Goal: Share content: Share content

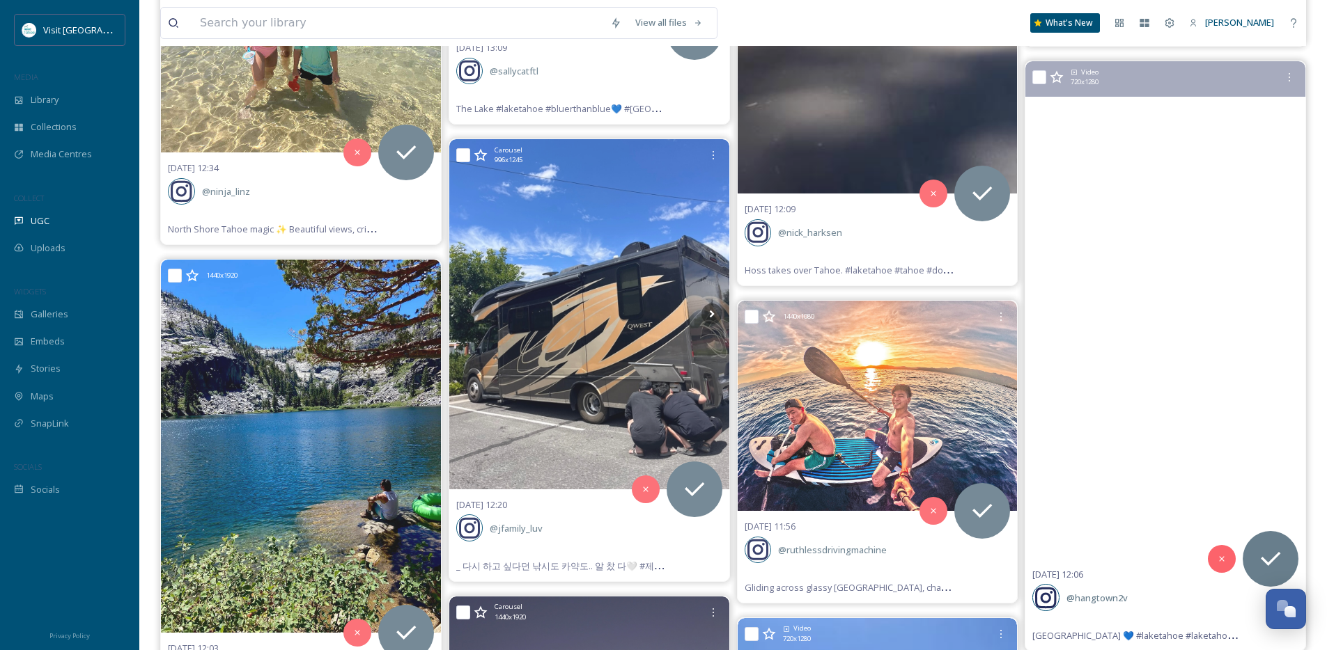
scroll to position [13087, 0]
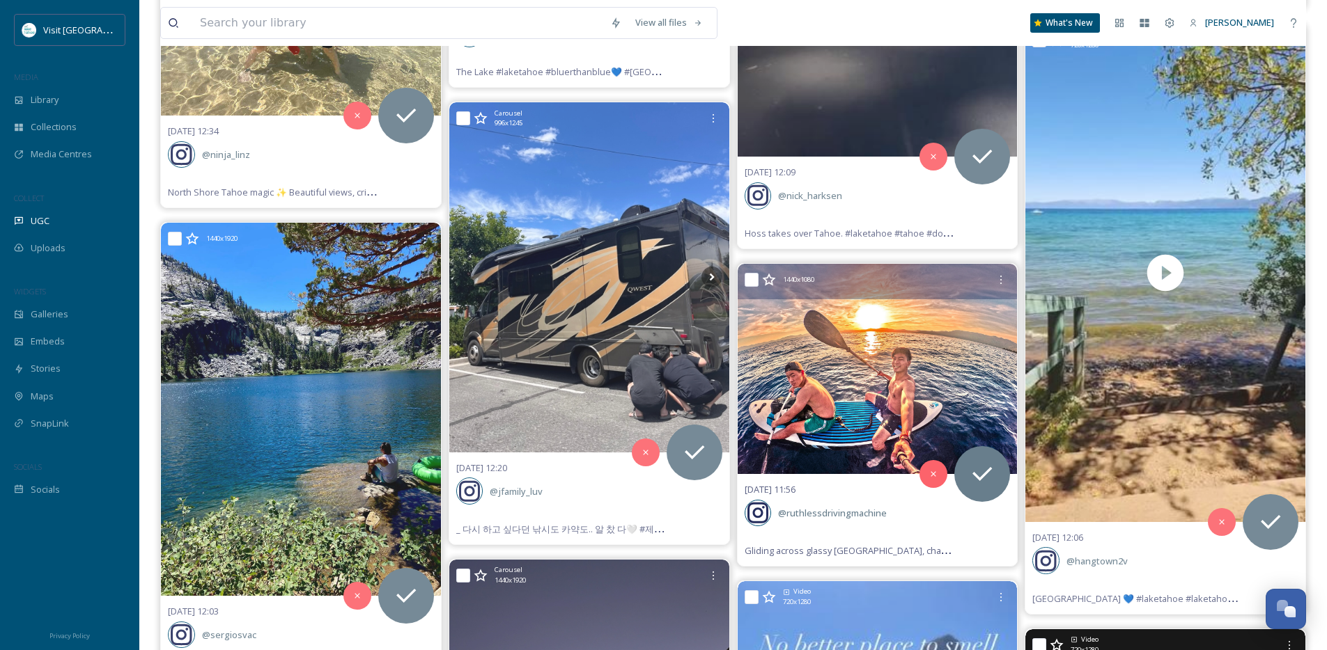
click at [880, 388] on img at bounding box center [878, 369] width 280 height 210
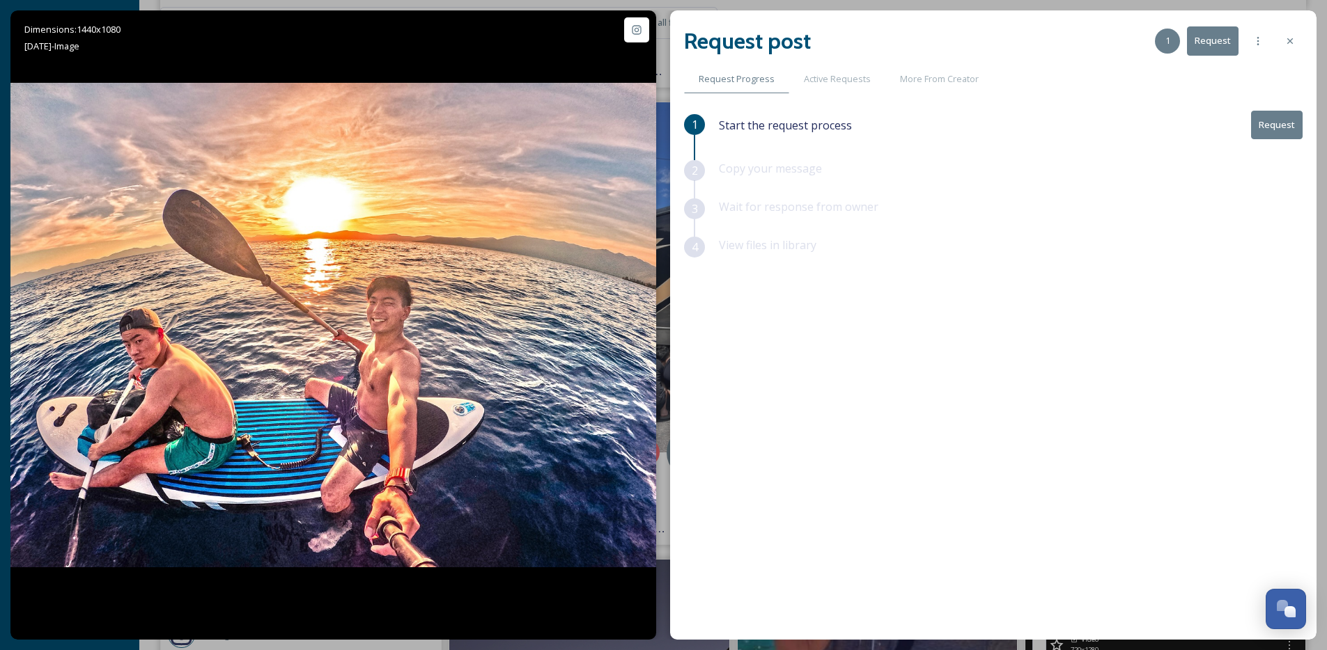
click at [1277, 118] on button "Request" at bounding box center [1277, 125] width 52 height 29
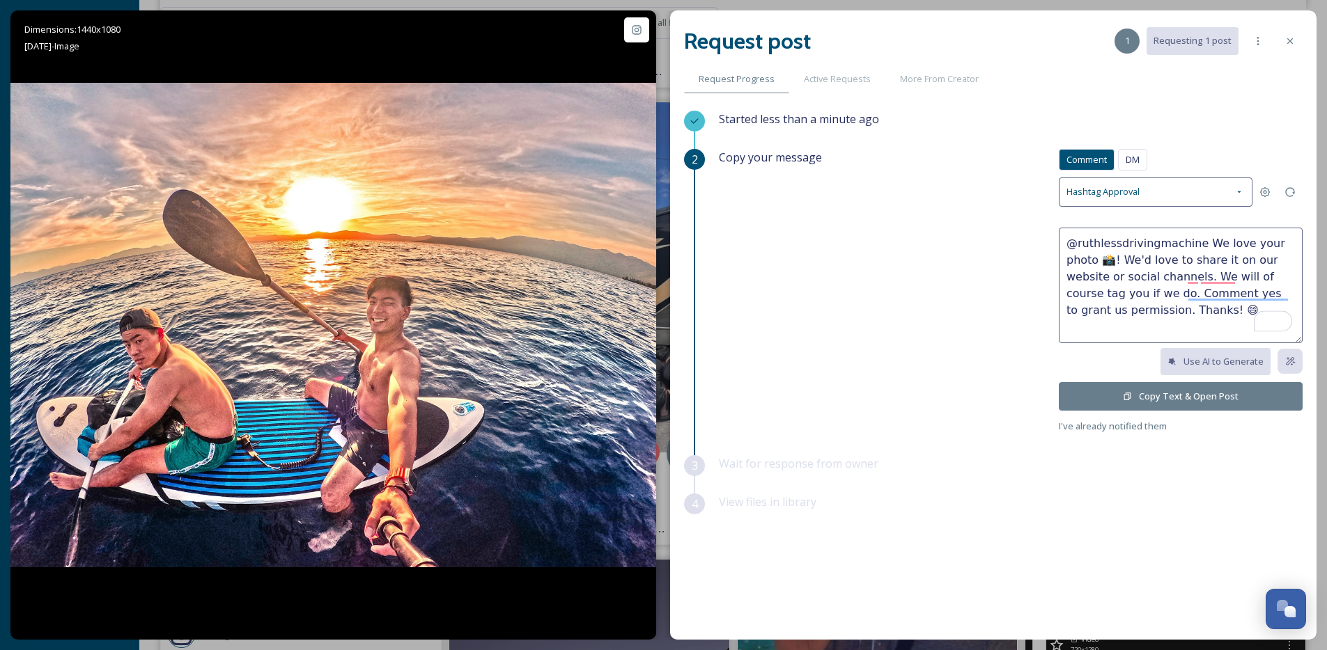
drag, startPoint x: 1077, startPoint y: 262, endPoint x: 1199, endPoint y: 242, distance: 123.4
click at [1199, 242] on textarea "@ruthlessdrivingmachine We love your photo 📸! We'd love to share it on our webs…" at bounding box center [1181, 286] width 244 height 116
type textarea "@ruthlessdrivingmachine Such a rad photo! We'd love to share it on our website …"
click at [1186, 395] on button "Copy Text & Open Post" at bounding box center [1181, 396] width 244 height 29
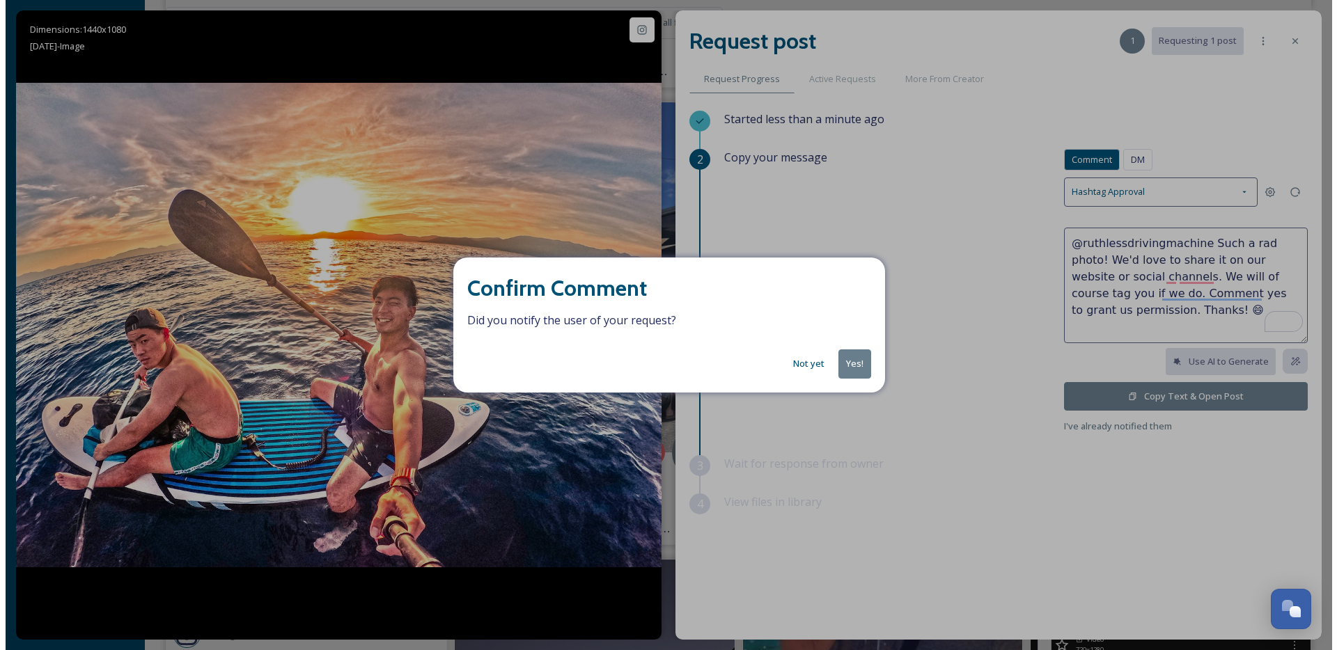
scroll to position [13085, 0]
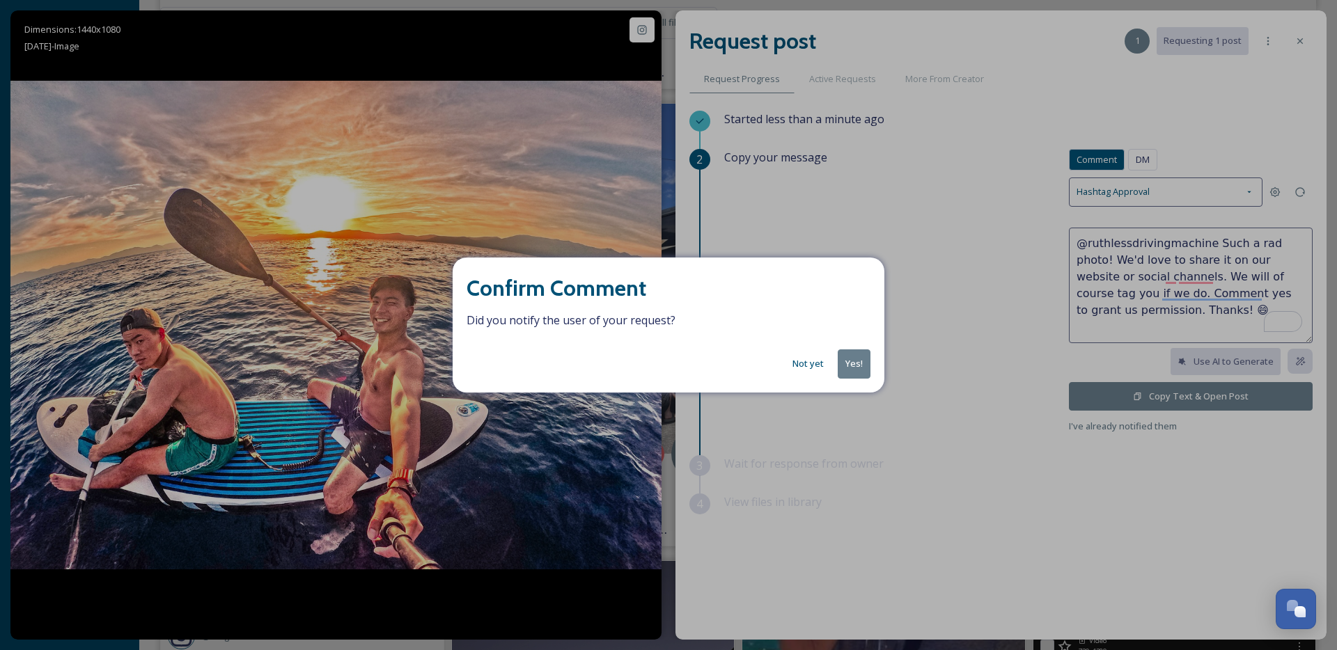
click at [852, 354] on button "Yes!" at bounding box center [854, 364] width 33 height 29
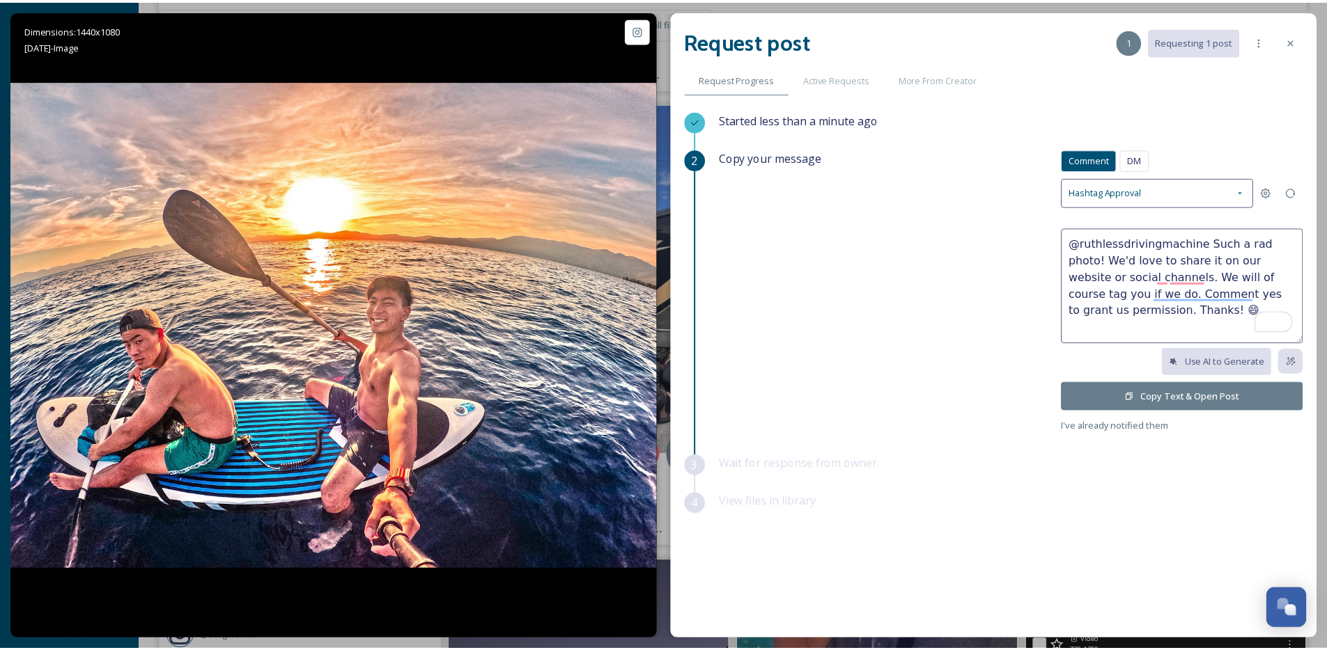
scroll to position [13087, 0]
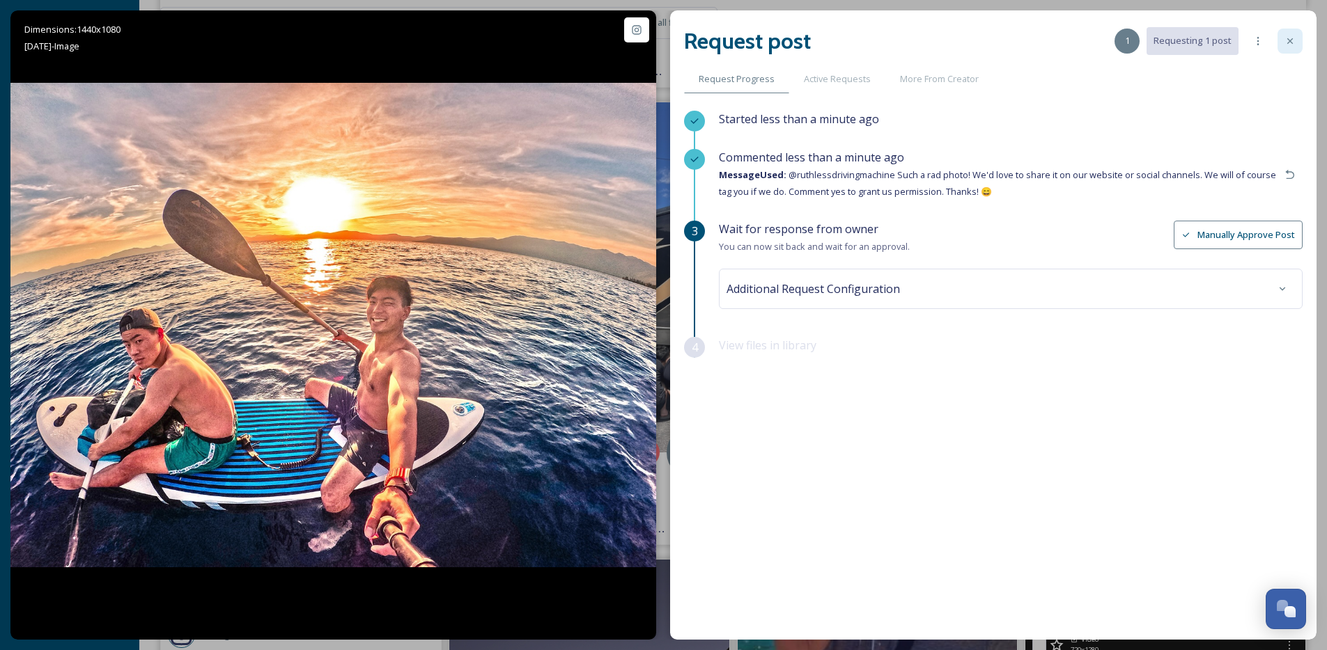
click at [1291, 41] on icon at bounding box center [1289, 41] width 11 height 11
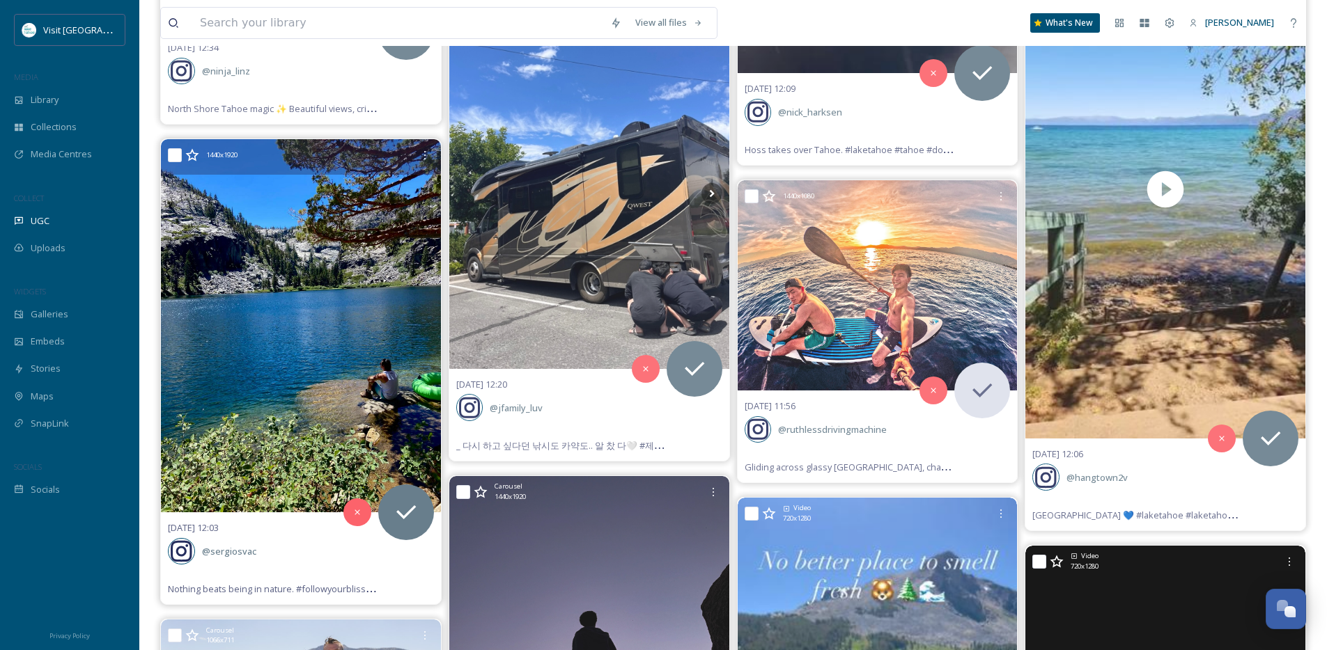
scroll to position [13170, 0]
click at [332, 361] on img at bounding box center [301, 326] width 280 height 373
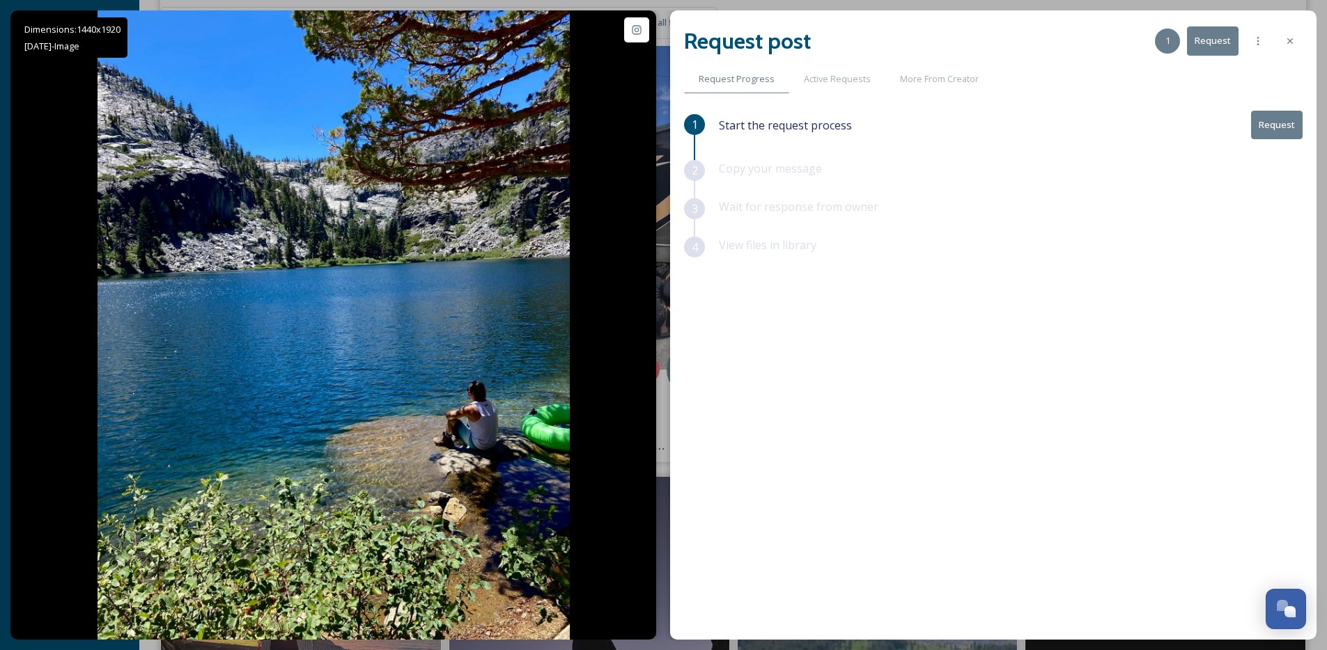
click at [1285, 47] on div at bounding box center [1289, 41] width 25 height 25
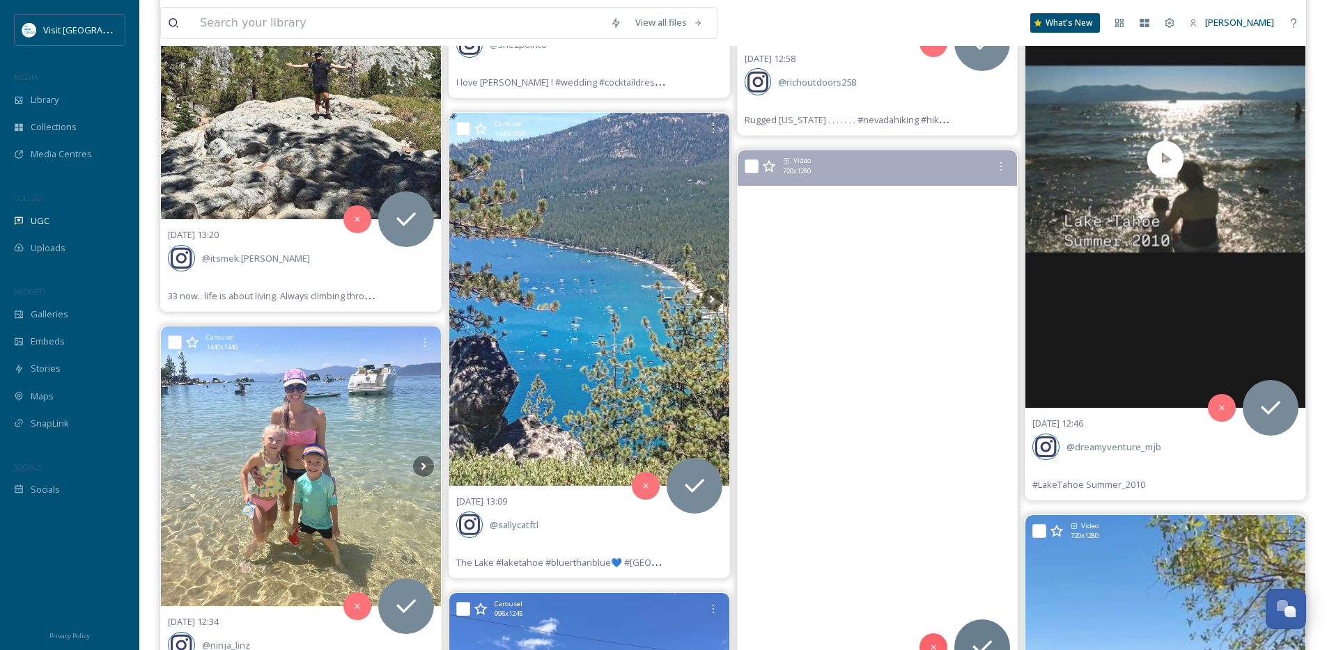
scroll to position [12600, 0]
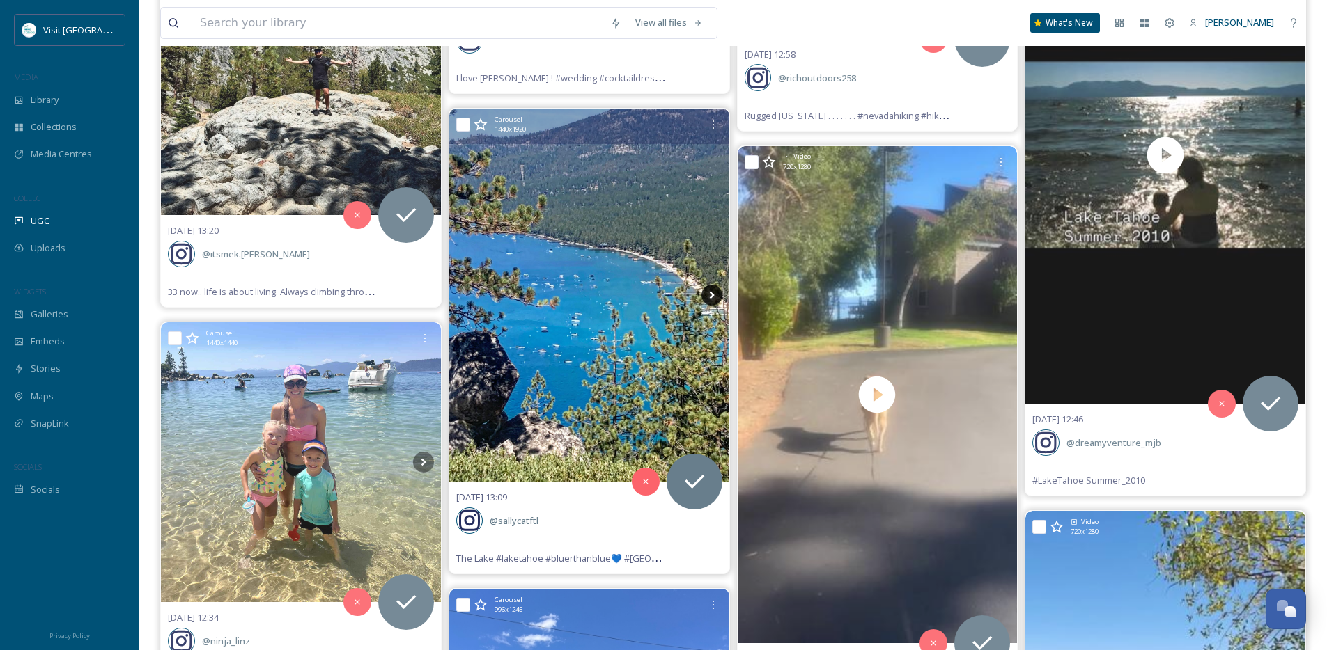
click at [715, 296] on icon at bounding box center [711, 295] width 21 height 21
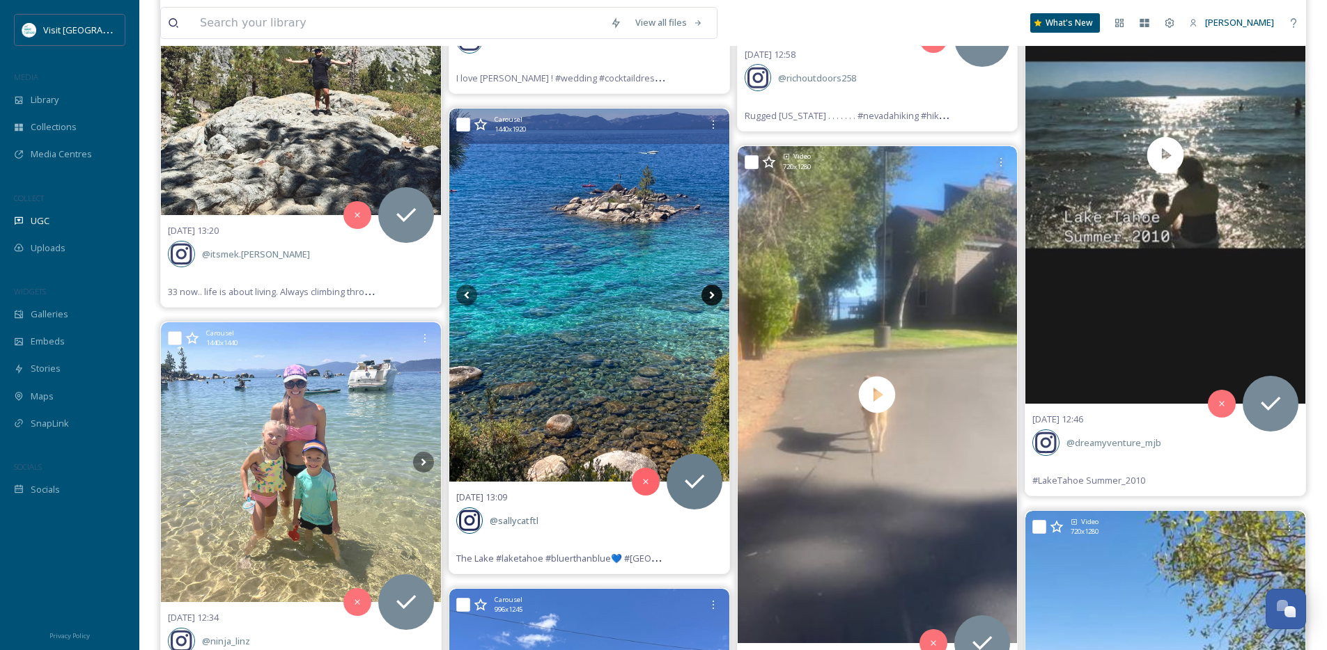
click at [715, 296] on icon at bounding box center [711, 295] width 21 height 21
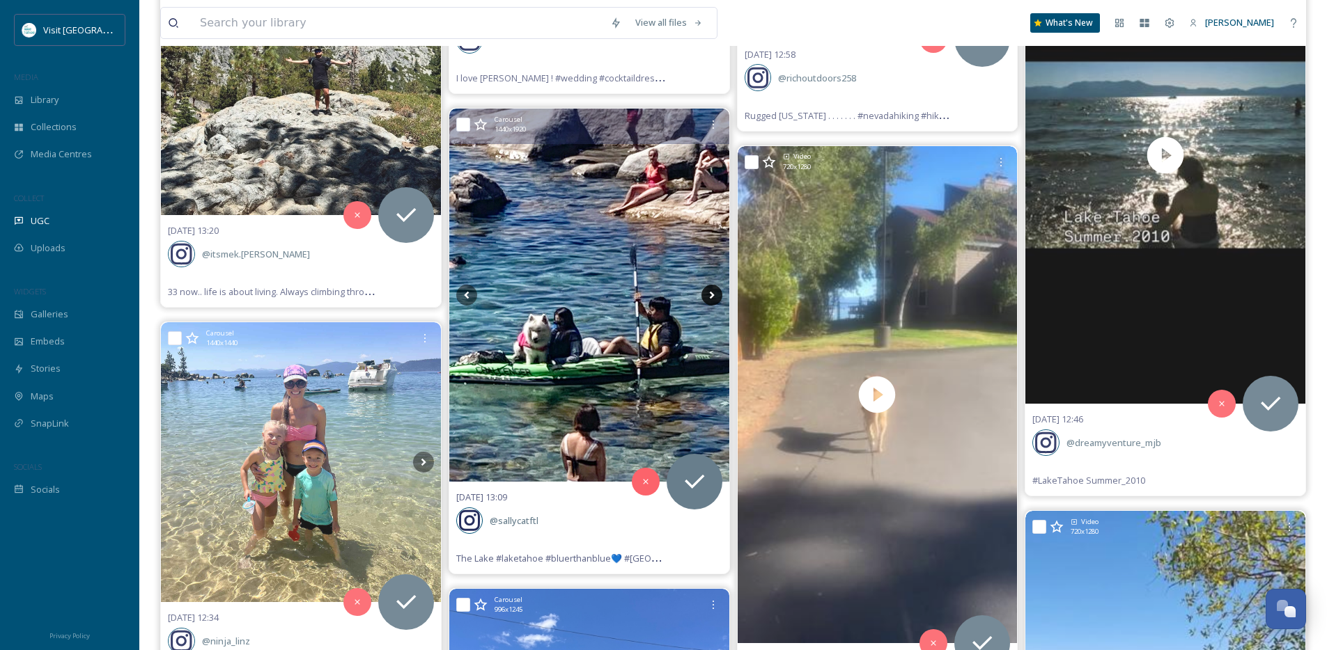
click at [715, 296] on icon at bounding box center [711, 295] width 21 height 21
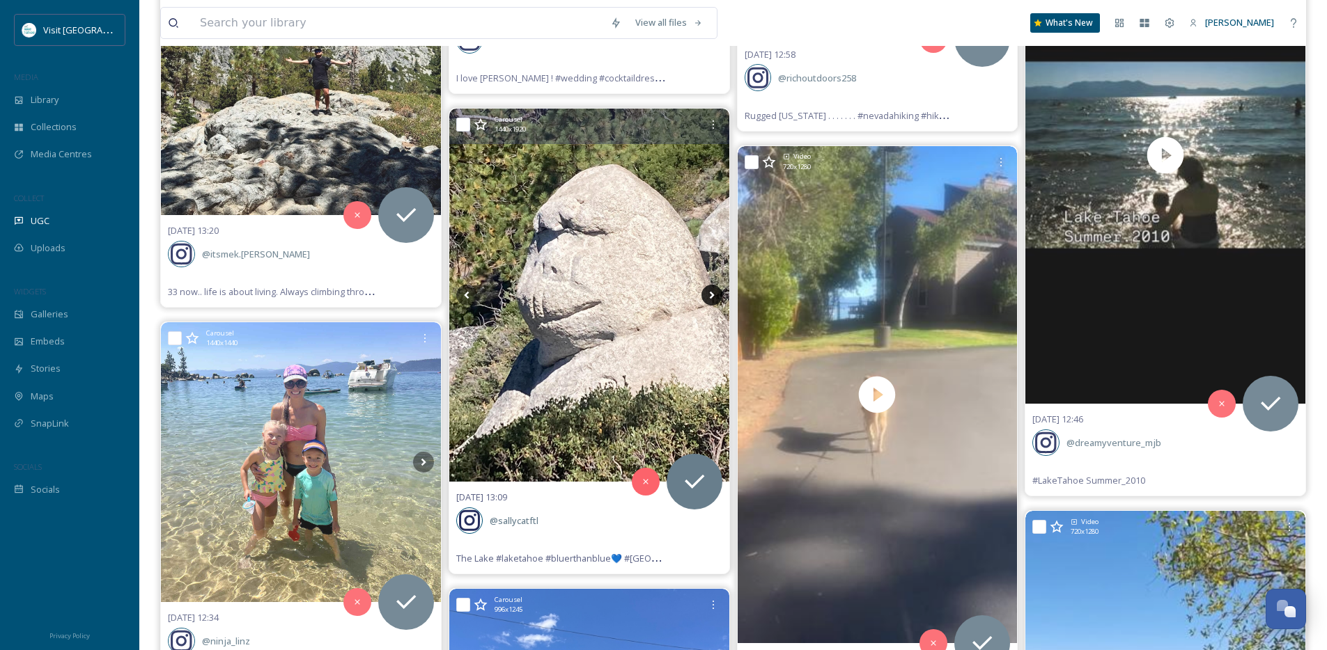
click at [715, 296] on icon at bounding box center [711, 295] width 21 height 21
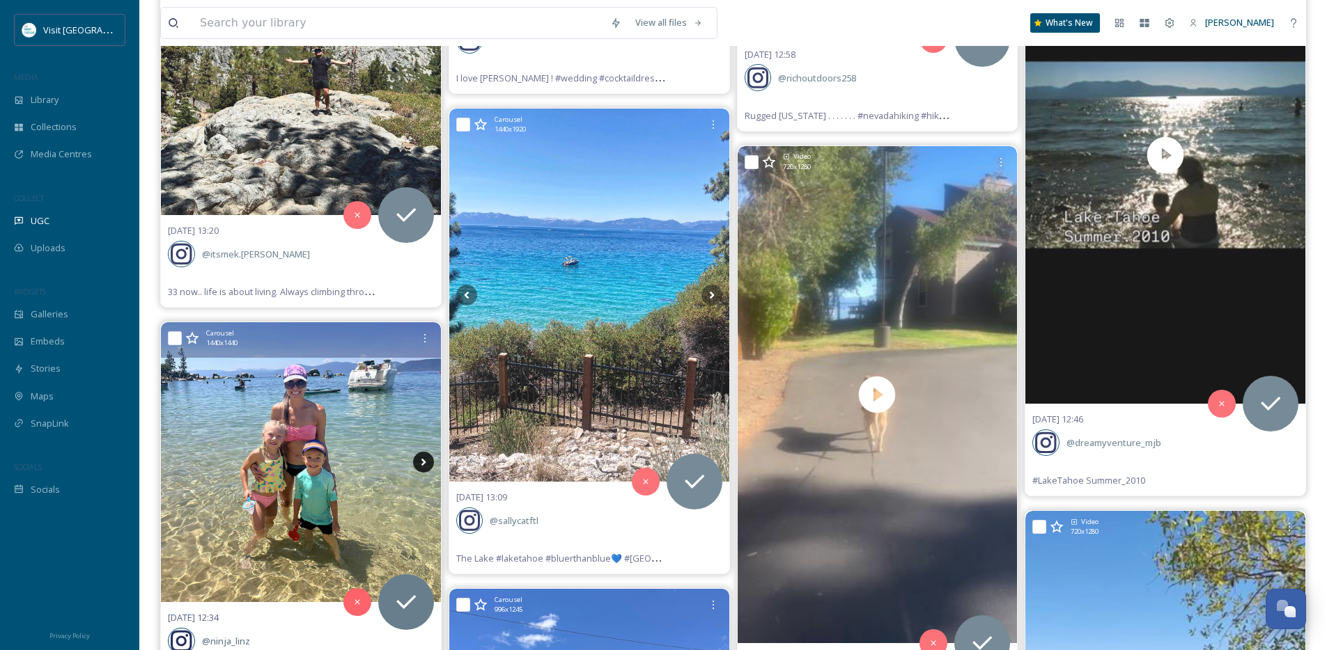
click at [419, 458] on icon at bounding box center [423, 462] width 21 height 21
click at [419, 460] on icon at bounding box center [423, 462] width 21 height 21
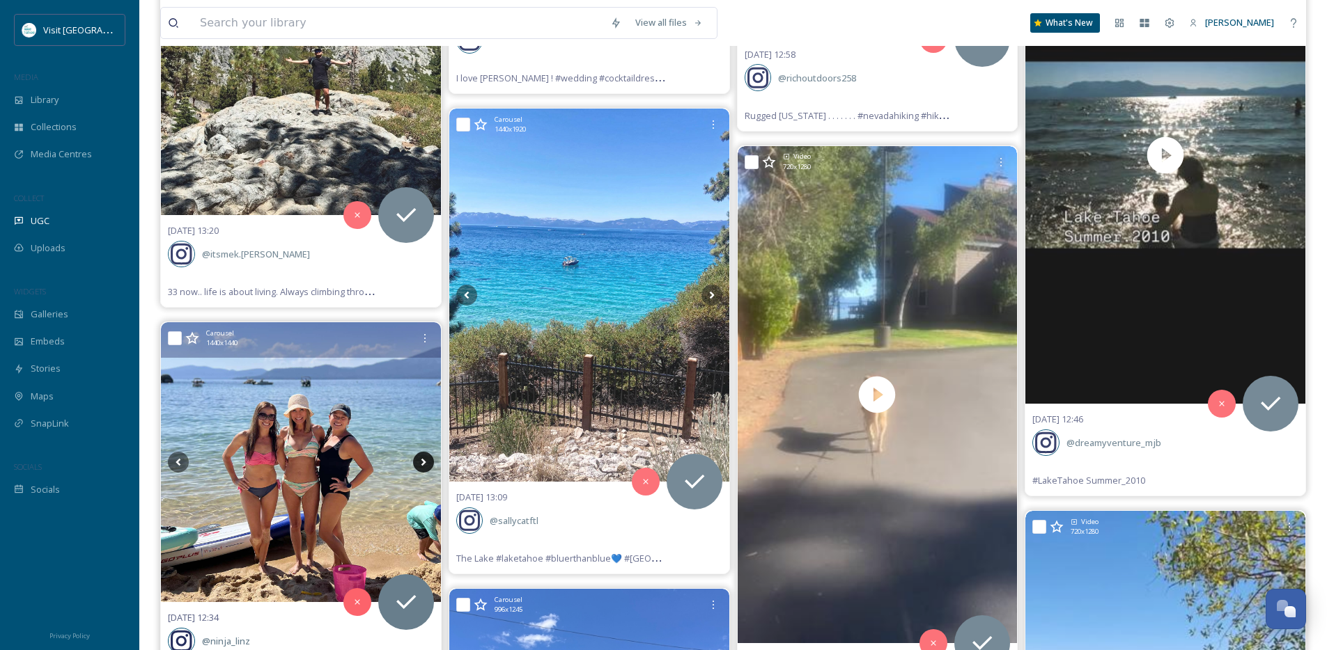
click at [419, 460] on icon at bounding box center [423, 462] width 21 height 21
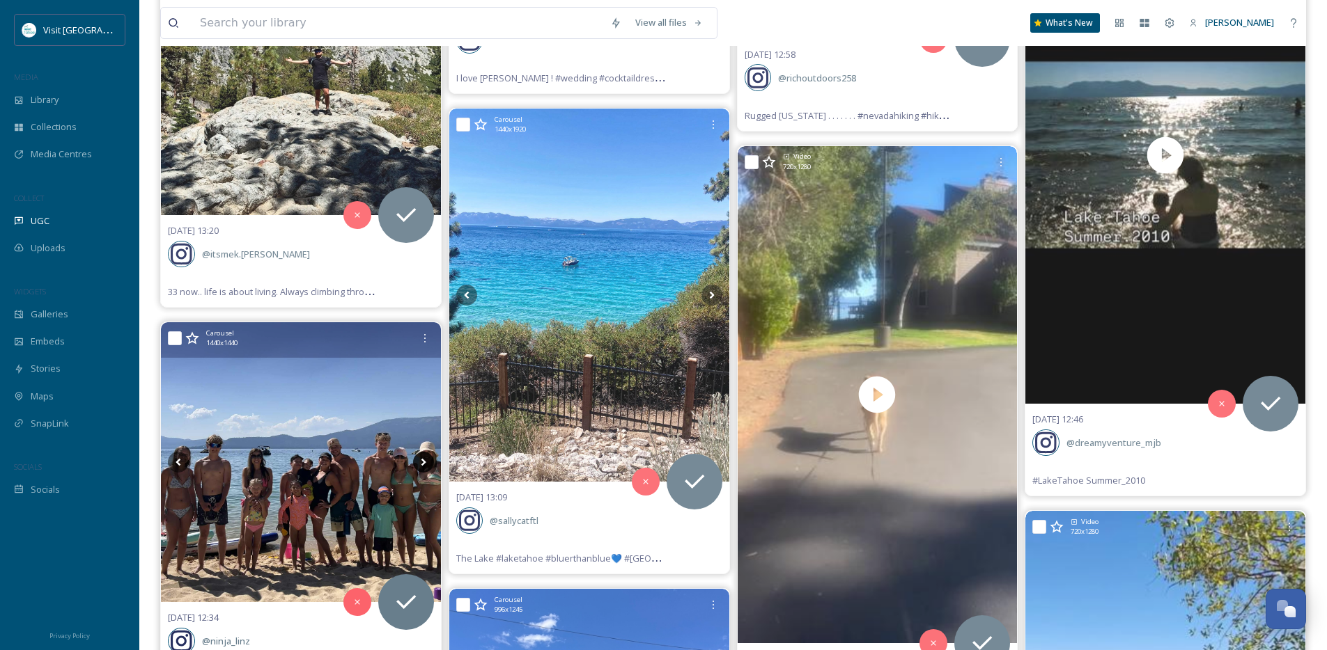
click at [418, 461] on icon at bounding box center [423, 462] width 21 height 21
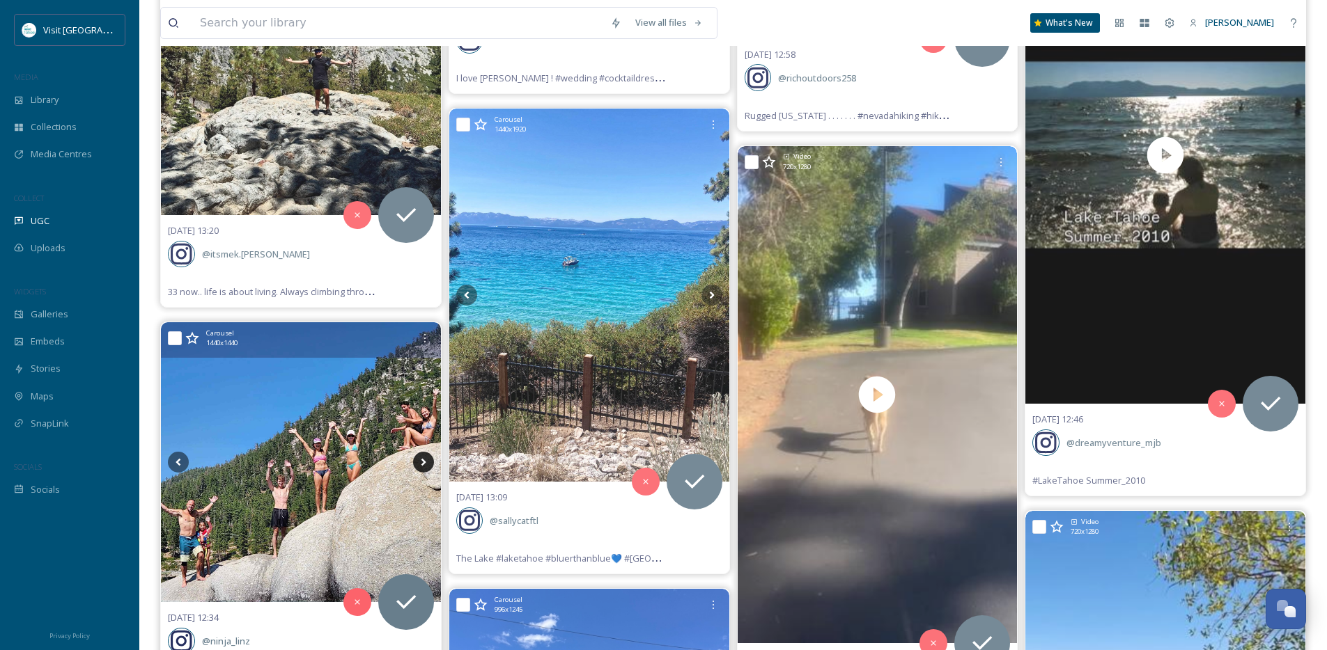
click at [419, 461] on icon at bounding box center [423, 462] width 21 height 21
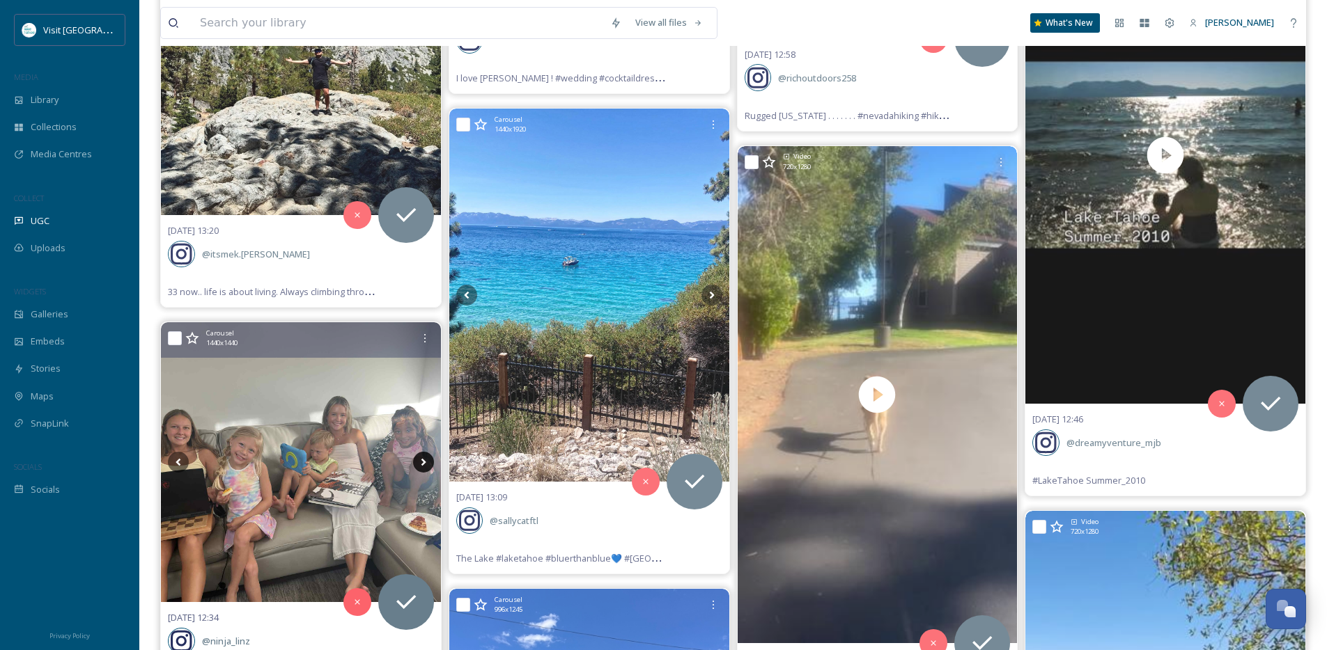
click at [419, 461] on icon at bounding box center [423, 462] width 21 height 21
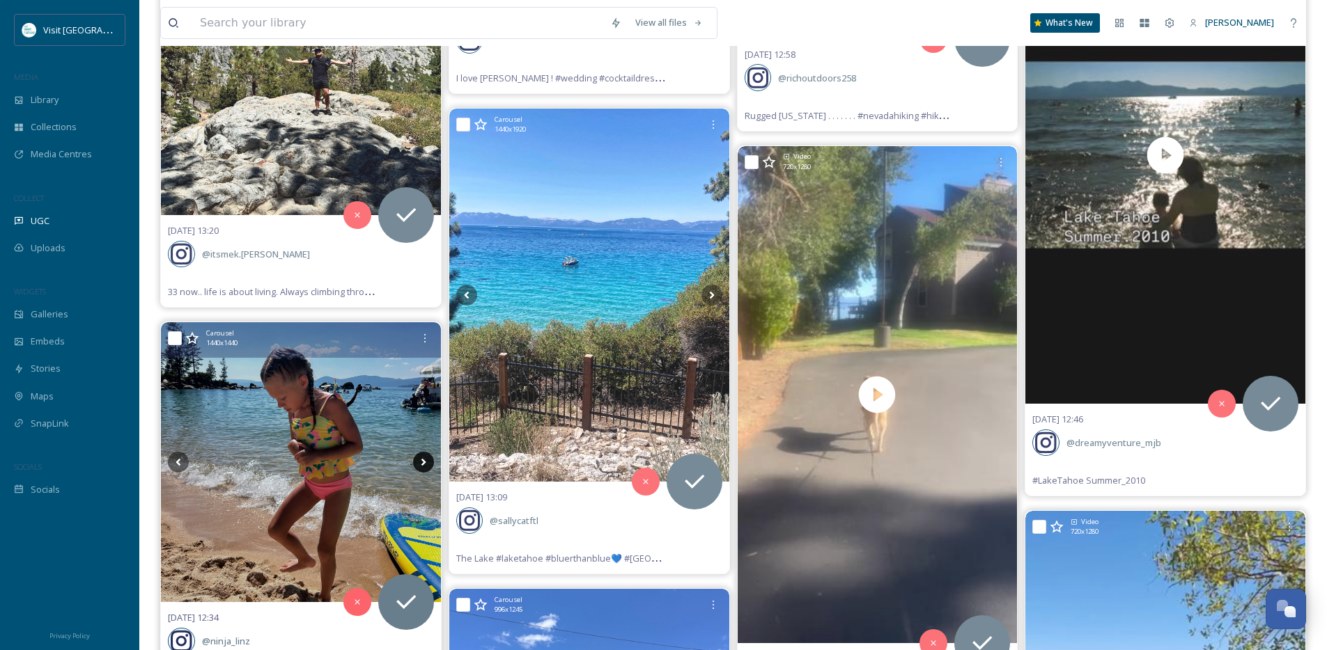
click at [419, 461] on icon at bounding box center [423, 462] width 21 height 21
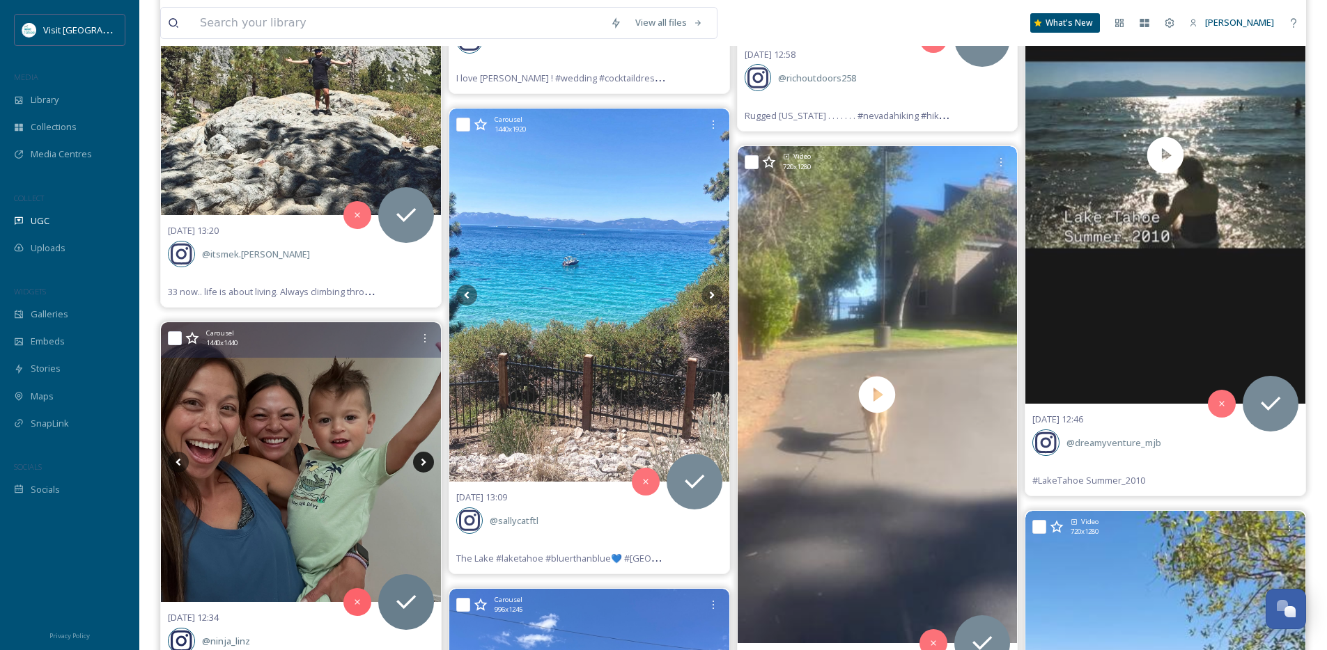
click at [419, 461] on icon at bounding box center [423, 462] width 21 height 21
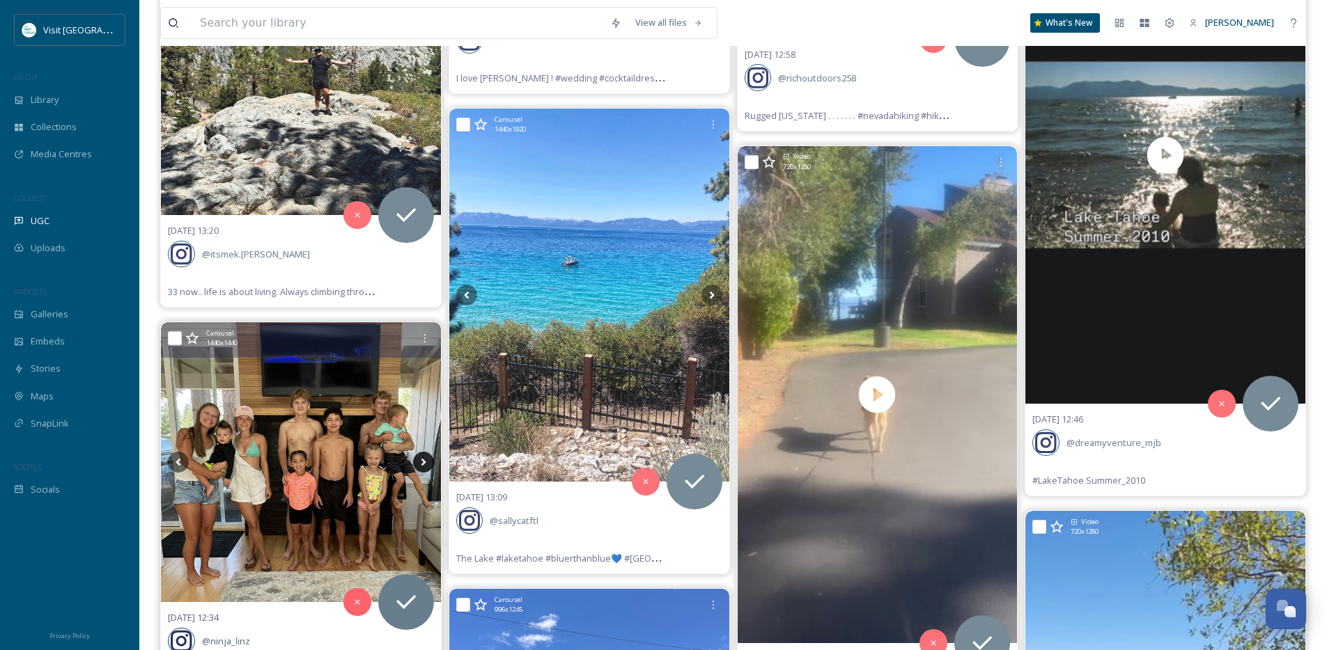
click at [423, 465] on icon at bounding box center [423, 462] width 21 height 21
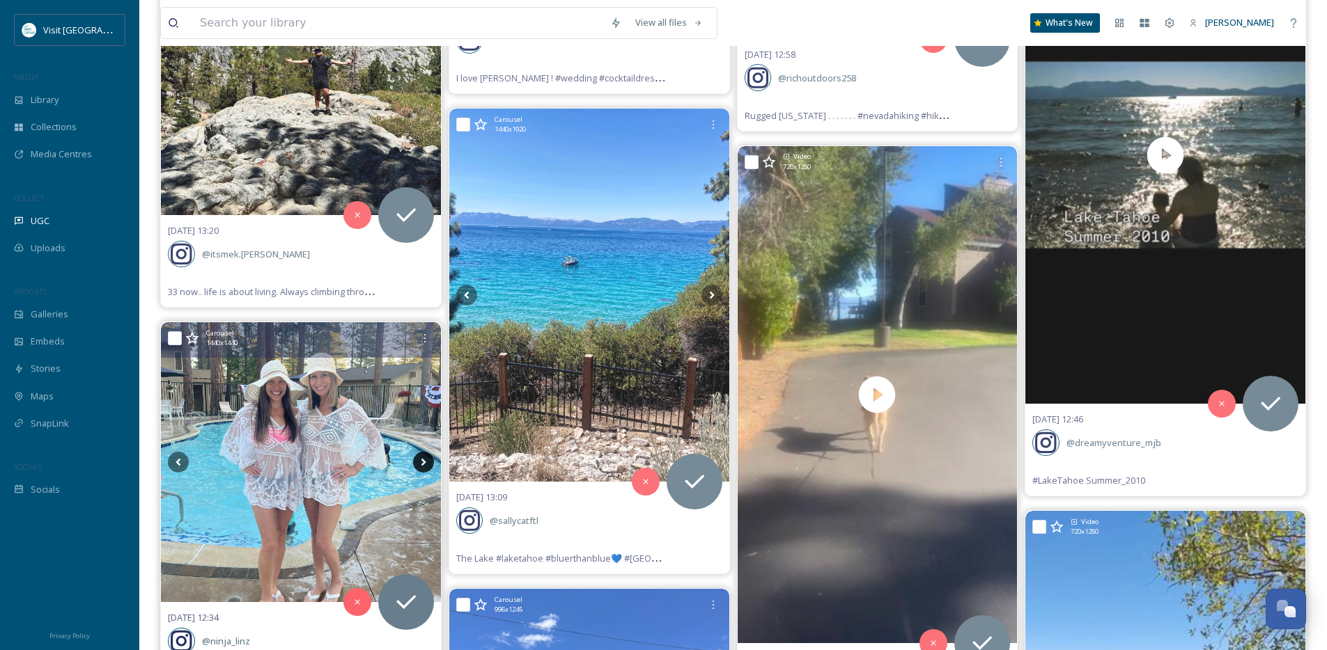
click at [423, 465] on icon at bounding box center [423, 462] width 21 height 21
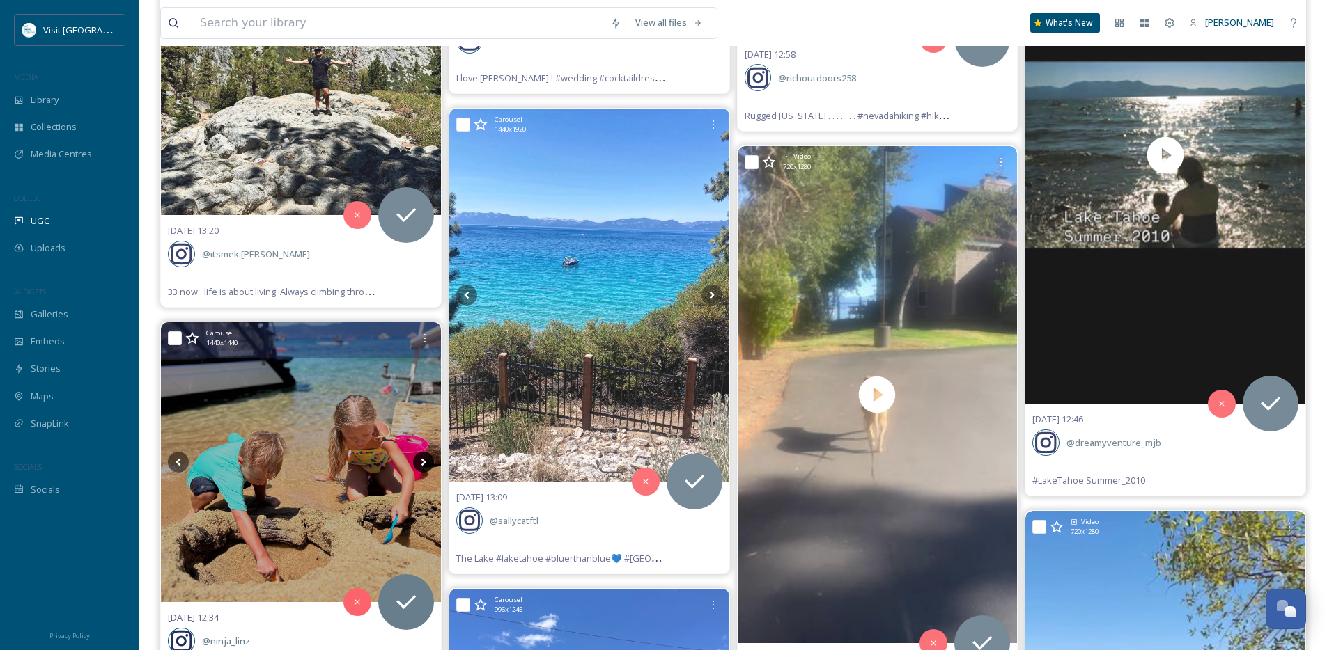
click at [423, 465] on icon at bounding box center [423, 462] width 21 height 21
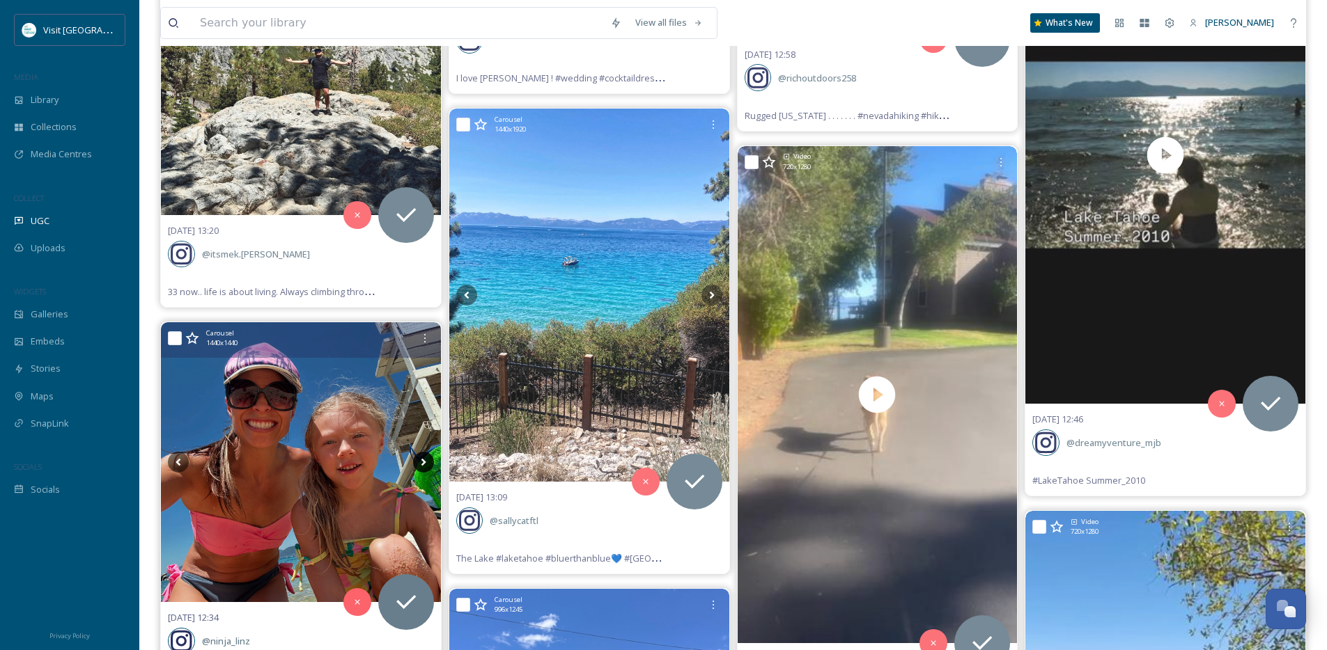
click at [423, 465] on icon at bounding box center [423, 462] width 21 height 21
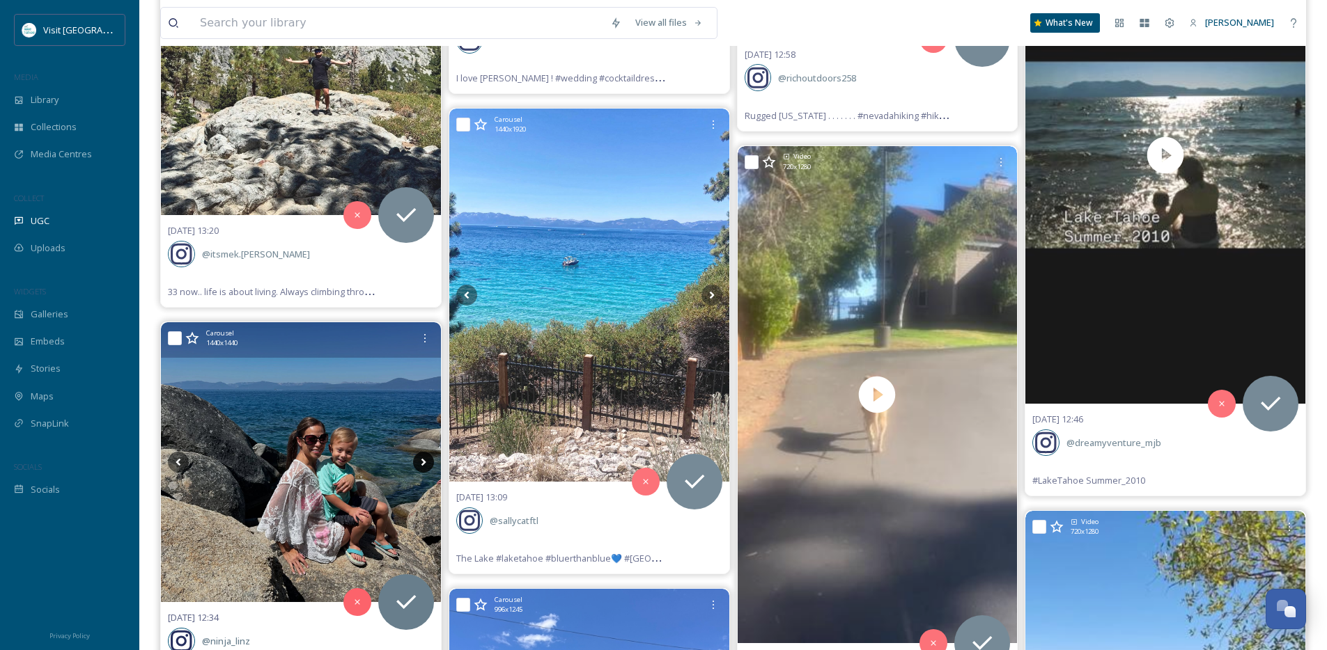
click at [423, 465] on icon at bounding box center [423, 462] width 21 height 21
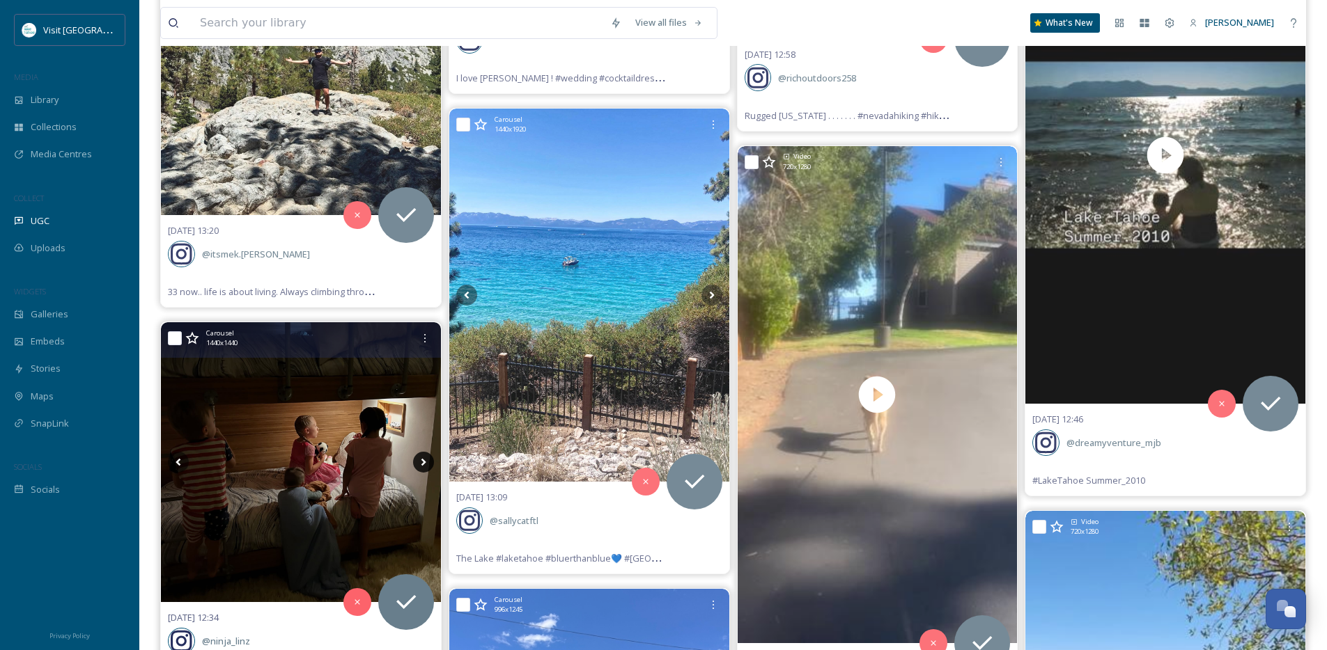
click at [423, 465] on icon at bounding box center [423, 462] width 21 height 21
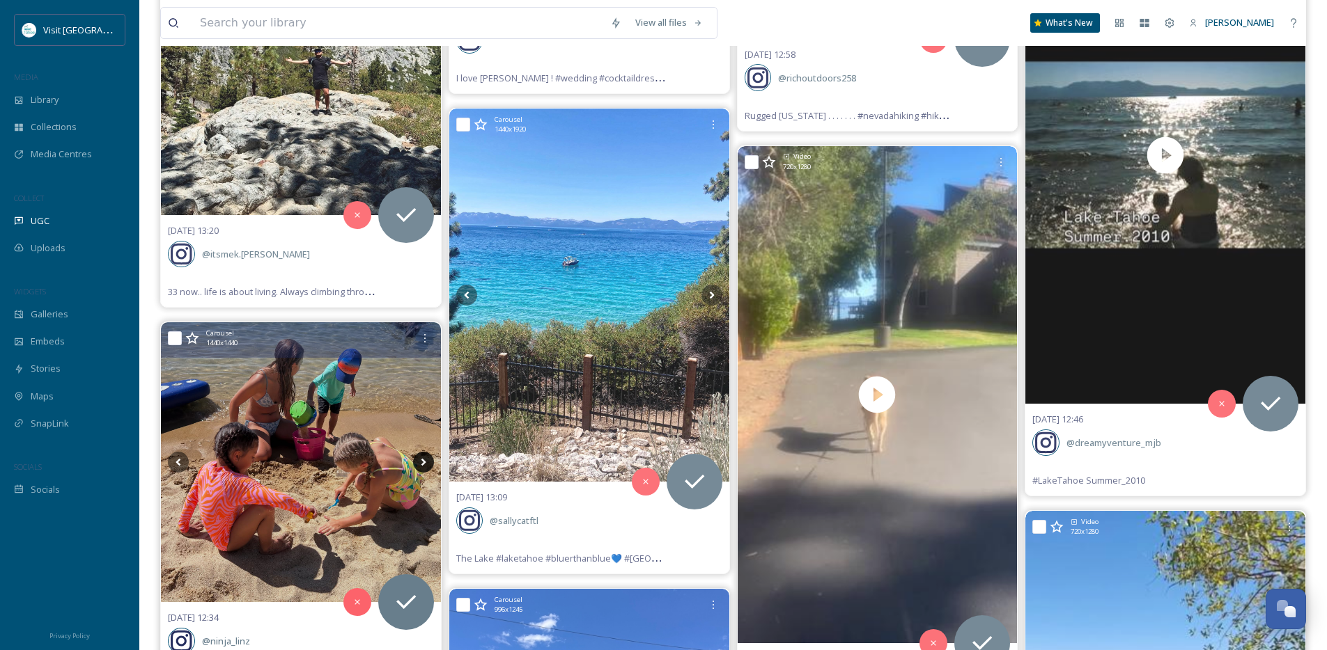
click at [423, 465] on icon at bounding box center [423, 462] width 21 height 21
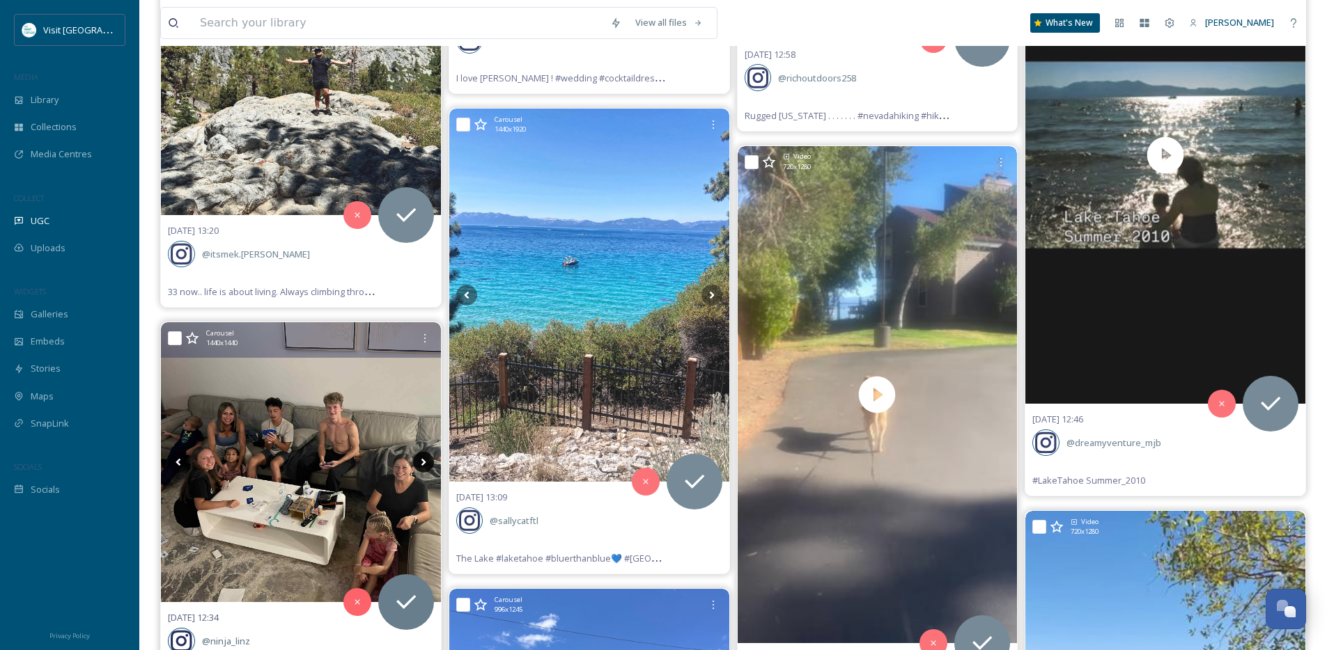
click at [423, 465] on icon at bounding box center [423, 462] width 21 height 21
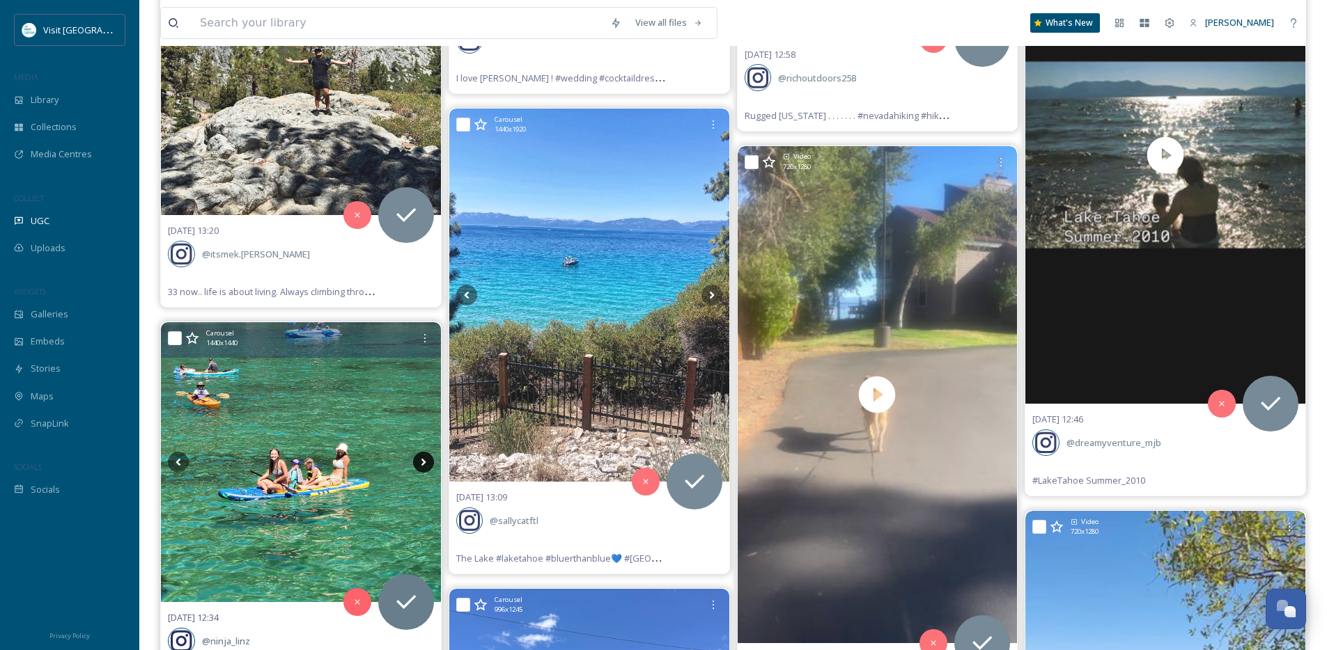
click at [423, 465] on icon at bounding box center [423, 462] width 21 height 21
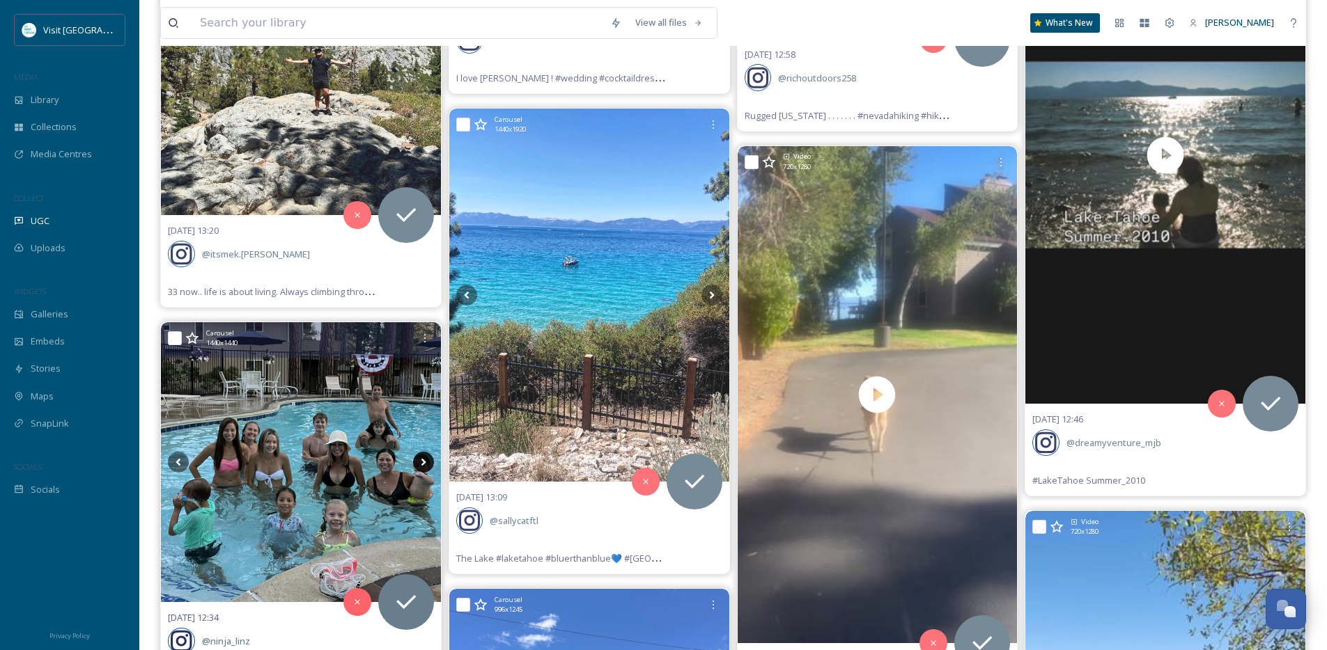
click at [423, 465] on icon at bounding box center [423, 462] width 21 height 21
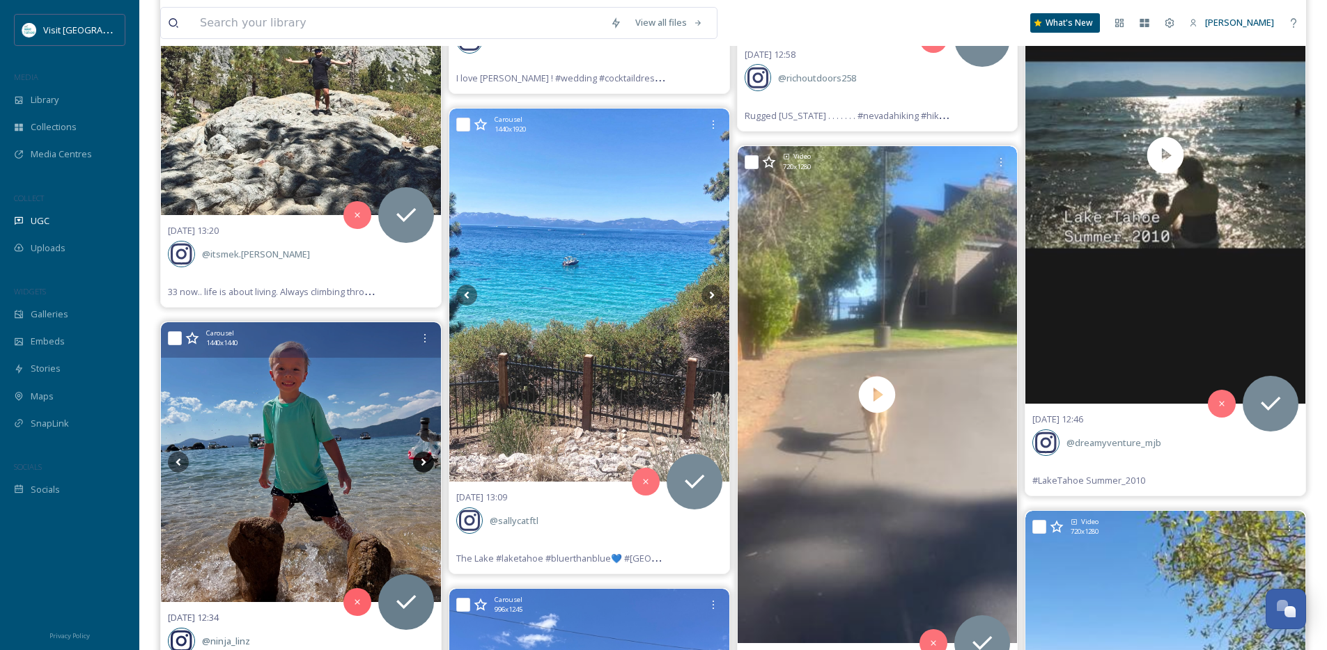
click at [423, 465] on icon at bounding box center [423, 462] width 21 height 21
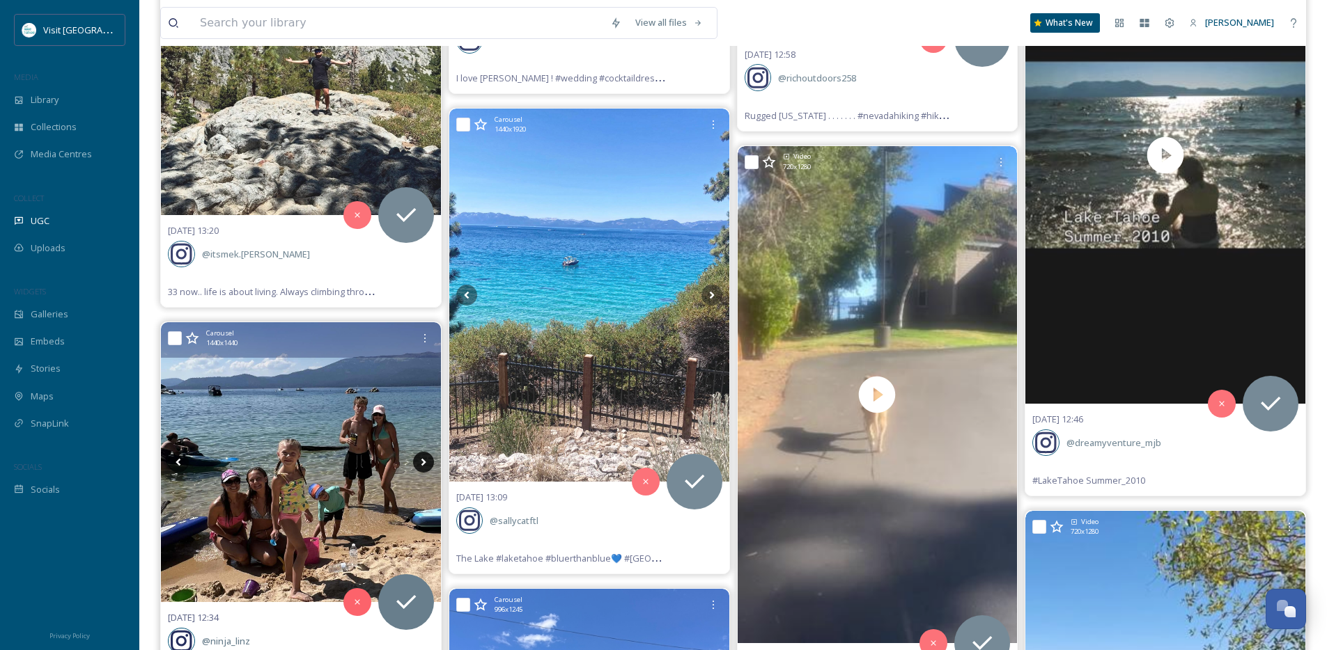
click at [423, 465] on icon at bounding box center [423, 462] width 21 height 21
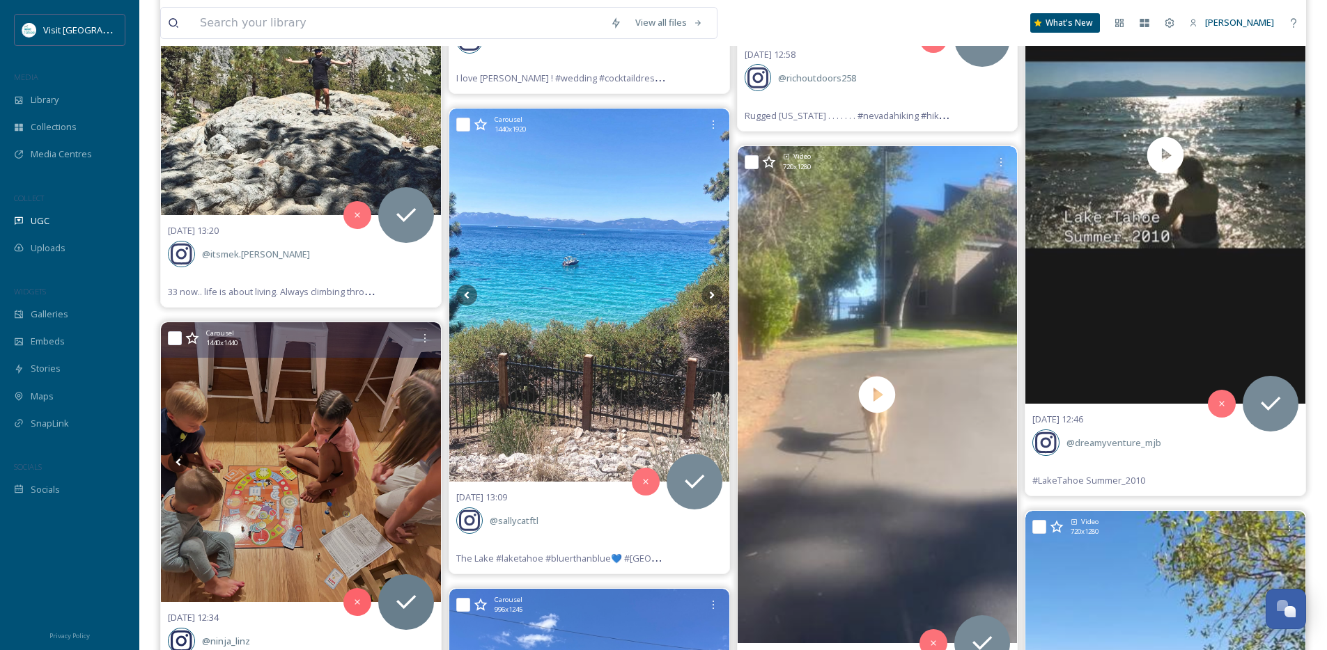
click at [423, 465] on icon at bounding box center [423, 462] width 21 height 21
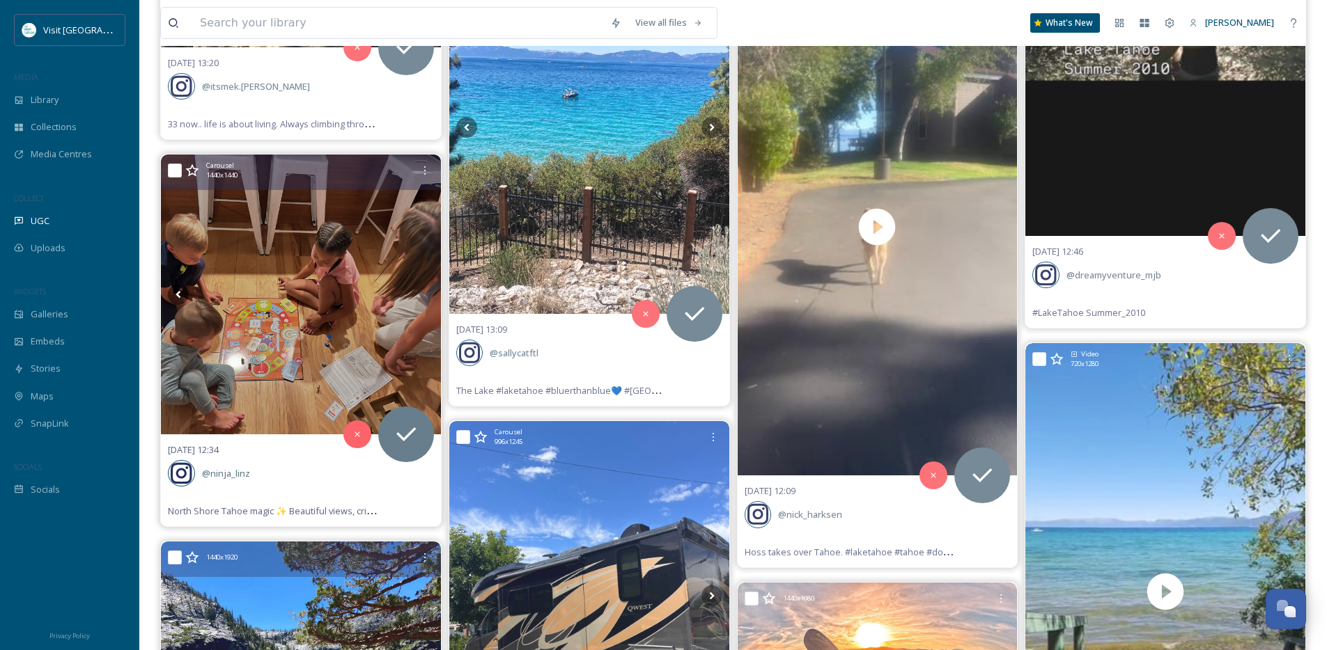
scroll to position [12771, 0]
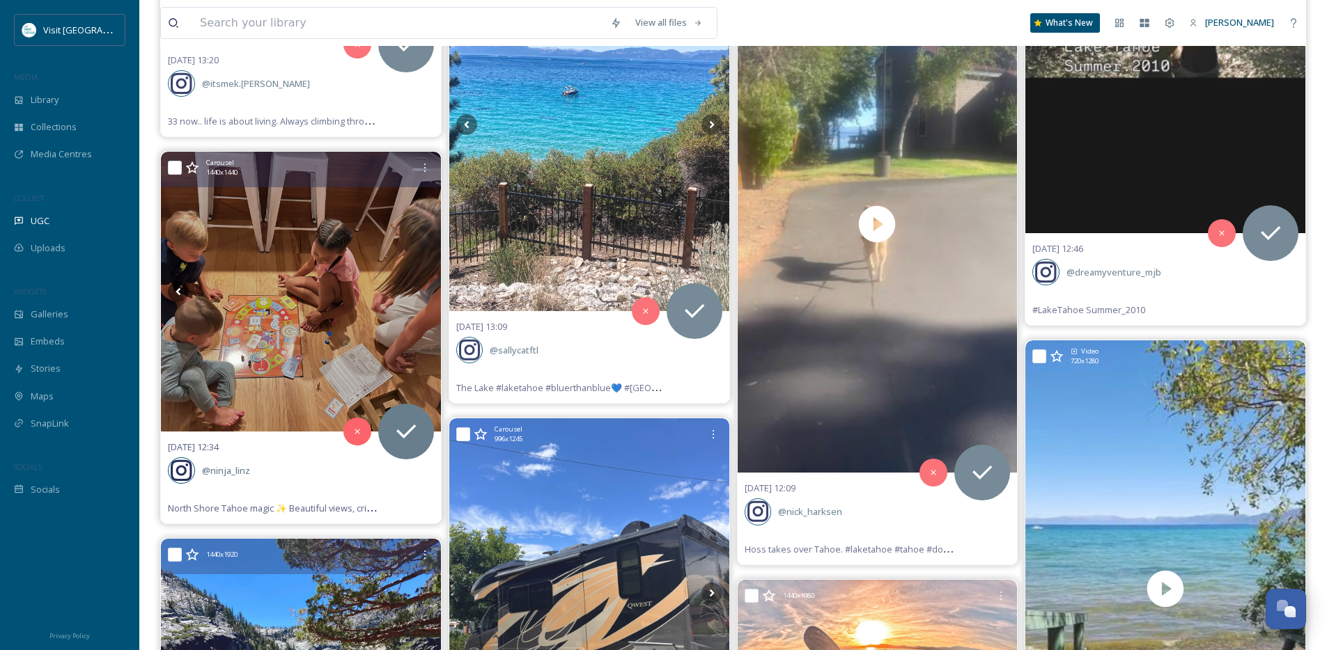
click at [311, 274] on img at bounding box center [301, 292] width 280 height 280
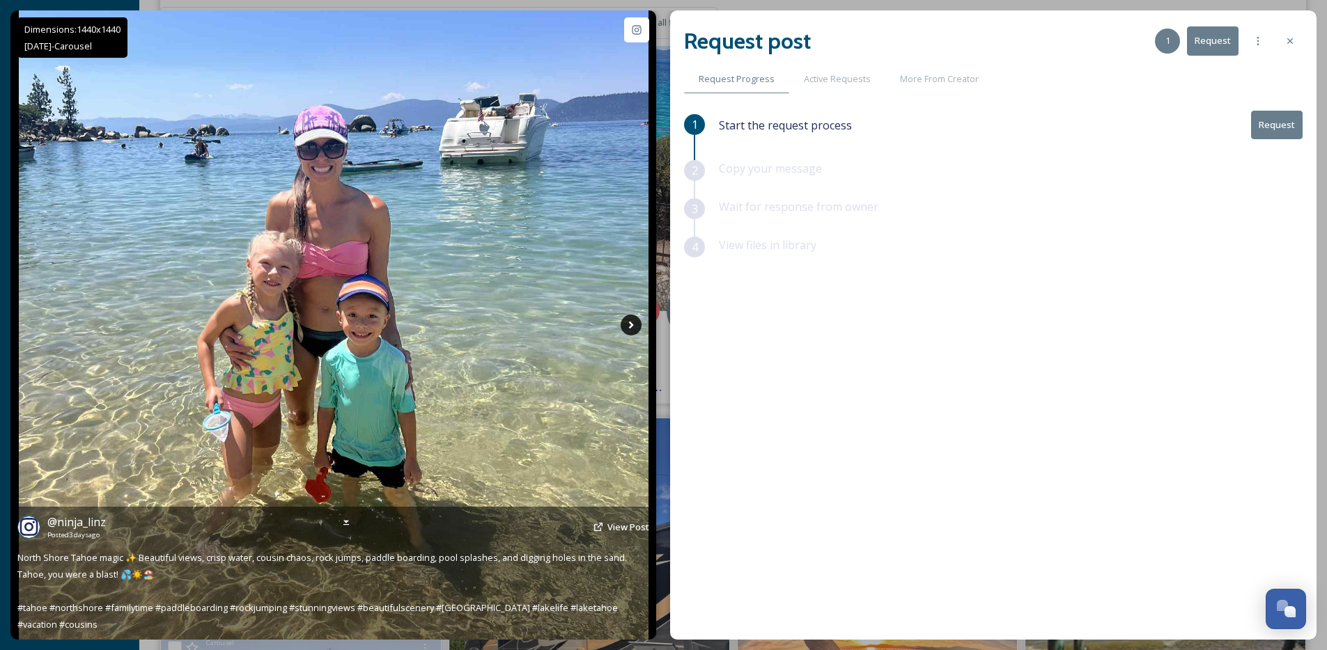
click at [625, 322] on icon at bounding box center [631, 325] width 21 height 21
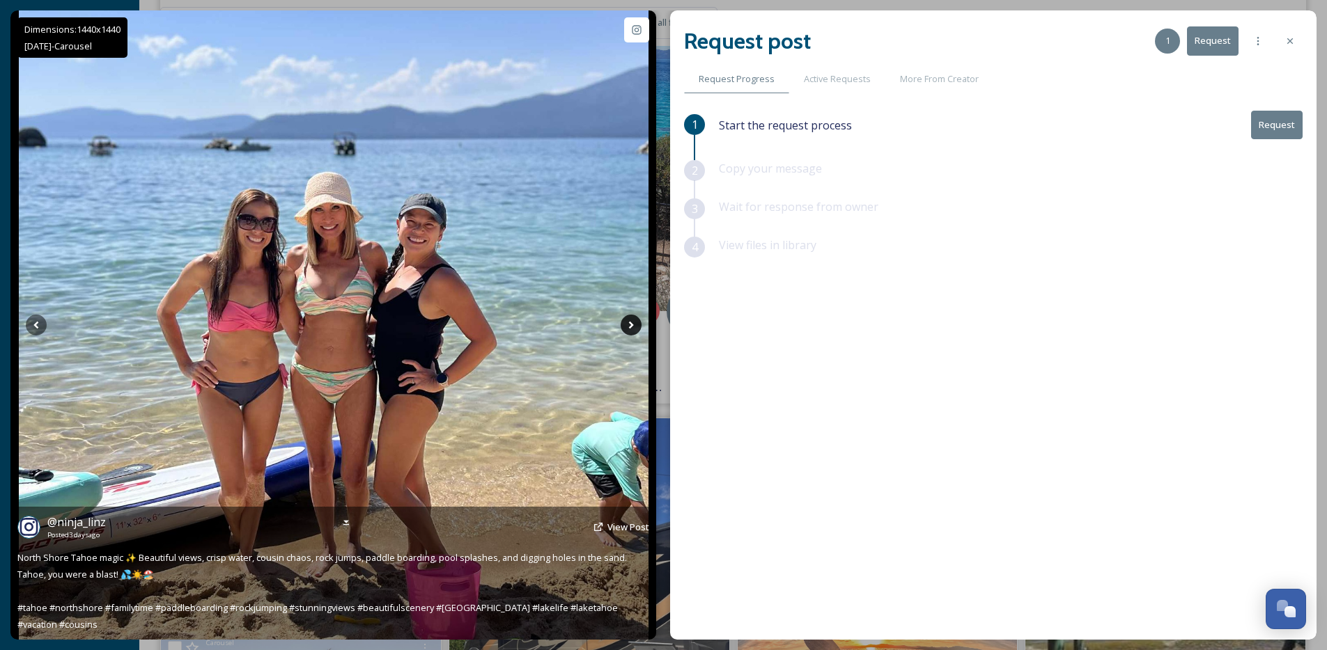
click at [627, 322] on icon at bounding box center [631, 325] width 21 height 21
click at [623, 324] on icon at bounding box center [631, 325] width 21 height 21
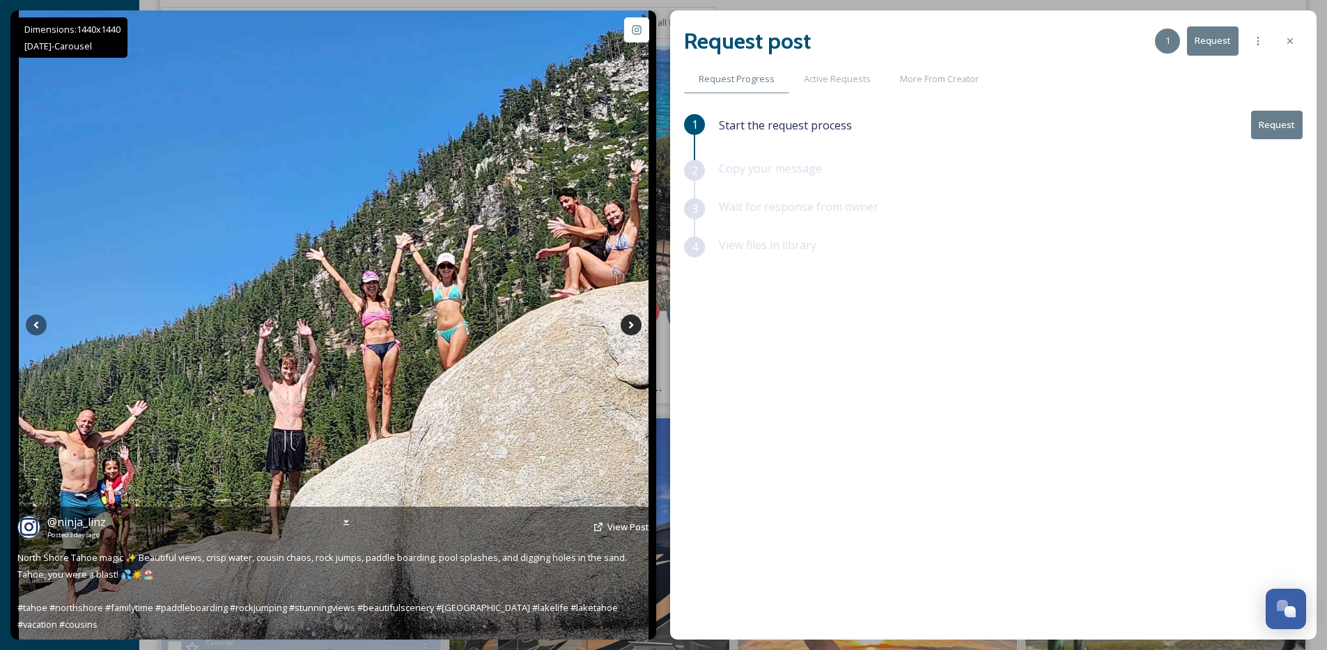
click at [623, 324] on icon at bounding box center [631, 325] width 21 height 21
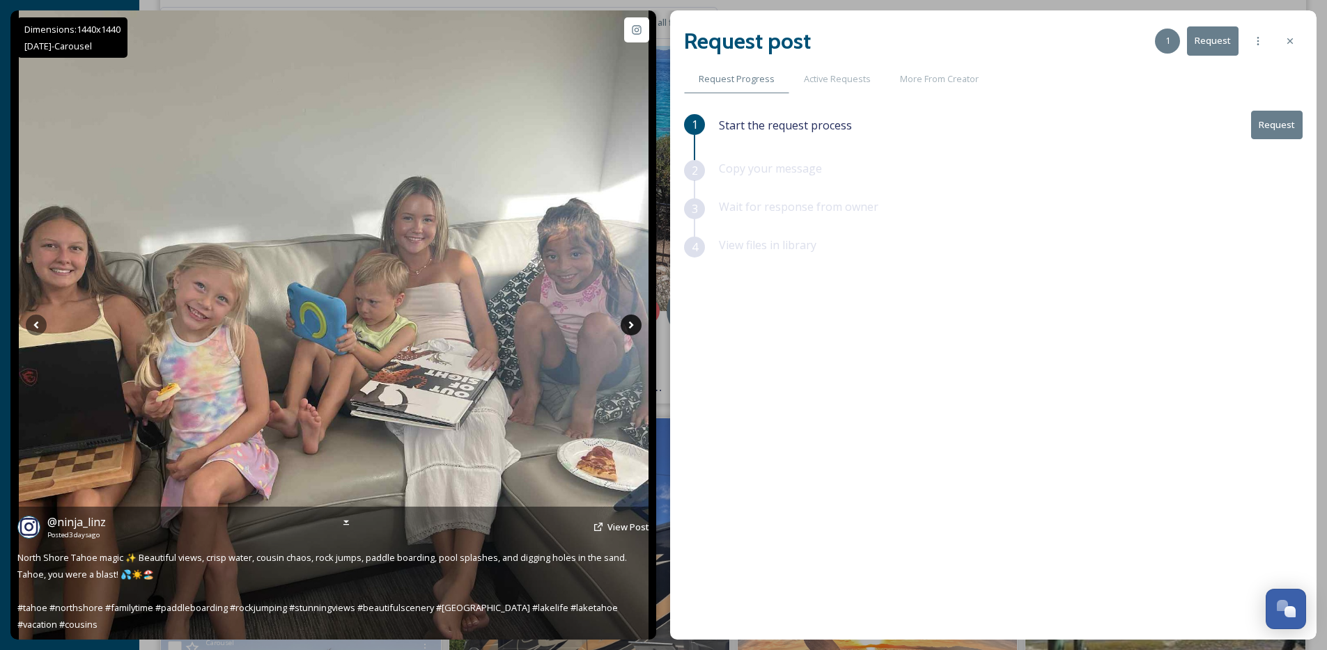
click at [623, 324] on icon at bounding box center [631, 325] width 21 height 21
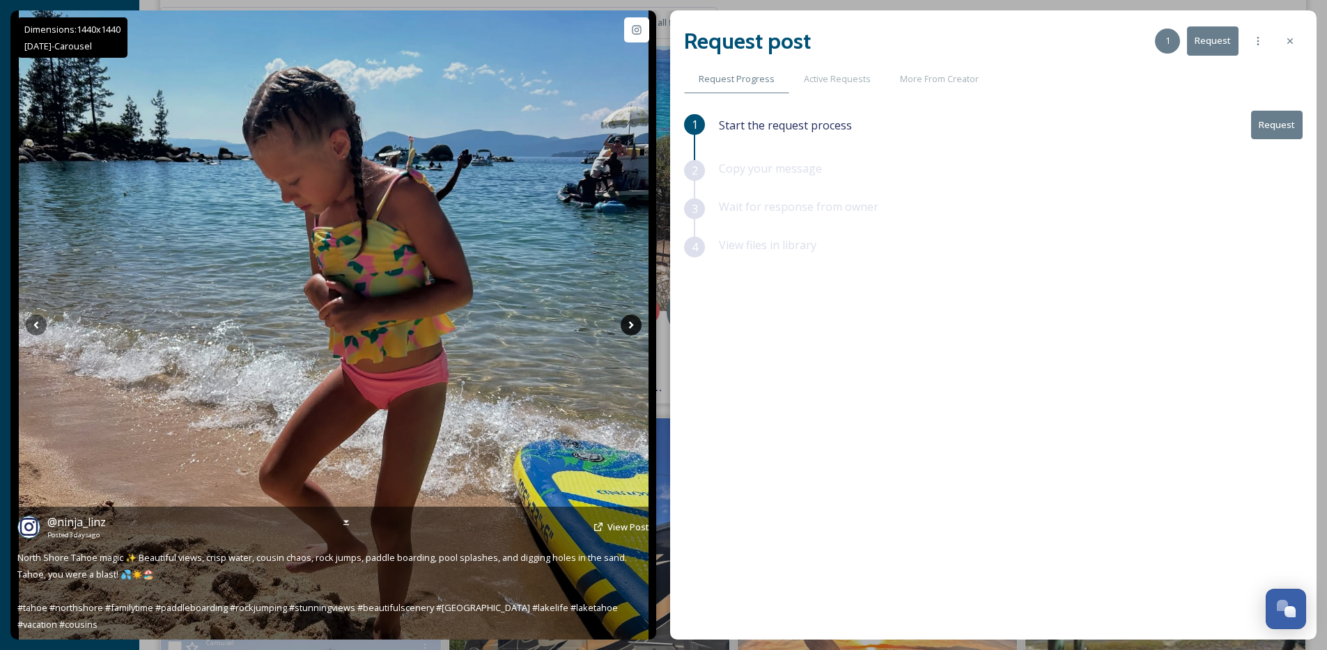
click at [623, 324] on icon at bounding box center [631, 325] width 21 height 21
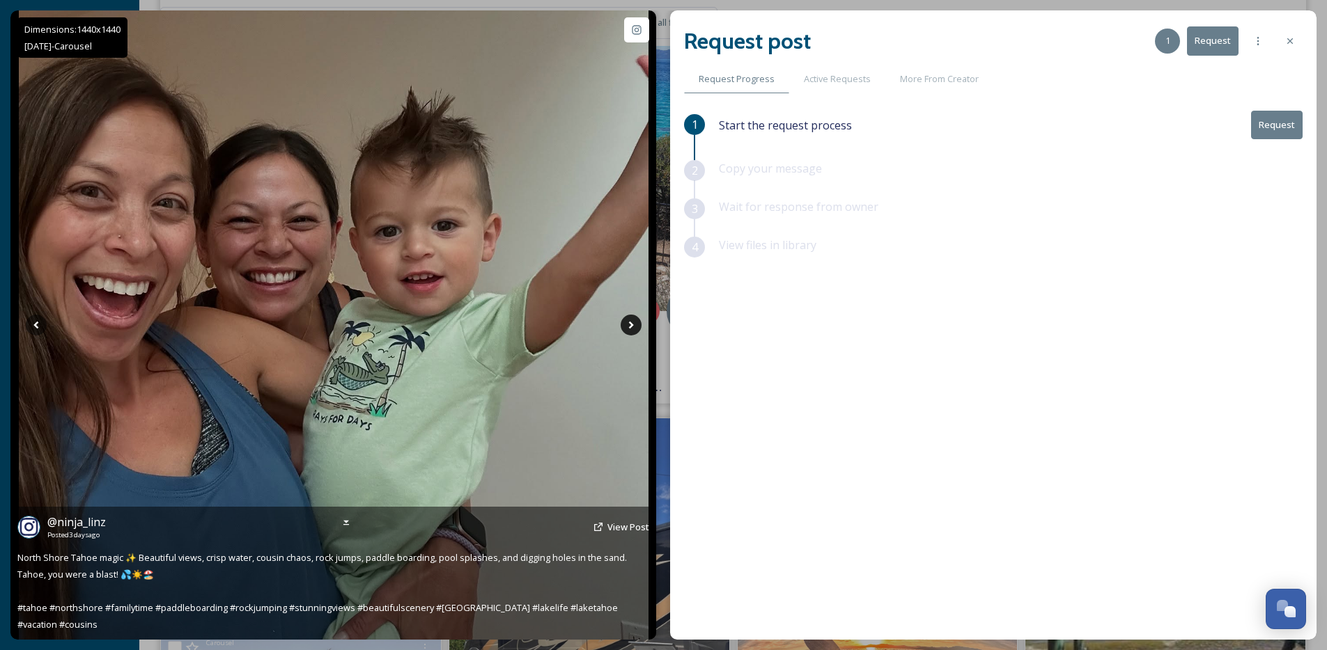
click at [623, 325] on icon at bounding box center [631, 325] width 21 height 21
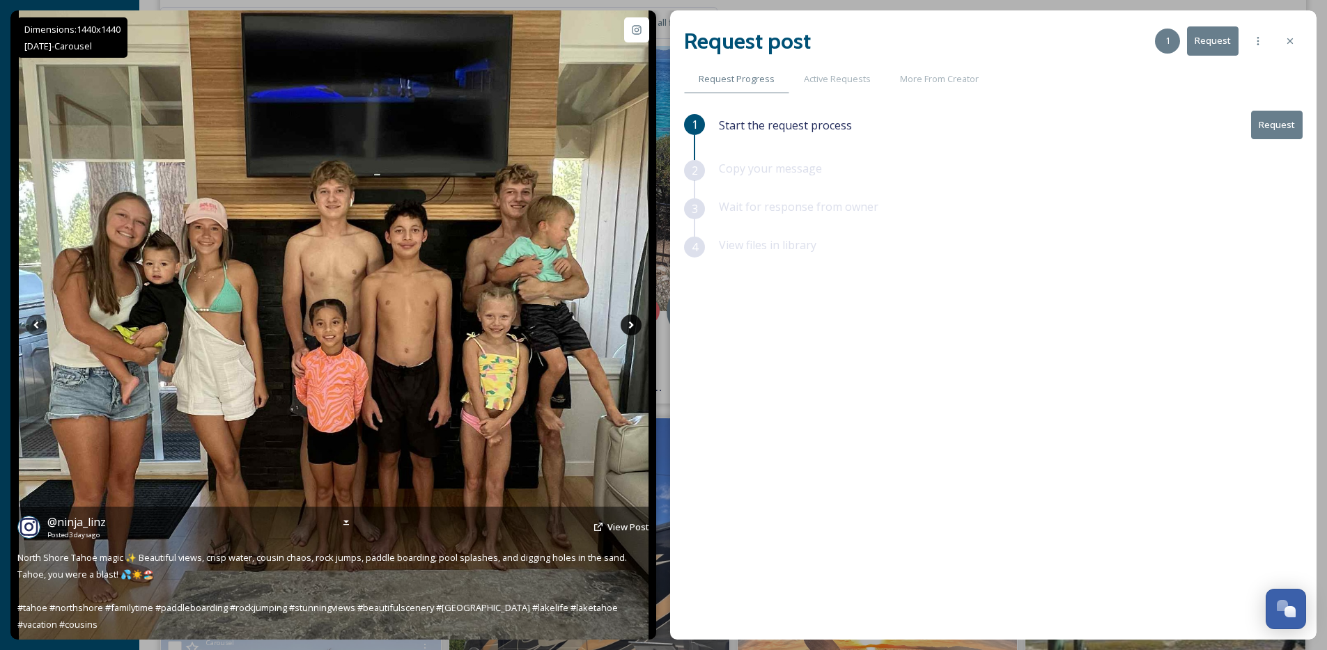
click at [626, 325] on icon at bounding box center [631, 325] width 21 height 21
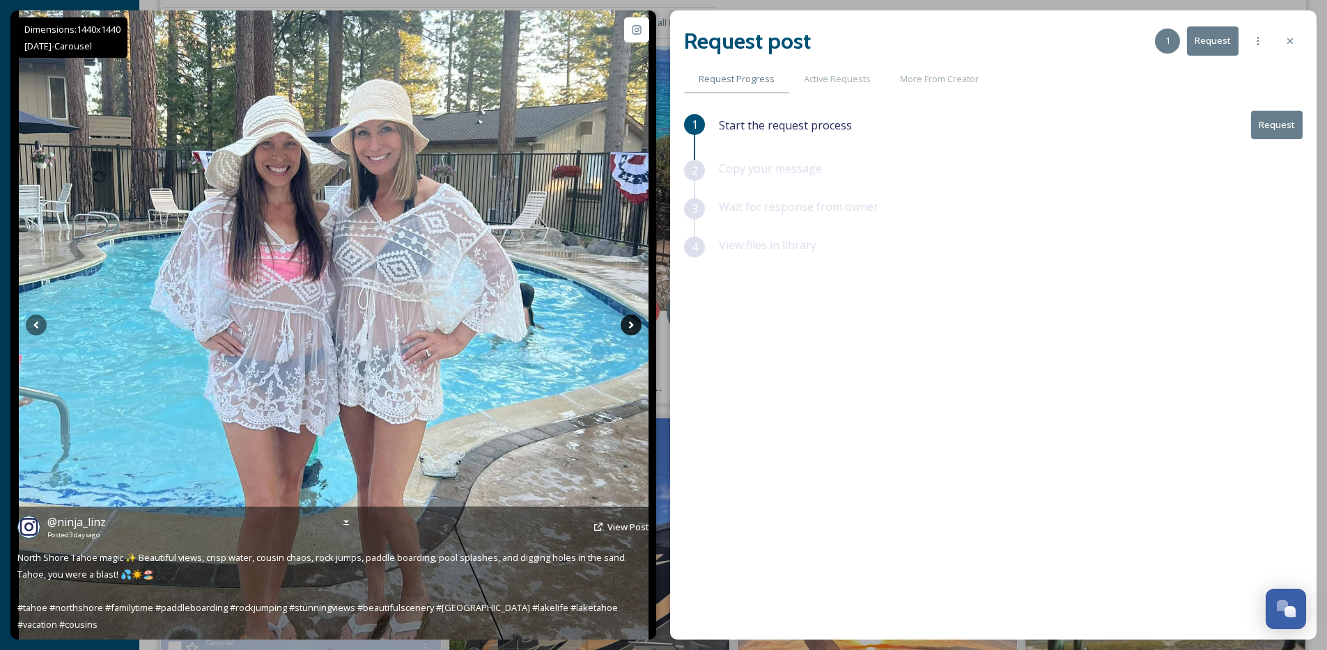
click at [626, 325] on icon at bounding box center [631, 325] width 21 height 21
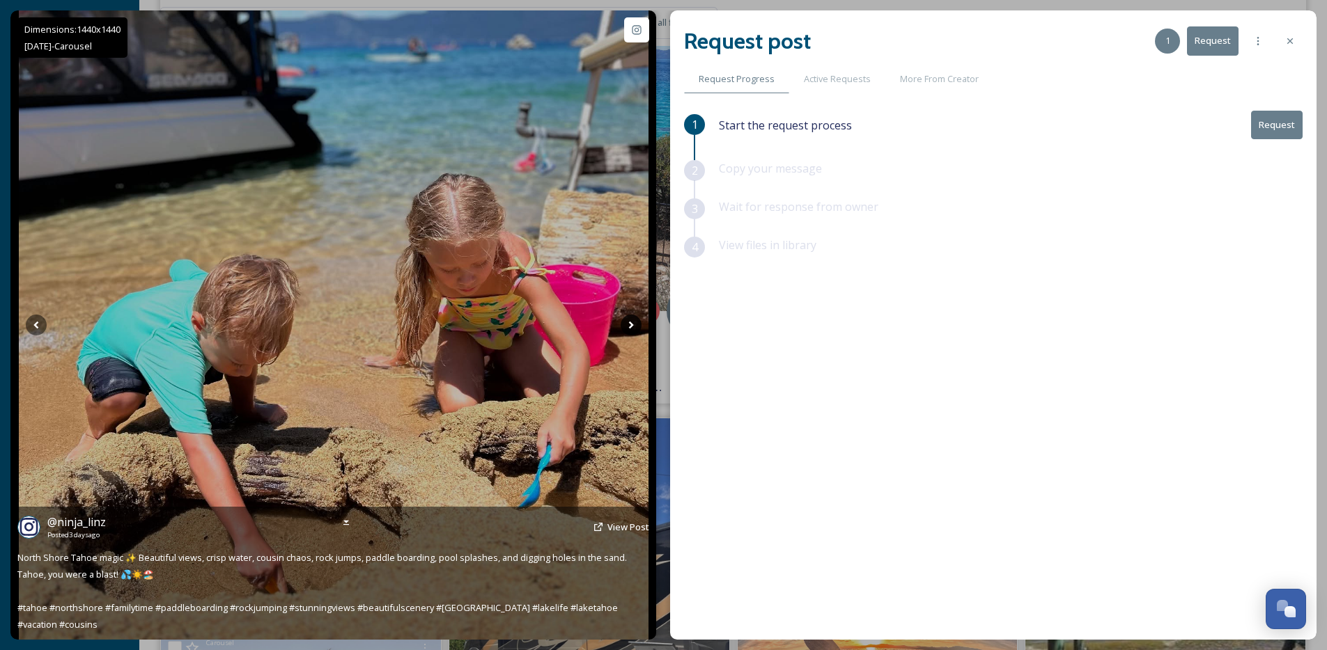
click at [627, 324] on icon at bounding box center [631, 325] width 21 height 21
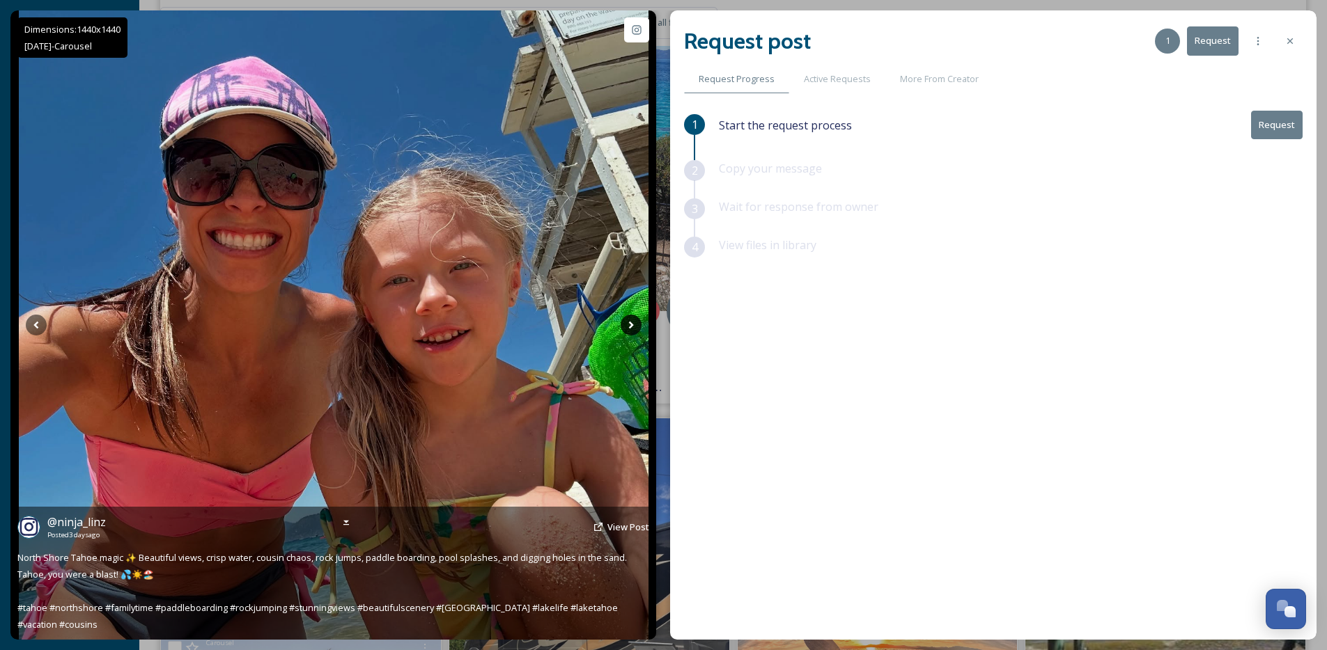
click at [628, 322] on icon at bounding box center [631, 325] width 21 height 21
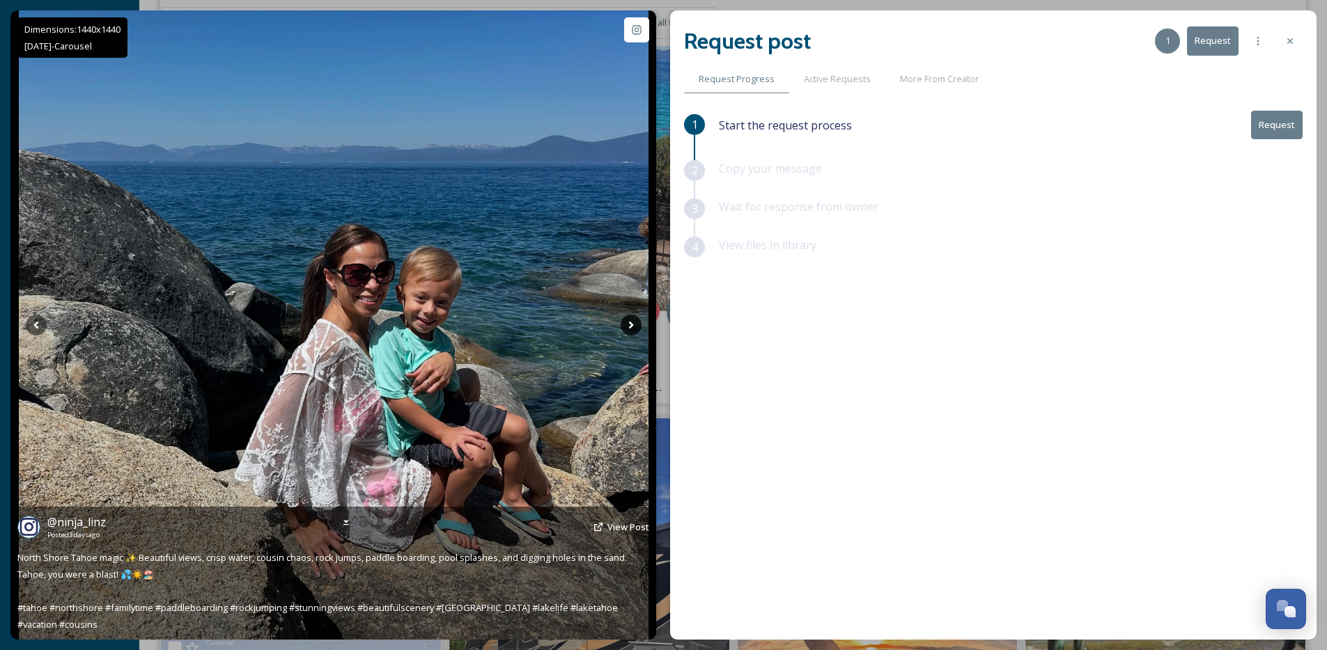
click at [627, 323] on icon at bounding box center [631, 325] width 21 height 21
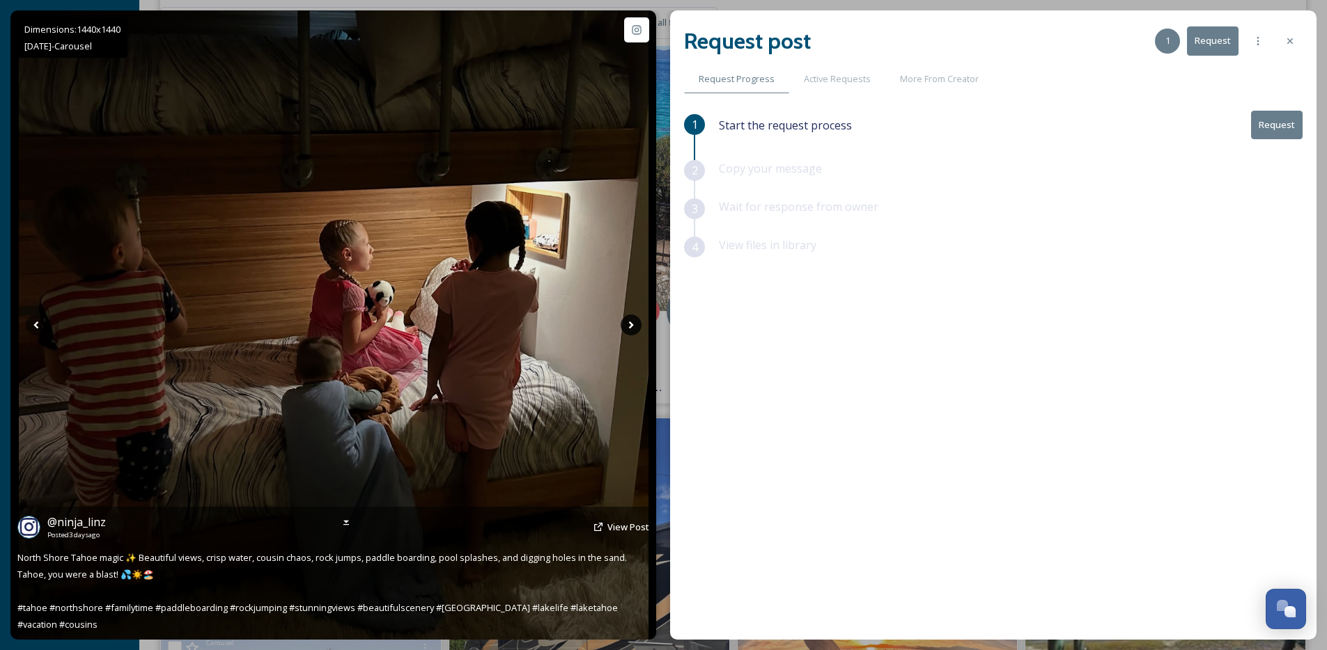
click at [627, 323] on icon at bounding box center [631, 325] width 21 height 21
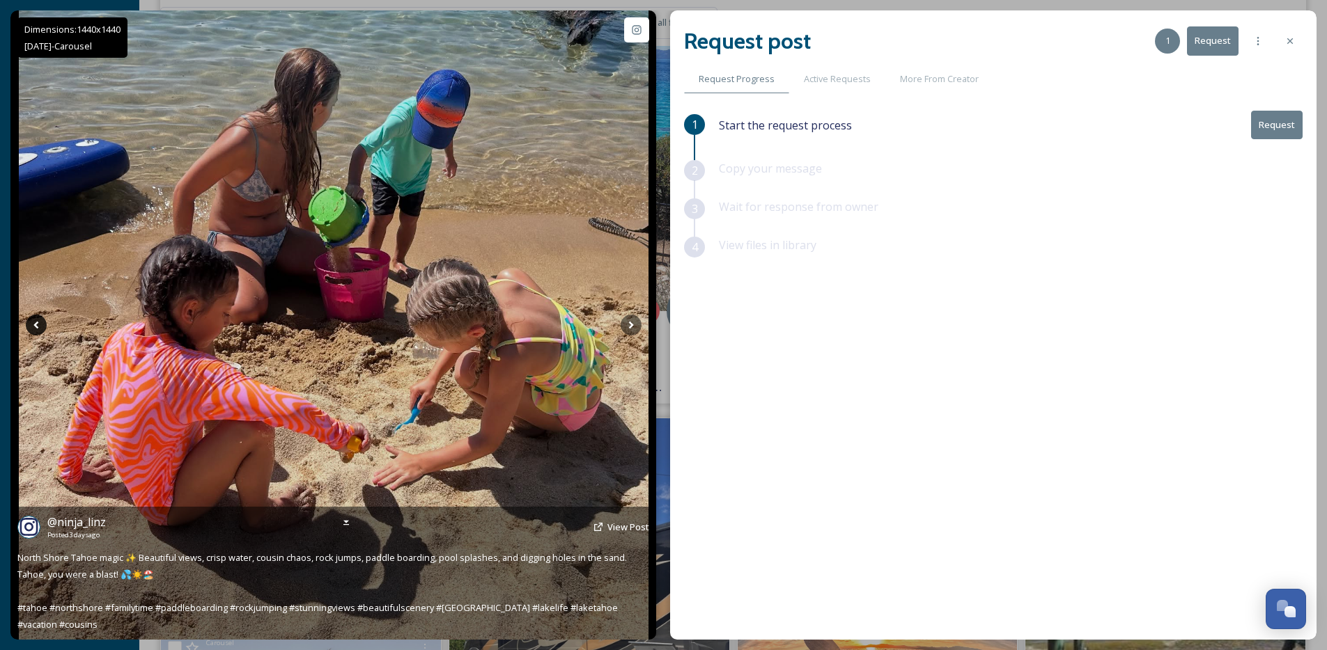
click at [37, 318] on icon at bounding box center [36, 325] width 21 height 21
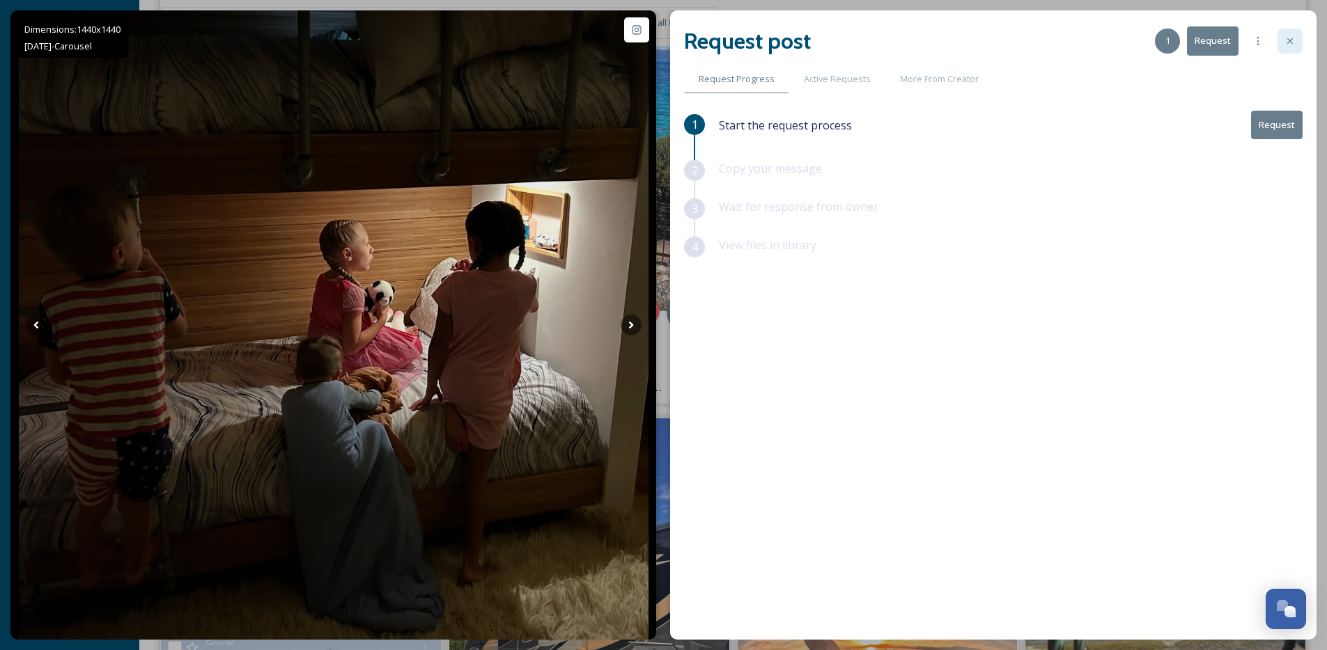
click at [1283, 37] on div at bounding box center [1289, 41] width 25 height 25
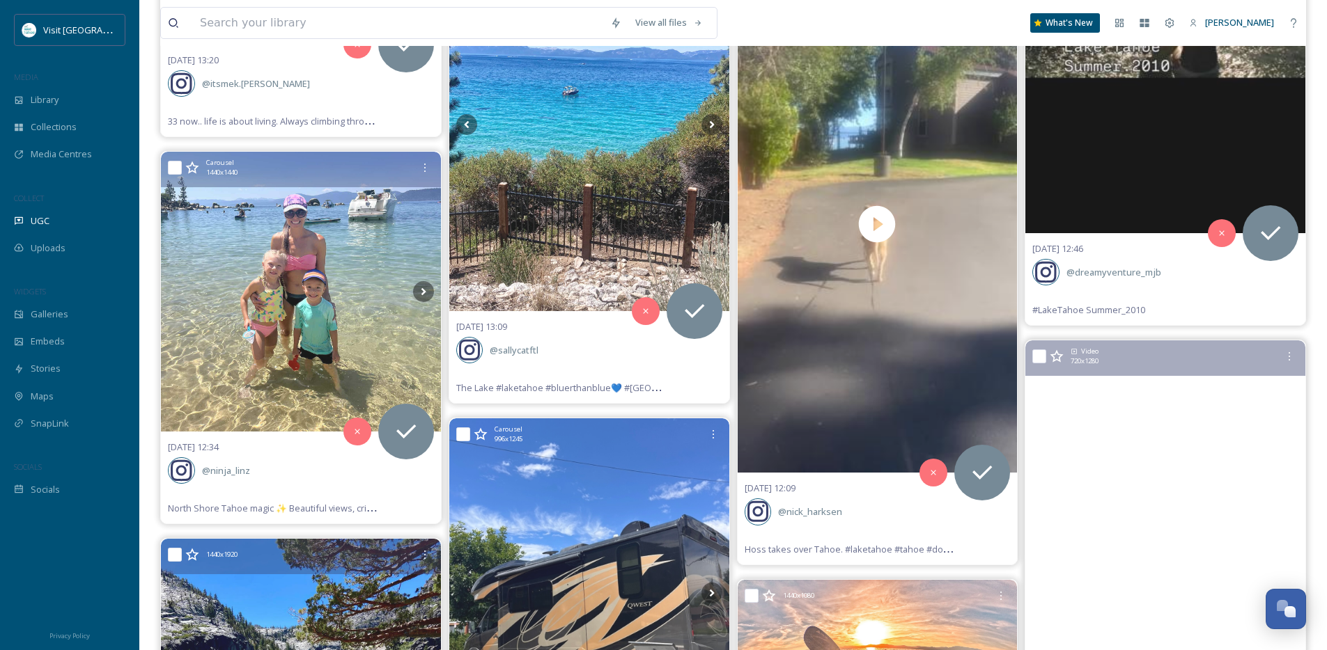
scroll to position [12596, 0]
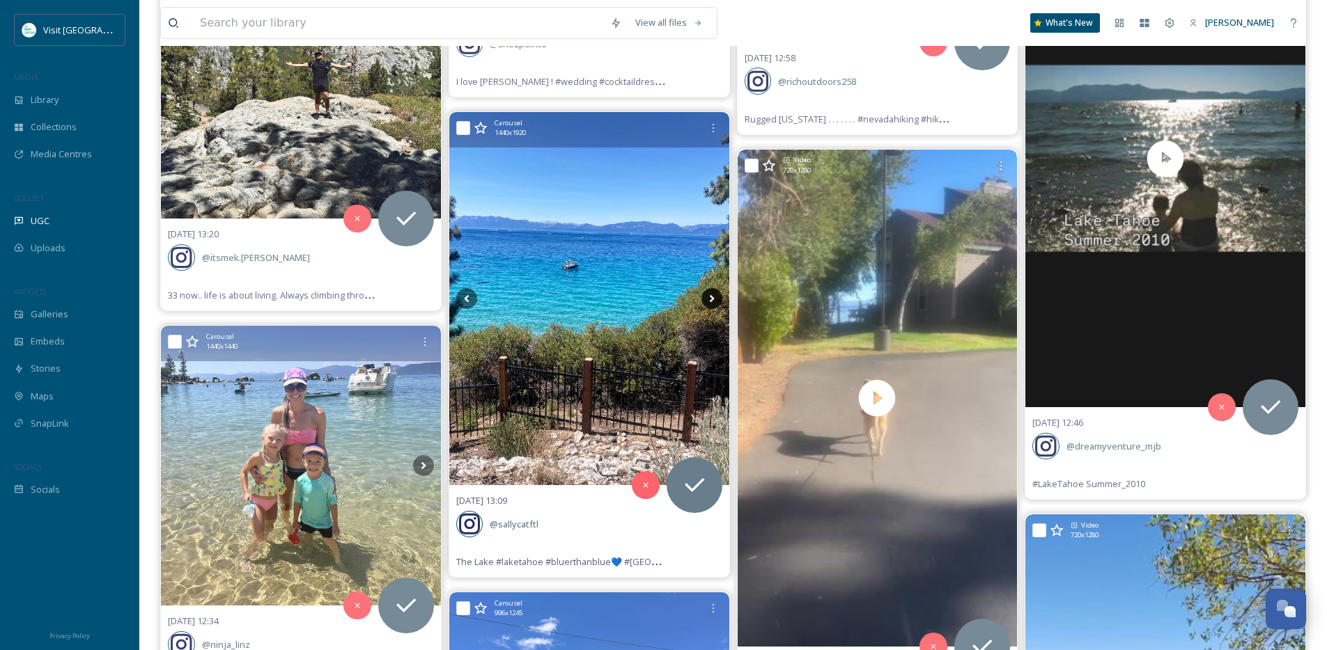
click at [708, 294] on icon at bounding box center [711, 298] width 21 height 21
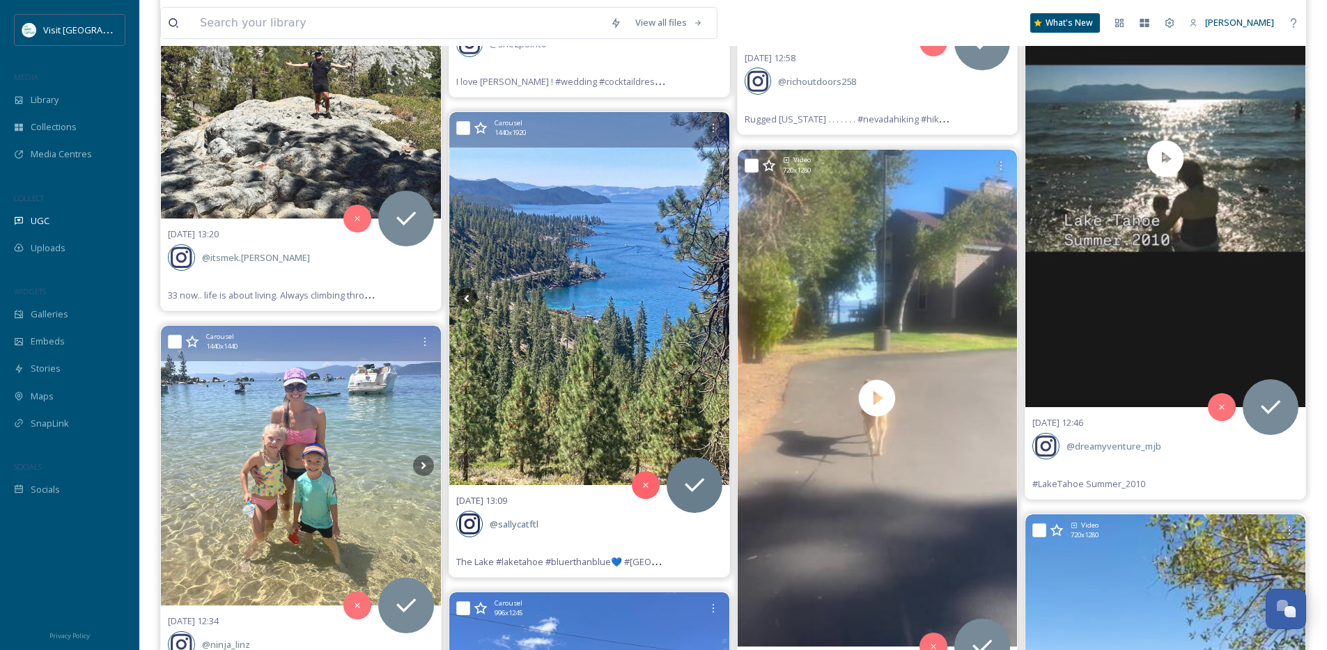
click at [708, 295] on icon at bounding box center [711, 298] width 21 height 21
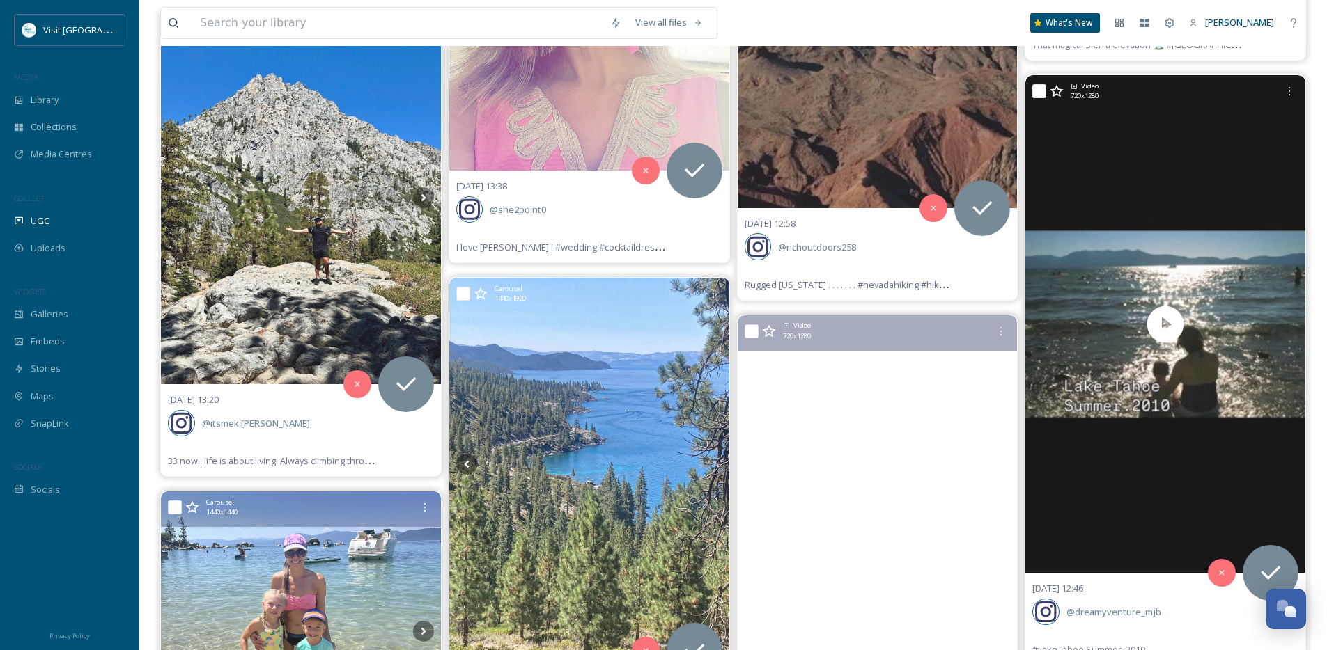
scroll to position [12282, 0]
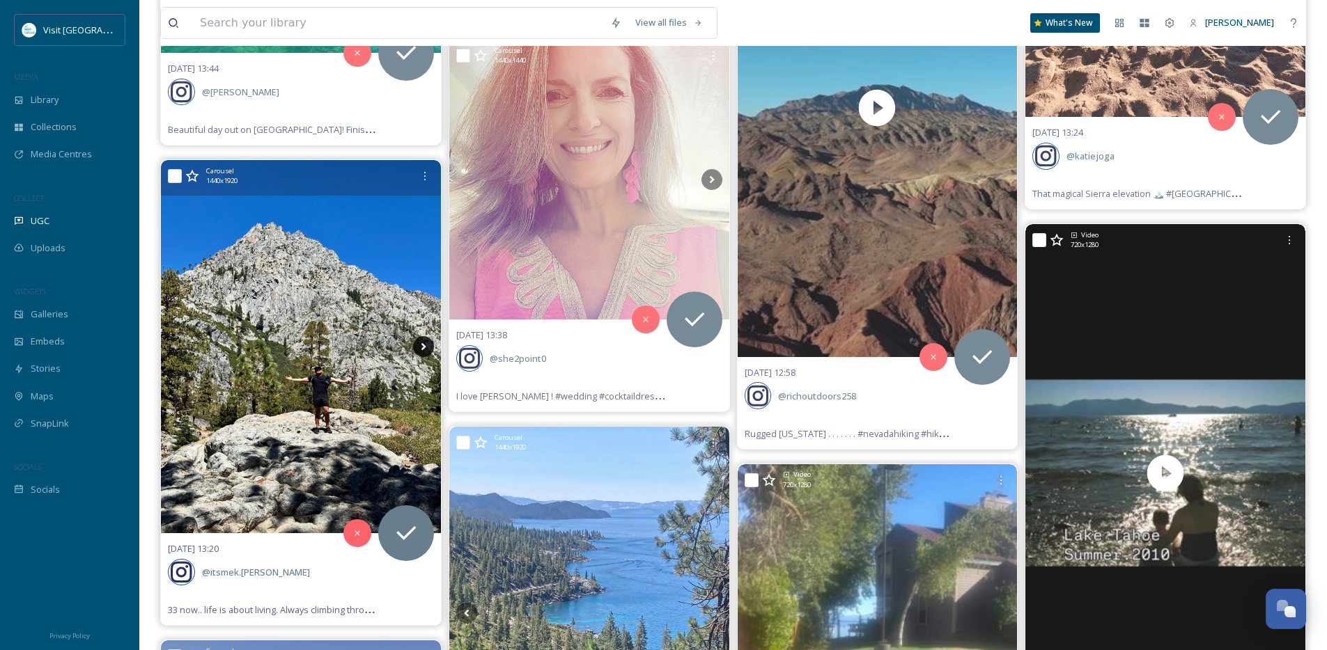
click at [426, 341] on icon at bounding box center [423, 346] width 21 height 21
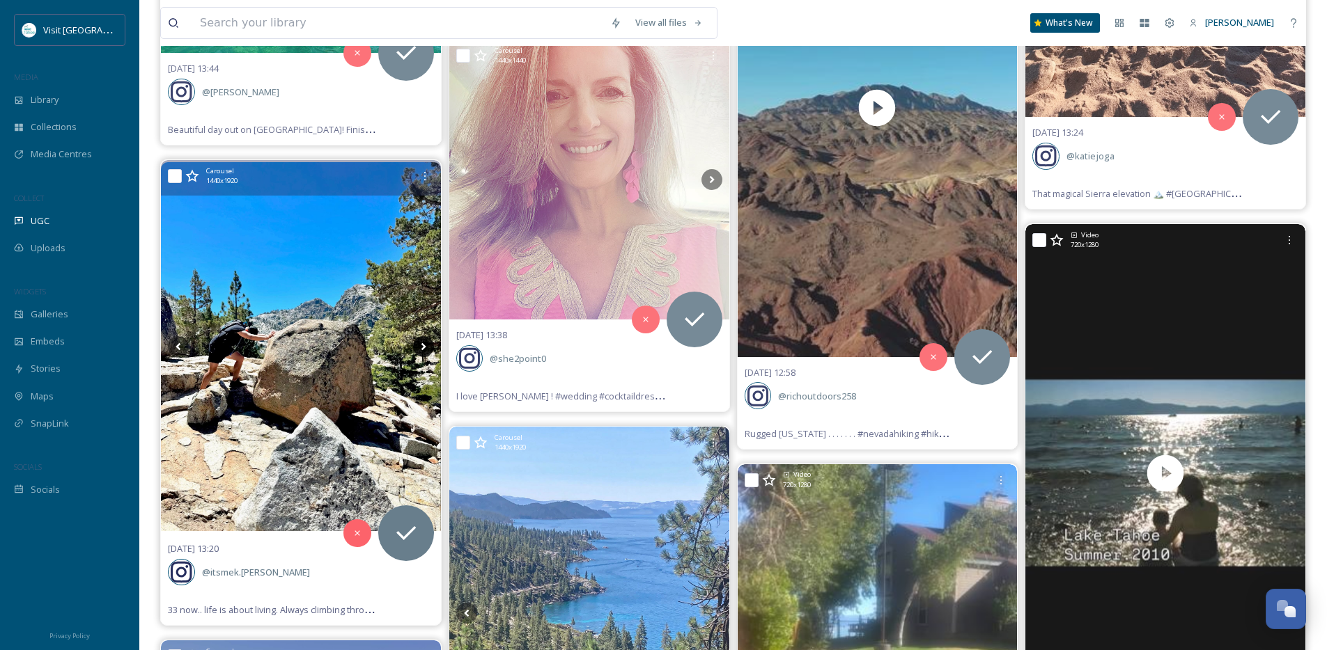
click at [426, 341] on icon at bounding box center [423, 346] width 21 height 21
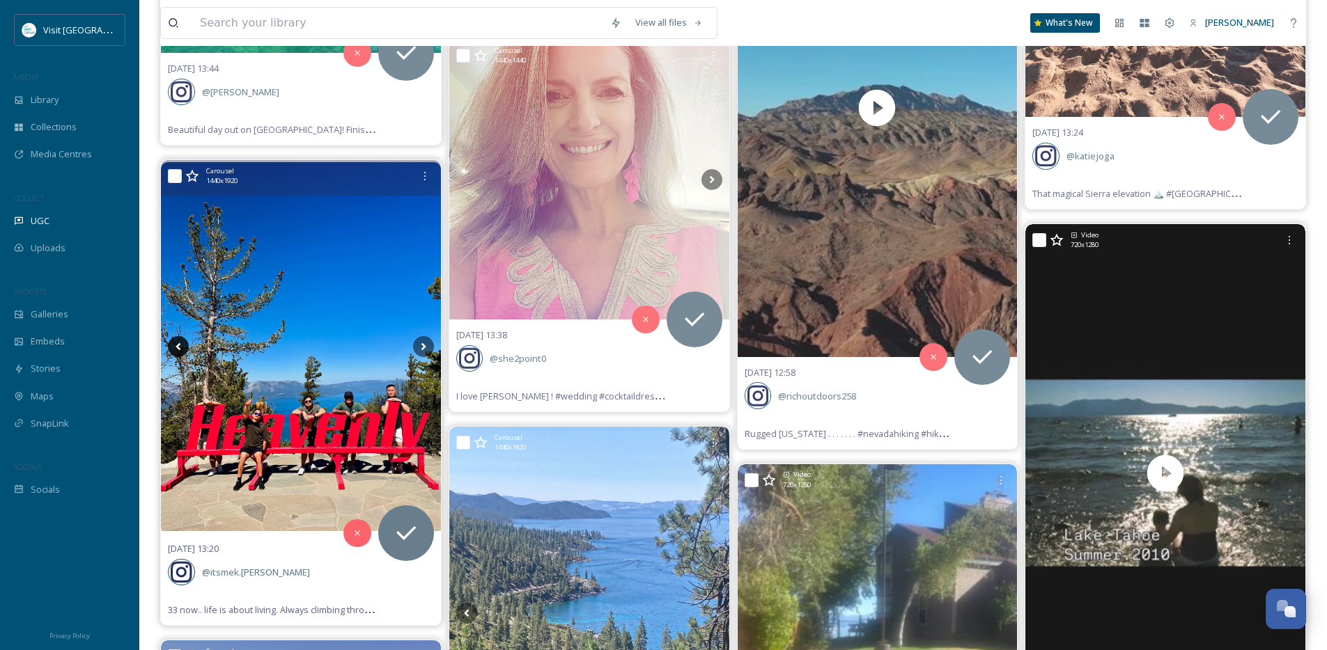
click at [171, 349] on icon at bounding box center [178, 346] width 21 height 21
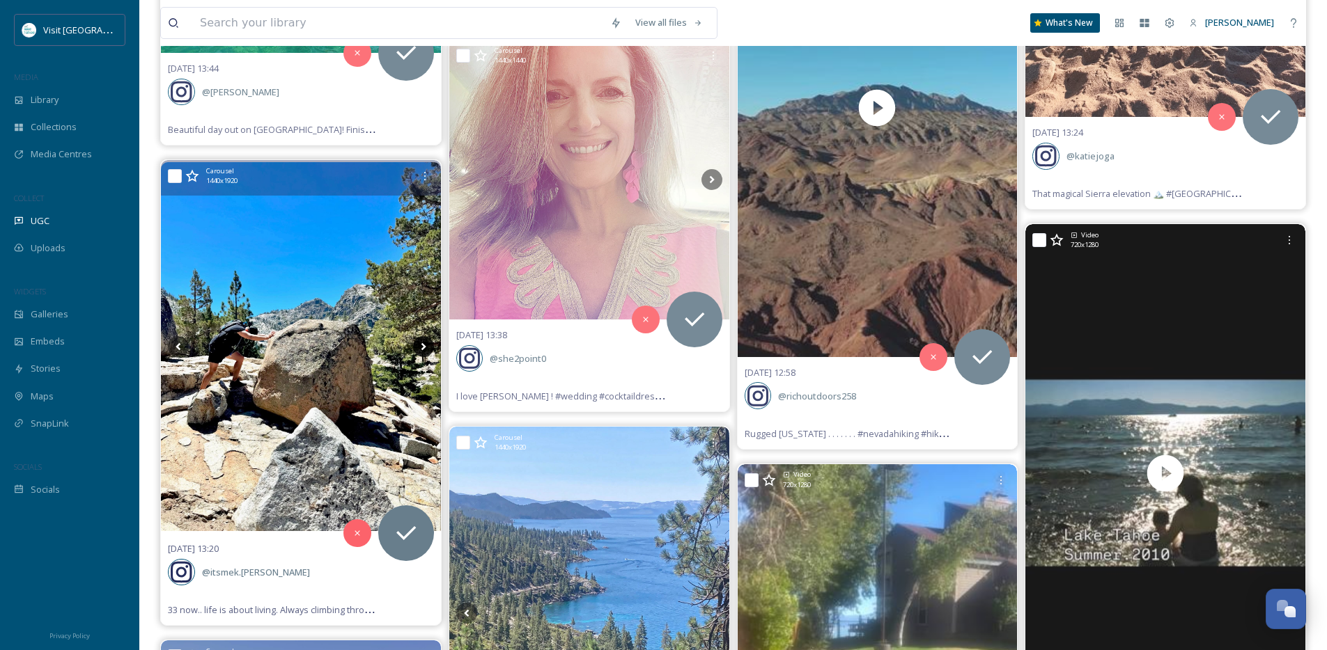
click at [421, 346] on icon at bounding box center [423, 346] width 21 height 21
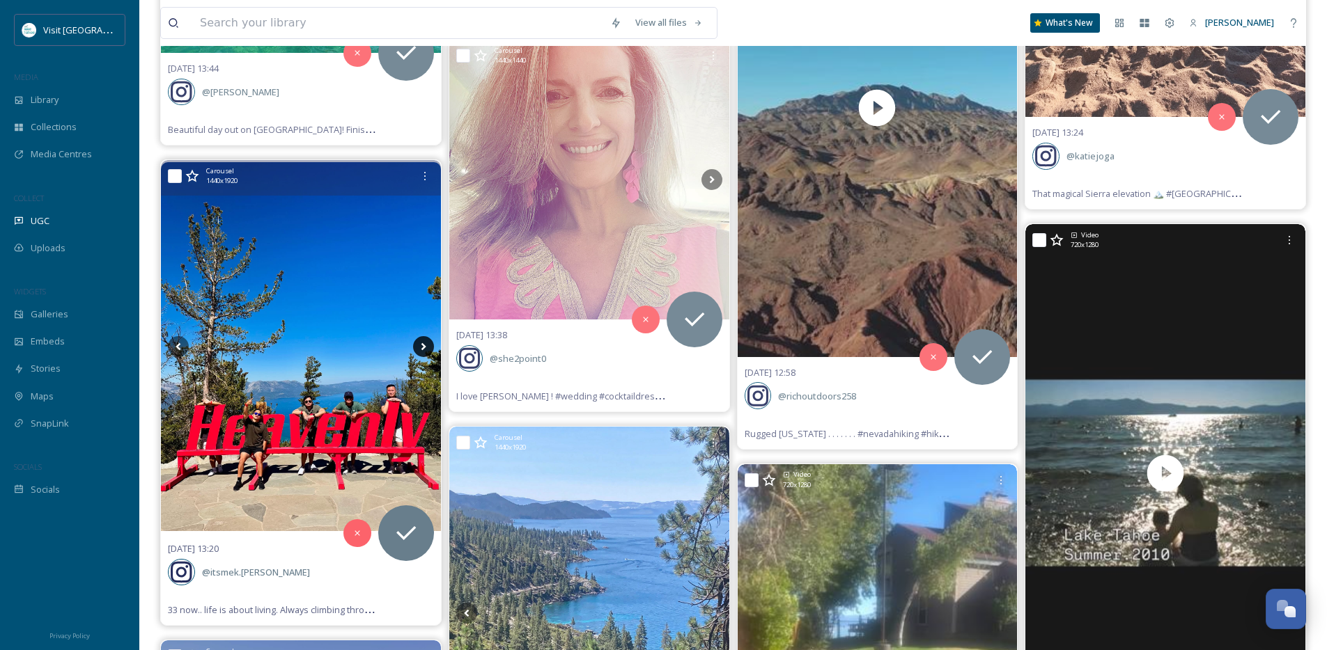
click at [421, 346] on icon at bounding box center [423, 346] width 21 height 21
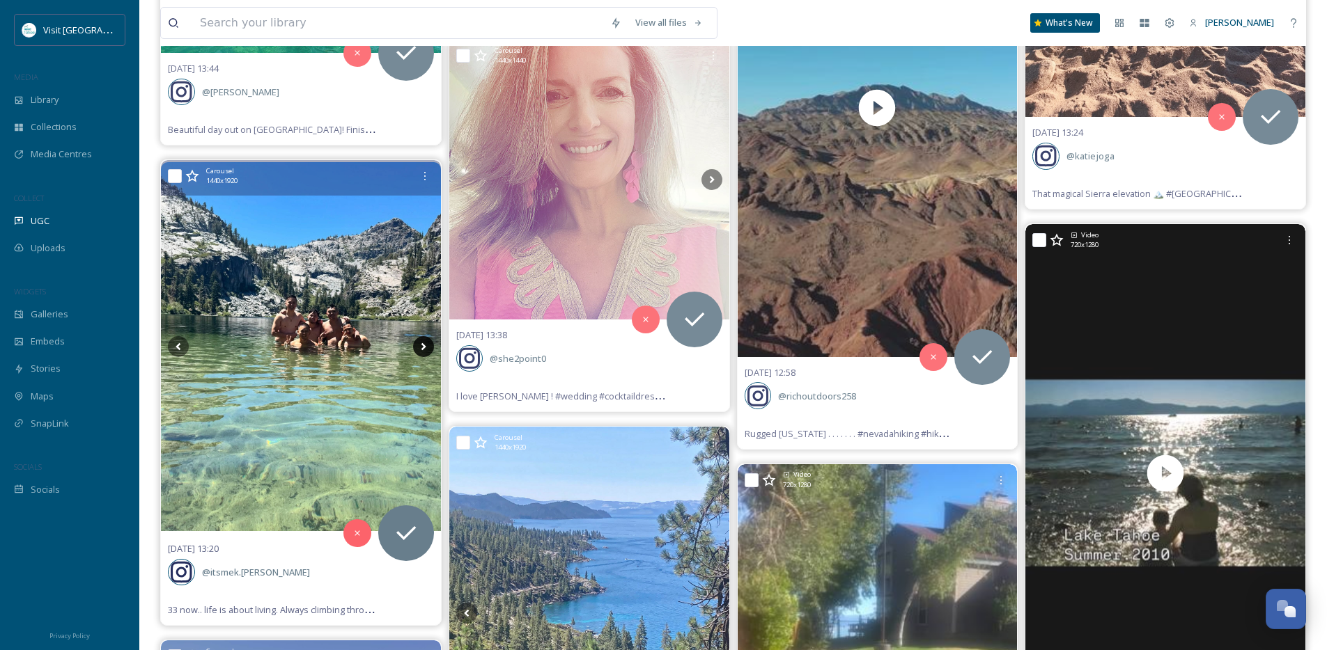
click at [421, 346] on icon at bounding box center [423, 346] width 21 height 21
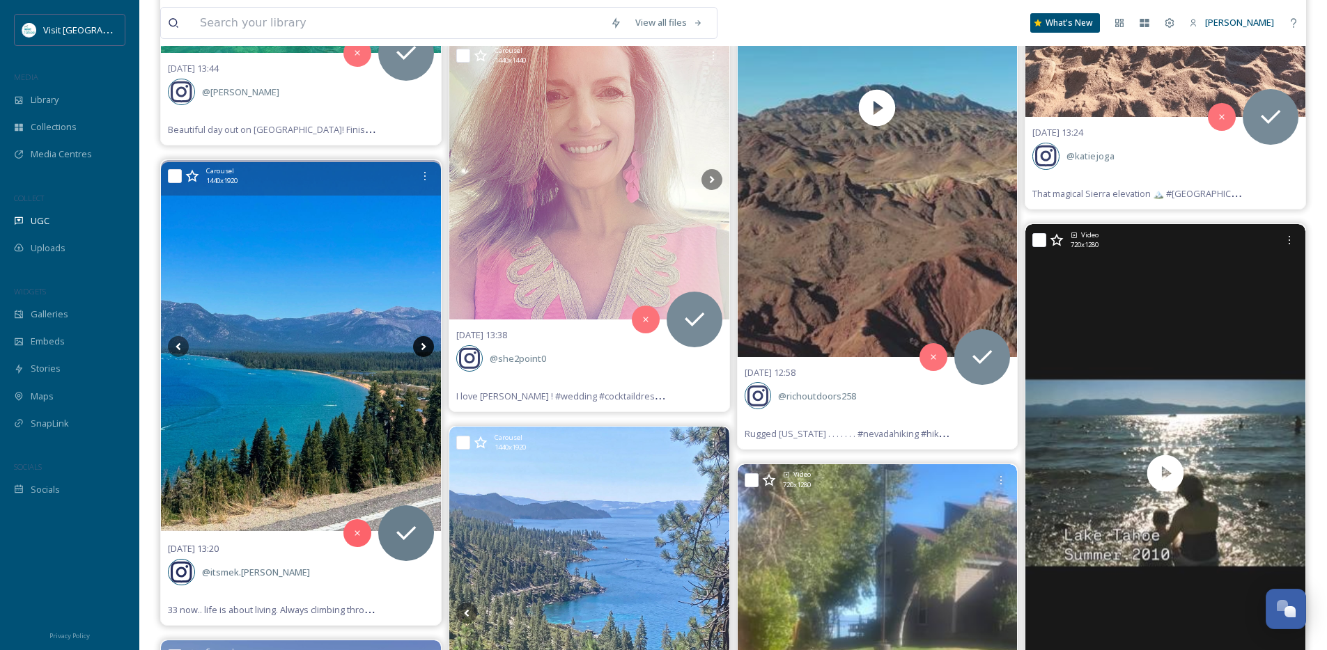
click at [421, 346] on icon at bounding box center [423, 346] width 21 height 21
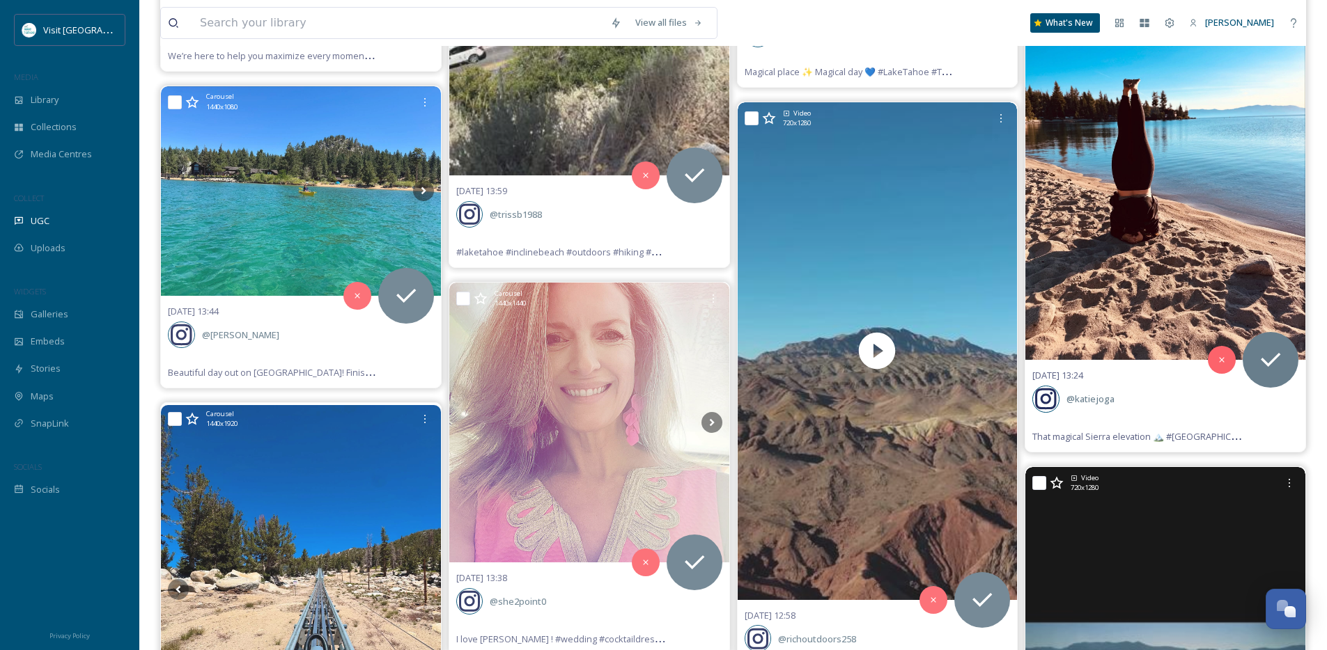
scroll to position [12037, 0]
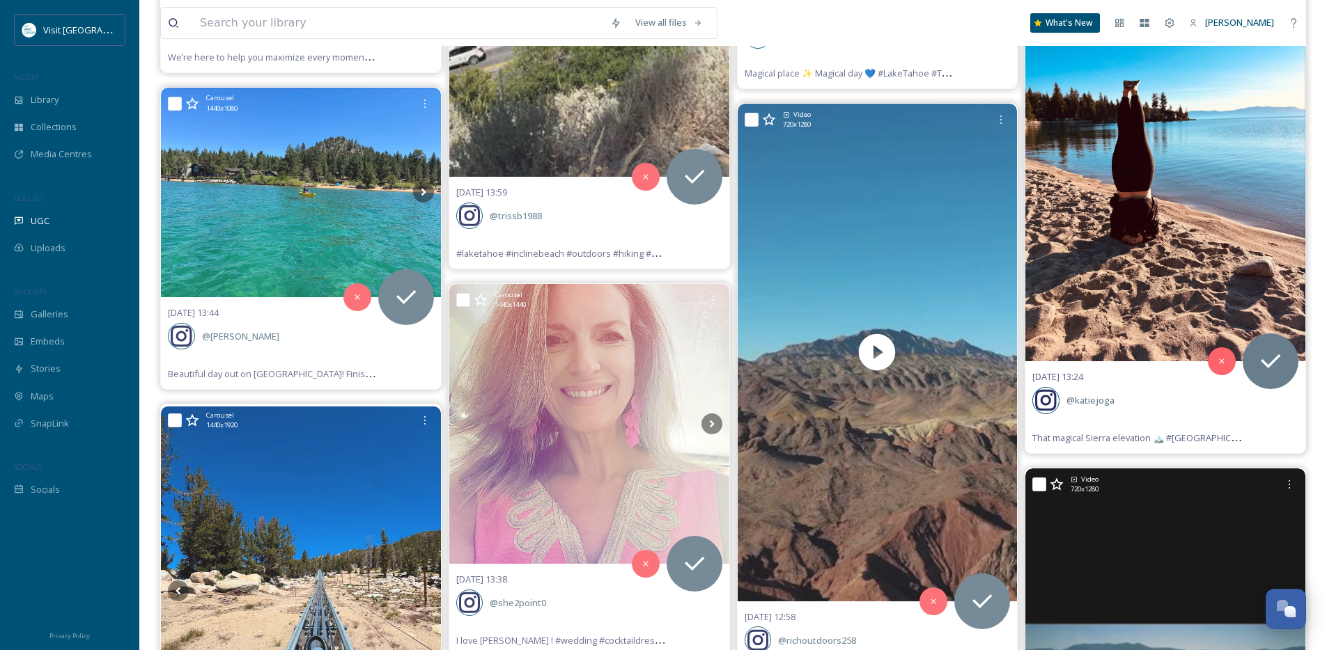
click at [1187, 253] on img at bounding box center [1165, 175] width 280 height 373
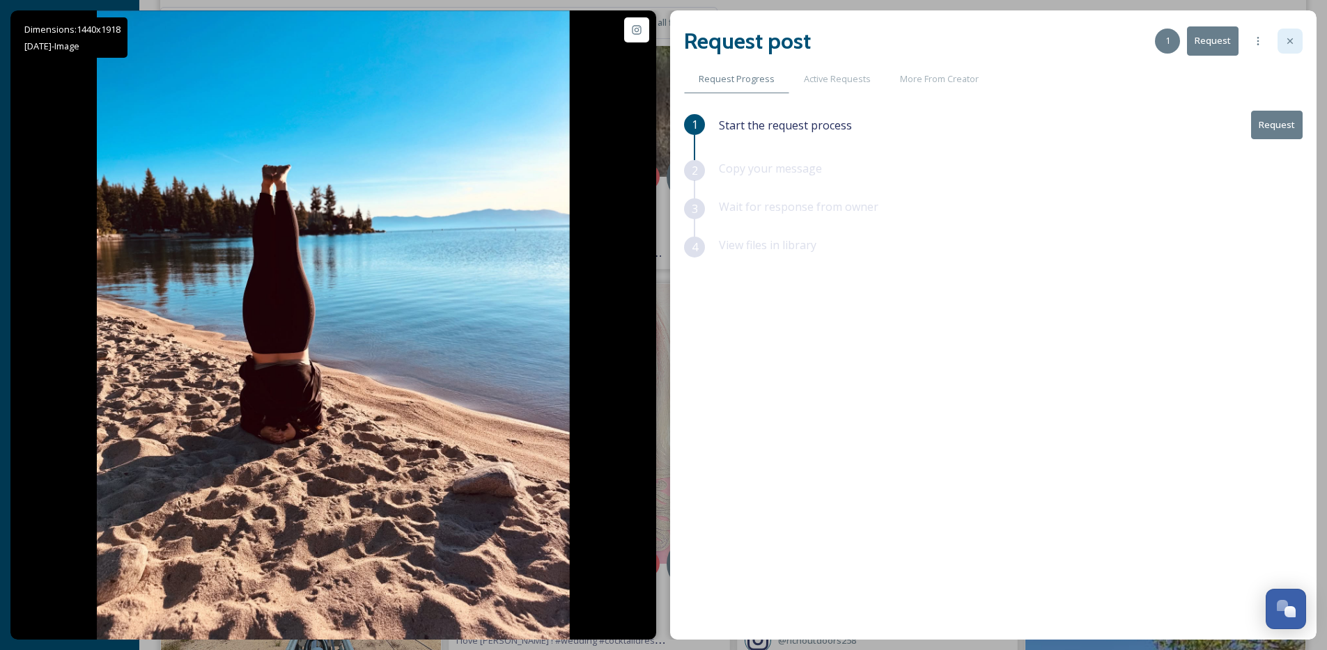
click at [1295, 47] on div at bounding box center [1289, 41] width 25 height 25
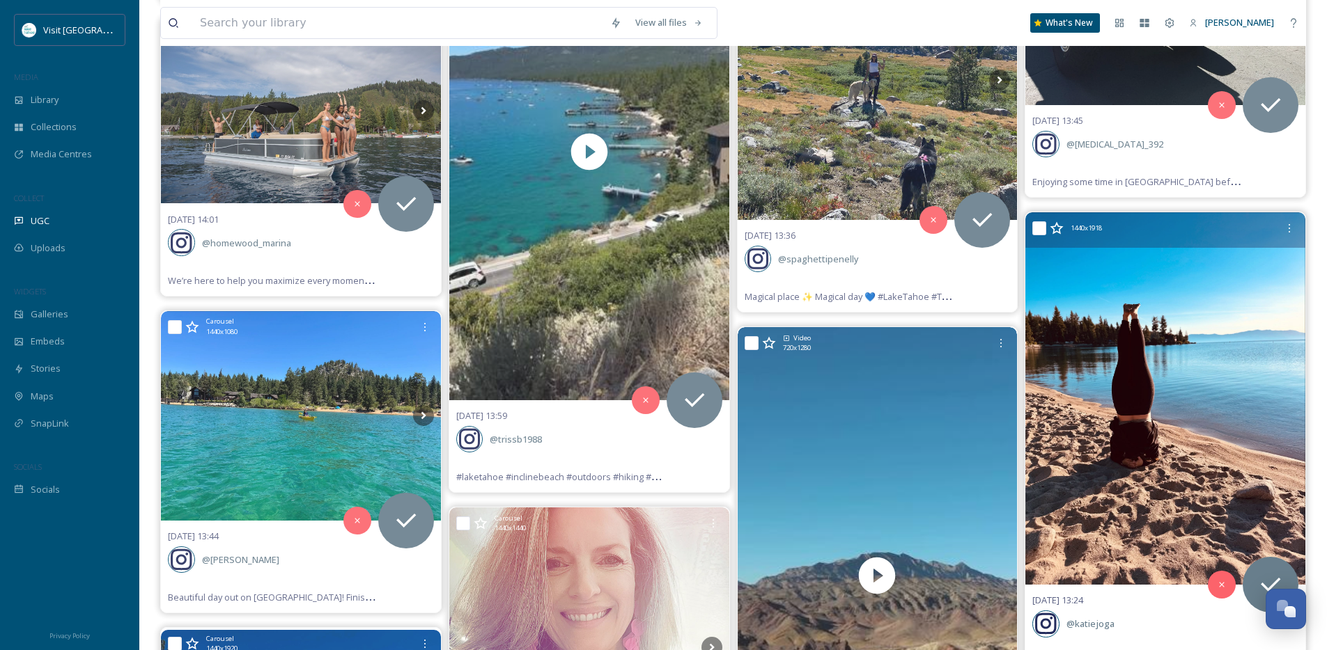
scroll to position [11811, 0]
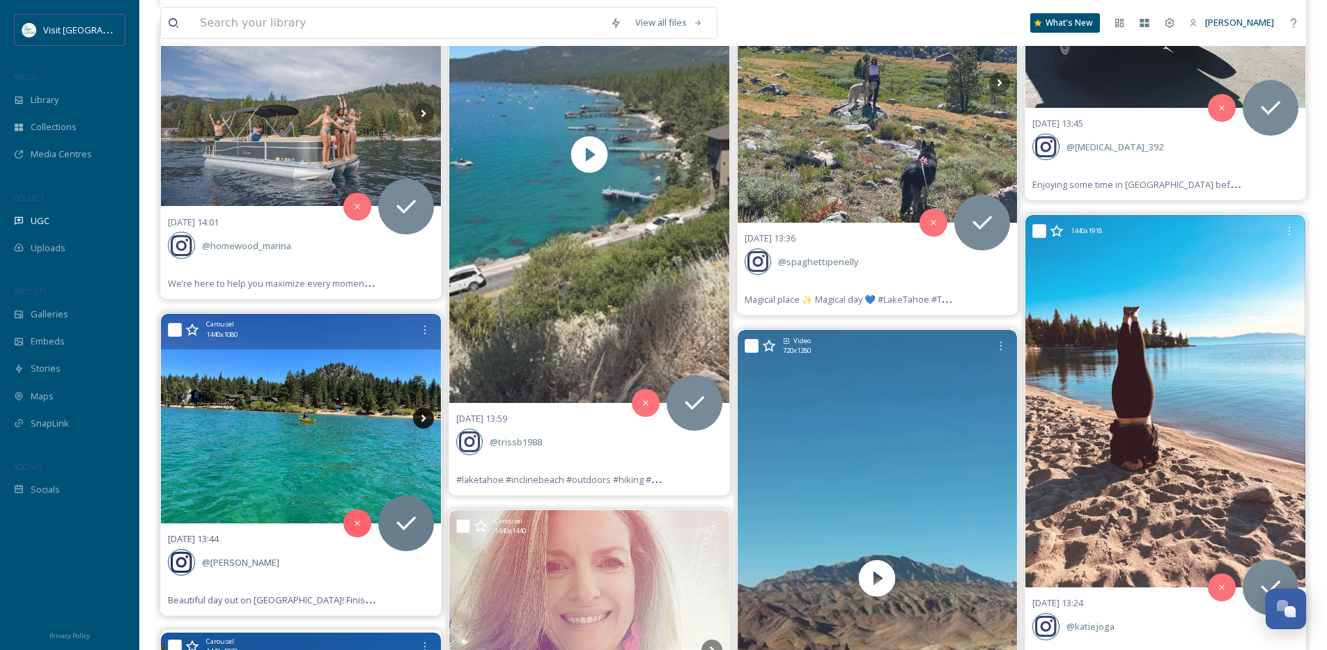
click at [417, 419] on icon at bounding box center [423, 418] width 21 height 21
click at [419, 419] on icon at bounding box center [423, 418] width 21 height 21
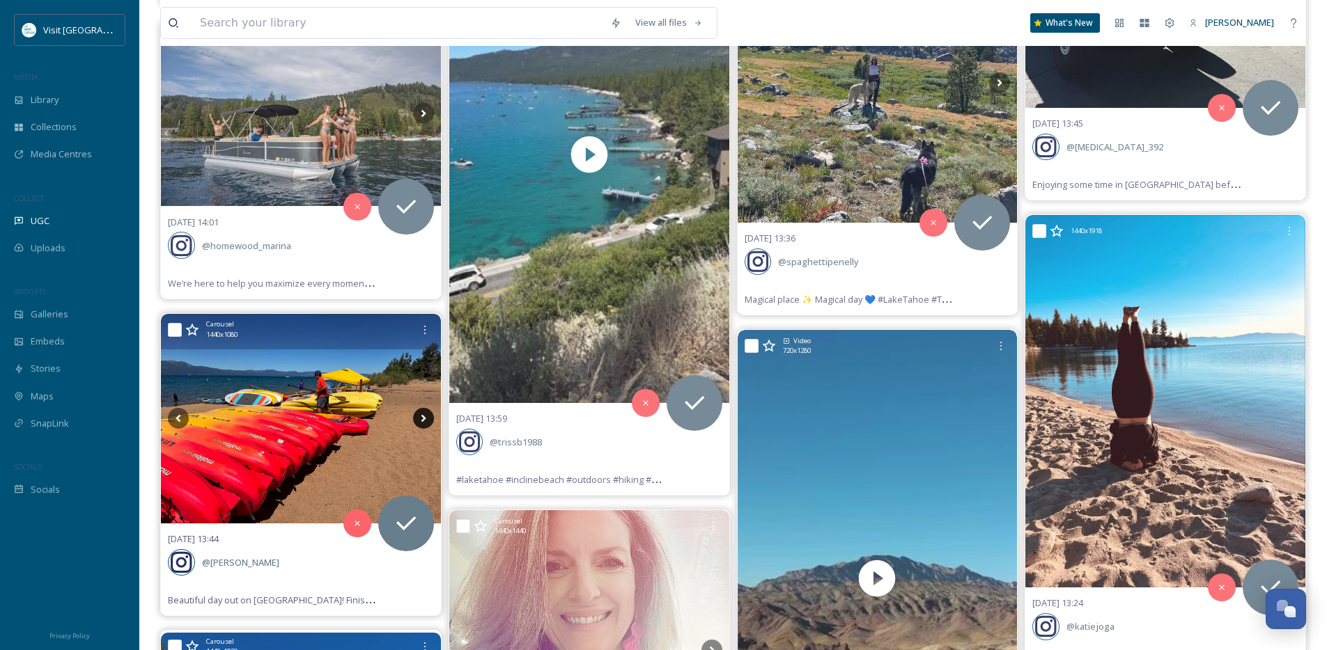
click at [421, 420] on icon at bounding box center [423, 418] width 21 height 21
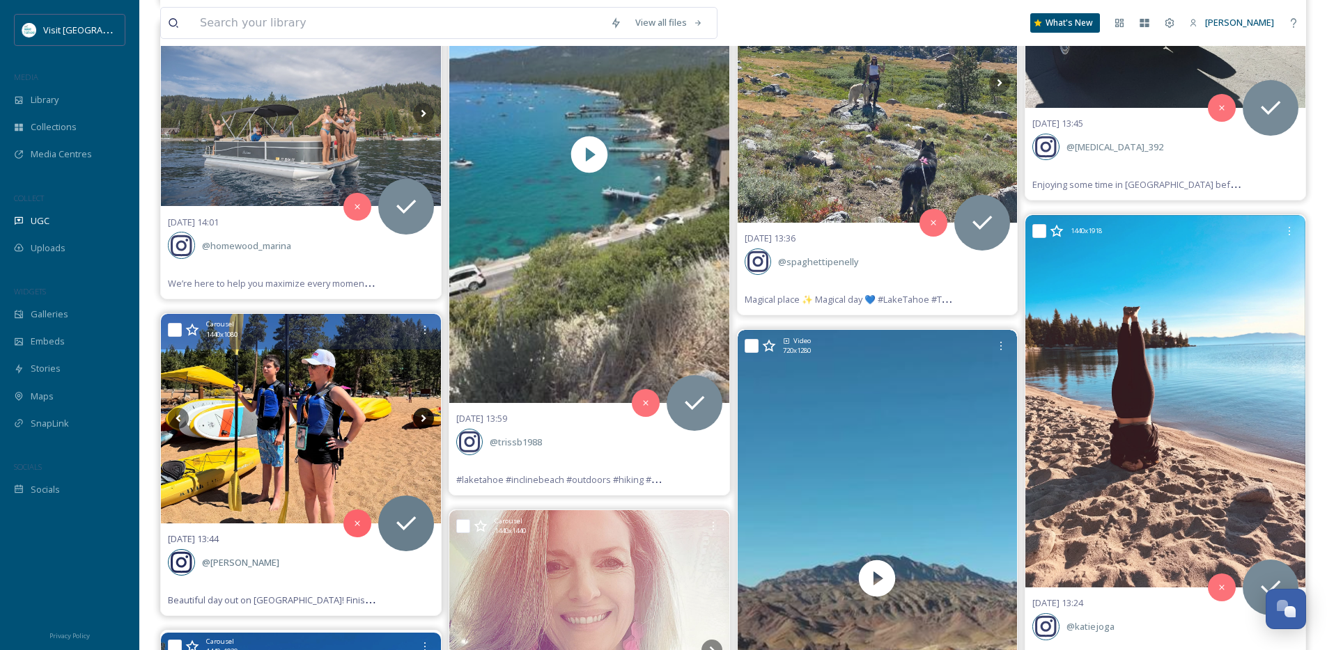
click at [421, 420] on icon at bounding box center [423, 418] width 21 height 21
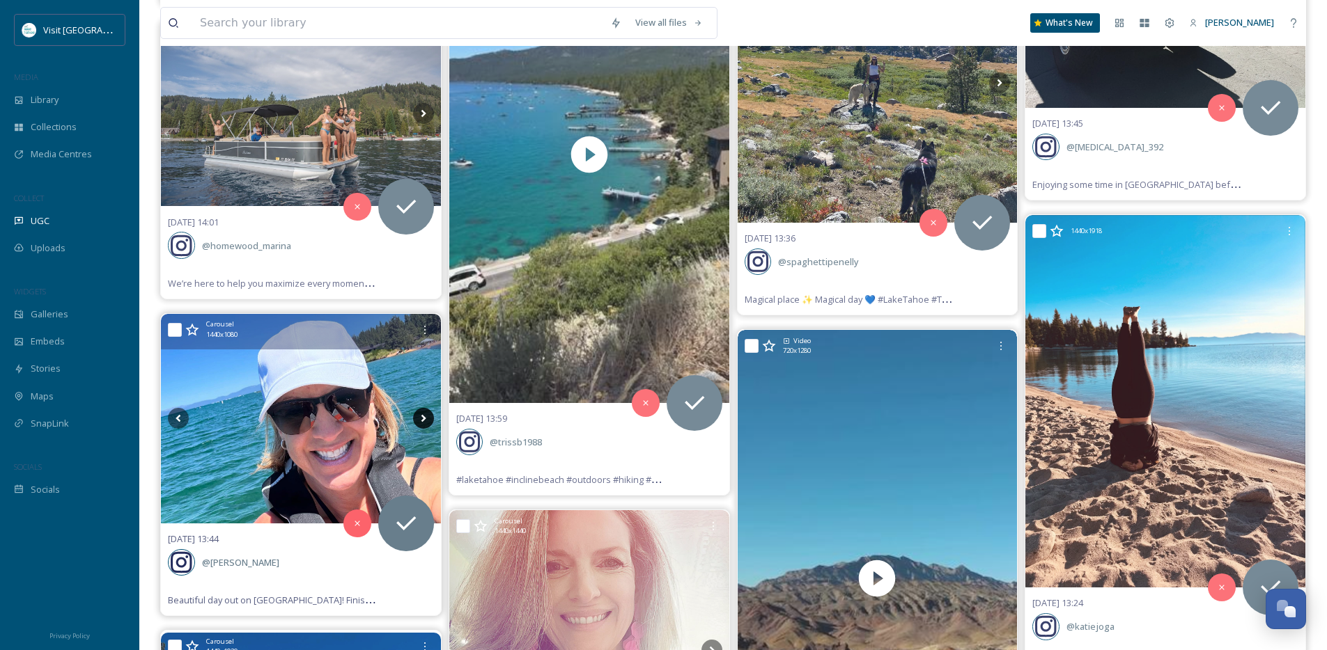
click at [421, 420] on icon at bounding box center [423, 418] width 21 height 21
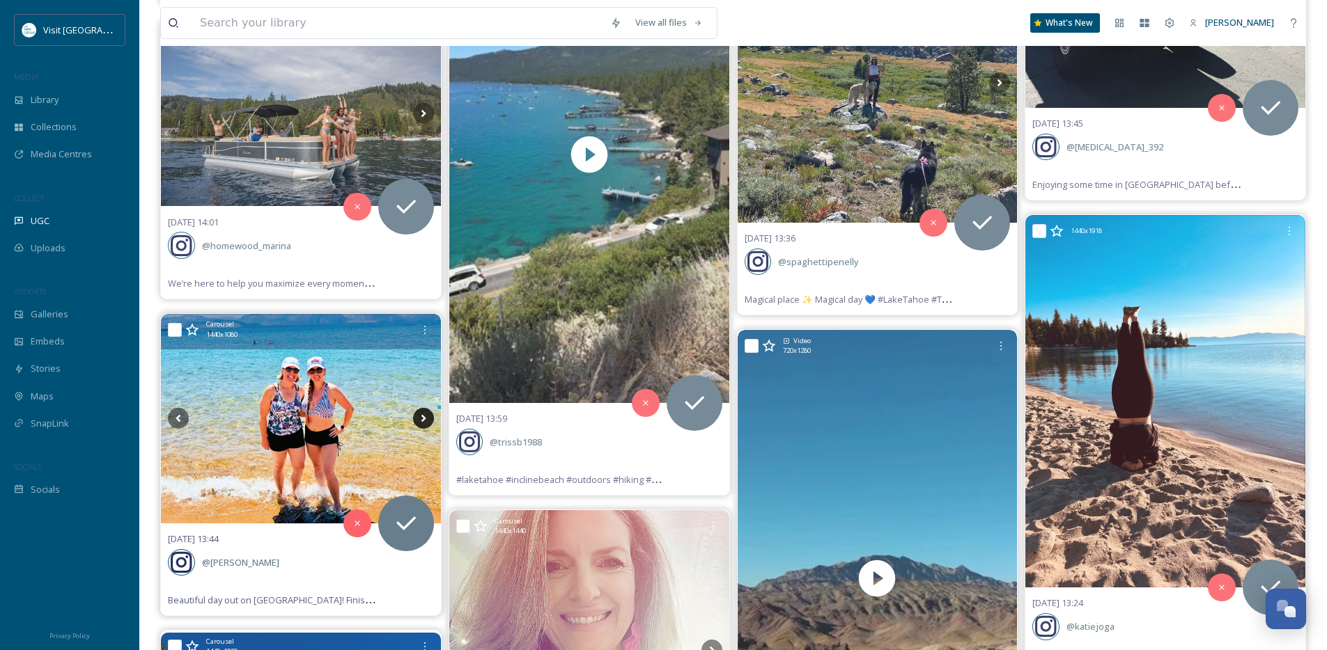
click at [421, 420] on icon at bounding box center [423, 418] width 21 height 21
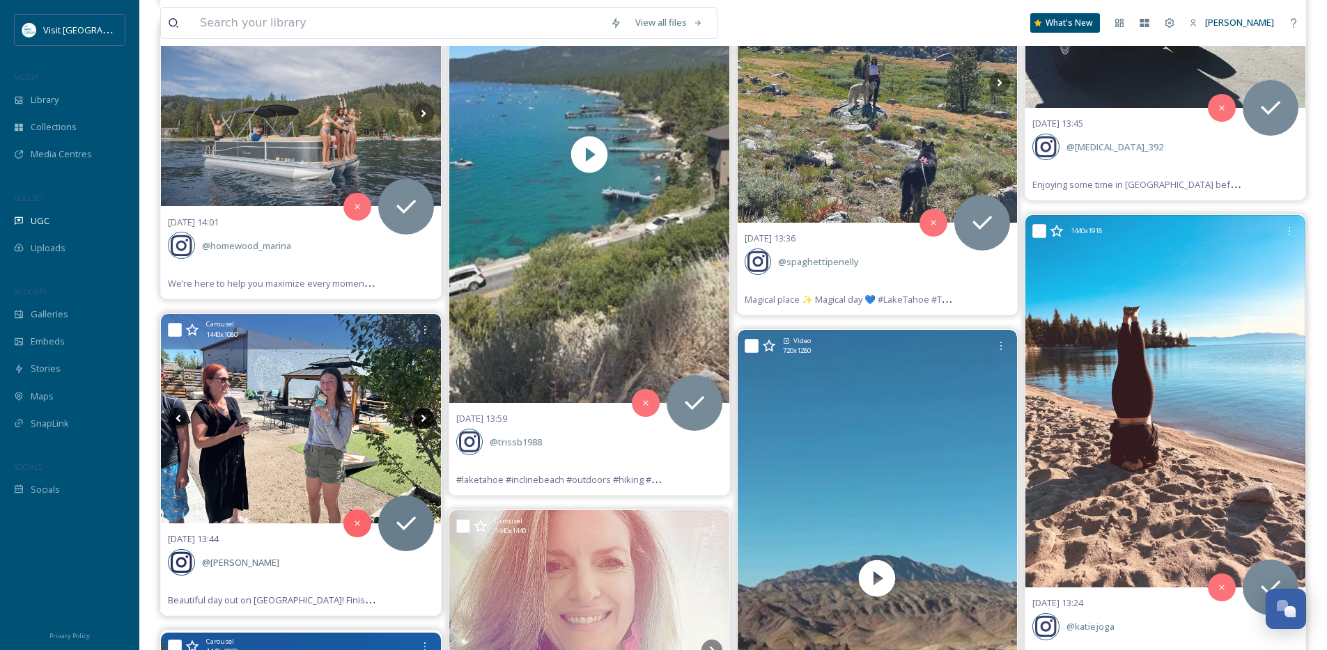
click at [421, 420] on icon at bounding box center [423, 418] width 21 height 21
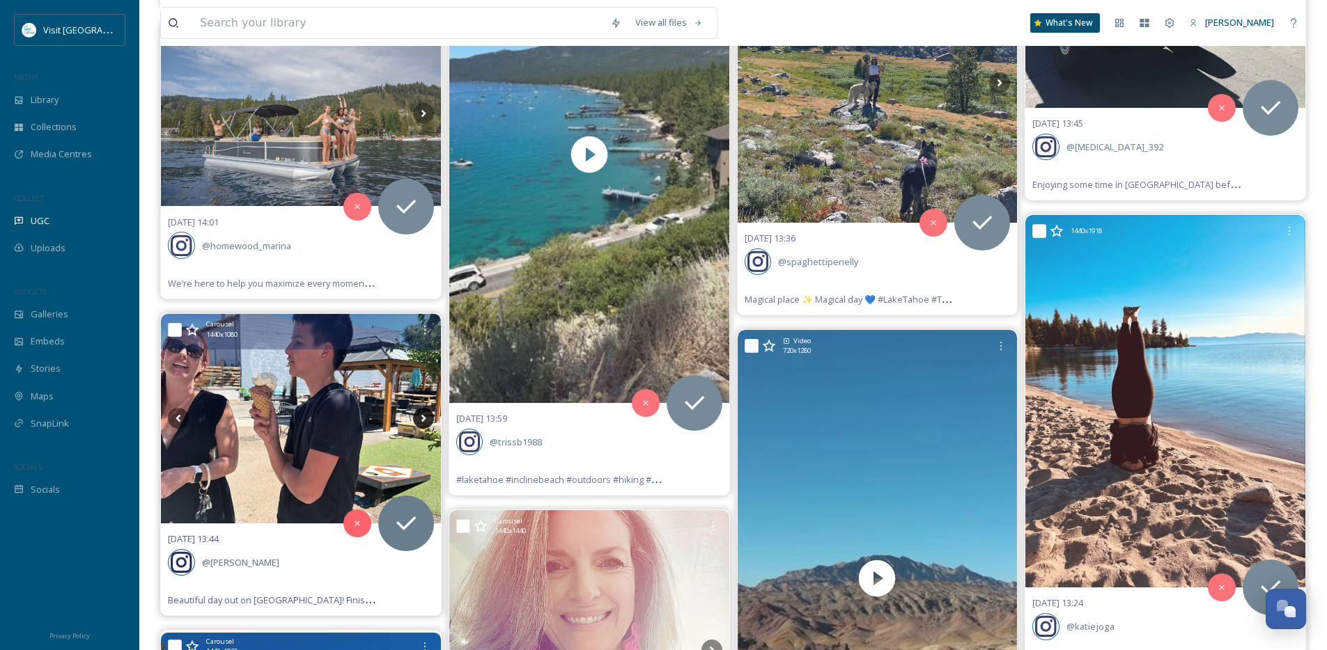
click at [421, 420] on icon at bounding box center [423, 418] width 21 height 21
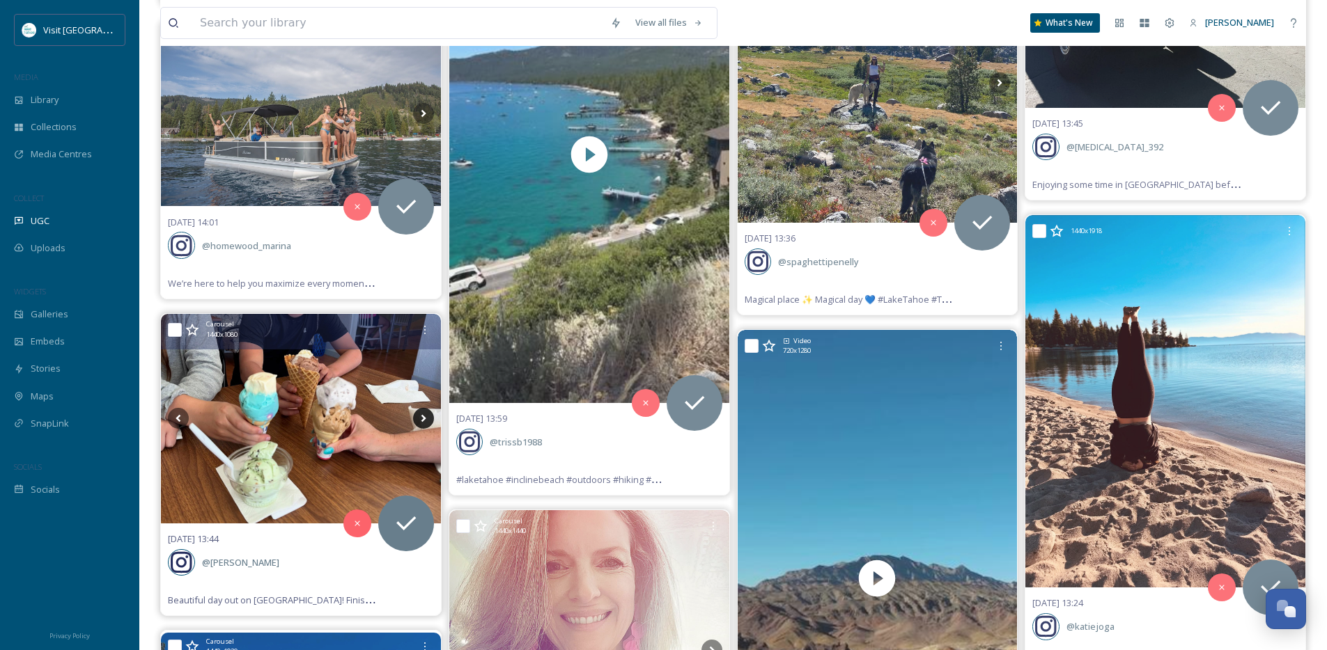
click at [421, 420] on icon at bounding box center [423, 418] width 21 height 21
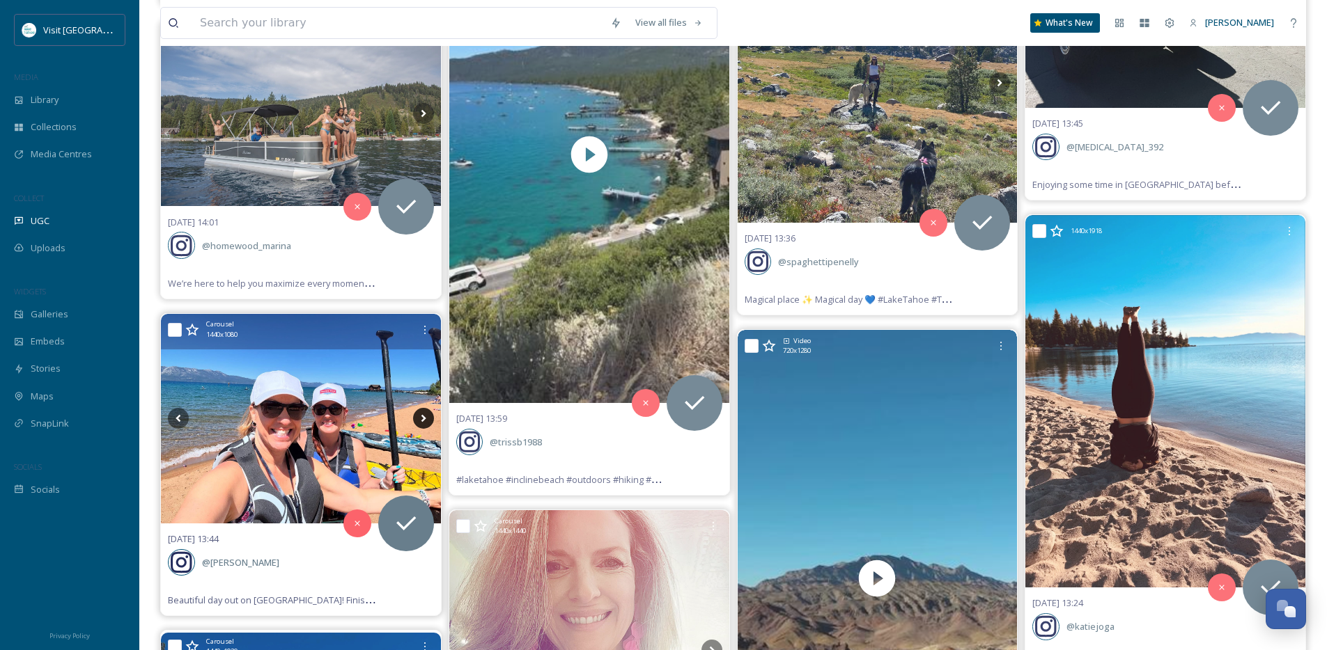
click at [421, 420] on icon at bounding box center [423, 418] width 21 height 21
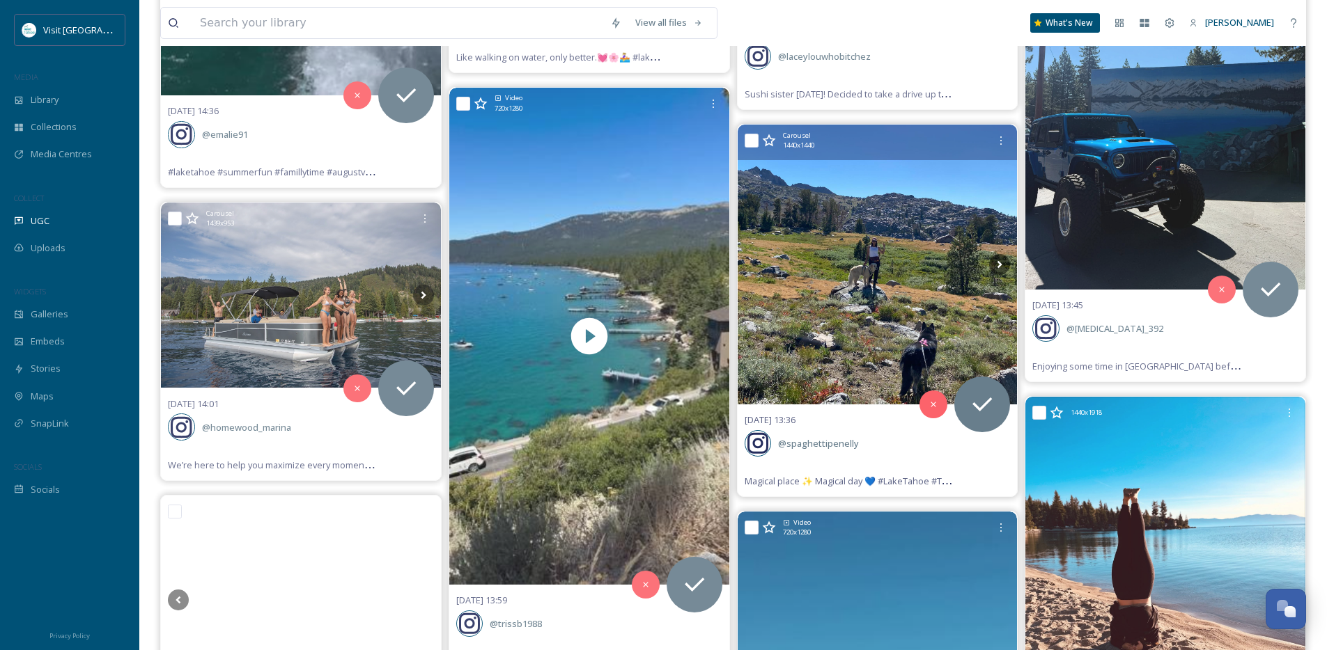
scroll to position [11618, 0]
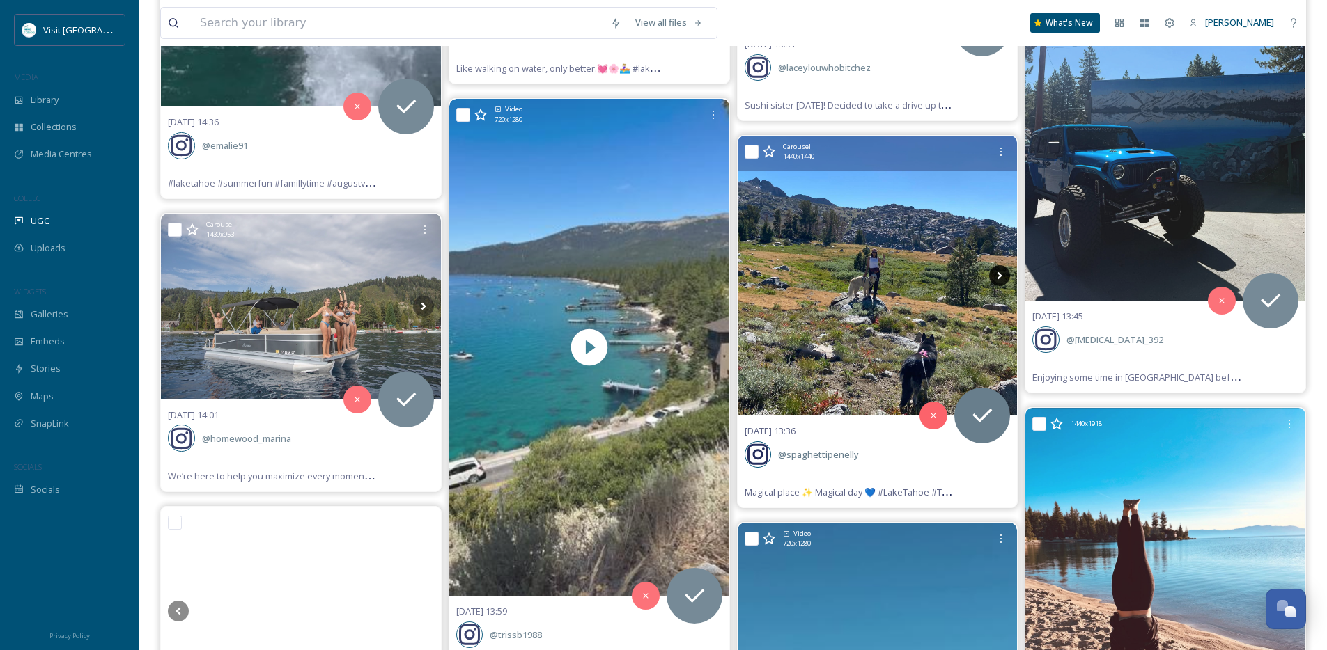
click at [1001, 274] on icon at bounding box center [999, 275] width 21 height 21
click at [1001, 274] on icon at bounding box center [999, 276] width 5 height 8
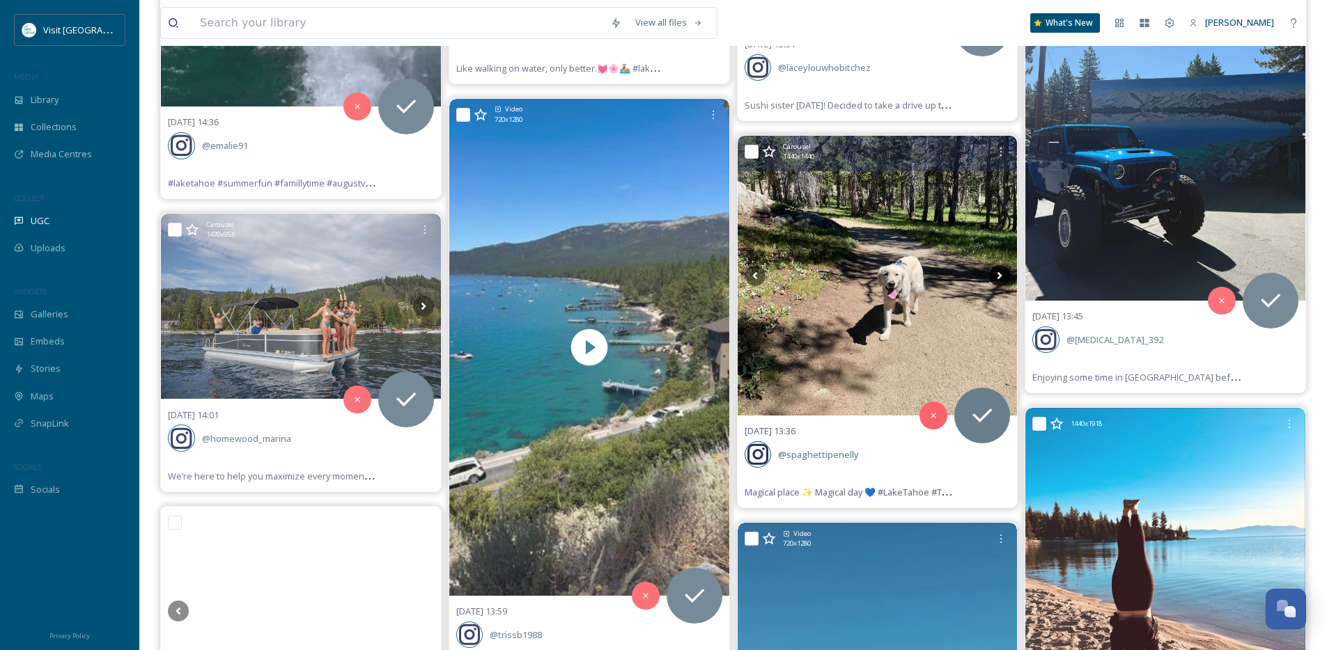
click at [1001, 274] on icon at bounding box center [999, 276] width 5 height 8
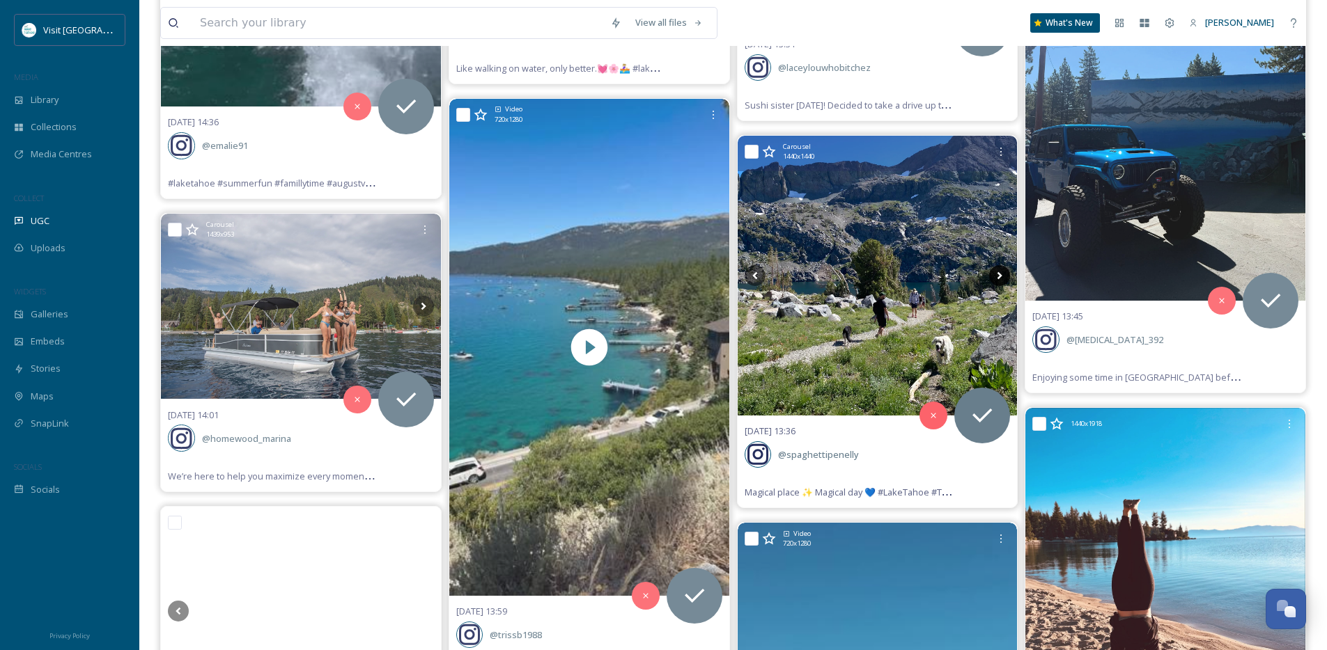
click at [1001, 274] on icon at bounding box center [999, 276] width 5 height 8
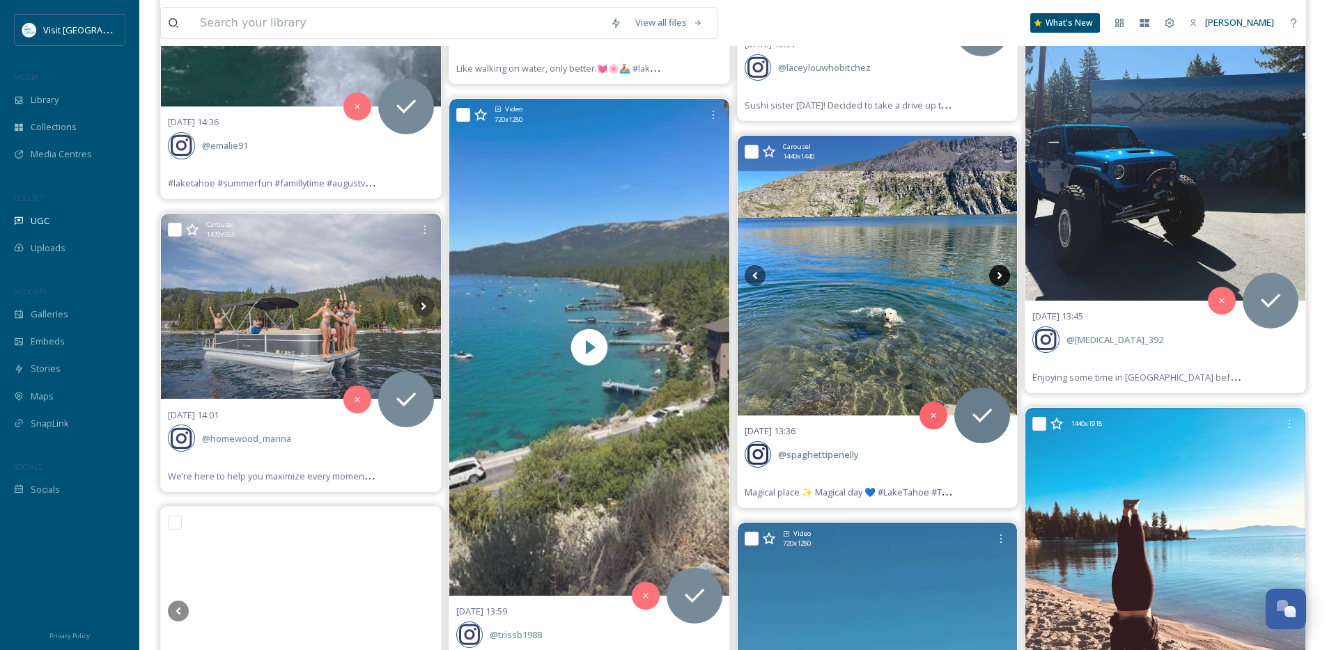
click at [1001, 274] on icon at bounding box center [999, 276] width 5 height 8
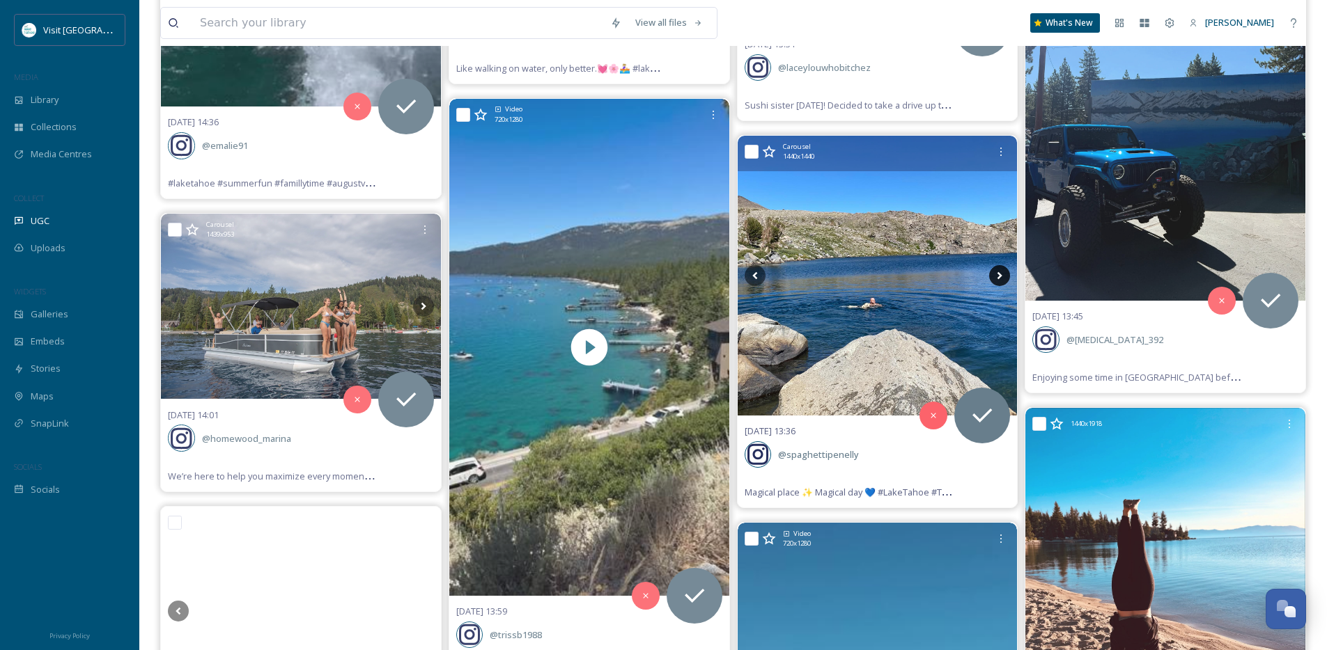
click at [1000, 275] on icon at bounding box center [999, 276] width 5 height 8
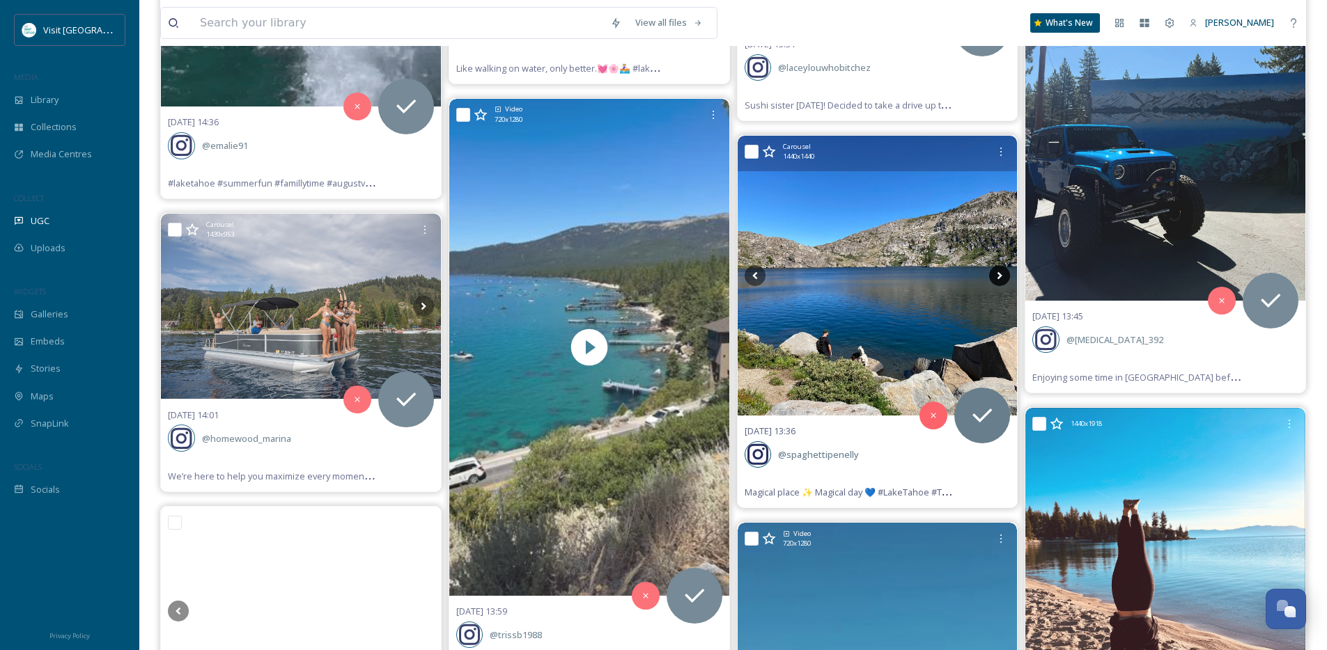
click at [999, 276] on icon at bounding box center [999, 275] width 21 height 21
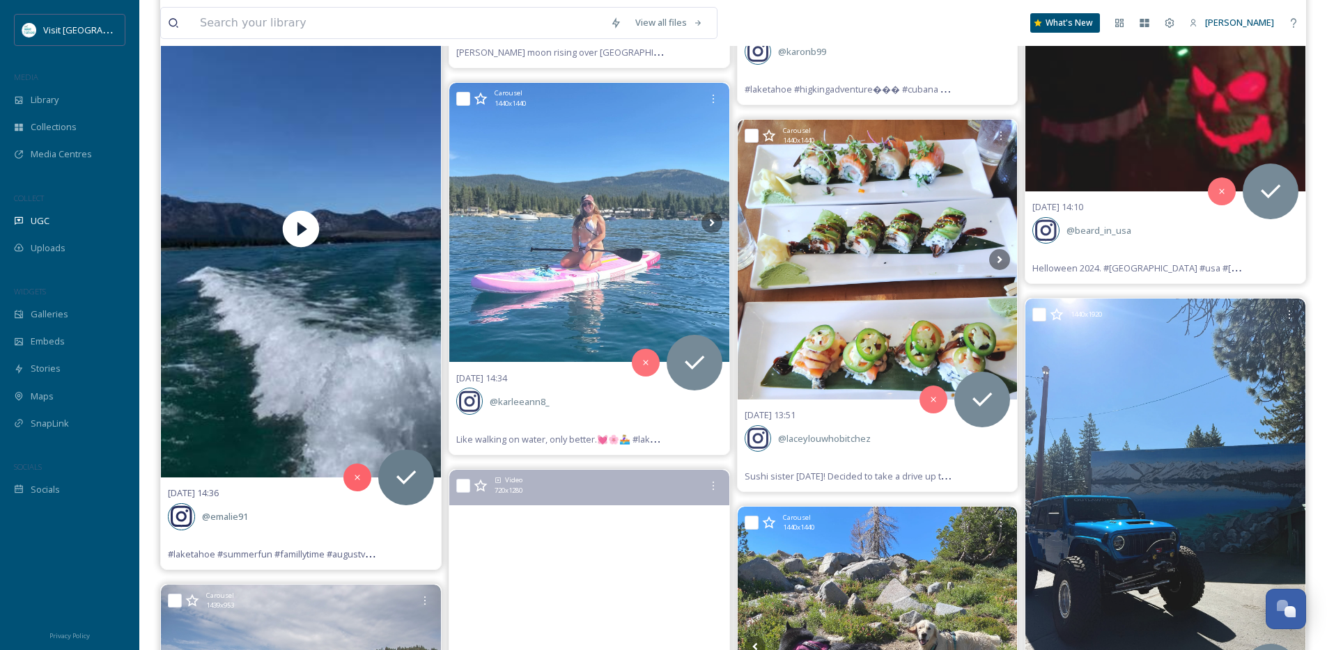
scroll to position [11228, 0]
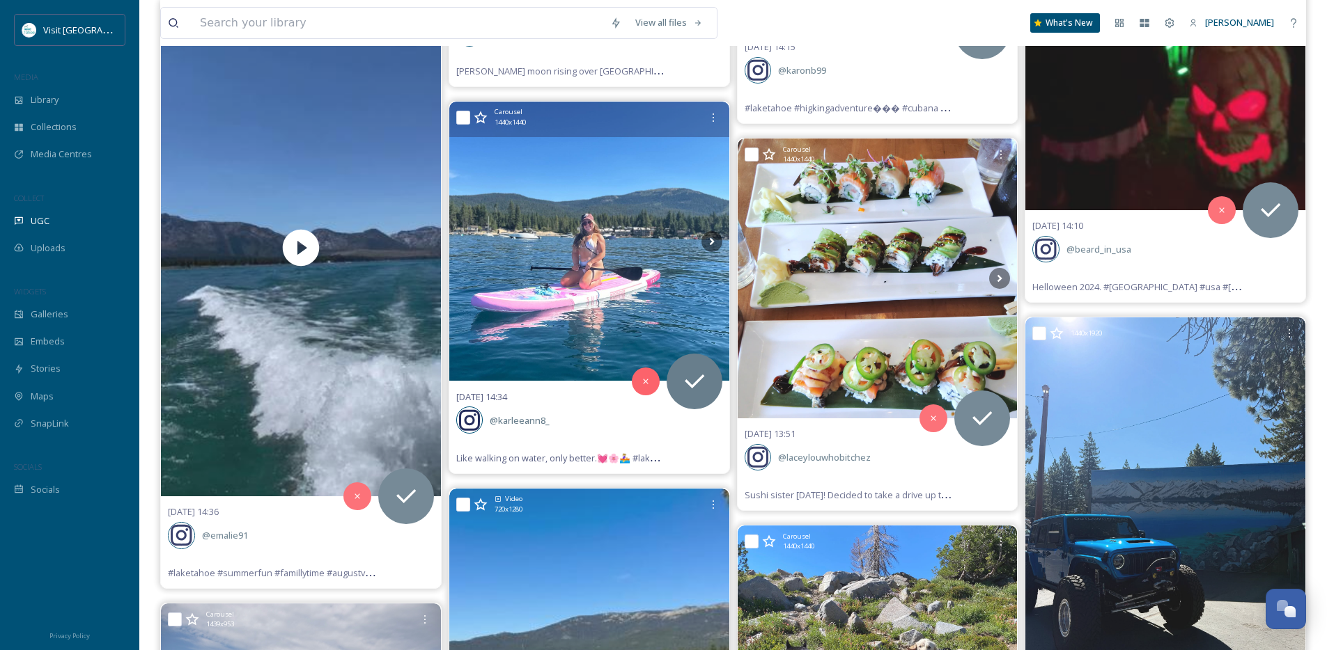
click at [641, 288] on img at bounding box center [589, 242] width 280 height 280
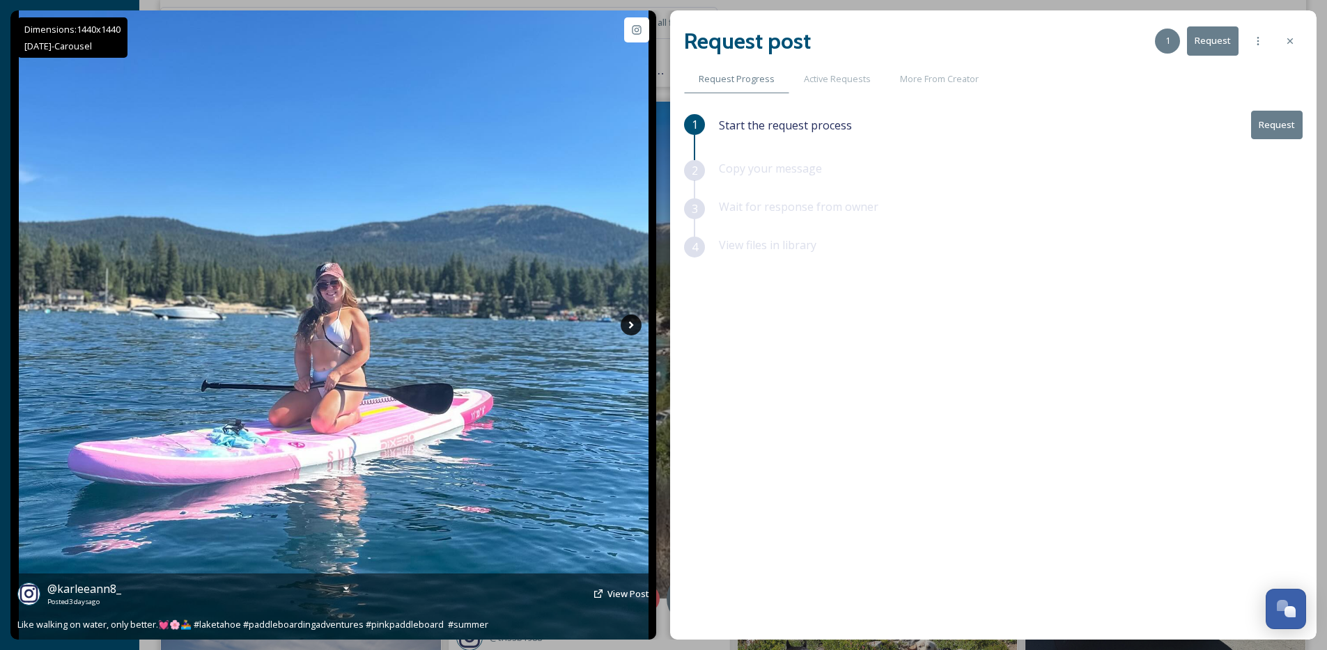
click at [628, 327] on icon at bounding box center [631, 325] width 21 height 21
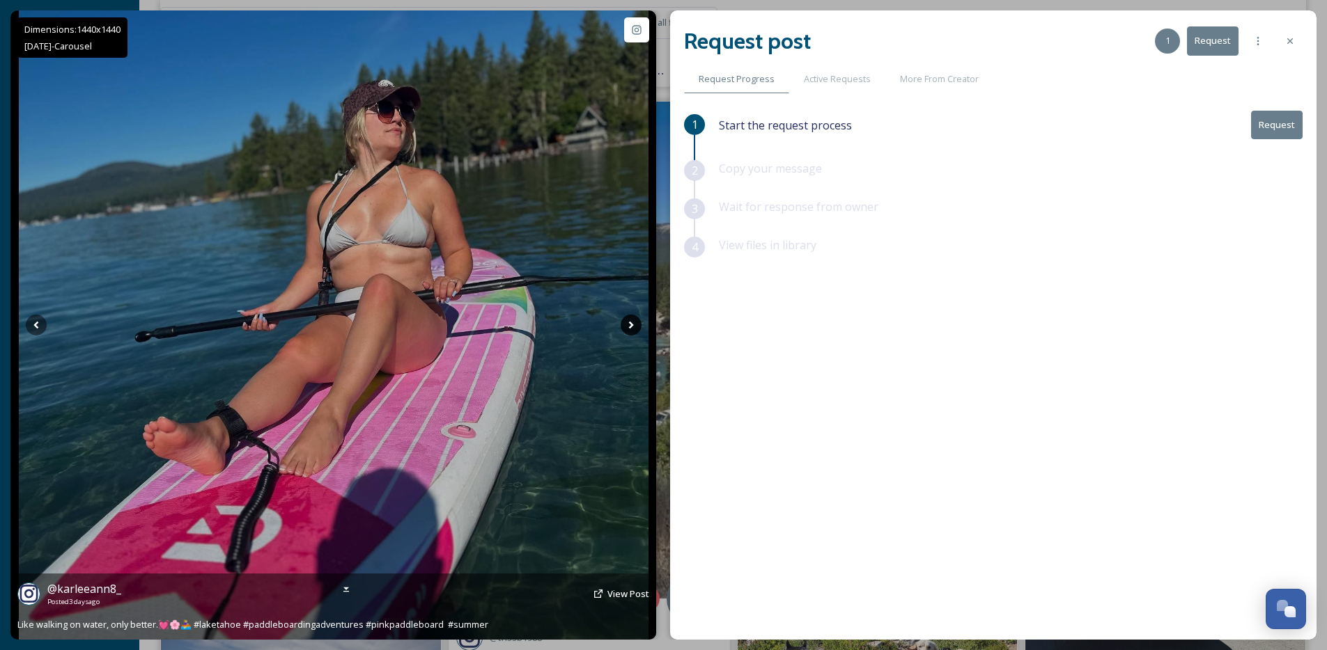
click at [628, 327] on icon at bounding box center [631, 325] width 21 height 21
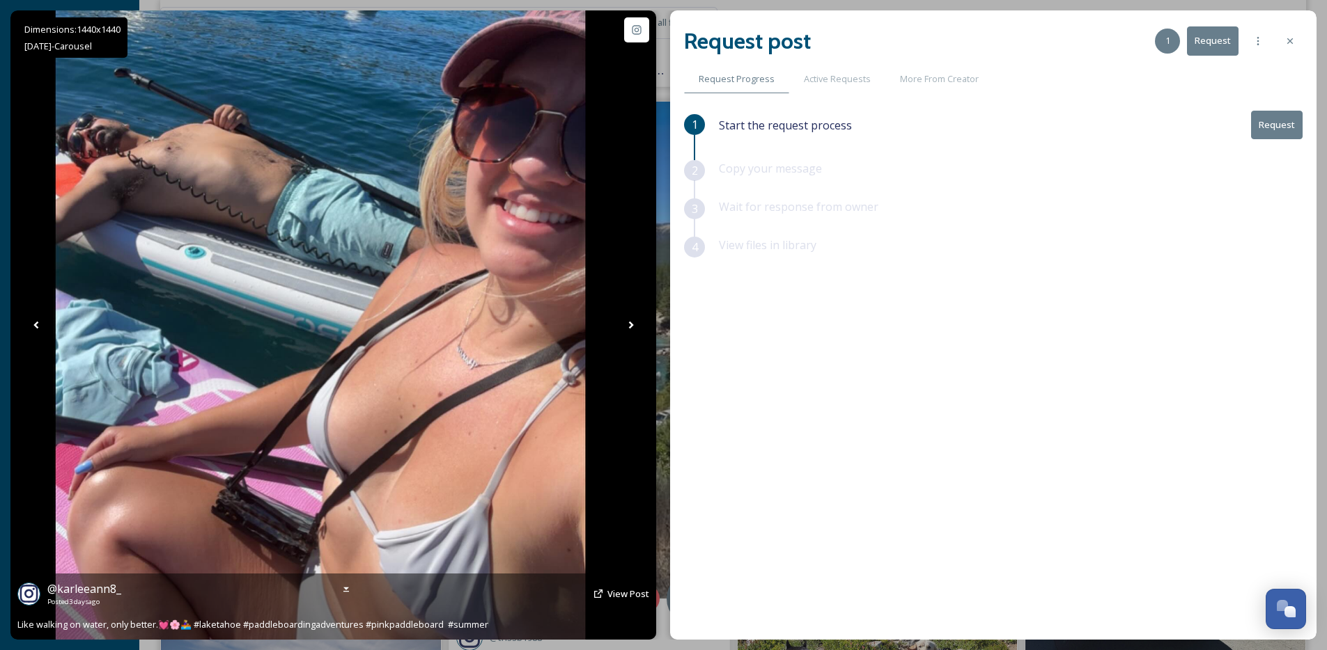
click at [628, 327] on icon at bounding box center [631, 325] width 21 height 21
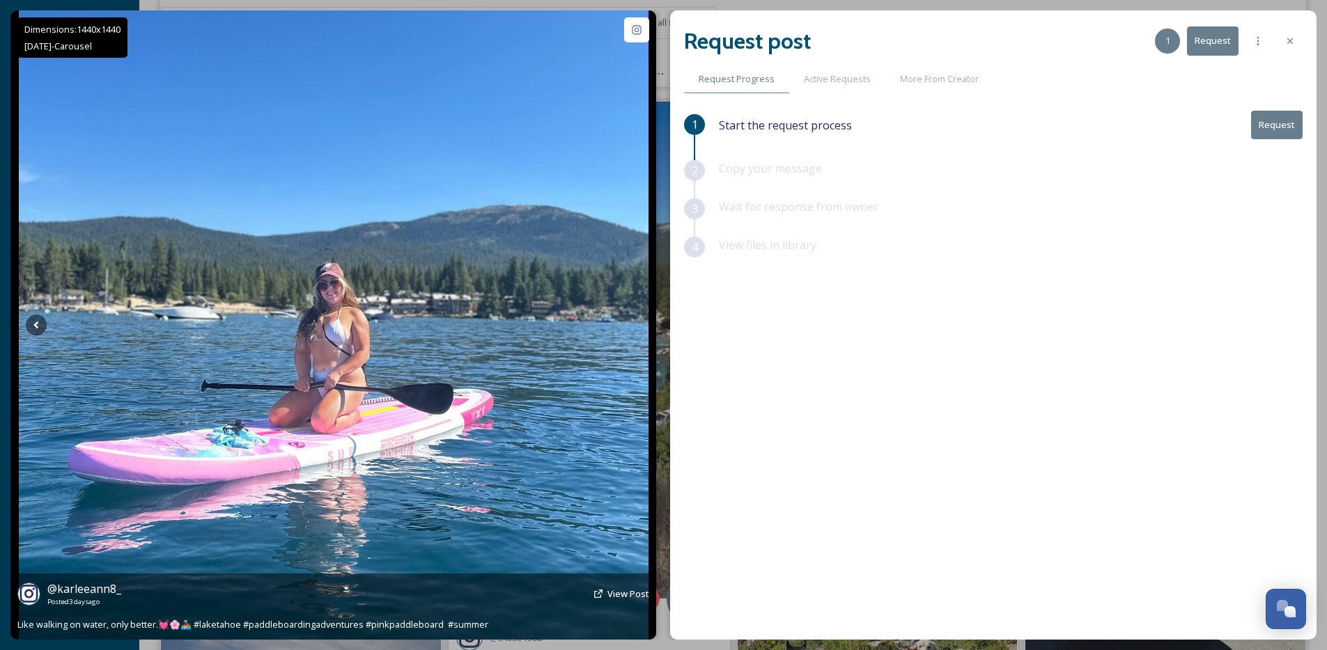
click at [628, 327] on icon at bounding box center [631, 325] width 21 height 21
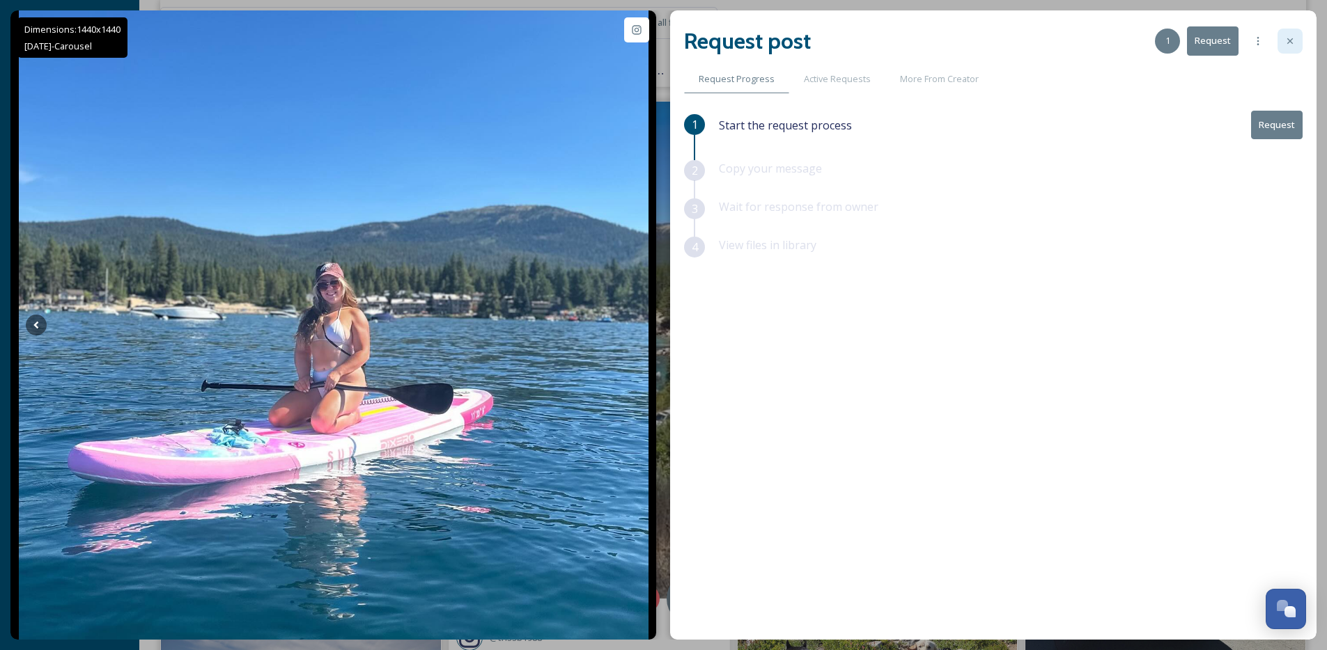
click at [1285, 38] on icon at bounding box center [1289, 41] width 11 height 11
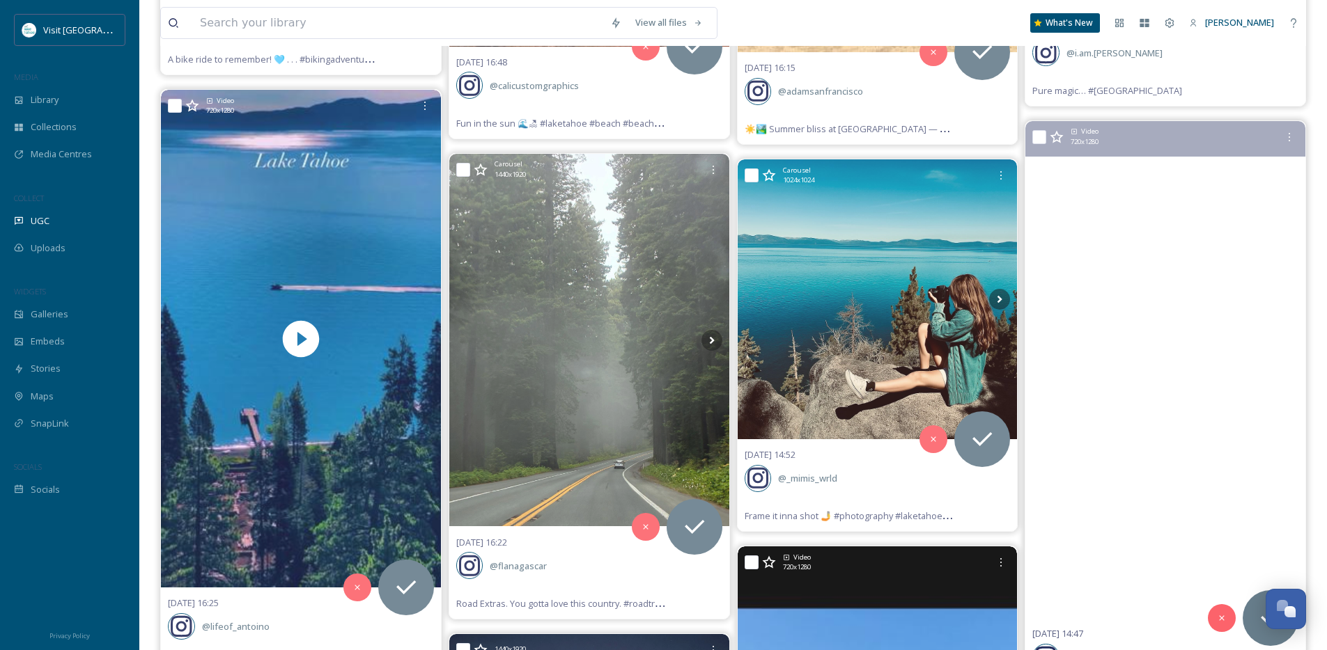
scroll to position [10217, 0]
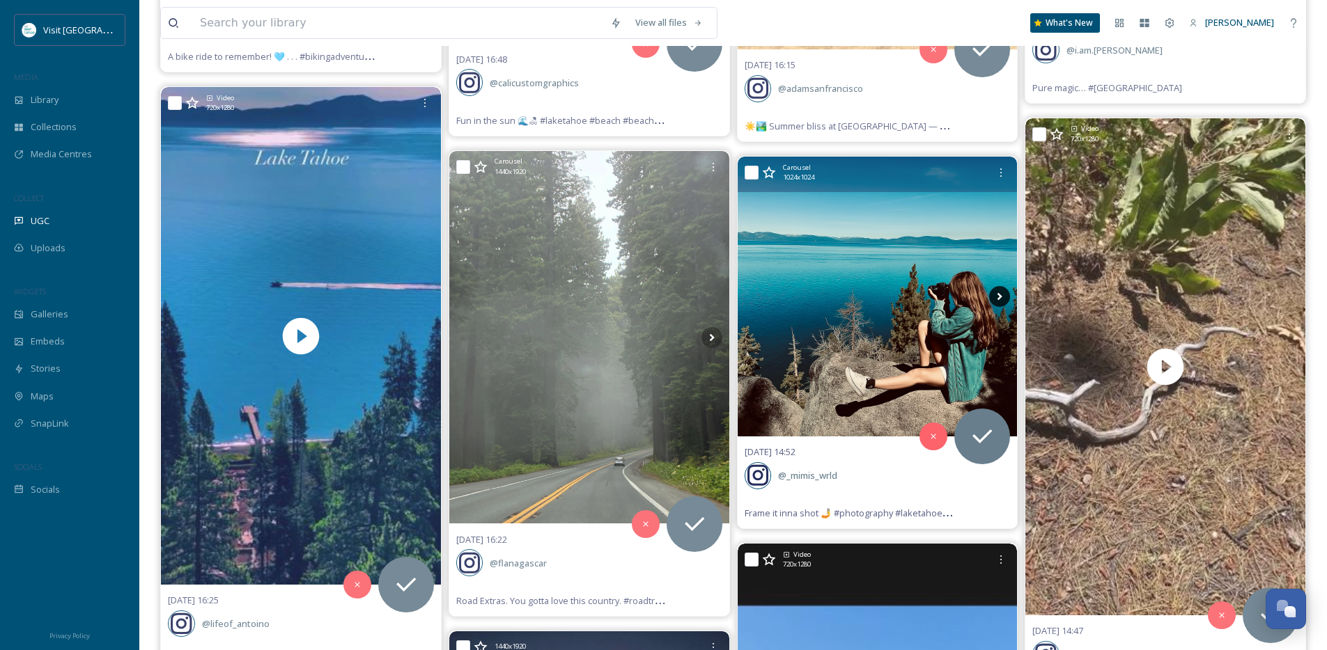
click at [1001, 289] on icon at bounding box center [999, 296] width 21 height 21
click at [1001, 291] on icon at bounding box center [999, 296] width 21 height 21
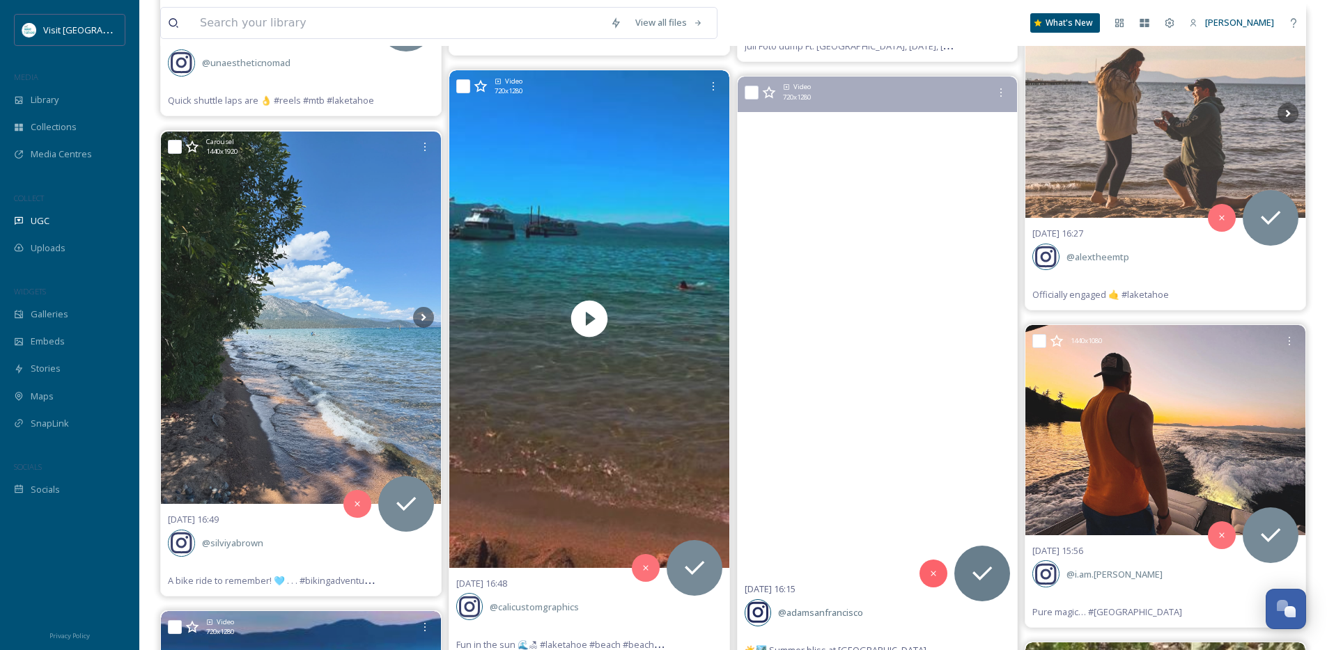
scroll to position [9692, 0]
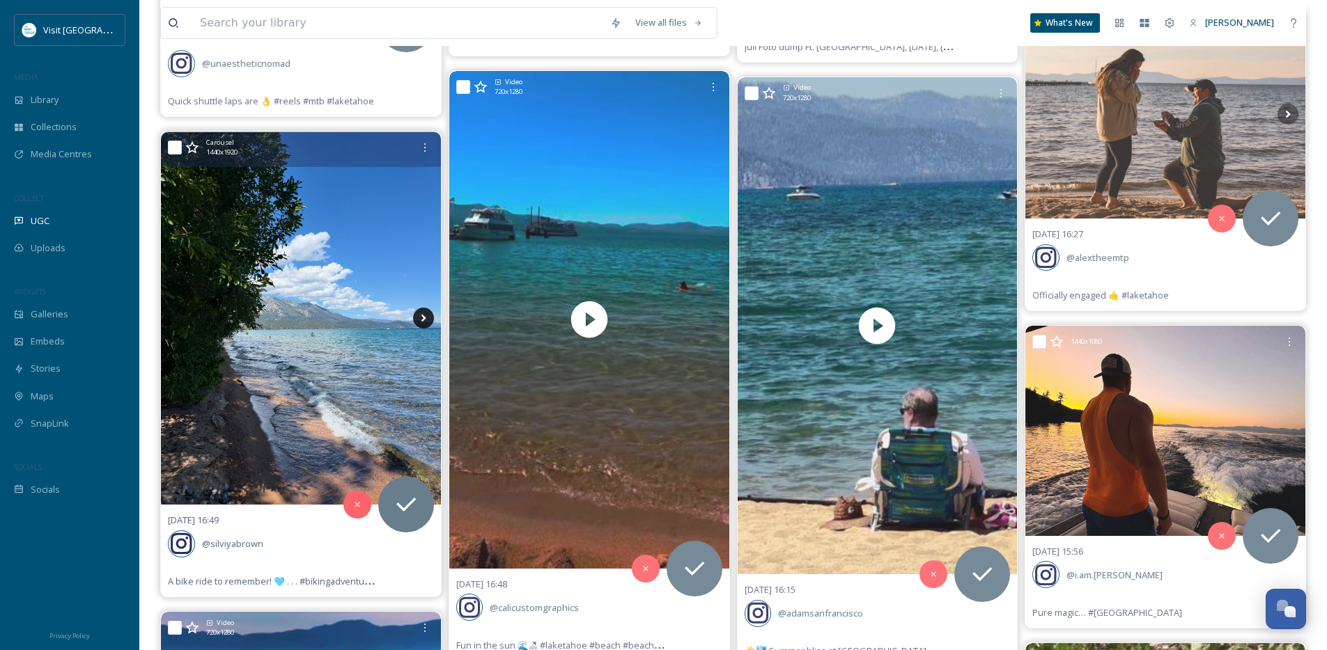
click at [414, 318] on icon at bounding box center [423, 318] width 21 height 21
click at [421, 318] on icon at bounding box center [423, 318] width 21 height 21
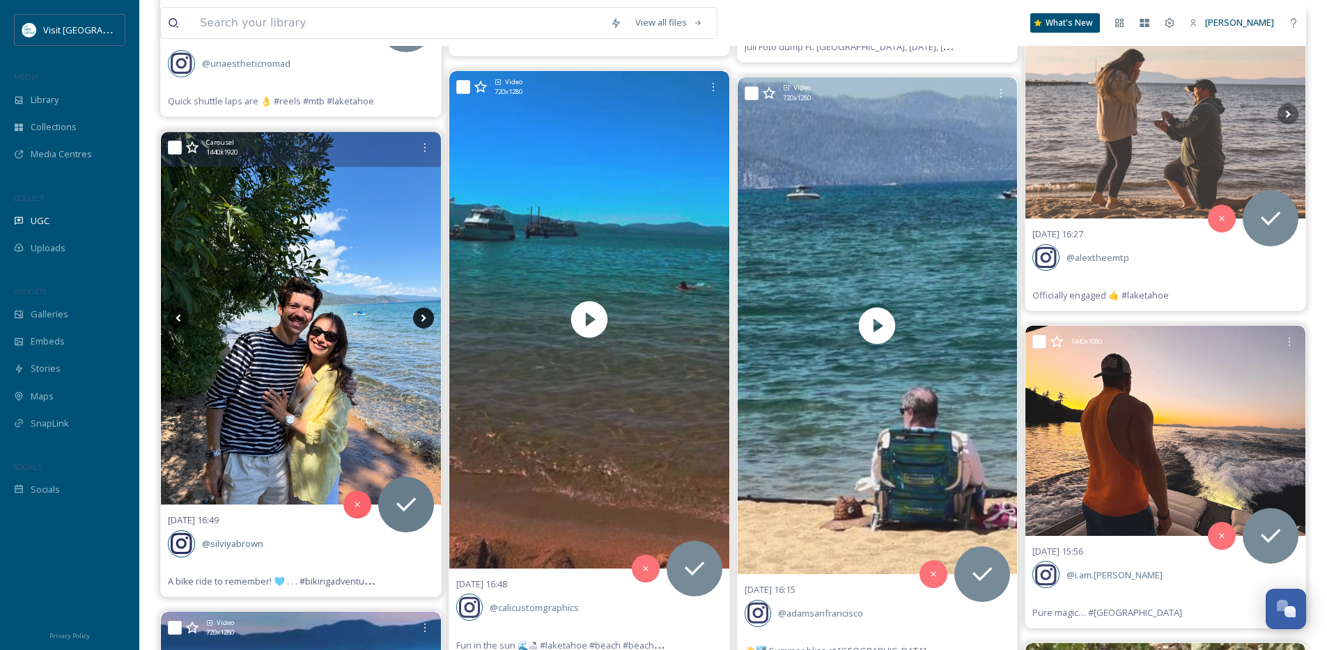
click at [421, 318] on icon at bounding box center [423, 318] width 21 height 21
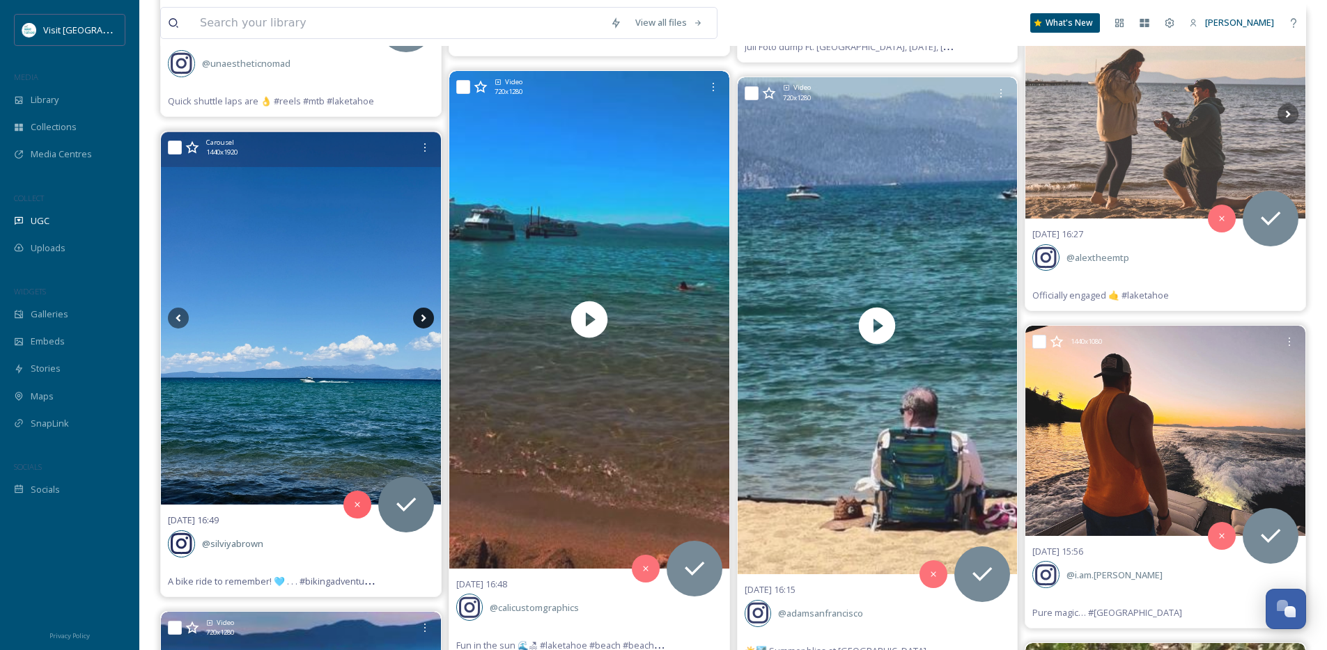
click at [421, 318] on icon at bounding box center [423, 318] width 21 height 21
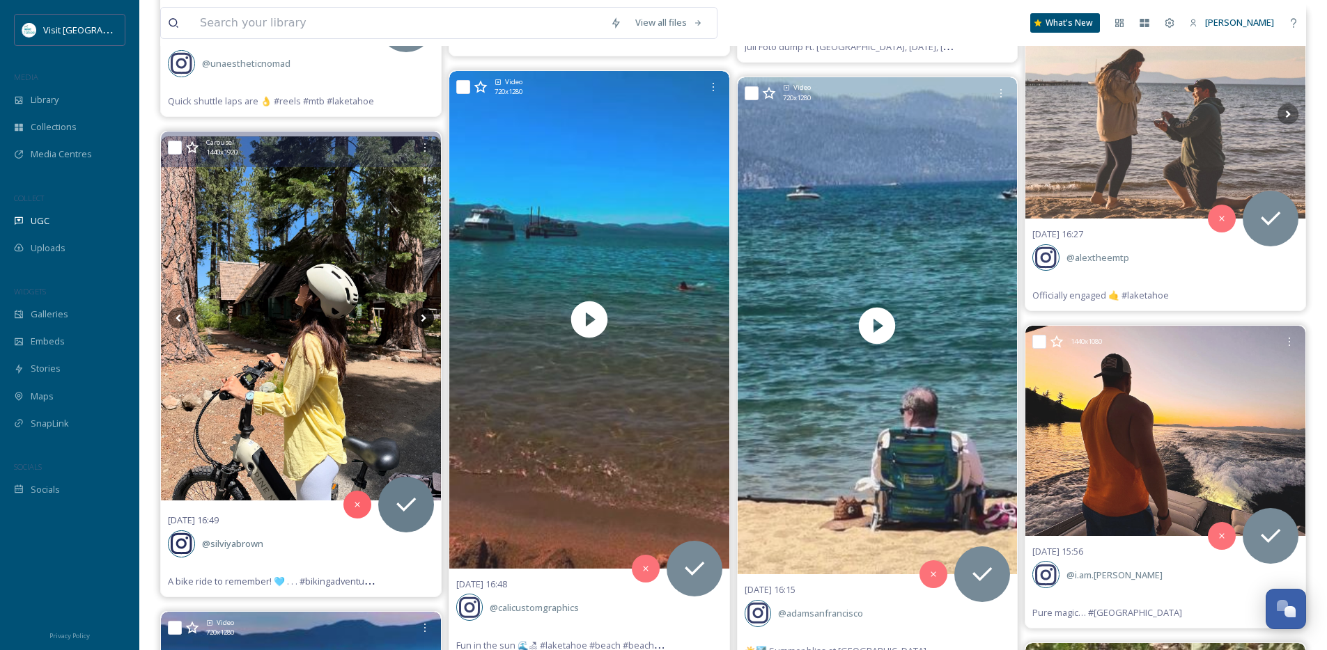
click at [421, 318] on icon at bounding box center [423, 318] width 21 height 21
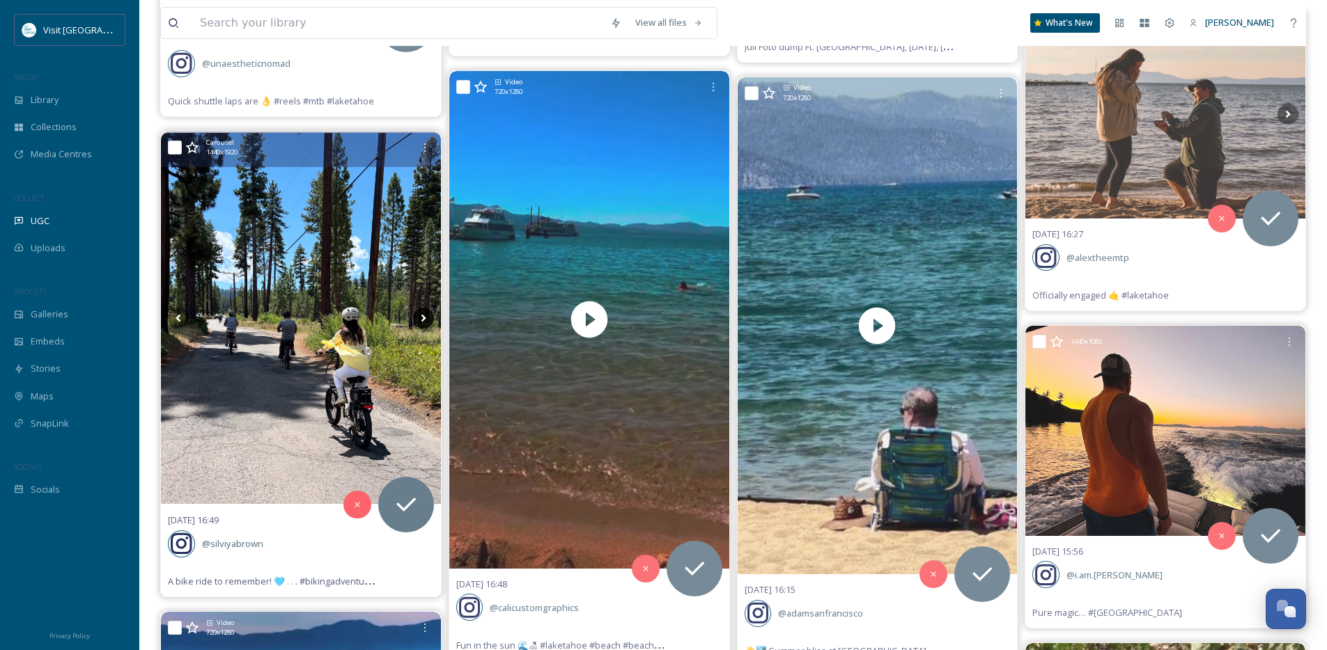
click at [419, 321] on icon at bounding box center [423, 318] width 21 height 21
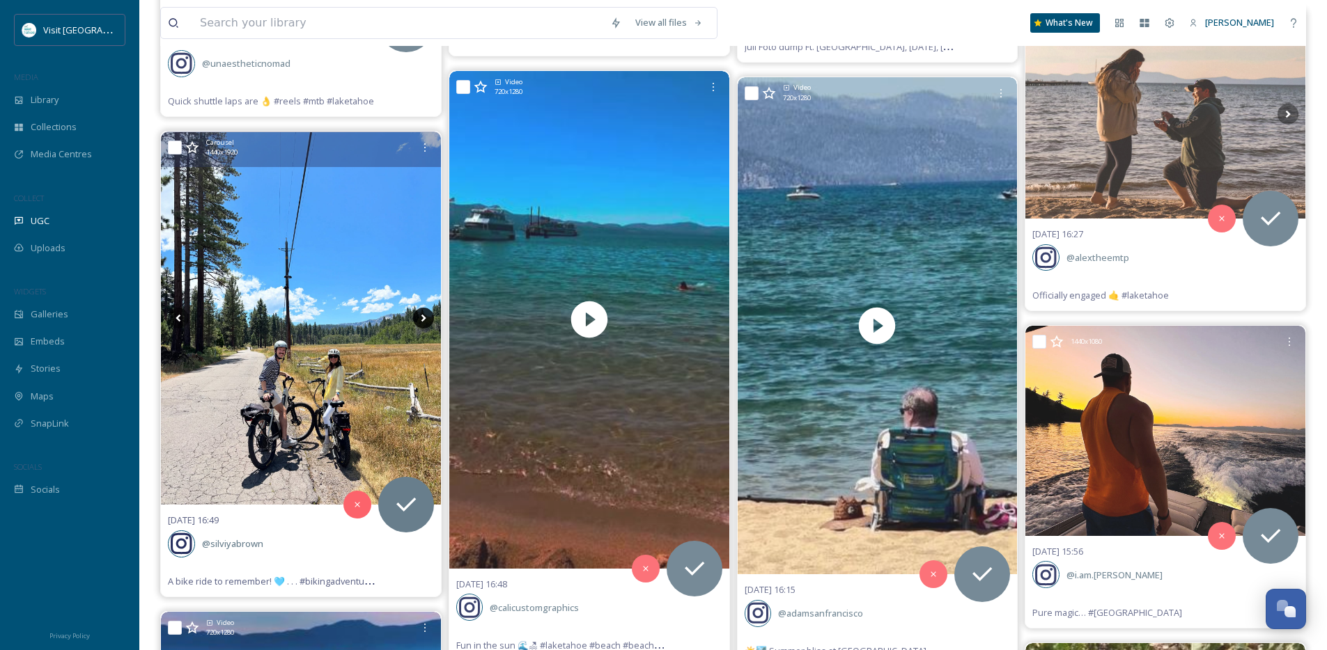
click at [421, 320] on icon at bounding box center [423, 318] width 21 height 21
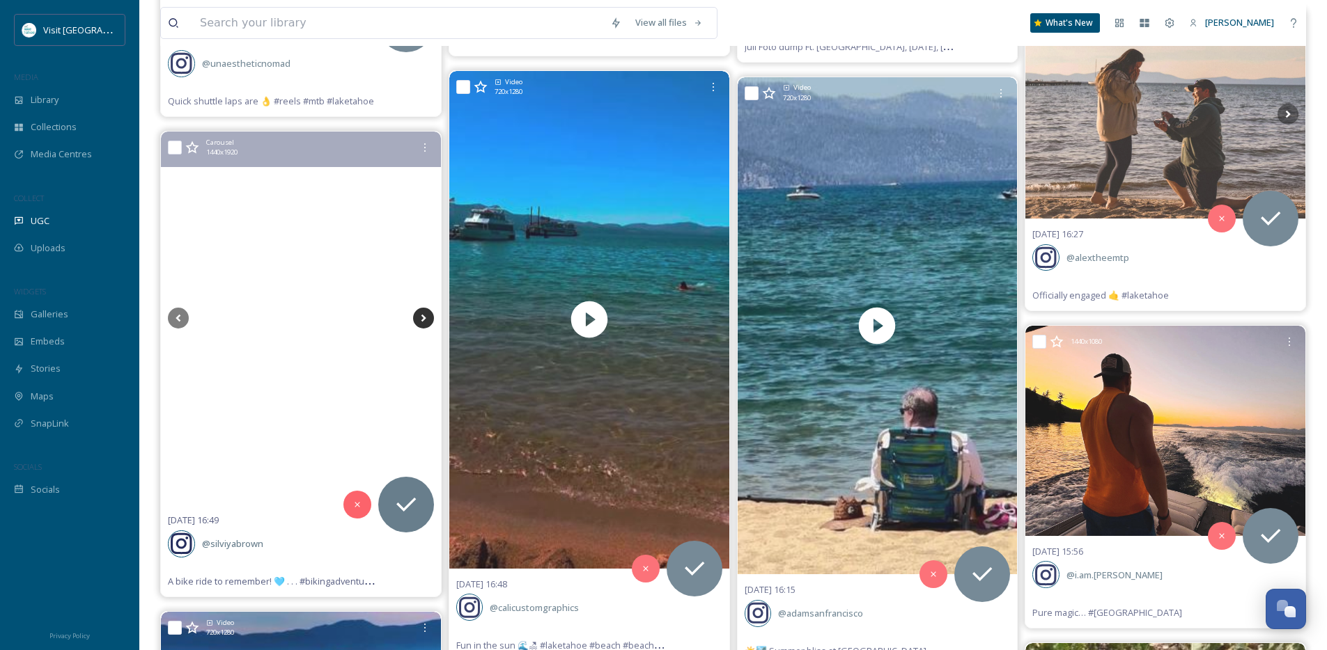
click at [421, 320] on icon at bounding box center [423, 318] width 21 height 21
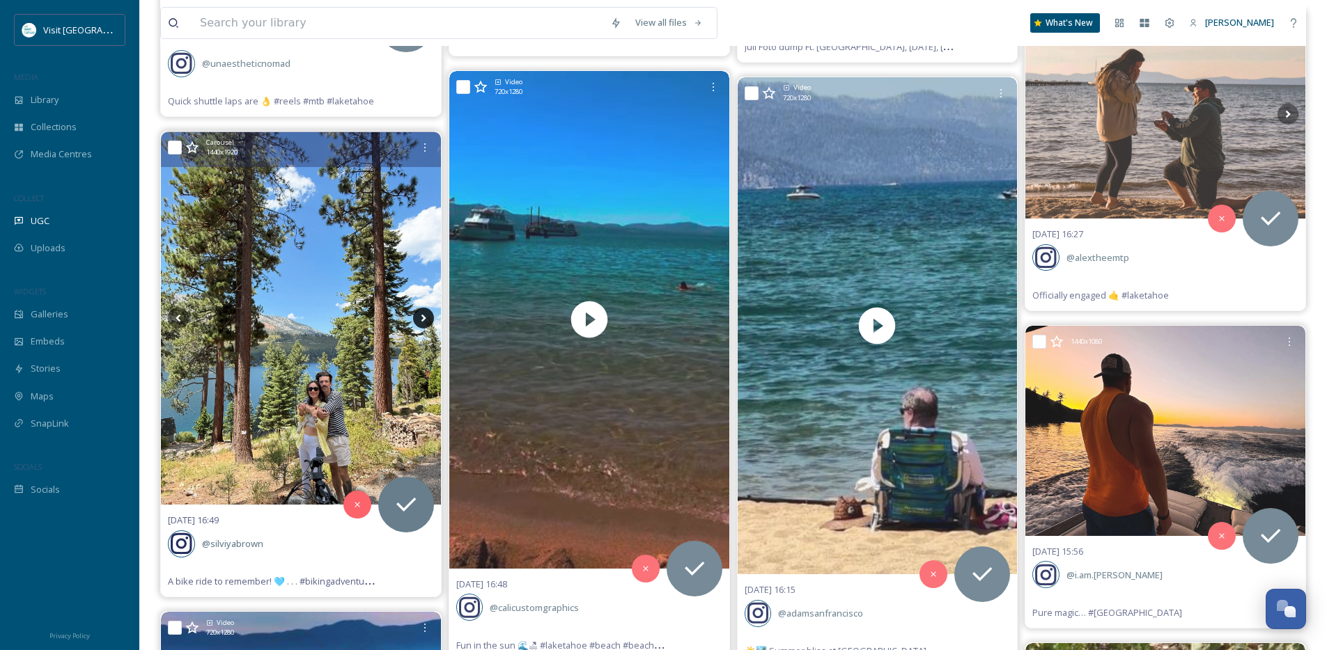
click at [421, 320] on icon at bounding box center [423, 318] width 21 height 21
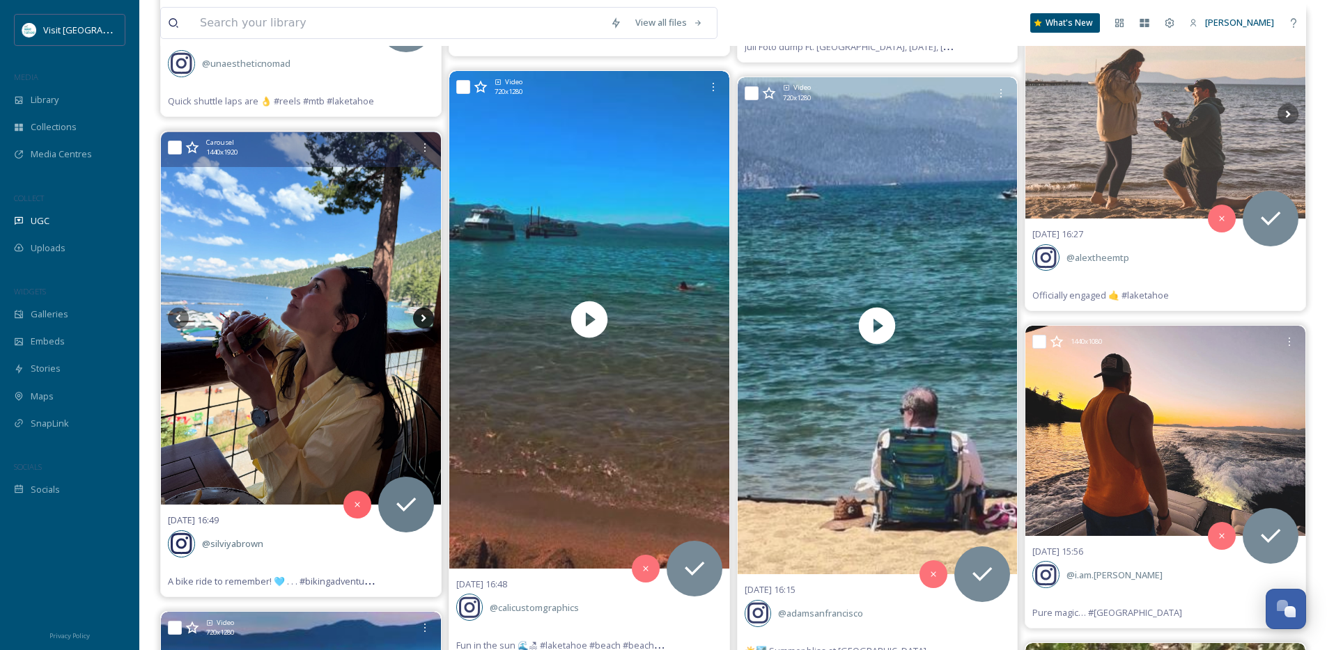
click at [421, 320] on icon at bounding box center [423, 318] width 21 height 21
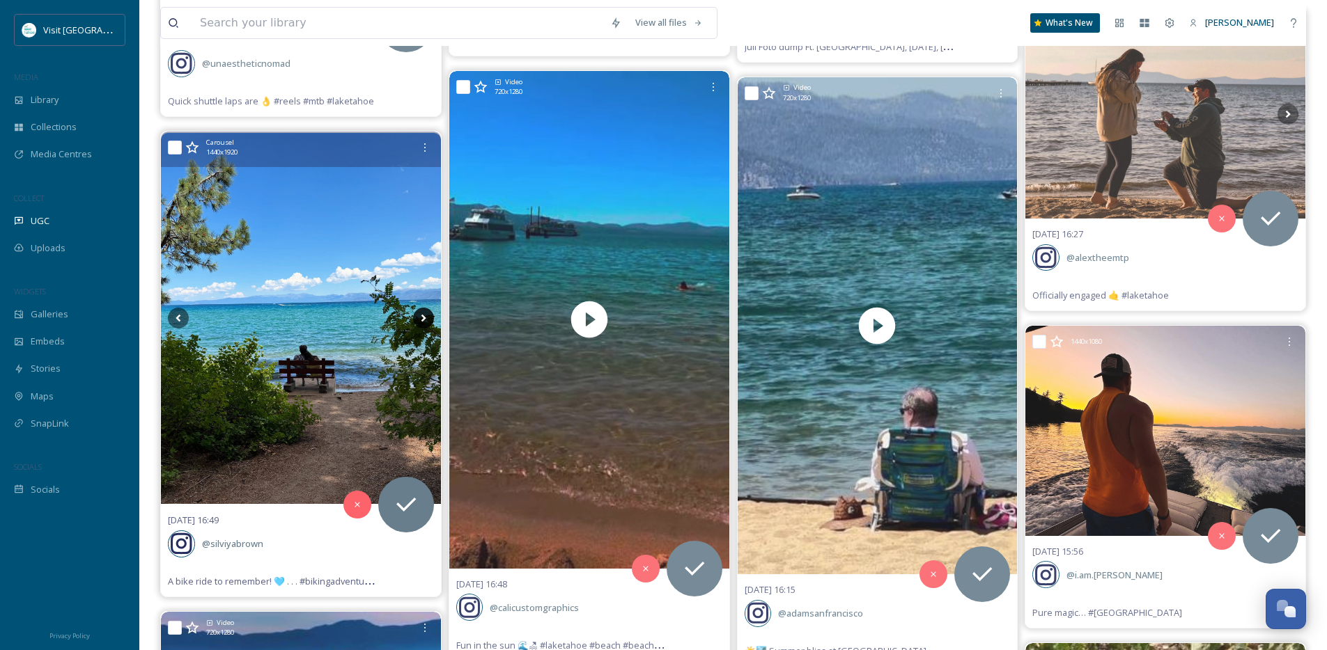
click at [421, 320] on icon at bounding box center [423, 318] width 21 height 21
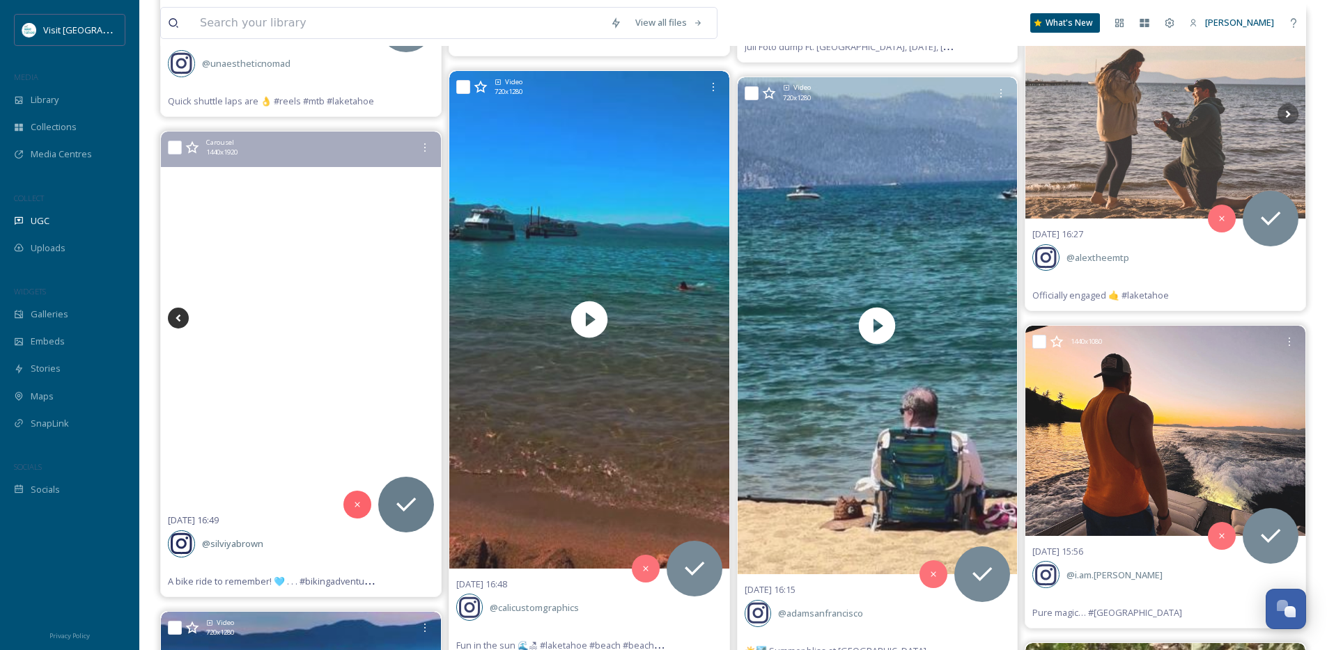
click at [178, 310] on icon at bounding box center [178, 318] width 21 height 21
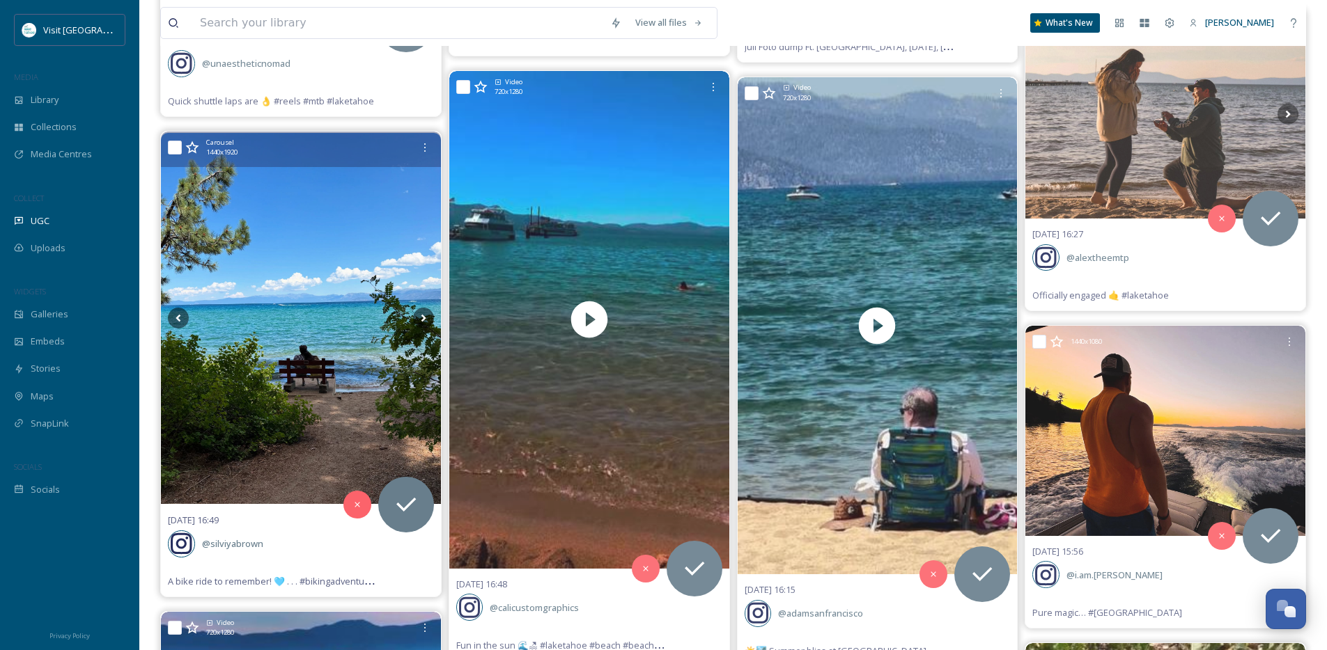
click at [249, 409] on img at bounding box center [301, 318] width 280 height 371
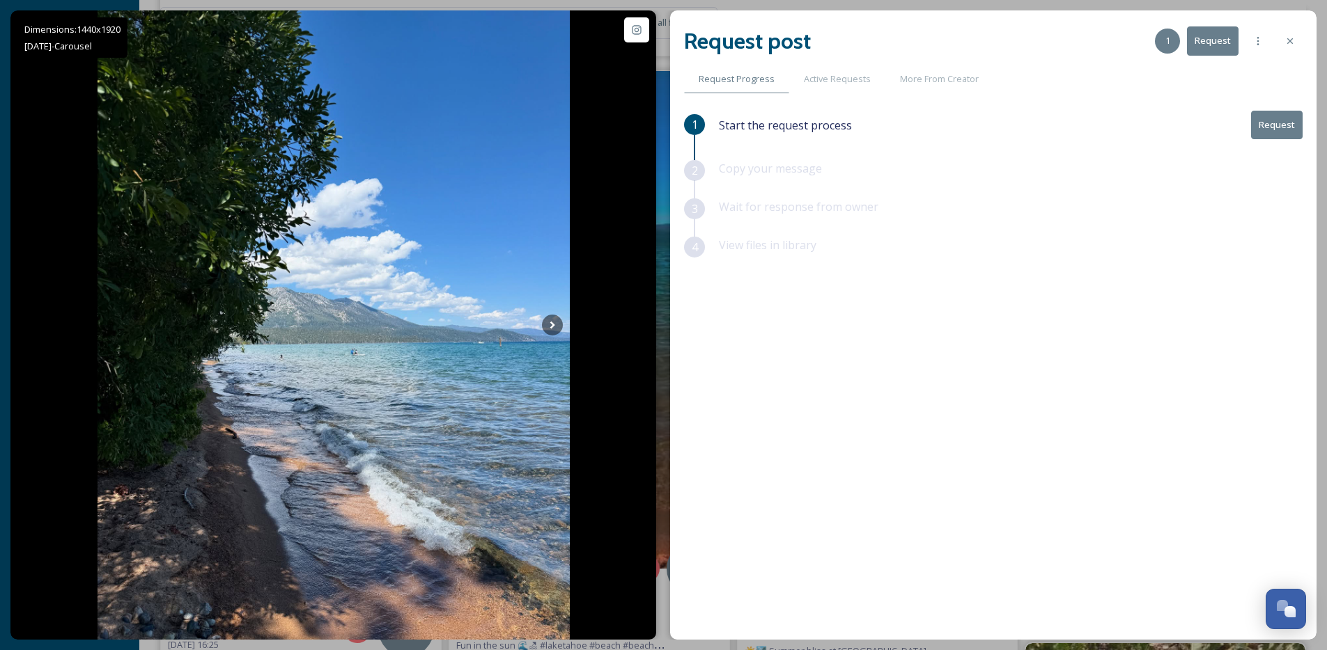
click at [1297, 128] on button "Request" at bounding box center [1277, 125] width 52 height 29
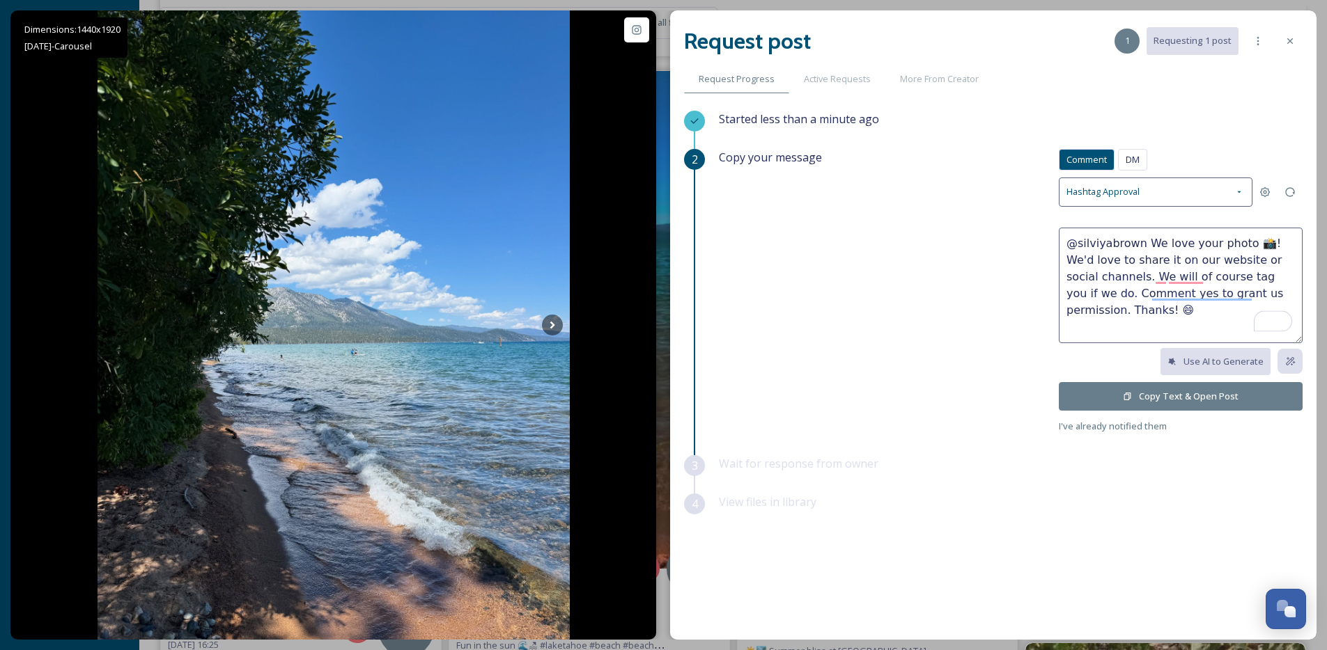
drag, startPoint x: 1254, startPoint y: 244, endPoint x: 1139, endPoint y: 243, distance: 114.9
click at [1144, 242] on textarea "@silviyabrown We love your photo 📸! We'd love to share it on our website or soc…" at bounding box center [1181, 286] width 244 height 116
click at [1101, 256] on textarea "@silviyabrown Sweet photos! We'd love to share it on our website or social chan…" at bounding box center [1181, 286] width 244 height 116
click at [1211, 240] on textarea "@silviyabrown Sweet photos! We'd love to share on our website or social channel…" at bounding box center [1181, 286] width 244 height 116
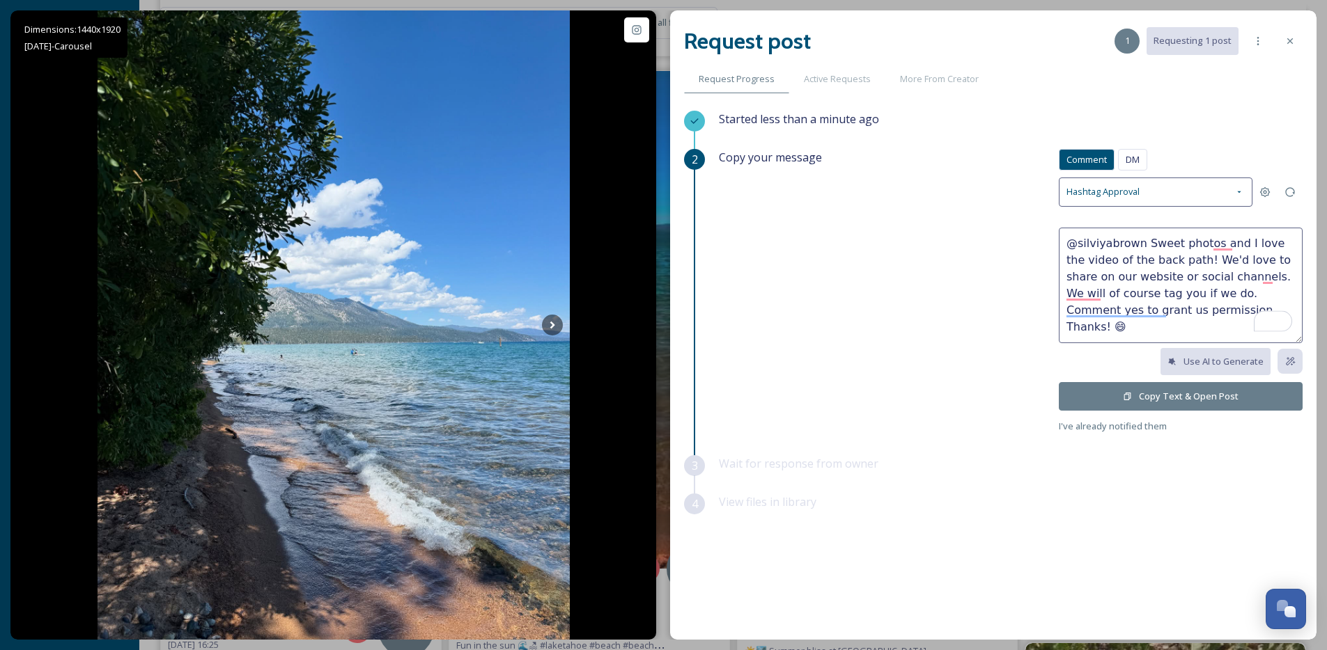
click at [1146, 256] on textarea "@silviyabrown Sweet photos and I love the video of the back path! We'd love to …" at bounding box center [1181, 286] width 244 height 116
click at [1176, 261] on textarea "@silviyabrown Sweet photos and I love the video of the bike path! We'd love to …" at bounding box center [1181, 286] width 244 height 116
type textarea "@silviyabrown Sweet photos and I love the video of the bike path too! We'd love…"
click at [1146, 404] on button "Copy Text & Open Post" at bounding box center [1181, 396] width 244 height 29
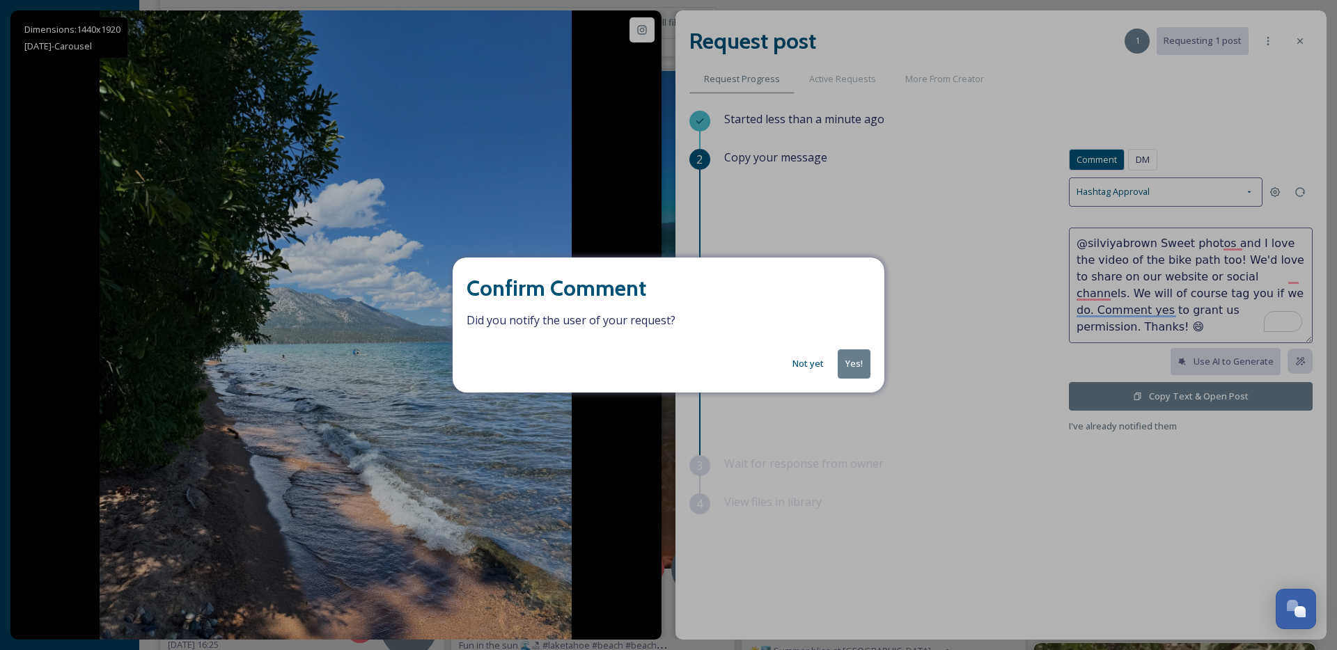
click at [857, 364] on button "Yes!" at bounding box center [854, 364] width 33 height 29
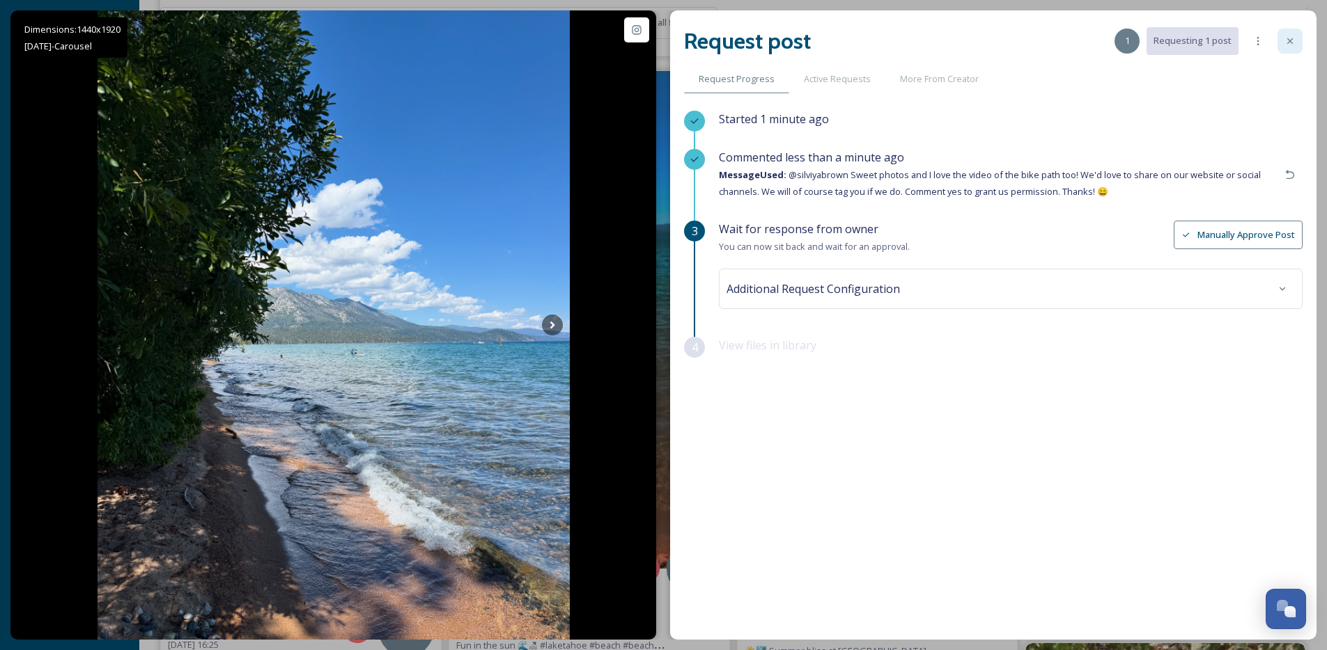
click at [1291, 44] on icon at bounding box center [1289, 41] width 11 height 11
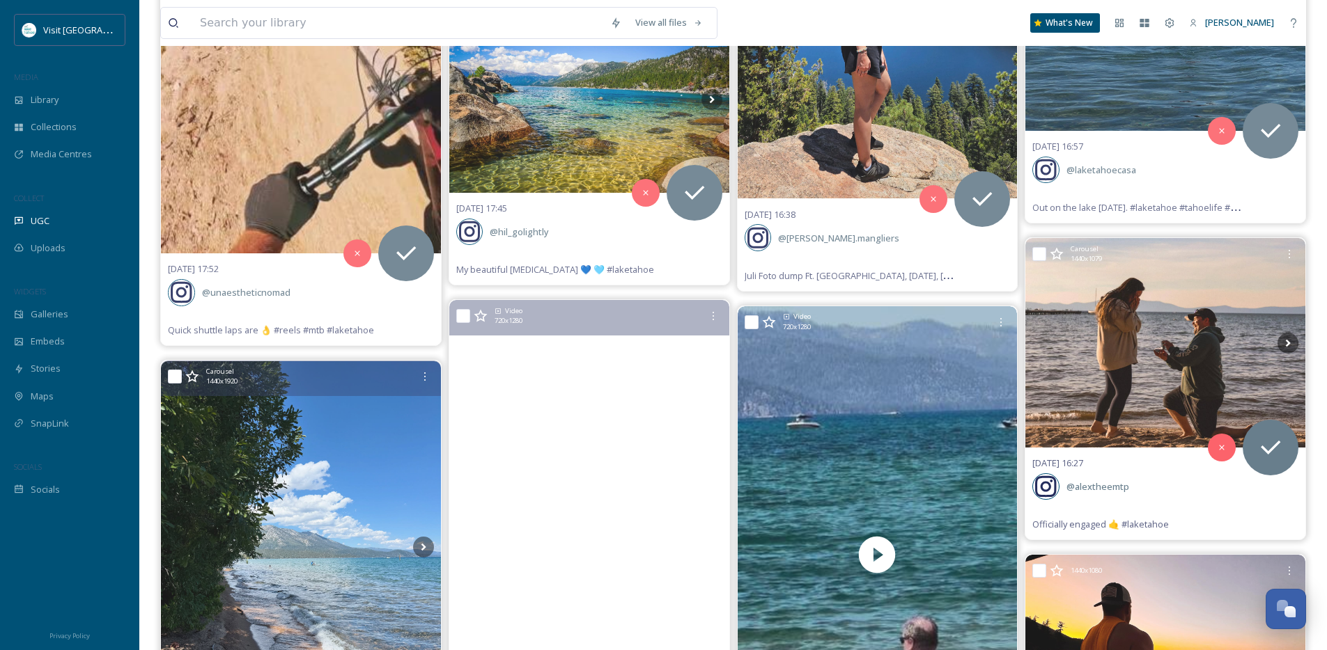
scroll to position [9462, 0]
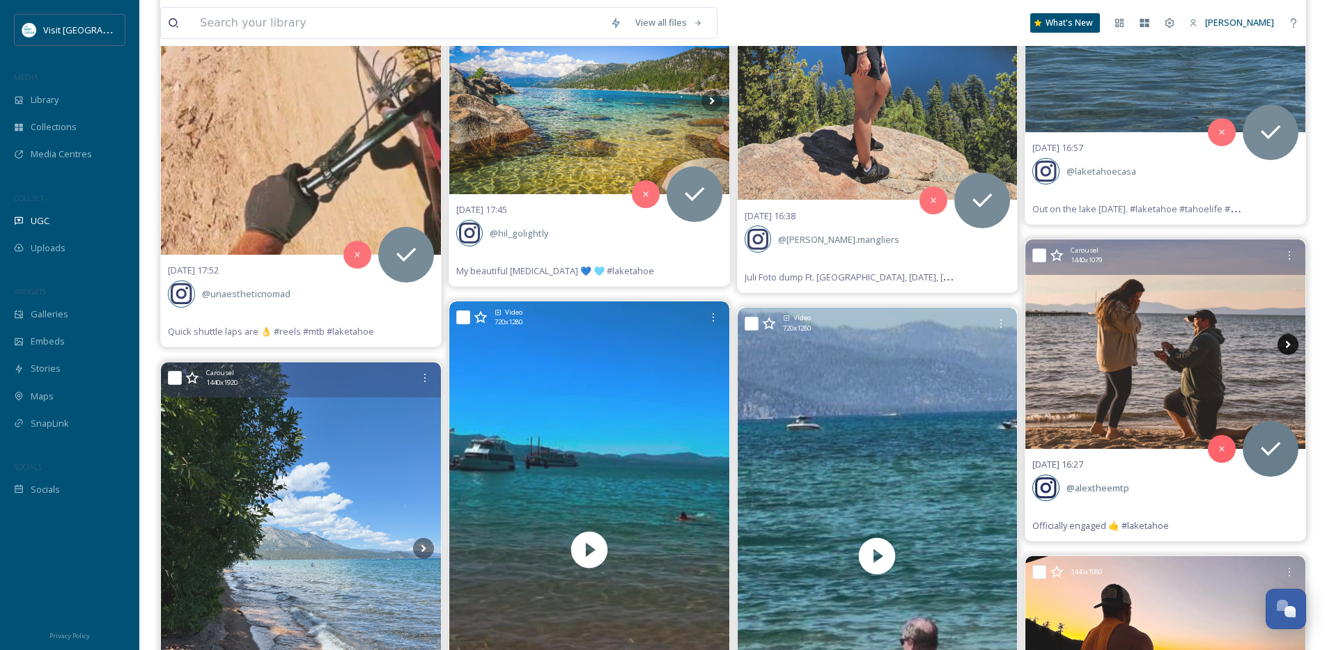
click at [1290, 345] on icon at bounding box center [1287, 344] width 21 height 21
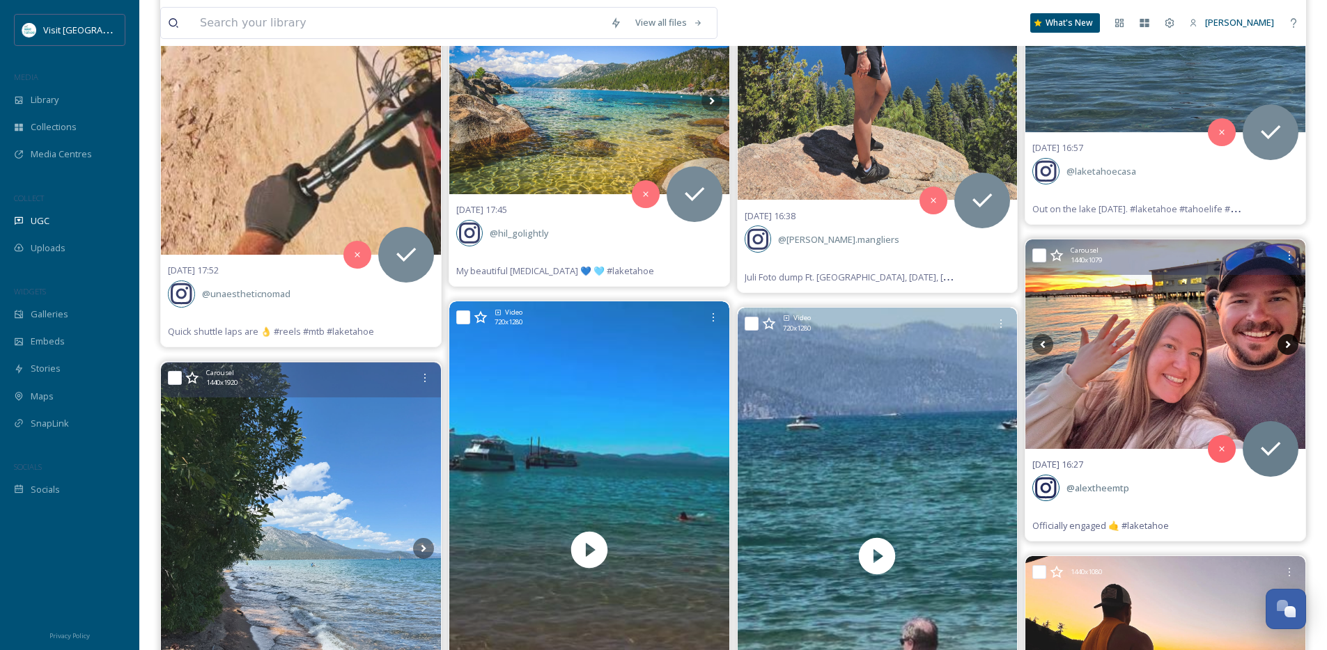
click at [1290, 345] on icon at bounding box center [1287, 344] width 21 height 21
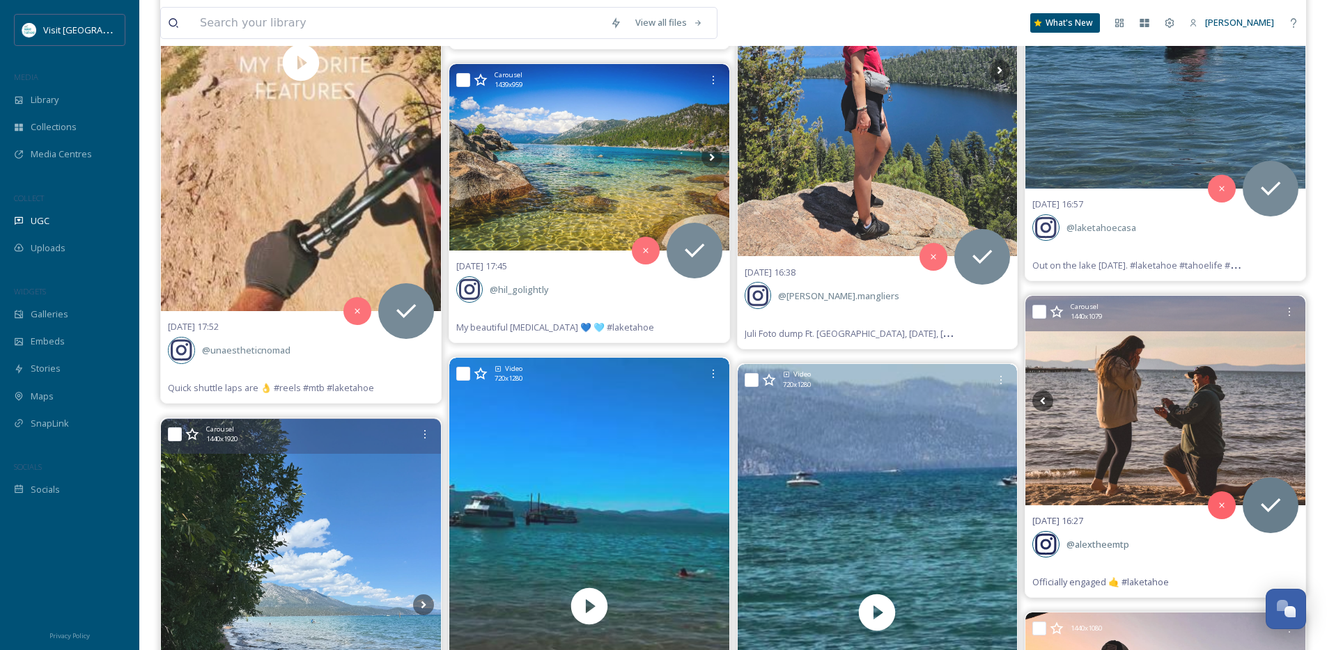
scroll to position [9100, 0]
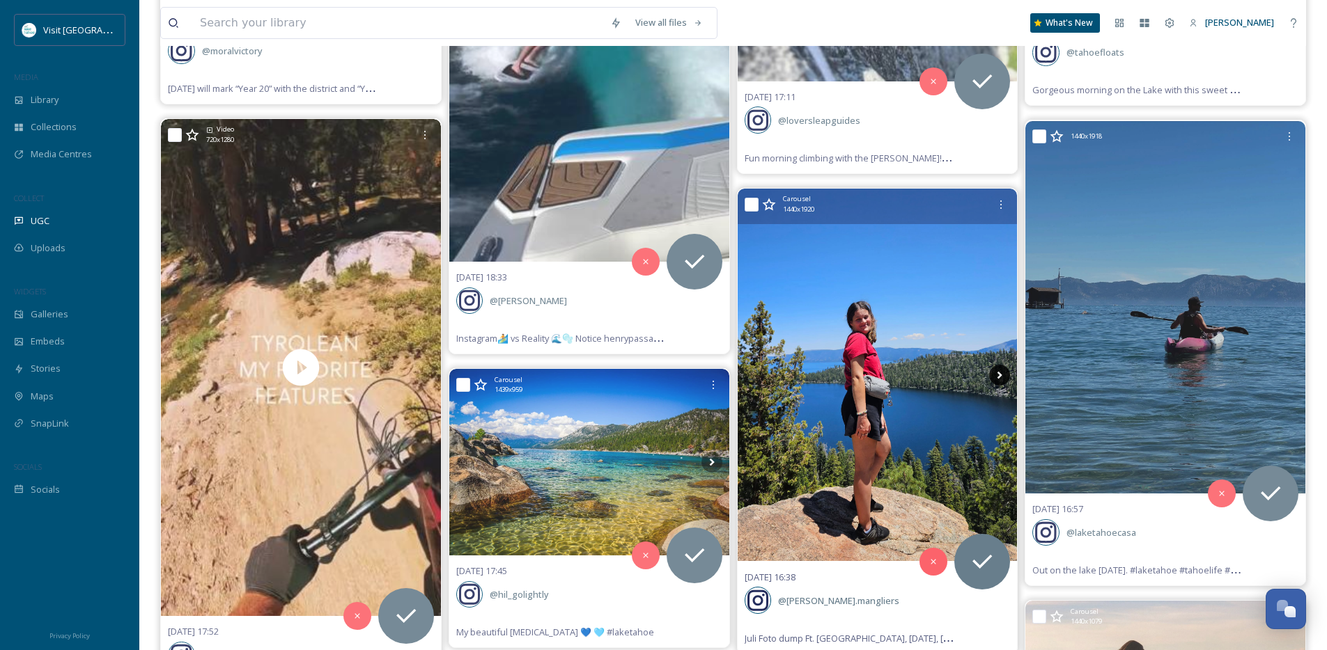
click at [997, 372] on icon at bounding box center [999, 375] width 21 height 21
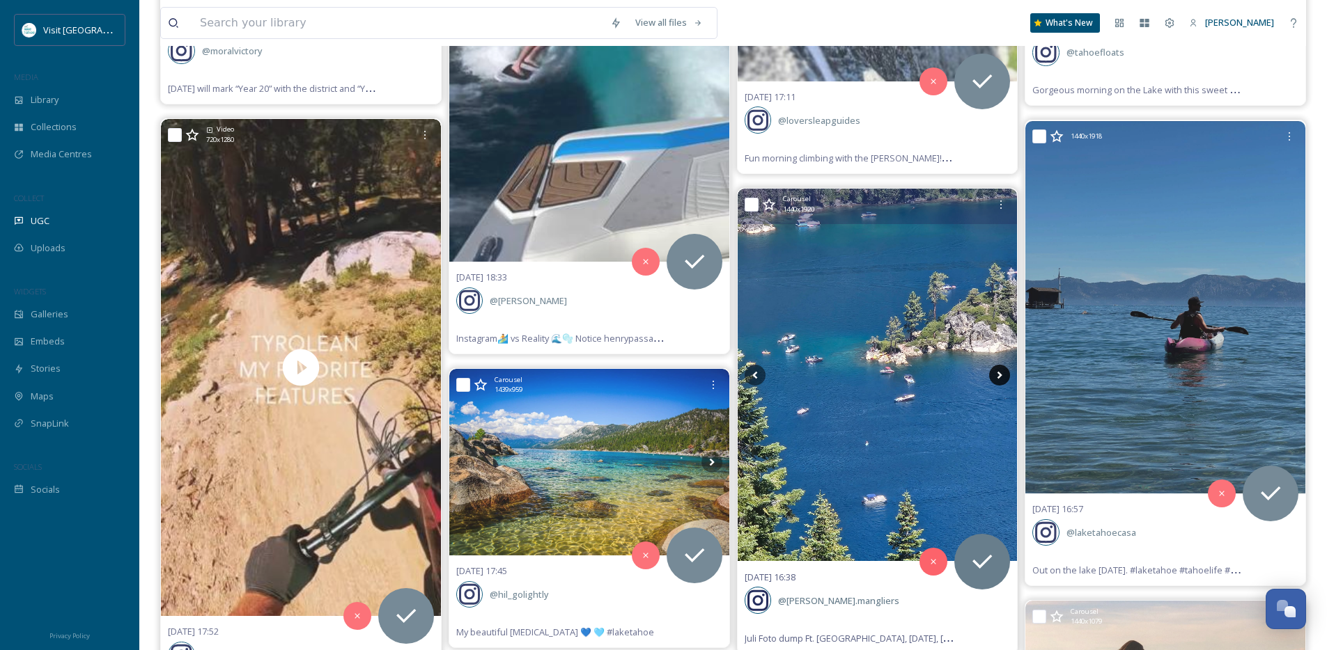
click at [997, 372] on icon at bounding box center [999, 375] width 21 height 21
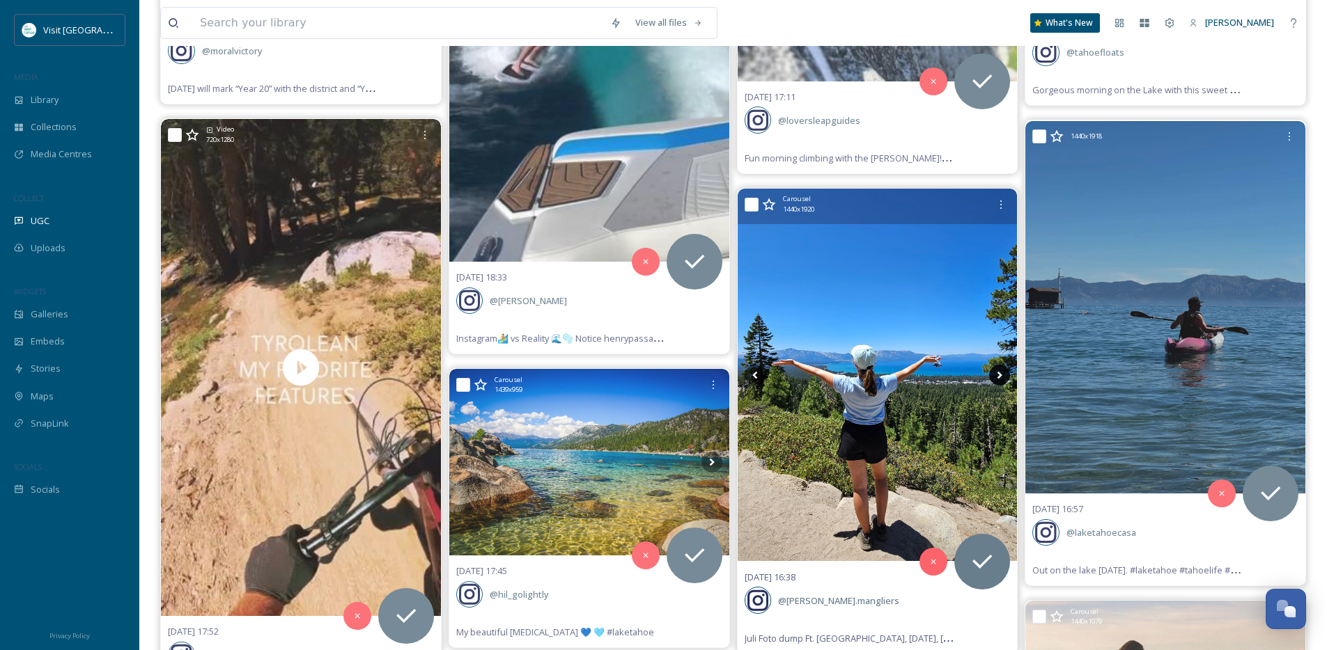
click at [997, 372] on icon at bounding box center [999, 375] width 21 height 21
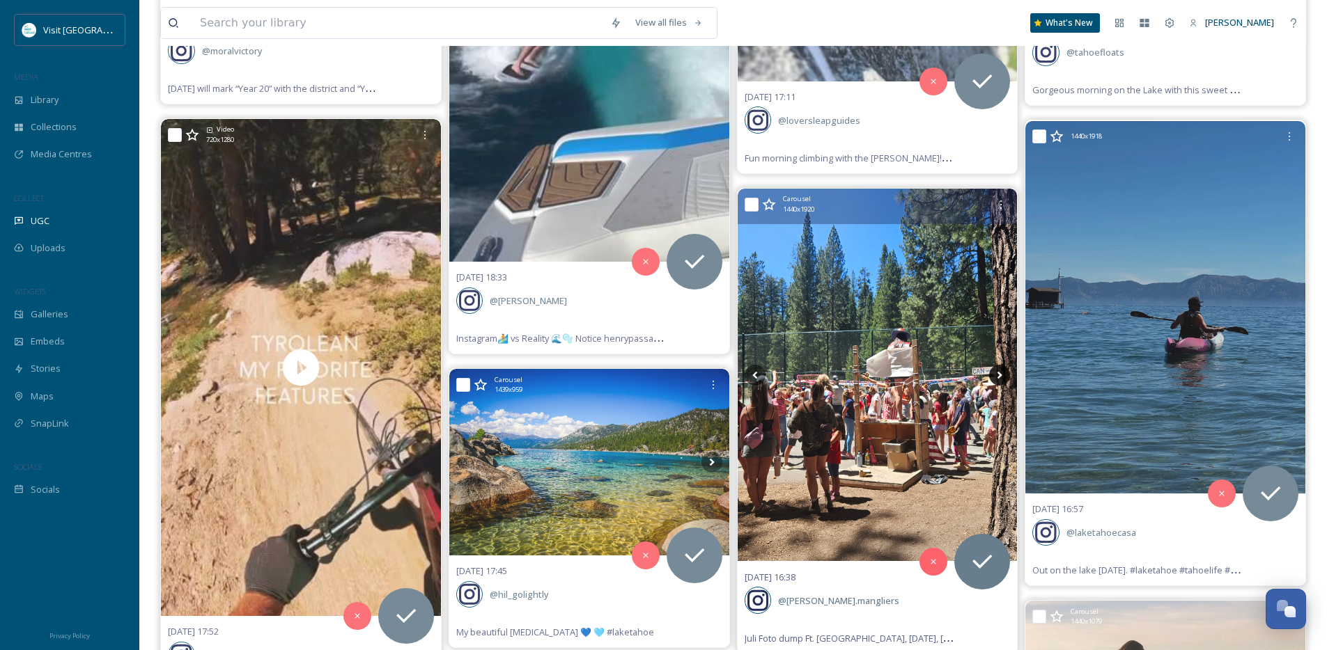
click at [997, 372] on icon at bounding box center [999, 375] width 21 height 21
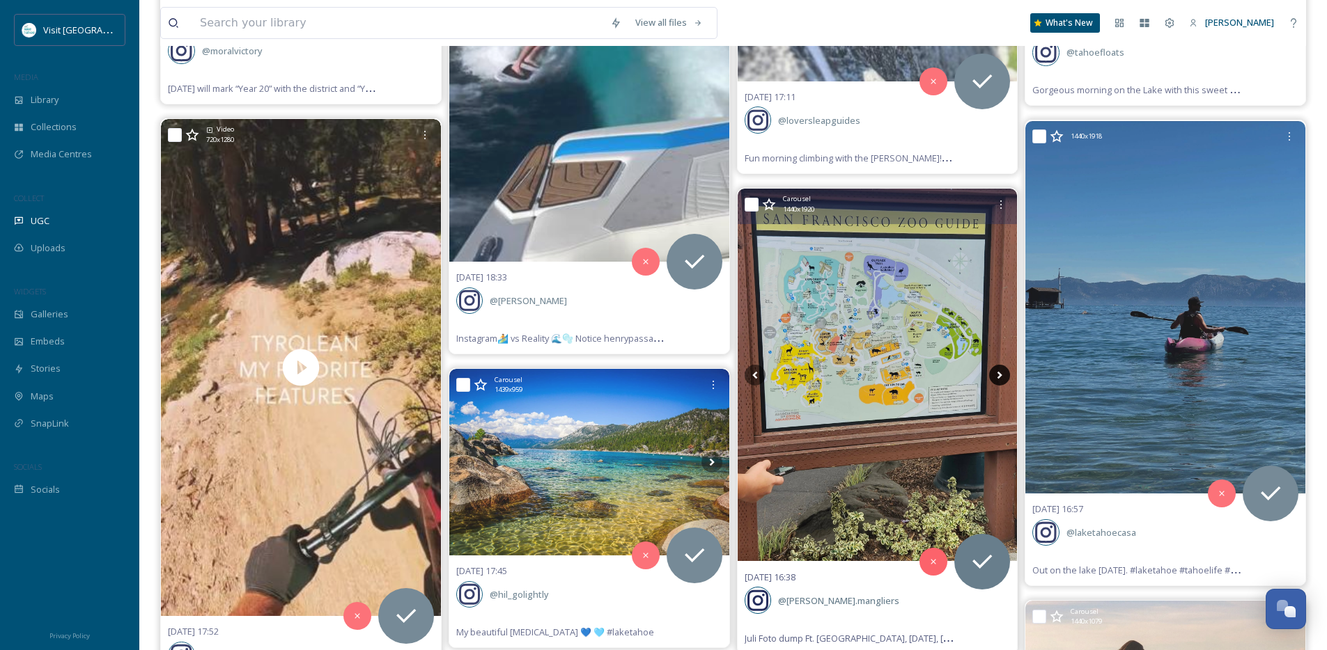
click at [997, 372] on icon at bounding box center [999, 375] width 21 height 21
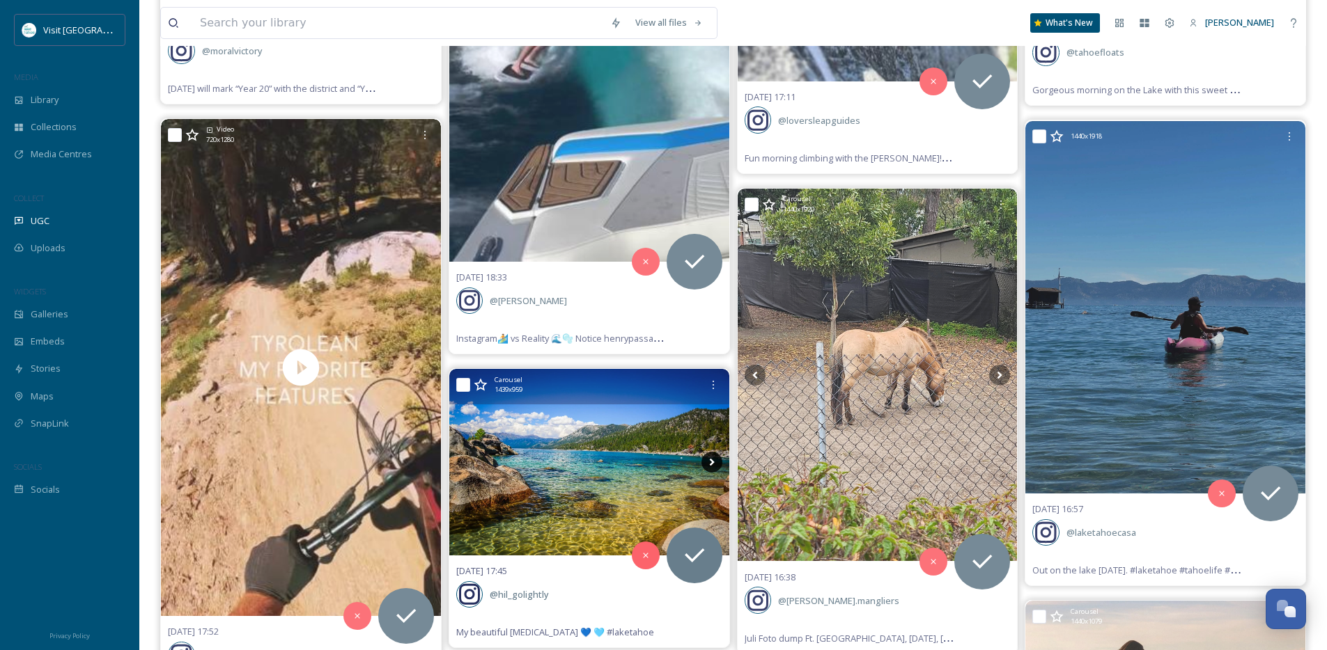
click at [705, 463] on icon at bounding box center [711, 462] width 21 height 21
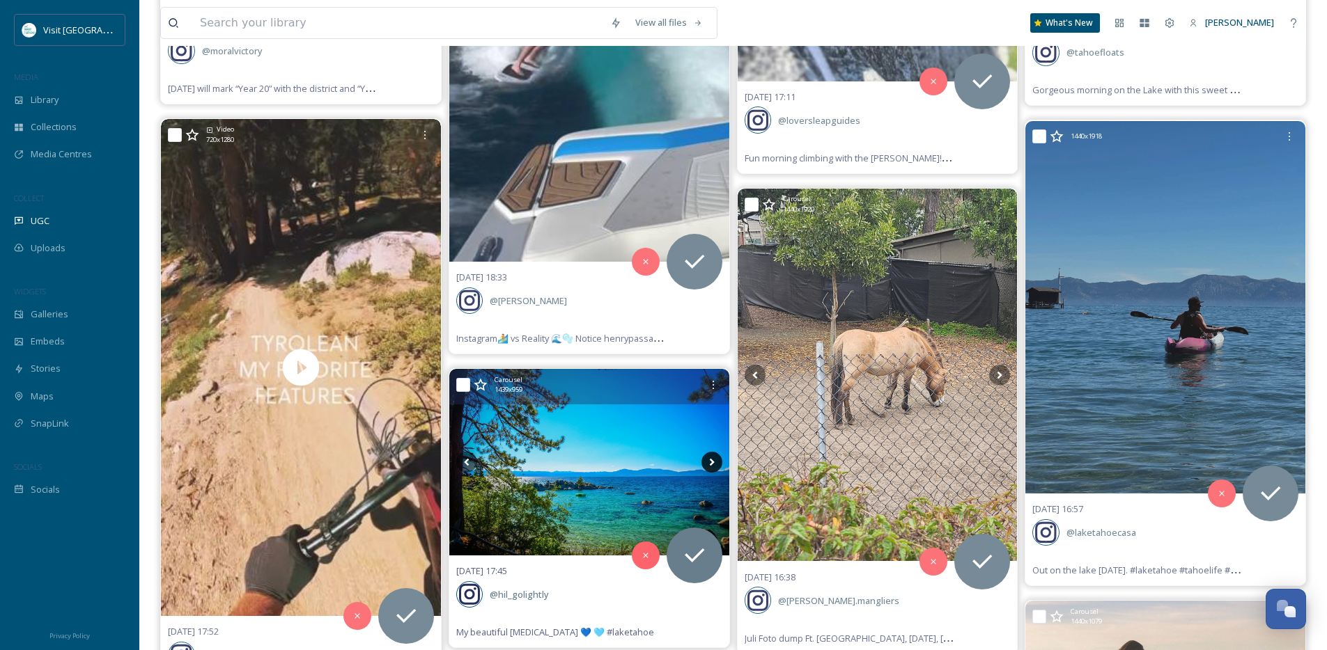
click at [705, 463] on icon at bounding box center [711, 462] width 21 height 21
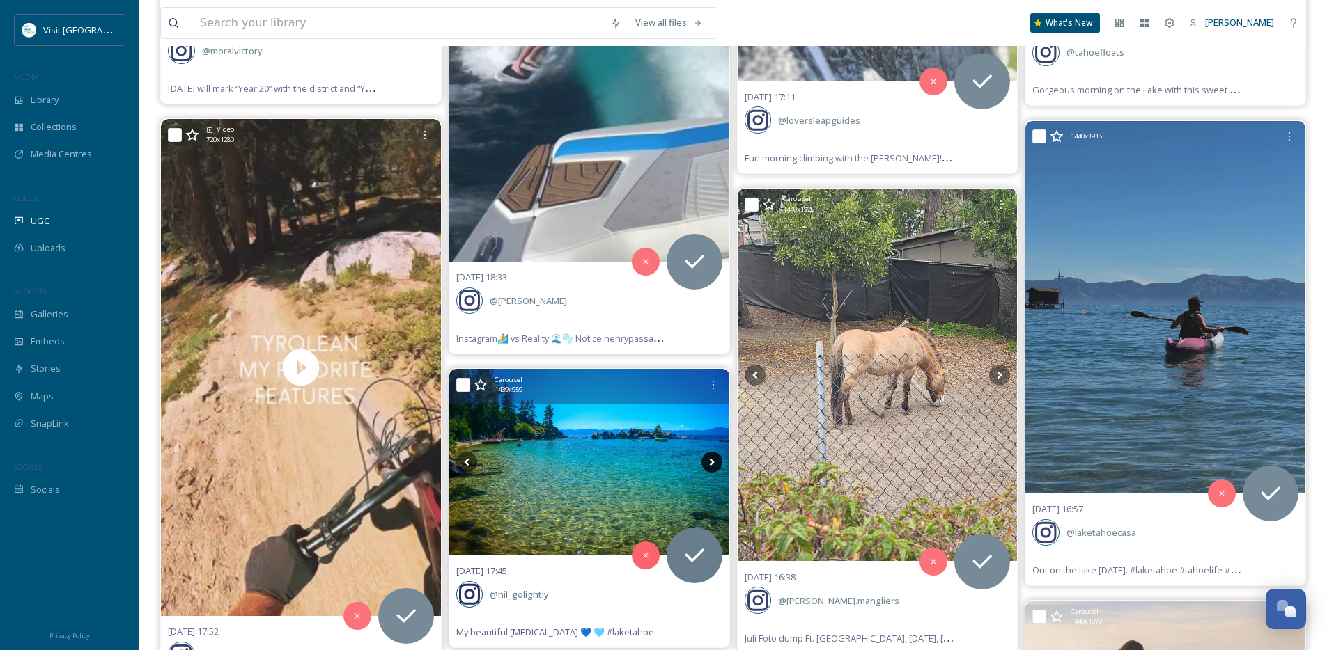
click at [705, 463] on icon at bounding box center [711, 462] width 21 height 21
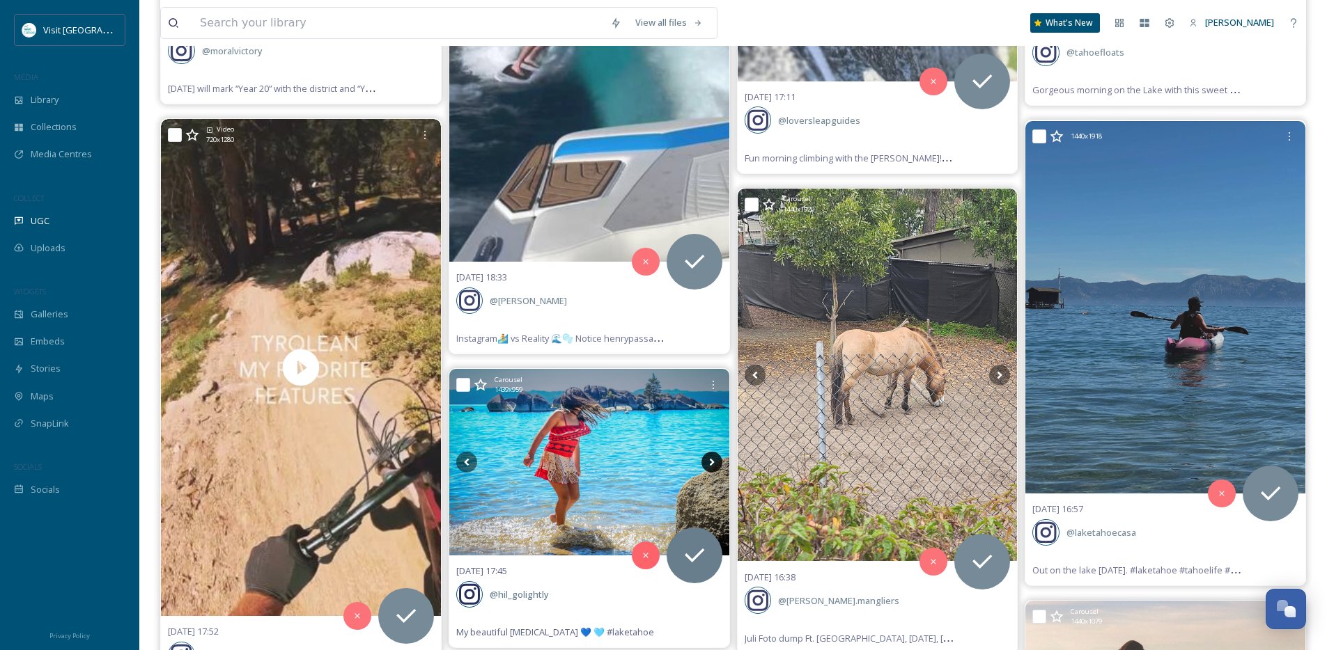
click at [705, 463] on icon at bounding box center [711, 462] width 21 height 21
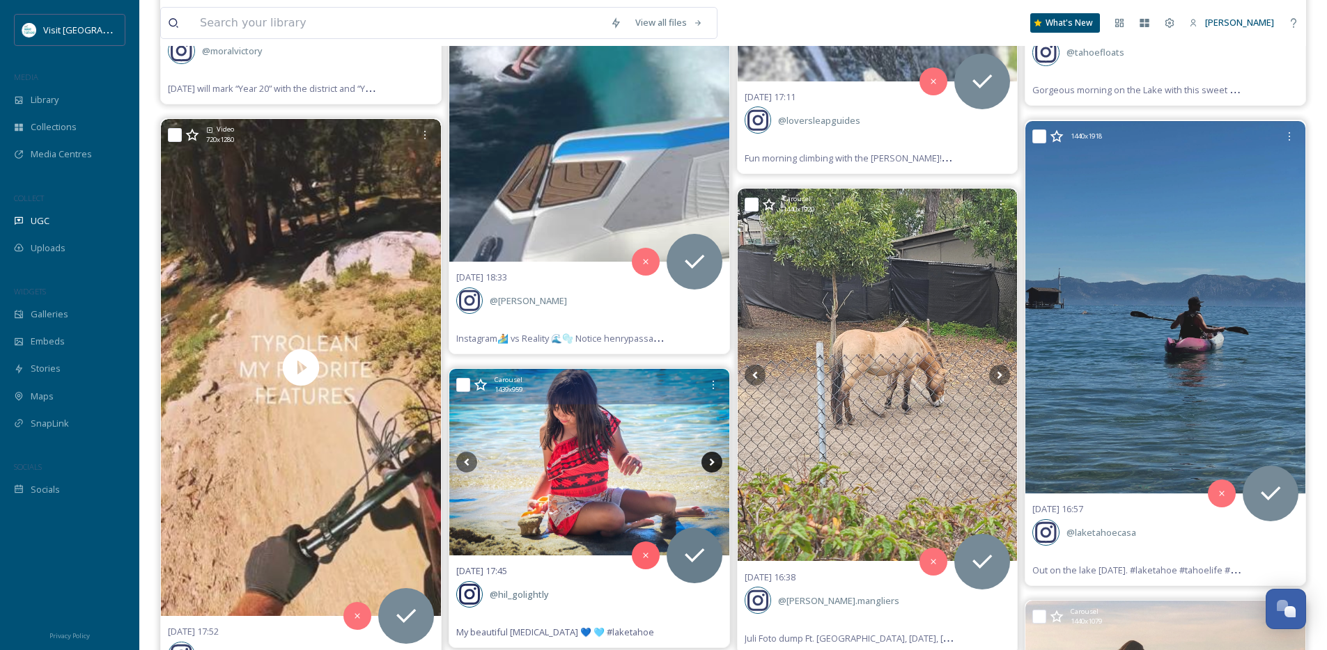
click at [705, 463] on icon at bounding box center [711, 462] width 21 height 21
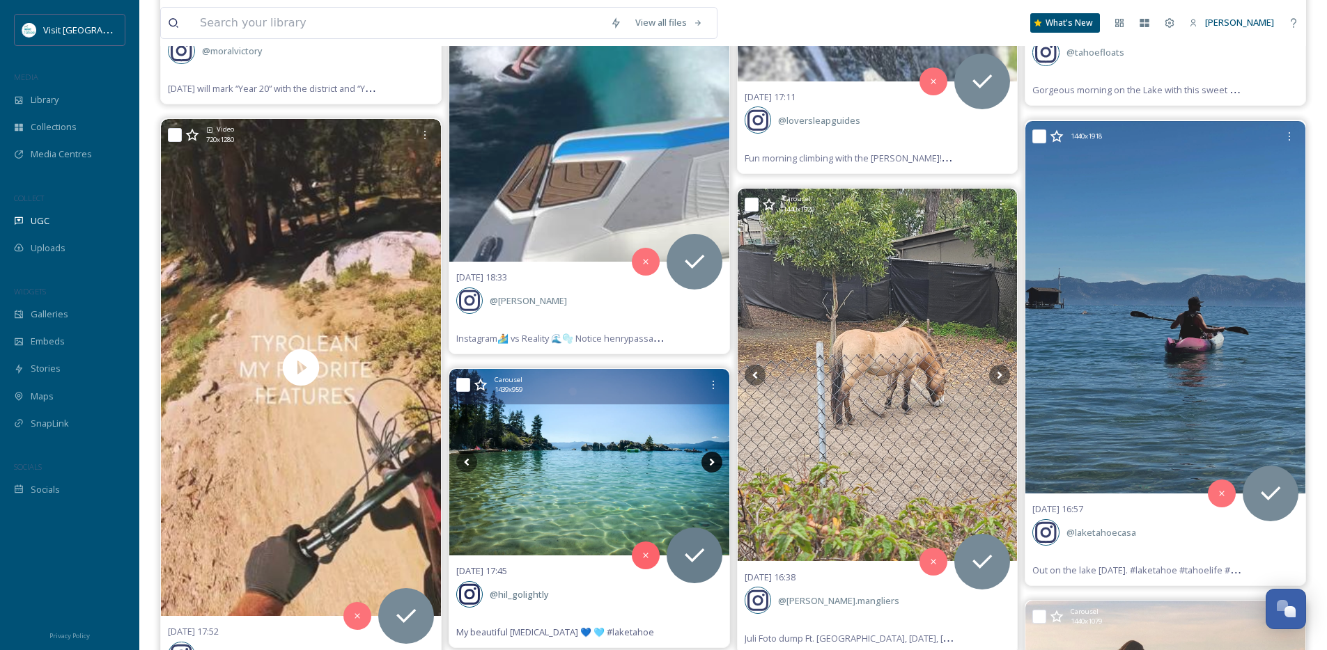
click at [705, 463] on icon at bounding box center [711, 462] width 21 height 21
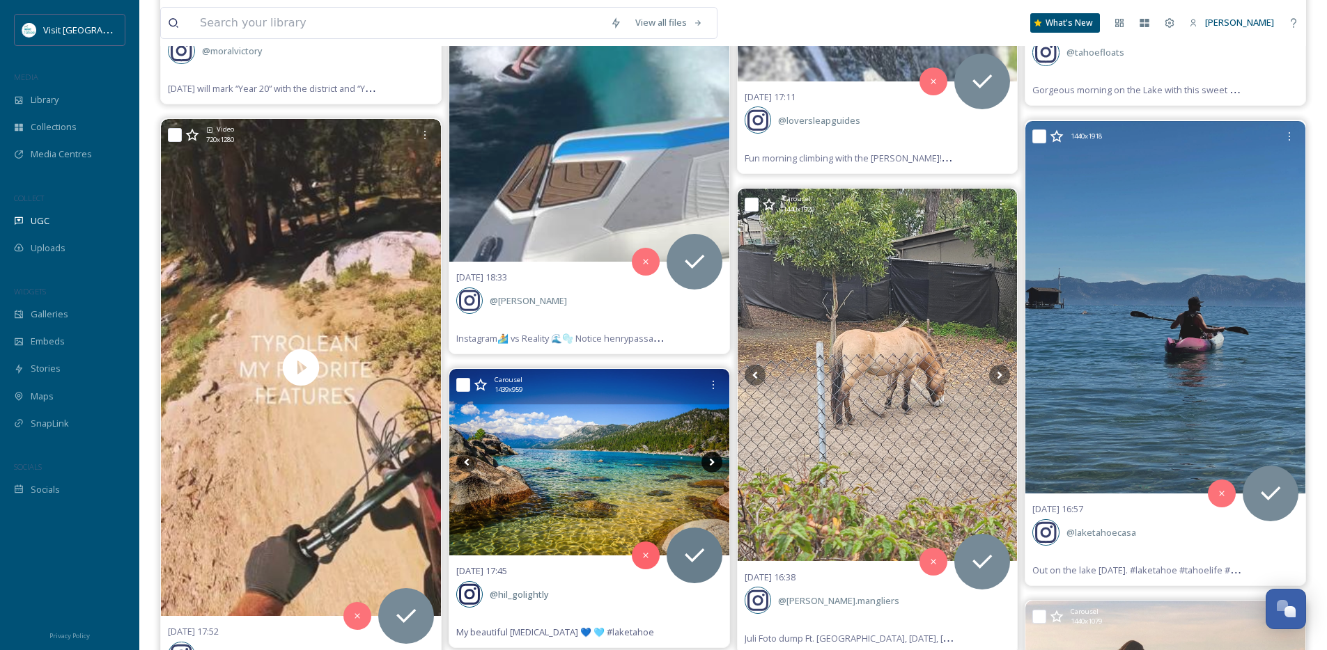
click at [705, 463] on icon at bounding box center [711, 462] width 21 height 21
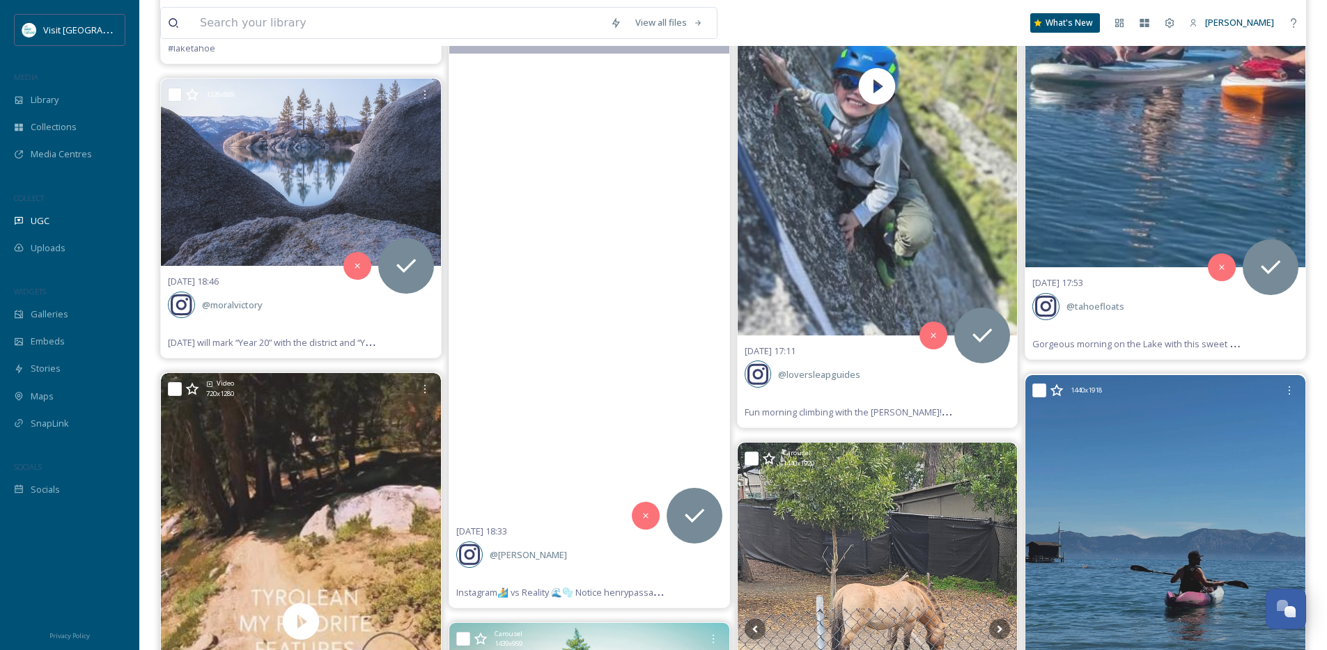
scroll to position [8817, 0]
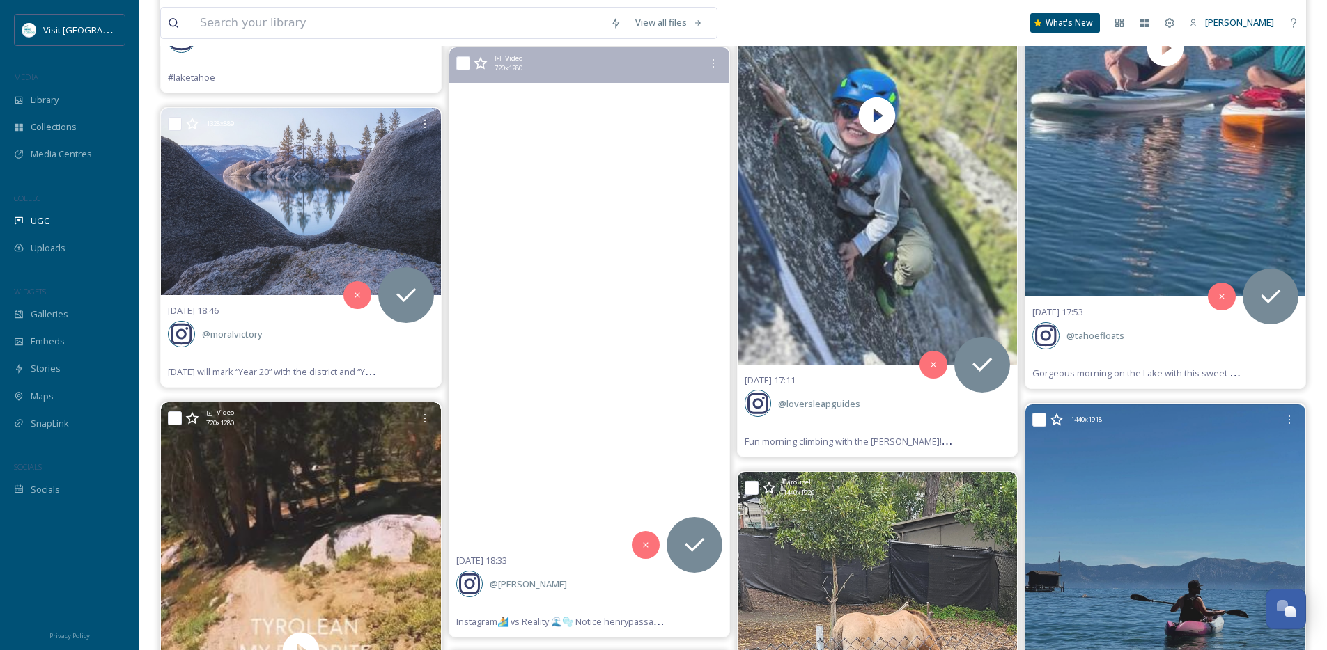
click at [601, 435] on video "Instagram🏄 vs Reality 🌊🫧\a\aNotice henrypassalacqua not in the wipe out clips \…" at bounding box center [589, 296] width 280 height 498
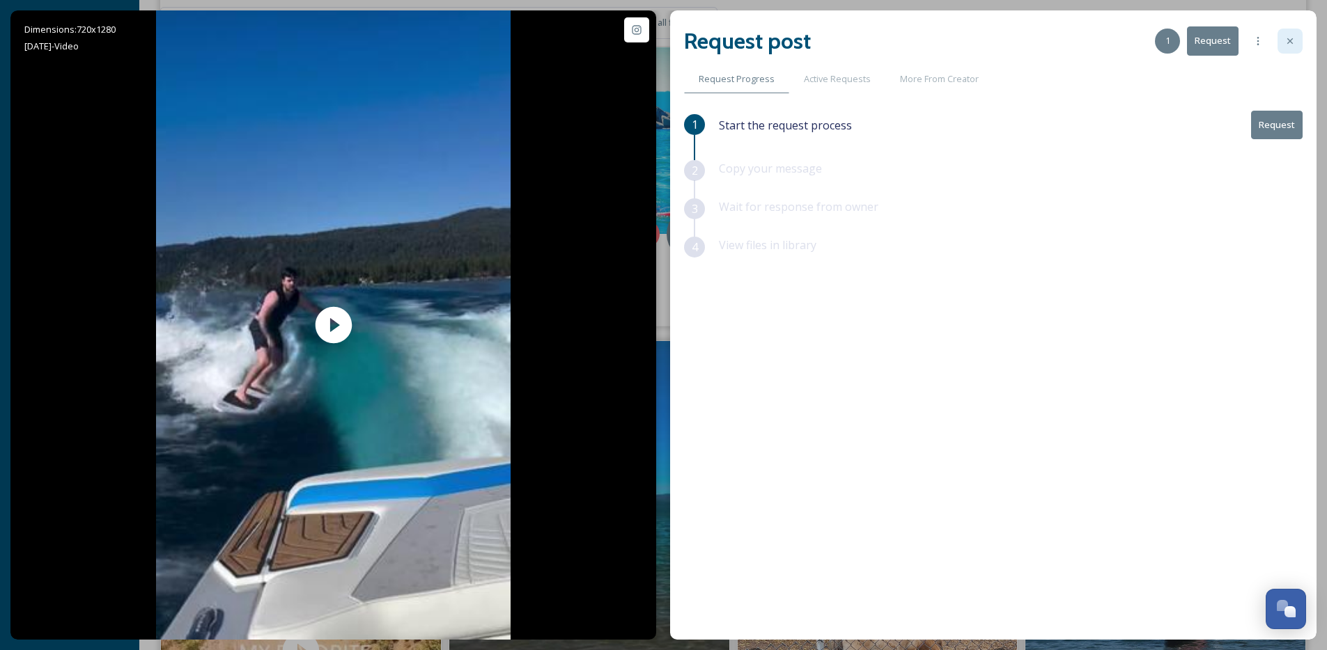
click at [1282, 35] on div at bounding box center [1289, 41] width 25 height 25
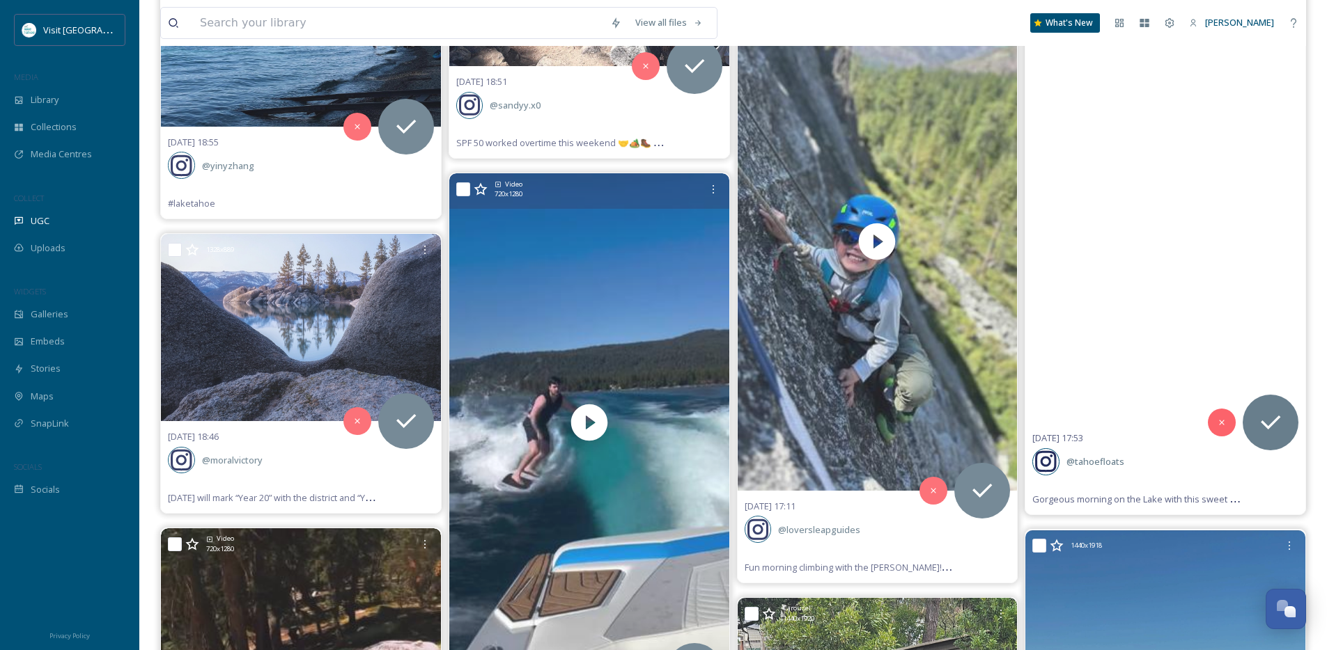
scroll to position [8671, 0]
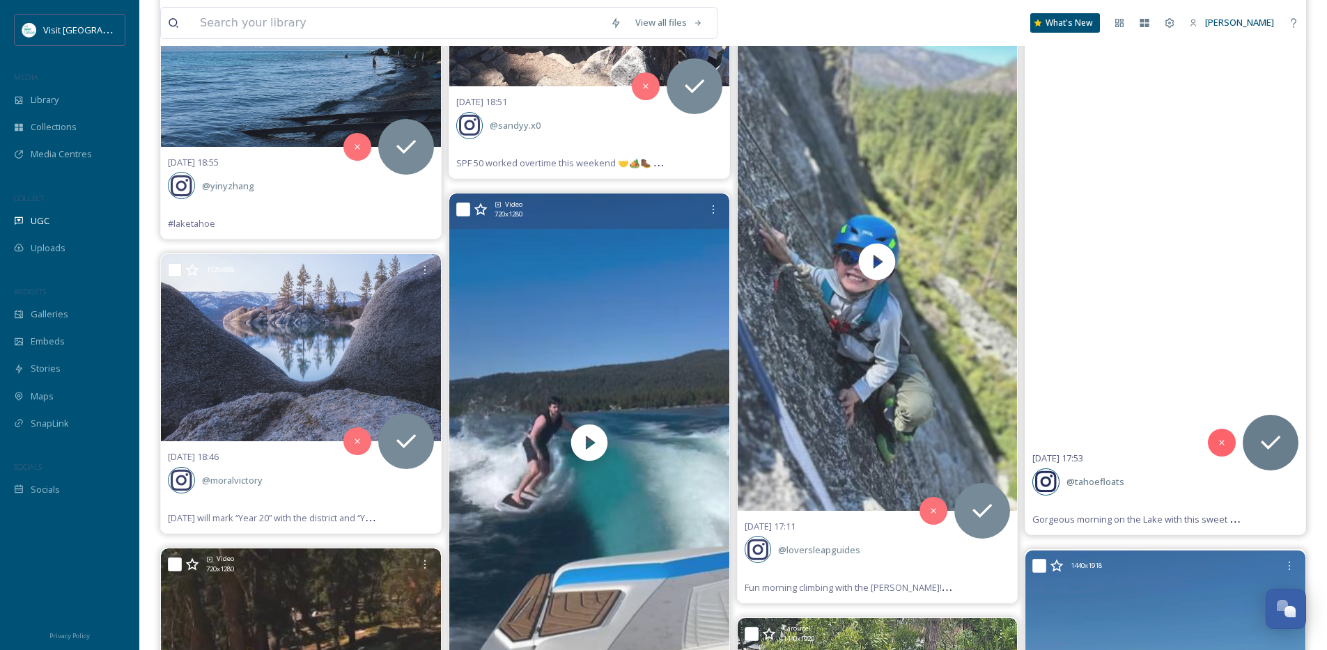
click at [1183, 347] on video "Gorgeous morning on the Lake with this sweet couple visiting from D.C. #supyoga…" at bounding box center [1165, 195] width 280 height 498
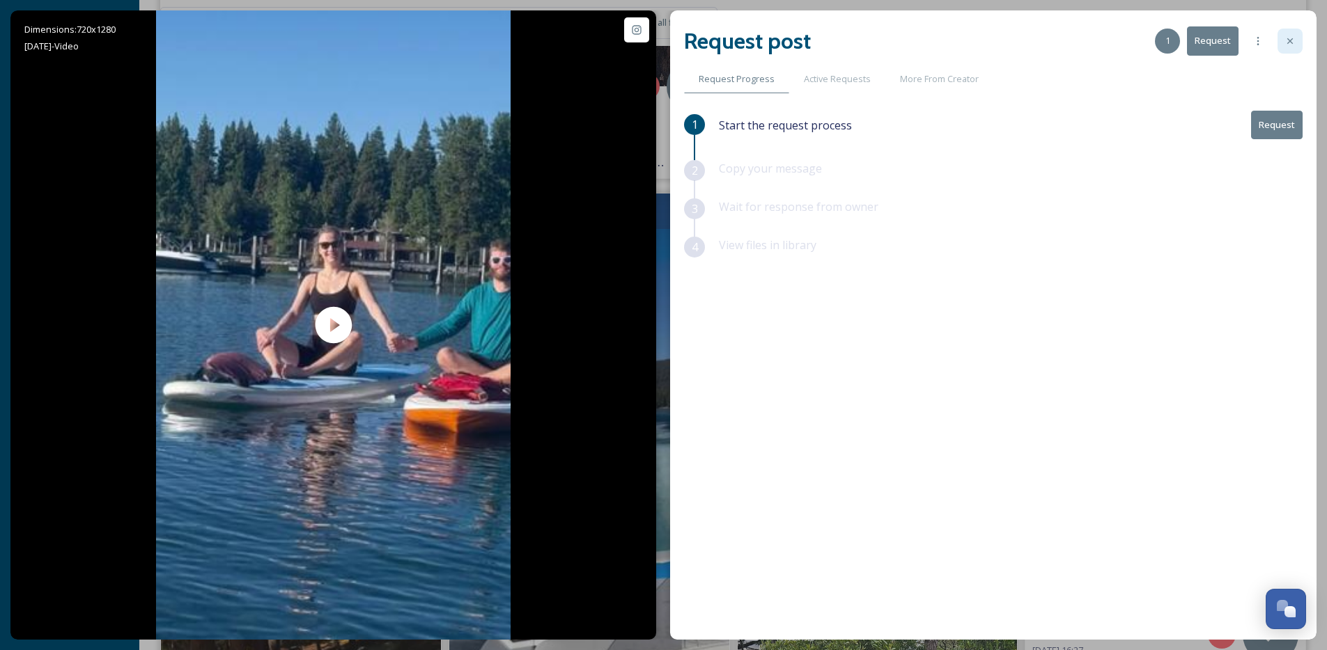
click at [1300, 33] on div at bounding box center [1289, 41] width 25 height 25
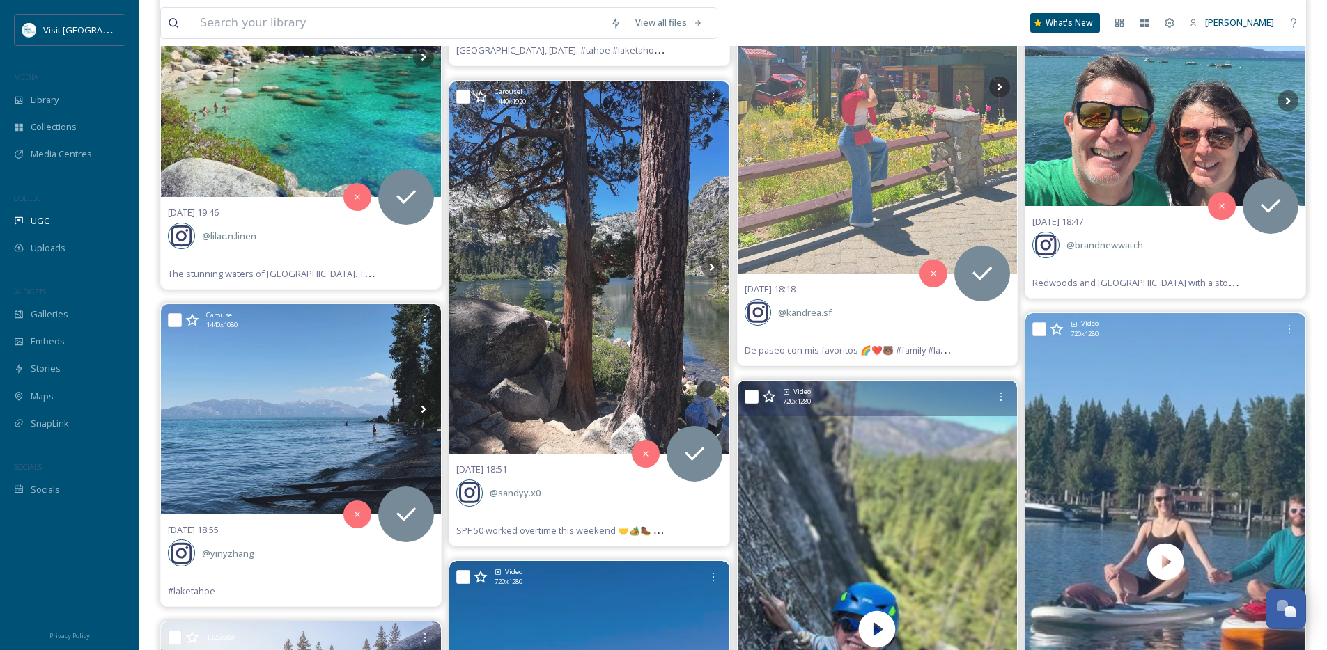
scroll to position [8302, 0]
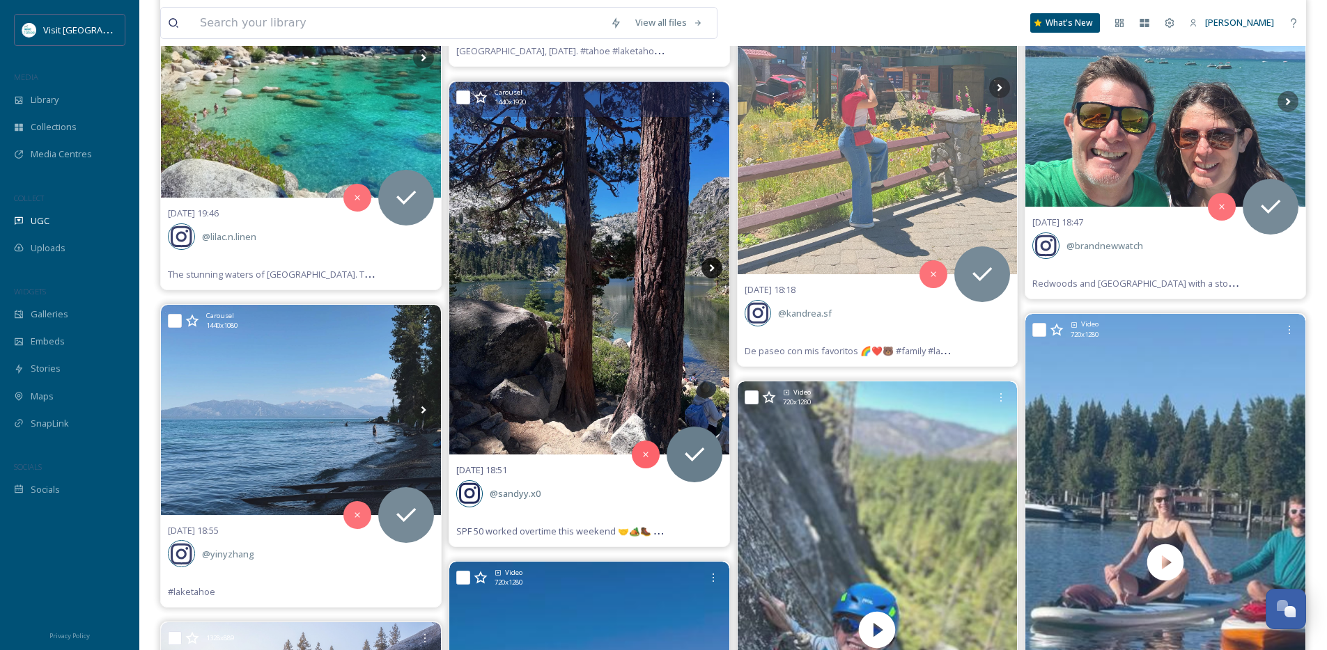
click at [705, 266] on icon at bounding box center [711, 268] width 21 height 21
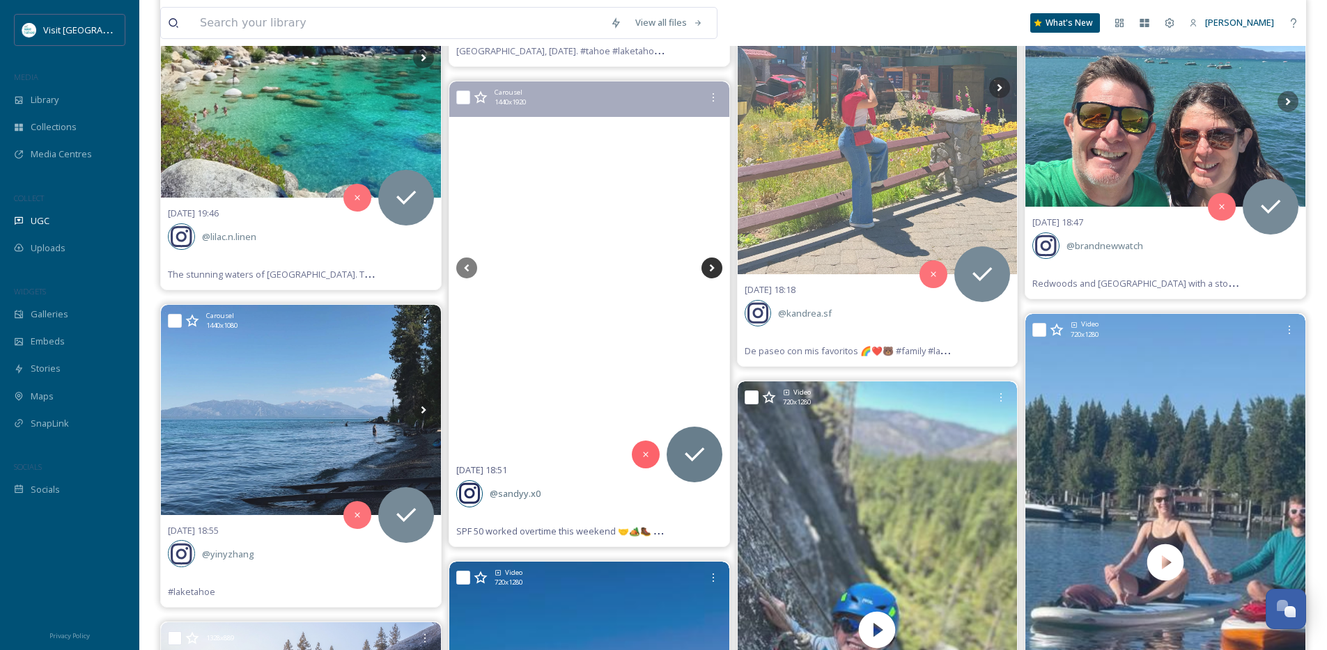
click at [705, 266] on icon at bounding box center [711, 268] width 21 height 21
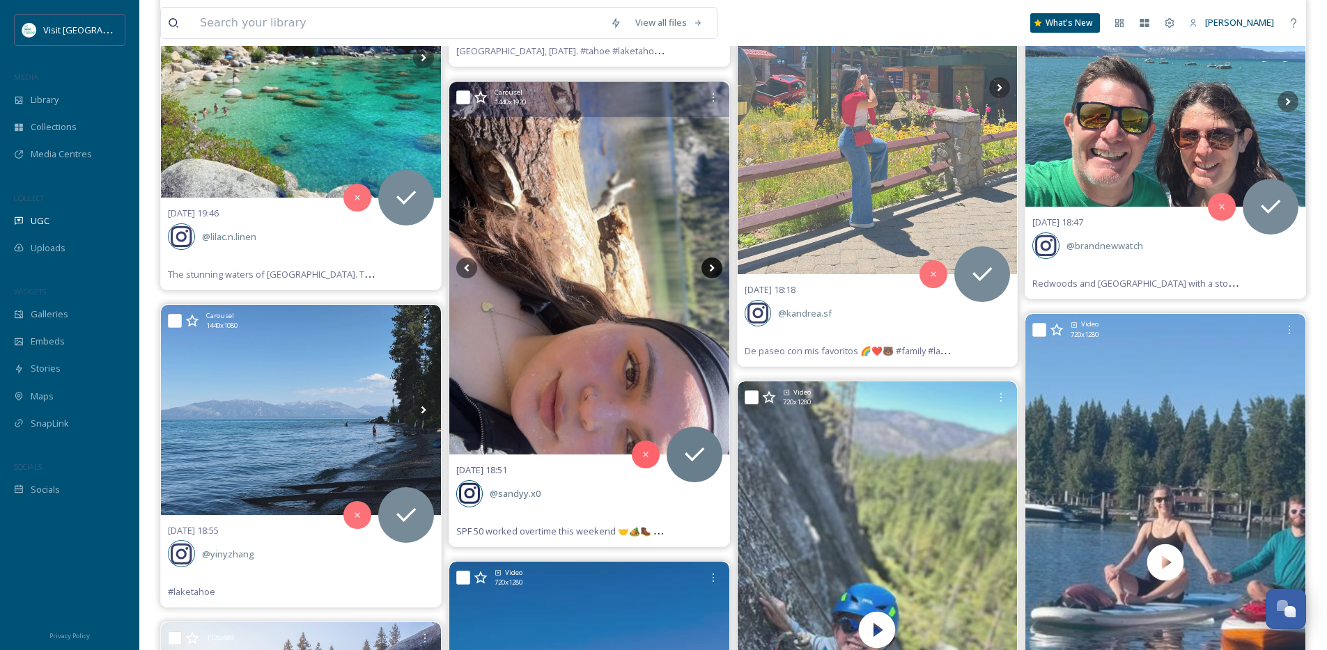
click at [705, 266] on icon at bounding box center [711, 268] width 21 height 21
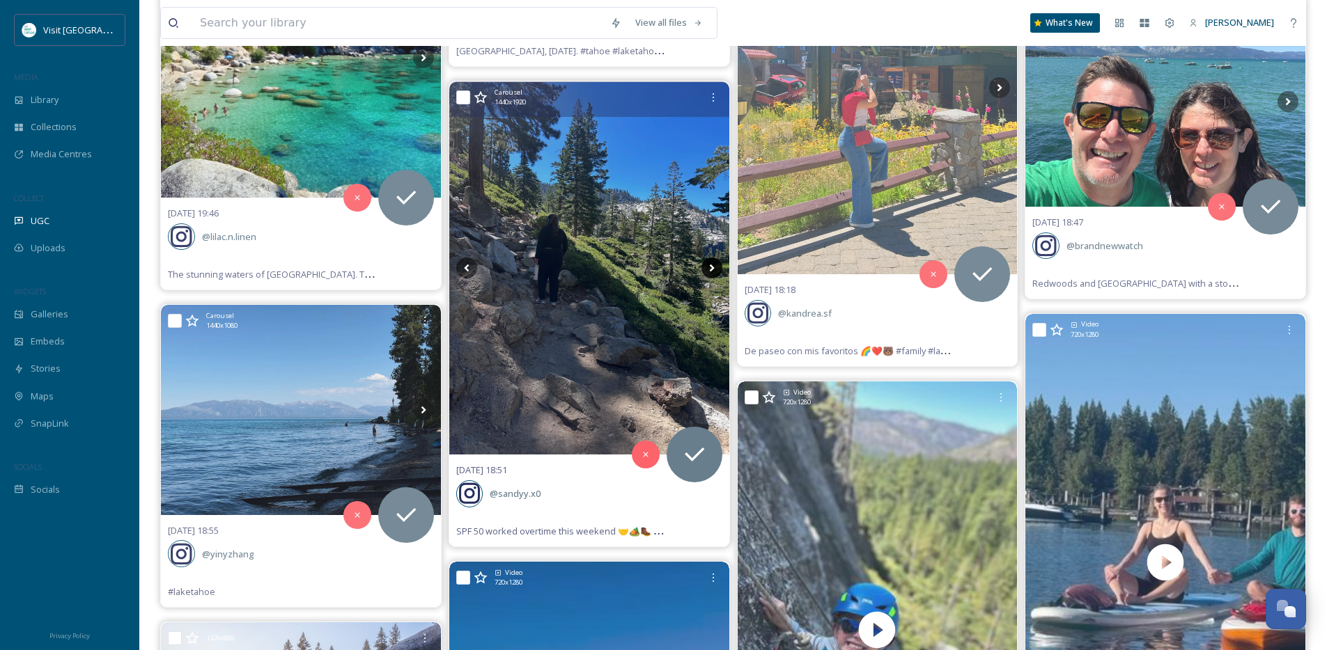
click at [719, 266] on icon at bounding box center [711, 268] width 21 height 21
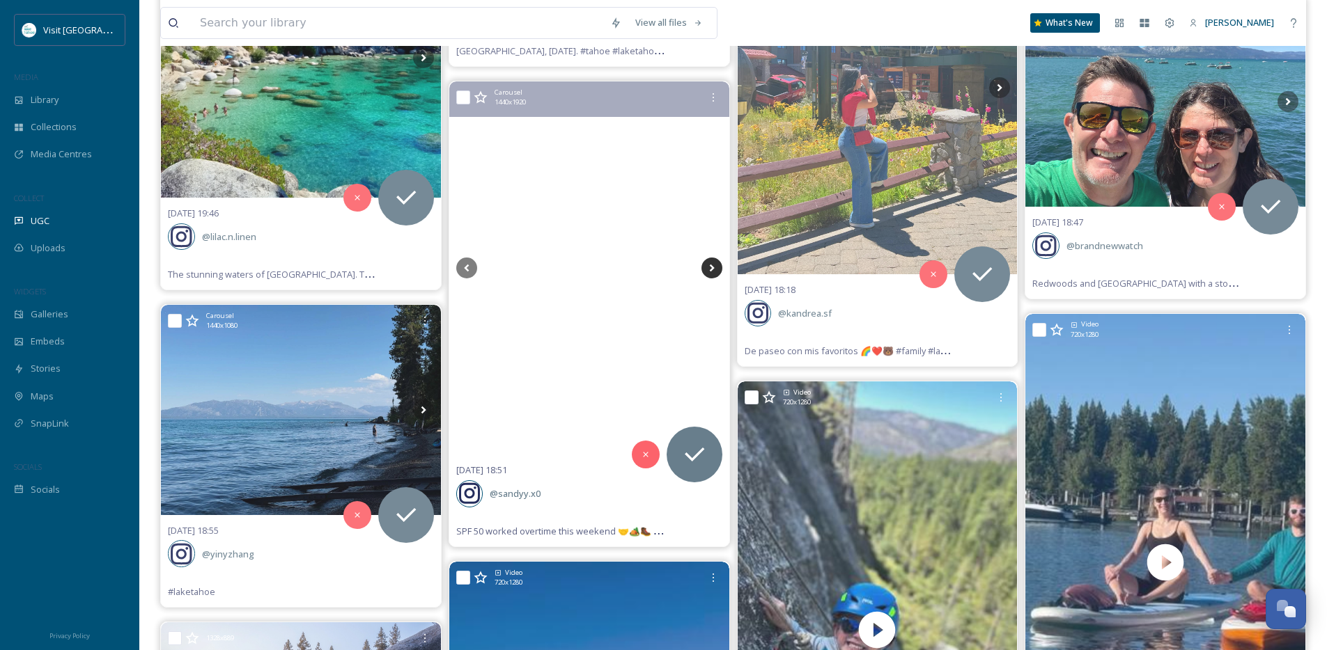
click at [715, 265] on icon at bounding box center [711, 268] width 21 height 21
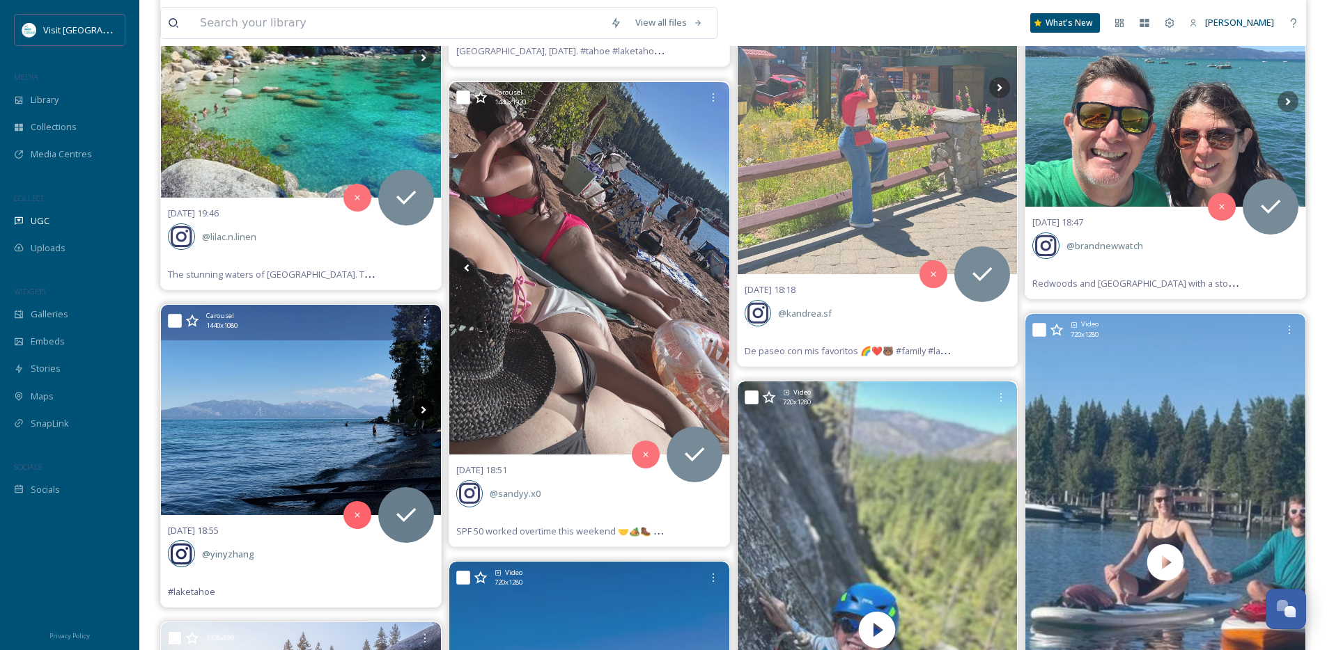
click at [426, 410] on icon at bounding box center [423, 410] width 21 height 21
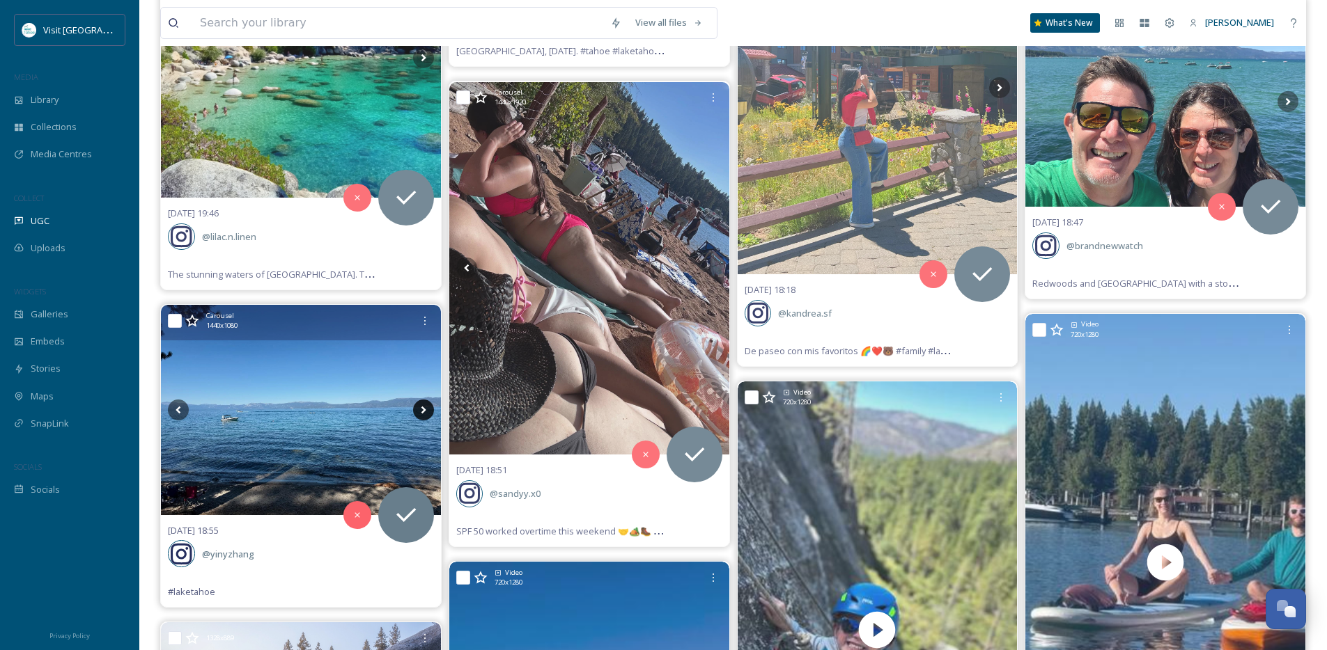
click at [426, 410] on icon at bounding box center [423, 410] width 21 height 21
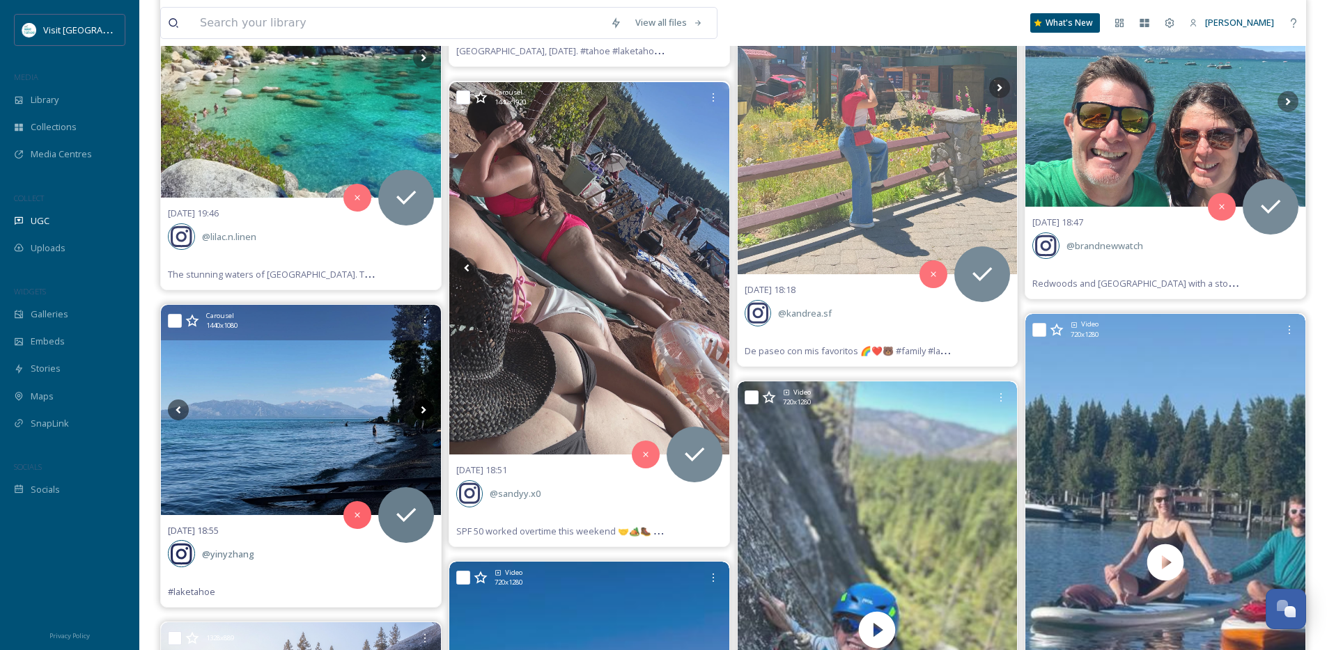
click at [426, 410] on icon at bounding box center [423, 410] width 21 height 21
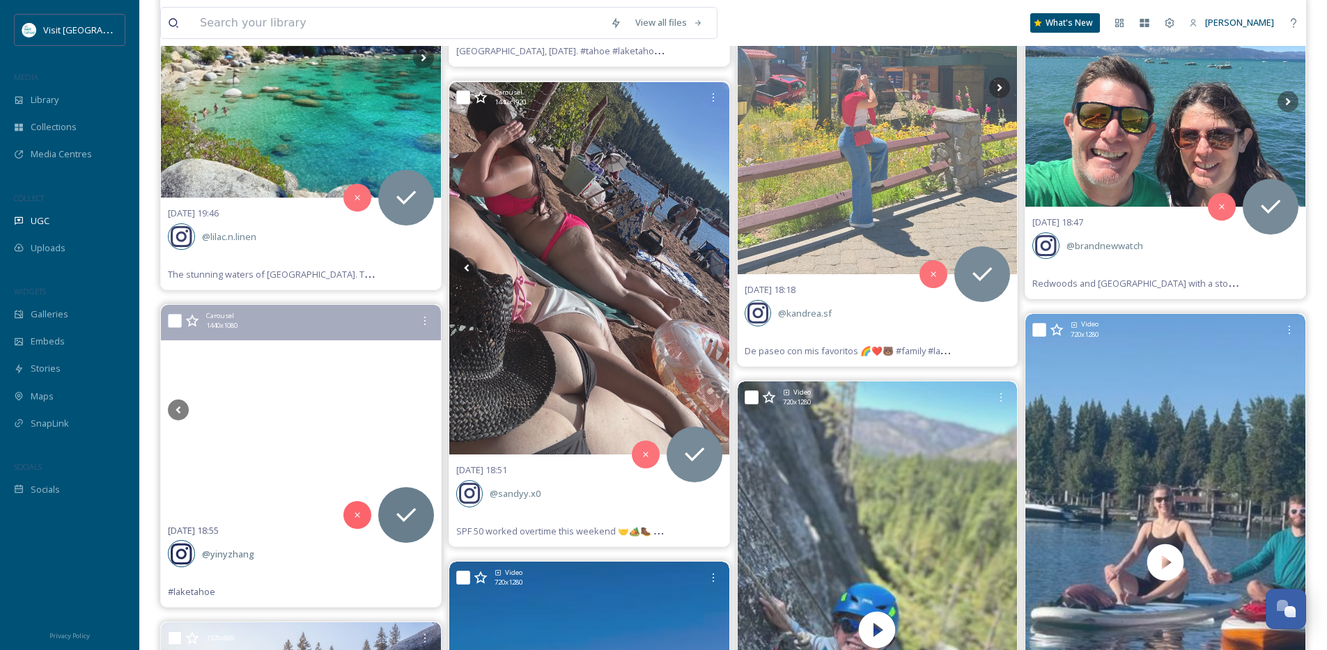
click at [426, 410] on icon at bounding box center [423, 410] width 21 height 21
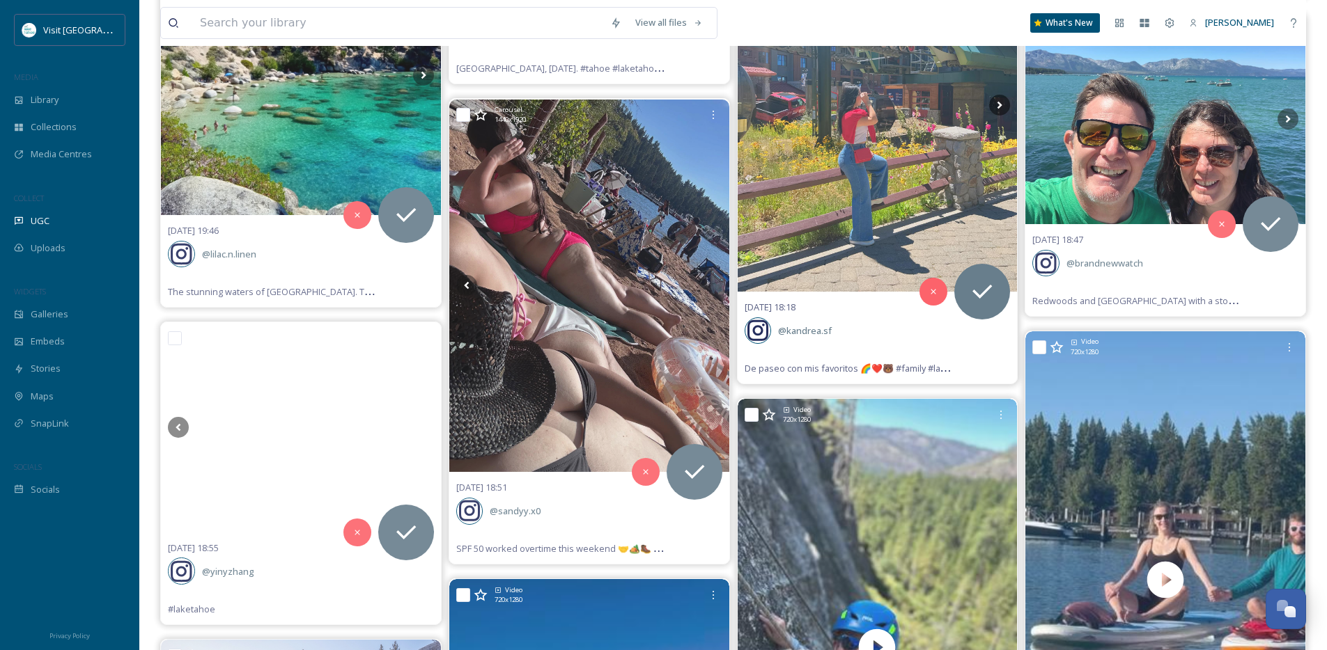
scroll to position [8137, 0]
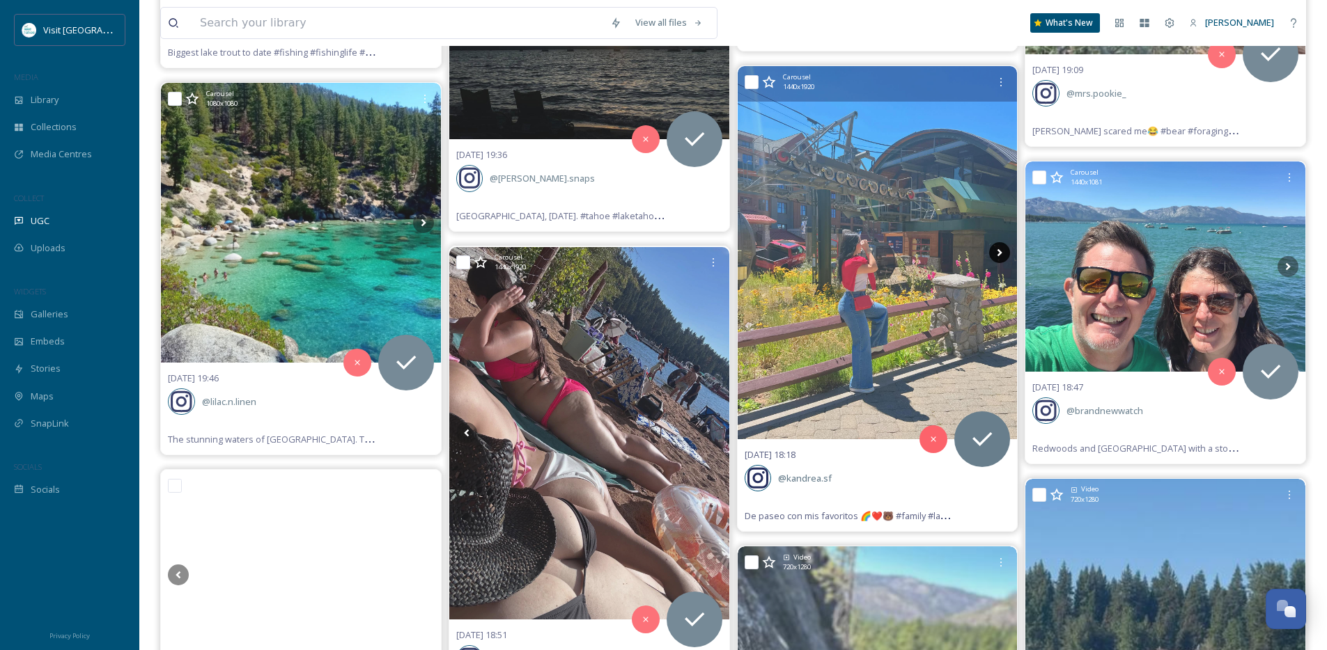
click at [999, 251] on icon at bounding box center [999, 253] width 5 height 8
click at [998, 251] on icon at bounding box center [999, 252] width 21 height 21
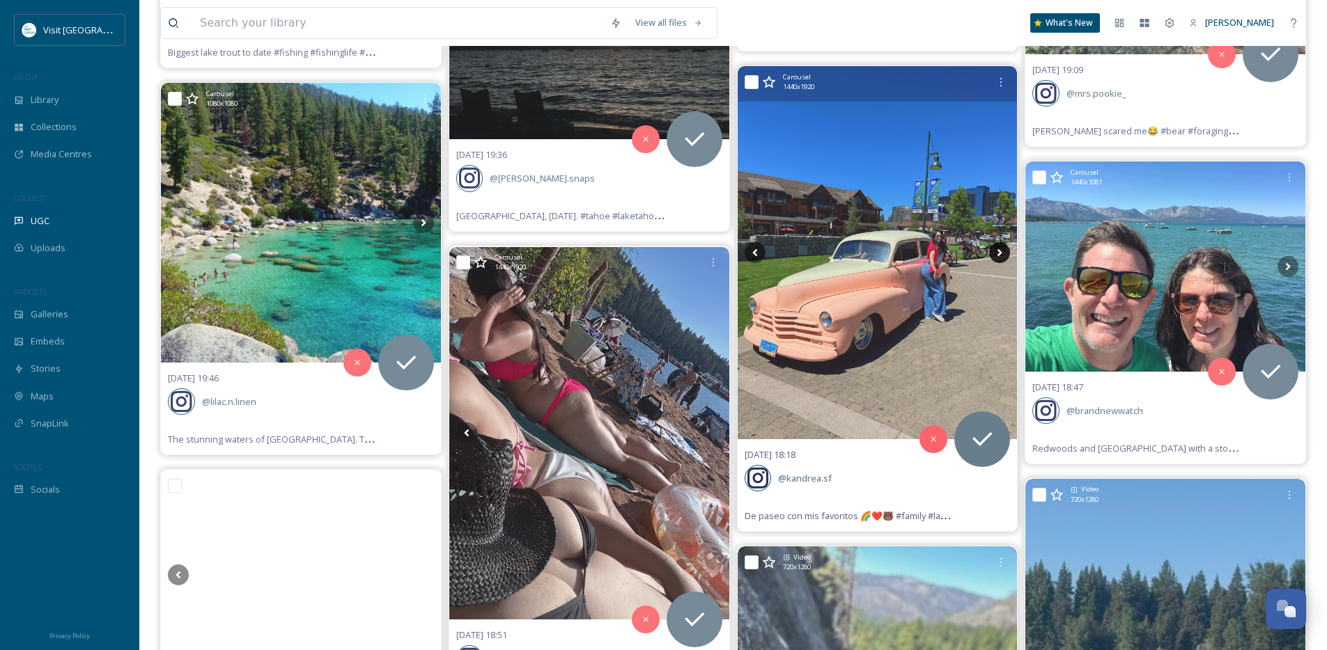
click at [998, 251] on icon at bounding box center [999, 252] width 21 height 21
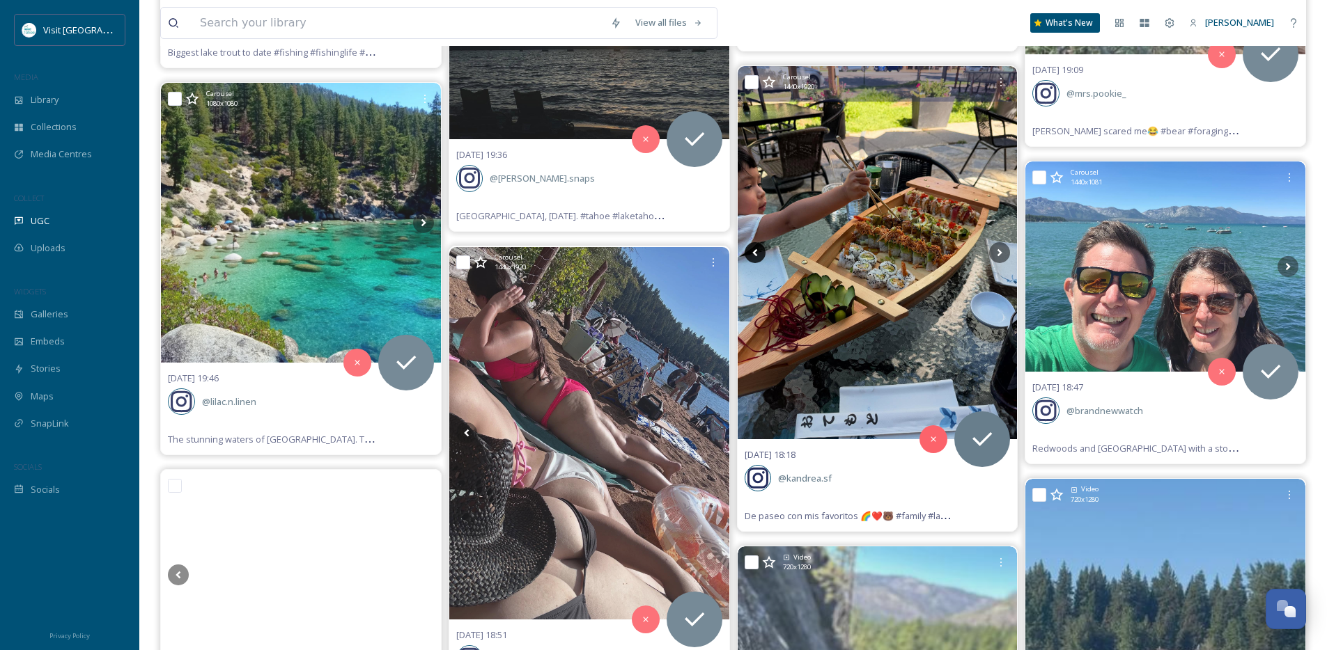
click at [749, 254] on icon at bounding box center [754, 252] width 21 height 21
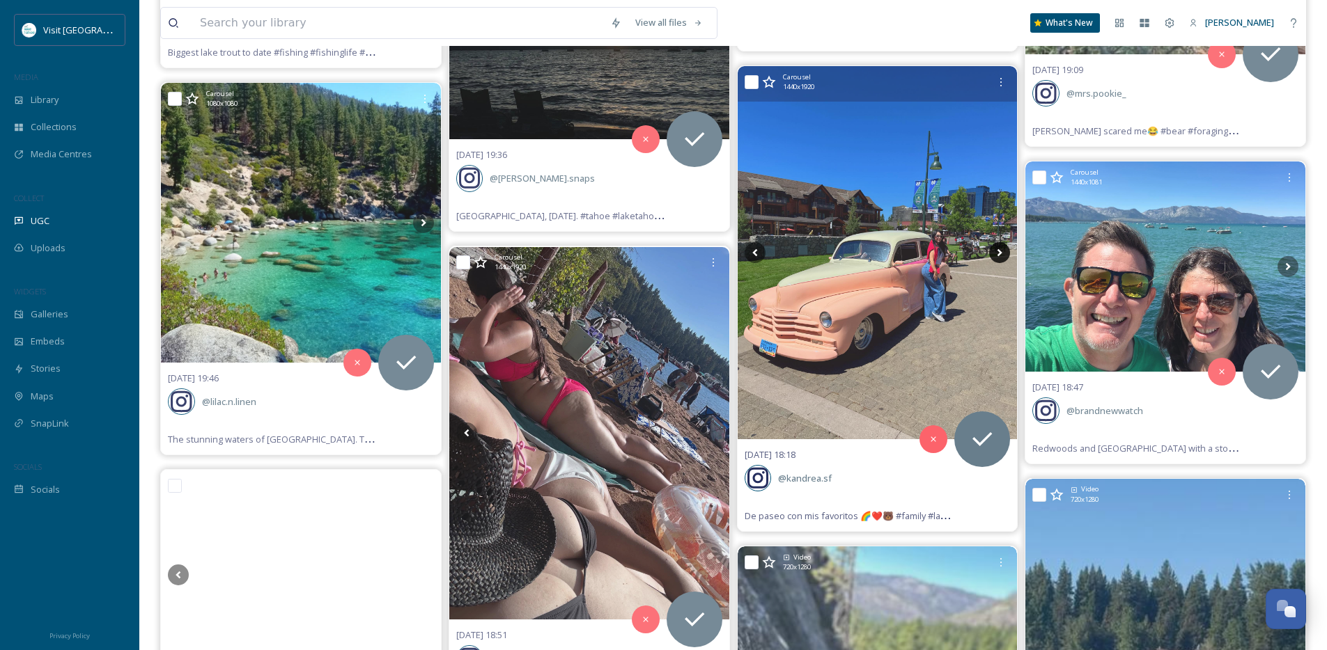
click at [1000, 254] on icon at bounding box center [999, 253] width 5 height 8
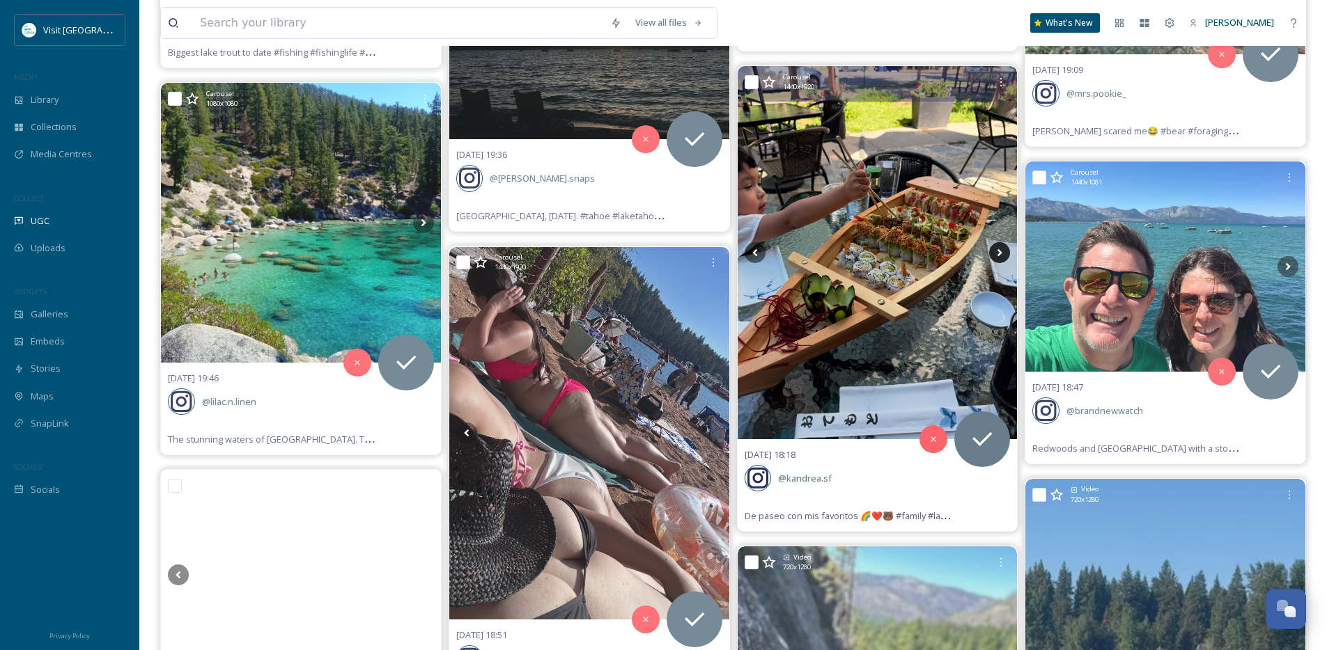
click at [1000, 254] on icon at bounding box center [999, 253] width 5 height 8
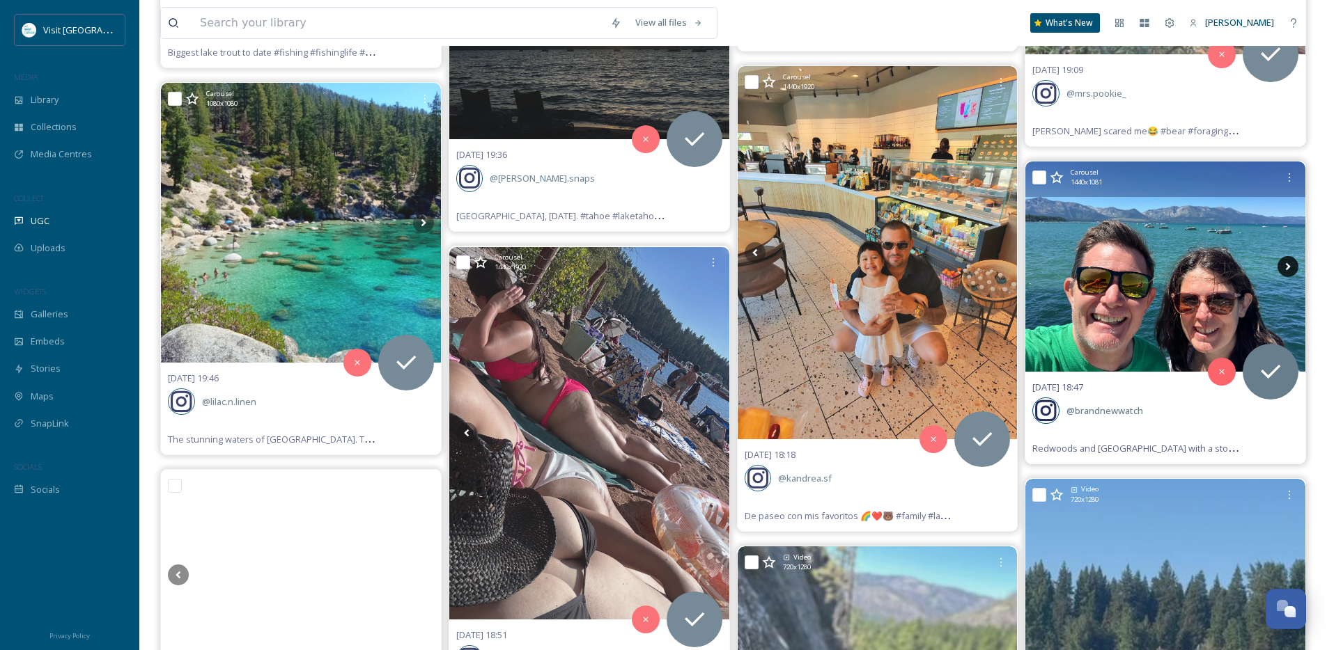
click at [1289, 267] on icon at bounding box center [1287, 266] width 21 height 21
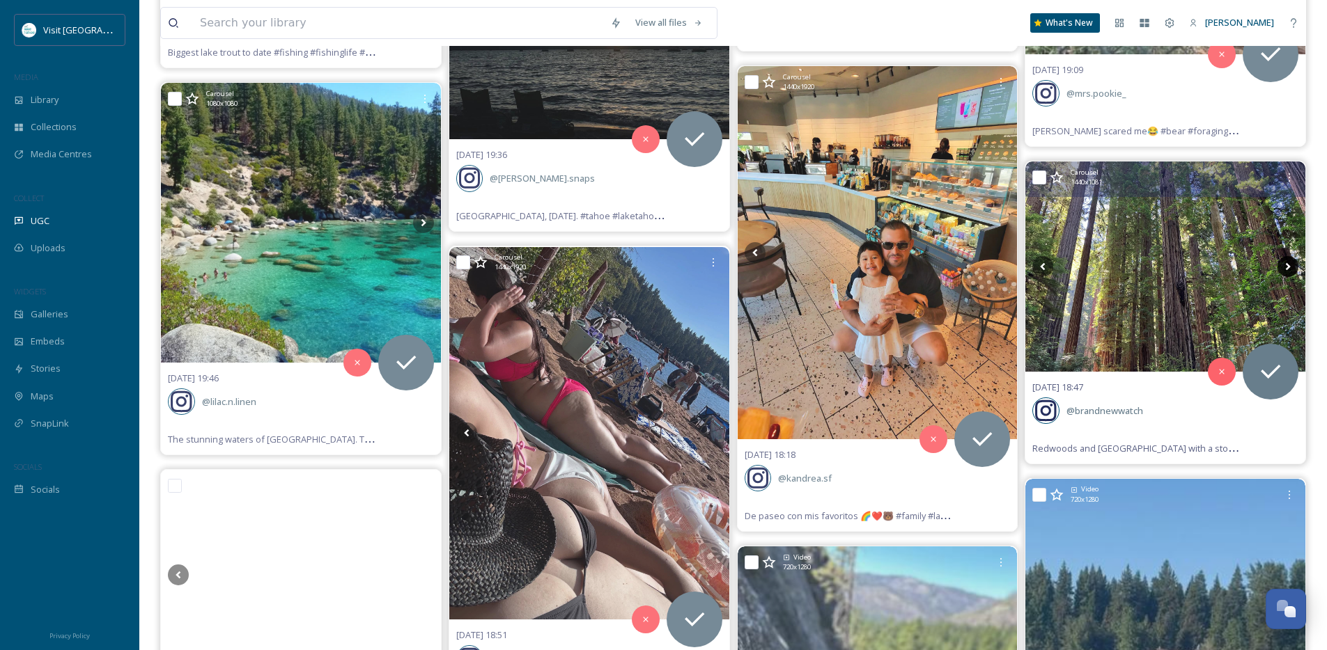
click at [1289, 267] on icon at bounding box center [1287, 266] width 21 height 21
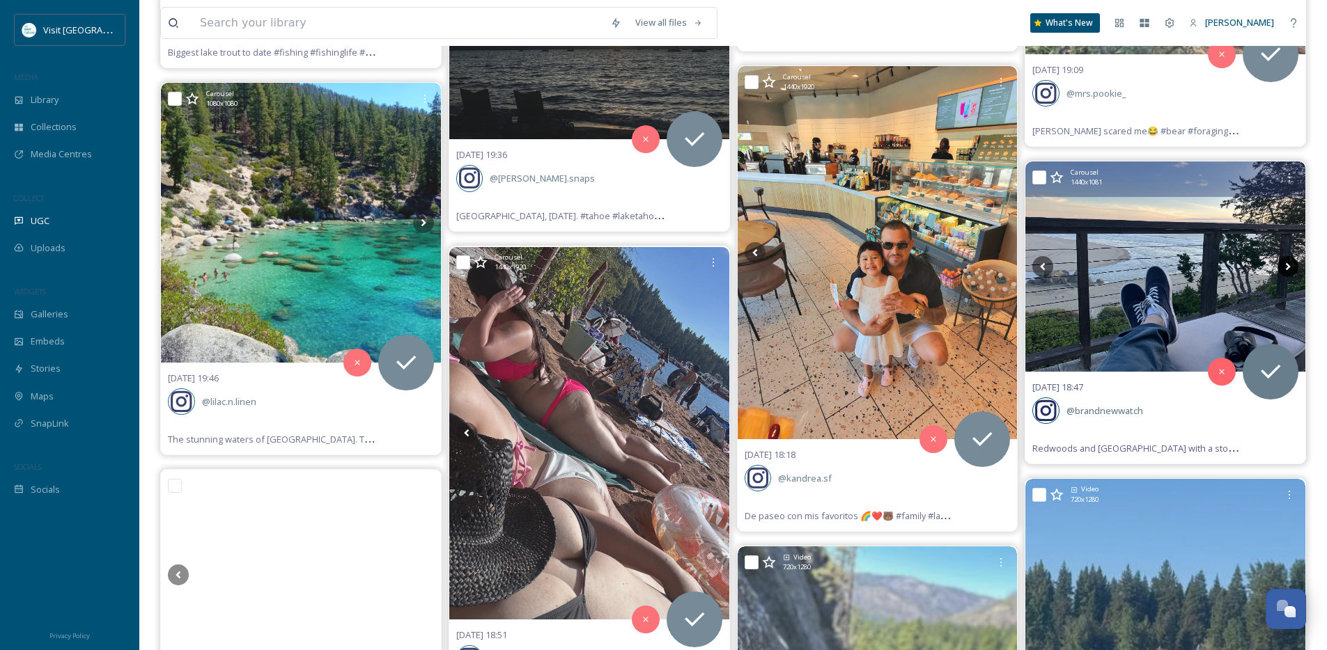
click at [1289, 267] on icon at bounding box center [1287, 266] width 21 height 21
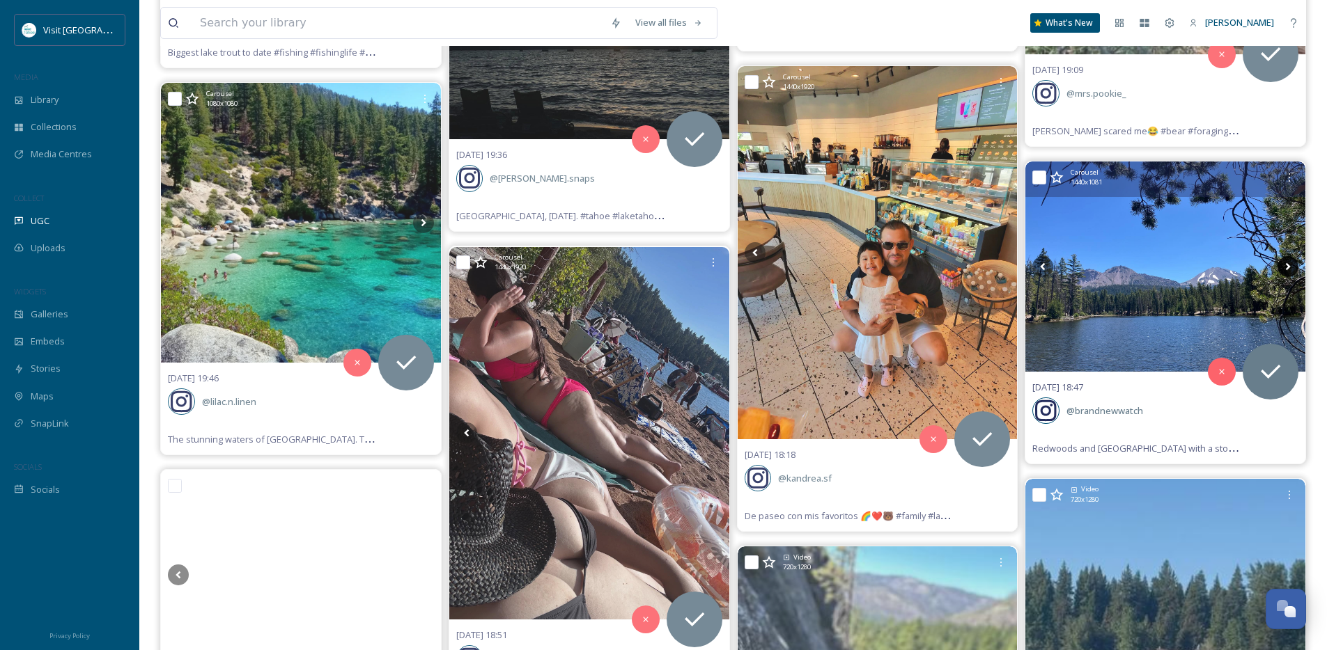
click at [1287, 269] on icon at bounding box center [1288, 267] width 5 height 8
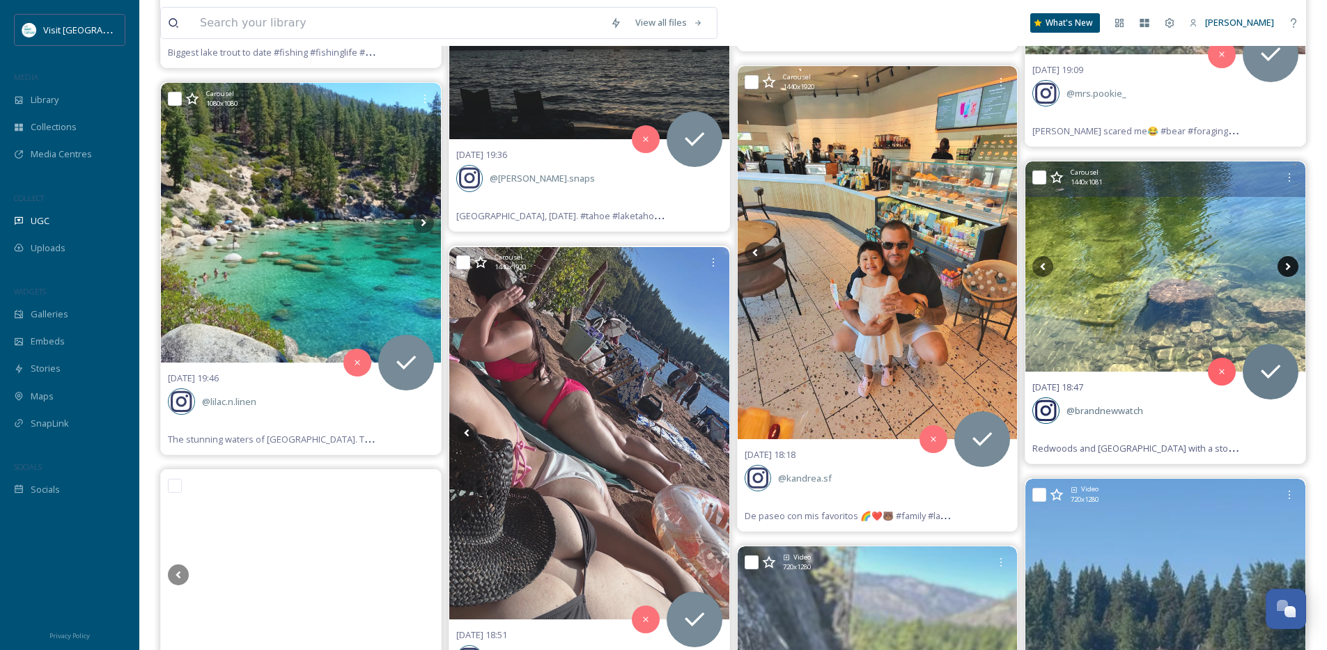
click at [1287, 269] on icon at bounding box center [1288, 267] width 5 height 8
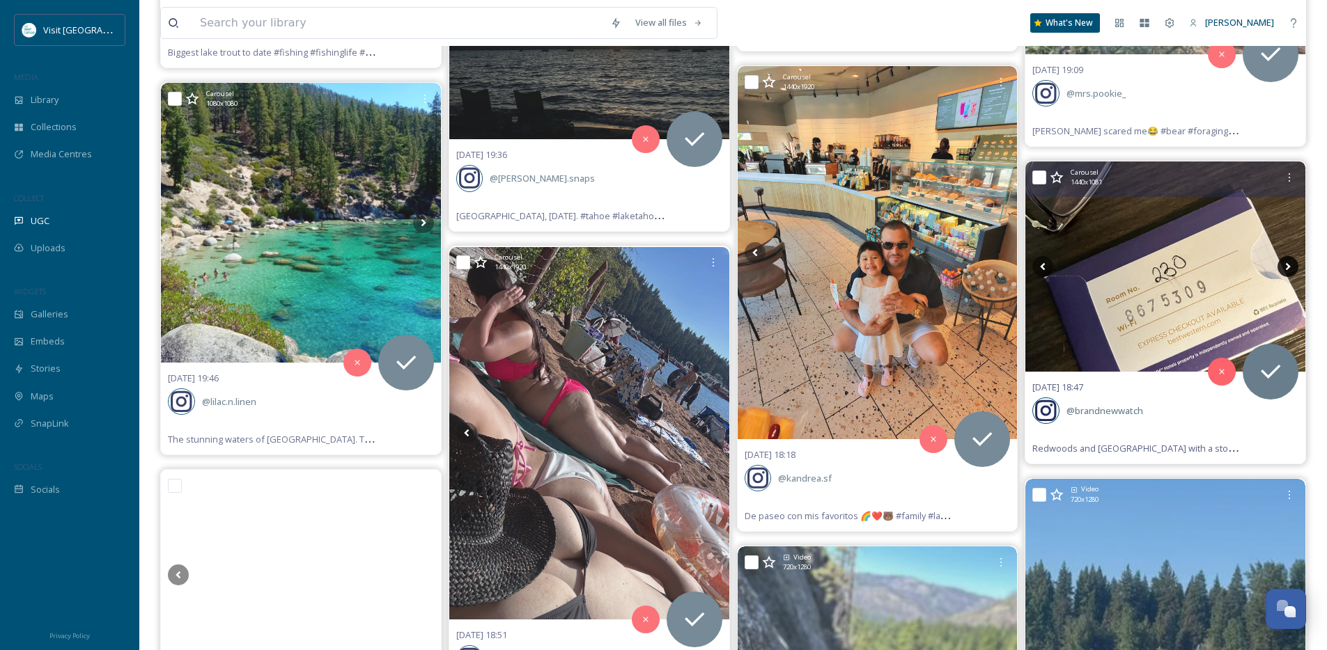
click at [1287, 269] on icon at bounding box center [1288, 267] width 5 height 8
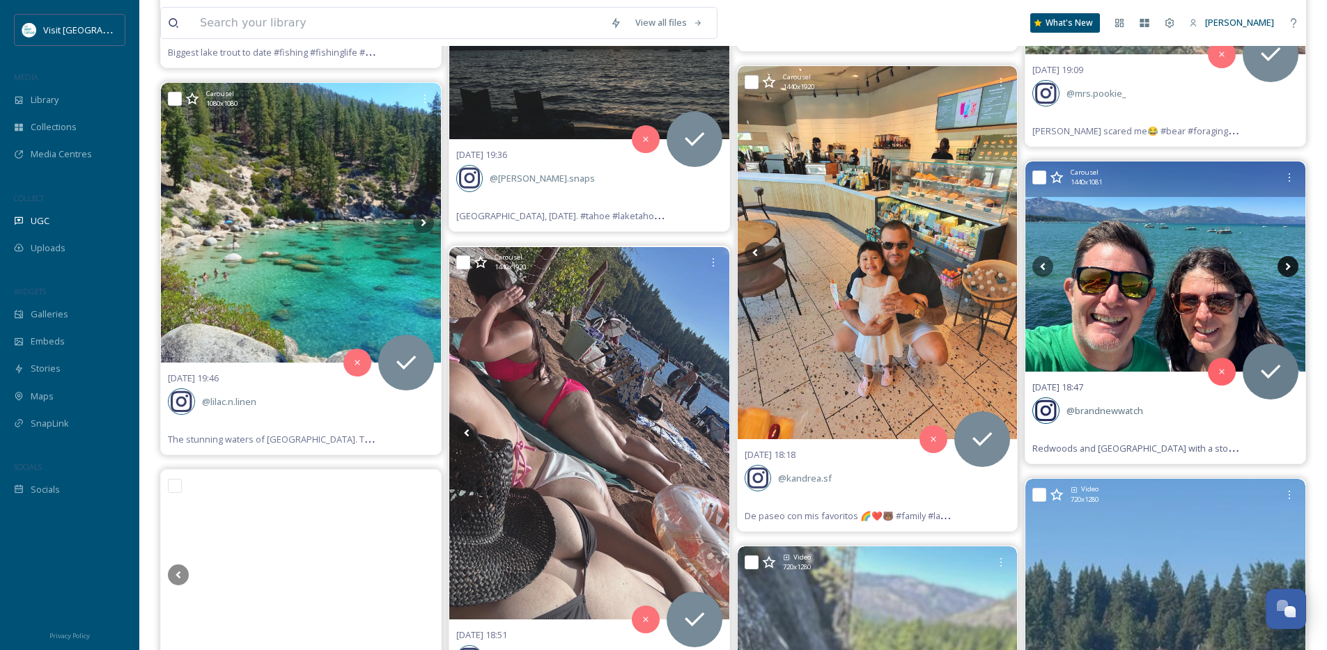
click at [1287, 269] on icon at bounding box center [1288, 267] width 5 height 8
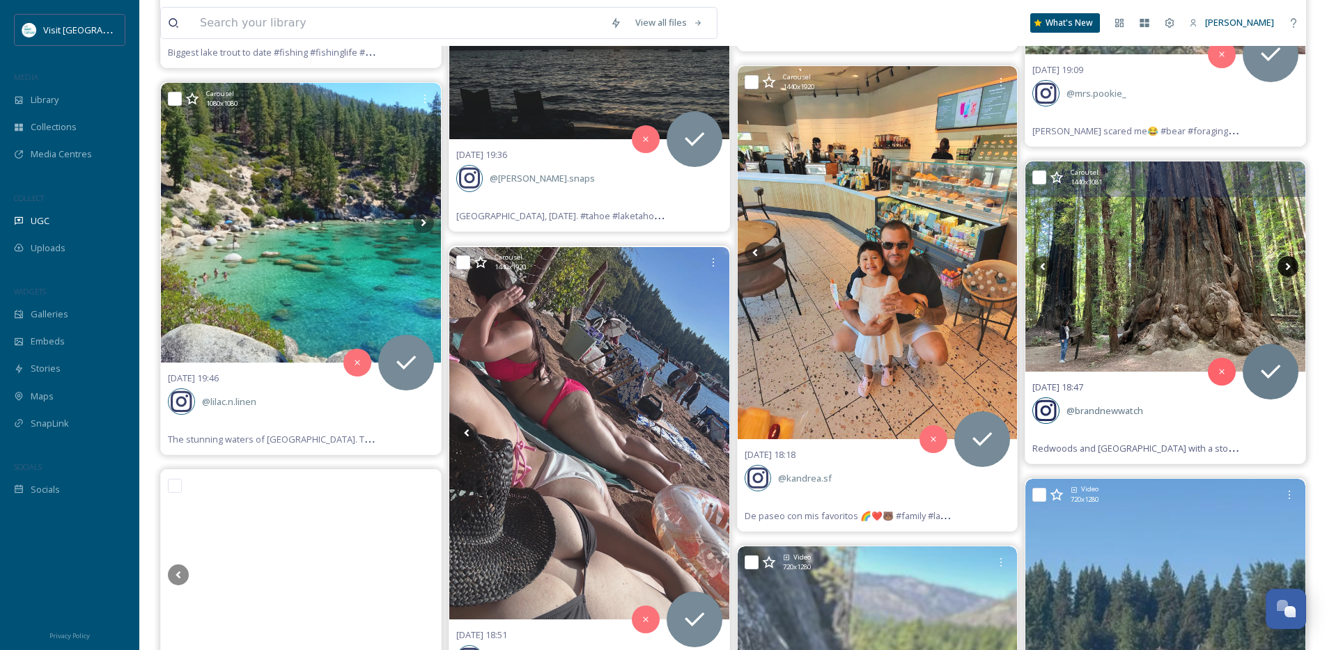
click at [1287, 269] on icon at bounding box center [1288, 267] width 5 height 8
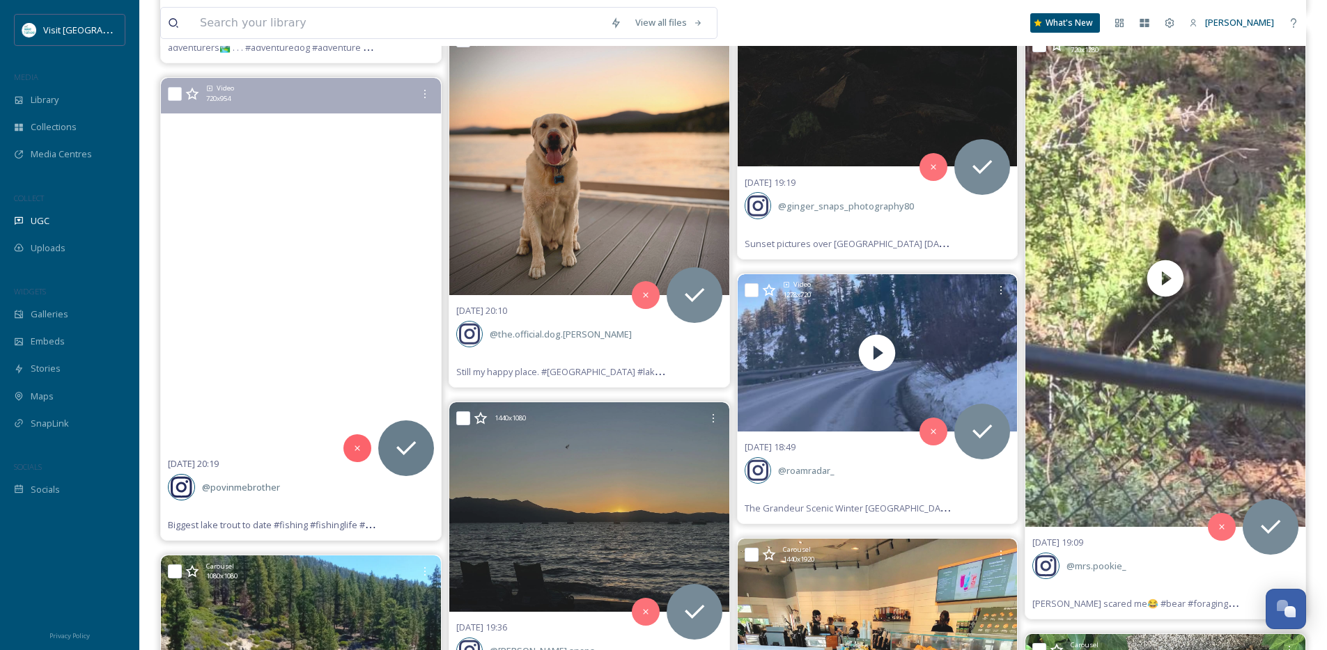
scroll to position [7680, 0]
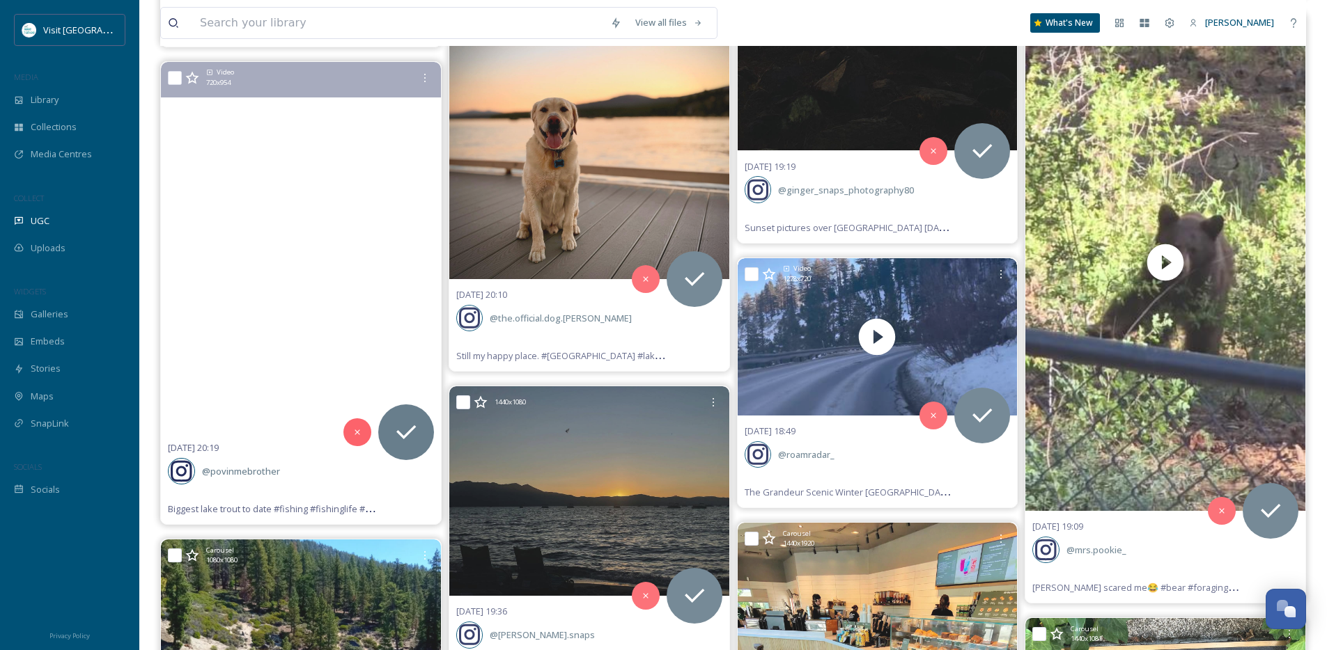
click at [343, 318] on video "Biggest lake trout to date #fishing #fishinglife #fish #flyfish #trout #laketah…" at bounding box center [301, 247] width 280 height 371
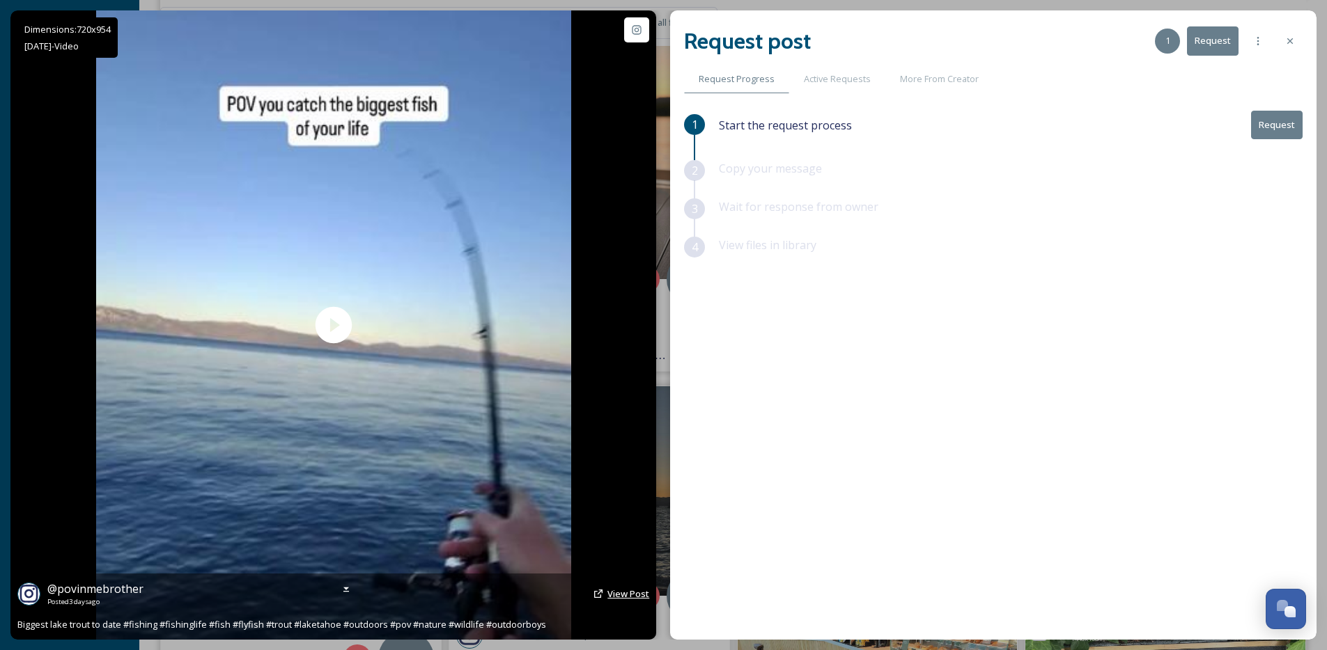
click at [621, 599] on span "View Post" at bounding box center [628, 594] width 42 height 13
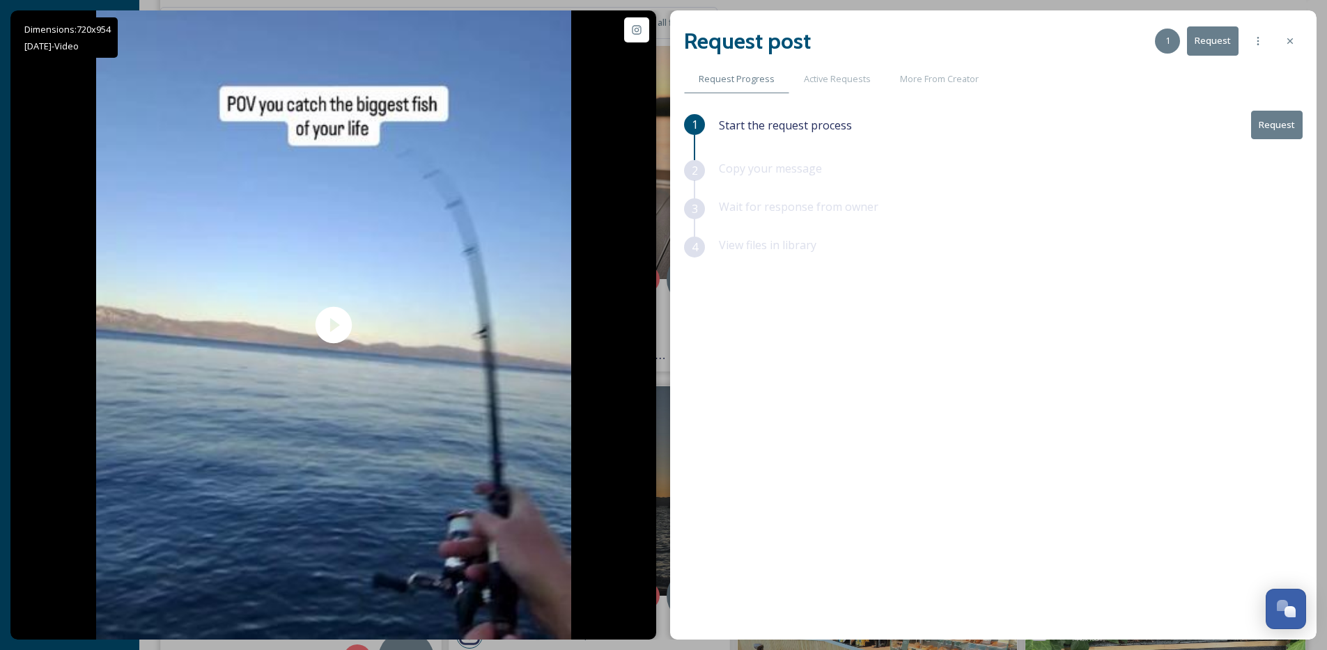
drag, startPoint x: 1281, startPoint y: 31, endPoint x: 1286, endPoint y: 42, distance: 12.2
click at [1281, 32] on div at bounding box center [1289, 41] width 25 height 25
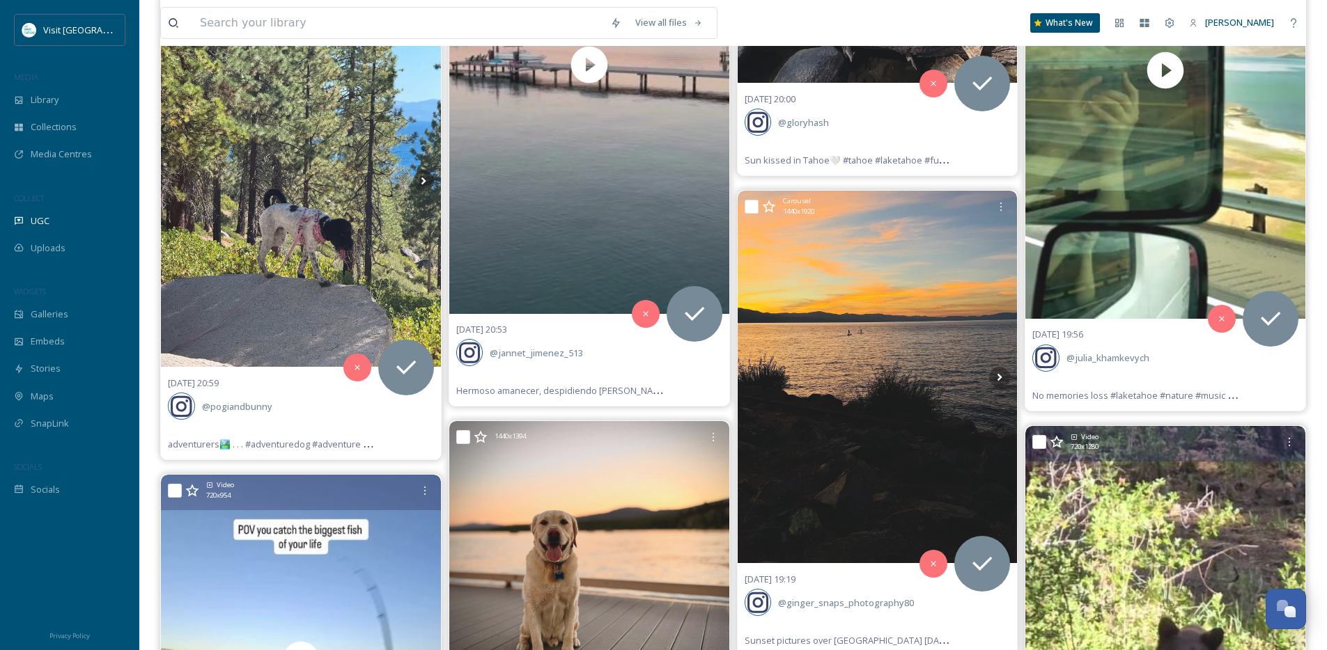
scroll to position [7297, 0]
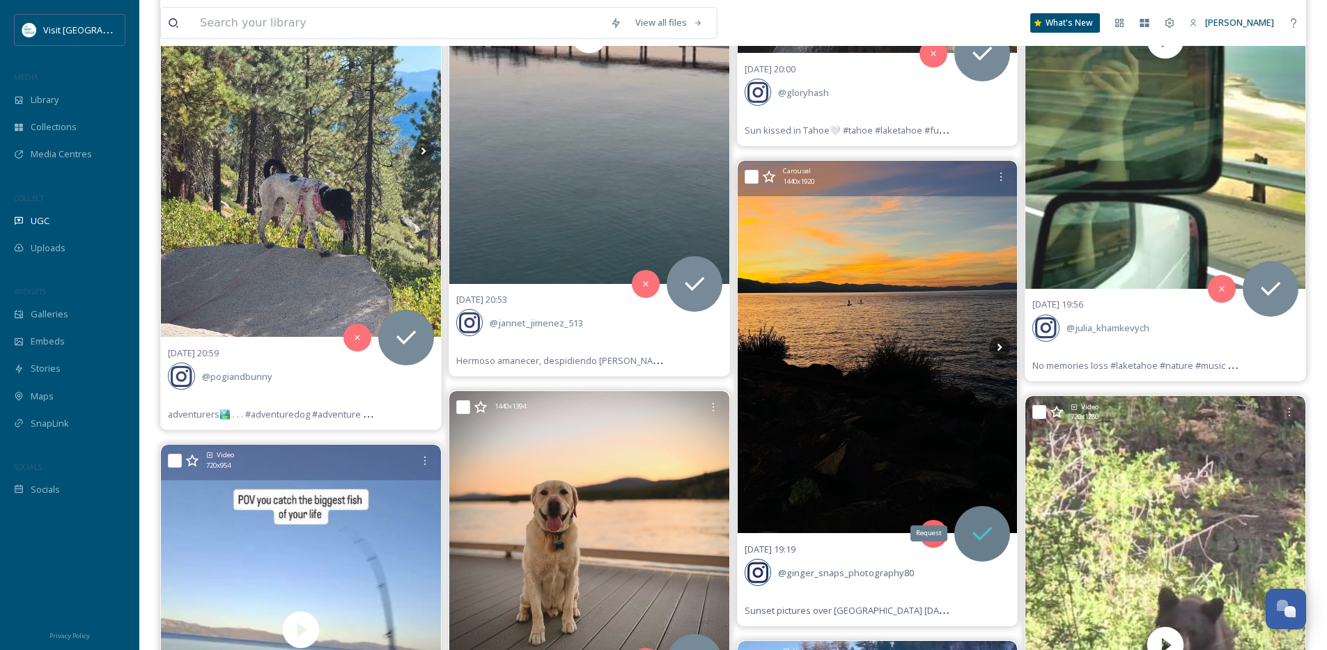
click at [985, 531] on icon at bounding box center [982, 534] width 28 height 28
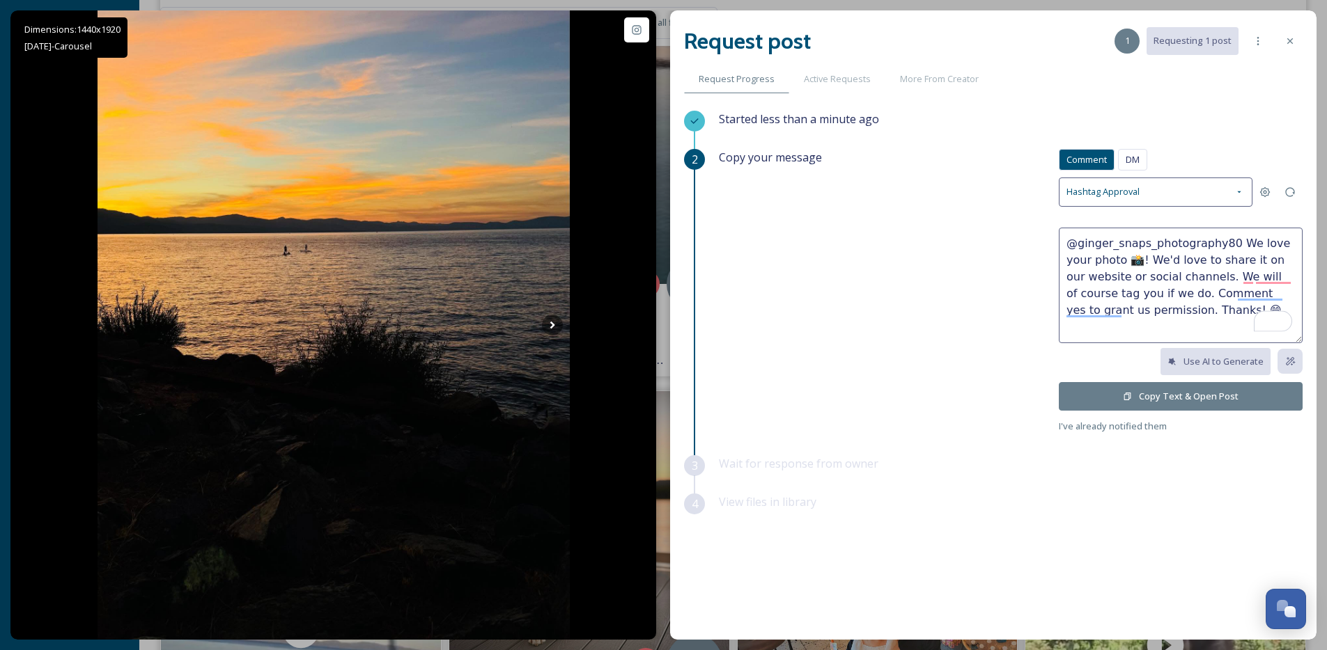
drag, startPoint x: 1135, startPoint y: 263, endPoint x: 1235, endPoint y: 247, distance: 101.5
click at [1235, 247] on textarea "@ginger_snaps_photography80 We love your photo 📸! We'd love to share it on our …" at bounding box center [1181, 286] width 244 height 116
click at [1226, 252] on textarea "@ginger_snaps_photography80 These are STUNNING! We'd love to share it on our we…" at bounding box center [1181, 286] width 244 height 116
type textarea "@ginger_snaps_photography80 These are STUNNING! We'd love to share on our websi…"
click at [1162, 396] on button "Copy Text & Open Post" at bounding box center [1181, 396] width 244 height 29
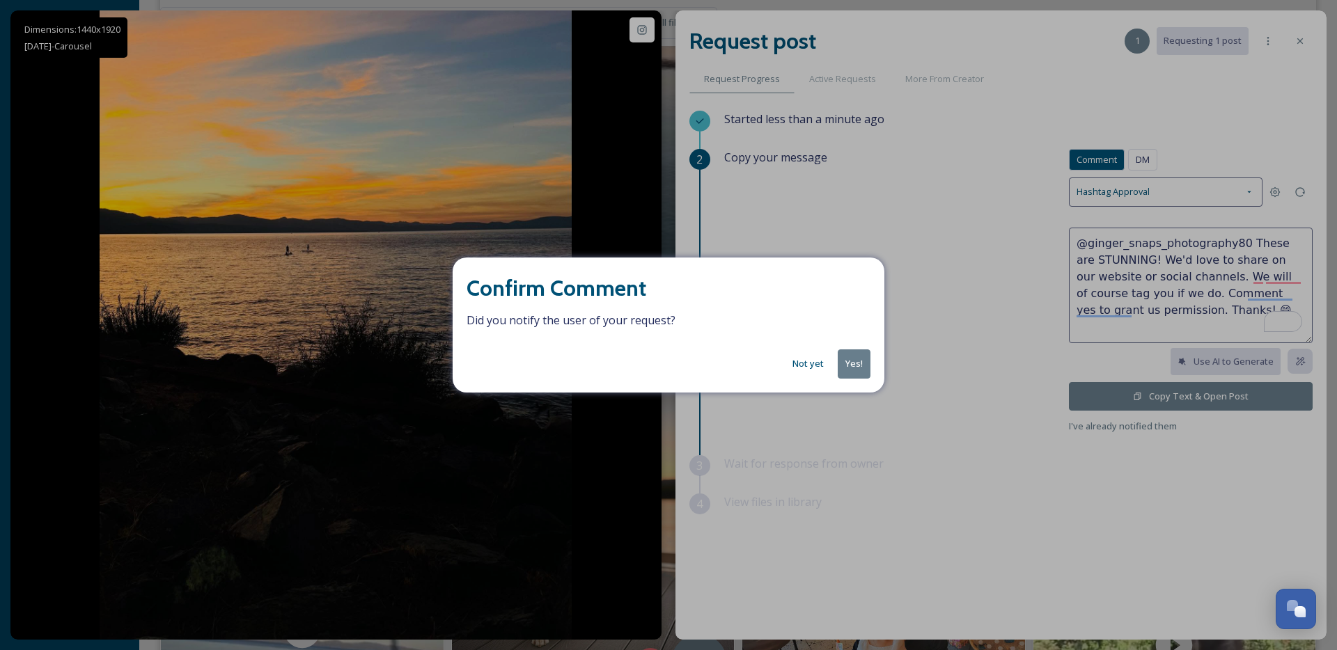
click at [843, 362] on button "Yes!" at bounding box center [854, 364] width 33 height 29
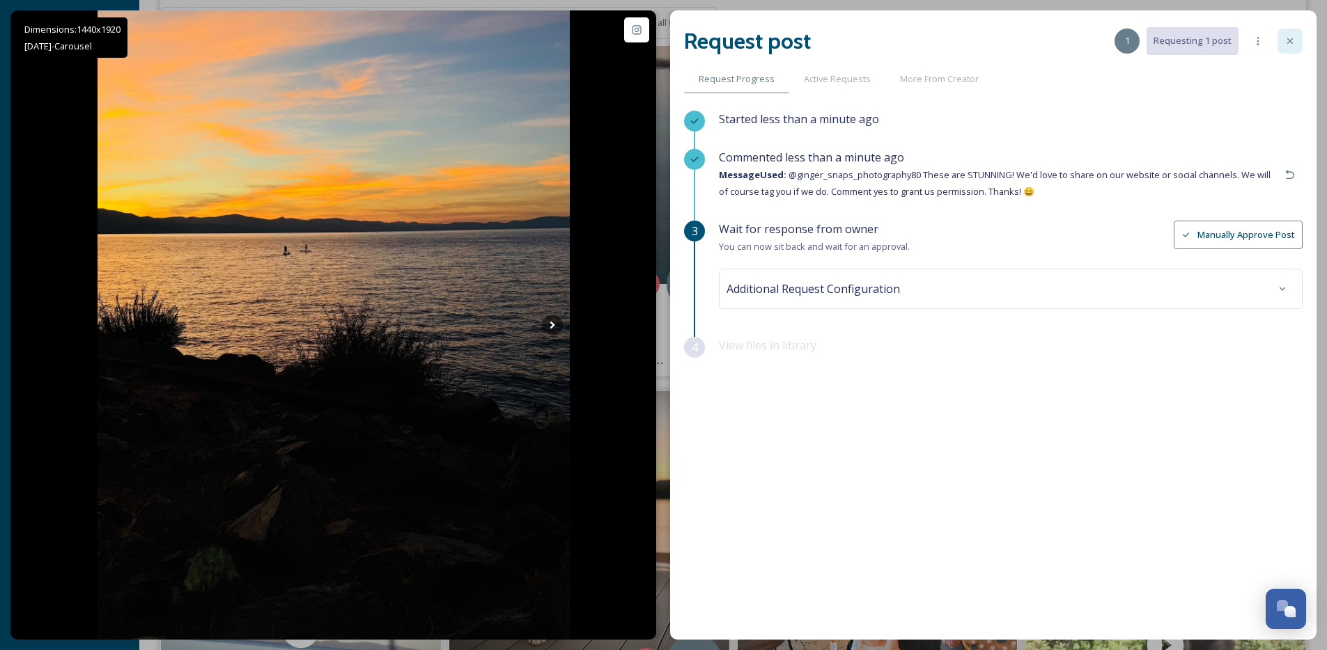
click at [1283, 46] on div at bounding box center [1289, 41] width 25 height 25
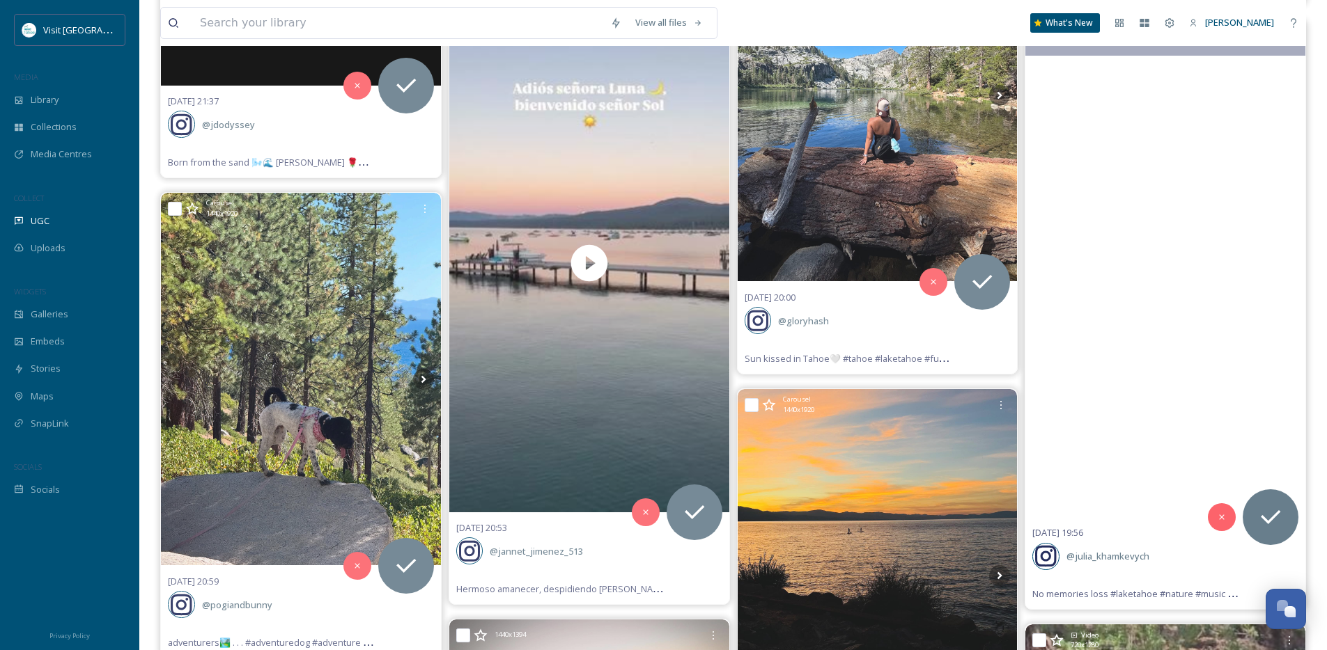
scroll to position [7009, 0]
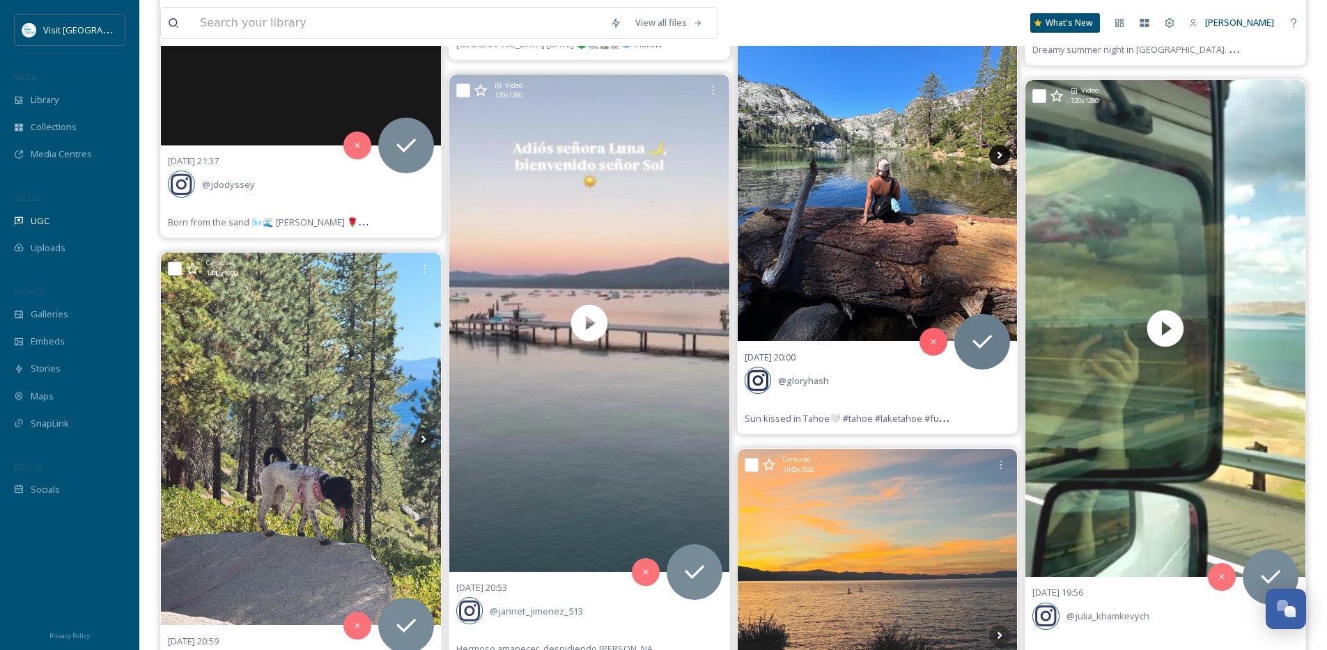
click at [995, 154] on icon at bounding box center [999, 155] width 21 height 21
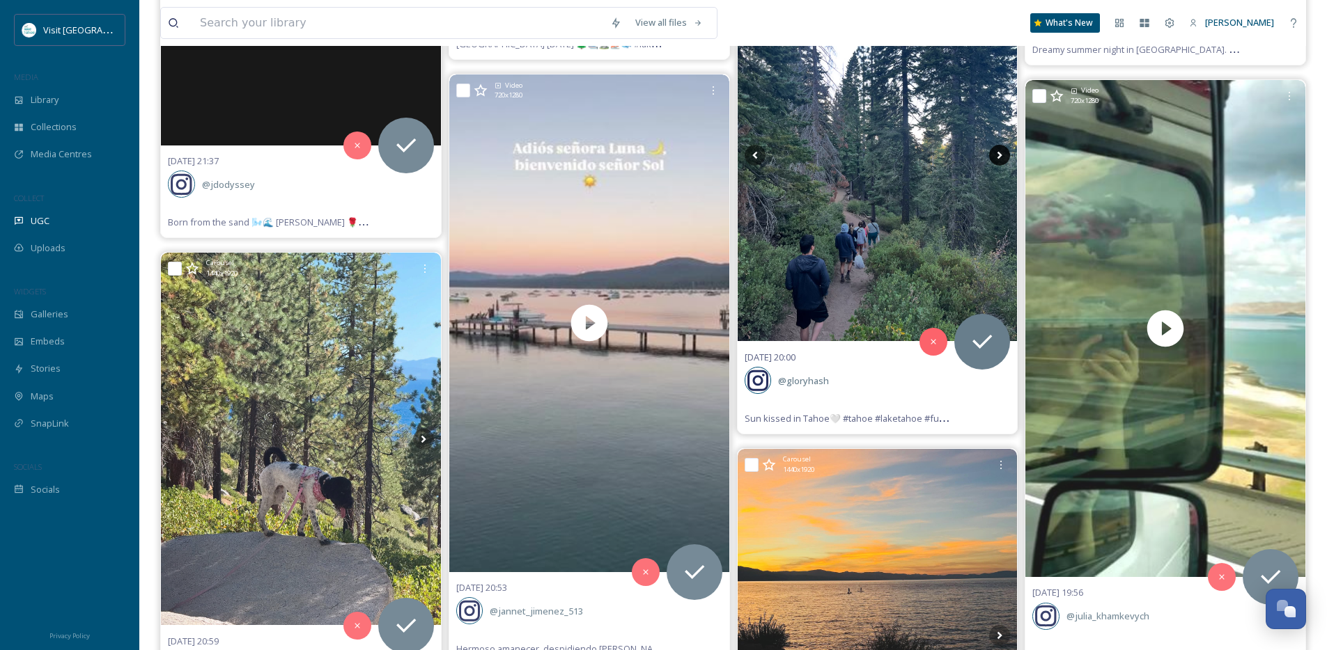
click at [995, 154] on icon at bounding box center [999, 155] width 21 height 21
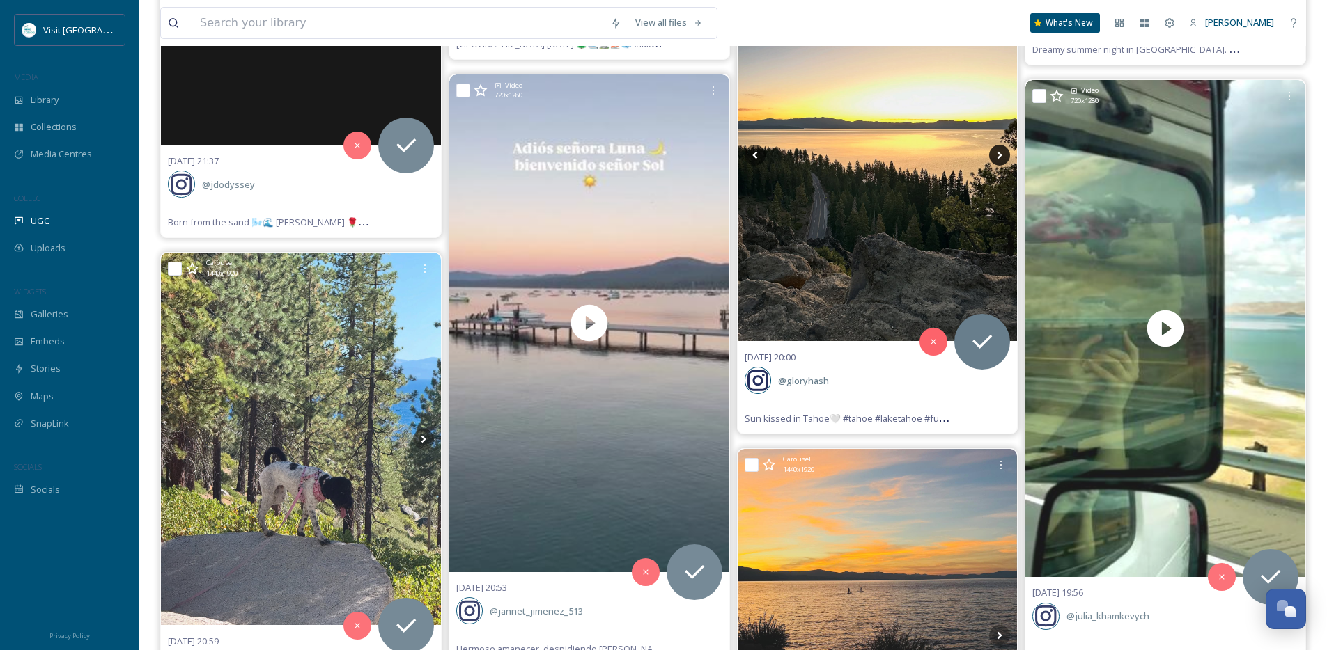
click at [995, 154] on icon at bounding box center [999, 155] width 21 height 21
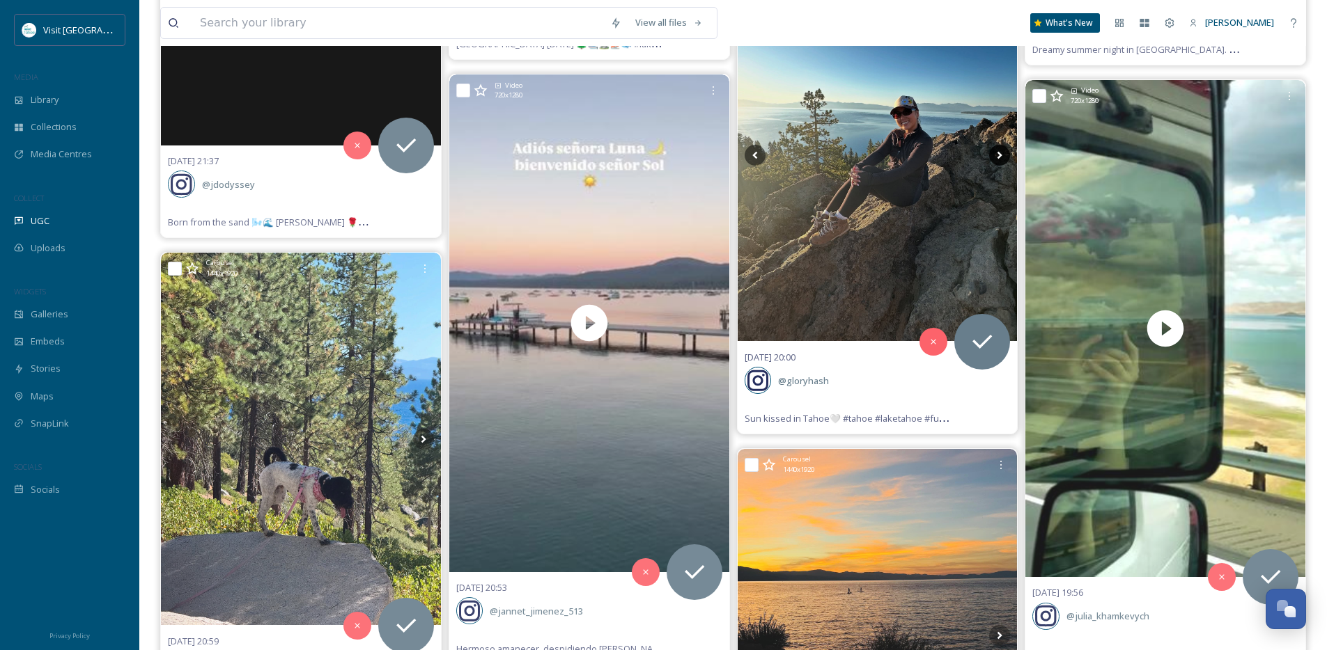
click at [995, 154] on icon at bounding box center [999, 155] width 21 height 21
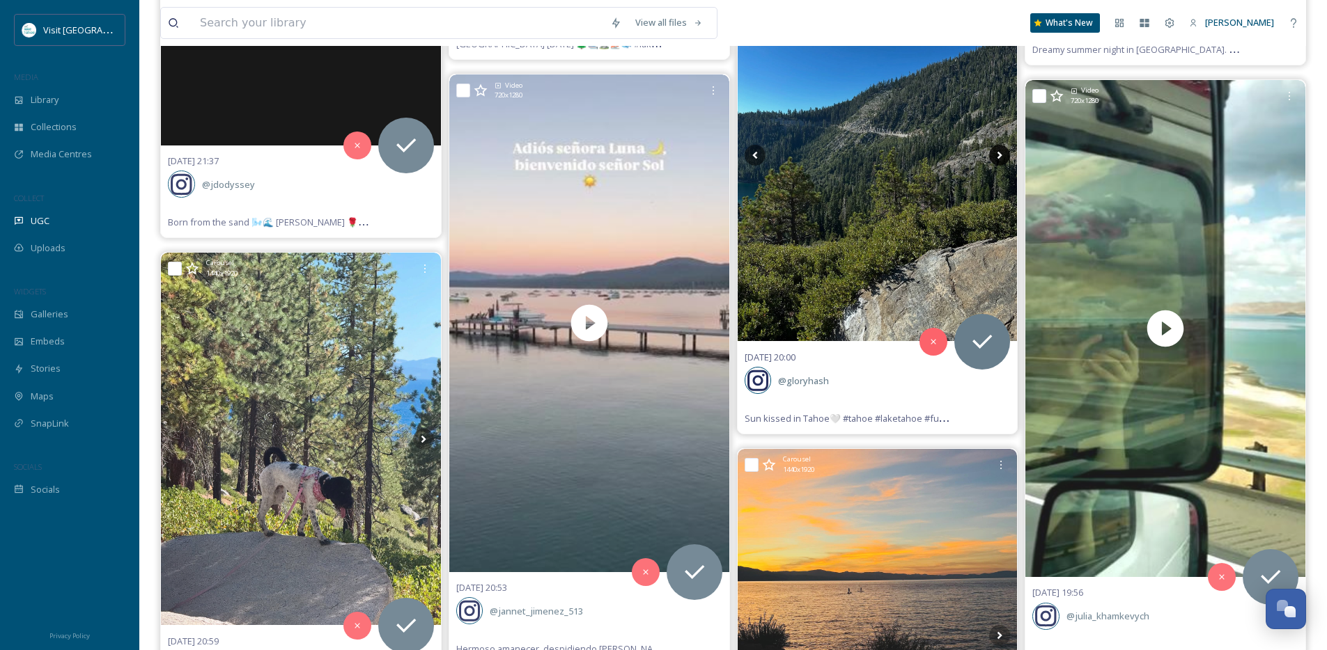
click at [995, 154] on icon at bounding box center [999, 155] width 21 height 21
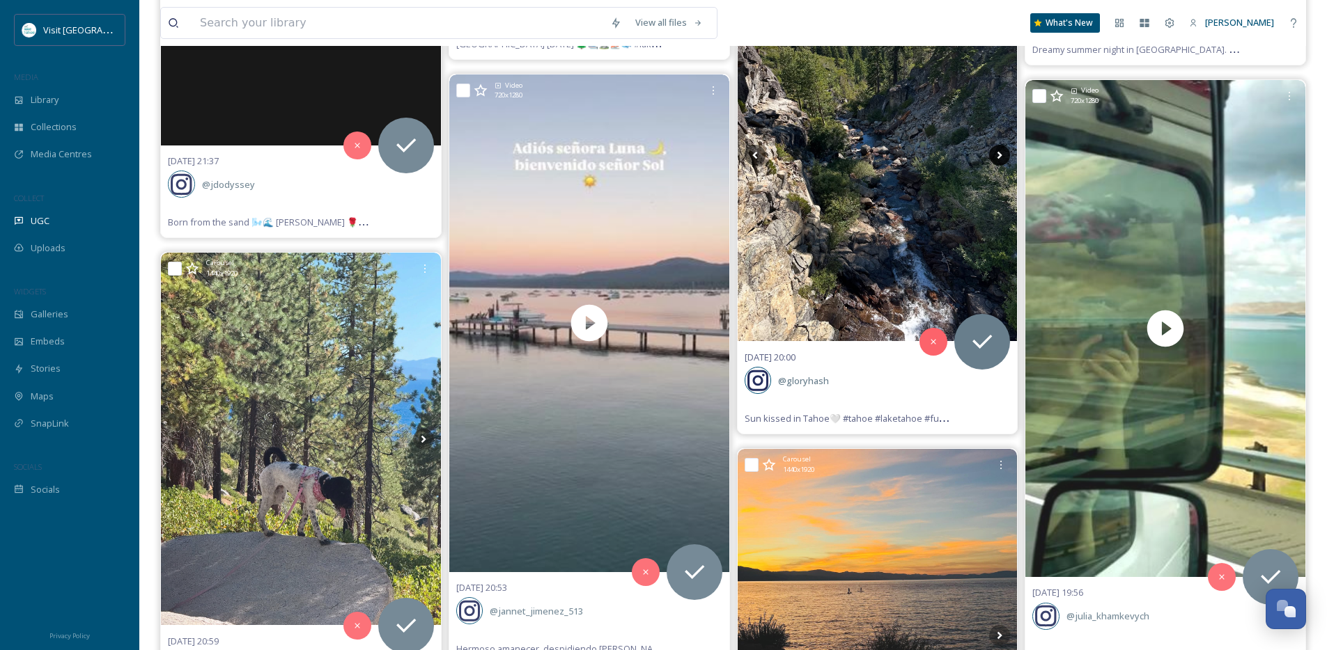
click at [999, 159] on icon at bounding box center [999, 155] width 21 height 21
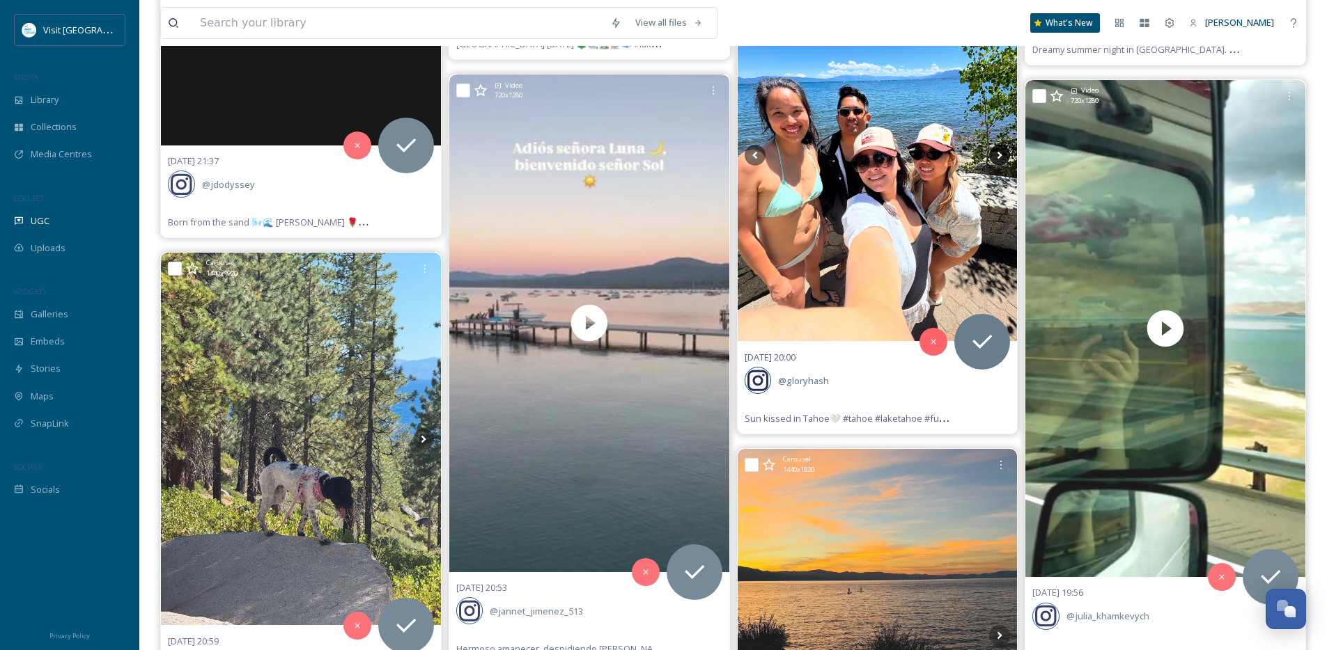
click at [999, 159] on icon at bounding box center [999, 155] width 21 height 21
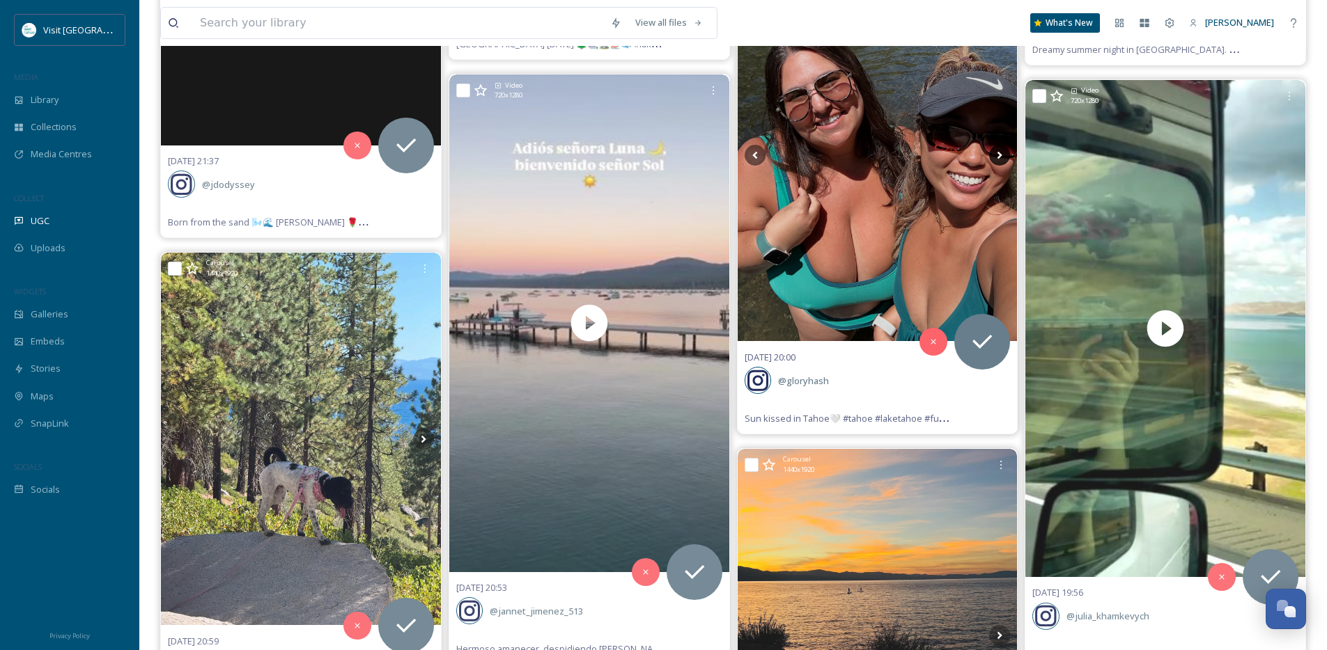
click at [999, 159] on icon at bounding box center [999, 155] width 21 height 21
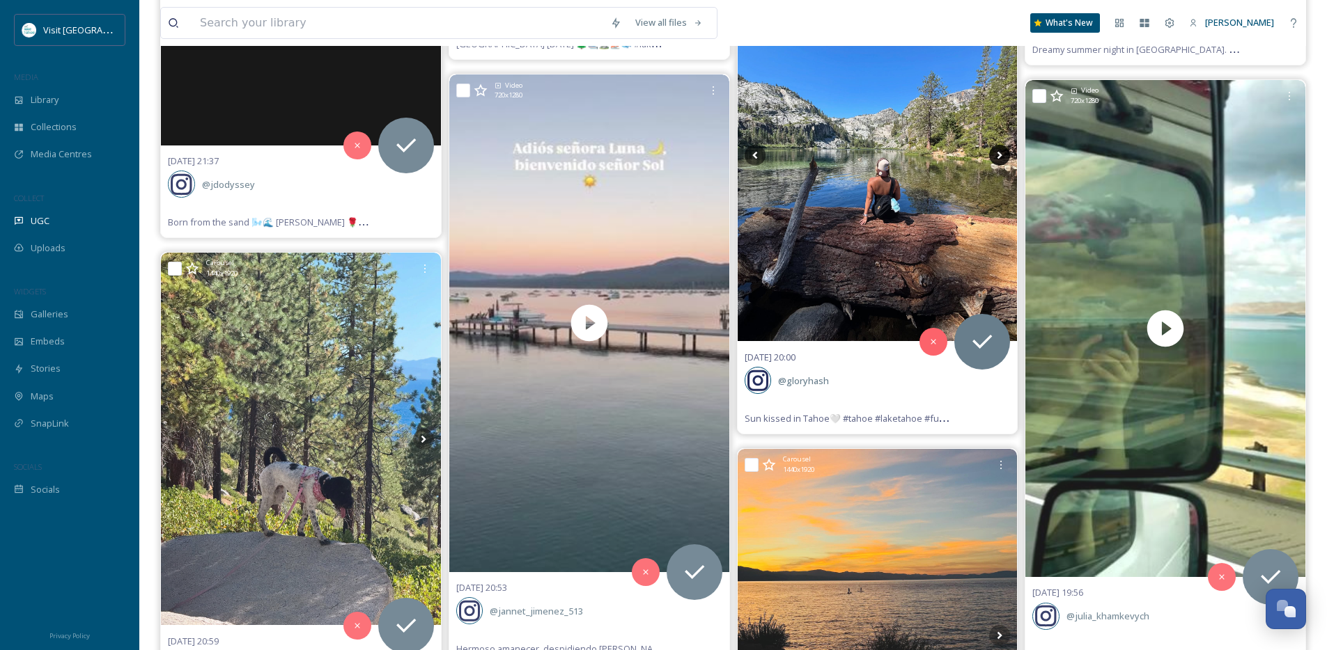
click at [1000, 159] on icon at bounding box center [999, 155] width 21 height 21
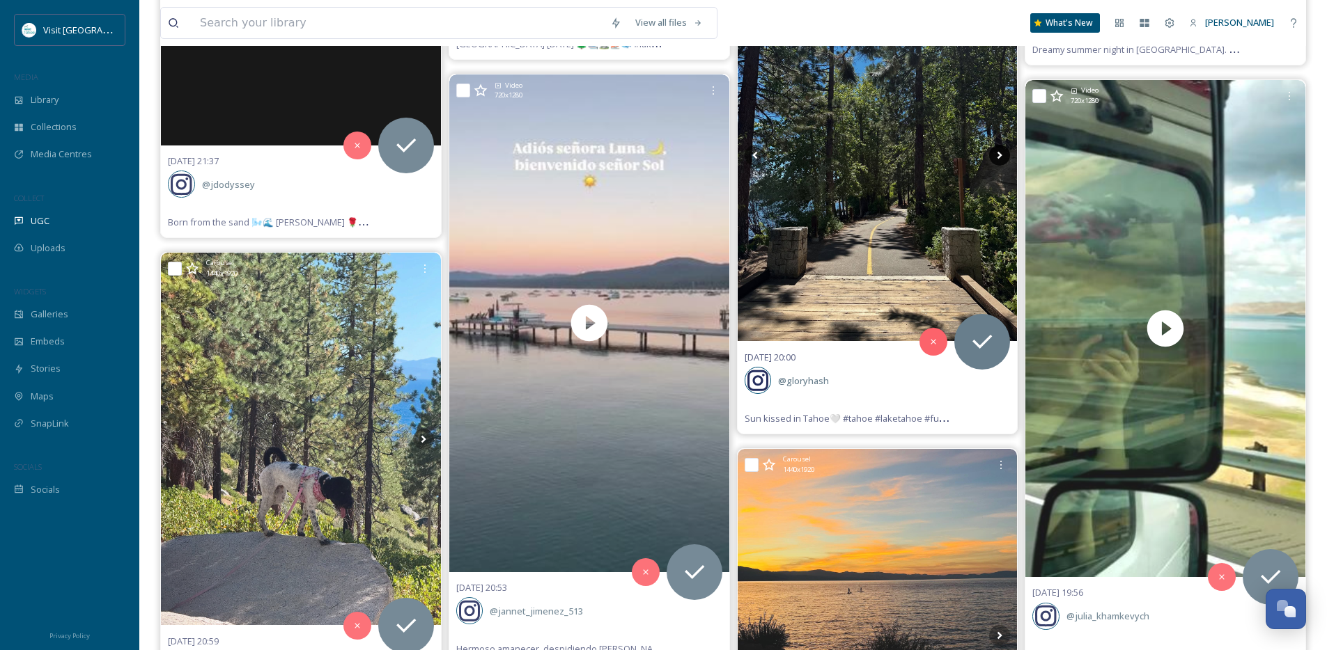
click at [1000, 159] on icon at bounding box center [999, 155] width 21 height 21
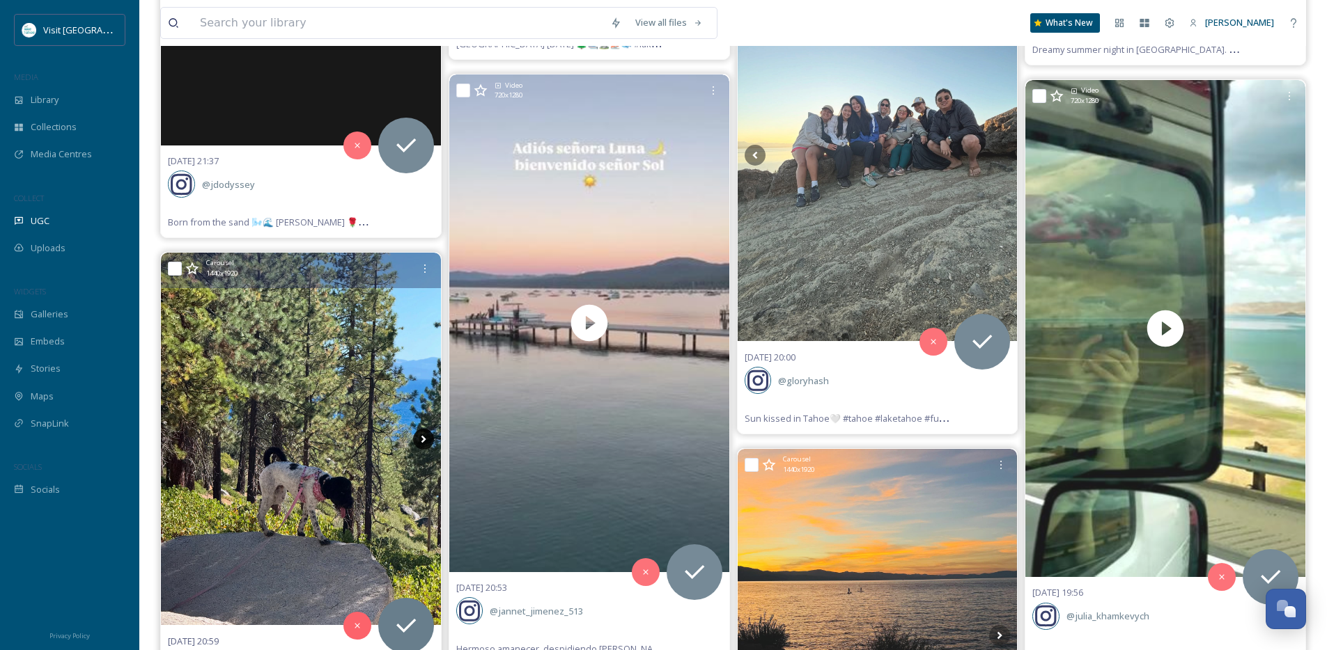
click at [425, 437] on icon at bounding box center [423, 439] width 21 height 21
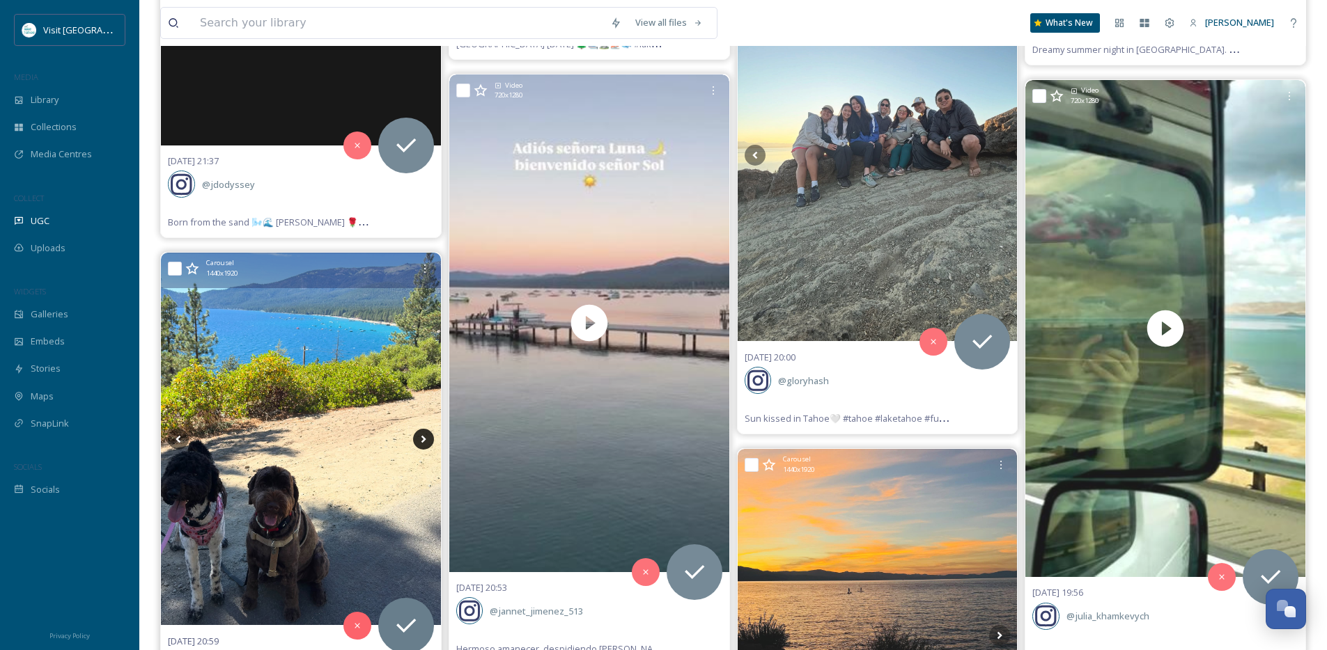
click at [419, 441] on icon at bounding box center [423, 439] width 21 height 21
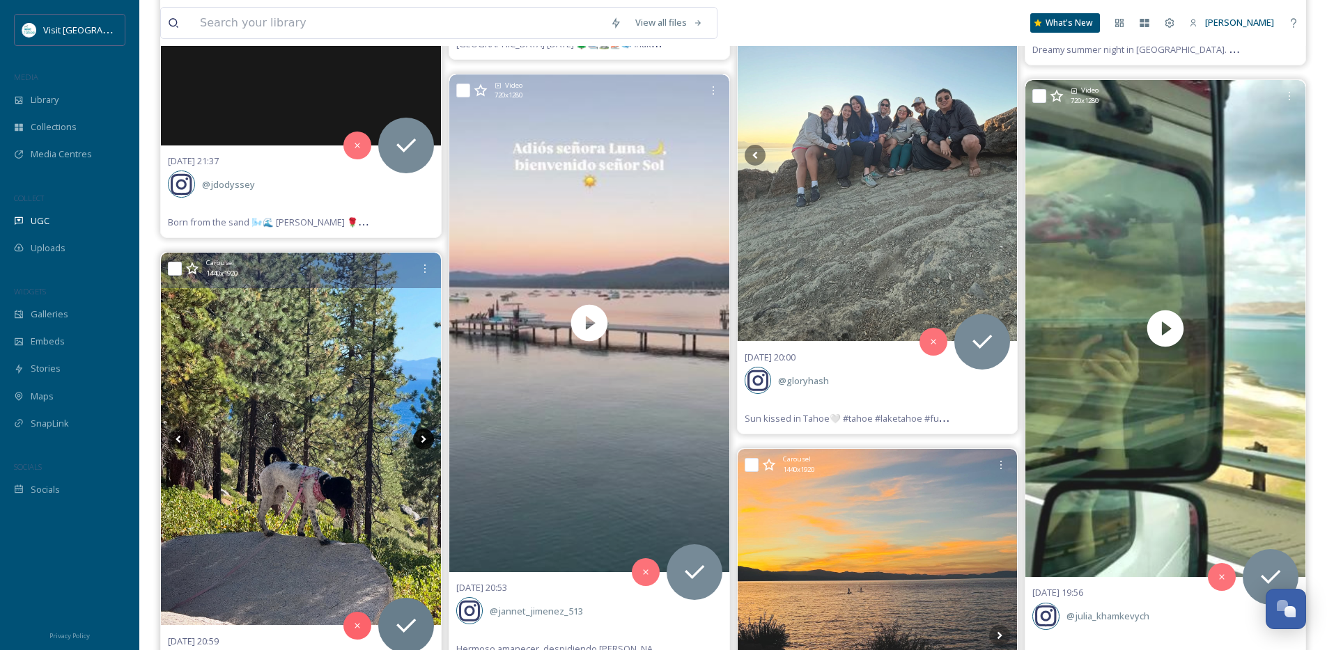
click at [419, 441] on icon at bounding box center [423, 439] width 21 height 21
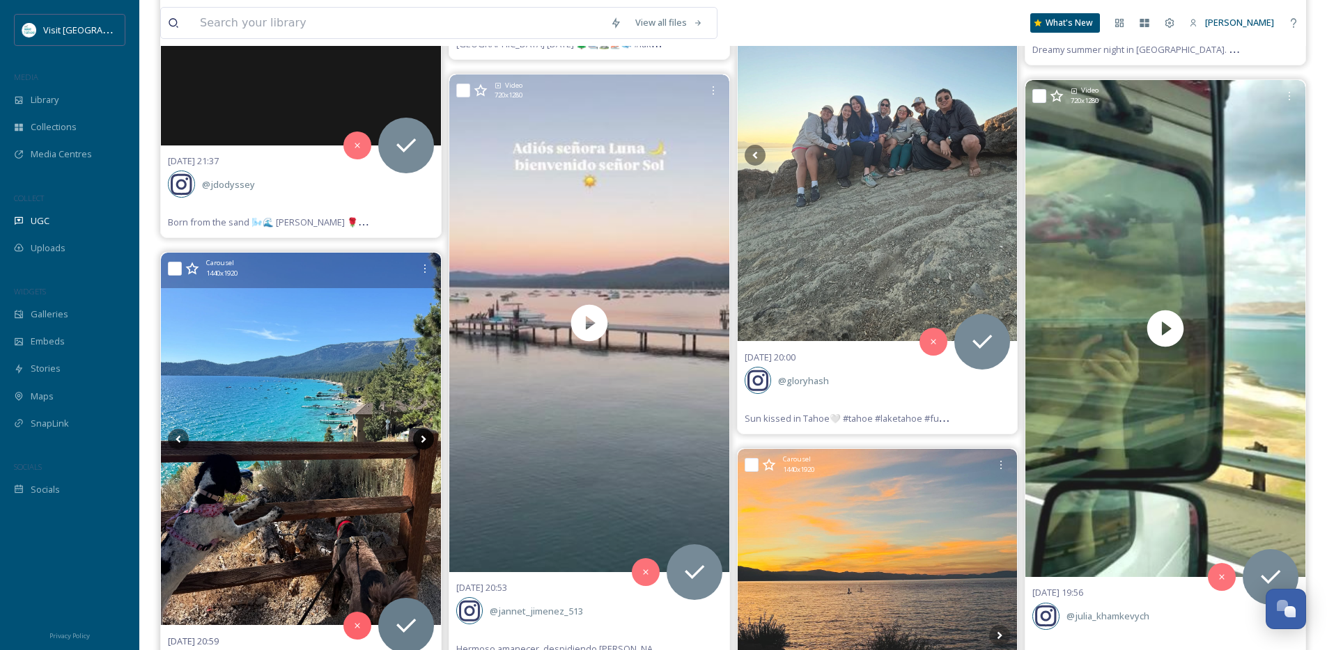
click at [419, 441] on icon at bounding box center [423, 439] width 21 height 21
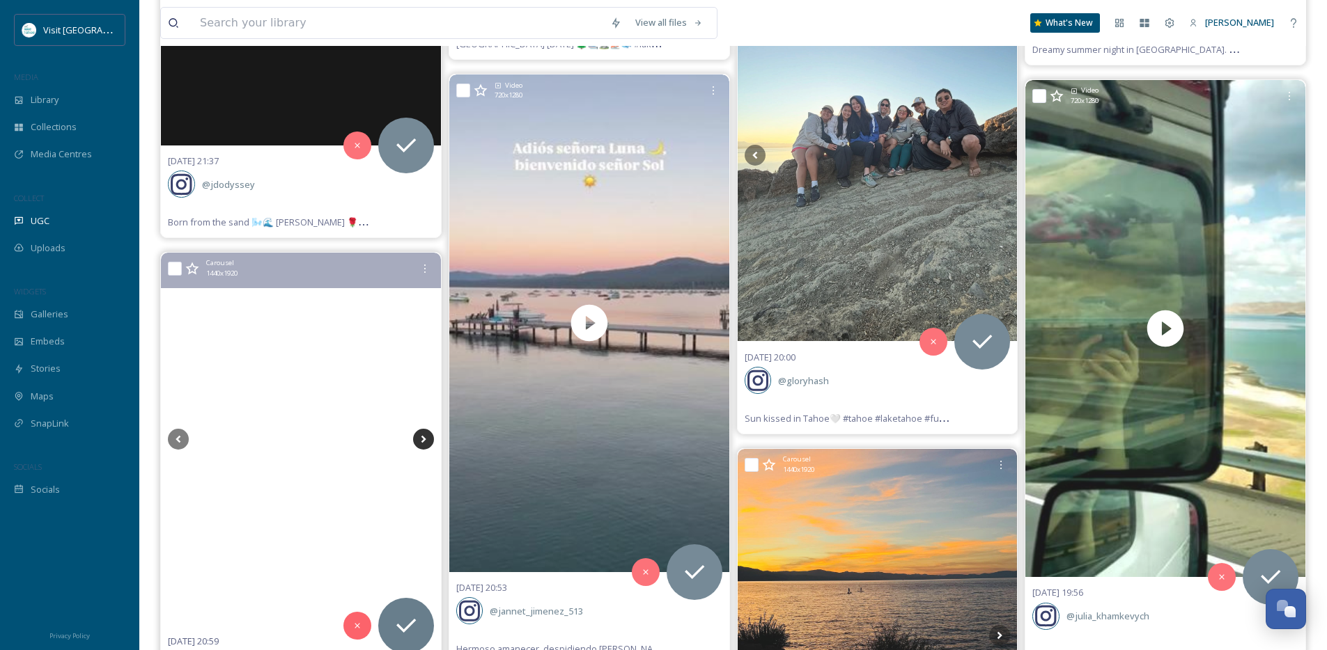
click at [420, 441] on icon at bounding box center [423, 439] width 21 height 21
click at [421, 441] on icon at bounding box center [423, 439] width 21 height 21
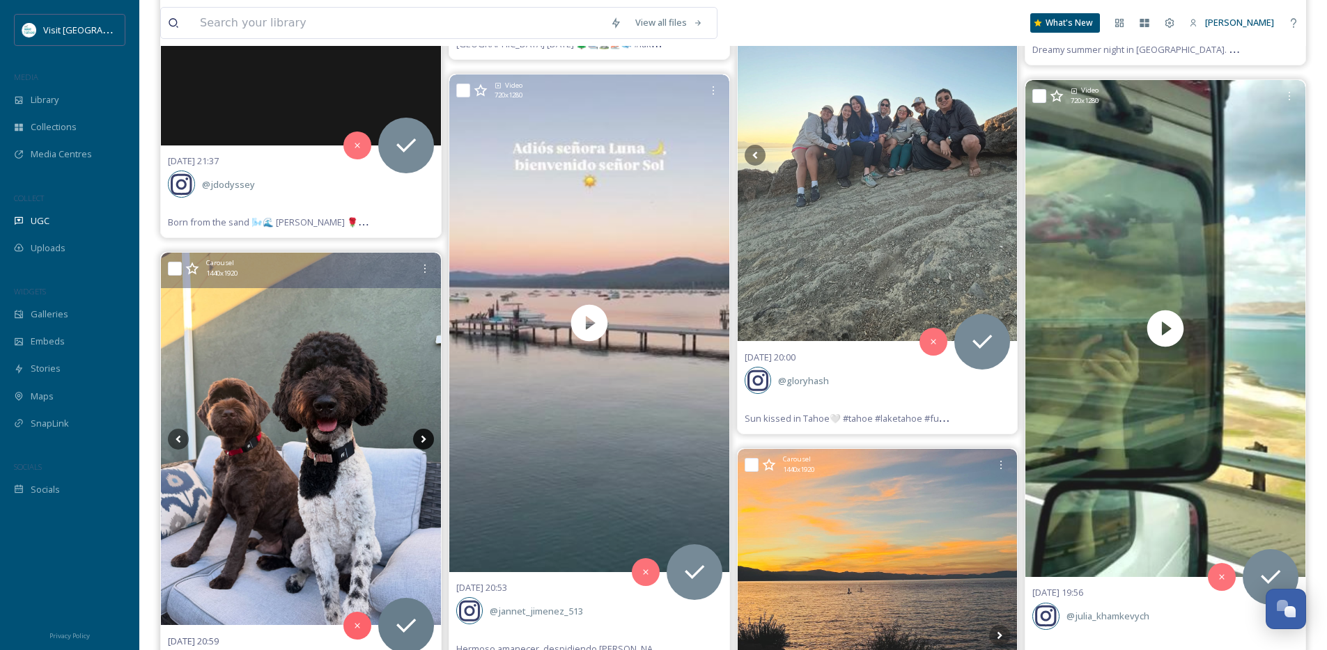
click at [421, 441] on icon at bounding box center [423, 439] width 5 height 8
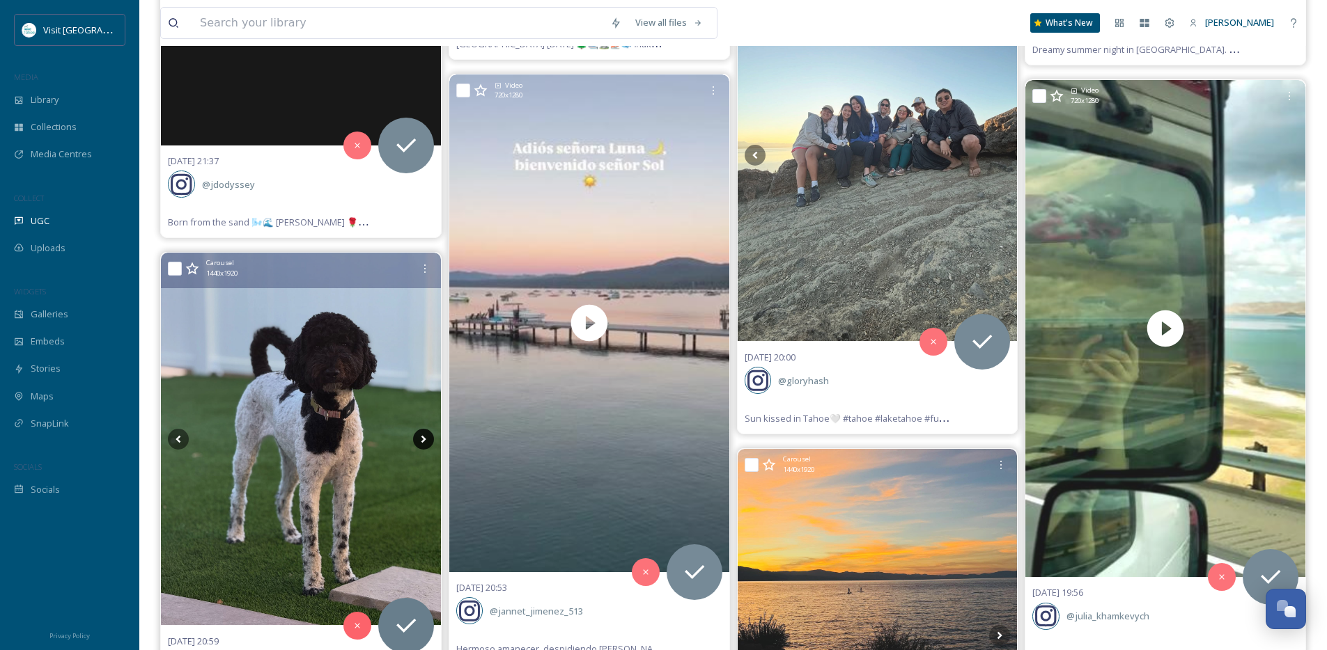
click at [423, 444] on icon at bounding box center [423, 439] width 21 height 21
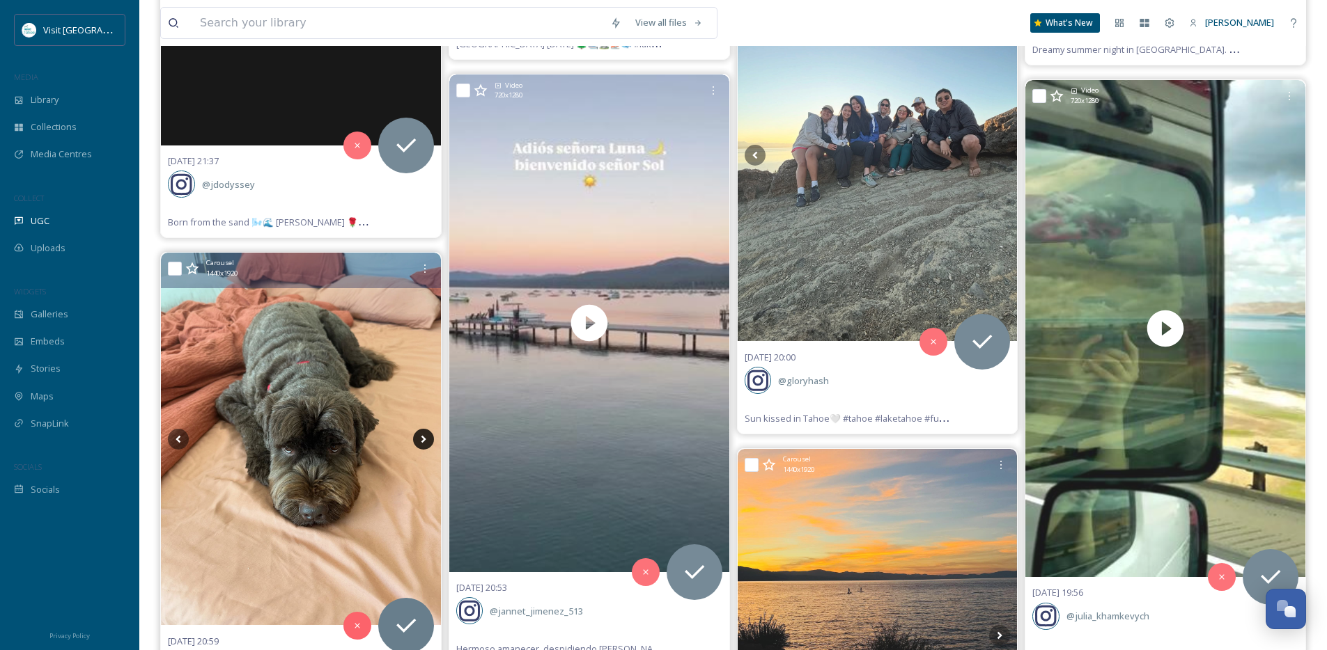
click at [423, 444] on icon at bounding box center [423, 439] width 21 height 21
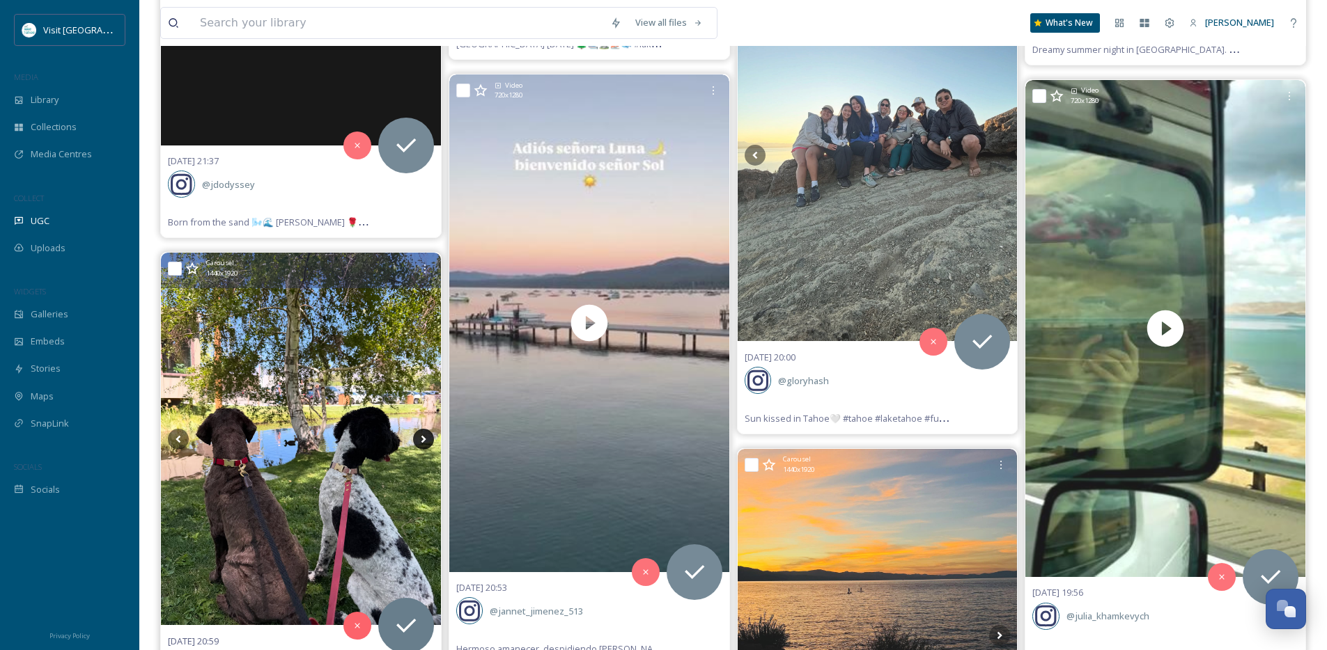
click at [423, 444] on icon at bounding box center [423, 439] width 21 height 21
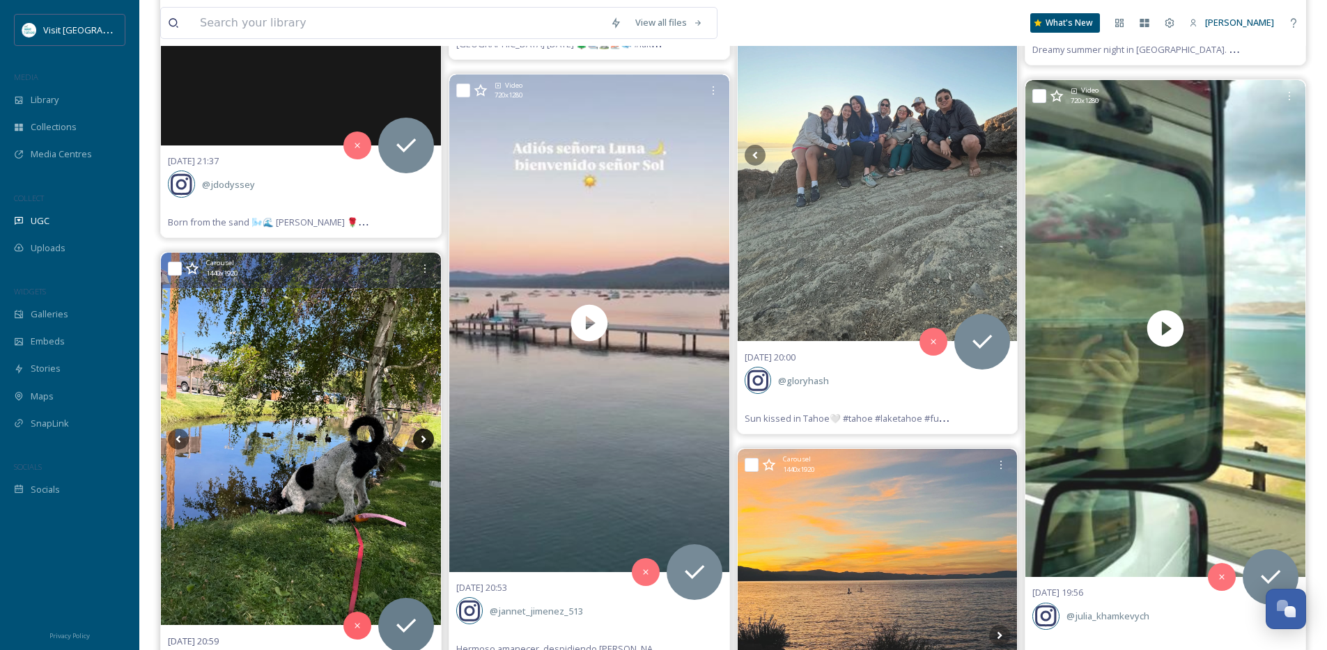
click at [424, 444] on icon at bounding box center [423, 439] width 21 height 21
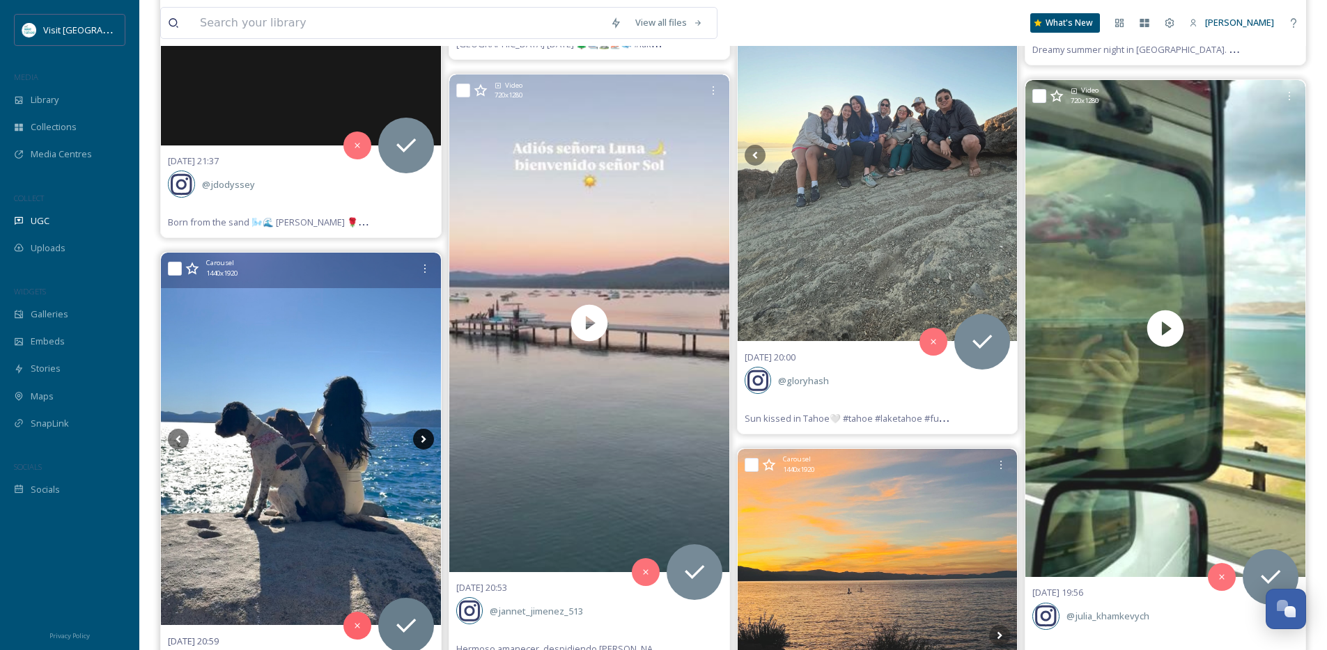
click at [424, 444] on icon at bounding box center [423, 439] width 21 height 21
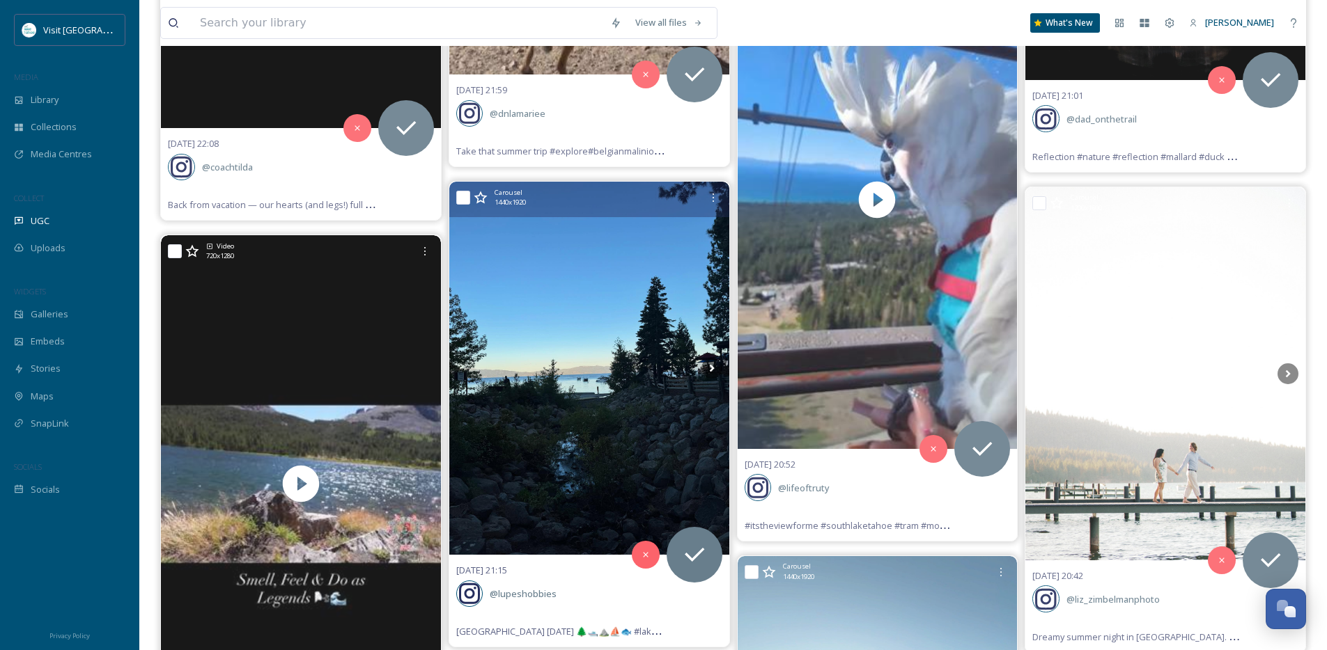
scroll to position [6393, 0]
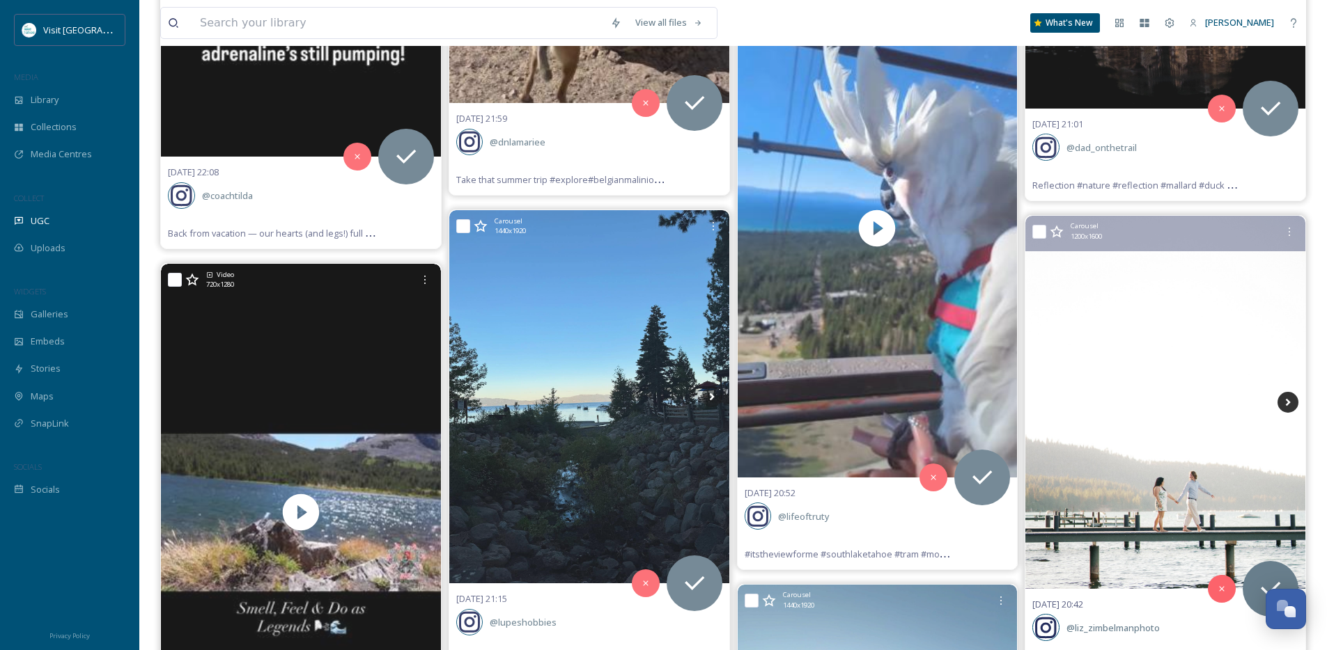
click at [1286, 404] on icon at bounding box center [1288, 402] width 5 height 8
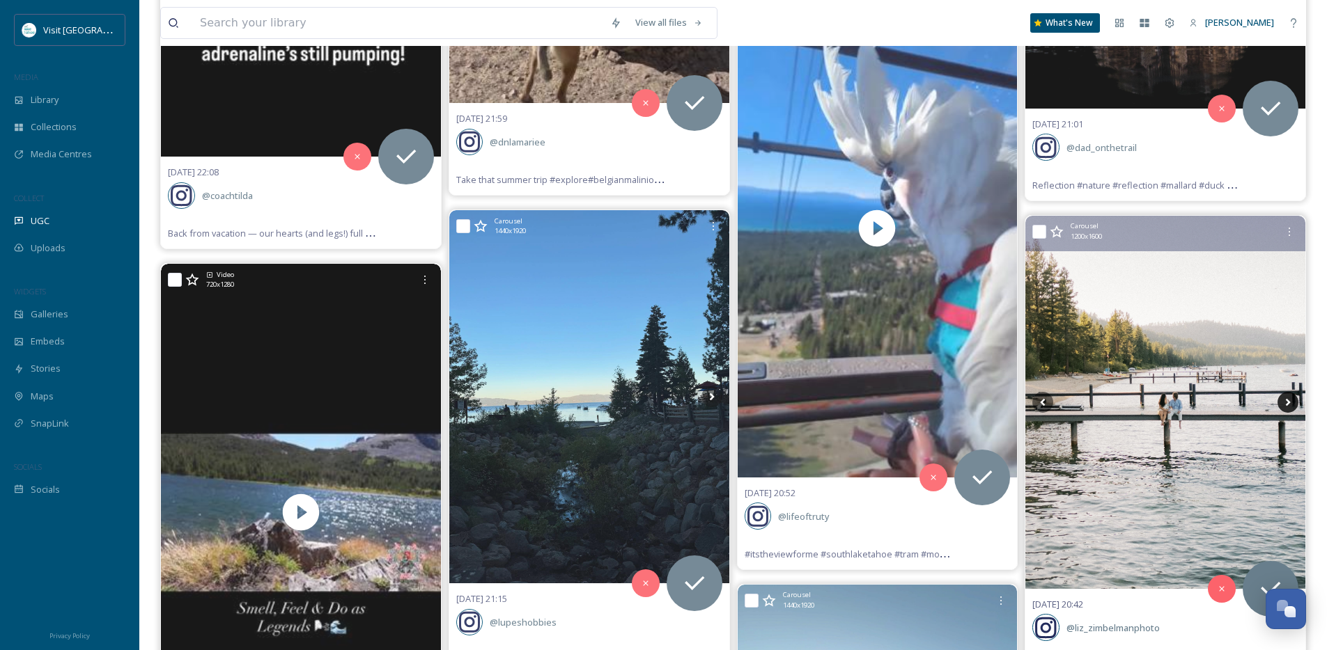
click at [1288, 399] on icon at bounding box center [1287, 402] width 21 height 21
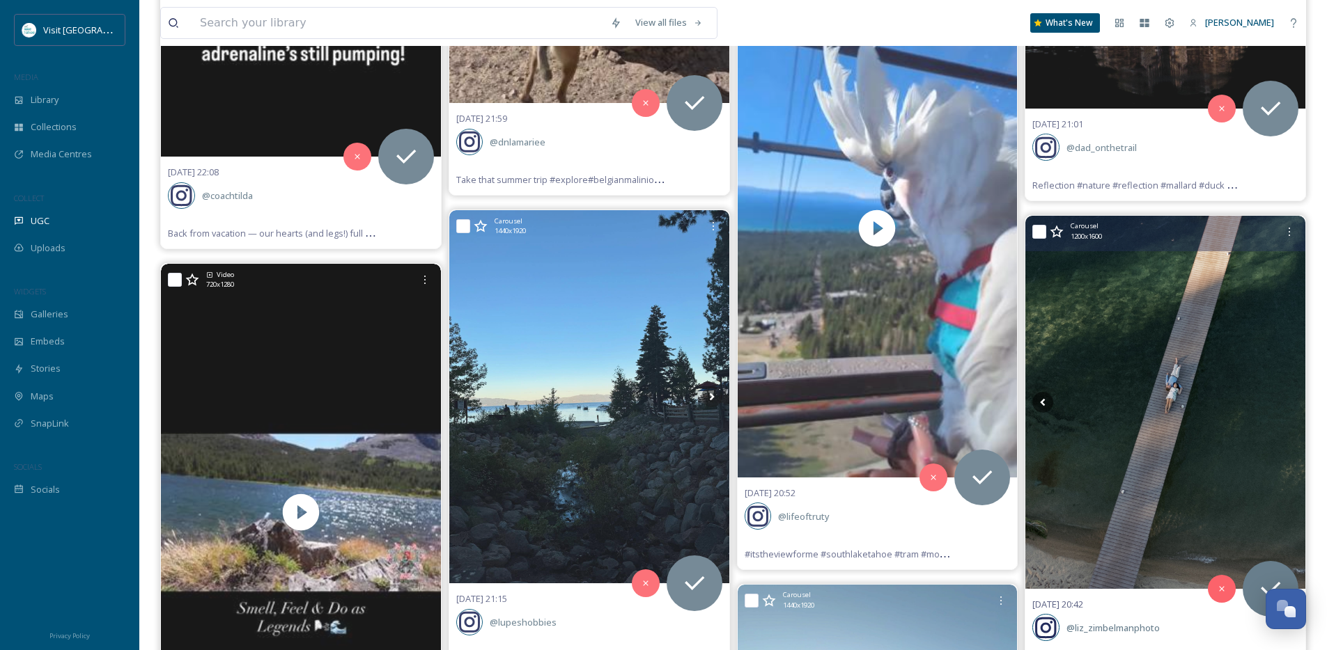
click at [1288, 399] on icon at bounding box center [1287, 402] width 21 height 21
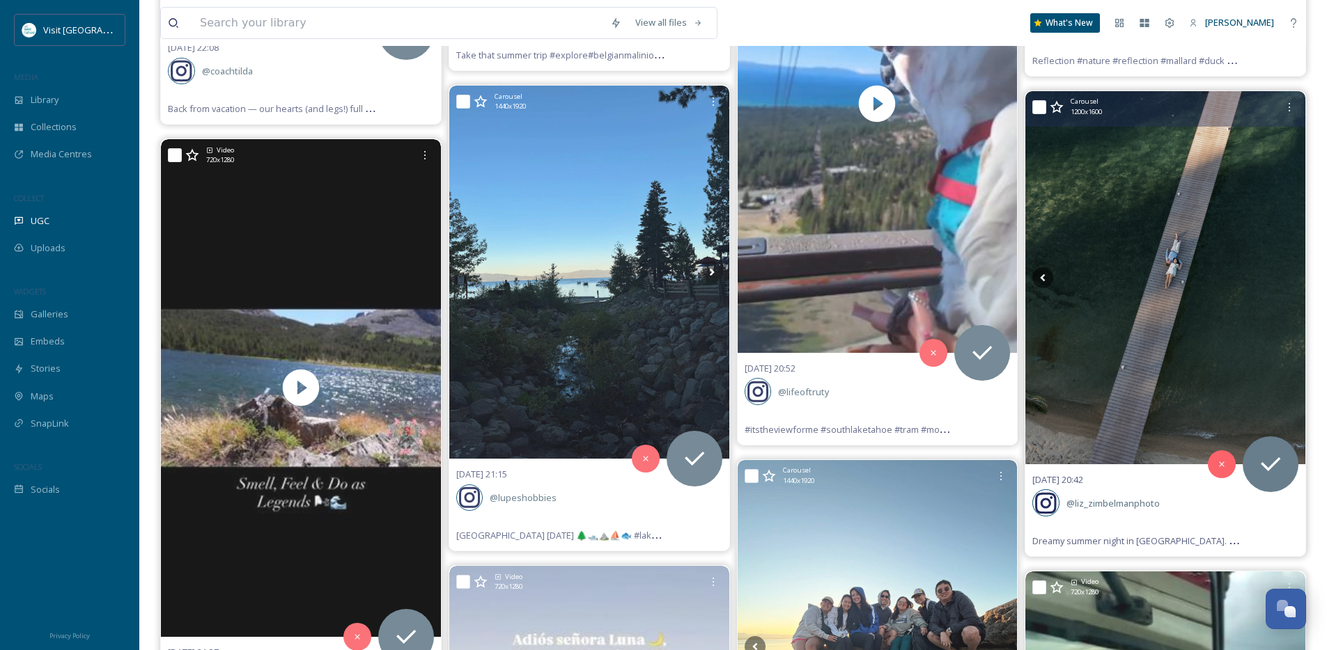
scroll to position [6517, 0]
click at [1128, 416] on img at bounding box center [1165, 278] width 280 height 373
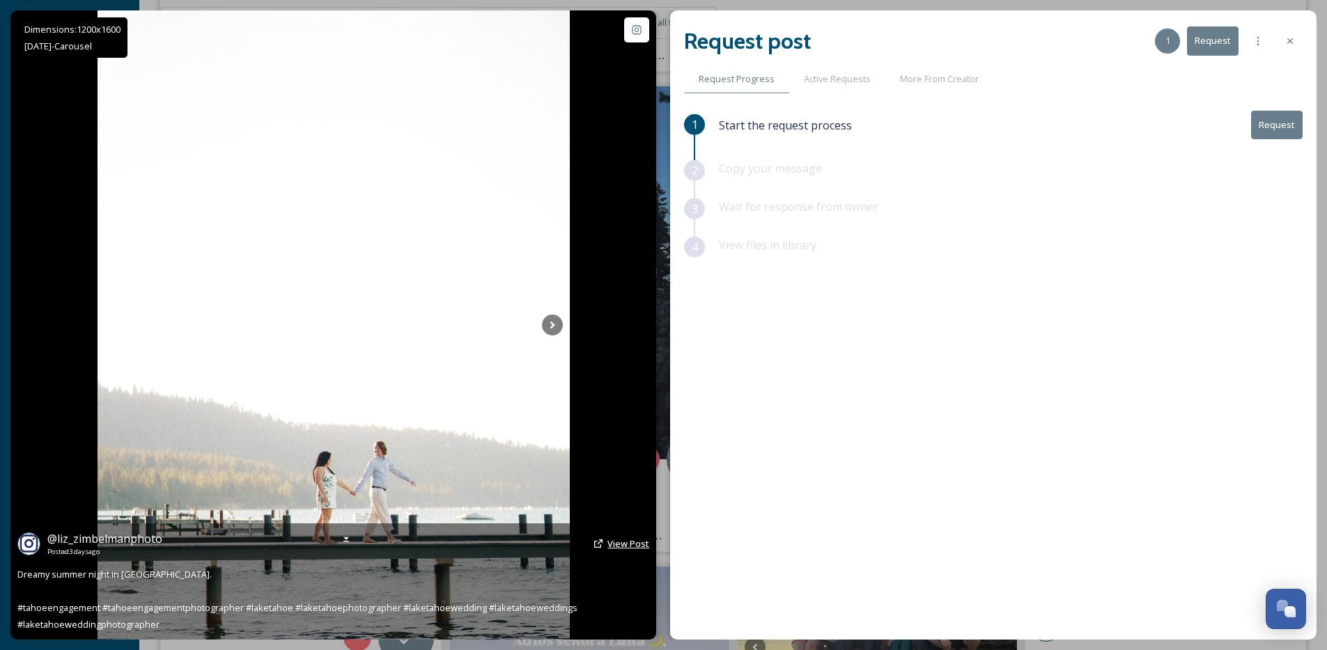
click at [627, 545] on span "View Post" at bounding box center [628, 544] width 42 height 13
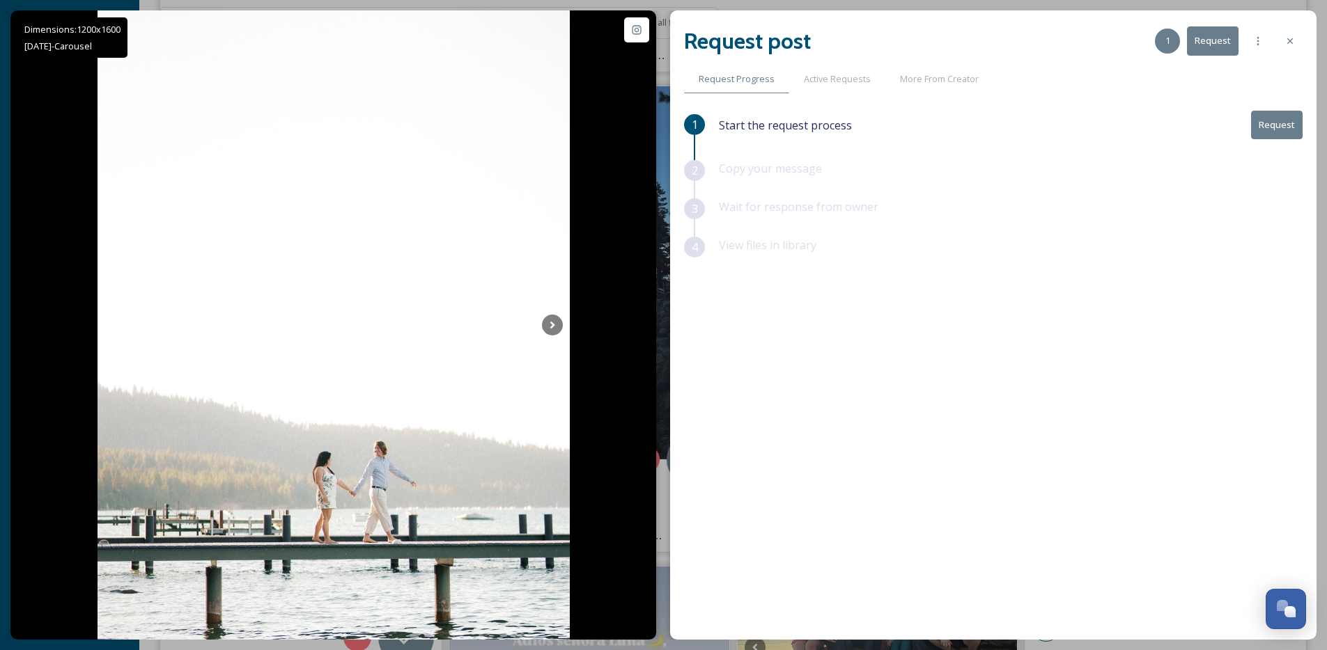
click at [1274, 123] on button "Request" at bounding box center [1277, 125] width 52 height 29
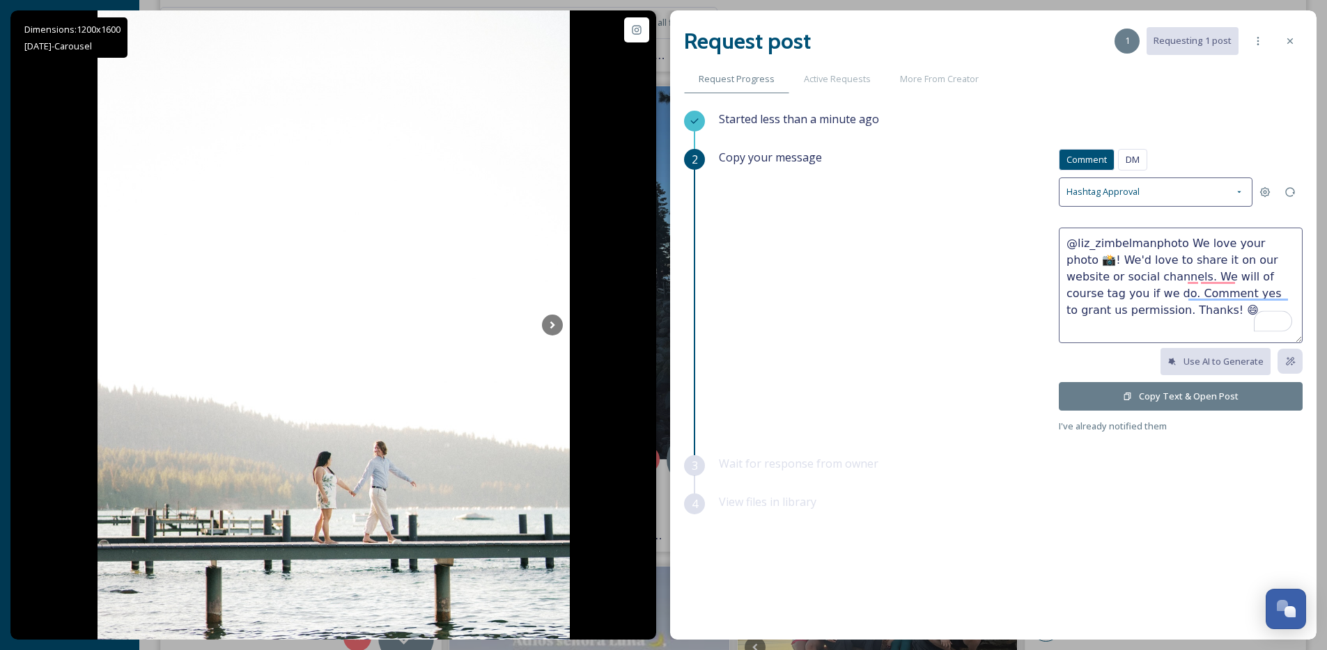
drag, startPoint x: 1115, startPoint y: 250, endPoint x: 1077, endPoint y: 258, distance: 39.2
click at [1077, 258] on textarea "@liz_zimbelmanphoto We love your photo 📸! We'd love to share it on our website …" at bounding box center [1181, 286] width 244 height 116
type textarea "@liz_zimbelmanphoto Oh my g! We'd love to share it on our website or social cha…"
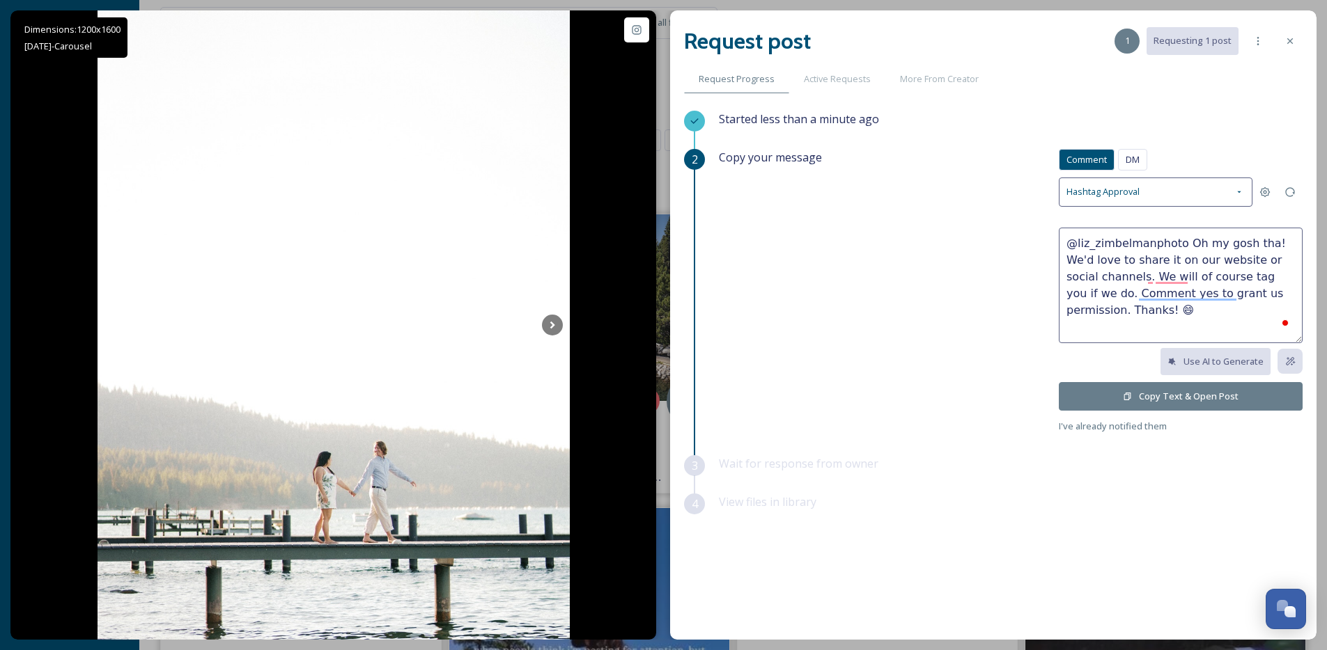
scroll to position [6517, 0]
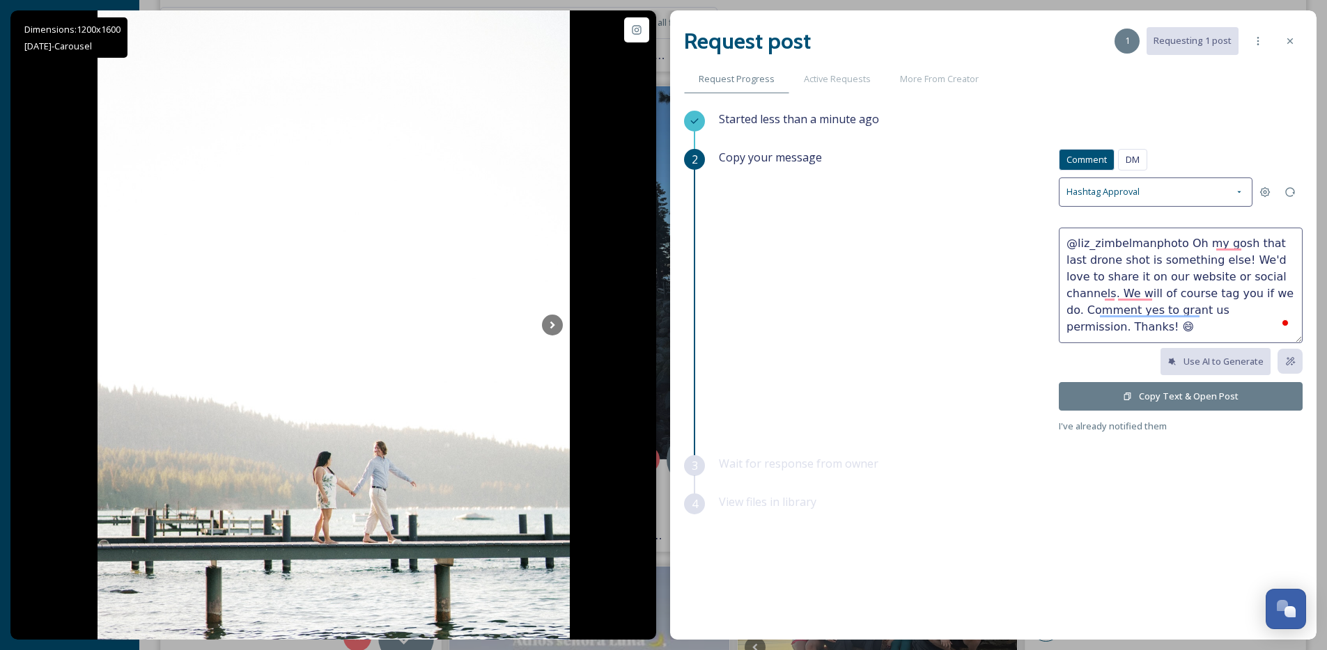
click at [1220, 264] on textarea "@liz_zimbelmanphoto Oh my gosh that last drone shot is something else! We'd lov…" at bounding box center [1181, 286] width 244 height 116
paste textarea "😍"
click at [1262, 315] on textarea "@liz_zimbelmanphoto Oh my gosh that last drone shot is something else! 😍We'd lo…" at bounding box center [1181, 286] width 244 height 116
type textarea "@liz_zimbelmanphoto Oh my gosh that last drone shot is something else! 😍We'd lo…"
click at [1190, 386] on button "Copy Text & Open Post" at bounding box center [1181, 396] width 244 height 29
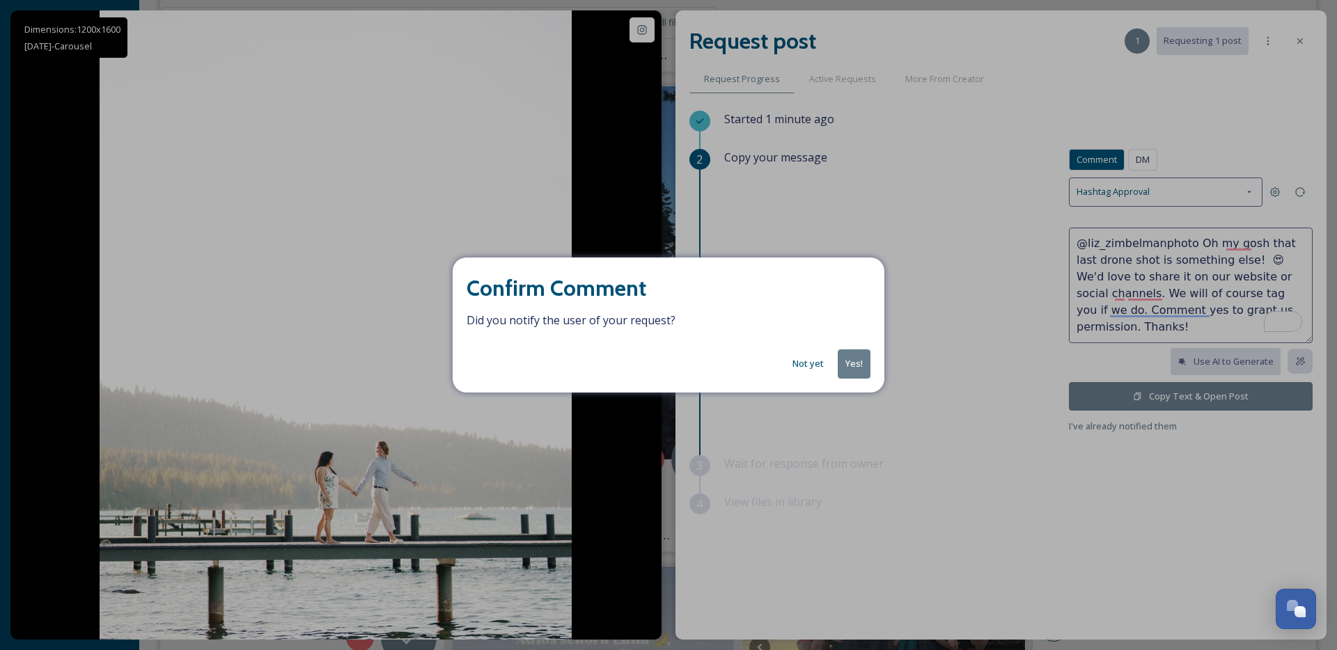
click at [855, 370] on button "Yes!" at bounding box center [854, 364] width 33 height 29
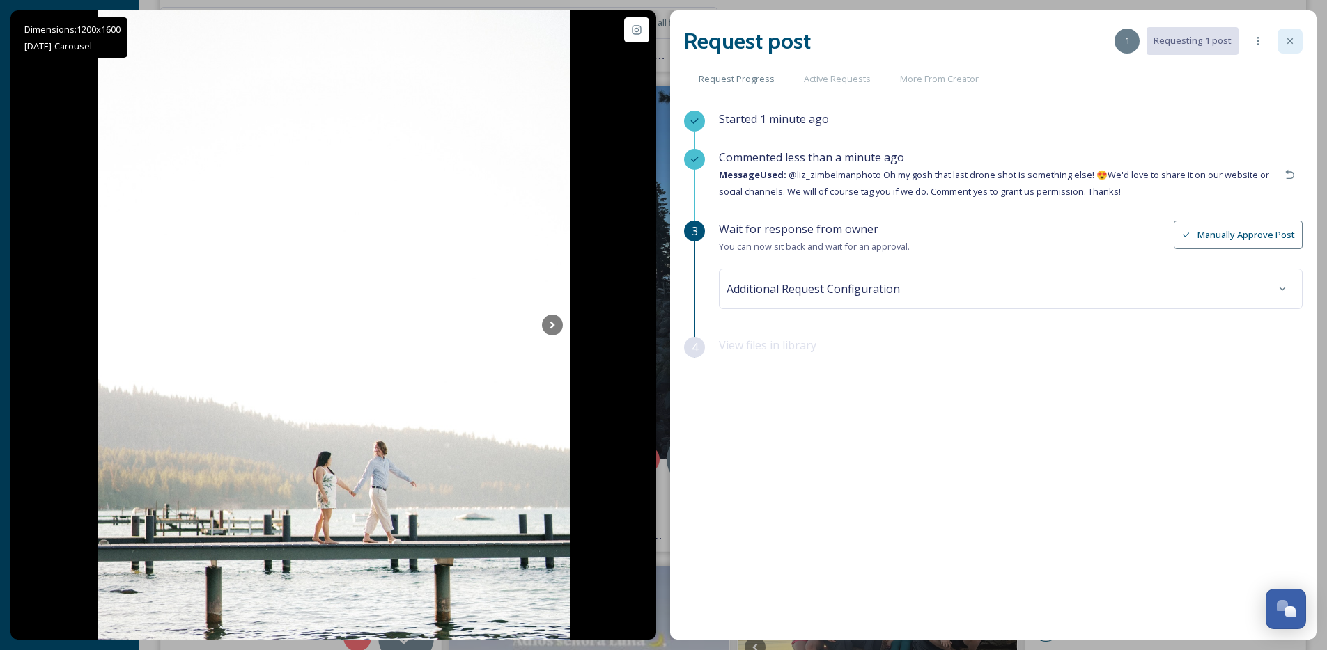
click at [1293, 45] on icon at bounding box center [1289, 41] width 11 height 11
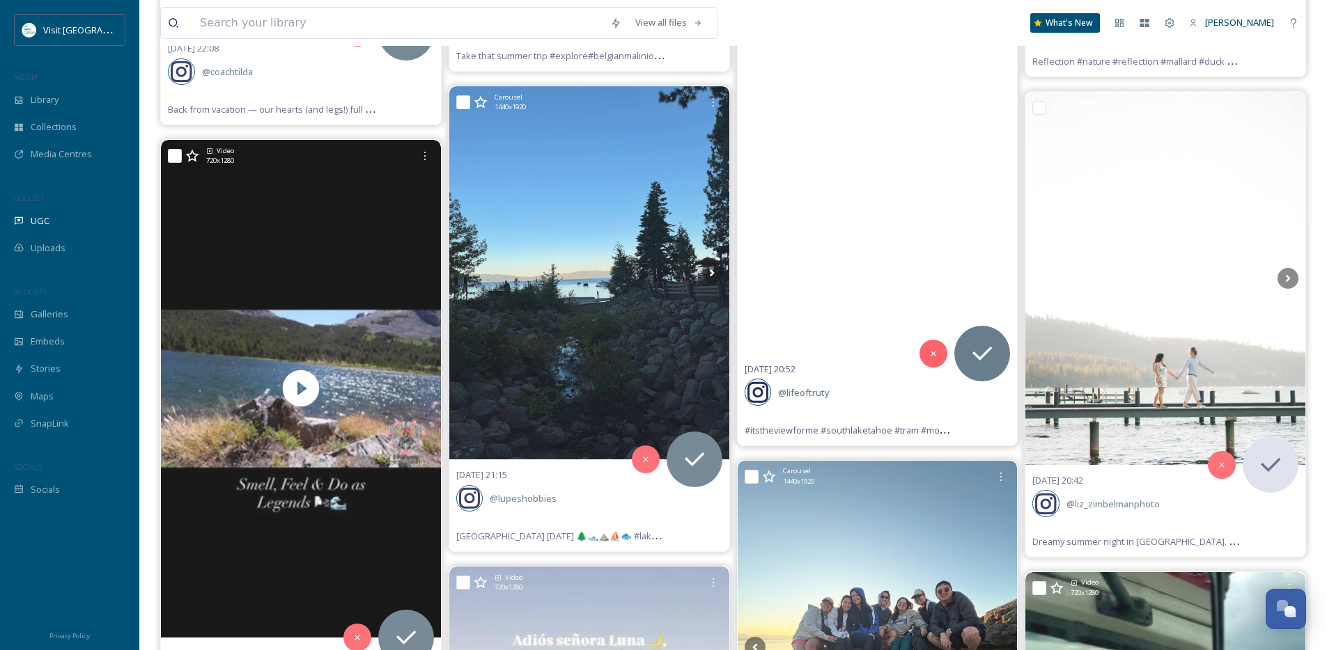
click at [955, 198] on video "#itstheviewforme #southlaketahoe #tram #mountaintop #familytrip #traveling #umb…" at bounding box center [878, 105] width 280 height 498
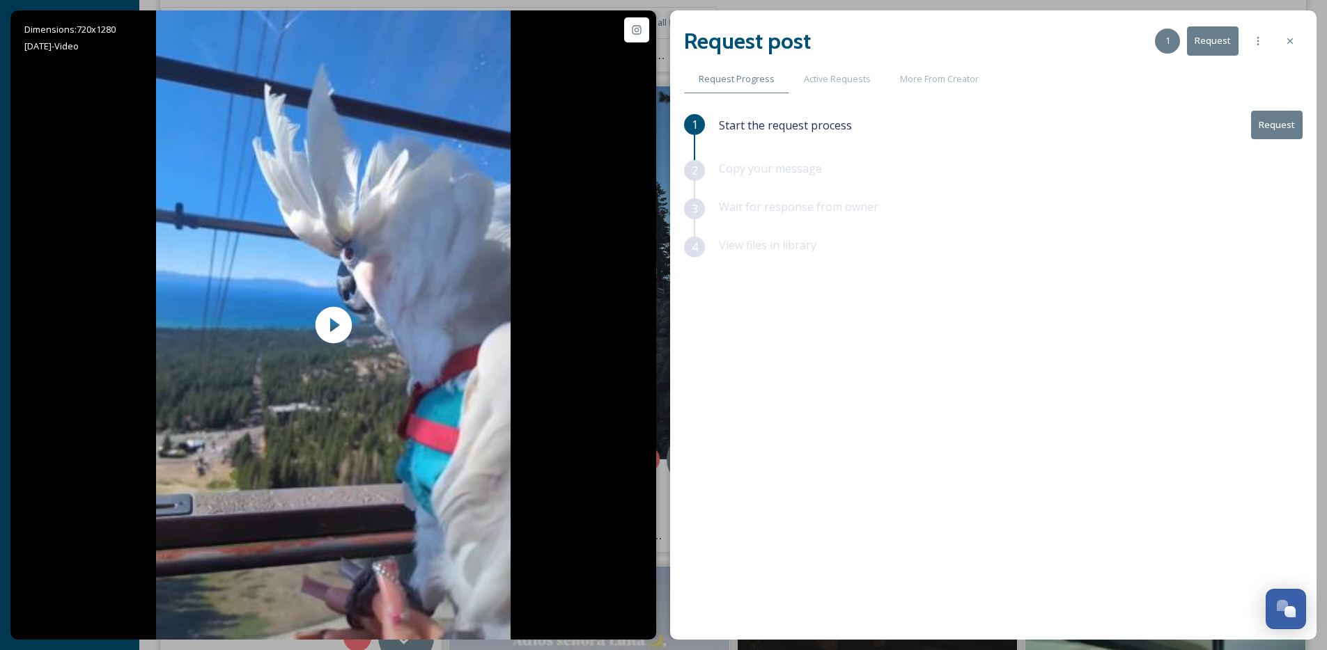
click at [1293, 123] on button "Request" at bounding box center [1277, 125] width 52 height 29
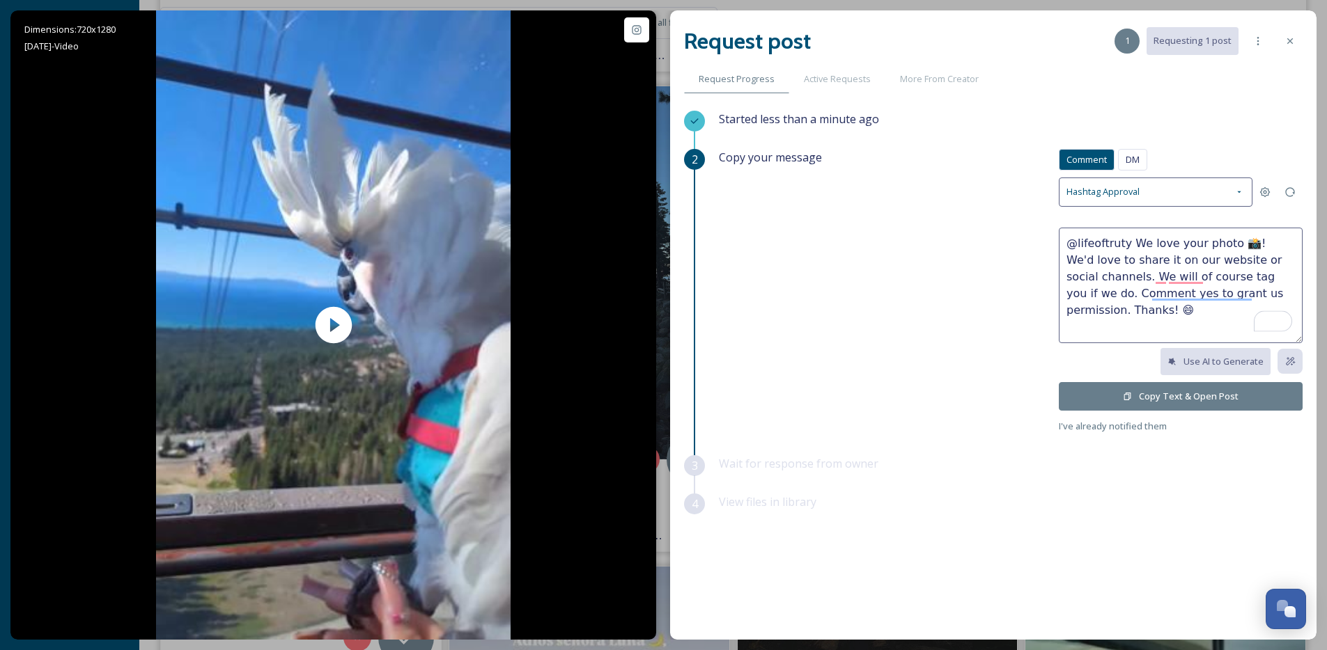
drag, startPoint x: 1249, startPoint y: 244, endPoint x: 1130, endPoint y: 240, distance: 119.9
click at [1130, 240] on textarea "@lifeoftruty We love your photo 📸! We'd love to share it on our website or soci…" at bounding box center [1181, 286] width 244 height 116
click at [1201, 260] on textarea "@lifeoftruty So cute! Look at those eye lashes! We'd love to share it on our we…" at bounding box center [1181, 286] width 244 height 116
click at [1203, 260] on textarea "@lifeoftruty So cute! Look at those eye lashes! We'd love to share it on our we…" at bounding box center [1181, 286] width 244 height 116
type textarea "@lifeoftruty So cute! Look at those eye lashes! We'd love to share Truty on our…"
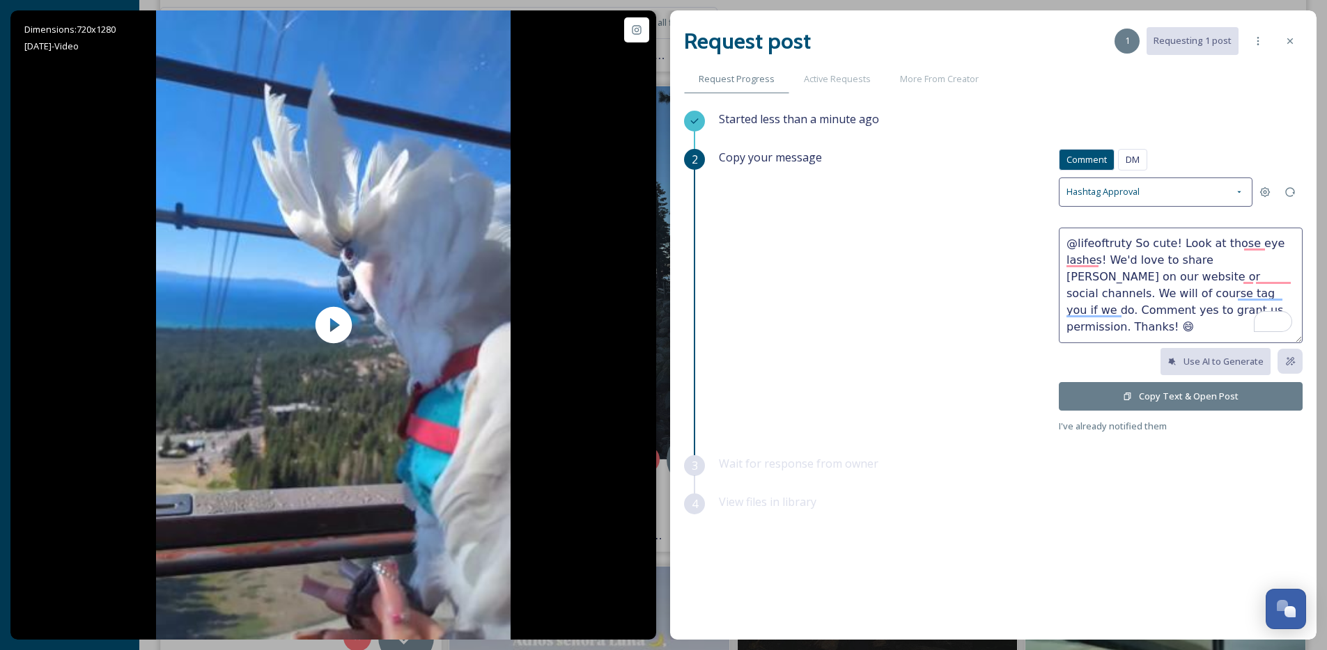
click at [1171, 393] on button "Copy Text & Open Post" at bounding box center [1181, 396] width 244 height 29
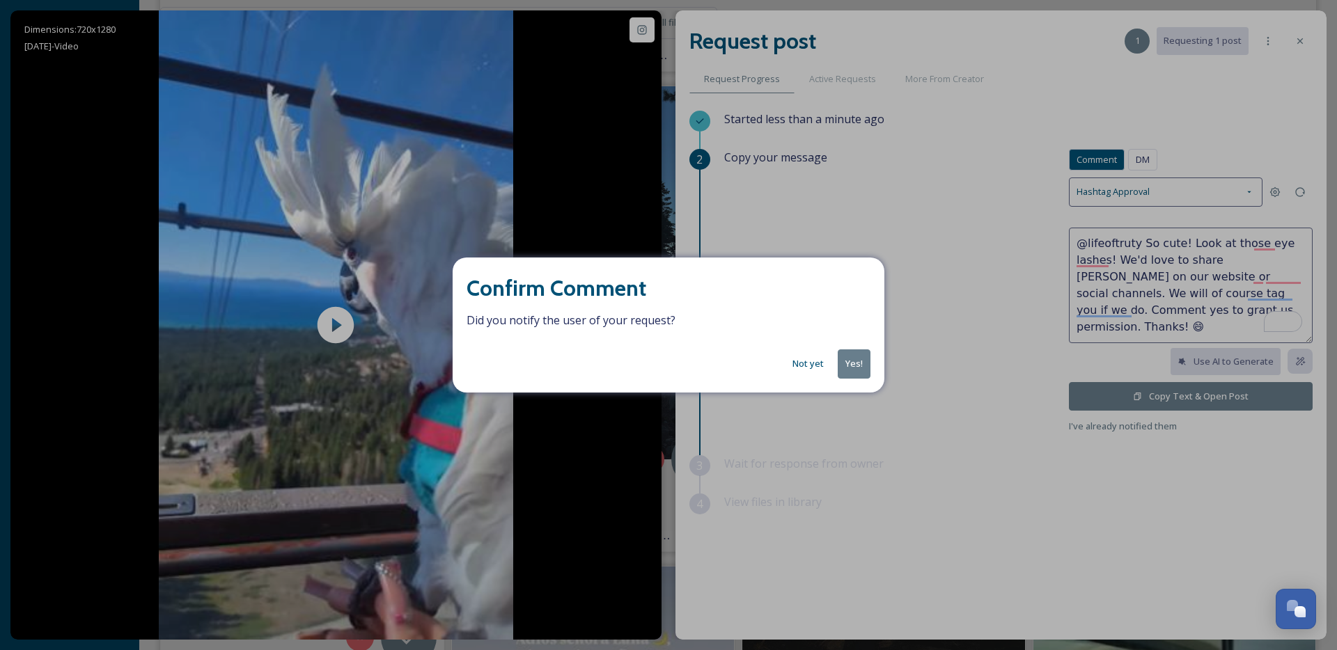
click at [848, 368] on button "Yes!" at bounding box center [854, 364] width 33 height 29
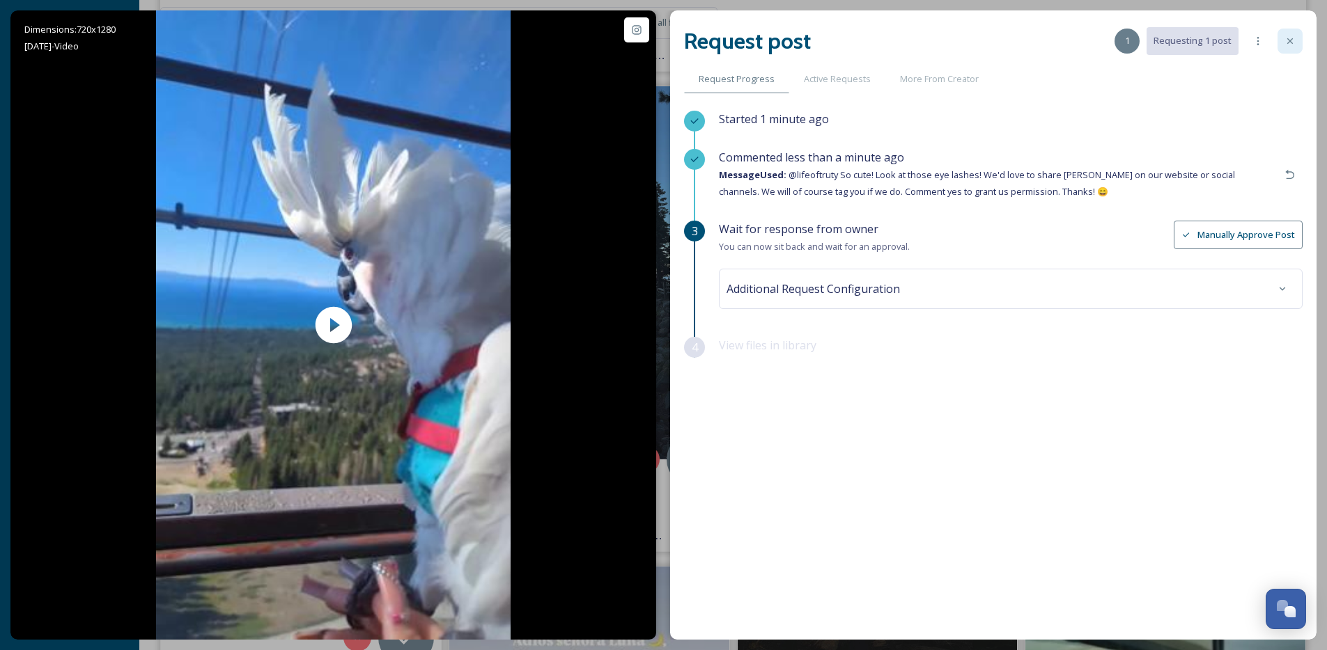
click at [1284, 43] on icon at bounding box center [1289, 41] width 11 height 11
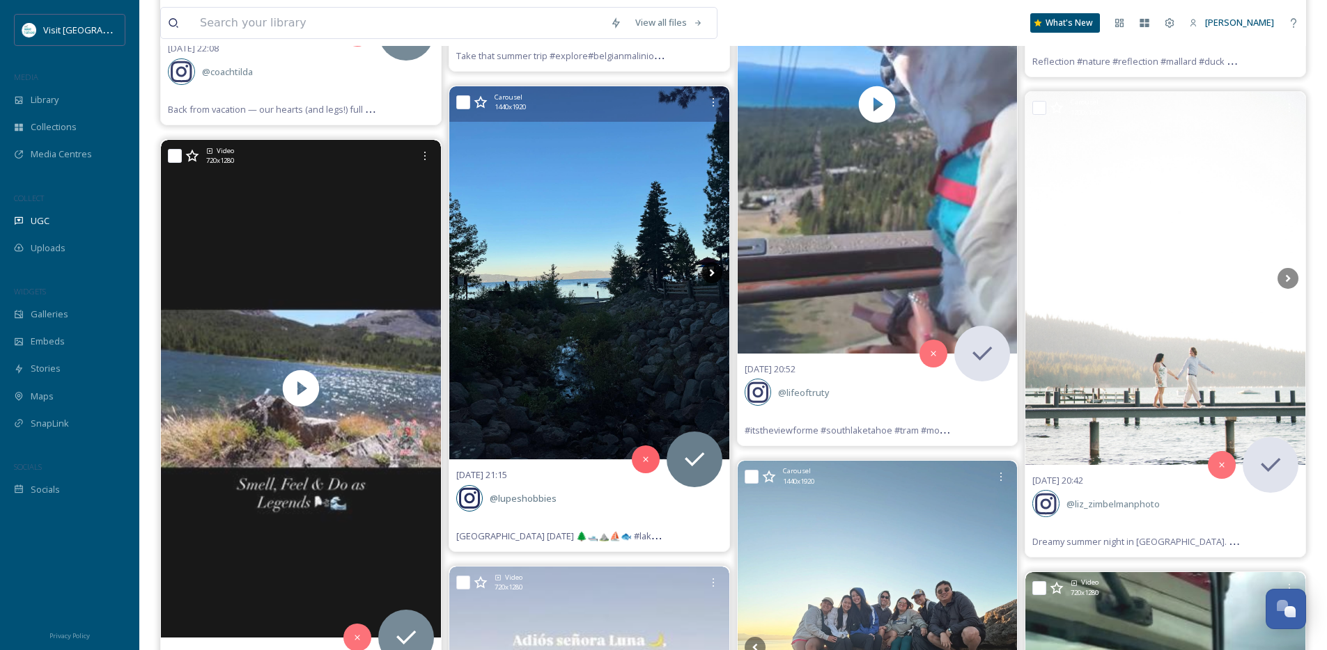
scroll to position [6491, 0]
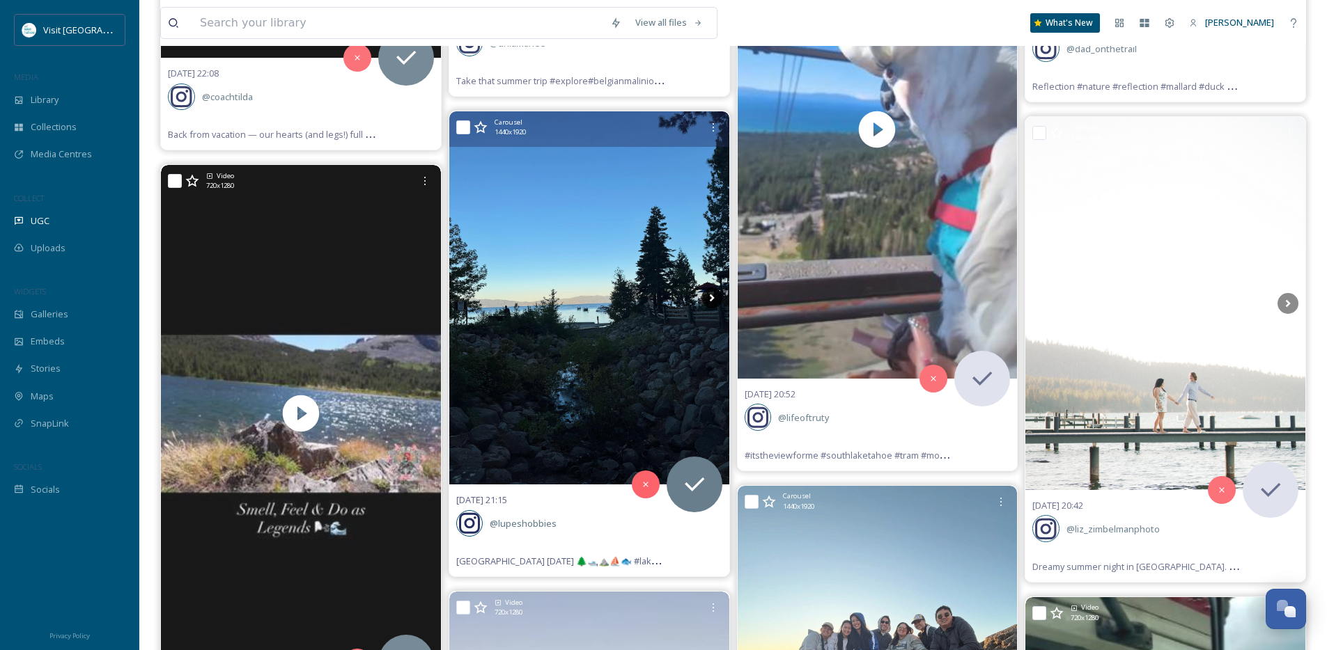
click at [707, 297] on icon at bounding box center [711, 298] width 21 height 21
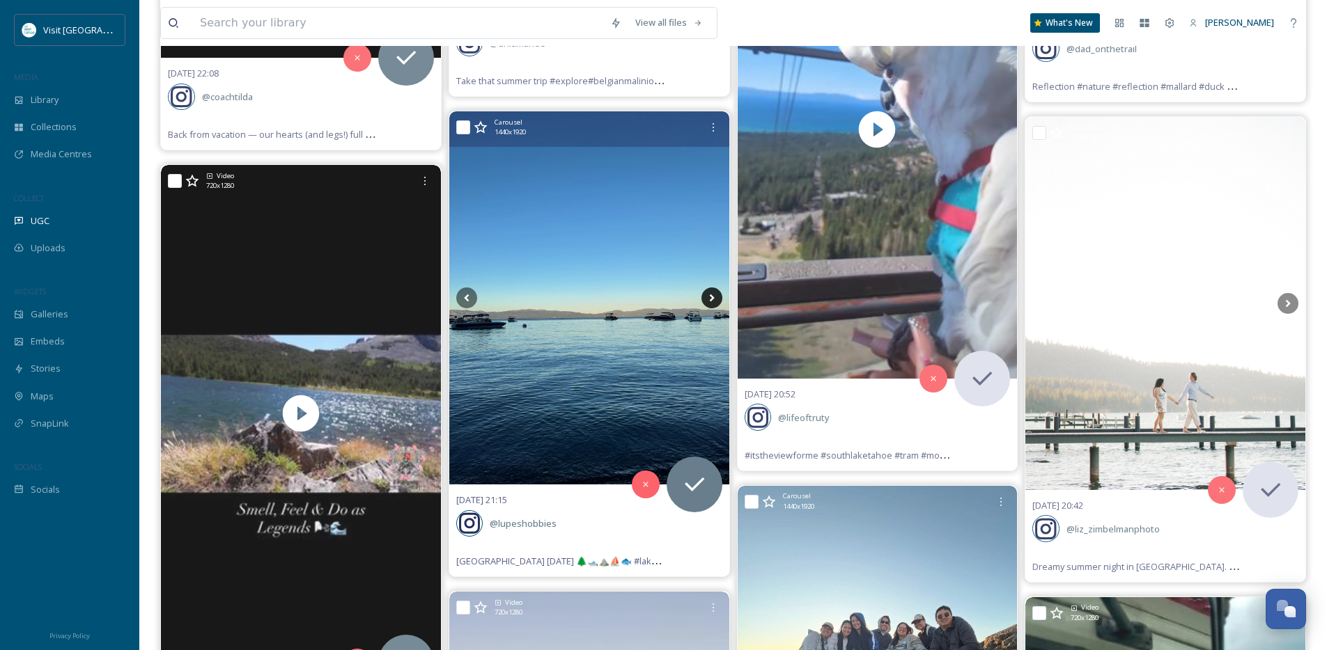
click at [707, 297] on icon at bounding box center [711, 298] width 21 height 21
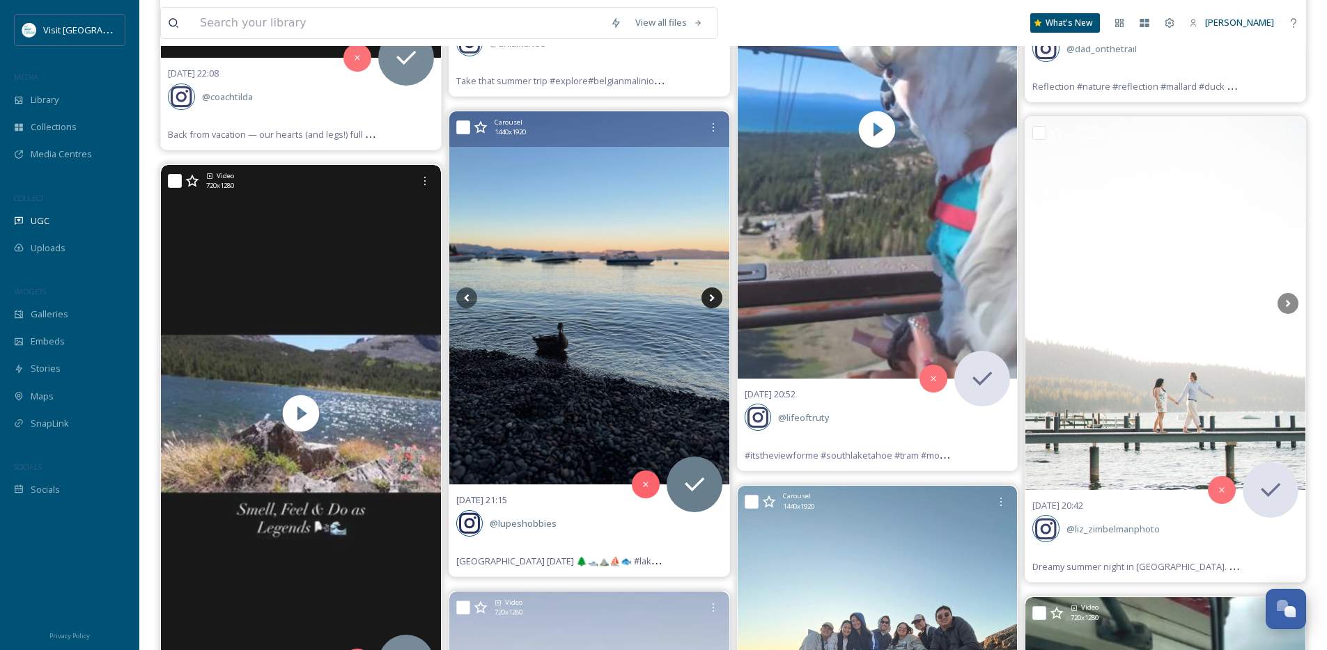
click at [707, 297] on icon at bounding box center [711, 298] width 21 height 21
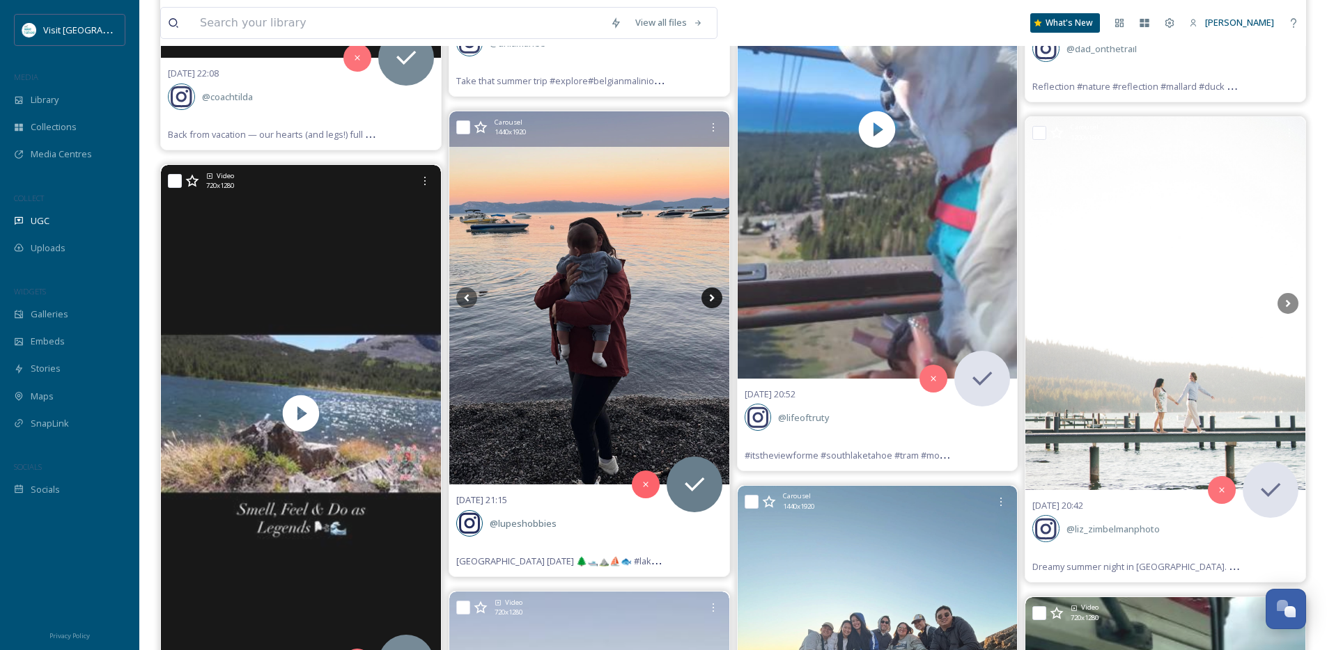
click at [707, 297] on icon at bounding box center [711, 298] width 21 height 21
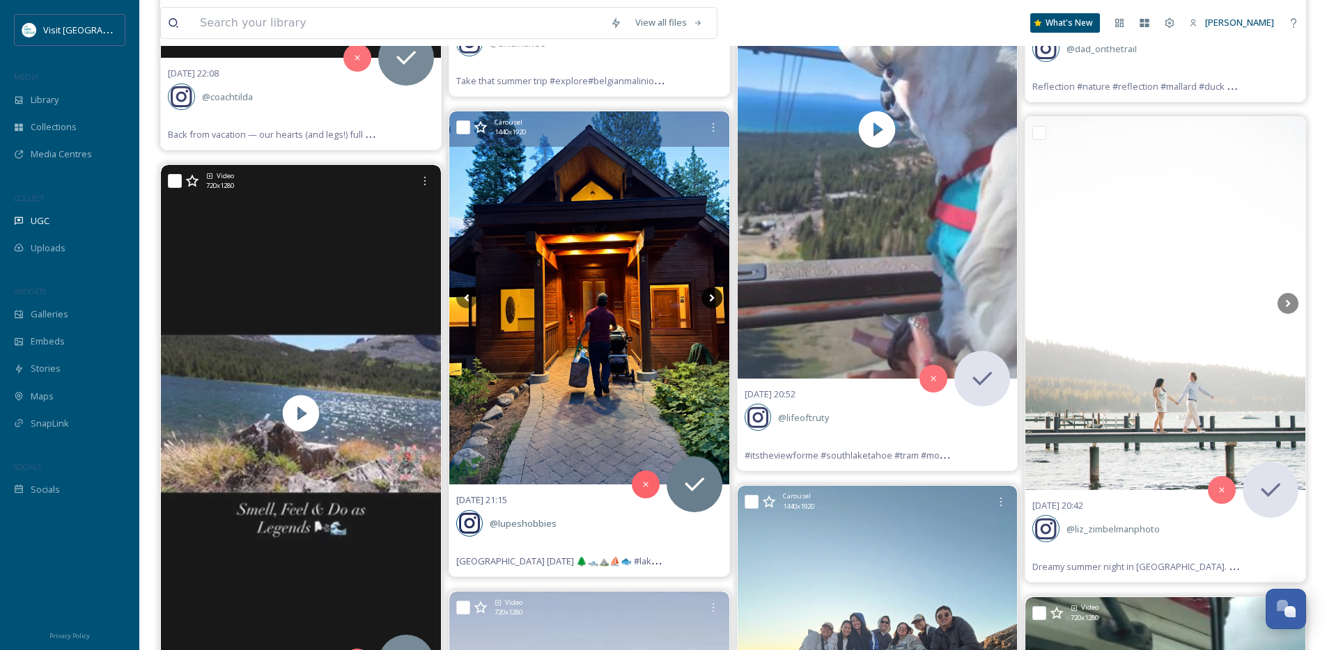
click at [707, 297] on icon at bounding box center [711, 298] width 21 height 21
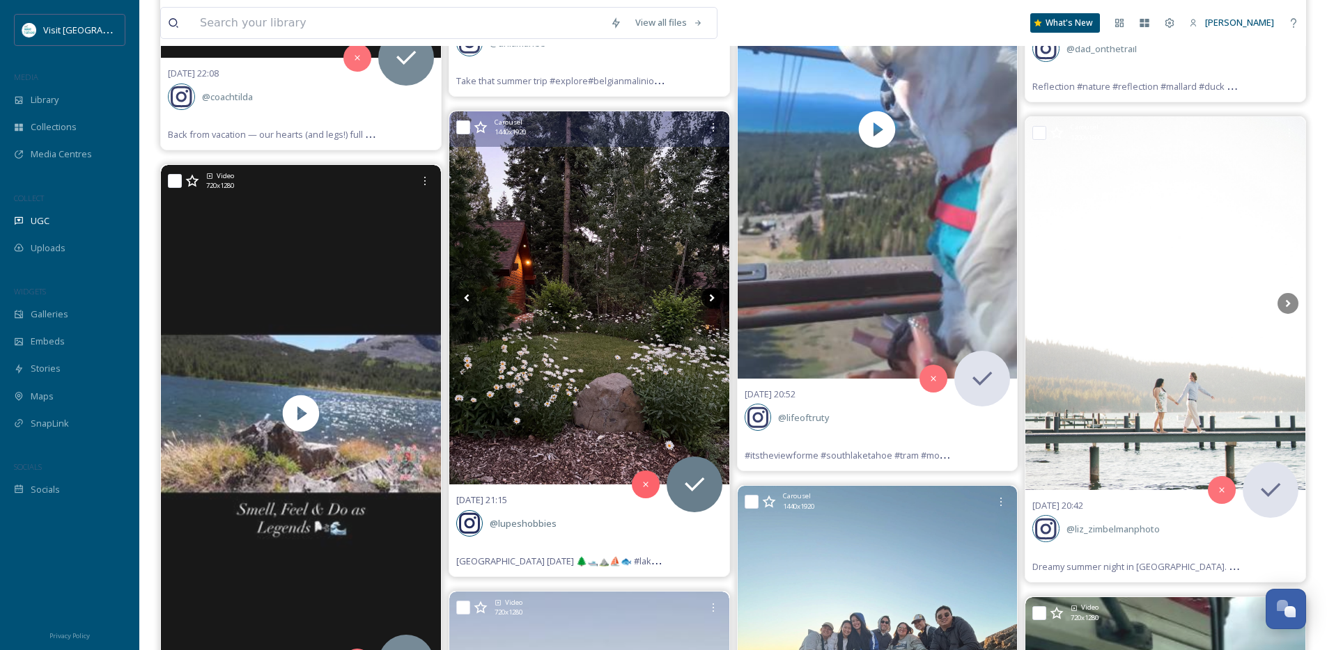
click at [707, 297] on icon at bounding box center [711, 298] width 21 height 21
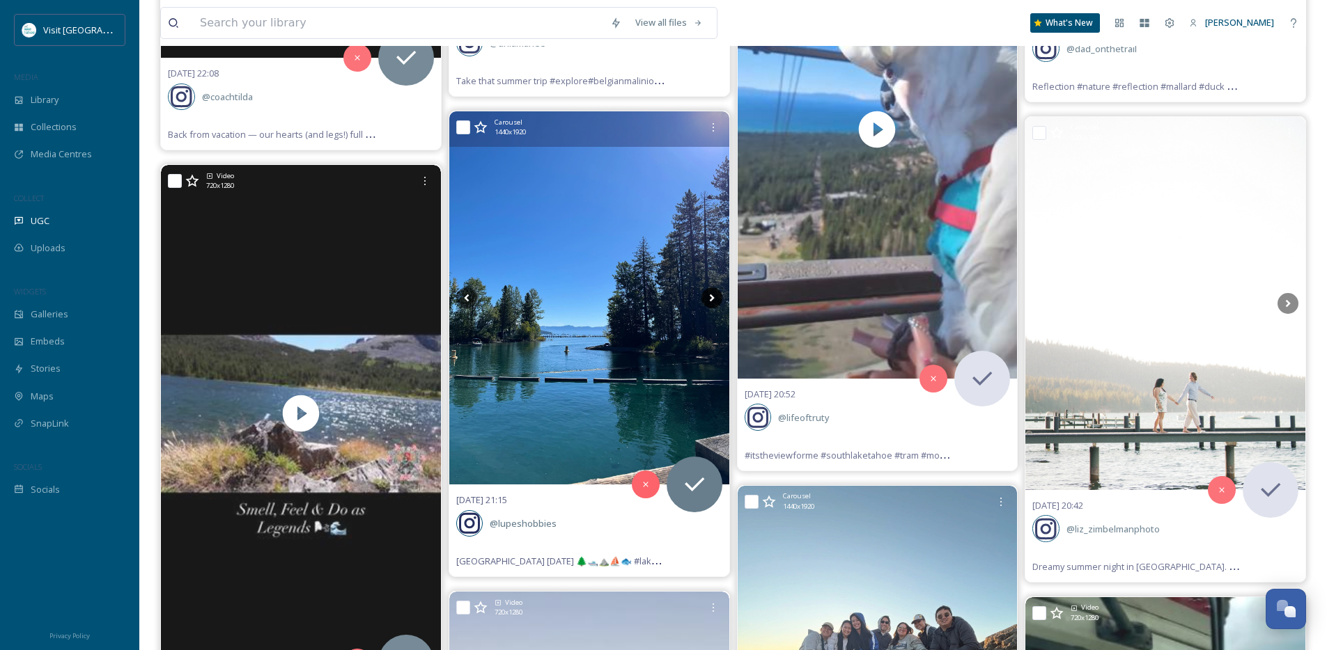
click at [707, 297] on icon at bounding box center [711, 298] width 21 height 21
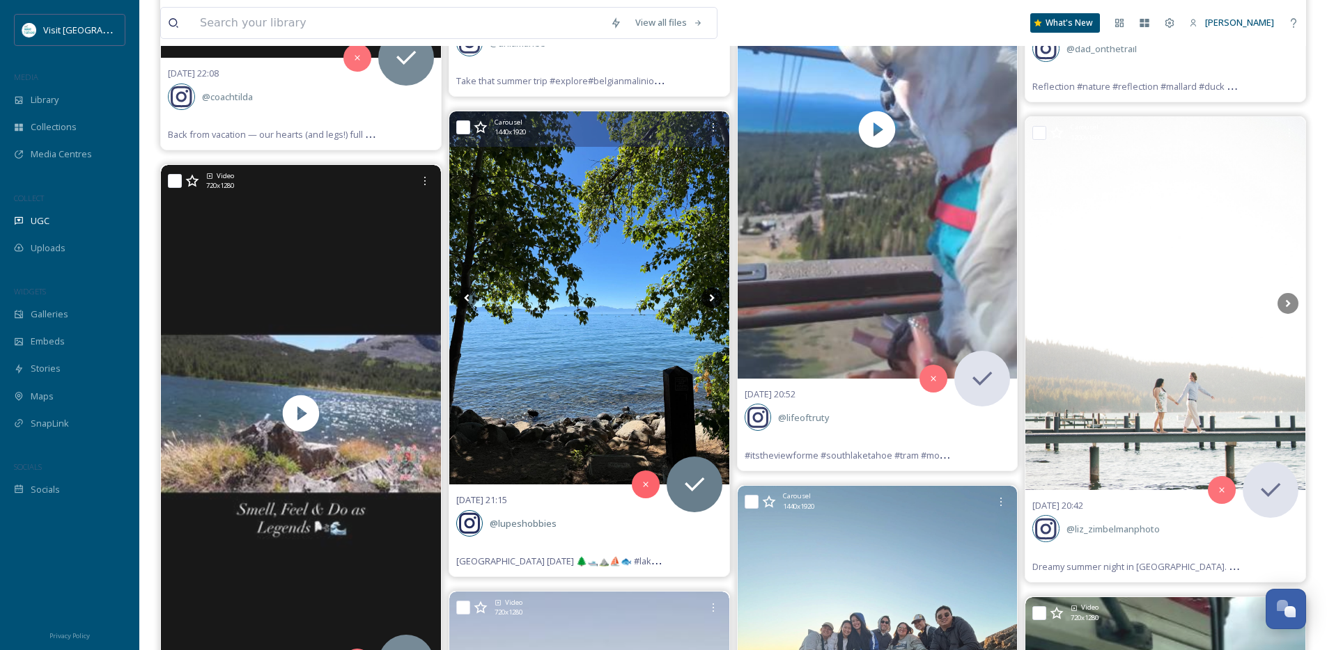
click at [707, 297] on icon at bounding box center [711, 298] width 21 height 21
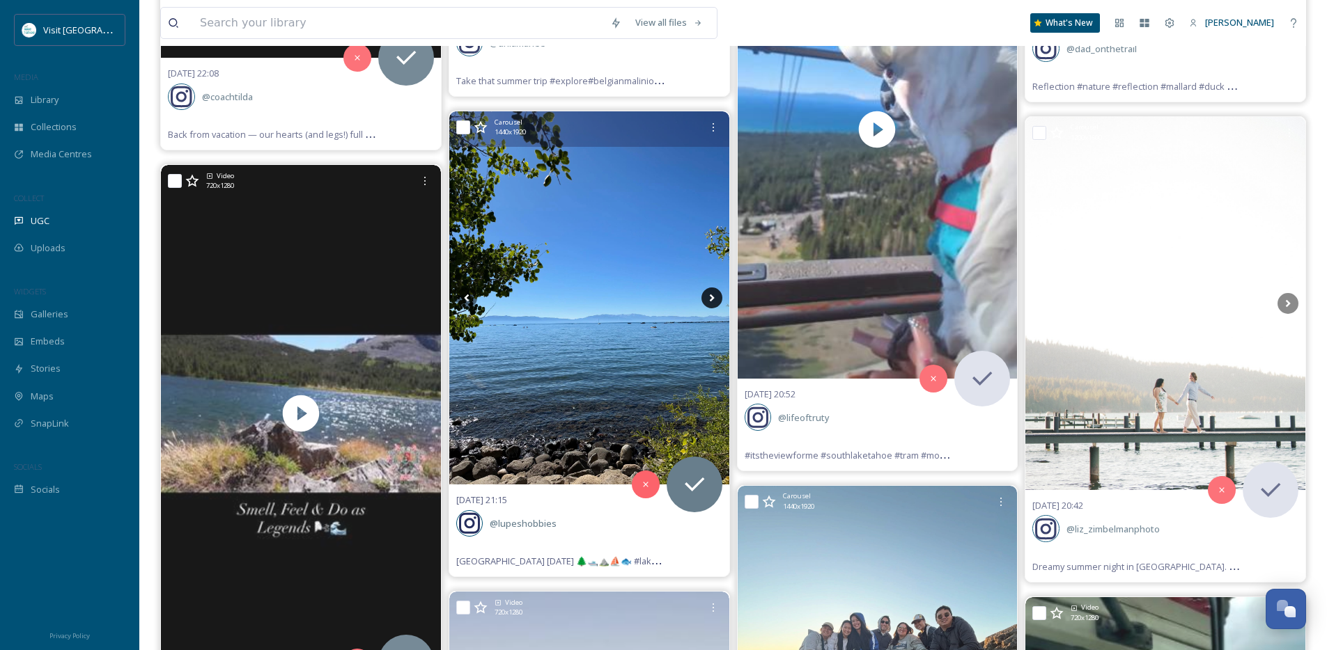
click at [707, 297] on icon at bounding box center [711, 298] width 21 height 21
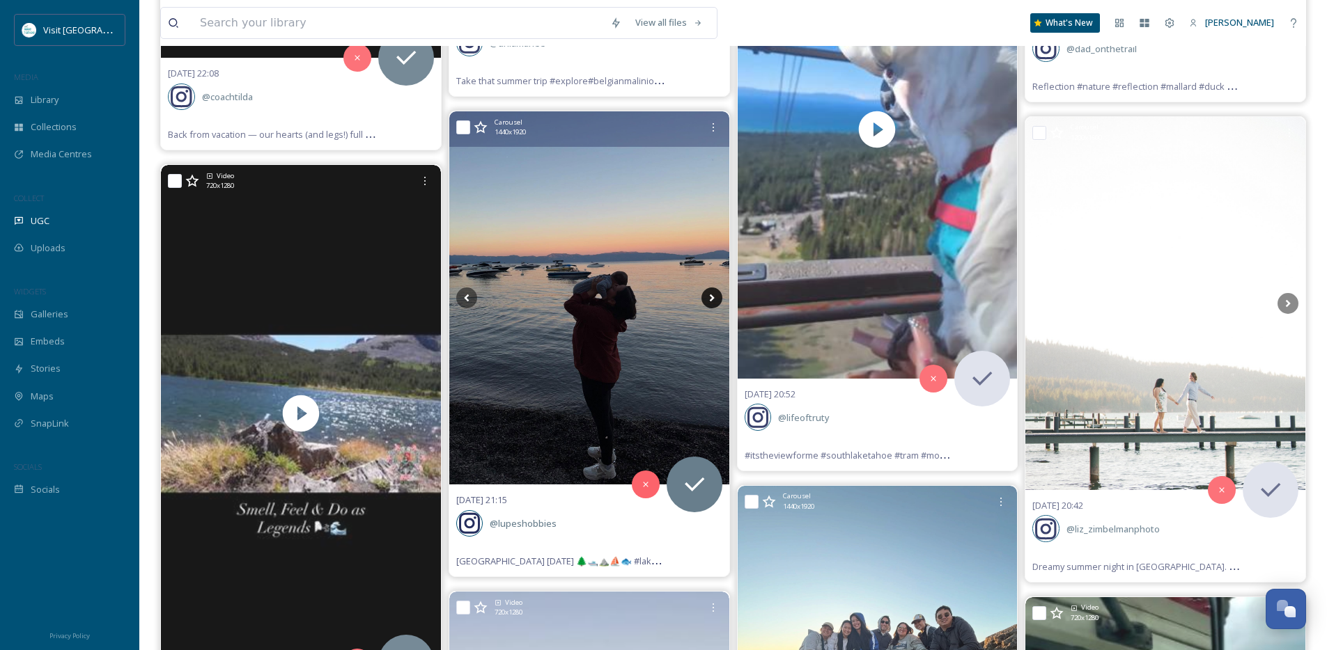
click at [705, 299] on icon at bounding box center [711, 298] width 21 height 21
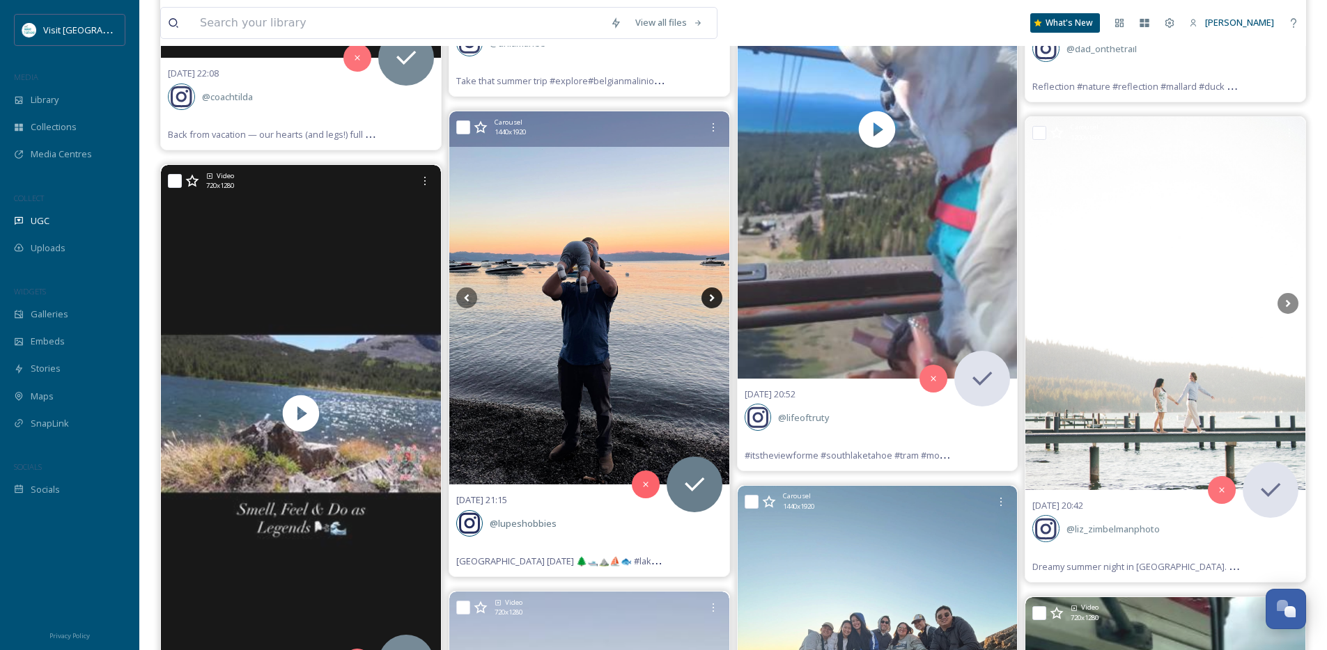
click at [705, 299] on icon at bounding box center [711, 298] width 21 height 21
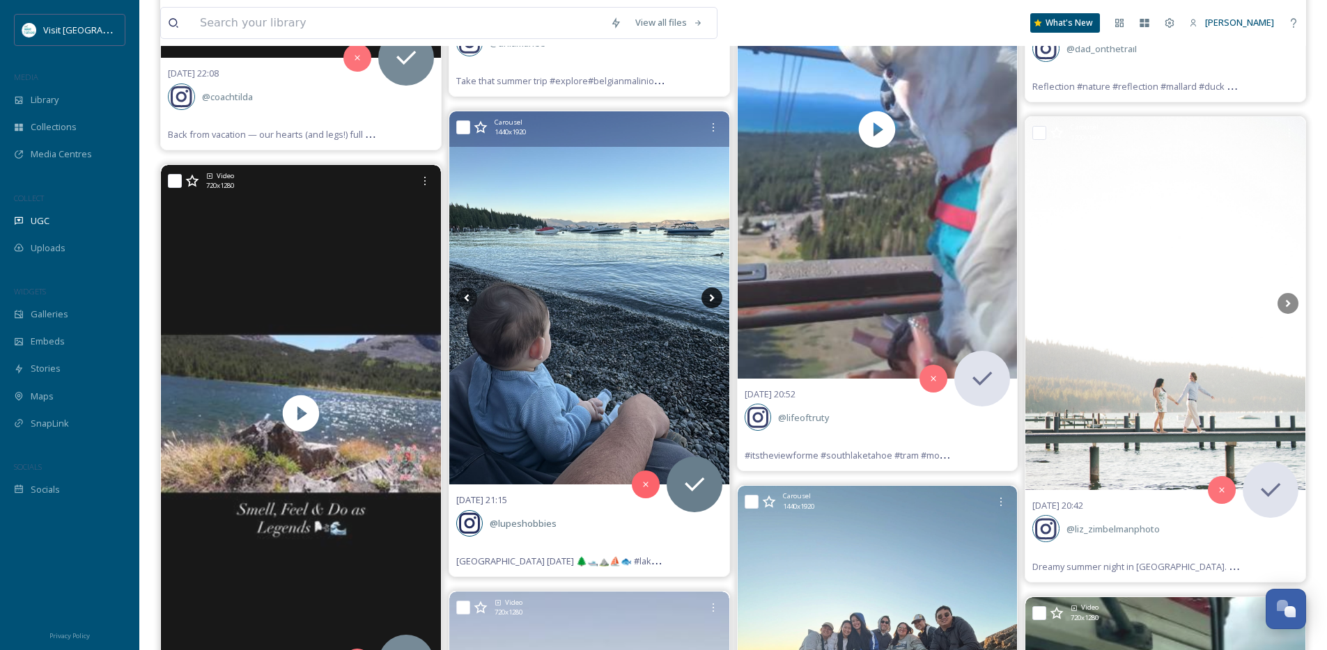
click at [705, 299] on icon at bounding box center [711, 298] width 21 height 21
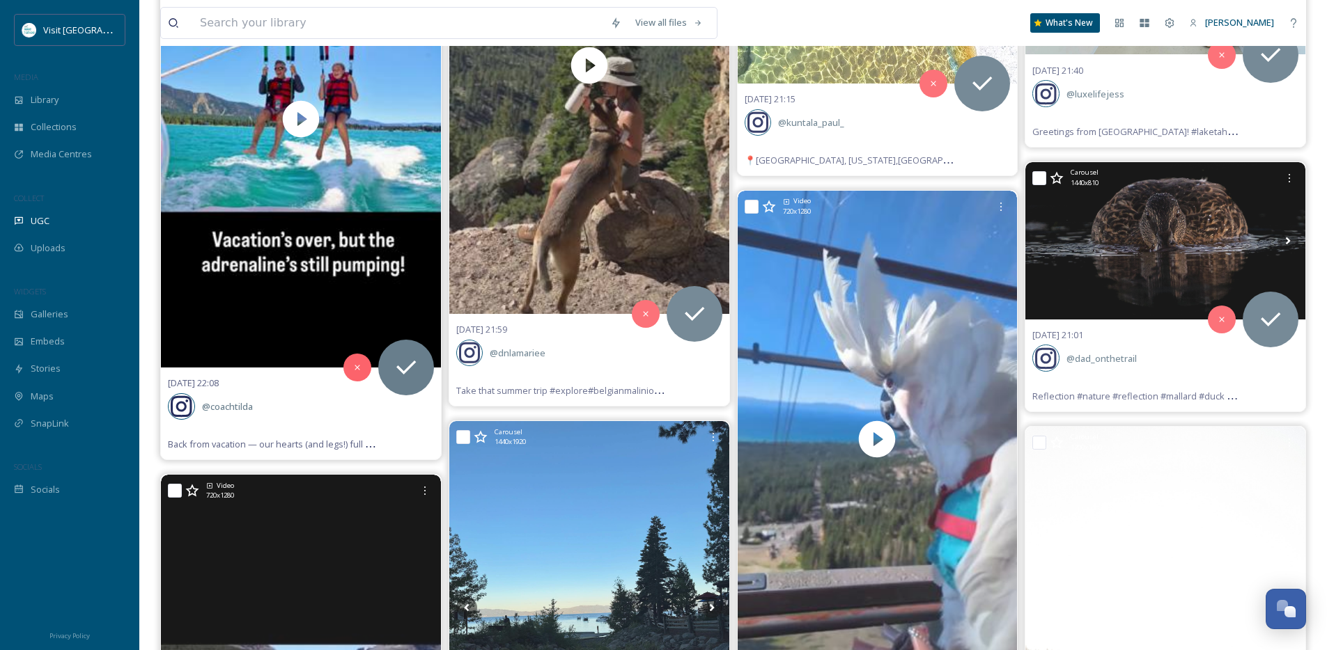
scroll to position [6057, 0]
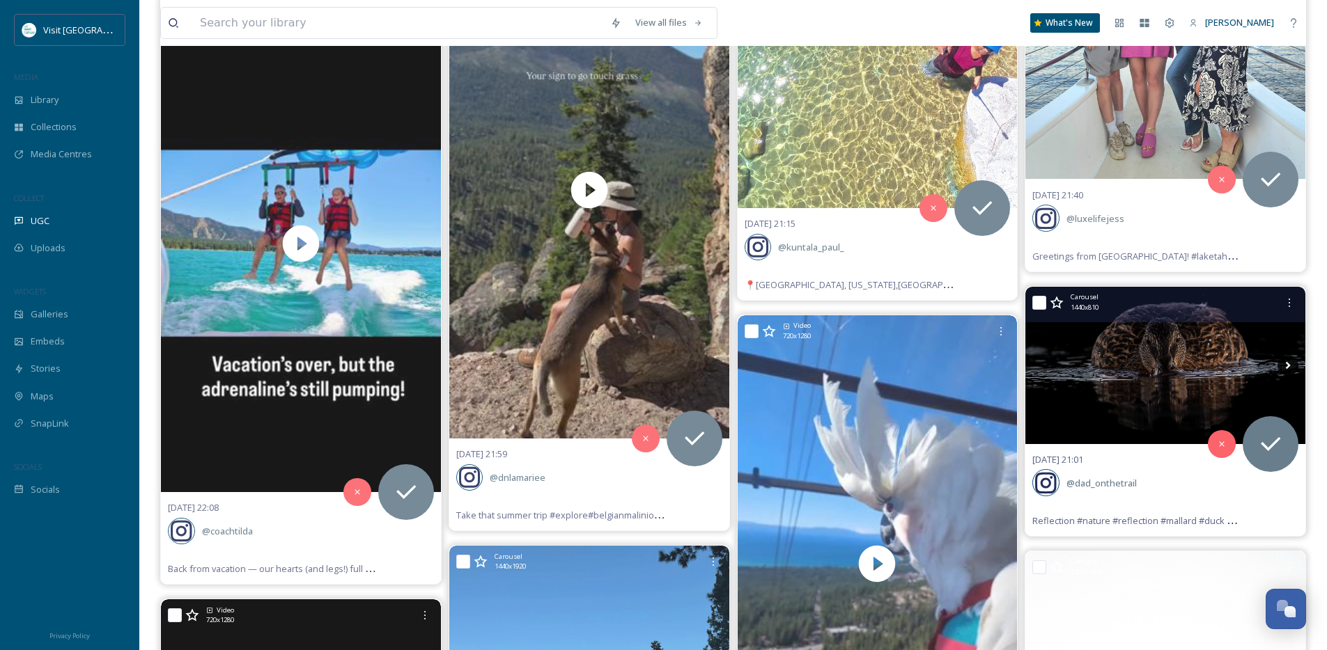
click at [1291, 361] on icon at bounding box center [1287, 365] width 21 height 21
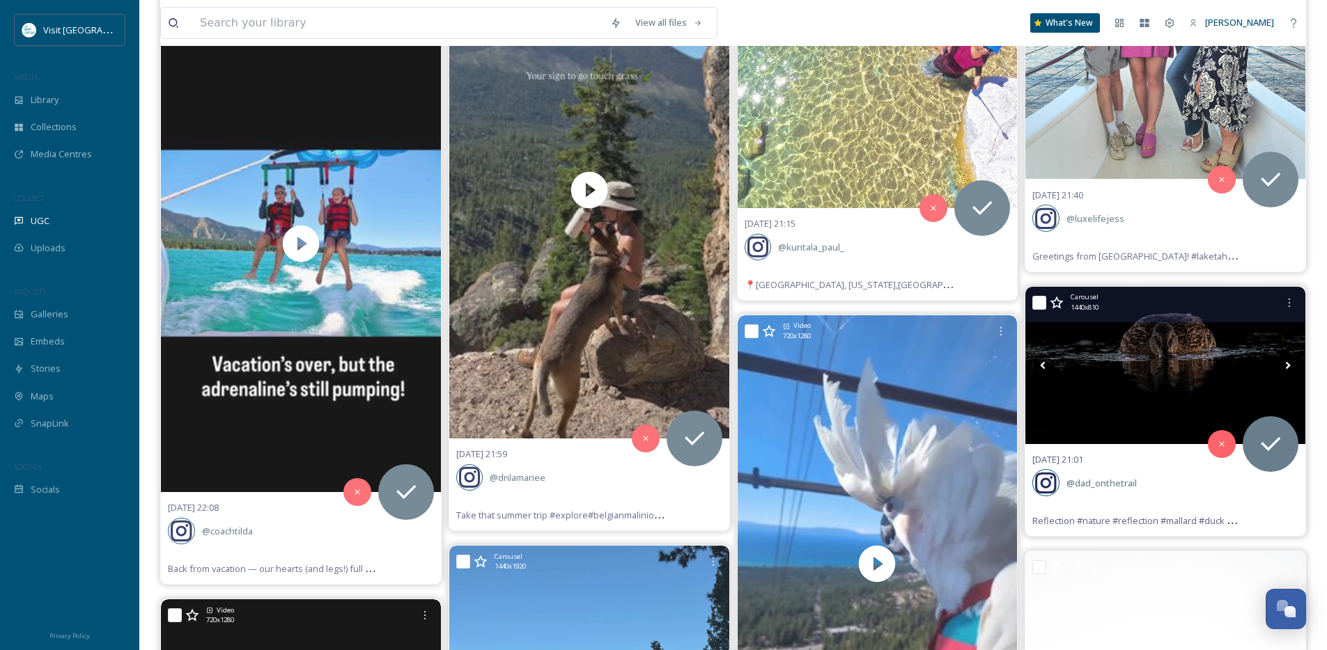
click at [1291, 361] on icon at bounding box center [1287, 365] width 21 height 21
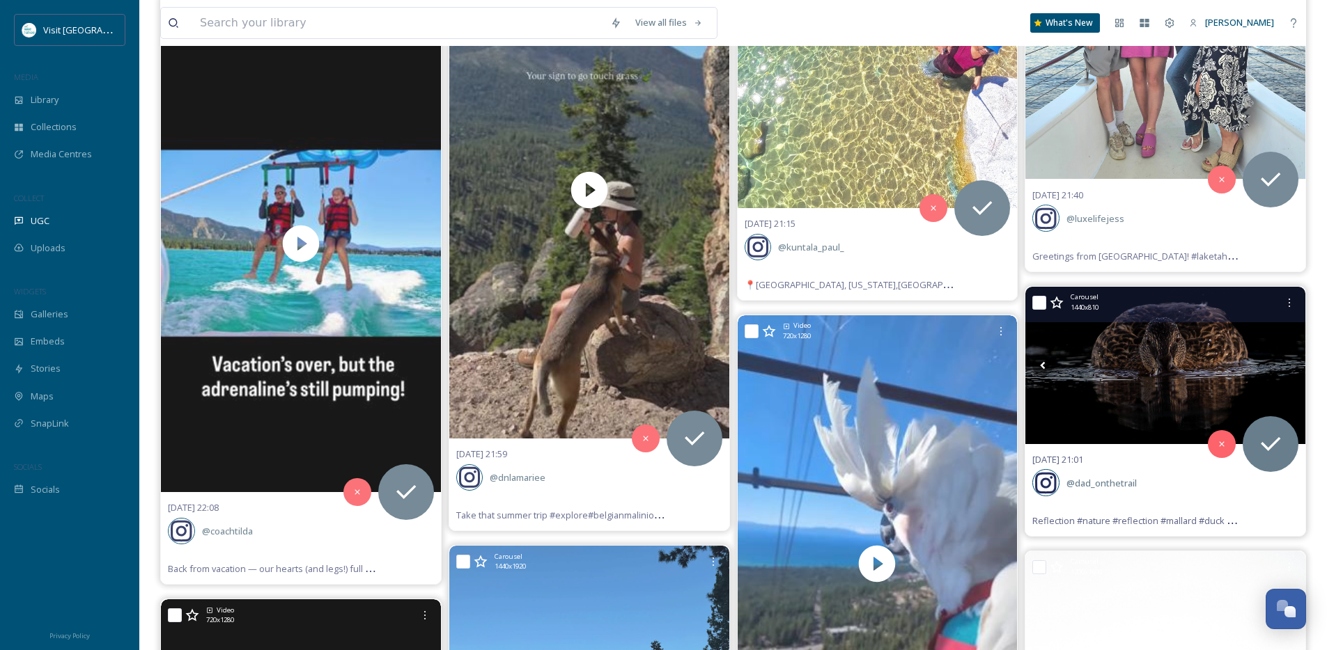
click at [1291, 361] on icon at bounding box center [1287, 365] width 21 height 21
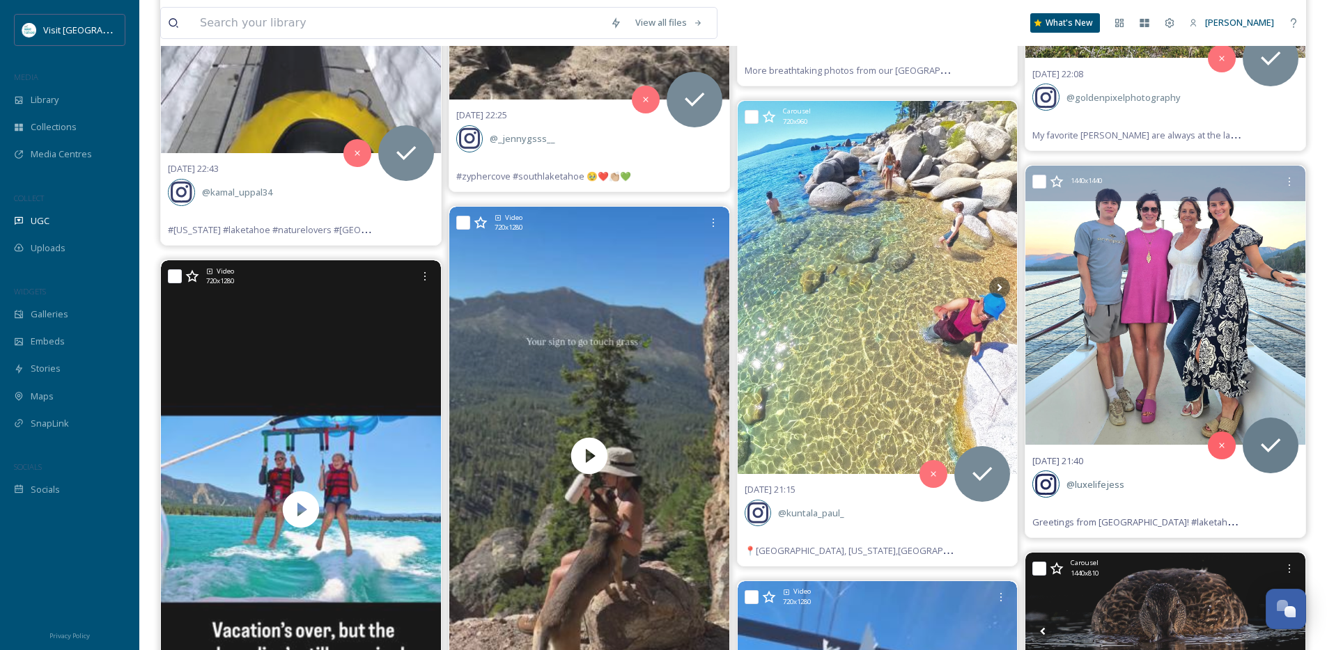
scroll to position [5788, 0]
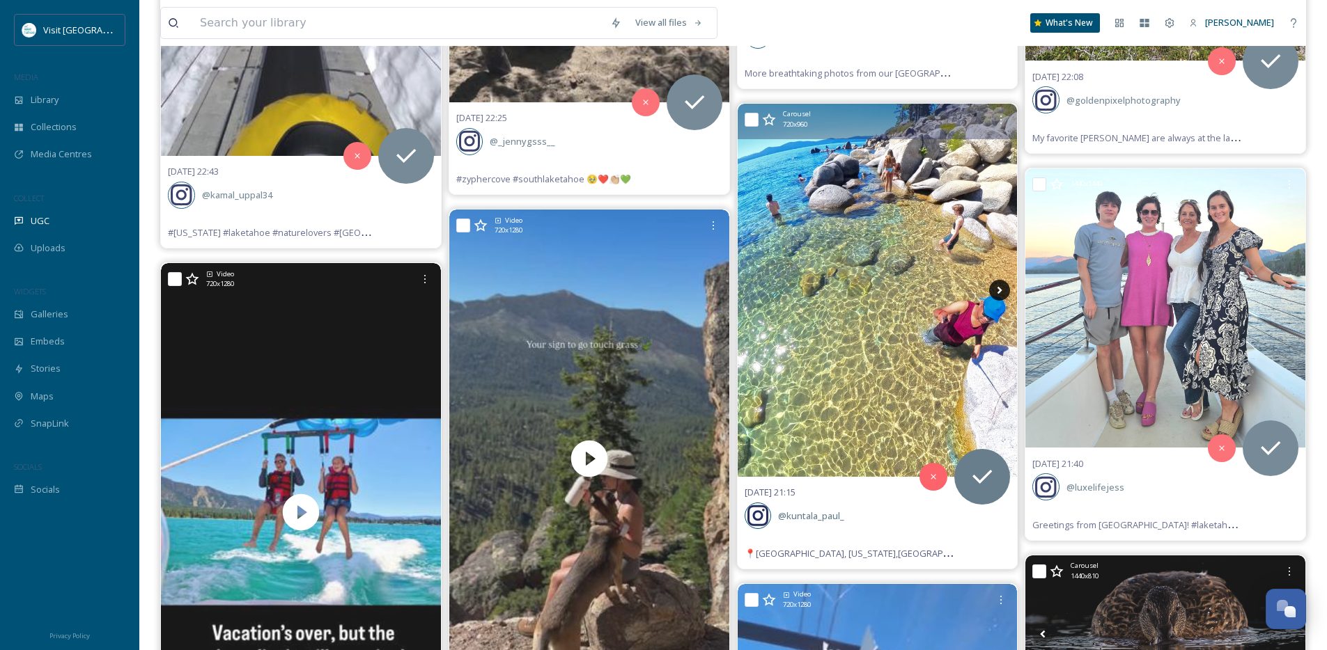
click at [999, 292] on icon at bounding box center [999, 291] width 5 height 8
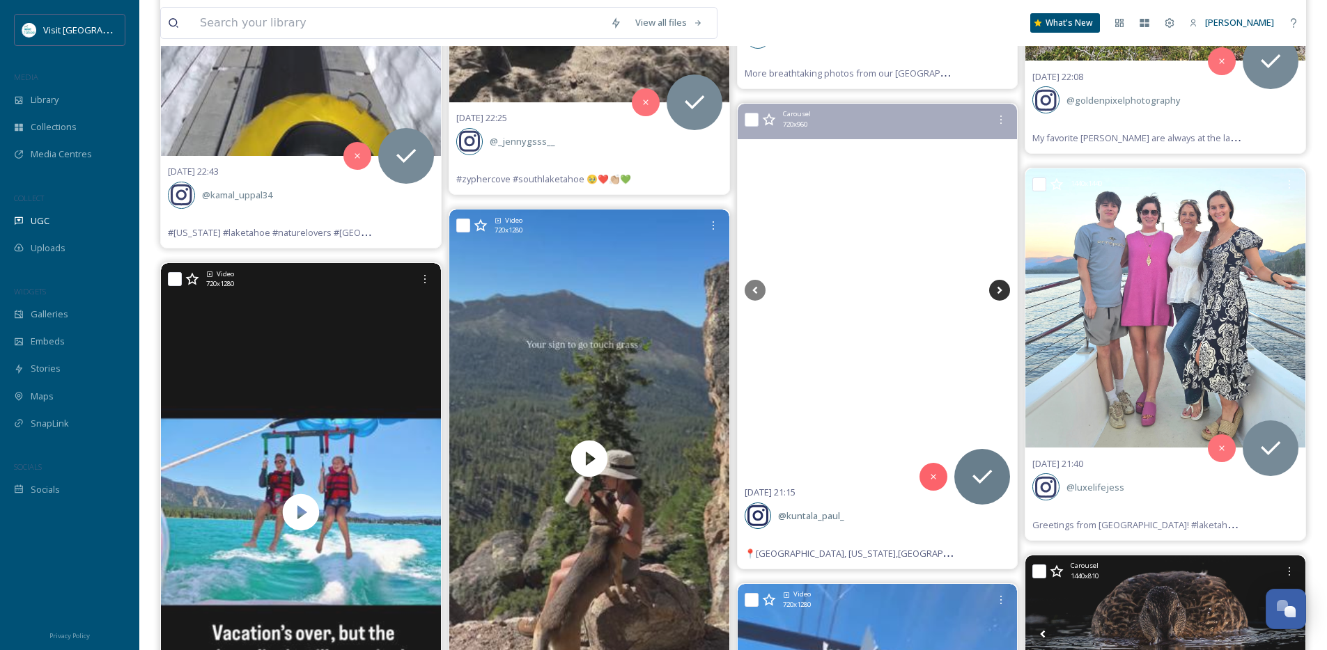
click at [999, 292] on icon at bounding box center [999, 291] width 5 height 8
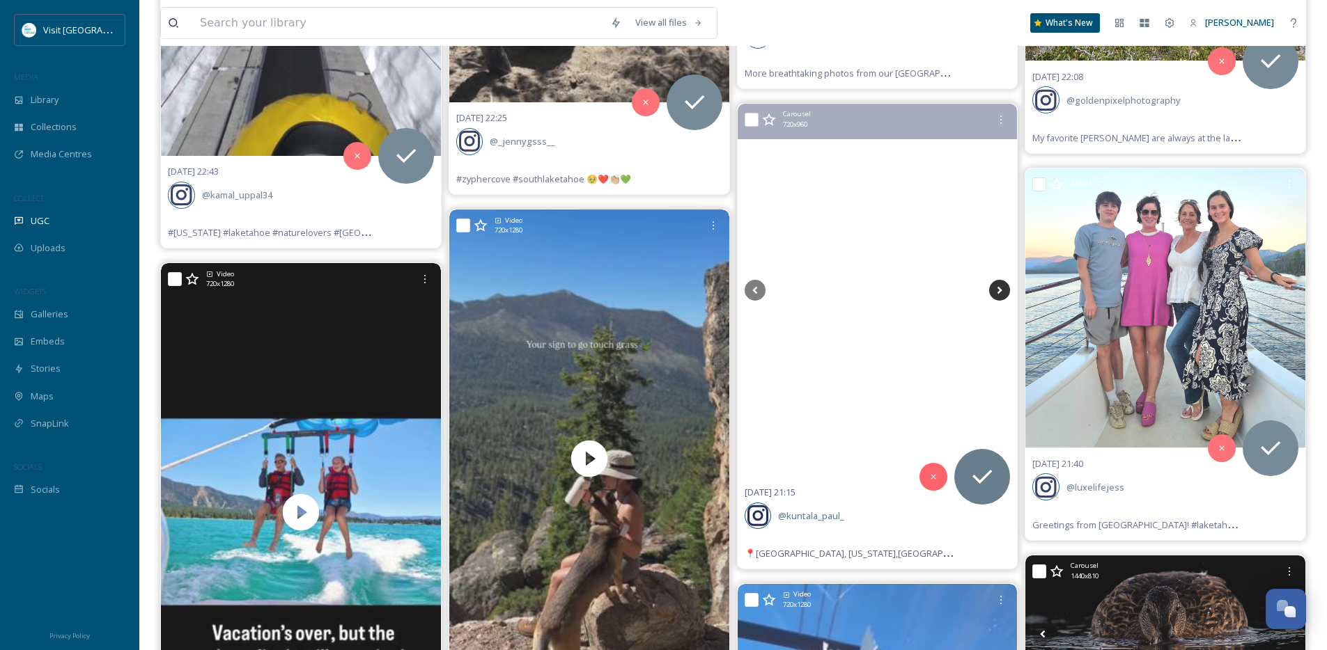
click at [999, 292] on icon at bounding box center [999, 291] width 5 height 8
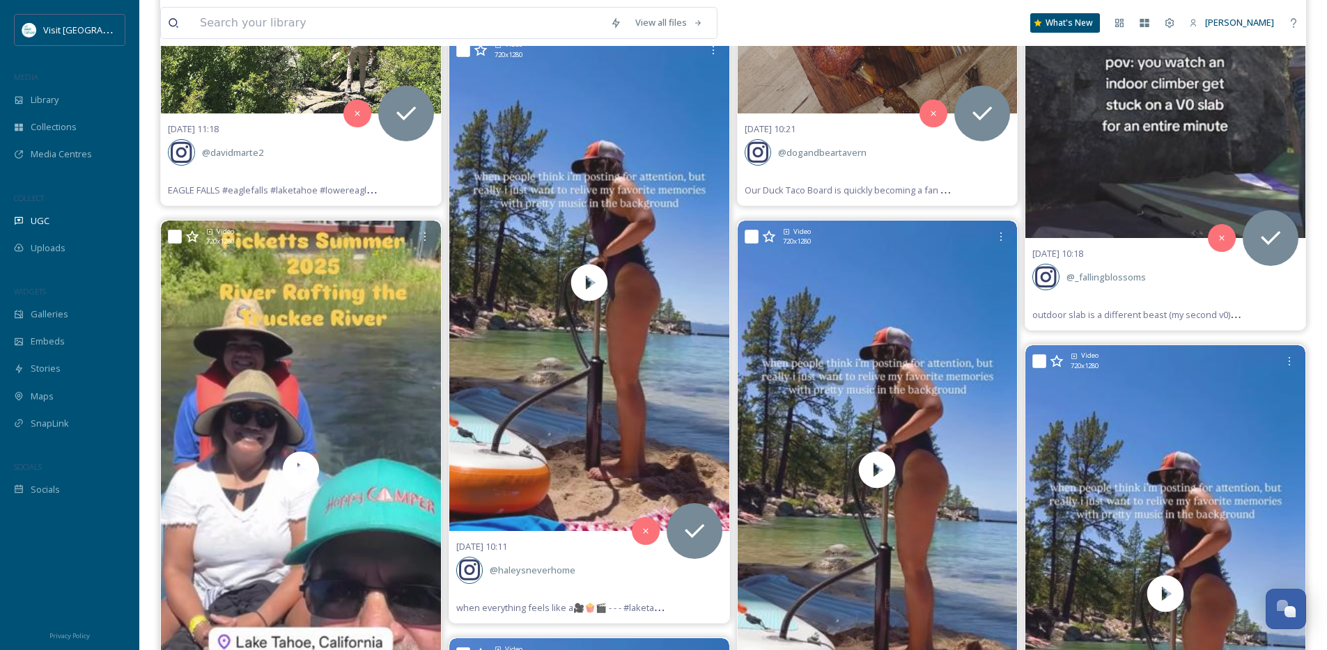
scroll to position [478, 0]
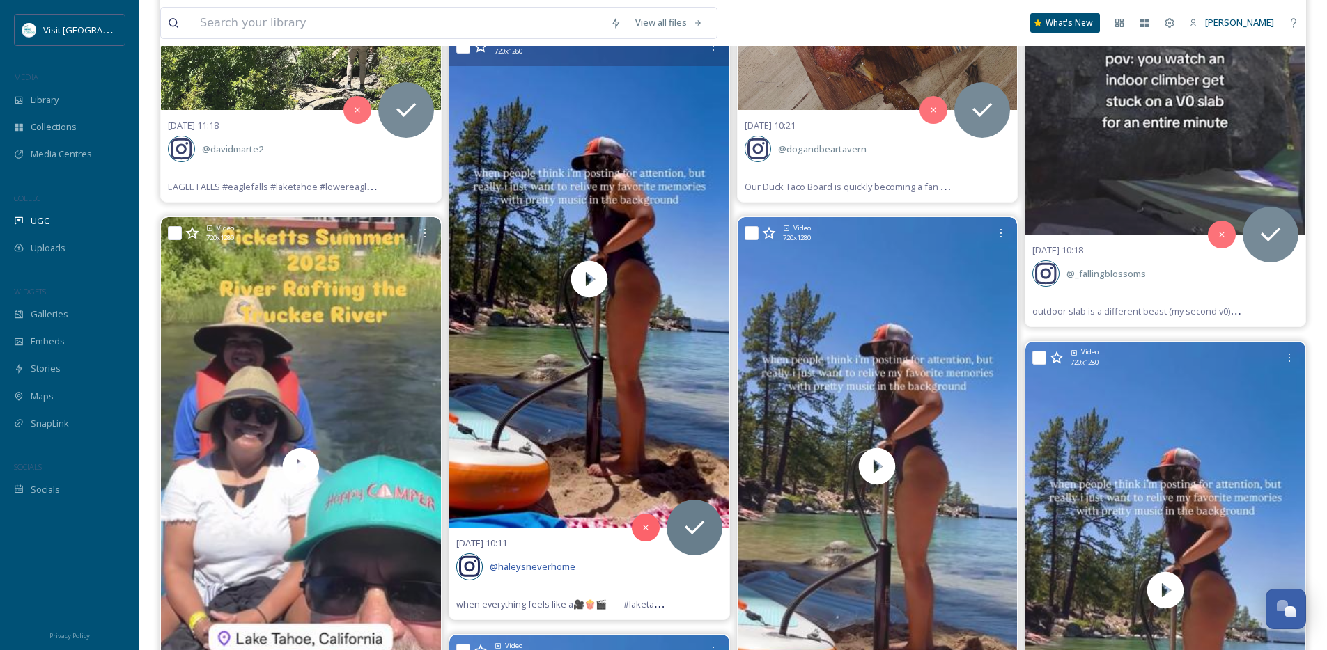
click at [547, 568] on span "@ haleysneverhome" at bounding box center [533, 567] width 86 height 13
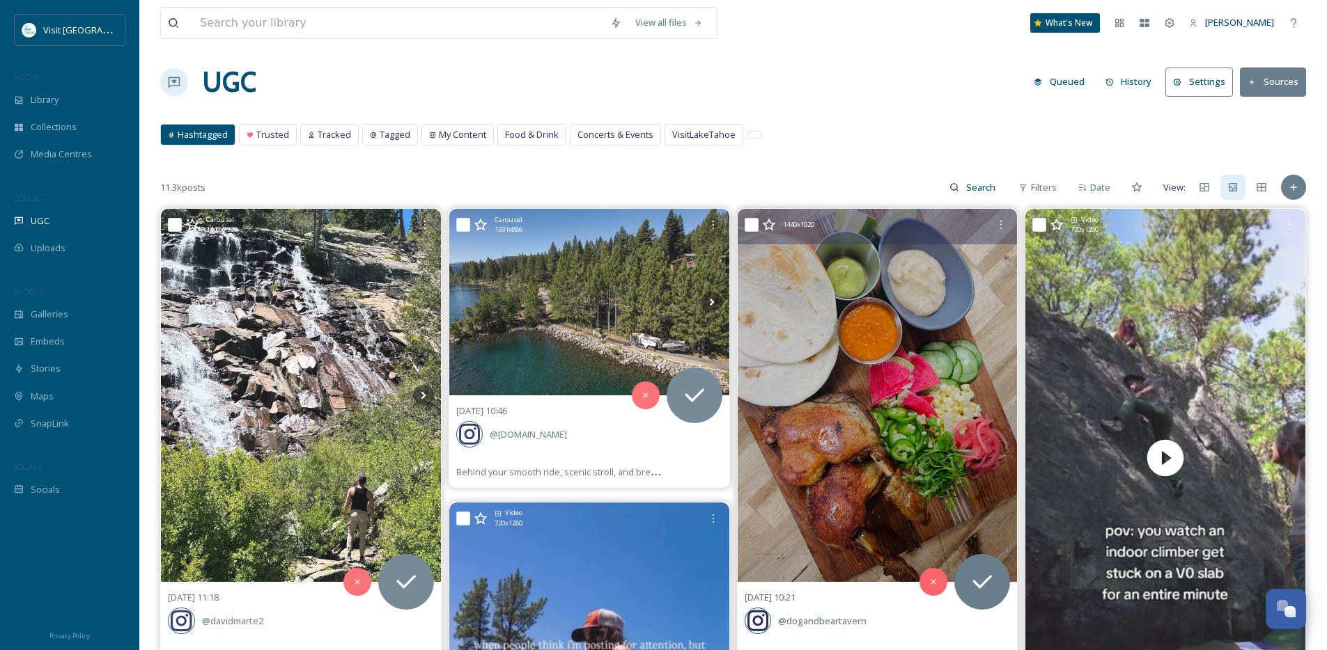
scroll to position [5, 0]
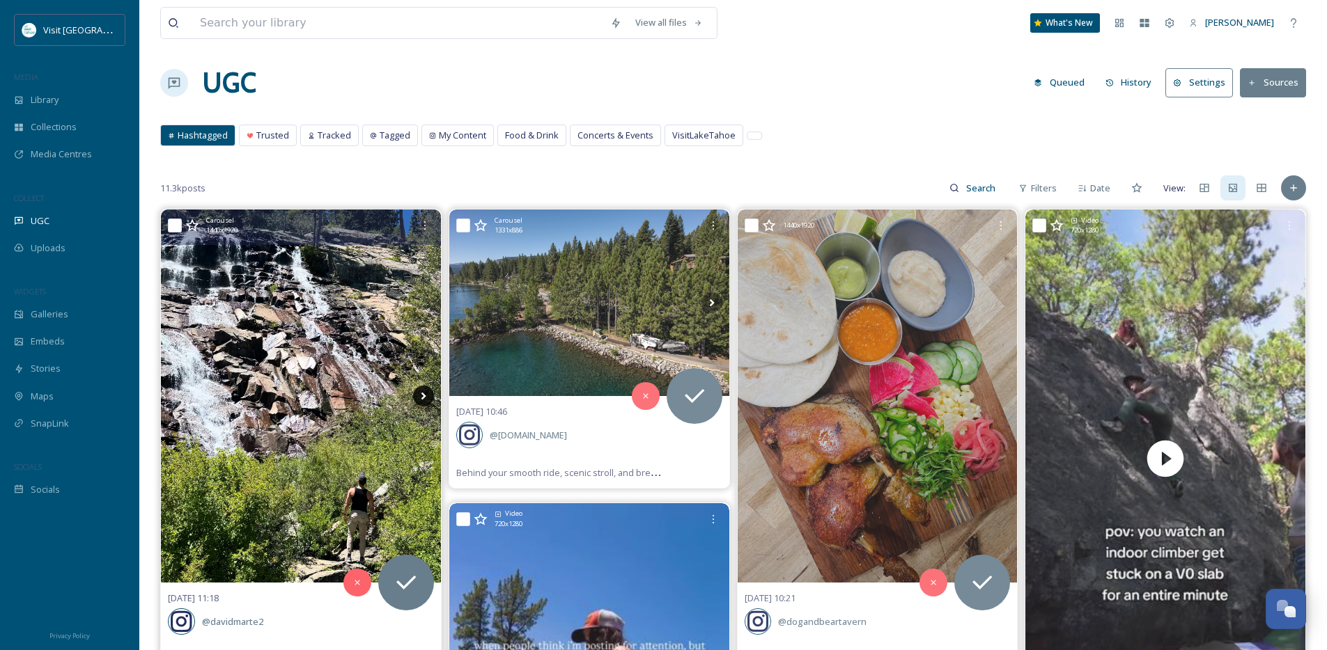
click at [425, 398] on icon at bounding box center [423, 396] width 21 height 21
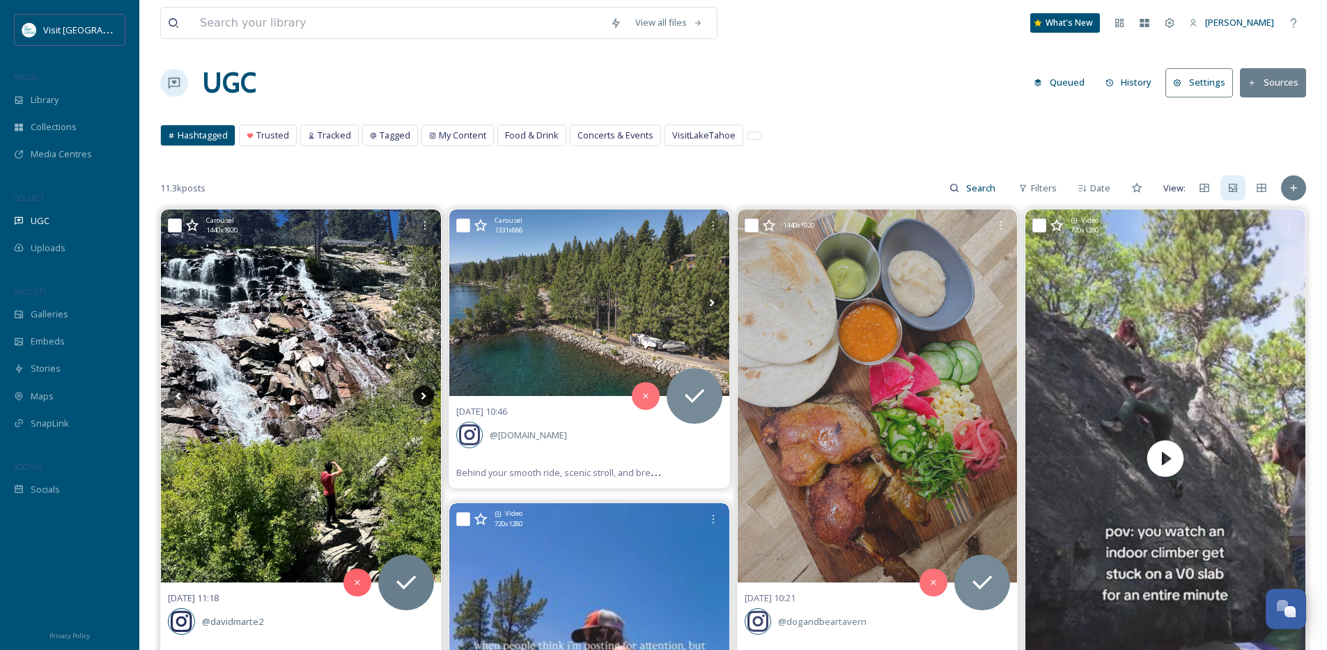
click at [425, 398] on icon at bounding box center [423, 396] width 21 height 21
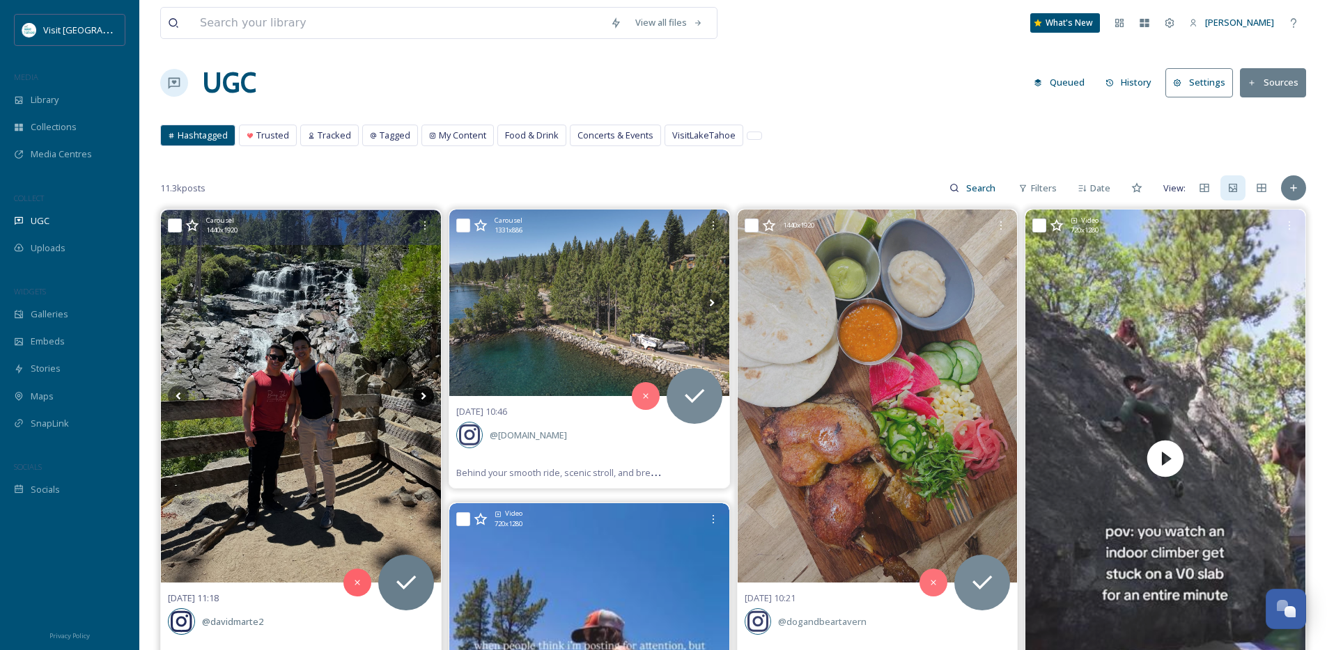
click at [425, 398] on icon at bounding box center [423, 396] width 21 height 21
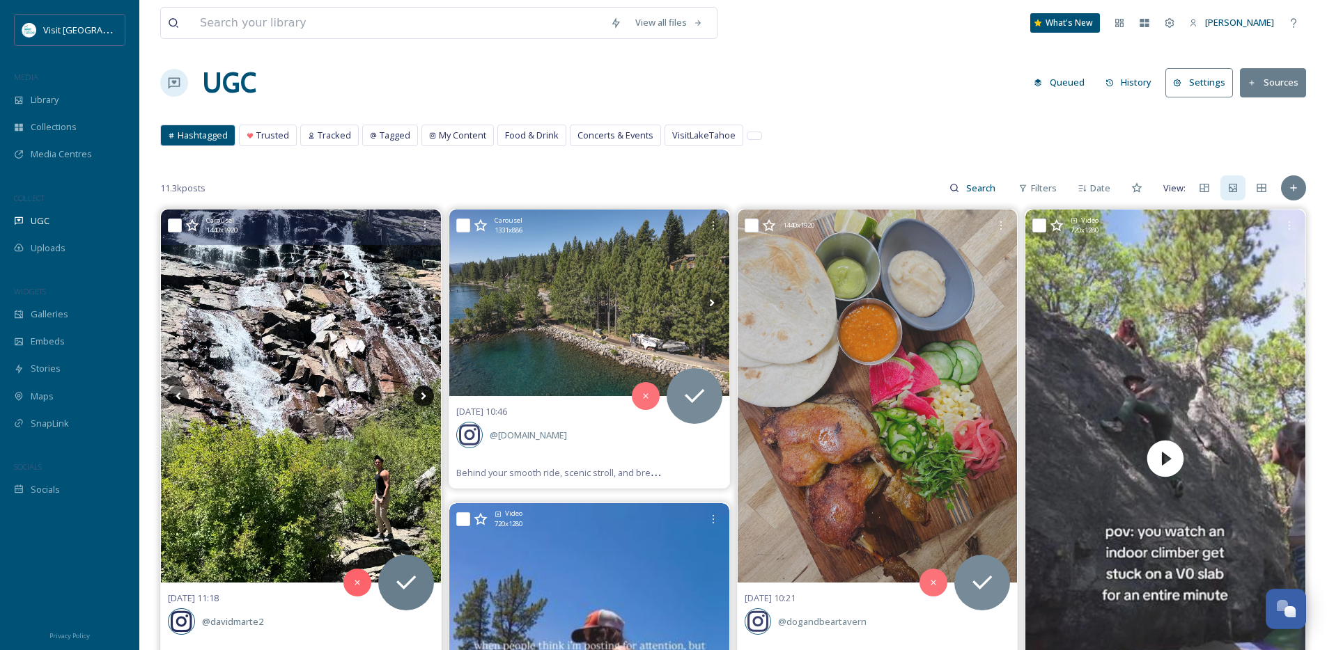
click at [425, 398] on icon at bounding box center [423, 396] width 21 height 21
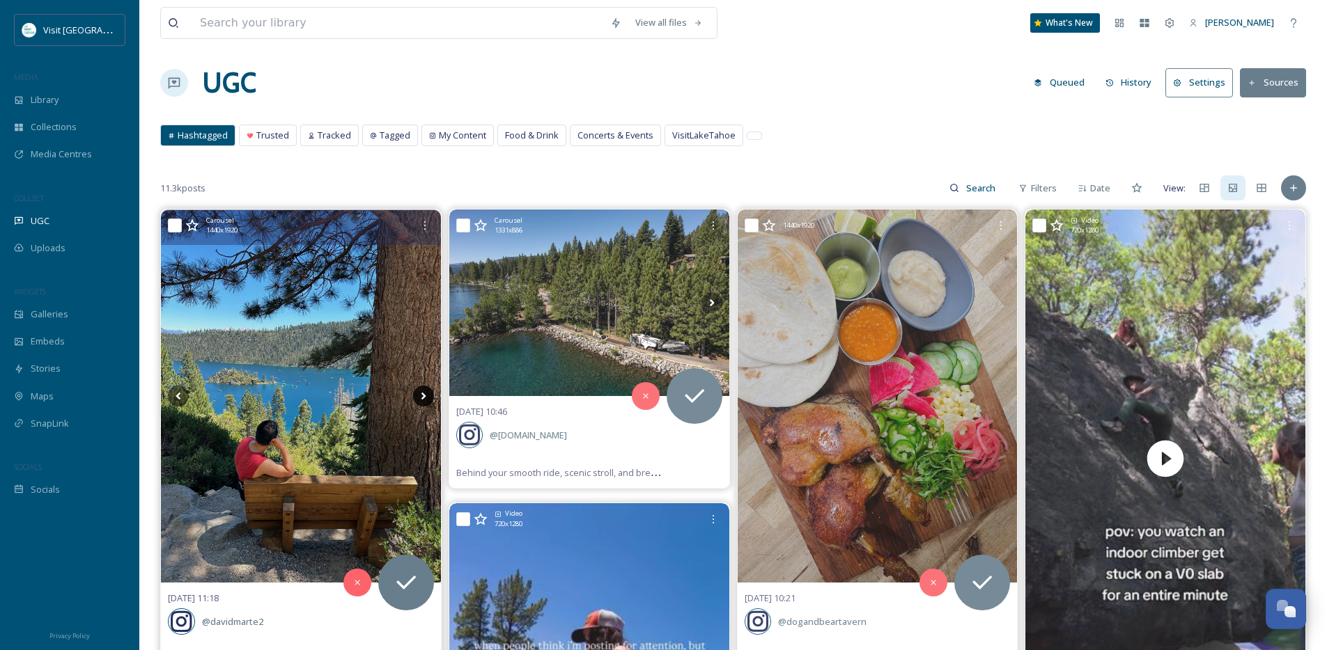
click at [424, 398] on icon at bounding box center [423, 396] width 21 height 21
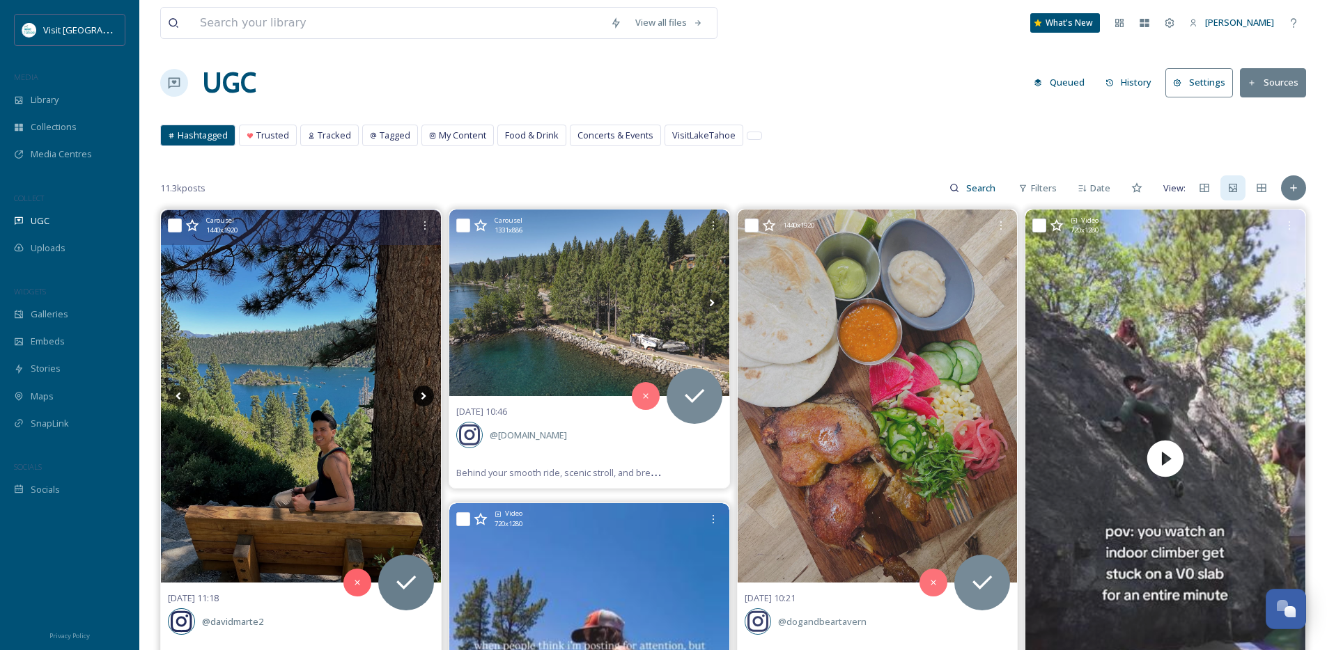
click at [424, 398] on icon at bounding box center [423, 396] width 21 height 21
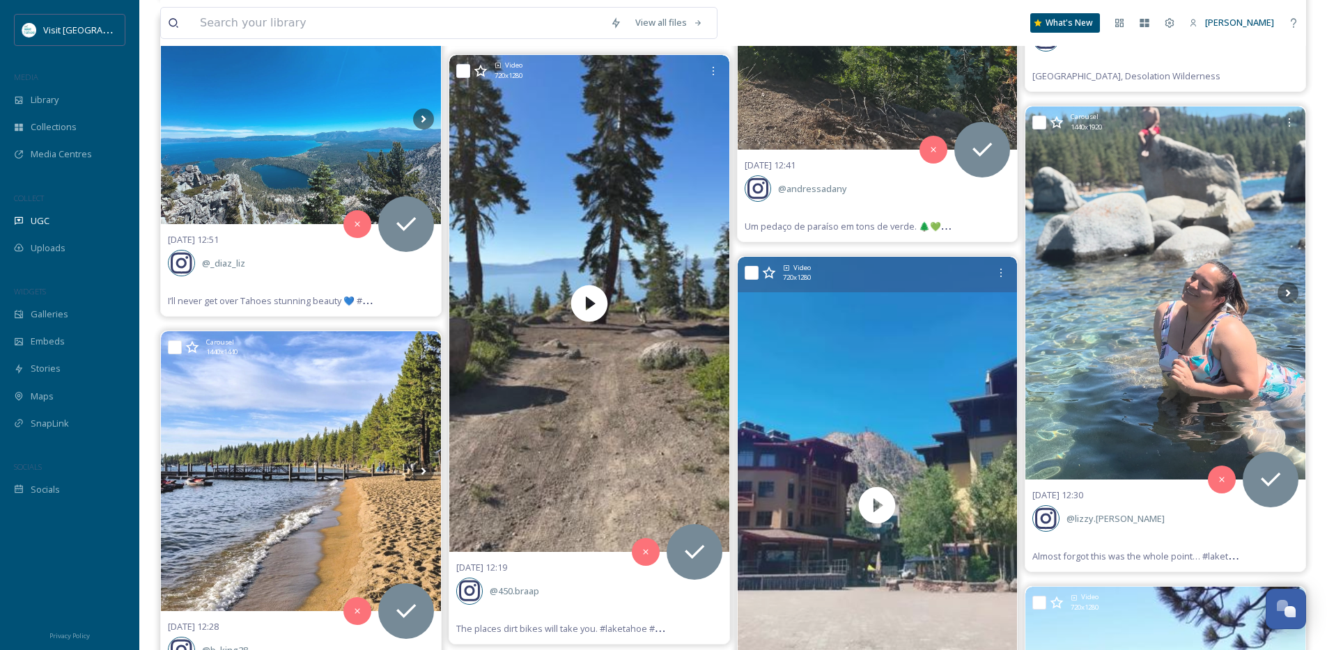
scroll to position [8331, 0]
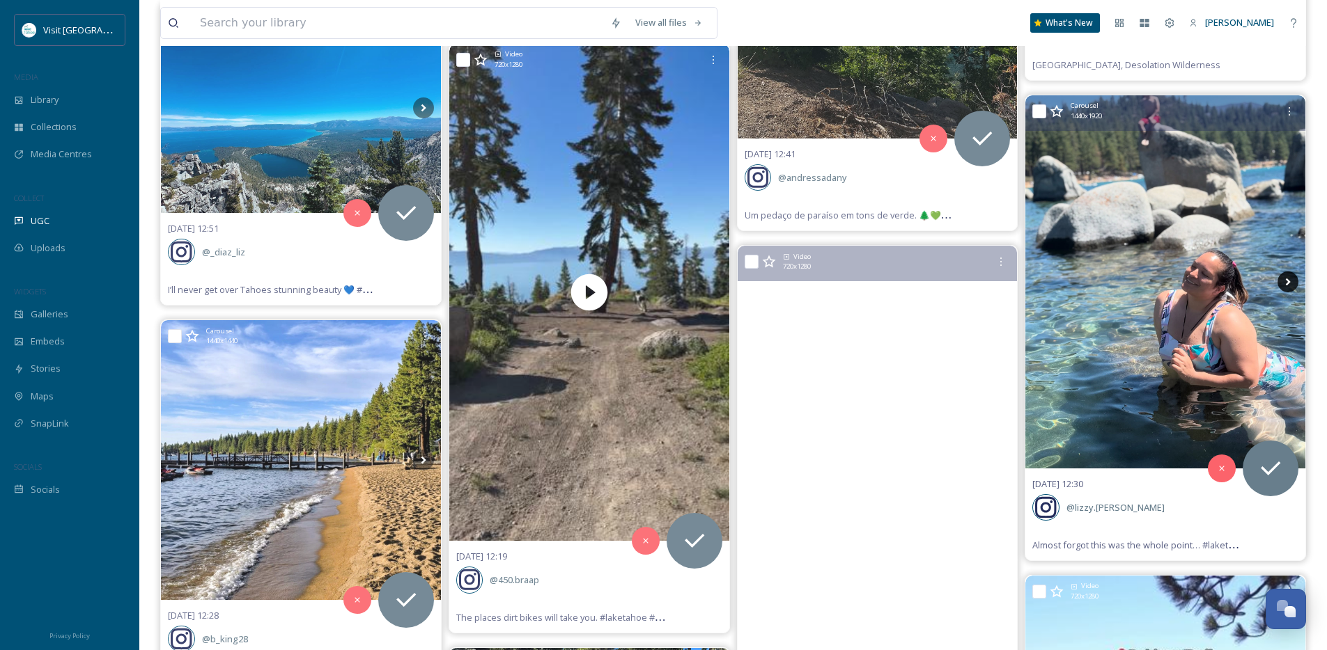
click at [1284, 283] on icon at bounding box center [1287, 282] width 21 height 21
click at [1285, 283] on icon at bounding box center [1287, 282] width 21 height 21
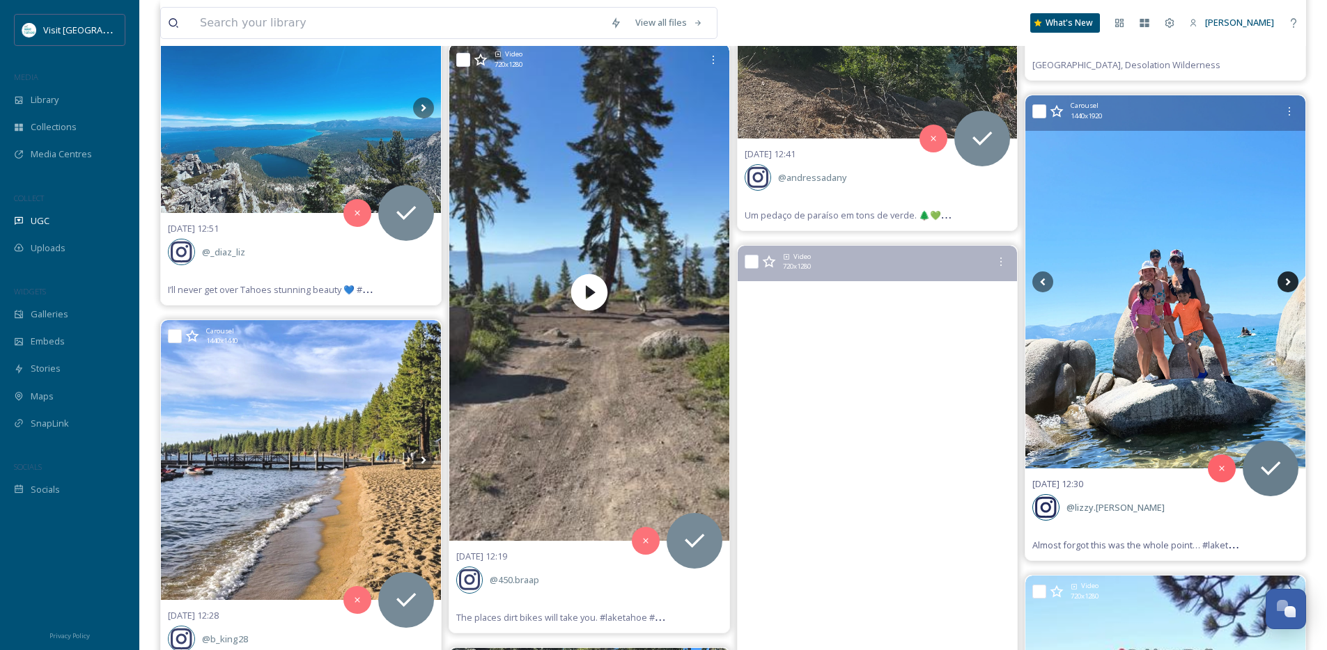
click at [1285, 283] on icon at bounding box center [1287, 282] width 21 height 21
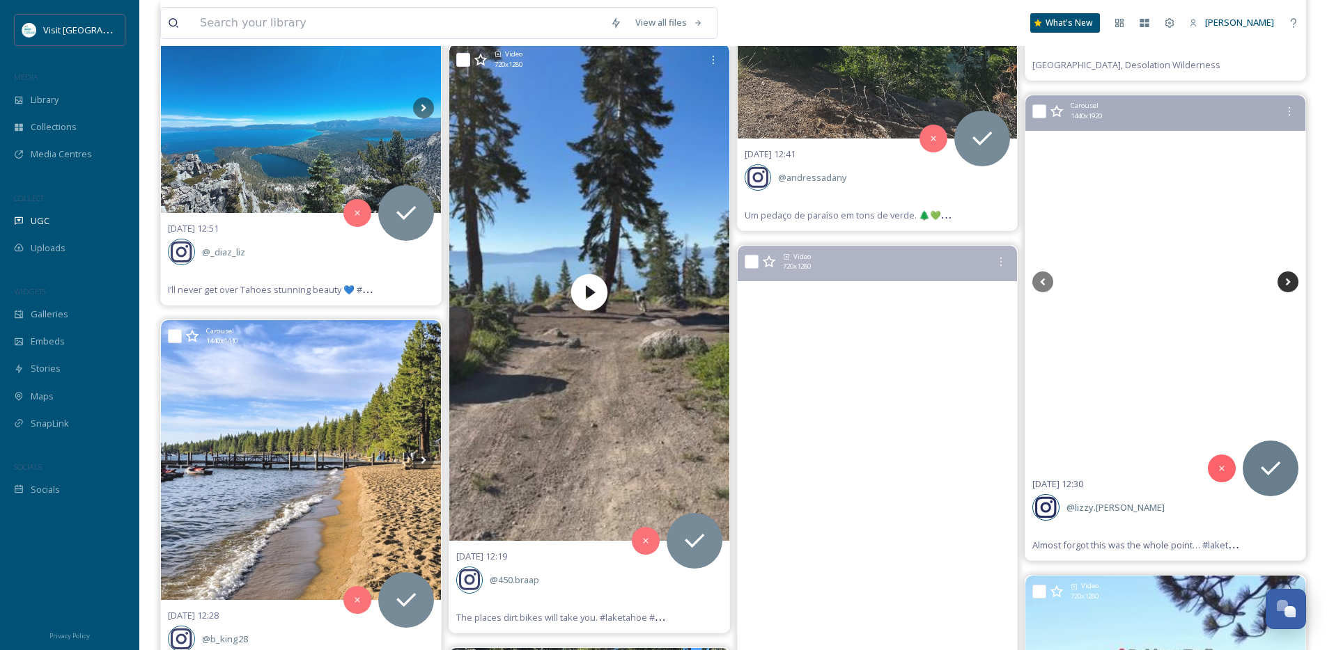
click at [1285, 283] on icon at bounding box center [1287, 282] width 21 height 21
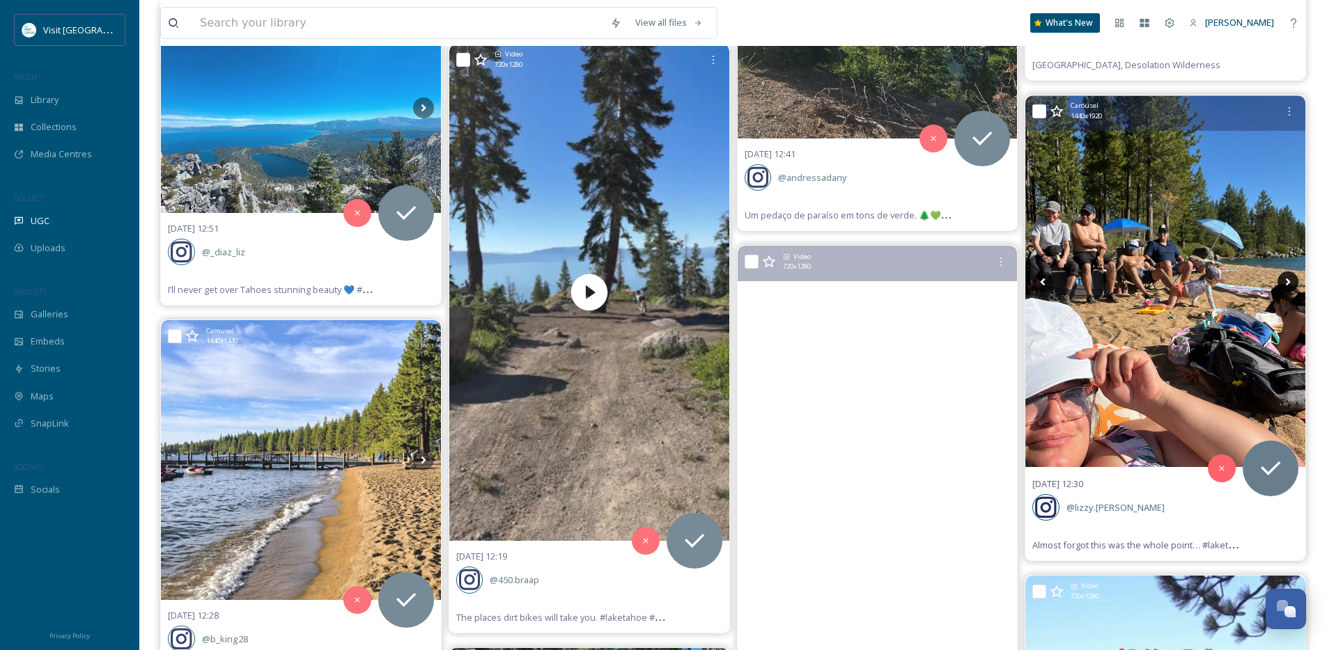
click at [1285, 283] on icon at bounding box center [1287, 282] width 21 height 21
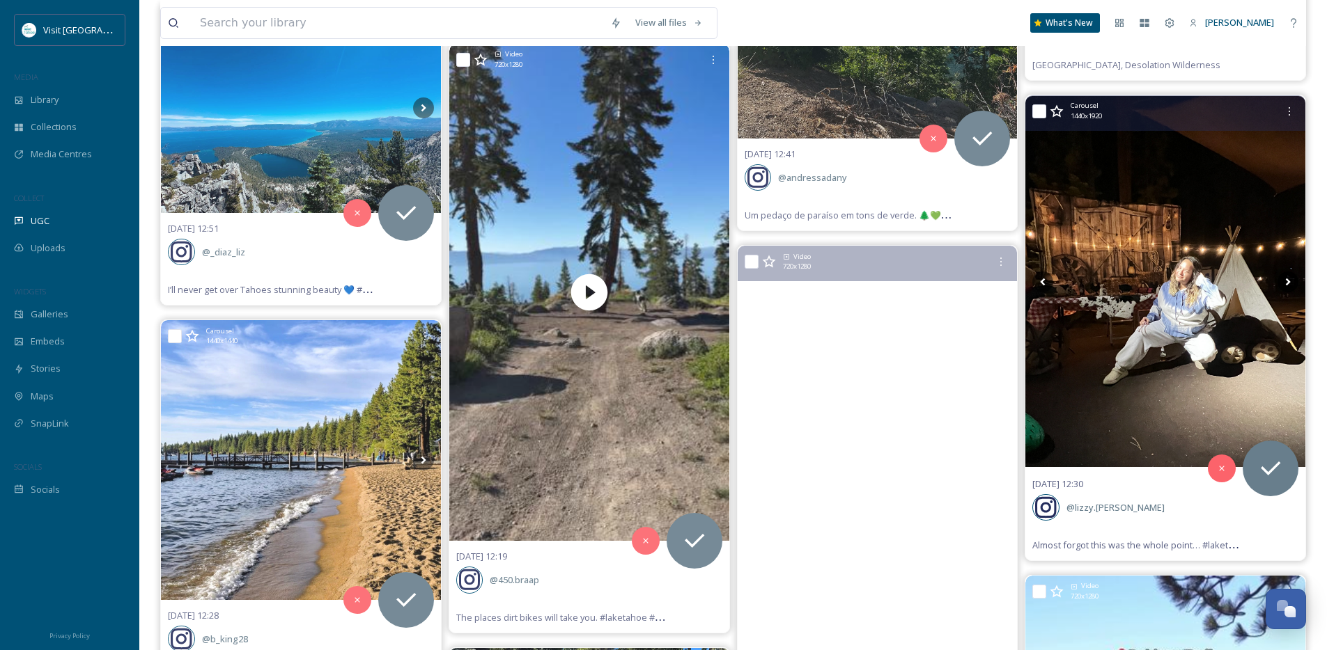
click at [1285, 283] on icon at bounding box center [1287, 282] width 21 height 21
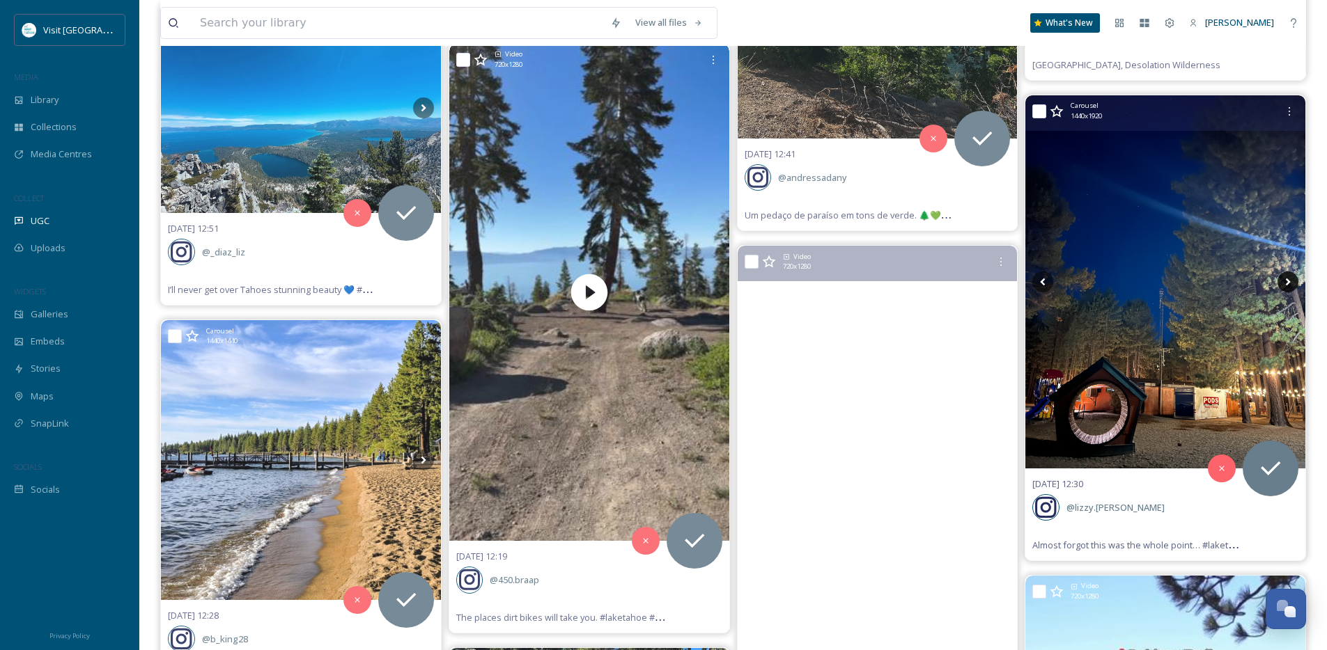
click at [1286, 282] on icon at bounding box center [1287, 282] width 21 height 21
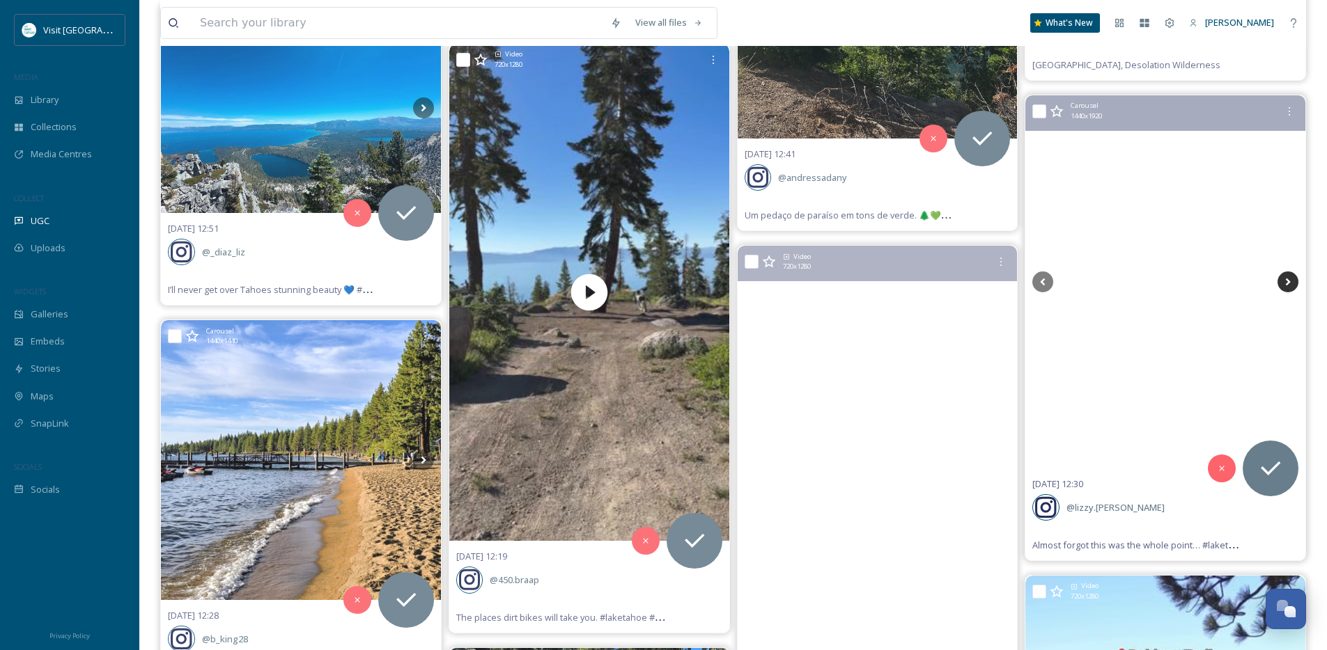
click at [1286, 282] on icon at bounding box center [1287, 282] width 21 height 21
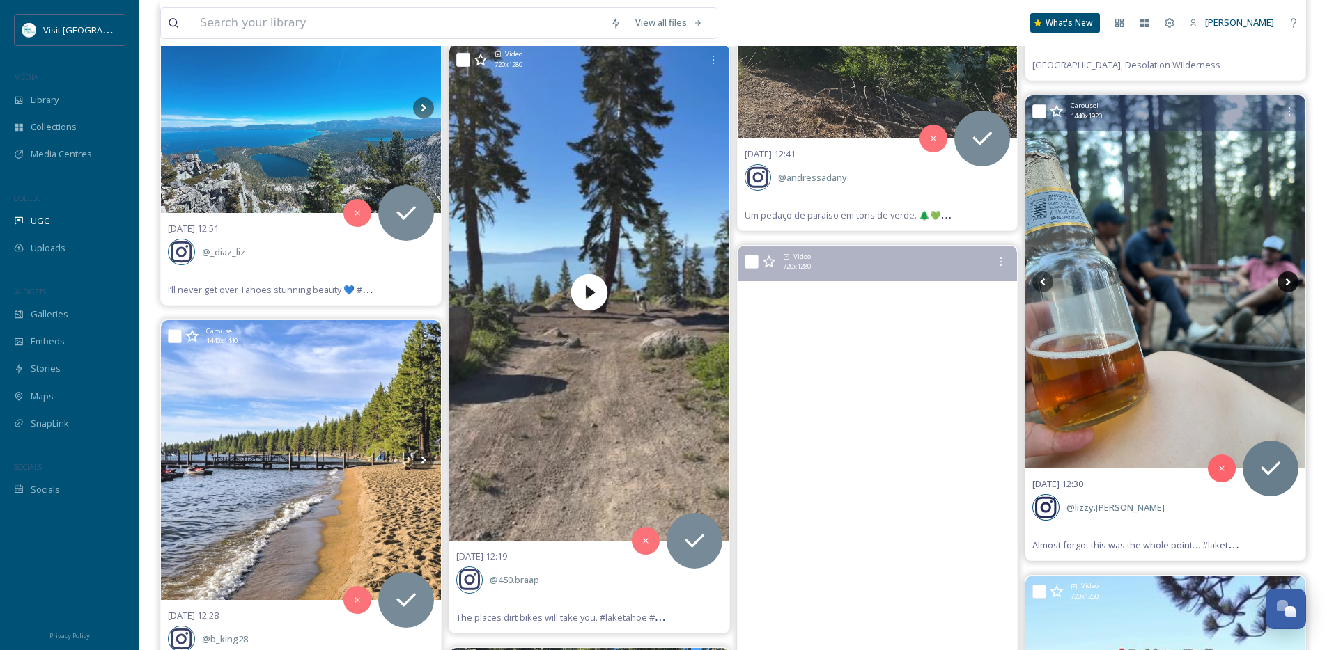
click at [1286, 282] on icon at bounding box center [1287, 282] width 21 height 21
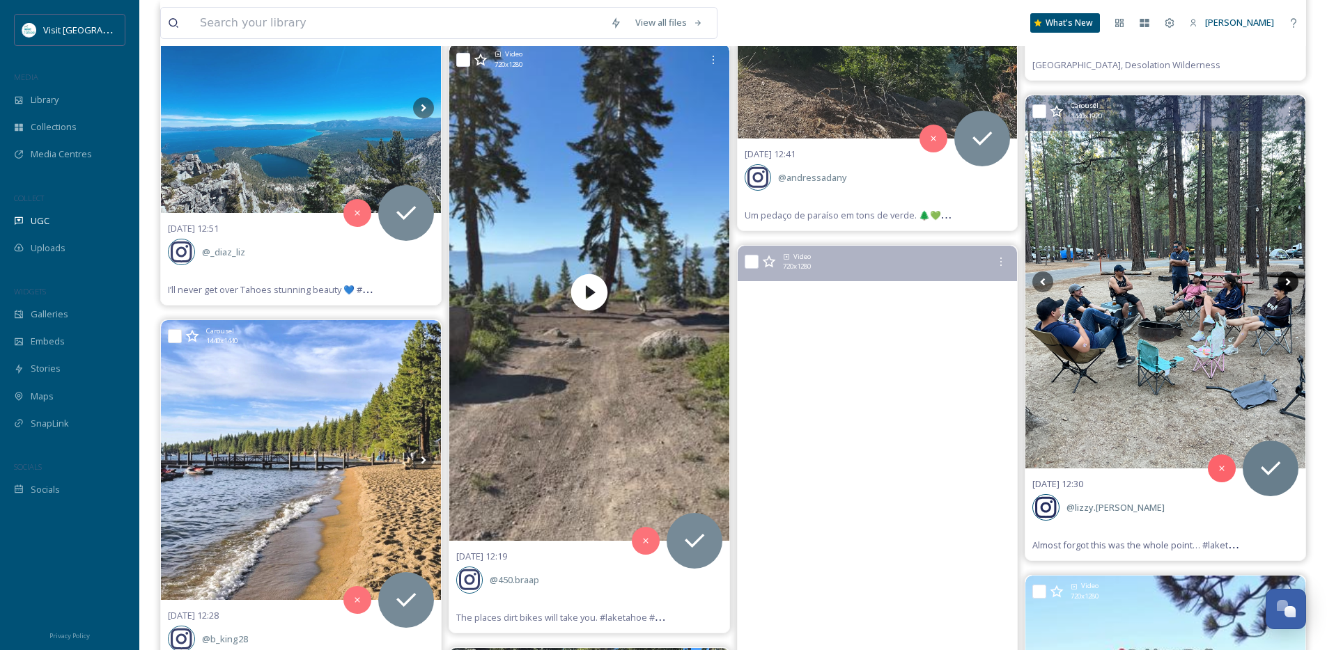
click at [1286, 282] on icon at bounding box center [1287, 282] width 21 height 21
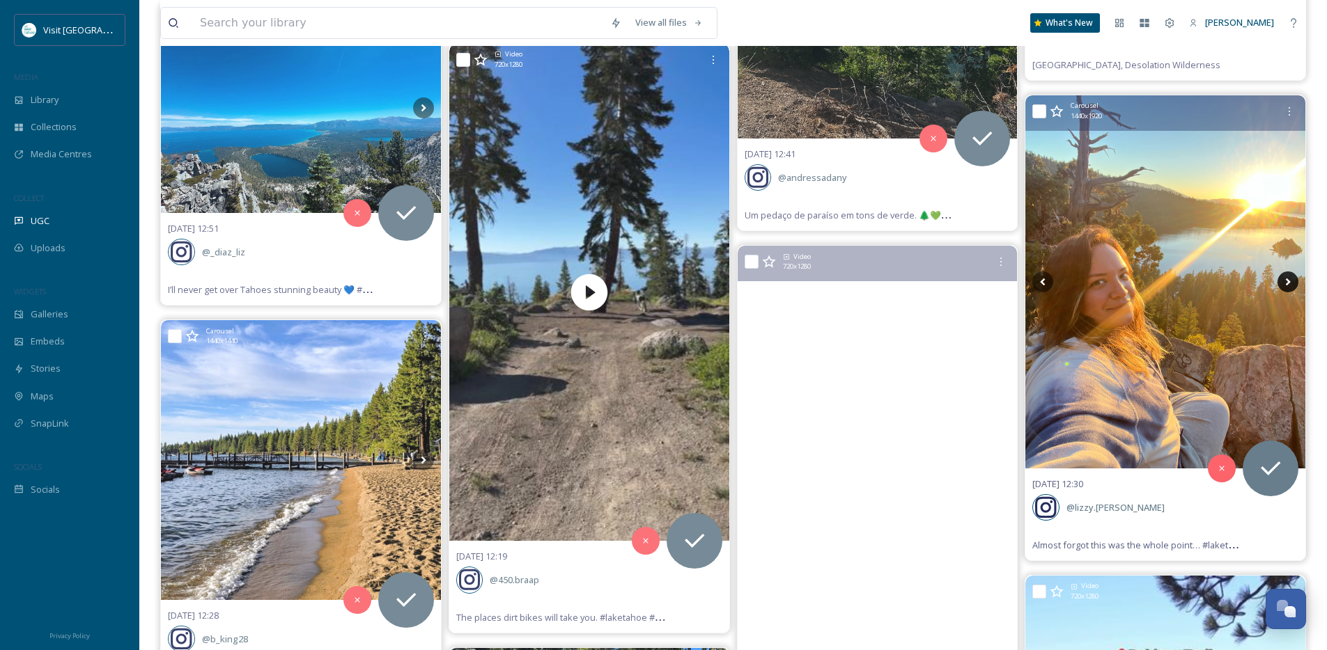
click at [1286, 282] on icon at bounding box center [1287, 282] width 21 height 21
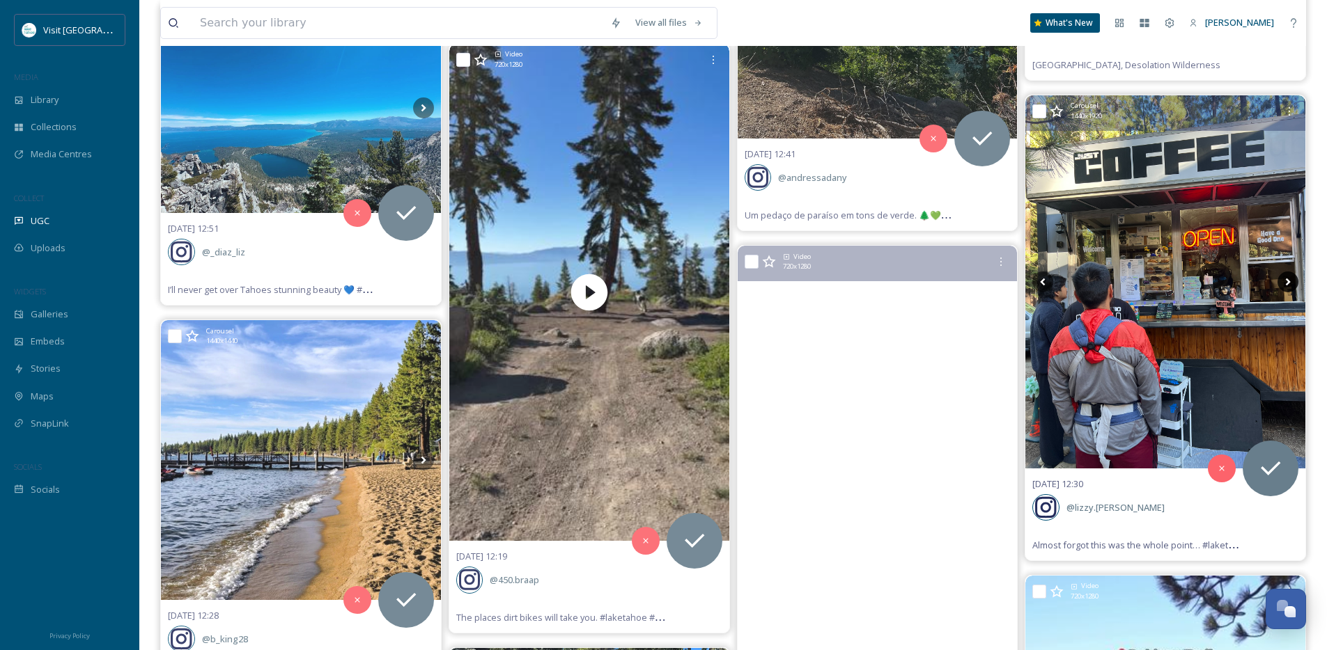
click at [1286, 282] on icon at bounding box center [1287, 282] width 21 height 21
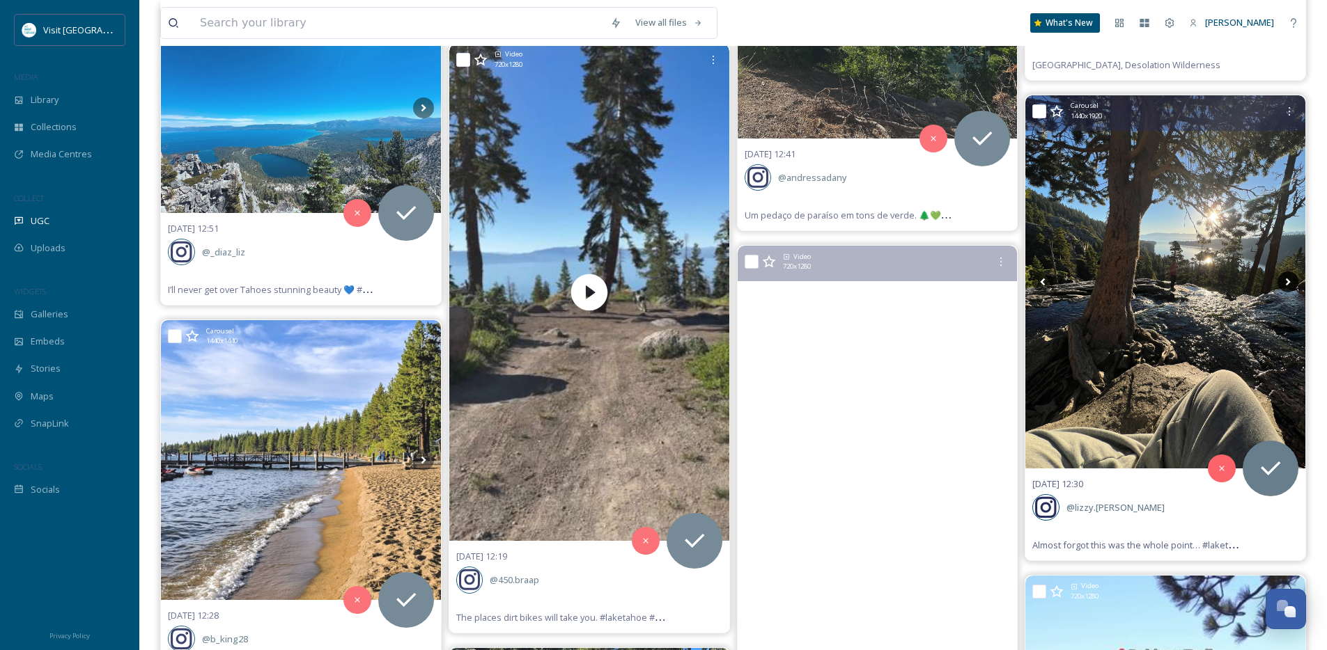
click at [1286, 282] on icon at bounding box center [1287, 282] width 21 height 21
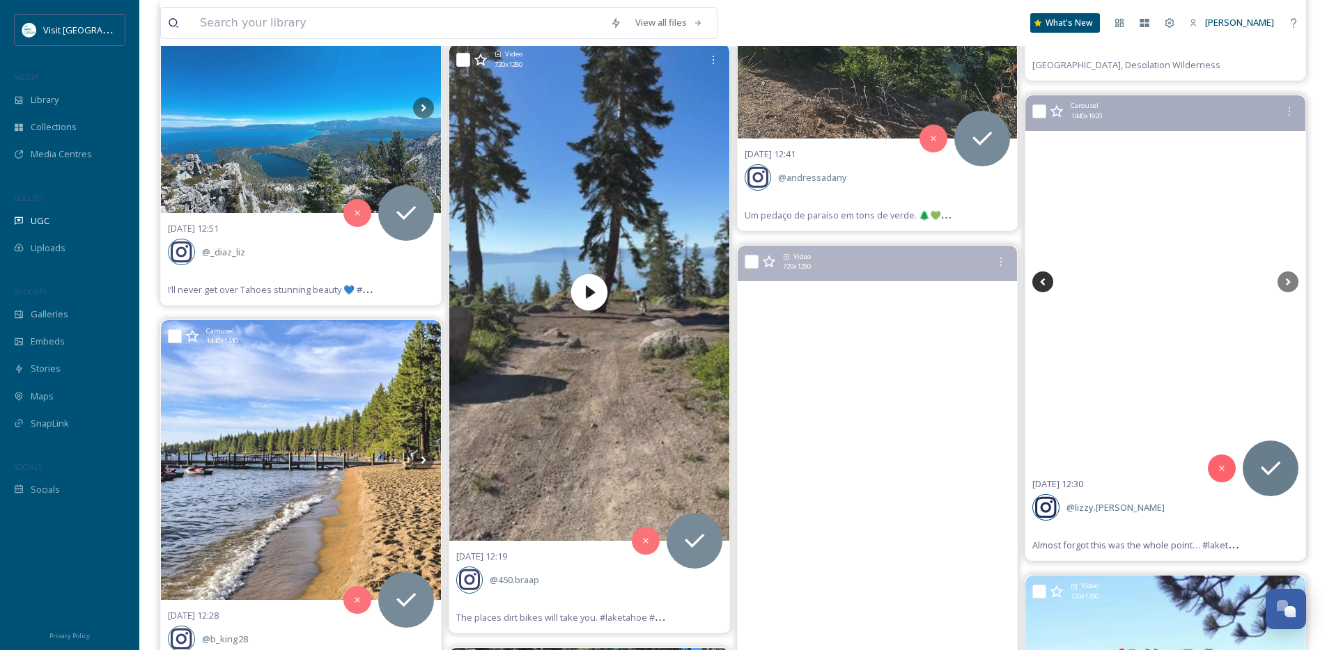
click at [1046, 284] on icon at bounding box center [1042, 282] width 21 height 21
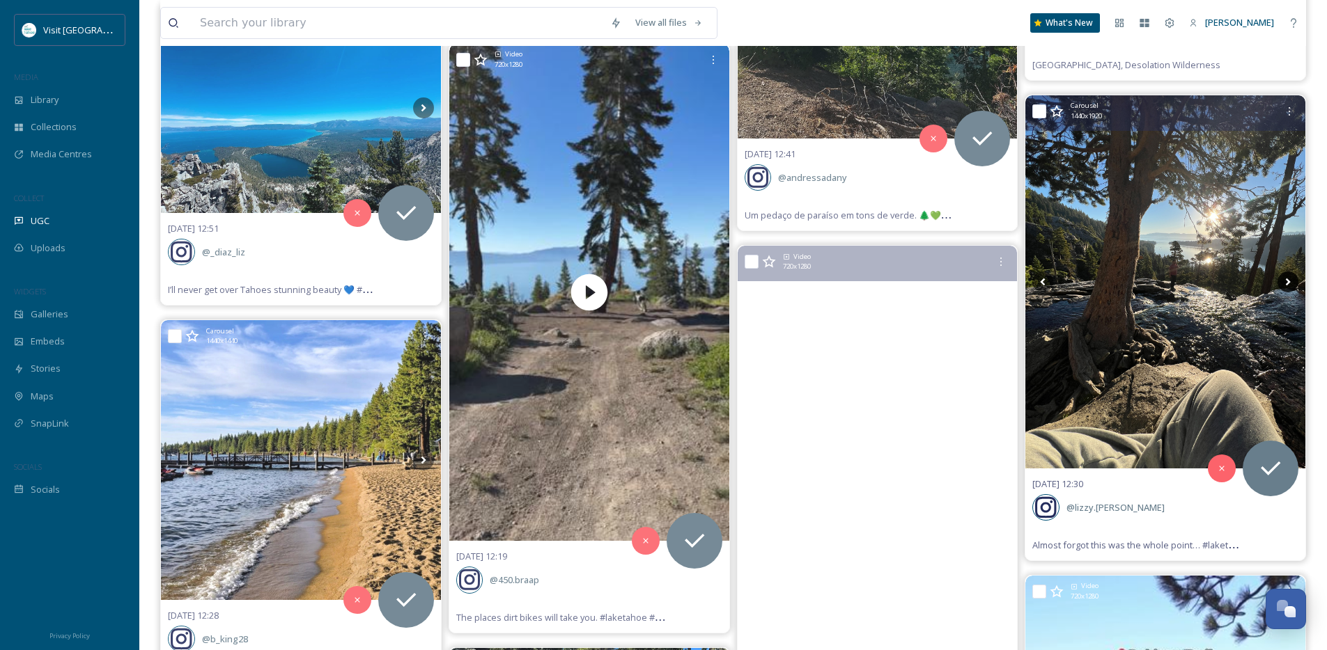
click at [1287, 280] on icon at bounding box center [1288, 283] width 5 height 8
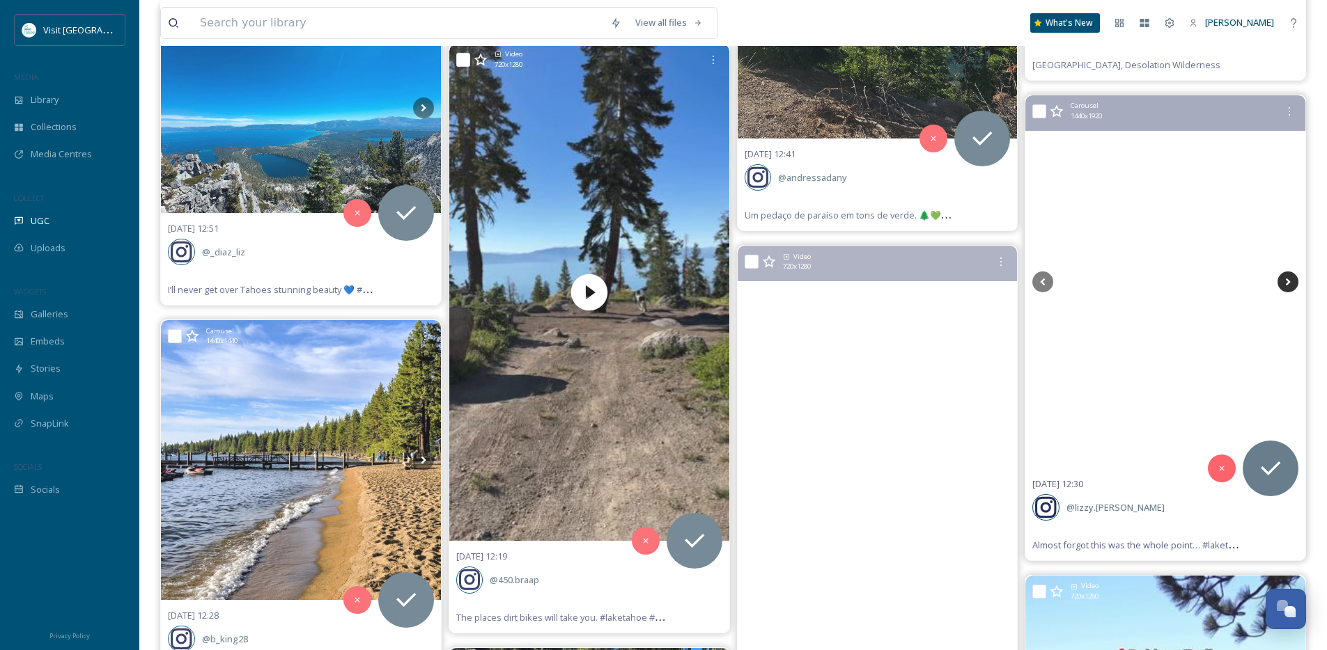
click at [1287, 280] on icon at bounding box center [1288, 283] width 5 height 8
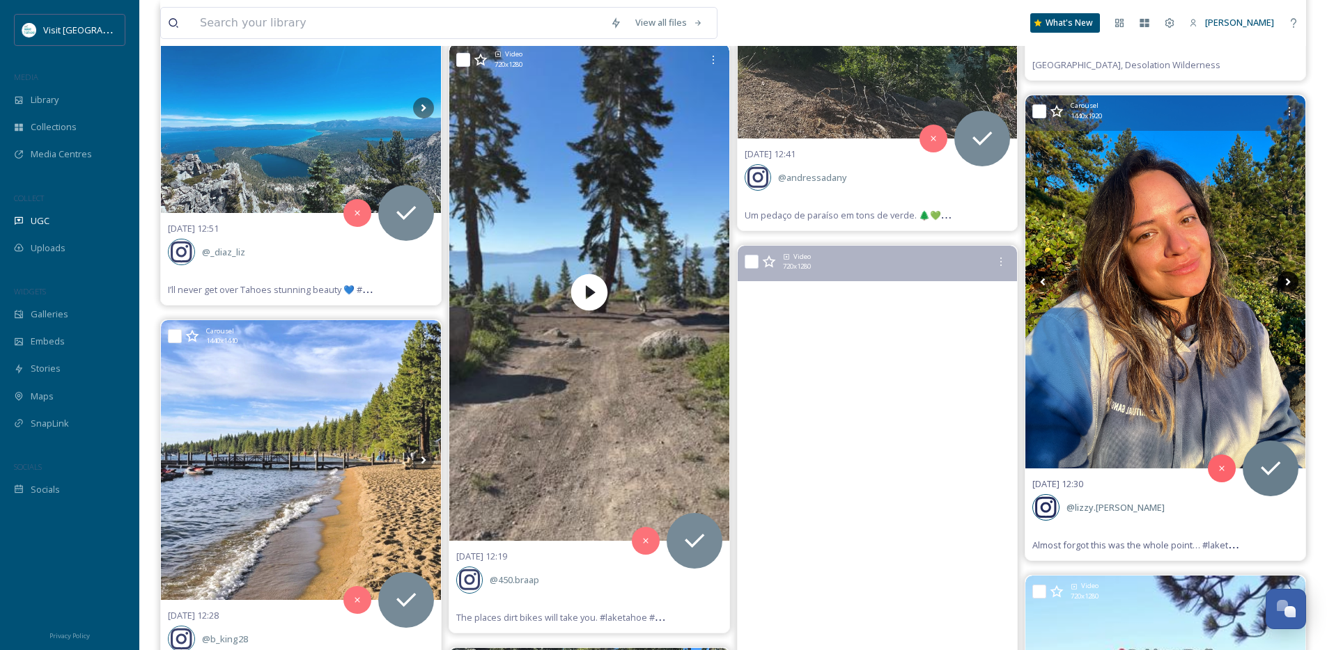
click at [1287, 280] on icon at bounding box center [1288, 283] width 5 height 8
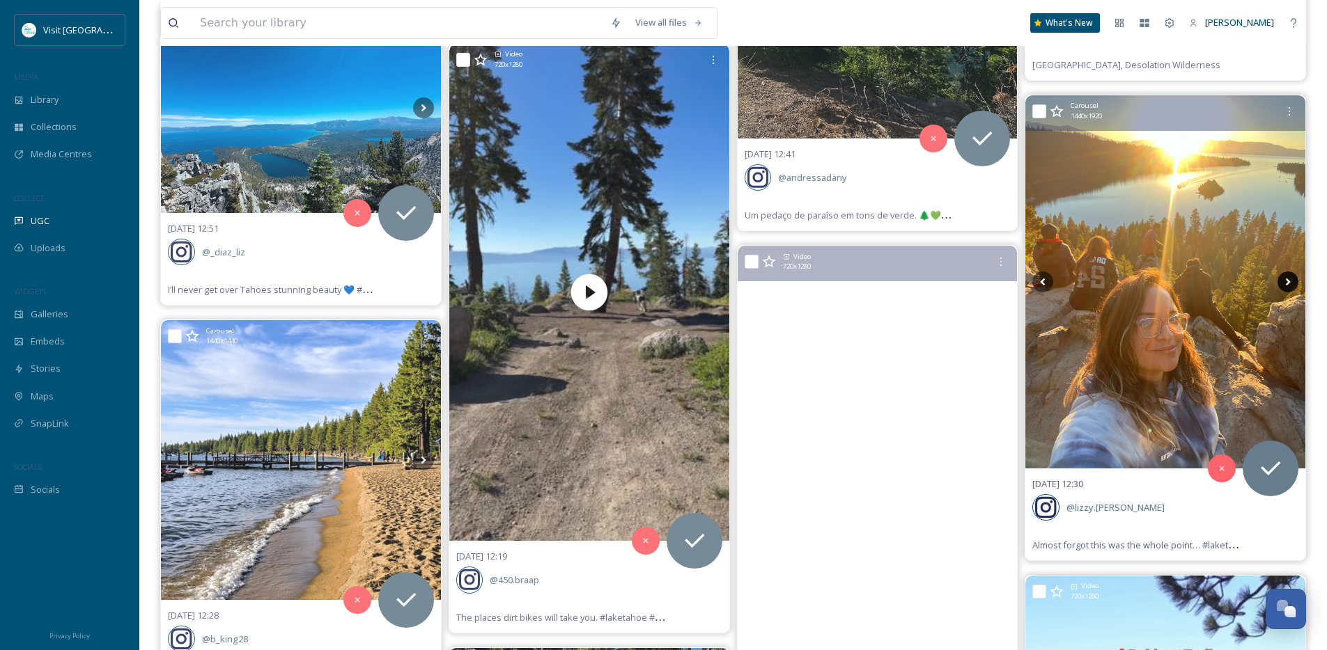
click at [1286, 280] on icon at bounding box center [1288, 283] width 5 height 8
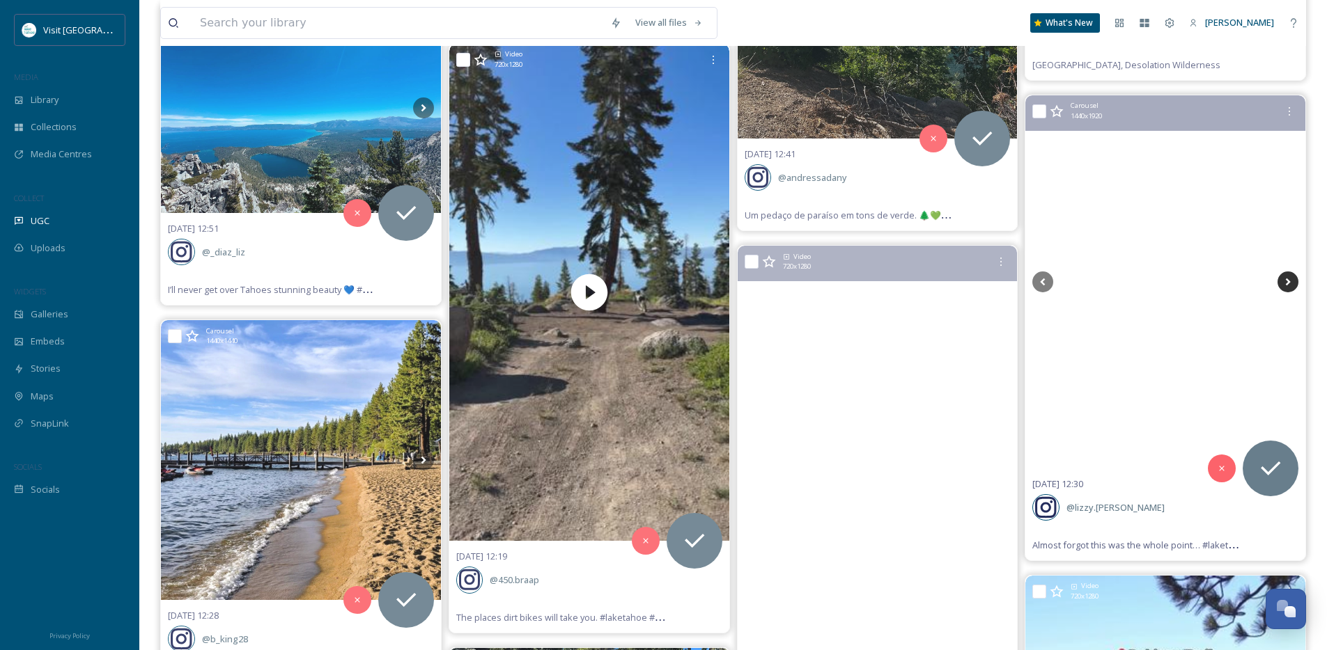
click at [1286, 280] on icon at bounding box center [1288, 283] width 5 height 8
click at [1045, 282] on icon at bounding box center [1042, 282] width 21 height 21
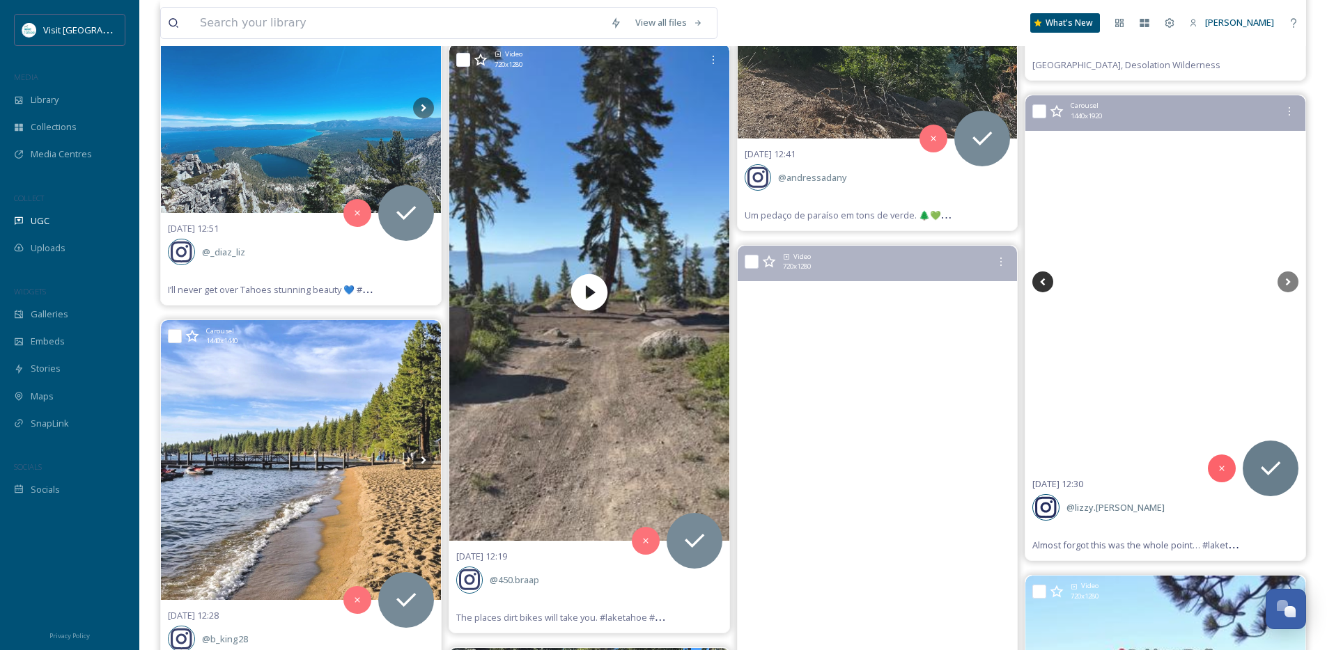
click at [1045, 282] on icon at bounding box center [1042, 282] width 21 height 21
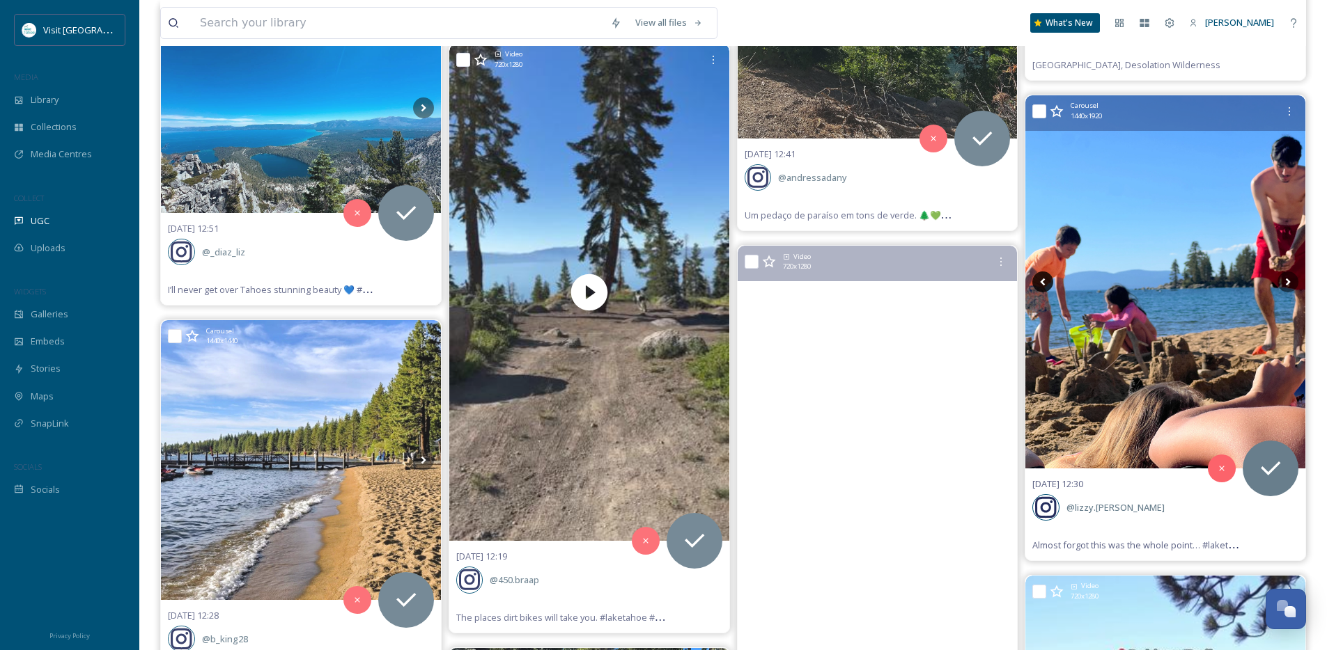
click at [1045, 282] on icon at bounding box center [1042, 282] width 21 height 21
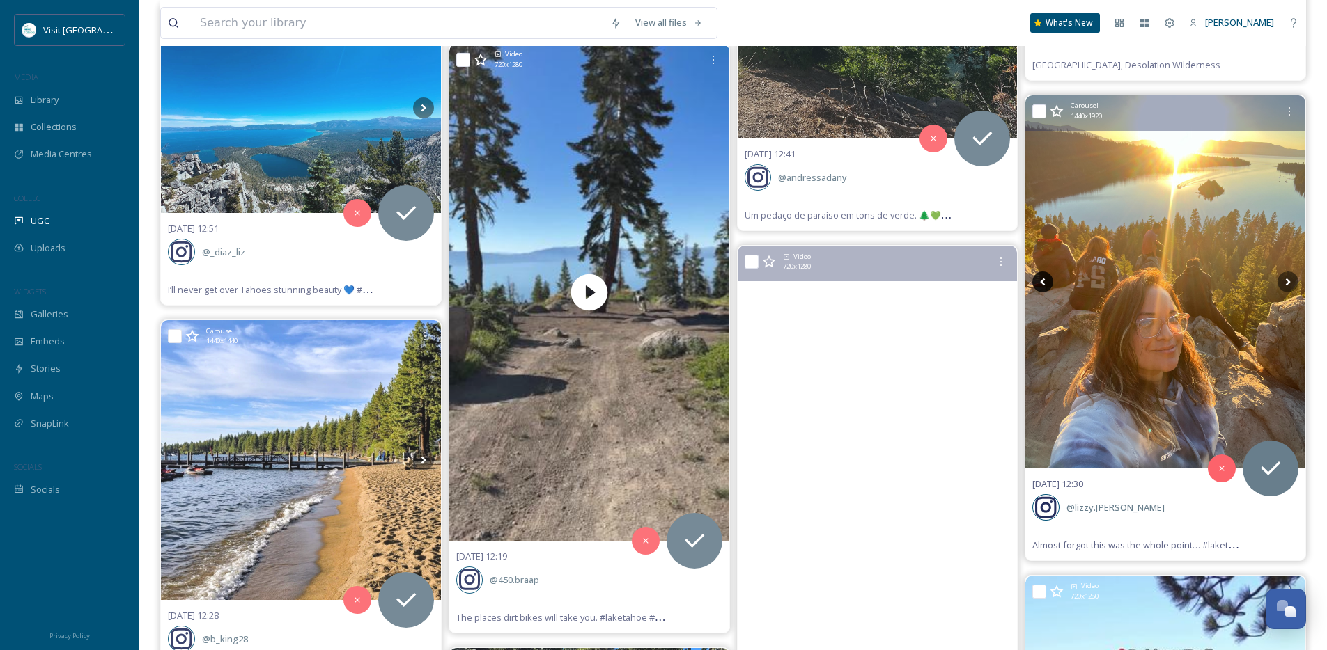
click at [1045, 282] on icon at bounding box center [1042, 282] width 21 height 21
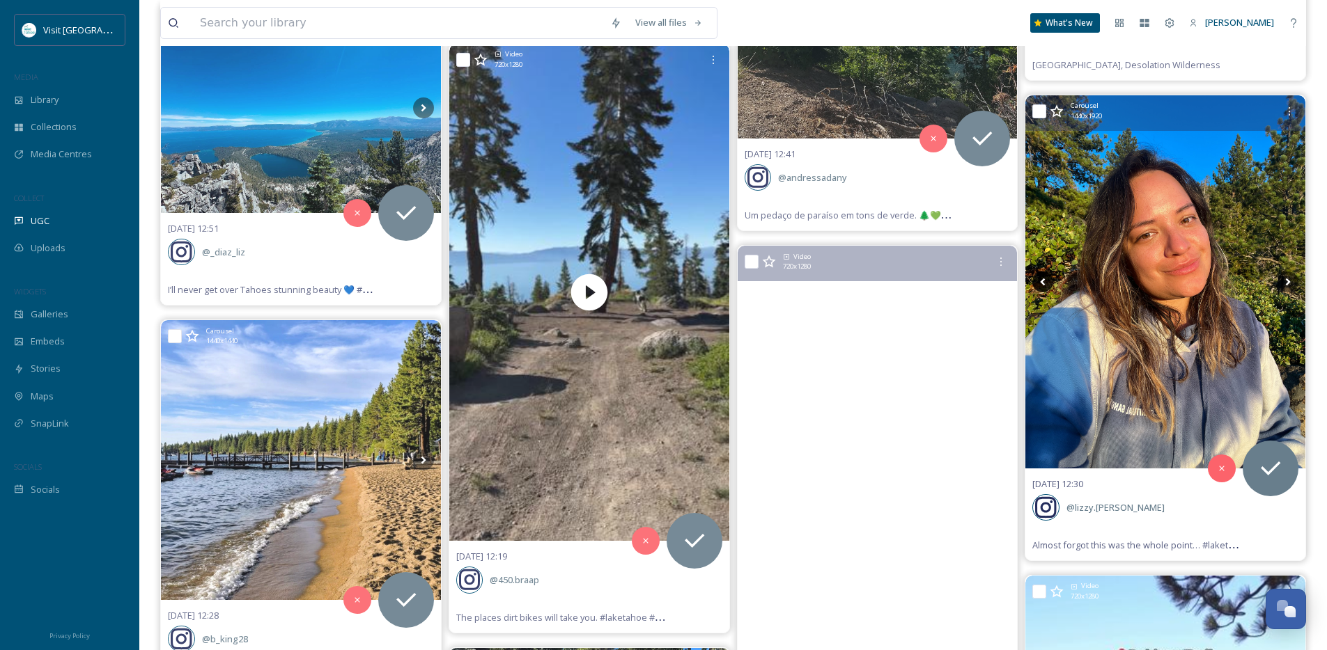
click at [1045, 282] on icon at bounding box center [1042, 282] width 21 height 21
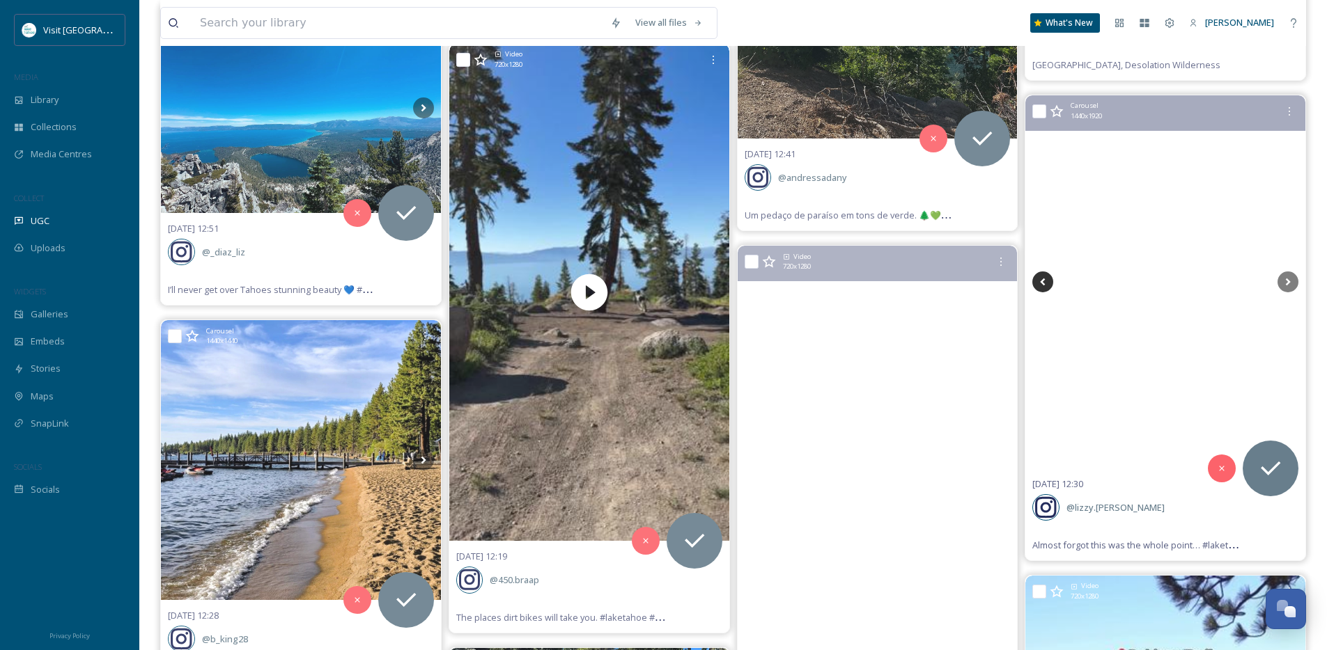
click at [1045, 282] on icon at bounding box center [1042, 282] width 21 height 21
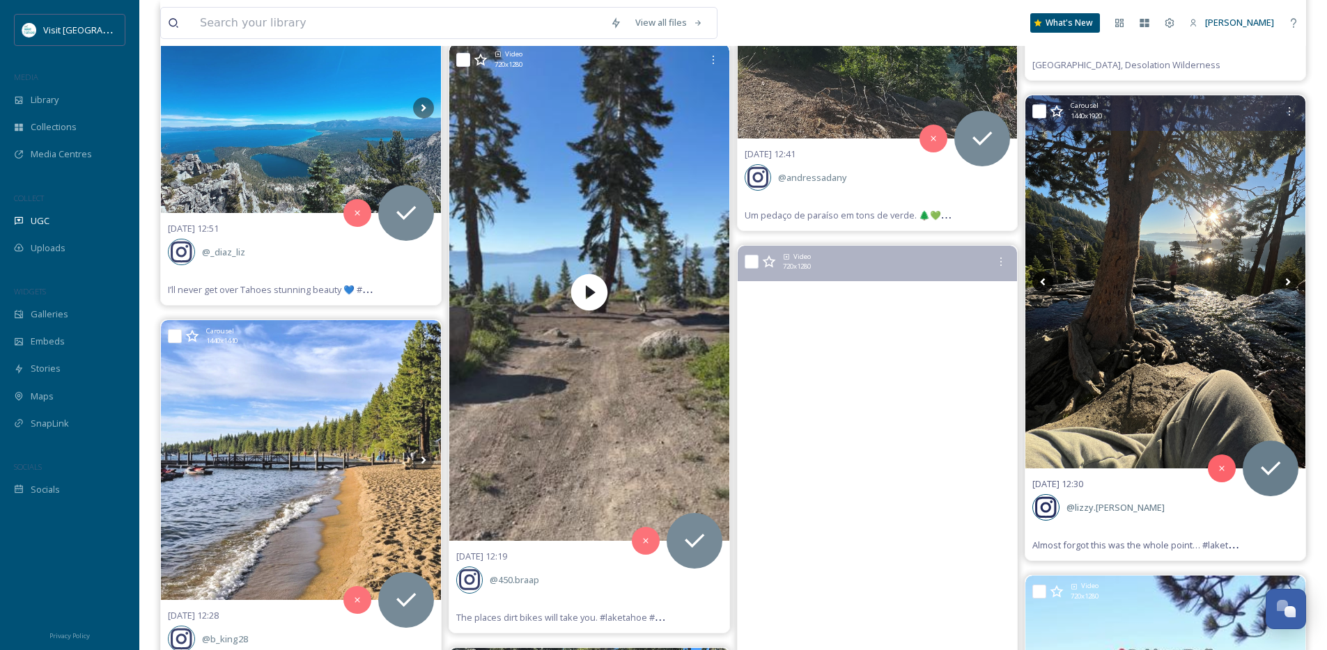
click at [1045, 282] on icon at bounding box center [1042, 282] width 21 height 21
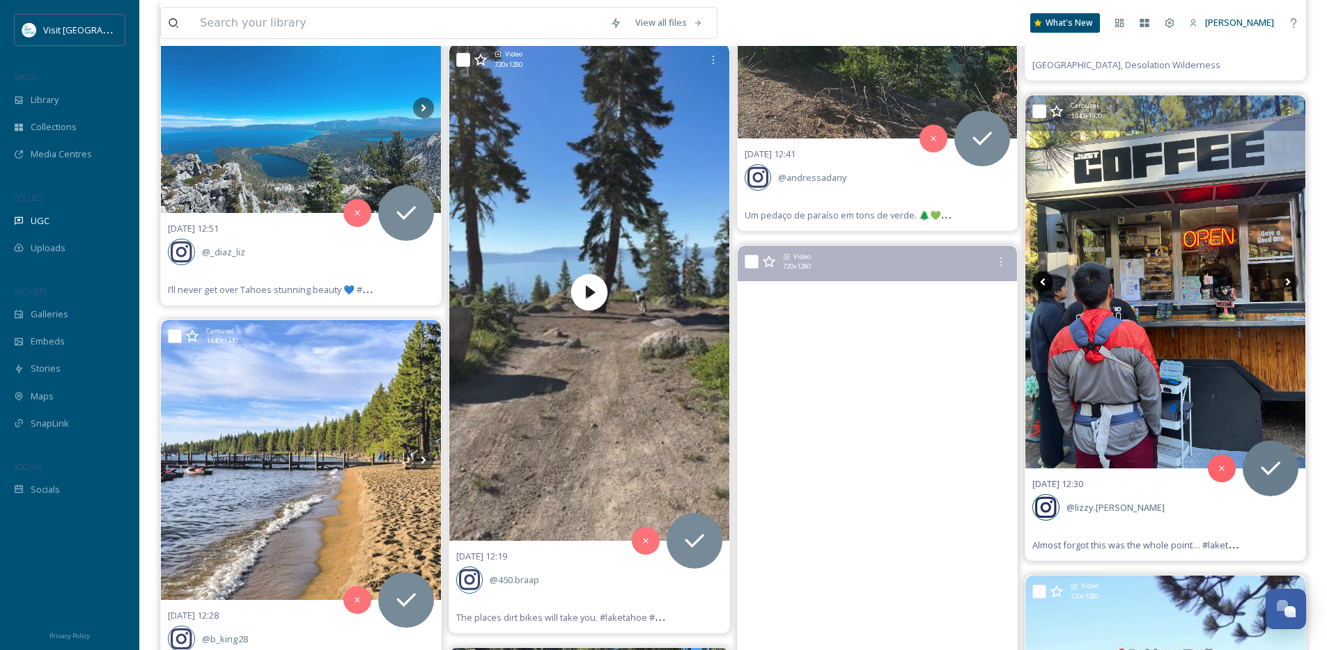
click at [1045, 282] on icon at bounding box center [1042, 282] width 21 height 21
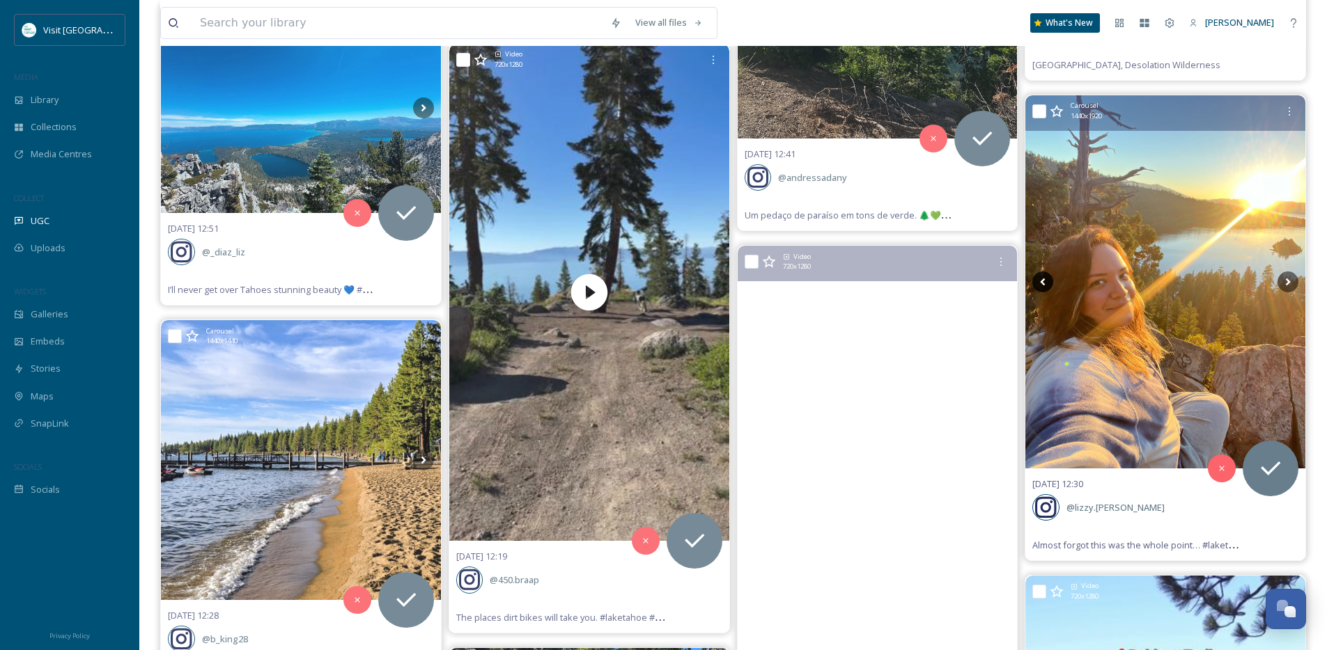
click at [1045, 282] on icon at bounding box center [1042, 282] width 21 height 21
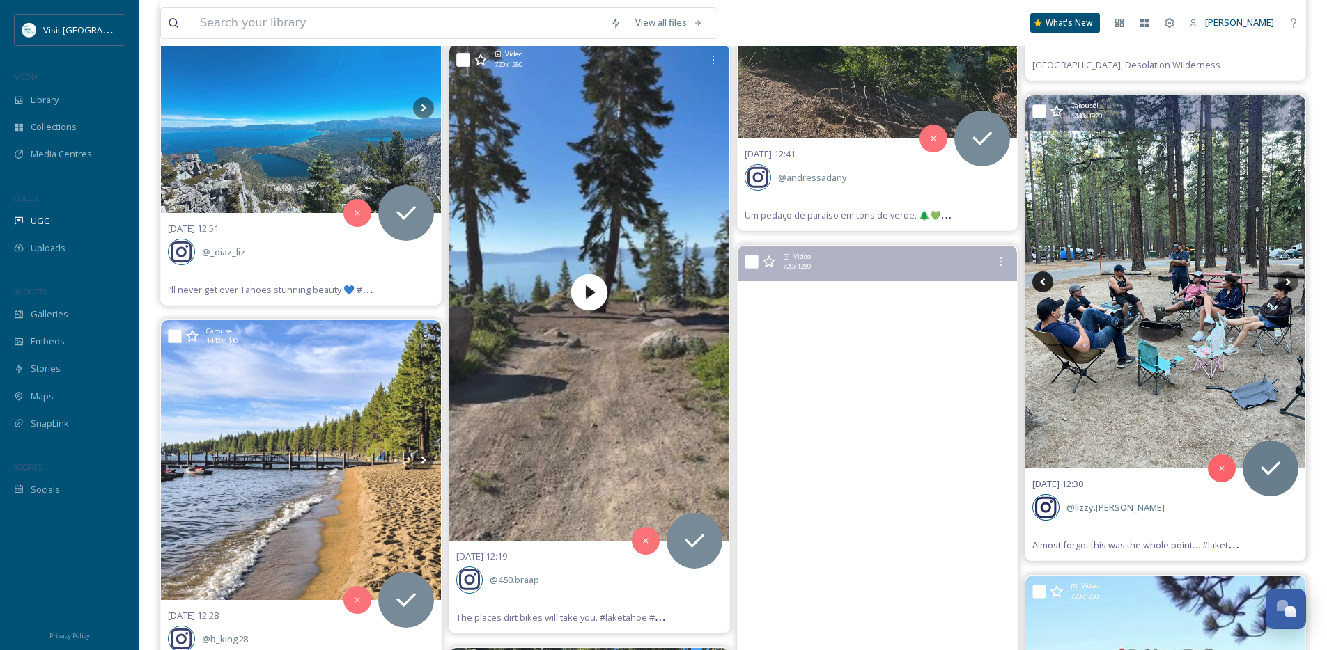
click at [1045, 282] on icon at bounding box center [1042, 282] width 21 height 21
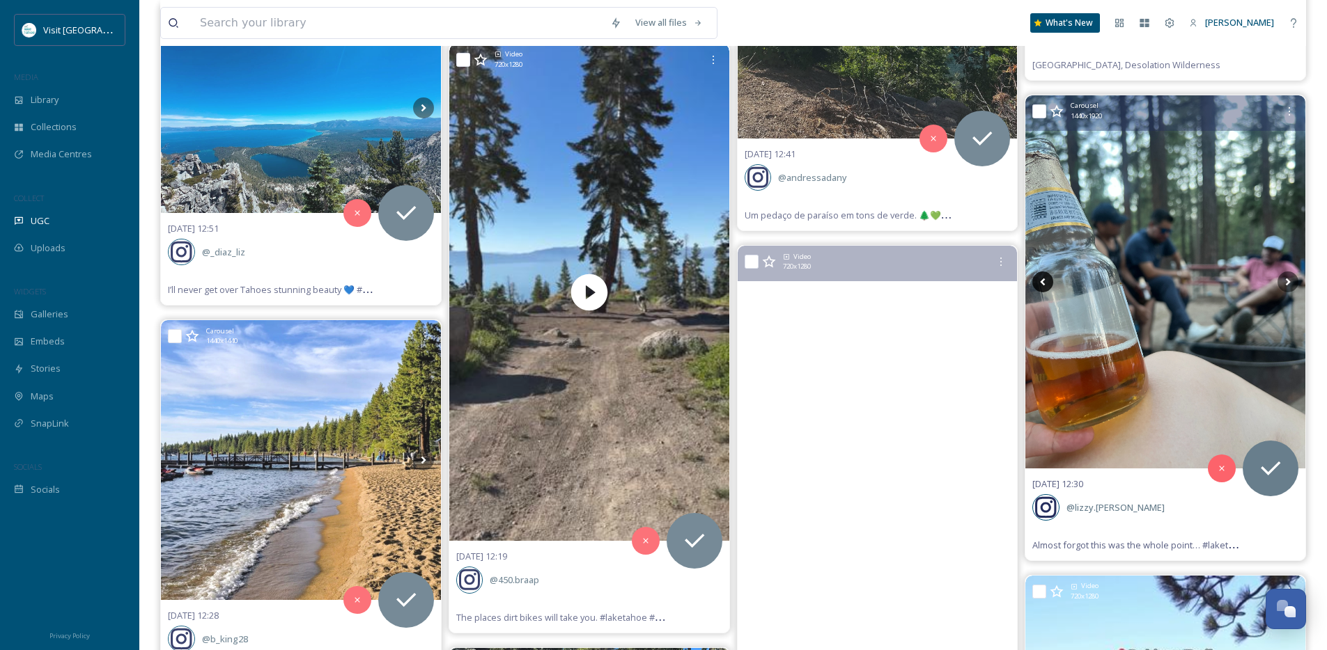
click at [1045, 282] on icon at bounding box center [1042, 282] width 21 height 21
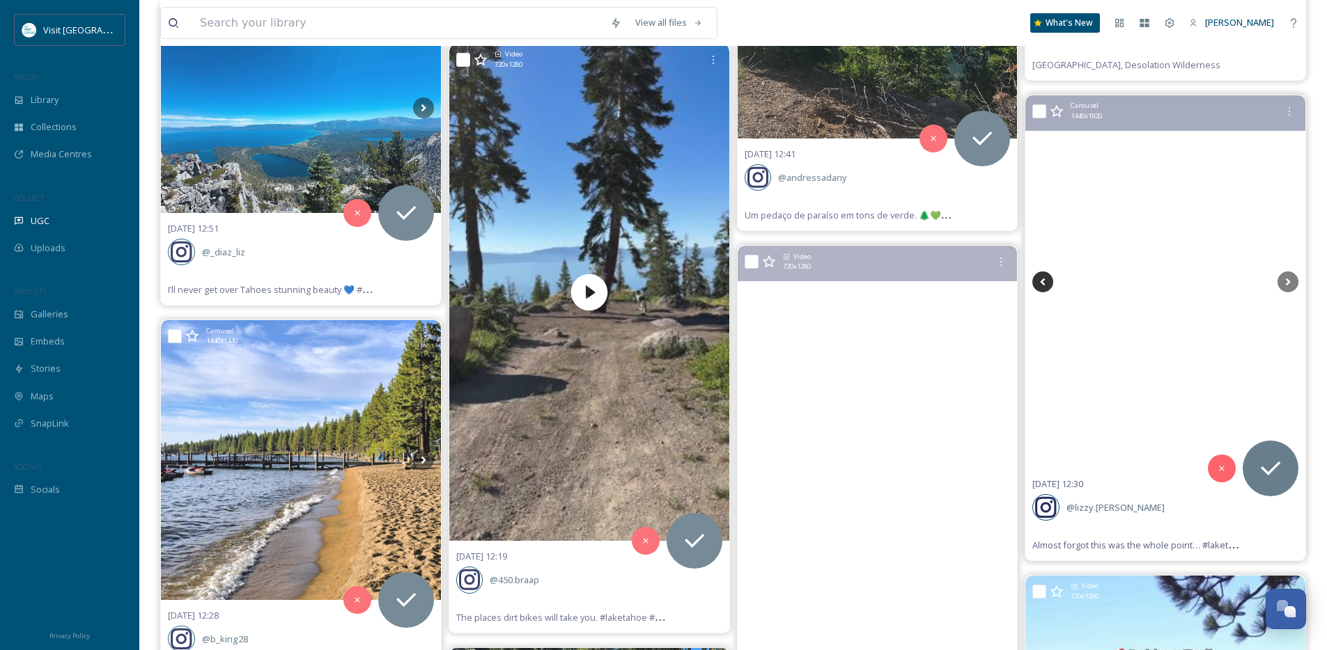
click at [1045, 282] on icon at bounding box center [1042, 282] width 21 height 21
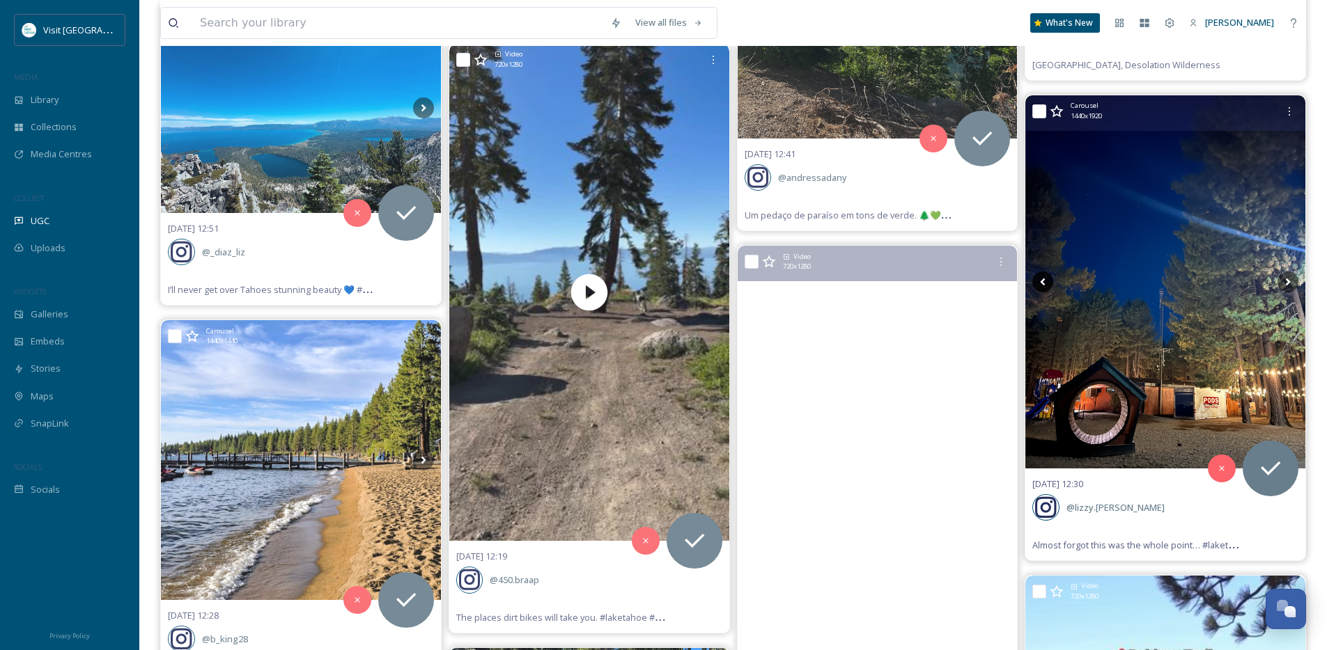
click at [1045, 282] on icon at bounding box center [1042, 282] width 21 height 21
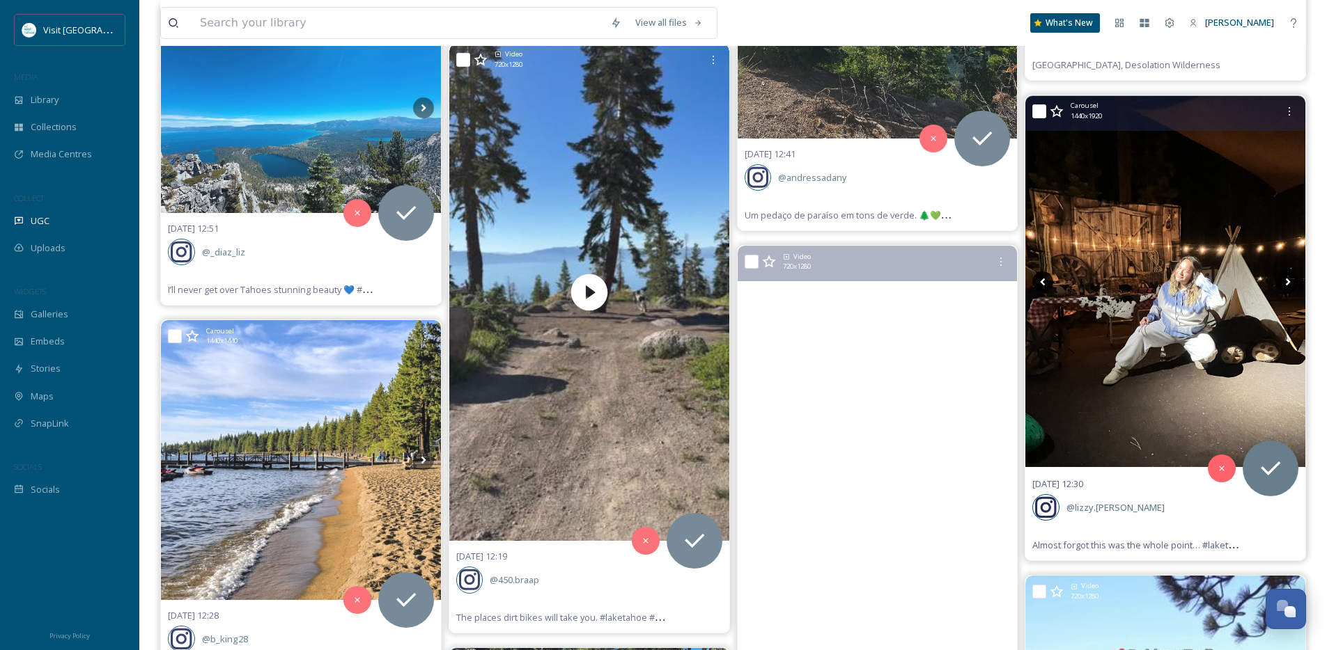
click at [1045, 282] on icon at bounding box center [1042, 282] width 21 height 21
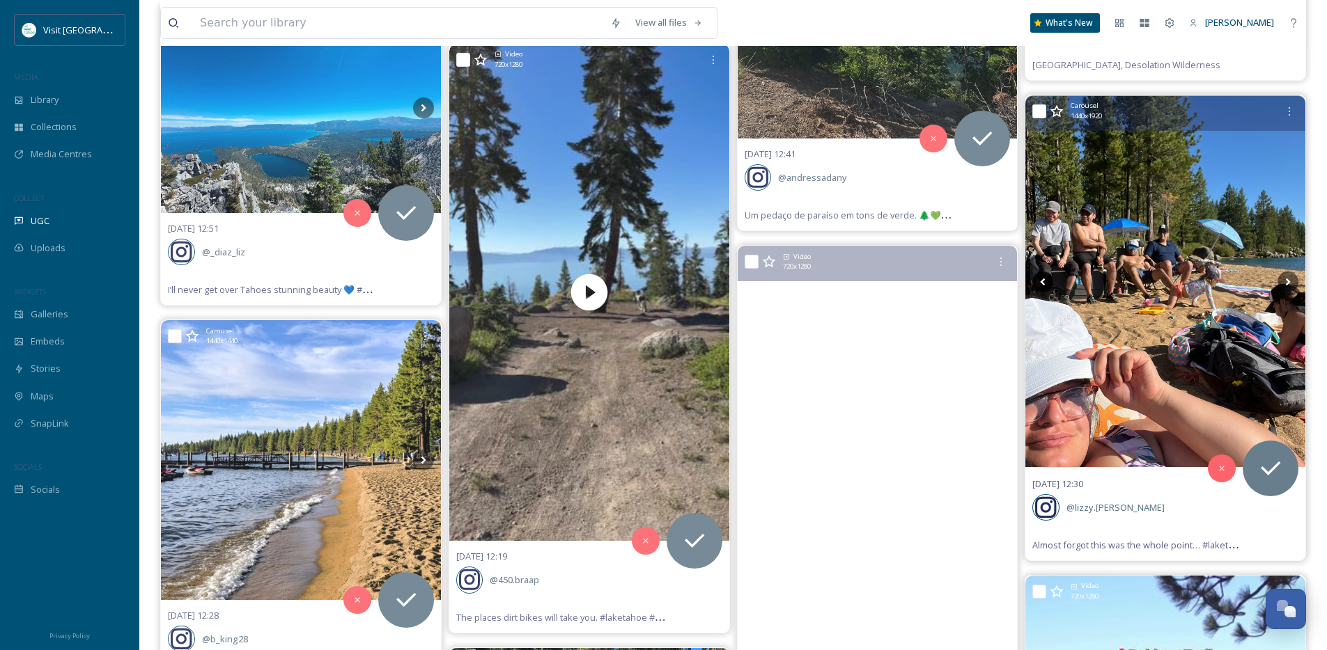
click at [1045, 282] on icon at bounding box center [1042, 282] width 21 height 21
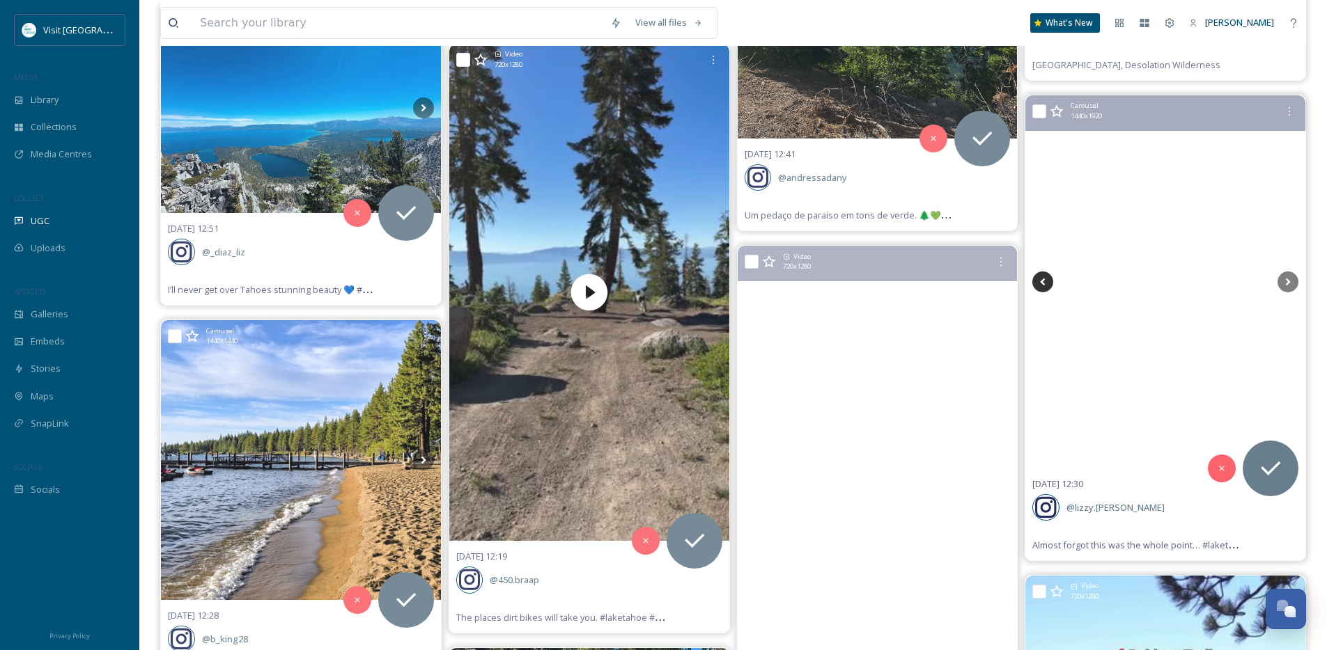
click at [1045, 282] on icon at bounding box center [1042, 282] width 21 height 21
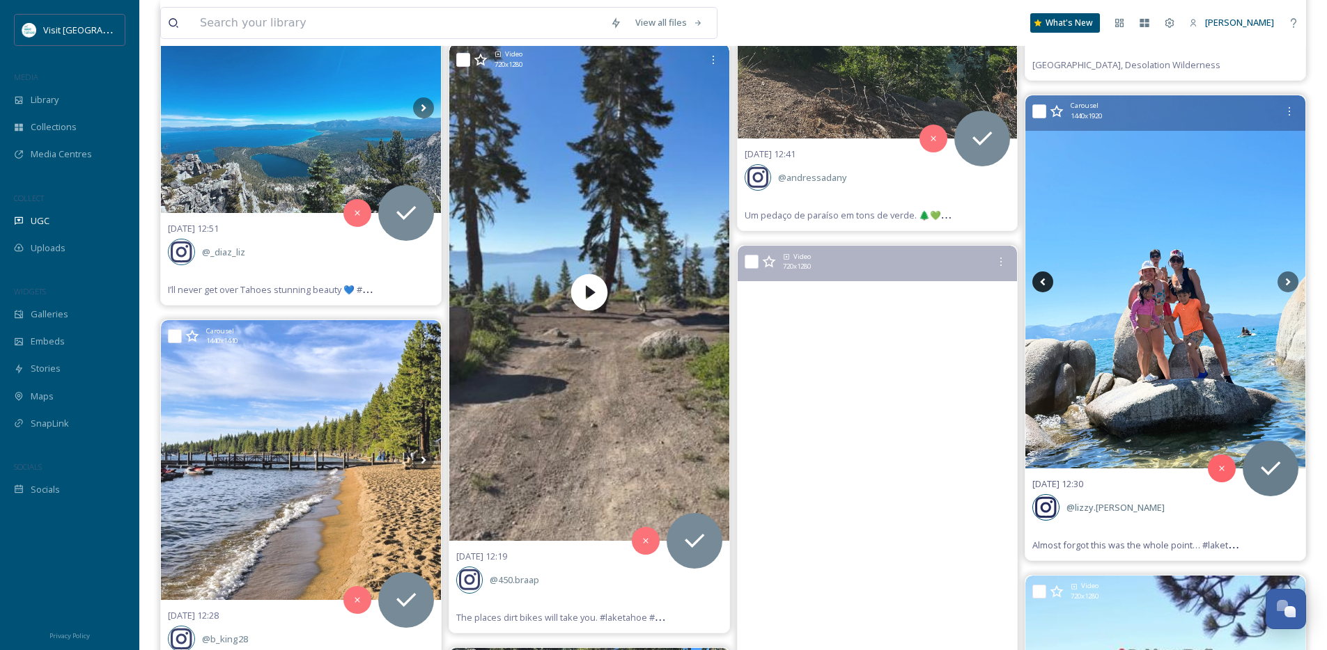
click at [1045, 282] on icon at bounding box center [1042, 282] width 21 height 21
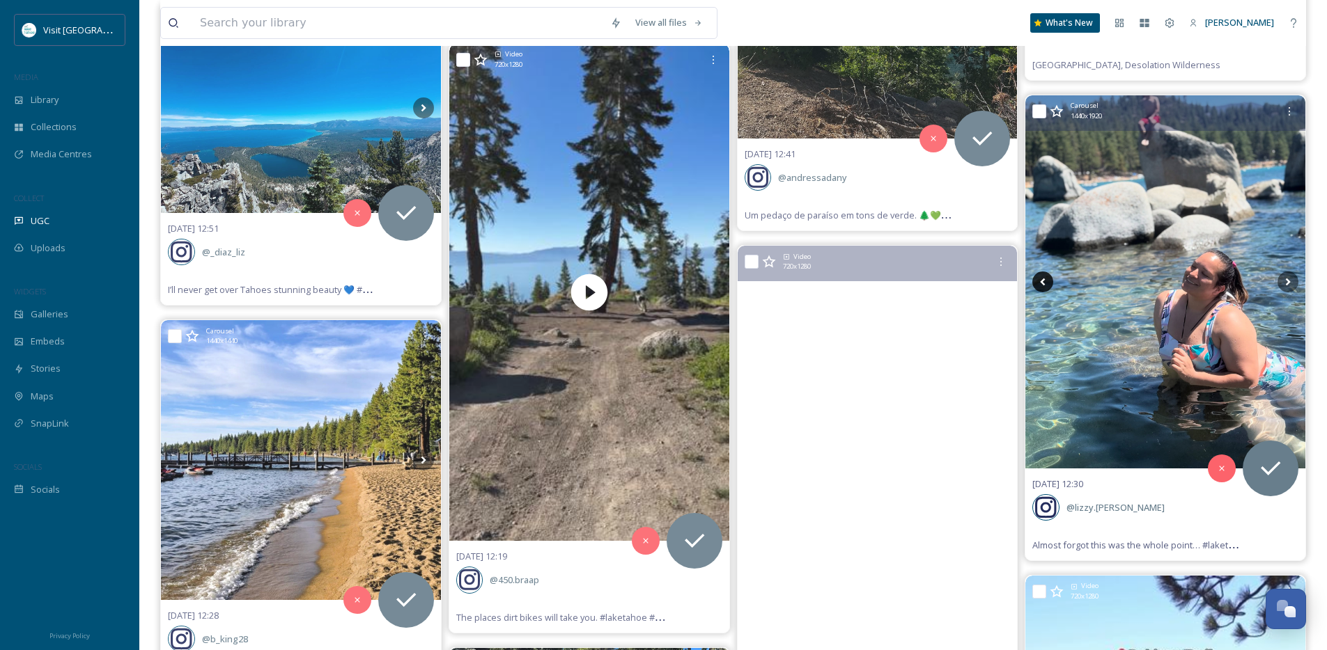
click at [1045, 282] on icon at bounding box center [1042, 282] width 21 height 21
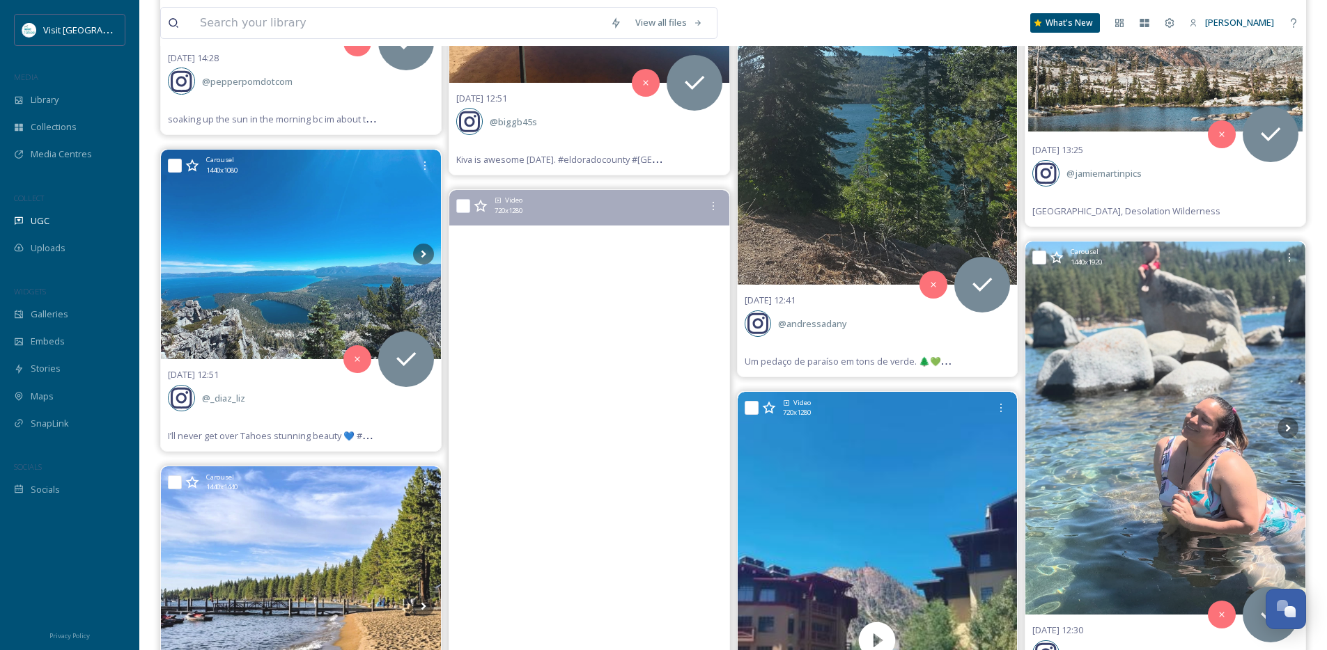
scroll to position [8182, 0]
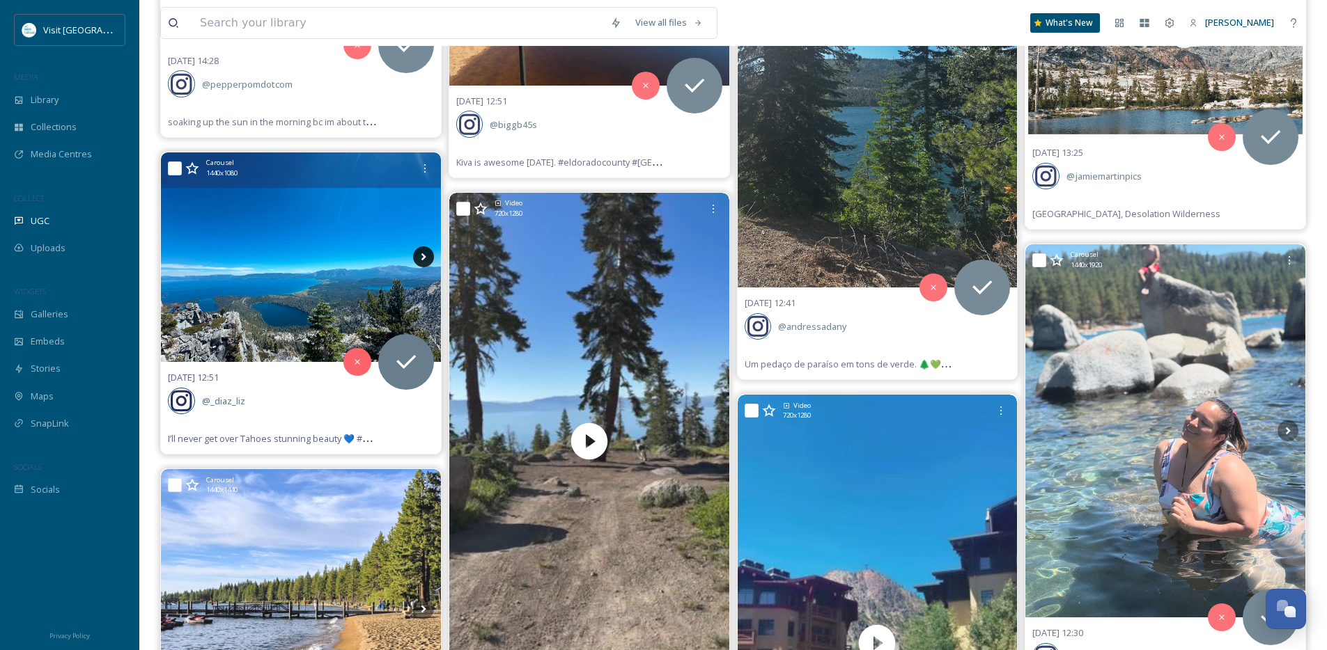
click at [423, 265] on icon at bounding box center [423, 257] width 21 height 21
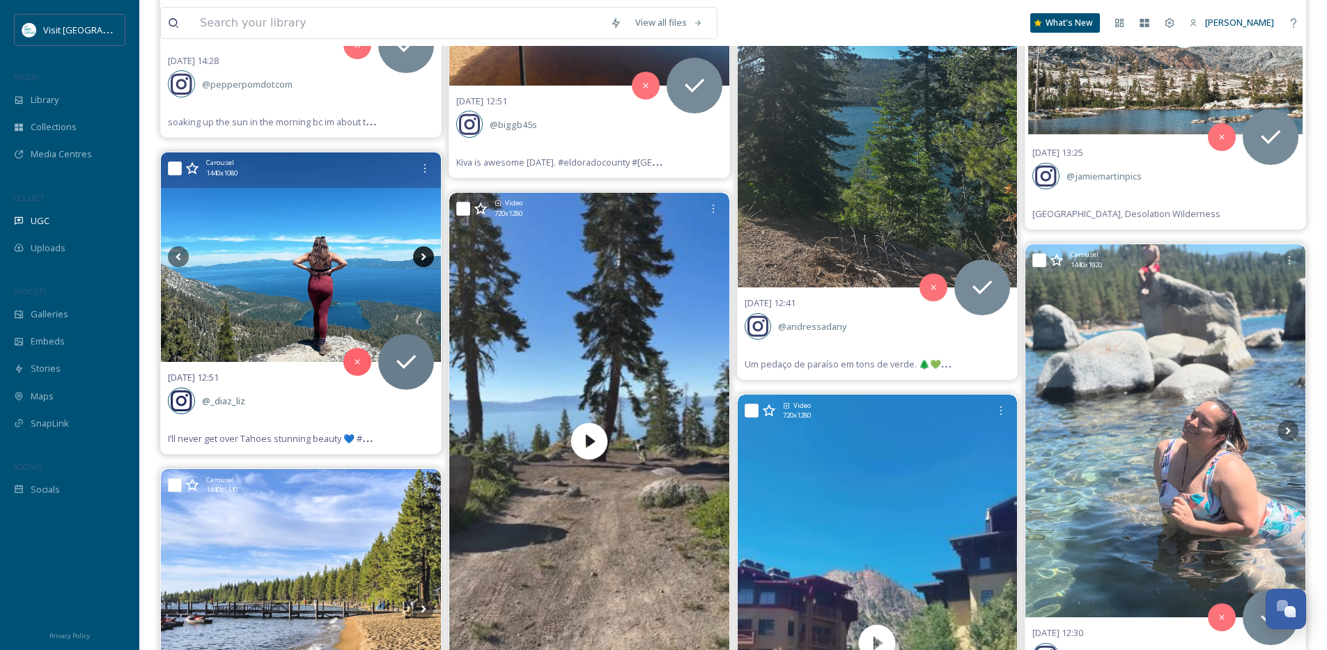
click at [425, 261] on icon at bounding box center [423, 257] width 21 height 21
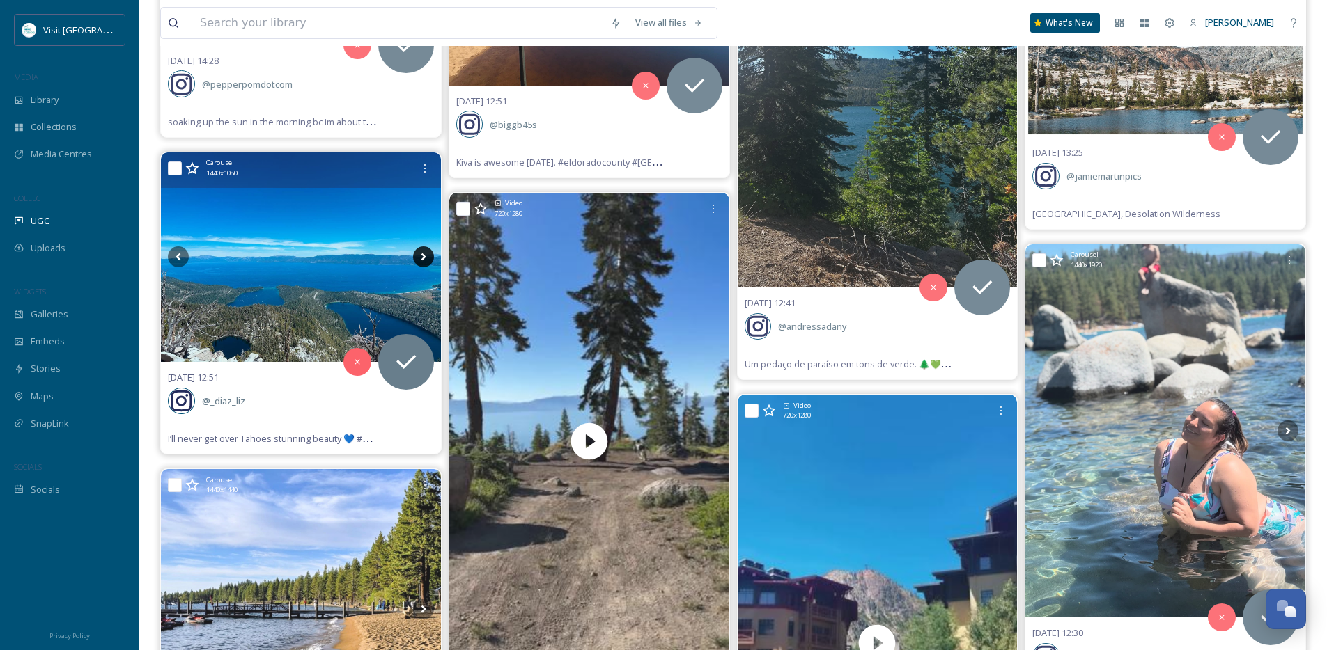
click at [425, 261] on icon at bounding box center [423, 257] width 21 height 21
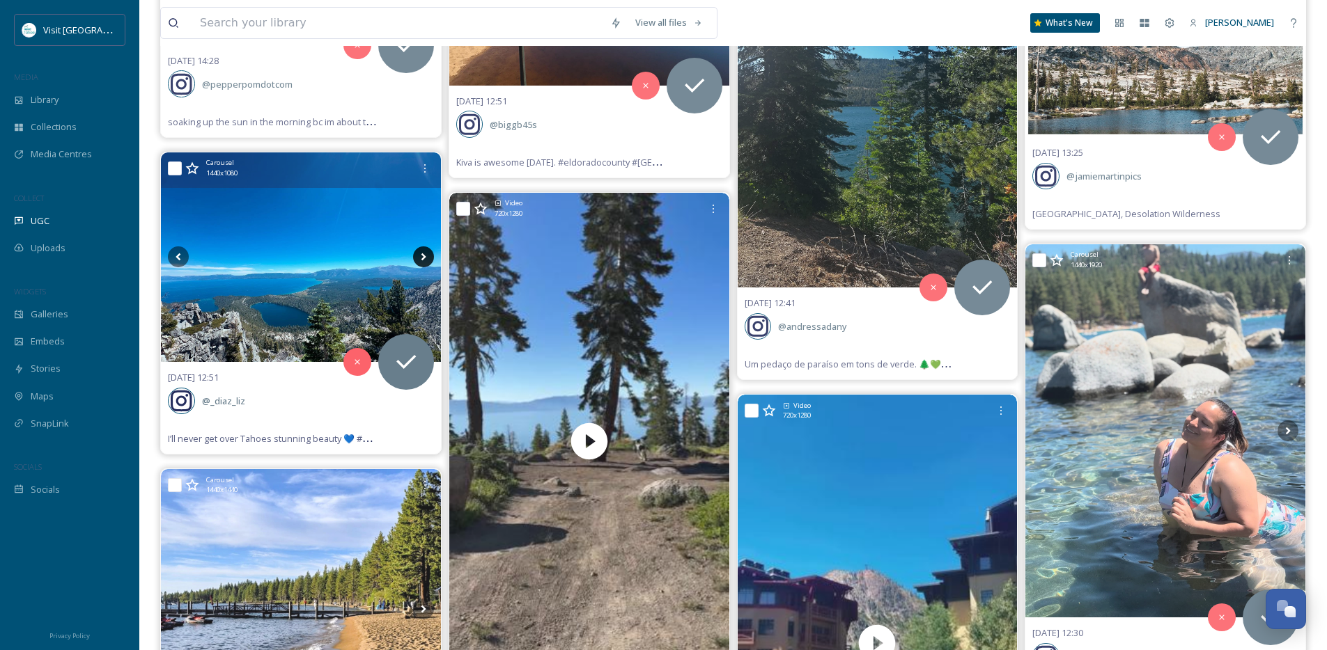
click at [425, 261] on icon at bounding box center [423, 257] width 21 height 21
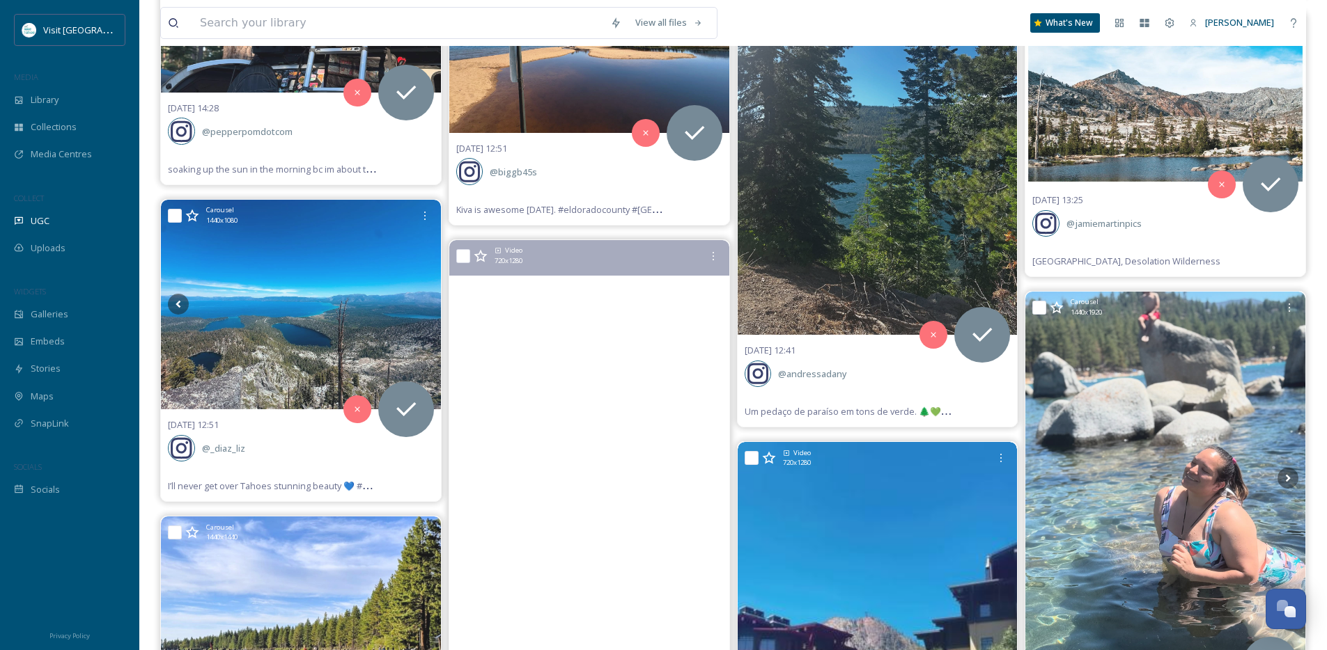
scroll to position [8134, 0]
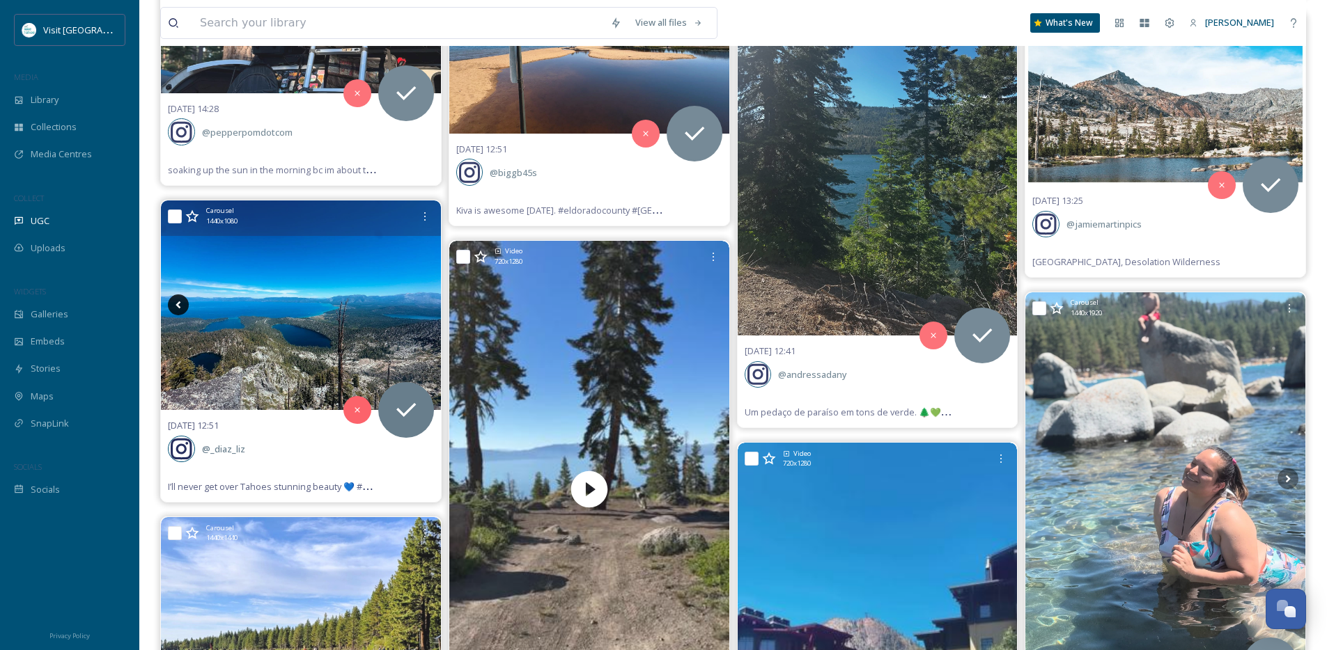
click at [182, 305] on icon at bounding box center [178, 305] width 21 height 21
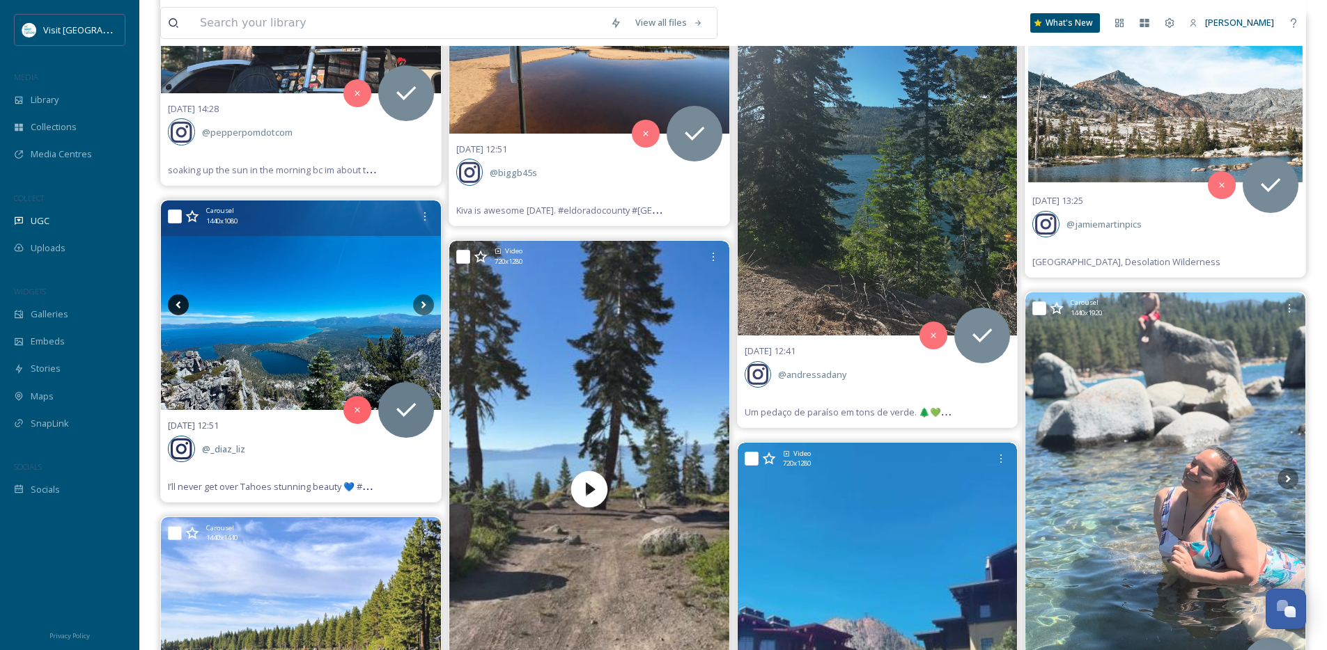
click at [182, 305] on icon at bounding box center [178, 305] width 21 height 21
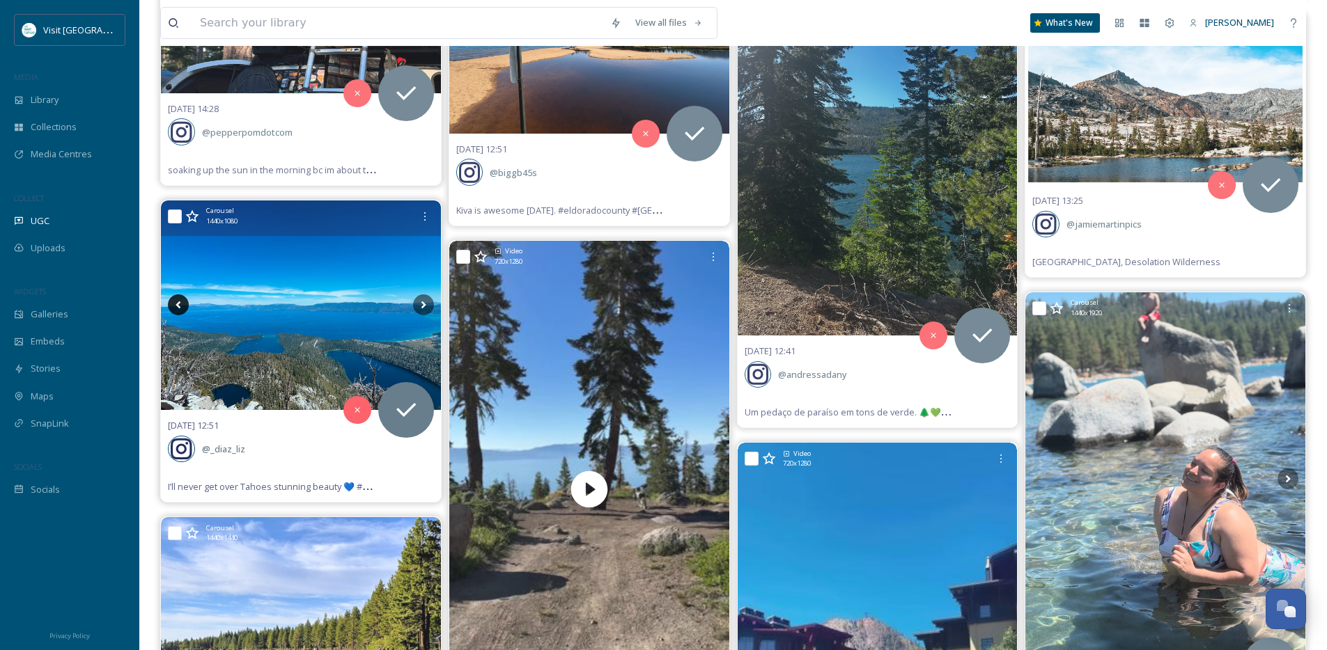
click at [182, 305] on icon at bounding box center [178, 305] width 21 height 21
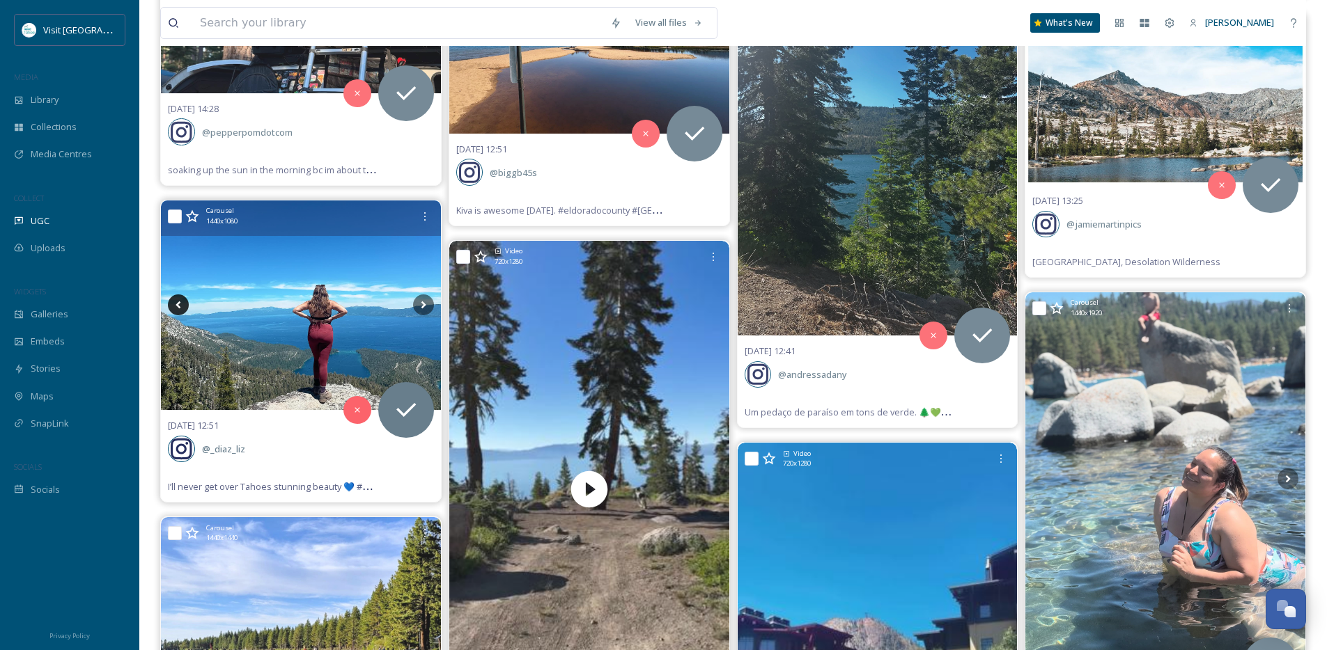
click at [182, 305] on icon at bounding box center [178, 305] width 21 height 21
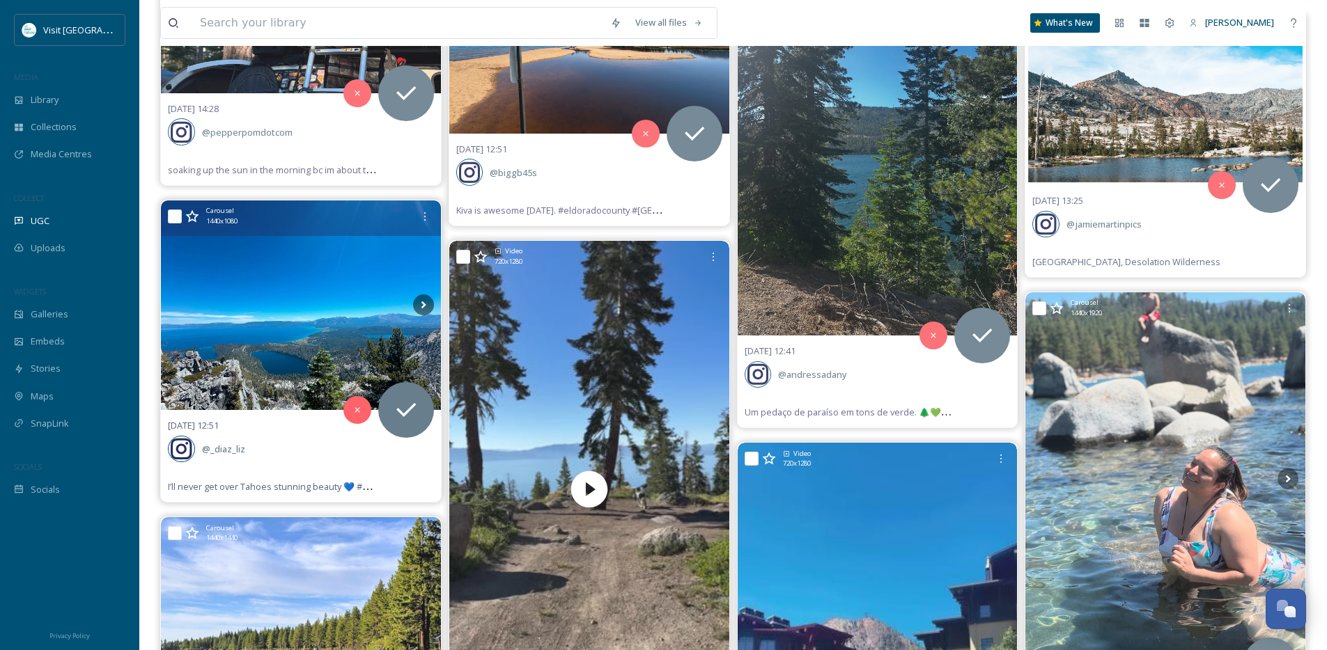
click at [182, 305] on icon at bounding box center [178, 305] width 21 height 21
click at [419, 304] on icon at bounding box center [423, 305] width 21 height 21
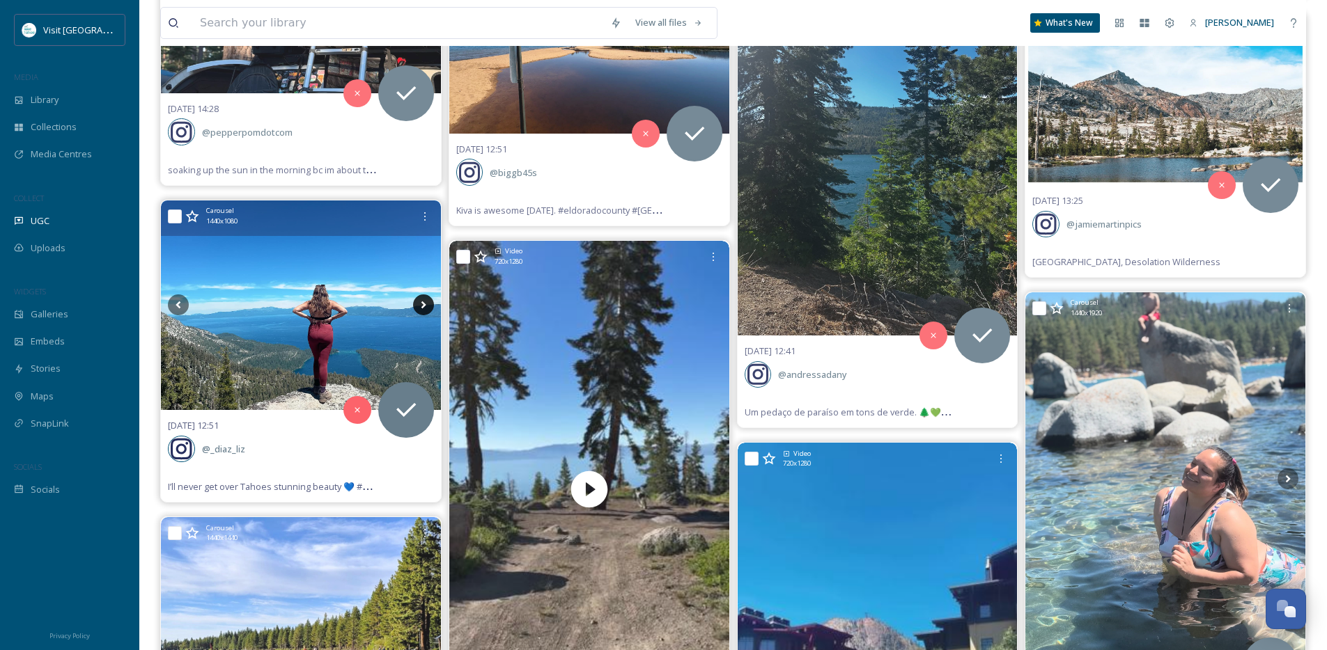
click at [419, 304] on icon at bounding box center [423, 305] width 21 height 21
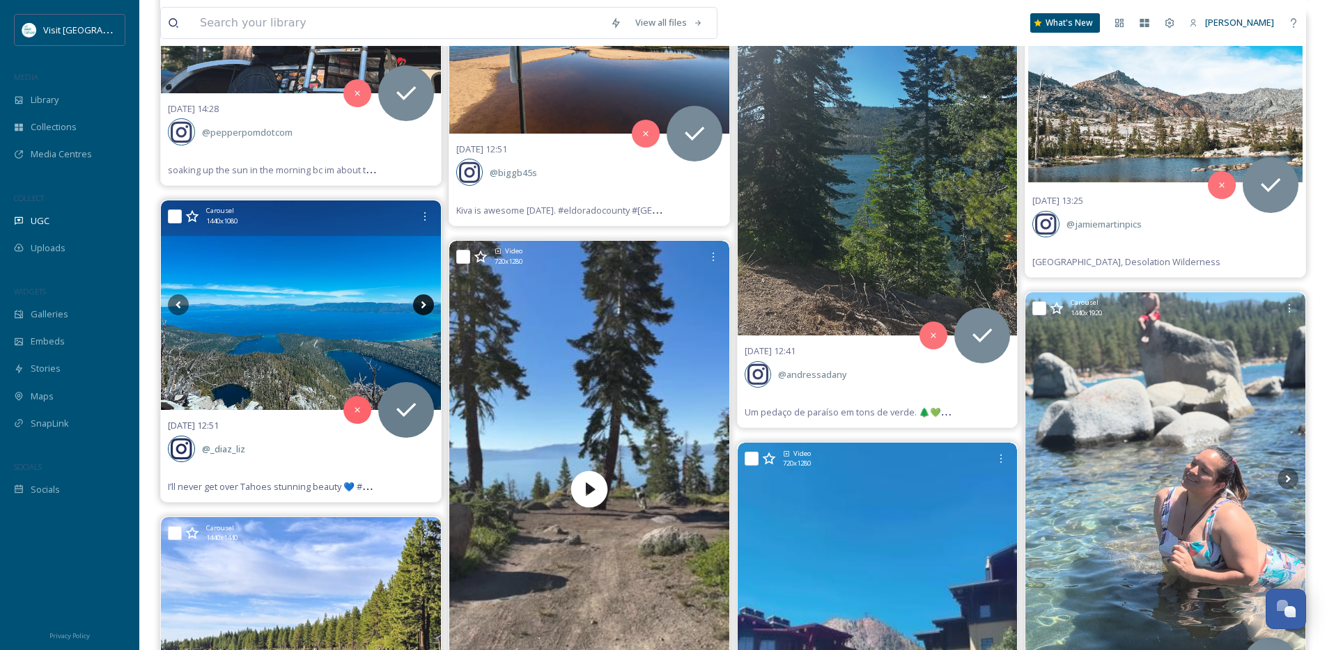
click at [419, 304] on icon at bounding box center [423, 305] width 21 height 21
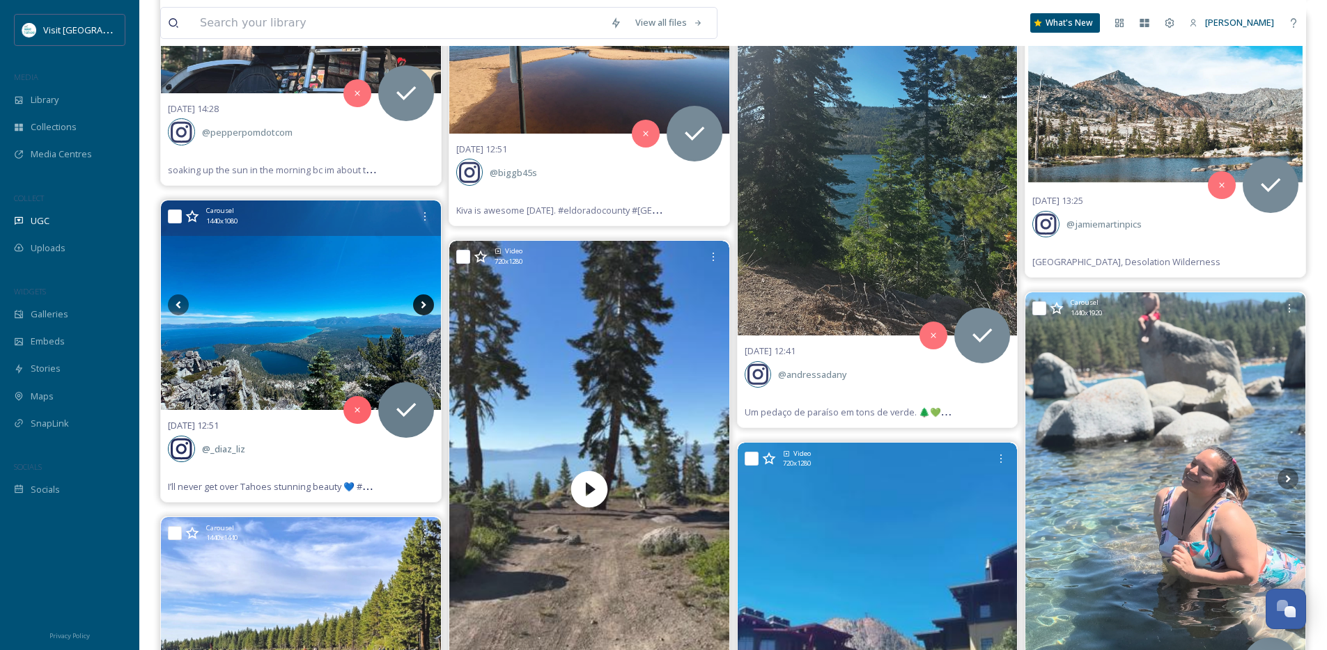
click at [419, 304] on icon at bounding box center [423, 305] width 21 height 21
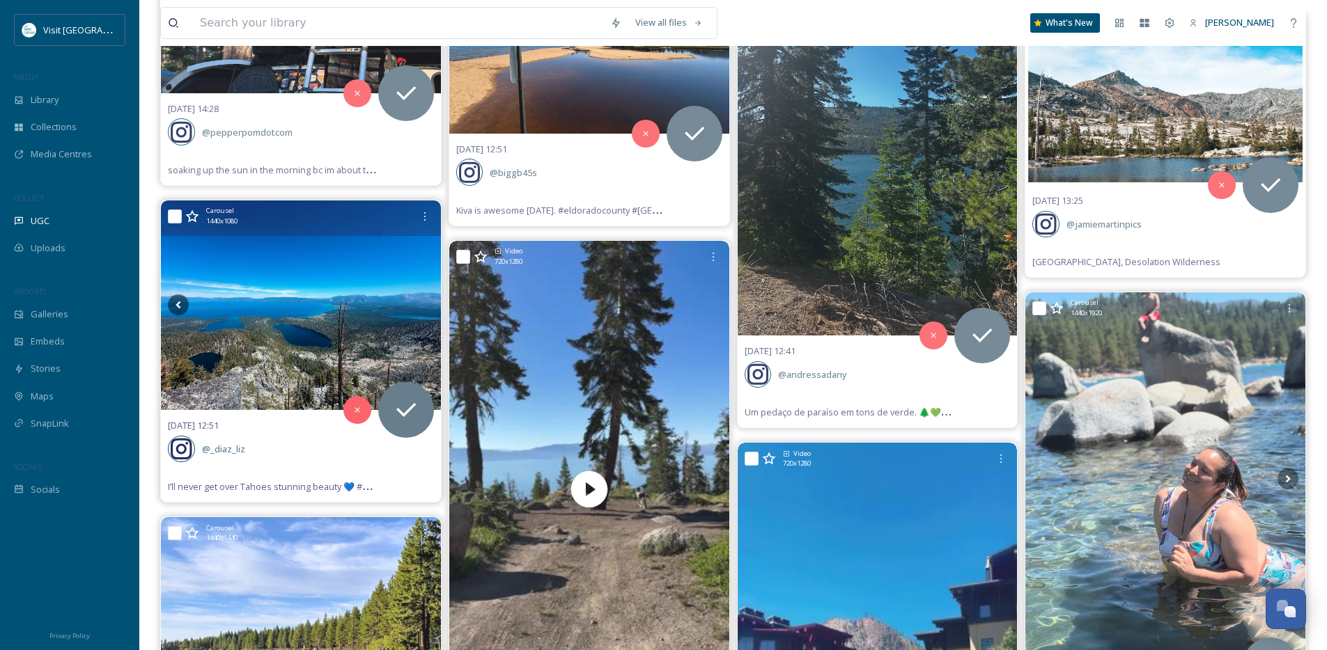
click at [419, 304] on icon at bounding box center [423, 305] width 21 height 21
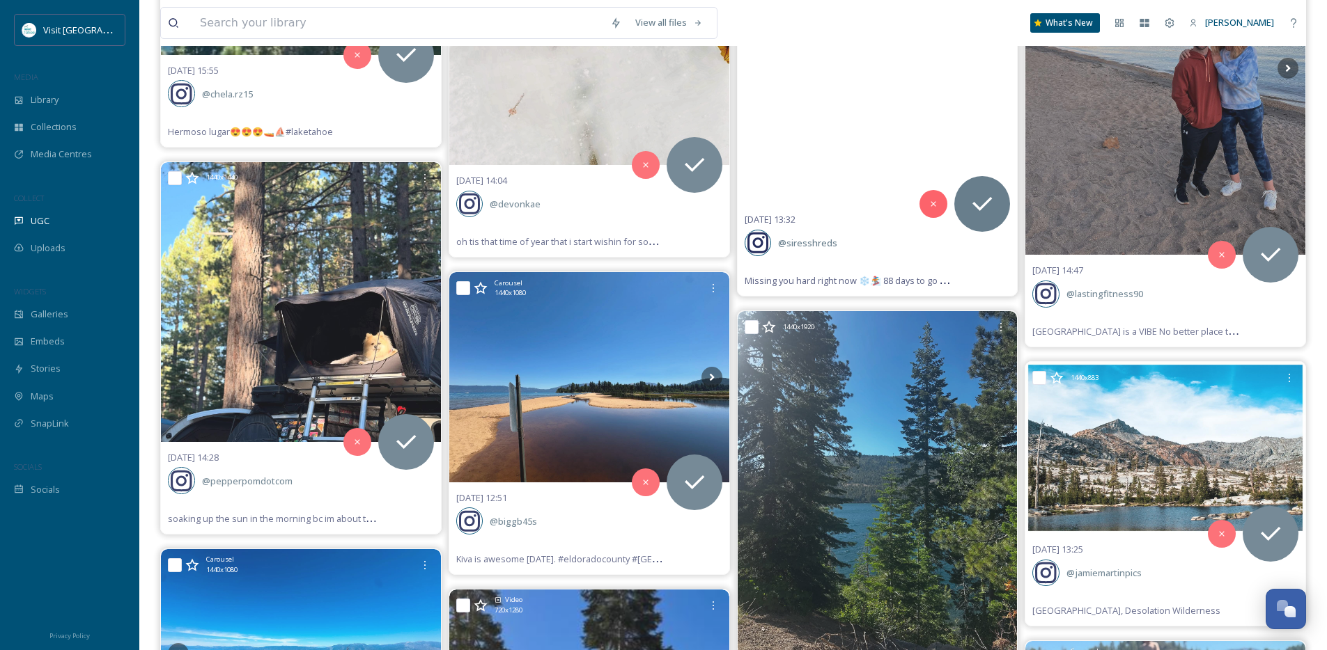
scroll to position [7838, 0]
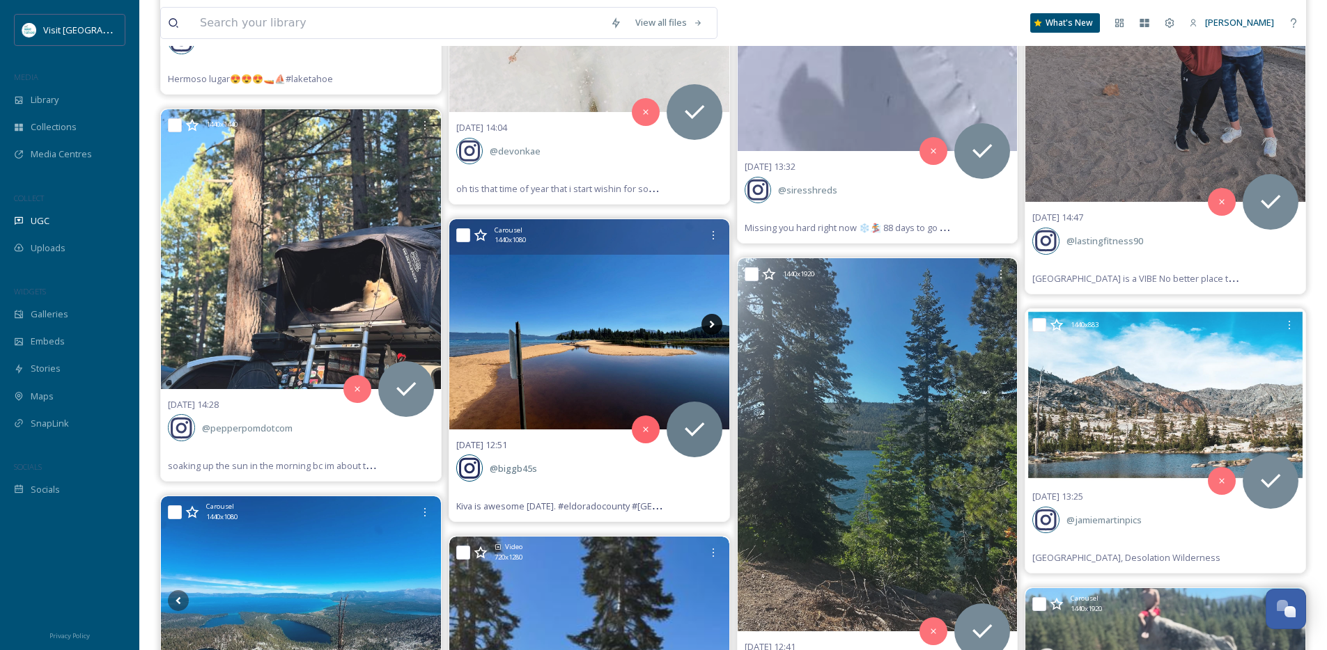
click at [716, 328] on icon at bounding box center [711, 324] width 21 height 21
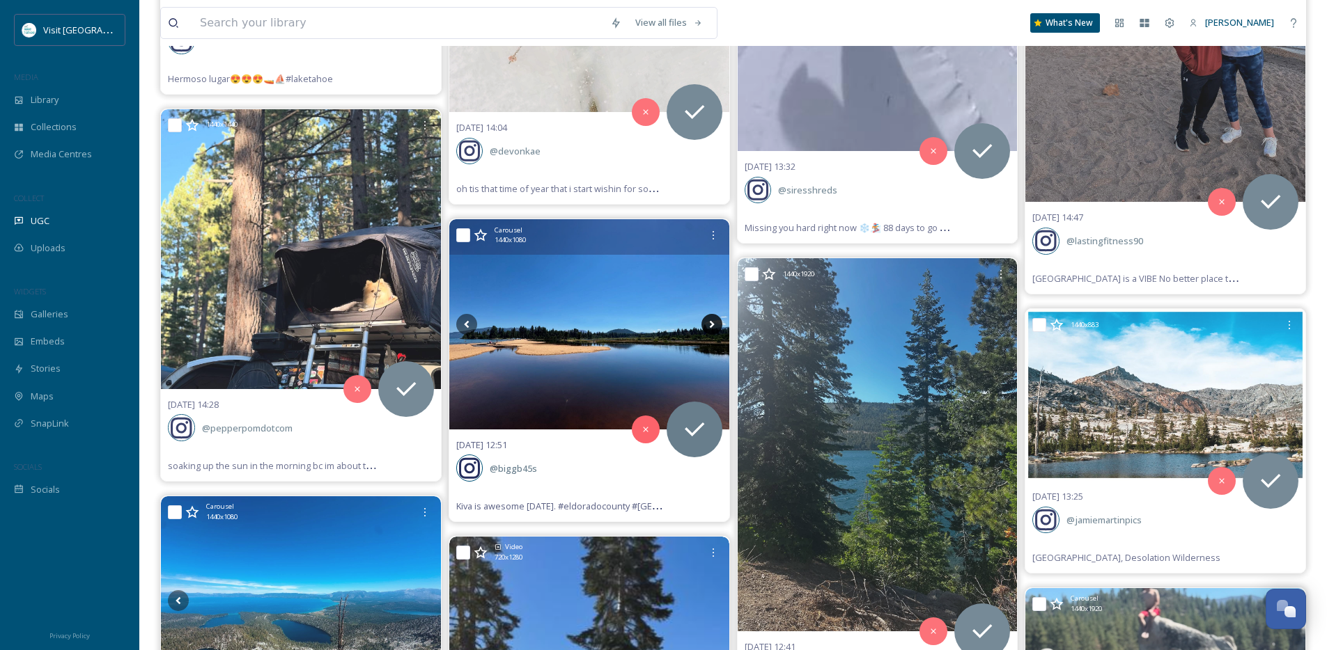
click at [715, 327] on icon at bounding box center [711, 324] width 21 height 21
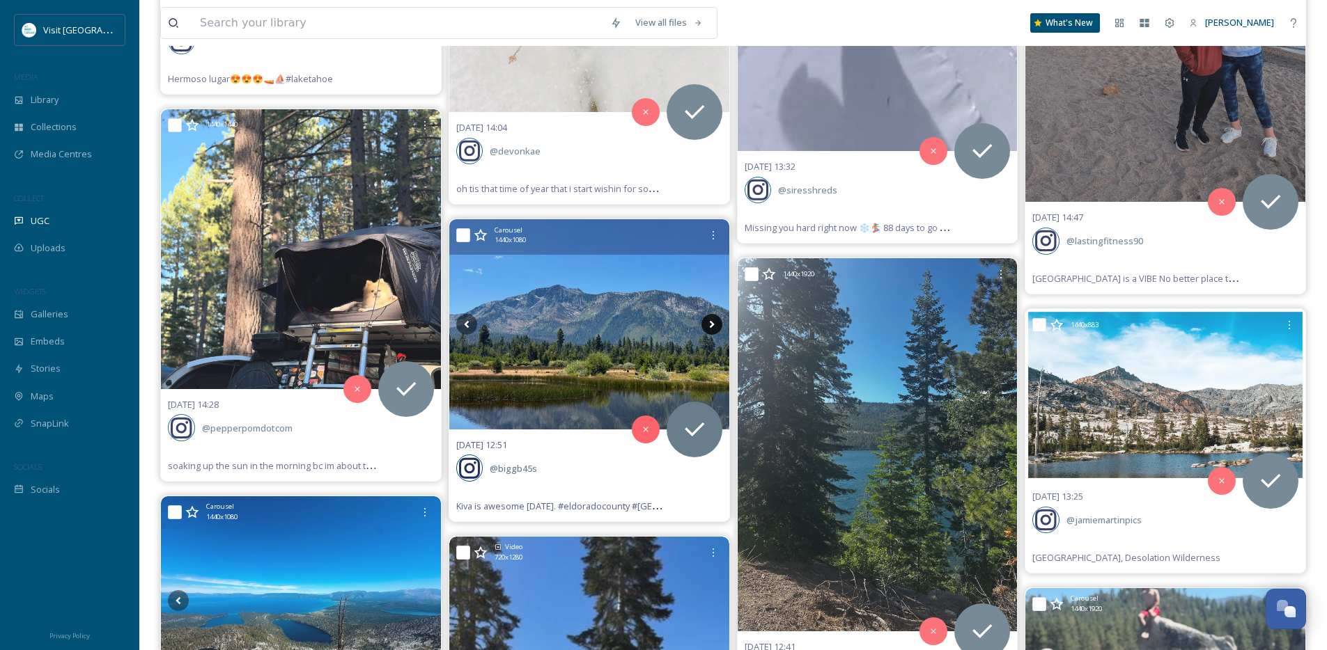
click at [715, 327] on icon at bounding box center [711, 324] width 21 height 21
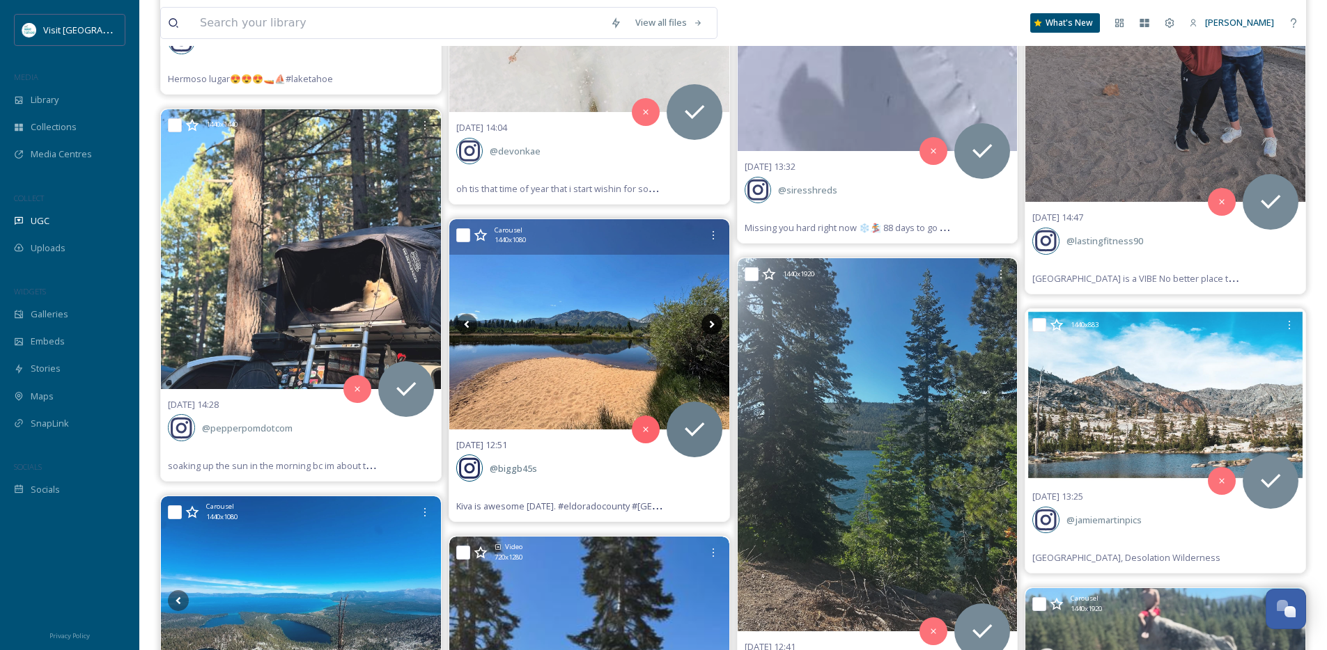
click at [715, 327] on icon at bounding box center [711, 324] width 21 height 21
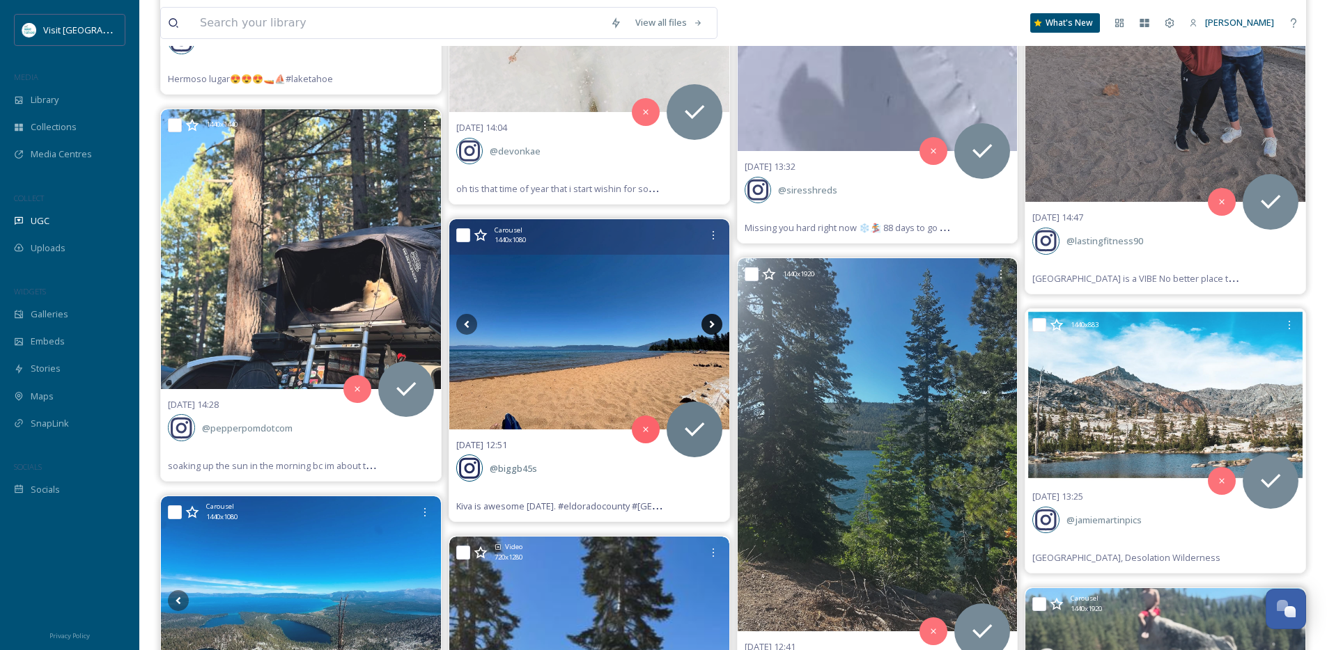
click at [715, 327] on icon at bounding box center [711, 324] width 21 height 21
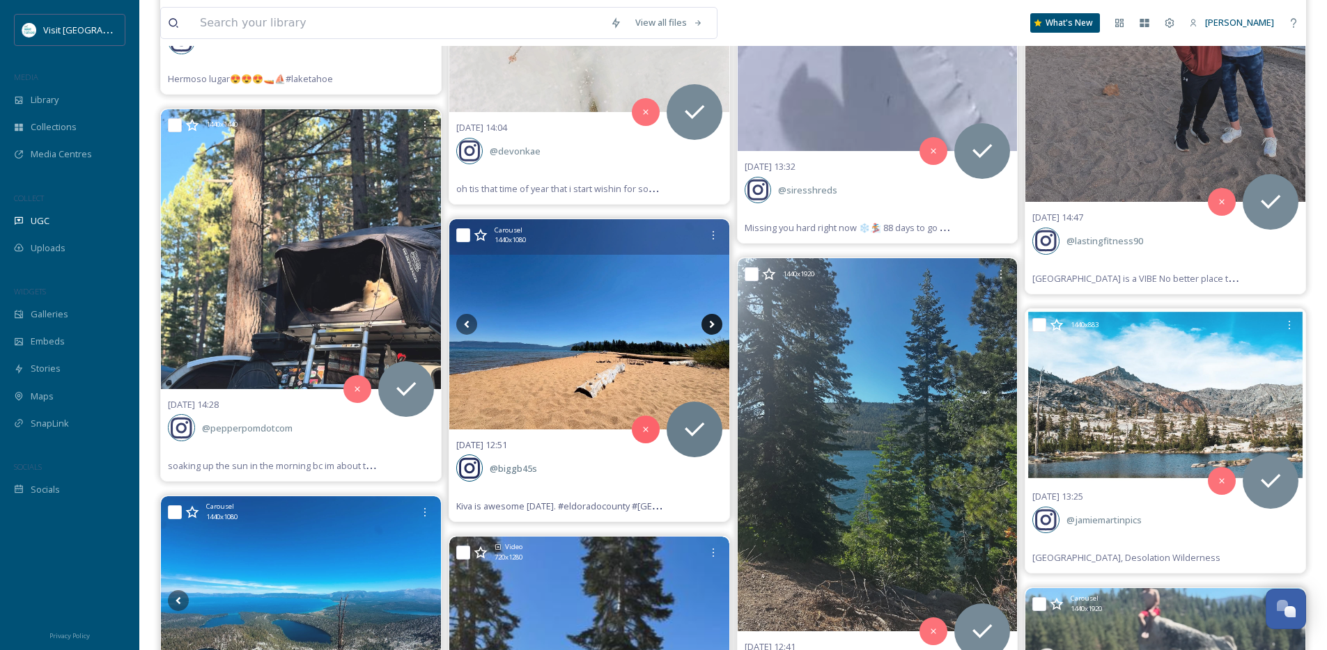
click at [715, 327] on icon at bounding box center [711, 324] width 21 height 21
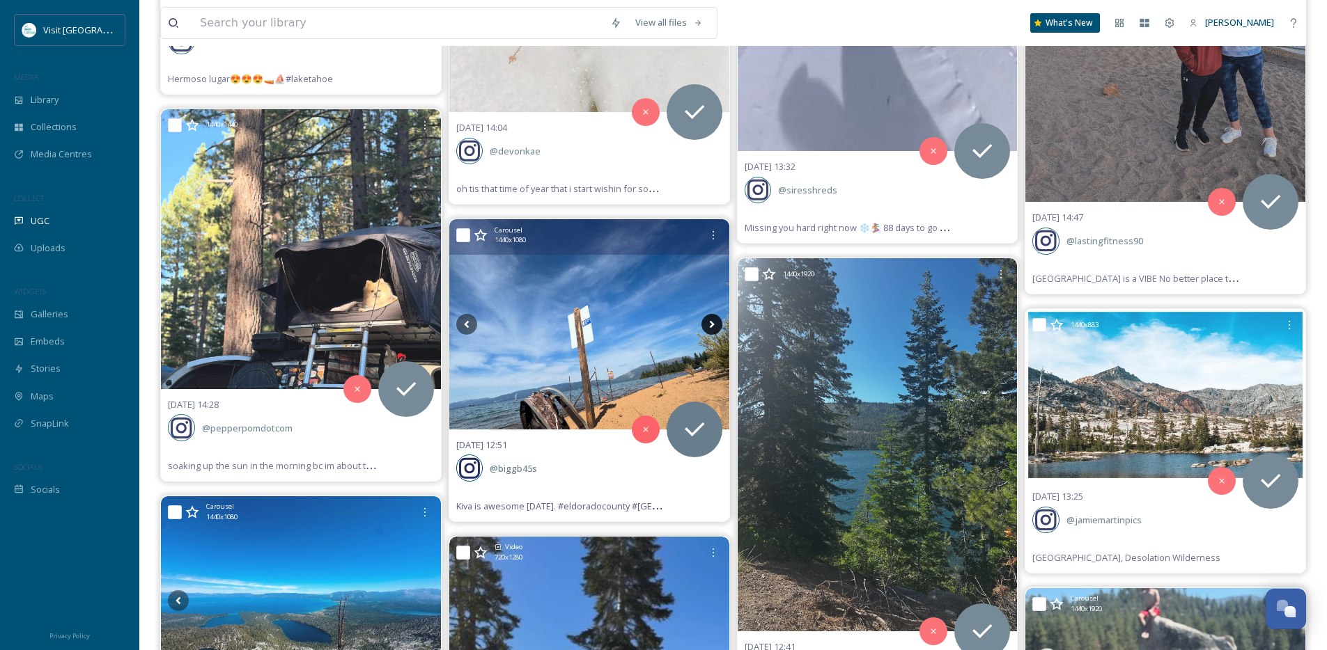
click at [715, 327] on icon at bounding box center [711, 324] width 21 height 21
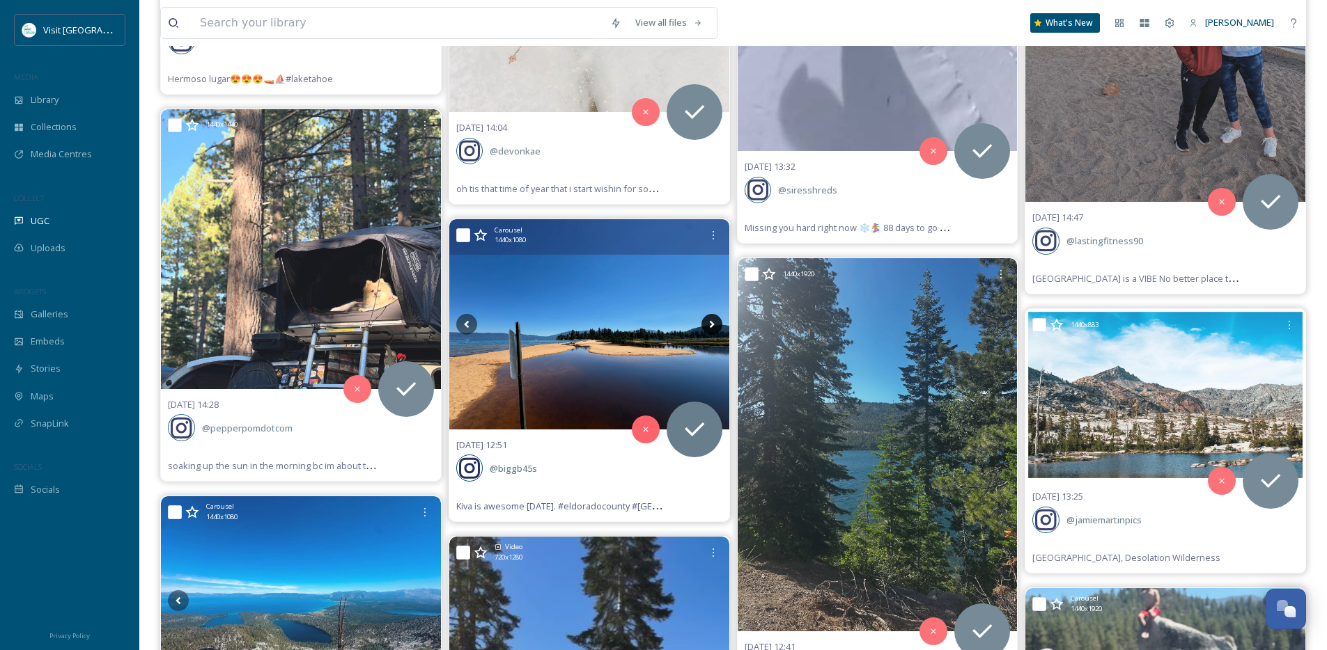
click at [715, 327] on icon at bounding box center [711, 324] width 21 height 21
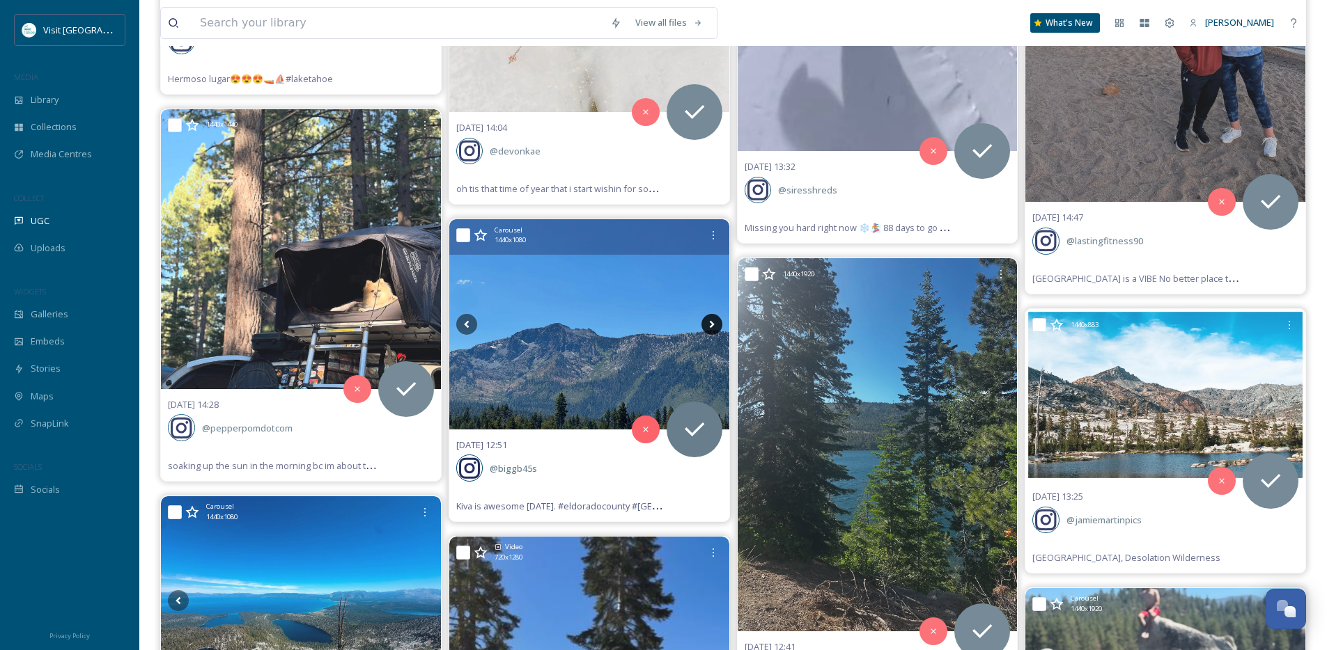
click at [715, 327] on icon at bounding box center [711, 324] width 21 height 21
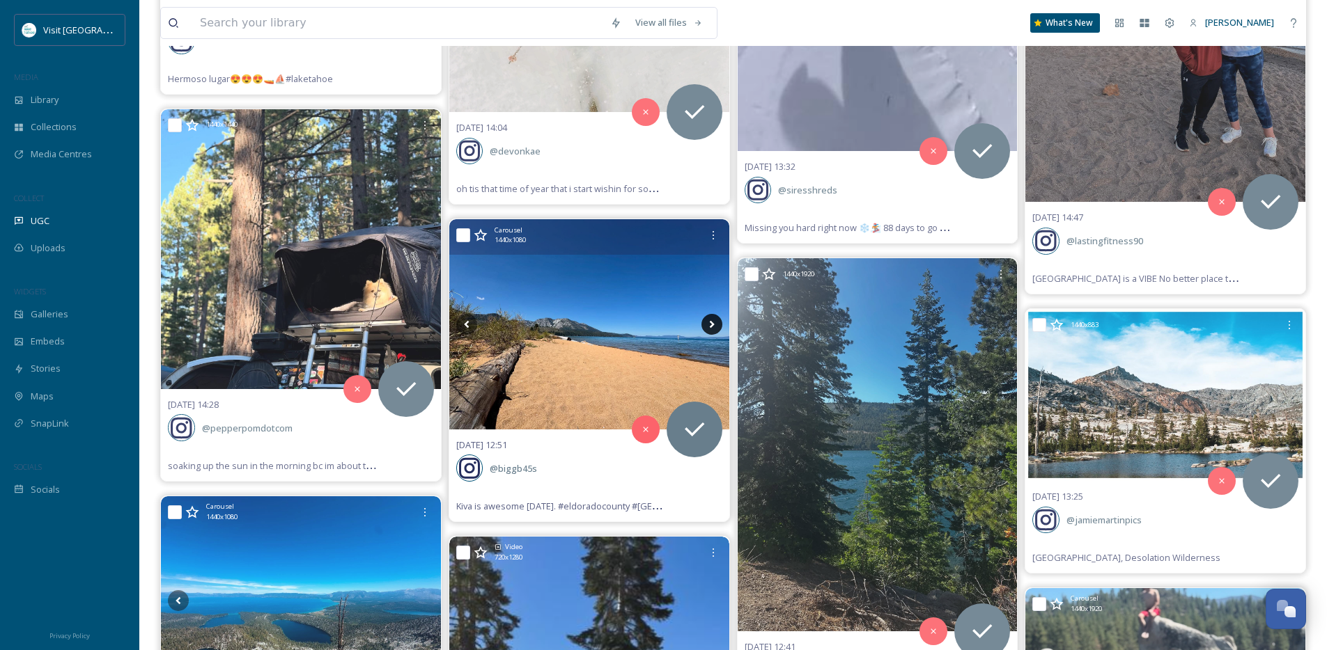
click at [715, 327] on icon at bounding box center [711, 324] width 21 height 21
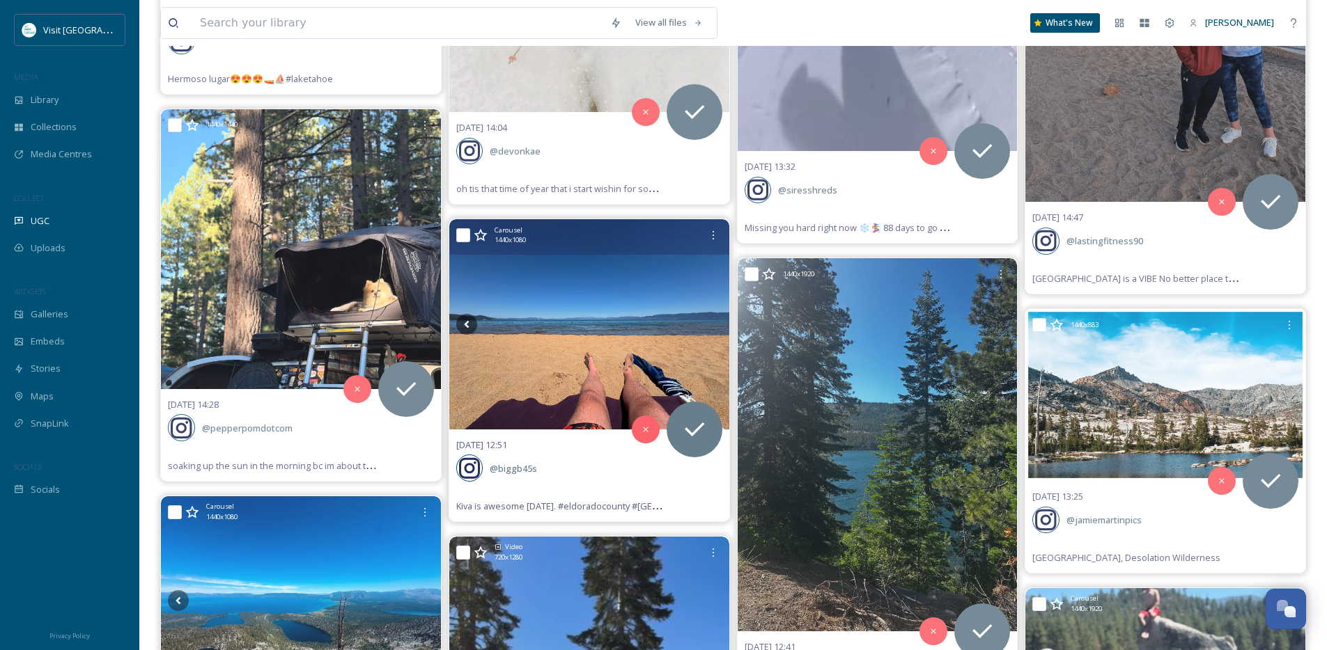
click at [715, 327] on icon at bounding box center [711, 324] width 21 height 21
click at [469, 324] on icon at bounding box center [466, 324] width 21 height 21
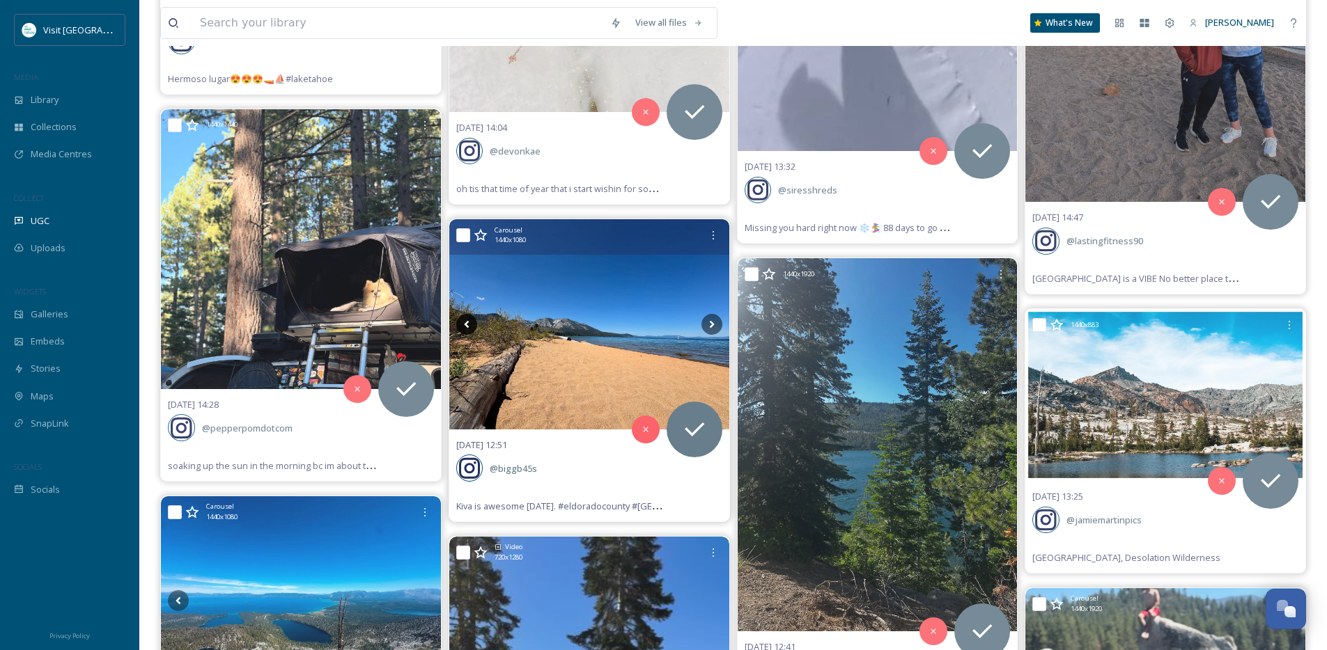
click at [469, 324] on icon at bounding box center [466, 324] width 21 height 21
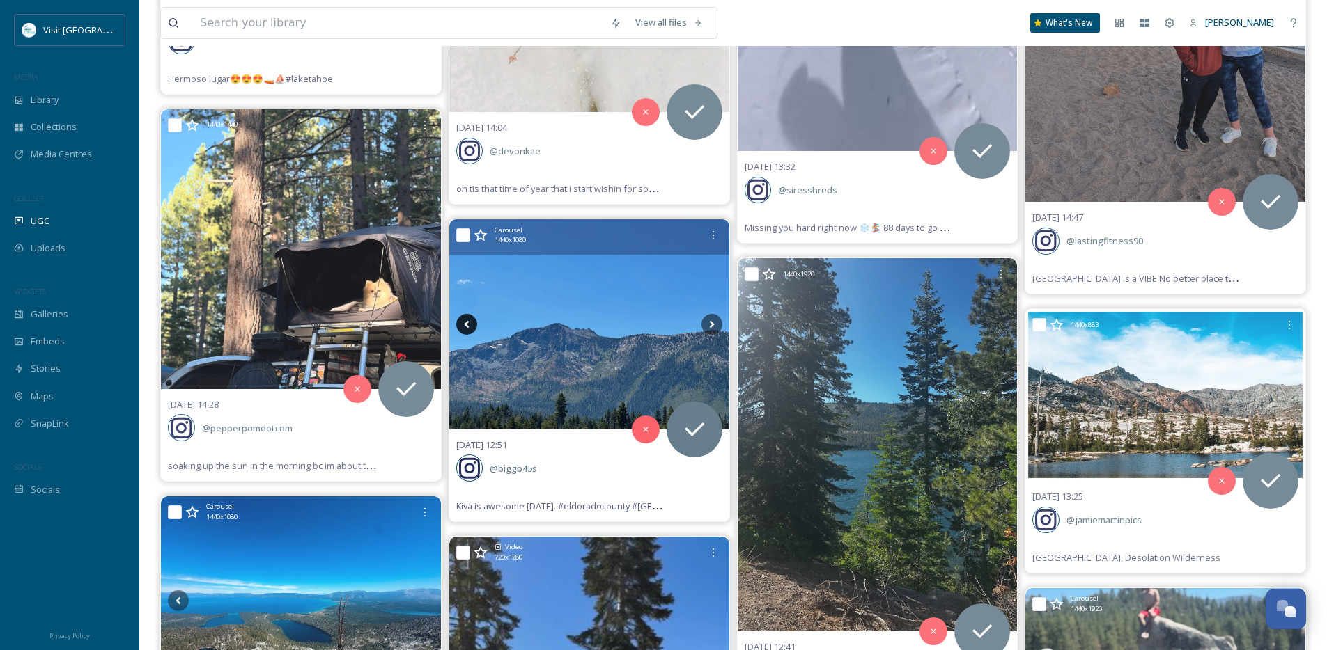
click at [469, 324] on icon at bounding box center [466, 324] width 21 height 21
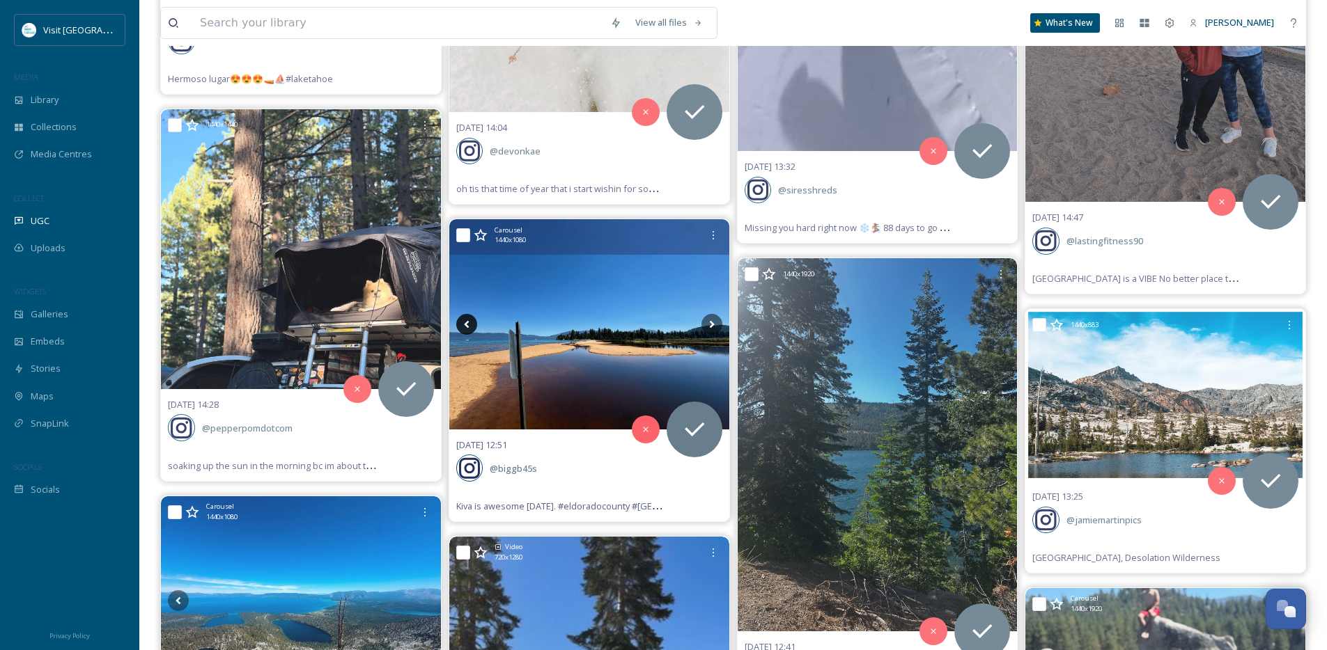
click at [469, 324] on icon at bounding box center [466, 324] width 21 height 21
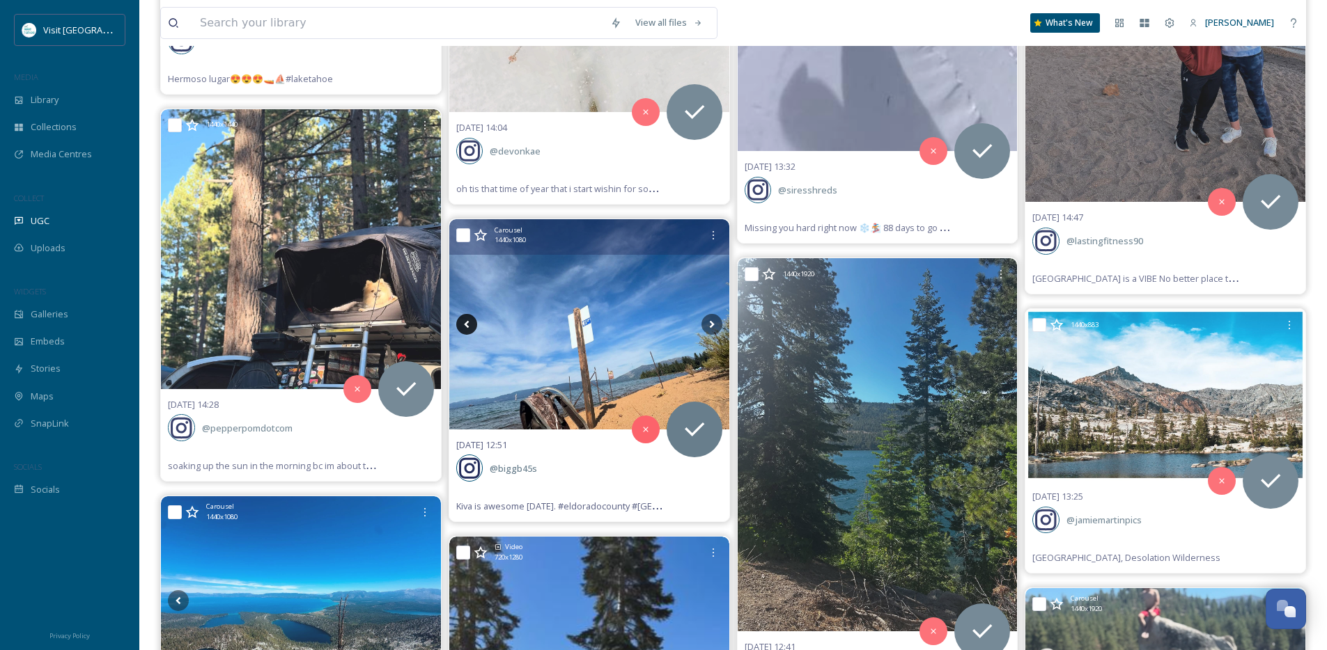
click at [469, 324] on icon at bounding box center [466, 324] width 21 height 21
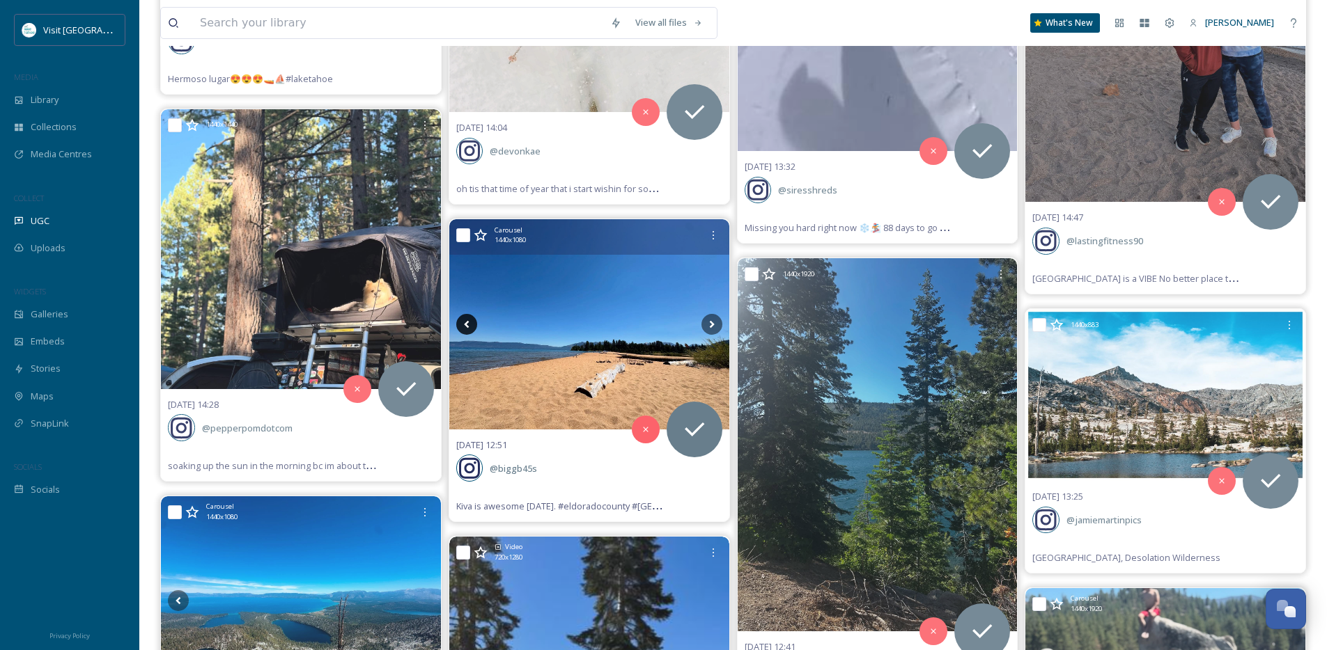
click at [469, 324] on icon at bounding box center [466, 324] width 21 height 21
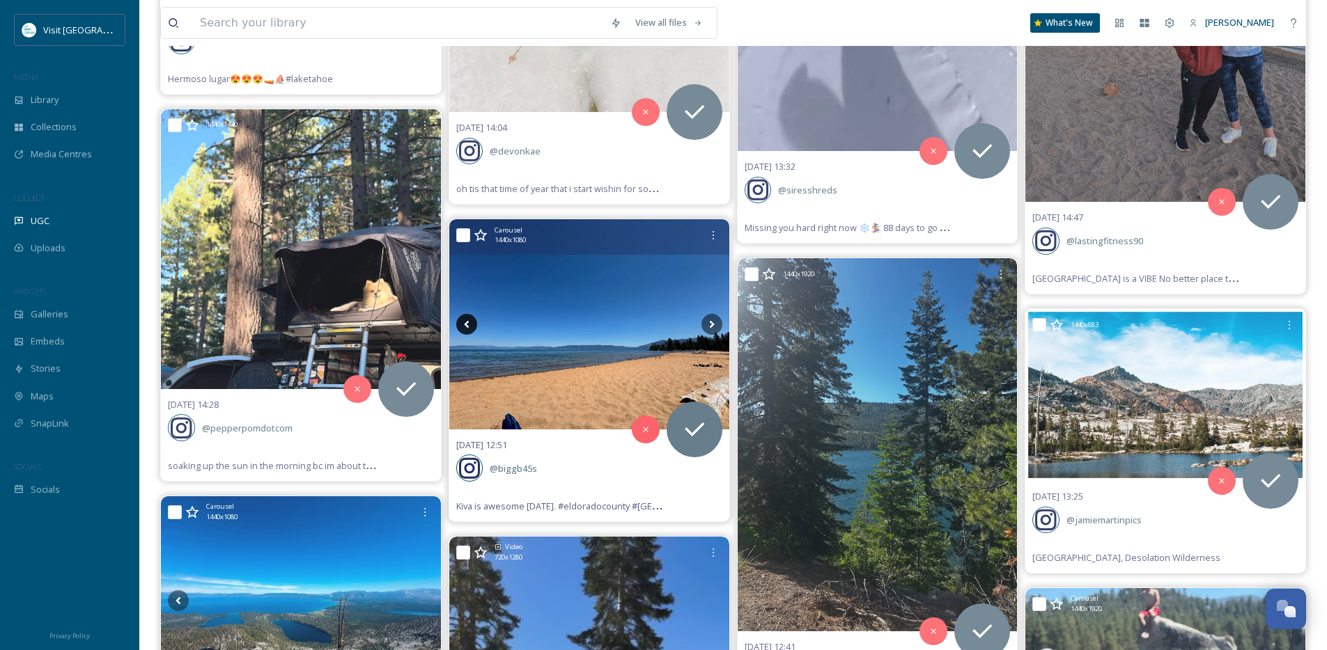
click at [469, 324] on icon at bounding box center [466, 324] width 21 height 21
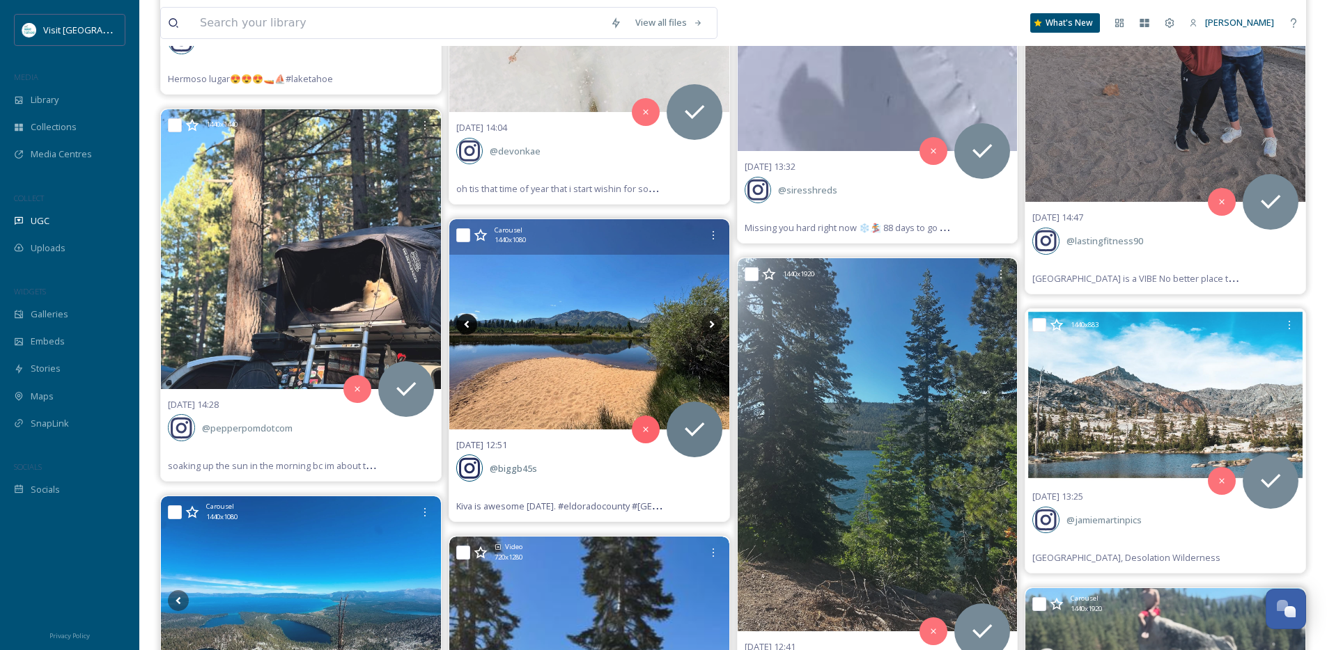
click at [469, 324] on icon at bounding box center [466, 324] width 21 height 21
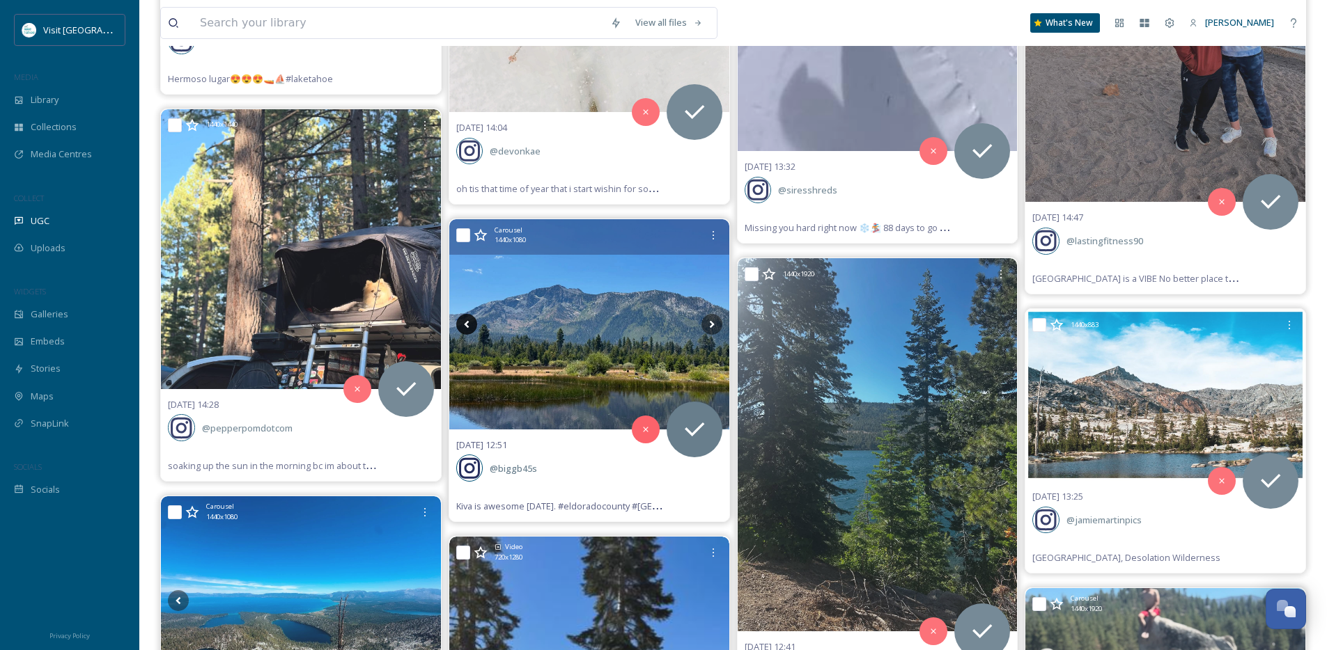
click at [469, 324] on icon at bounding box center [466, 324] width 21 height 21
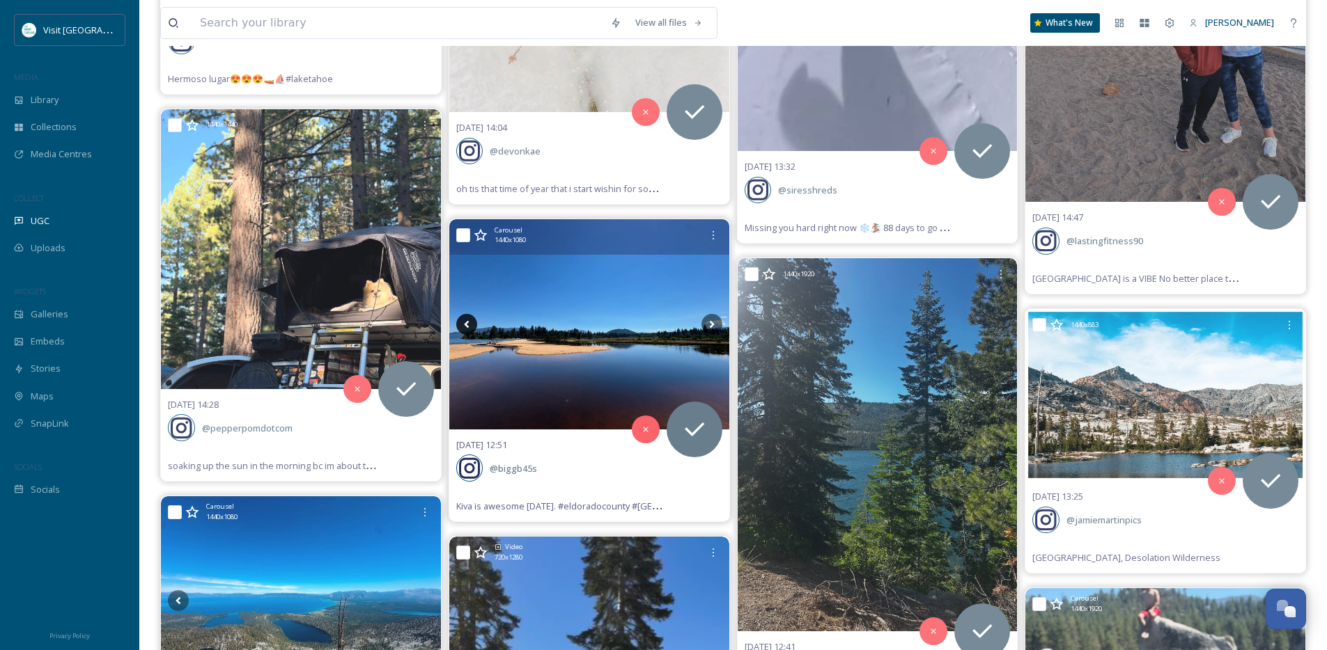
click at [469, 324] on icon at bounding box center [466, 324] width 21 height 21
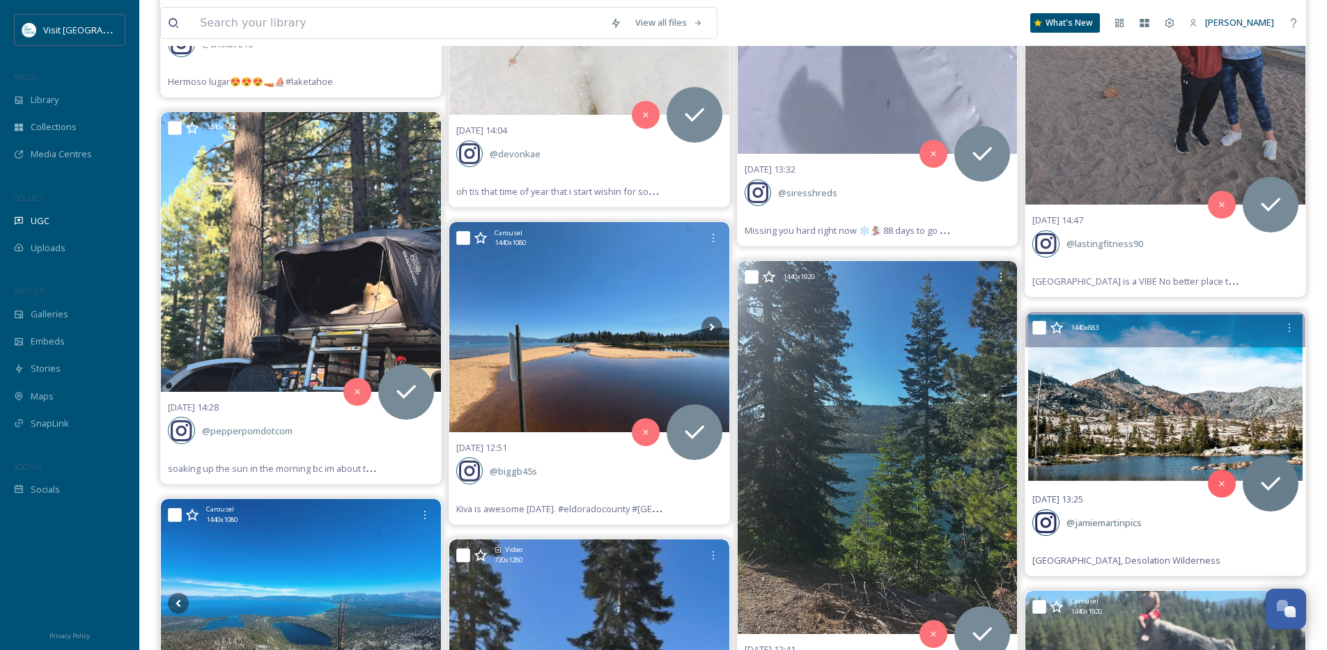
scroll to position [7473, 0]
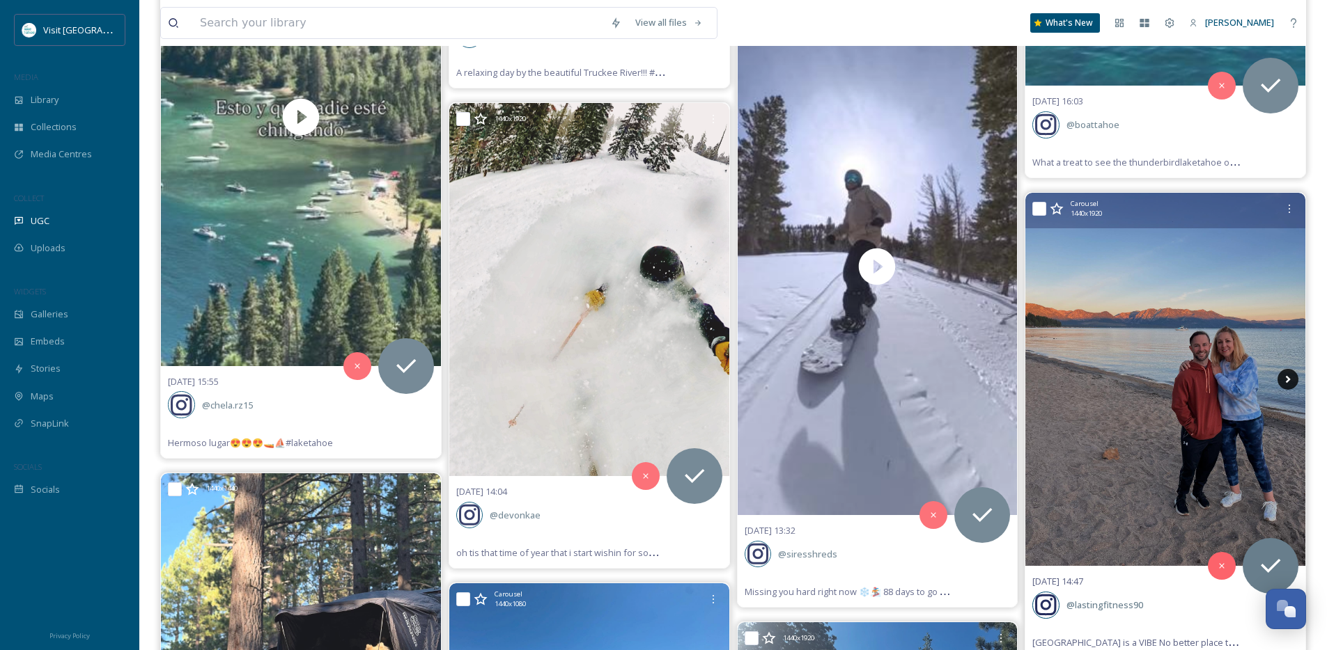
click at [1287, 373] on icon at bounding box center [1287, 379] width 21 height 21
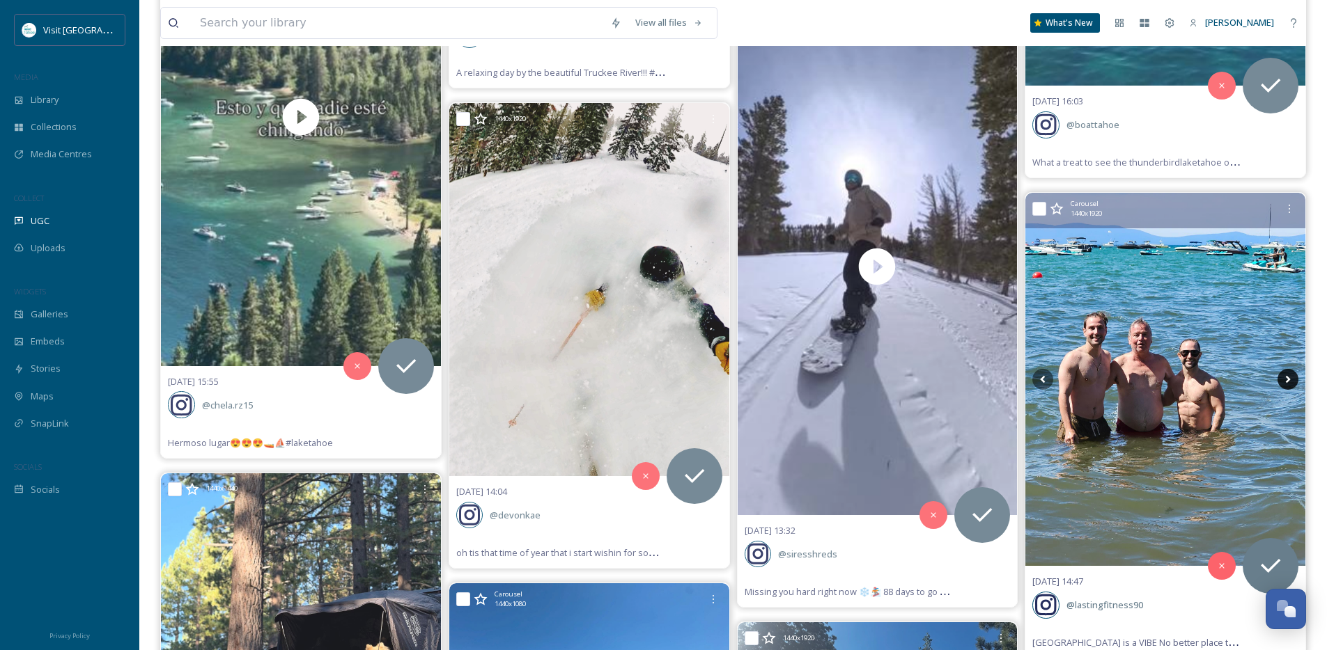
click at [1286, 379] on icon at bounding box center [1287, 379] width 21 height 21
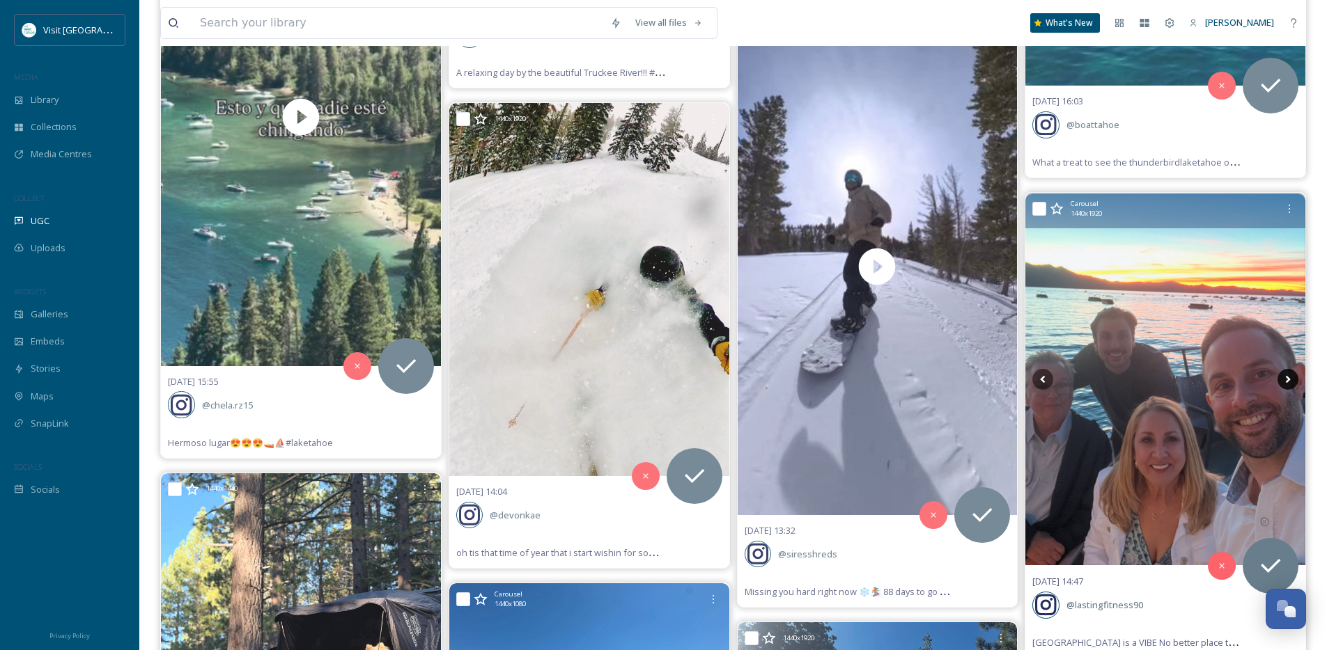
click at [1286, 379] on icon at bounding box center [1287, 379] width 21 height 21
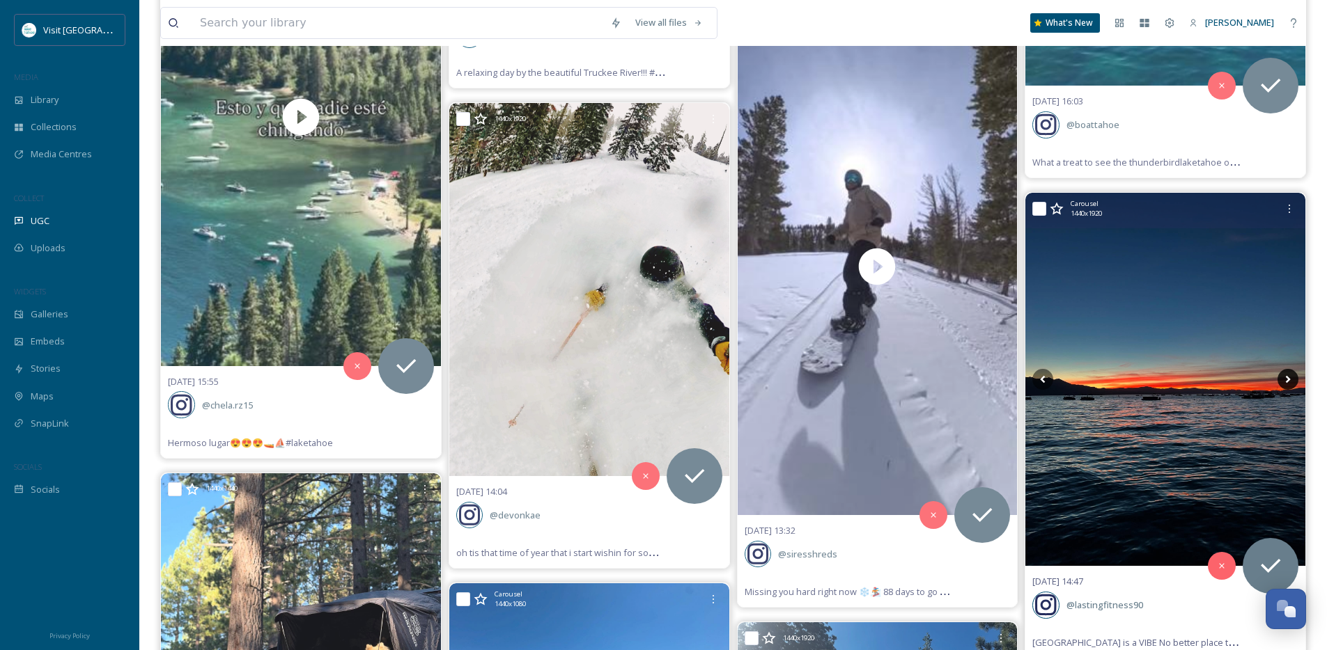
click at [1286, 379] on icon at bounding box center [1287, 379] width 21 height 21
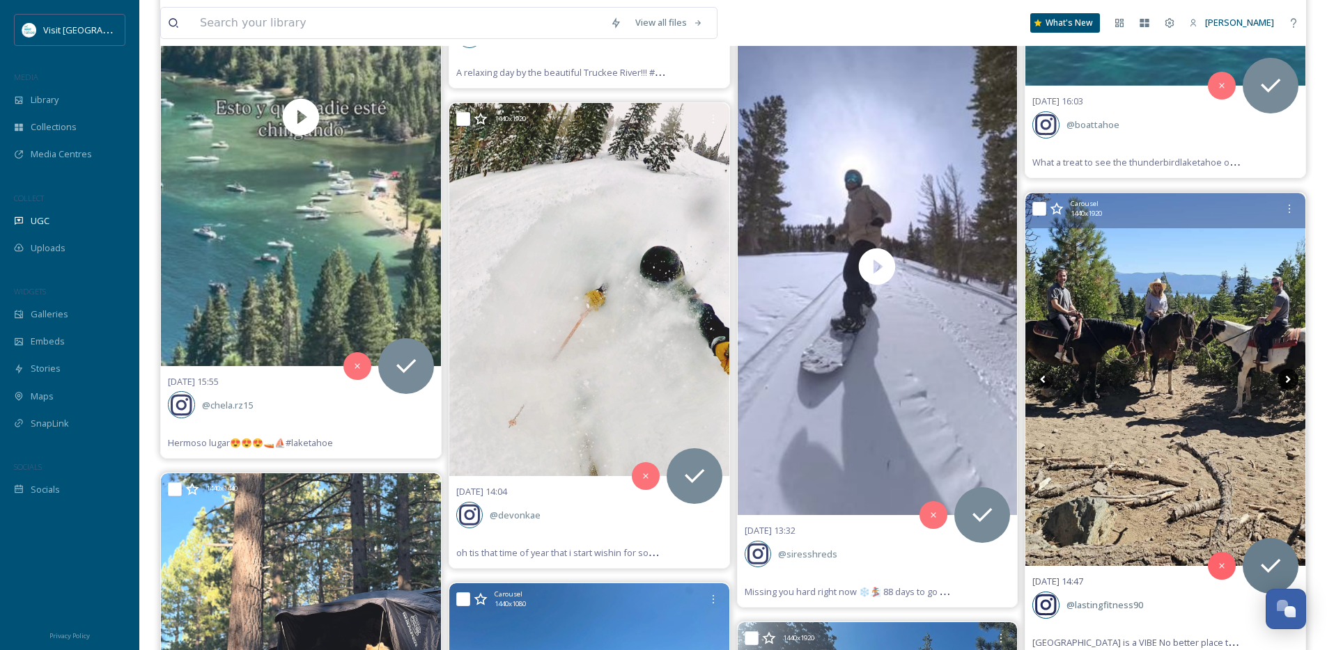
click at [1286, 379] on icon at bounding box center [1287, 379] width 21 height 21
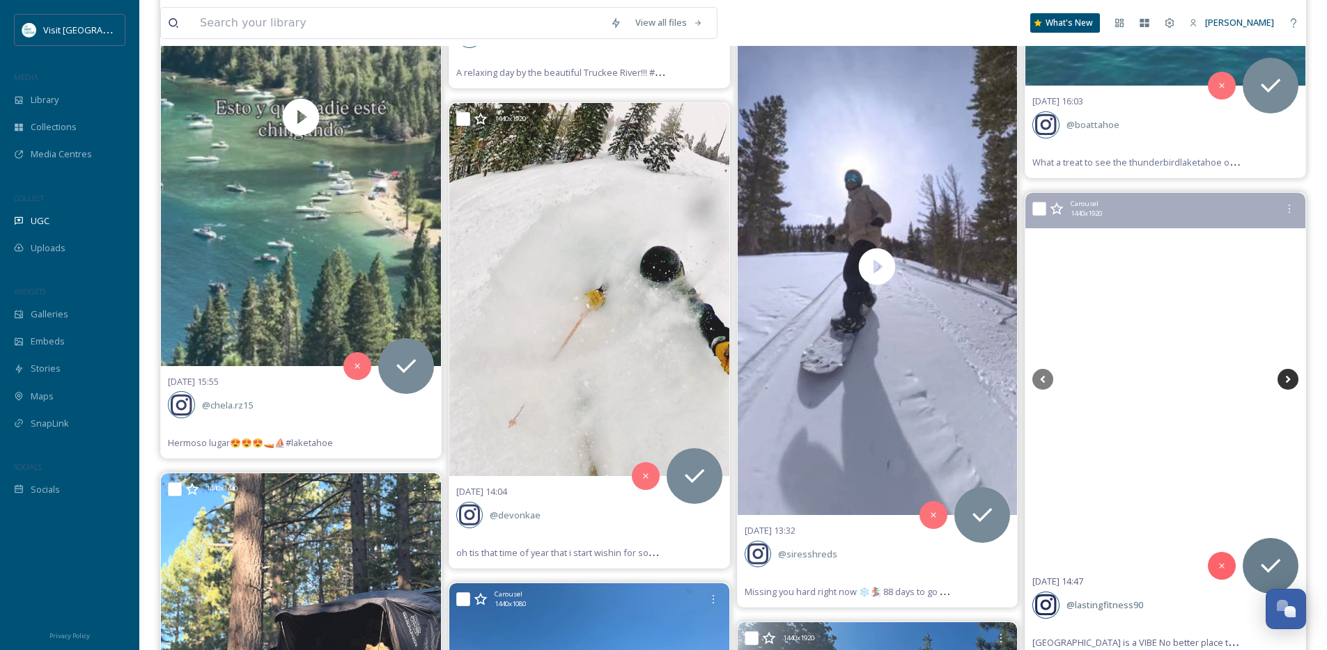
click at [1286, 379] on icon at bounding box center [1287, 379] width 21 height 21
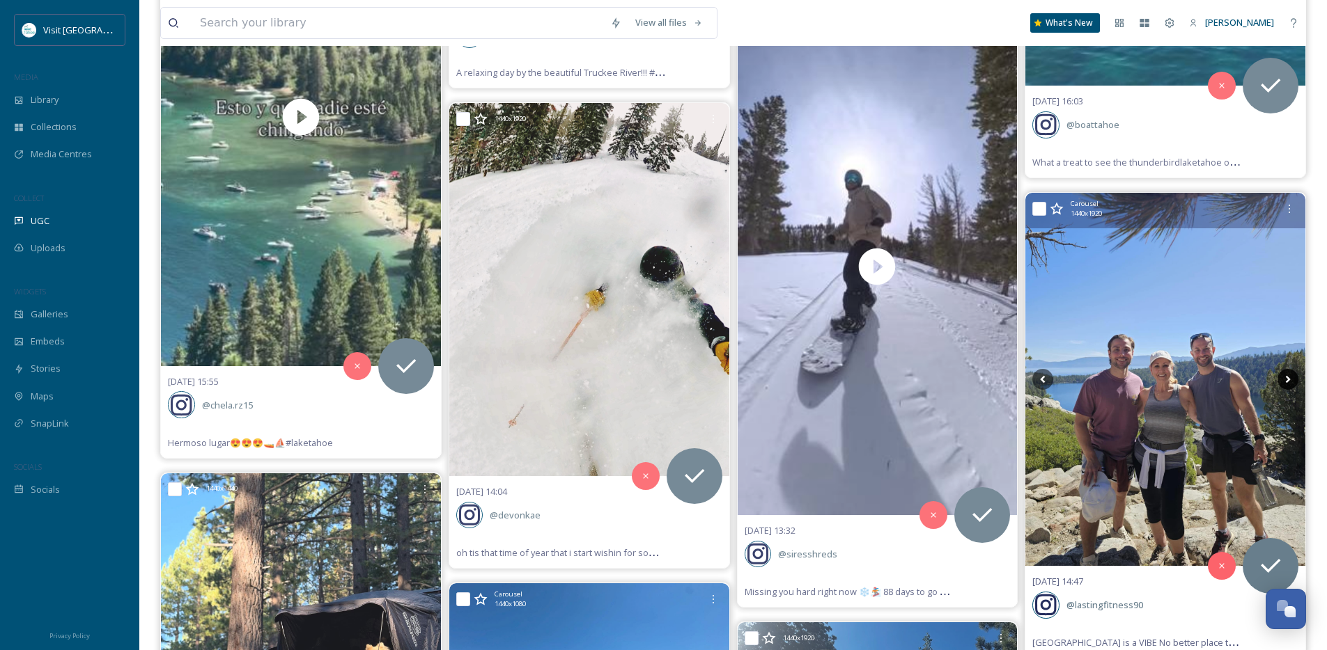
click at [1286, 379] on icon at bounding box center [1287, 379] width 21 height 21
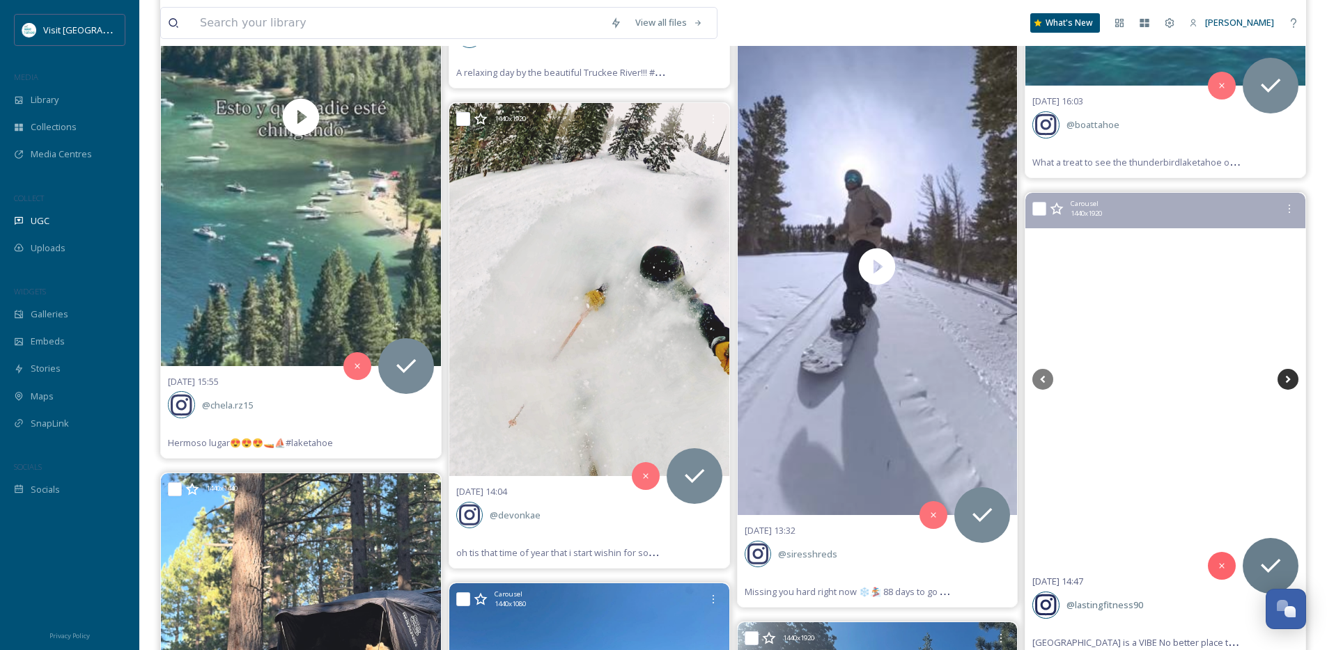
click at [1286, 379] on icon at bounding box center [1287, 379] width 21 height 21
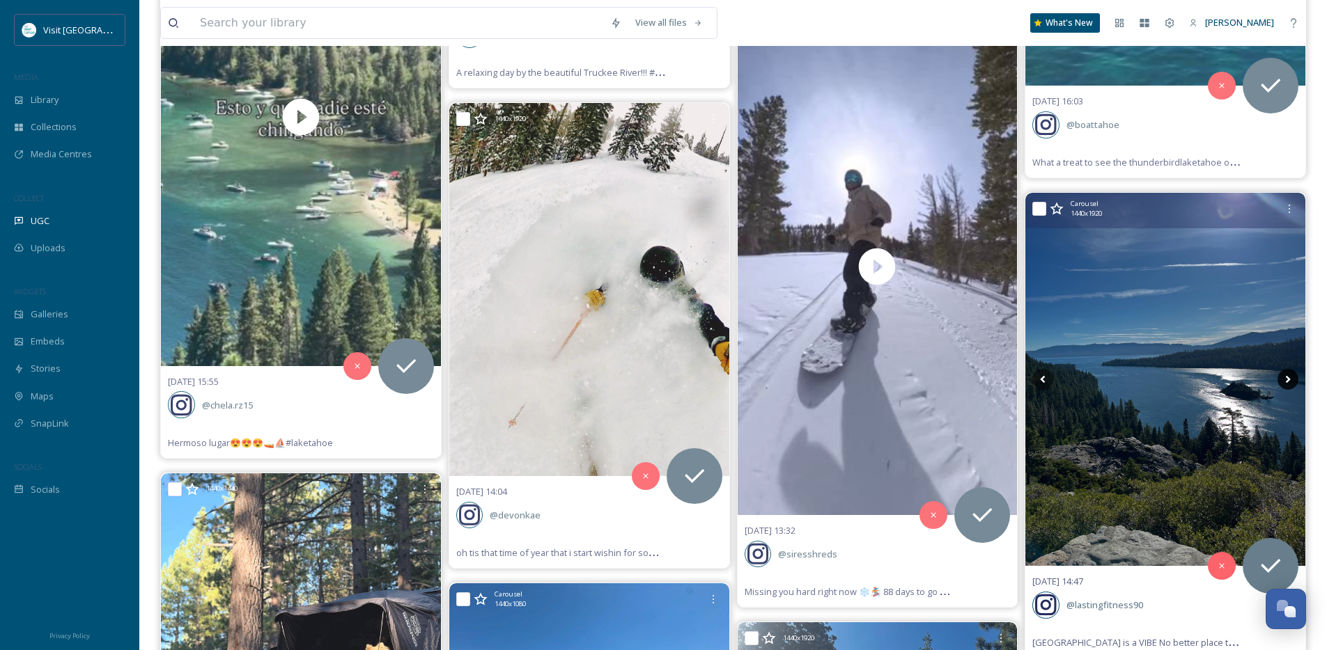
click at [1286, 379] on icon at bounding box center [1287, 379] width 21 height 21
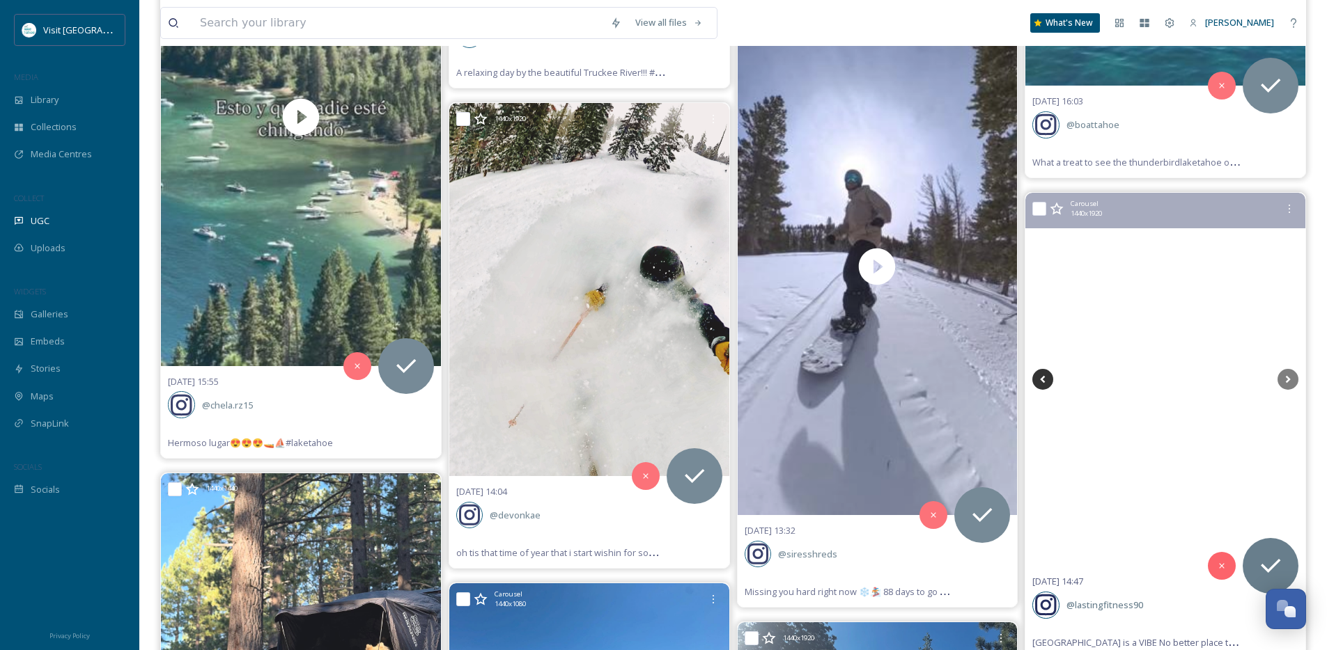
click at [1034, 382] on icon at bounding box center [1042, 379] width 21 height 21
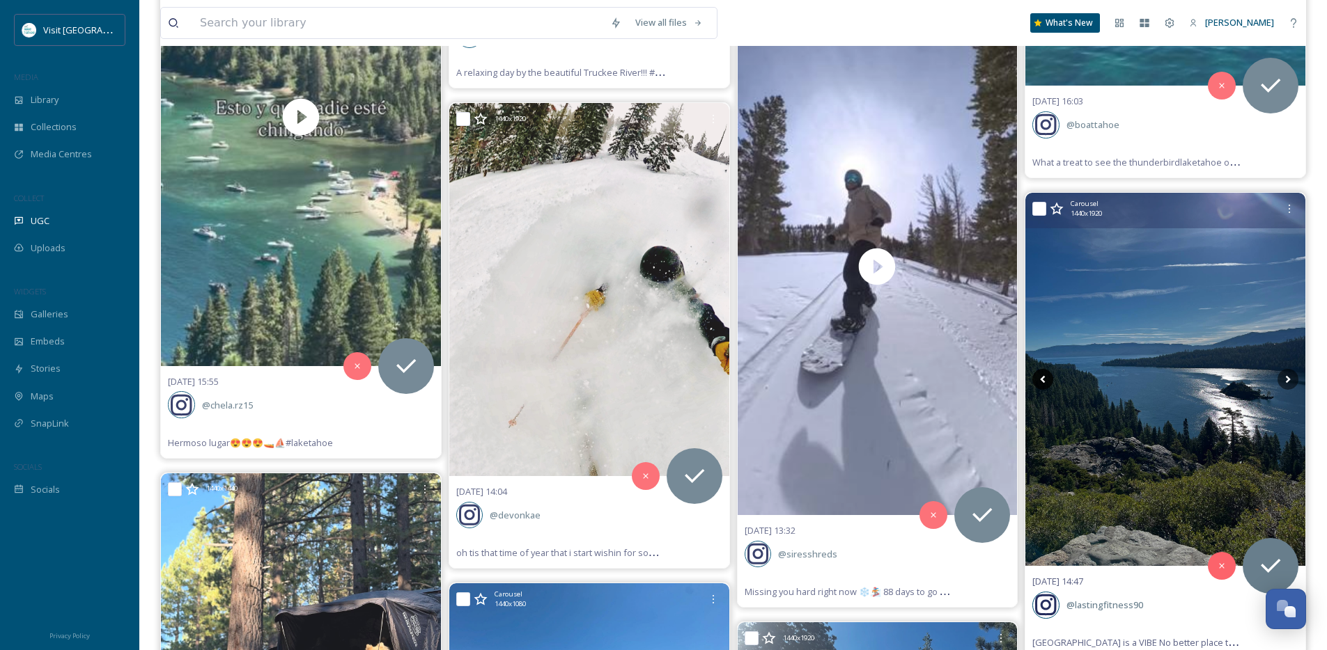
click at [1041, 382] on icon at bounding box center [1042, 379] width 21 height 21
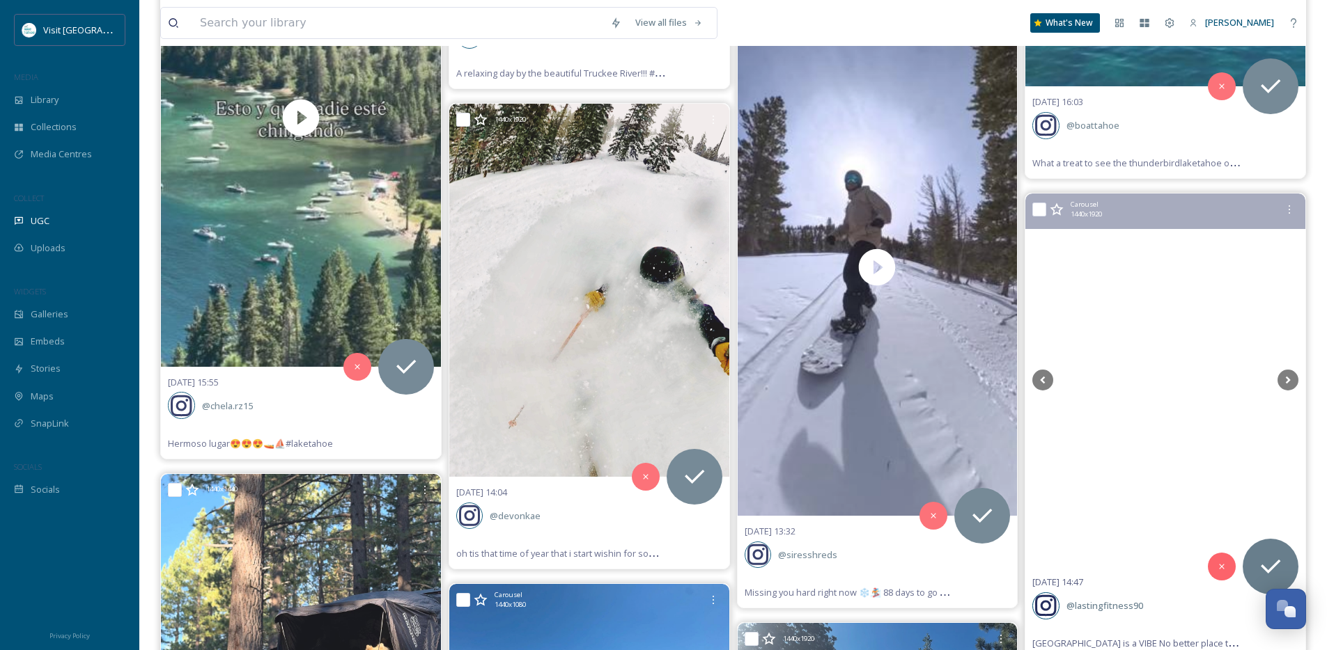
scroll to position [7470, 0]
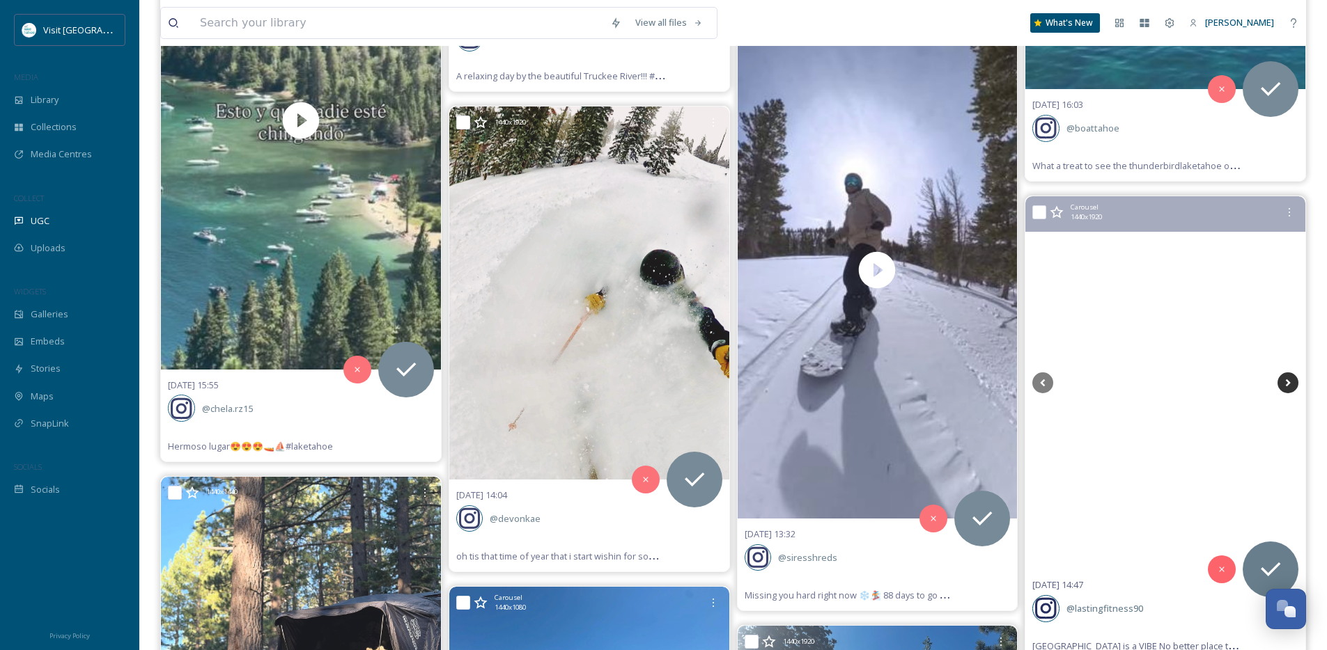
click at [1286, 380] on icon at bounding box center [1288, 384] width 5 height 8
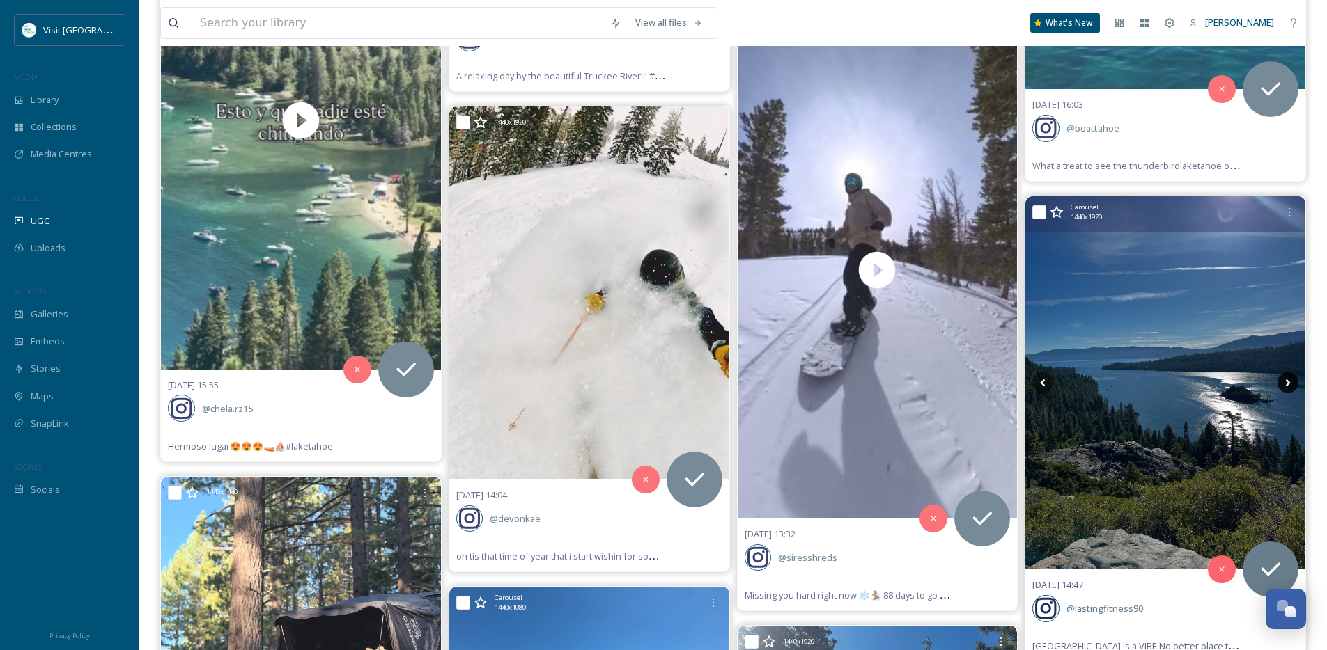
click at [1286, 380] on icon at bounding box center [1288, 384] width 5 height 8
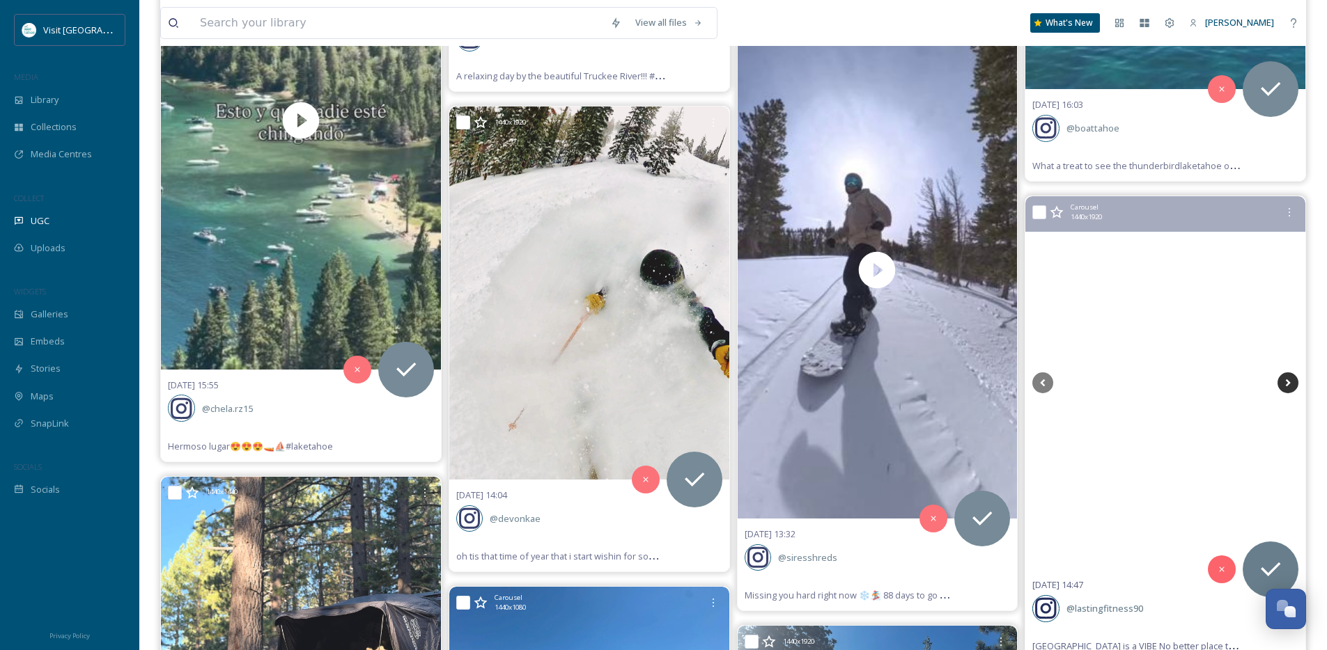
click at [1286, 380] on icon at bounding box center [1288, 384] width 5 height 8
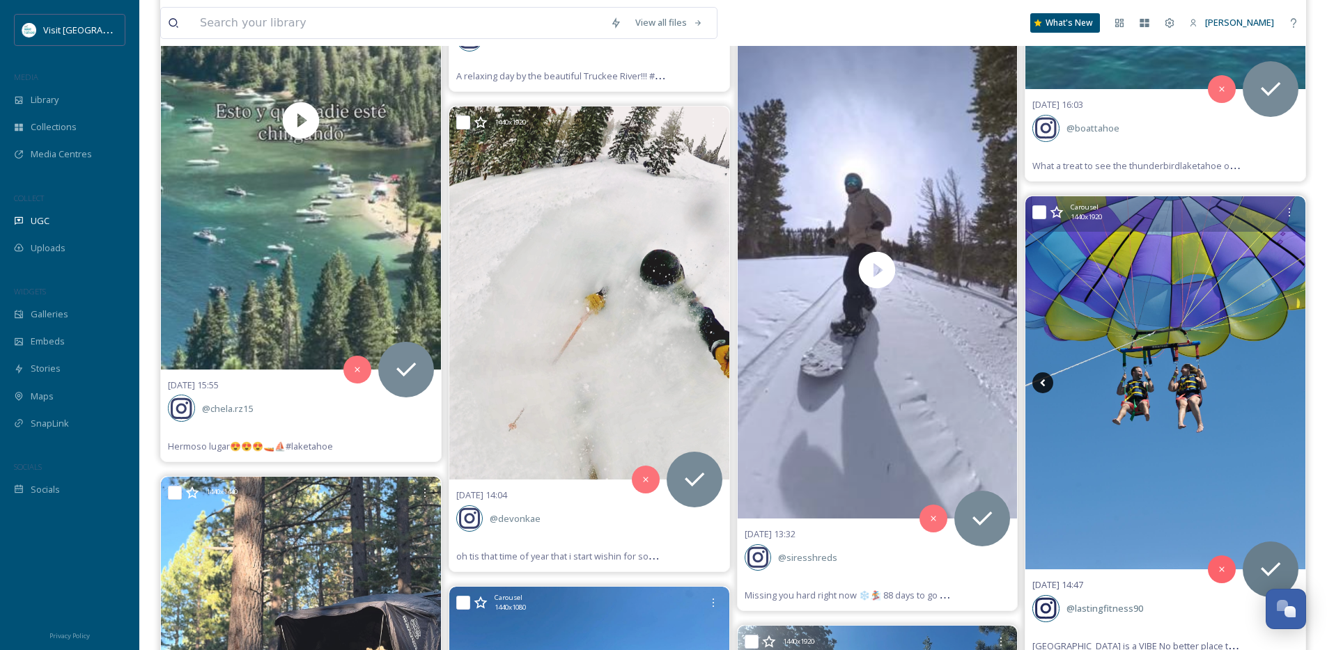
click at [1037, 382] on icon at bounding box center [1042, 383] width 21 height 21
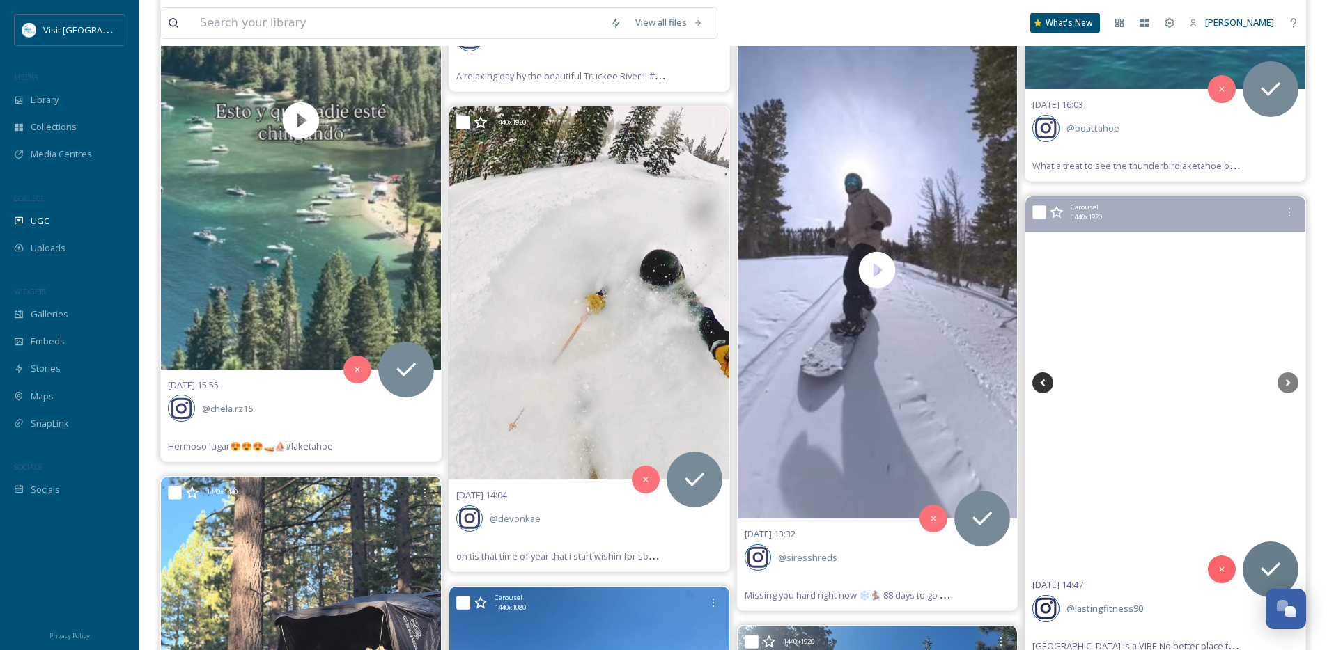
click at [1039, 381] on icon at bounding box center [1042, 383] width 21 height 21
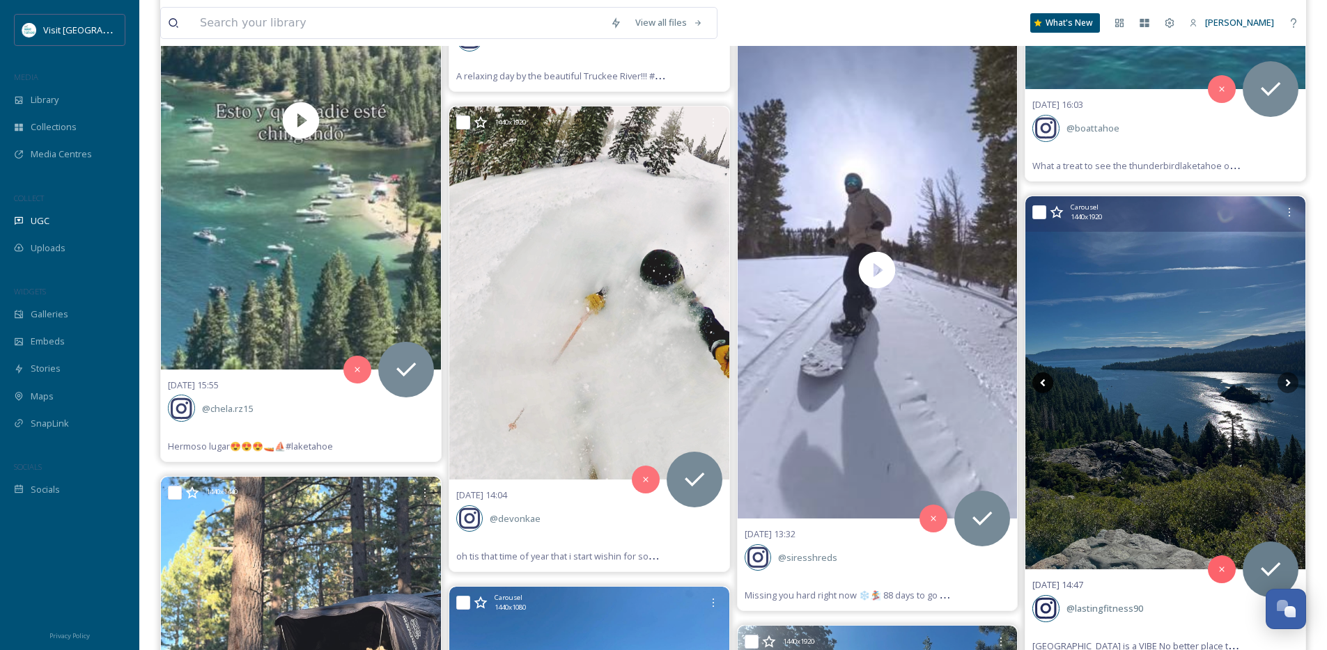
click at [1039, 381] on icon at bounding box center [1042, 383] width 21 height 21
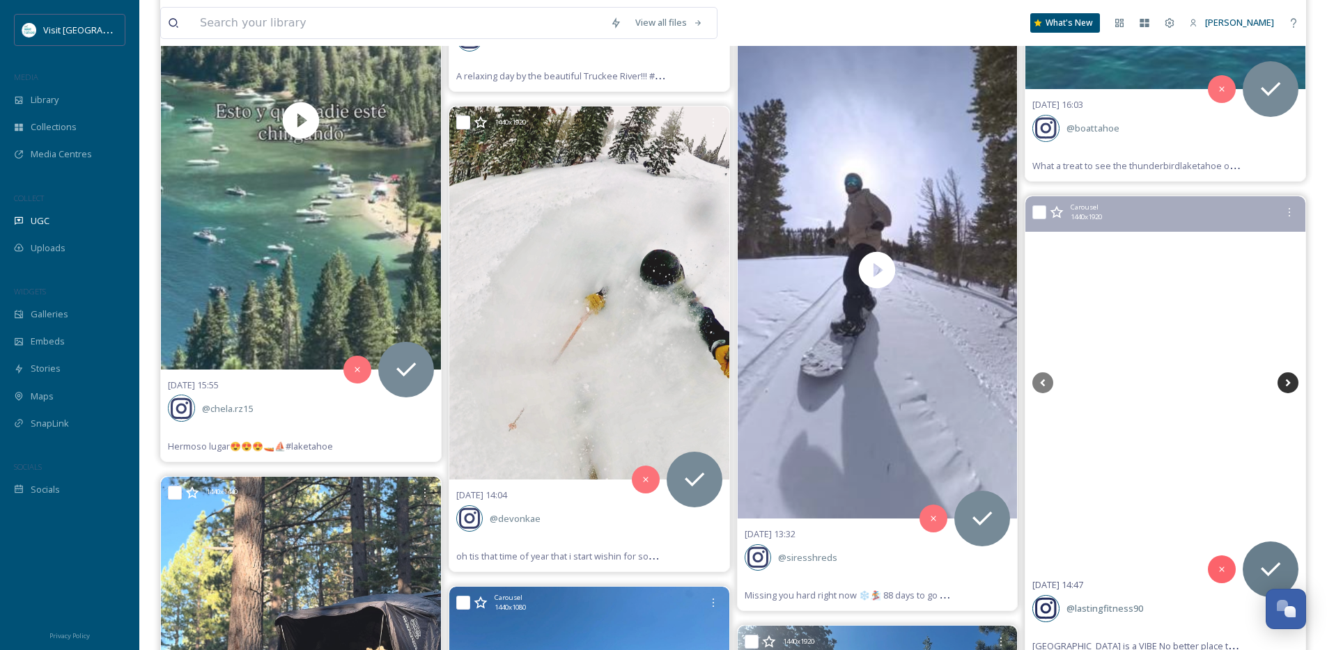
click at [1278, 386] on icon at bounding box center [1287, 383] width 21 height 21
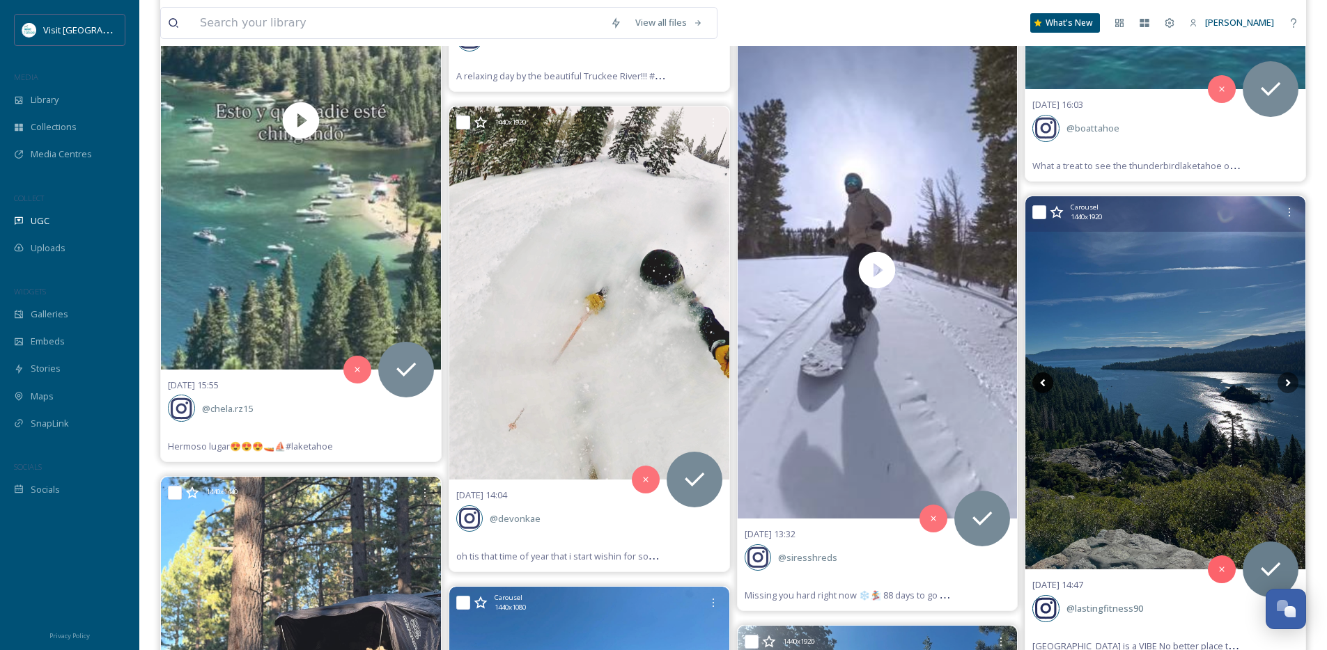
click at [1046, 382] on icon at bounding box center [1042, 383] width 21 height 21
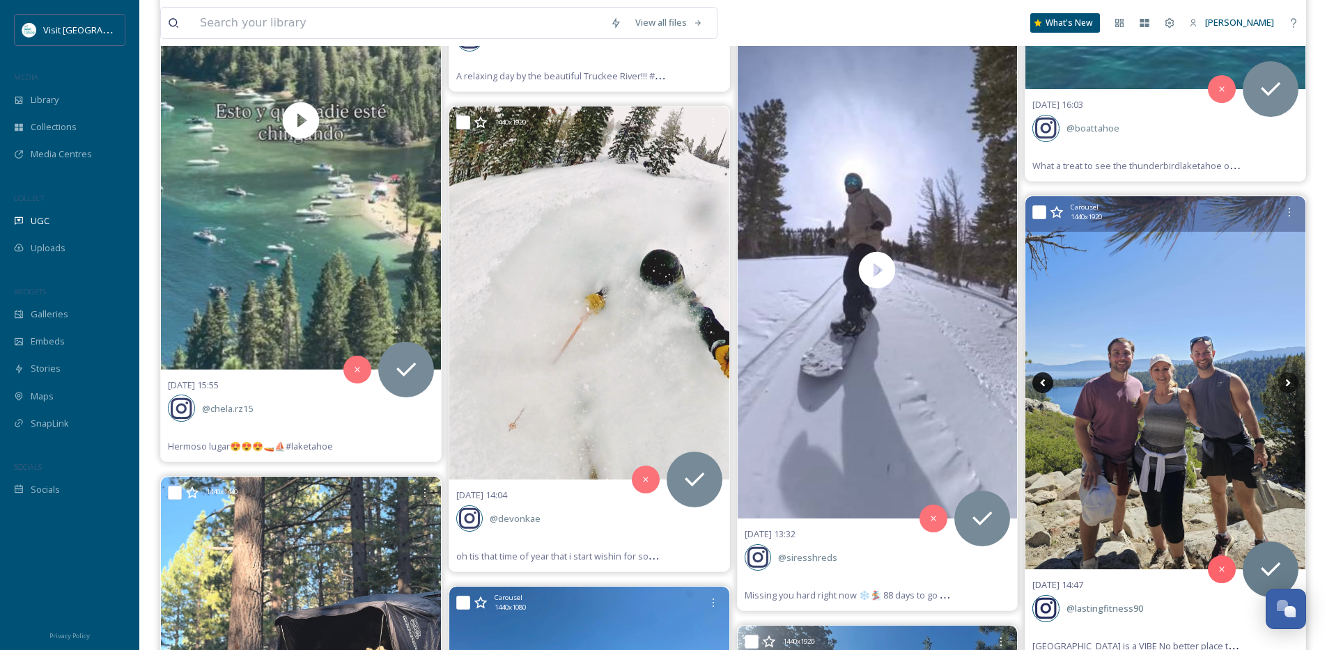
click at [1046, 382] on icon at bounding box center [1042, 383] width 21 height 21
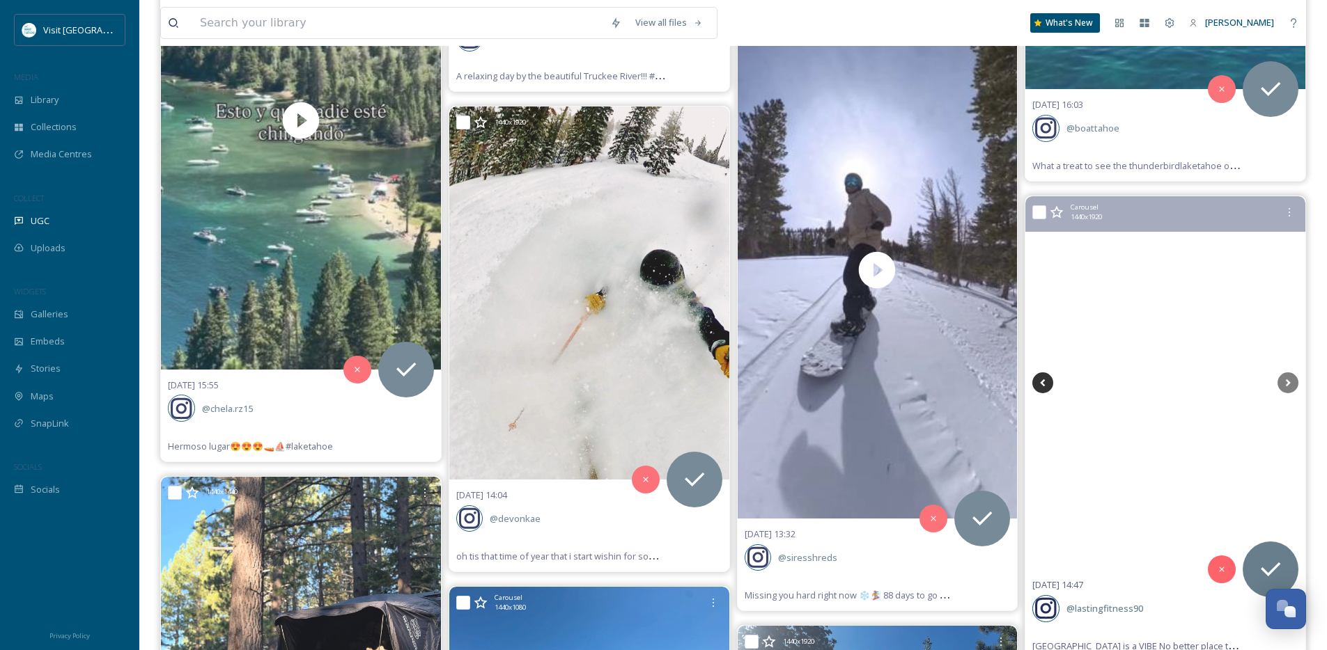
click at [1046, 382] on icon at bounding box center [1042, 383] width 21 height 21
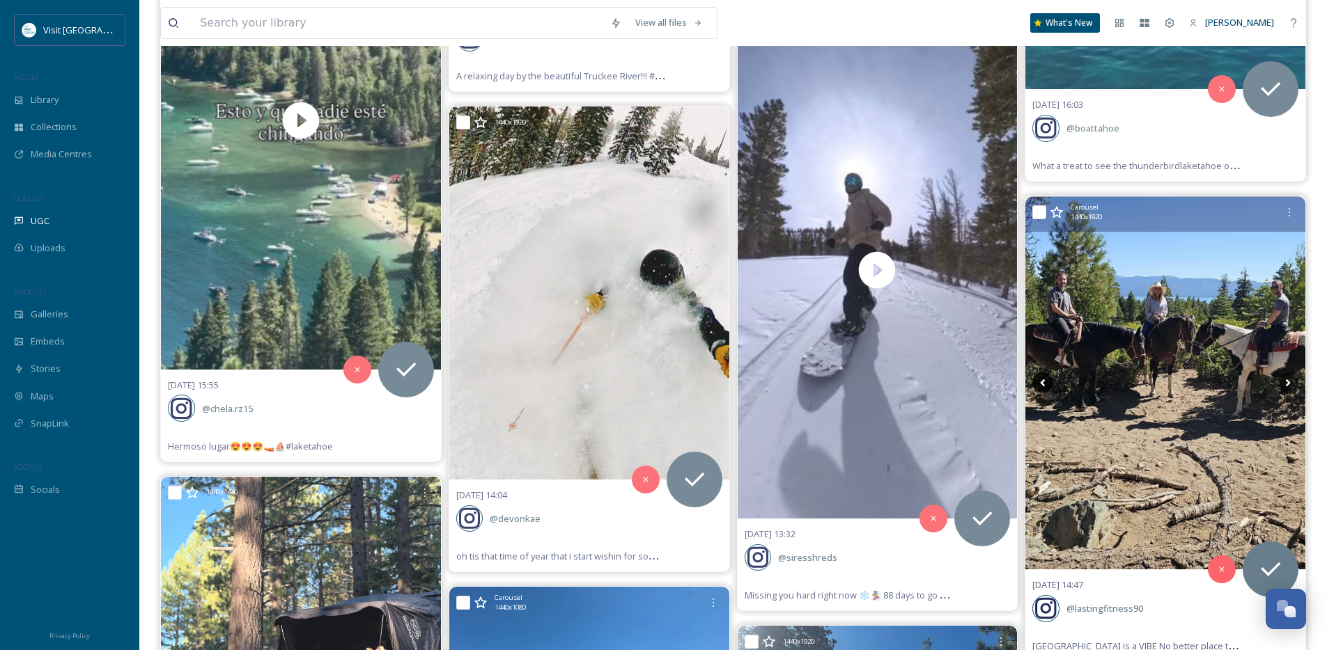
click at [1046, 382] on icon at bounding box center [1042, 383] width 21 height 21
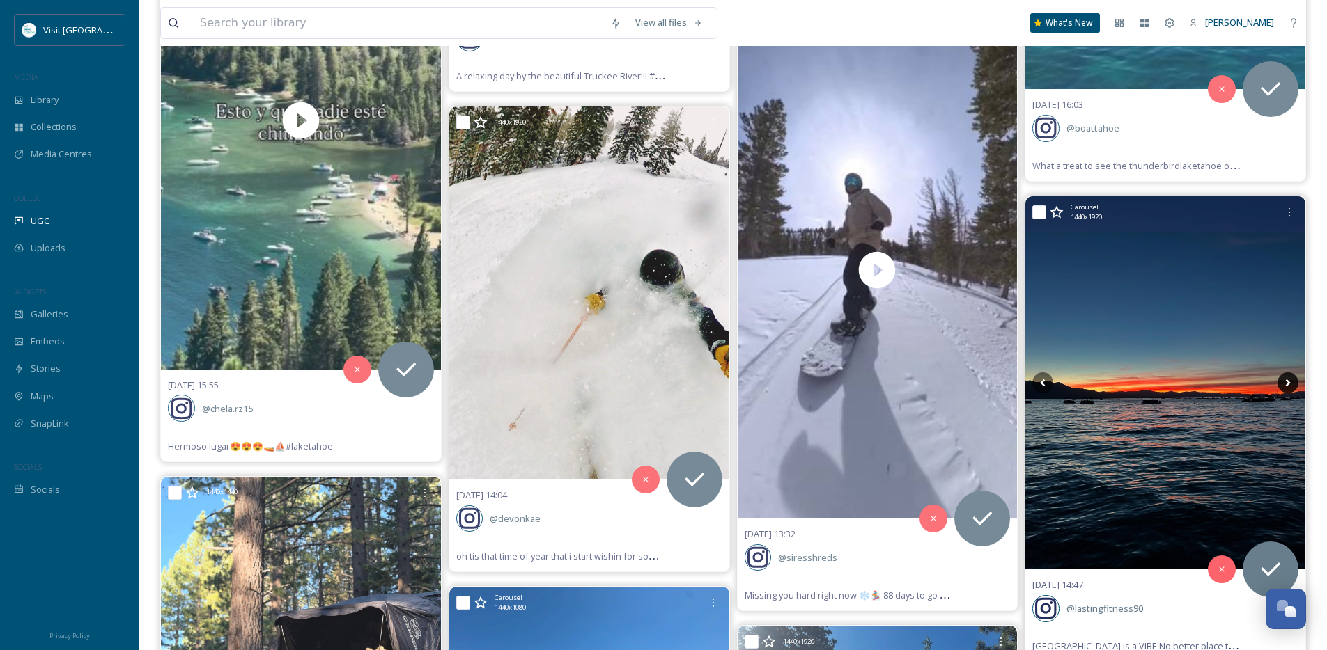
click at [1296, 389] on icon at bounding box center [1287, 383] width 21 height 21
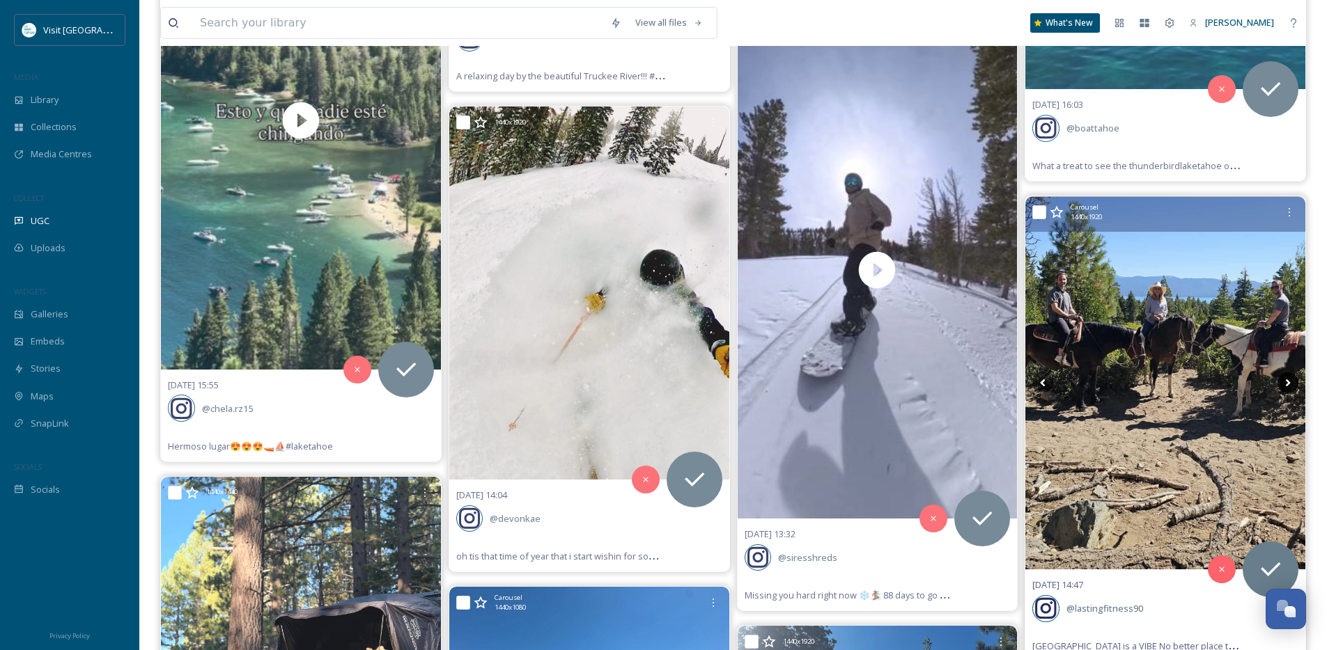
click at [1296, 389] on icon at bounding box center [1287, 383] width 21 height 21
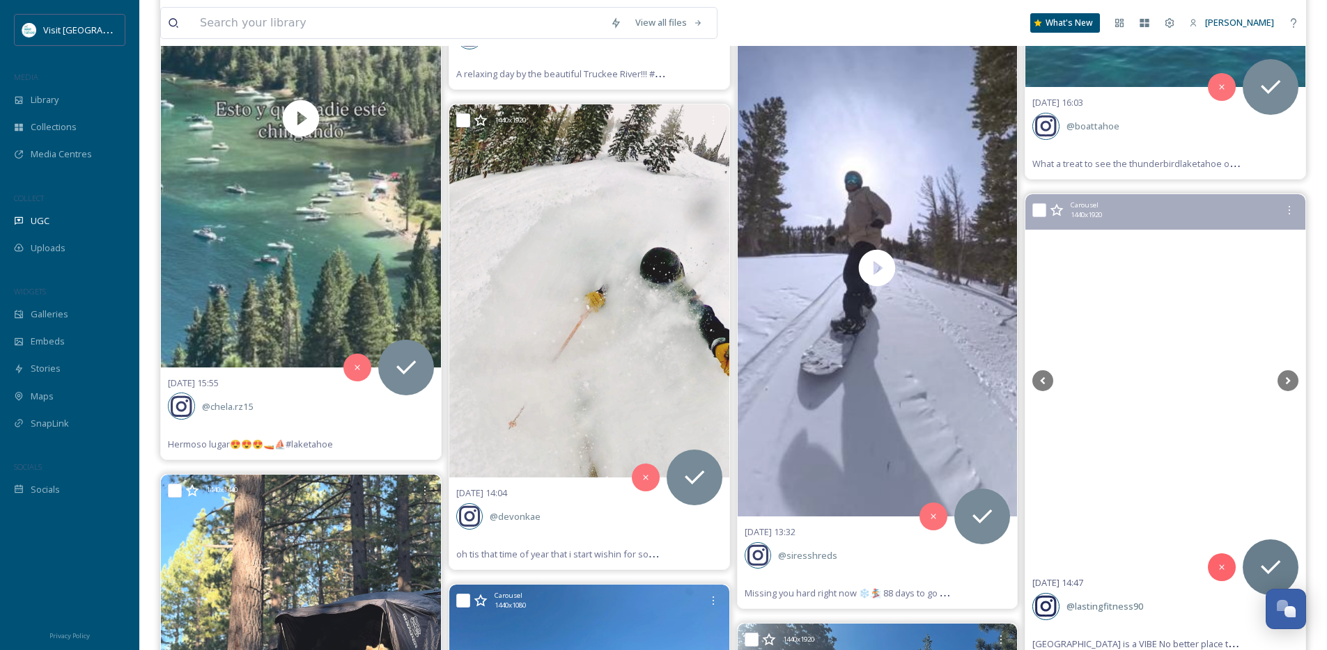
scroll to position [7473, 0]
click at [1261, 569] on icon at bounding box center [1270, 567] width 28 height 28
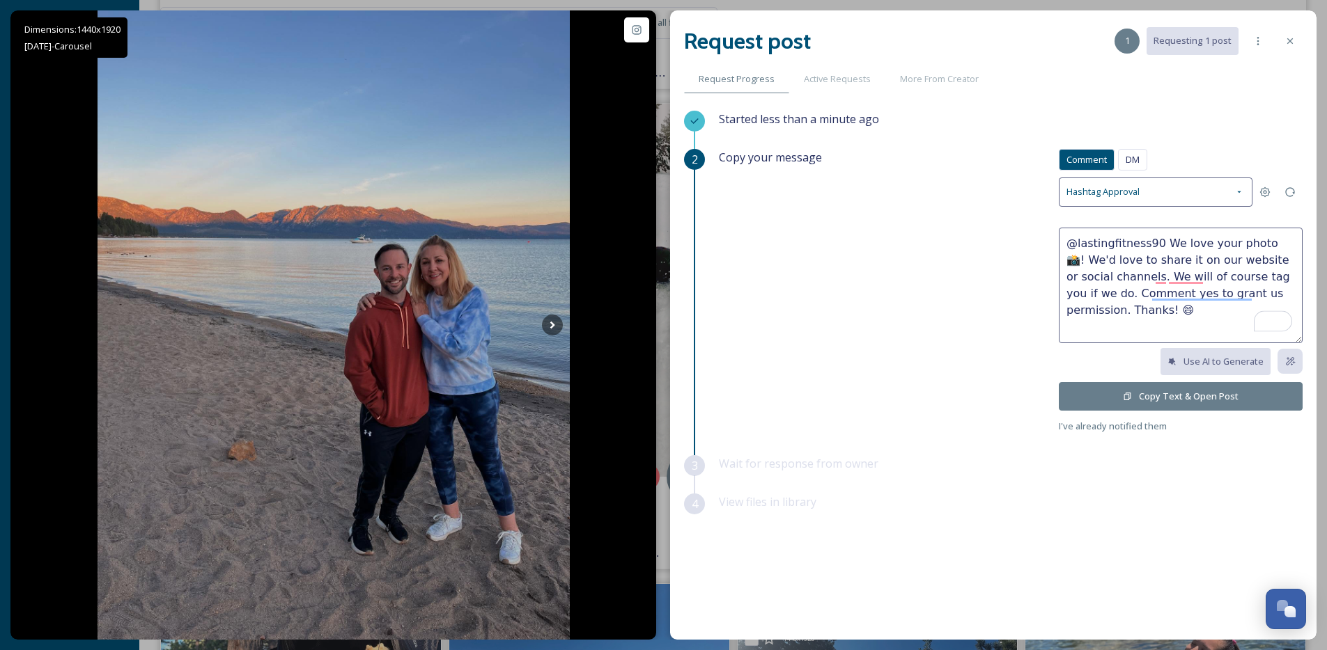
drag, startPoint x: 1272, startPoint y: 244, endPoint x: 1160, endPoint y: 244, distance: 112.1
click at [1160, 244] on textarea "@lastingfitness90 We love your photo 📸! We'd love to share it on our website or…" at bounding box center [1181, 286] width 244 height 116
click at [1075, 263] on textarea "@lastingfitness90 Love the horsey vid! We'd love to share it on our website or …" at bounding box center [1181, 286] width 244 height 116
click at [1167, 240] on textarea "@lastingfitness90 Love the horsey vid! We'd love to share it on our website or …" at bounding box center [1181, 286] width 244 height 116
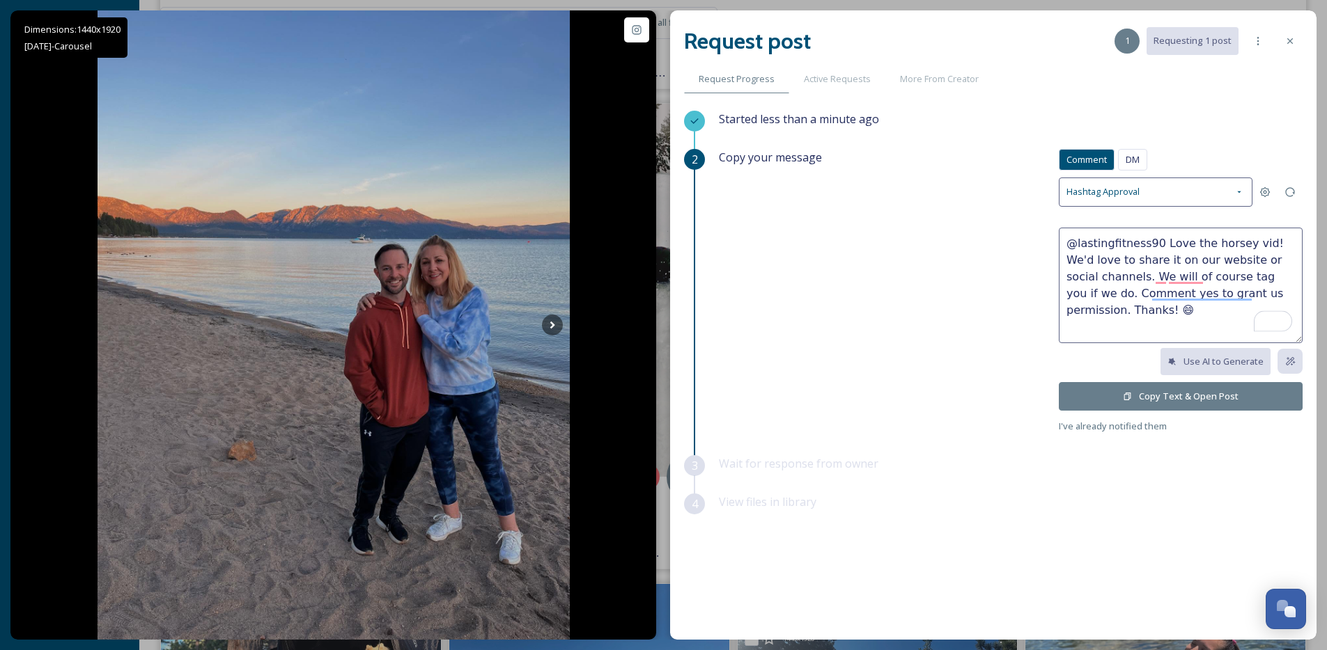
click at [1167, 240] on textarea "@lastingfitness90 Love the horsey vid! We'd love to share it on our website or …" at bounding box center [1181, 286] width 244 height 116
type textarea "@lastingfitness90 Sweet horsey vid! We'd love to share it on our website or soc…"
click at [1130, 403] on button "Copy Text & Open Post" at bounding box center [1181, 396] width 244 height 29
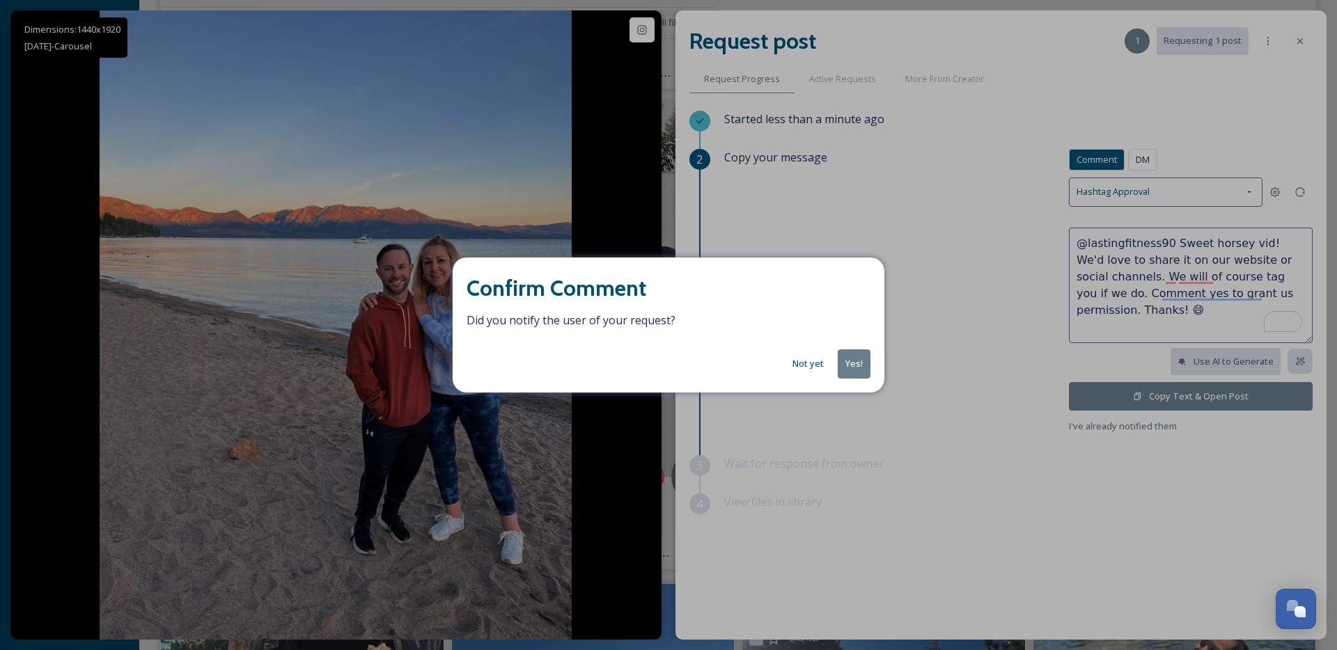
click at [861, 377] on button "Yes!" at bounding box center [854, 364] width 33 height 29
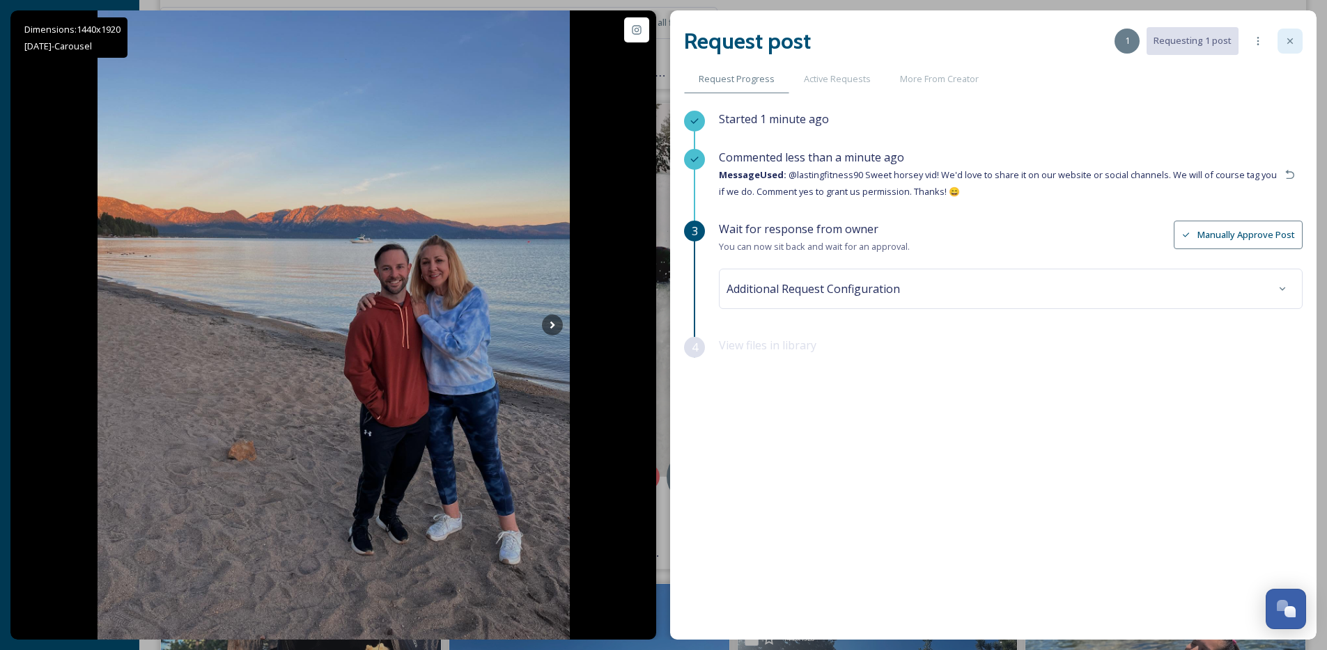
click at [1286, 44] on icon at bounding box center [1289, 41] width 11 height 11
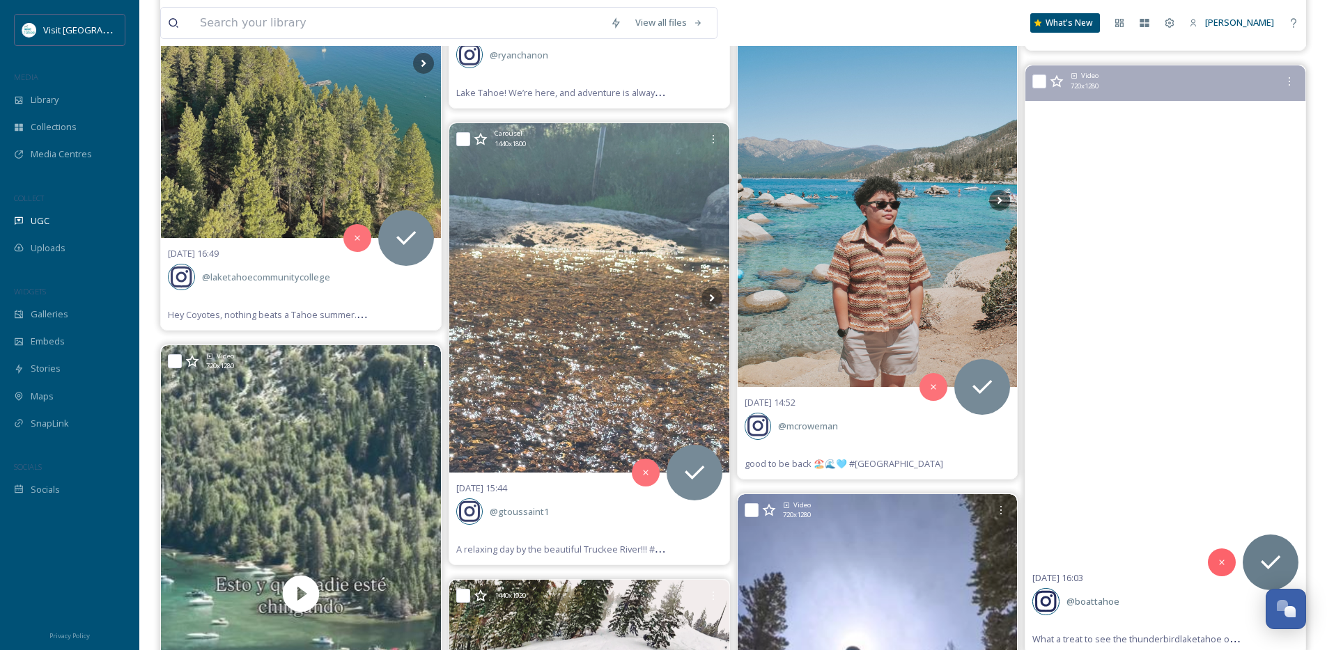
scroll to position [7002, 0]
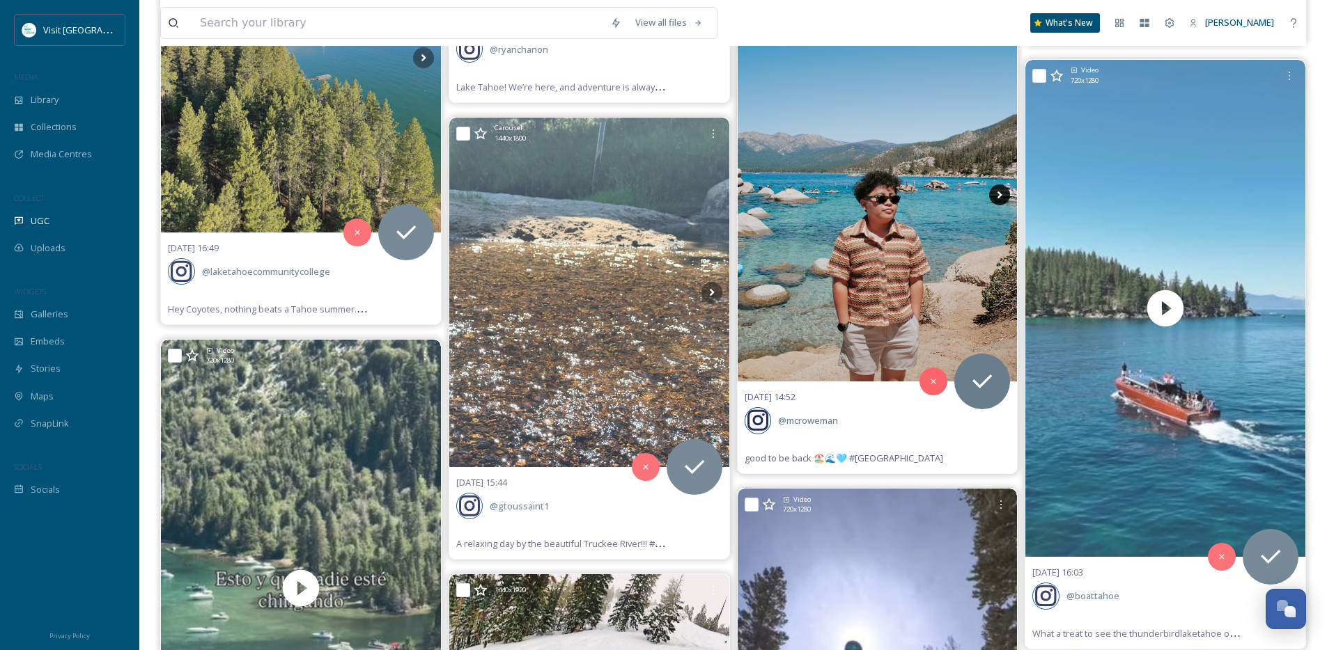
click at [996, 196] on icon at bounding box center [999, 195] width 21 height 21
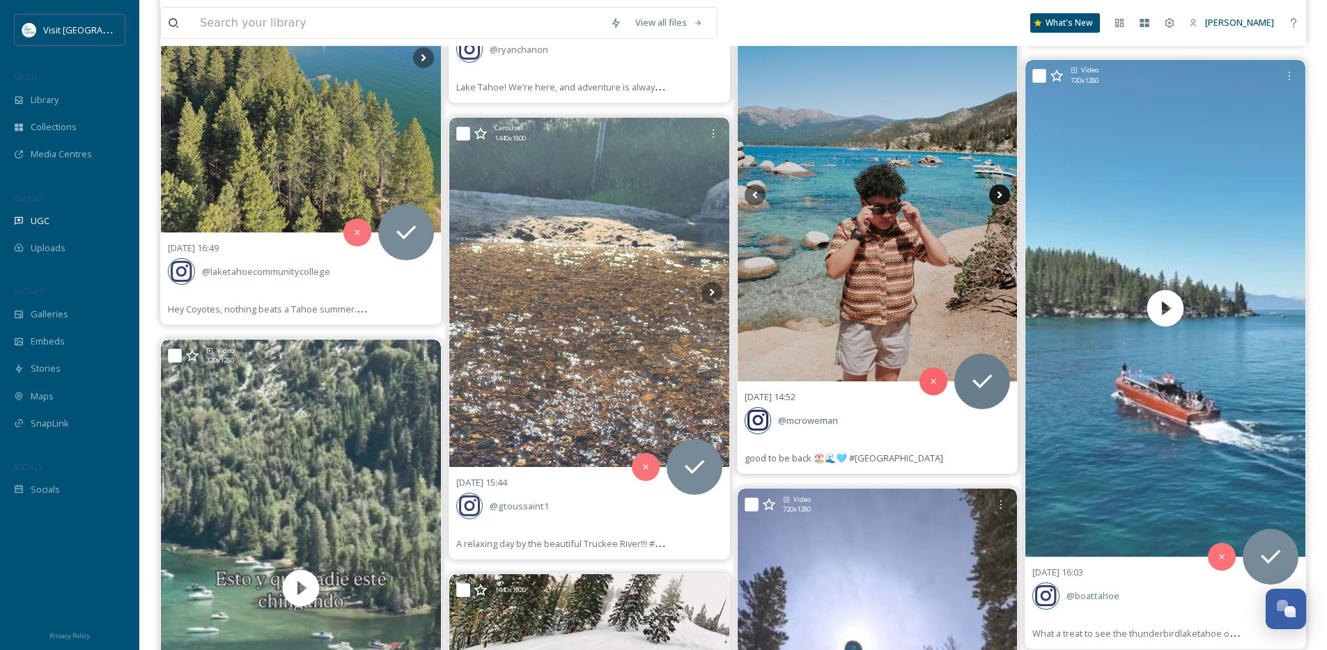
click at [996, 196] on icon at bounding box center [999, 195] width 21 height 21
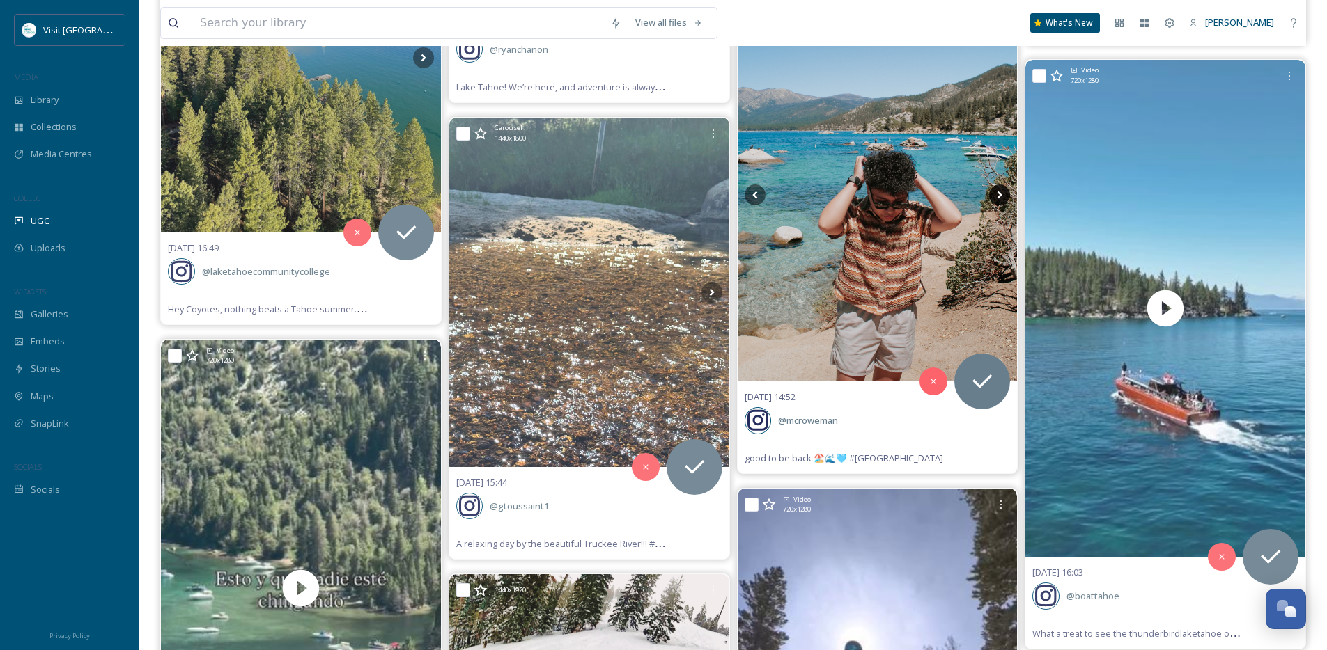
click at [996, 196] on icon at bounding box center [999, 195] width 21 height 21
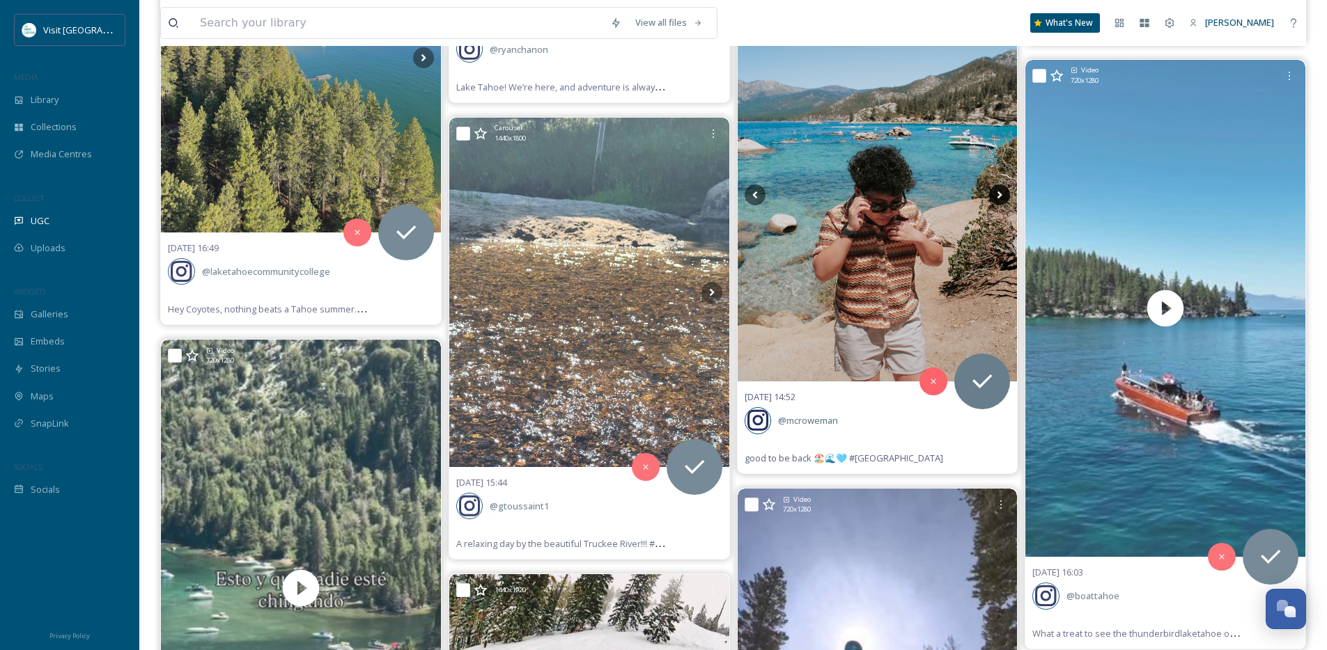
click at [996, 196] on icon at bounding box center [999, 195] width 21 height 21
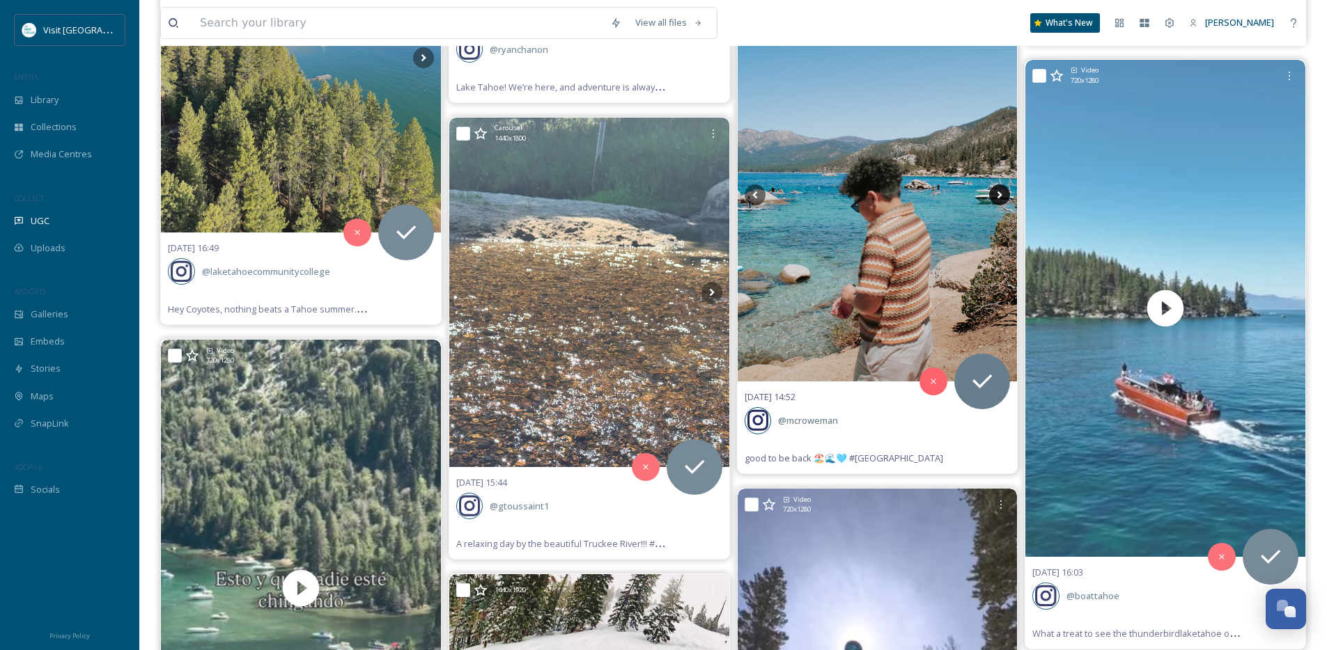
click at [996, 196] on icon at bounding box center [999, 195] width 21 height 21
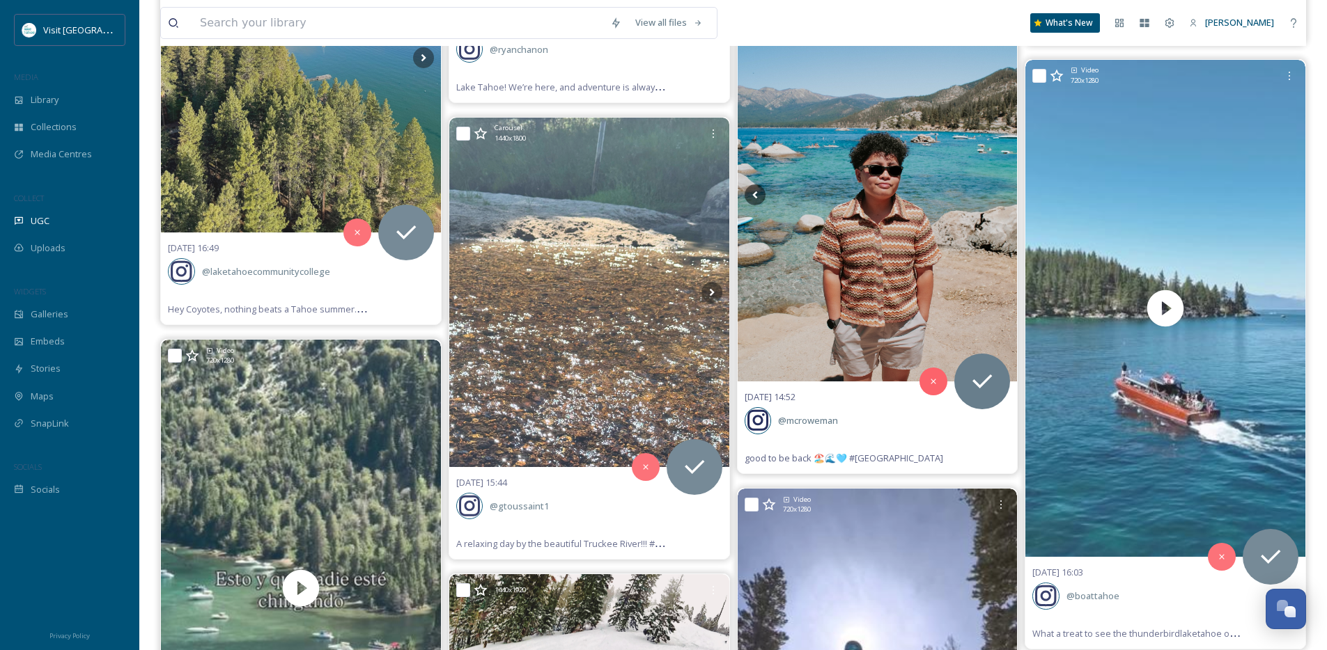
click at [996, 196] on icon at bounding box center [999, 195] width 21 height 21
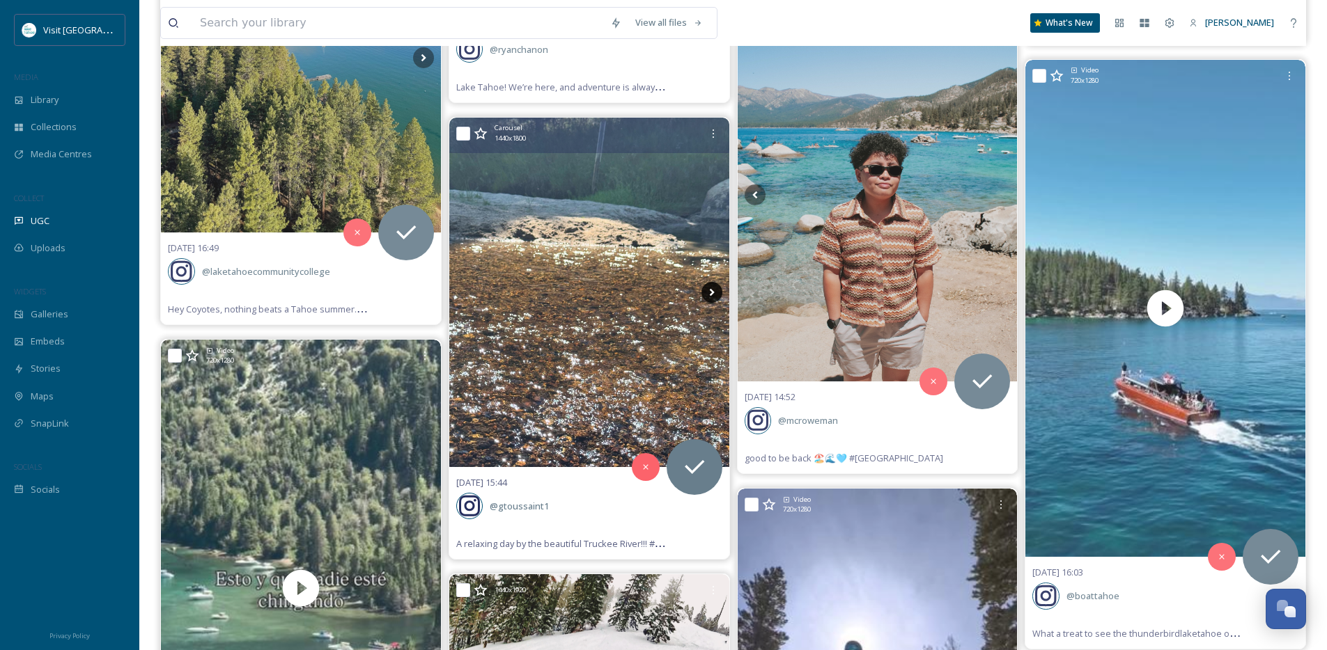
click at [717, 282] on icon at bounding box center [711, 292] width 21 height 21
click at [712, 290] on icon at bounding box center [711, 292] width 21 height 21
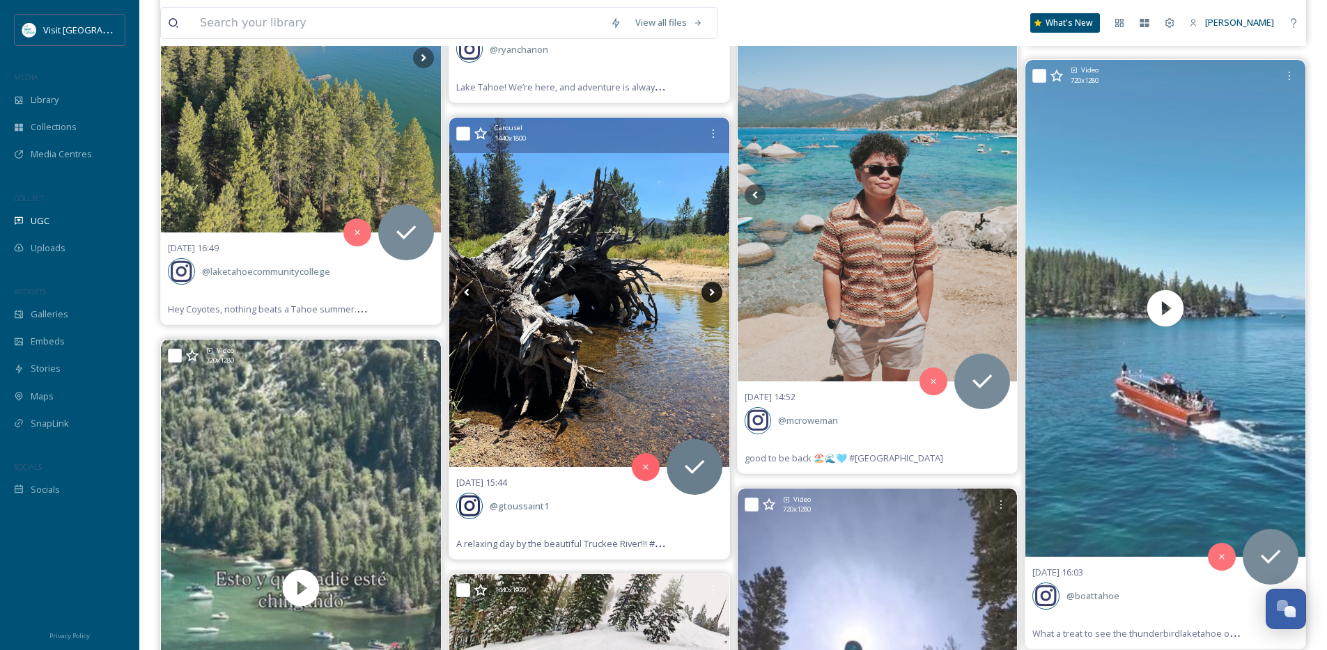
click at [712, 290] on icon at bounding box center [711, 292] width 21 height 21
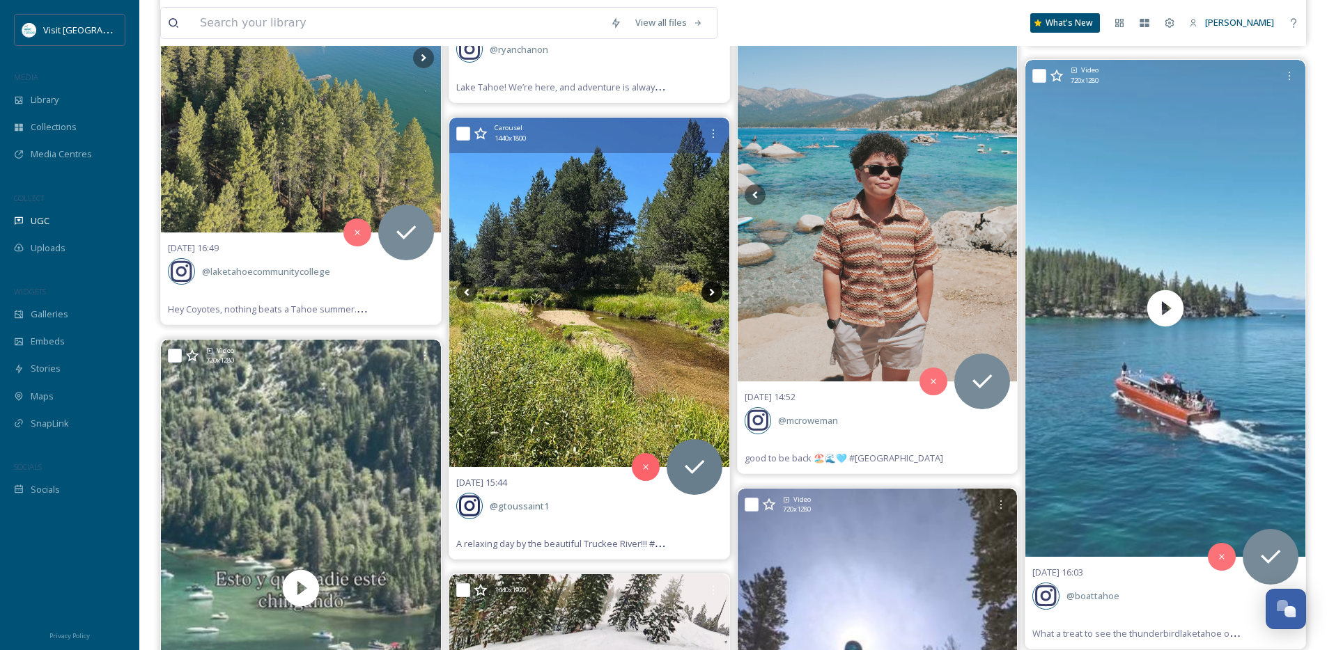
click at [712, 290] on icon at bounding box center [711, 292] width 21 height 21
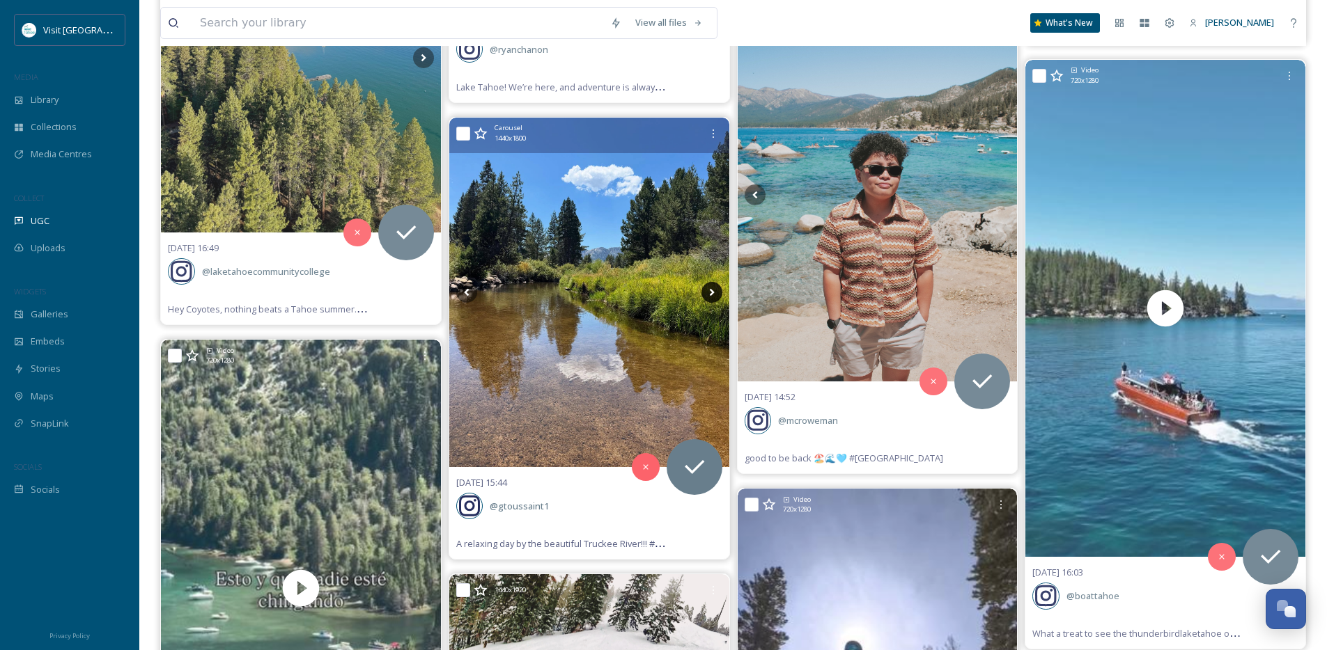
click at [712, 290] on icon at bounding box center [711, 292] width 21 height 21
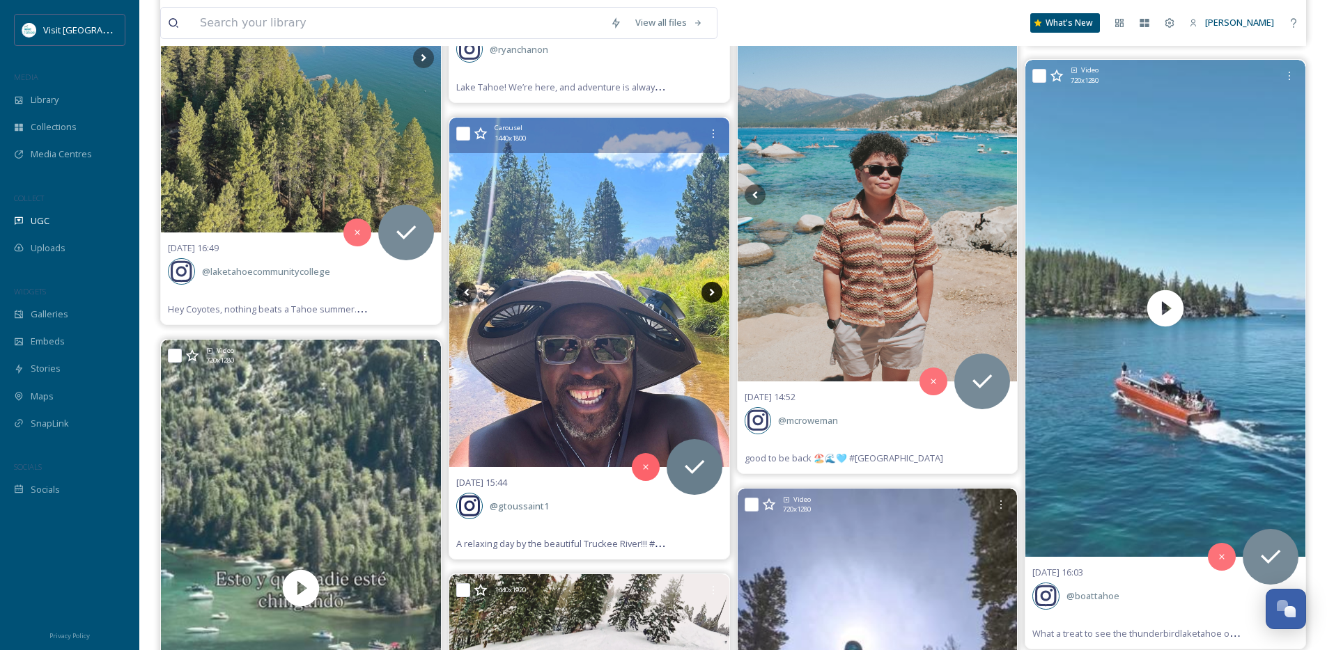
click at [710, 293] on icon at bounding box center [711, 292] width 21 height 21
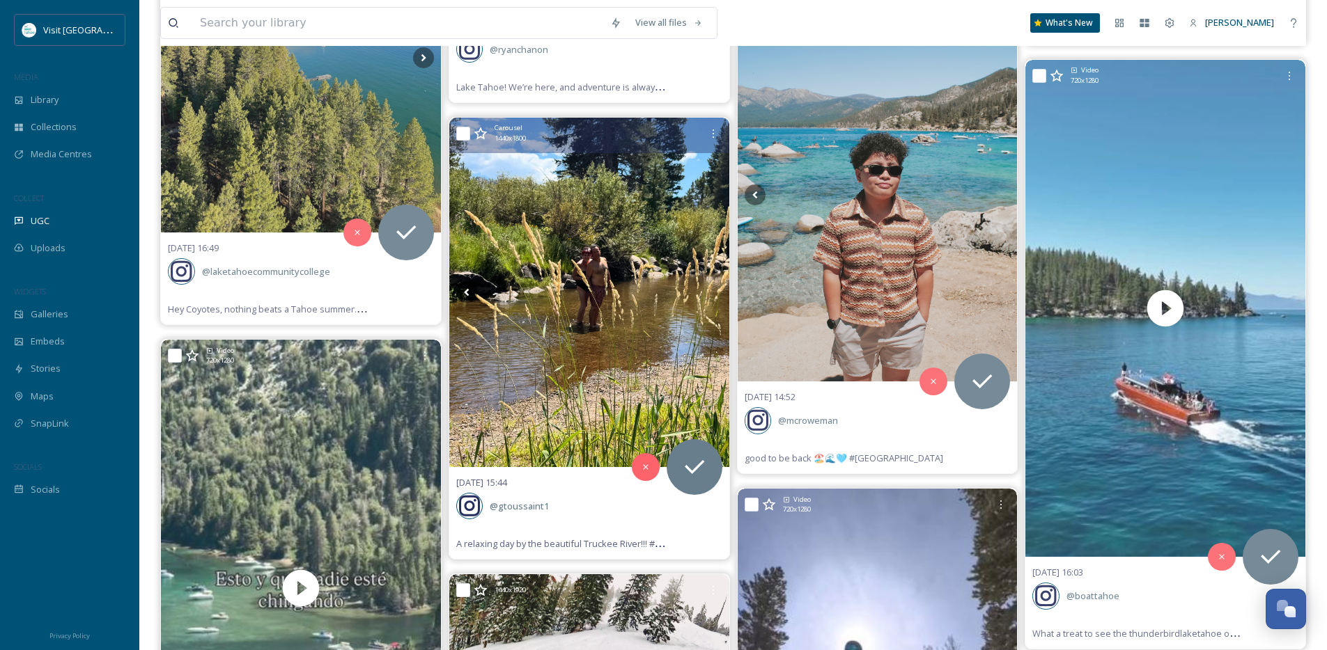
click at [710, 293] on icon at bounding box center [711, 292] width 21 height 21
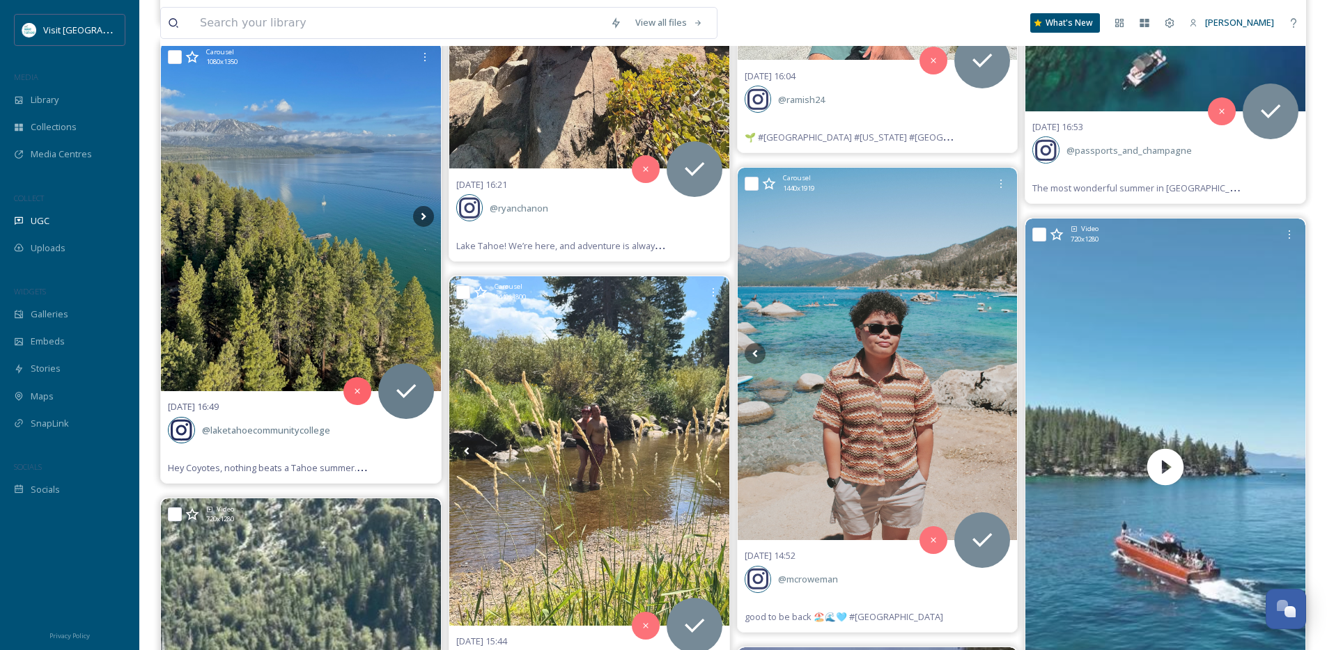
scroll to position [6819, 0]
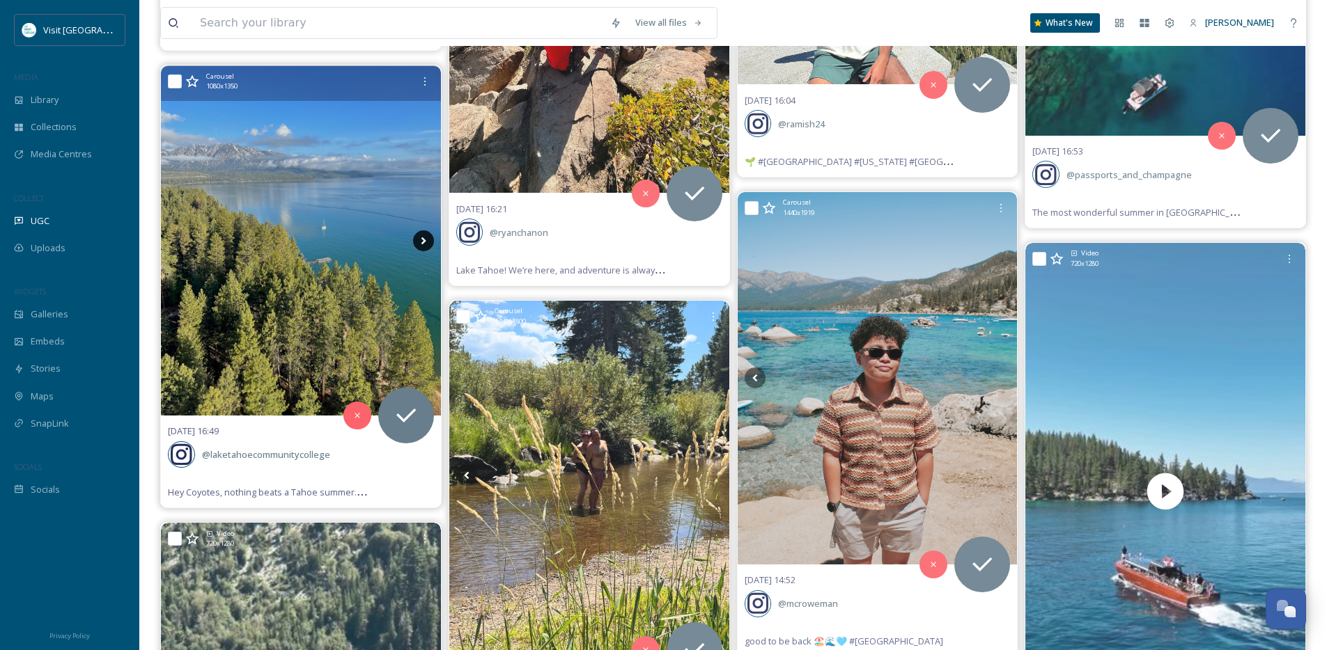
click at [418, 243] on icon at bounding box center [423, 241] width 21 height 21
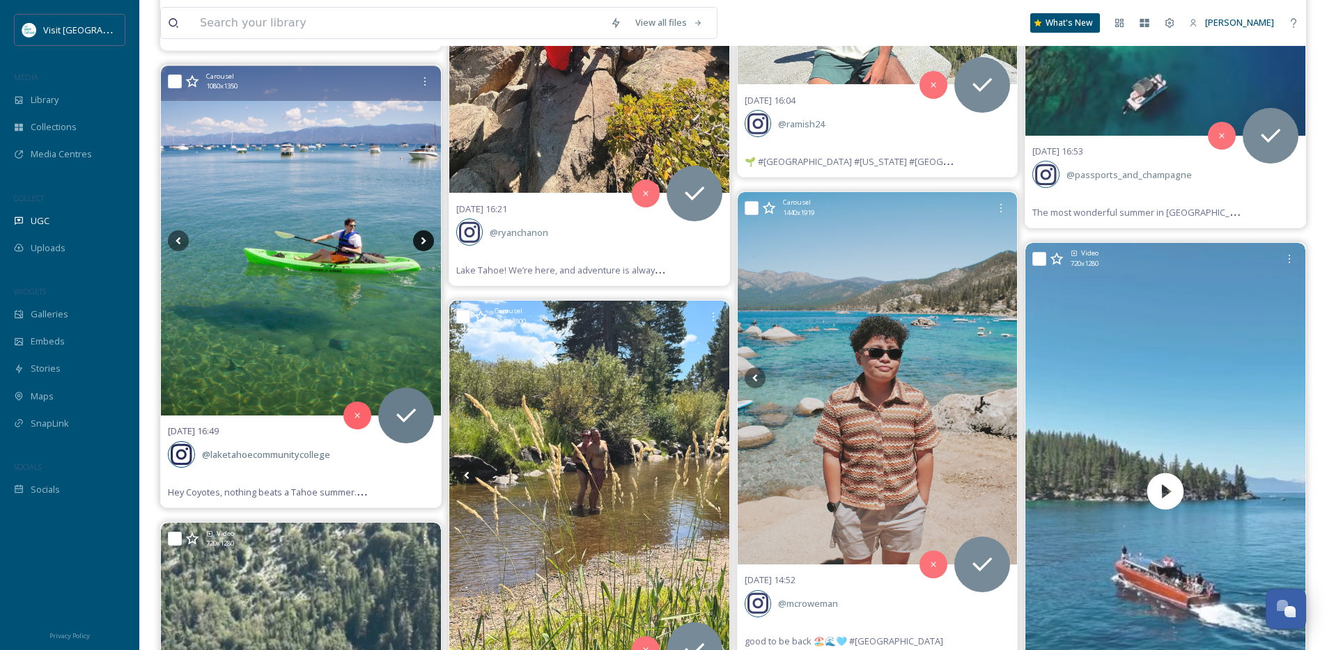
click at [418, 243] on icon at bounding box center [423, 241] width 21 height 21
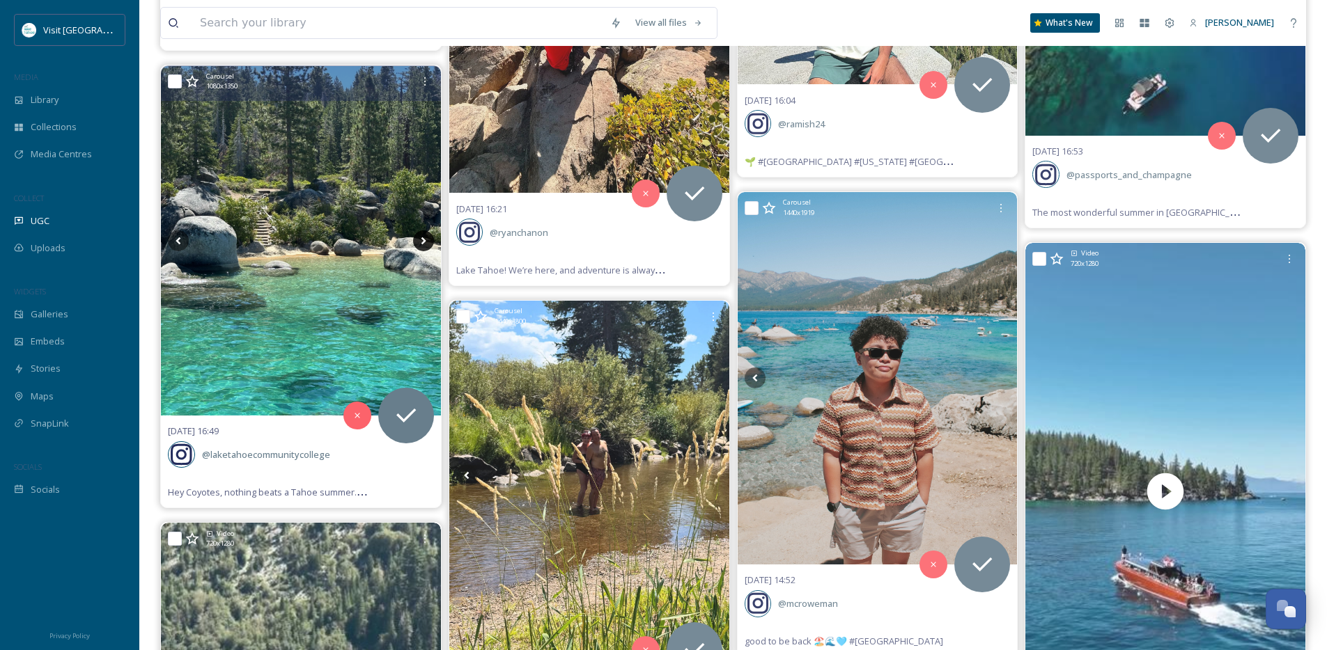
click at [419, 243] on icon at bounding box center [423, 241] width 21 height 21
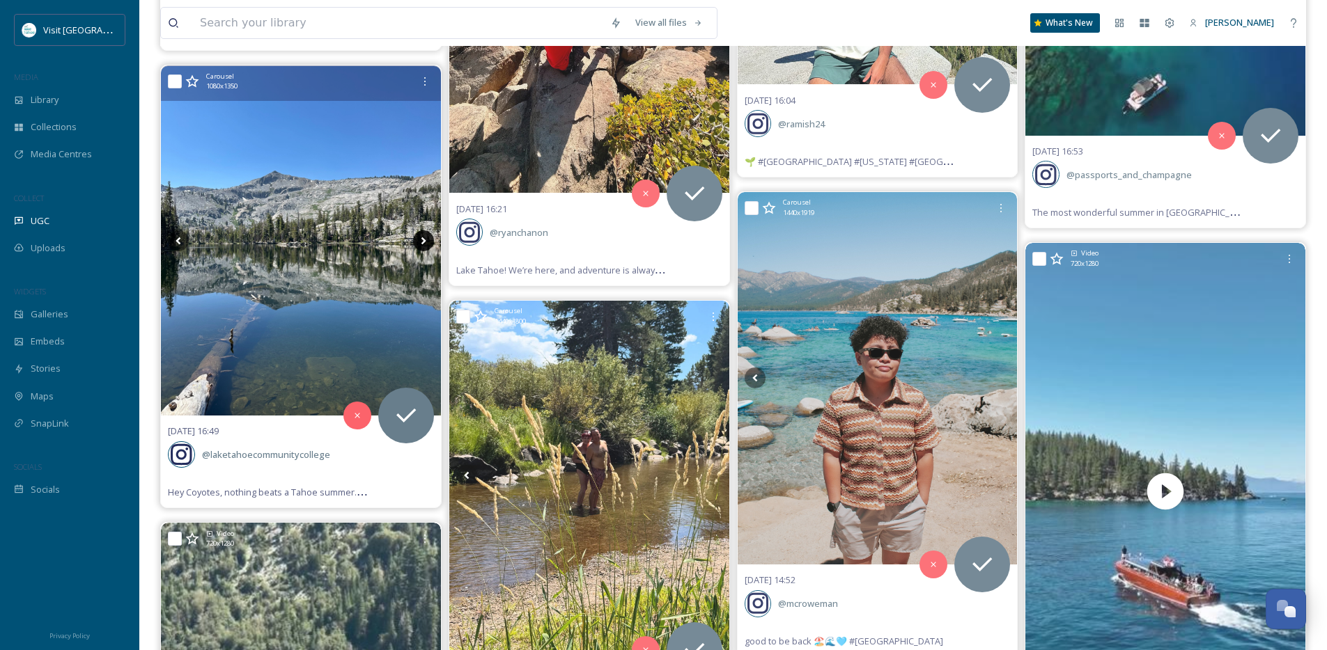
click at [433, 236] on icon at bounding box center [423, 241] width 21 height 21
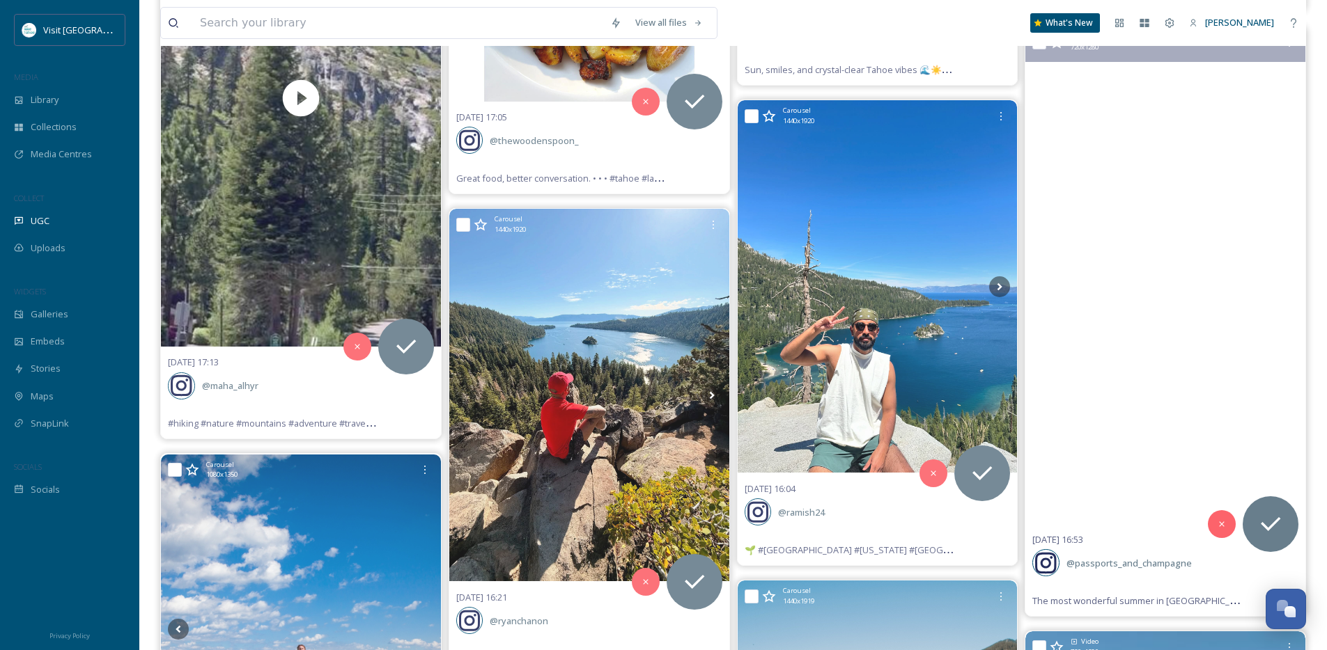
scroll to position [6427, 0]
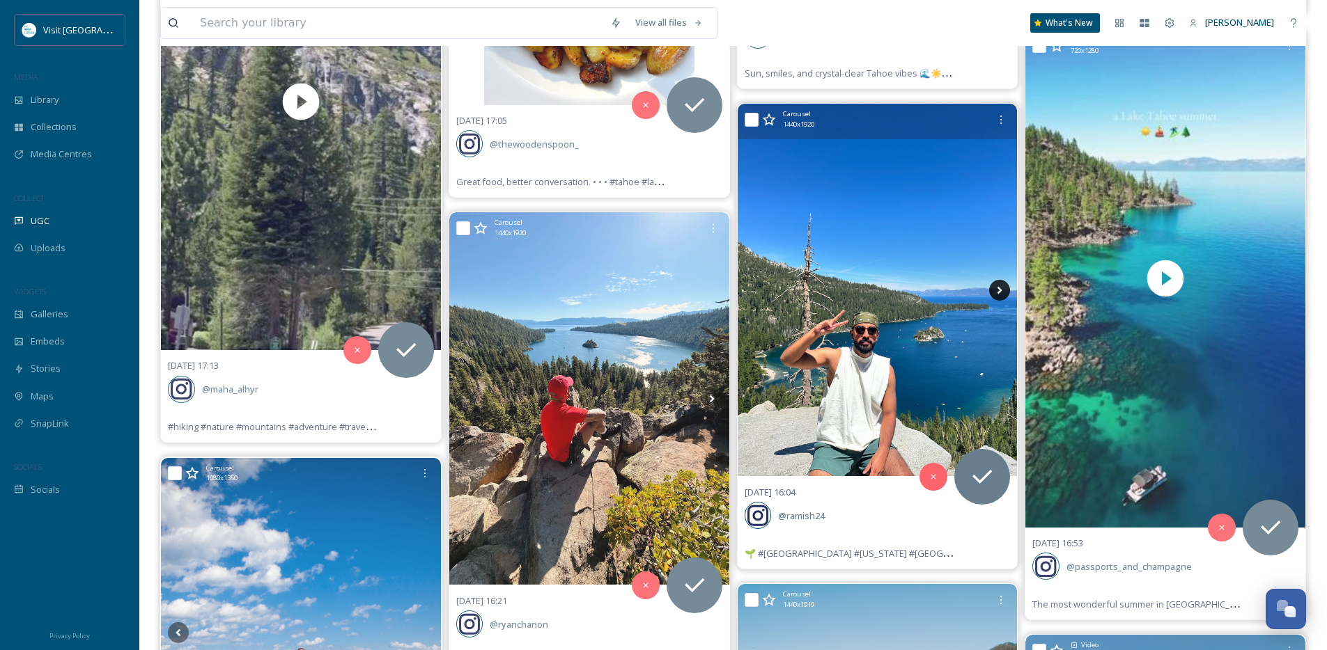
click at [1003, 295] on icon at bounding box center [999, 290] width 21 height 21
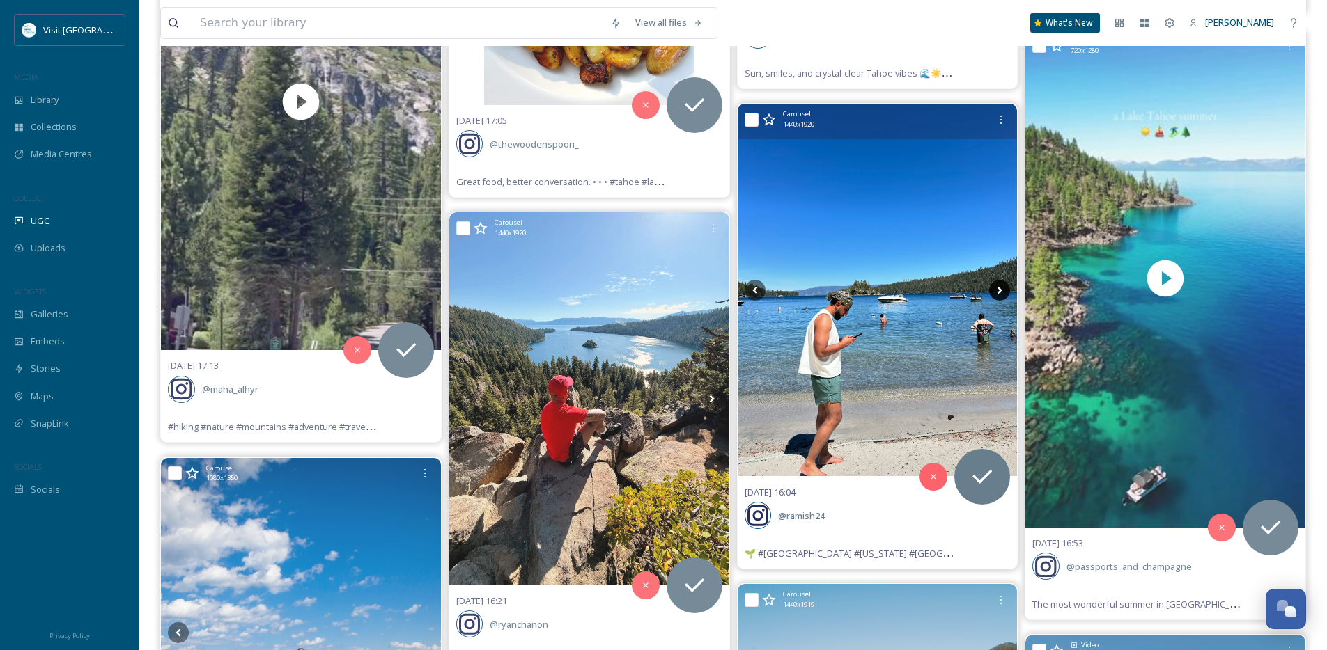
click at [1003, 295] on icon at bounding box center [999, 290] width 21 height 21
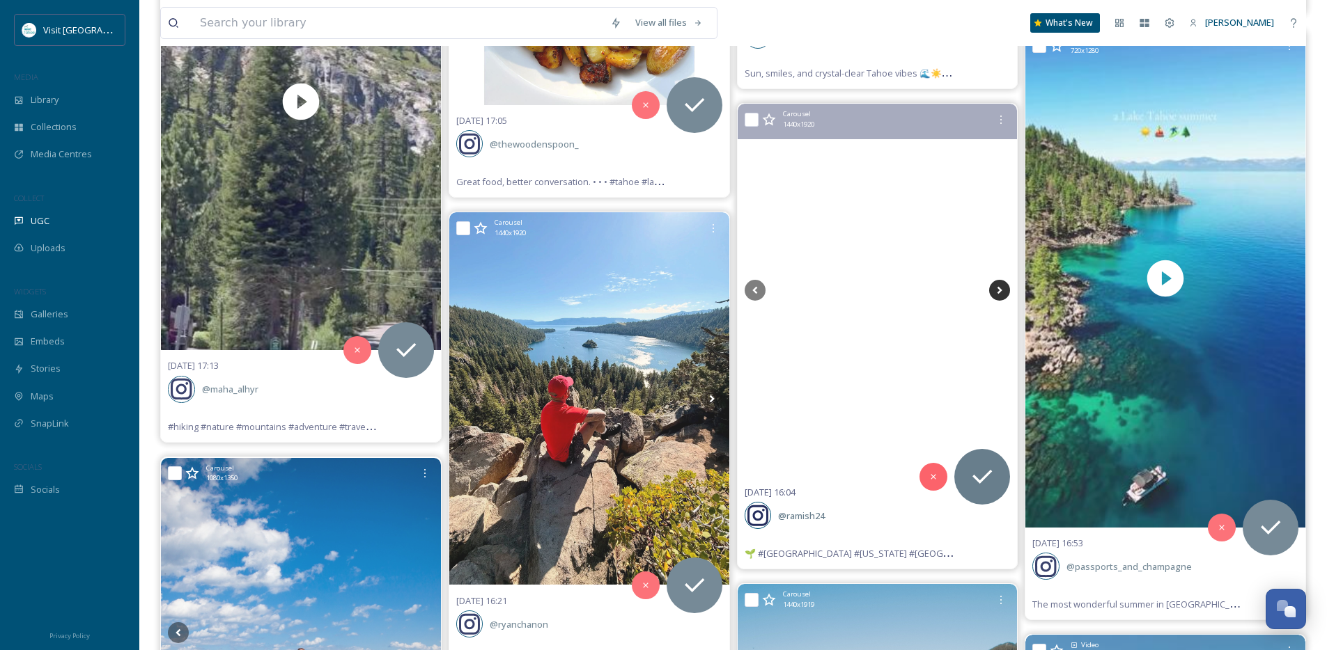
click at [1003, 295] on icon at bounding box center [999, 290] width 21 height 21
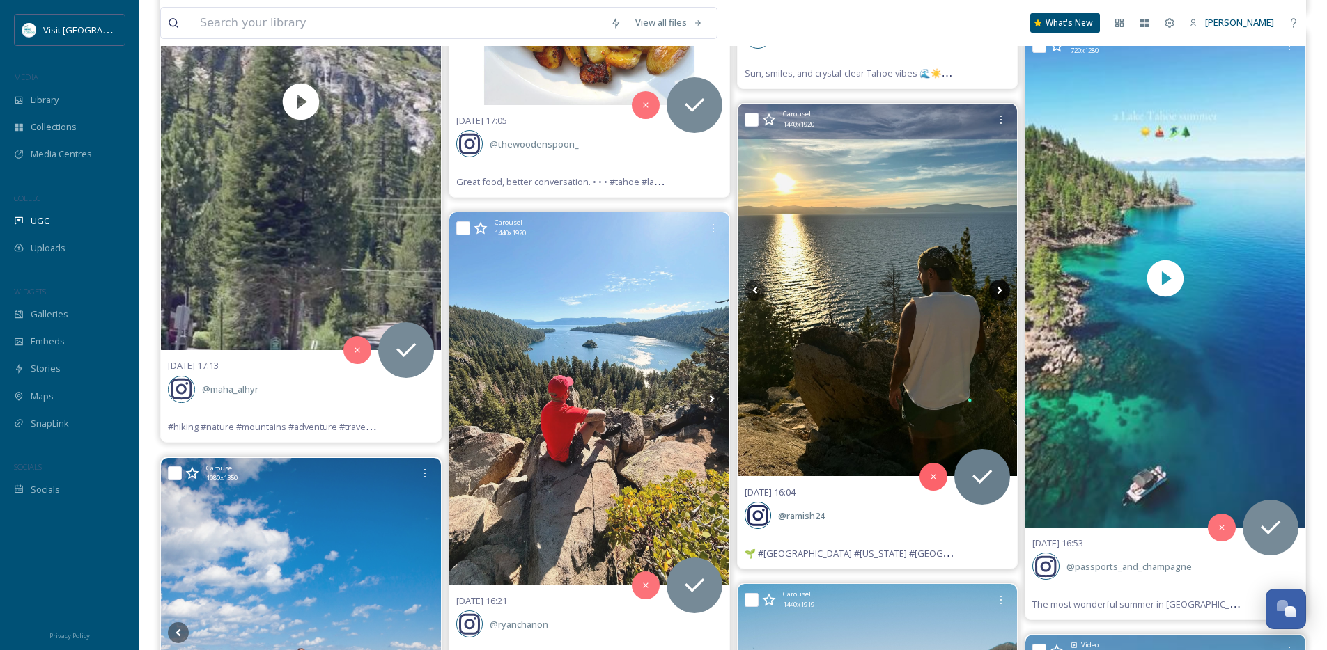
click at [1003, 295] on icon at bounding box center [999, 290] width 21 height 21
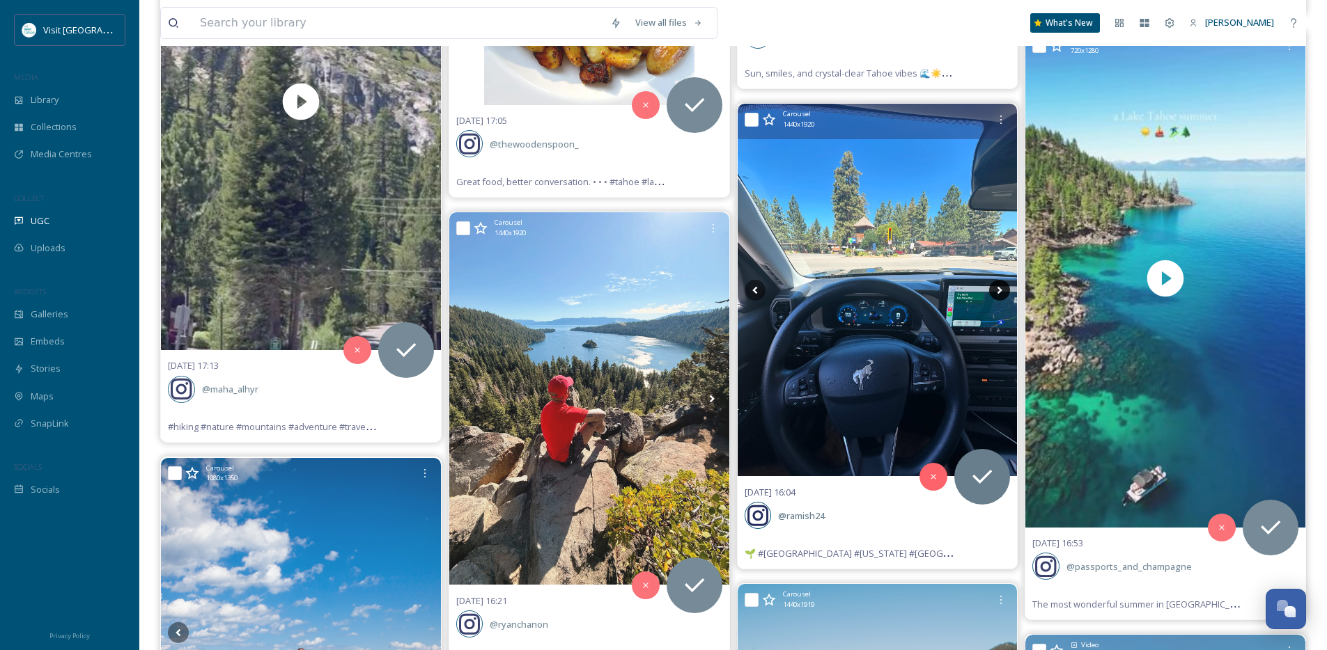
click at [1003, 295] on icon at bounding box center [999, 290] width 21 height 21
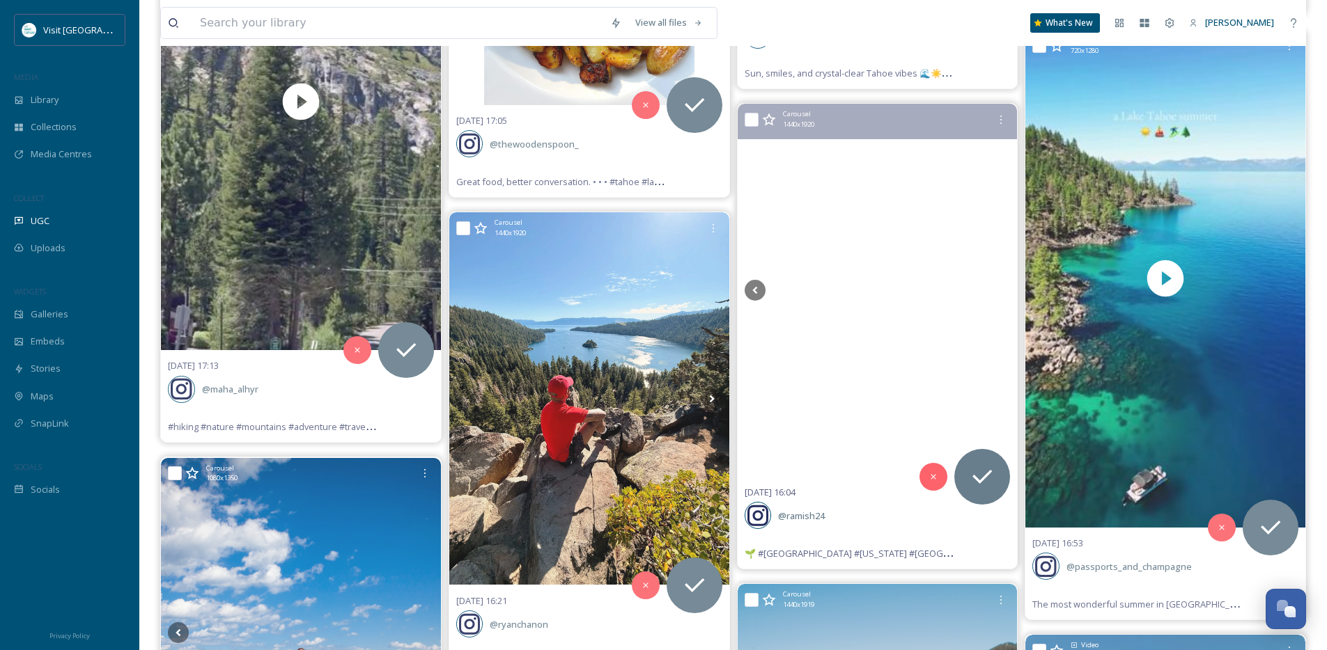
click at [1003, 295] on icon at bounding box center [999, 290] width 21 height 21
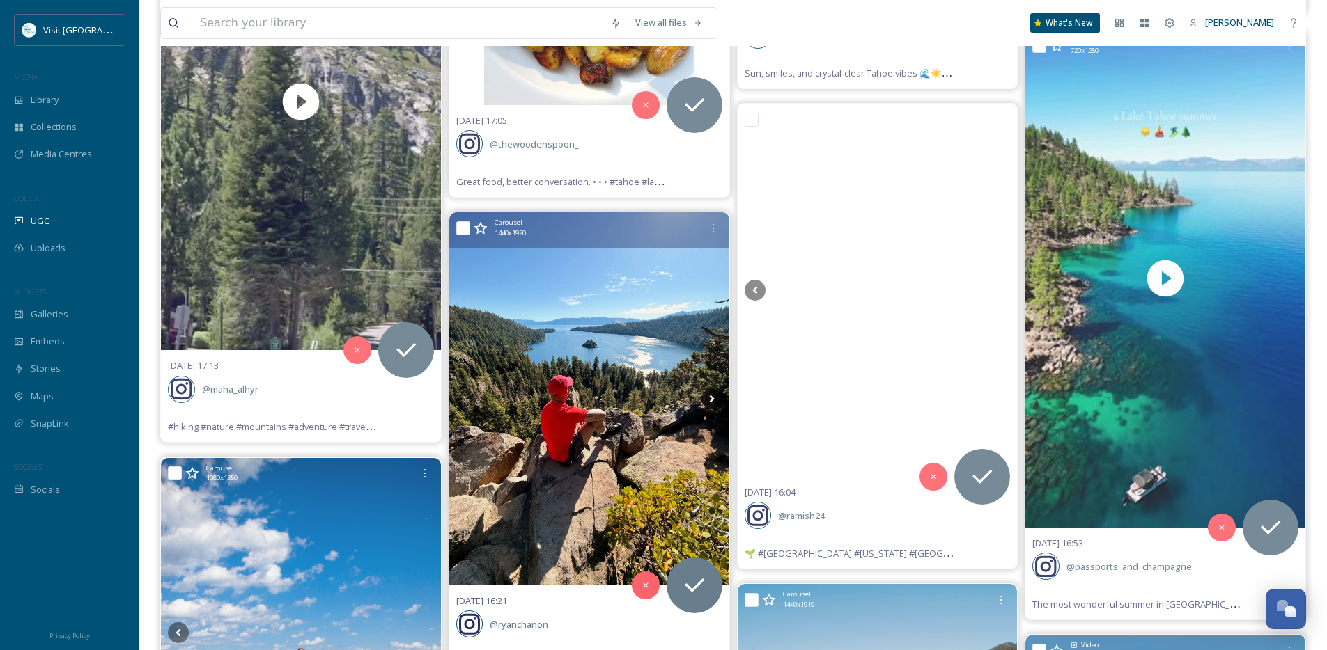
click at [703, 401] on icon at bounding box center [711, 399] width 21 height 21
click at [704, 401] on icon at bounding box center [711, 399] width 21 height 21
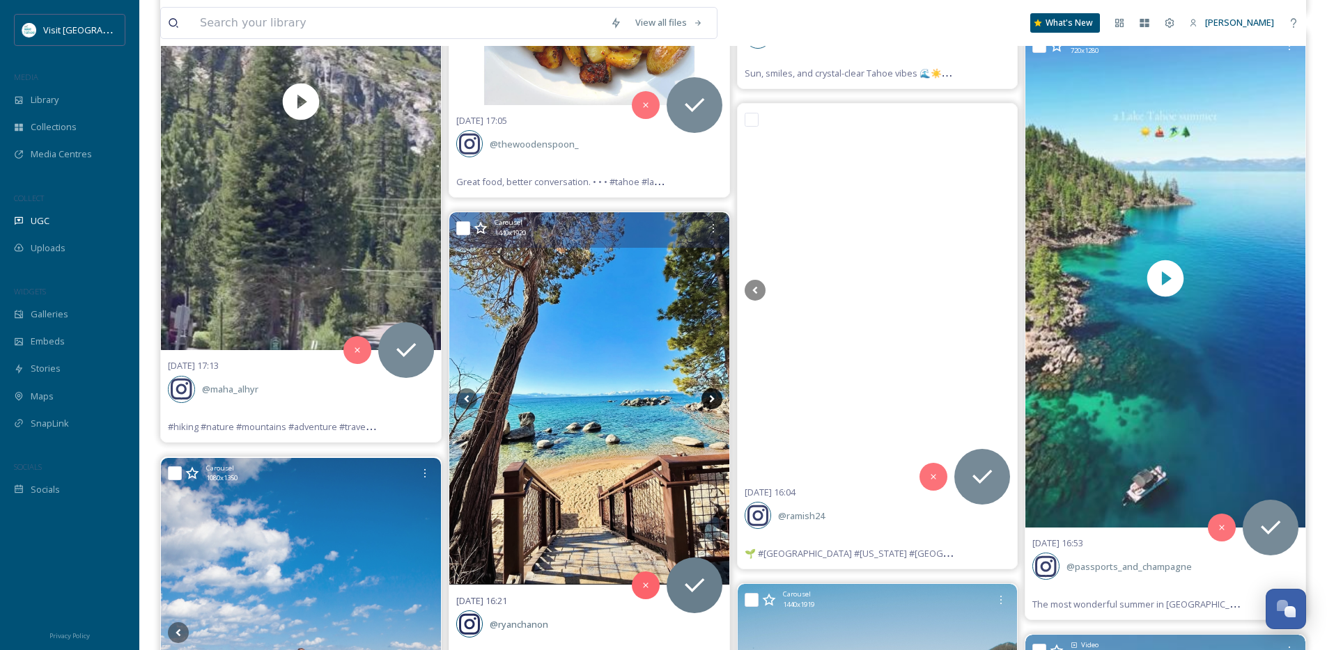
click at [704, 401] on icon at bounding box center [711, 399] width 21 height 21
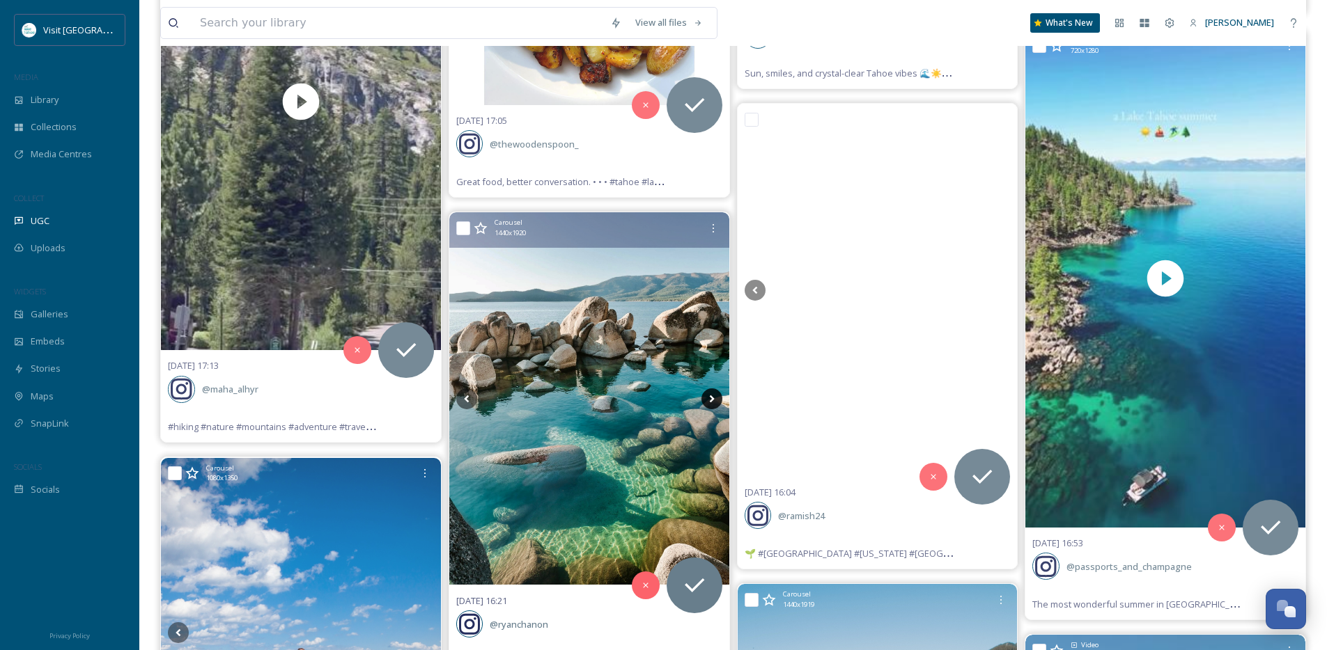
click at [704, 401] on icon at bounding box center [711, 399] width 21 height 21
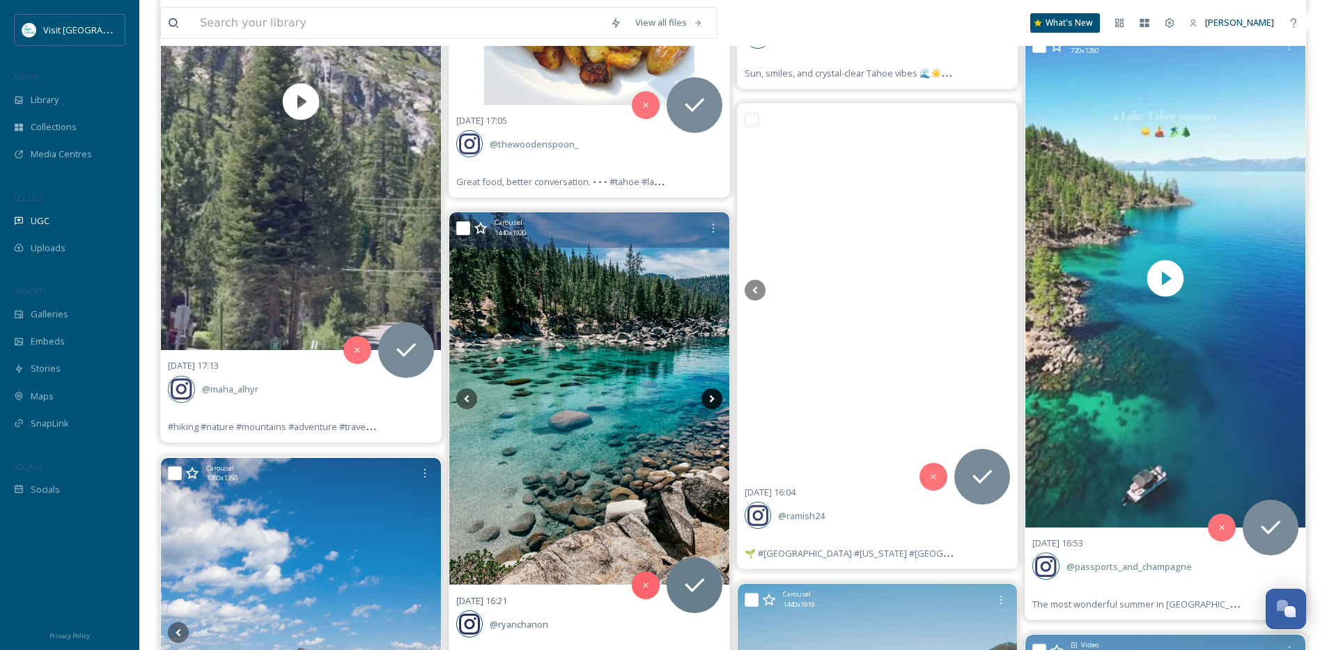
click at [704, 401] on icon at bounding box center [711, 399] width 21 height 21
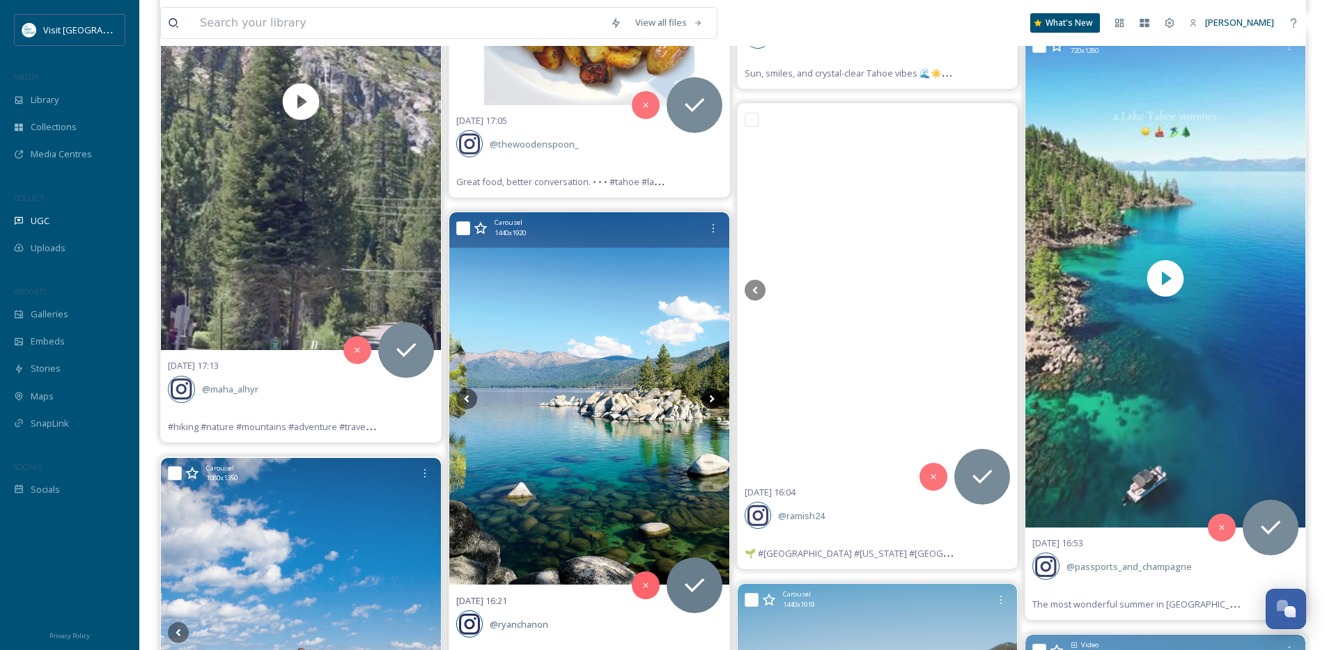
click at [704, 401] on icon at bounding box center [711, 399] width 21 height 21
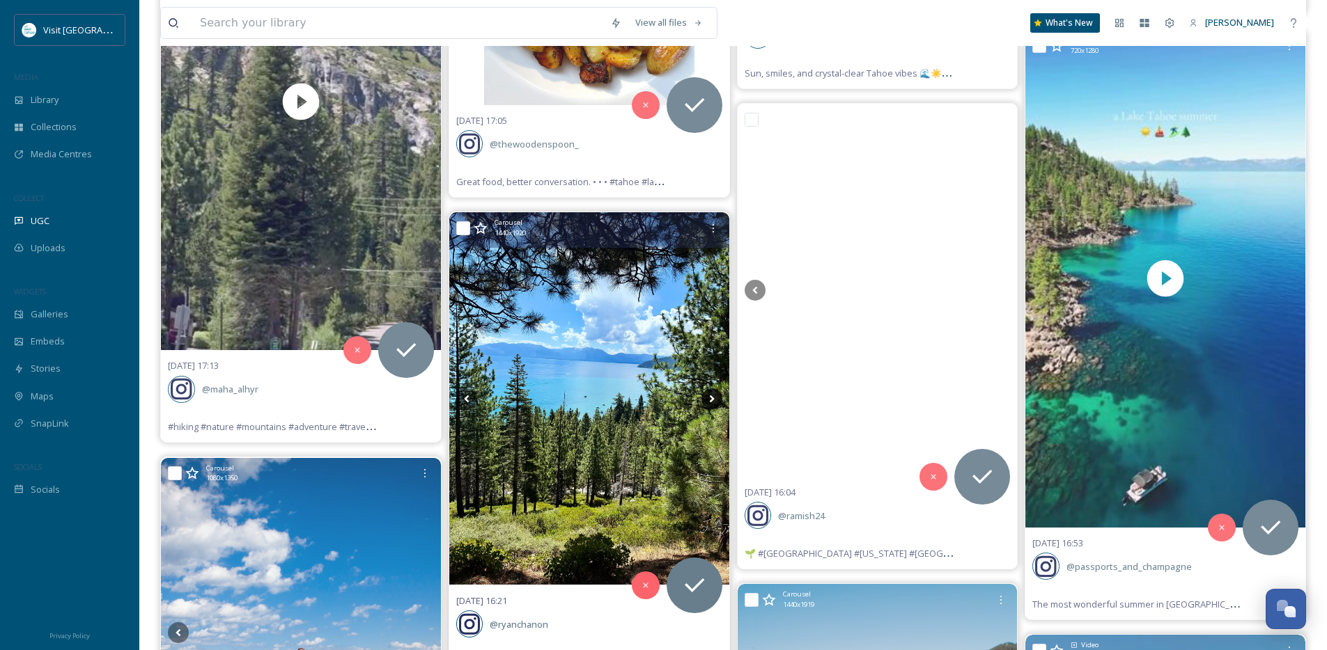
click at [704, 401] on icon at bounding box center [711, 399] width 21 height 21
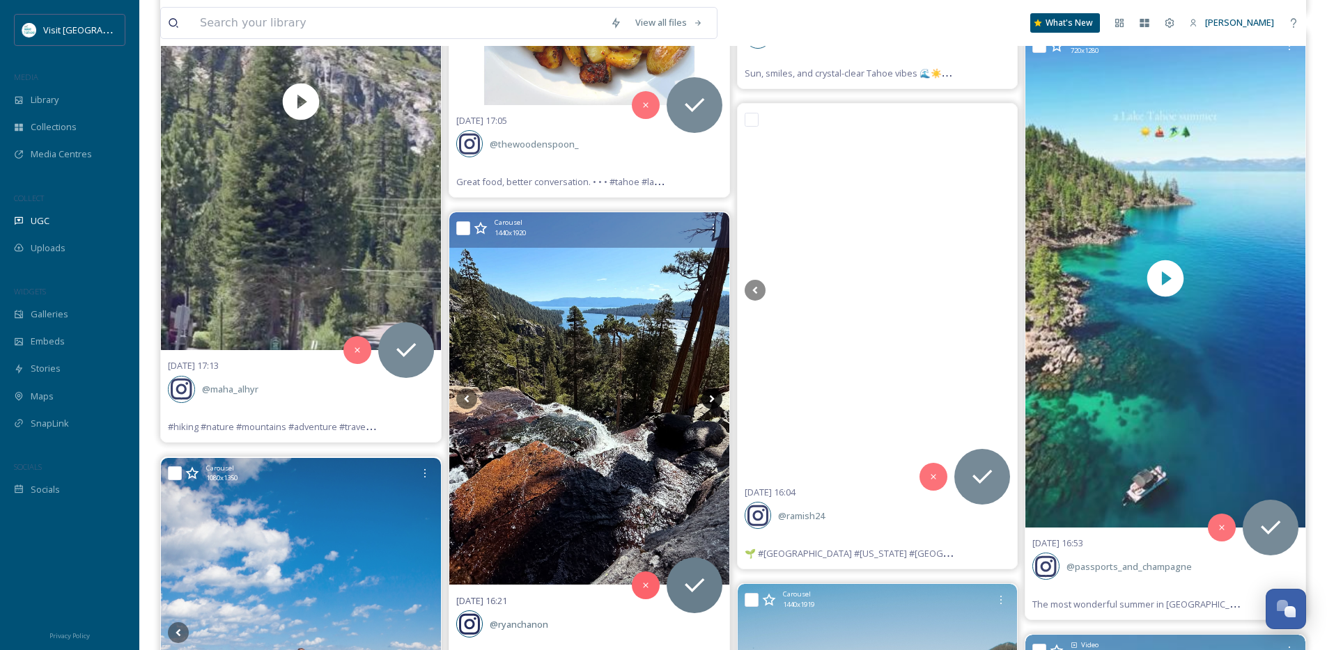
click at [704, 401] on icon at bounding box center [711, 399] width 21 height 21
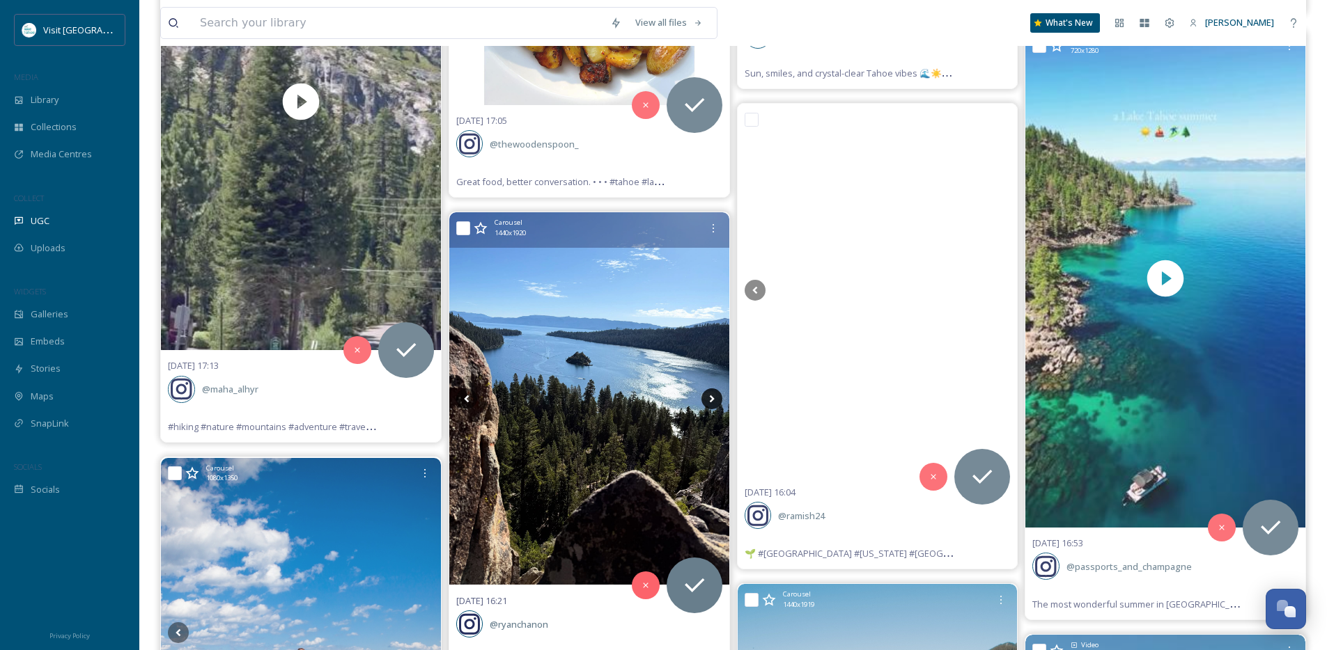
click at [704, 401] on icon at bounding box center [711, 399] width 21 height 21
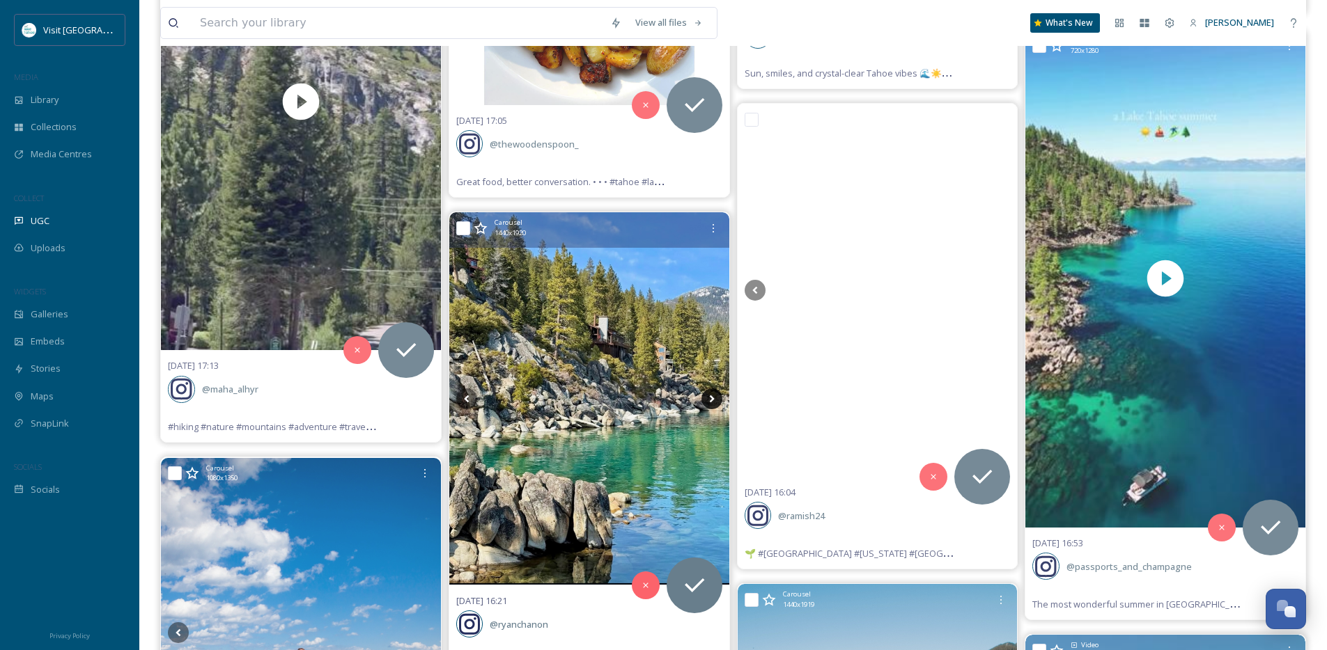
click at [704, 401] on icon at bounding box center [711, 399] width 21 height 21
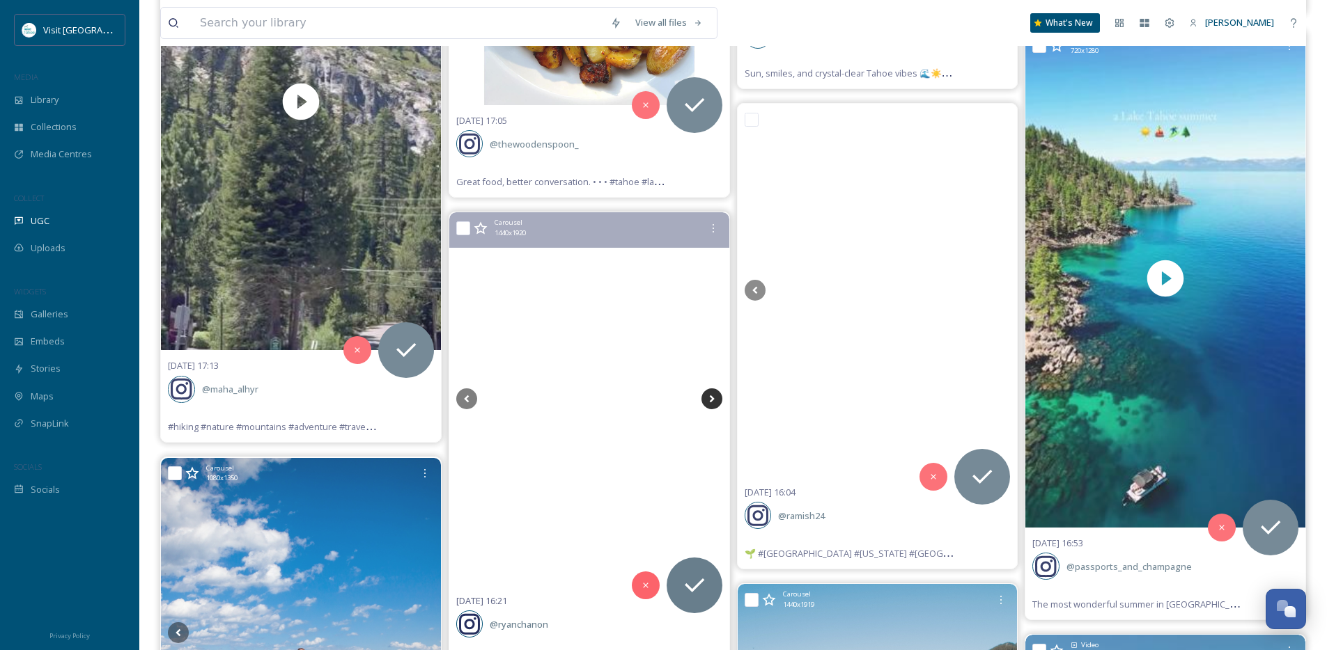
click at [704, 401] on icon at bounding box center [711, 399] width 21 height 21
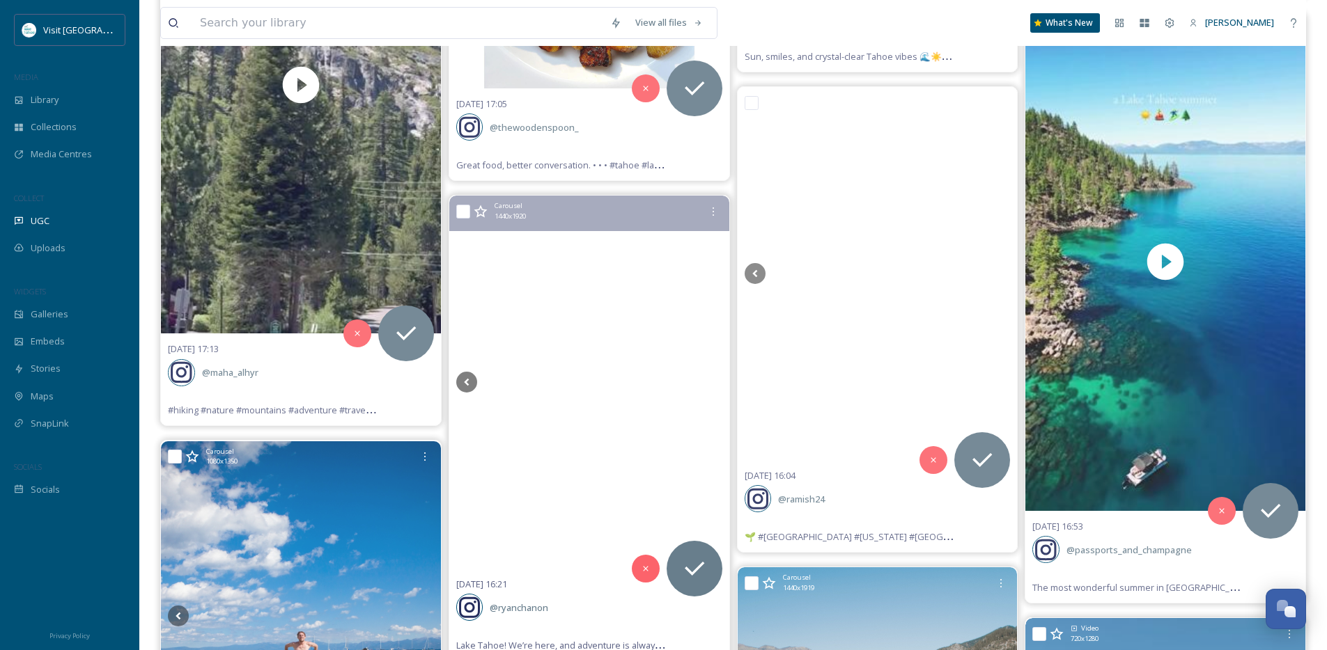
scroll to position [6462, 0]
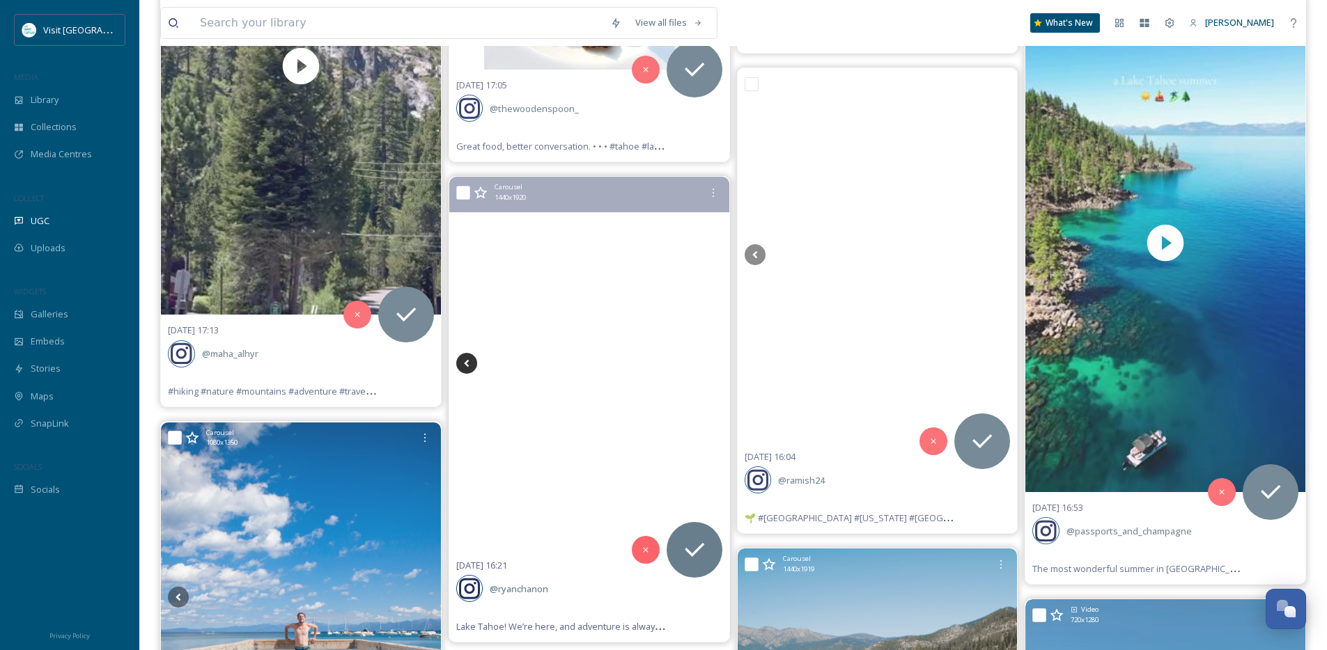
click at [471, 363] on icon at bounding box center [466, 363] width 21 height 21
click at [712, 366] on icon at bounding box center [711, 363] width 21 height 21
click at [464, 365] on icon at bounding box center [466, 363] width 21 height 21
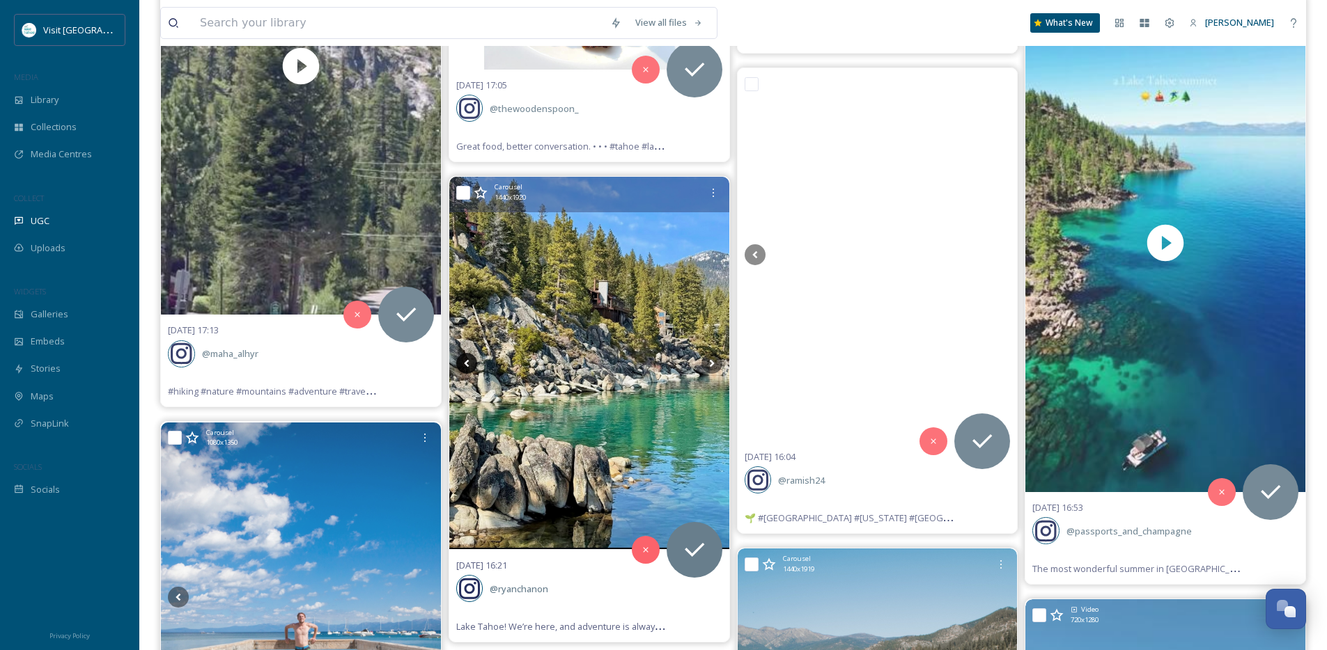
click at [464, 365] on icon at bounding box center [466, 363] width 21 height 21
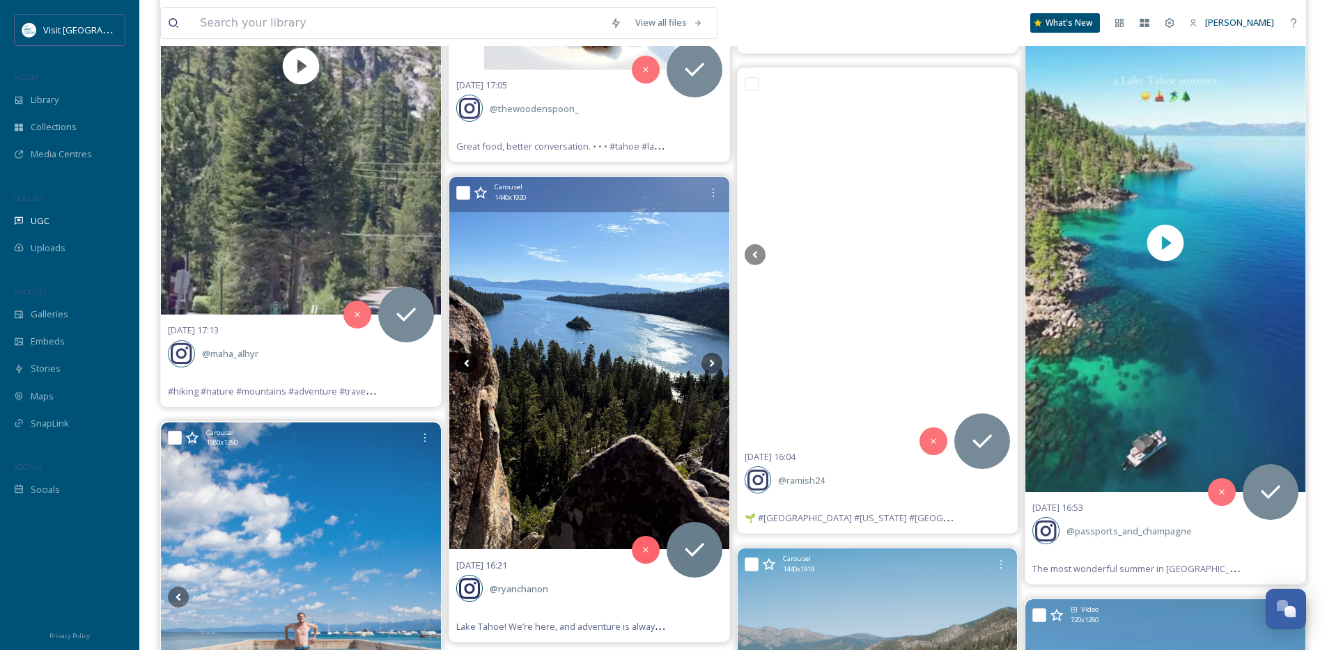
click at [464, 365] on icon at bounding box center [466, 363] width 21 height 21
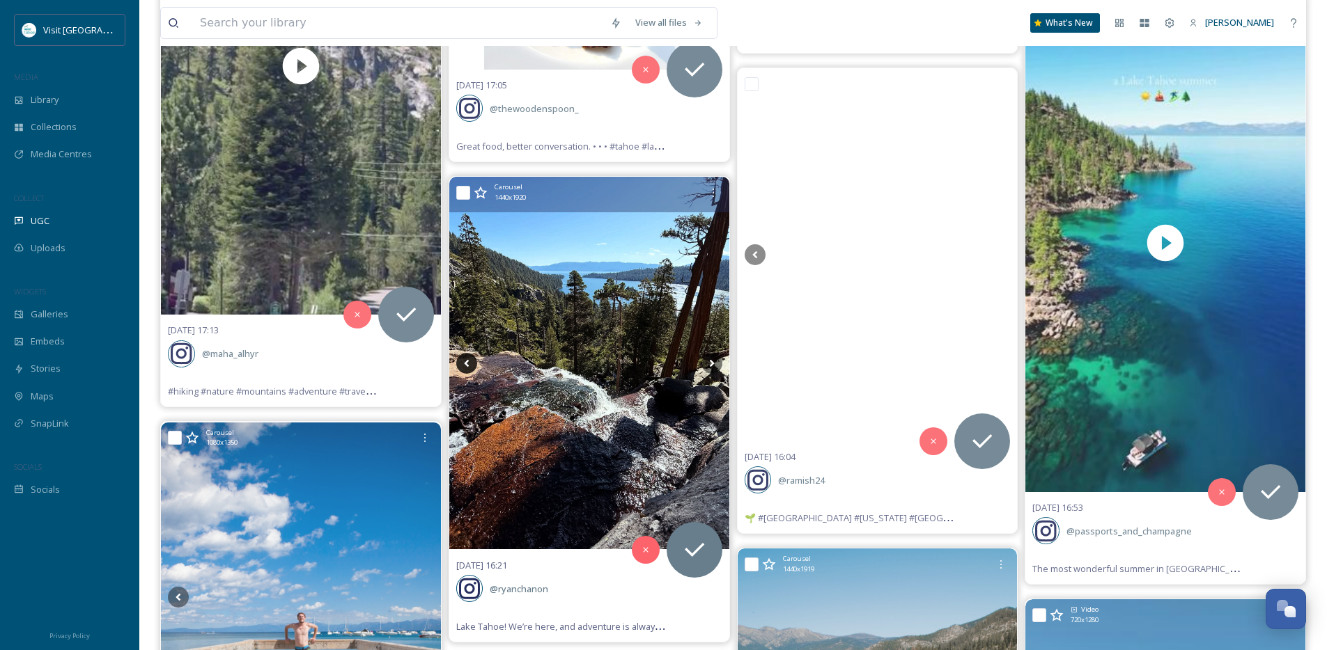
click at [464, 365] on icon at bounding box center [466, 363] width 21 height 21
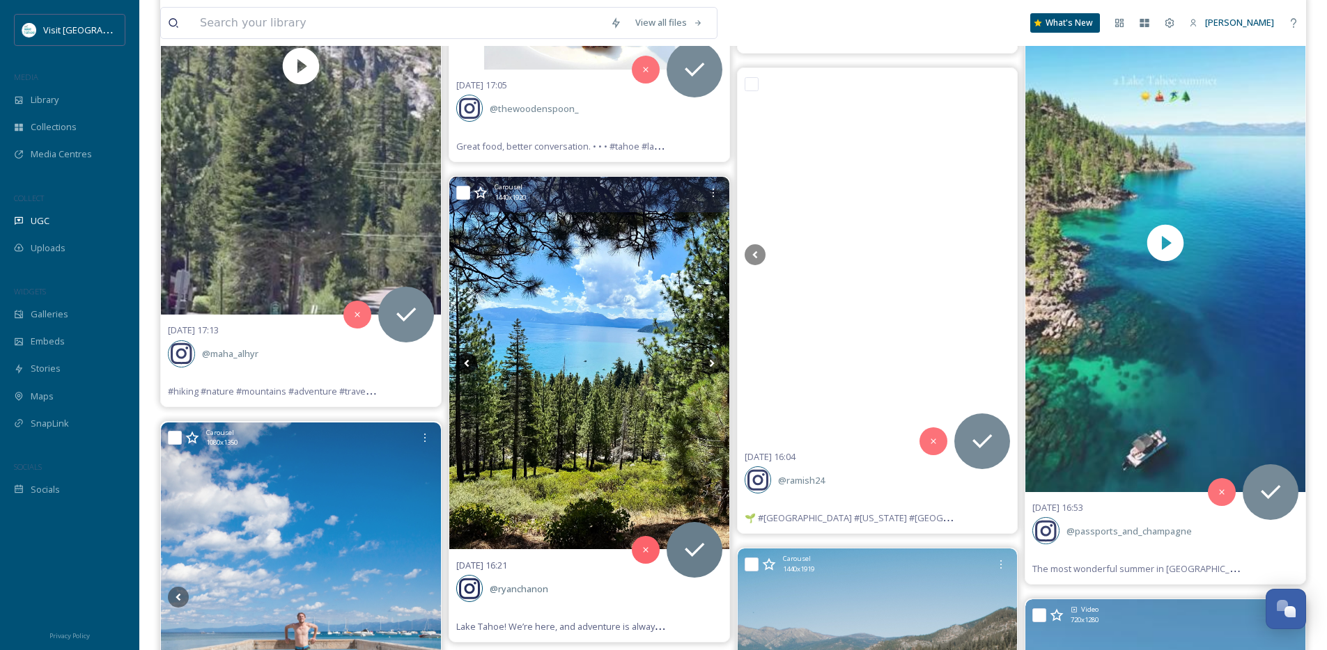
click at [464, 365] on icon at bounding box center [466, 363] width 21 height 21
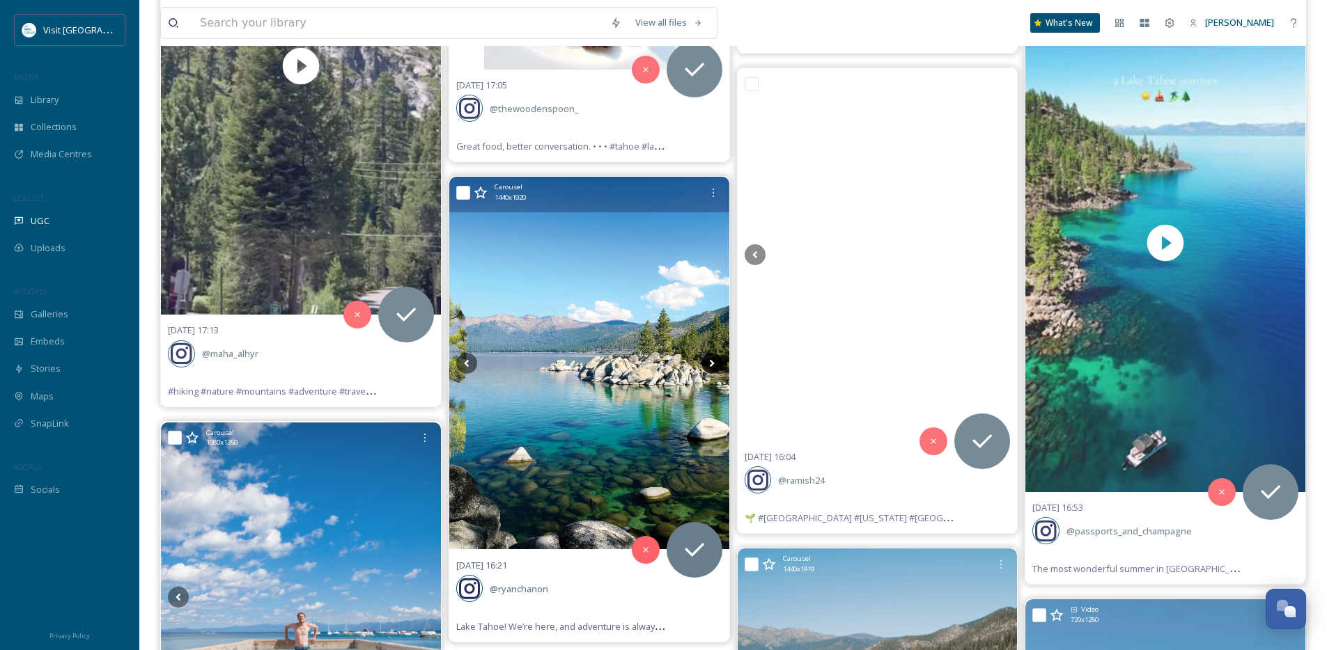
click at [707, 366] on icon at bounding box center [711, 363] width 21 height 21
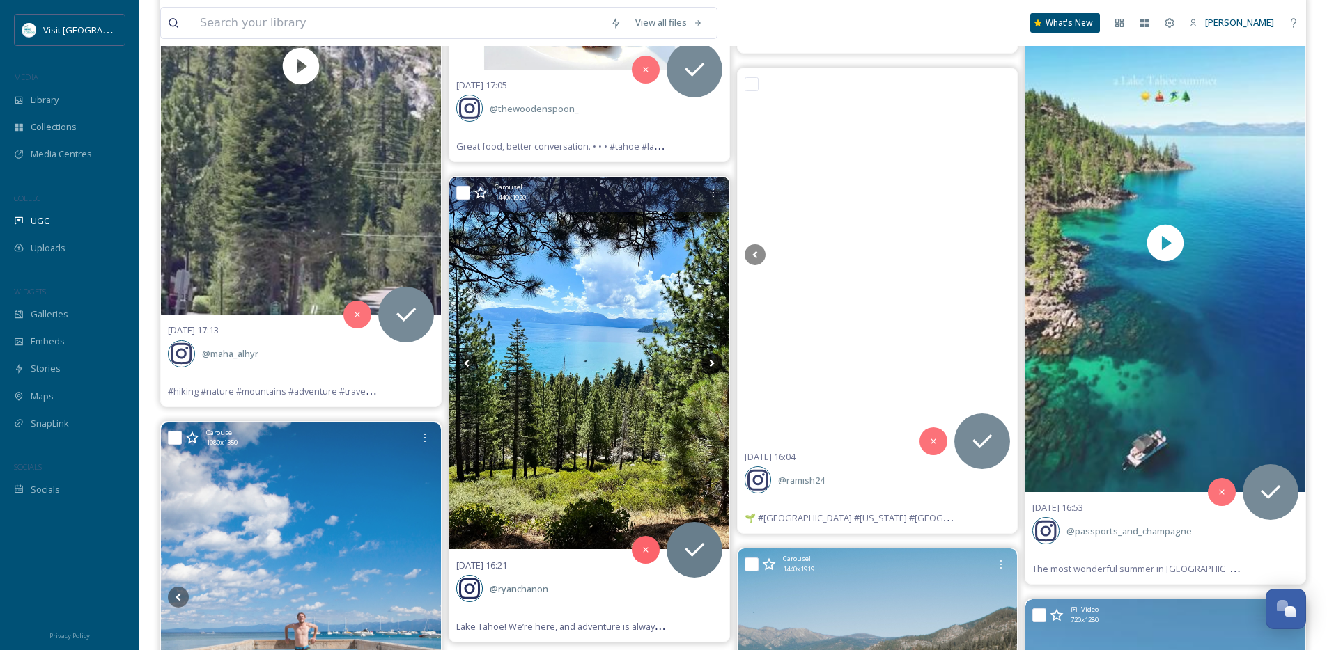
click at [707, 366] on icon at bounding box center [711, 363] width 21 height 21
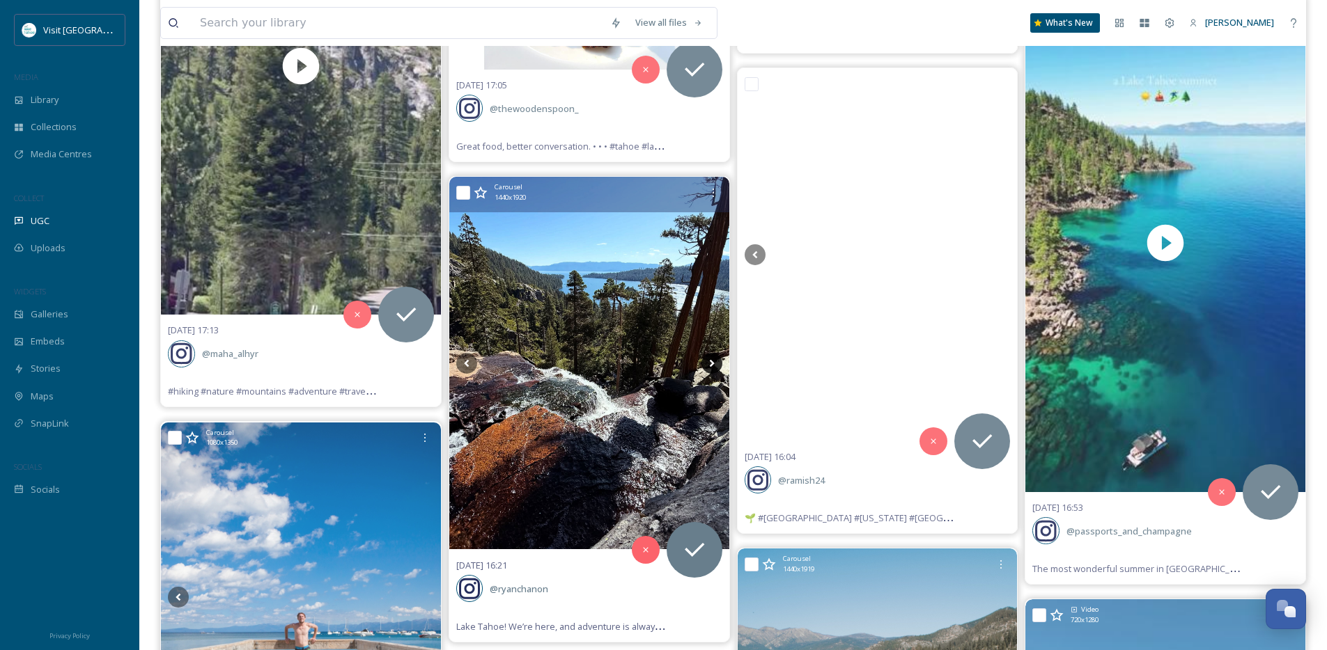
click at [707, 366] on icon at bounding box center [711, 363] width 21 height 21
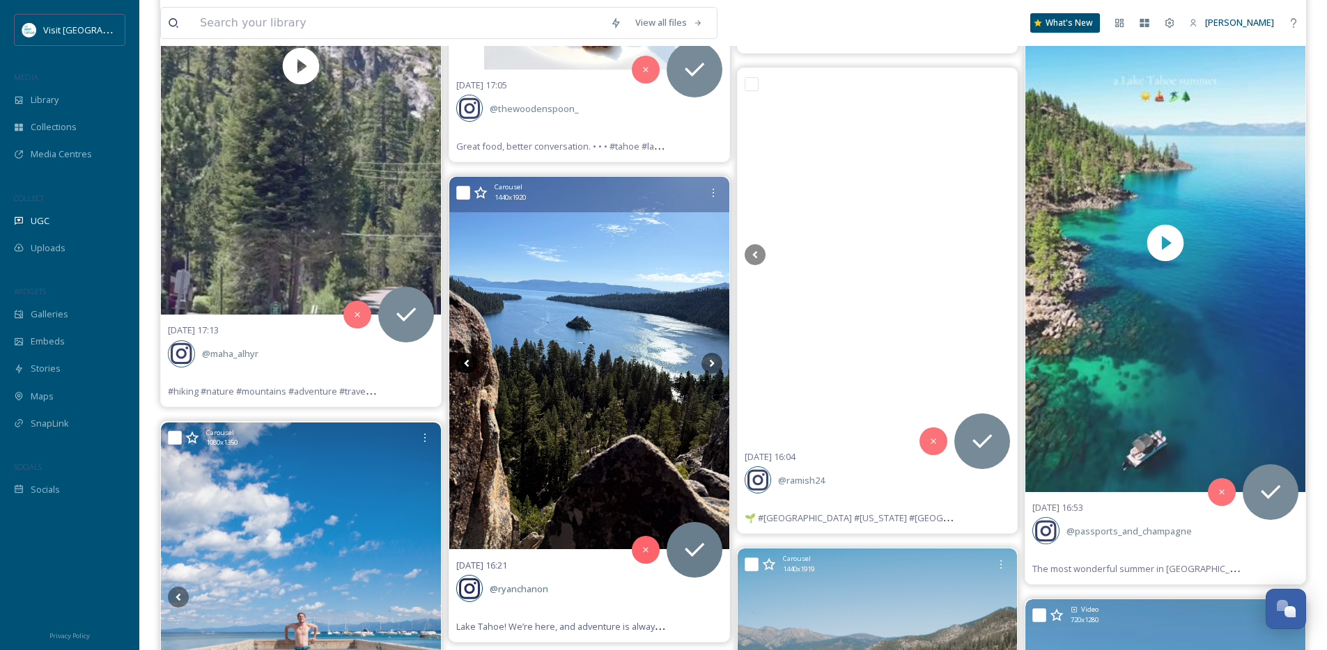
click at [467, 356] on icon at bounding box center [466, 363] width 21 height 21
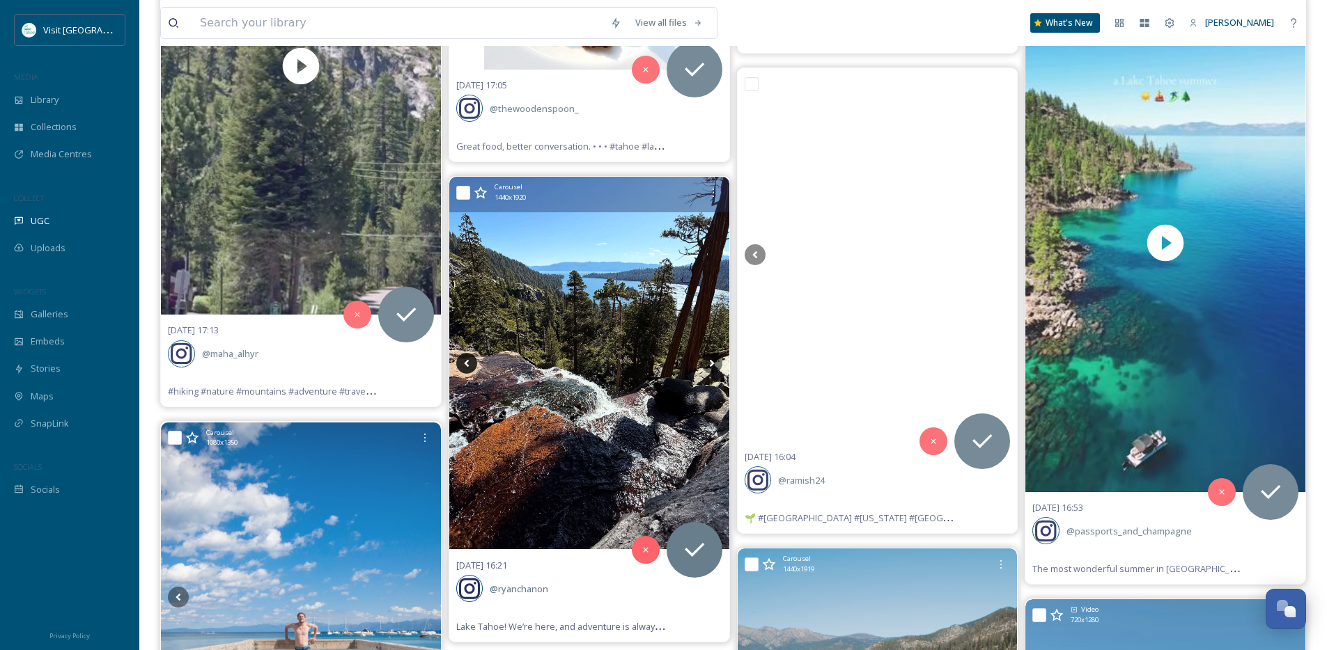
click at [468, 359] on icon at bounding box center [466, 363] width 21 height 21
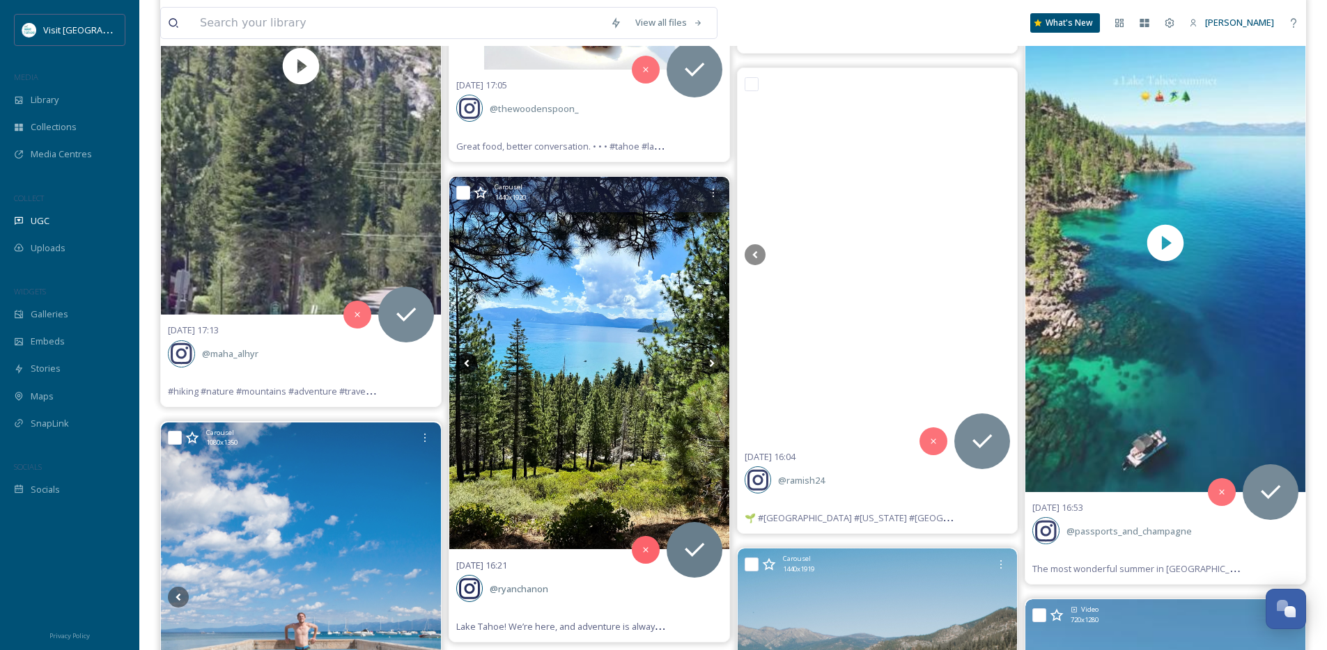
click at [468, 359] on icon at bounding box center [466, 363] width 21 height 21
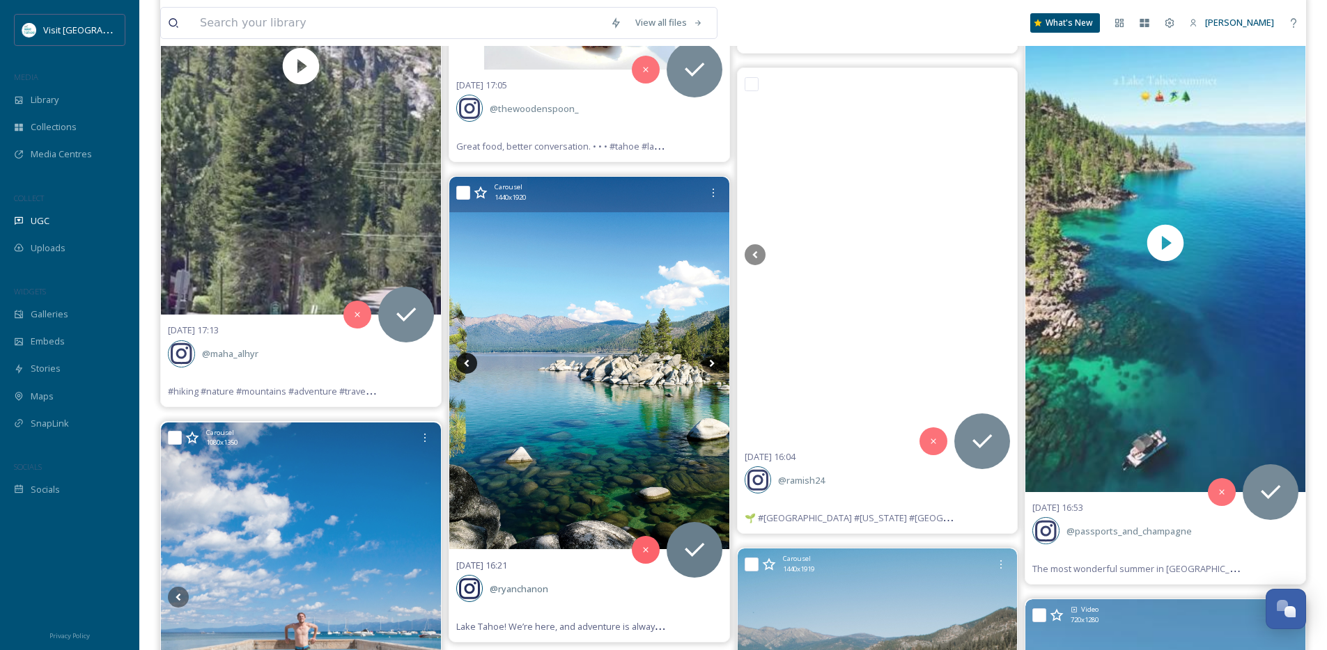
click at [468, 359] on icon at bounding box center [466, 363] width 21 height 21
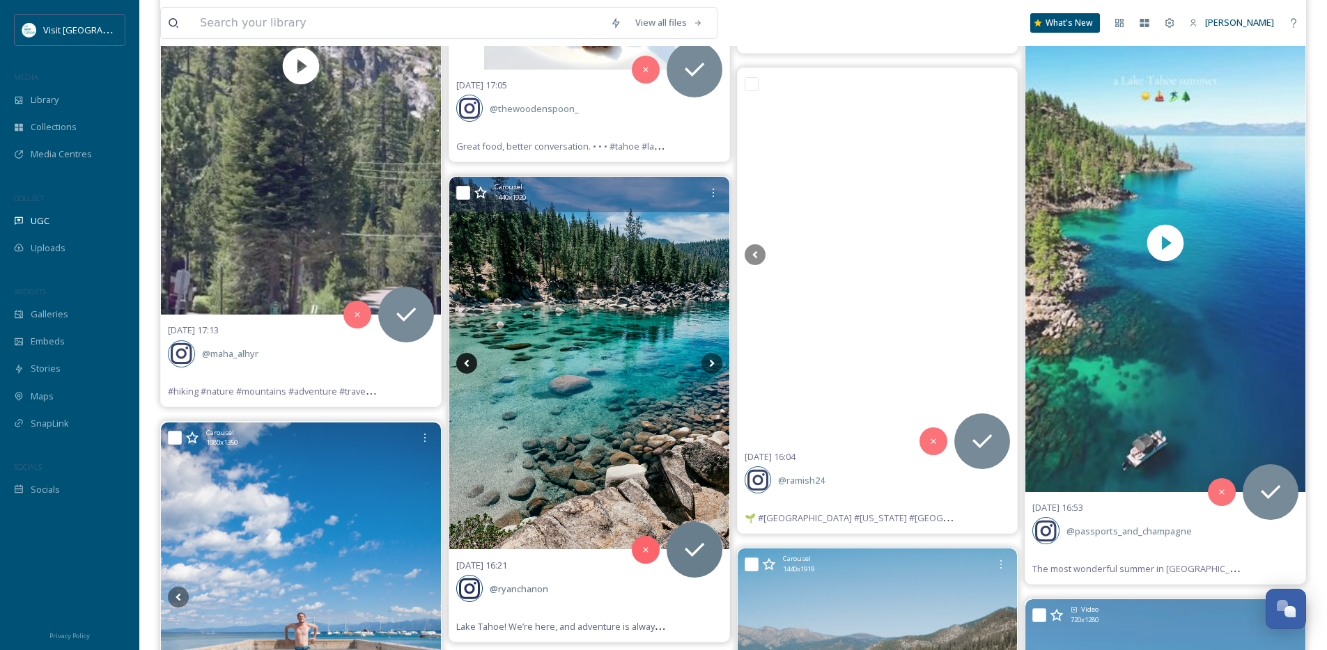
click at [468, 359] on icon at bounding box center [466, 363] width 21 height 21
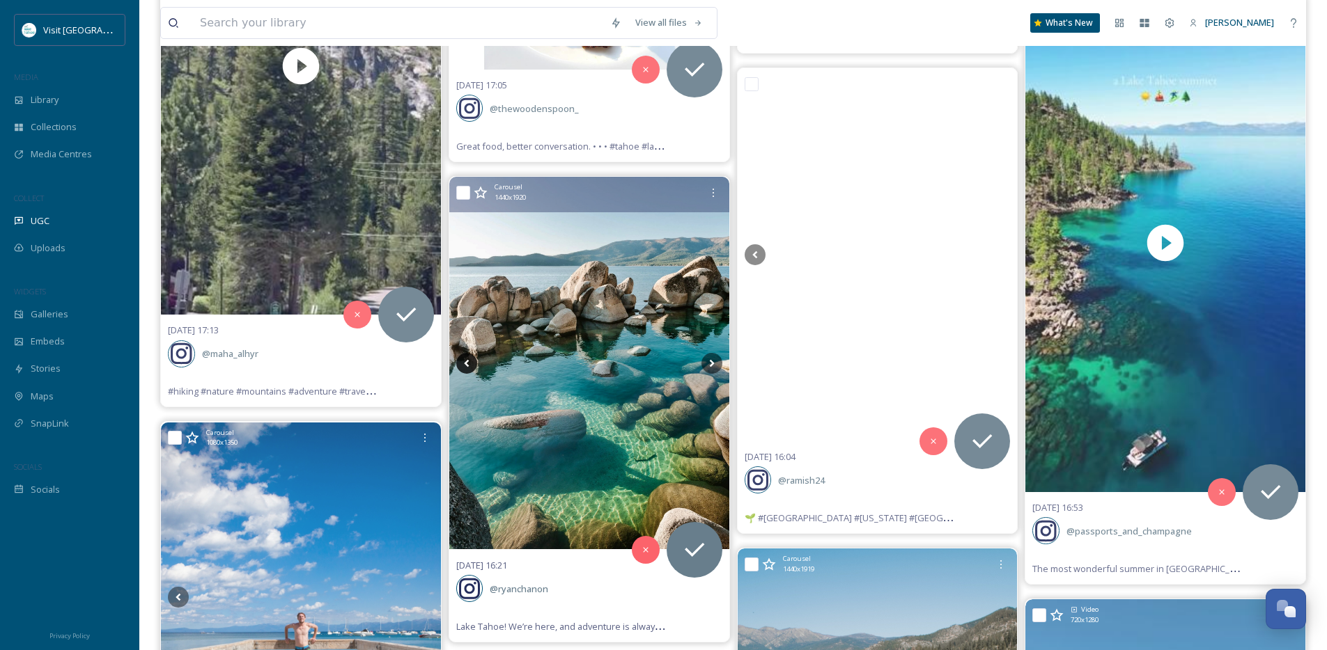
click at [468, 359] on icon at bounding box center [466, 363] width 21 height 21
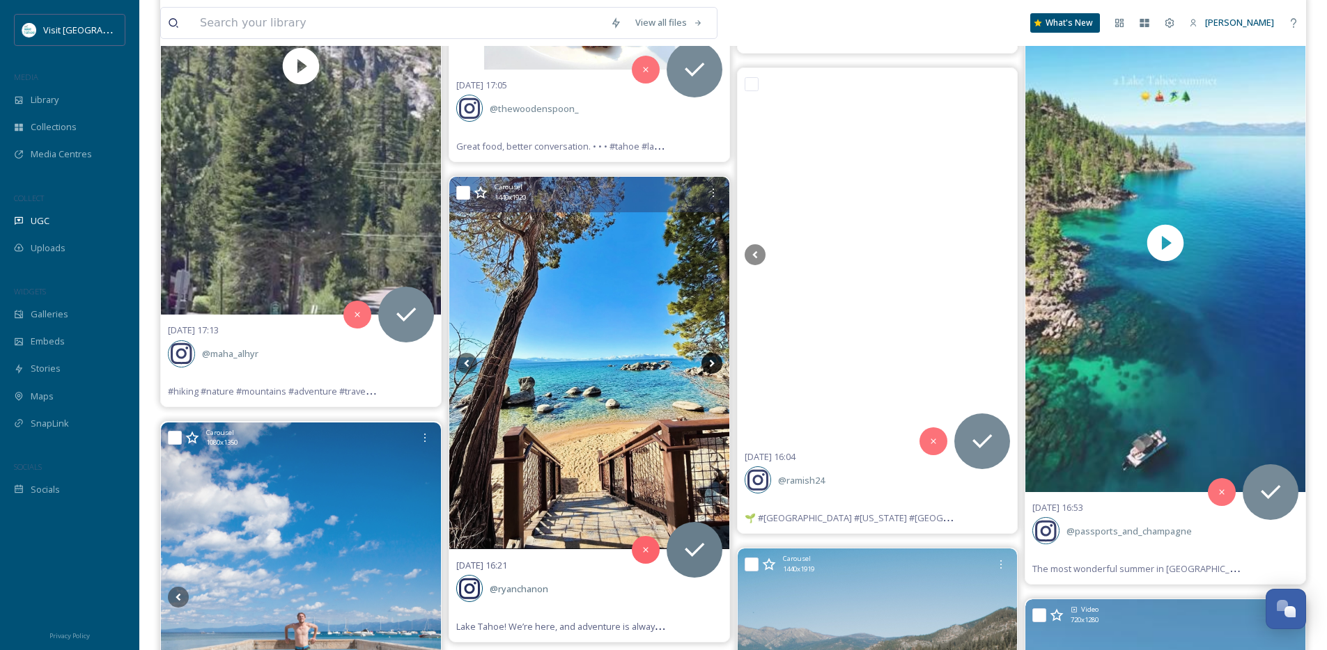
click at [712, 366] on icon at bounding box center [711, 363] width 21 height 21
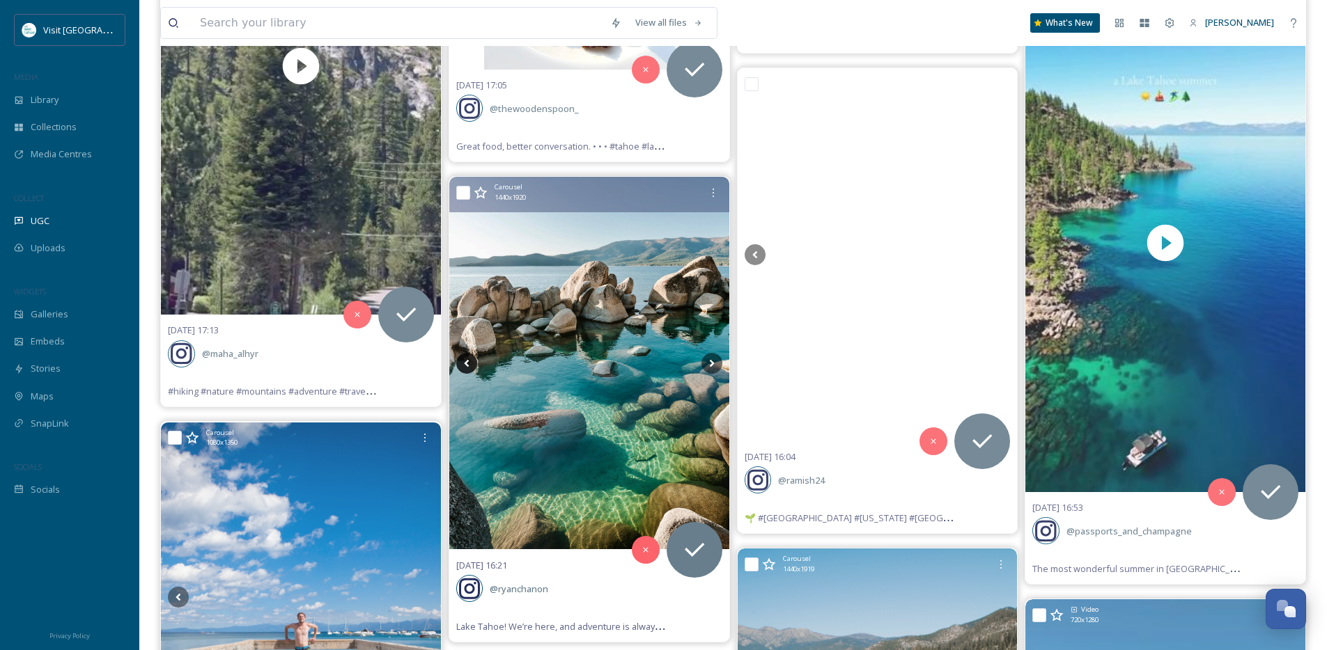
click at [471, 365] on icon at bounding box center [466, 363] width 21 height 21
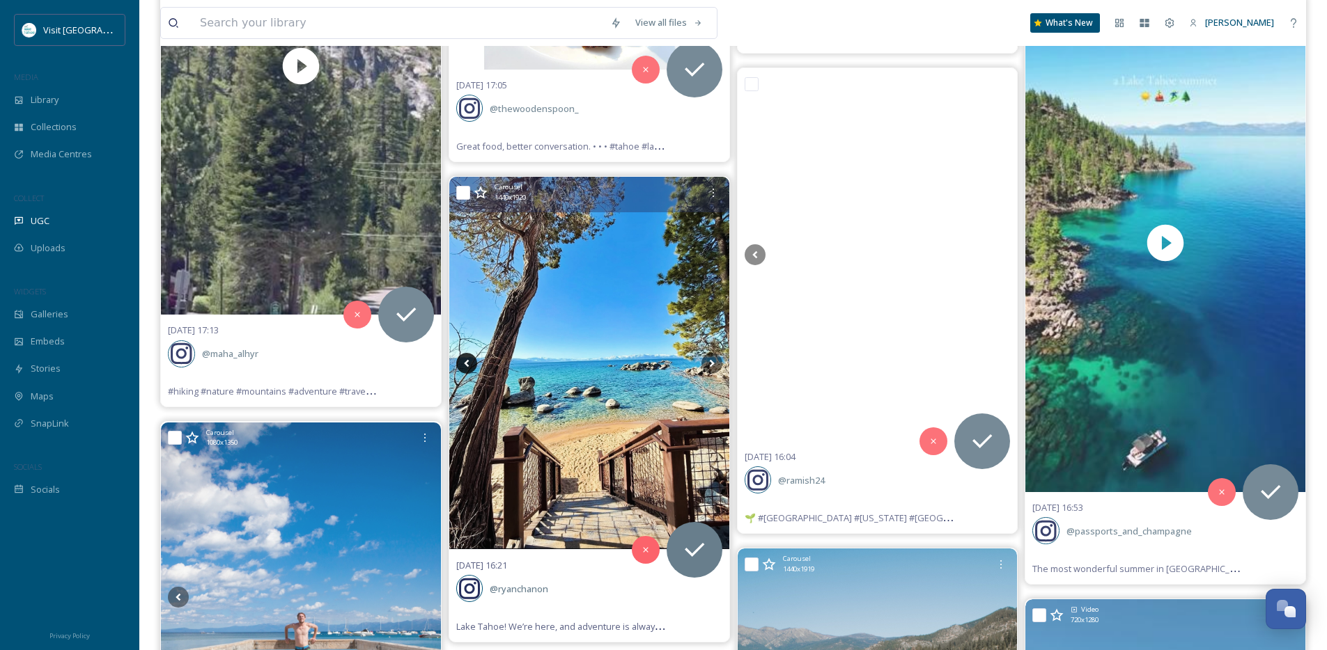
click at [471, 365] on icon at bounding box center [466, 363] width 21 height 21
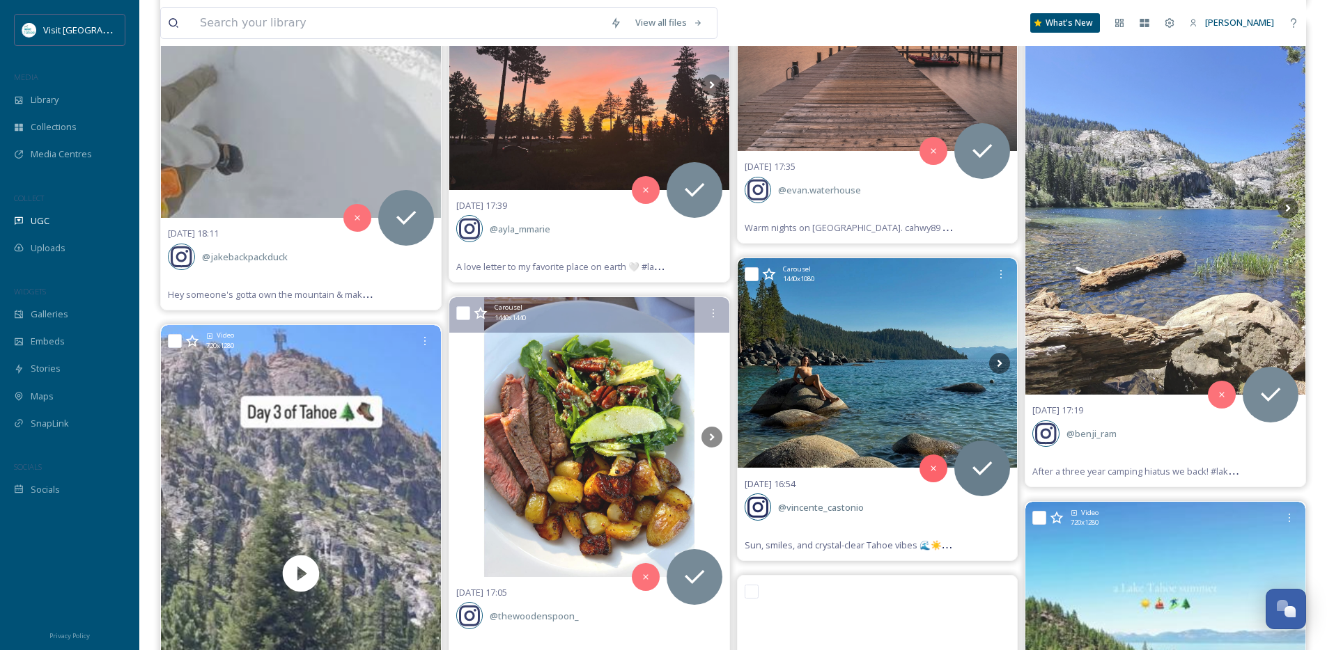
scroll to position [5952, 0]
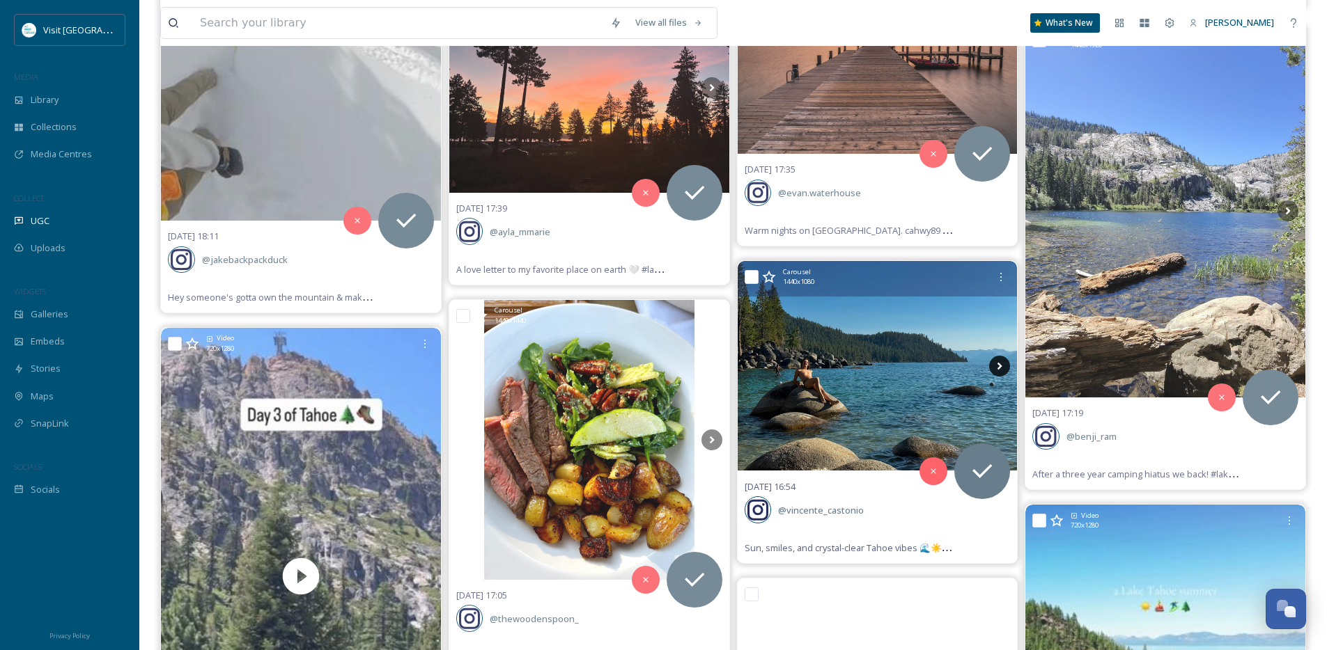
click at [995, 364] on icon at bounding box center [999, 366] width 21 height 21
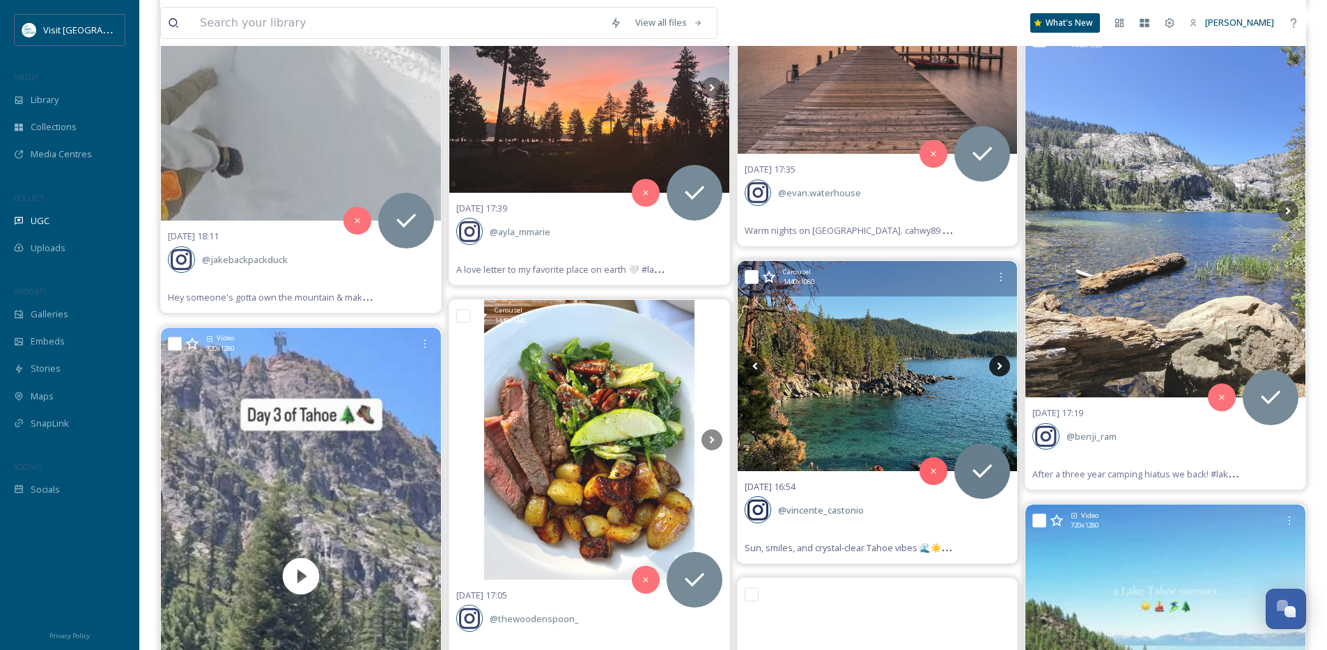
click at [995, 364] on icon at bounding box center [999, 366] width 21 height 21
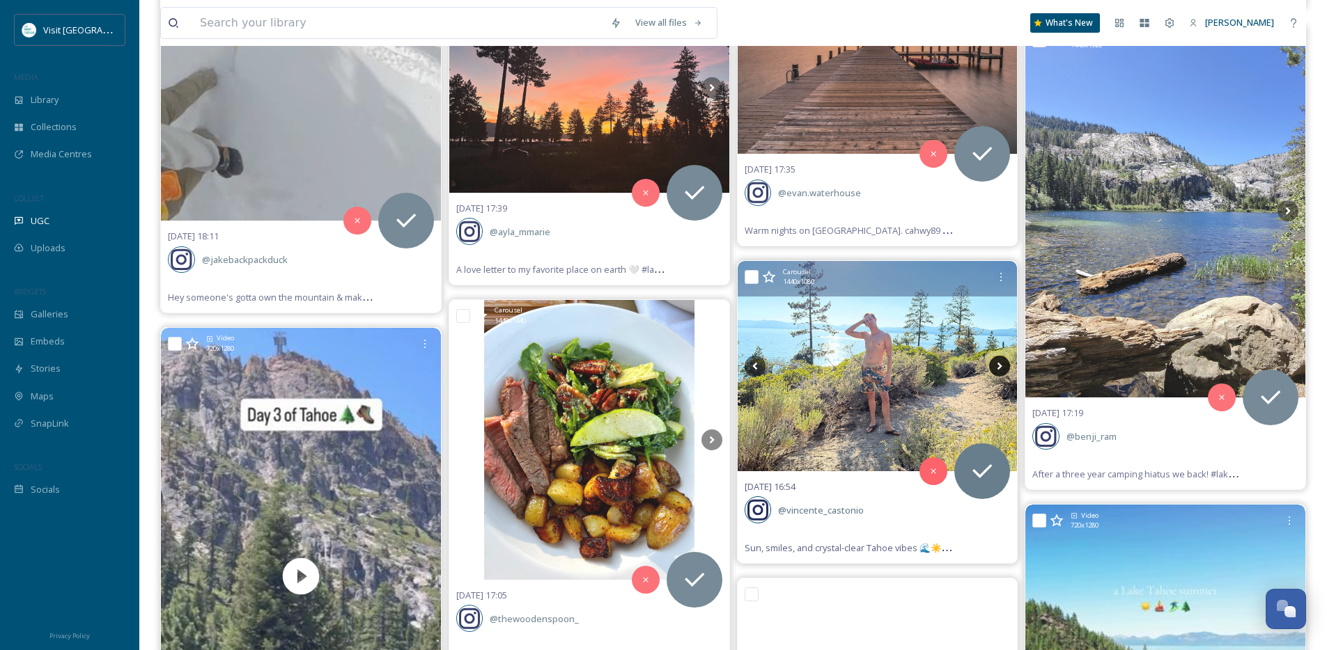
click at [995, 364] on icon at bounding box center [999, 366] width 21 height 21
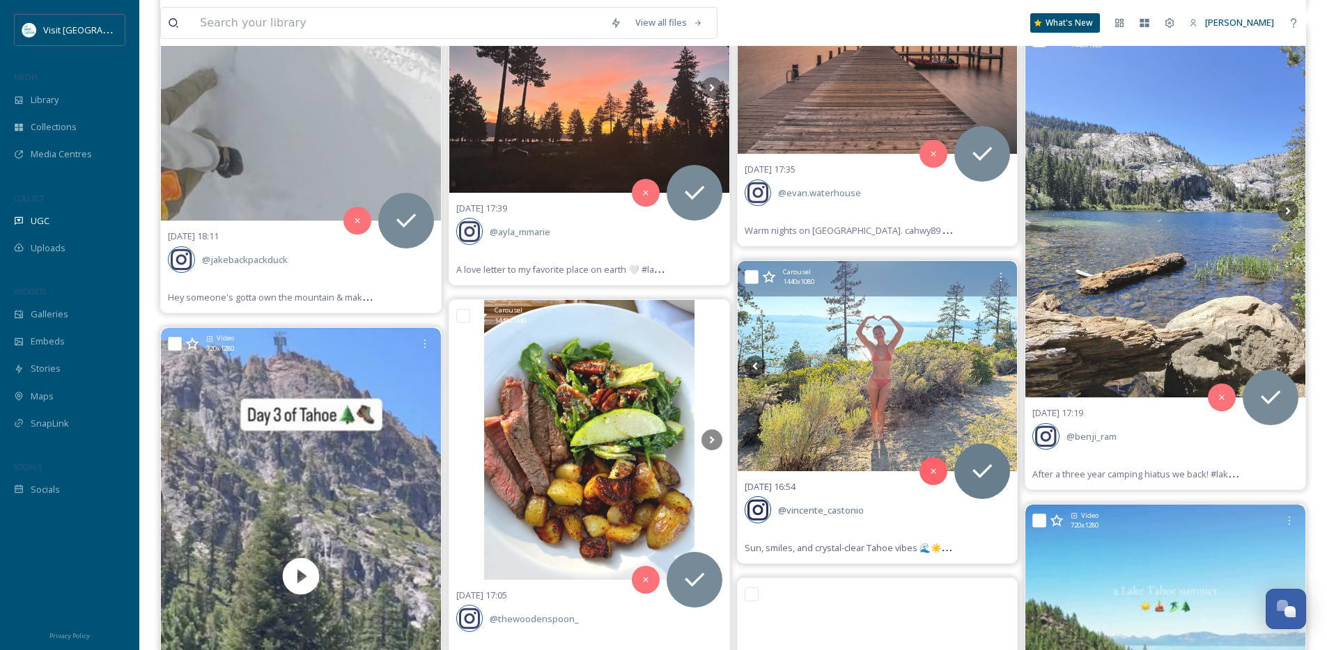
click at [995, 364] on icon at bounding box center [999, 366] width 21 height 21
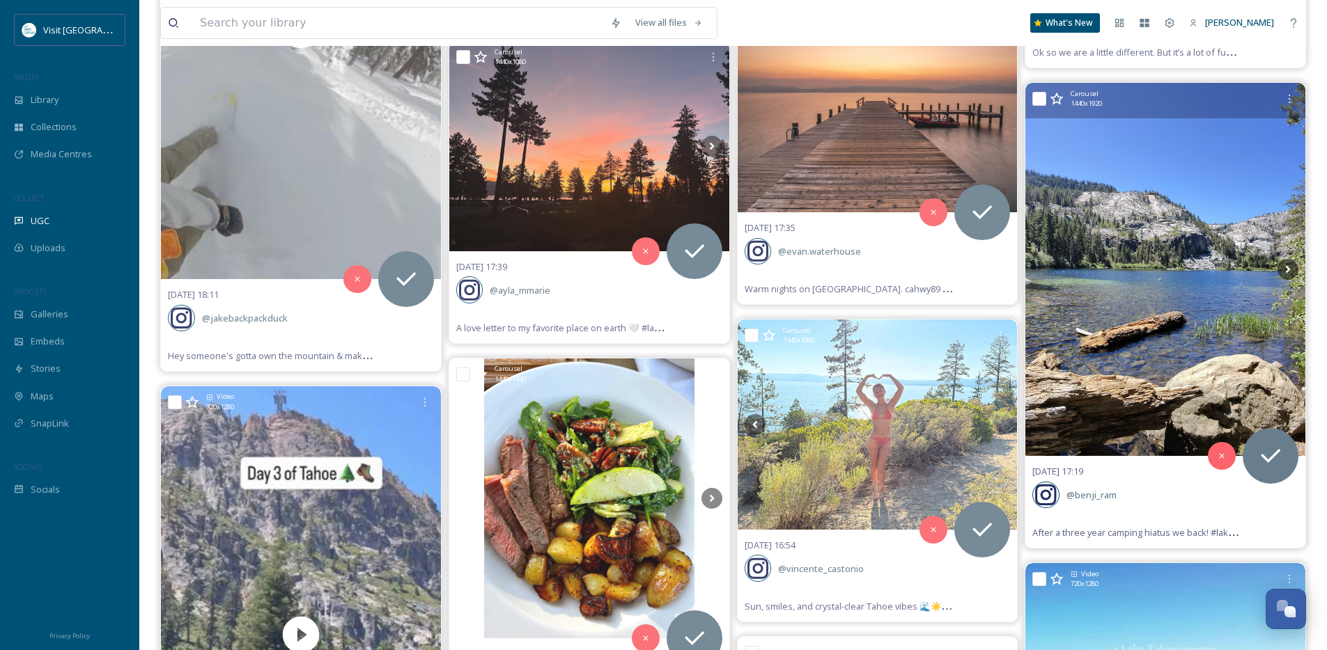
scroll to position [5891, 0]
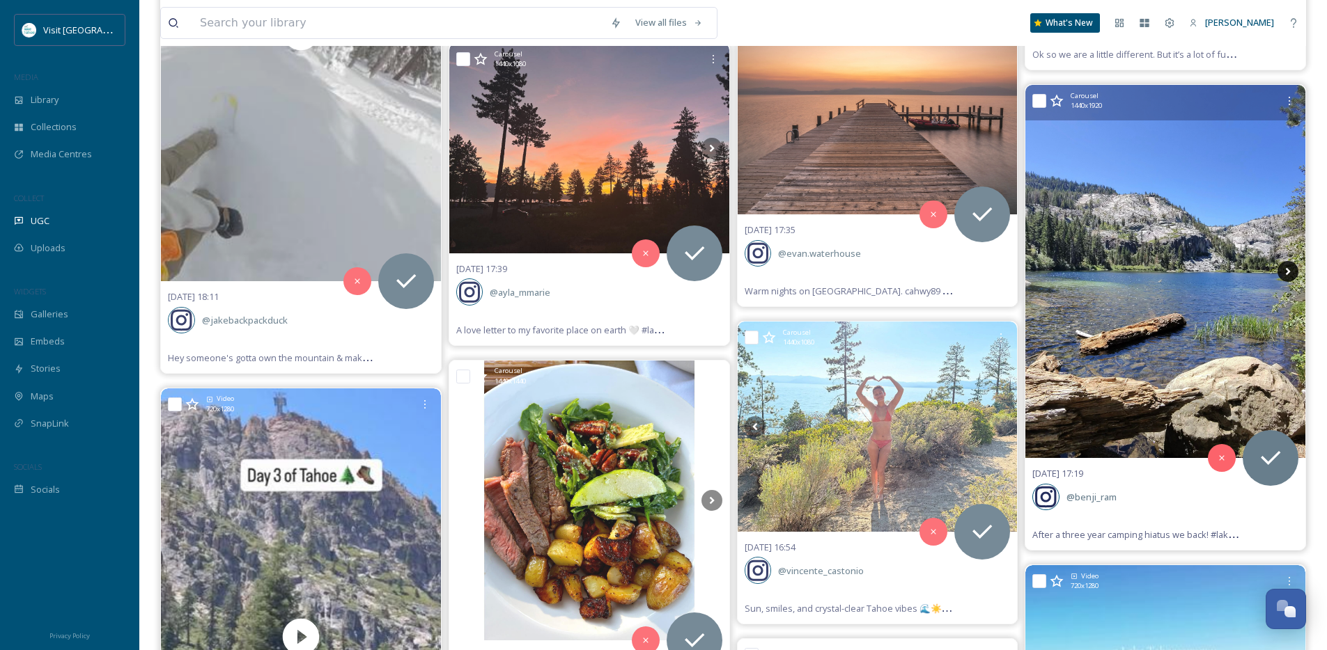
click at [1287, 263] on icon at bounding box center [1287, 271] width 21 height 21
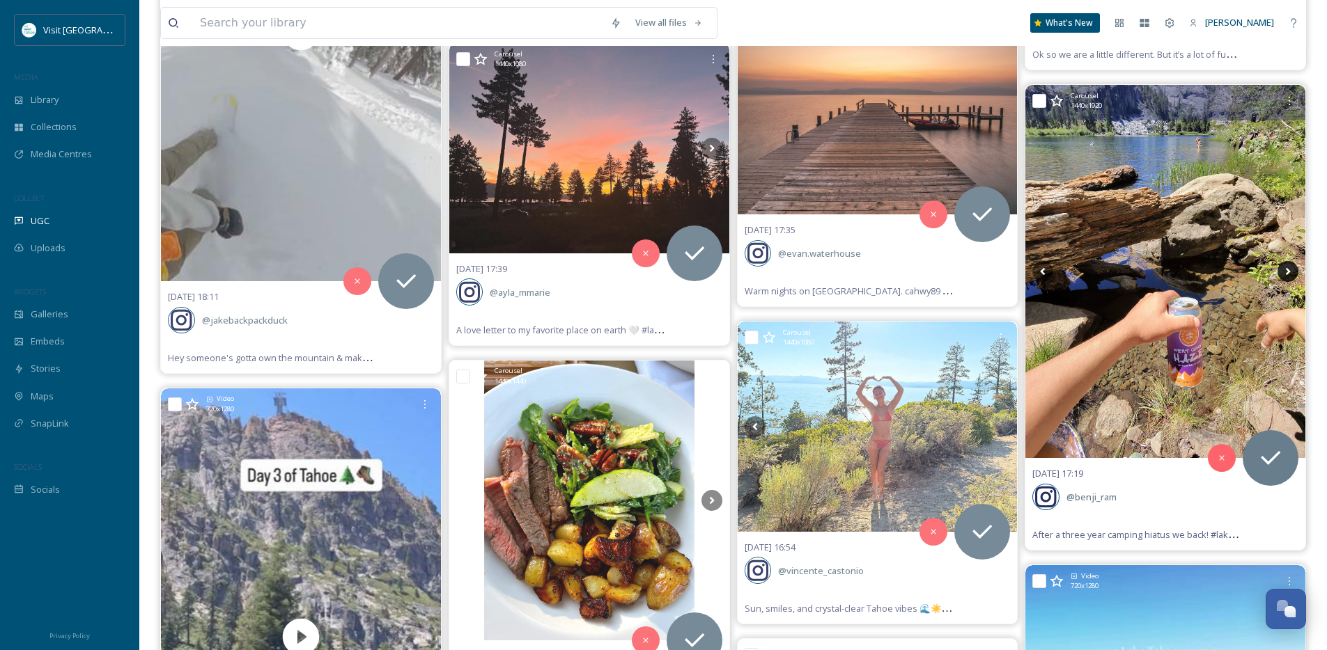
click at [1287, 267] on icon at bounding box center [1287, 271] width 21 height 21
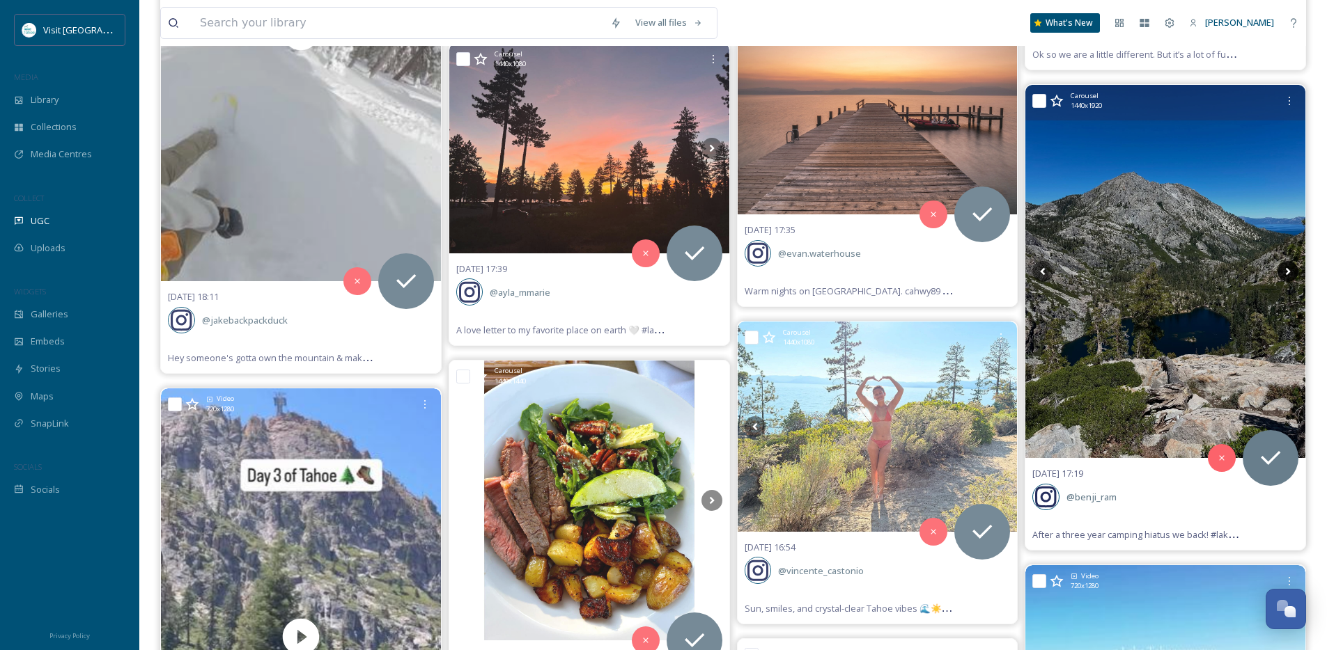
click at [1287, 267] on icon at bounding box center [1287, 271] width 21 height 21
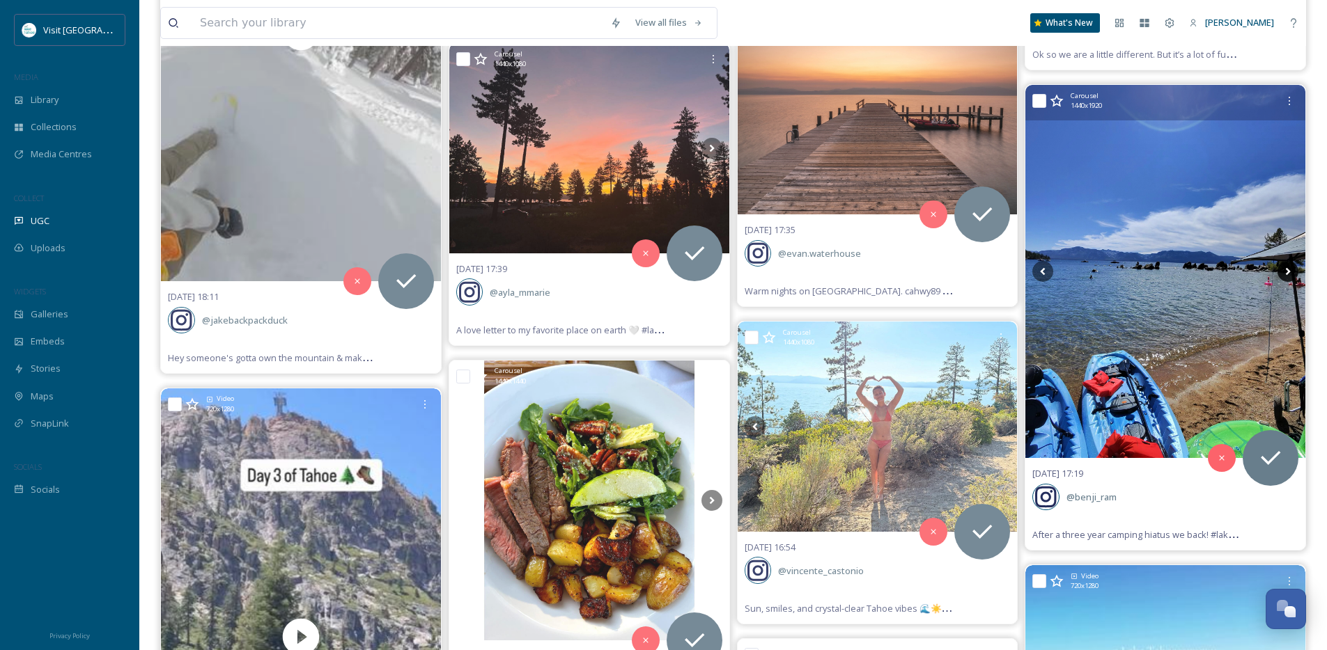
click at [1287, 267] on icon at bounding box center [1287, 271] width 21 height 21
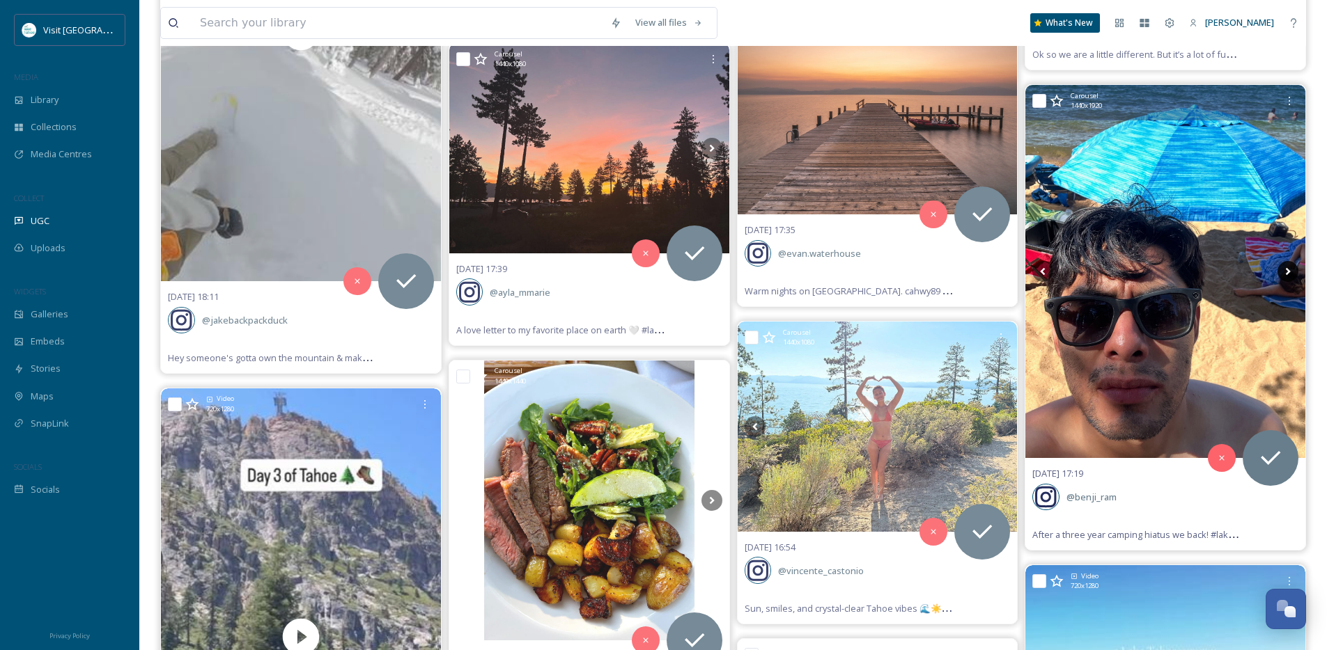
click at [1279, 274] on icon at bounding box center [1287, 271] width 21 height 21
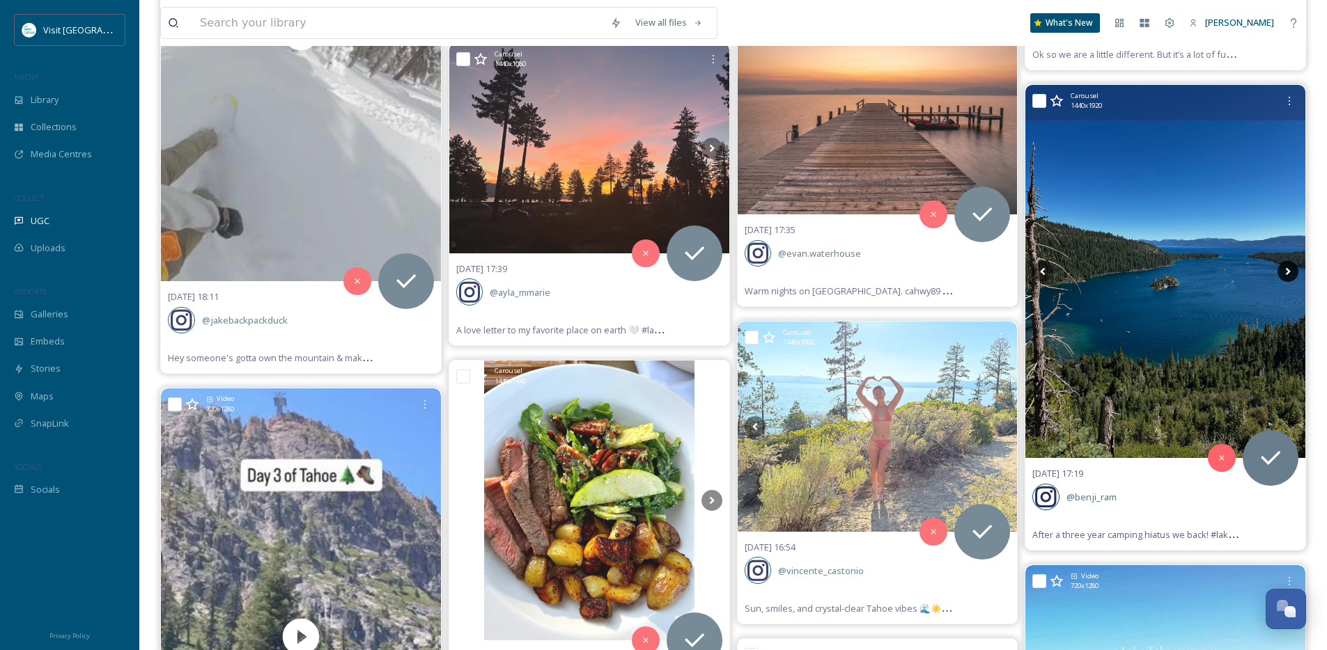
click at [1282, 274] on icon at bounding box center [1287, 271] width 21 height 21
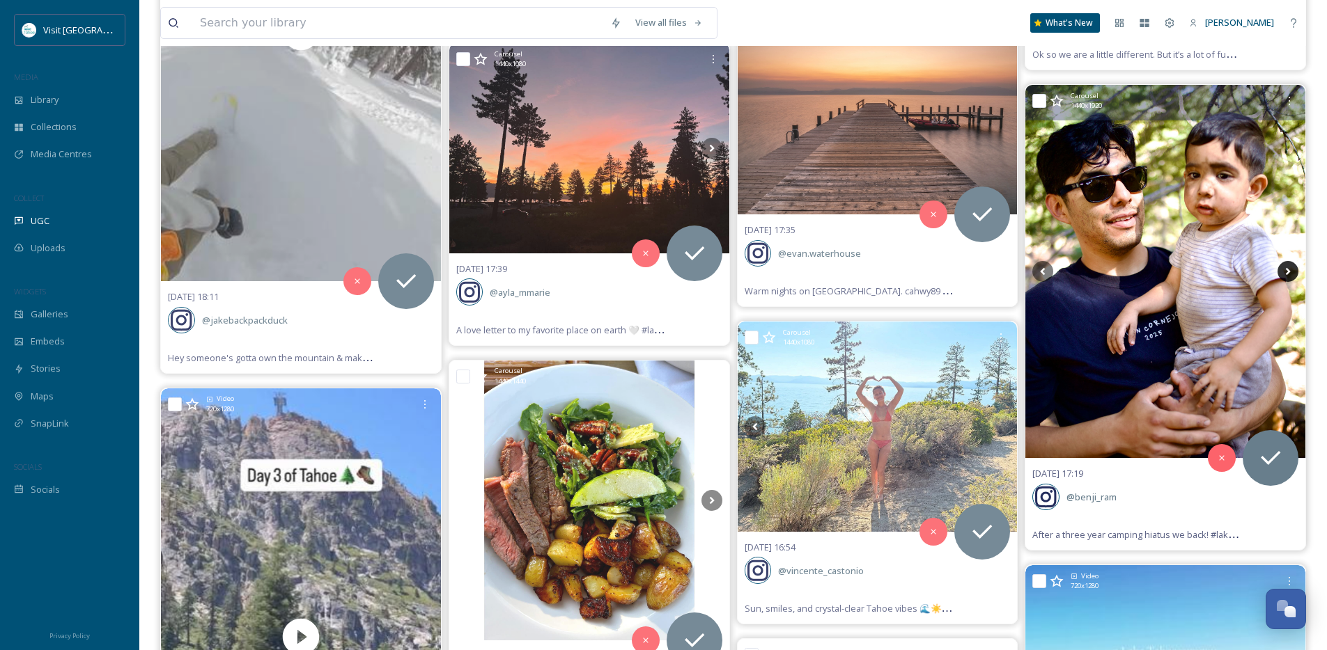
click at [1282, 274] on icon at bounding box center [1287, 271] width 21 height 21
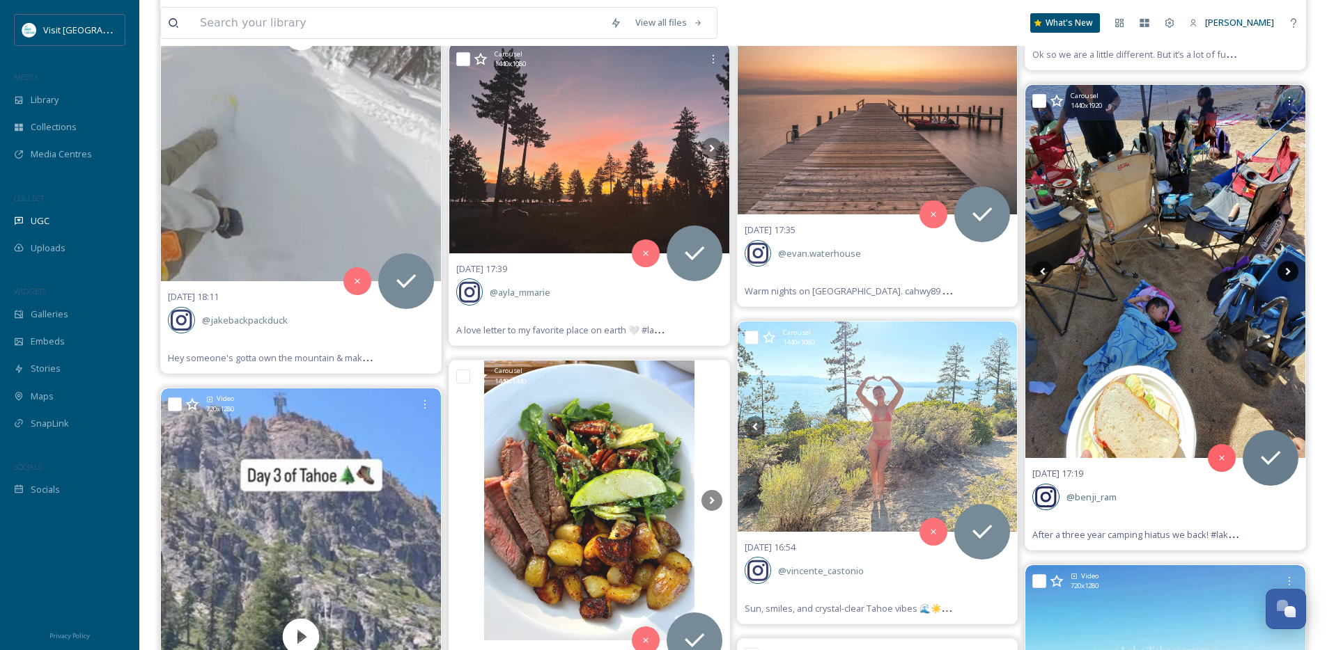
click at [1282, 274] on icon at bounding box center [1287, 271] width 21 height 21
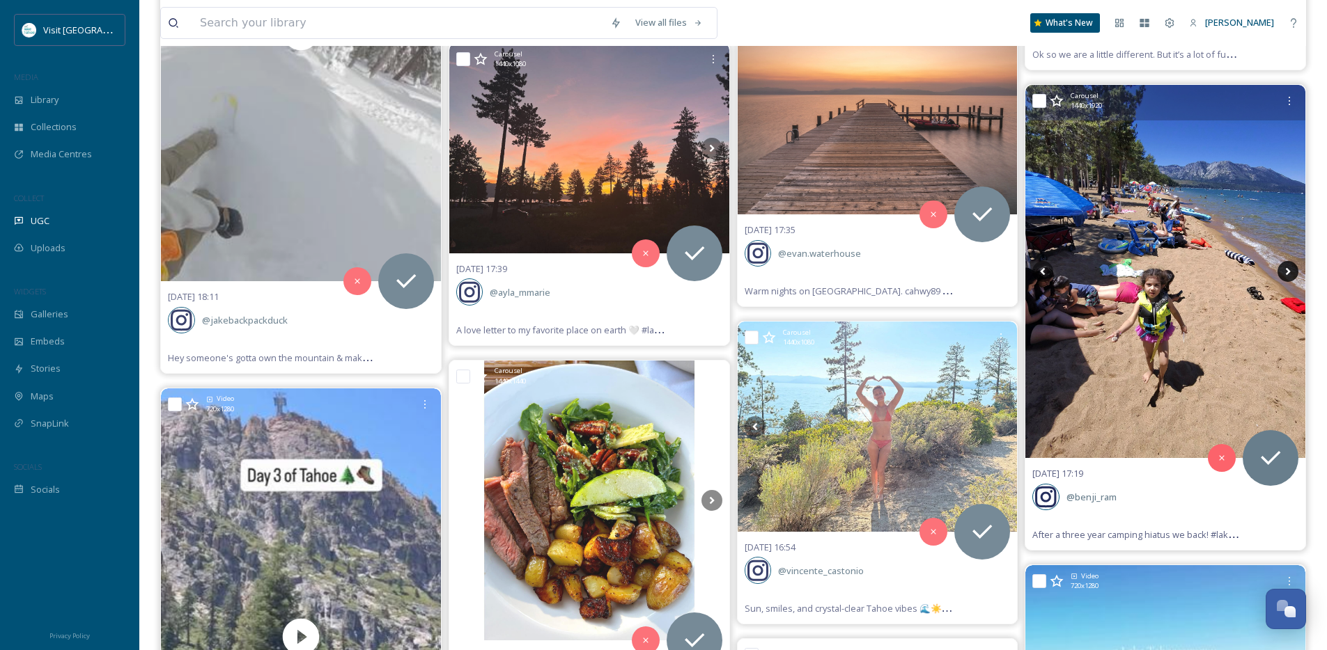
click at [1282, 276] on icon at bounding box center [1287, 271] width 21 height 21
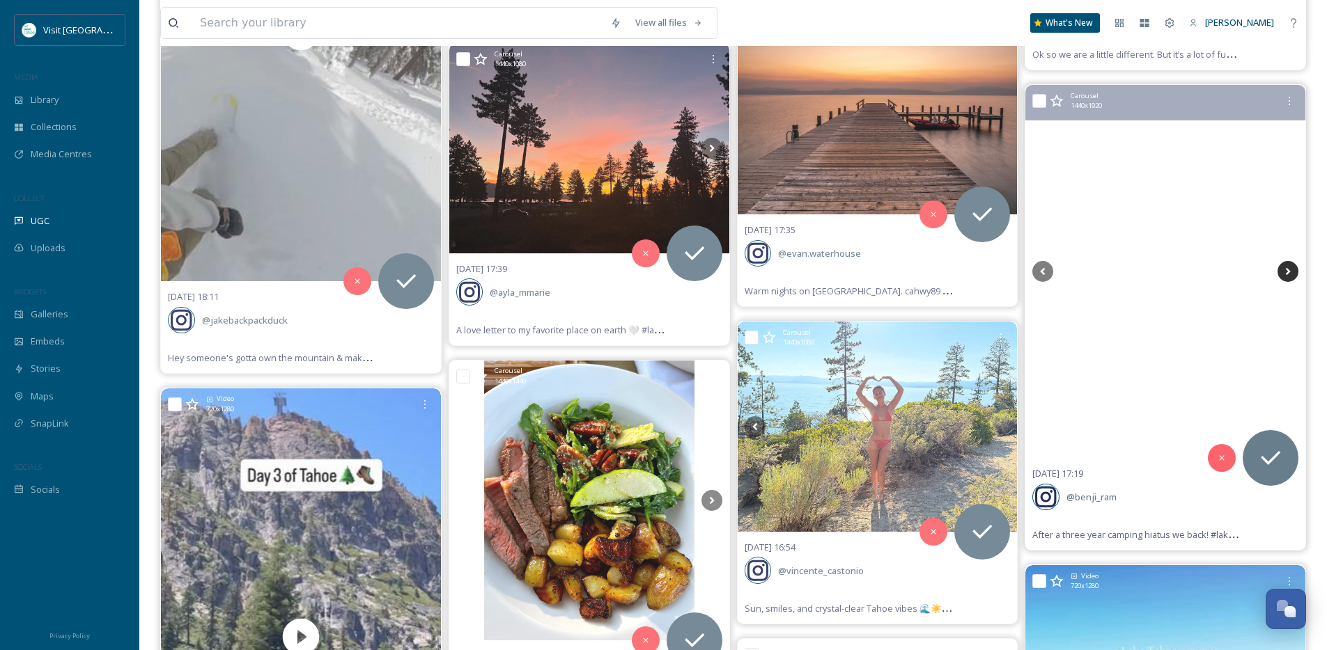
click at [1282, 276] on icon at bounding box center [1287, 271] width 21 height 21
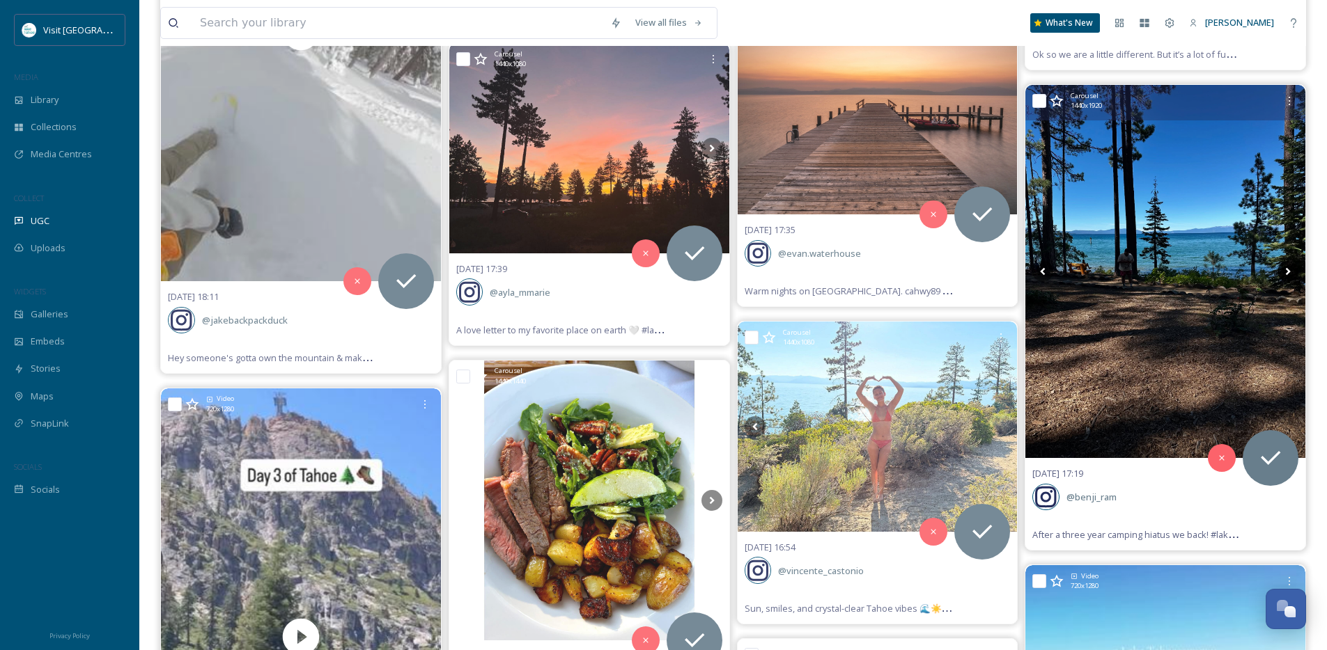
click at [1282, 276] on icon at bounding box center [1287, 271] width 21 height 21
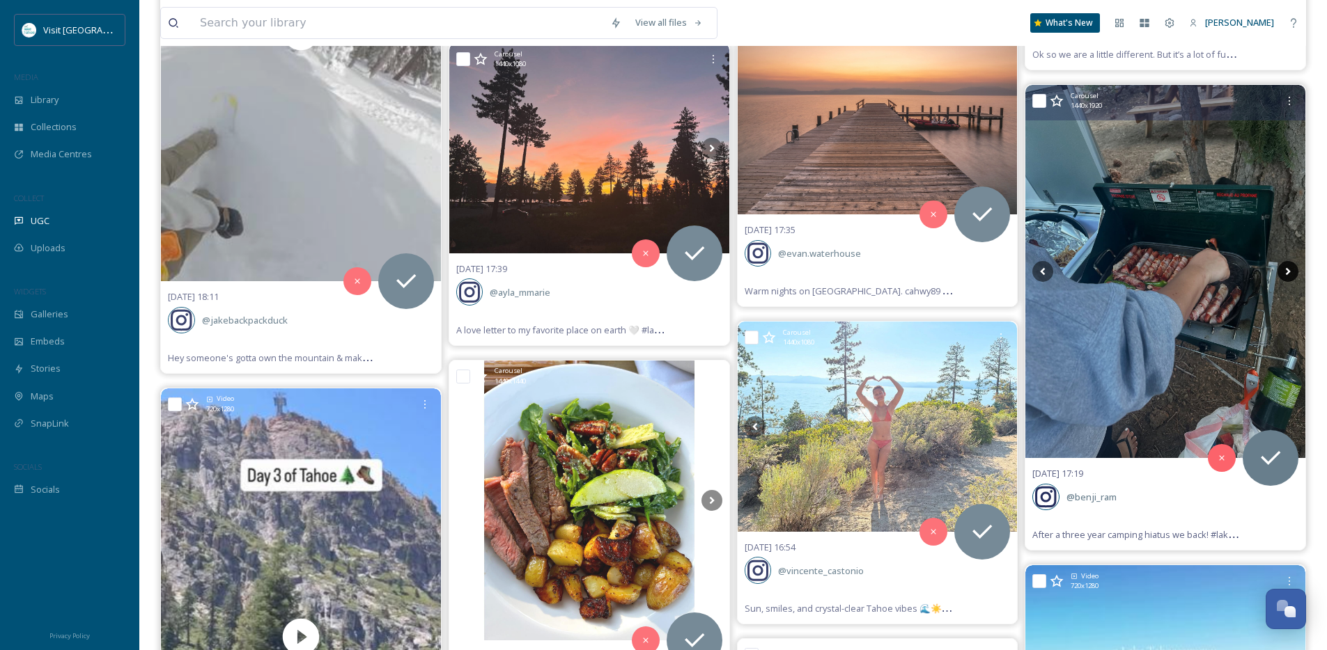
click at [1282, 276] on icon at bounding box center [1287, 271] width 21 height 21
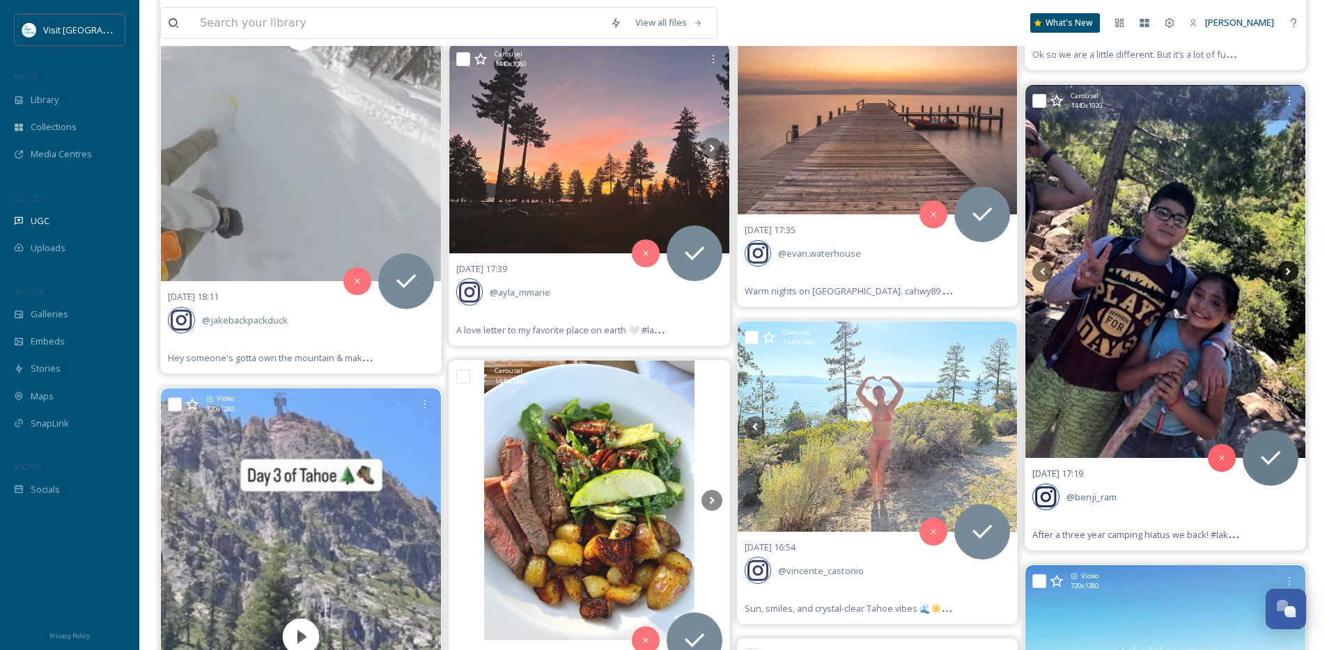
click at [1280, 277] on icon at bounding box center [1287, 271] width 21 height 21
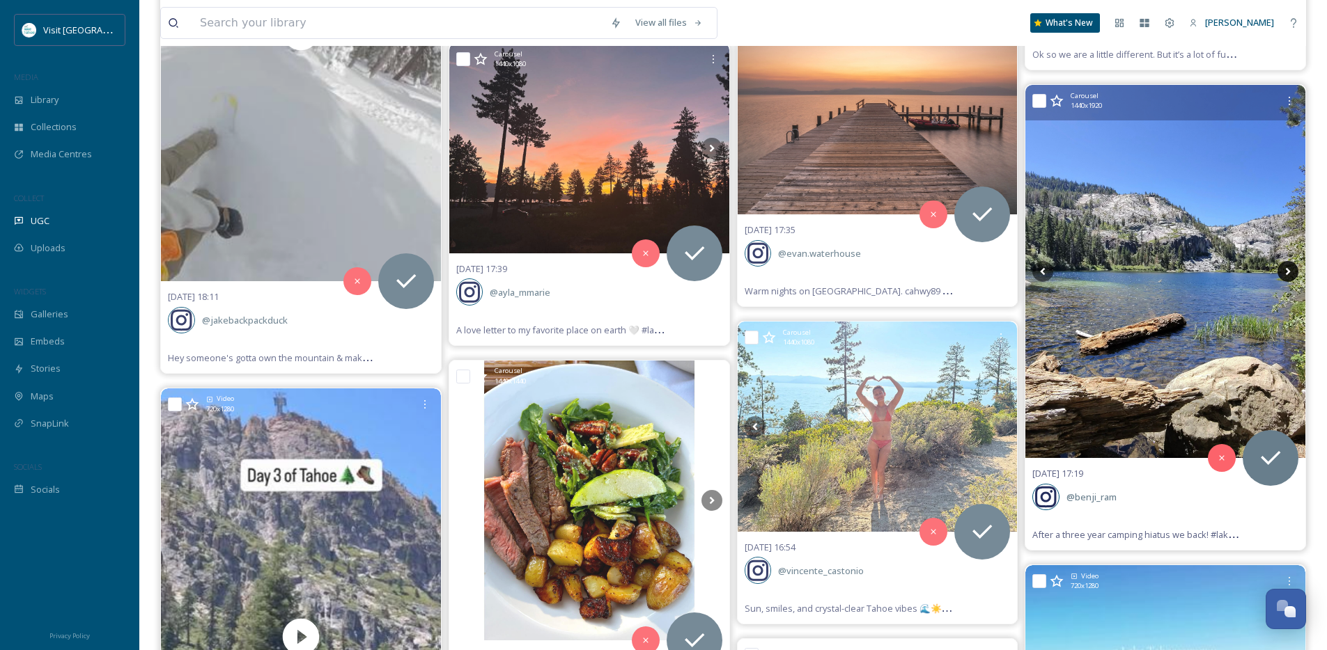
click at [1280, 277] on icon at bounding box center [1287, 271] width 21 height 21
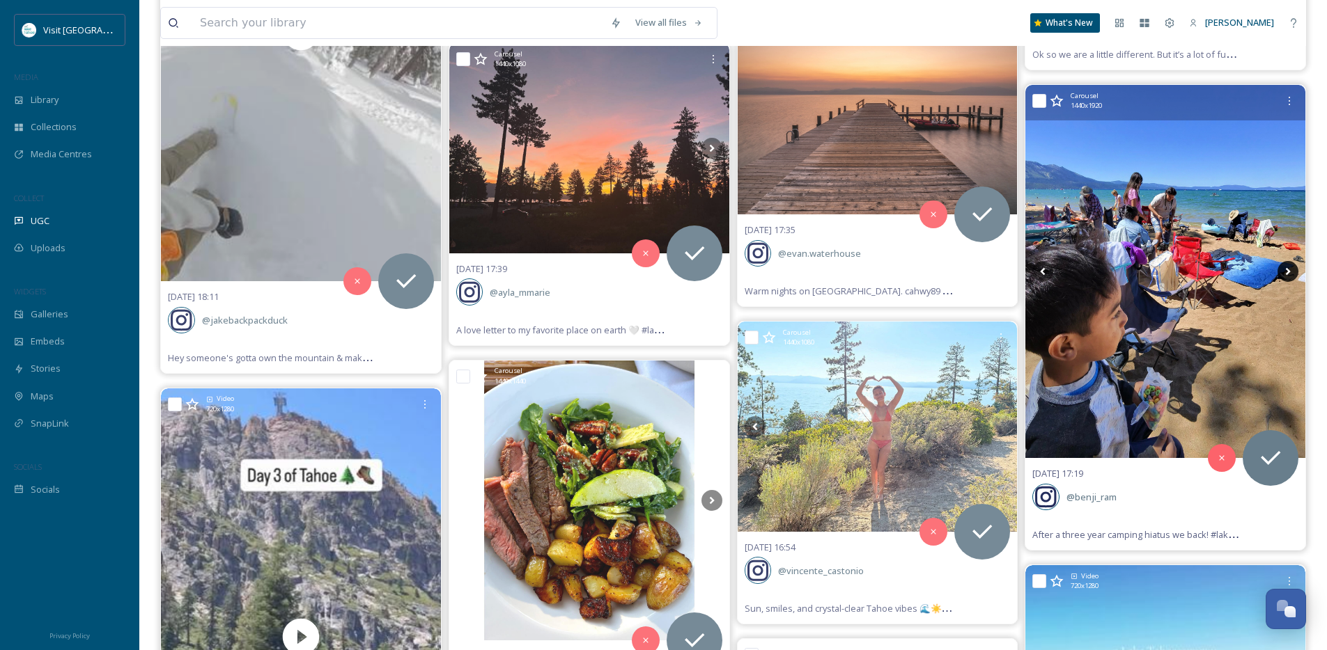
click at [1280, 277] on icon at bounding box center [1287, 271] width 21 height 21
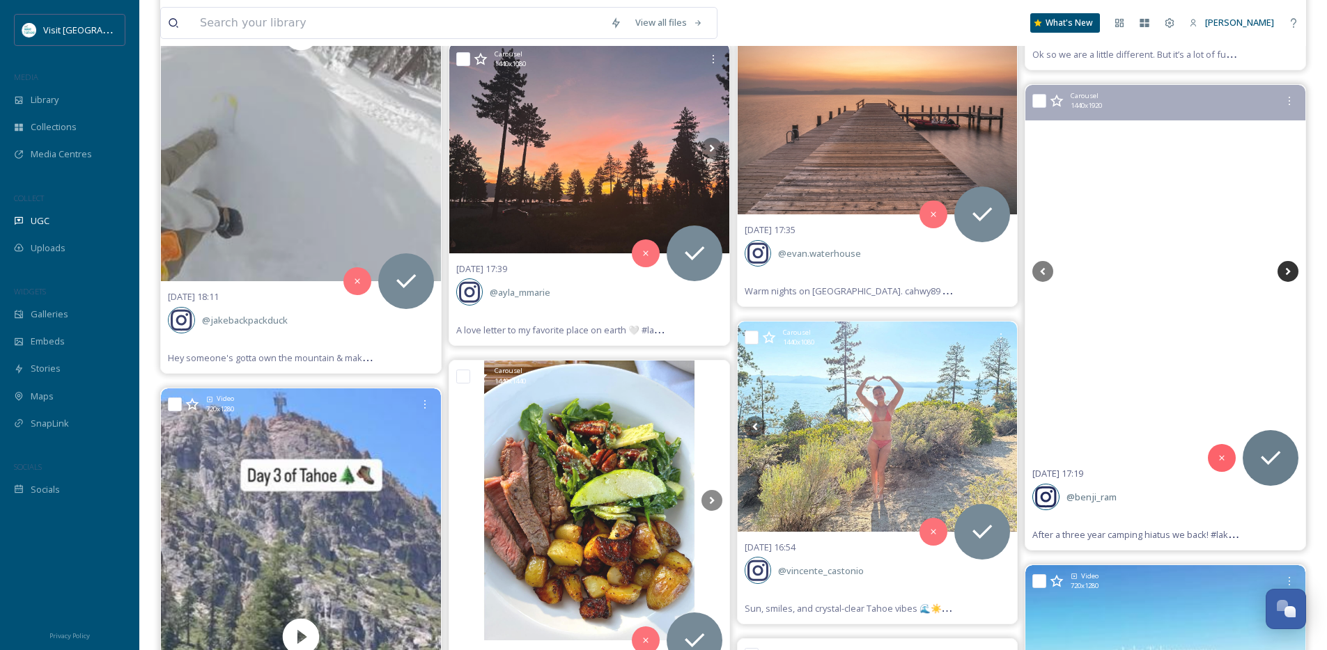
click at [1280, 277] on icon at bounding box center [1287, 271] width 21 height 21
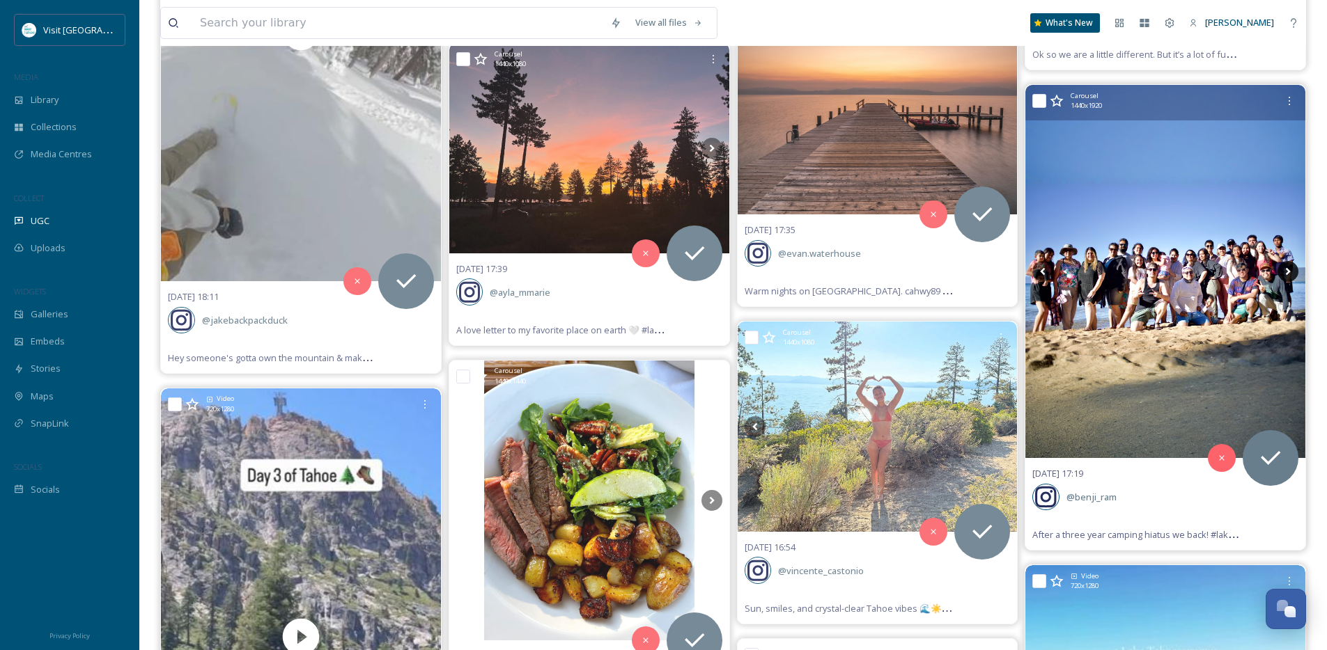
click at [1285, 275] on icon at bounding box center [1287, 271] width 21 height 21
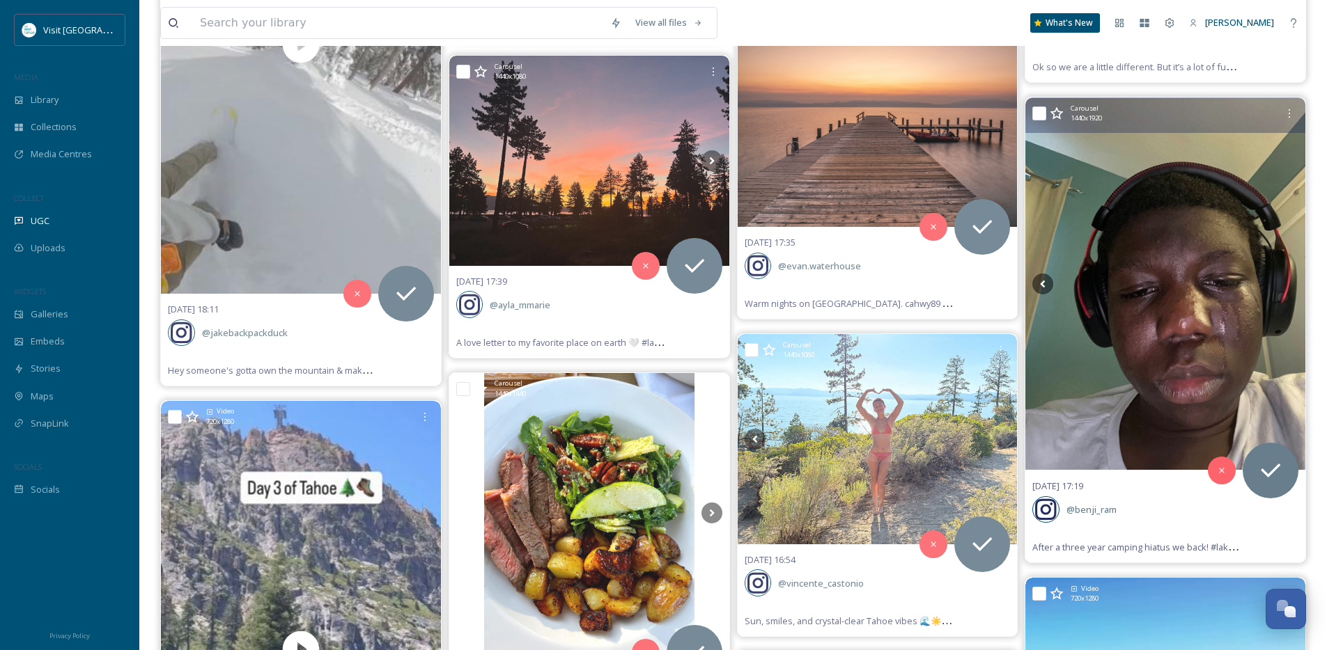
scroll to position [5875, 0]
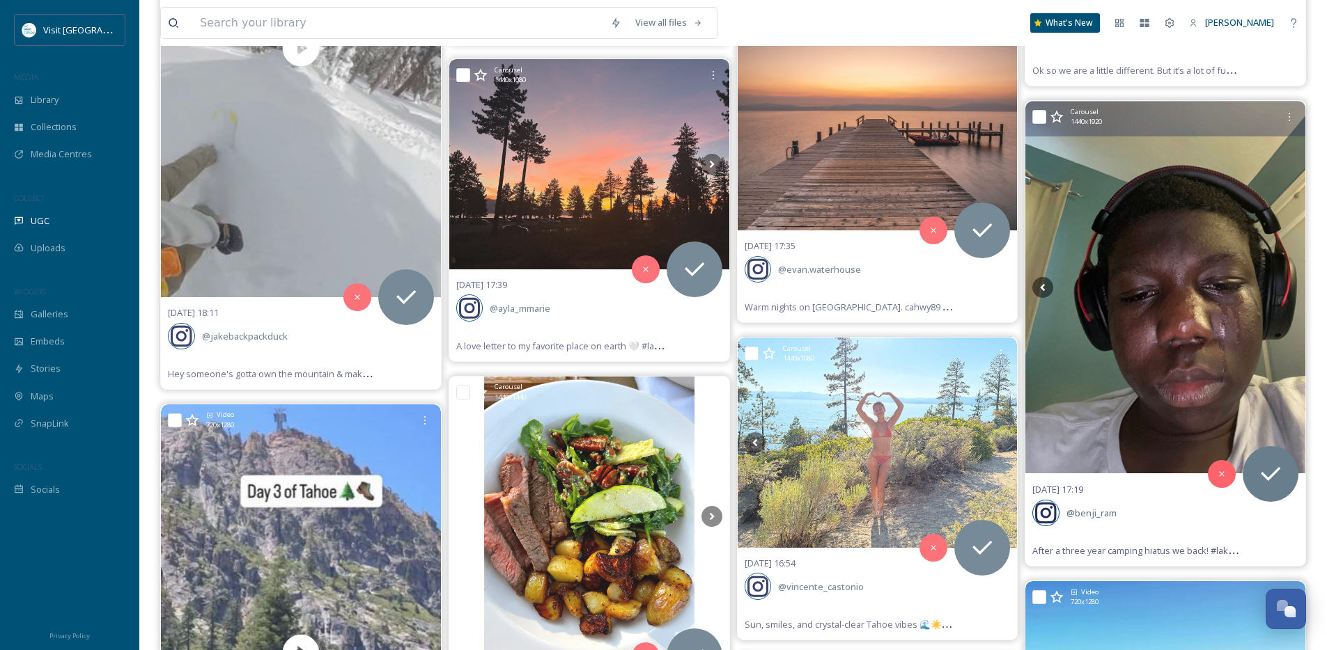
click at [1162, 297] on img at bounding box center [1165, 288] width 280 height 372
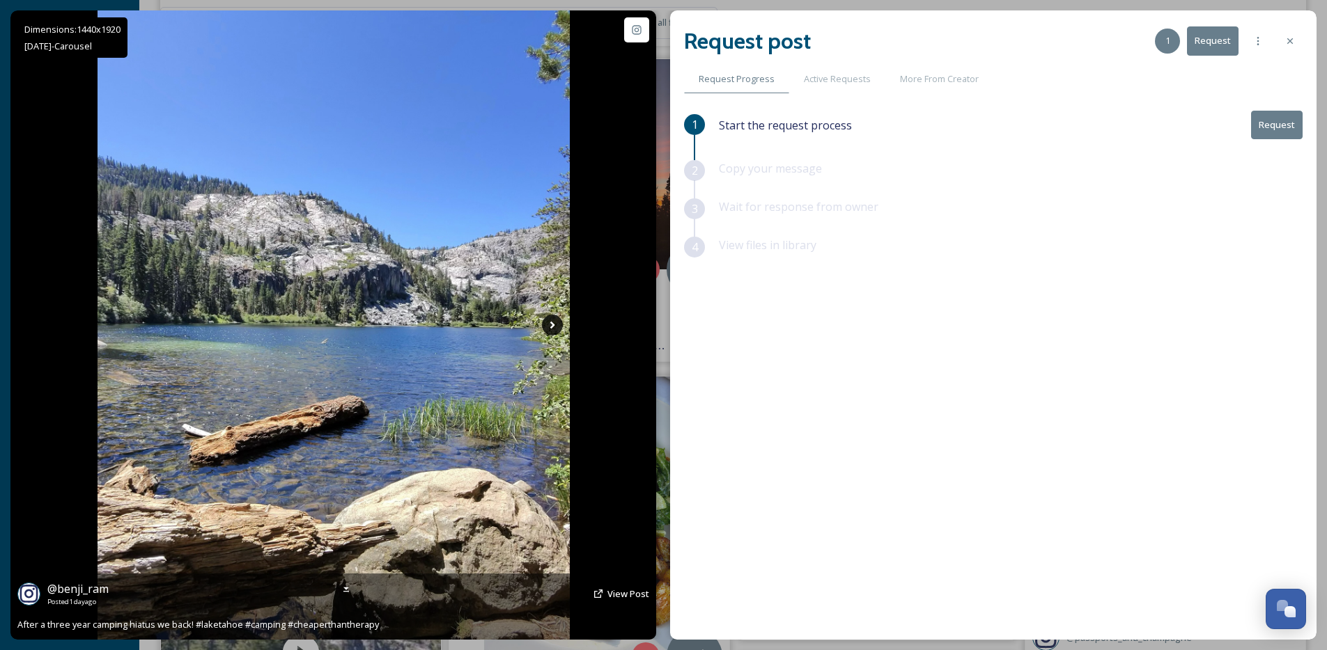
click at [557, 327] on icon at bounding box center [552, 325] width 21 height 21
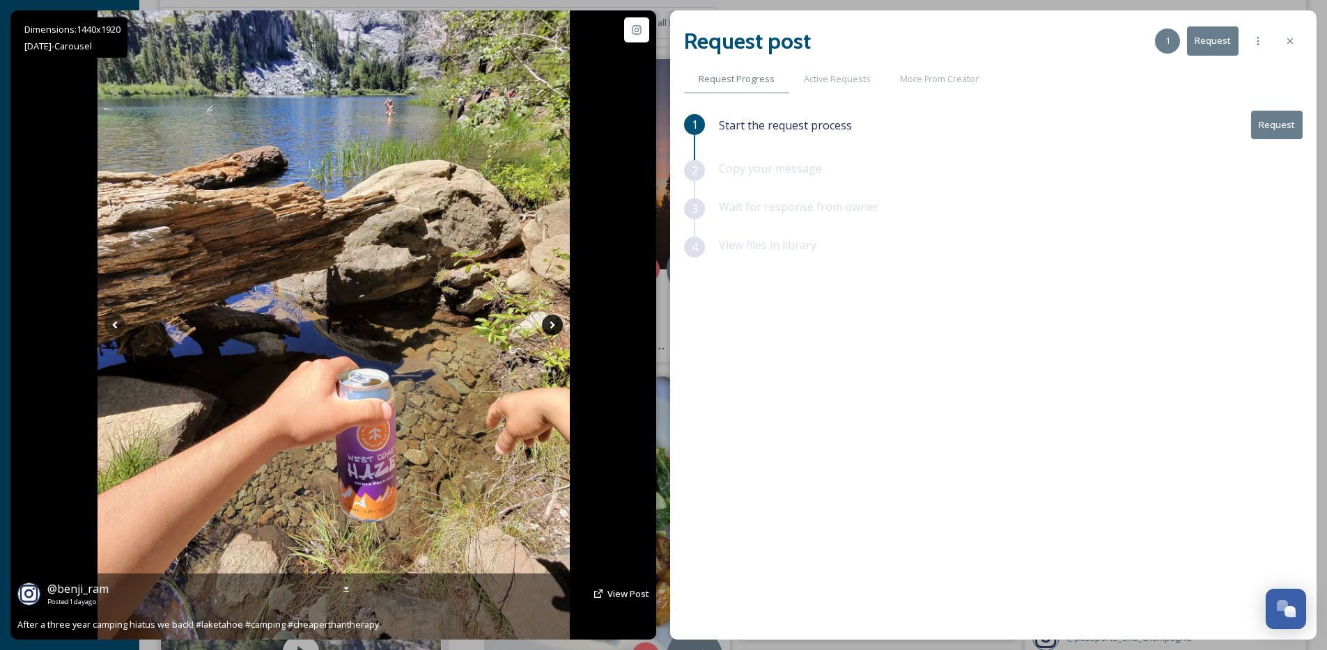
click at [557, 327] on icon at bounding box center [552, 325] width 21 height 21
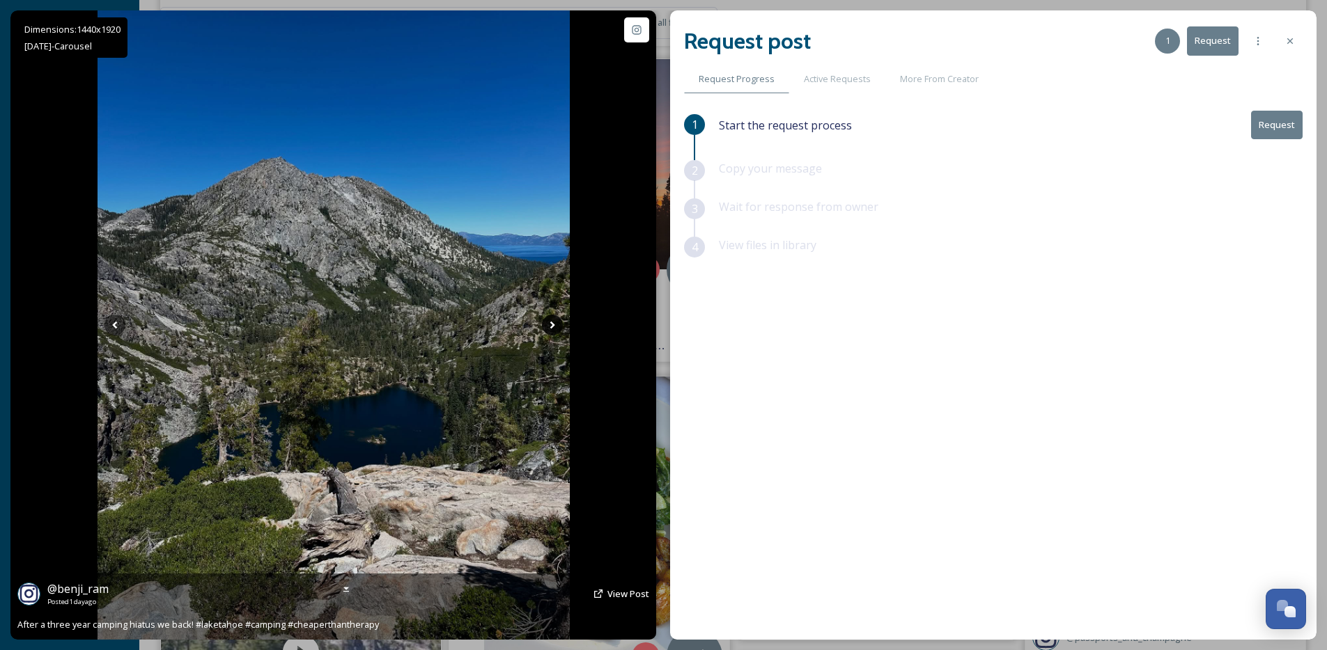
click at [557, 327] on icon at bounding box center [552, 325] width 21 height 21
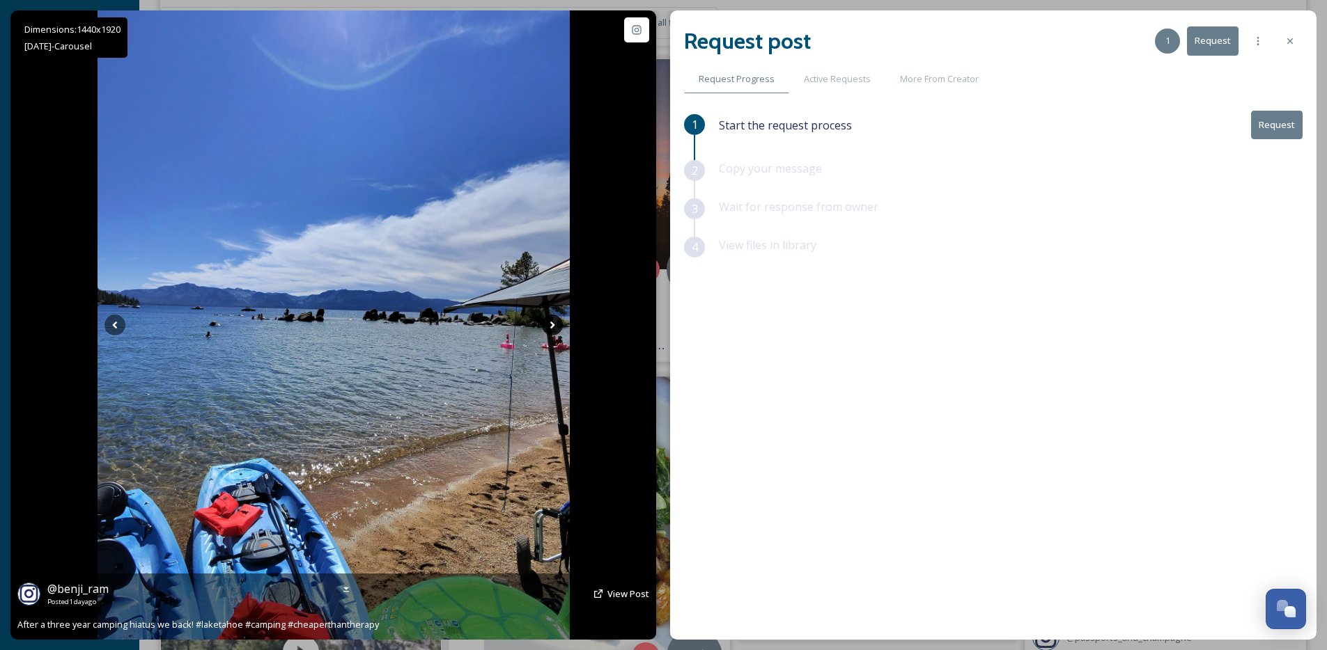
click at [557, 327] on icon at bounding box center [552, 325] width 21 height 21
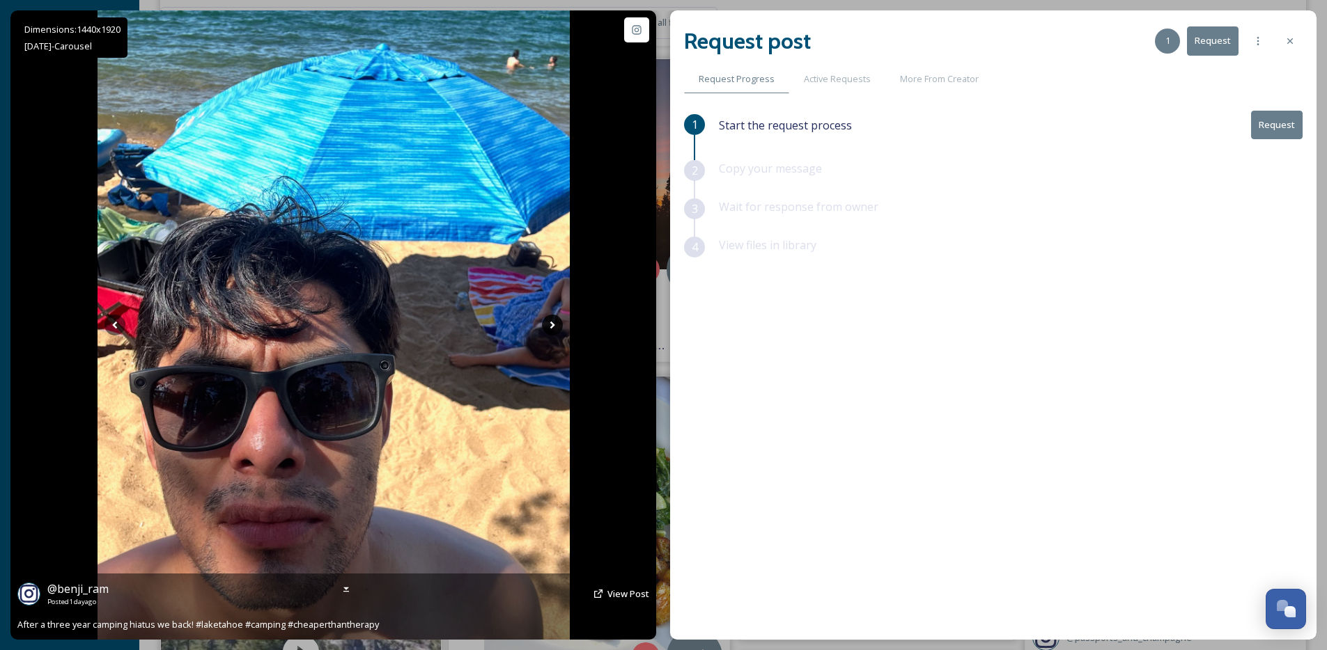
click at [557, 327] on icon at bounding box center [552, 325] width 21 height 21
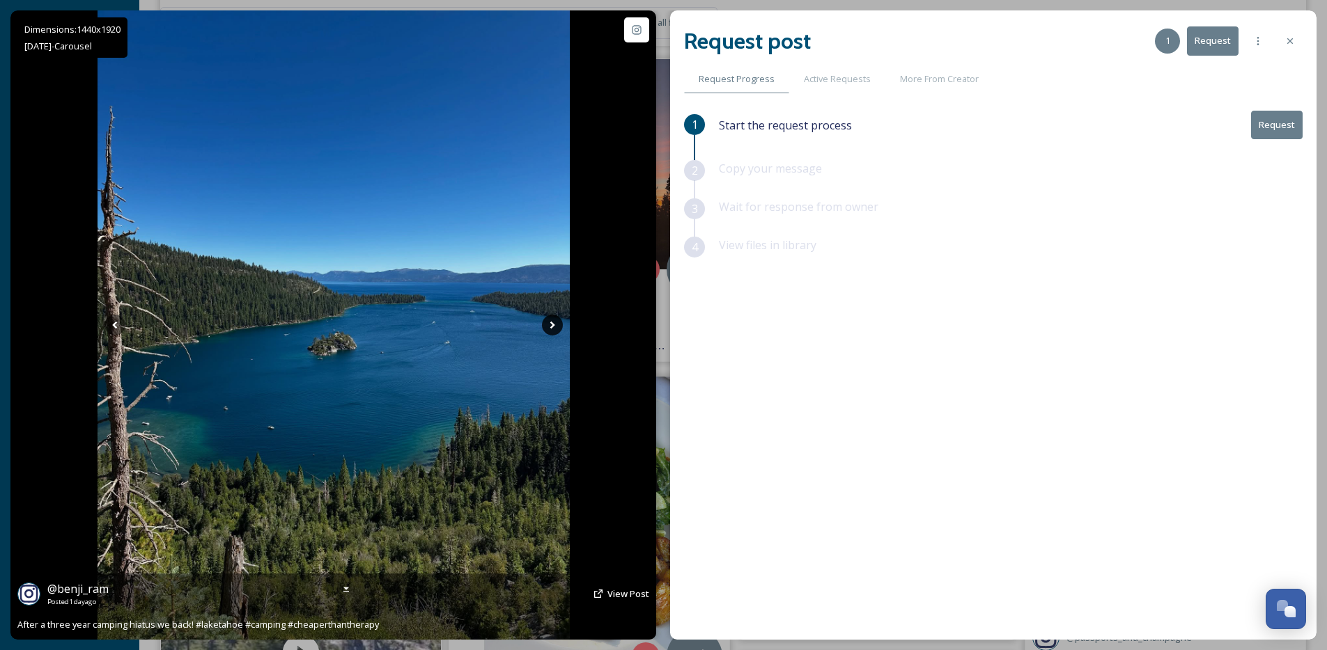
click at [557, 327] on icon at bounding box center [552, 325] width 21 height 21
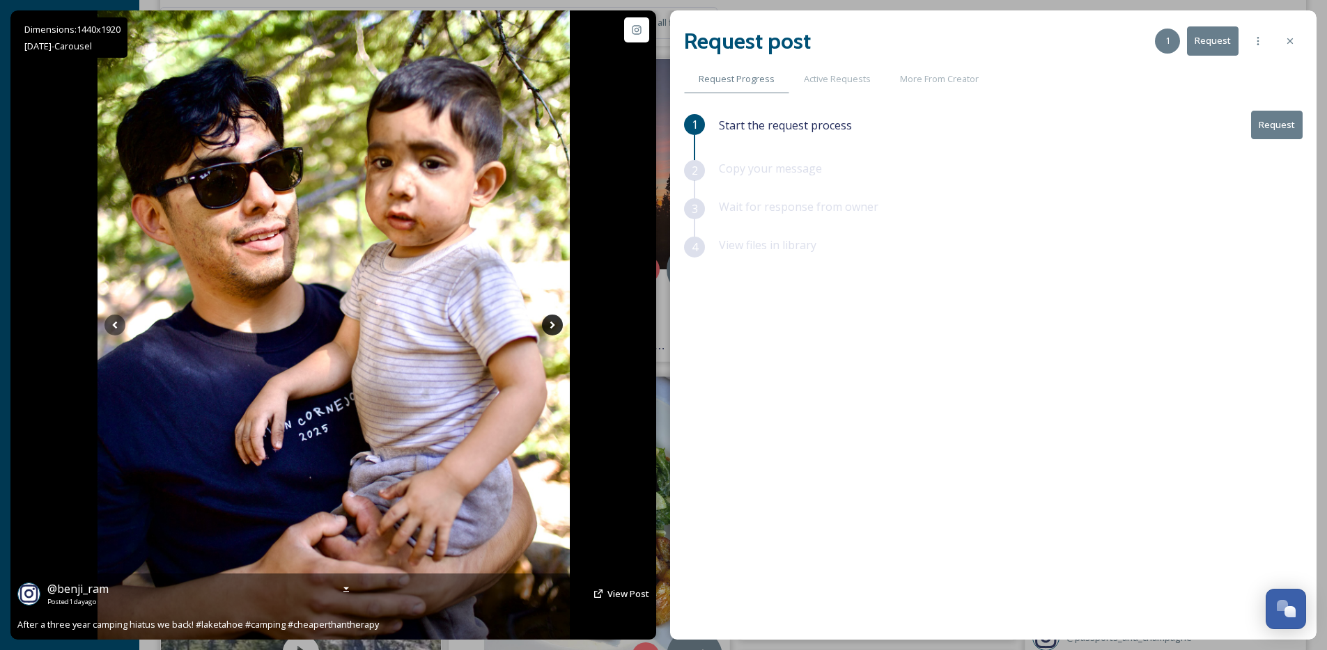
click at [557, 327] on icon at bounding box center [552, 325] width 21 height 21
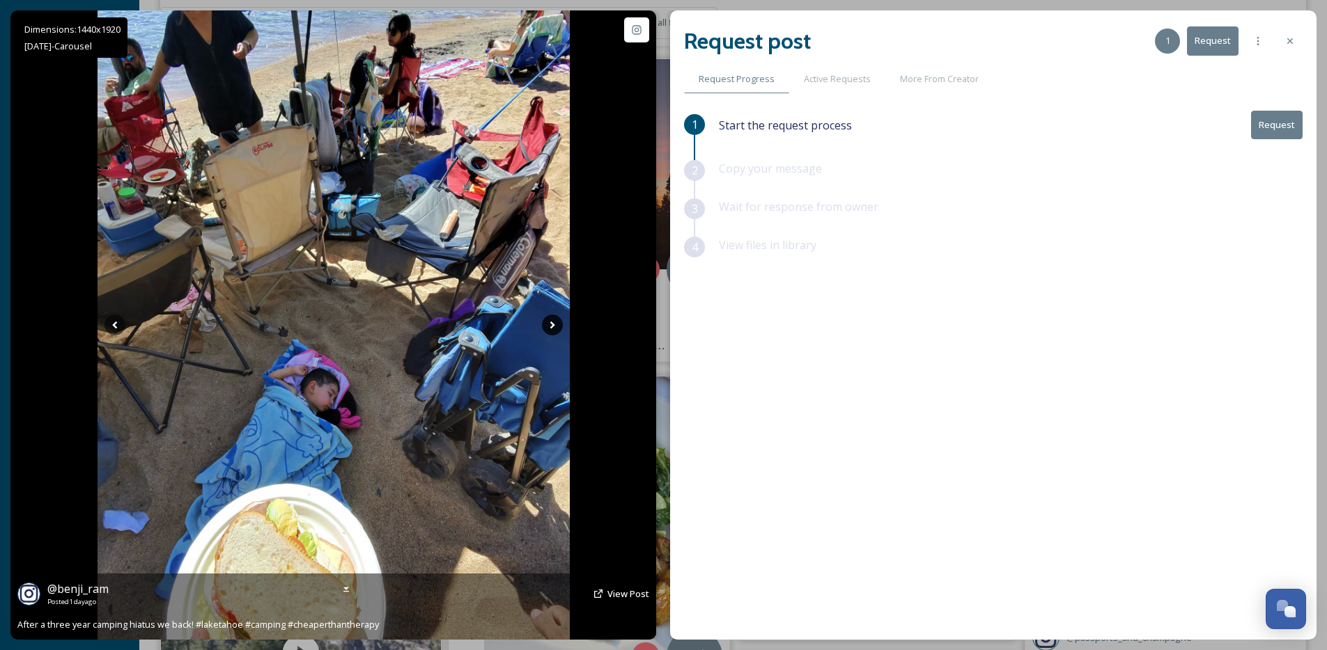
click at [557, 327] on icon at bounding box center [552, 325] width 21 height 21
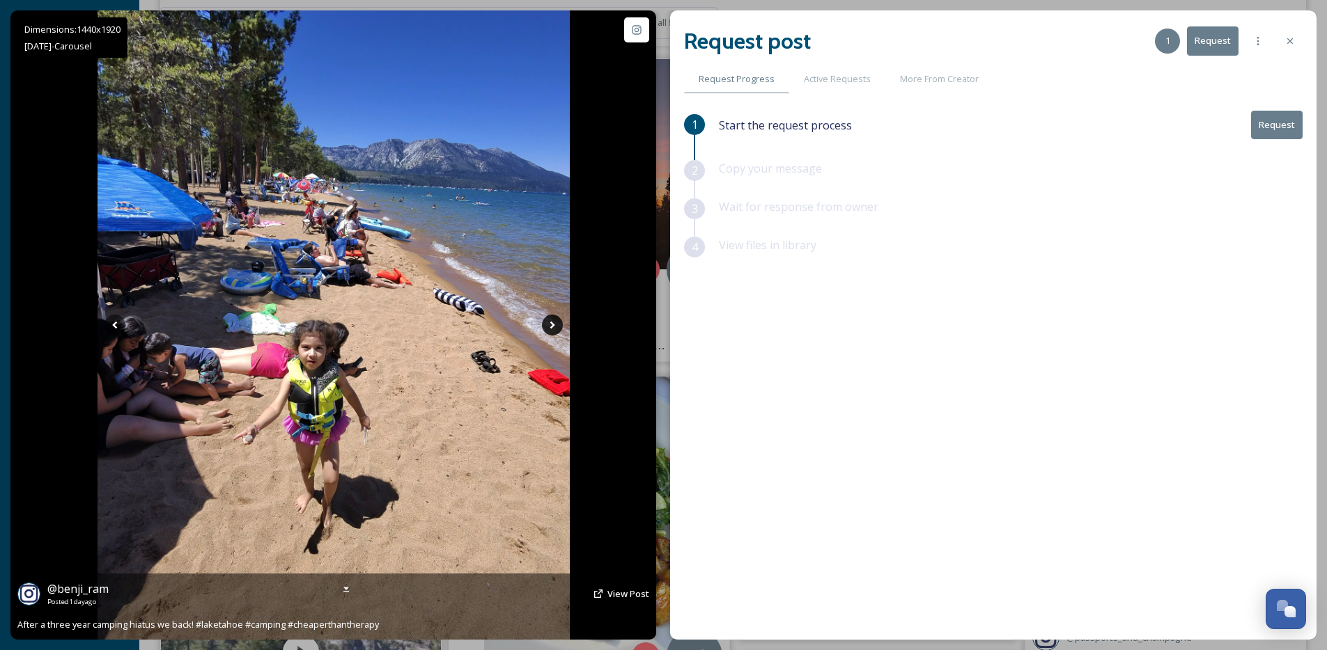
click at [557, 327] on icon at bounding box center [552, 325] width 21 height 21
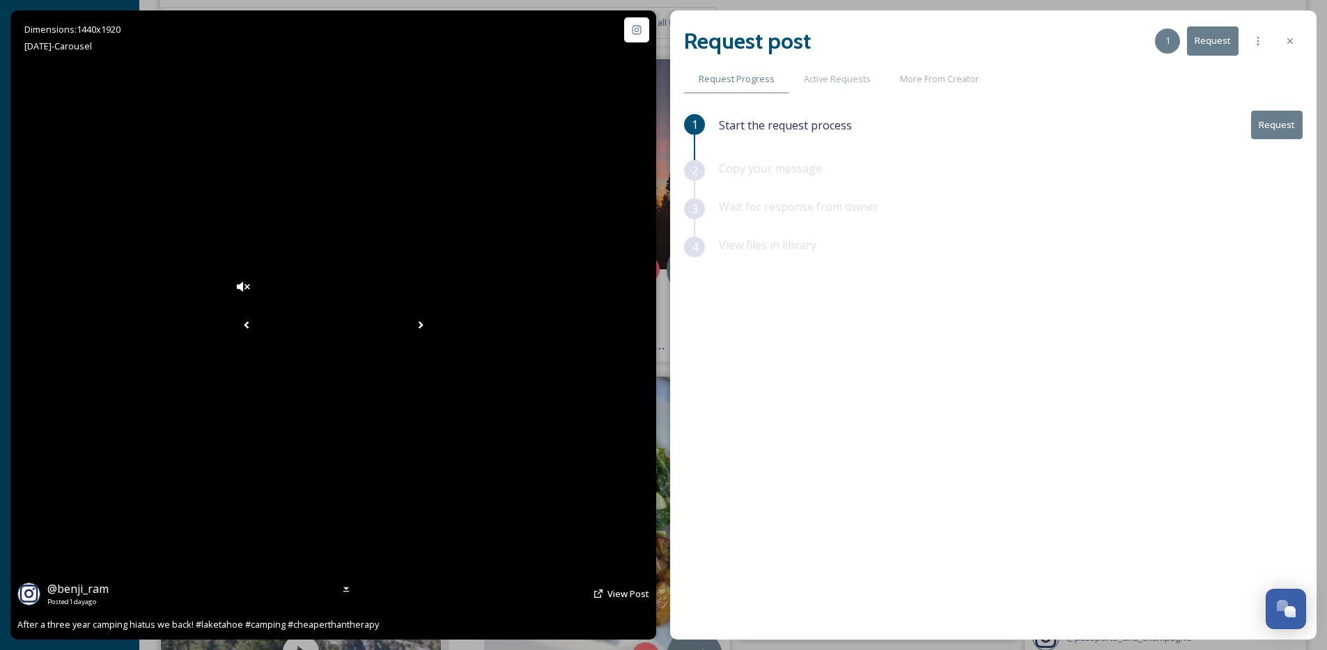
click at [431, 327] on icon at bounding box center [420, 325] width 21 height 21
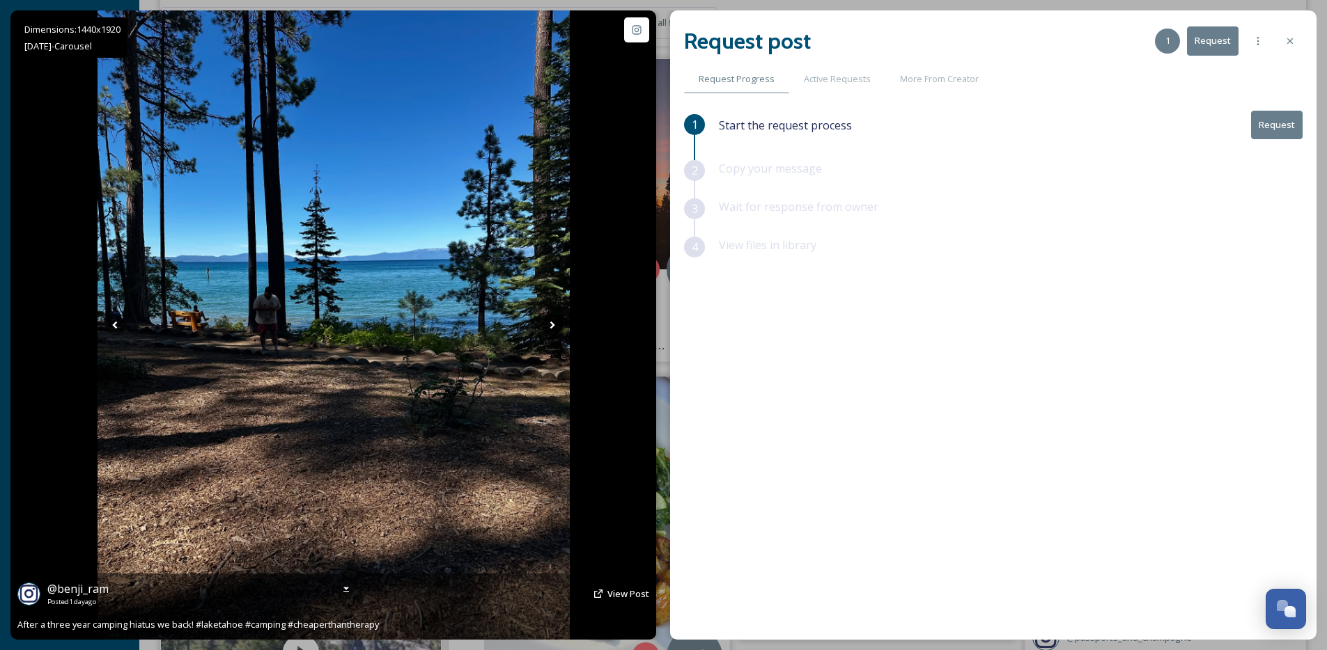
click at [557, 327] on icon at bounding box center [552, 325] width 21 height 21
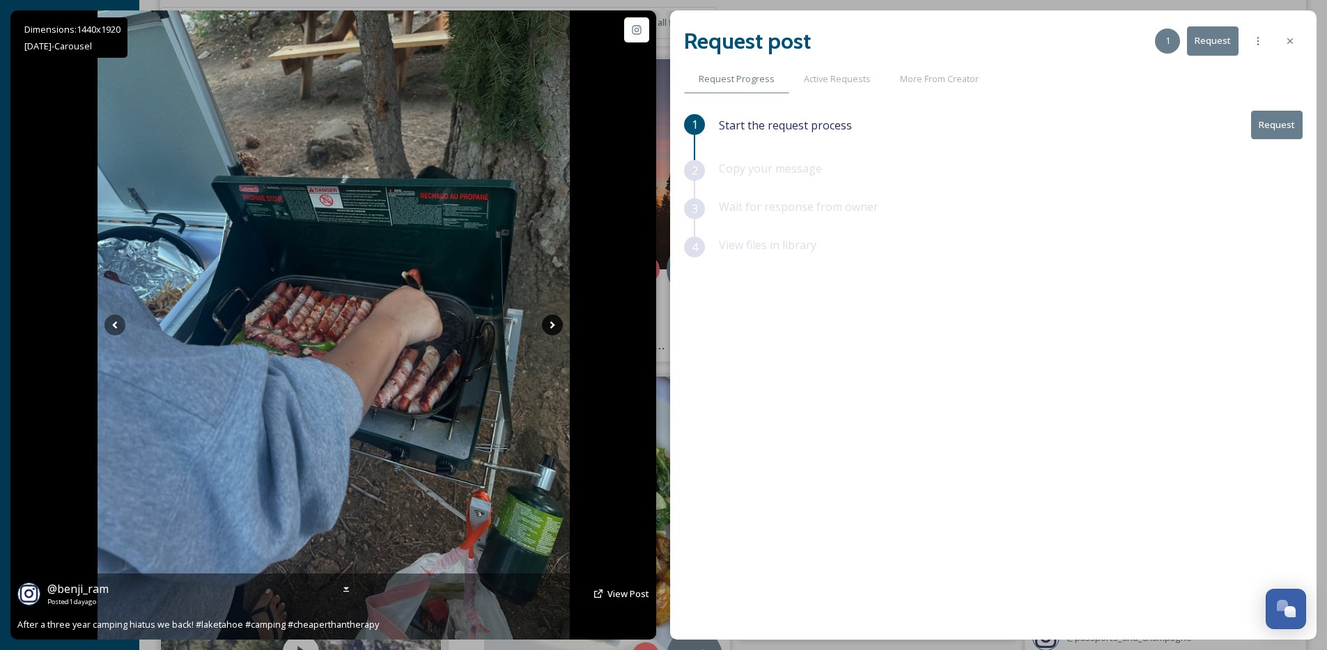
click at [557, 327] on icon at bounding box center [552, 325] width 21 height 21
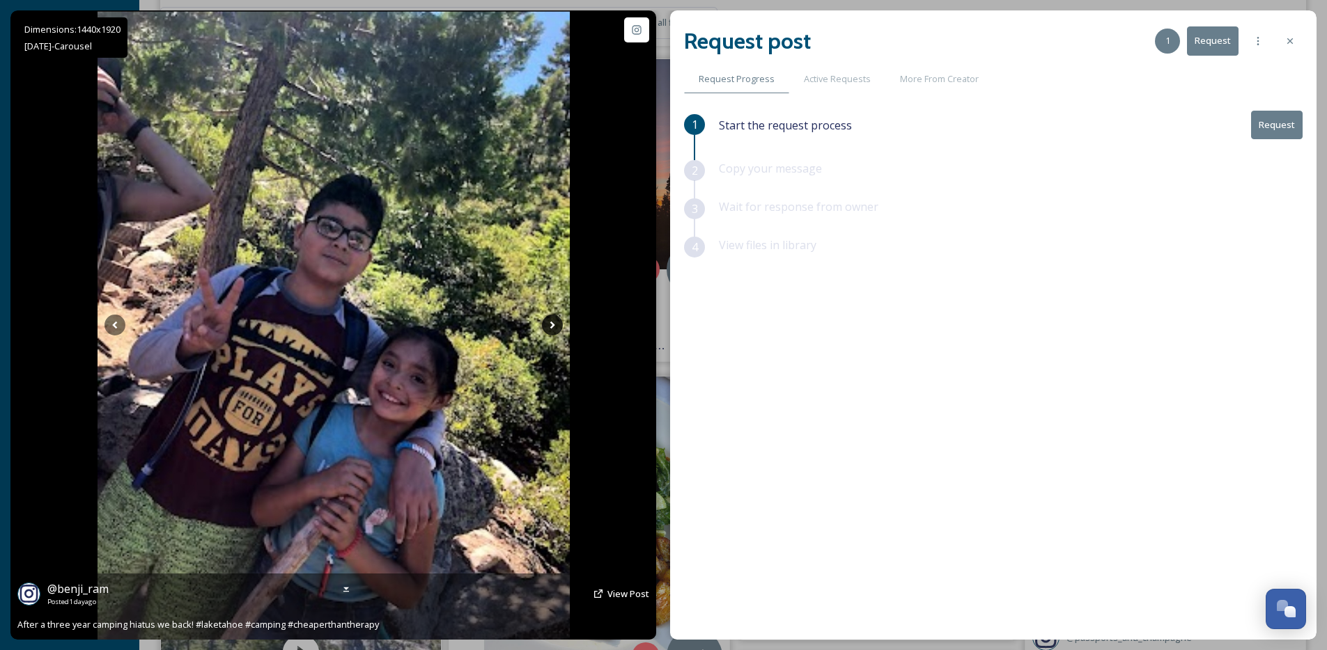
click at [557, 327] on icon at bounding box center [552, 325] width 21 height 21
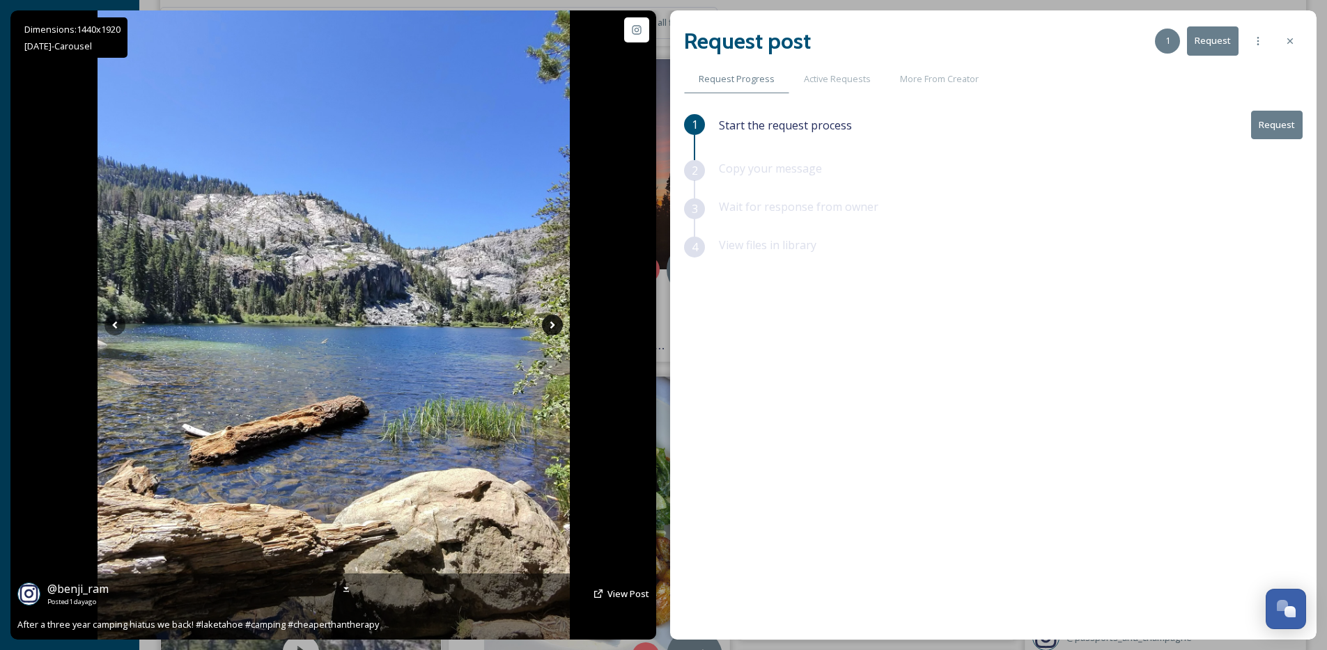
click at [557, 327] on icon at bounding box center [552, 325] width 21 height 21
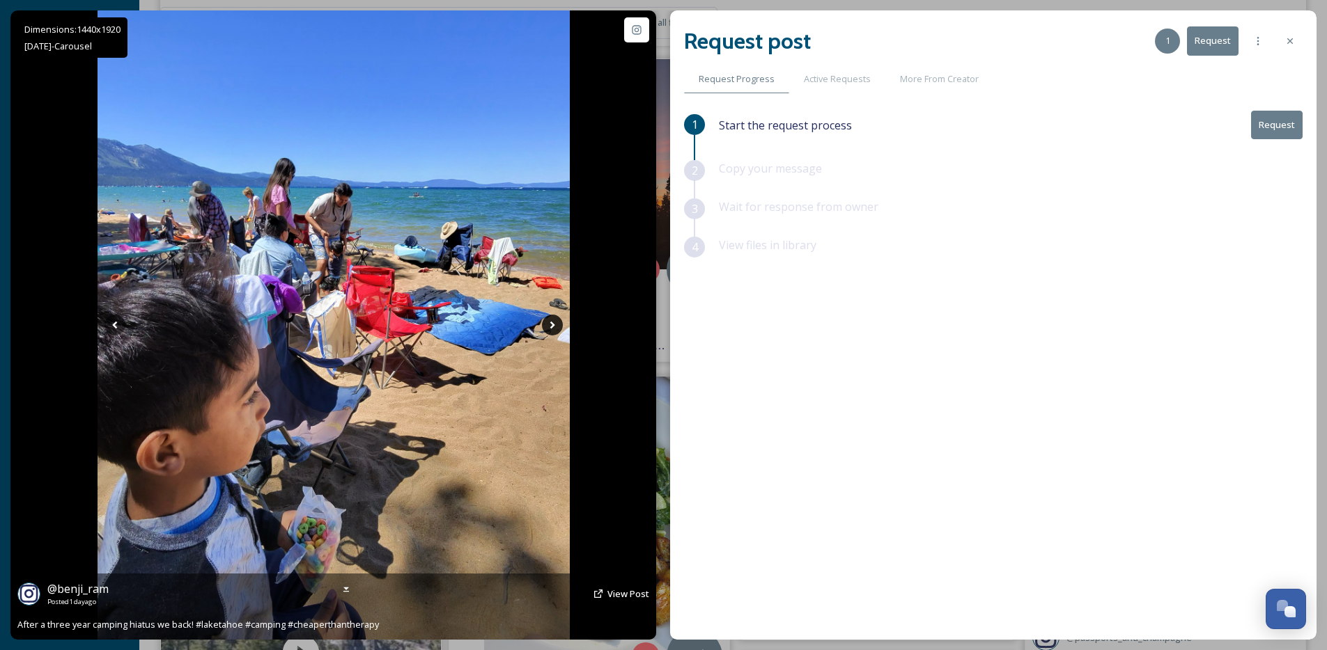
click at [557, 327] on icon at bounding box center [552, 325] width 21 height 21
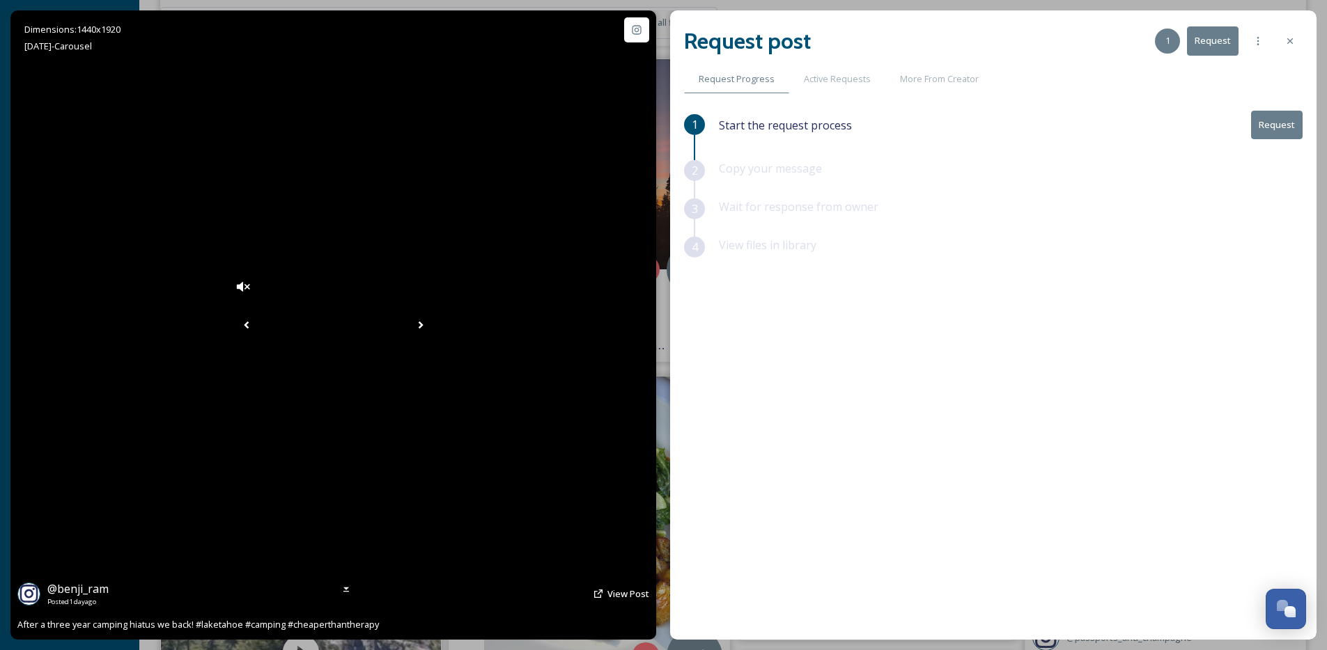
click at [431, 327] on icon at bounding box center [420, 325] width 21 height 21
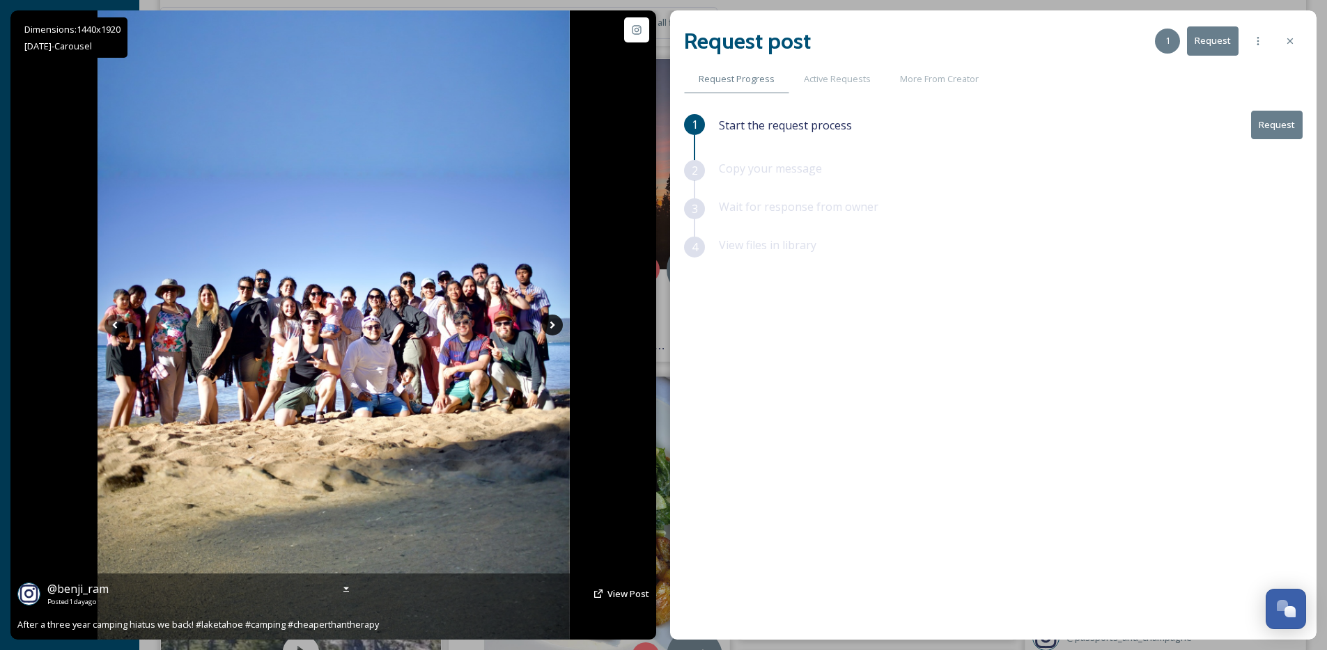
click at [557, 327] on icon at bounding box center [552, 325] width 21 height 21
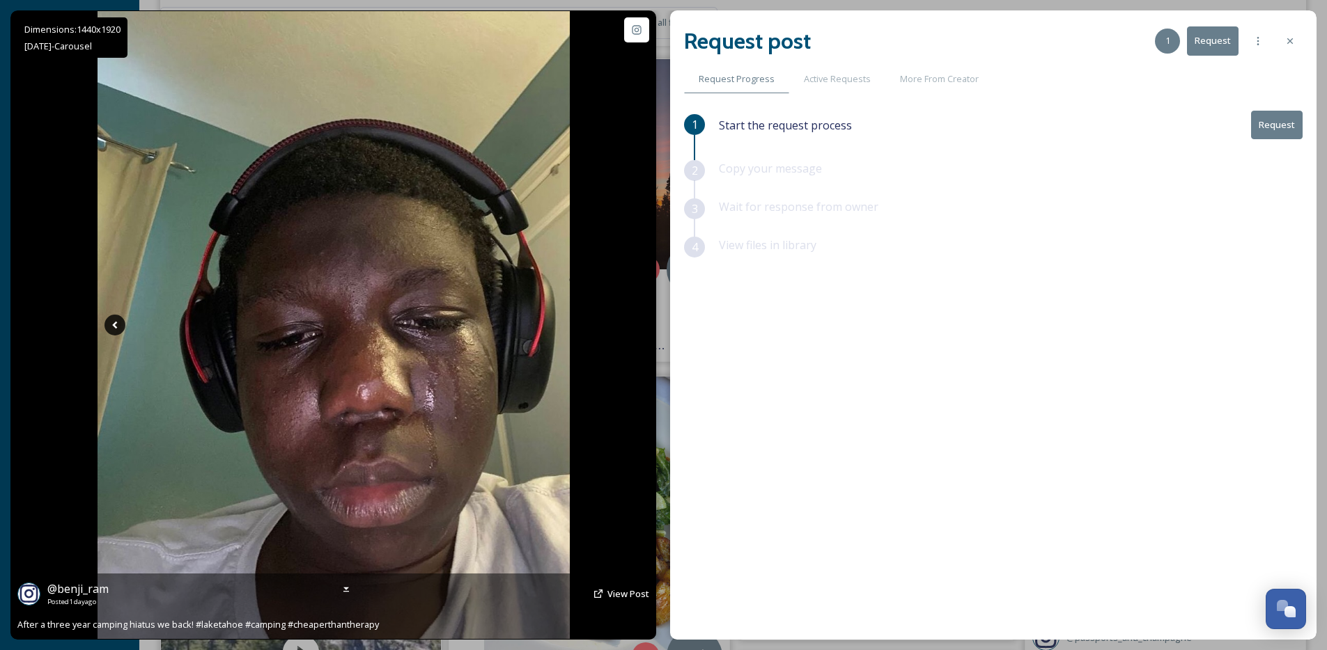
click at [115, 323] on icon at bounding box center [114, 326] width 5 height 8
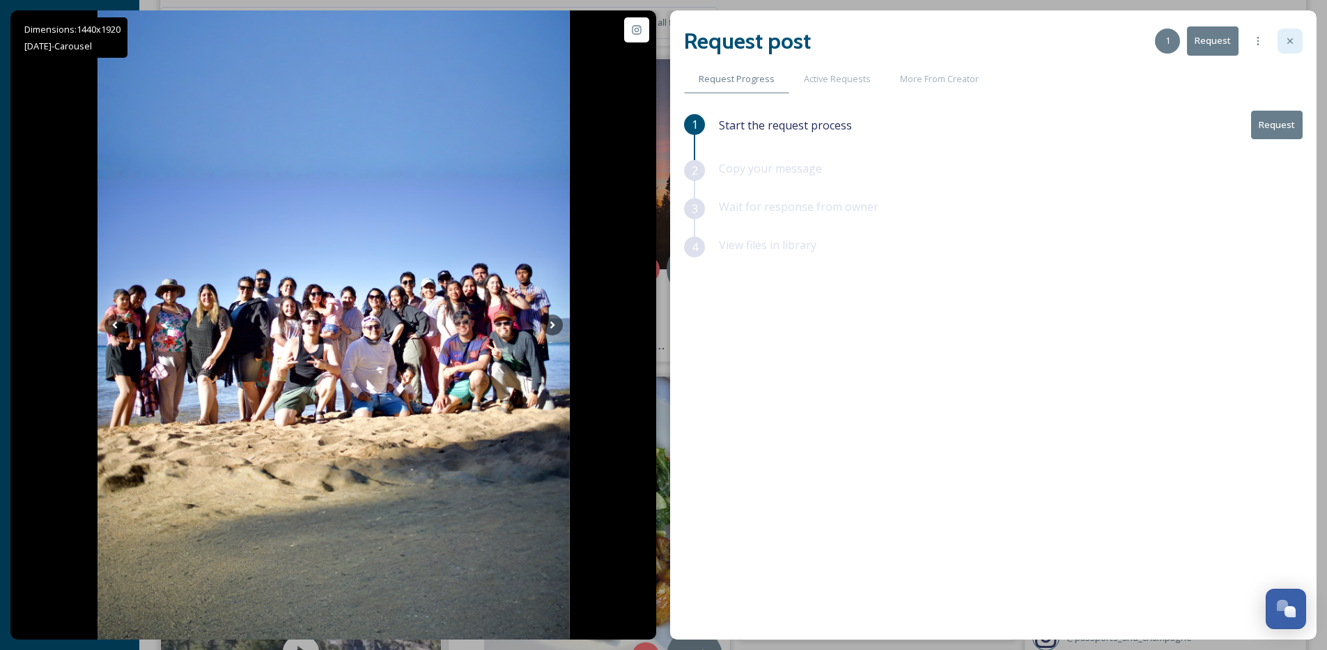
click at [1290, 42] on icon at bounding box center [1289, 41] width 11 height 11
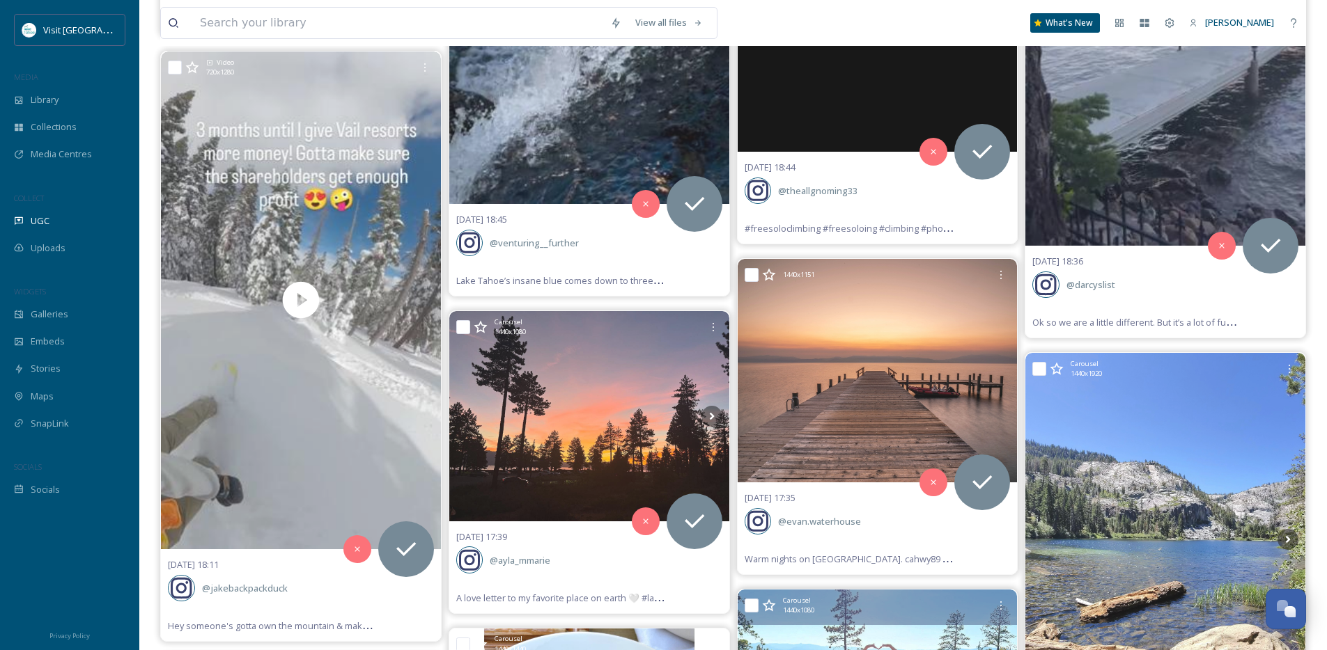
scroll to position [5617, 0]
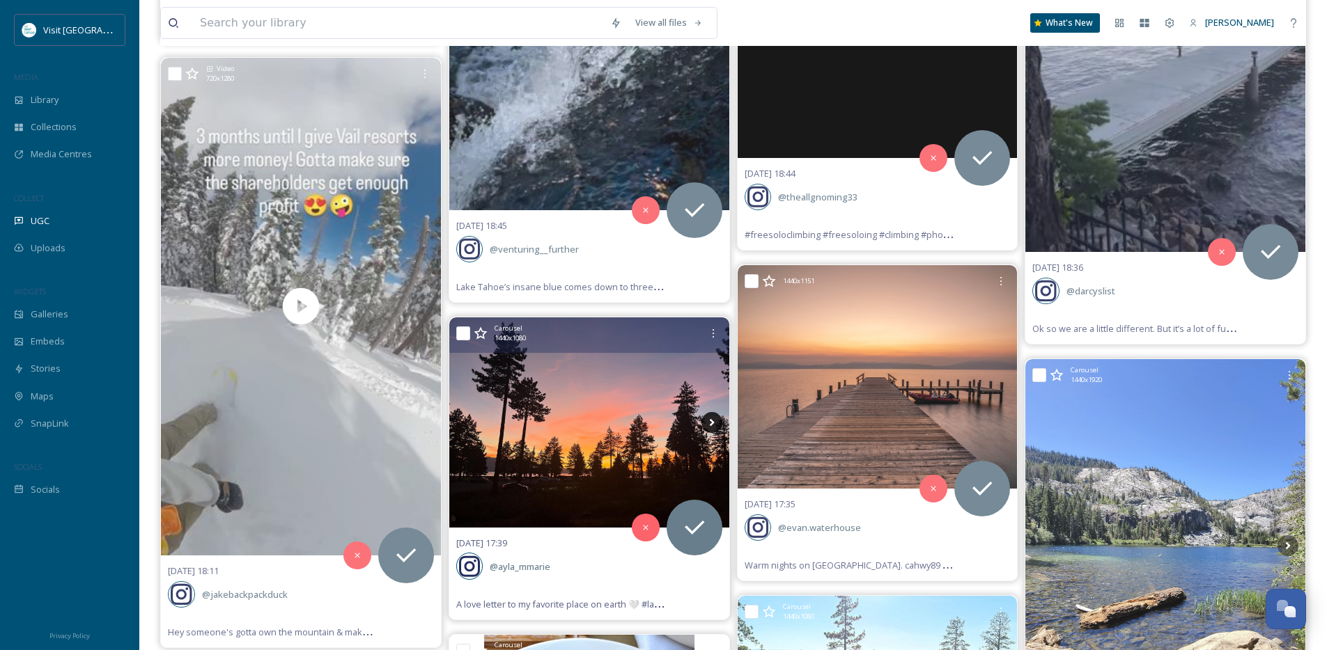
click at [714, 425] on icon at bounding box center [711, 422] width 21 height 21
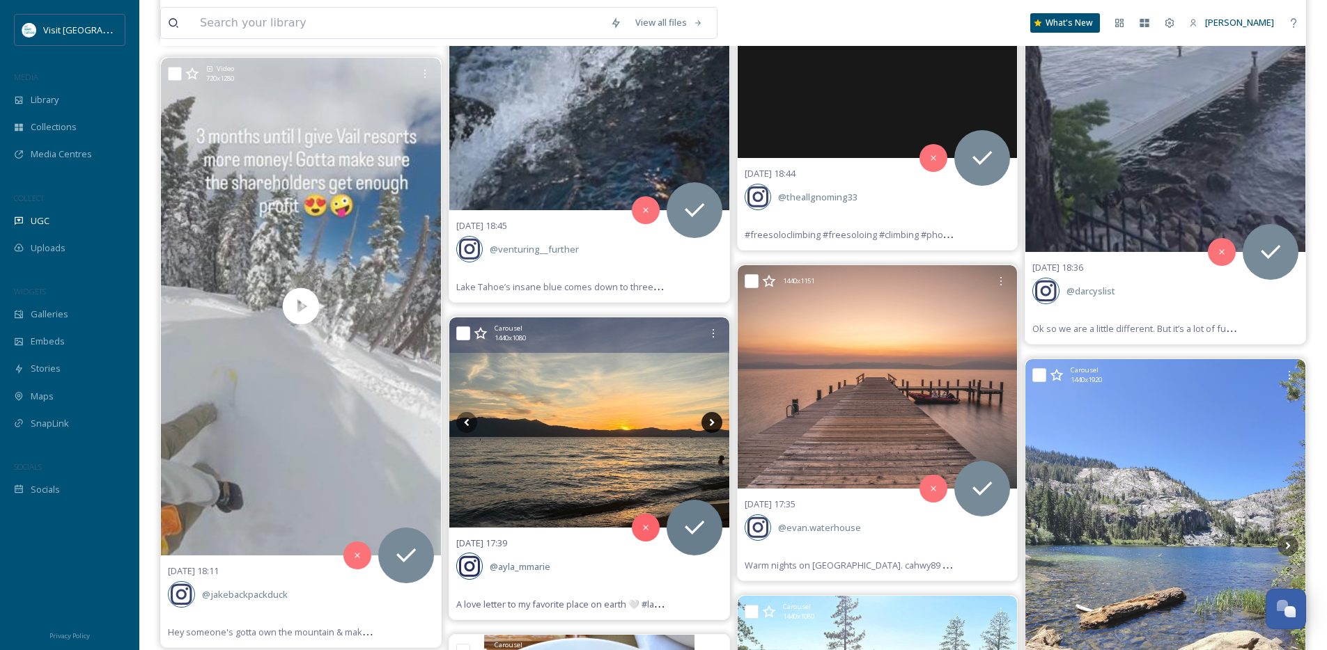
click at [714, 425] on icon at bounding box center [711, 422] width 21 height 21
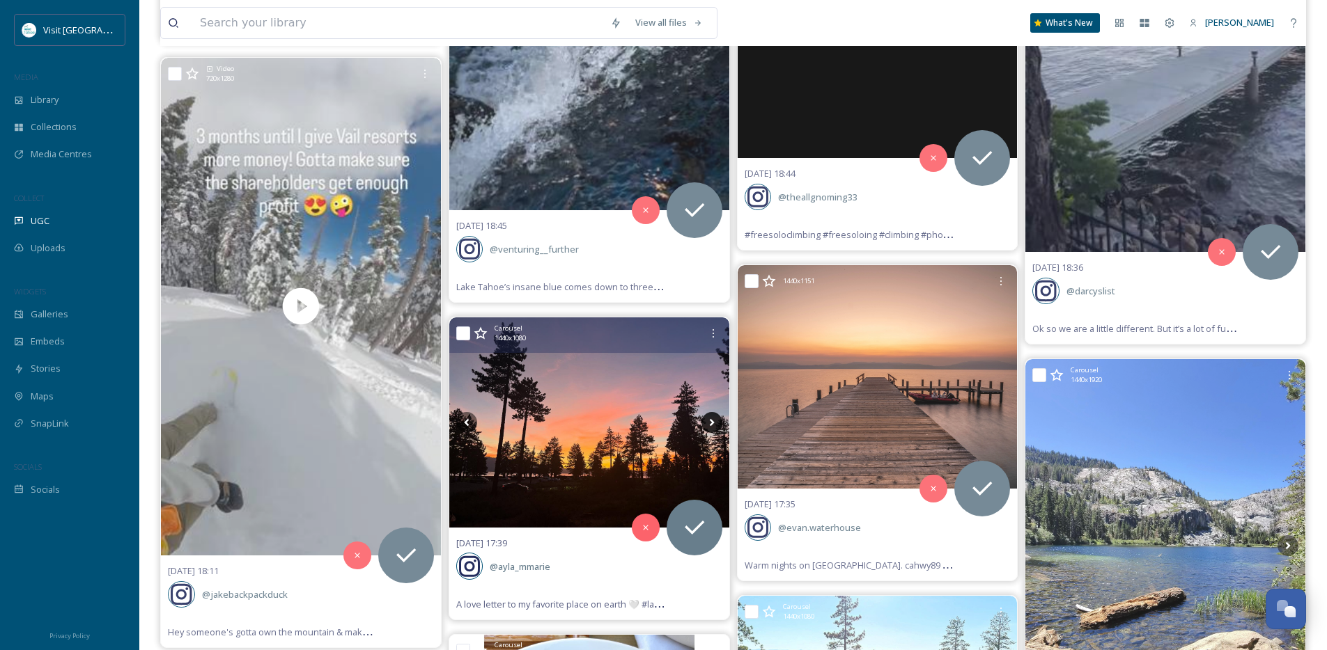
click at [714, 425] on icon at bounding box center [711, 422] width 21 height 21
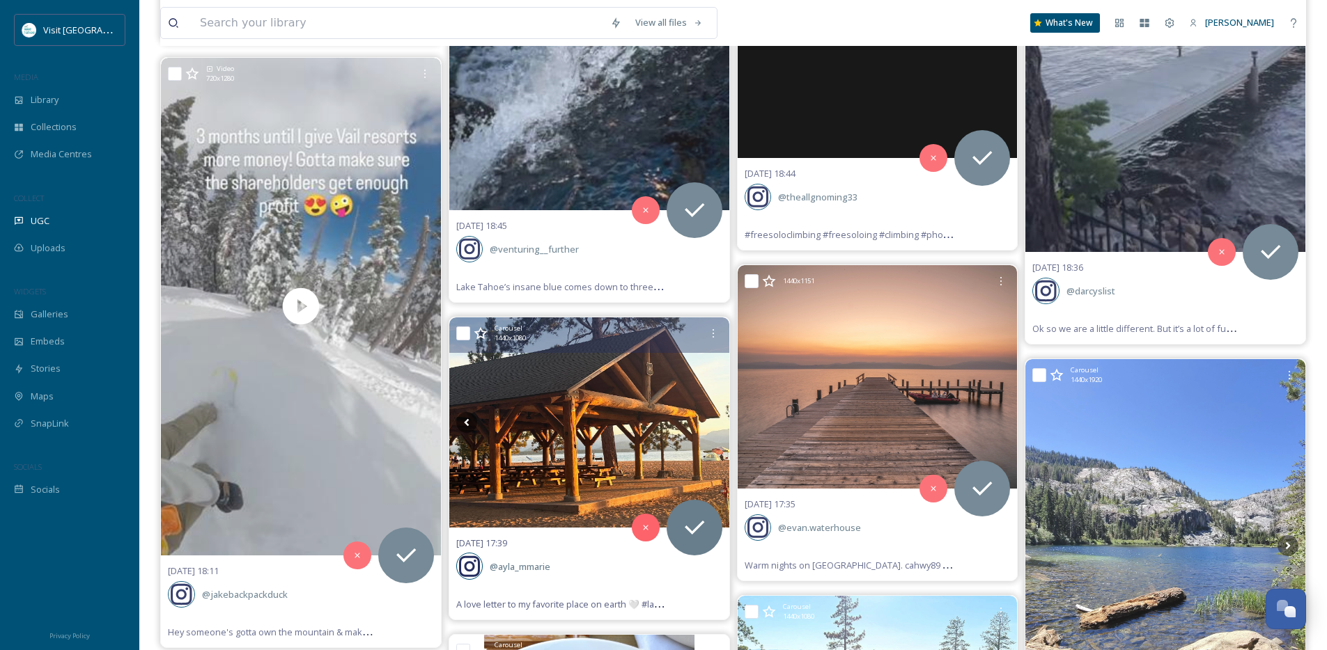
click at [714, 425] on icon at bounding box center [711, 422] width 21 height 21
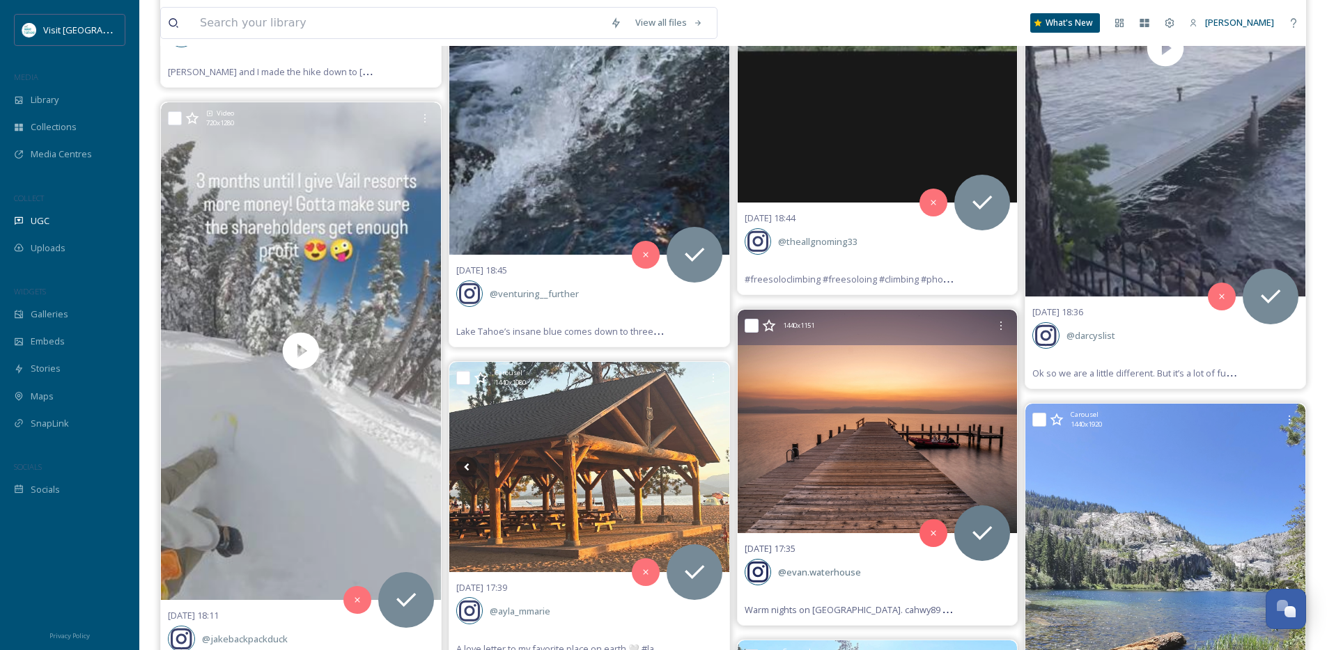
scroll to position [5571, 0]
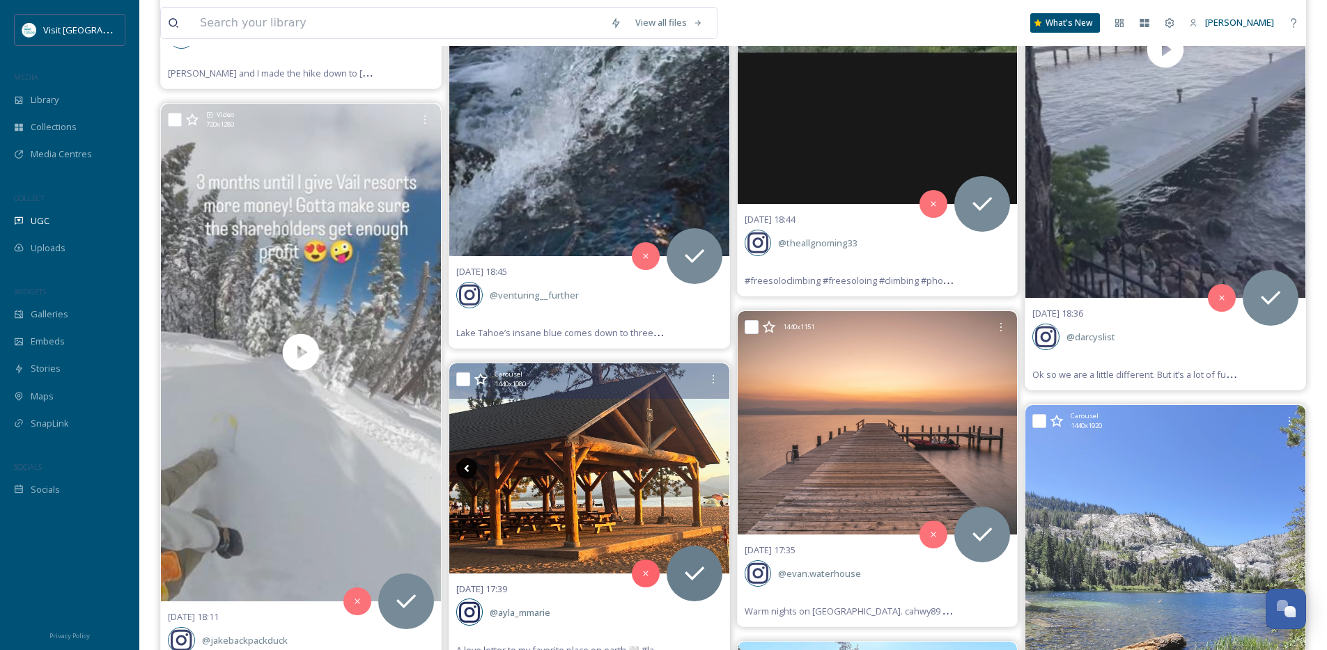
click at [460, 467] on icon at bounding box center [466, 468] width 21 height 21
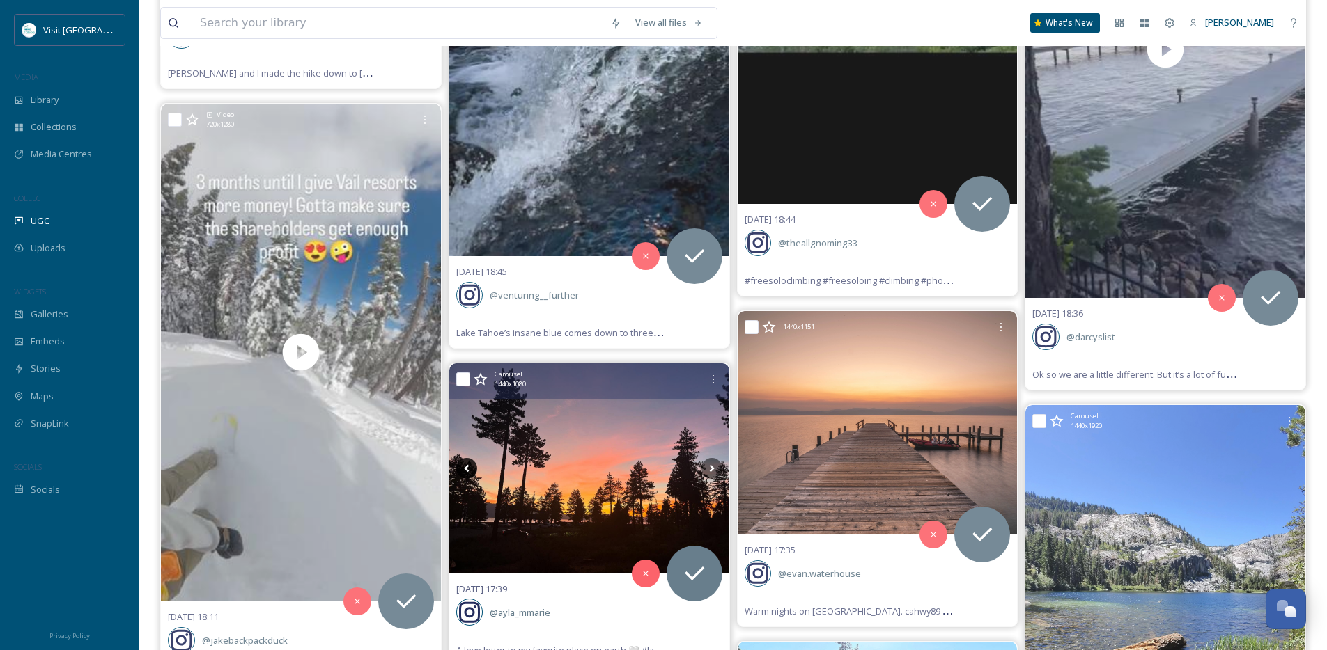
click at [460, 467] on icon at bounding box center [466, 468] width 21 height 21
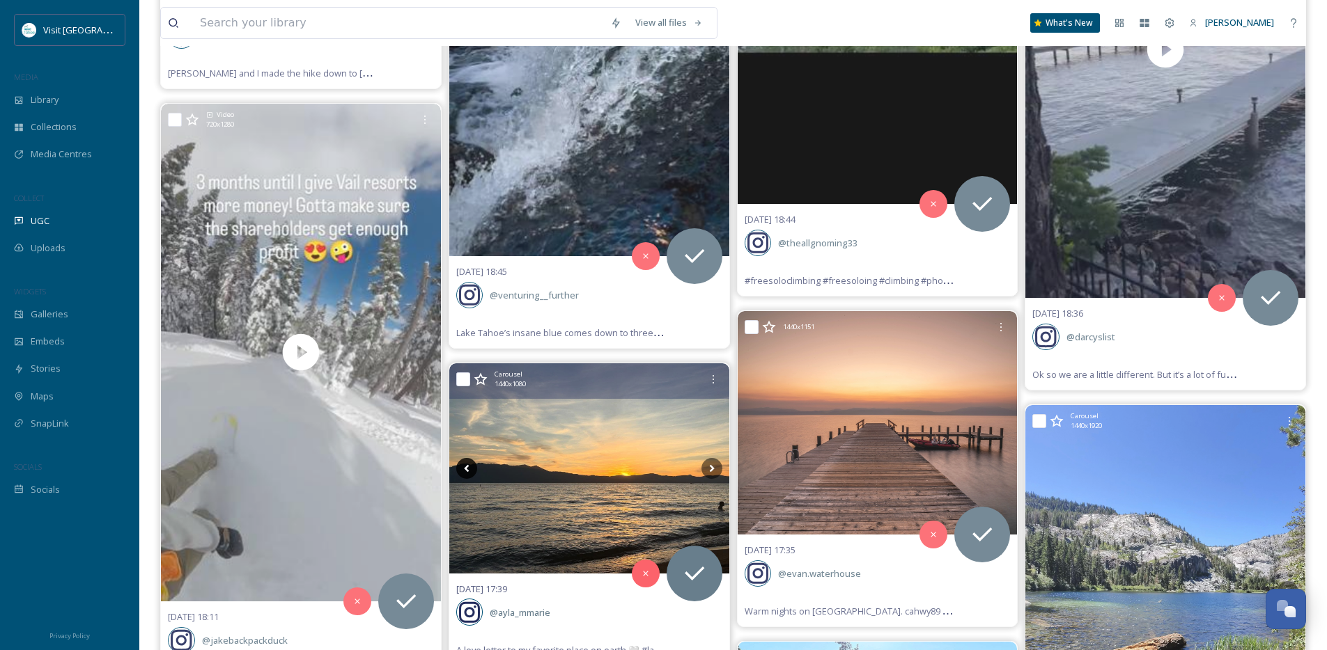
click at [460, 467] on icon at bounding box center [466, 468] width 21 height 21
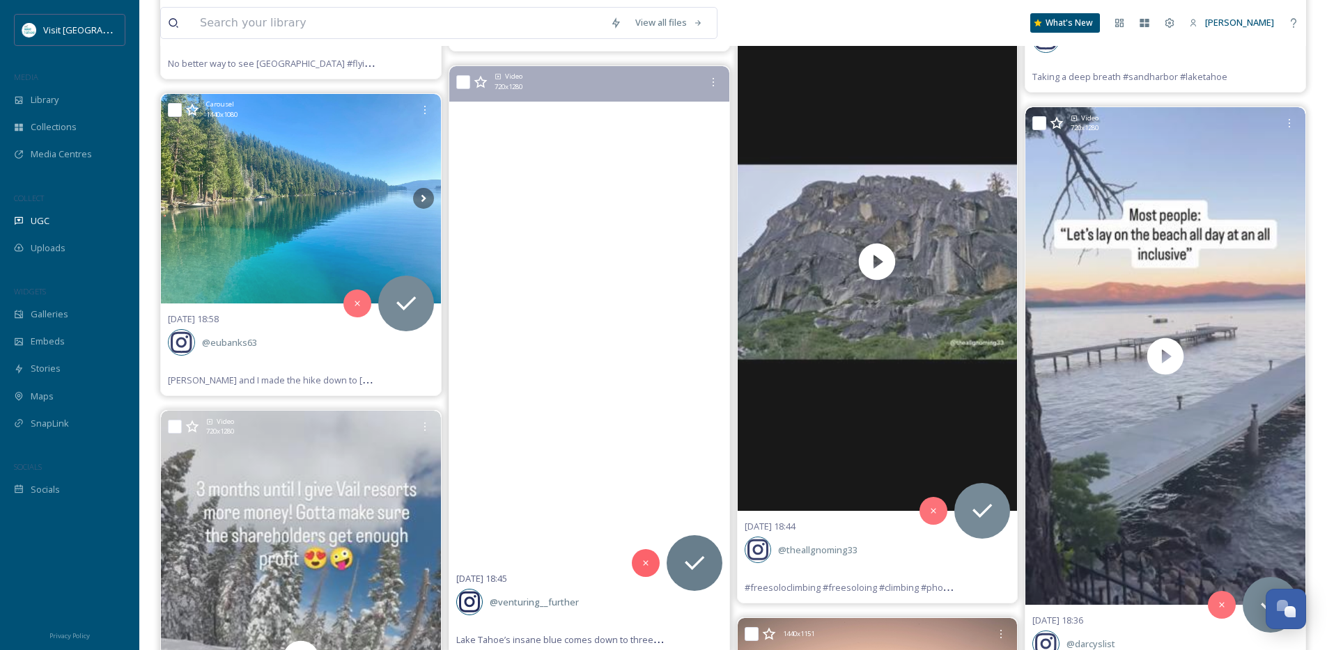
scroll to position [5317, 0]
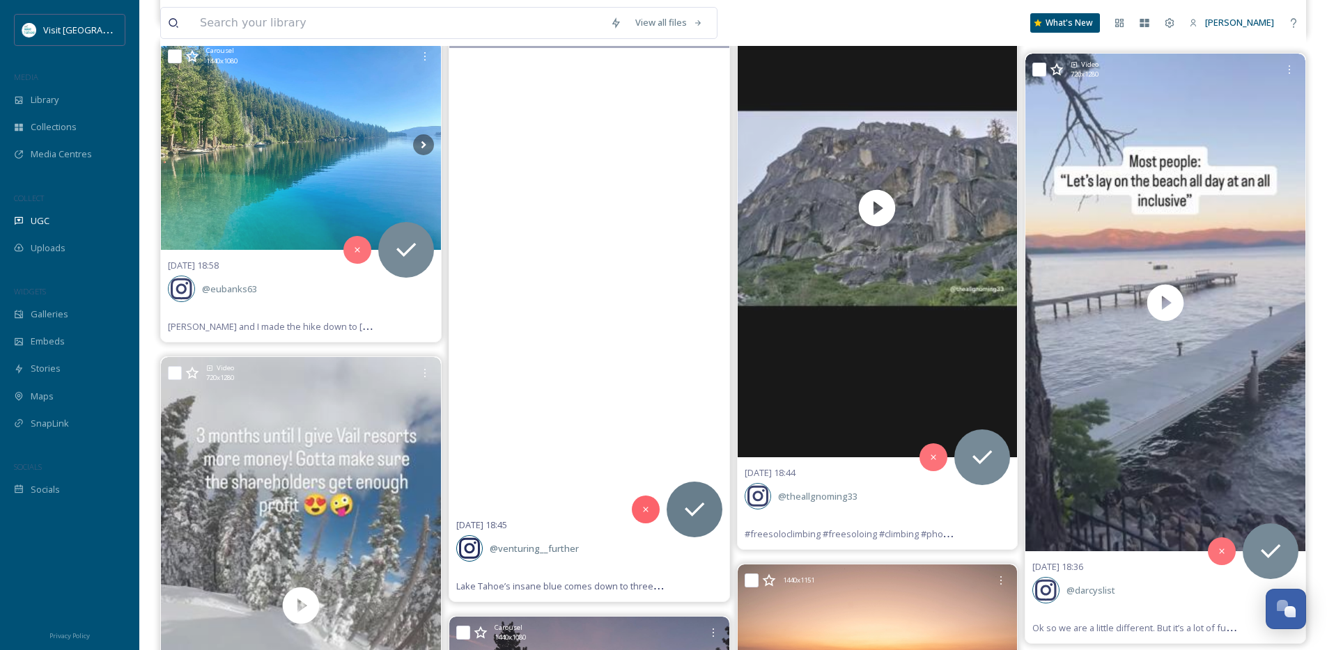
click at [575, 436] on video "Lake Tahoe’s insane blue comes down to three things: its depth, its clarity, an…" at bounding box center [589, 262] width 280 height 498
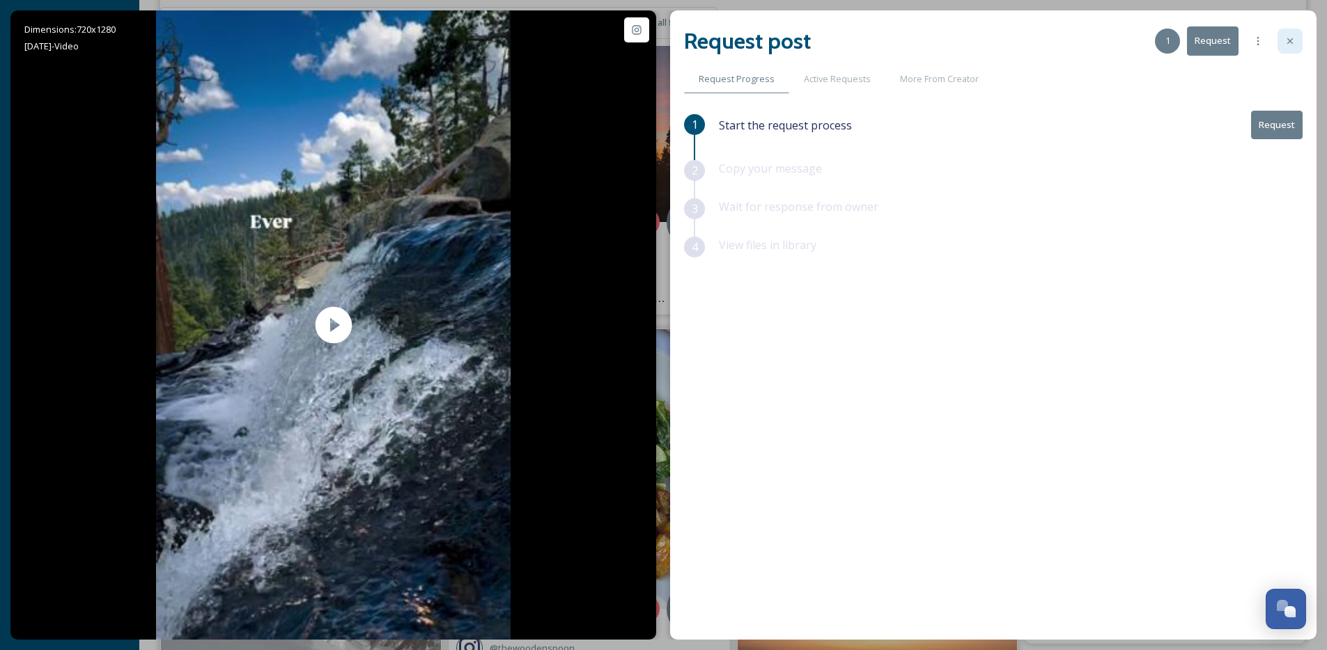
click at [1295, 47] on div at bounding box center [1289, 41] width 25 height 25
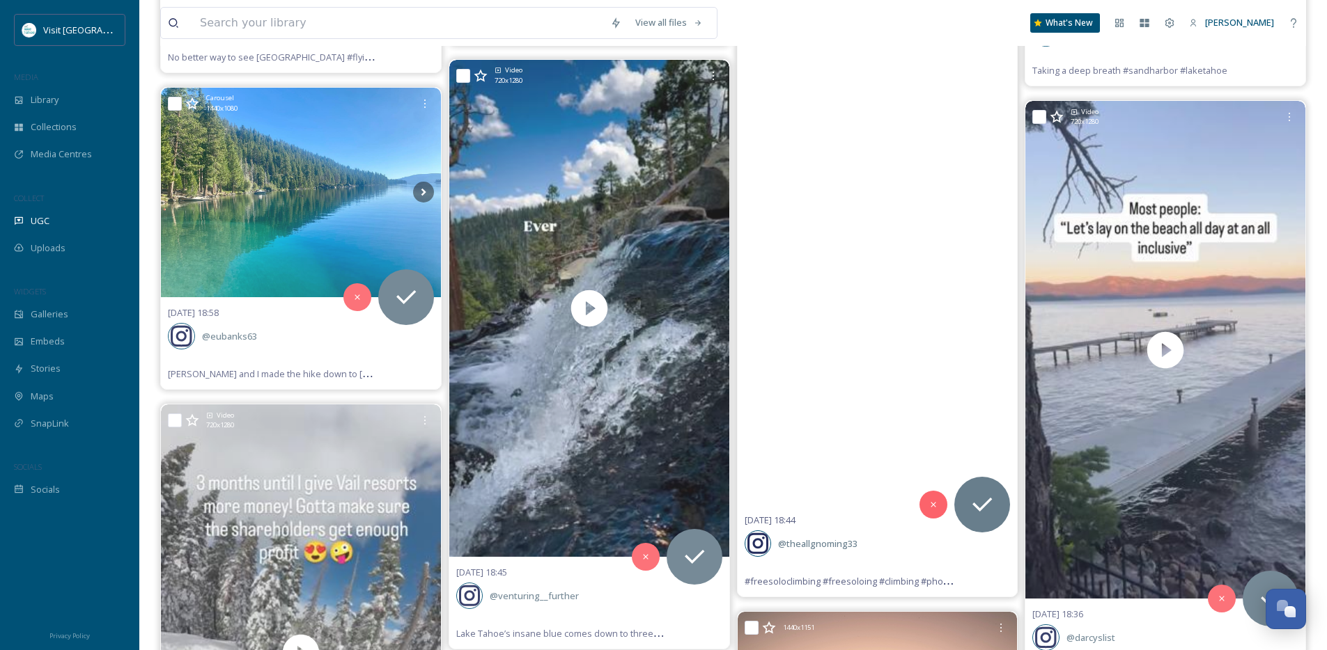
scroll to position [5227, 0]
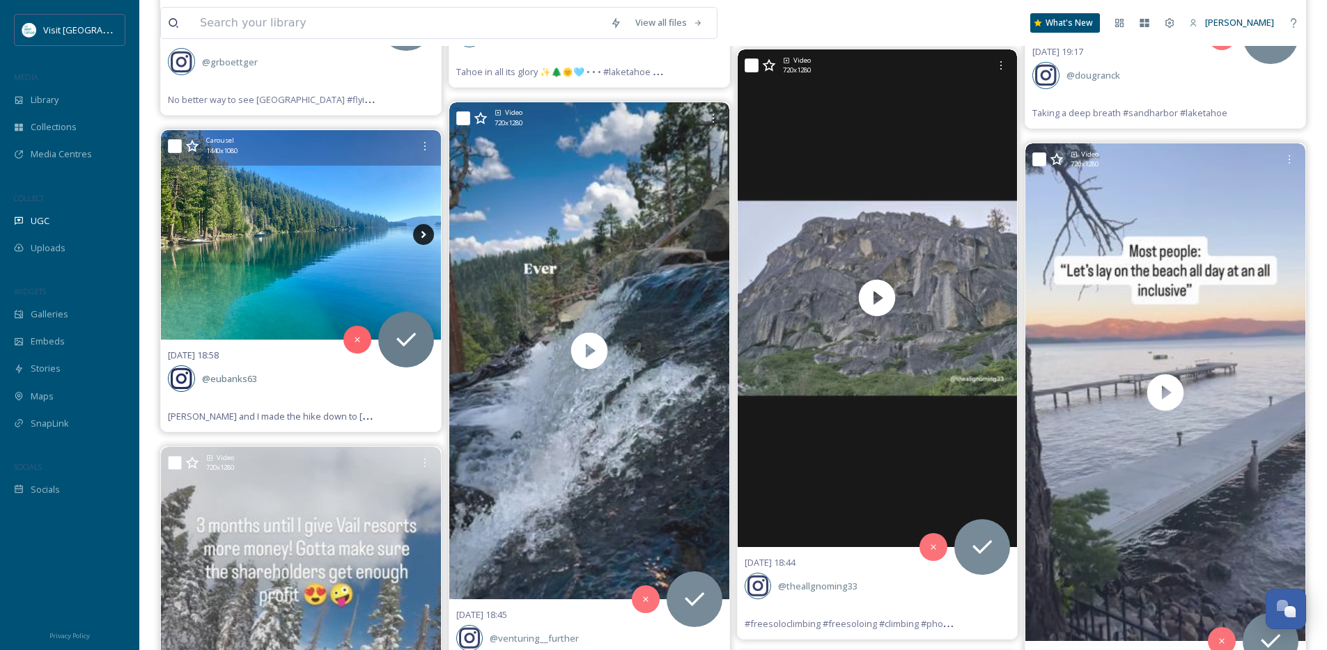
click at [421, 232] on icon at bounding box center [423, 235] width 5 height 8
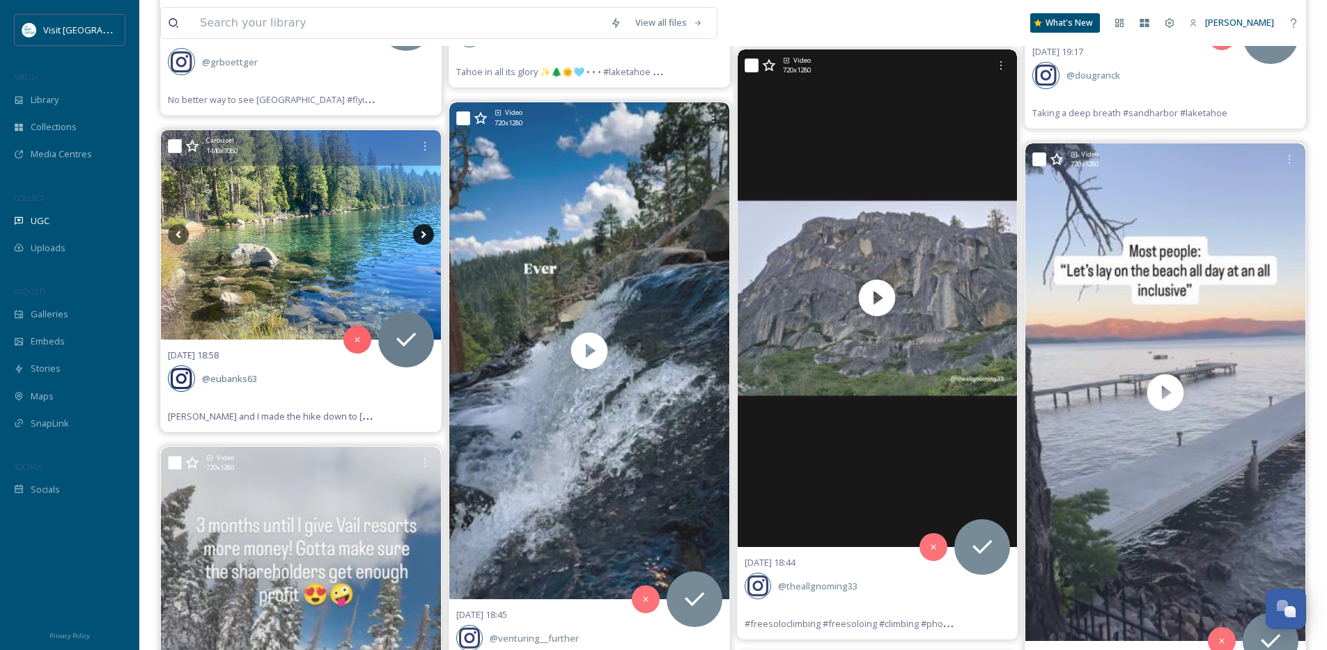
click at [421, 232] on icon at bounding box center [423, 235] width 5 height 8
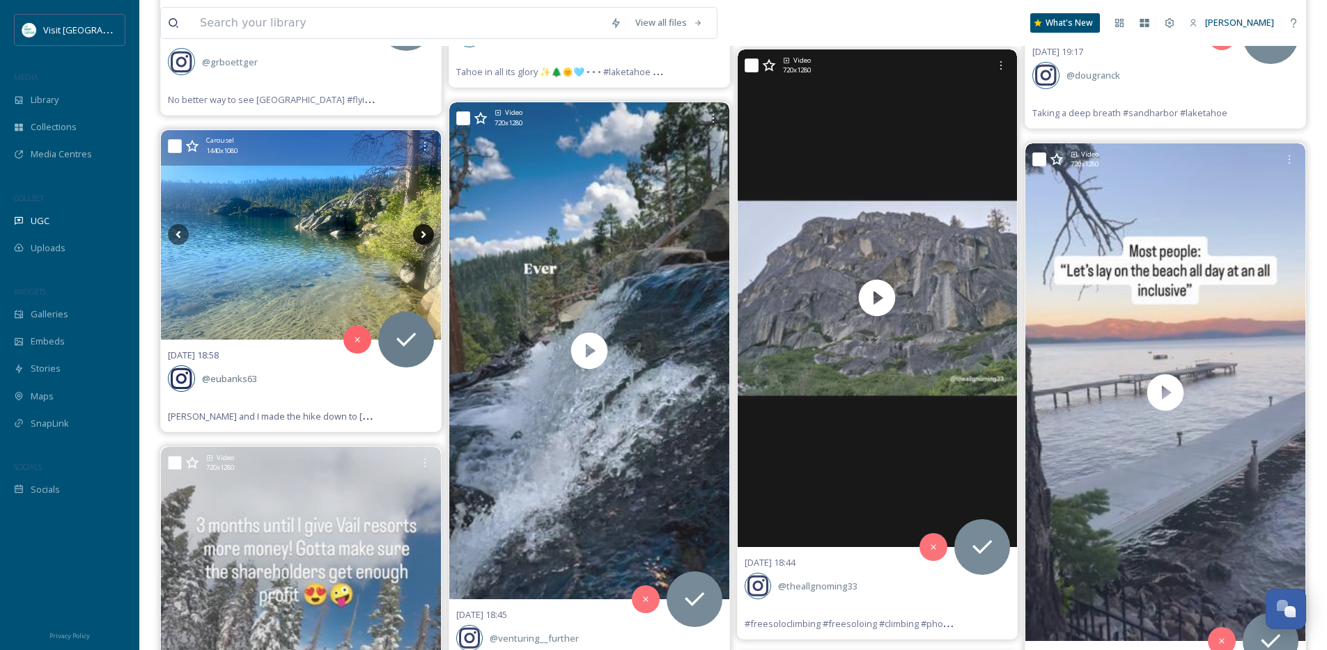
click at [421, 232] on icon at bounding box center [423, 235] width 5 height 8
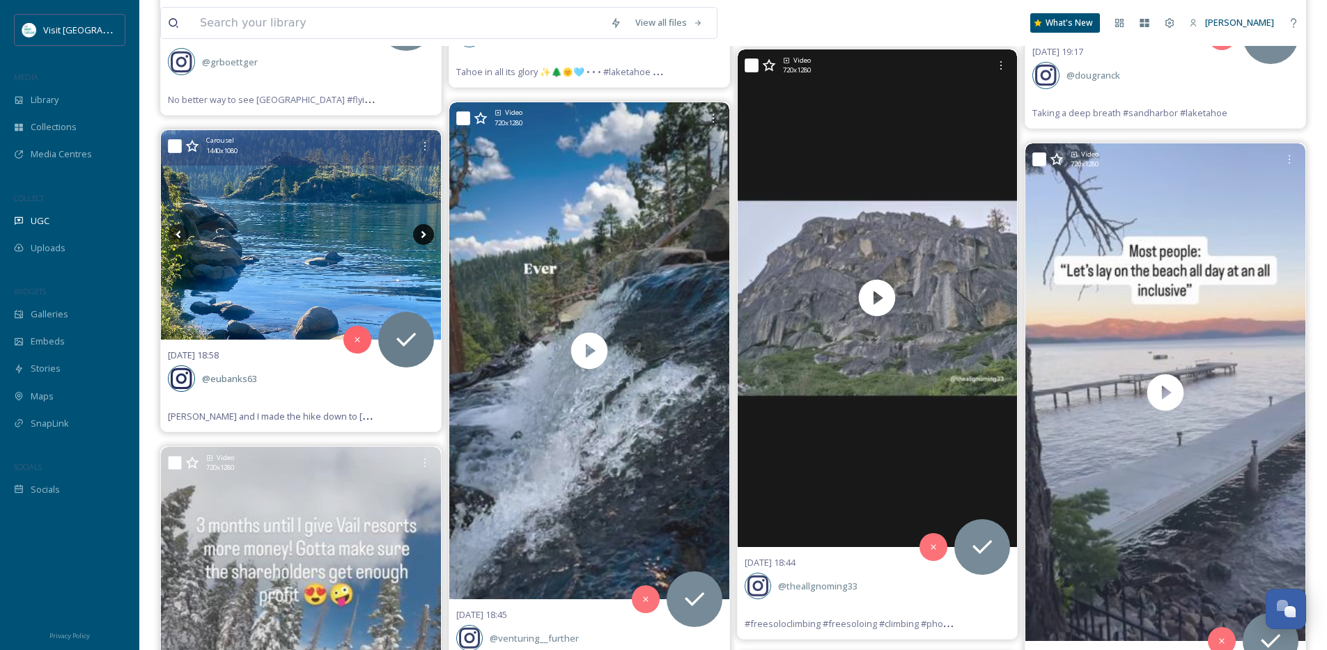
click at [421, 232] on icon at bounding box center [423, 235] width 5 height 8
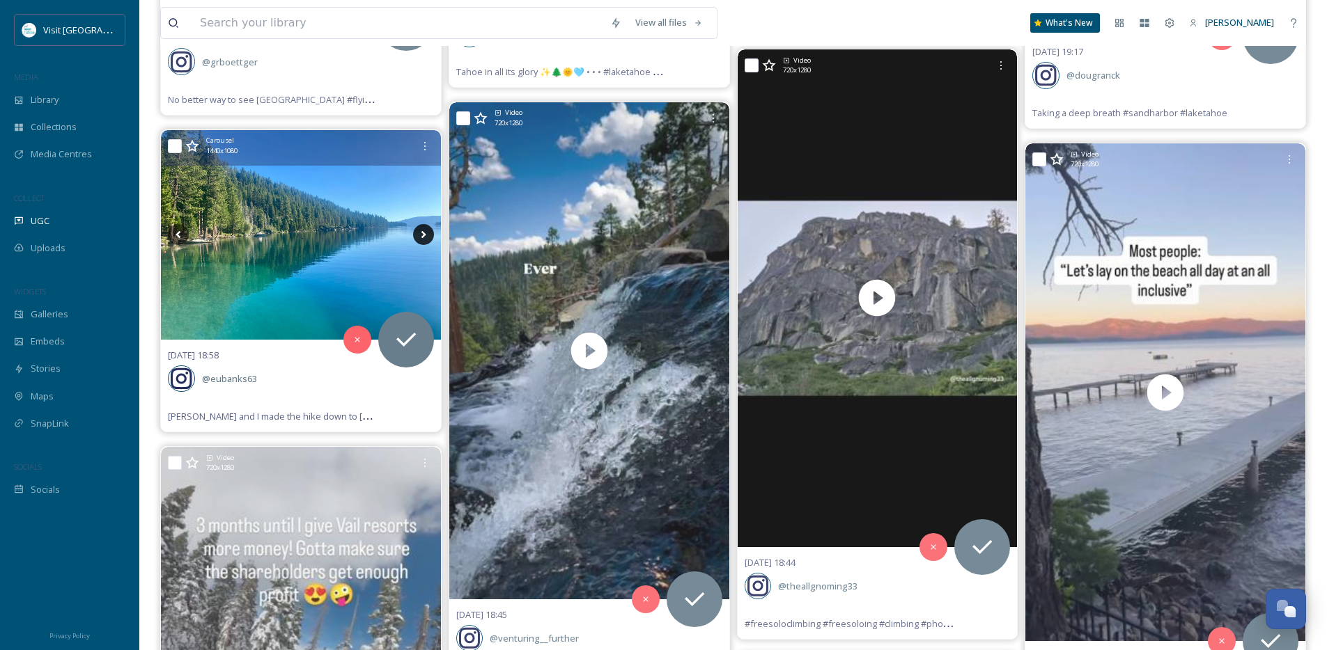
click at [421, 232] on icon at bounding box center [423, 235] width 5 height 8
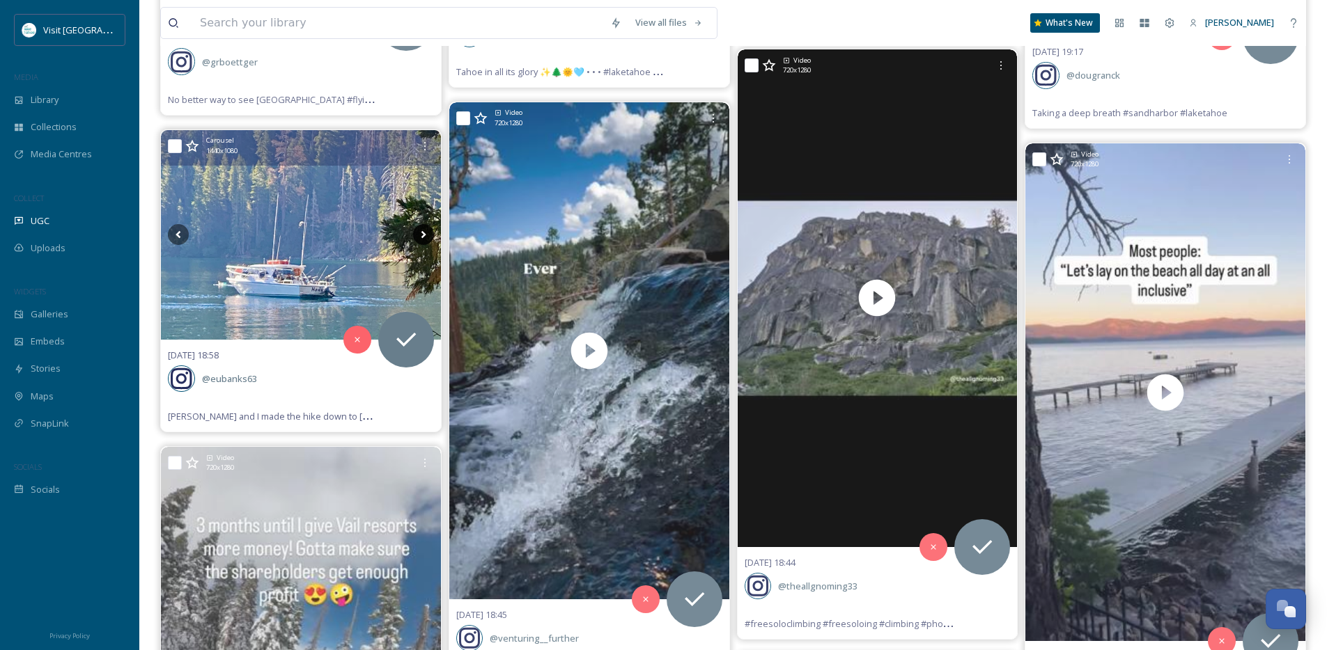
click at [421, 232] on icon at bounding box center [423, 235] width 5 height 8
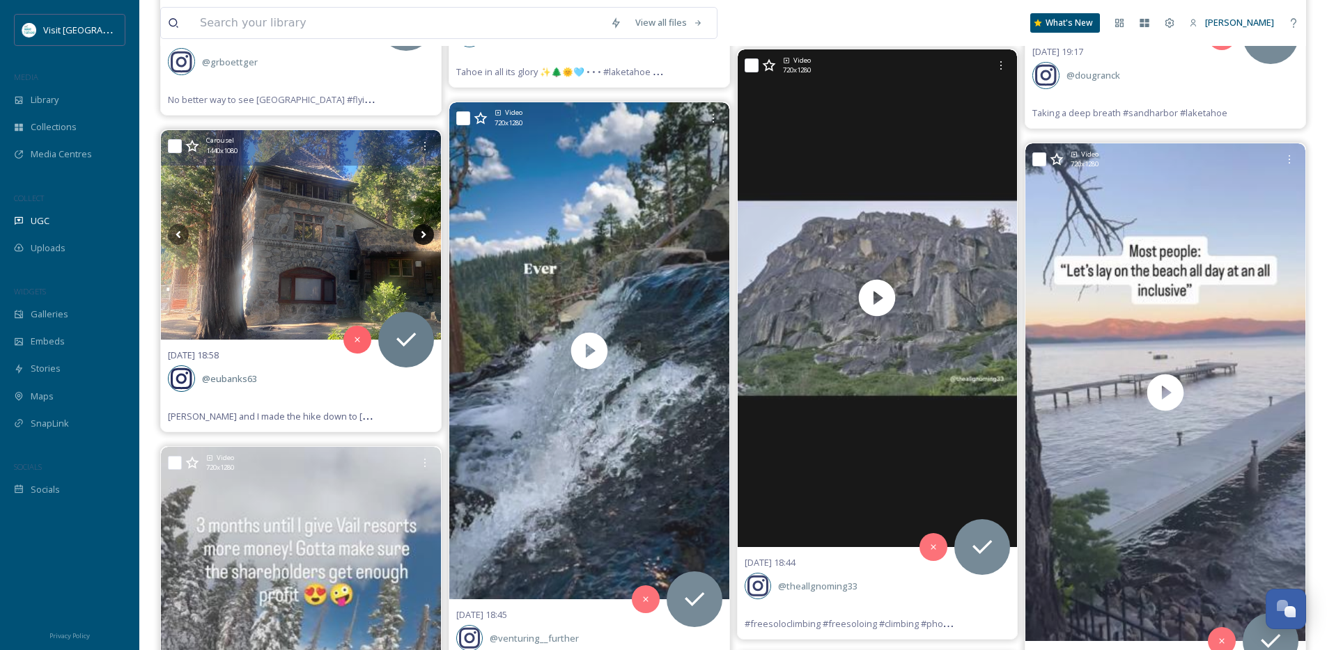
click at [421, 232] on icon at bounding box center [423, 235] width 5 height 8
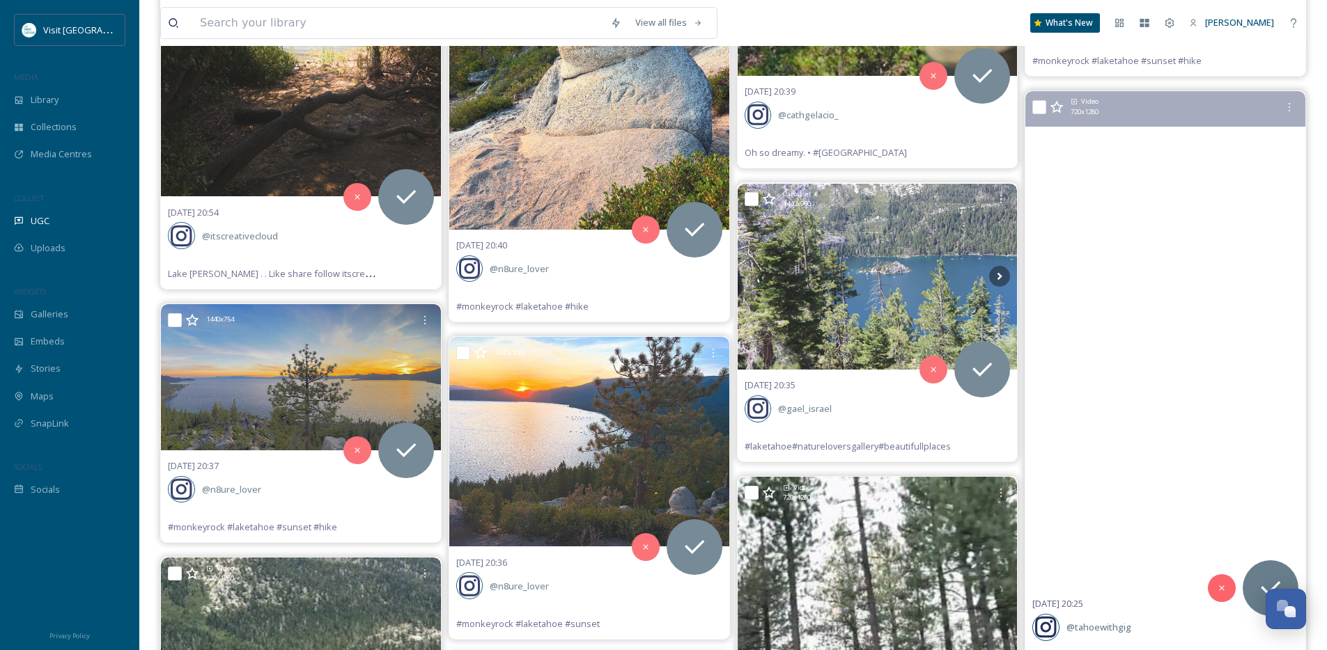
scroll to position [4193, 0]
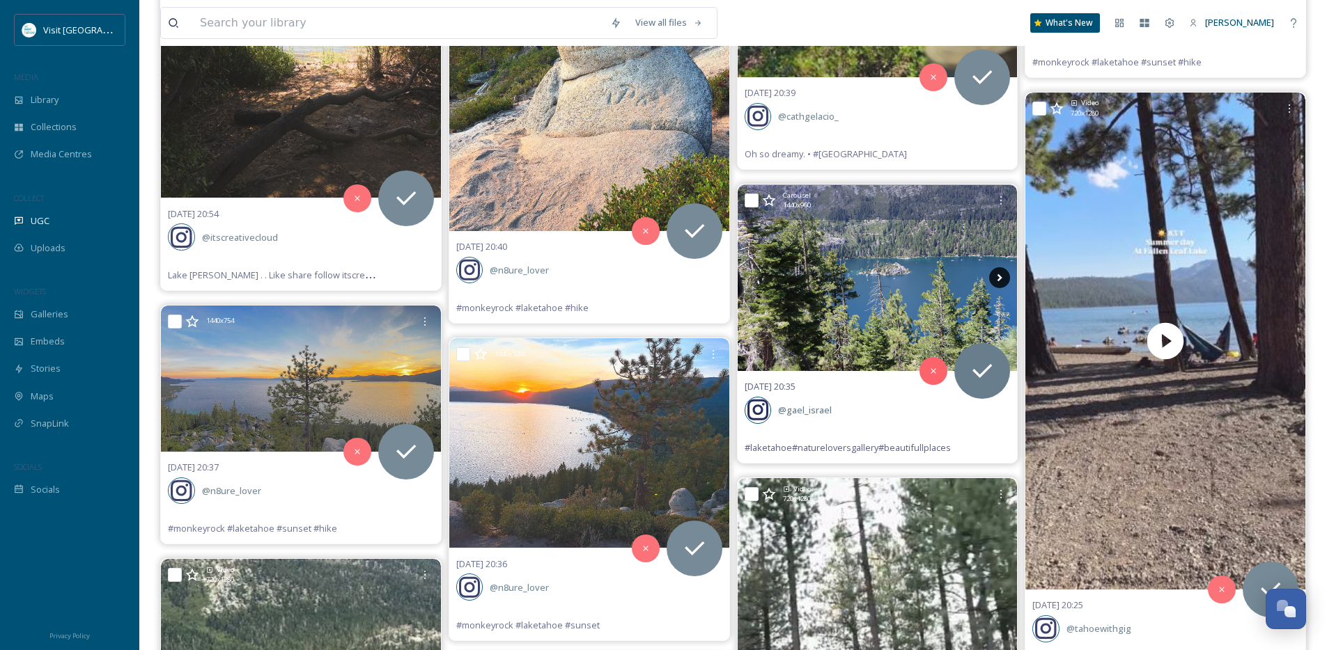
click at [1005, 278] on icon at bounding box center [999, 277] width 21 height 21
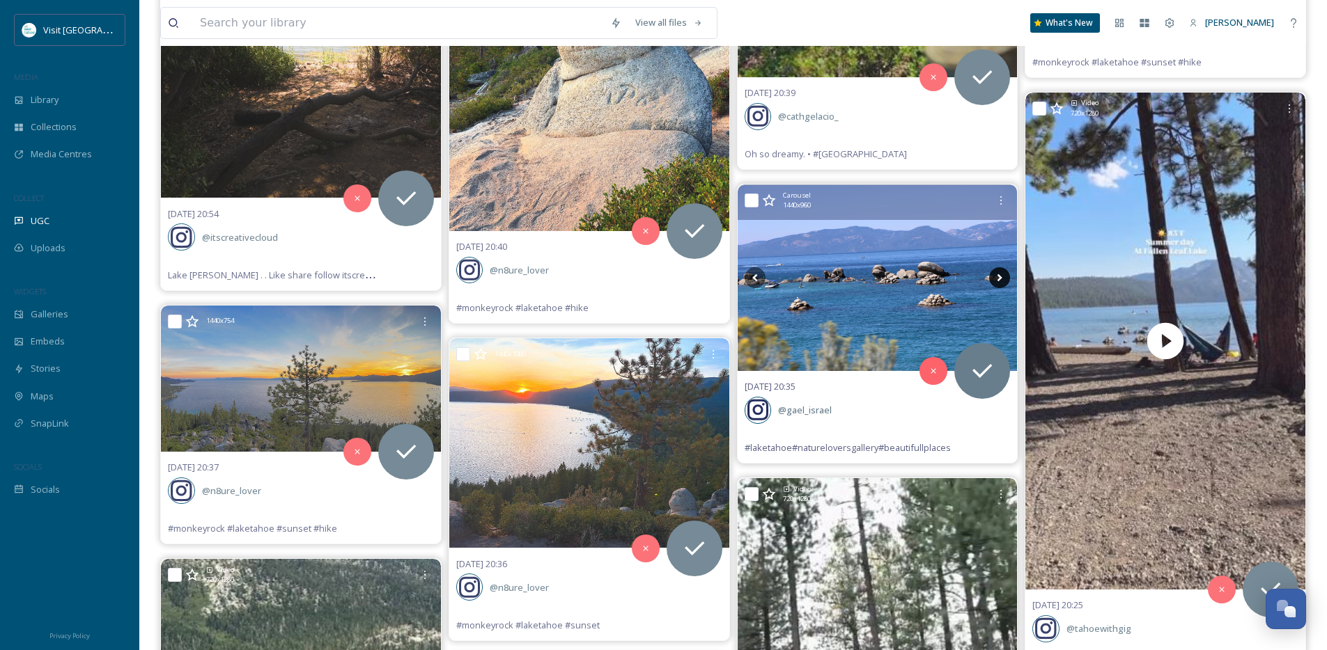
click at [1005, 278] on icon at bounding box center [999, 277] width 21 height 21
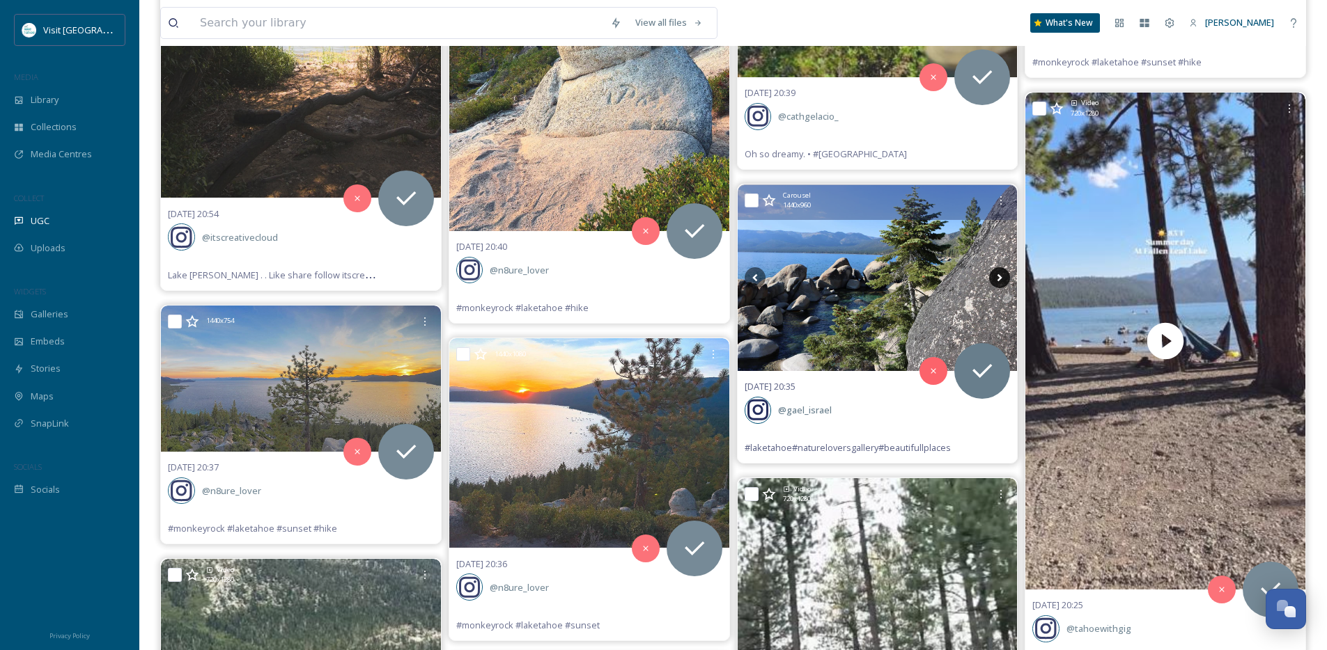
click at [1005, 278] on icon at bounding box center [999, 277] width 21 height 21
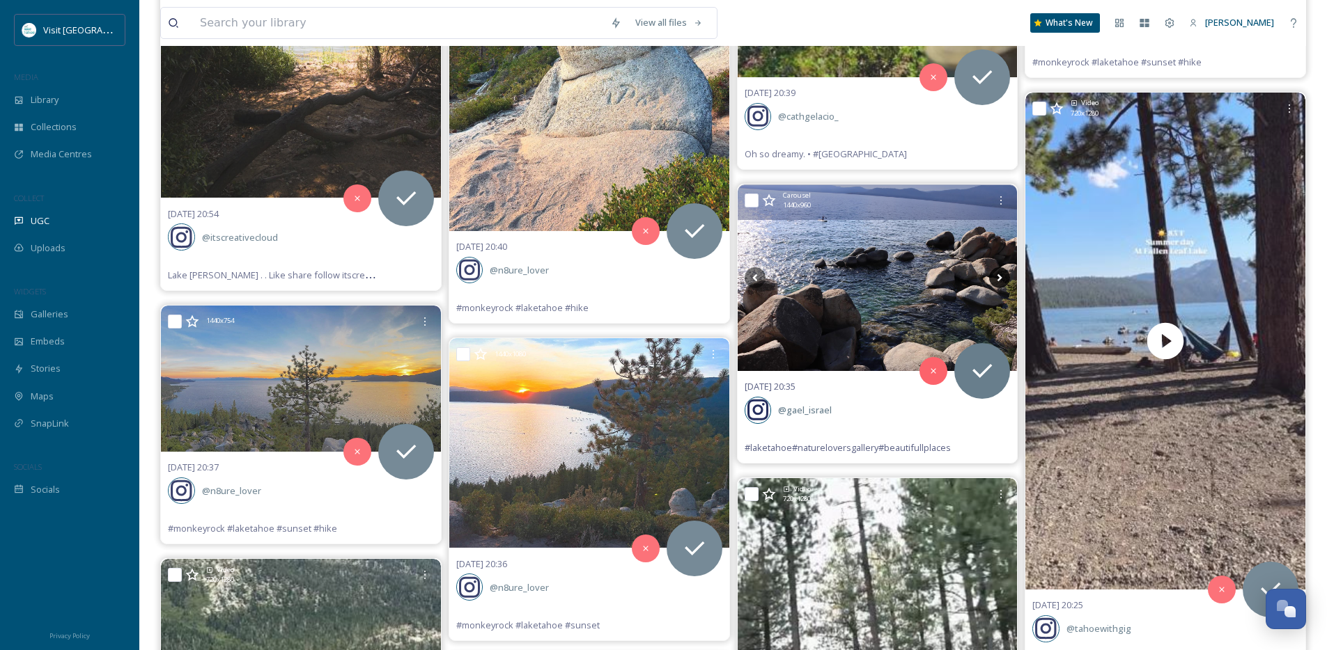
click at [1005, 278] on icon at bounding box center [999, 277] width 21 height 21
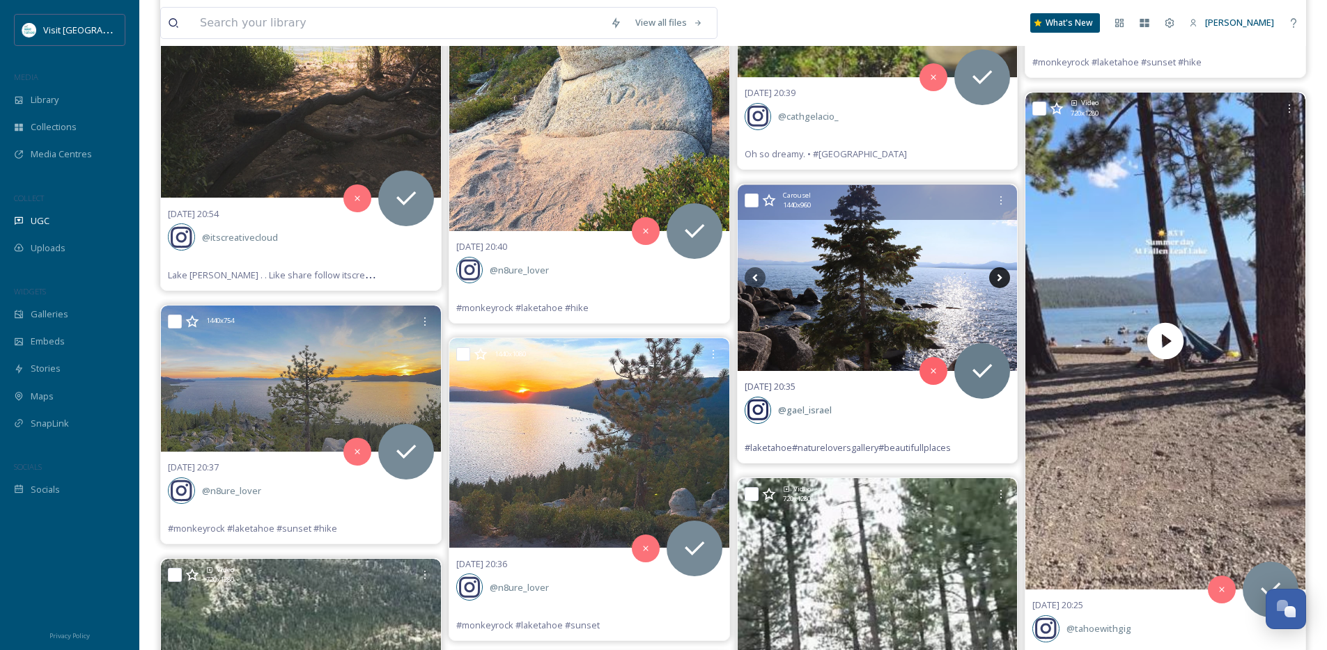
click at [1005, 278] on icon at bounding box center [999, 277] width 21 height 21
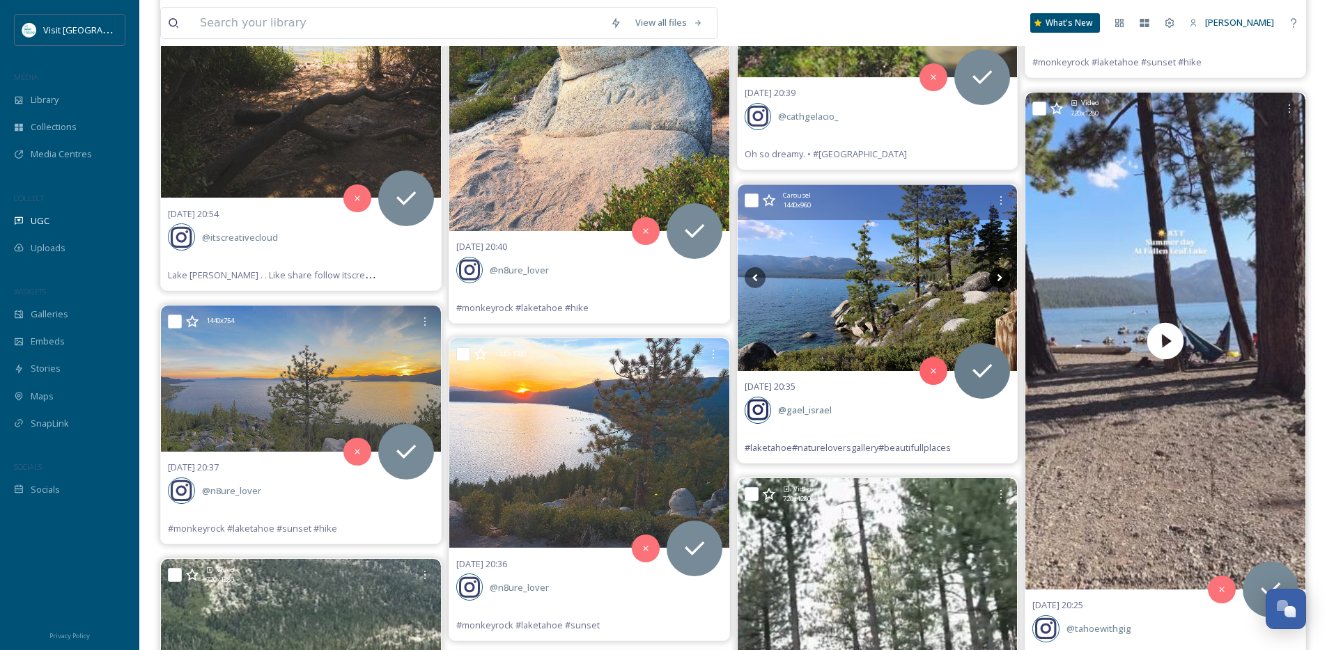
click at [1005, 278] on icon at bounding box center [999, 277] width 21 height 21
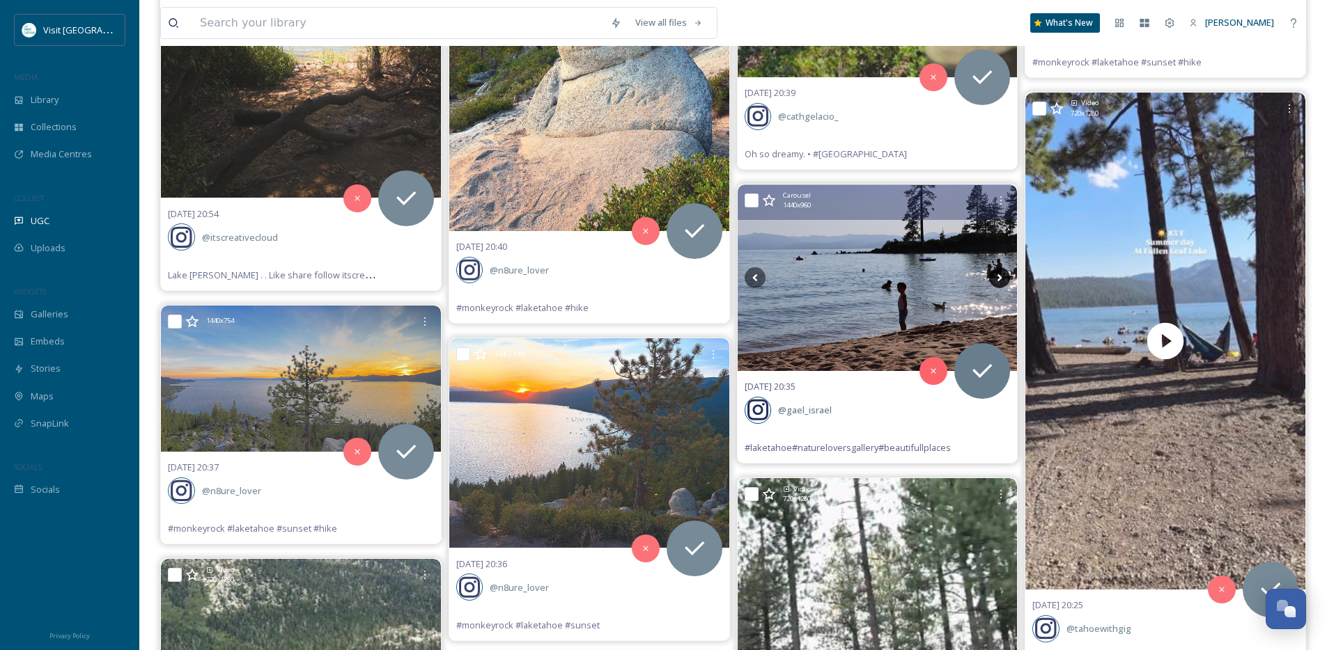
click at [1005, 278] on icon at bounding box center [999, 277] width 21 height 21
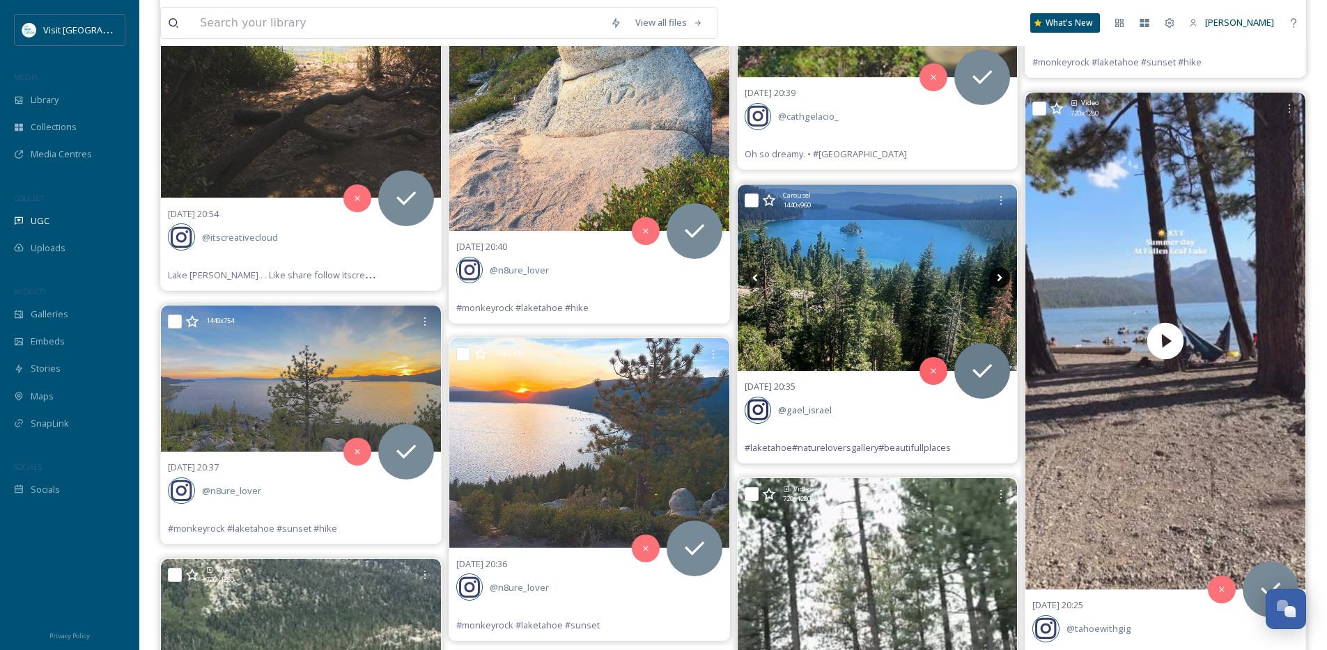
click at [1005, 278] on icon at bounding box center [999, 277] width 21 height 21
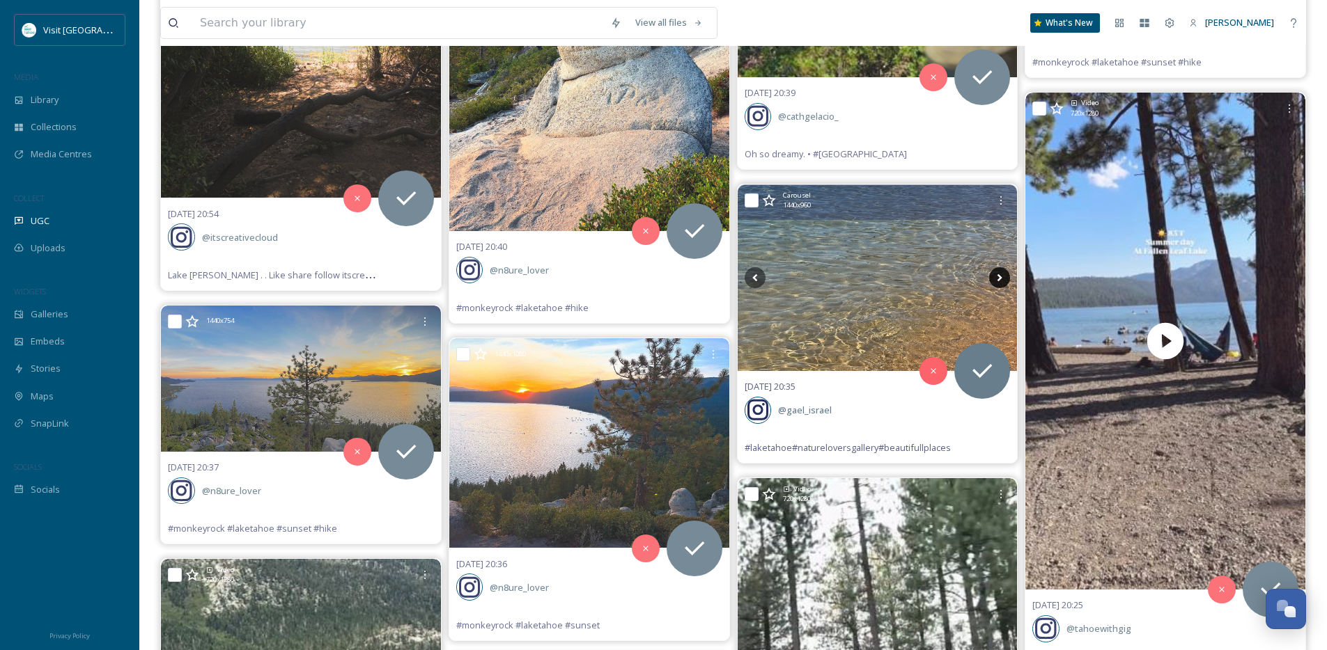
click at [1005, 278] on icon at bounding box center [999, 277] width 21 height 21
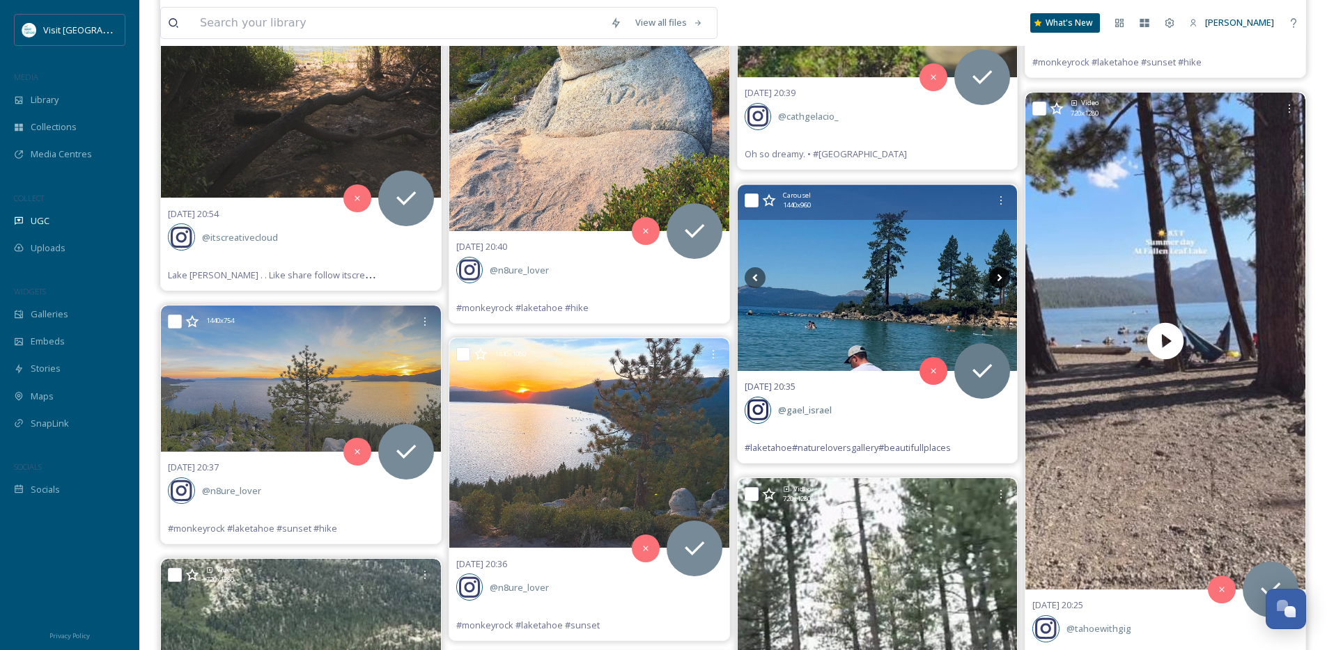
click at [1005, 278] on icon at bounding box center [999, 277] width 21 height 21
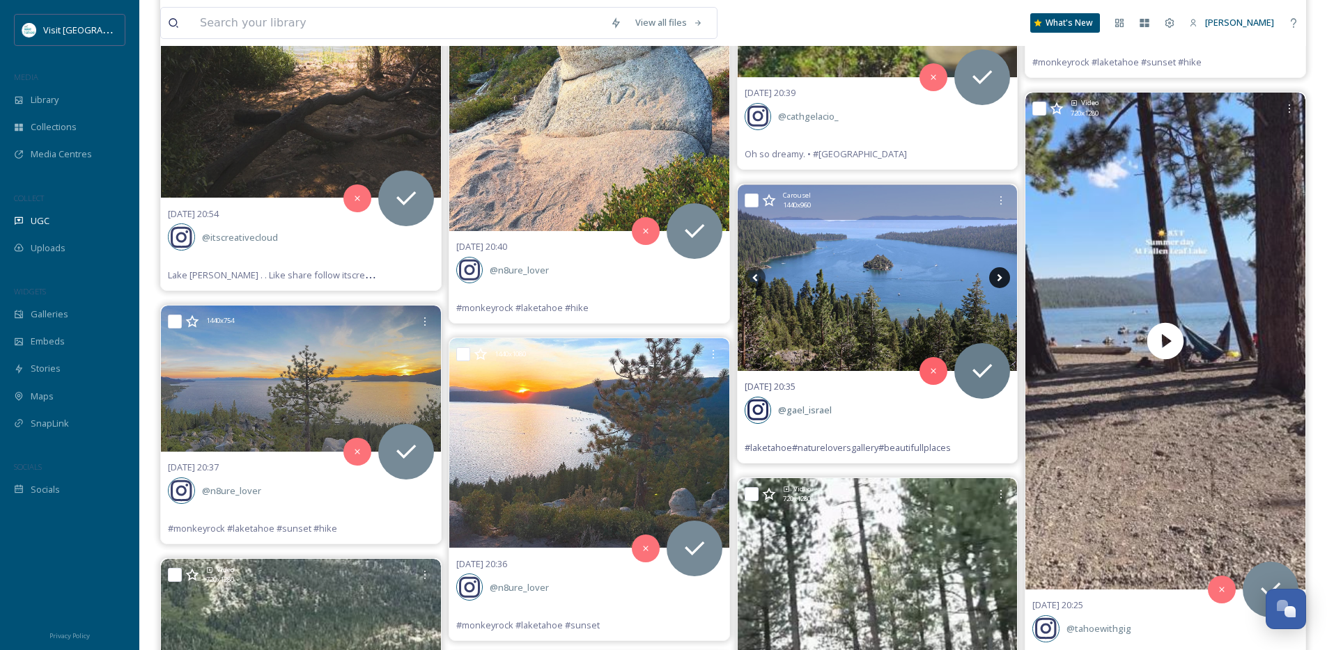
click at [1005, 278] on icon at bounding box center [999, 277] width 21 height 21
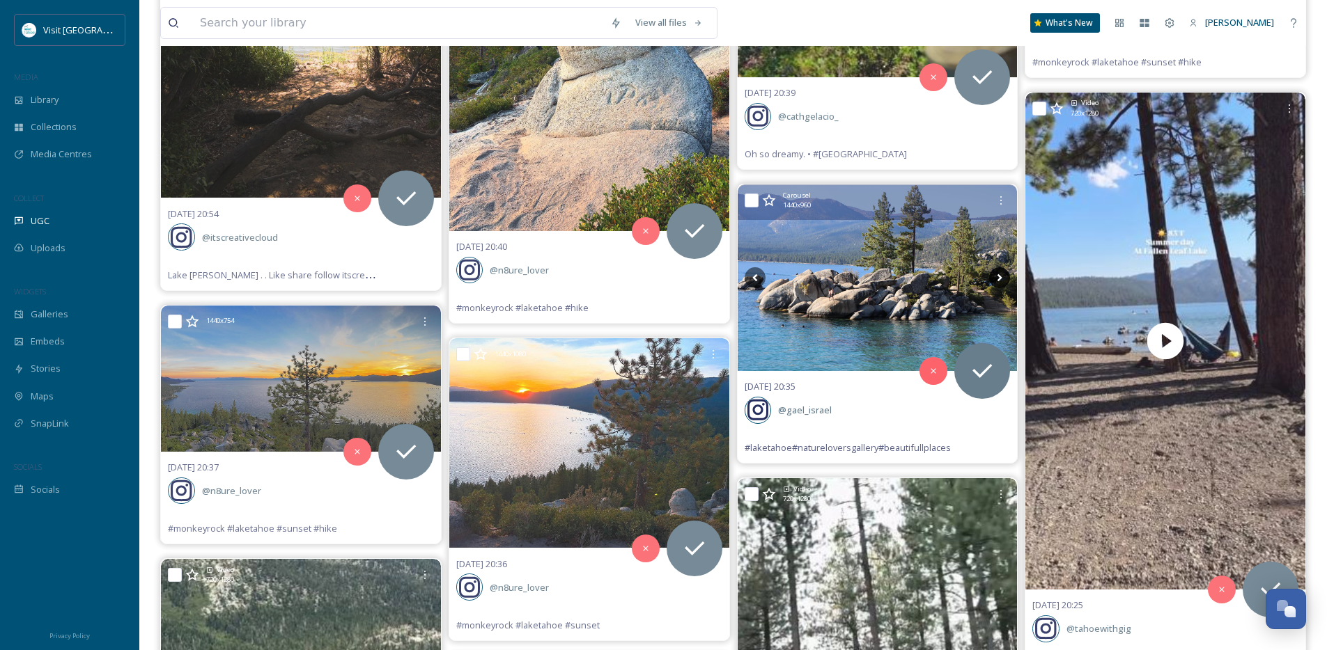
click at [1005, 278] on icon at bounding box center [999, 277] width 21 height 21
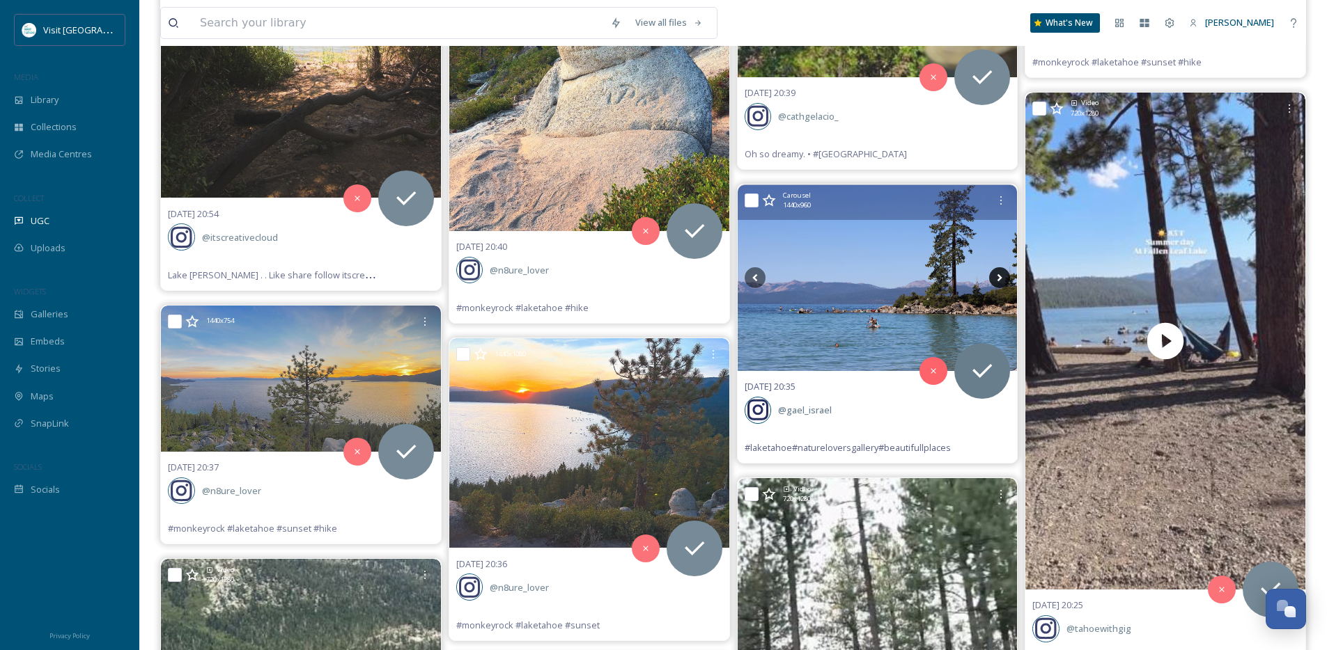
click at [1005, 278] on icon at bounding box center [999, 277] width 21 height 21
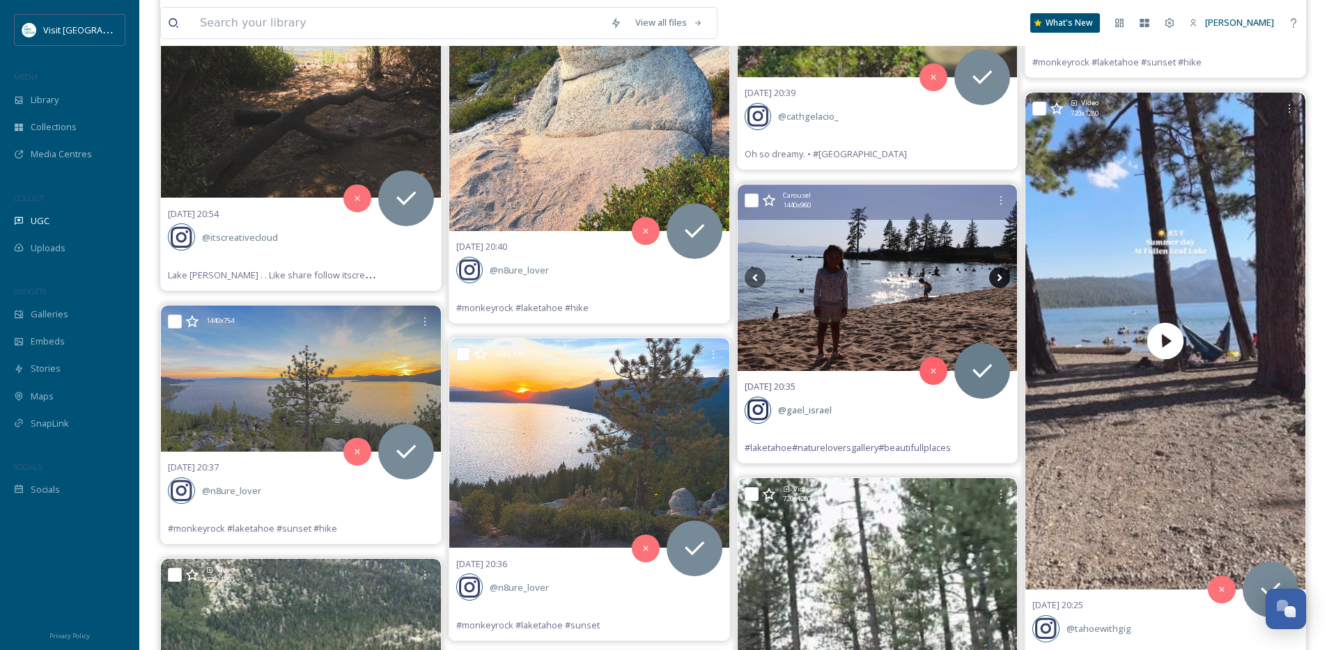
click at [1005, 278] on icon at bounding box center [999, 277] width 21 height 21
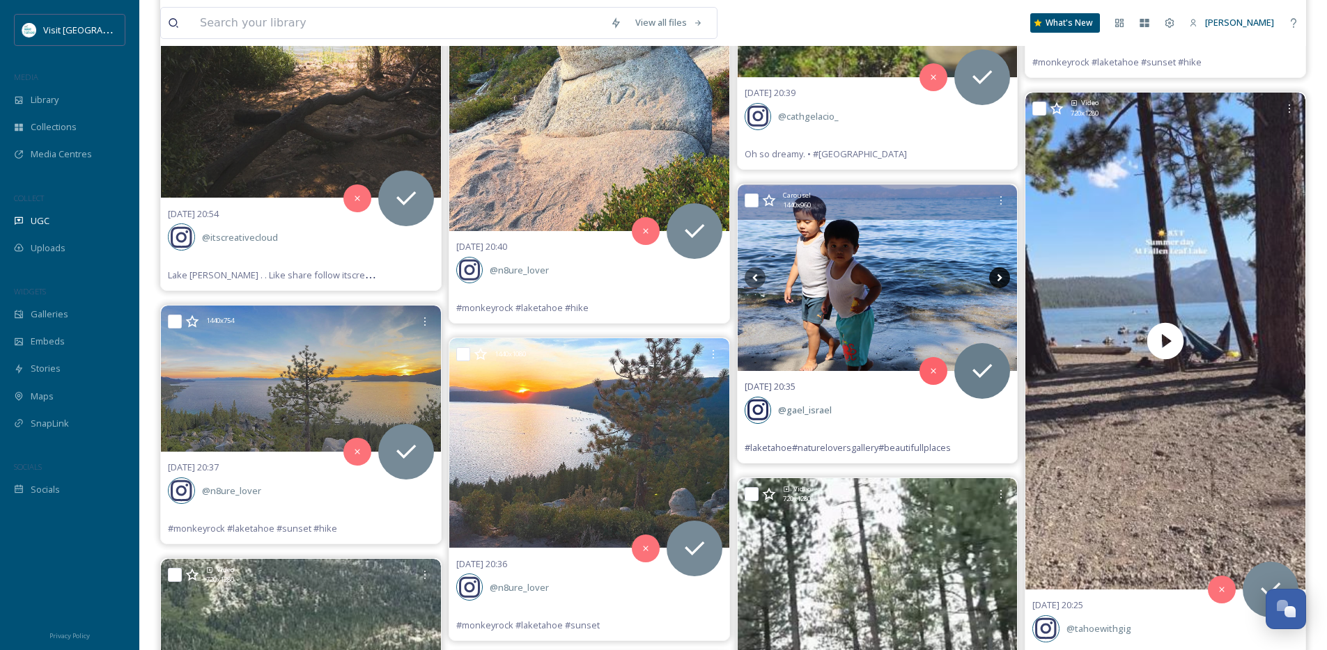
click at [1005, 278] on icon at bounding box center [999, 277] width 21 height 21
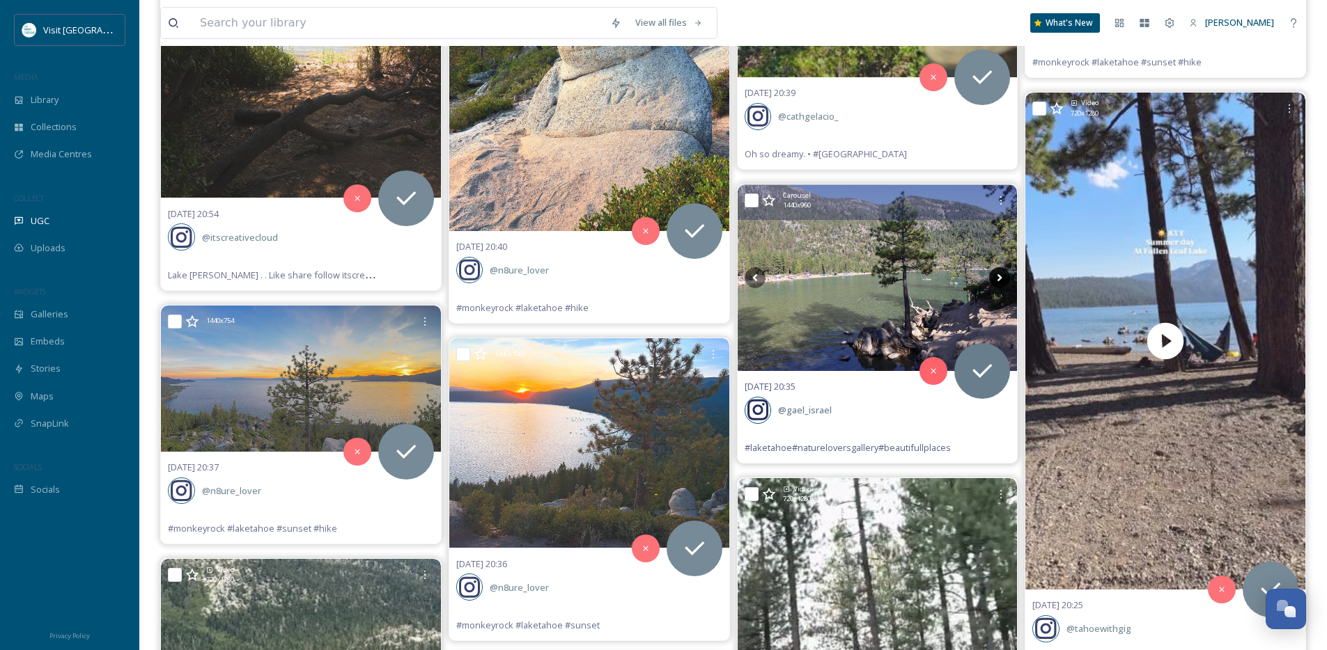
click at [1005, 278] on icon at bounding box center [999, 277] width 21 height 21
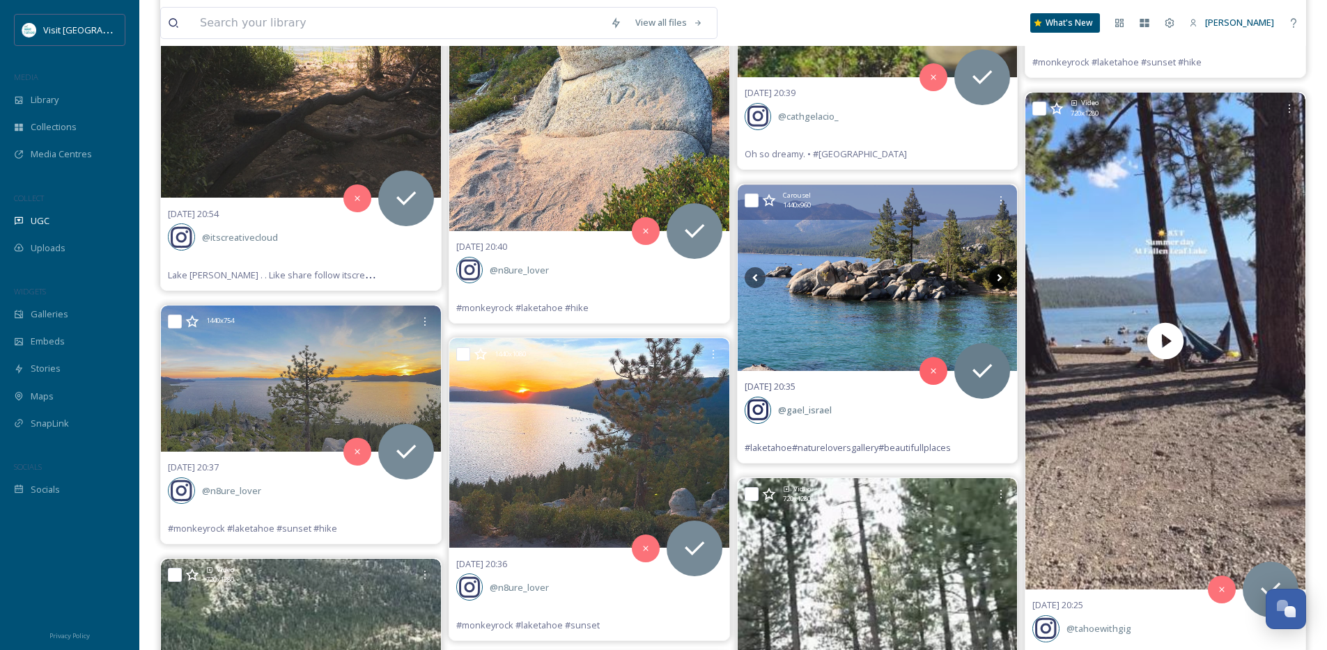
click at [1005, 278] on icon at bounding box center [999, 277] width 21 height 21
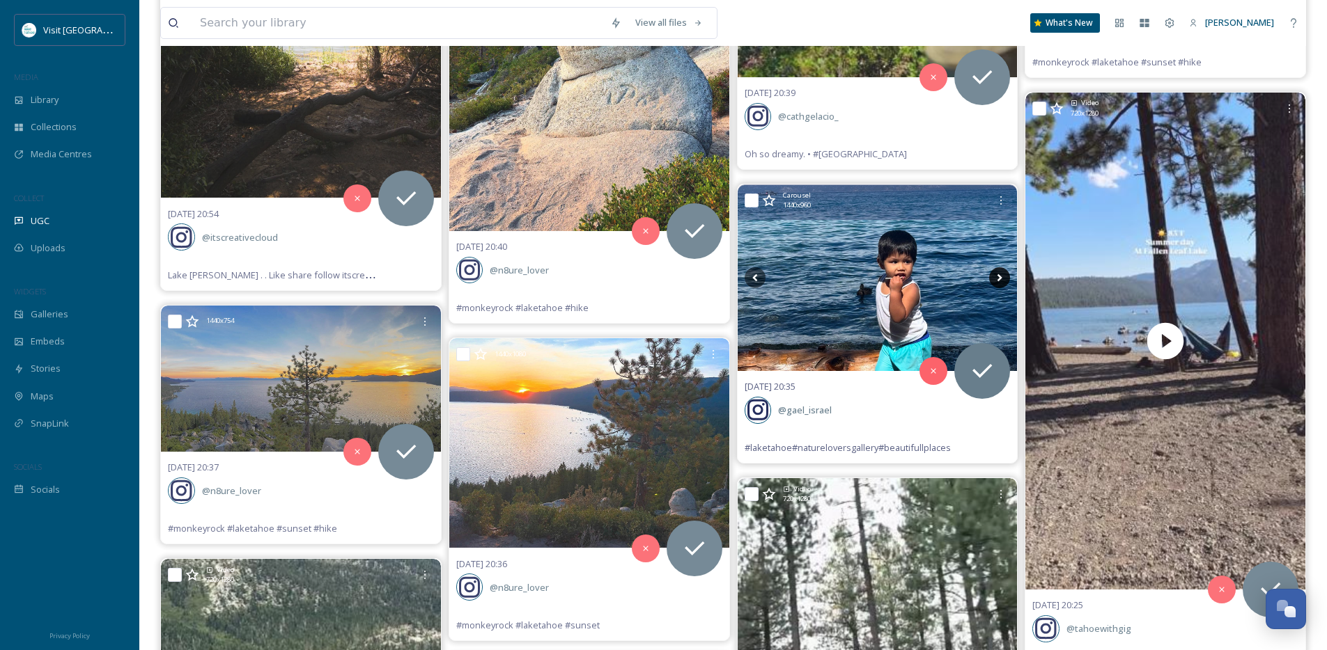
click at [1005, 278] on icon at bounding box center [999, 277] width 21 height 21
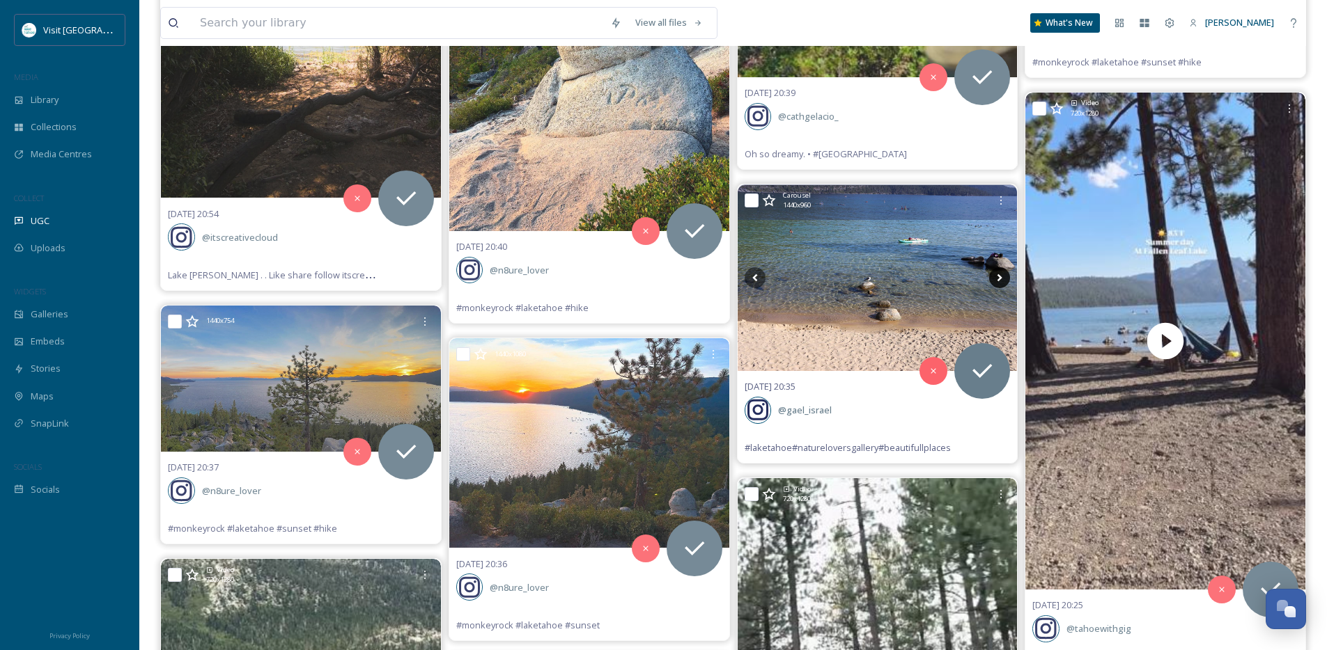
click at [1005, 278] on icon at bounding box center [999, 277] width 21 height 21
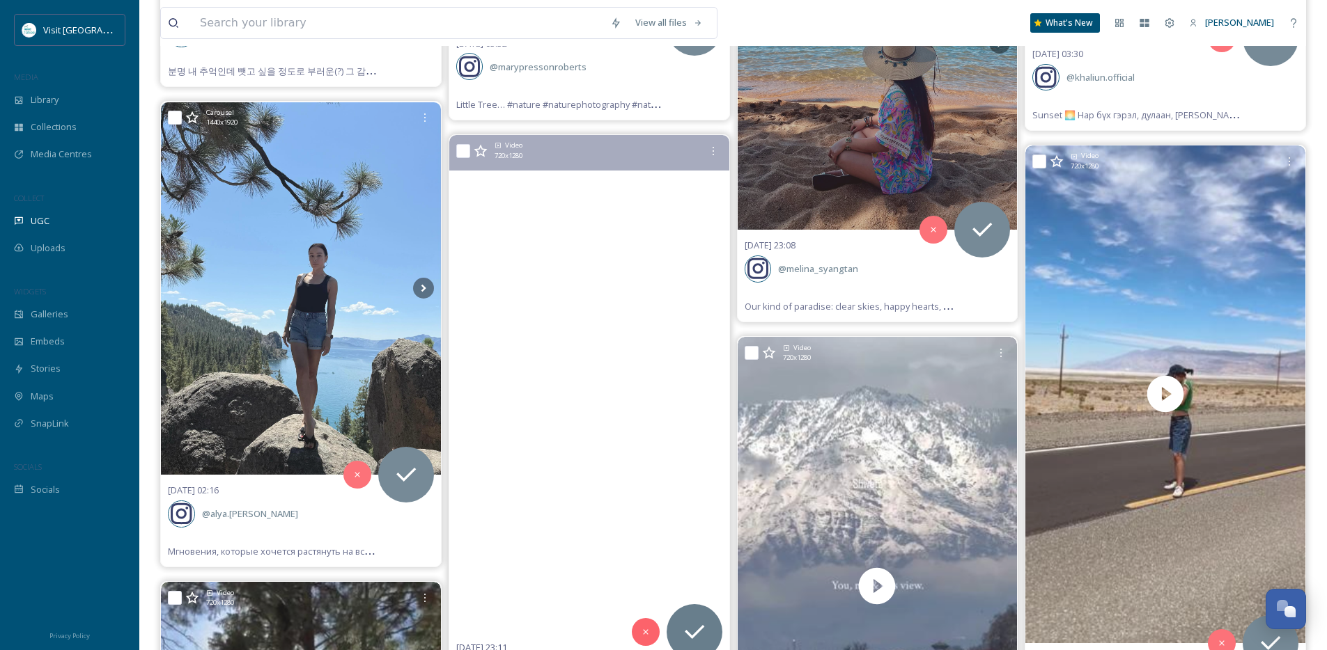
scroll to position [2195, 0]
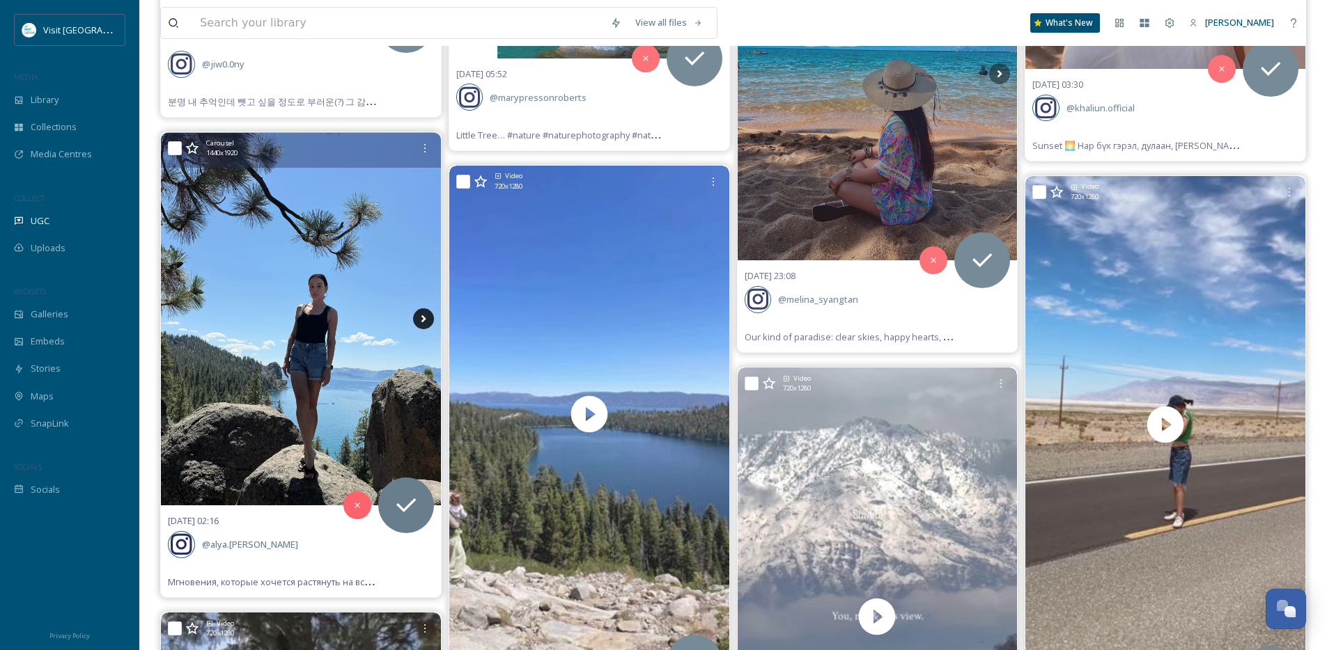
click at [421, 322] on icon at bounding box center [423, 319] width 21 height 21
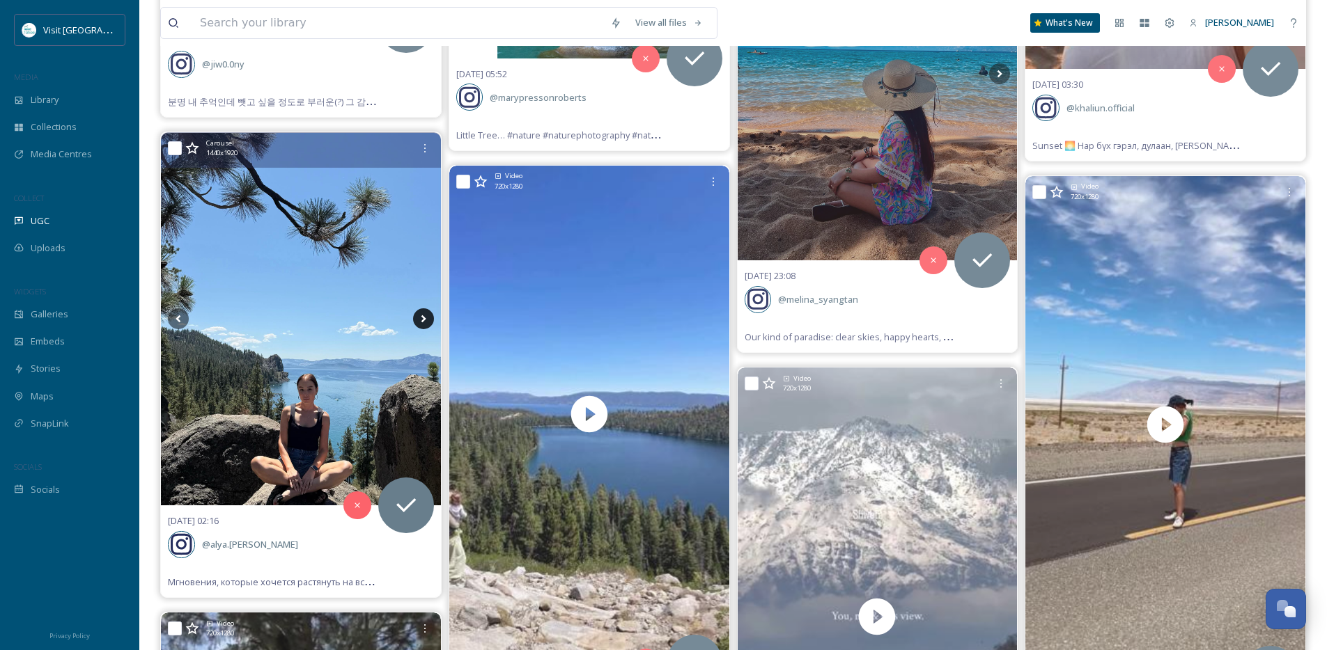
click at [421, 322] on icon at bounding box center [423, 319] width 21 height 21
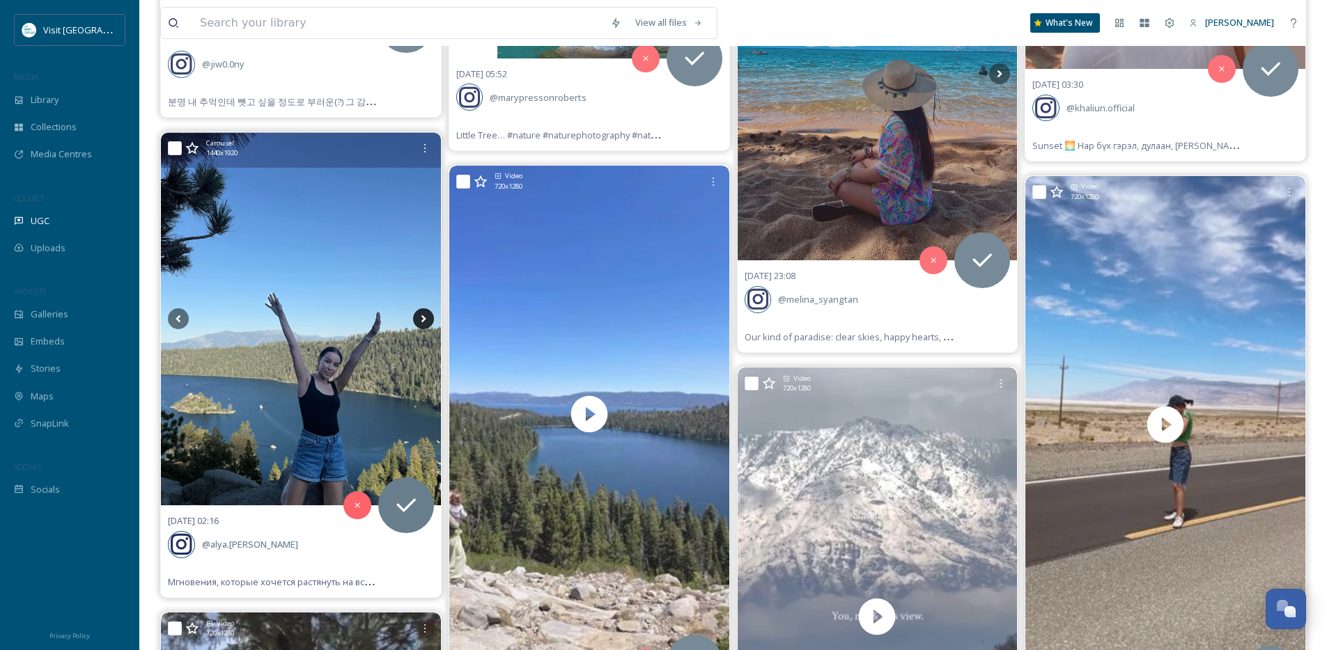
click at [421, 322] on icon at bounding box center [423, 319] width 21 height 21
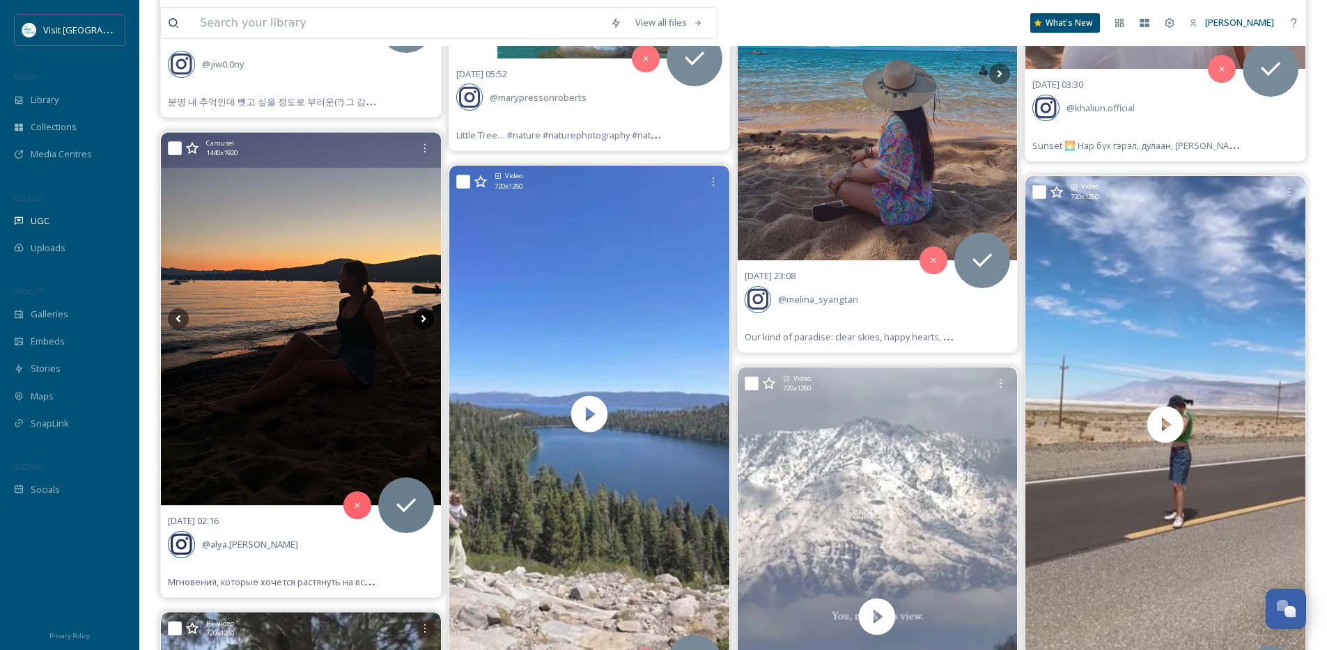
click at [421, 322] on icon at bounding box center [423, 319] width 21 height 21
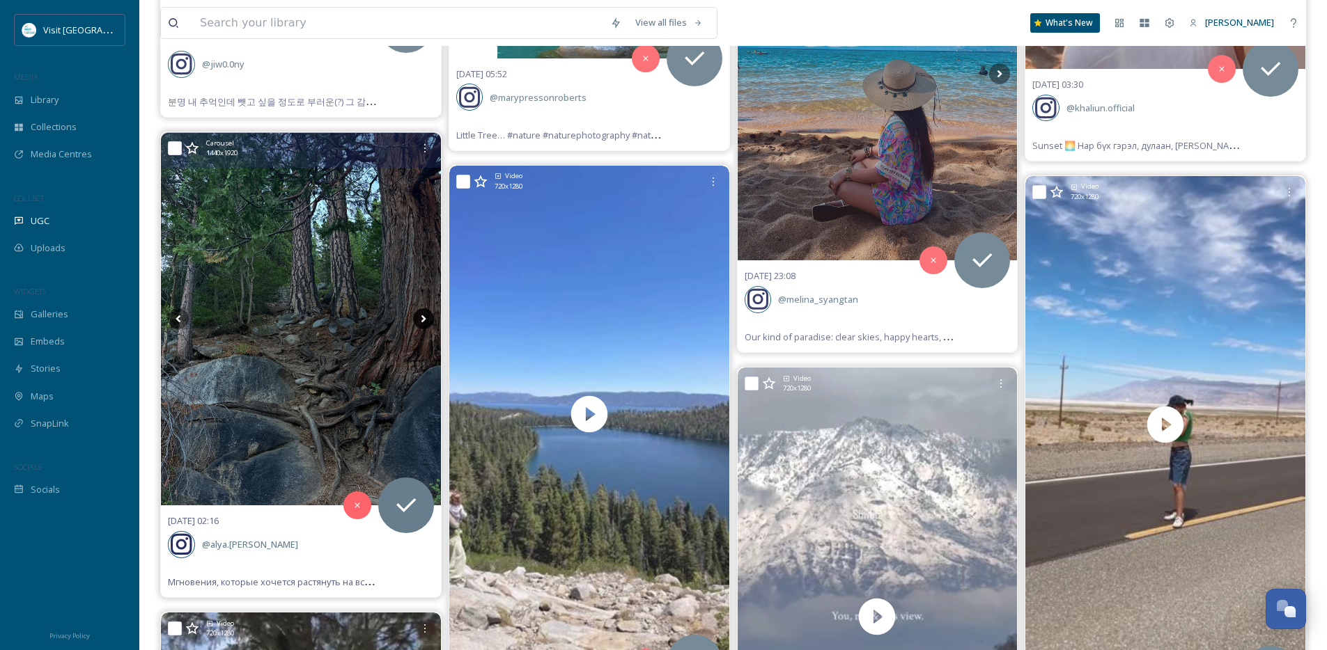
click at [421, 322] on icon at bounding box center [423, 319] width 21 height 21
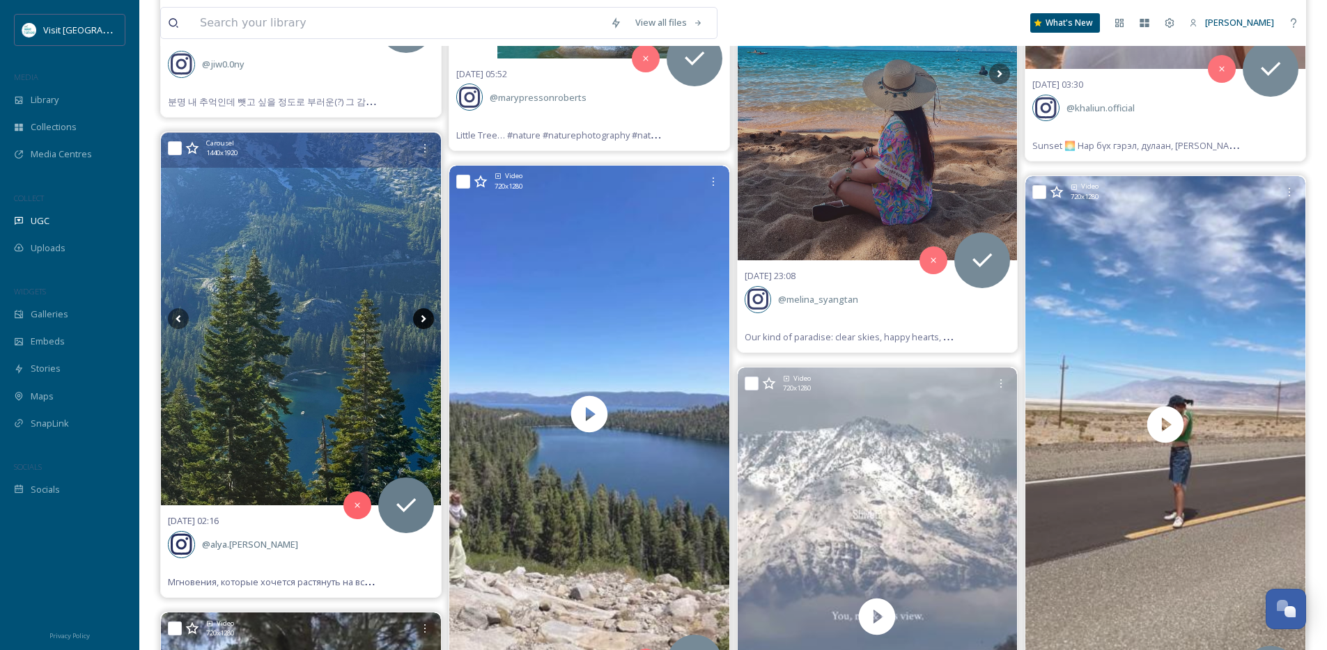
click at [421, 322] on icon at bounding box center [423, 319] width 21 height 21
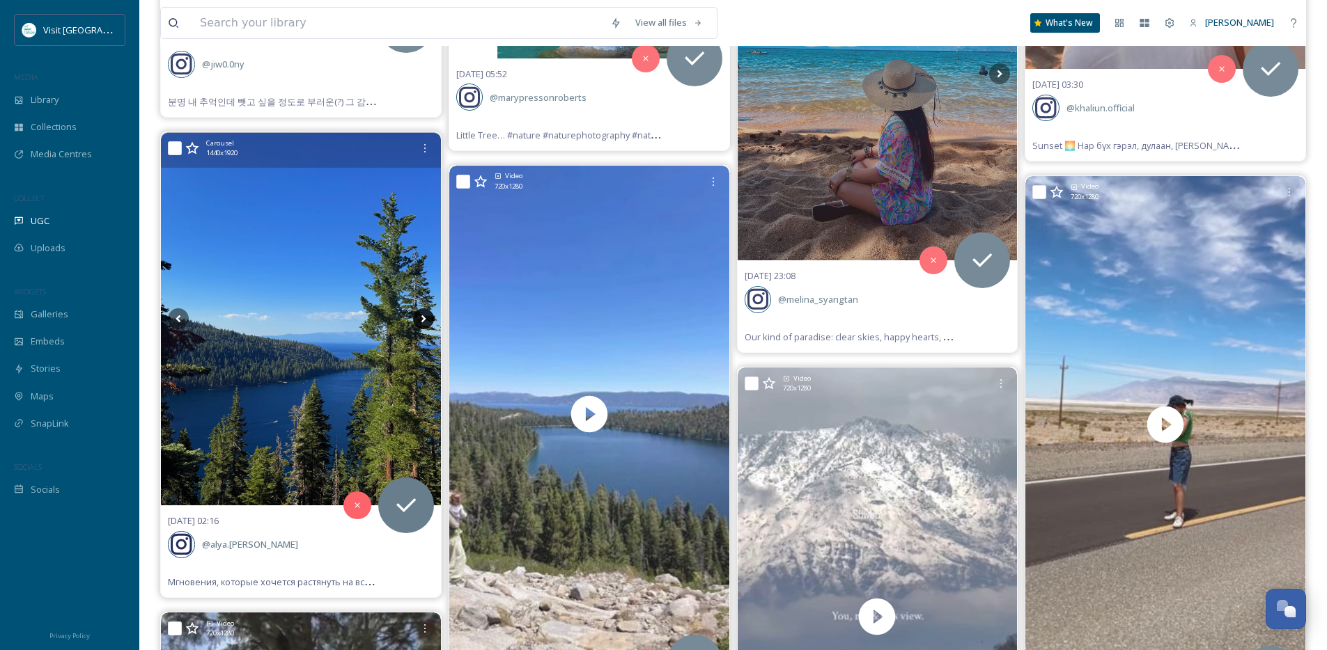
click at [421, 322] on icon at bounding box center [423, 319] width 21 height 21
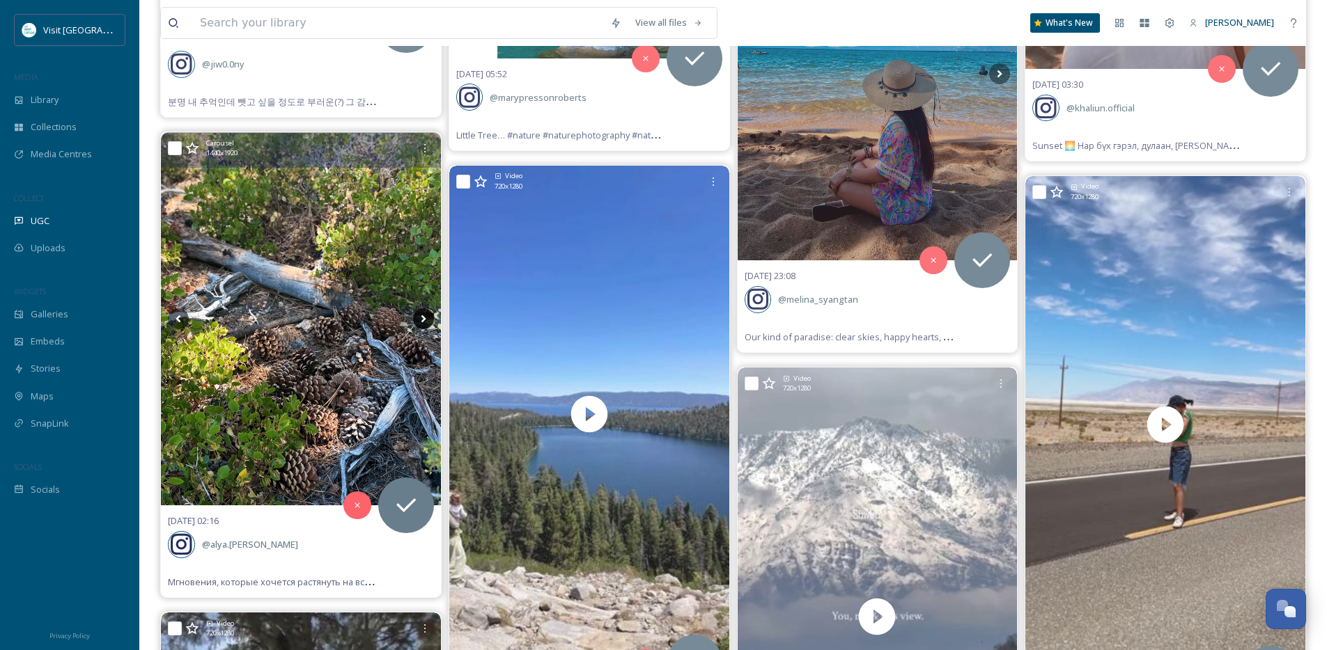
click at [421, 322] on icon at bounding box center [423, 319] width 21 height 21
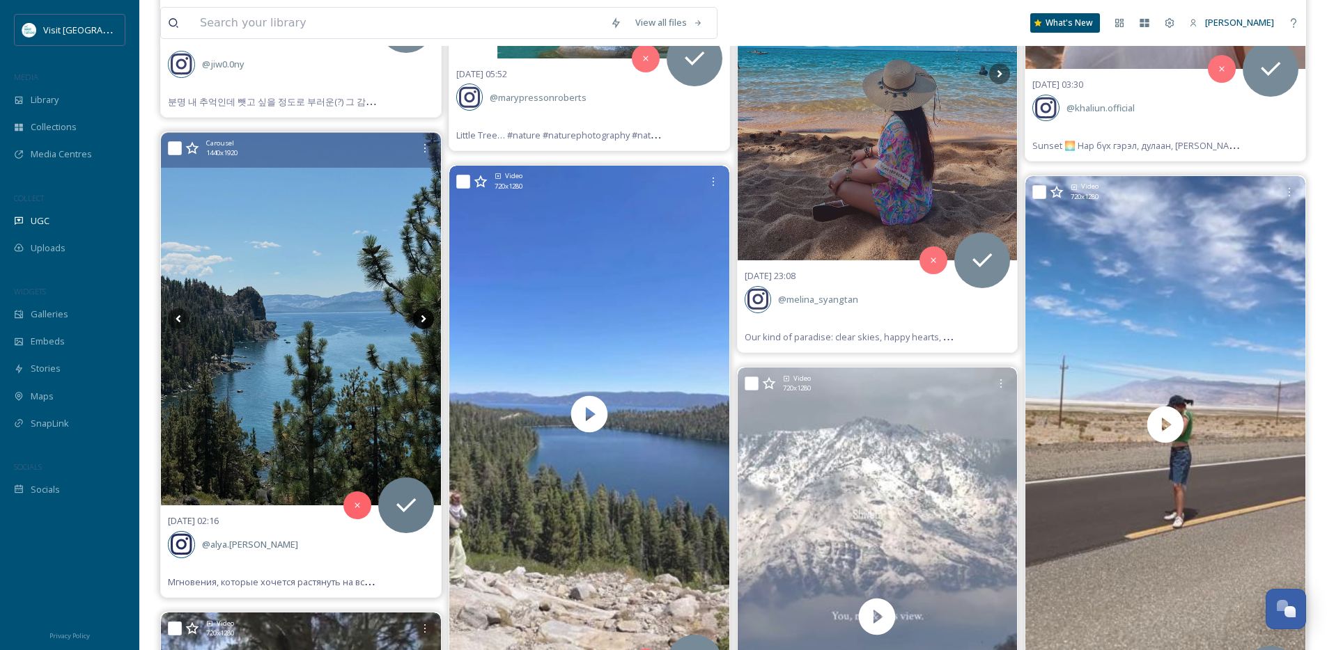
click at [421, 322] on icon at bounding box center [423, 319] width 21 height 21
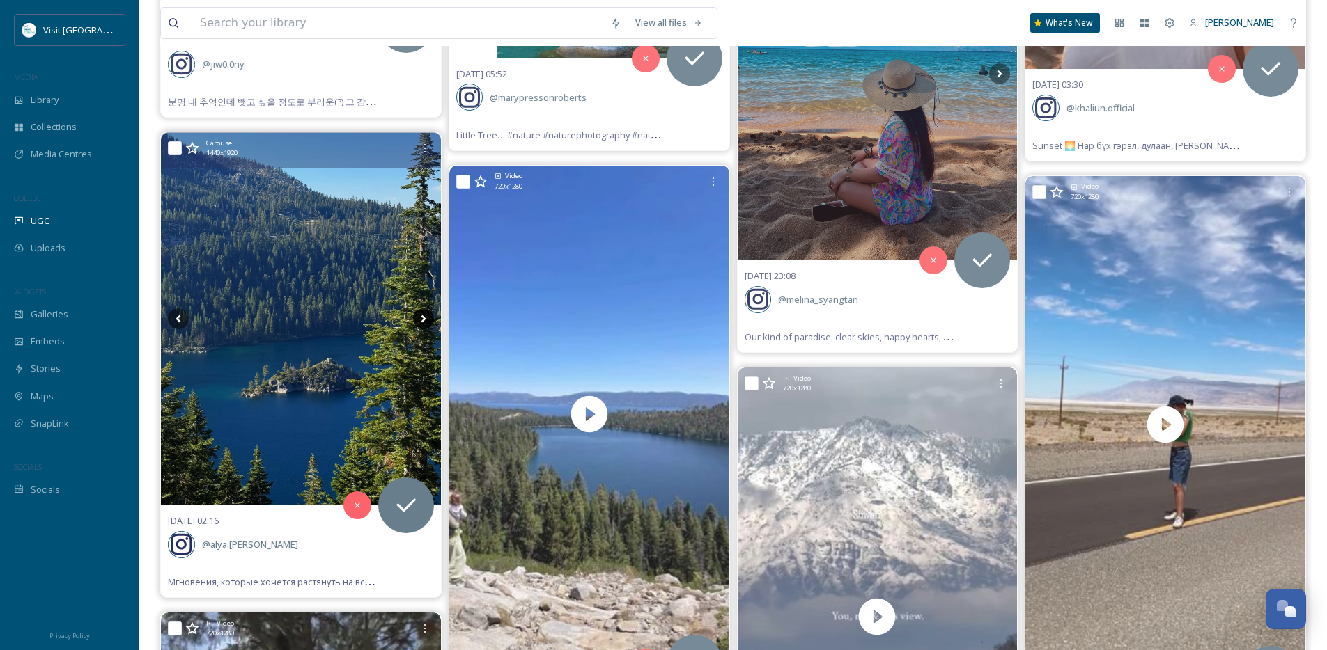
click at [421, 322] on icon at bounding box center [423, 319] width 21 height 21
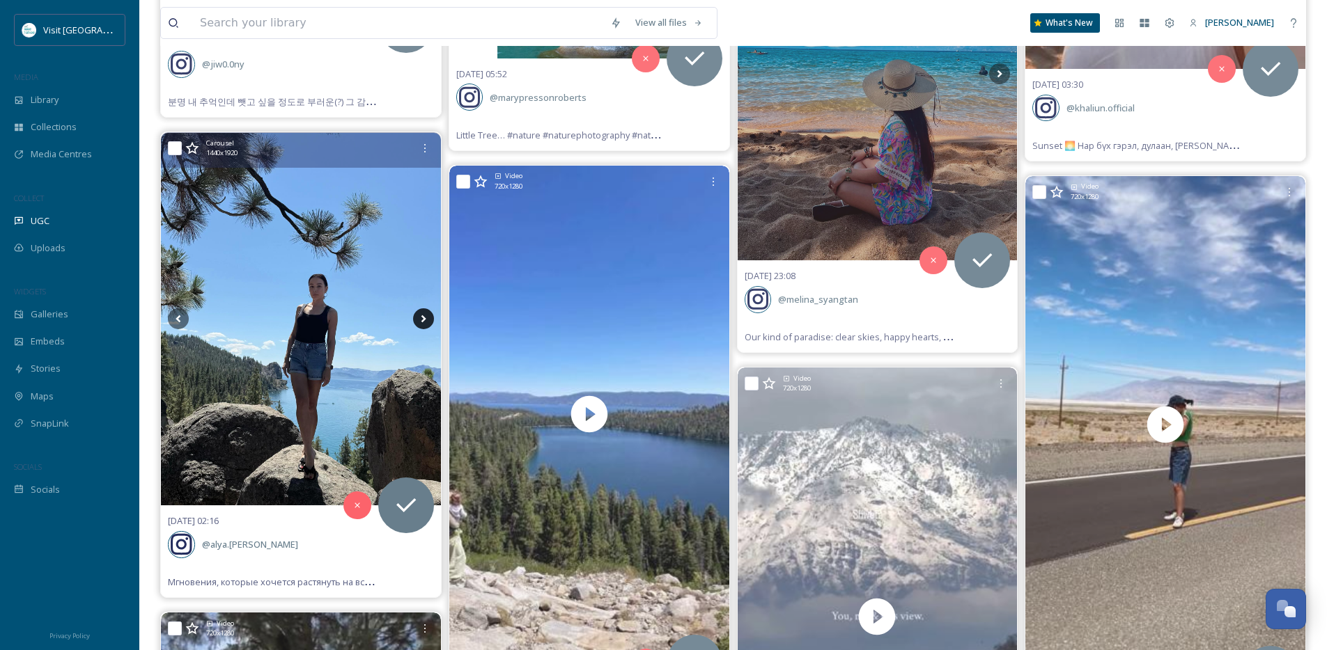
click at [421, 322] on icon at bounding box center [423, 319] width 21 height 21
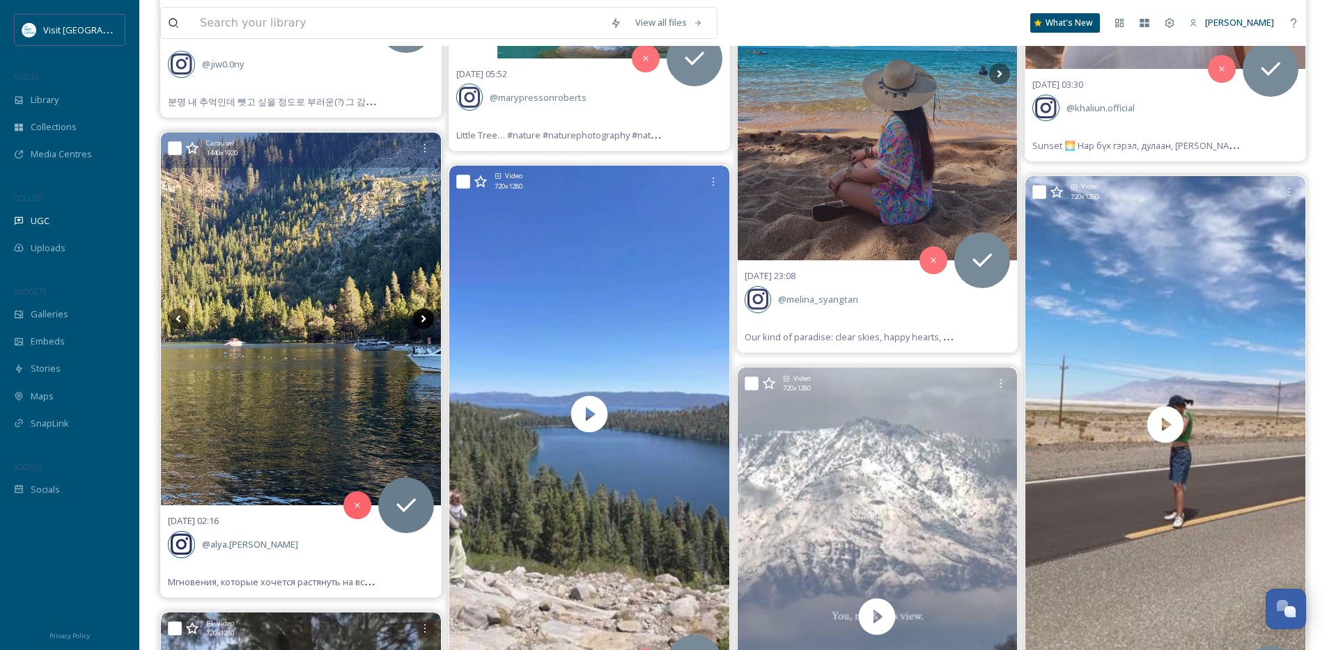
click at [421, 322] on icon at bounding box center [423, 319] width 21 height 21
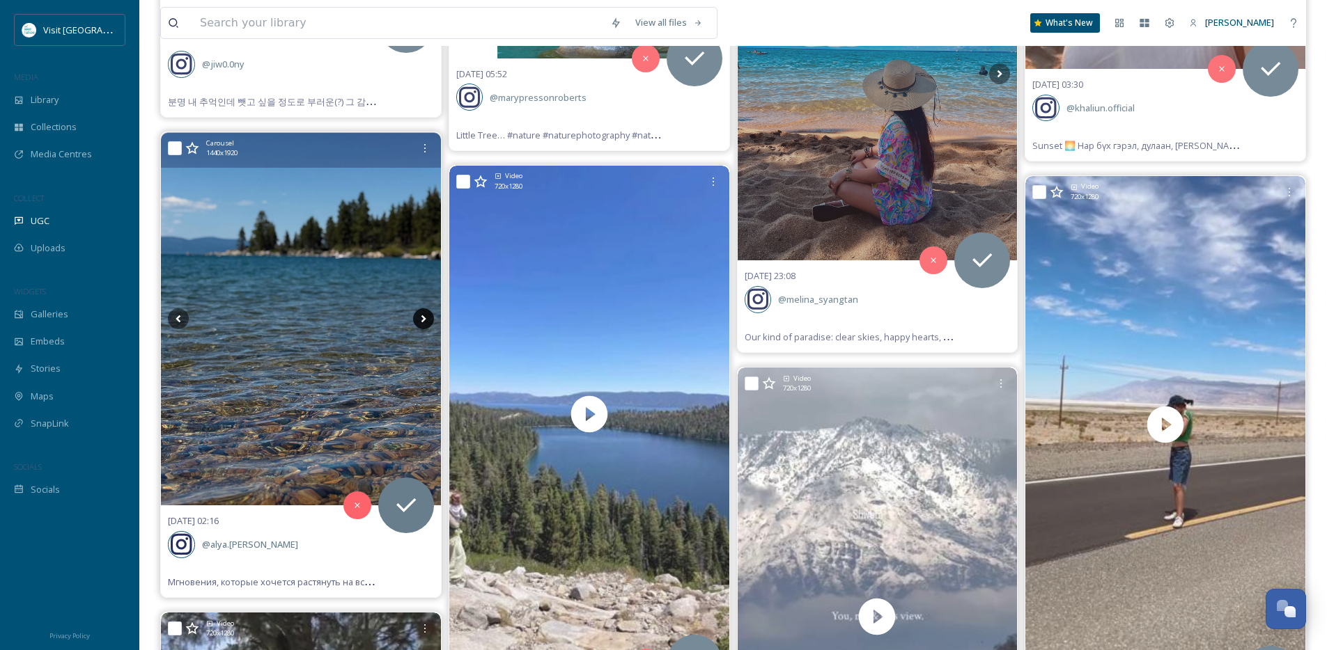
click at [421, 322] on icon at bounding box center [423, 319] width 21 height 21
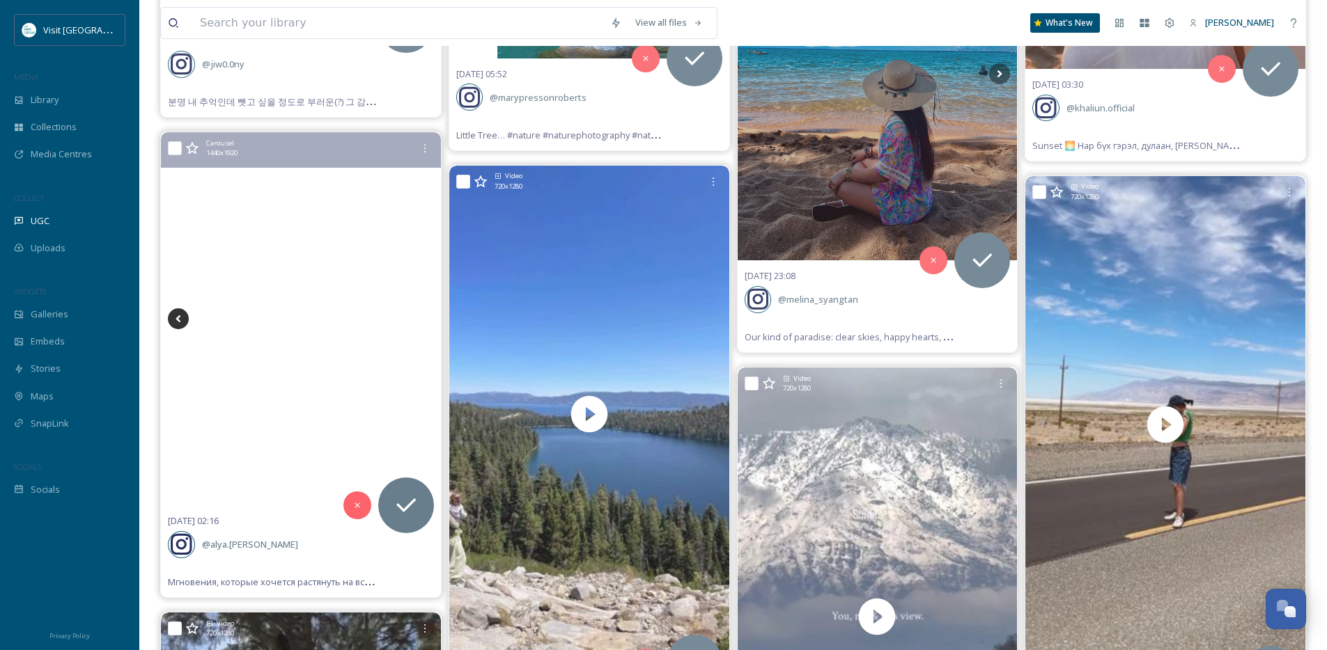
click at [185, 315] on icon at bounding box center [178, 319] width 21 height 21
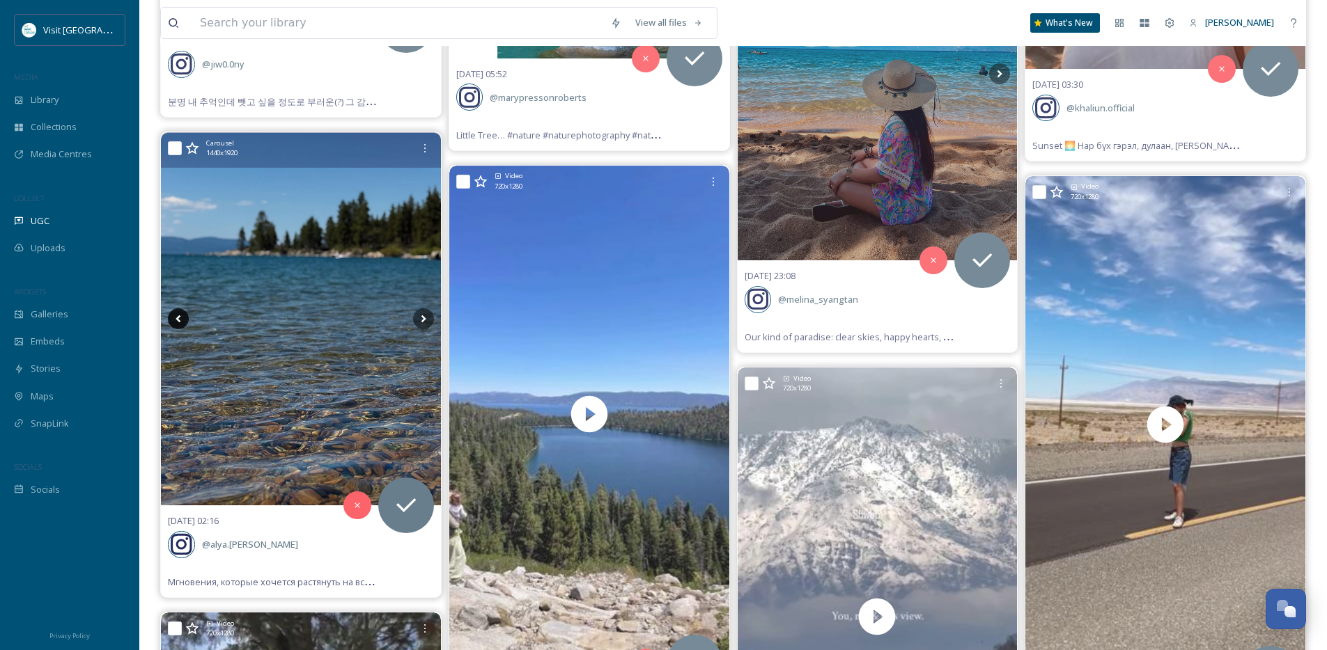
click at [185, 315] on icon at bounding box center [178, 319] width 21 height 21
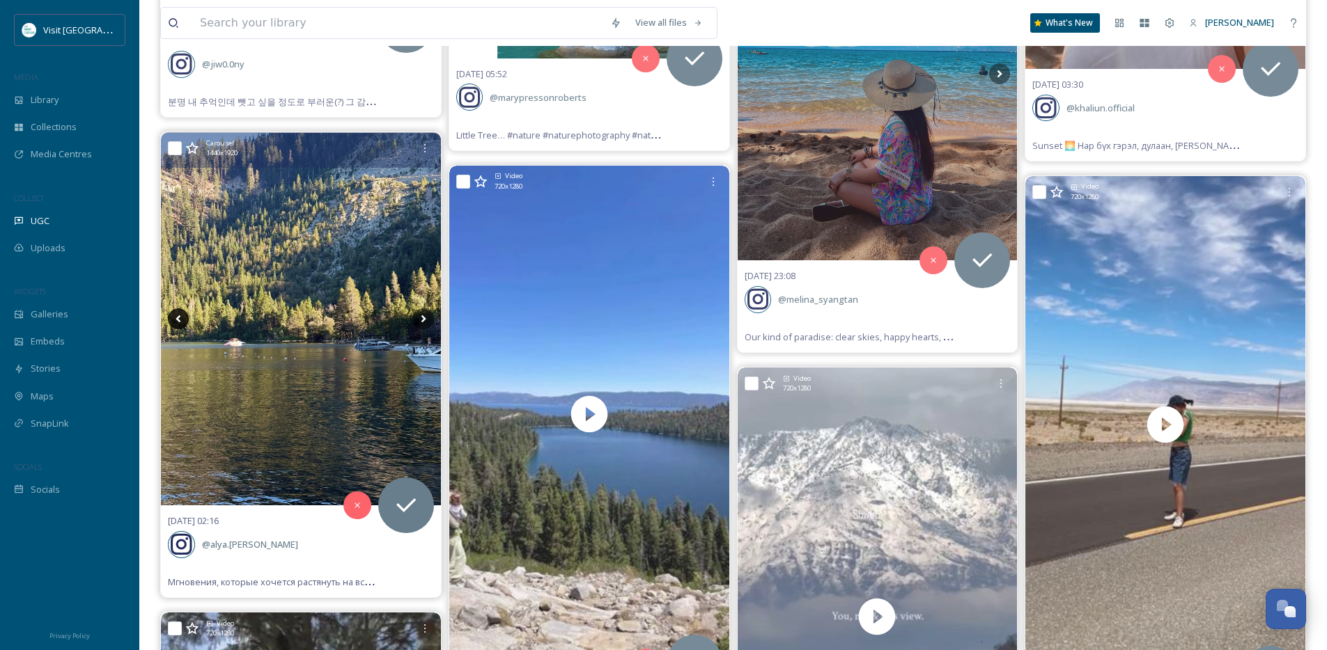
click at [185, 315] on icon at bounding box center [178, 319] width 21 height 21
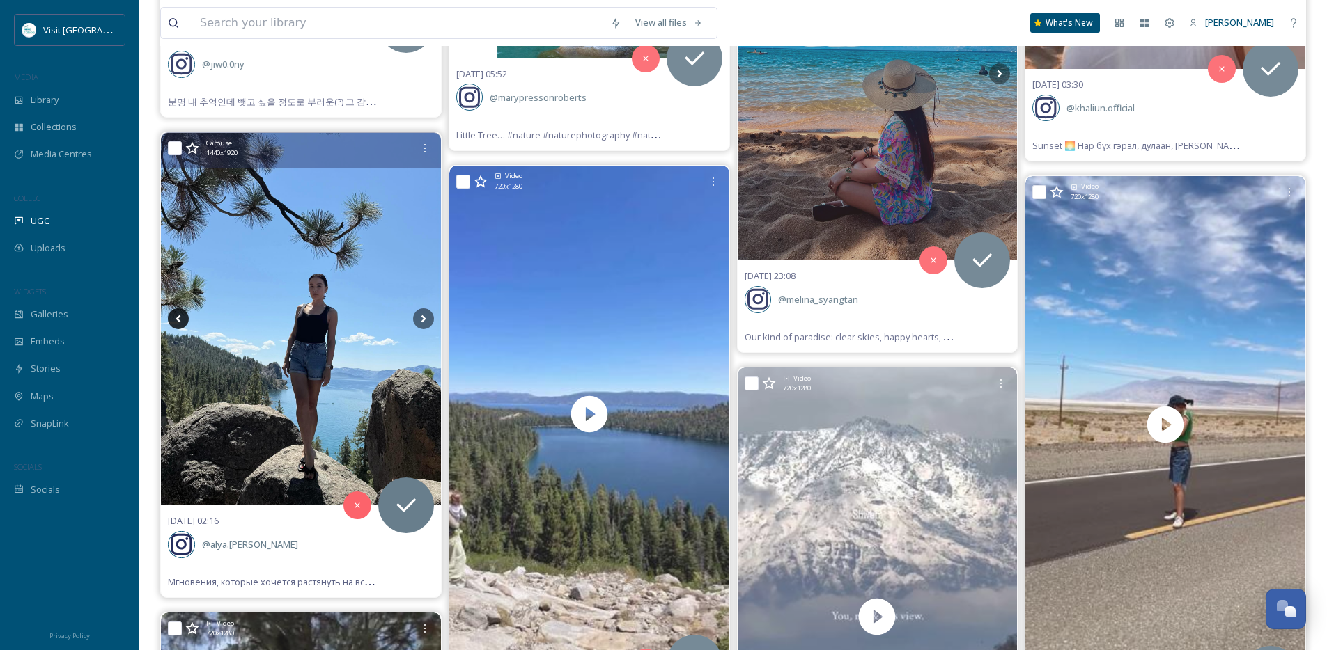
click at [185, 315] on icon at bounding box center [178, 319] width 21 height 21
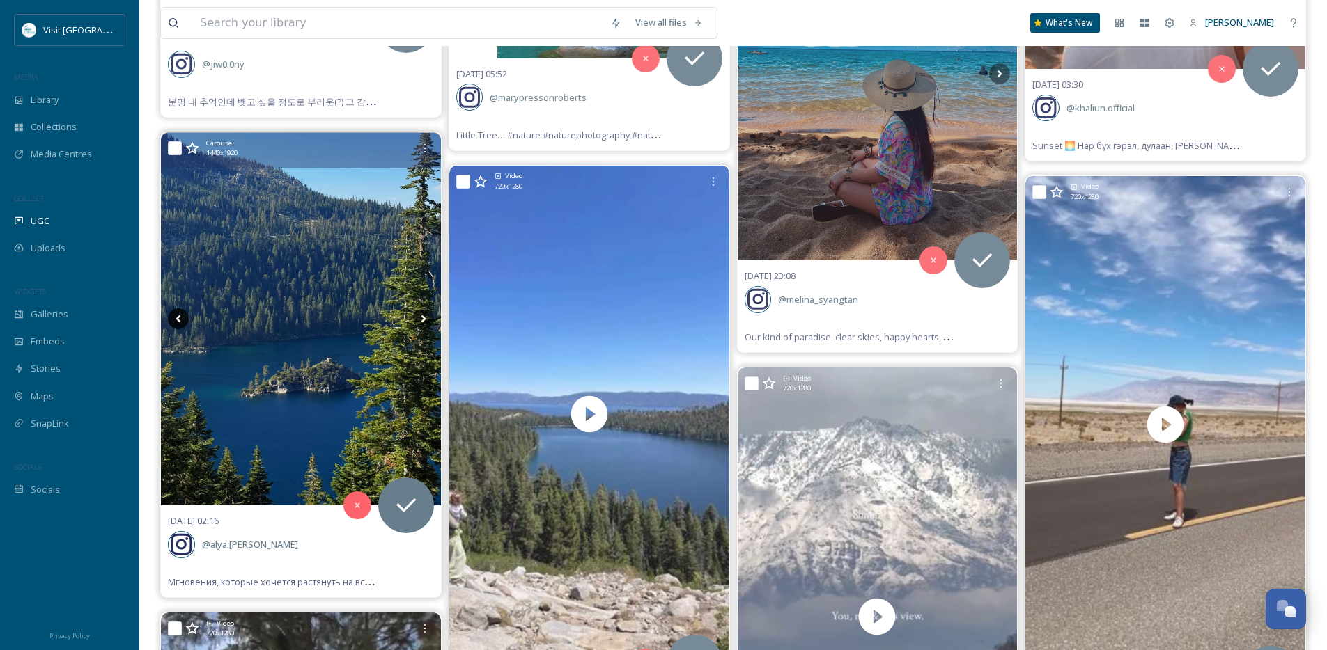
click at [185, 315] on icon at bounding box center [178, 319] width 21 height 21
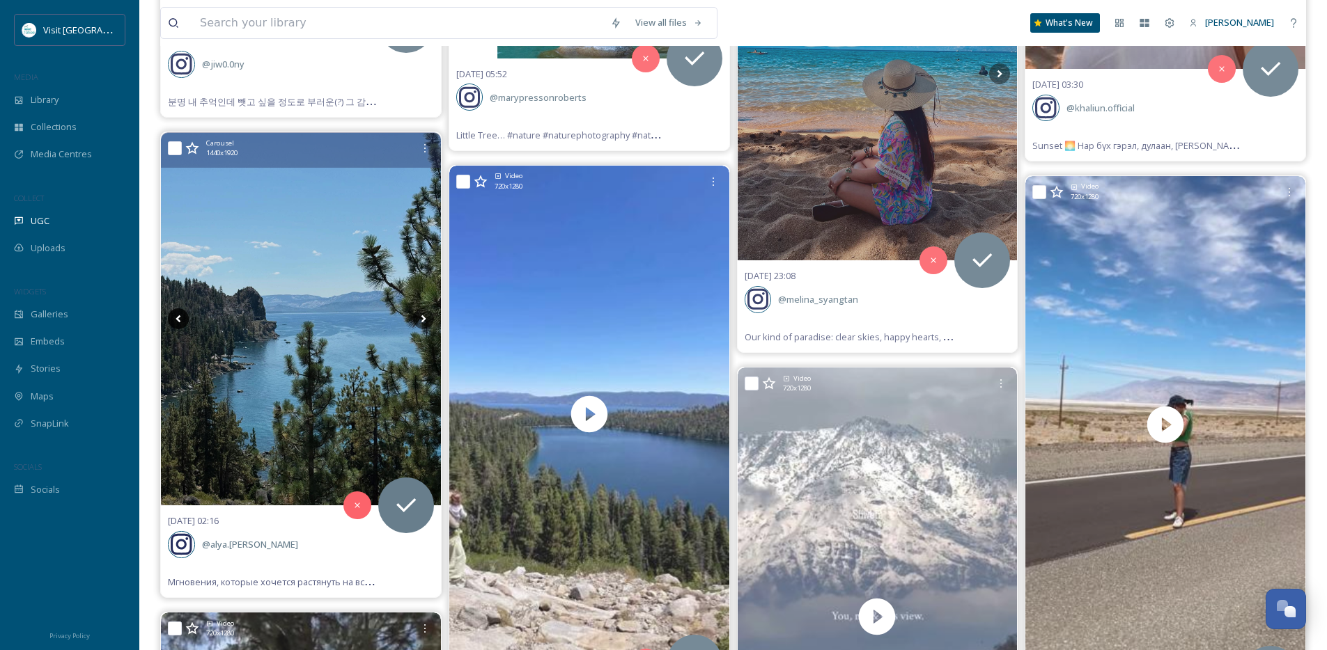
click at [185, 315] on icon at bounding box center [178, 319] width 21 height 21
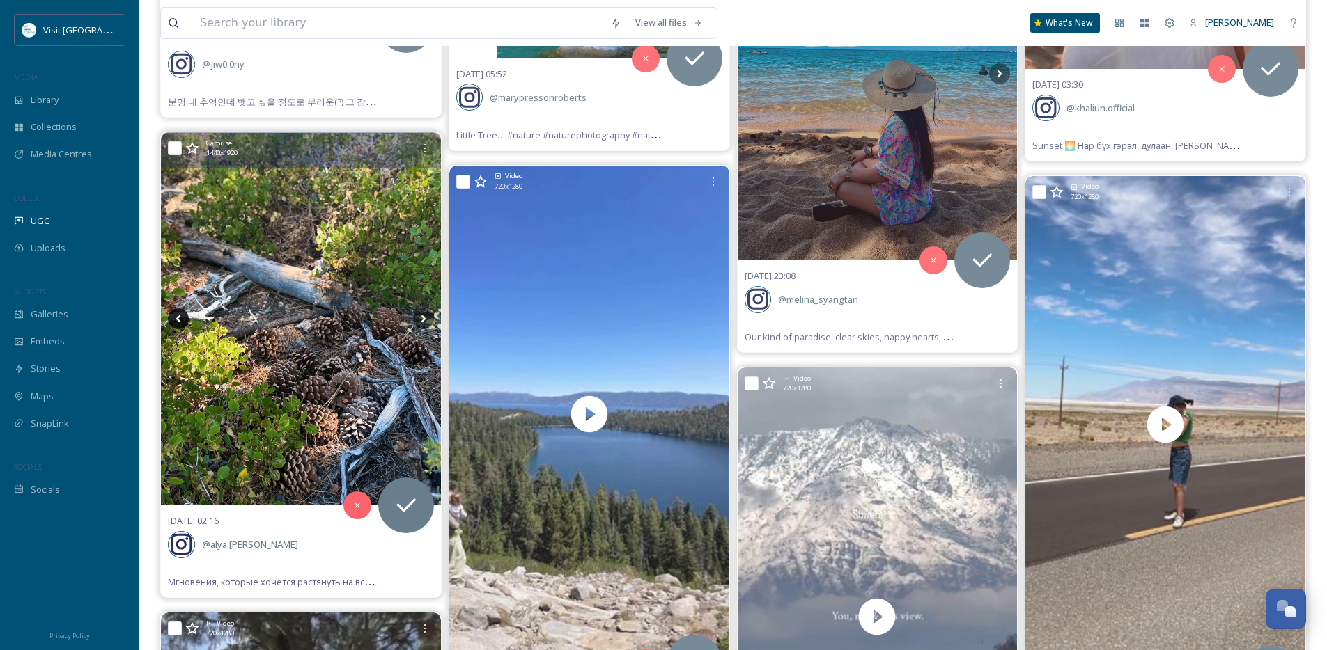
click at [185, 315] on icon at bounding box center [178, 319] width 21 height 21
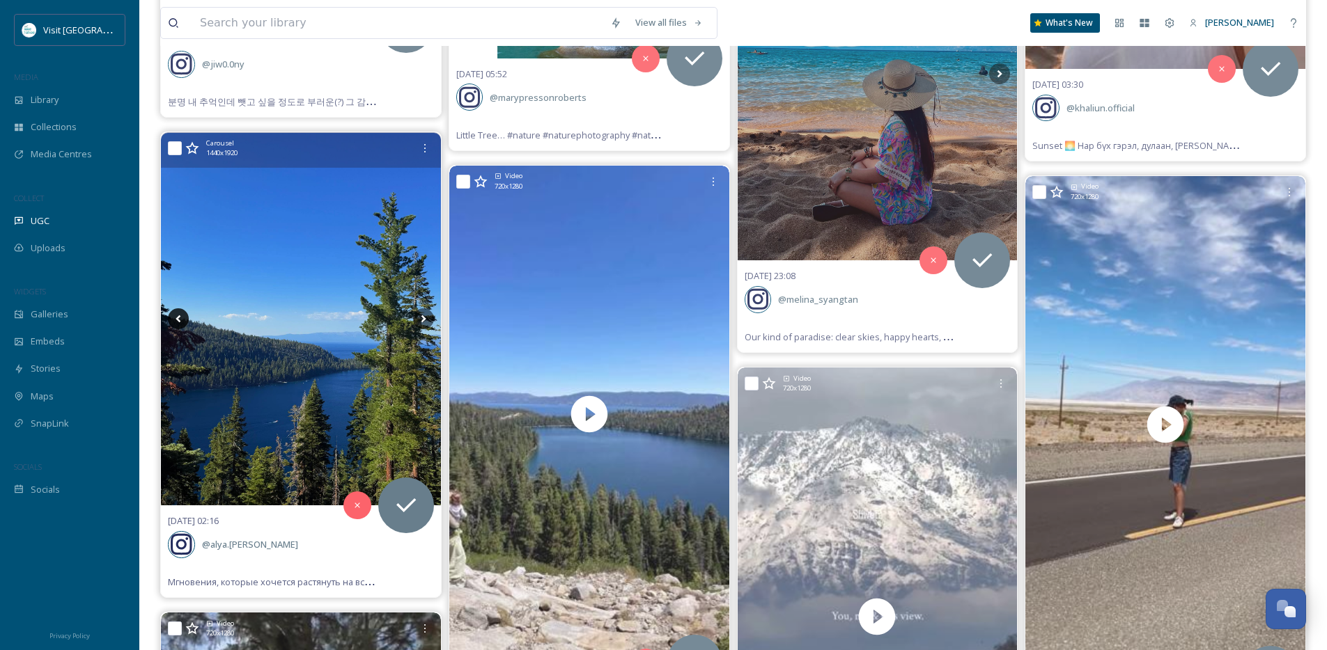
click at [185, 315] on icon at bounding box center [178, 319] width 21 height 21
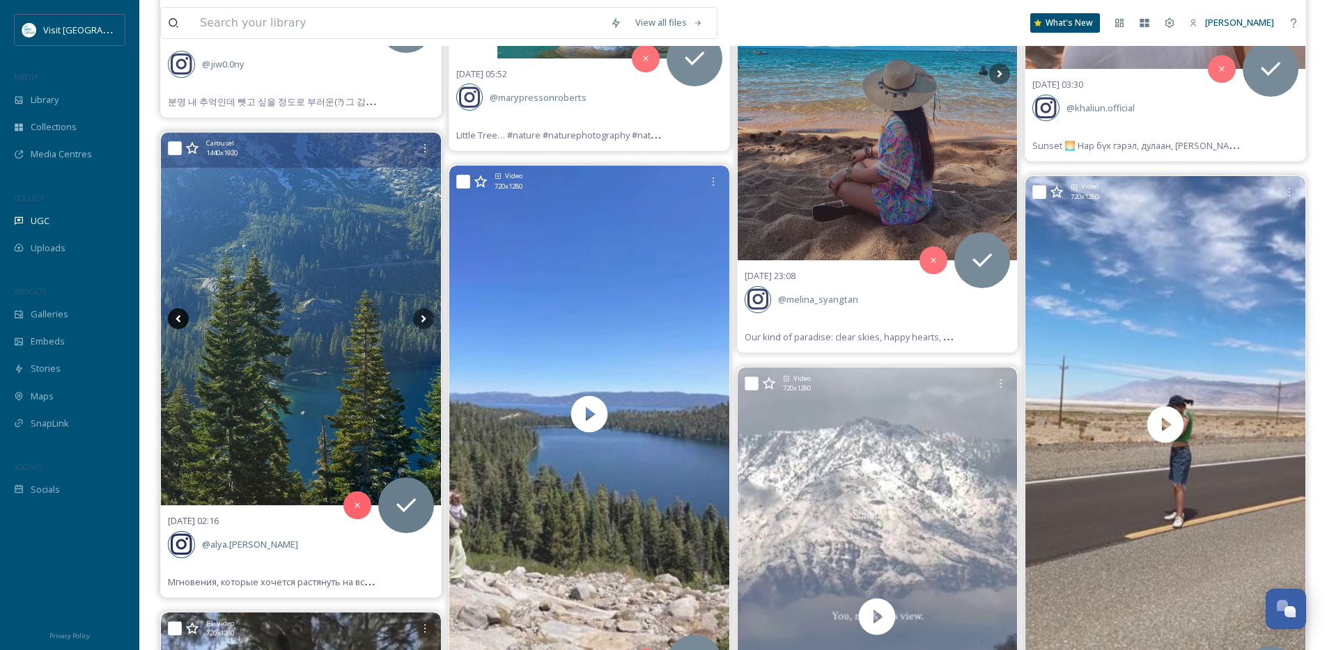
click at [185, 315] on icon at bounding box center [178, 319] width 21 height 21
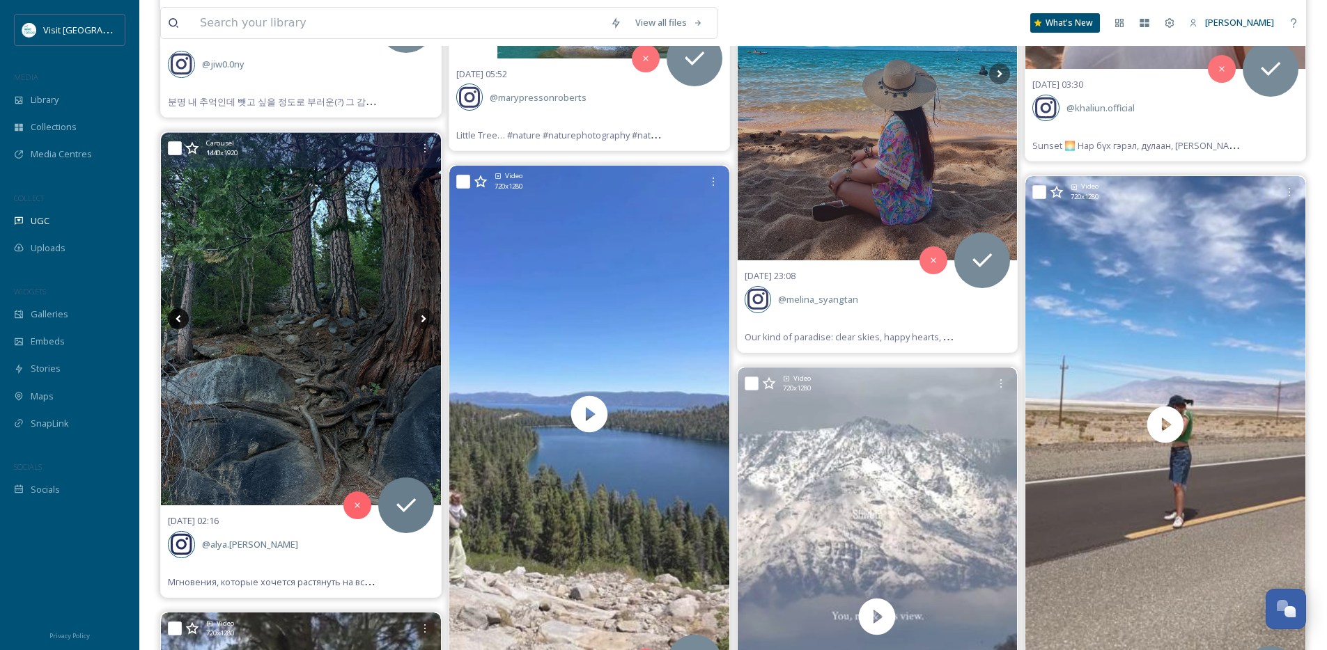
click at [185, 315] on icon at bounding box center [178, 319] width 21 height 21
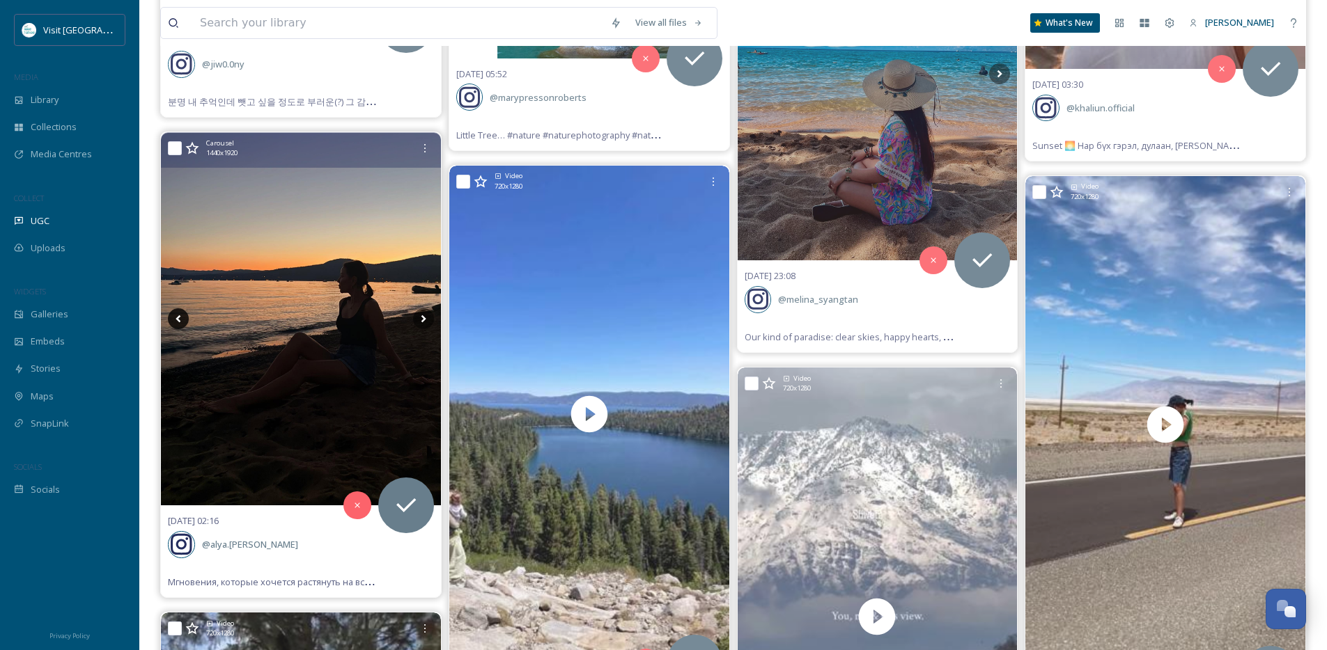
click at [185, 315] on icon at bounding box center [178, 319] width 21 height 21
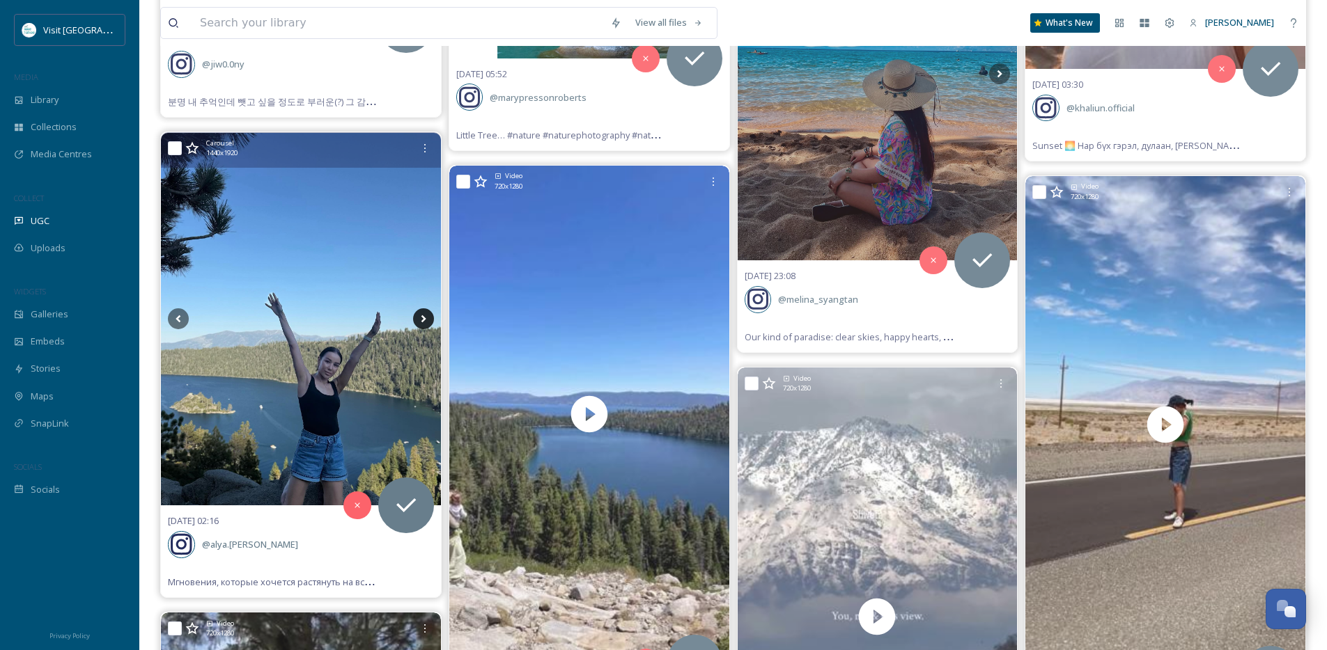
click at [416, 315] on icon at bounding box center [423, 319] width 21 height 21
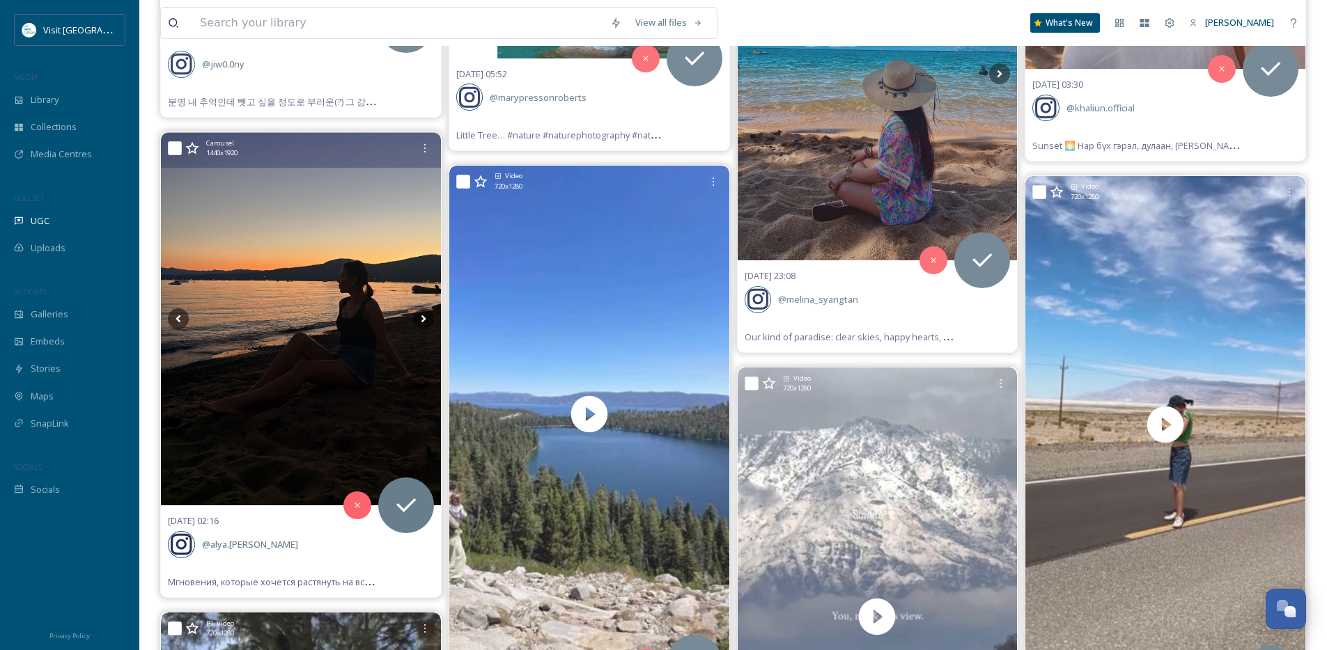
click at [329, 320] on img at bounding box center [301, 319] width 280 height 373
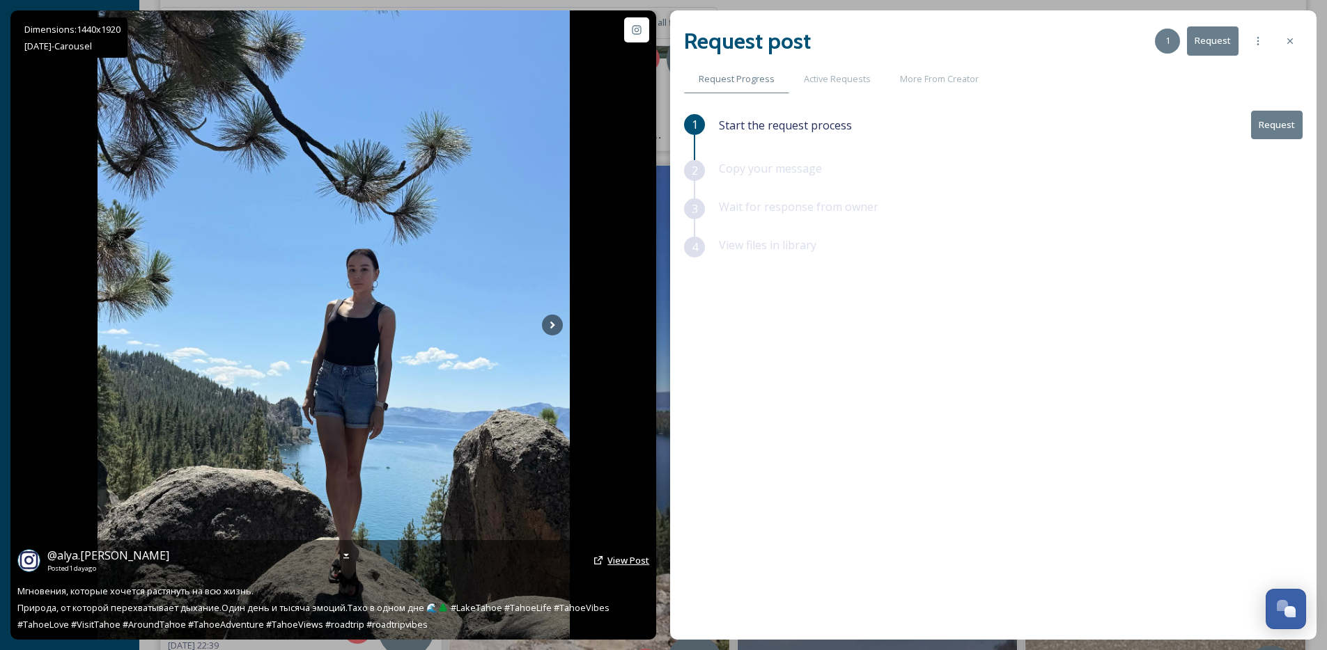
click at [614, 559] on span "View Post" at bounding box center [628, 560] width 42 height 13
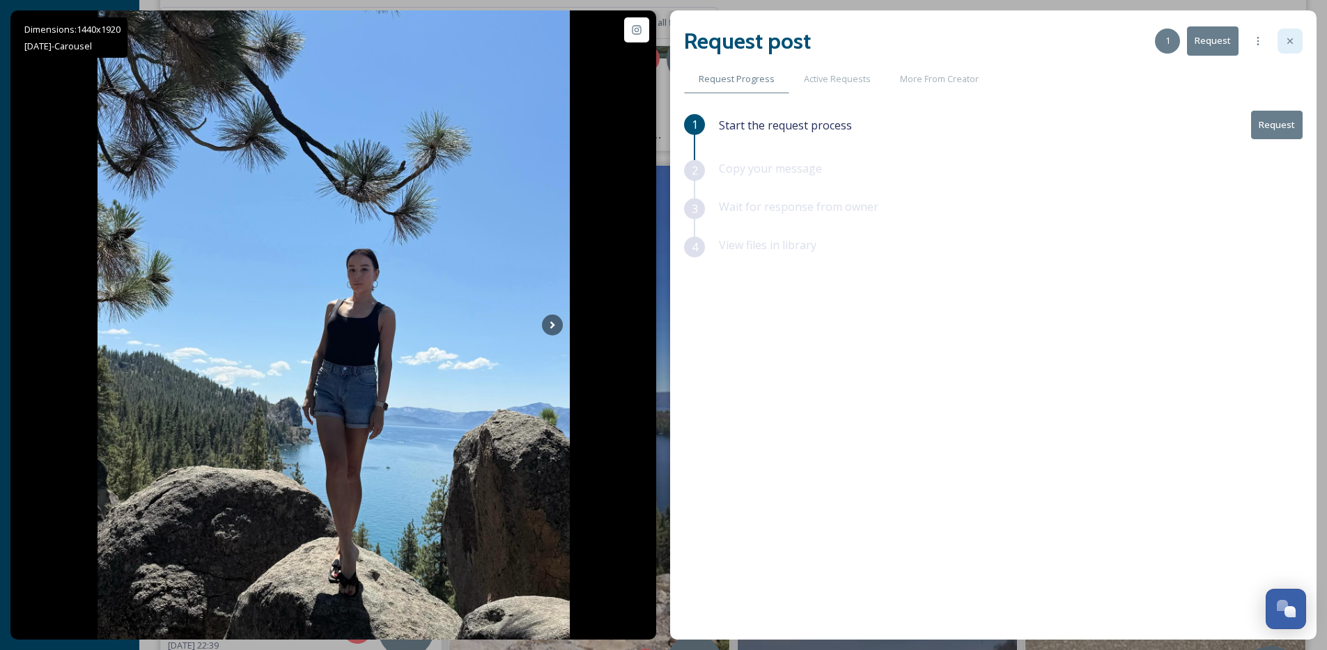
click at [1297, 41] on div at bounding box center [1289, 41] width 25 height 25
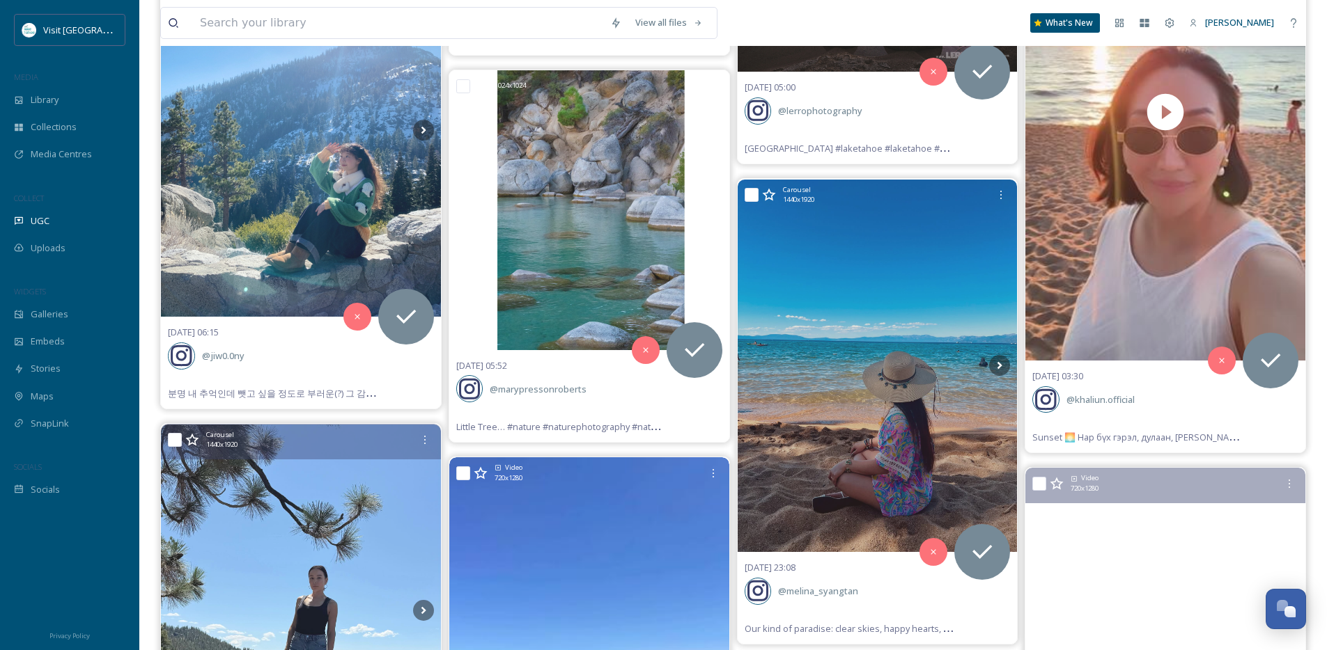
scroll to position [1889, 0]
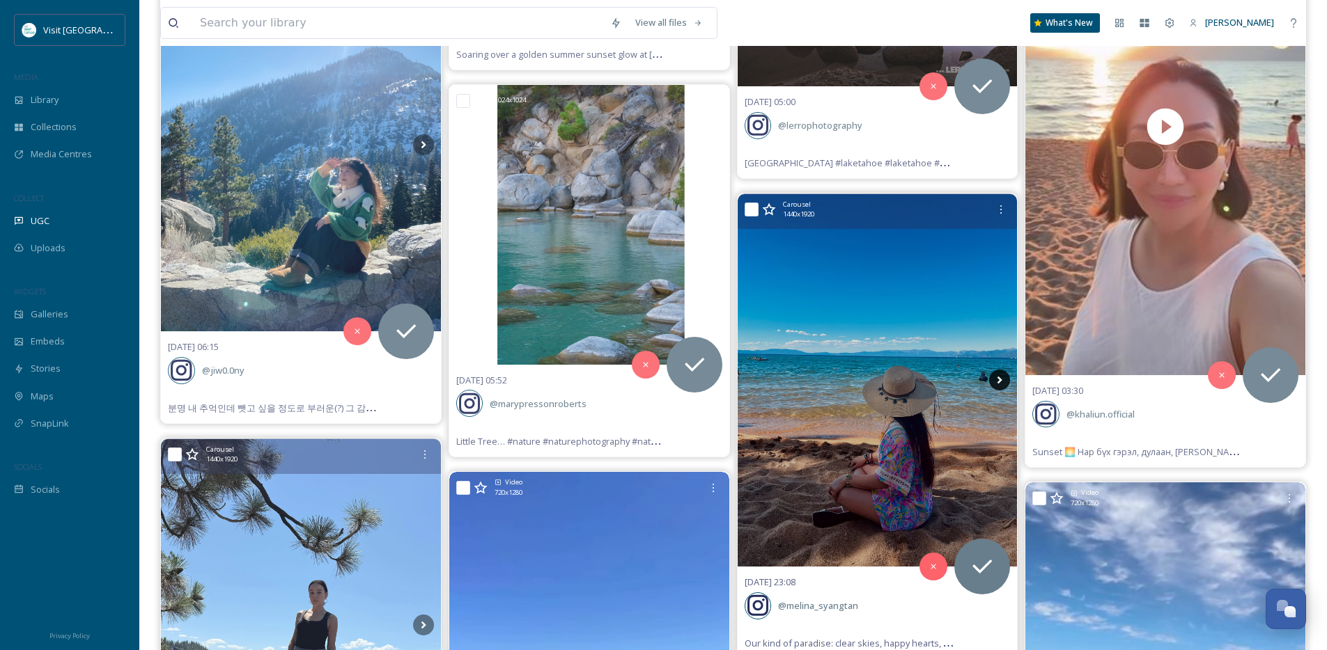
click at [999, 377] on icon at bounding box center [999, 380] width 21 height 21
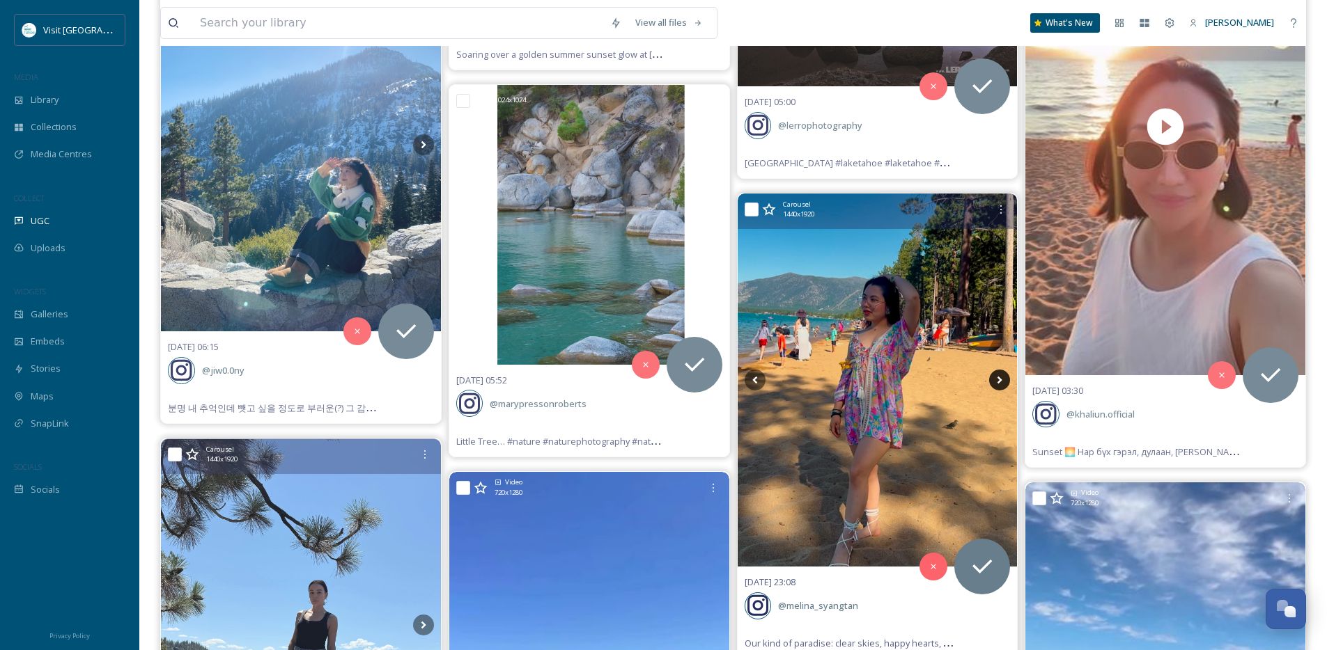
click at [999, 377] on icon at bounding box center [999, 380] width 21 height 21
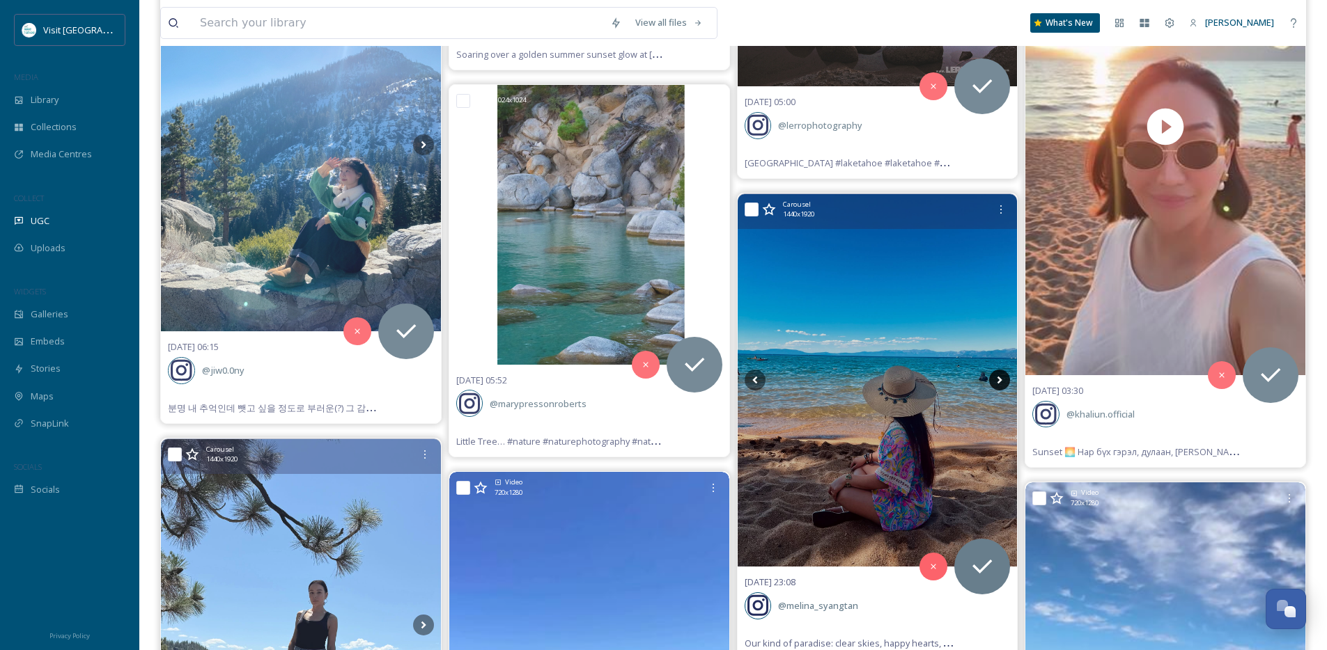
click at [999, 377] on icon at bounding box center [999, 380] width 21 height 21
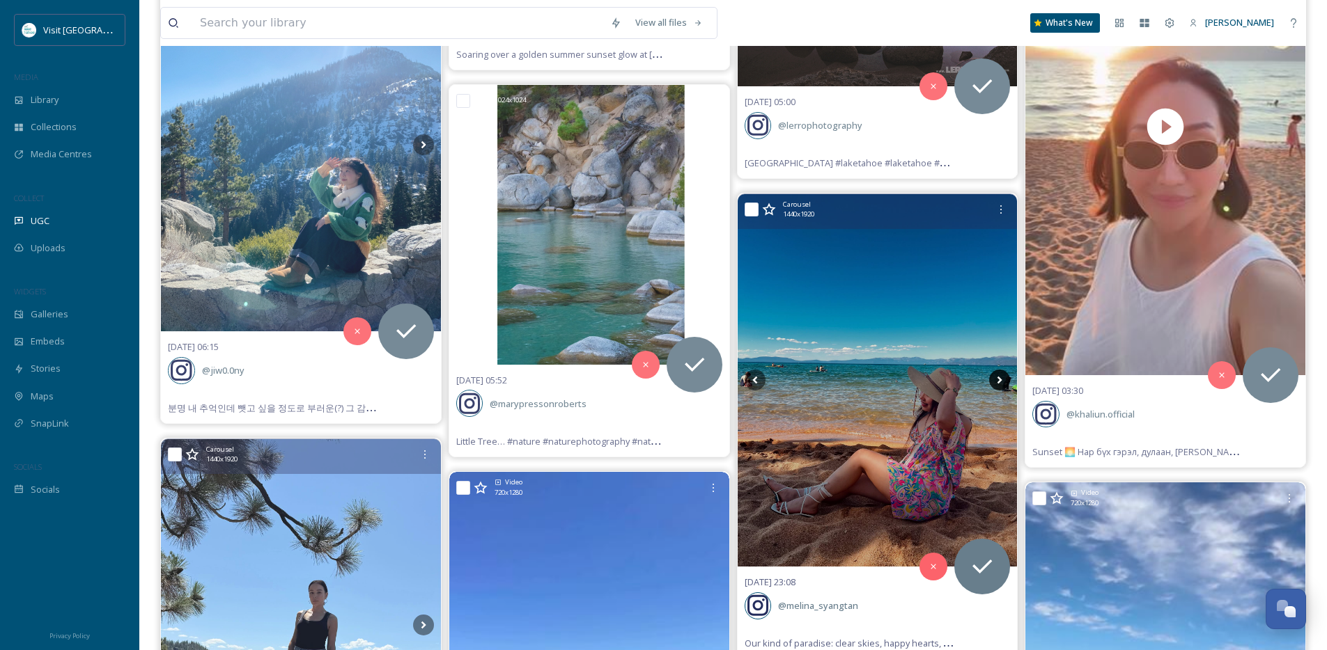
click at [999, 377] on icon at bounding box center [999, 380] width 21 height 21
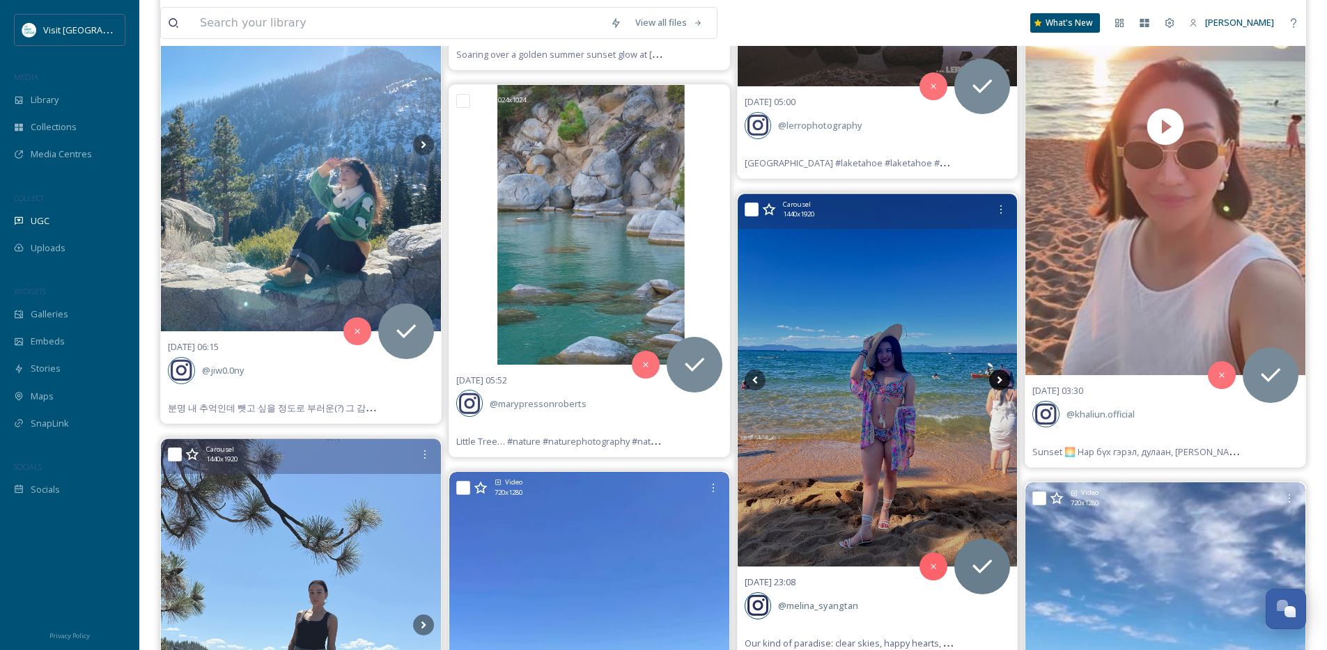
click at [999, 377] on icon at bounding box center [999, 380] width 21 height 21
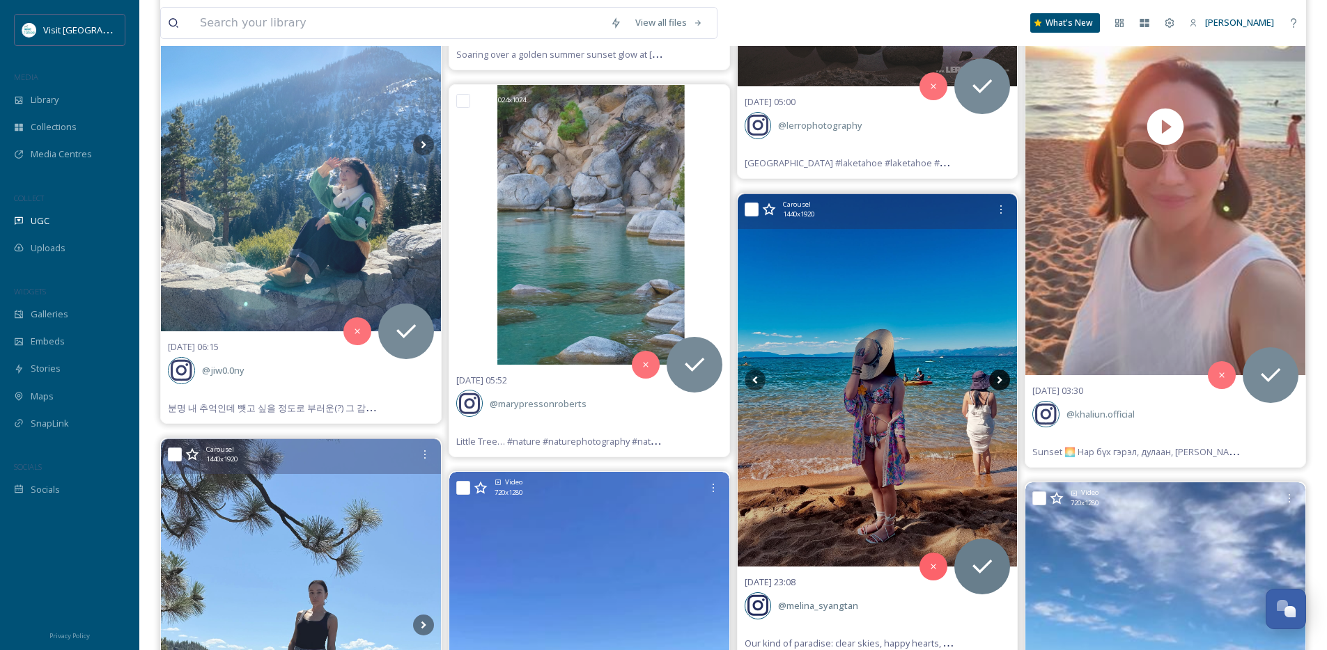
click at [999, 377] on icon at bounding box center [999, 380] width 21 height 21
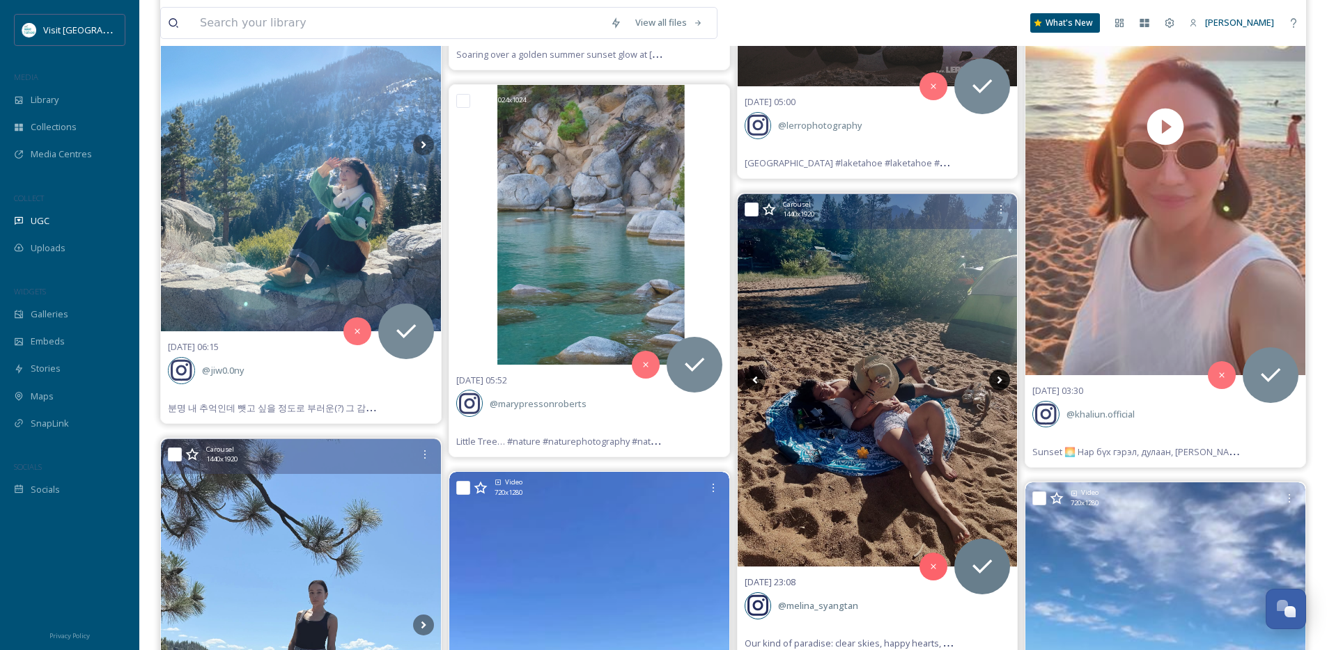
click at [999, 377] on icon at bounding box center [999, 380] width 21 height 21
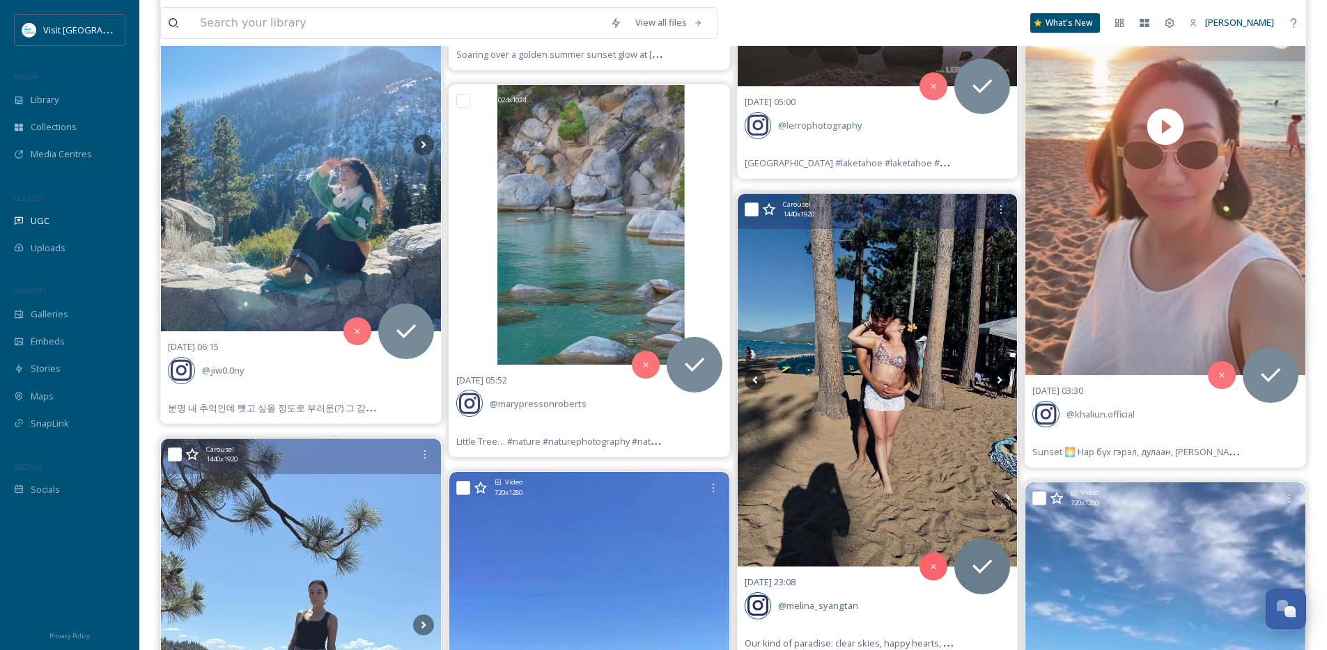
click at [999, 377] on icon at bounding box center [999, 380] width 21 height 21
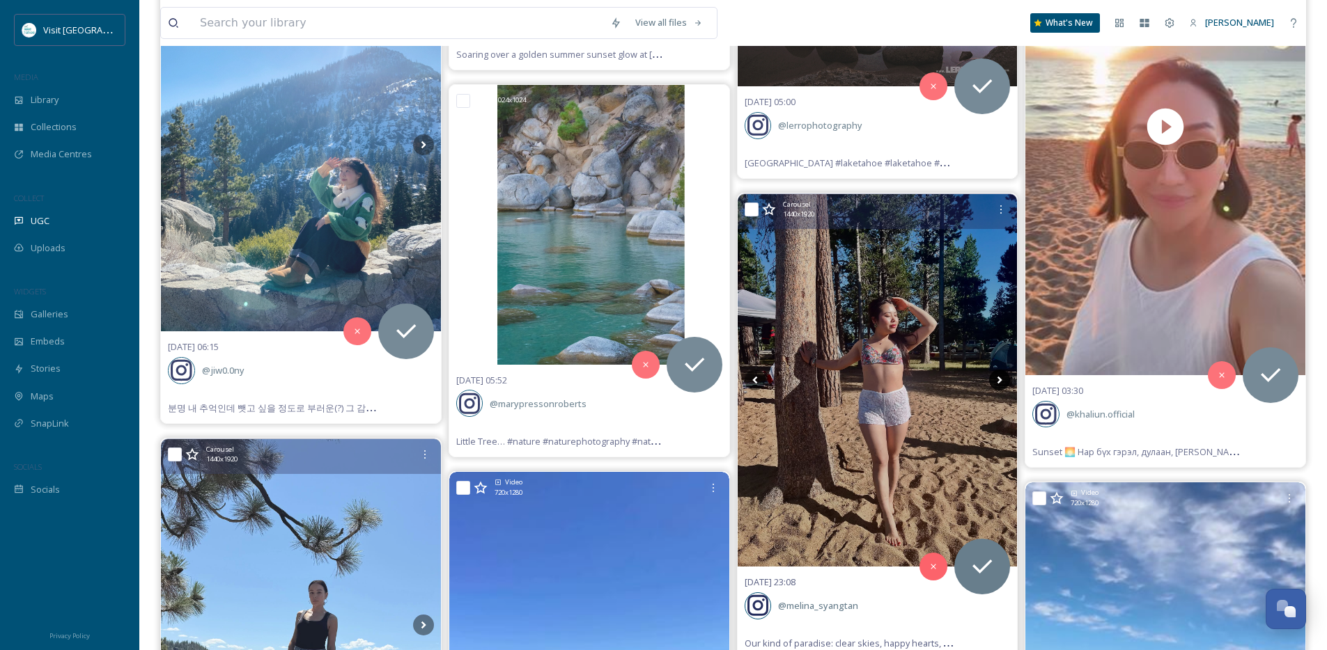
click at [999, 377] on icon at bounding box center [999, 380] width 21 height 21
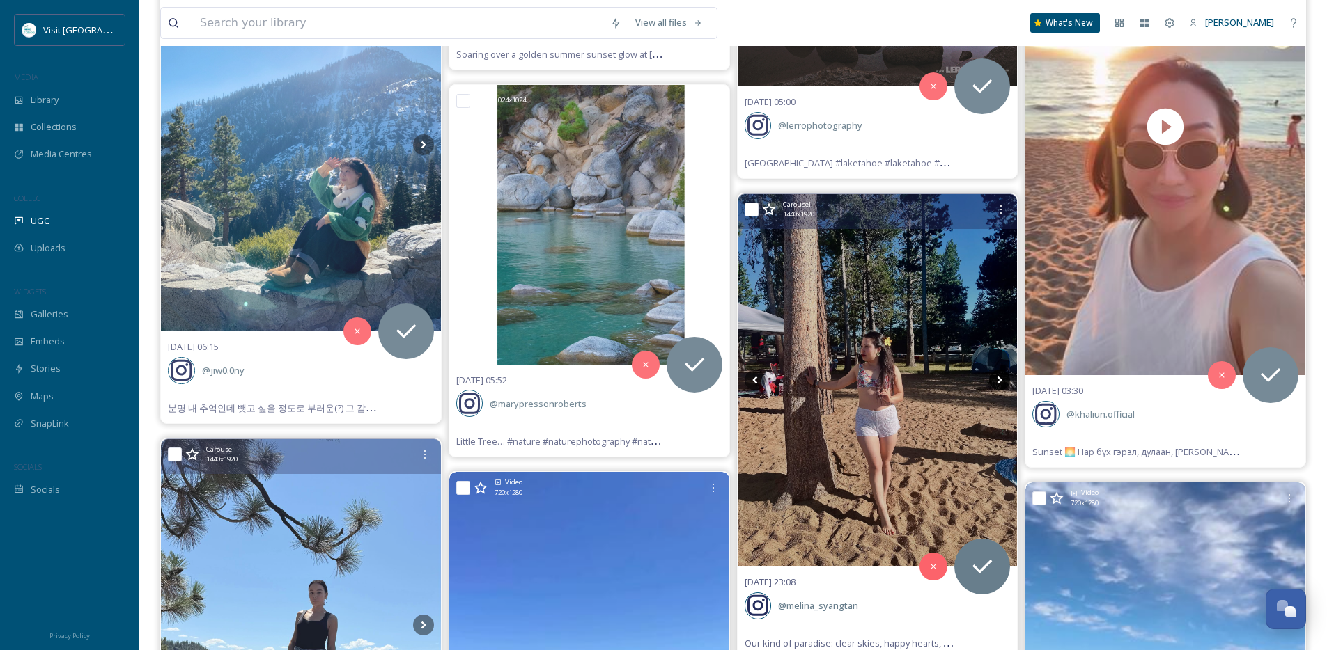
click at [999, 377] on icon at bounding box center [999, 380] width 21 height 21
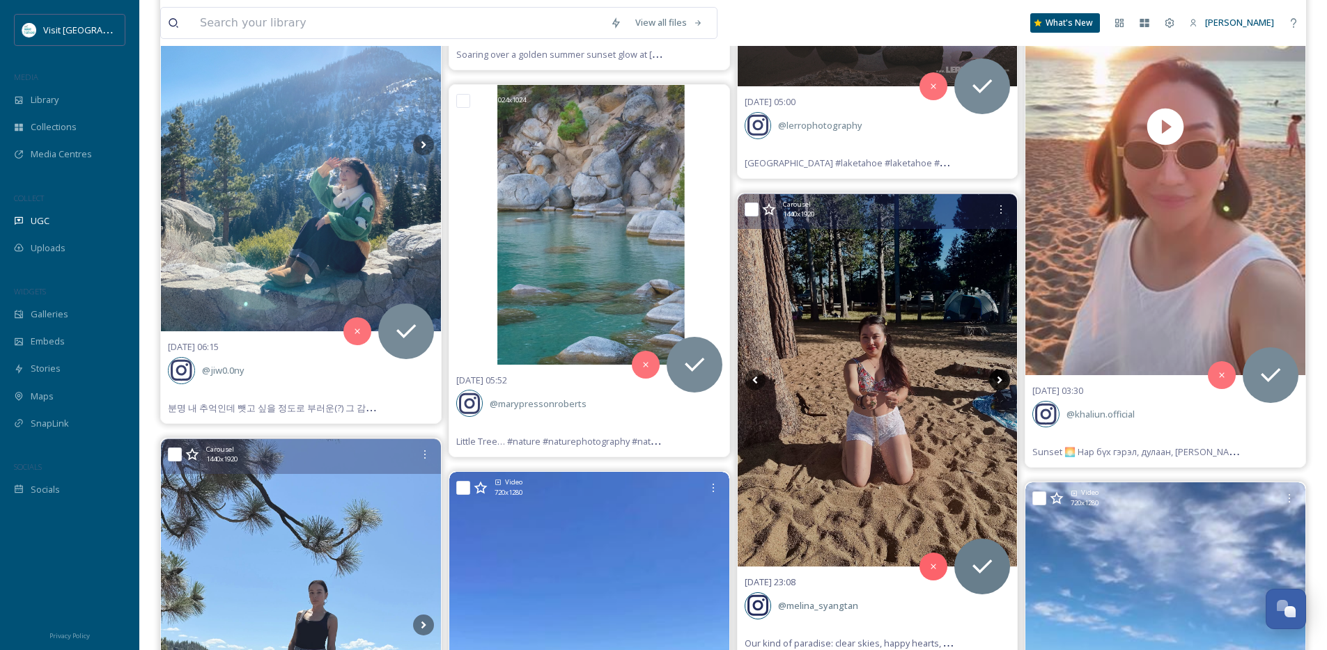
click at [999, 377] on icon at bounding box center [999, 380] width 21 height 21
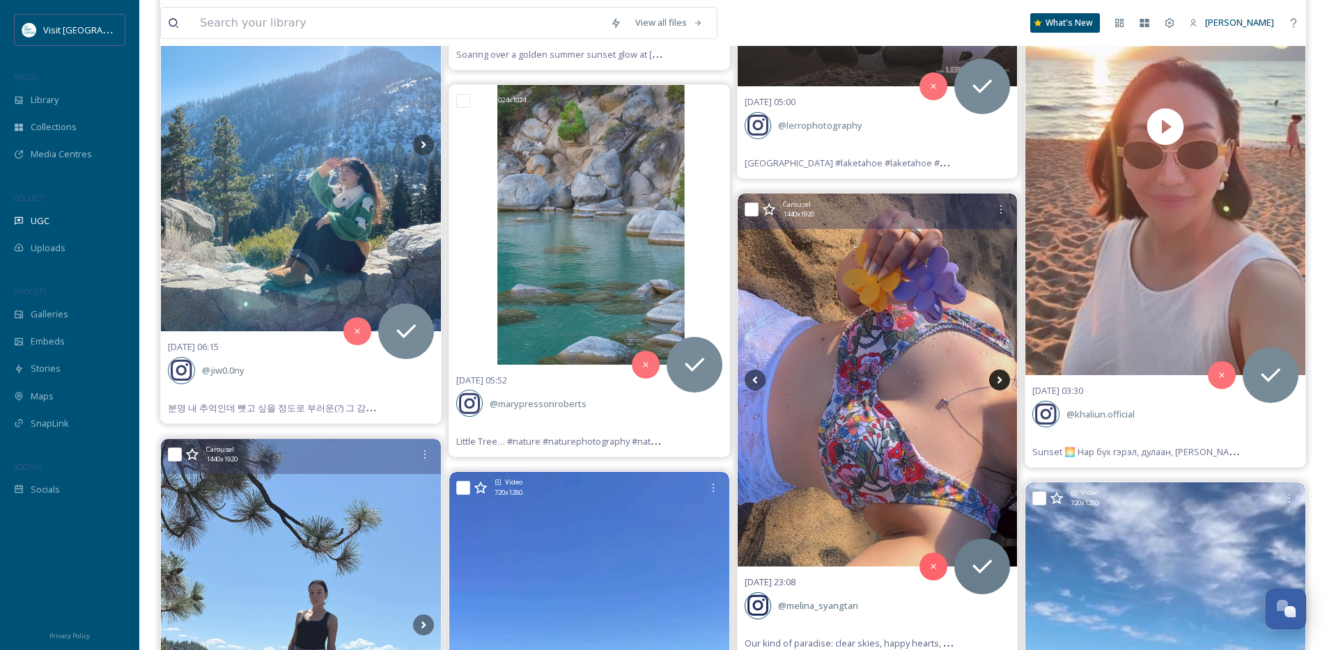
click at [999, 377] on icon at bounding box center [999, 380] width 21 height 21
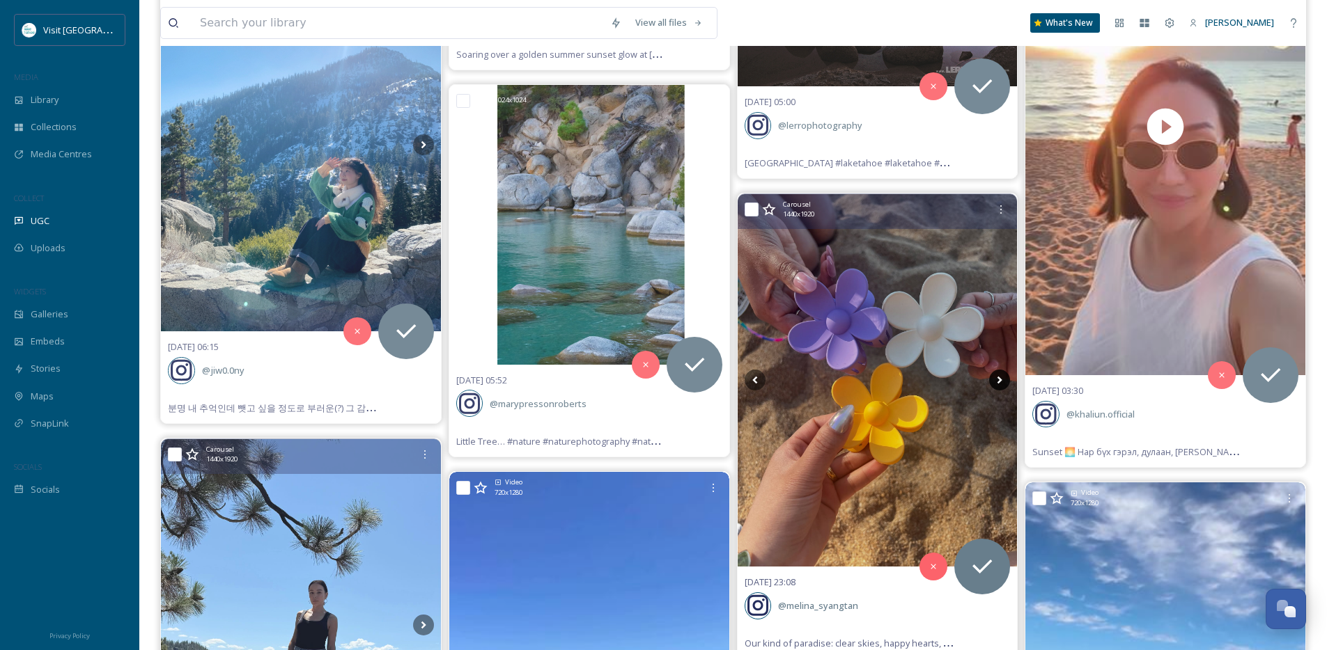
click at [999, 377] on icon at bounding box center [999, 380] width 21 height 21
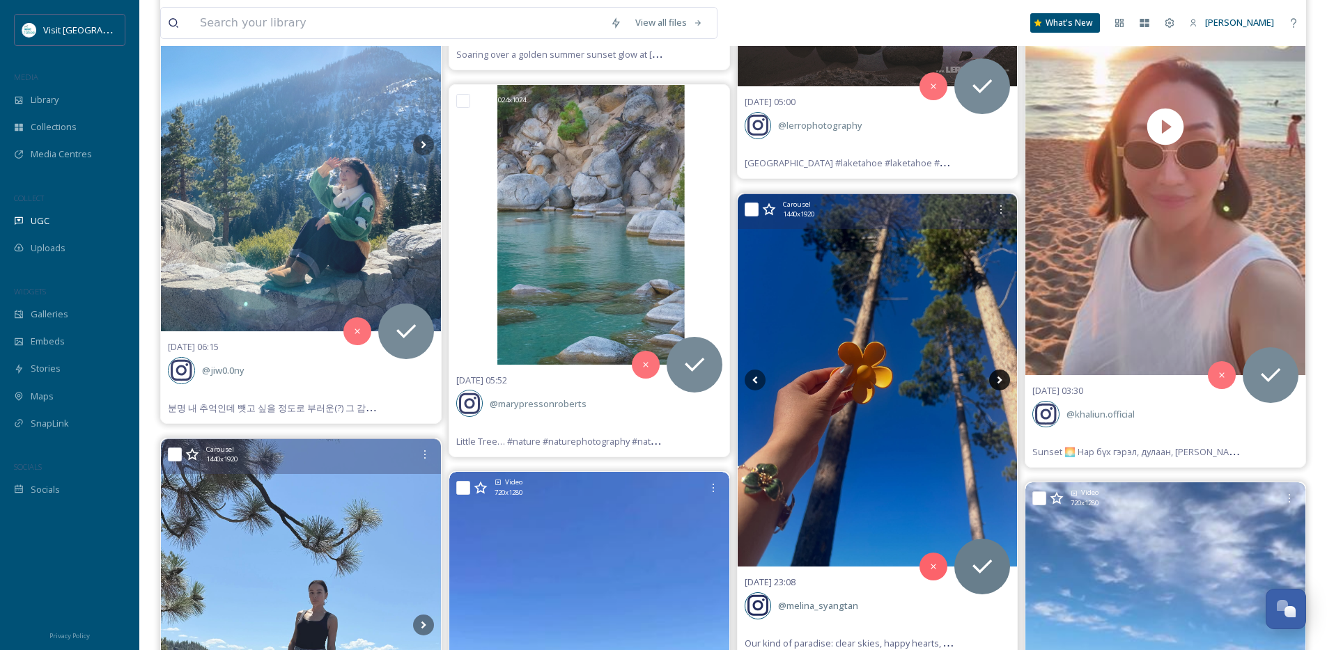
click at [999, 377] on icon at bounding box center [999, 380] width 21 height 21
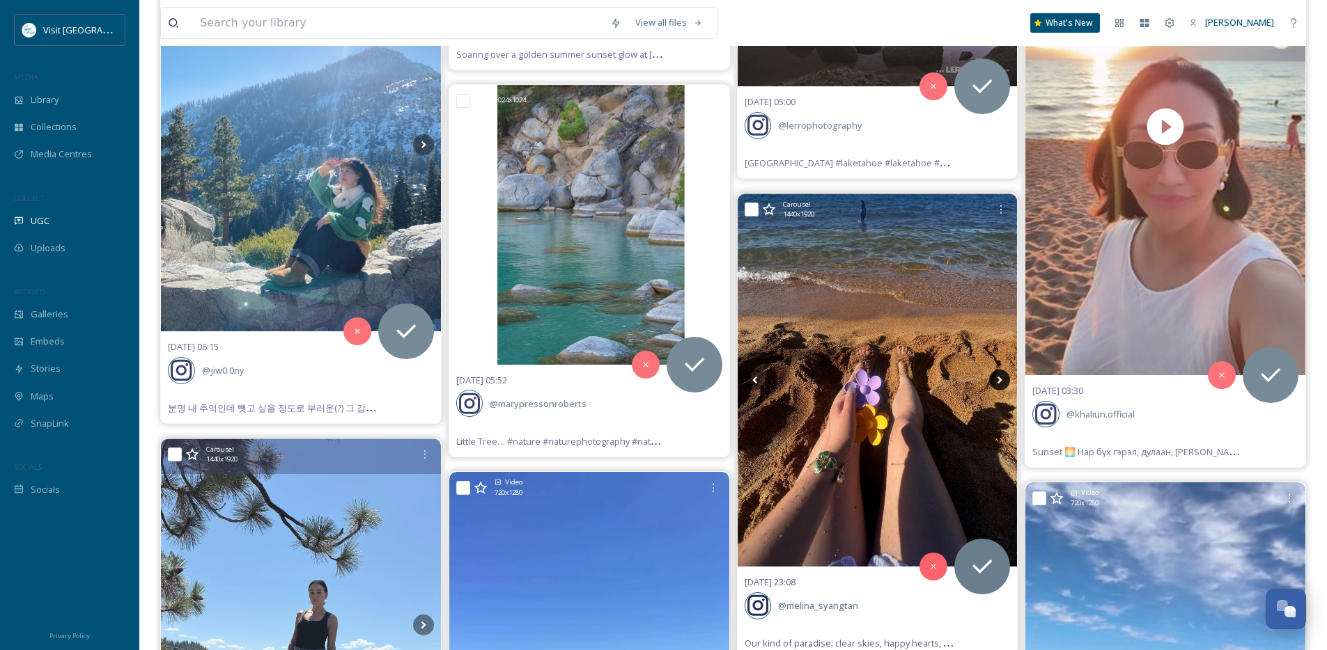
click at [999, 377] on icon at bounding box center [999, 380] width 21 height 21
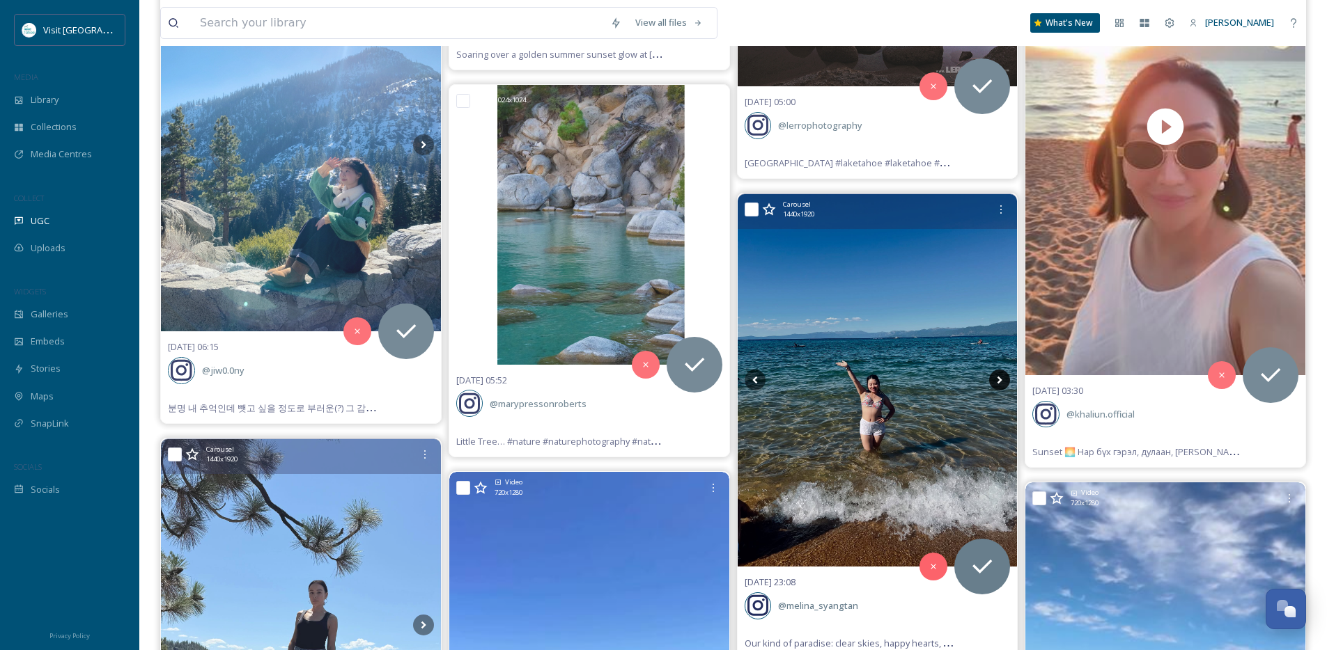
click at [999, 377] on icon at bounding box center [999, 380] width 21 height 21
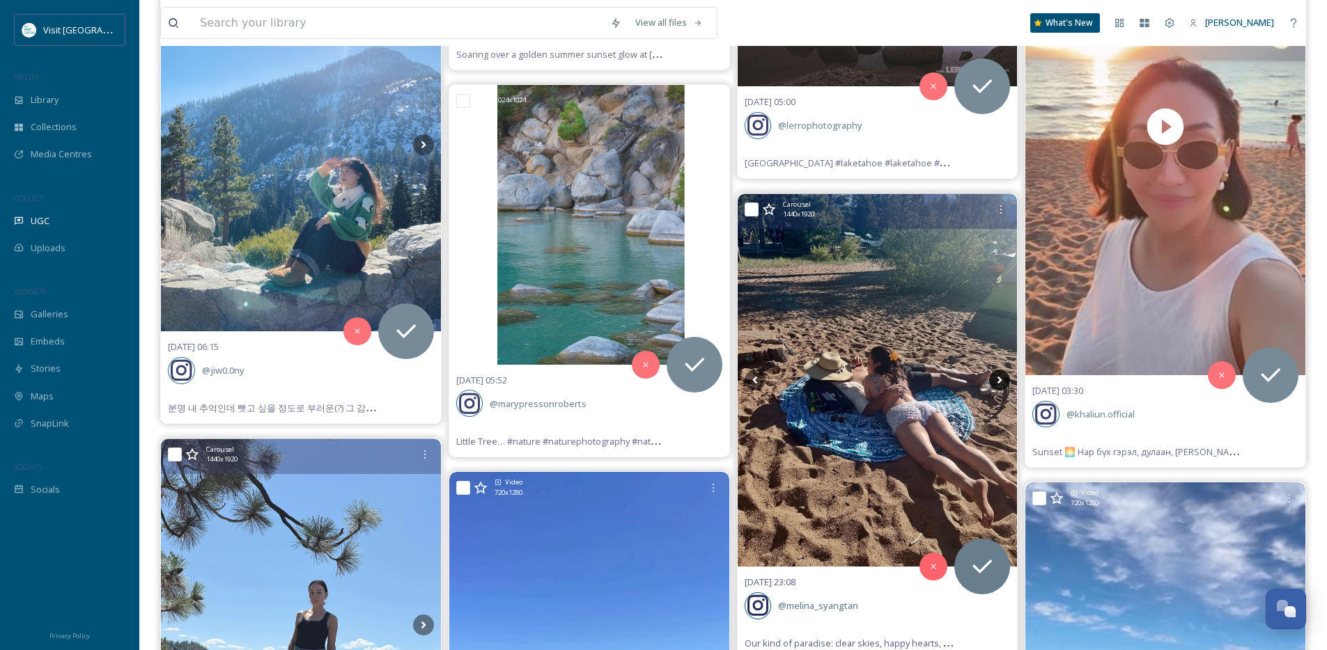
click at [999, 377] on icon at bounding box center [999, 380] width 21 height 21
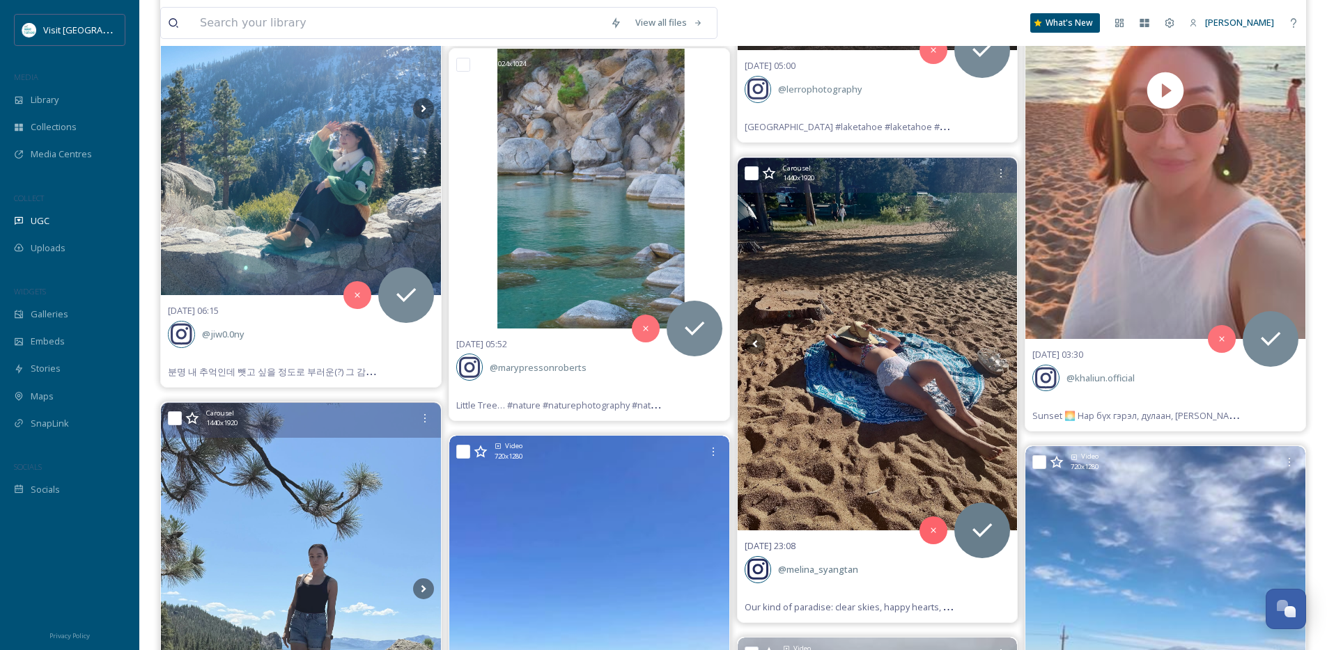
scroll to position [1928, 0]
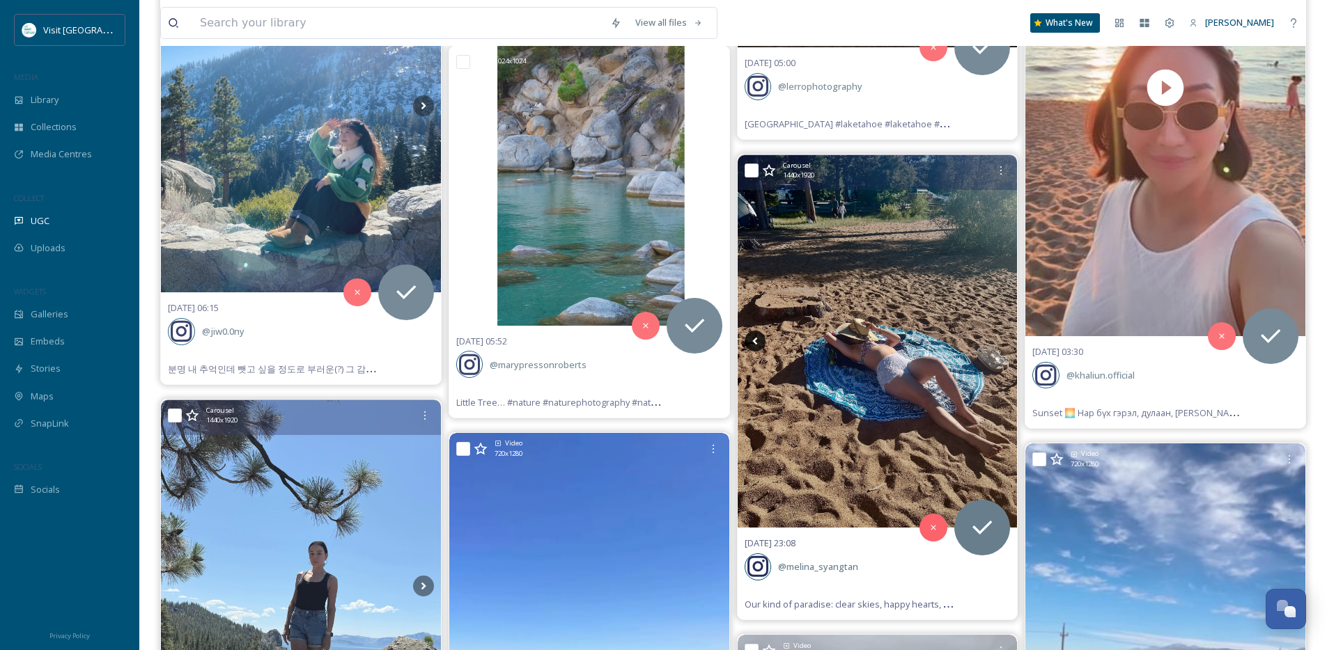
click at [755, 341] on icon at bounding box center [754, 341] width 21 height 21
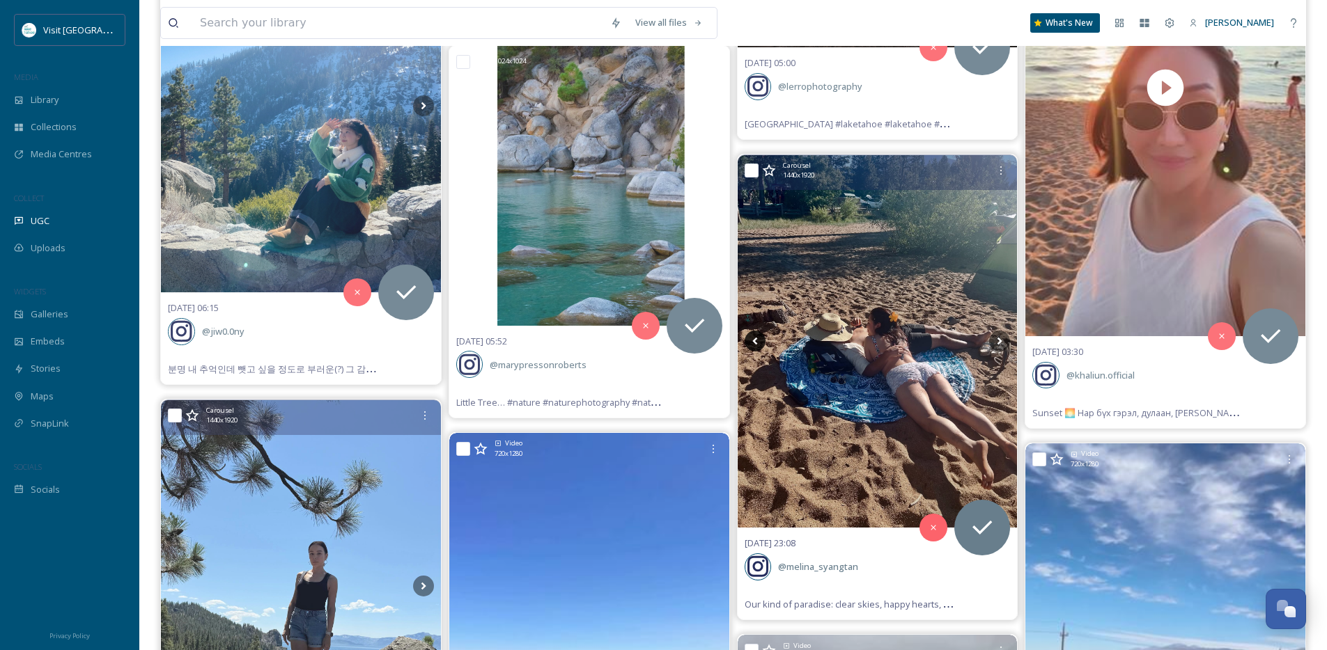
click at [755, 341] on icon at bounding box center [754, 341] width 21 height 21
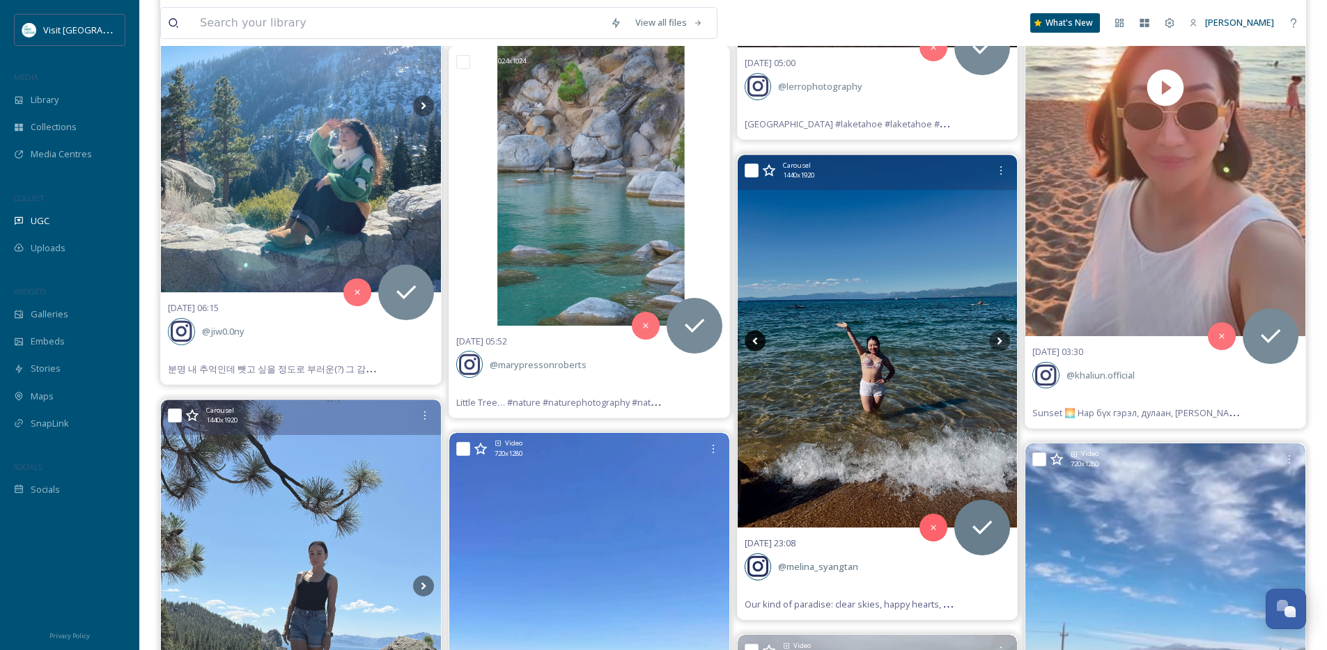
click at [755, 341] on icon at bounding box center [754, 341] width 21 height 21
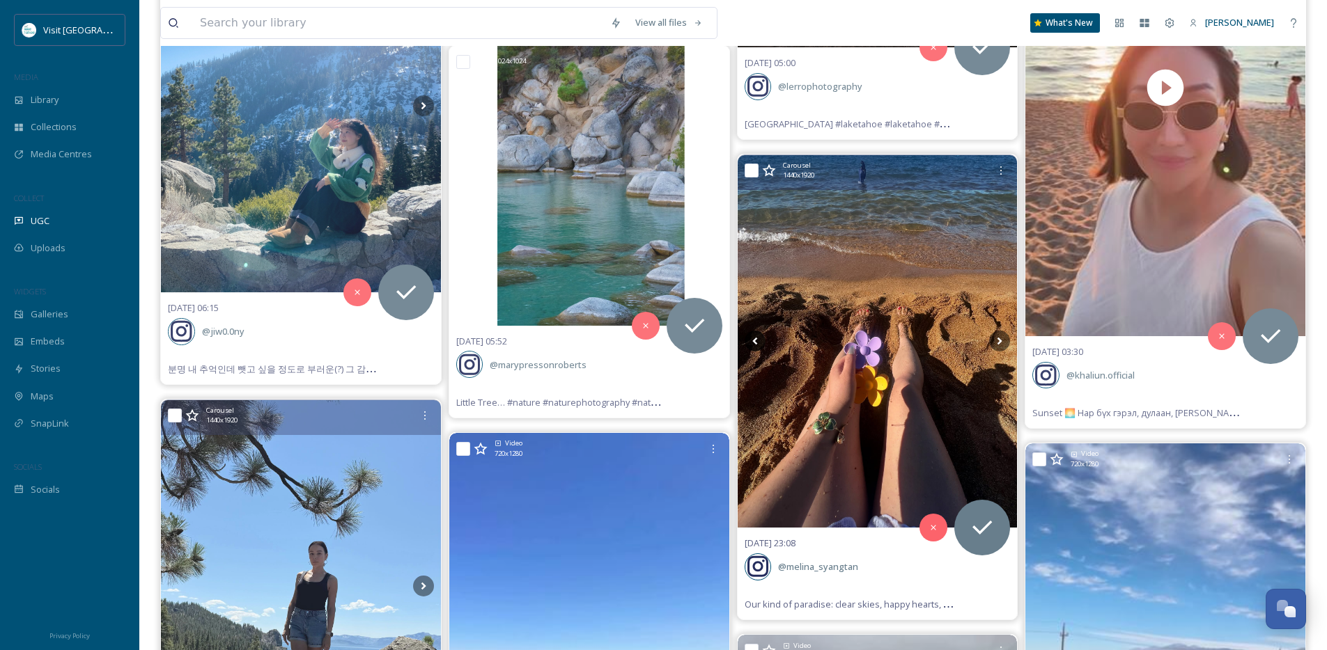
click at [755, 341] on icon at bounding box center [754, 341] width 21 height 21
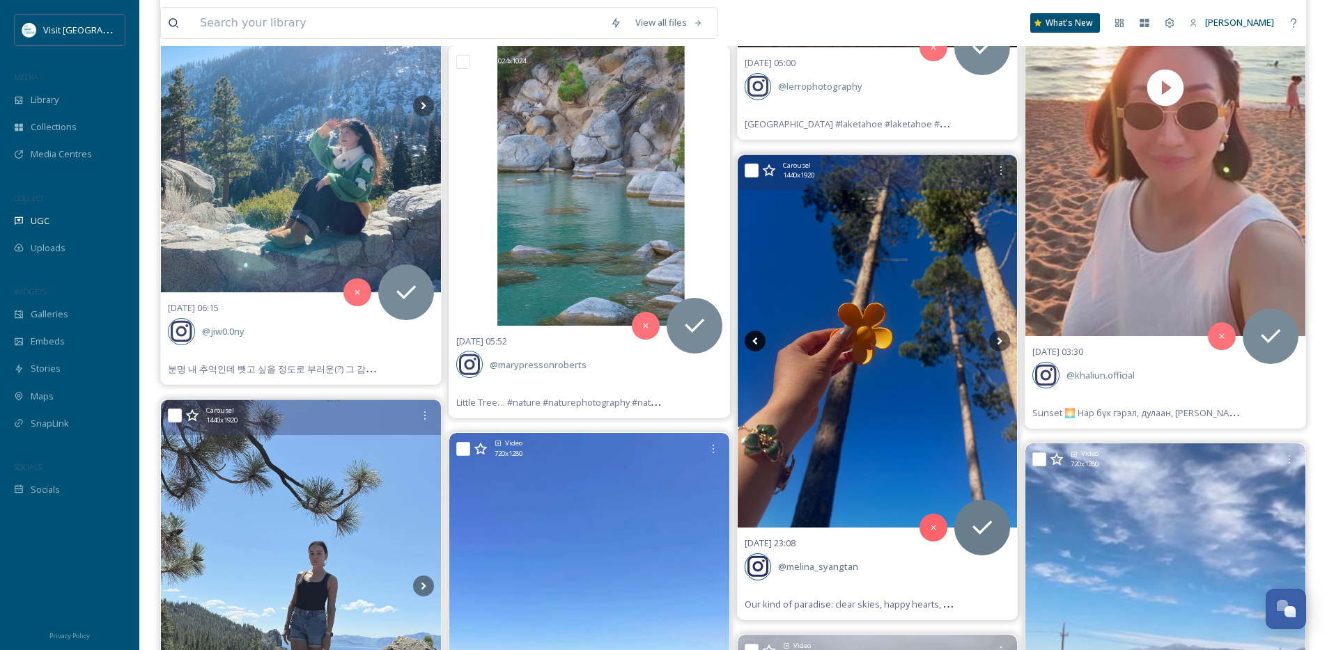
click at [755, 341] on icon at bounding box center [754, 341] width 21 height 21
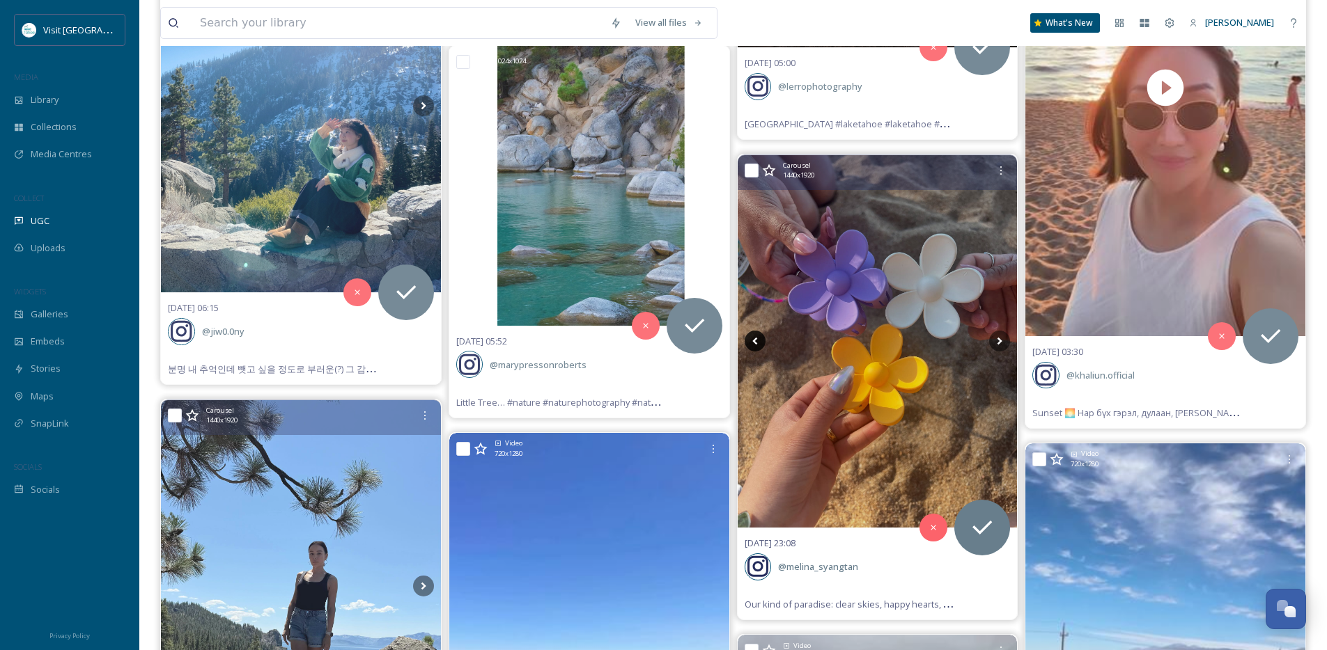
click at [755, 341] on icon at bounding box center [754, 341] width 21 height 21
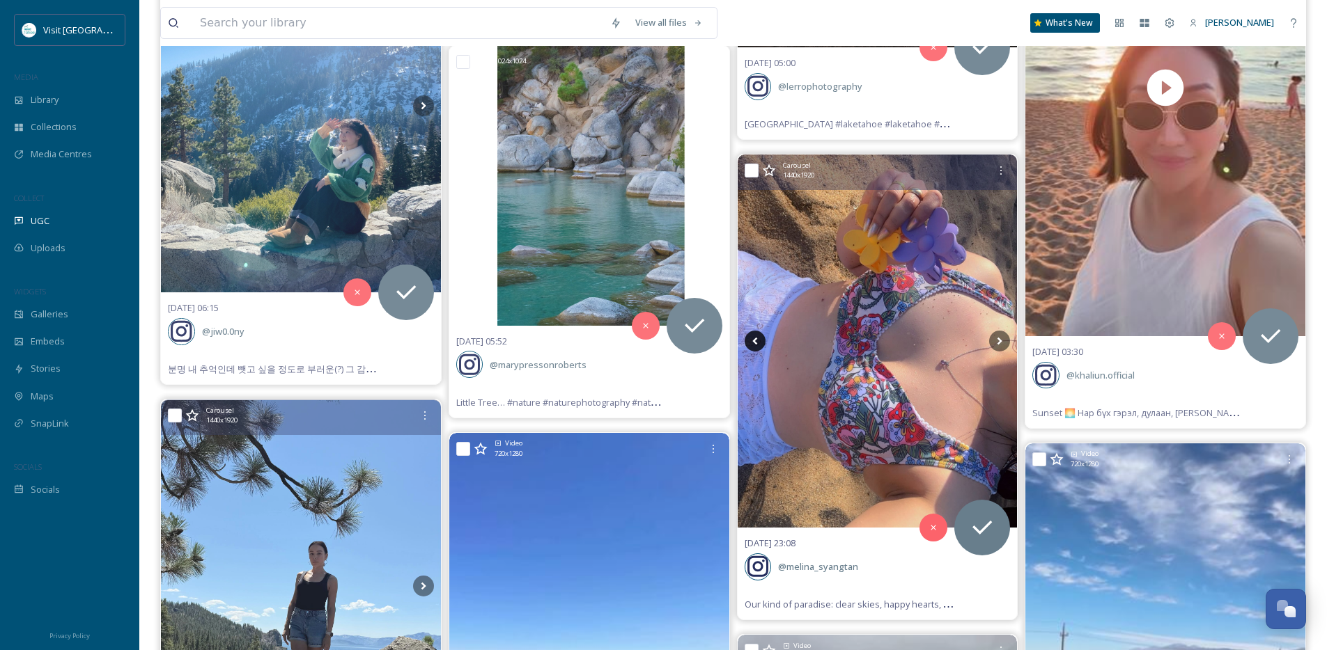
click at [755, 341] on icon at bounding box center [754, 341] width 21 height 21
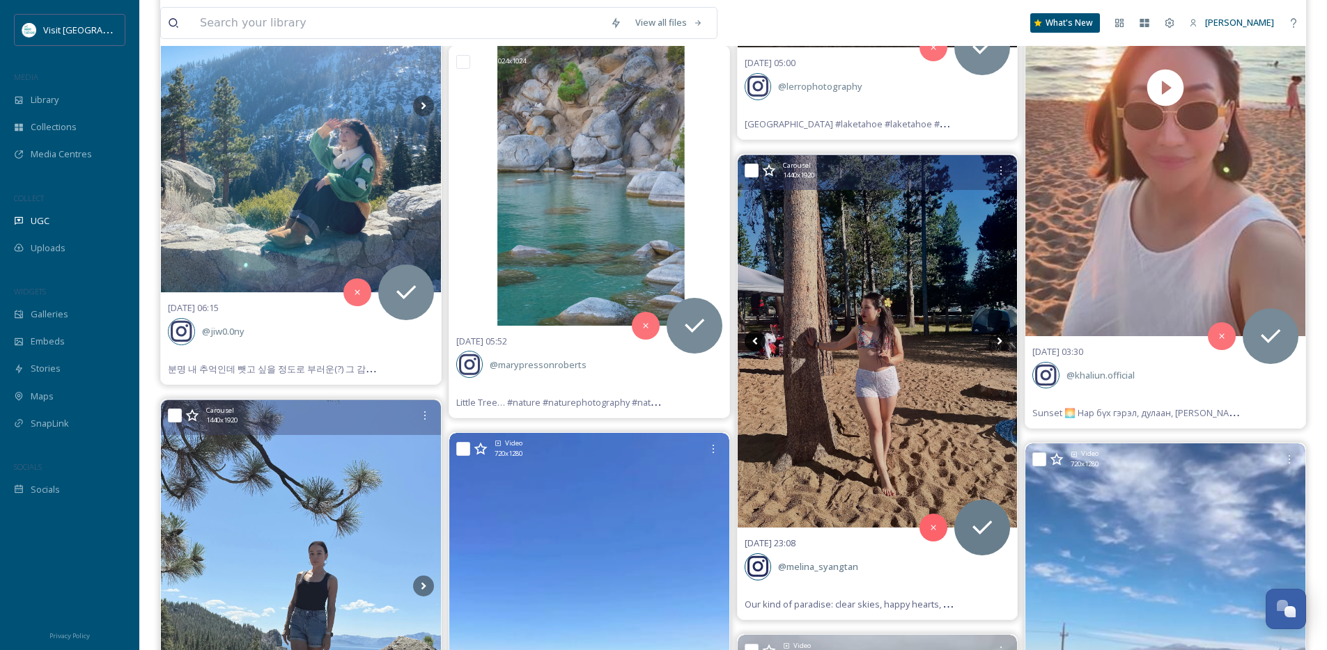
click at [755, 341] on icon at bounding box center [754, 341] width 21 height 21
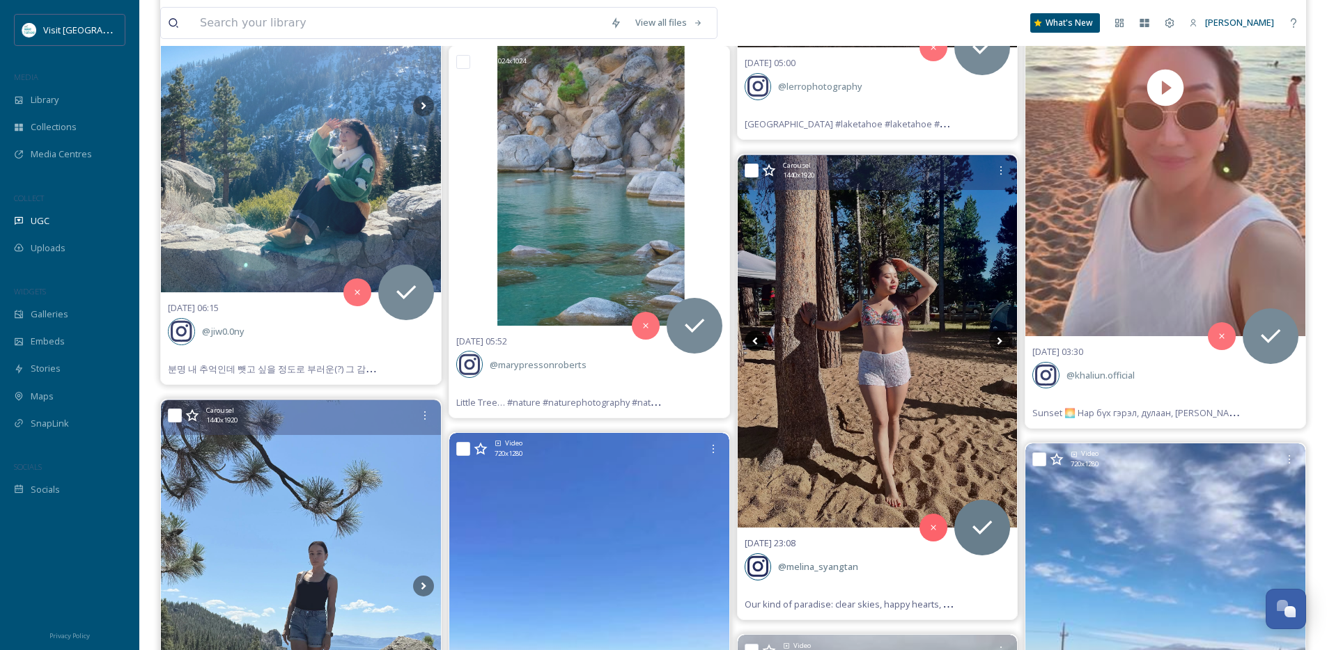
click at [757, 336] on icon at bounding box center [754, 341] width 21 height 21
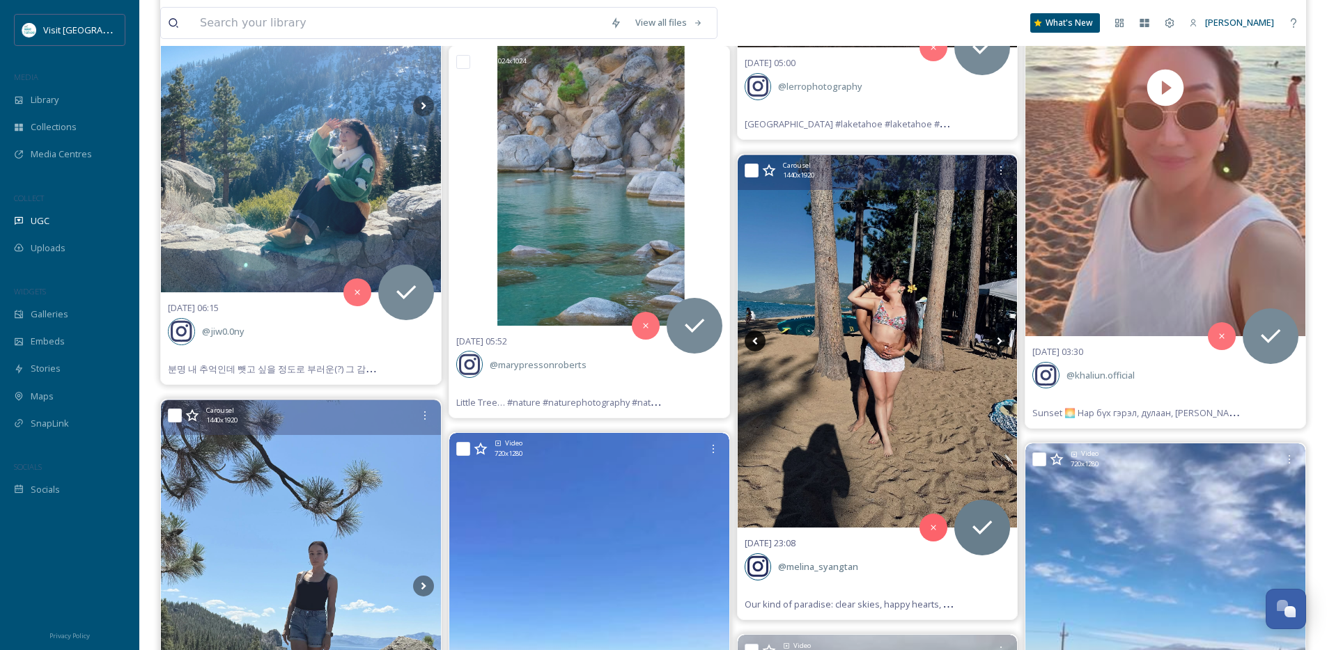
click at [757, 336] on icon at bounding box center [754, 341] width 21 height 21
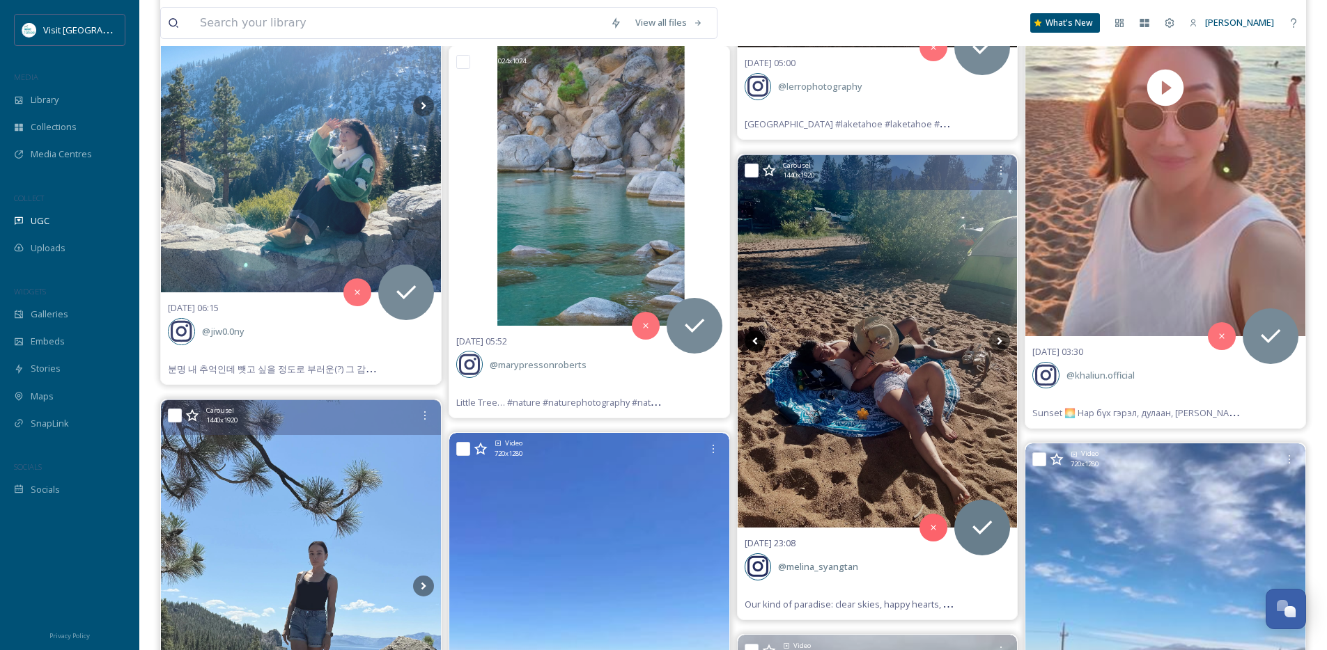
click at [757, 336] on icon at bounding box center [754, 341] width 21 height 21
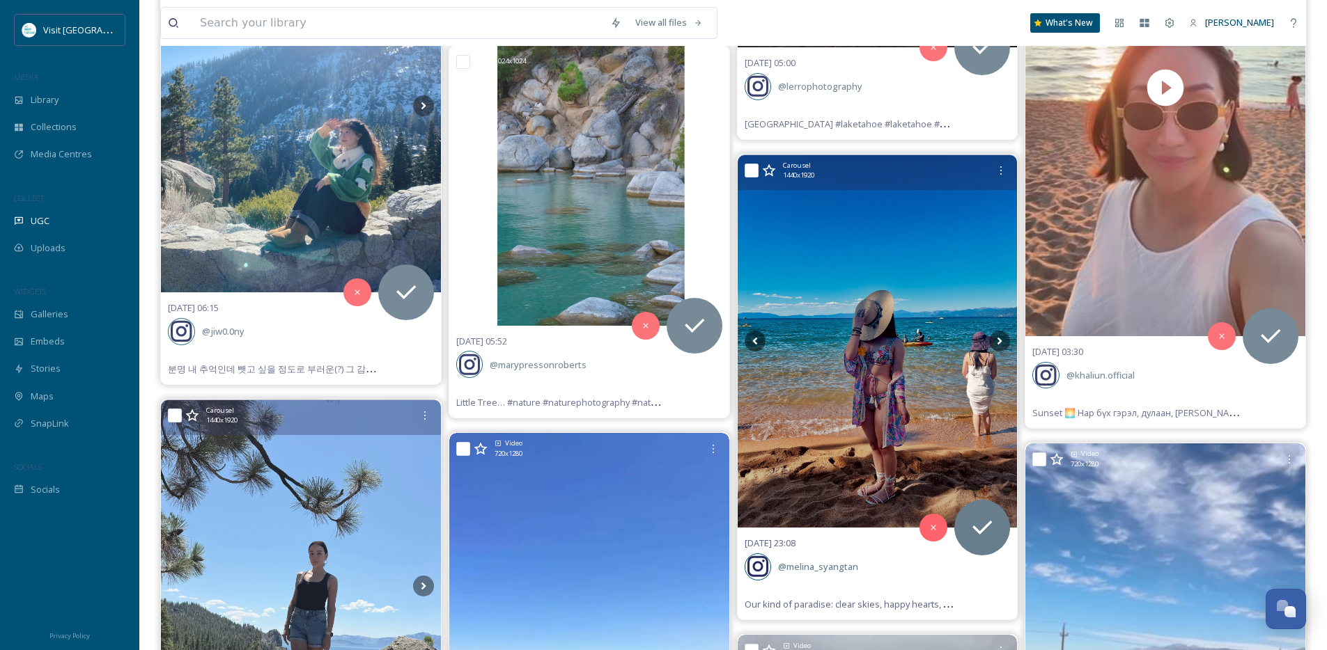
click at [899, 358] on img at bounding box center [878, 341] width 280 height 373
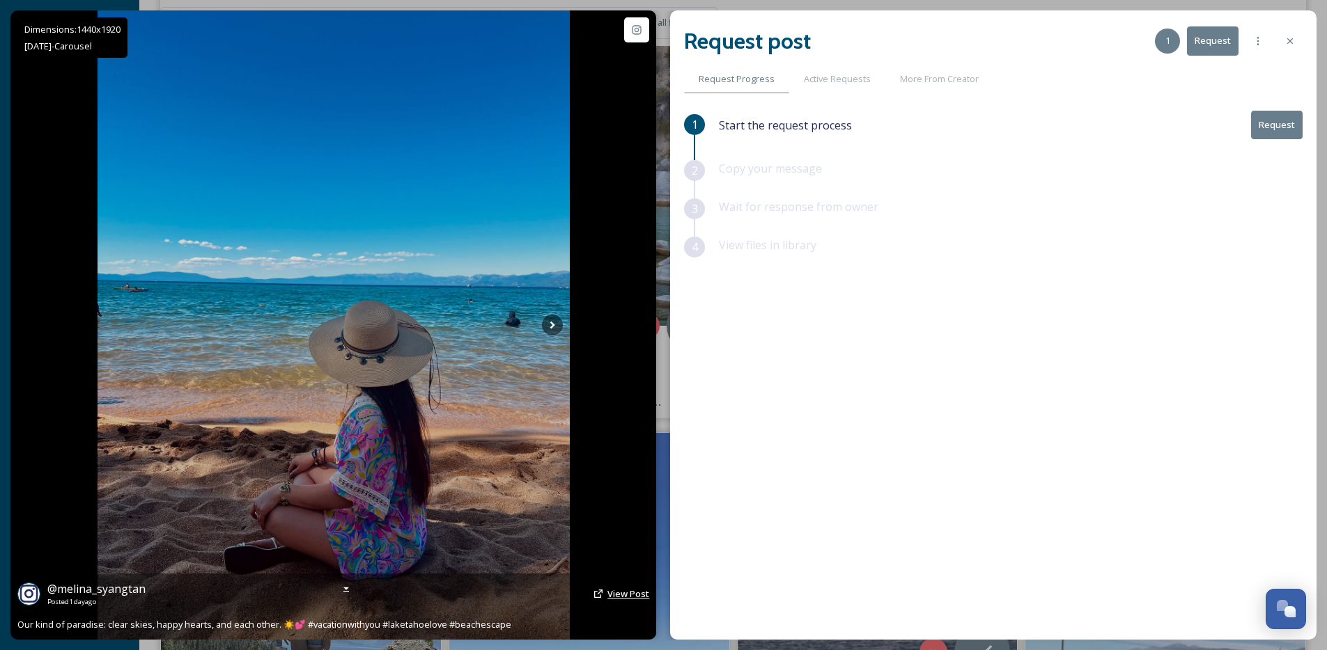
click at [612, 593] on span "View Post" at bounding box center [628, 594] width 42 height 13
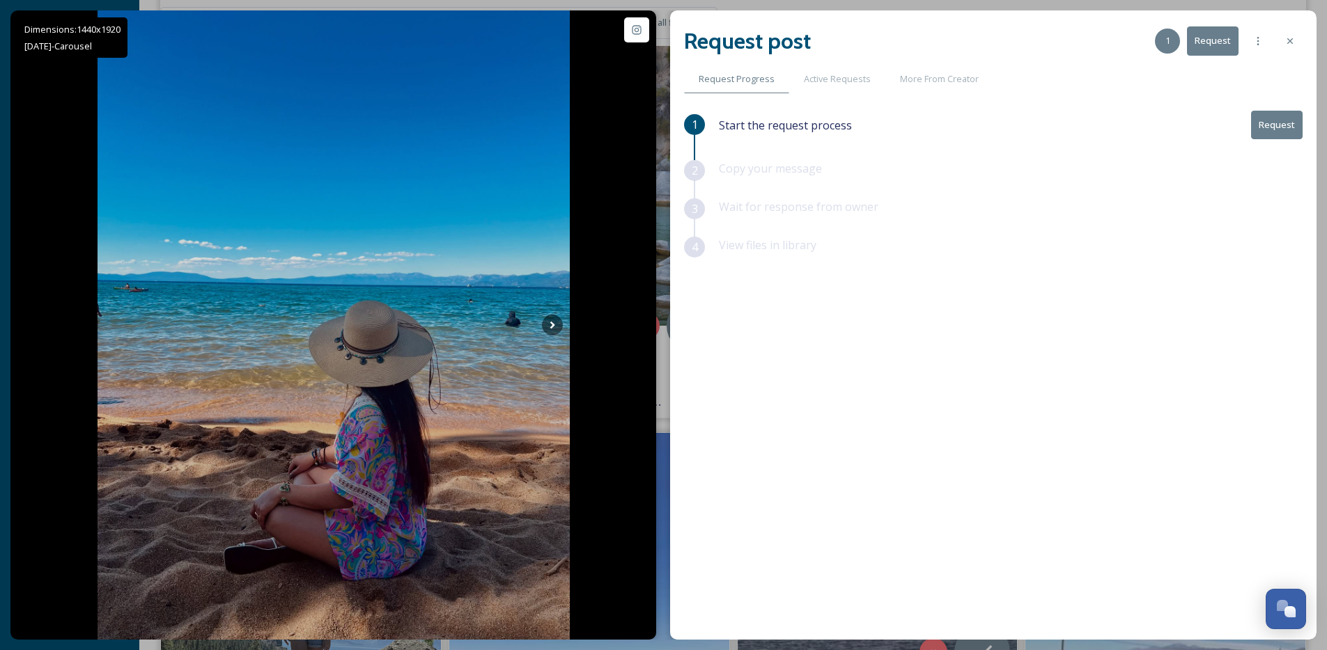
click at [1282, 130] on button "Request" at bounding box center [1277, 125] width 52 height 29
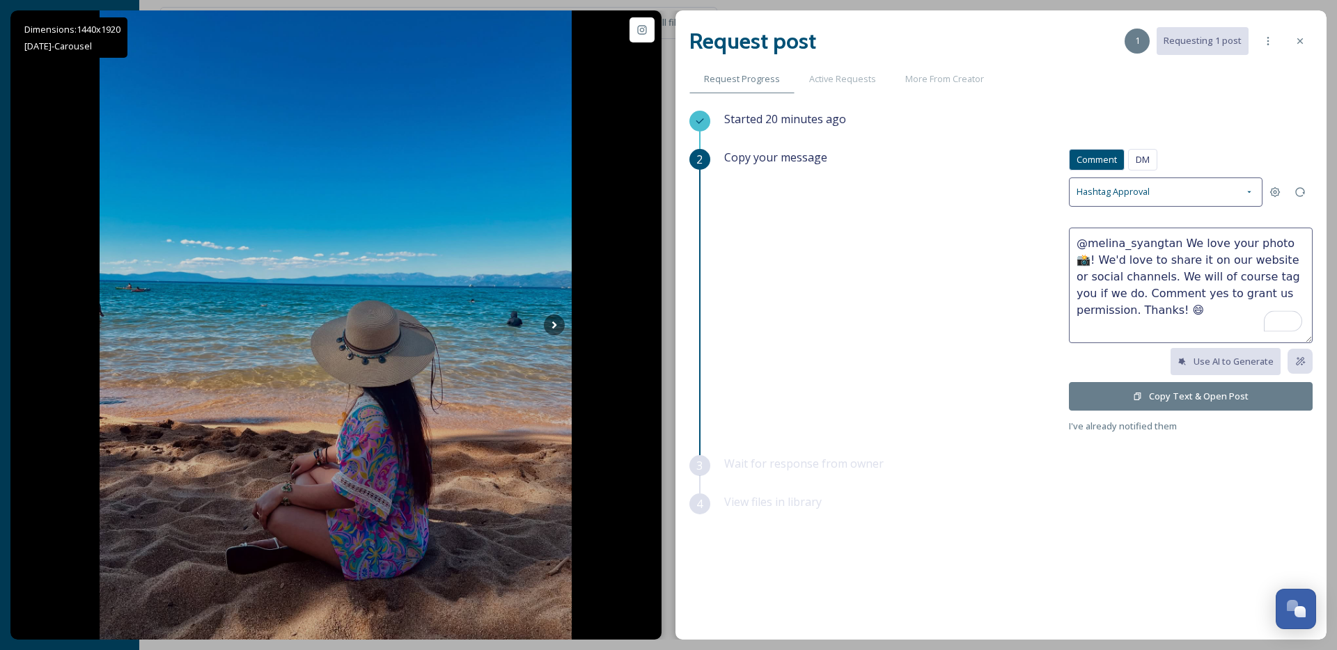
drag, startPoint x: 1289, startPoint y: 243, endPoint x: 1178, endPoint y: 246, distance: 111.5
click at [1178, 246] on textarea "@melina_syangtan We love your photo 📸! We'd love to share it on our website or …" at bounding box center [1191, 286] width 244 height 116
type textarea "@melina_syangtan Beautiful photos! We'd love to share it on our website or soci…"
click at [1137, 405] on button "Copy Text & Open Post" at bounding box center [1191, 396] width 244 height 29
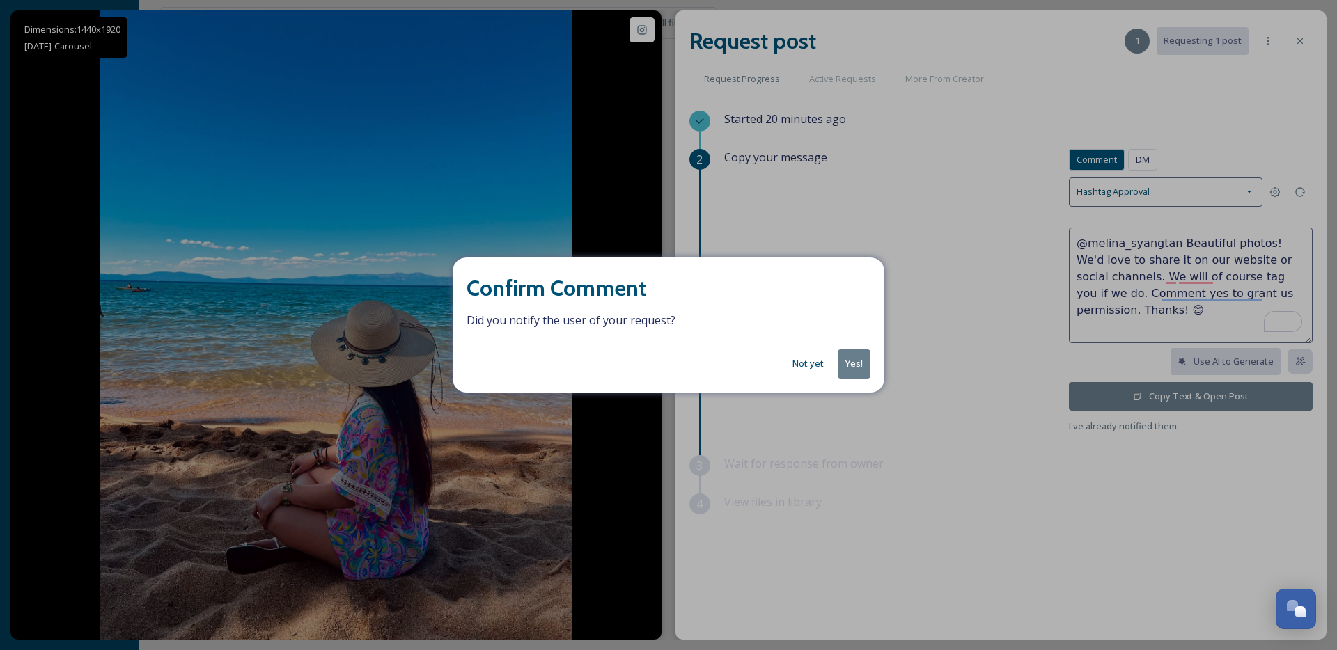
click at [855, 368] on button "Yes!" at bounding box center [854, 364] width 33 height 29
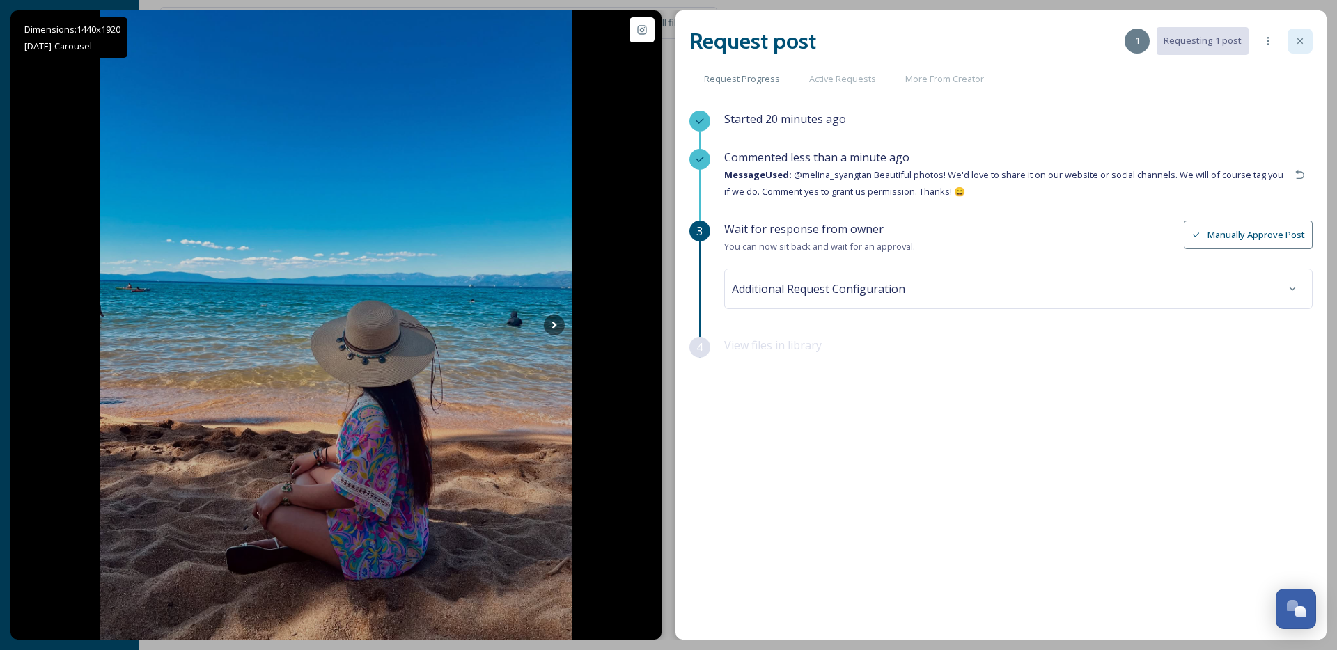
click at [1307, 38] on div at bounding box center [1300, 41] width 25 height 25
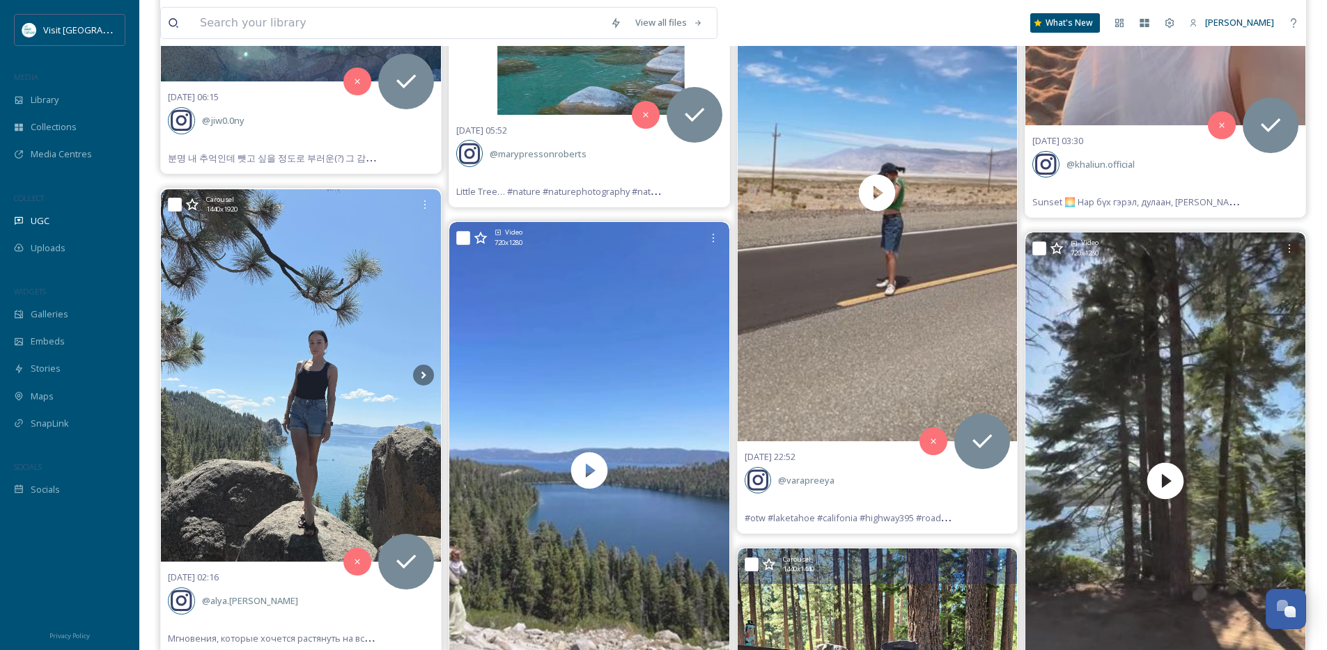
scroll to position [1773, 0]
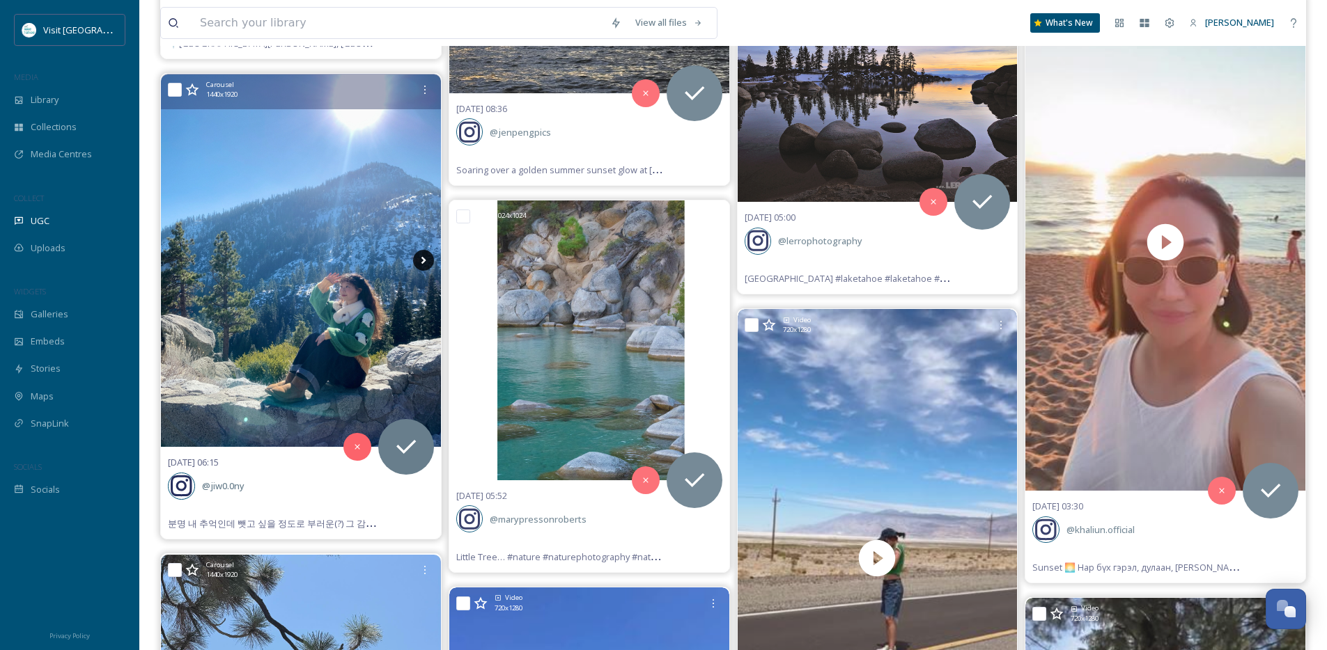
click at [420, 260] on icon at bounding box center [423, 260] width 21 height 21
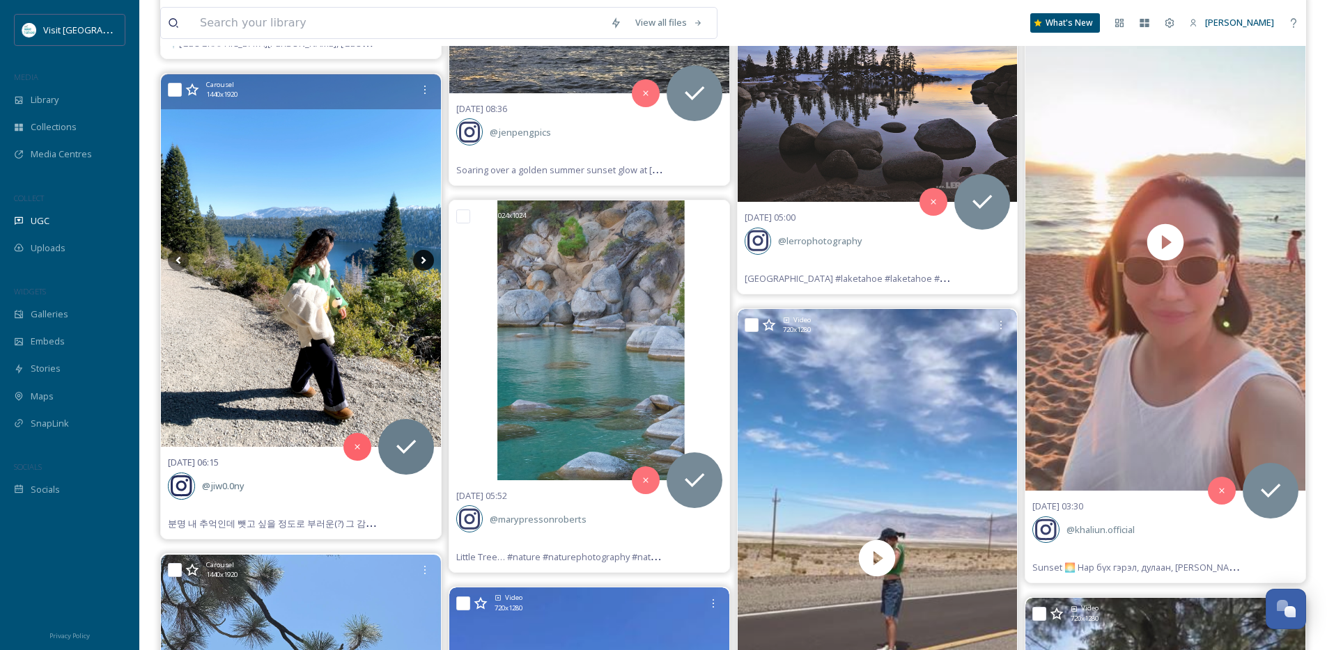
click at [420, 260] on icon at bounding box center [423, 260] width 21 height 21
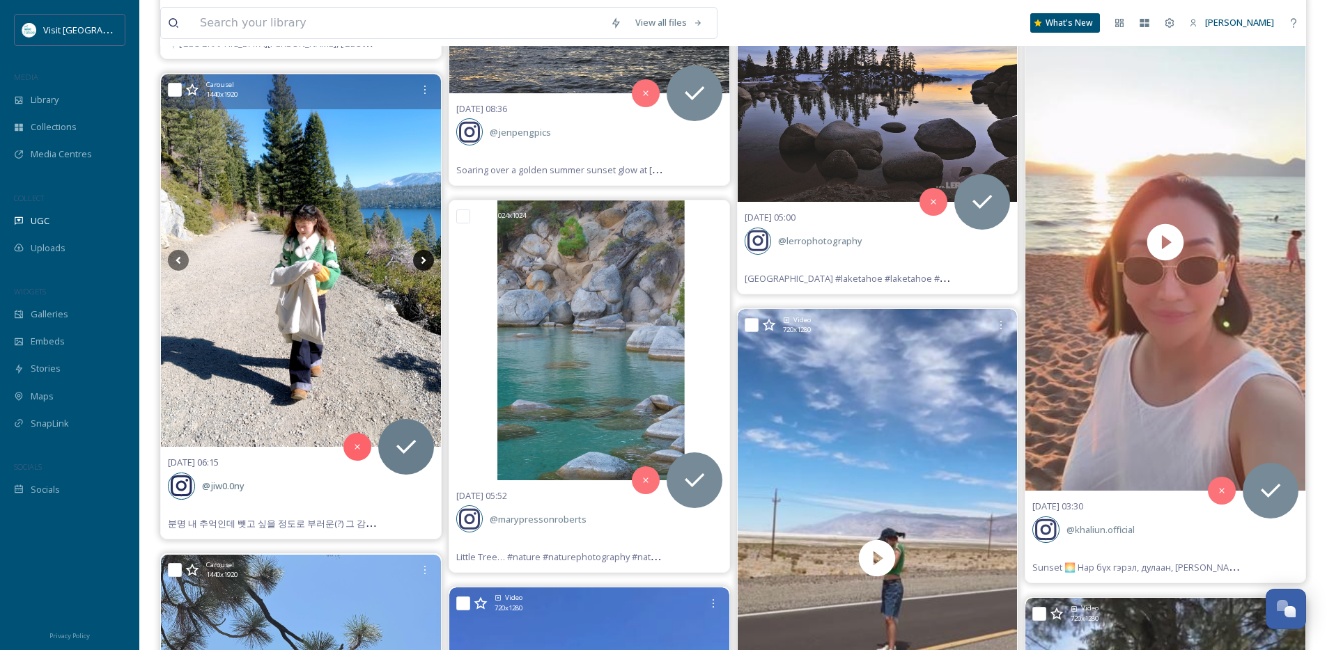
click at [420, 260] on icon at bounding box center [423, 260] width 21 height 21
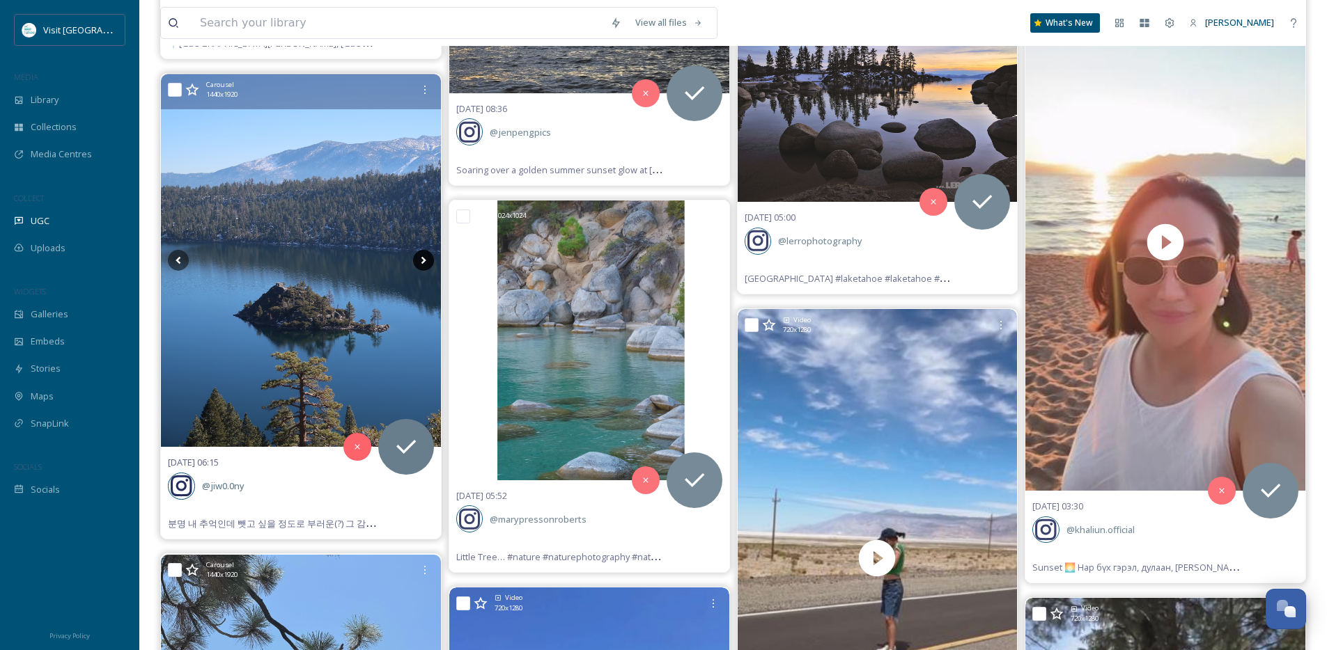
click at [418, 260] on icon at bounding box center [423, 260] width 21 height 21
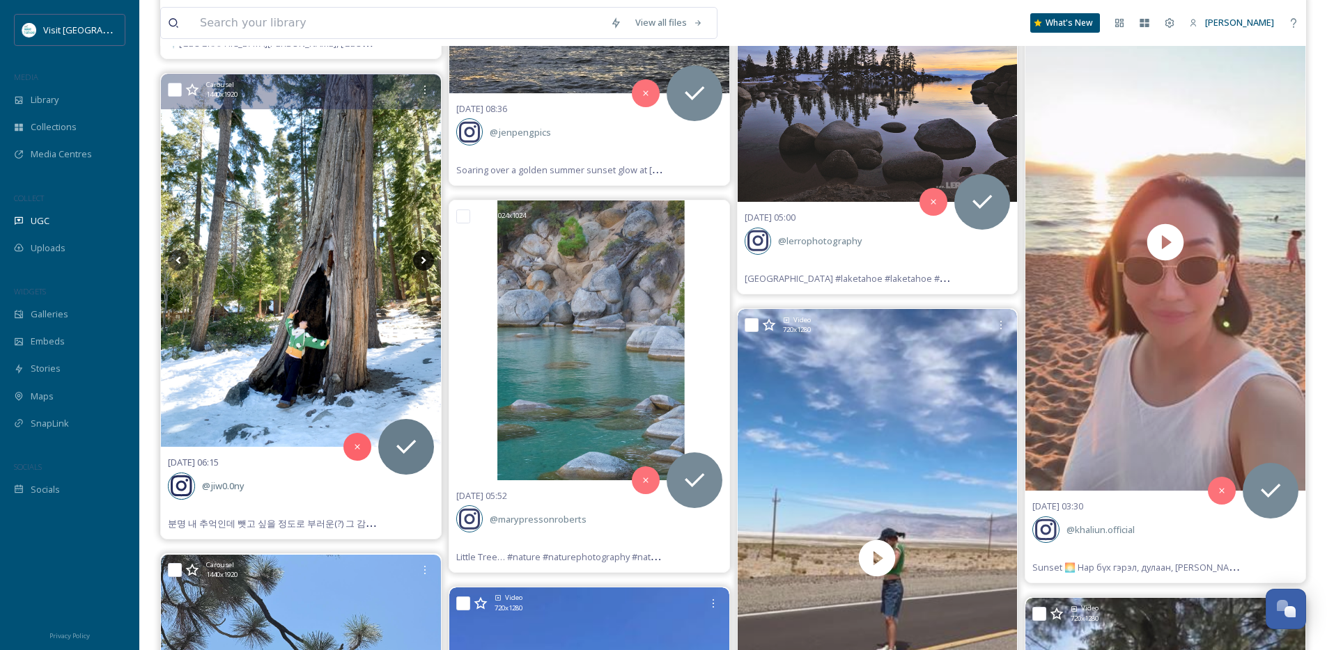
click at [418, 260] on icon at bounding box center [423, 260] width 21 height 21
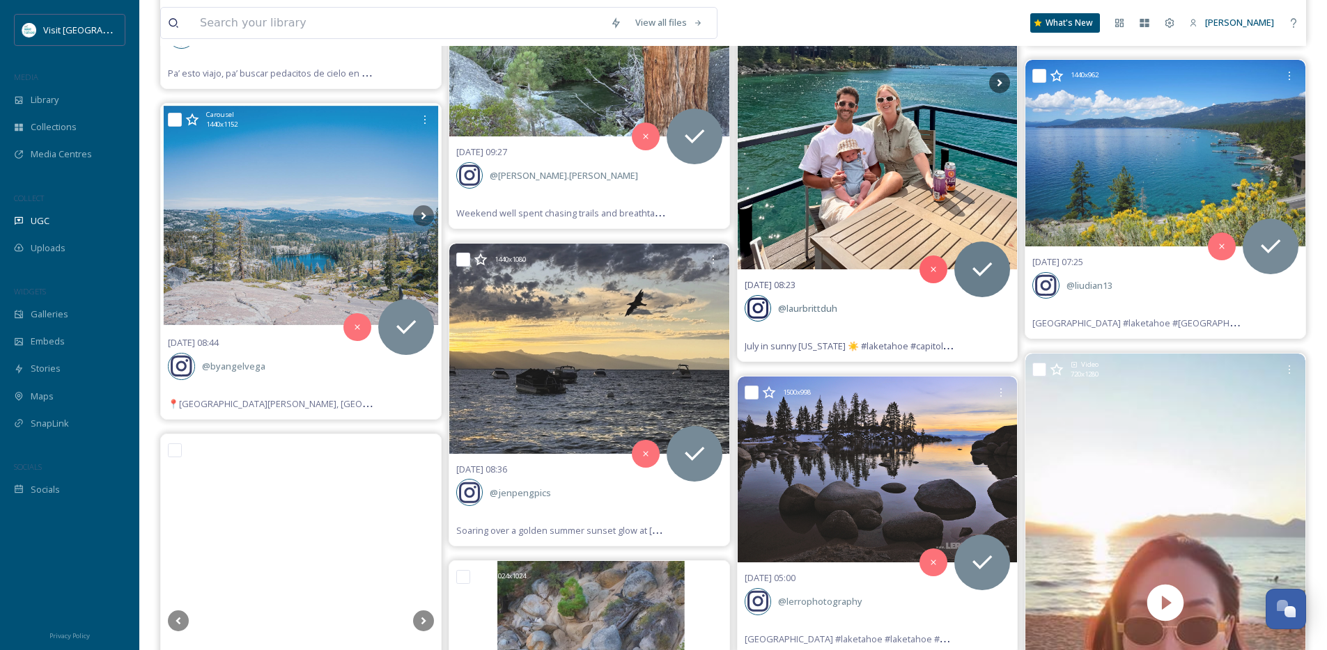
scroll to position [1411, 0]
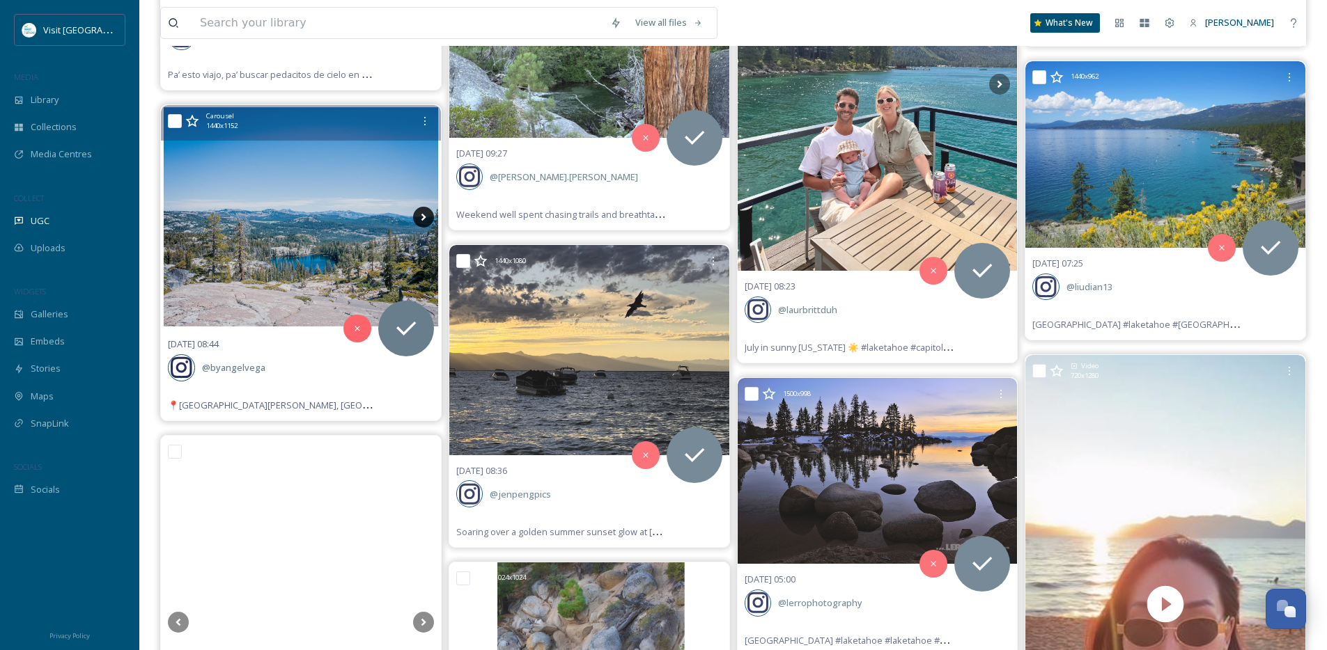
click at [419, 216] on icon at bounding box center [423, 217] width 21 height 21
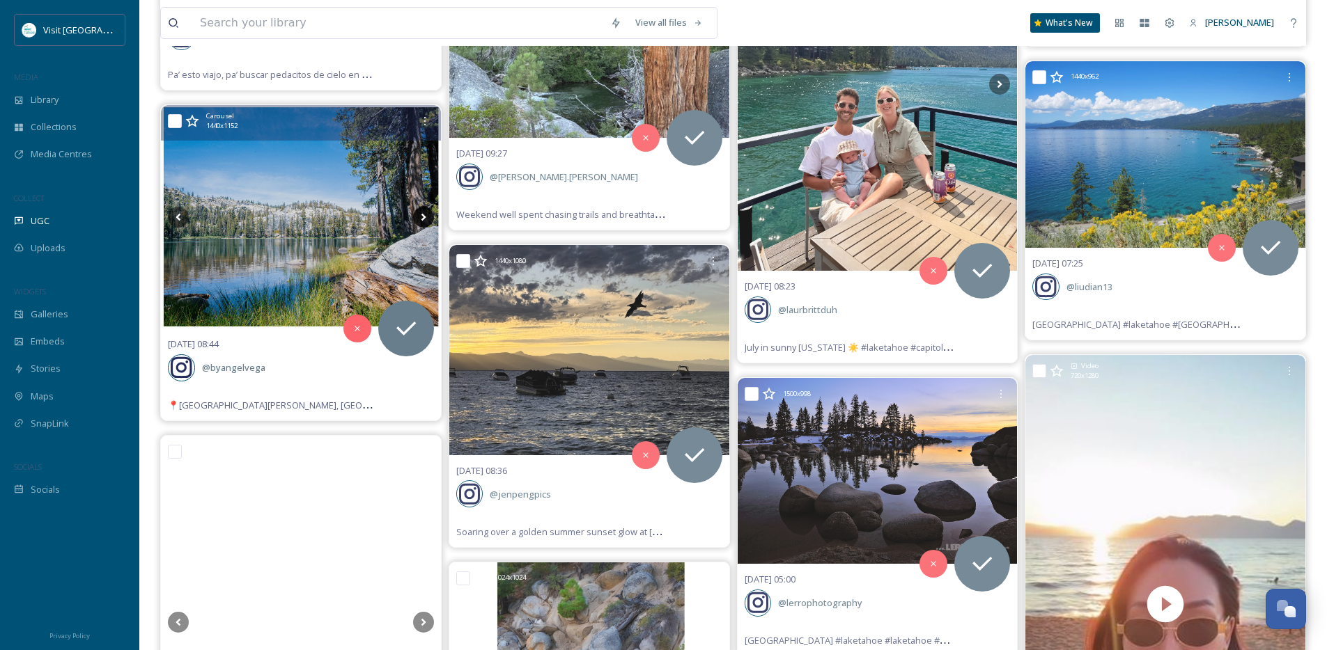
click at [421, 215] on icon at bounding box center [423, 217] width 21 height 21
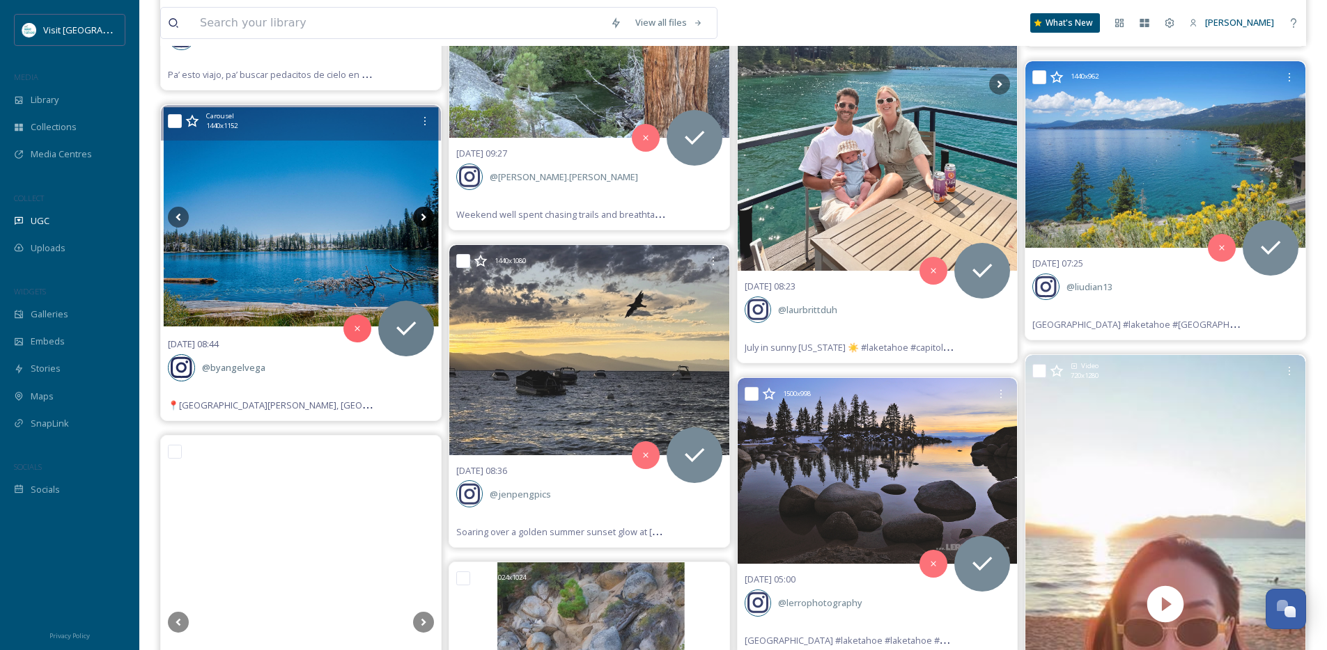
click at [421, 215] on icon at bounding box center [423, 217] width 21 height 21
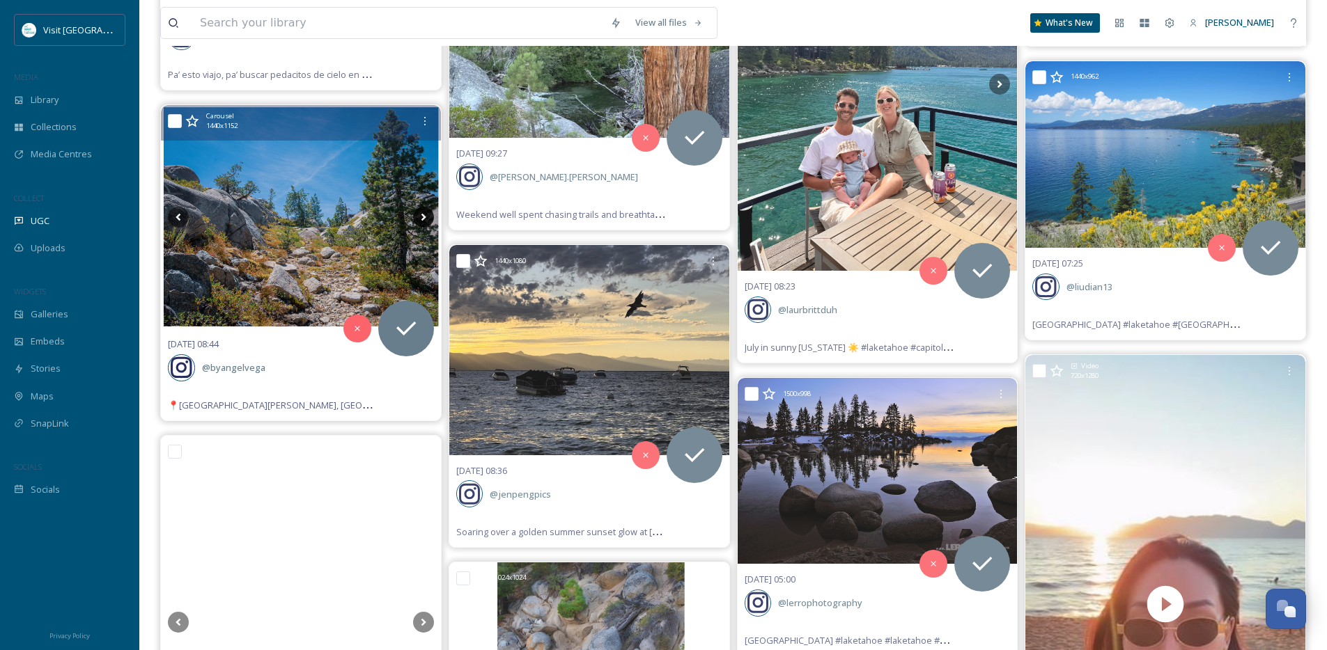
click at [421, 215] on icon at bounding box center [423, 217] width 21 height 21
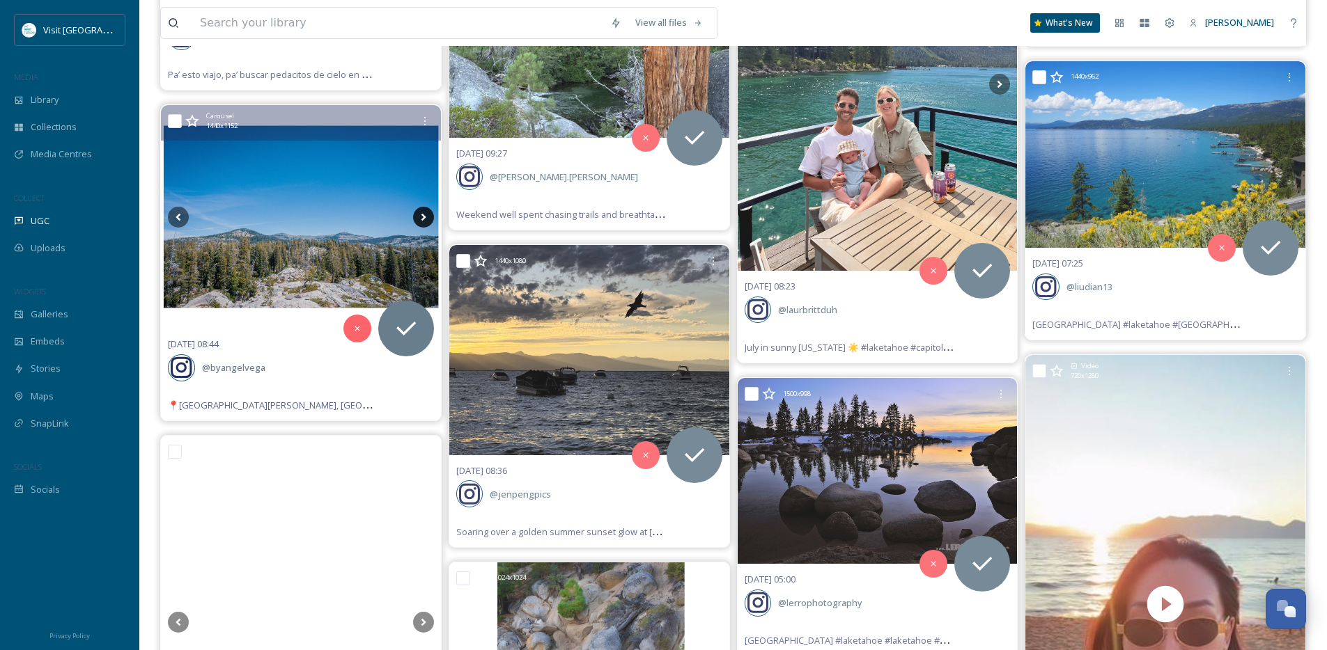
click at [421, 215] on icon at bounding box center [423, 217] width 21 height 21
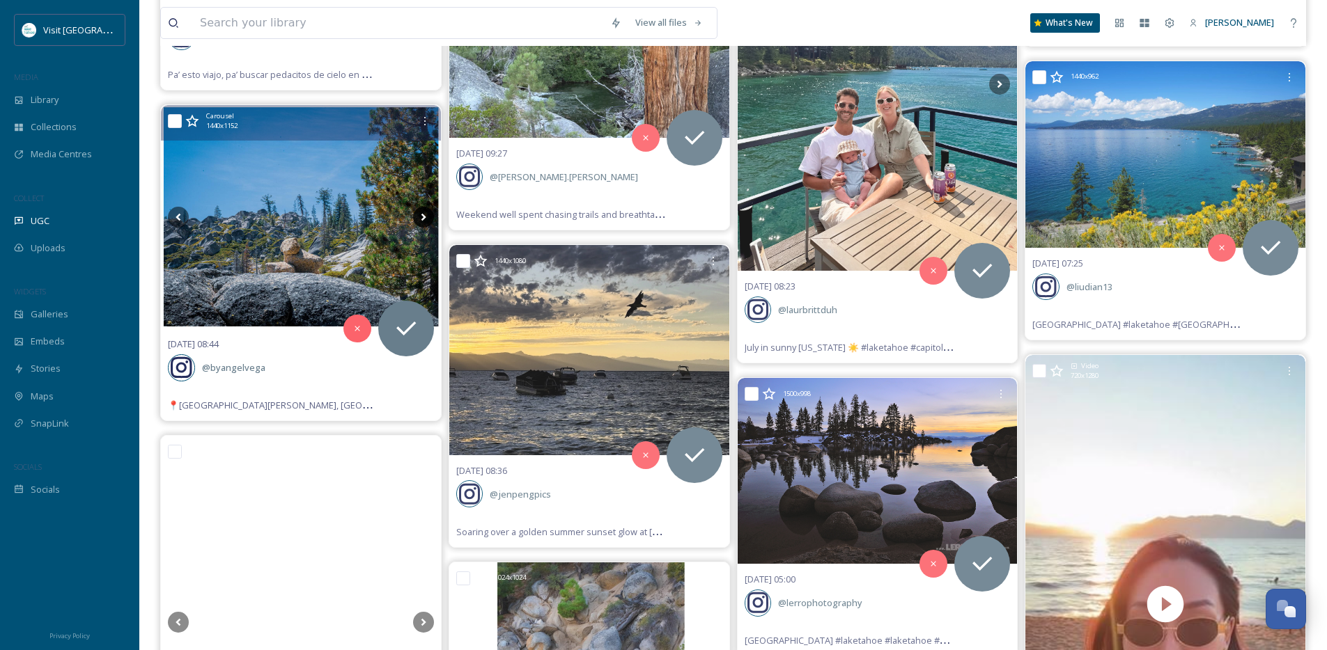
click at [421, 215] on icon at bounding box center [423, 217] width 21 height 21
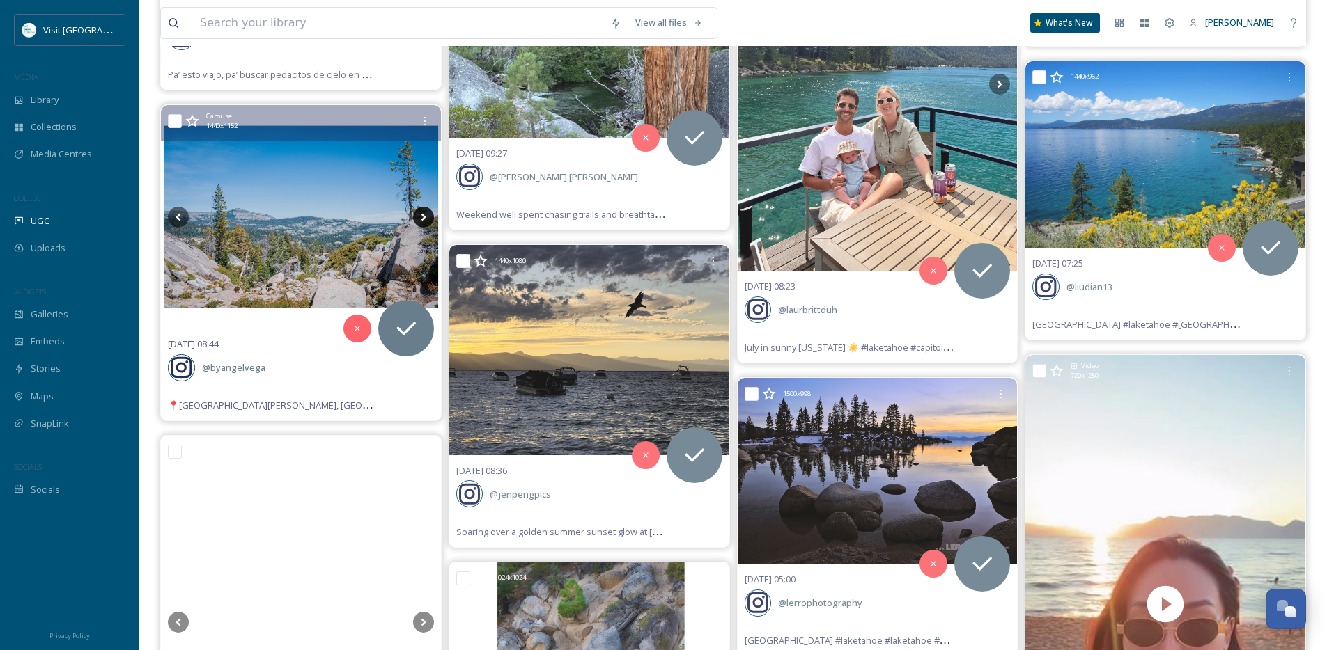
click at [421, 215] on icon at bounding box center [423, 217] width 21 height 21
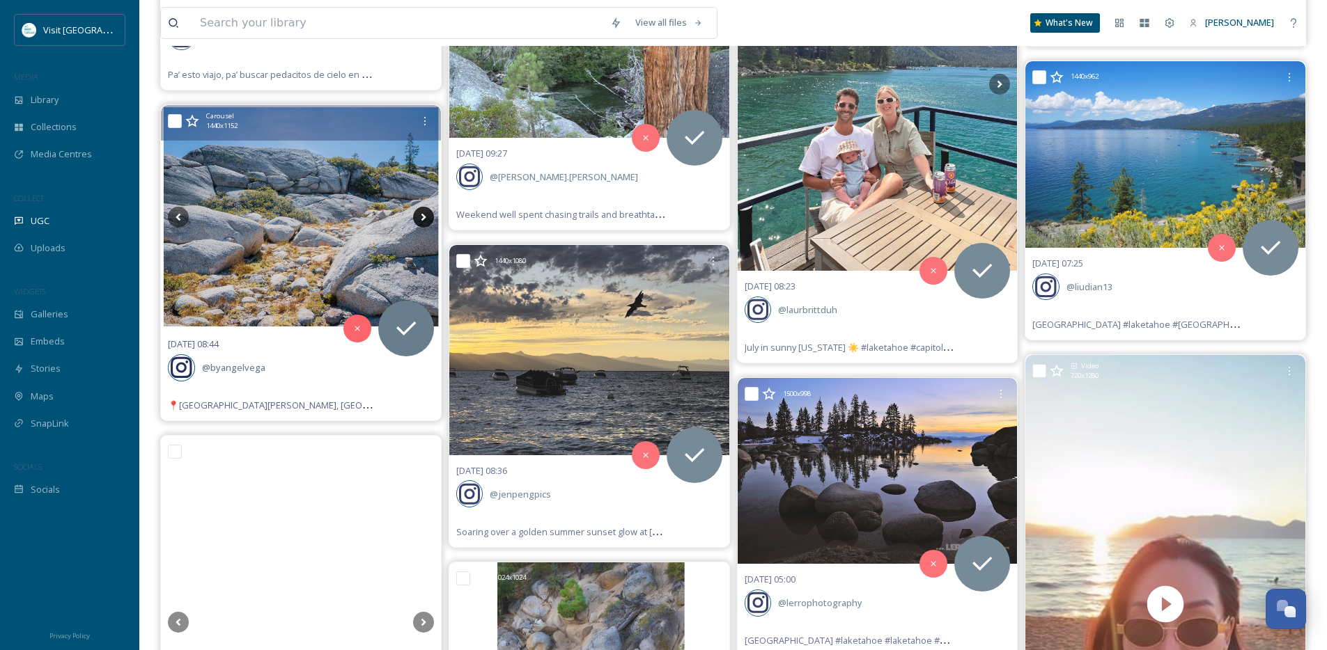
click at [421, 215] on icon at bounding box center [423, 217] width 21 height 21
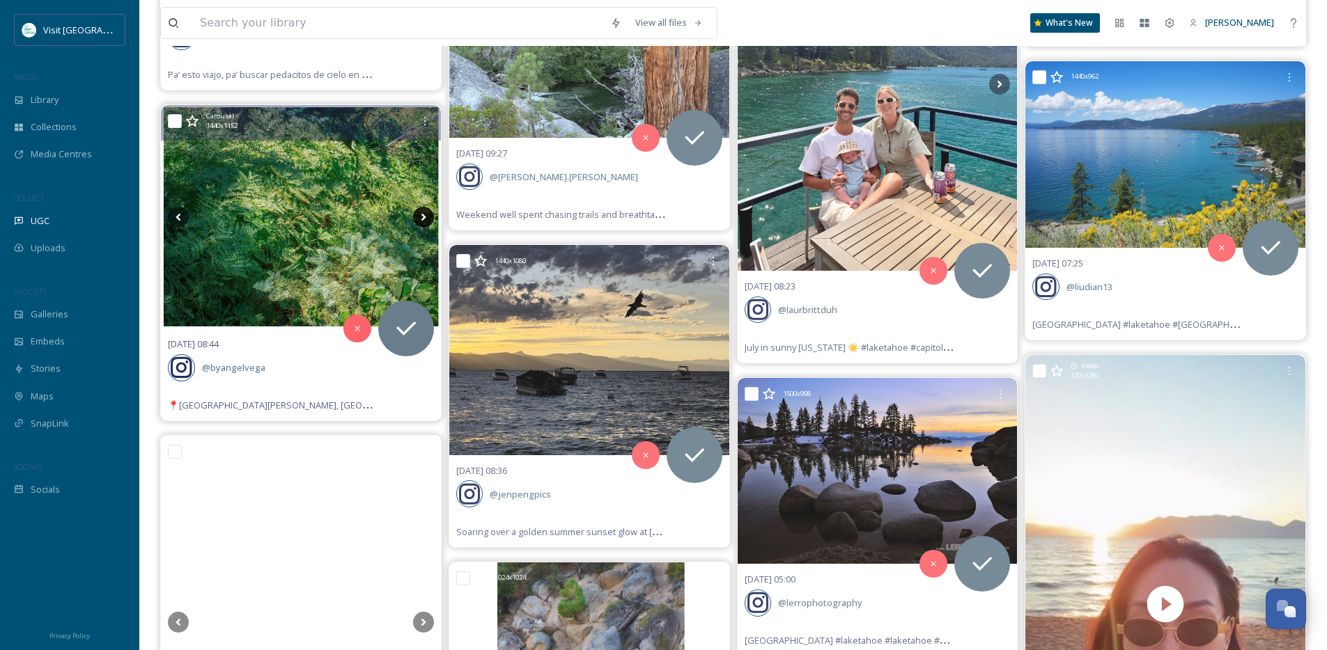
click at [421, 215] on icon at bounding box center [423, 217] width 21 height 21
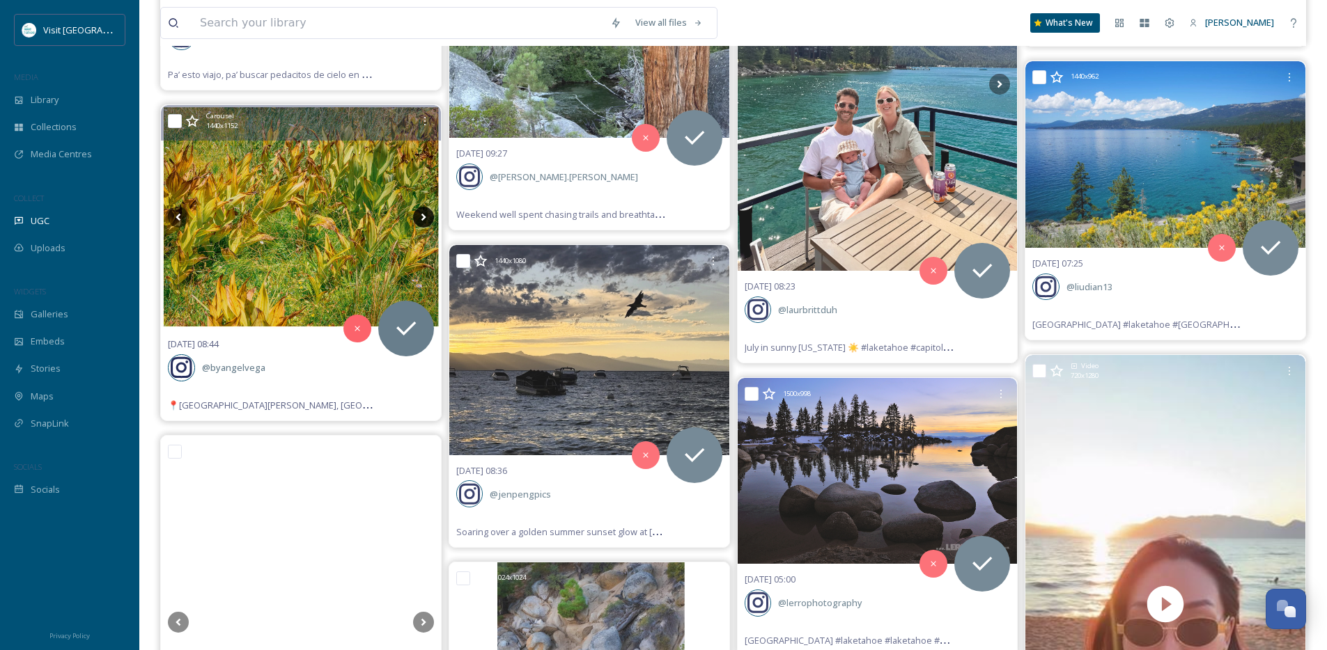
click at [421, 215] on icon at bounding box center [423, 217] width 21 height 21
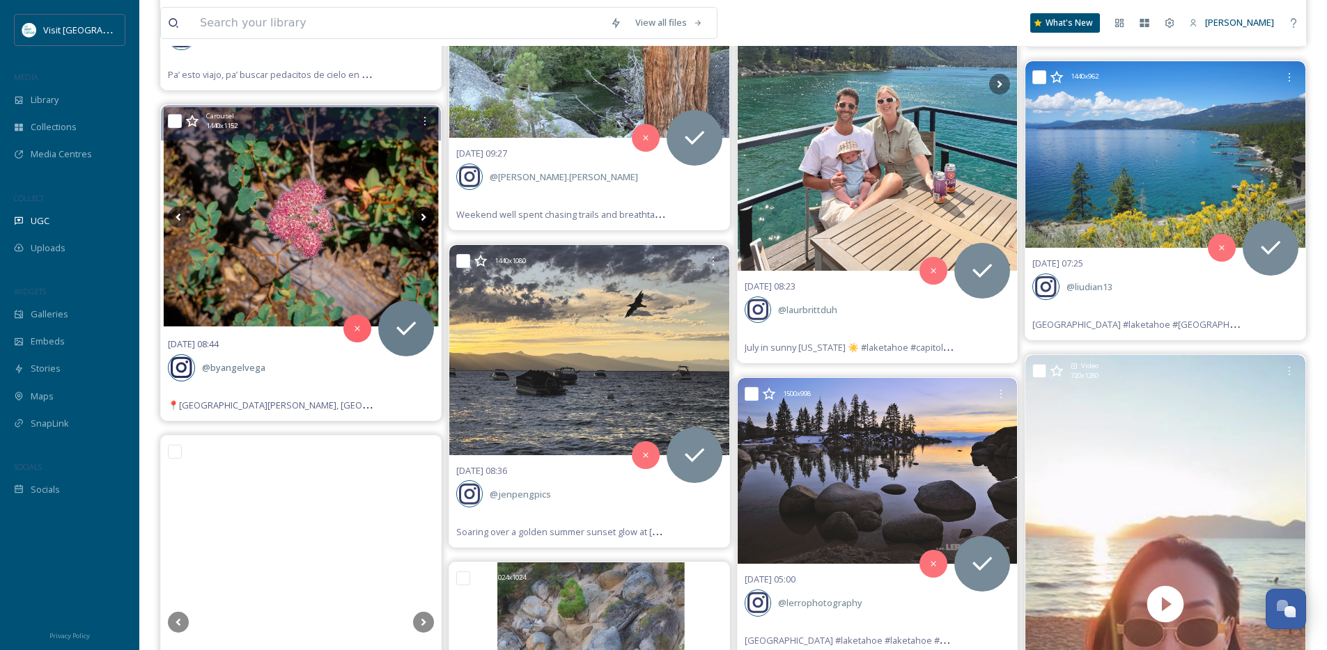
click at [421, 215] on icon at bounding box center [423, 217] width 21 height 21
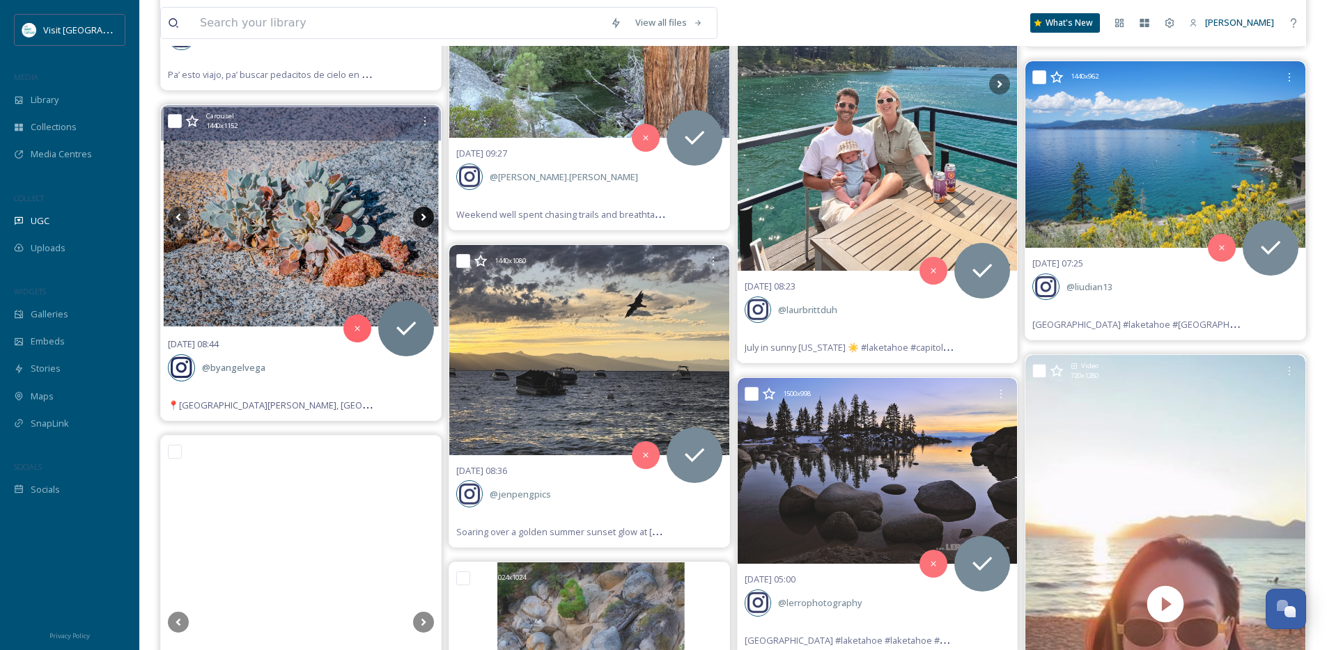
click at [421, 215] on icon at bounding box center [423, 217] width 21 height 21
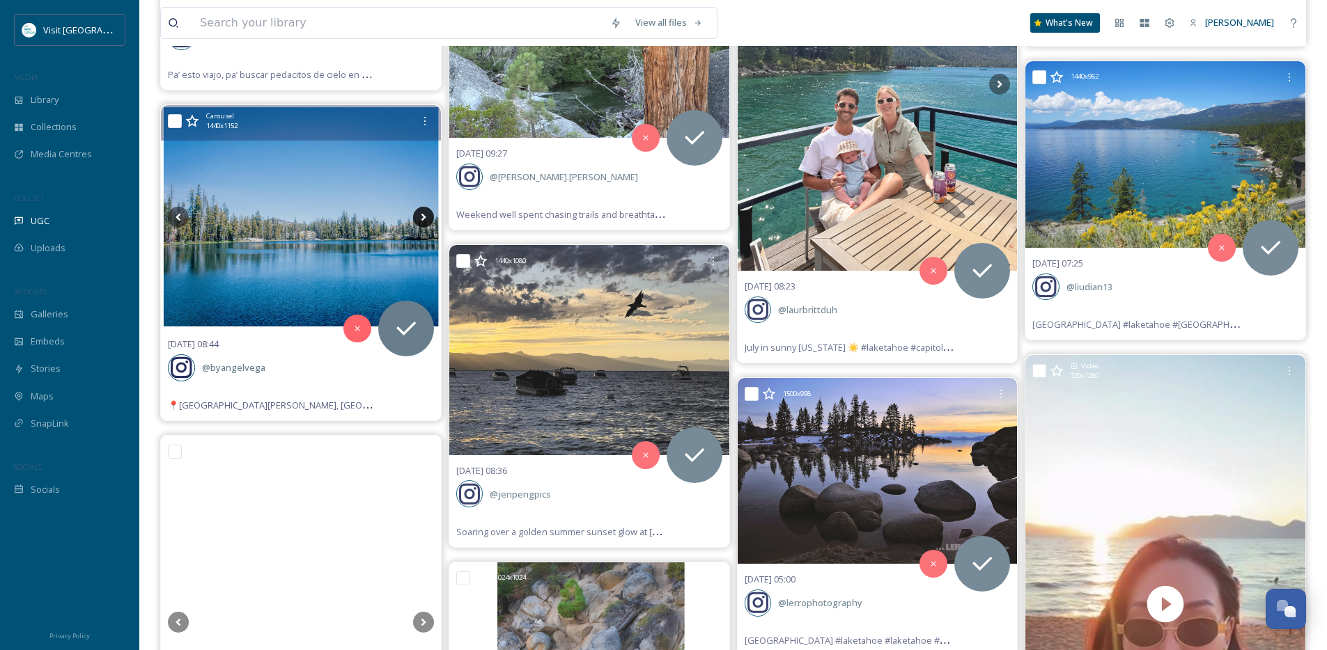
click at [421, 215] on icon at bounding box center [423, 217] width 21 height 21
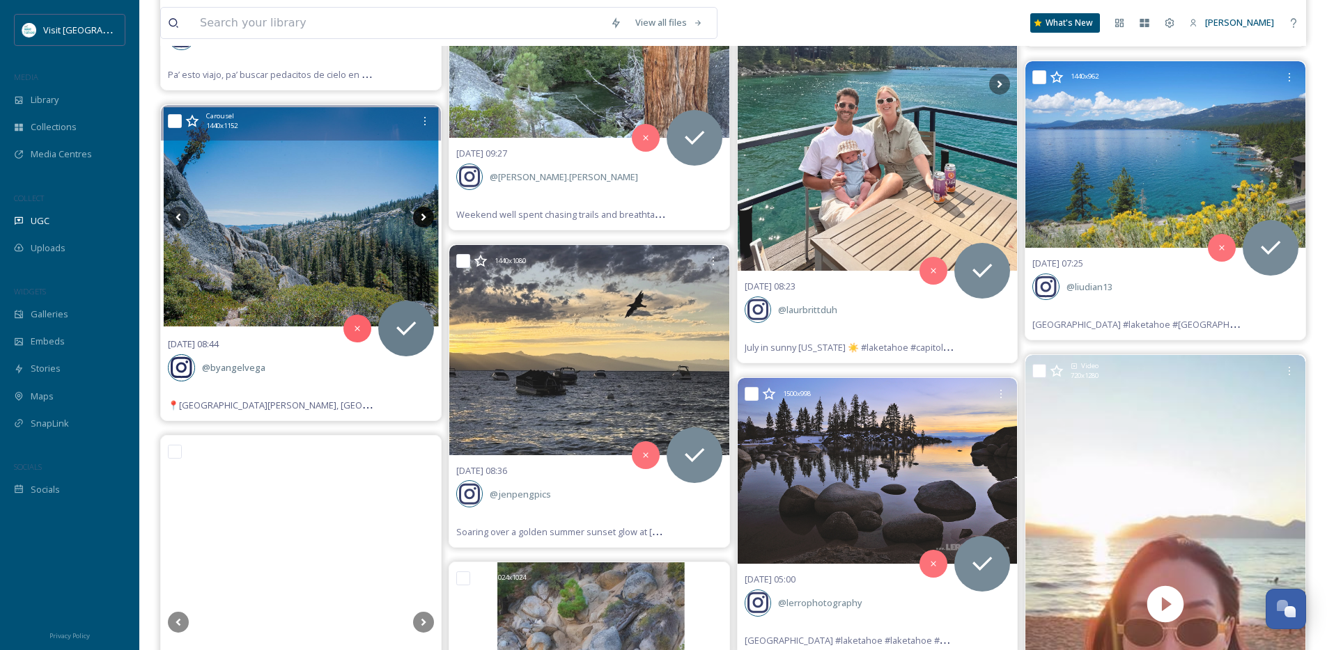
click at [421, 215] on icon at bounding box center [423, 217] width 21 height 21
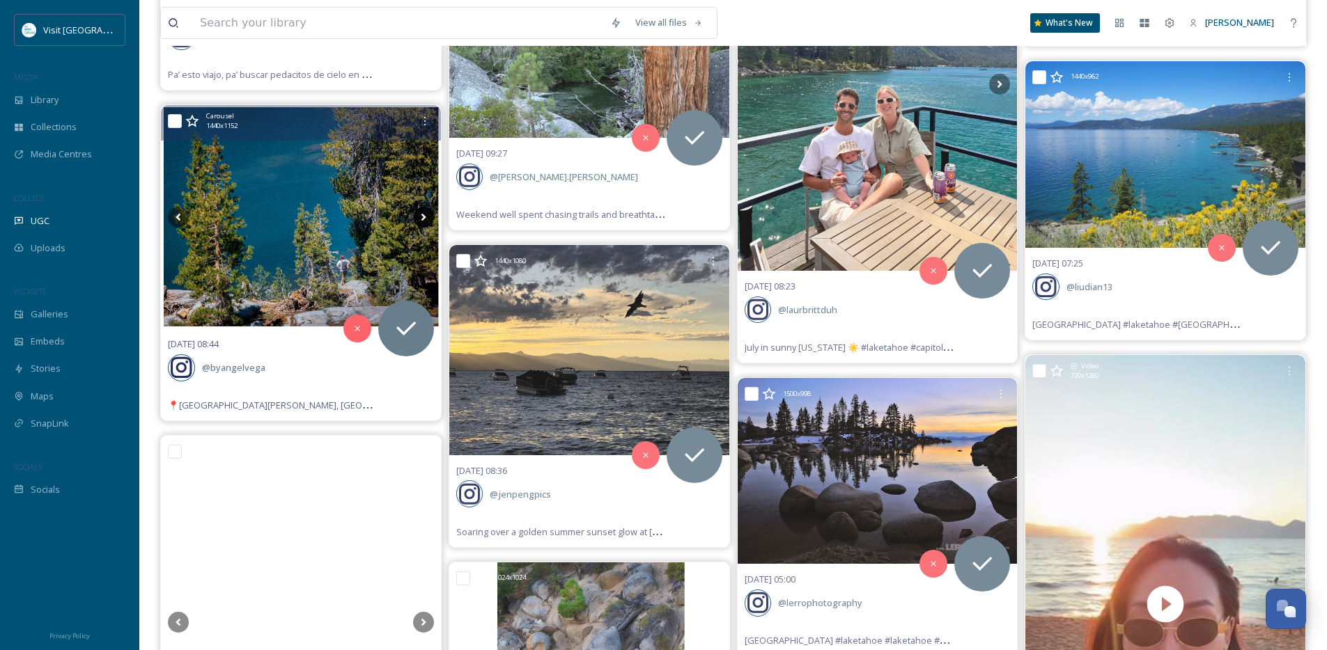
click at [421, 215] on icon at bounding box center [423, 217] width 21 height 21
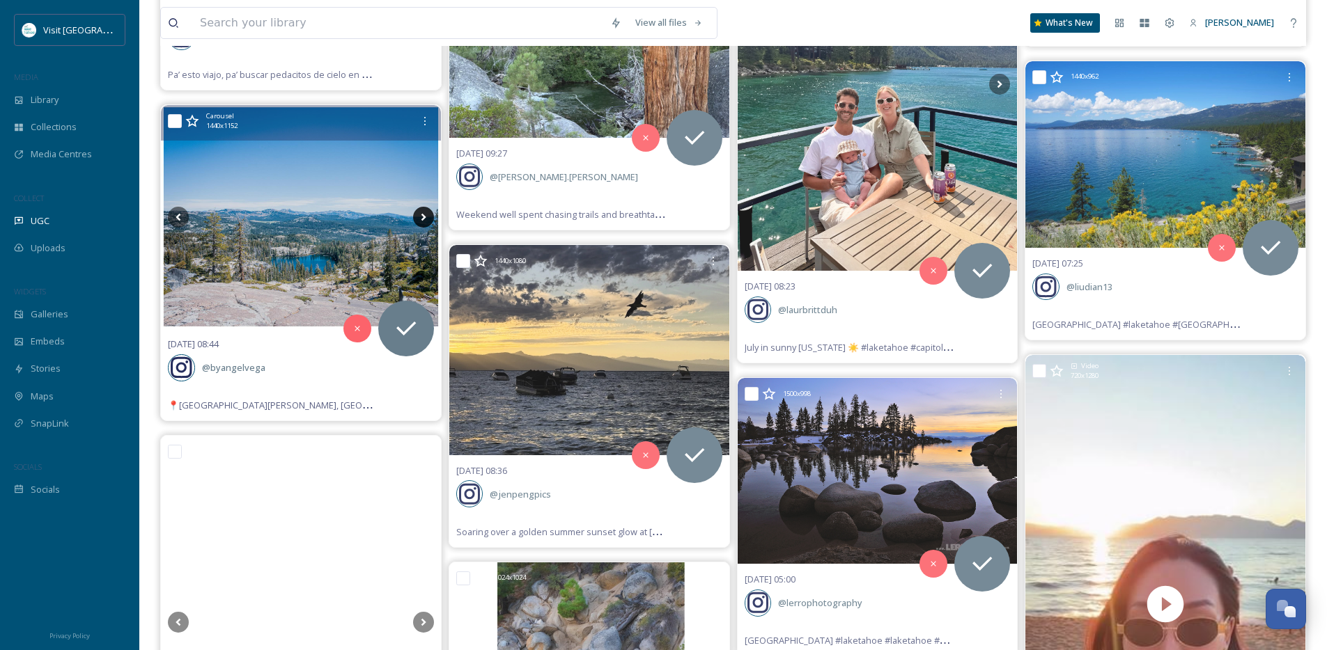
click at [421, 215] on icon at bounding box center [423, 217] width 21 height 21
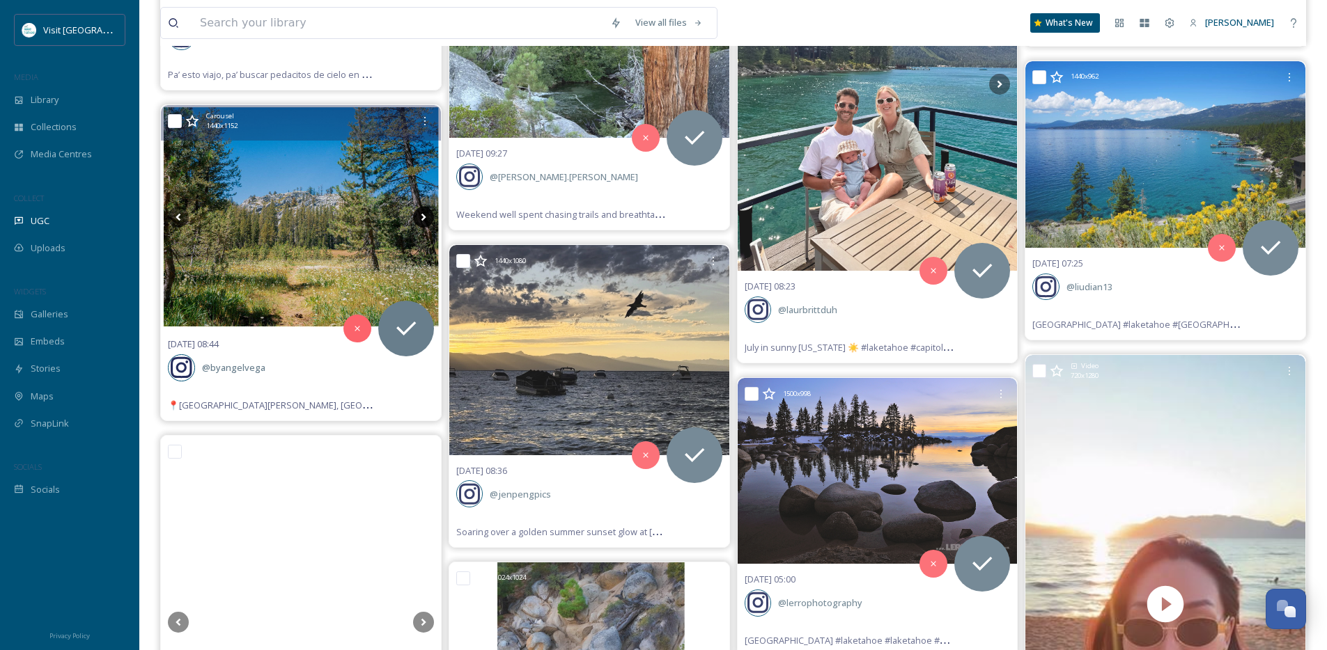
click at [421, 215] on icon at bounding box center [423, 217] width 21 height 21
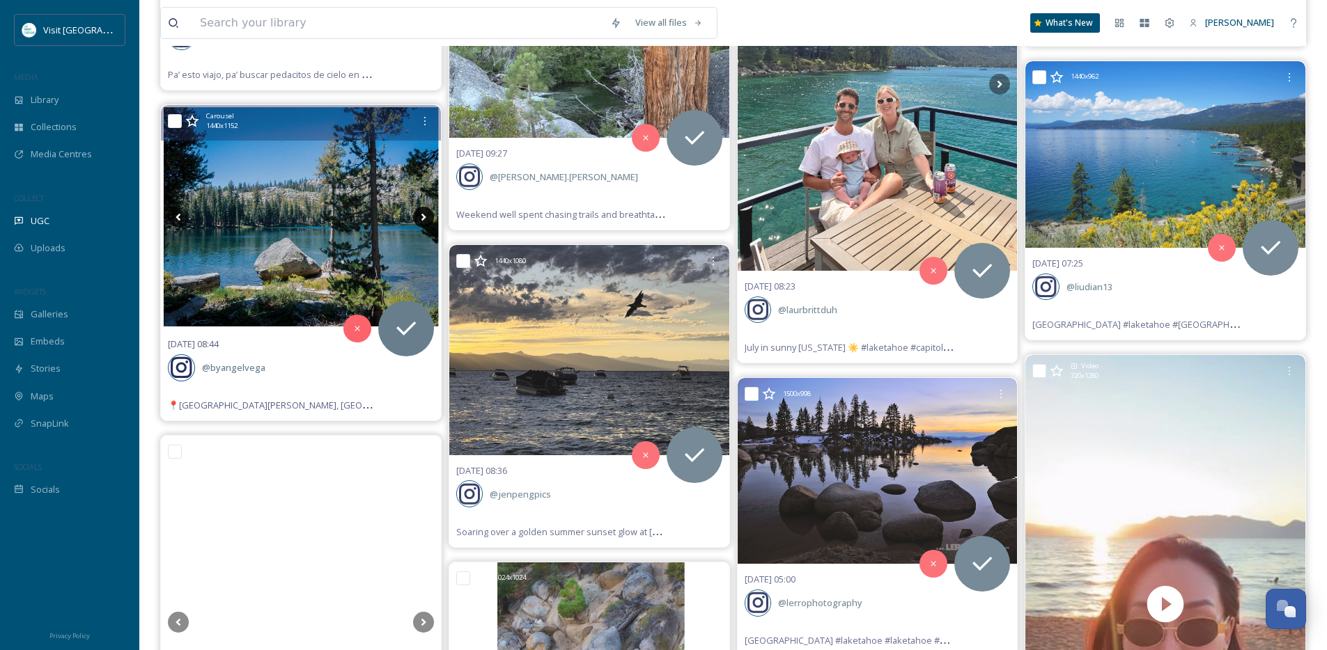
click at [421, 215] on icon at bounding box center [423, 217] width 21 height 21
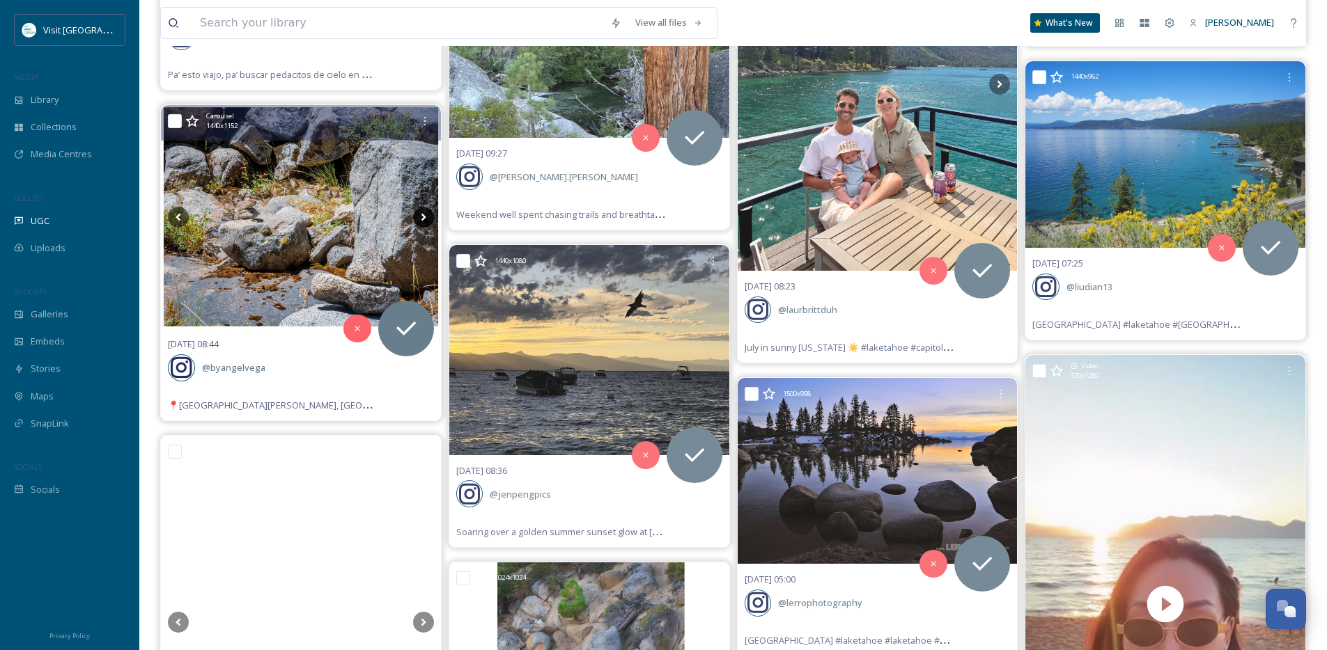
click at [421, 215] on icon at bounding box center [423, 217] width 21 height 21
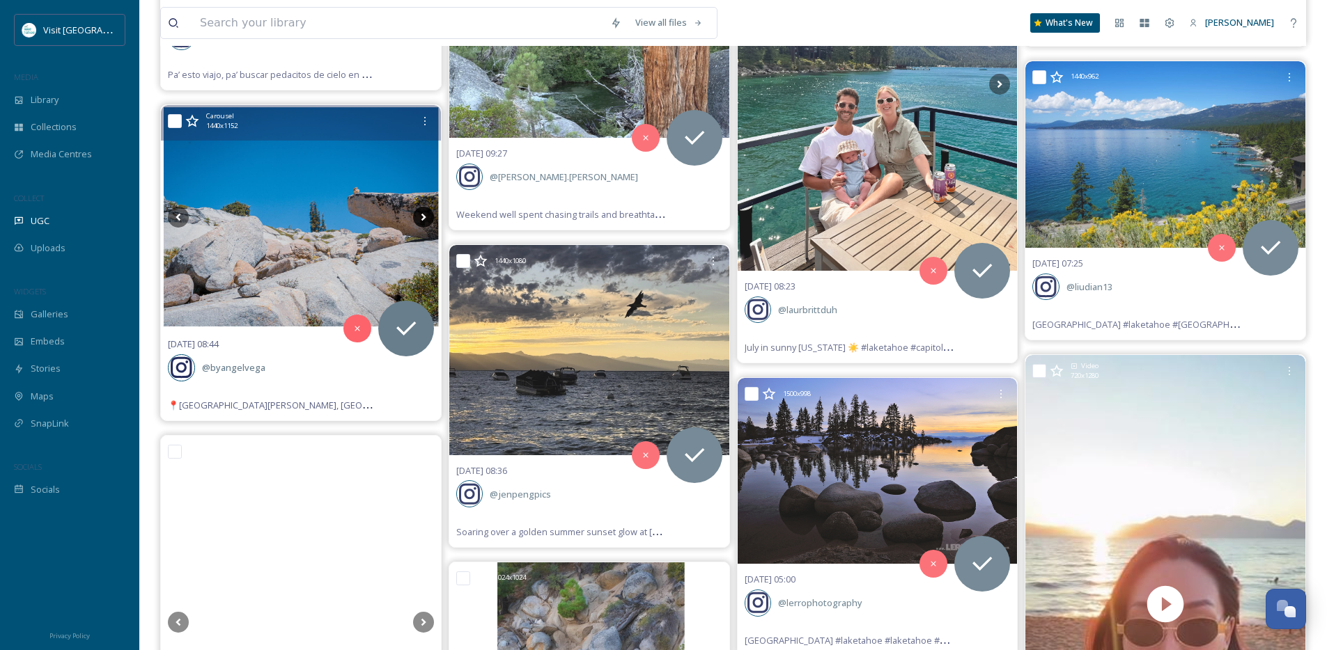
click at [421, 215] on icon at bounding box center [423, 217] width 21 height 21
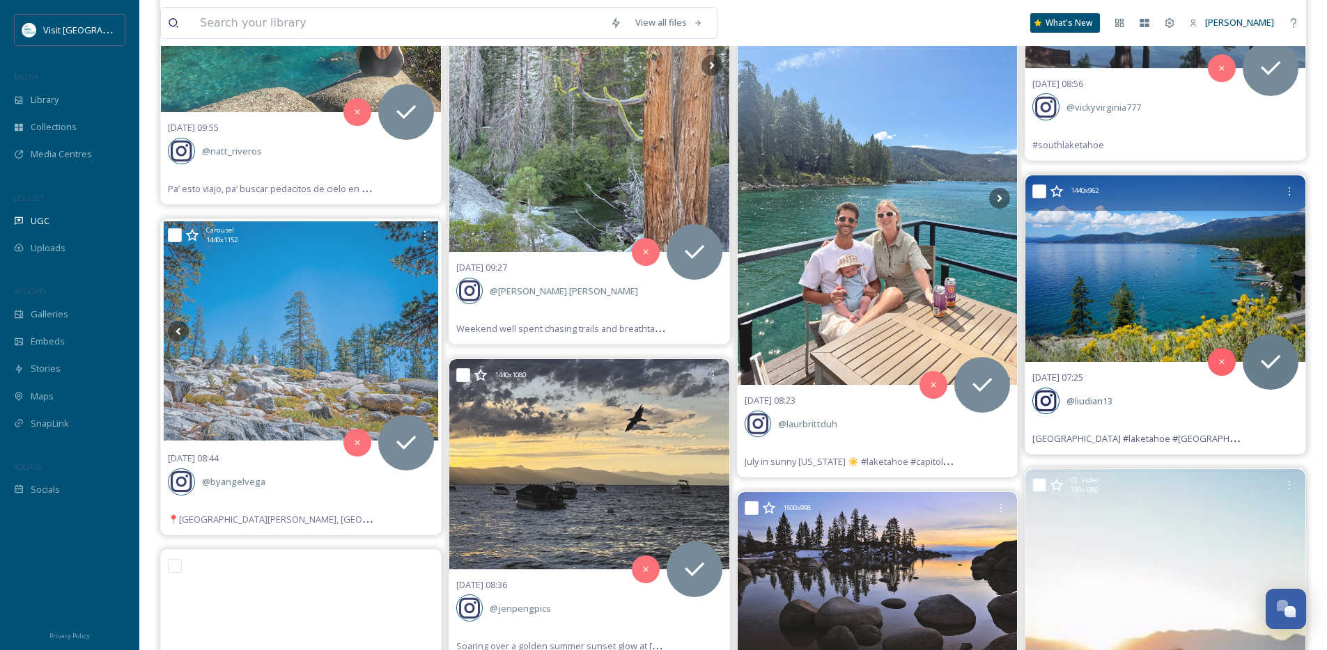
scroll to position [1273, 0]
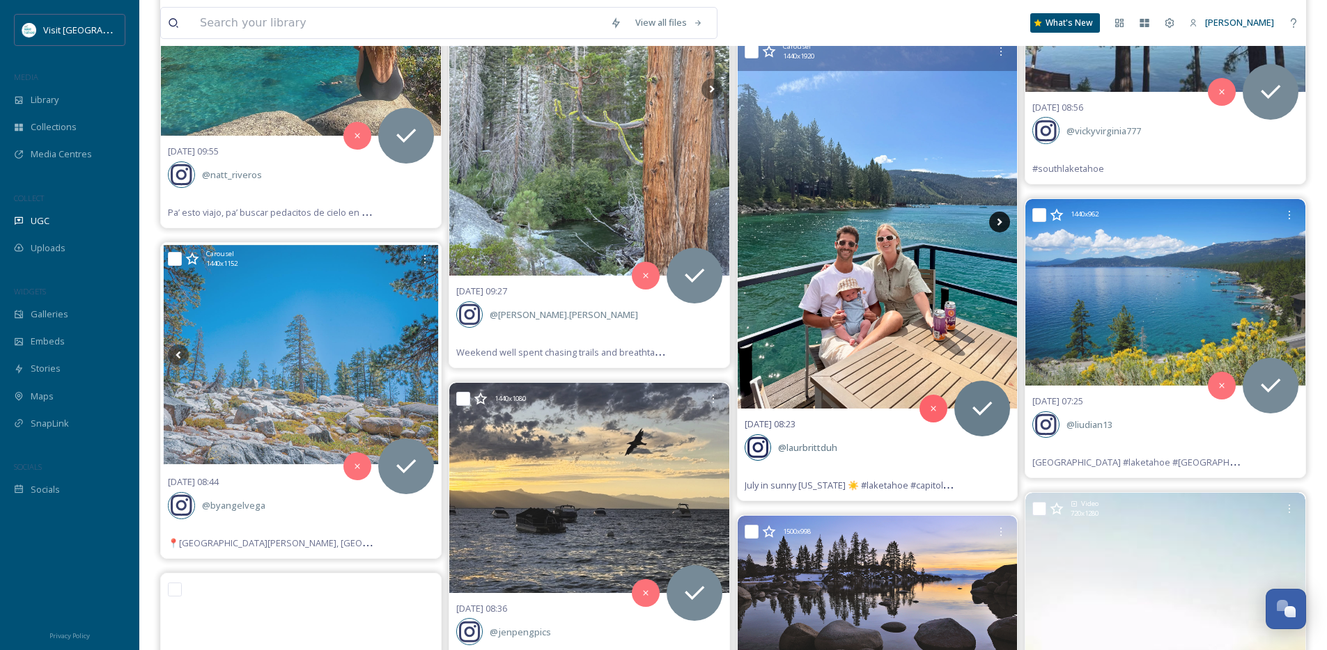
click at [1004, 222] on icon at bounding box center [999, 222] width 21 height 21
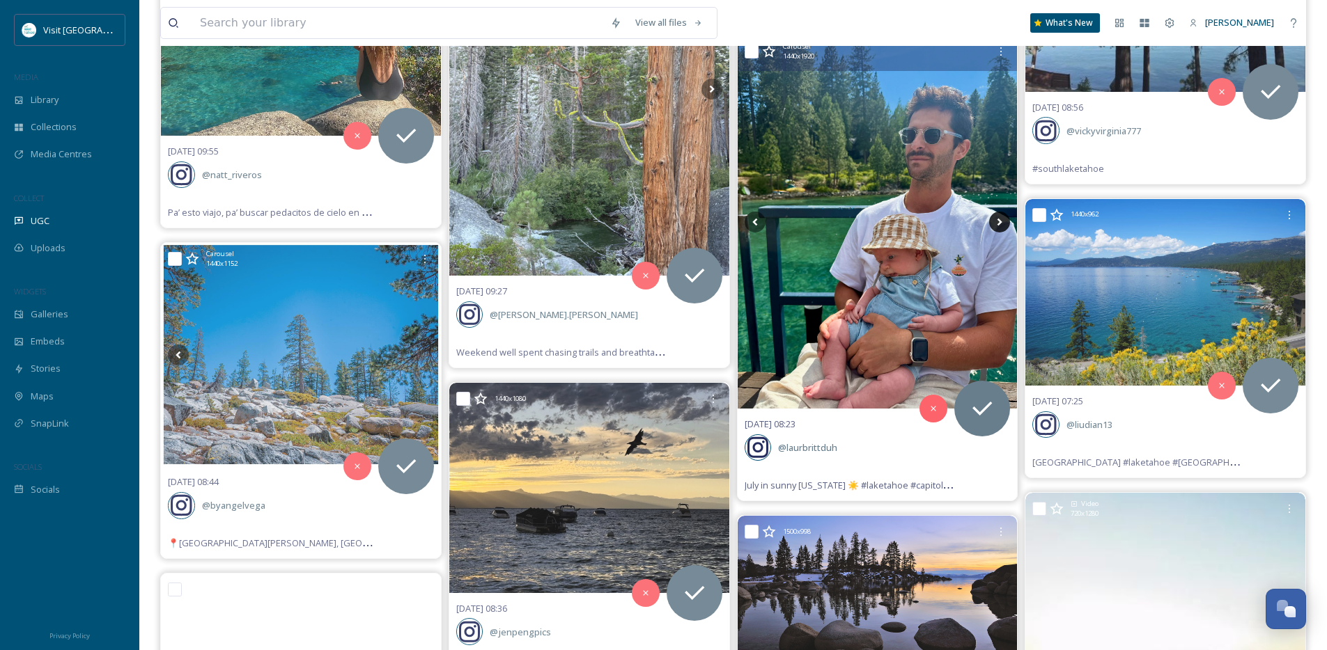
click at [1003, 223] on icon at bounding box center [999, 222] width 21 height 21
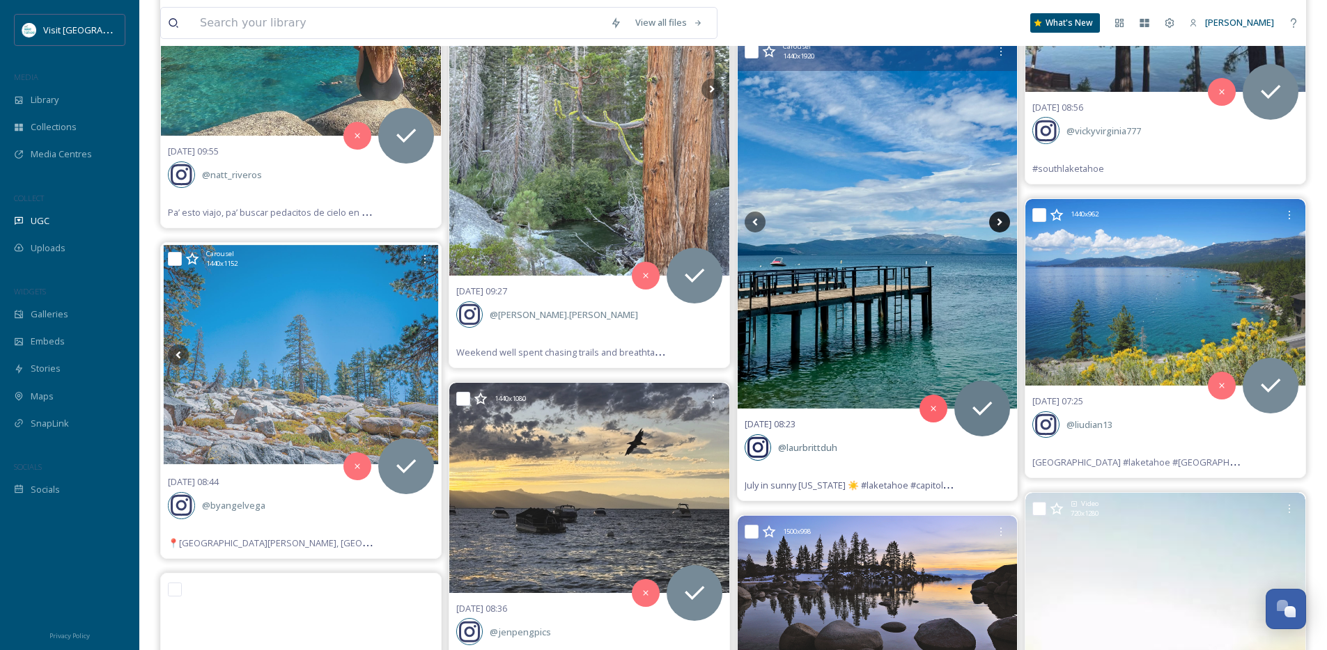
click at [1003, 223] on icon at bounding box center [999, 222] width 21 height 21
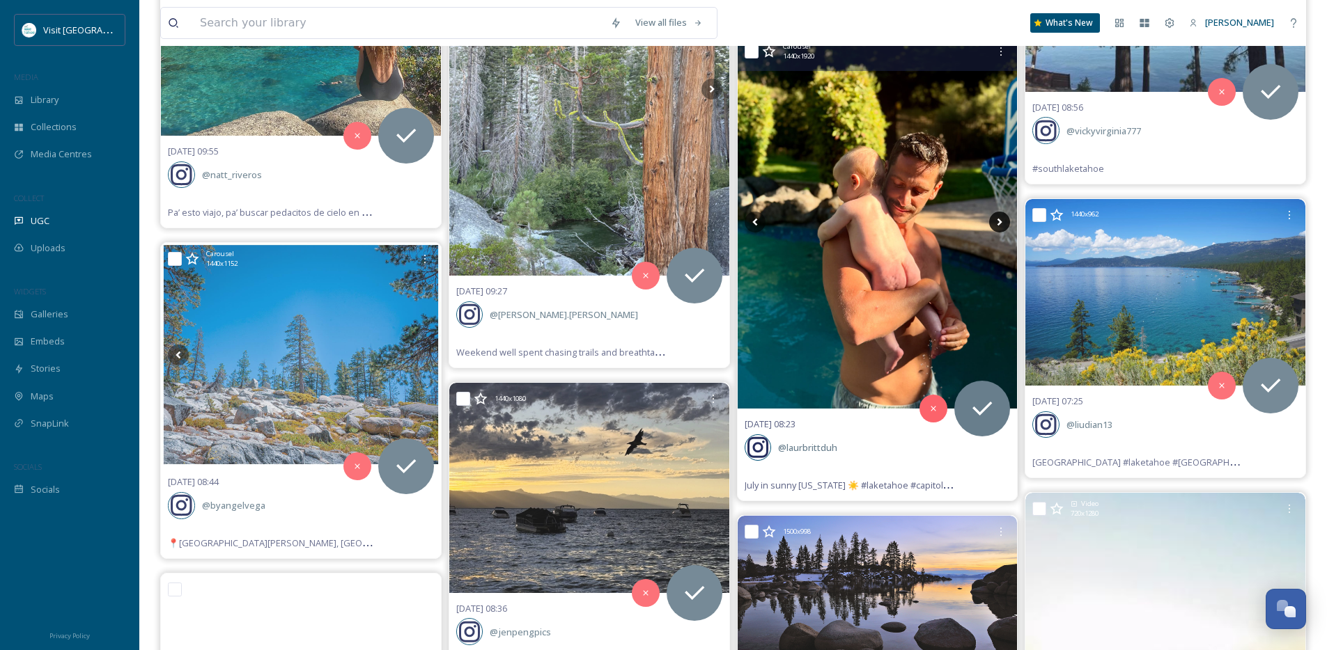
click at [1003, 223] on icon at bounding box center [999, 222] width 21 height 21
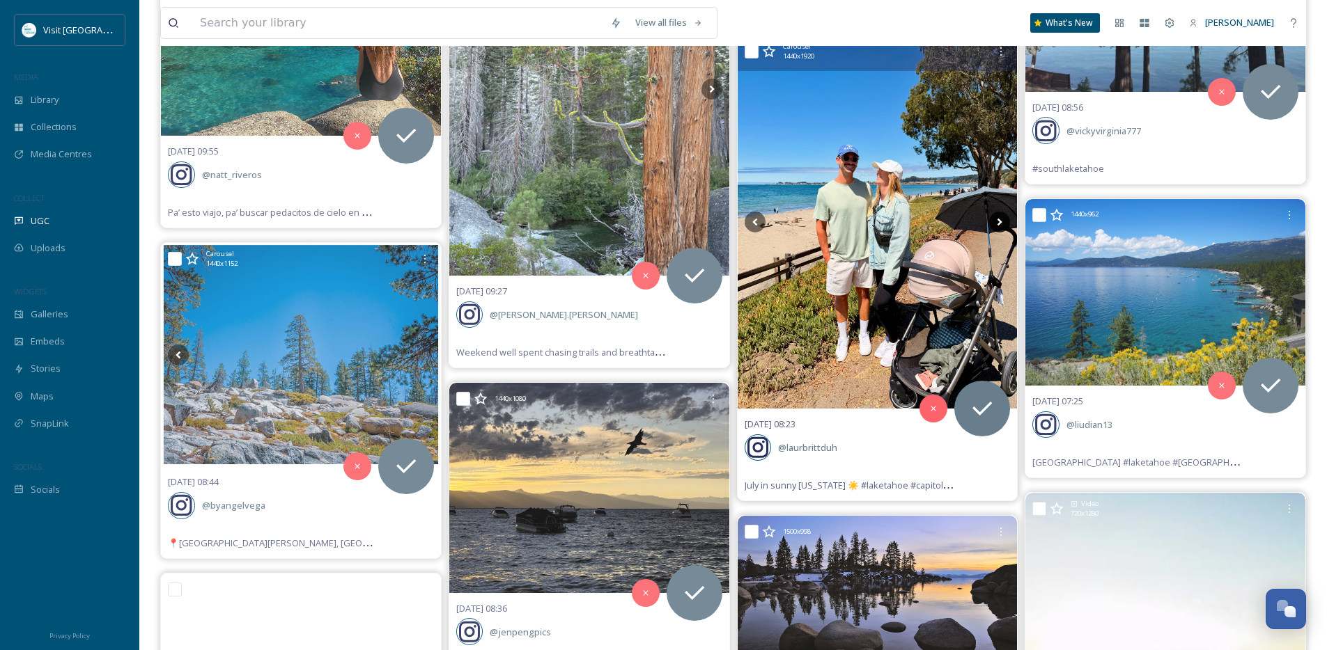
click at [1003, 223] on icon at bounding box center [999, 222] width 21 height 21
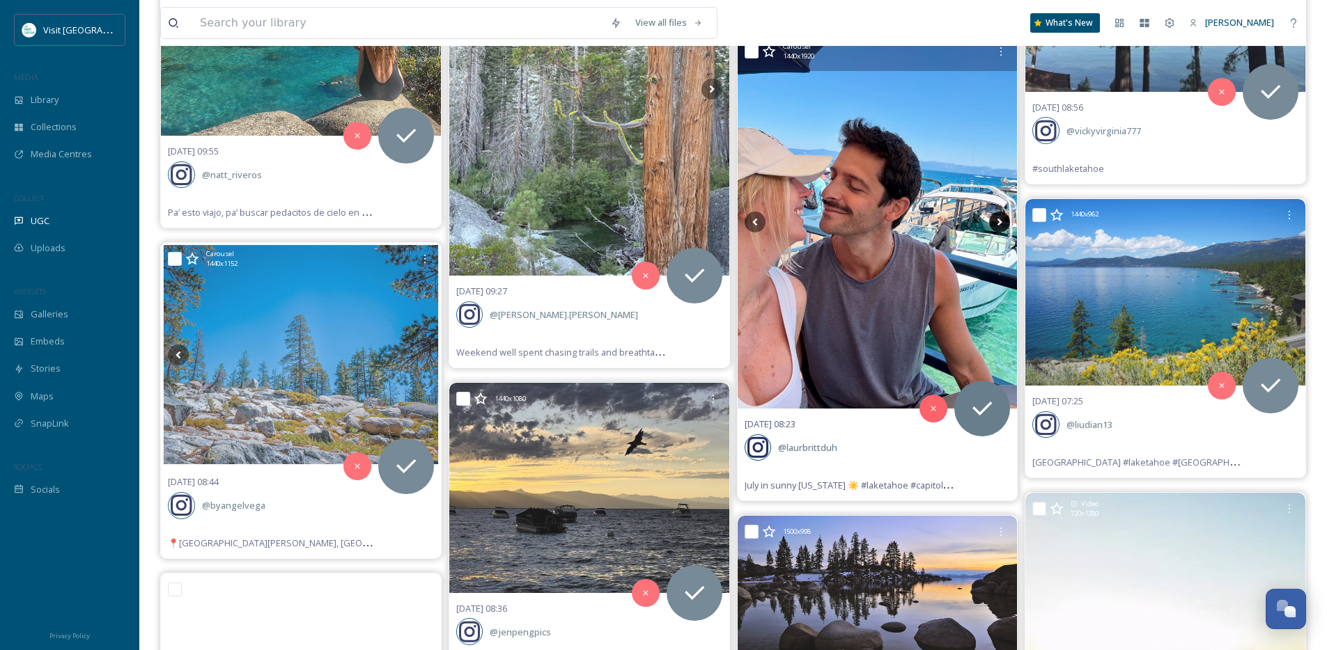
click at [1003, 223] on icon at bounding box center [999, 222] width 21 height 21
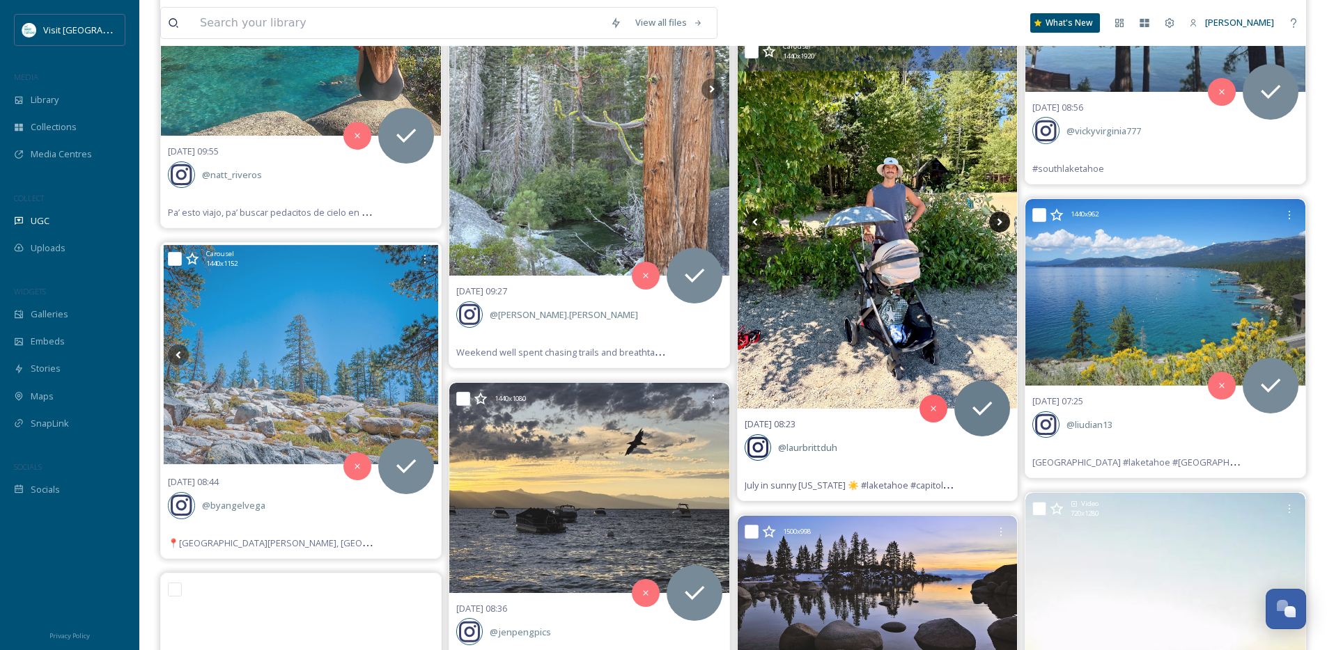
click at [1003, 223] on icon at bounding box center [999, 222] width 21 height 21
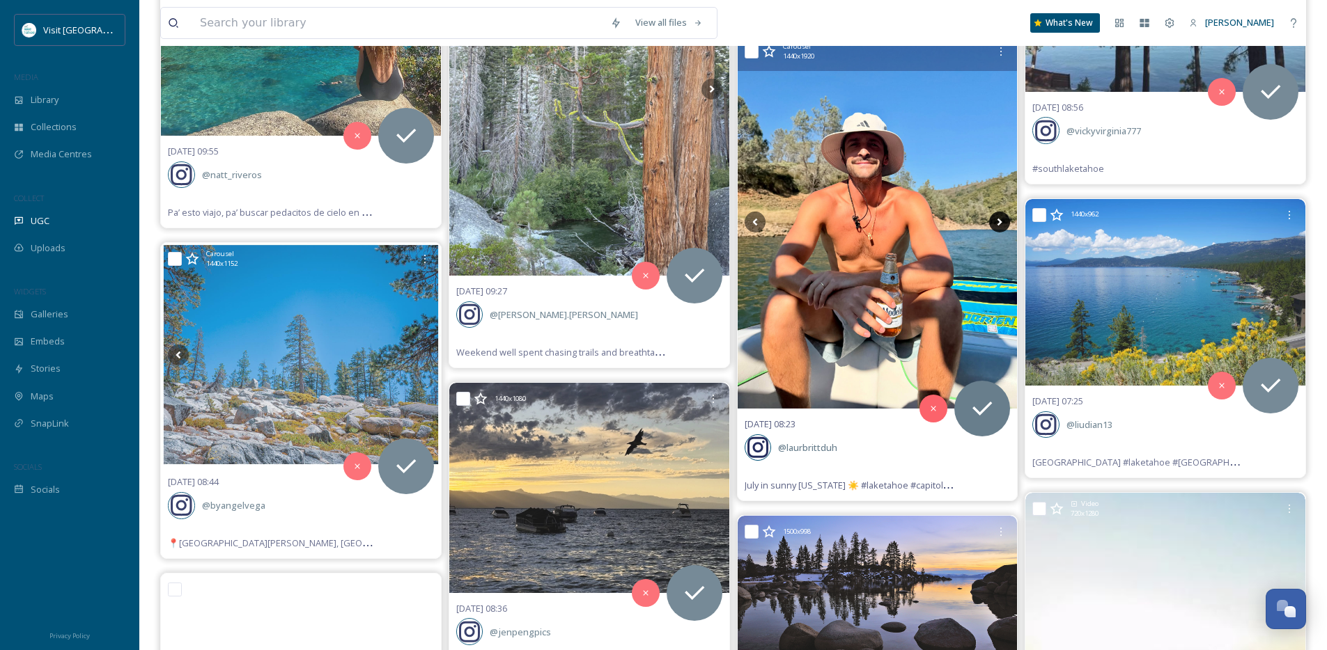
click at [1003, 223] on icon at bounding box center [999, 222] width 21 height 21
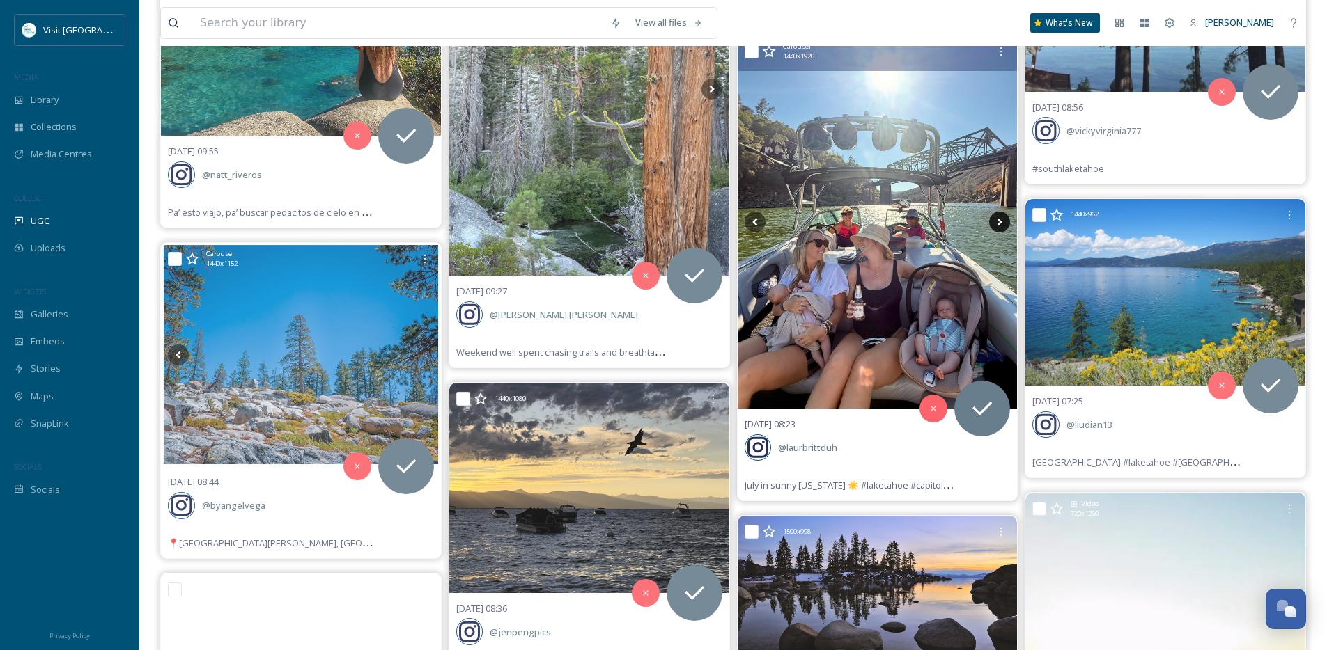
click at [1003, 223] on icon at bounding box center [999, 222] width 21 height 21
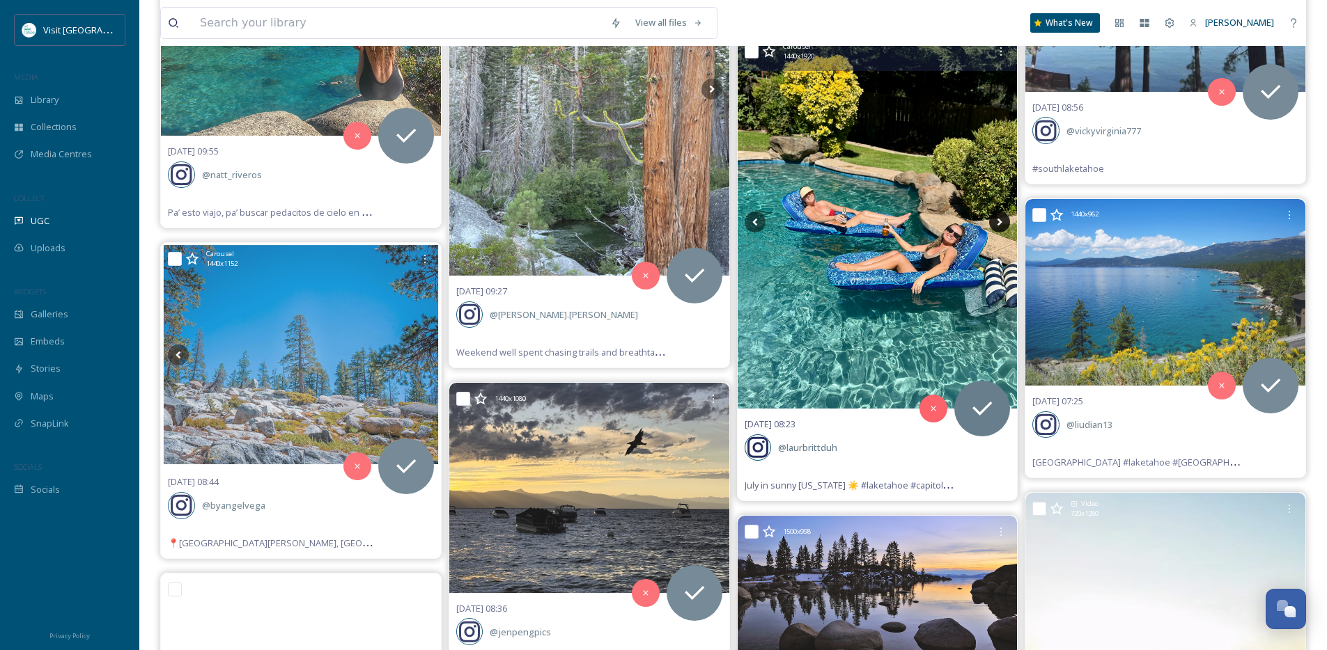
click at [1003, 223] on icon at bounding box center [999, 222] width 21 height 21
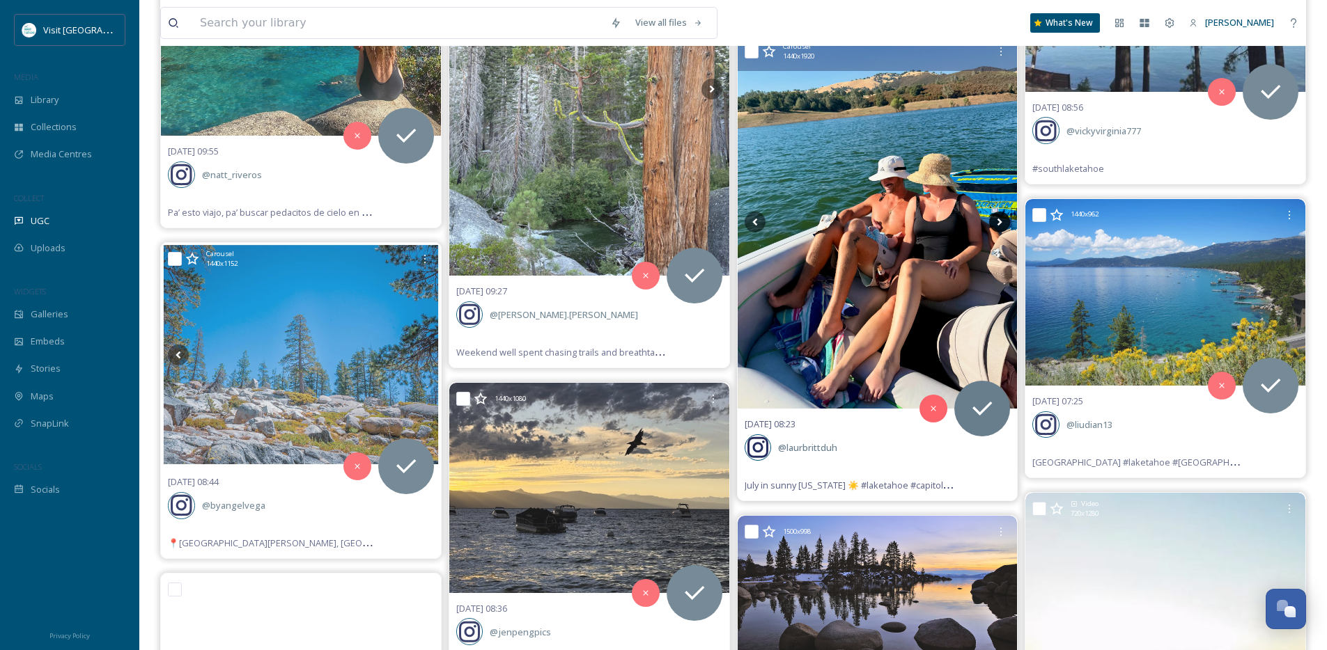
click at [1003, 223] on icon at bounding box center [999, 222] width 21 height 21
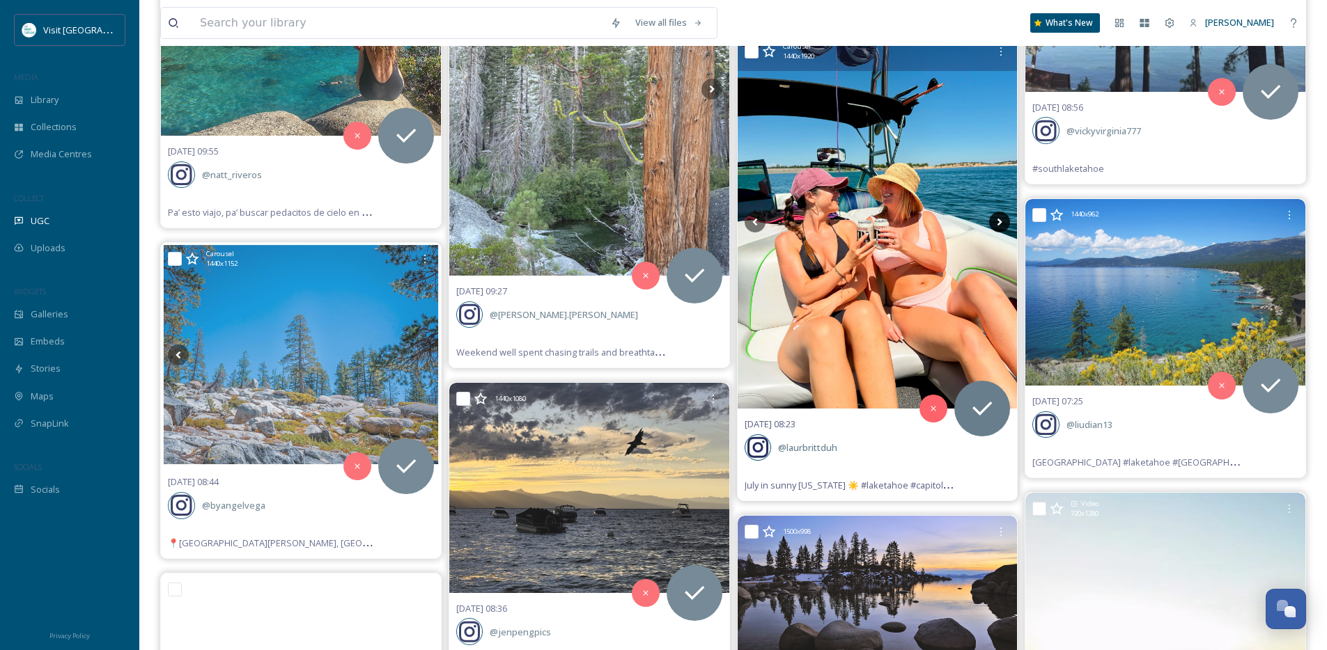
click at [1003, 223] on icon at bounding box center [999, 222] width 21 height 21
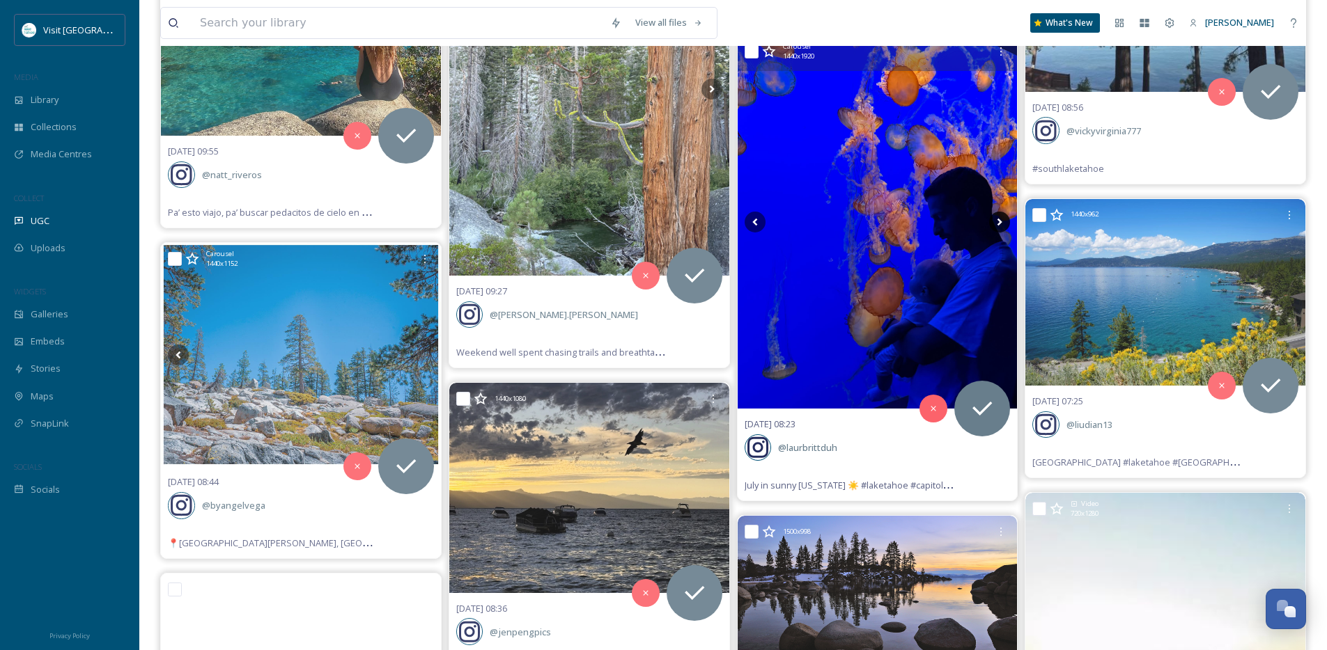
click at [1003, 223] on icon at bounding box center [999, 222] width 21 height 21
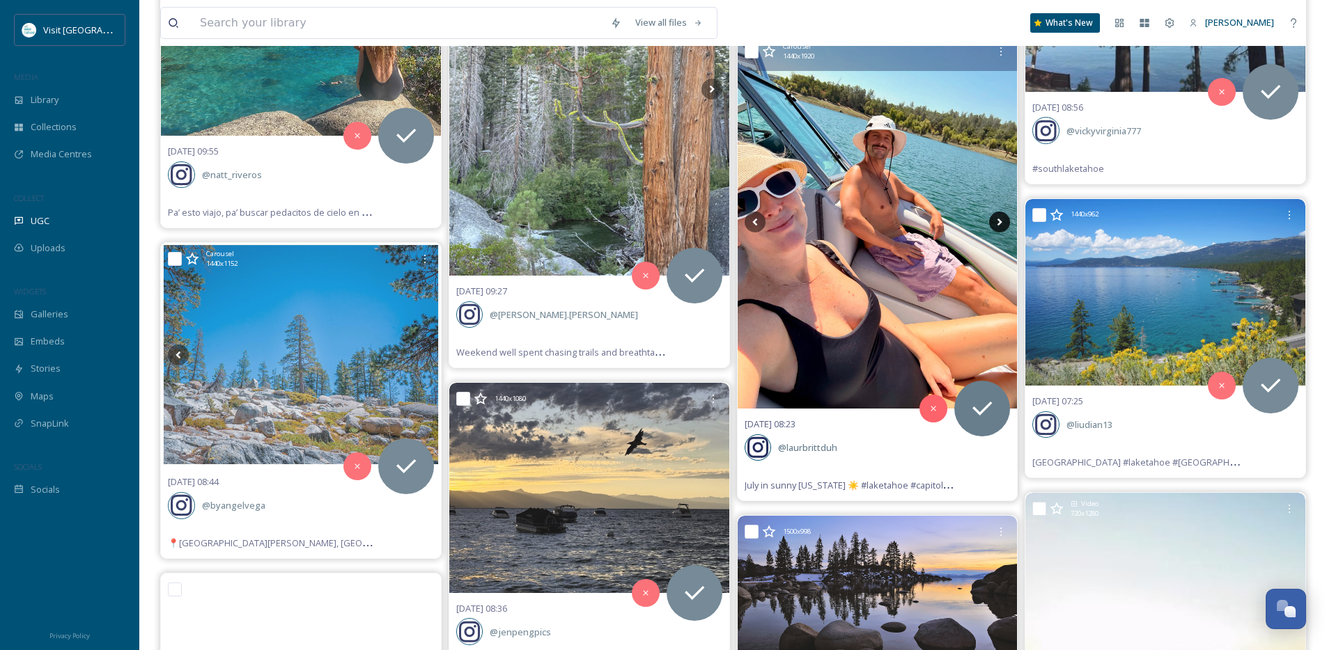
click at [1003, 223] on icon at bounding box center [999, 222] width 21 height 21
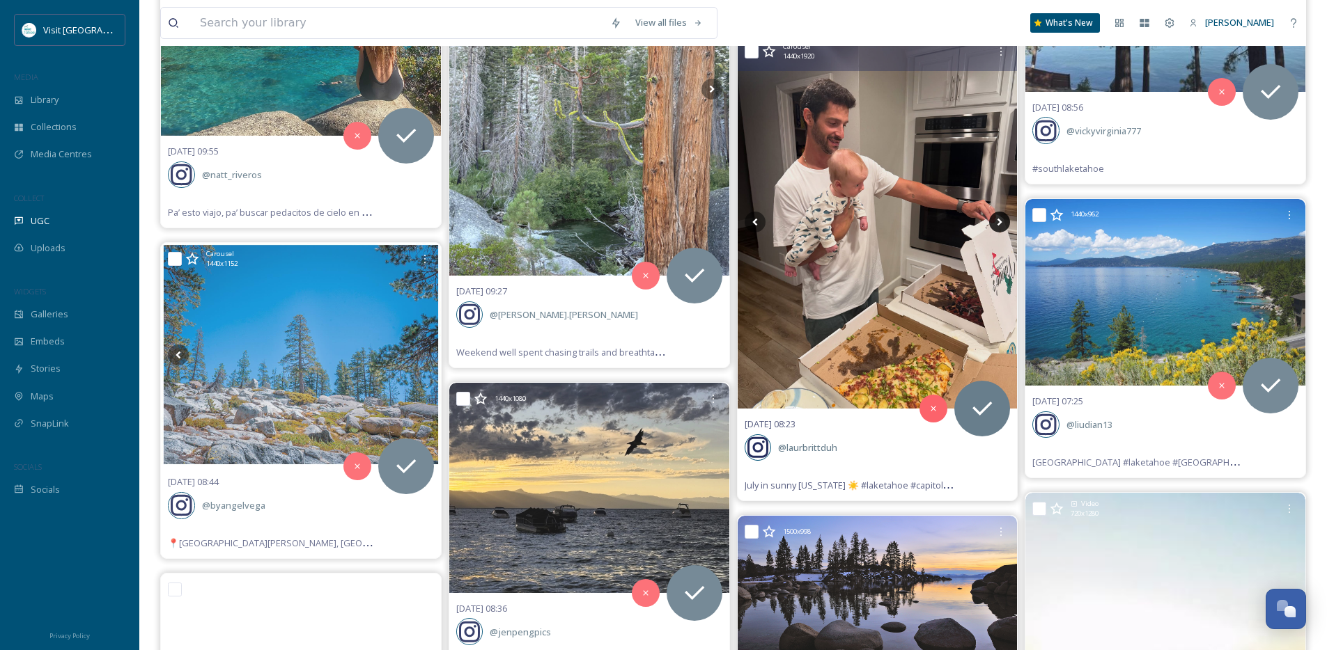
click at [1003, 223] on icon at bounding box center [999, 222] width 21 height 21
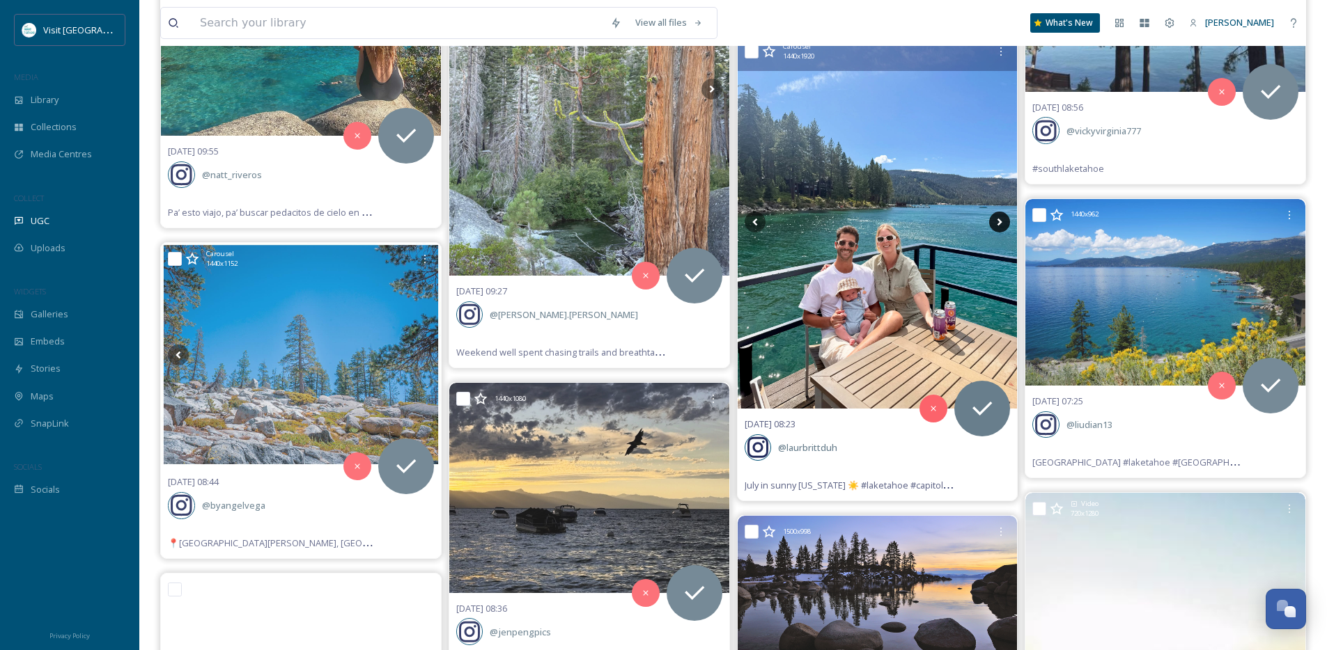
click at [1003, 223] on icon at bounding box center [999, 222] width 21 height 21
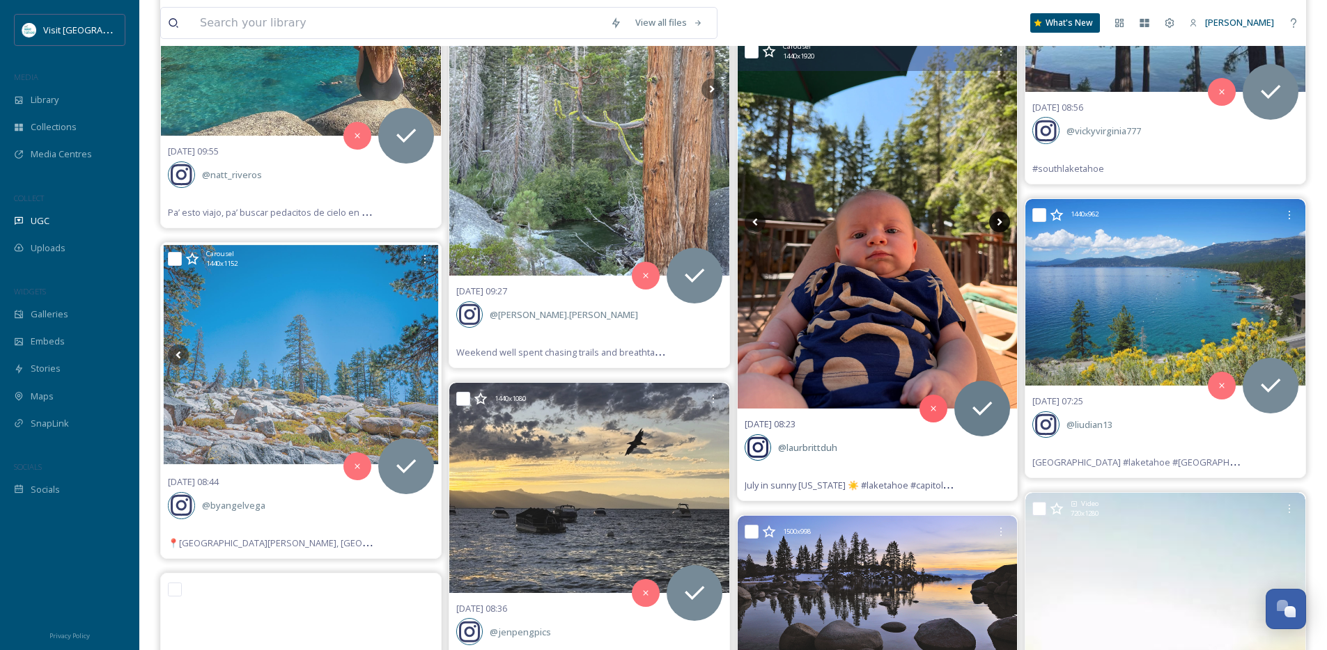
click at [1003, 223] on icon at bounding box center [999, 222] width 21 height 21
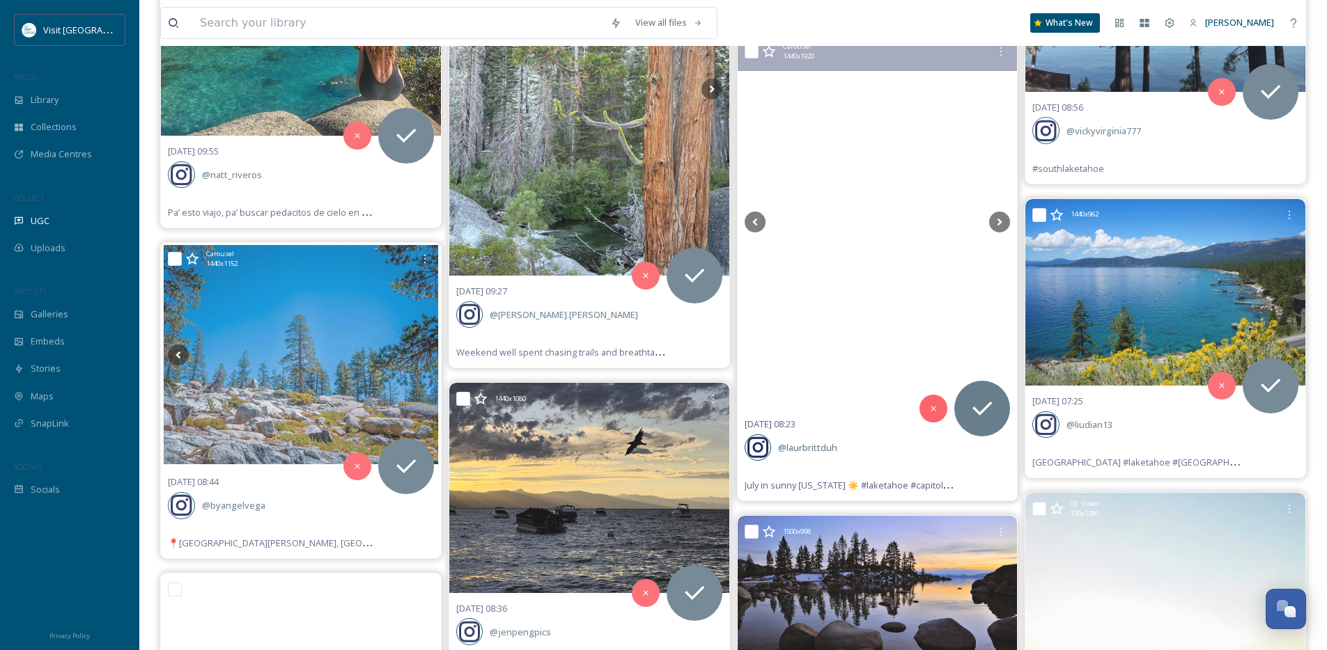
click at [883, 226] on video "July in sunny California ☀️ #laketahoe #capitola #aptos #folsomlake #eldoradohi…" at bounding box center [876, 222] width 209 height 104
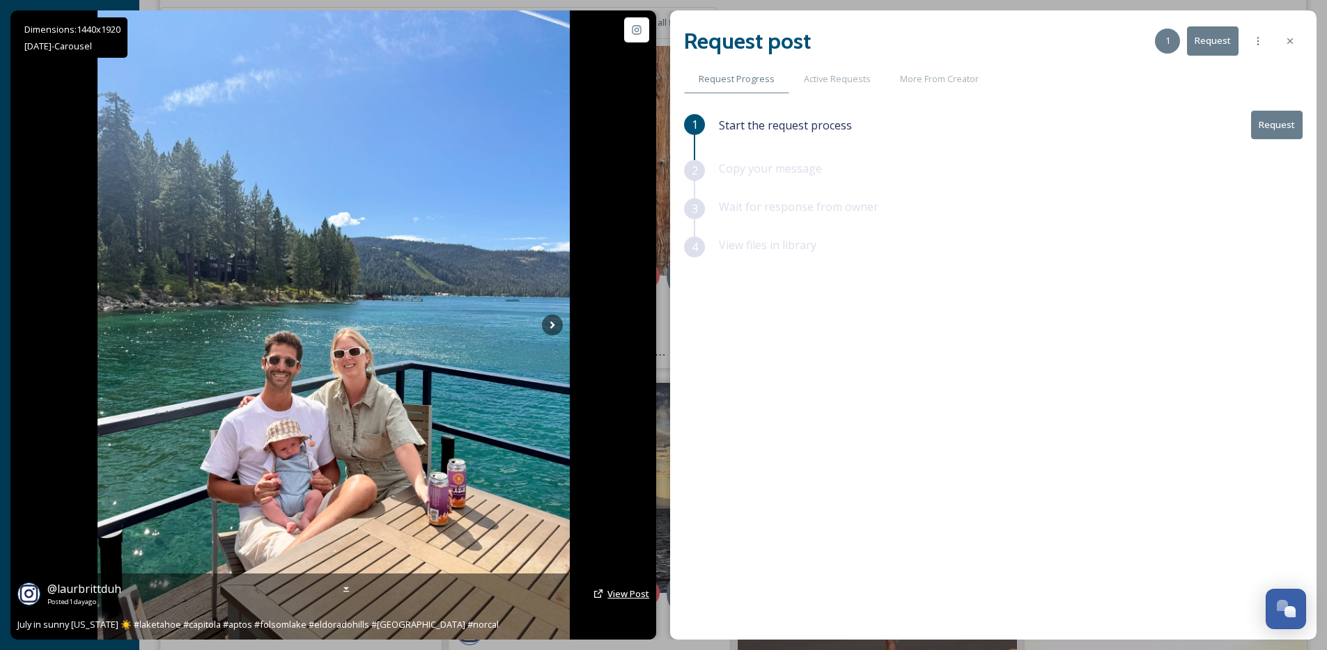
click at [621, 591] on span "View Post" at bounding box center [628, 594] width 42 height 13
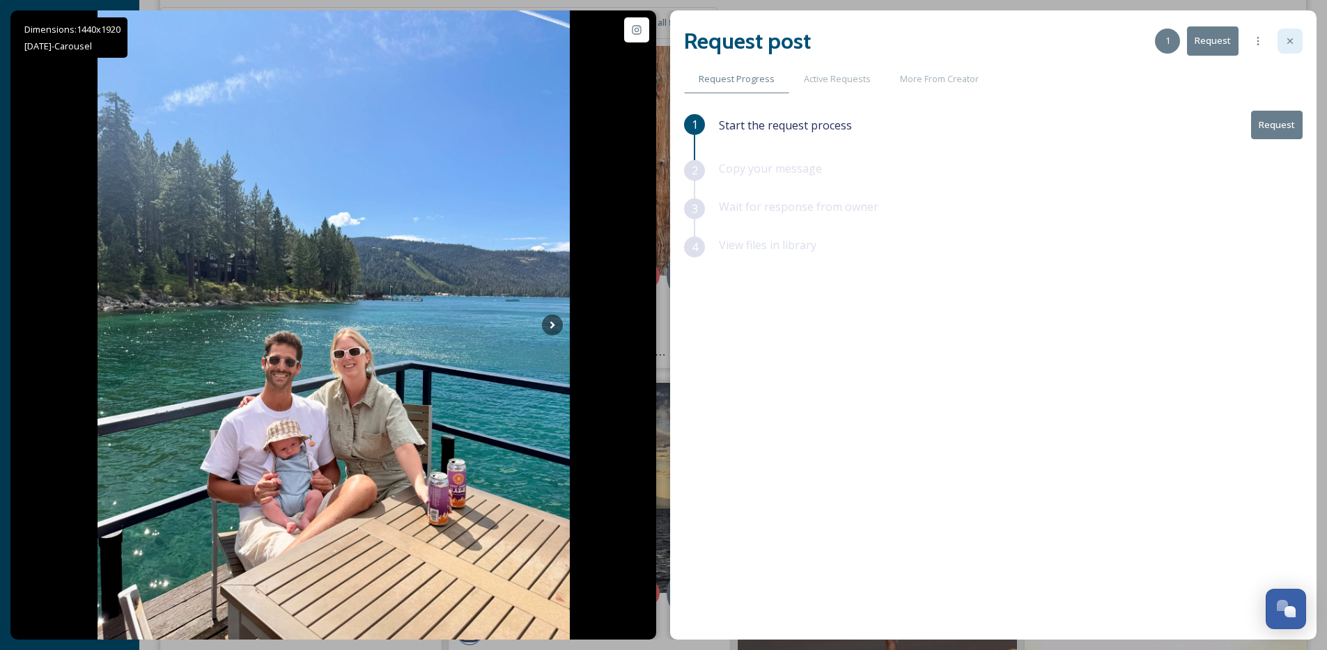
click at [1292, 39] on icon at bounding box center [1290, 41] width 6 height 6
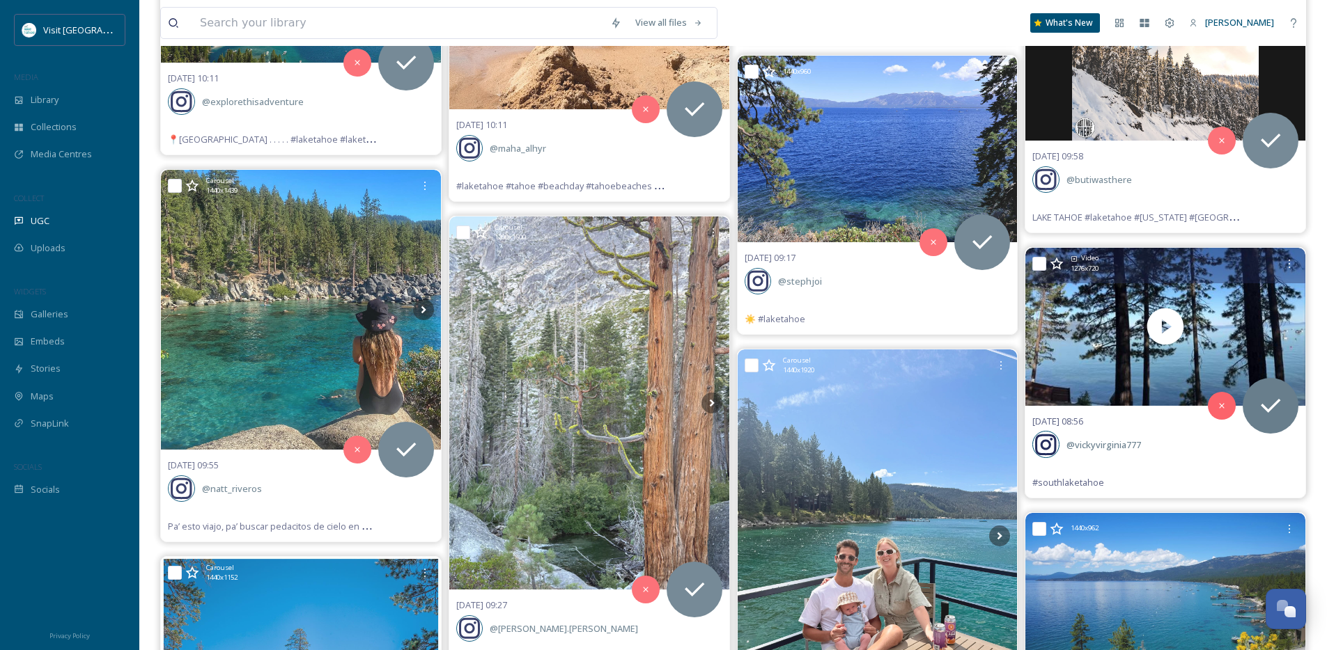
scroll to position [960, 0]
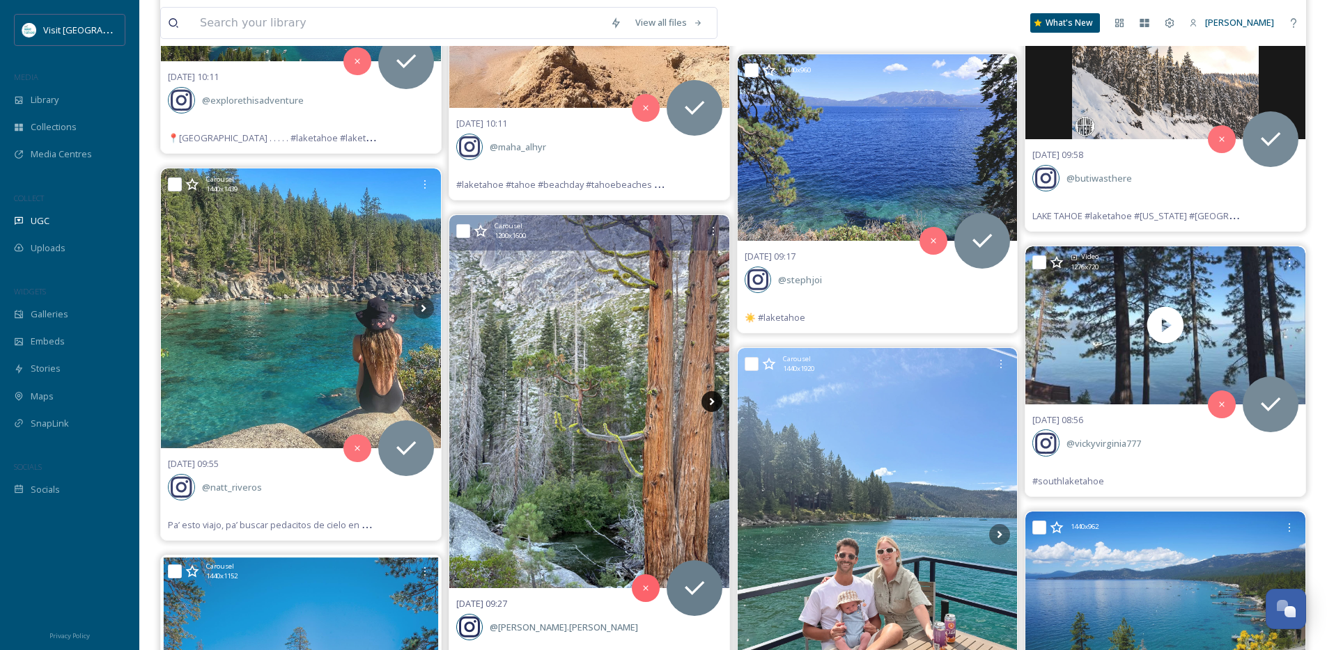
click at [716, 399] on icon at bounding box center [711, 401] width 21 height 21
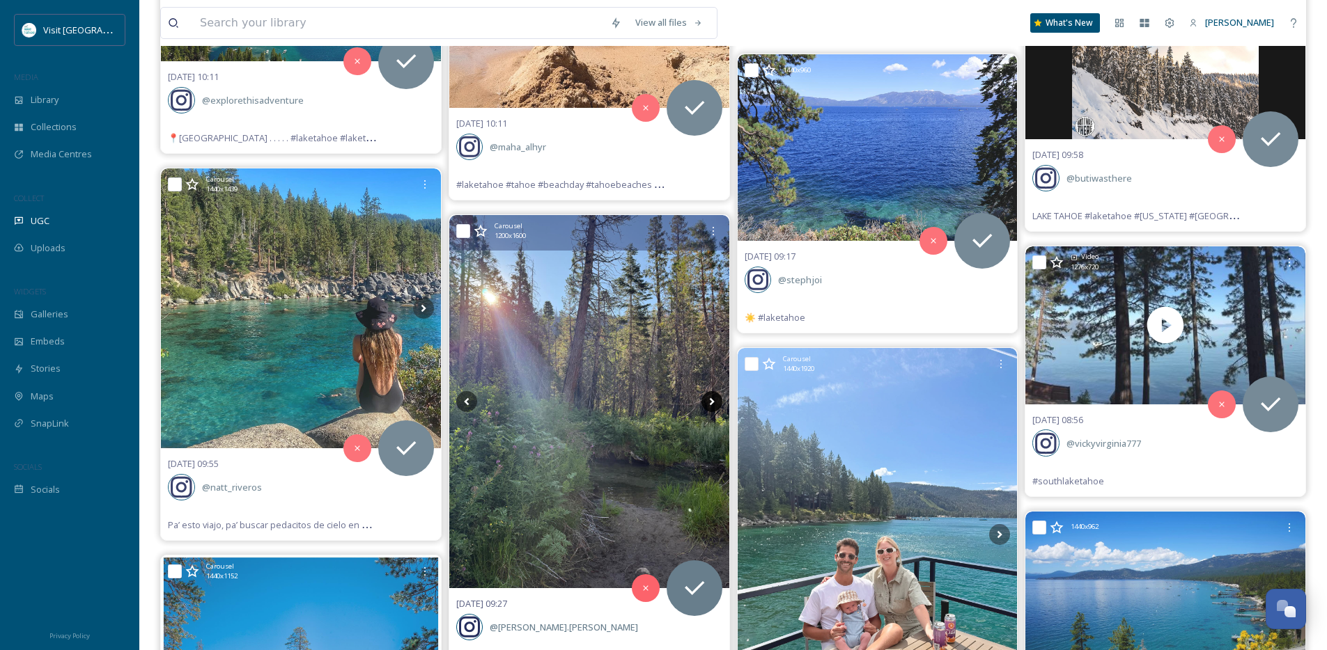
click at [716, 399] on icon at bounding box center [711, 401] width 21 height 21
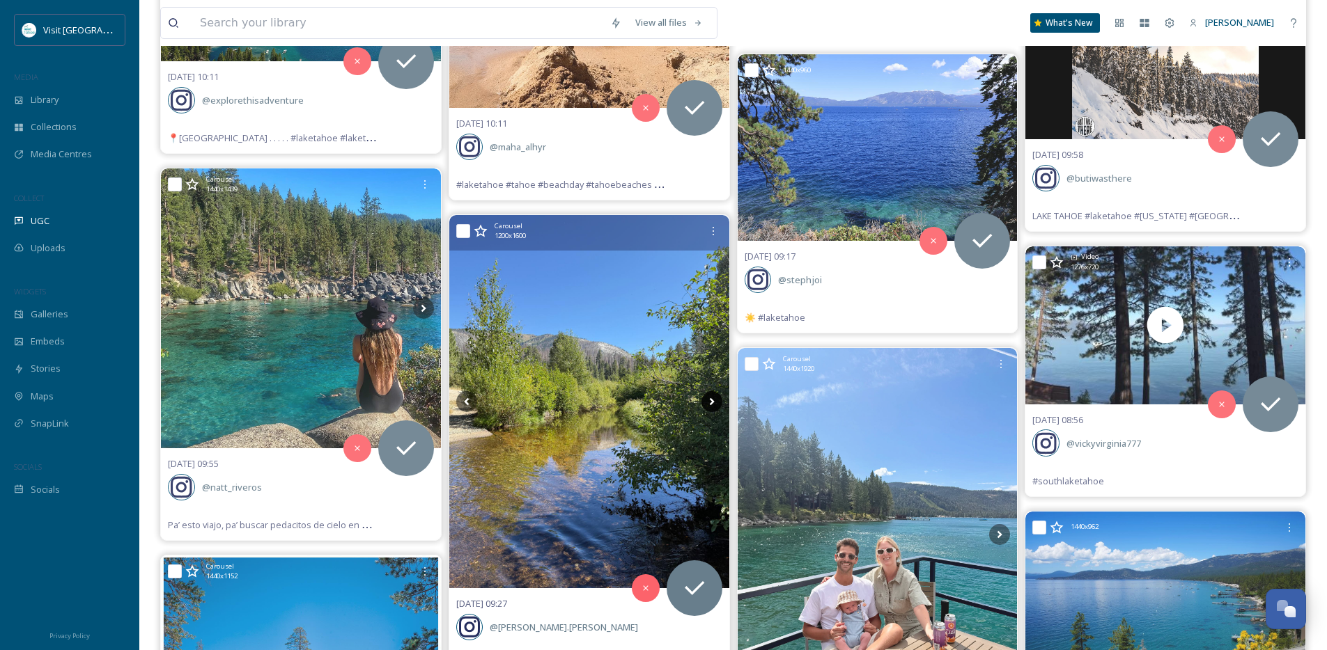
click at [716, 399] on icon at bounding box center [711, 401] width 21 height 21
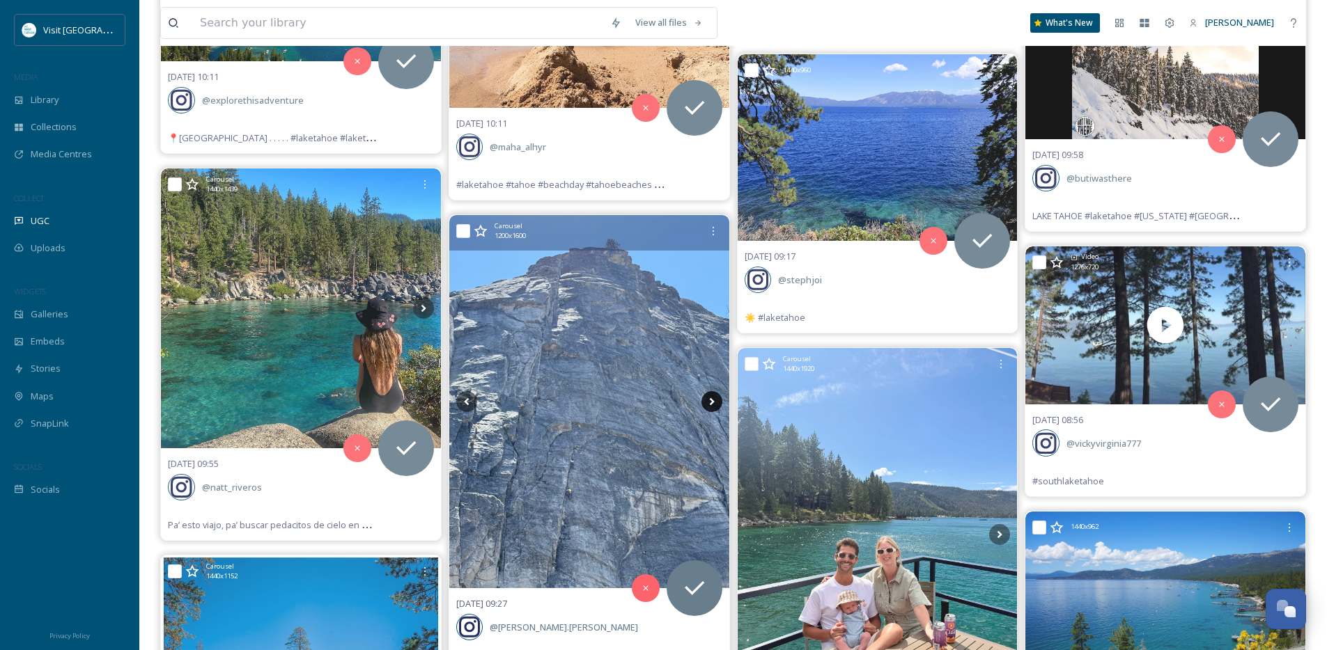
click at [716, 399] on icon at bounding box center [711, 401] width 21 height 21
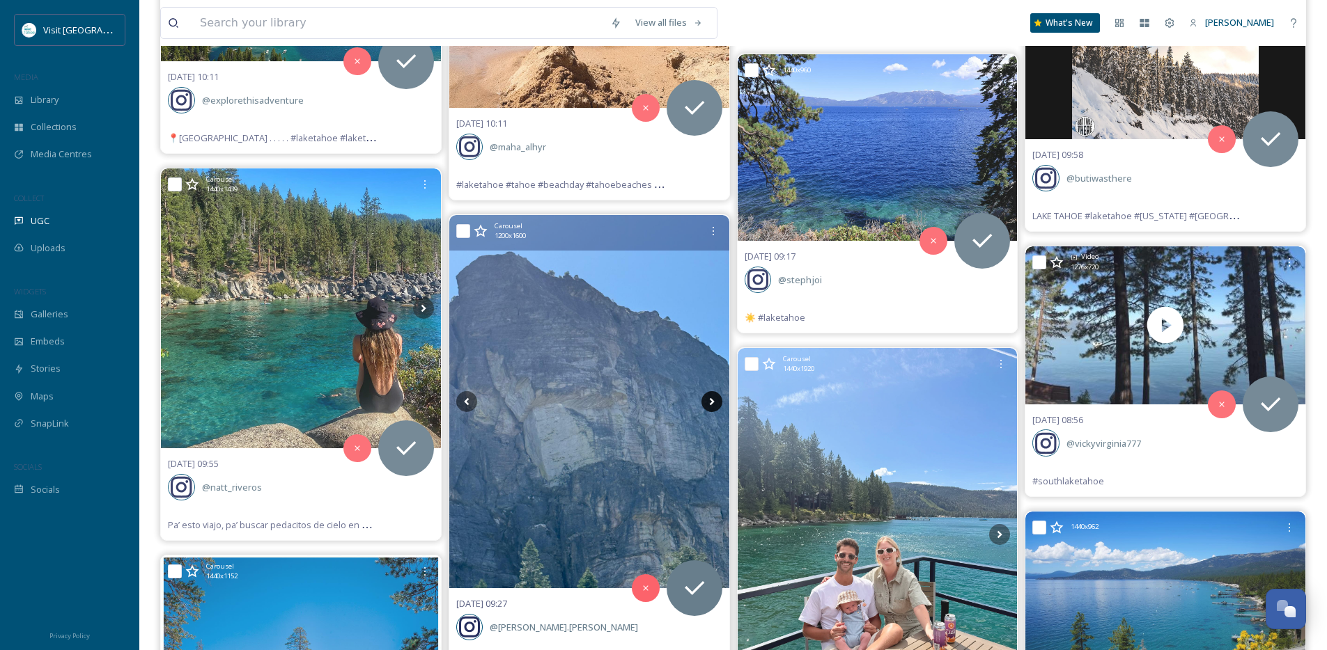
click at [716, 399] on icon at bounding box center [711, 401] width 21 height 21
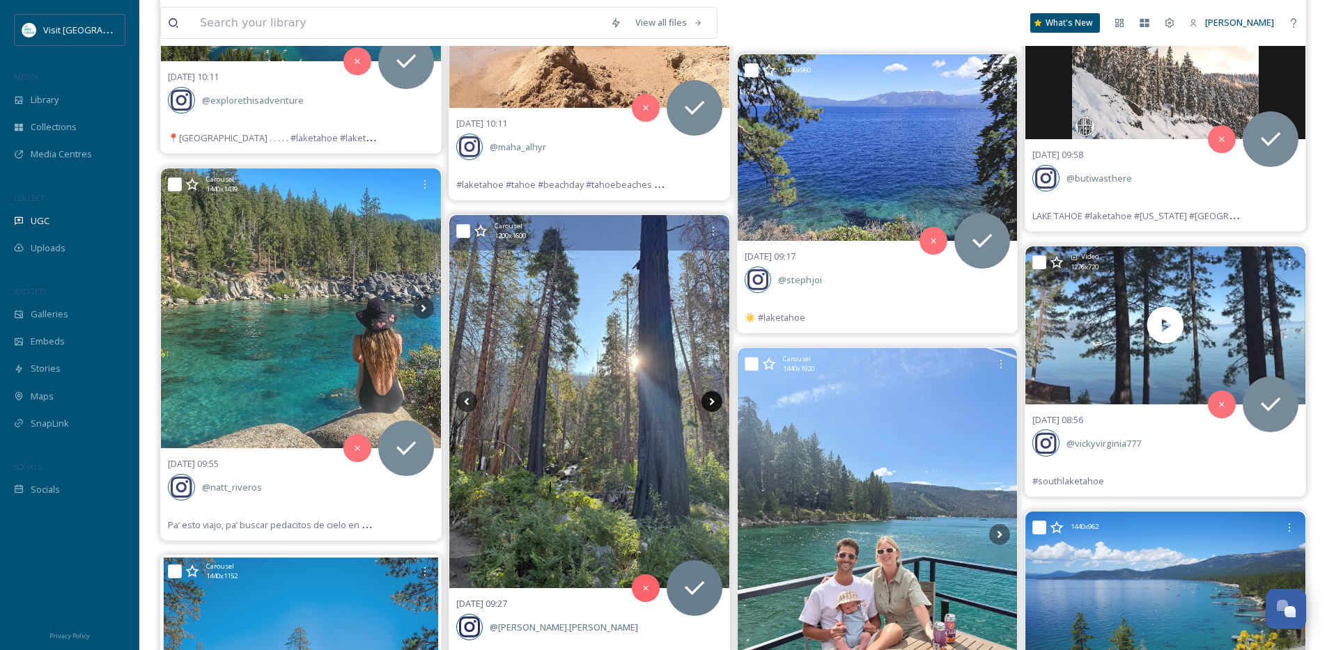
click at [716, 399] on icon at bounding box center [711, 401] width 21 height 21
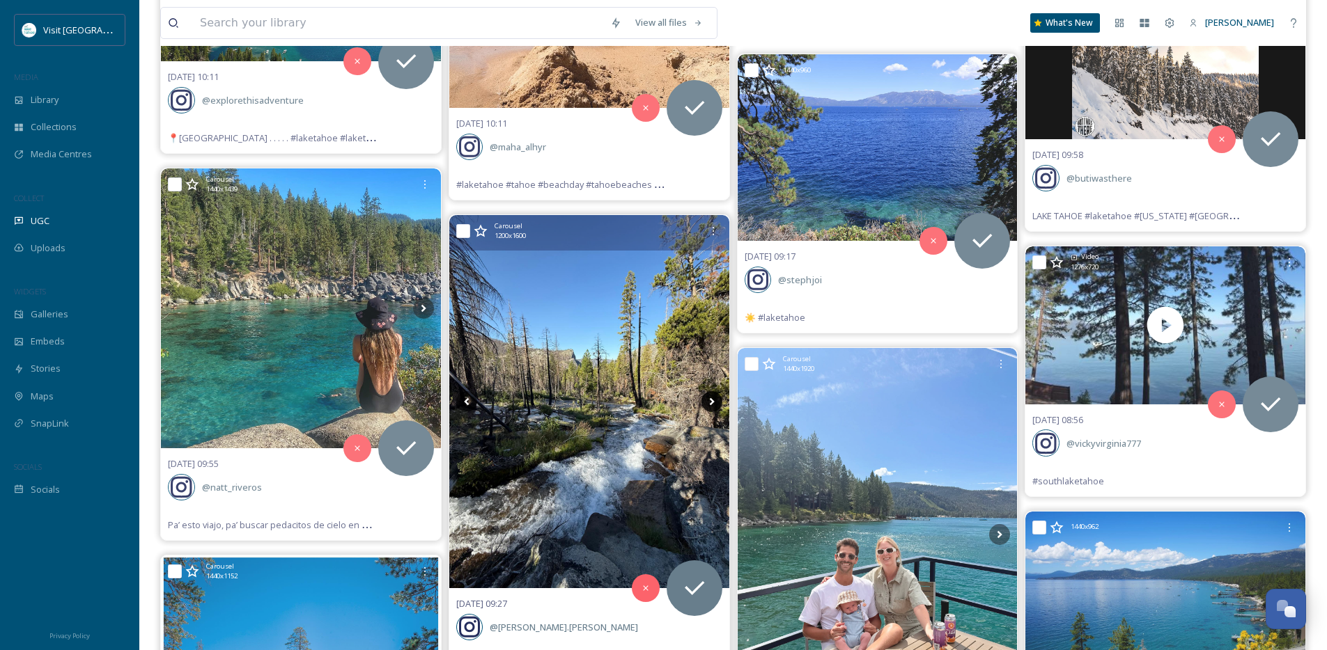
click at [716, 399] on icon at bounding box center [711, 401] width 21 height 21
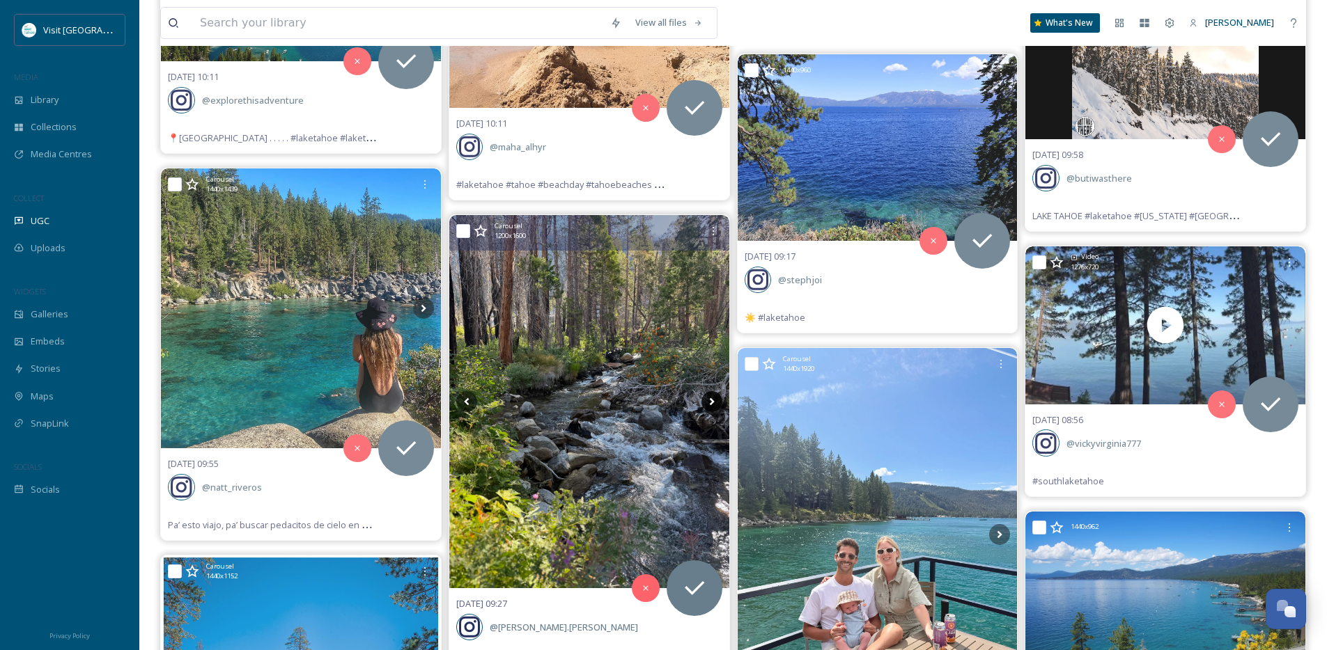
click at [716, 399] on icon at bounding box center [711, 401] width 21 height 21
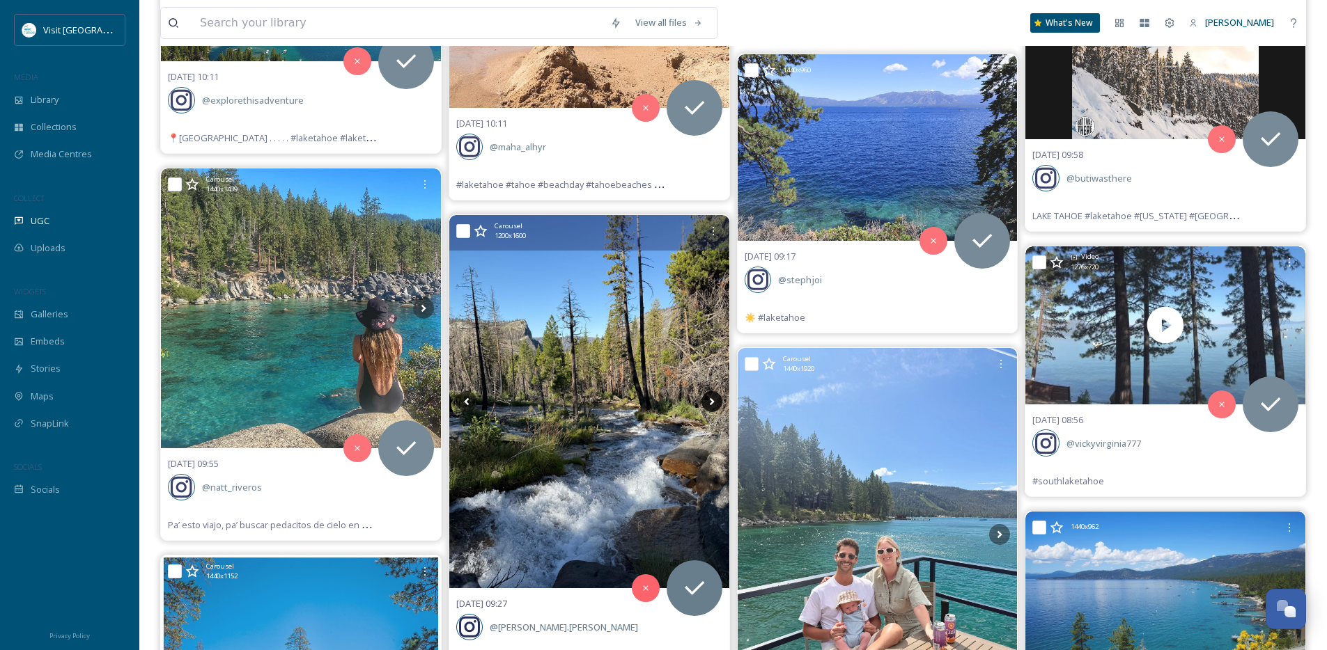
click at [716, 399] on icon at bounding box center [711, 401] width 21 height 21
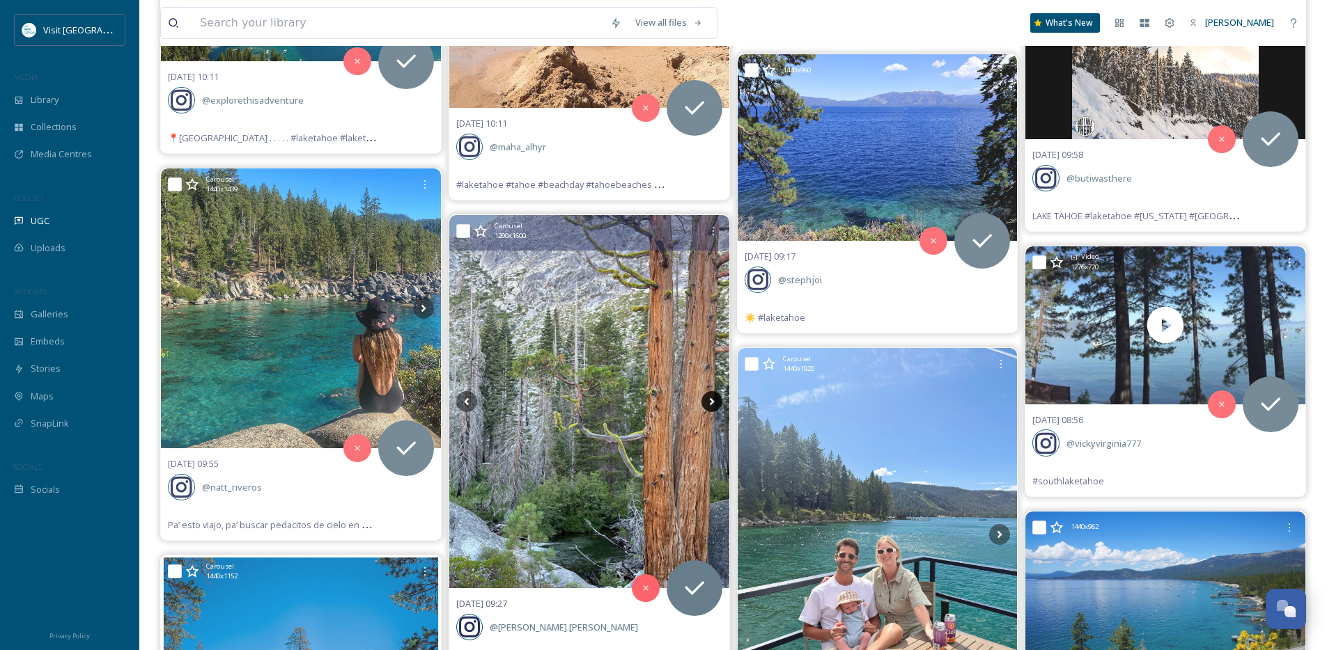
click at [715, 400] on icon at bounding box center [711, 401] width 21 height 21
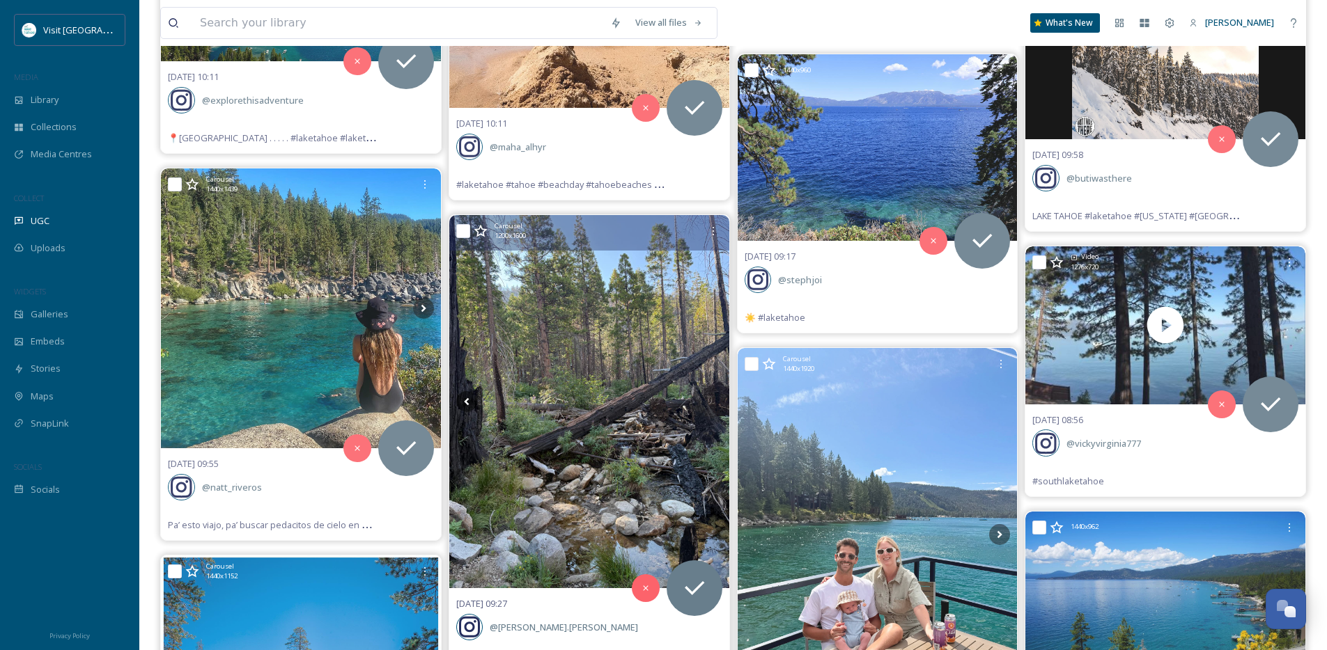
click at [715, 400] on icon at bounding box center [711, 401] width 21 height 21
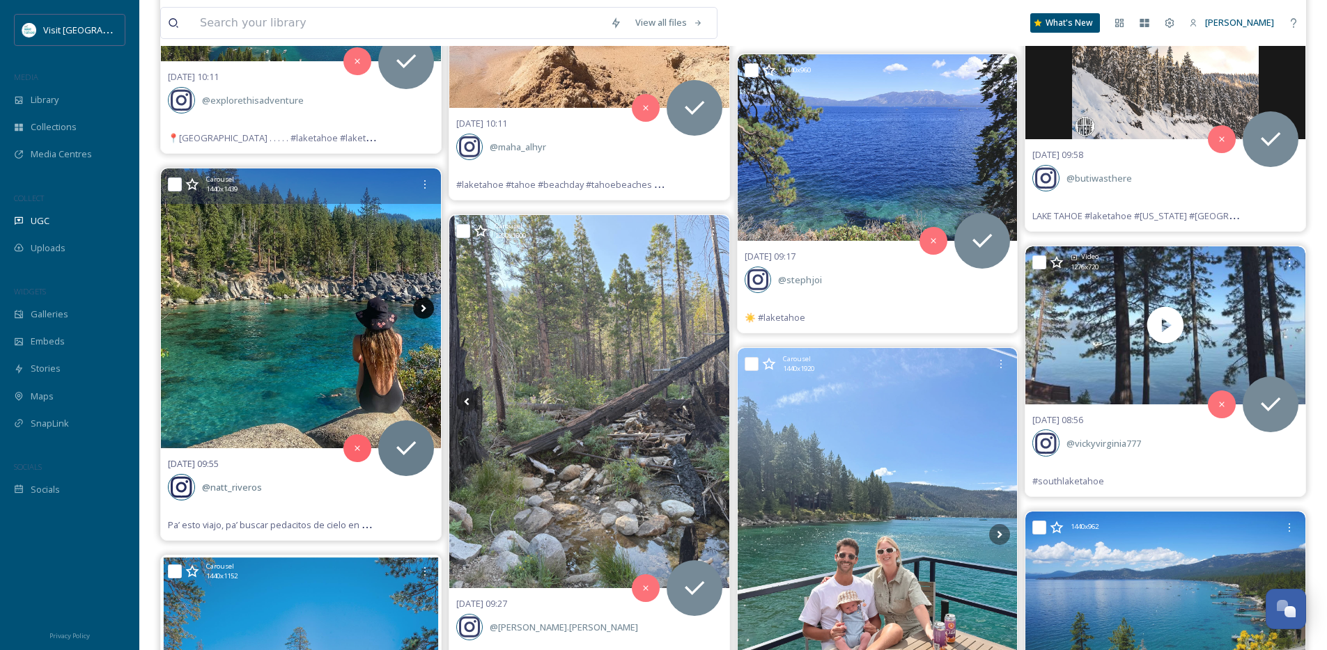
click at [423, 307] on icon at bounding box center [423, 308] width 21 height 21
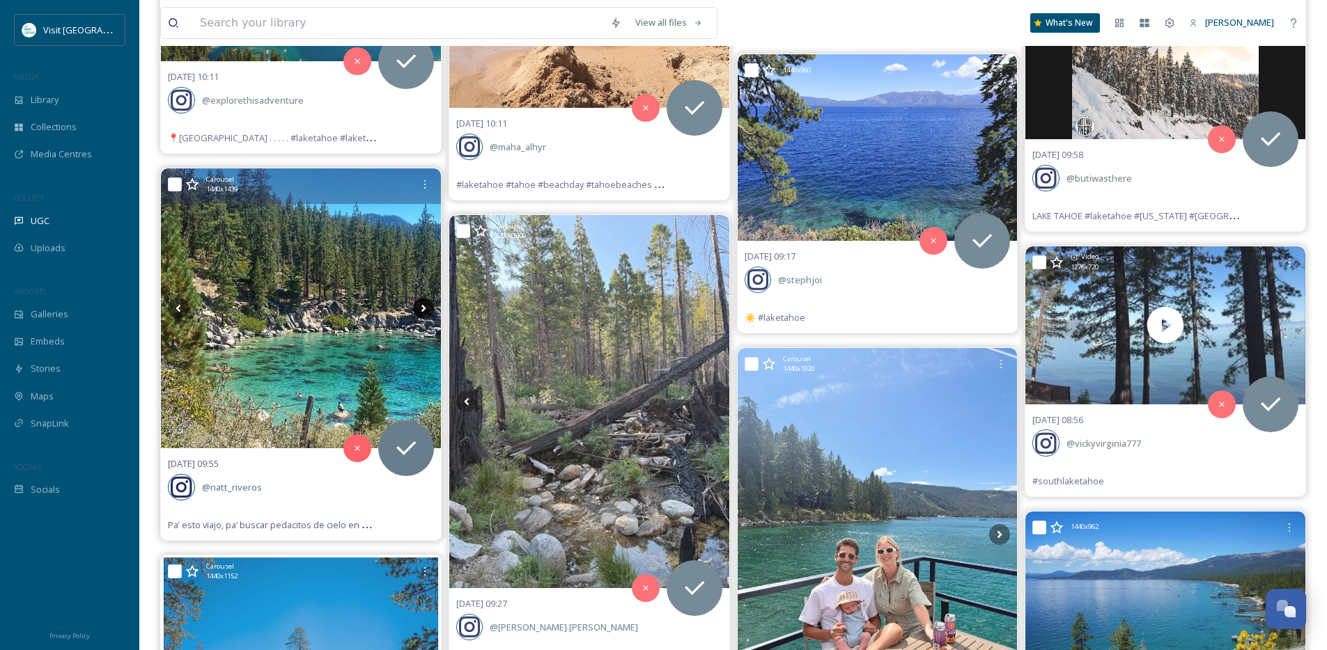
click at [423, 307] on icon at bounding box center [423, 309] width 5 height 8
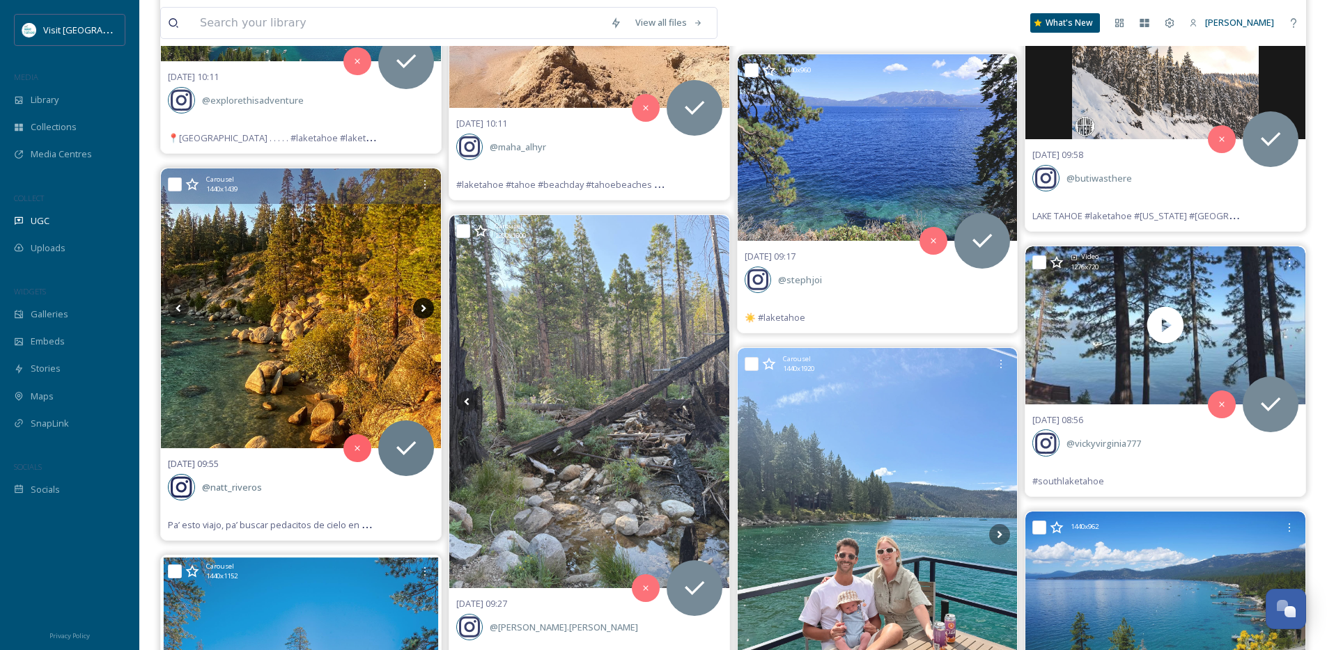
click at [423, 307] on icon at bounding box center [423, 309] width 5 height 8
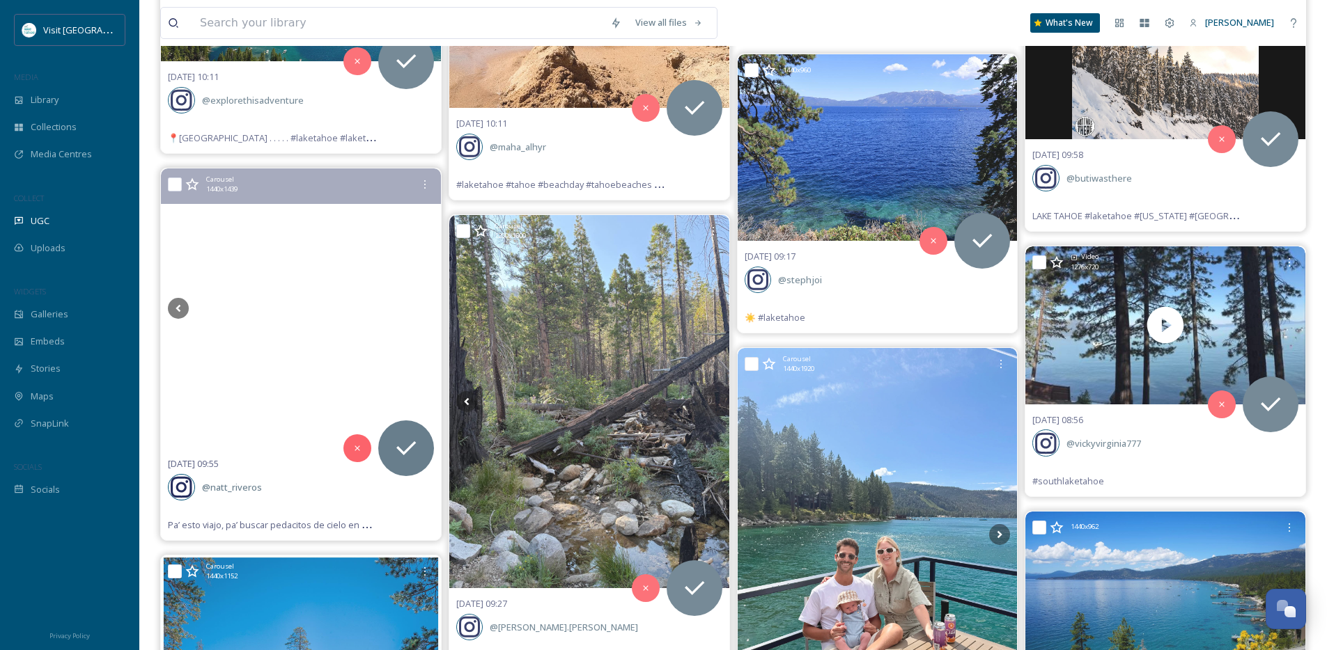
click at [423, 307] on icon at bounding box center [423, 309] width 5 height 8
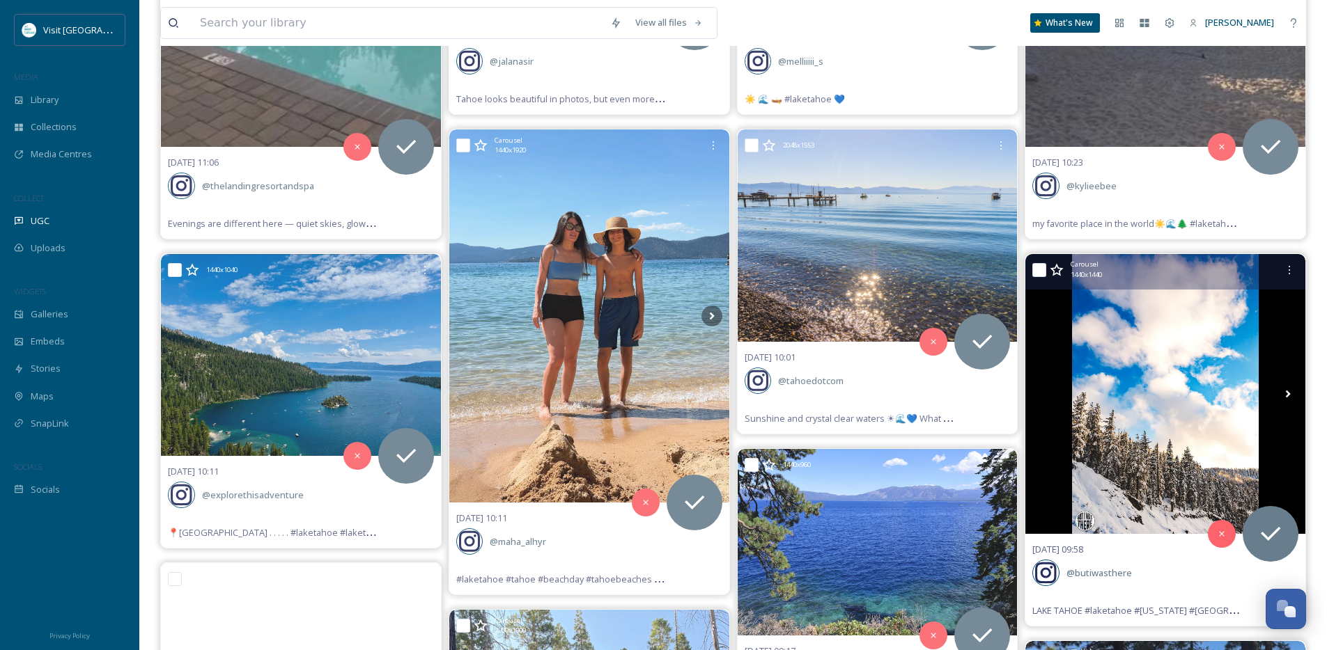
scroll to position [560, 0]
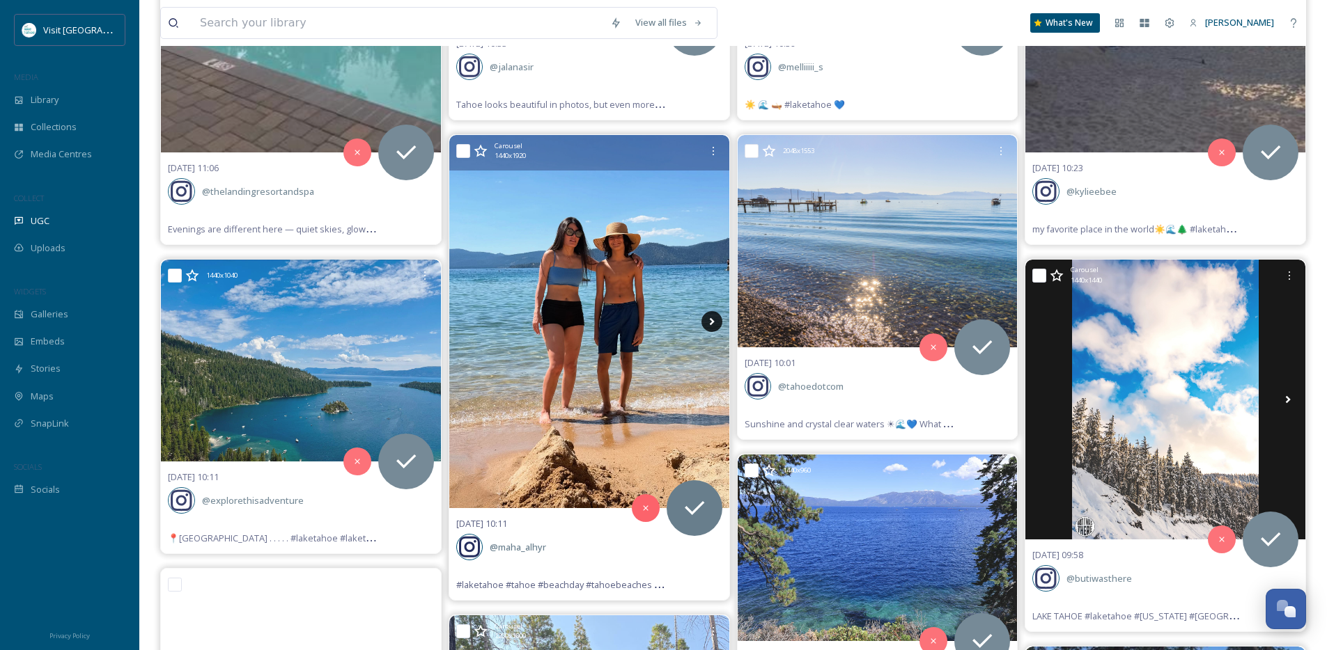
click at [712, 325] on icon at bounding box center [711, 321] width 21 height 21
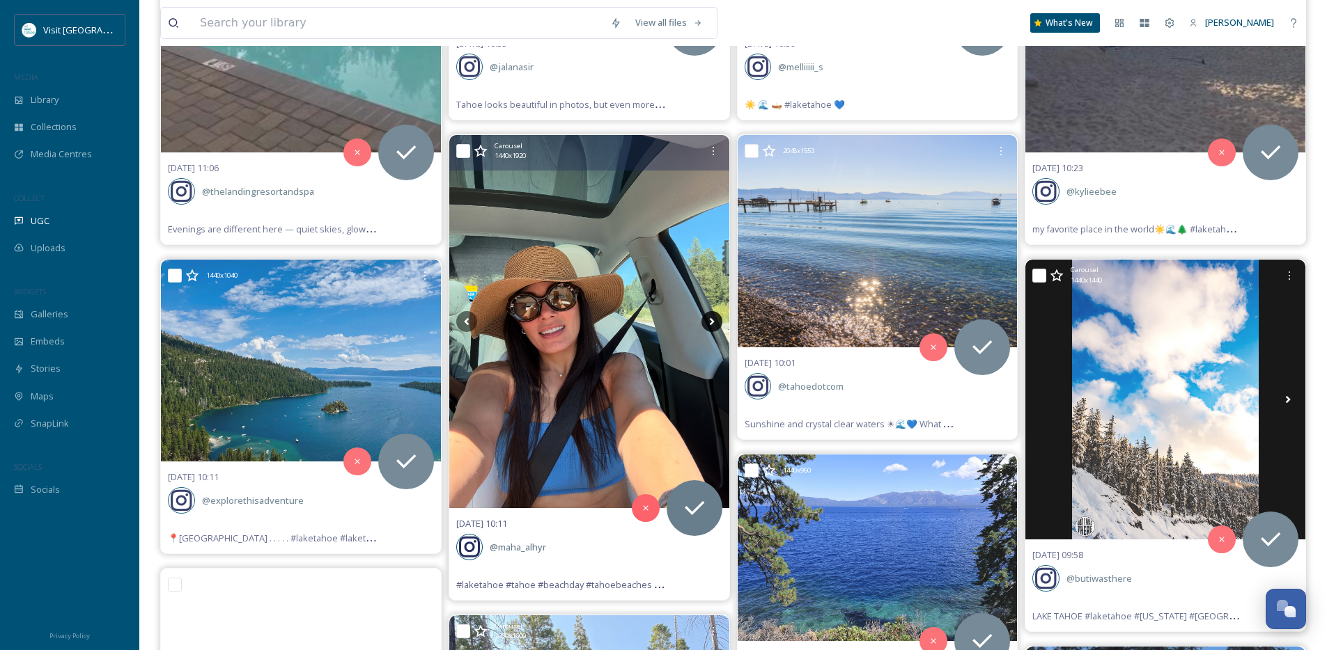
click at [712, 326] on icon at bounding box center [711, 321] width 21 height 21
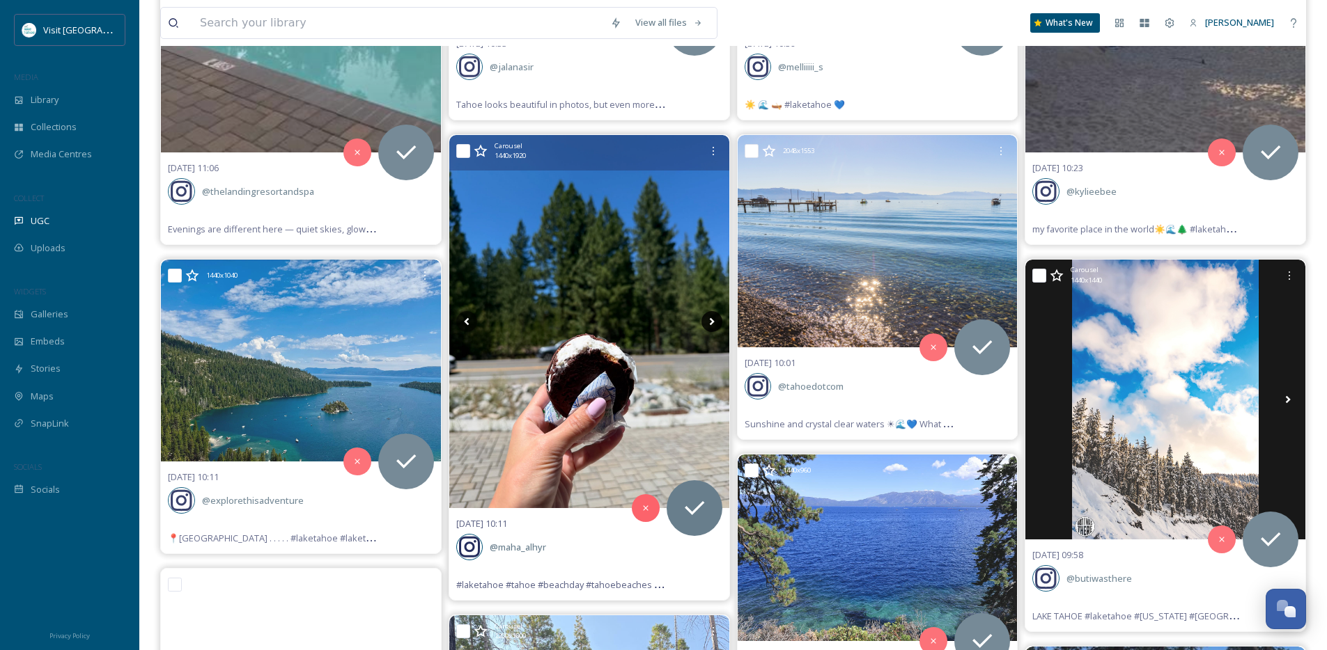
click at [712, 326] on icon at bounding box center [711, 321] width 21 height 21
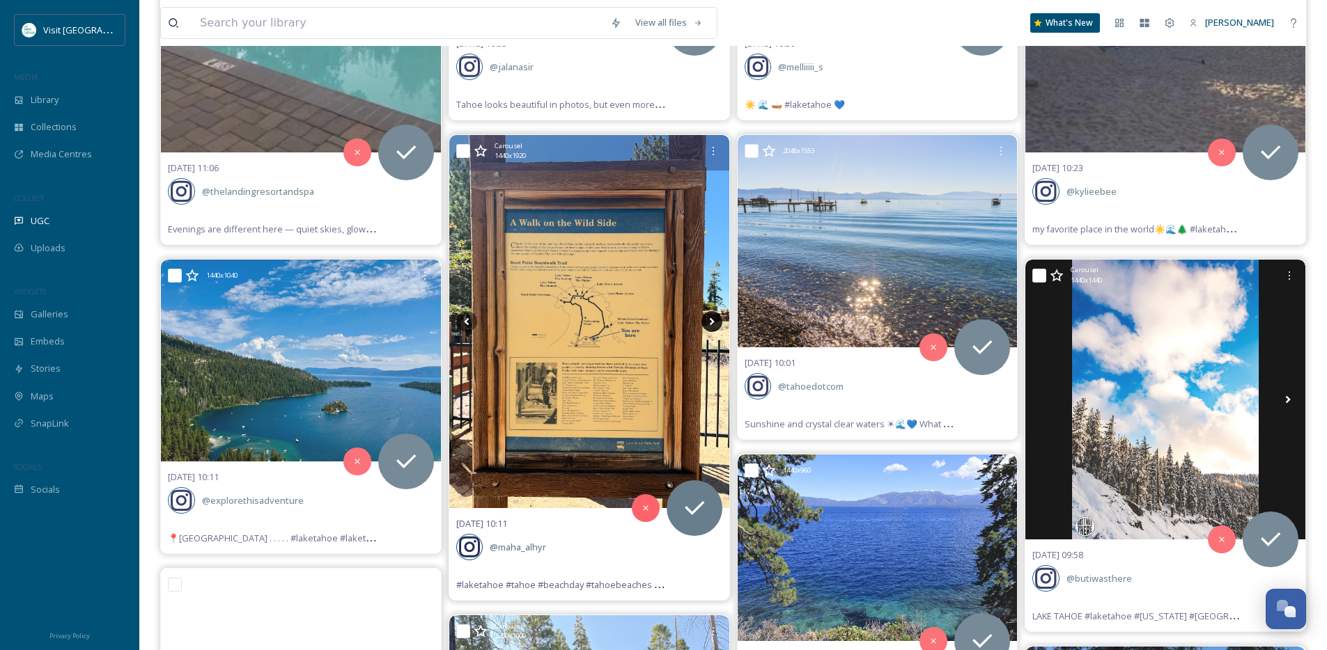
click at [712, 326] on icon at bounding box center [711, 321] width 21 height 21
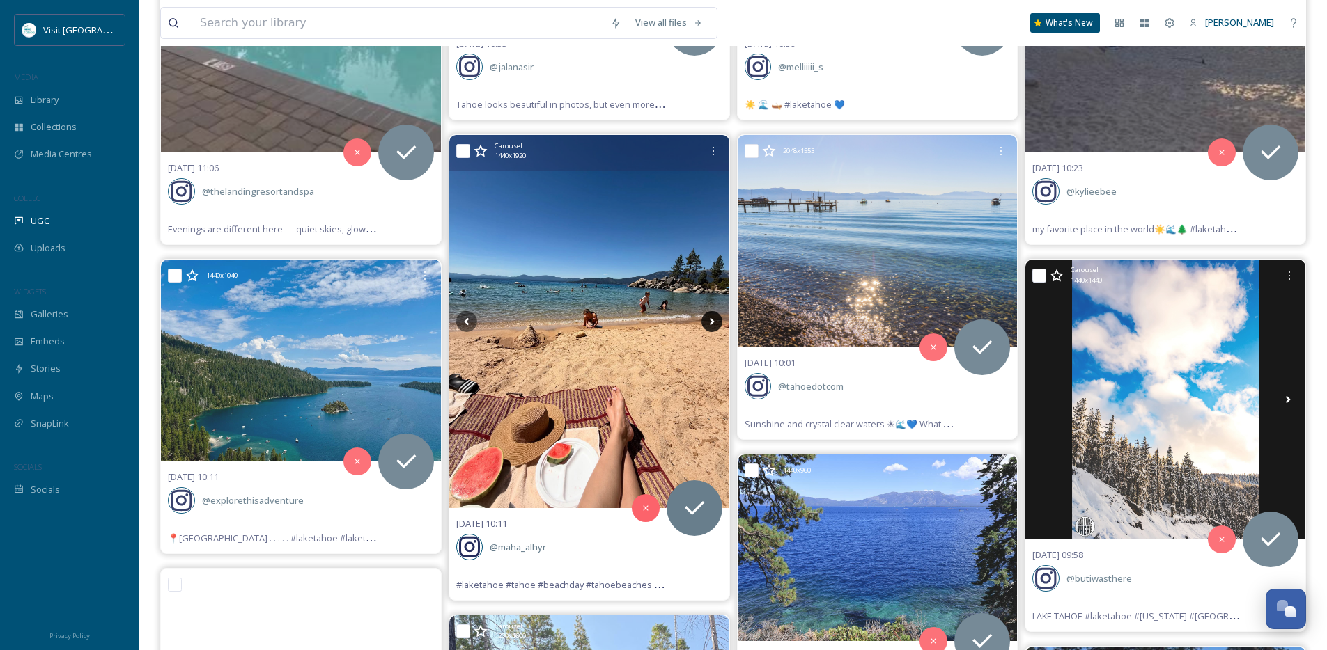
click at [712, 326] on icon at bounding box center [711, 321] width 21 height 21
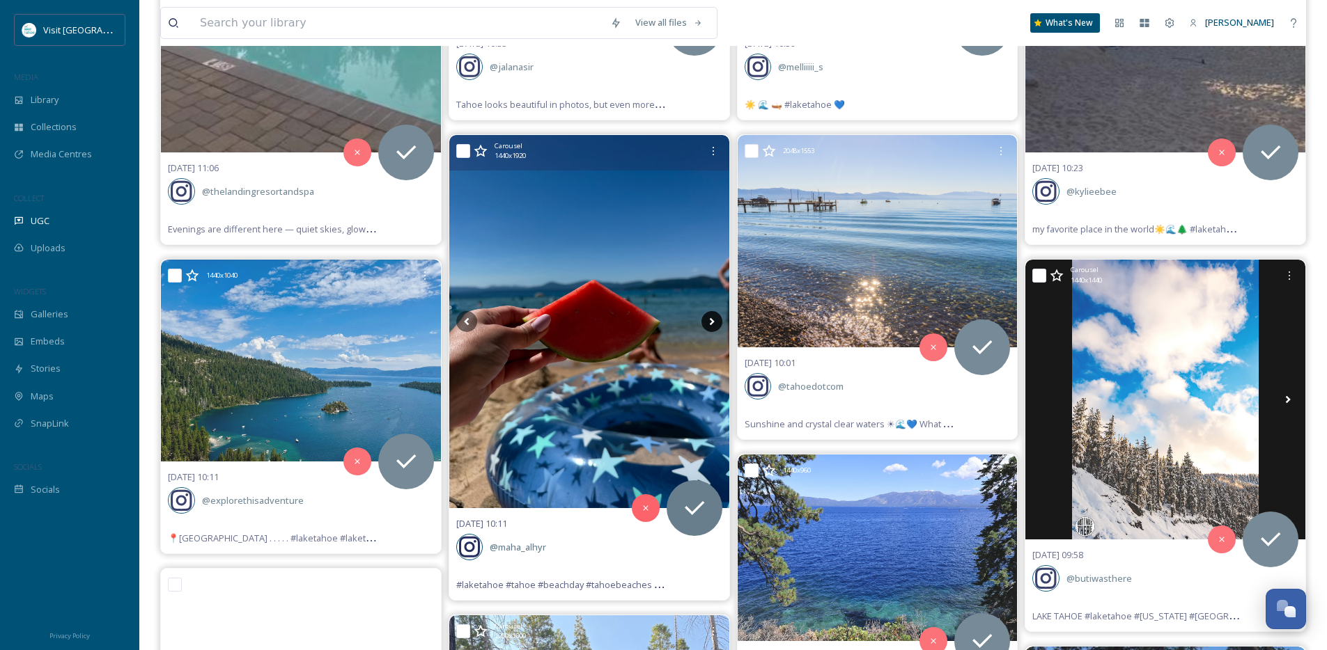
click at [712, 326] on icon at bounding box center [711, 321] width 21 height 21
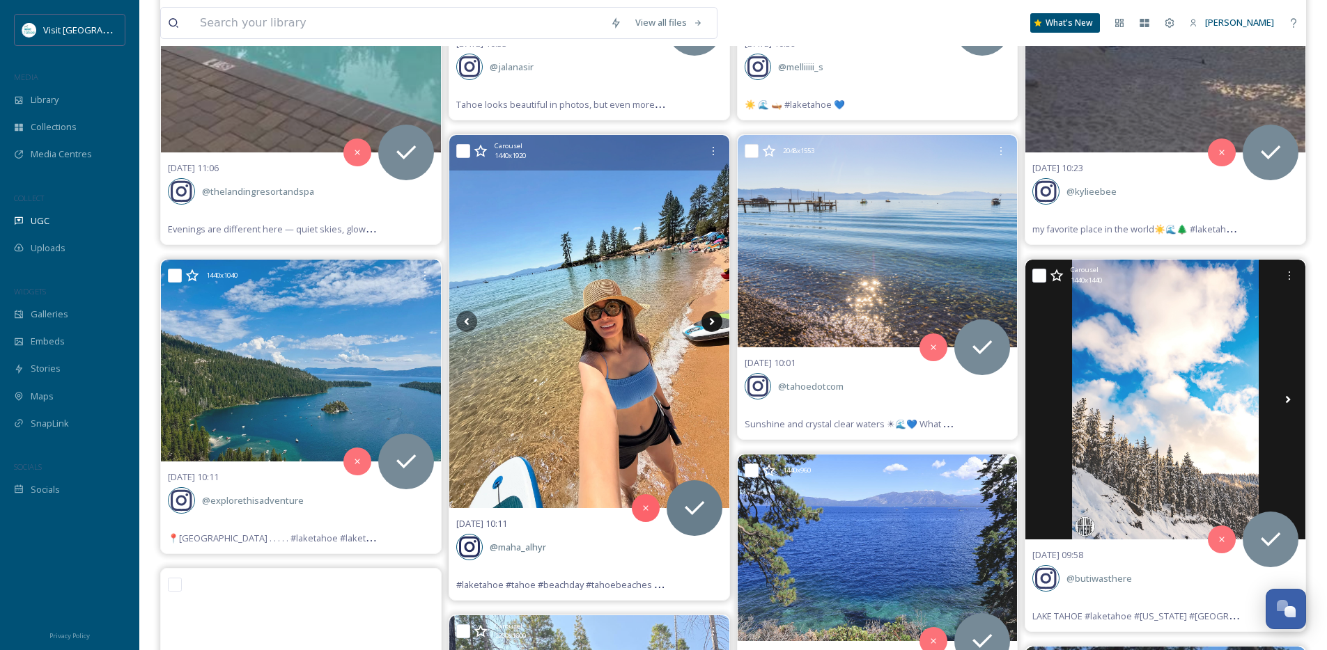
click at [712, 326] on icon at bounding box center [711, 321] width 21 height 21
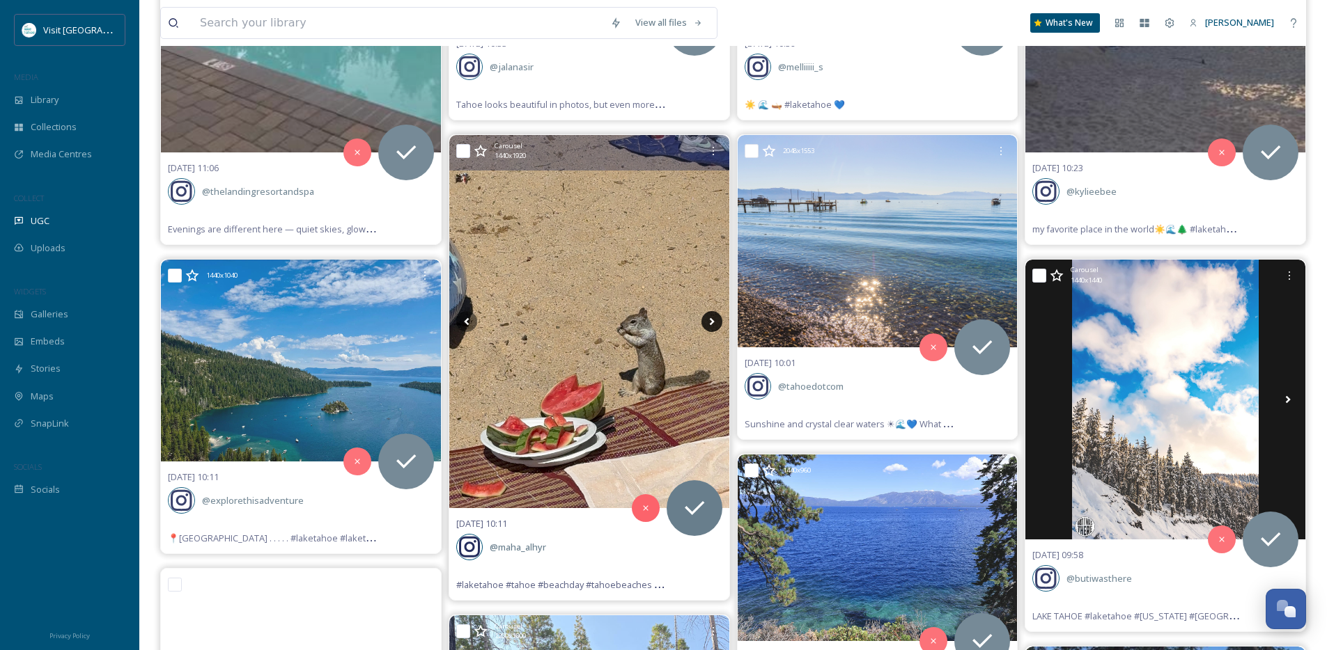
click at [712, 326] on icon at bounding box center [711, 321] width 21 height 21
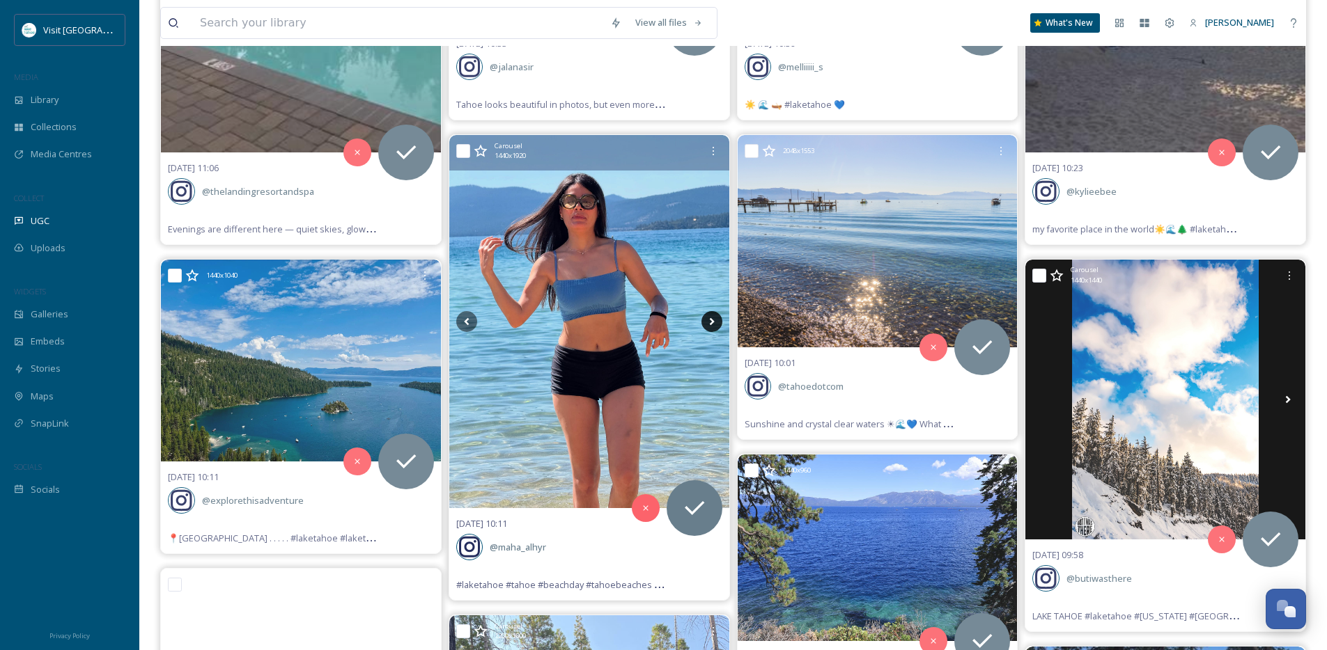
click at [712, 326] on icon at bounding box center [711, 321] width 21 height 21
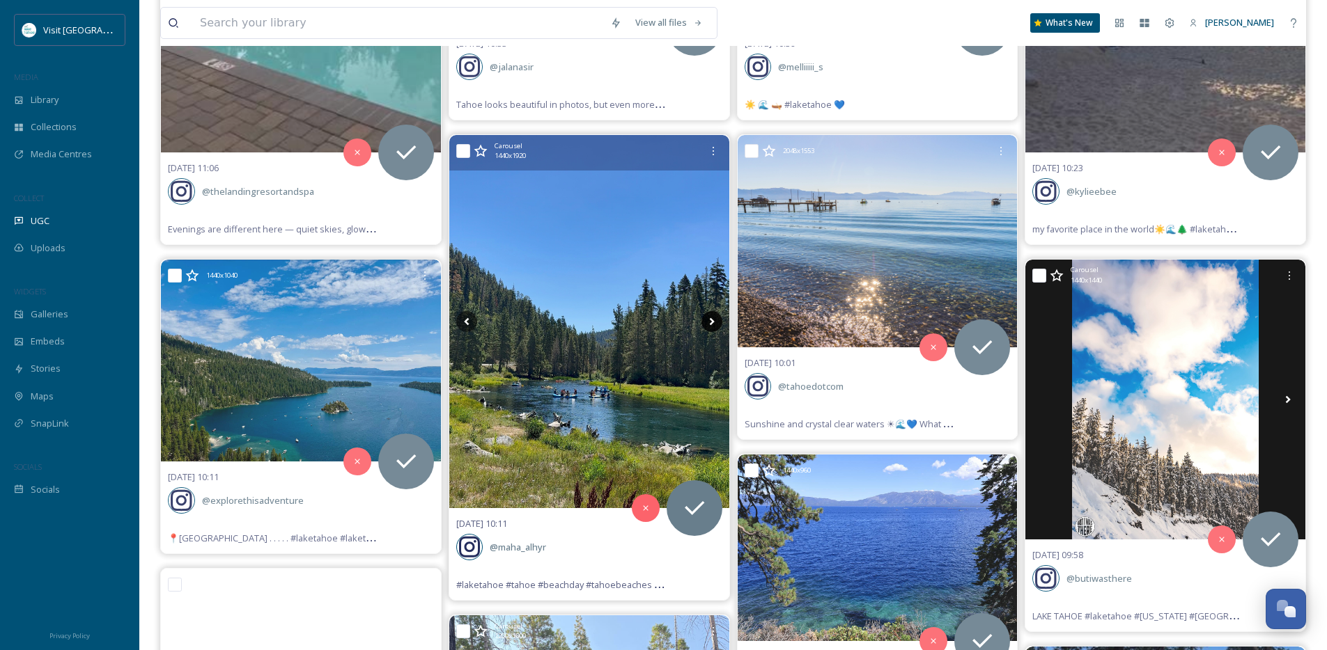
click at [712, 326] on icon at bounding box center [711, 321] width 21 height 21
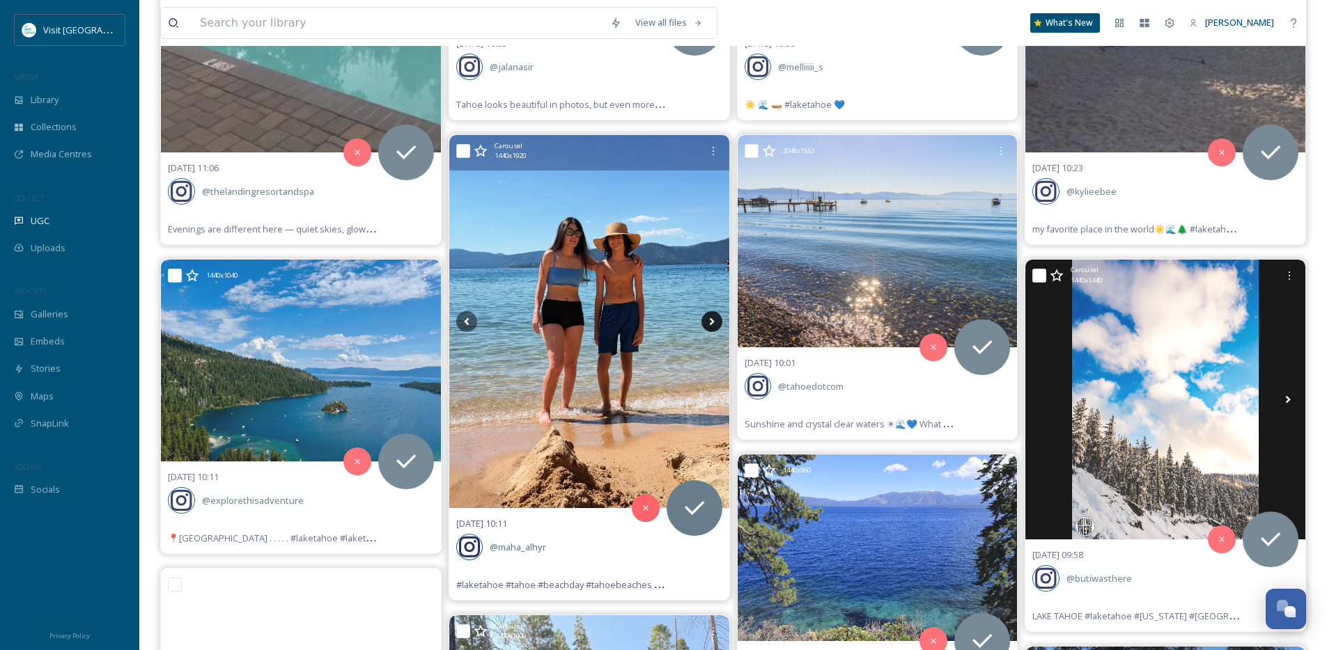
click at [712, 326] on icon at bounding box center [711, 321] width 21 height 21
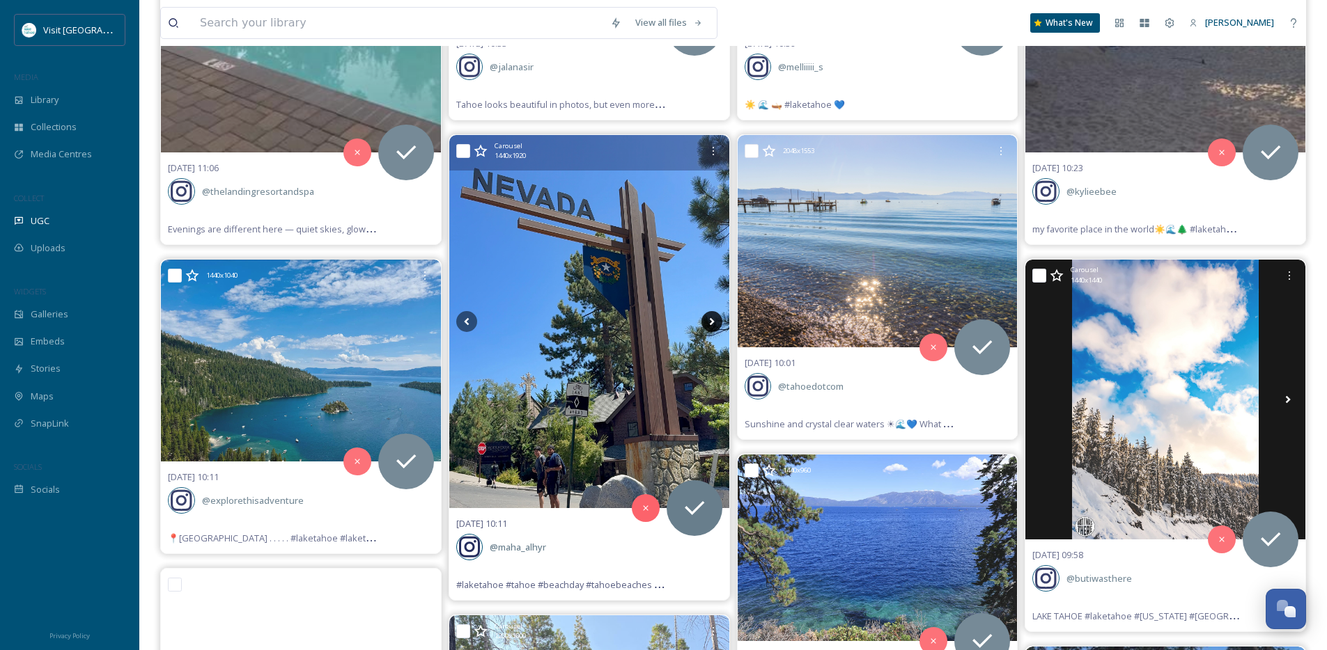
click at [712, 326] on icon at bounding box center [711, 321] width 21 height 21
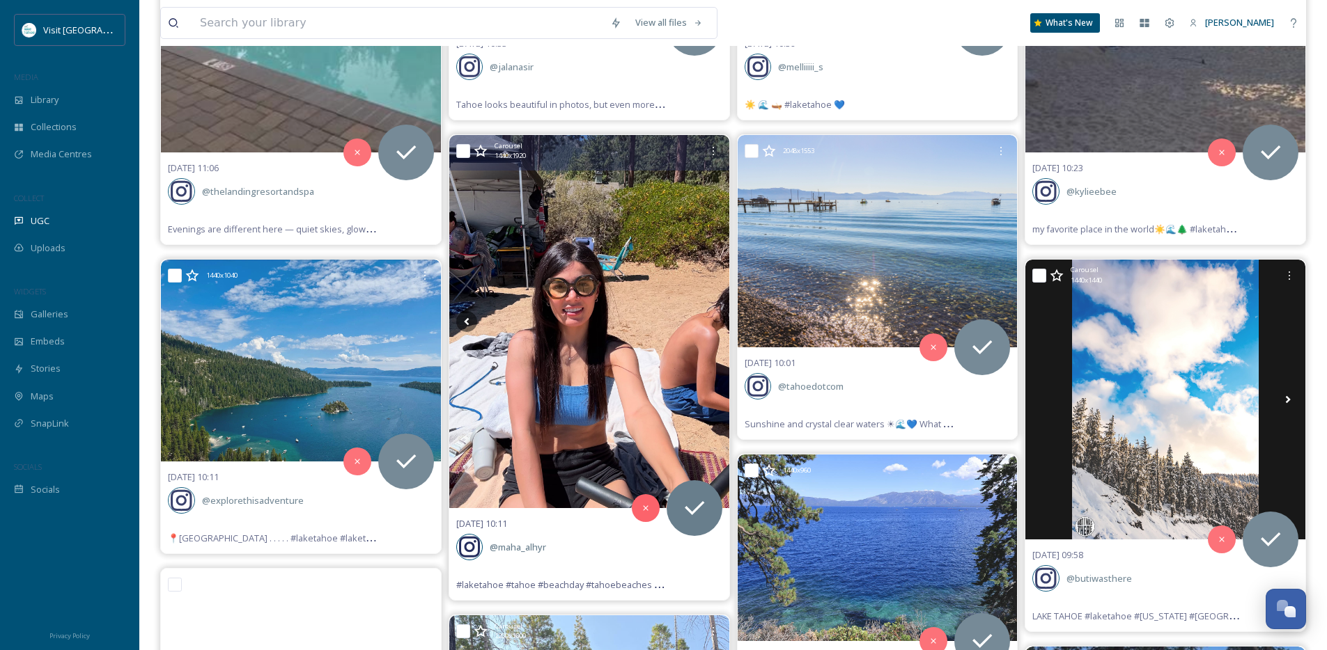
click at [712, 326] on icon at bounding box center [711, 321] width 21 height 21
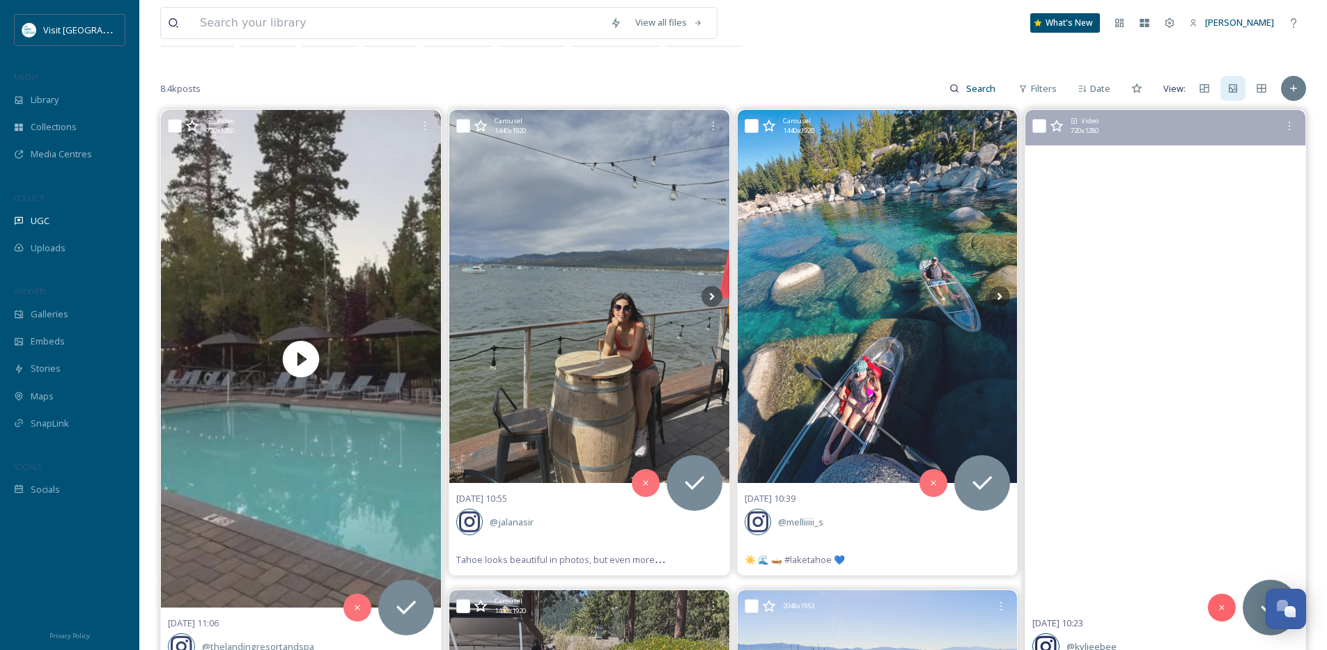
scroll to position [72, 0]
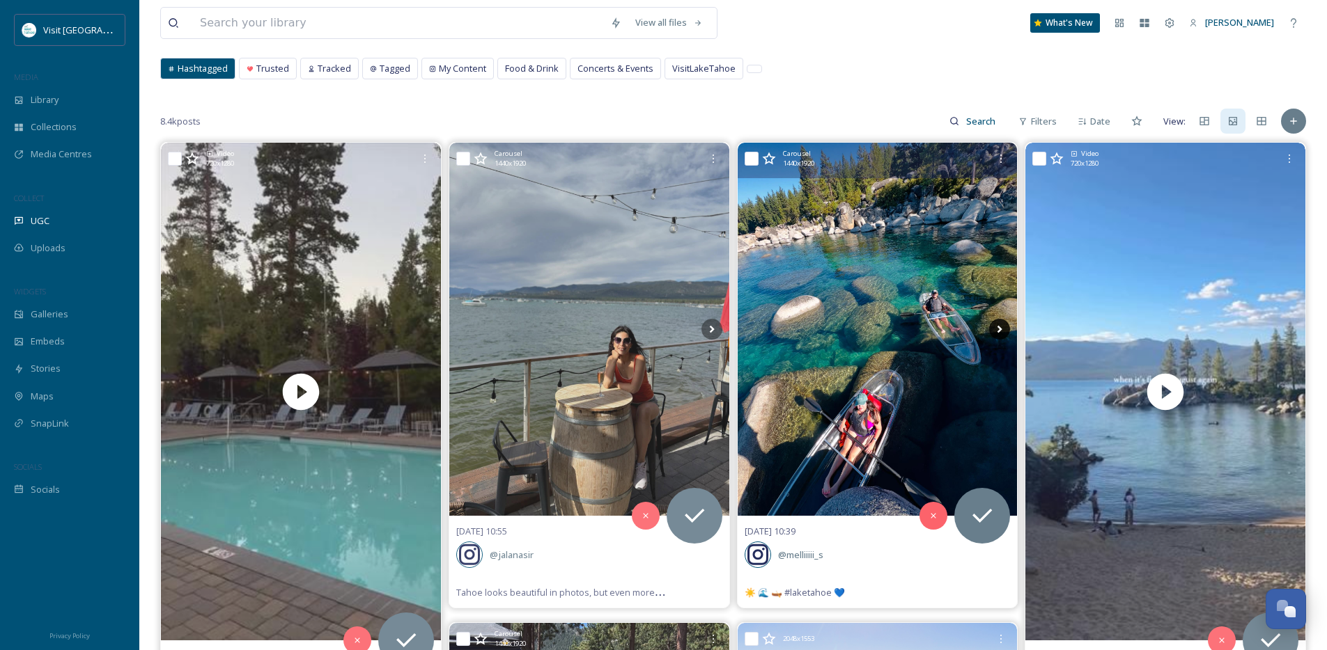
click at [996, 330] on icon at bounding box center [999, 329] width 21 height 21
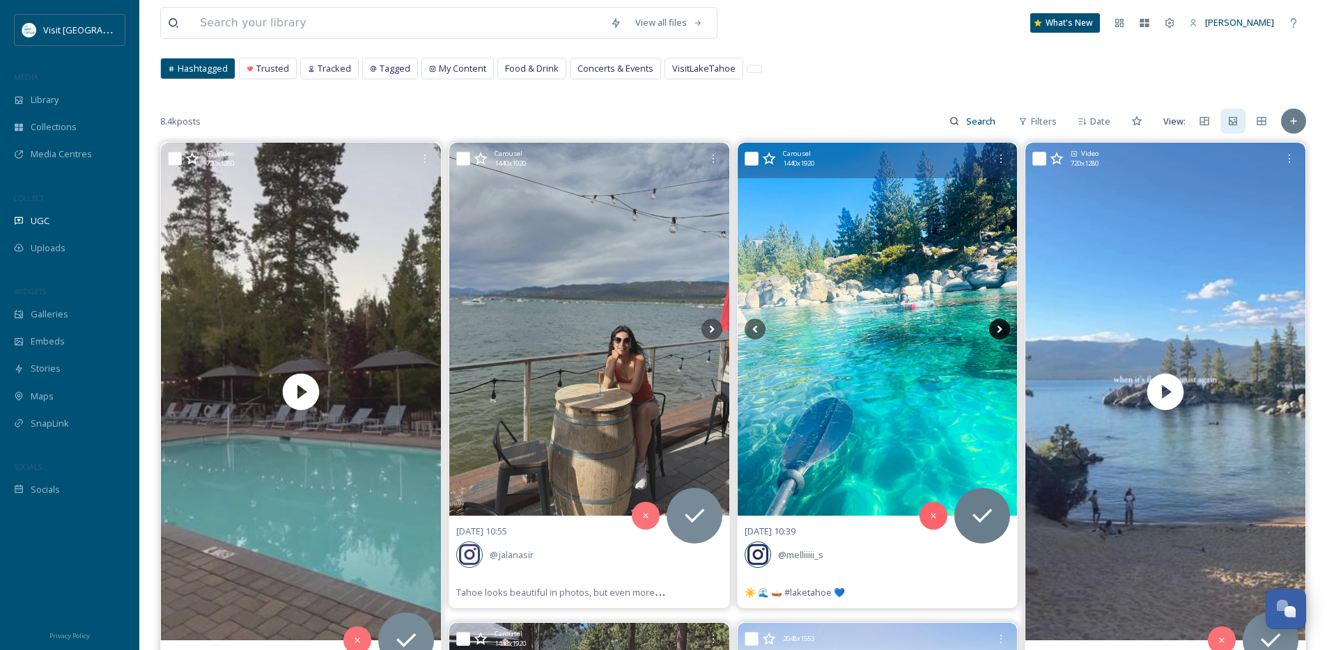
click at [996, 330] on icon at bounding box center [999, 329] width 21 height 21
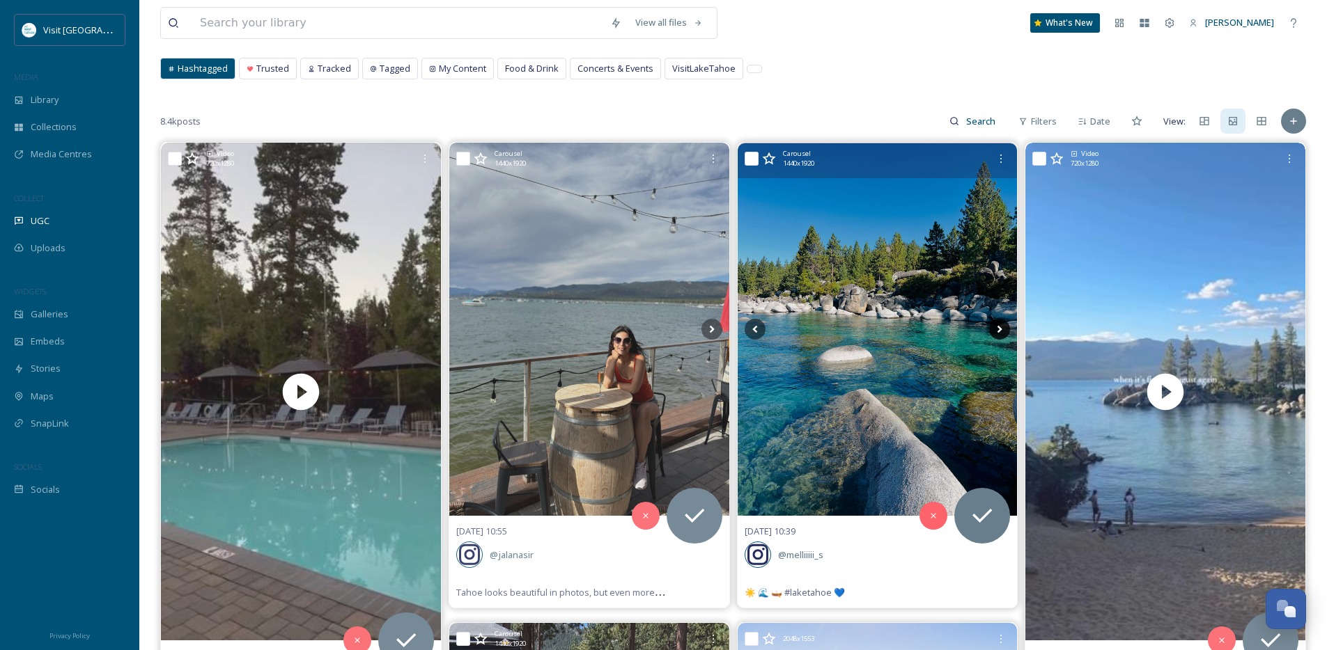
click at [996, 330] on icon at bounding box center [999, 329] width 21 height 21
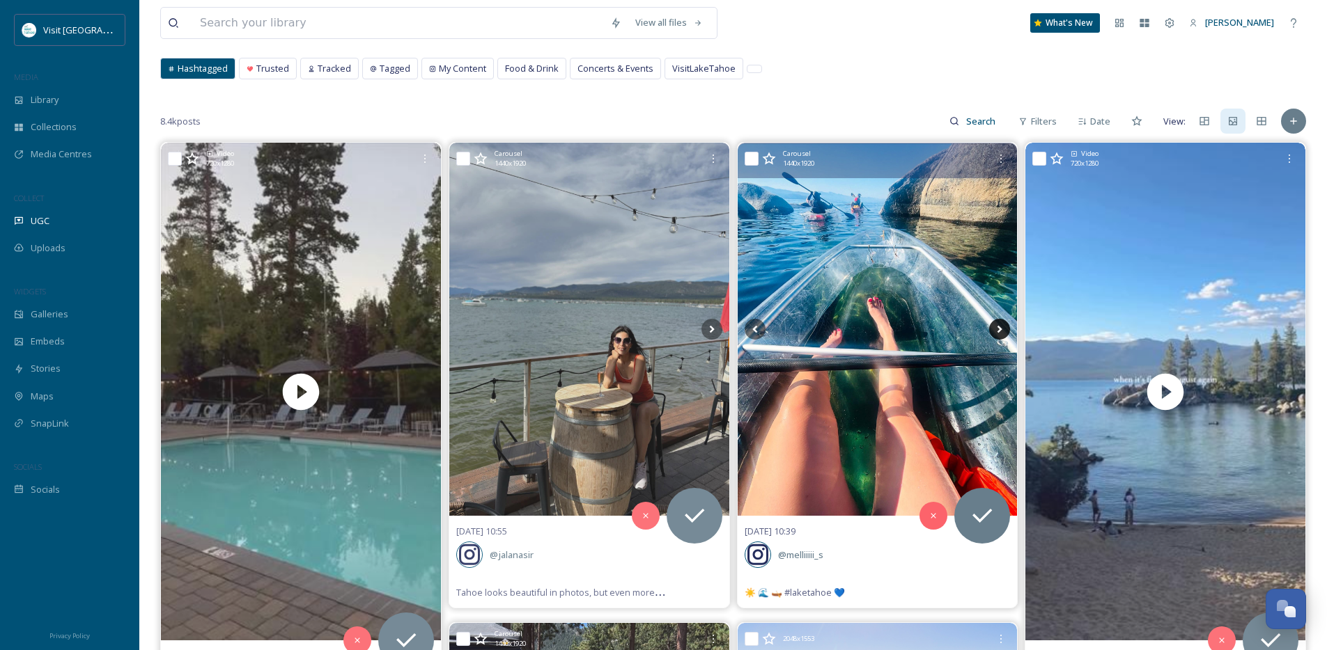
click at [996, 330] on icon at bounding box center [999, 329] width 21 height 21
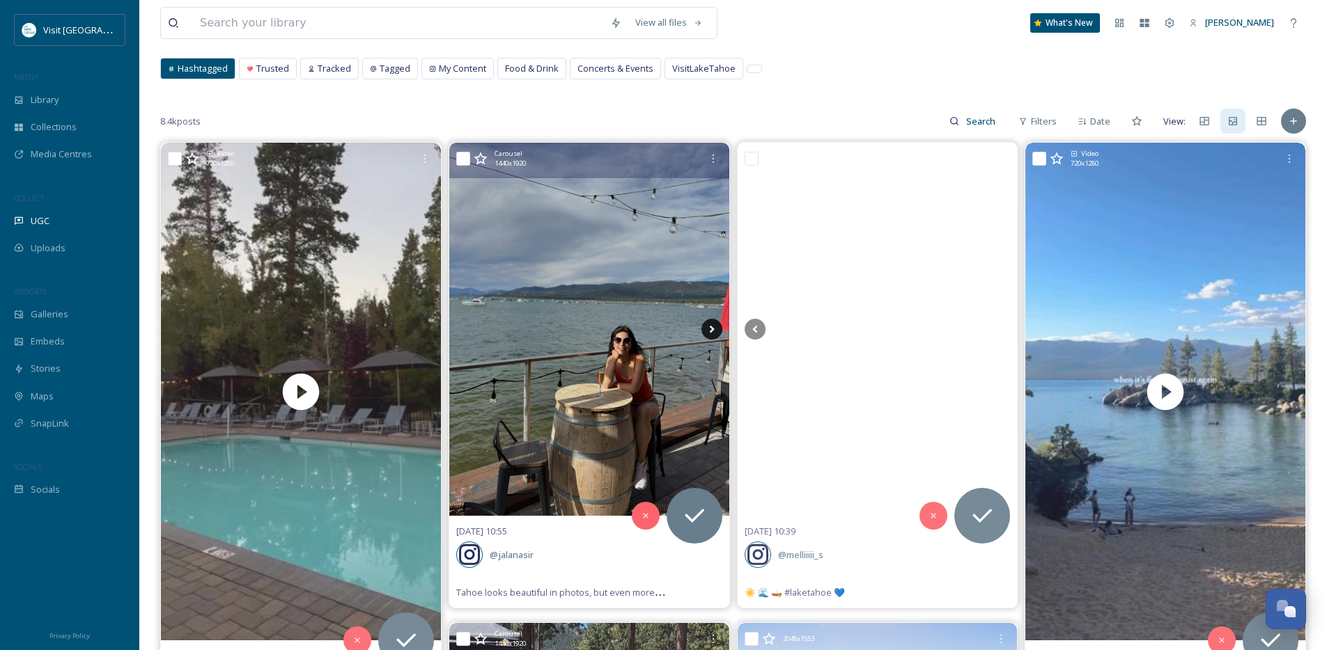
click at [705, 335] on icon at bounding box center [711, 329] width 21 height 21
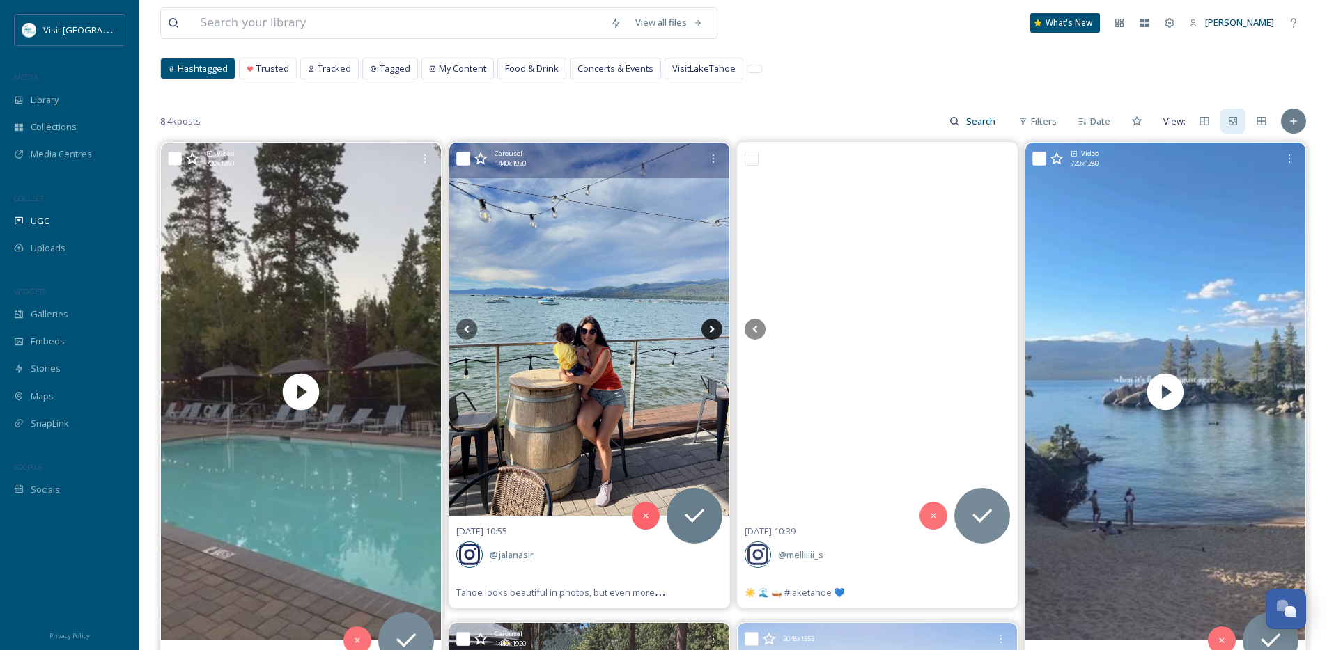
click at [705, 335] on icon at bounding box center [711, 329] width 21 height 21
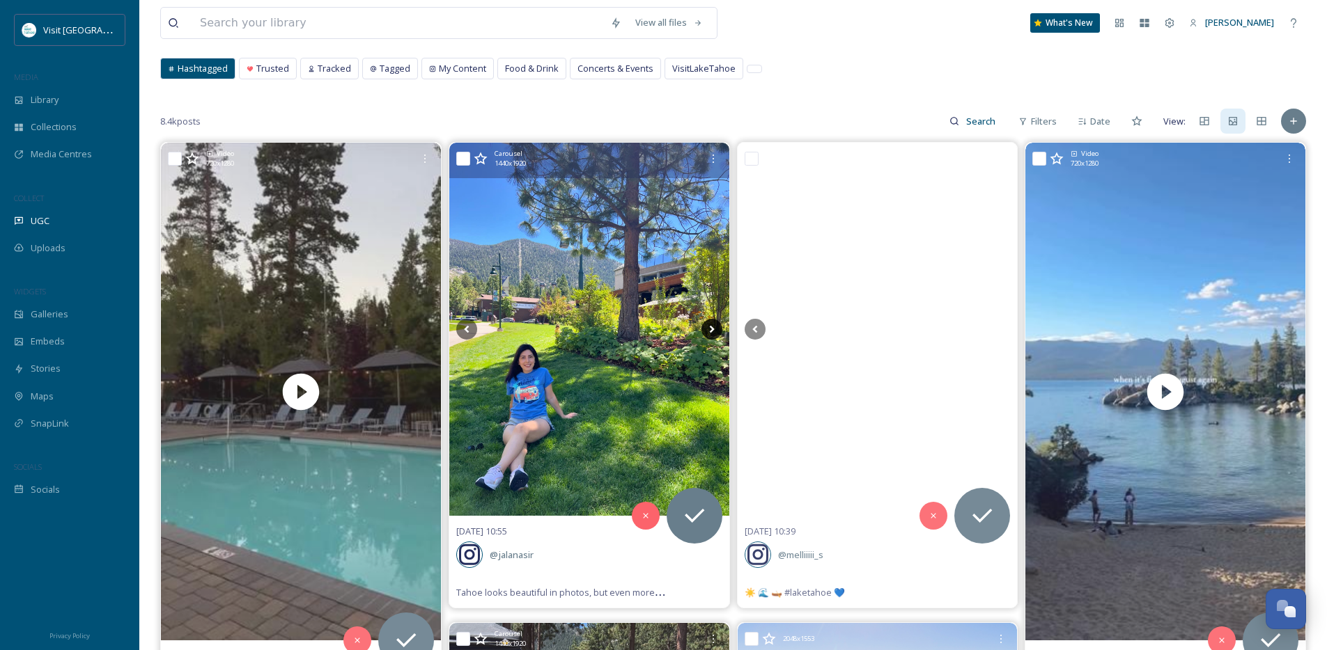
click at [706, 335] on icon at bounding box center [711, 329] width 21 height 21
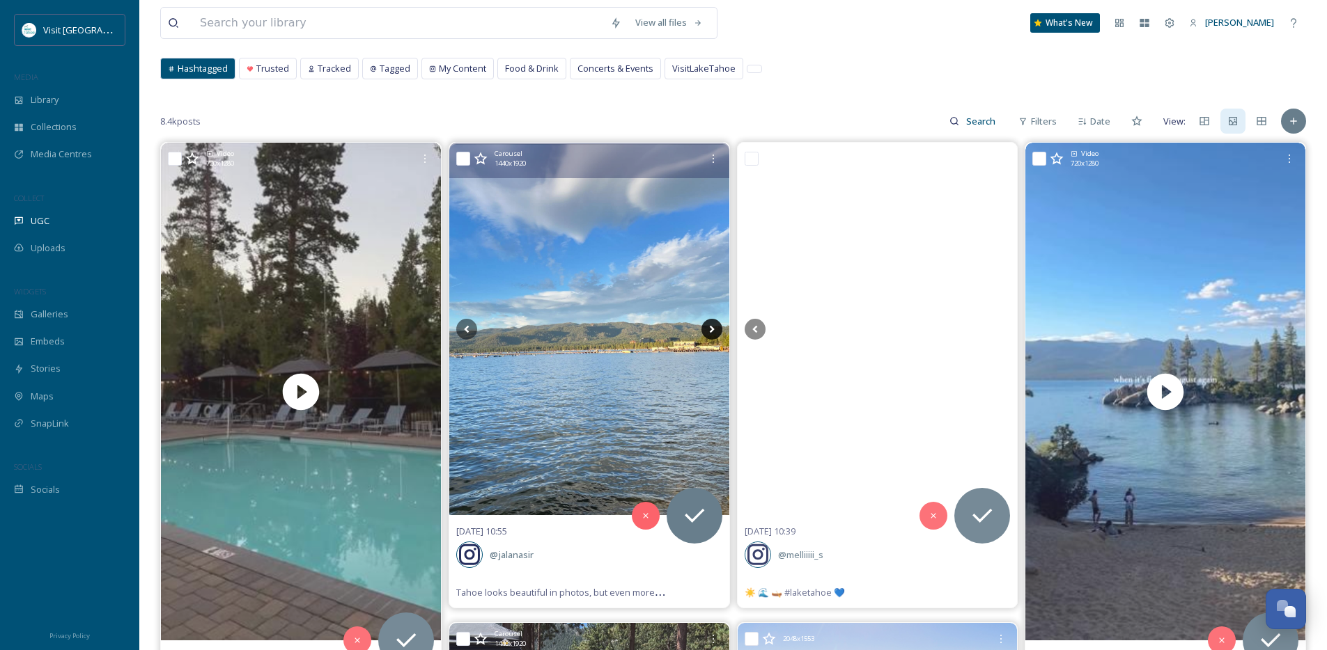
click at [706, 335] on icon at bounding box center [711, 329] width 21 height 21
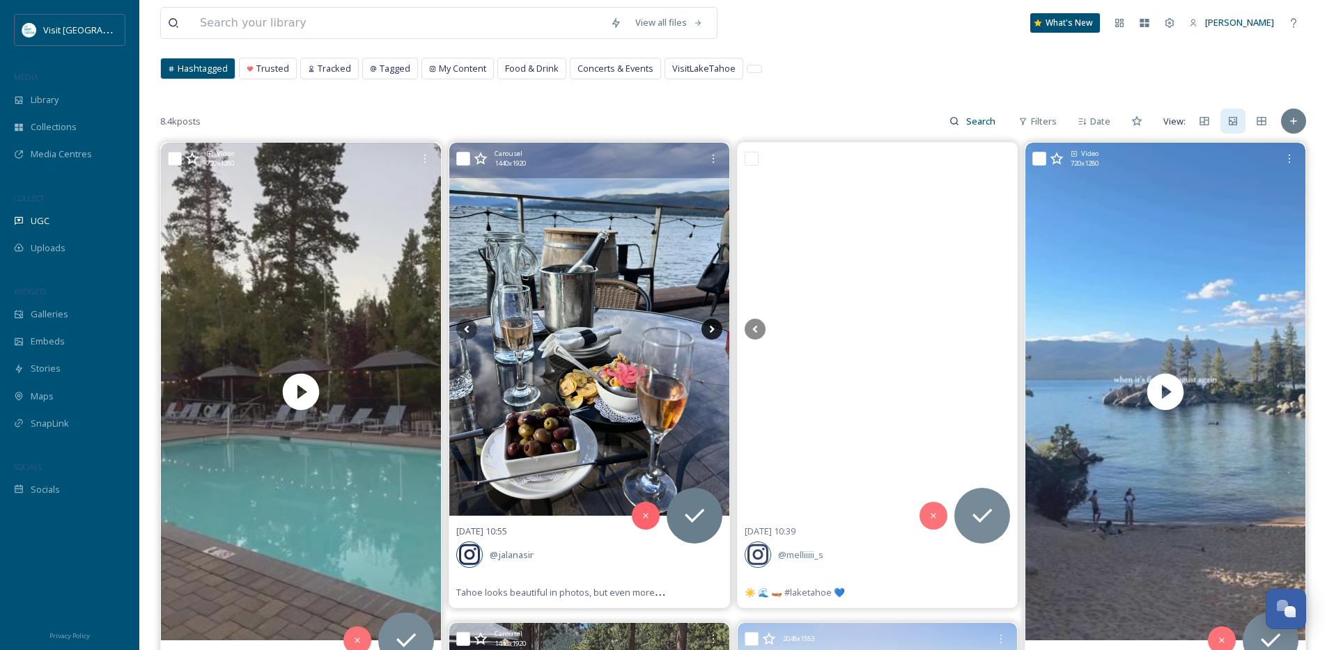
click at [708, 334] on icon at bounding box center [711, 329] width 21 height 21
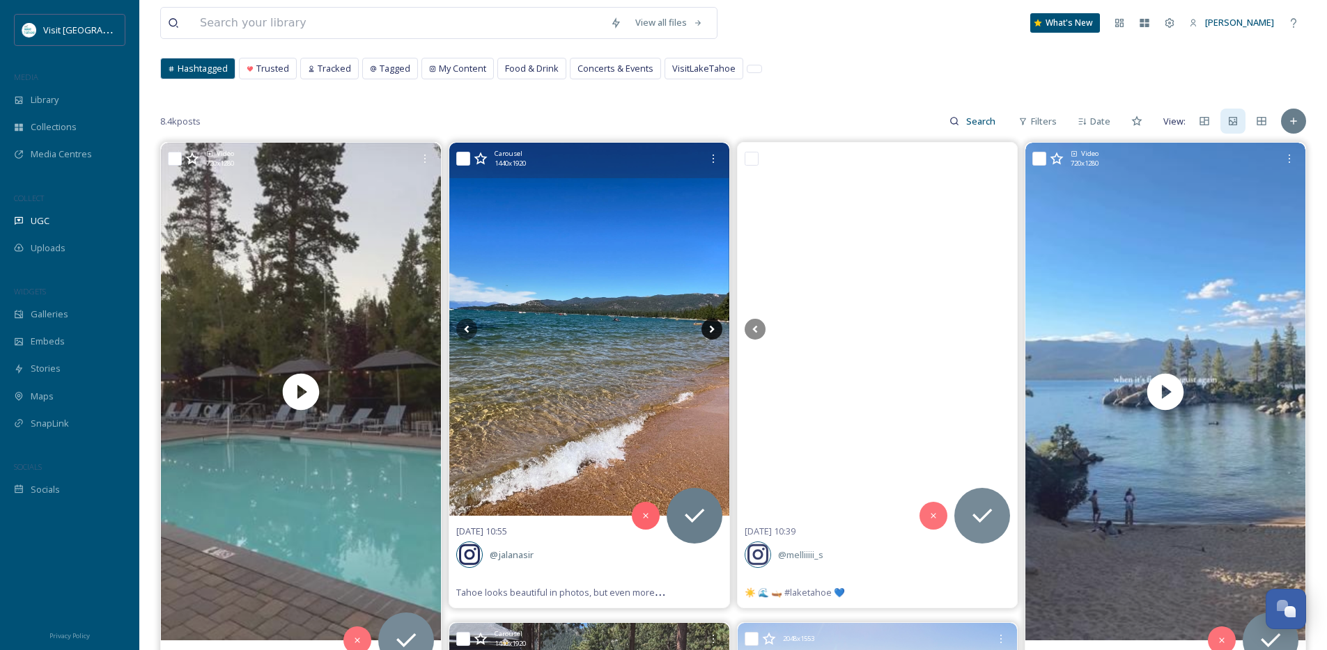
click at [708, 334] on icon at bounding box center [711, 329] width 21 height 21
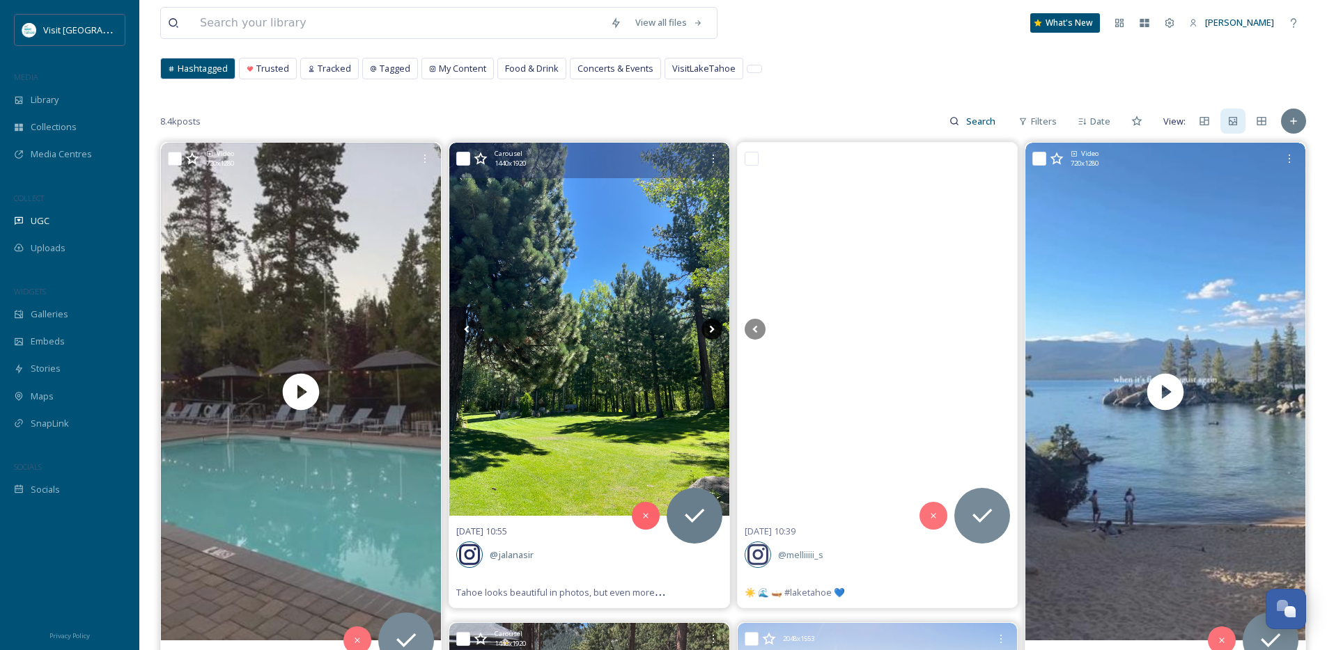
click at [708, 334] on icon at bounding box center [711, 329] width 21 height 21
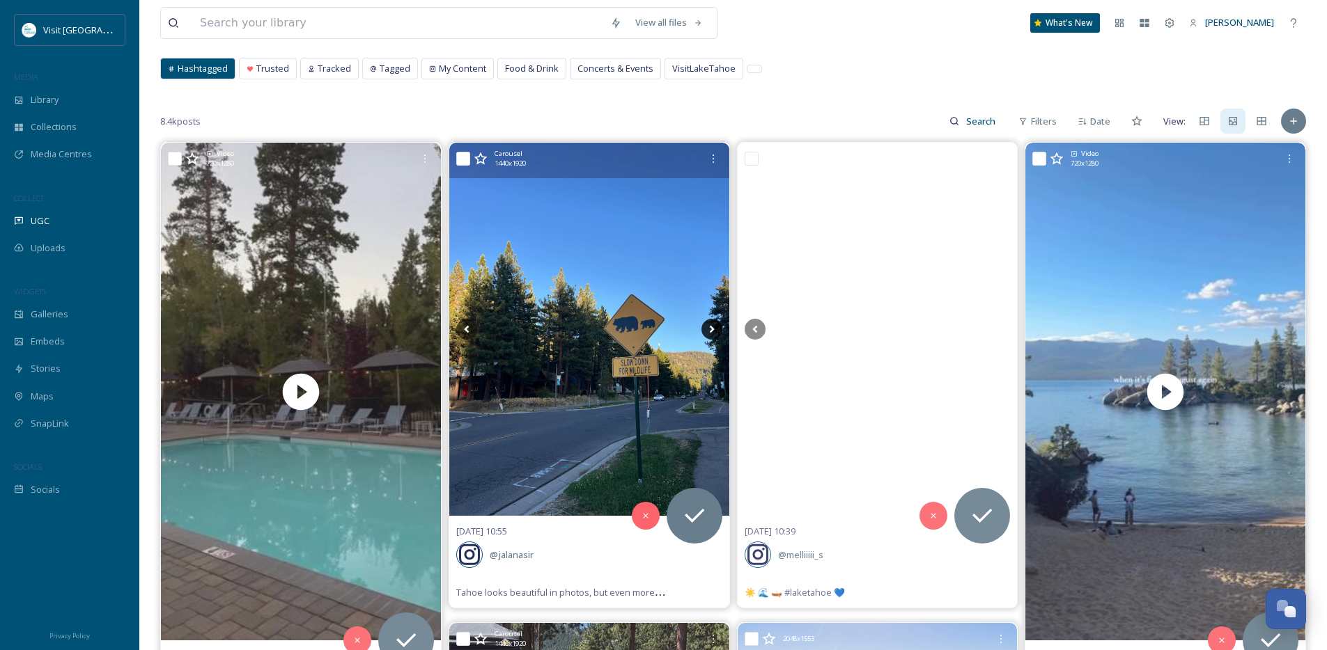
click at [708, 332] on icon at bounding box center [711, 329] width 21 height 21
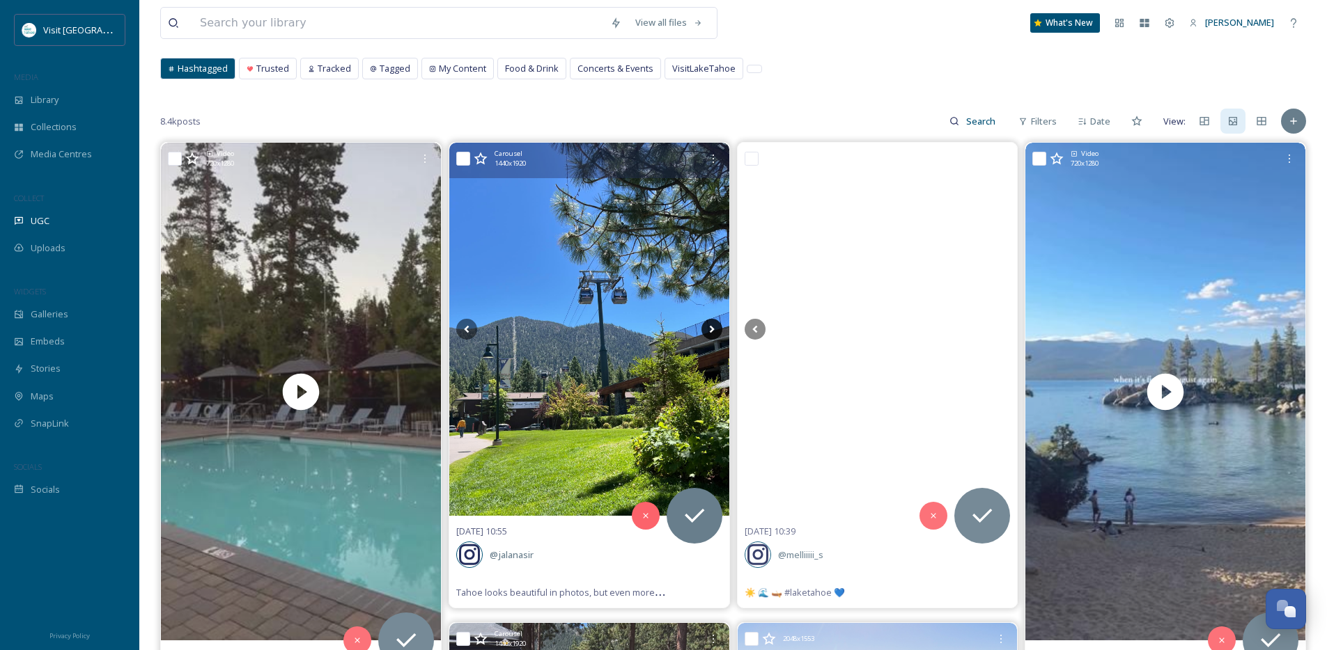
click at [708, 332] on icon at bounding box center [711, 329] width 21 height 21
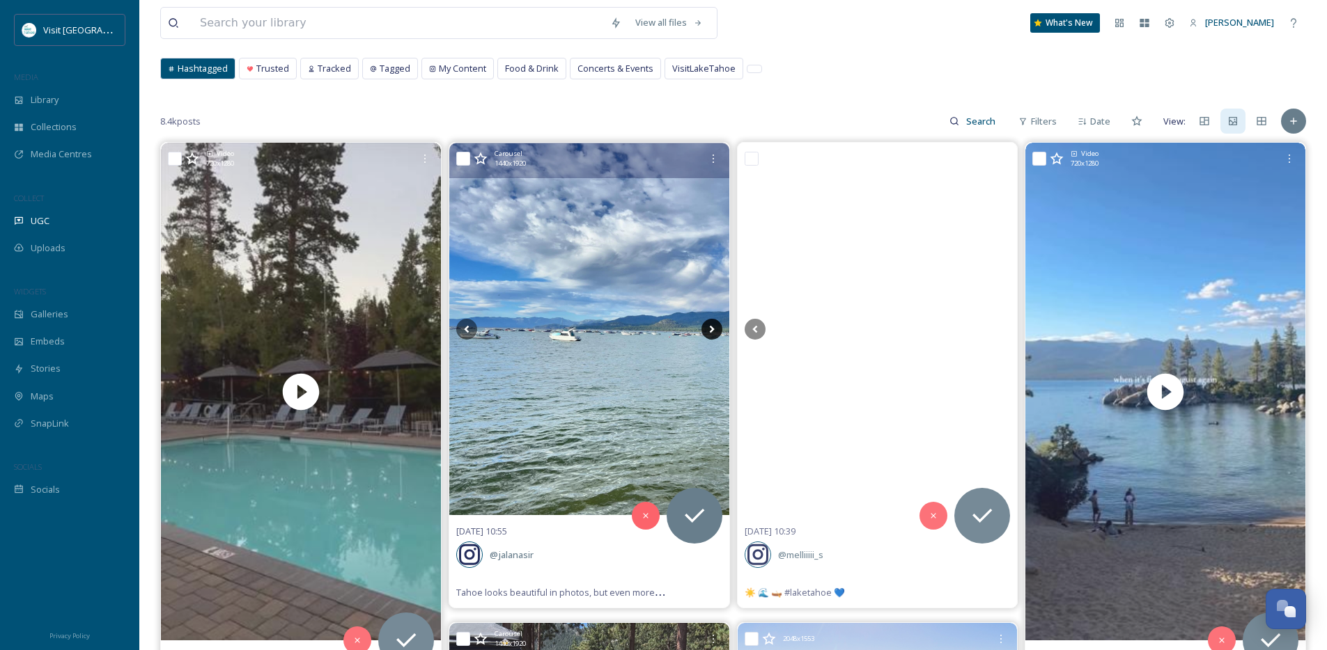
click at [708, 332] on icon at bounding box center [711, 329] width 21 height 21
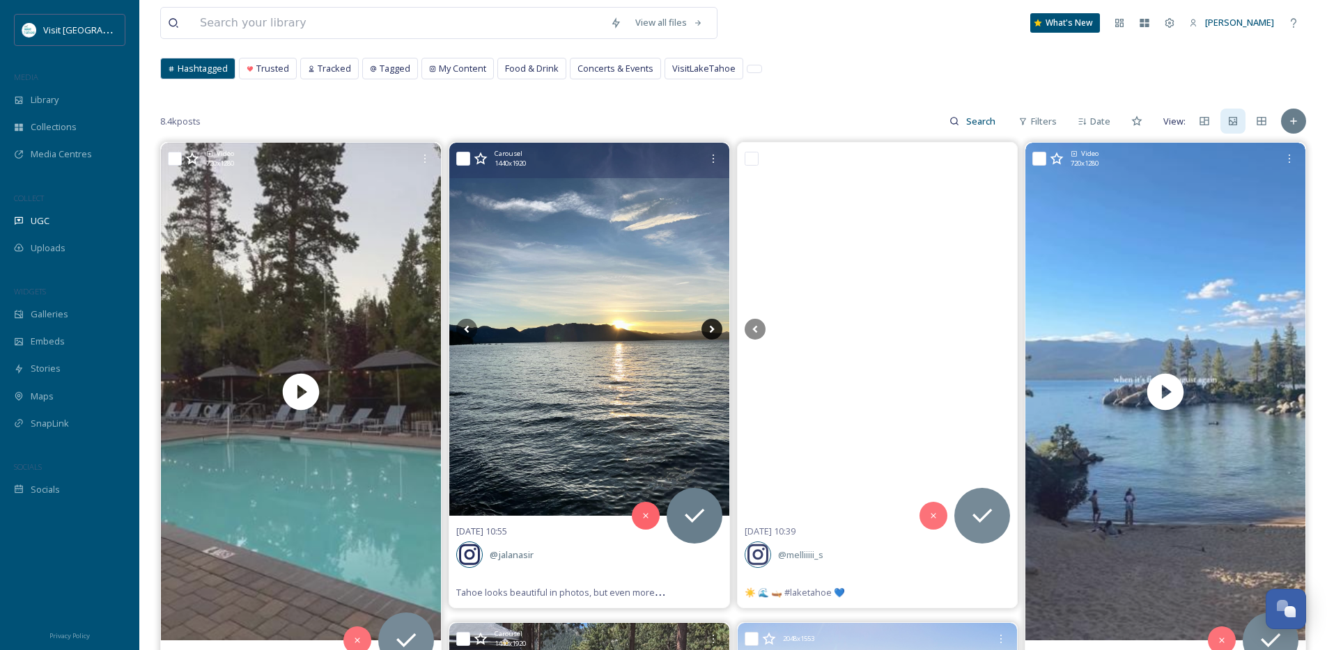
click at [708, 332] on icon at bounding box center [711, 329] width 21 height 21
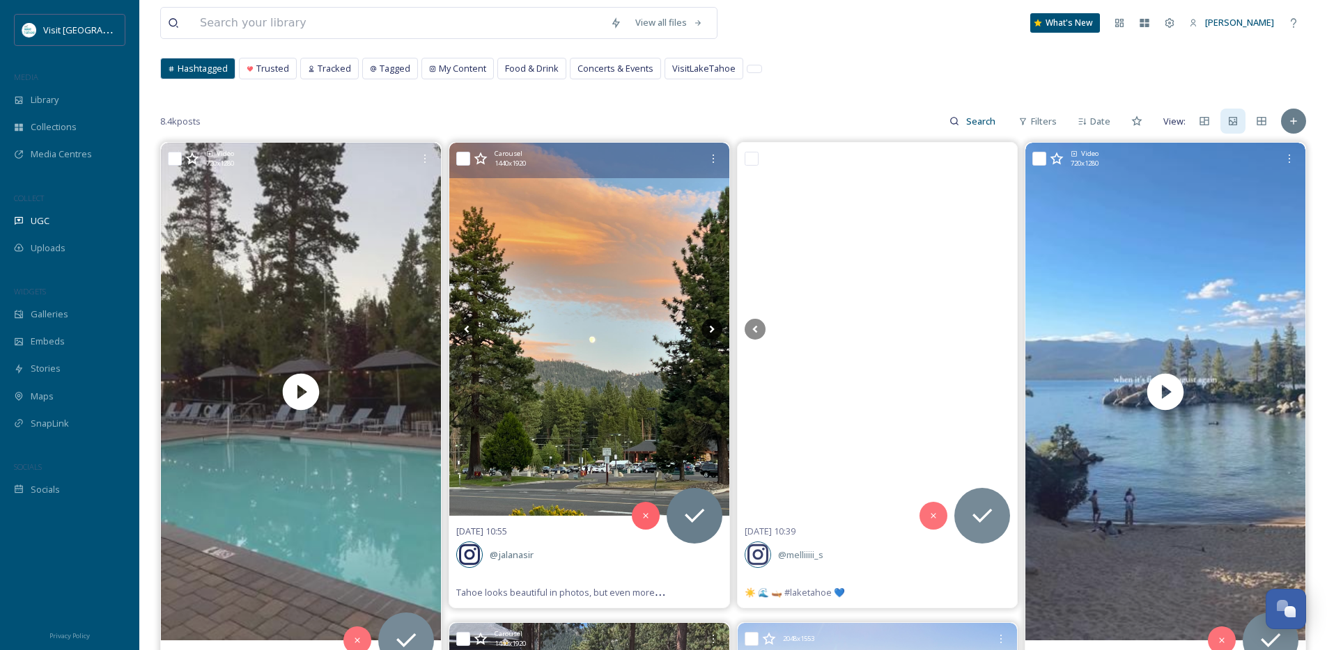
click at [708, 332] on icon at bounding box center [711, 329] width 21 height 21
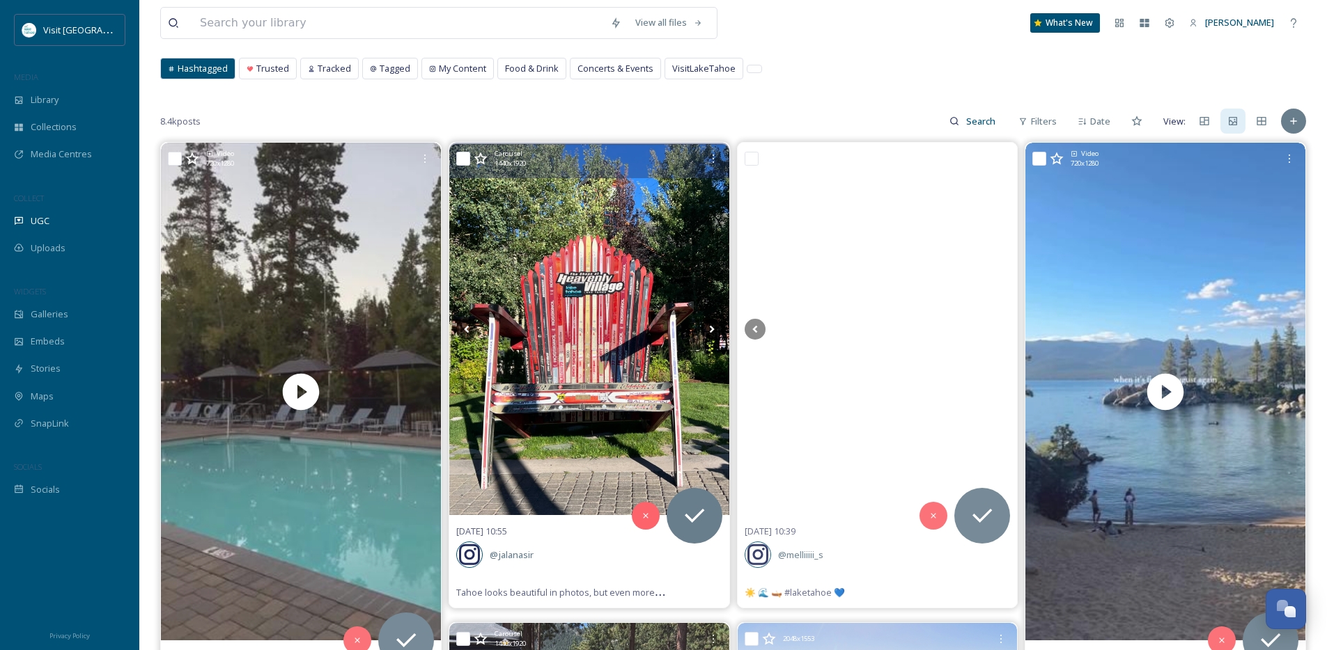
click at [708, 332] on icon at bounding box center [711, 329] width 21 height 21
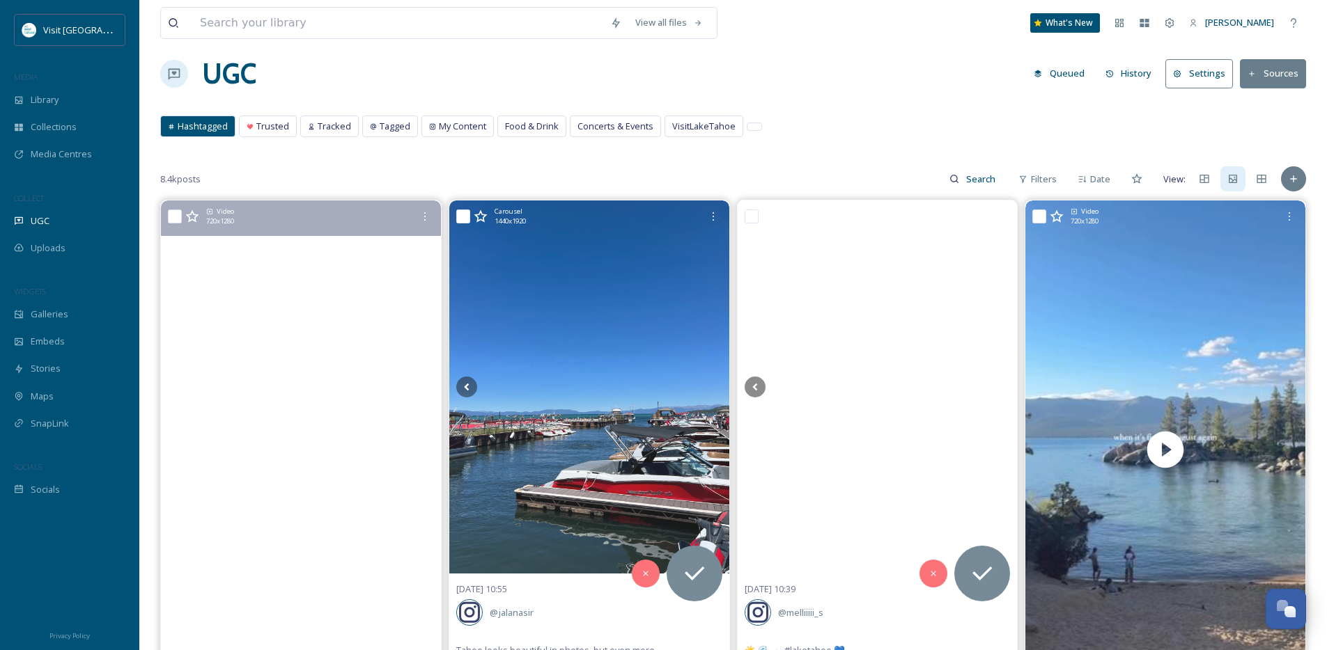
scroll to position [0, 0]
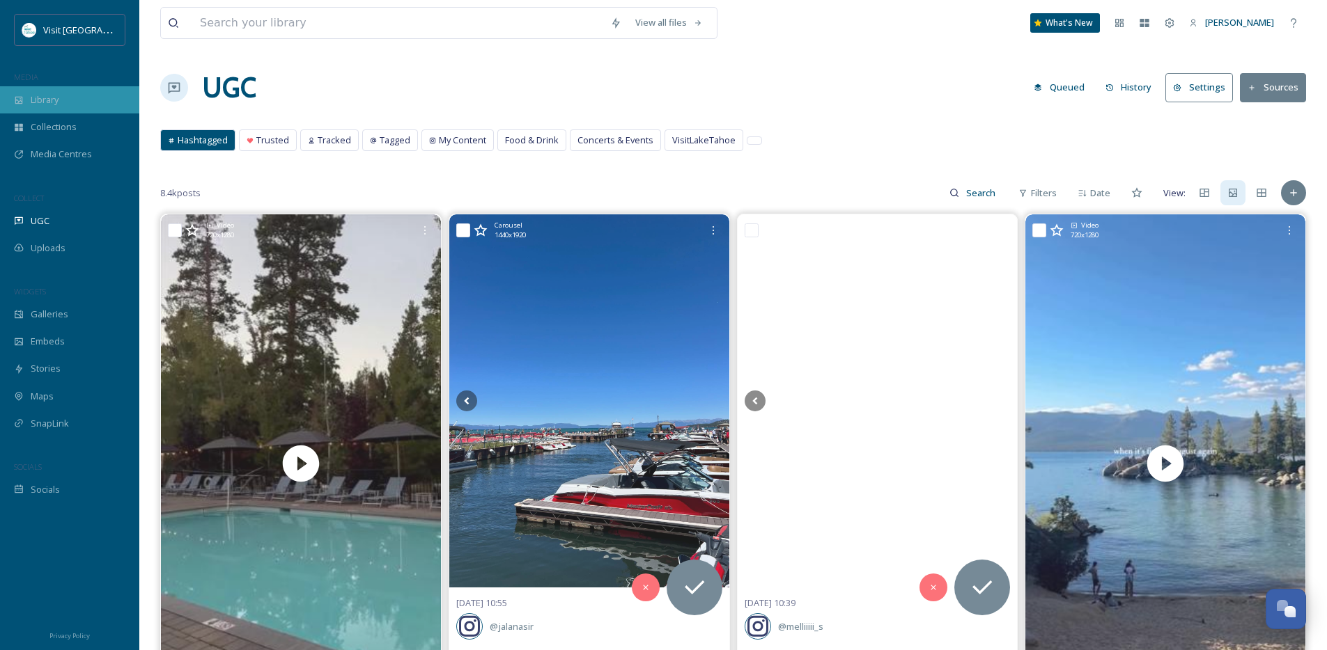
click at [67, 98] on div "Library" at bounding box center [69, 99] width 139 height 27
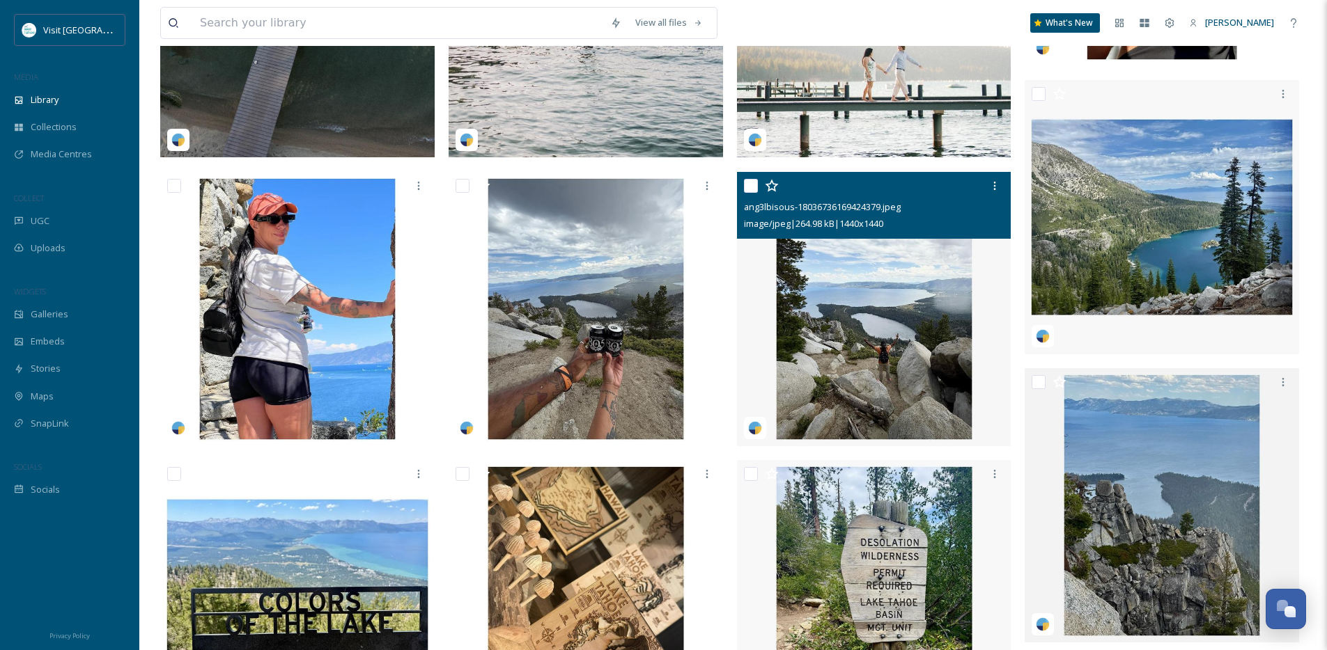
scroll to position [561, 0]
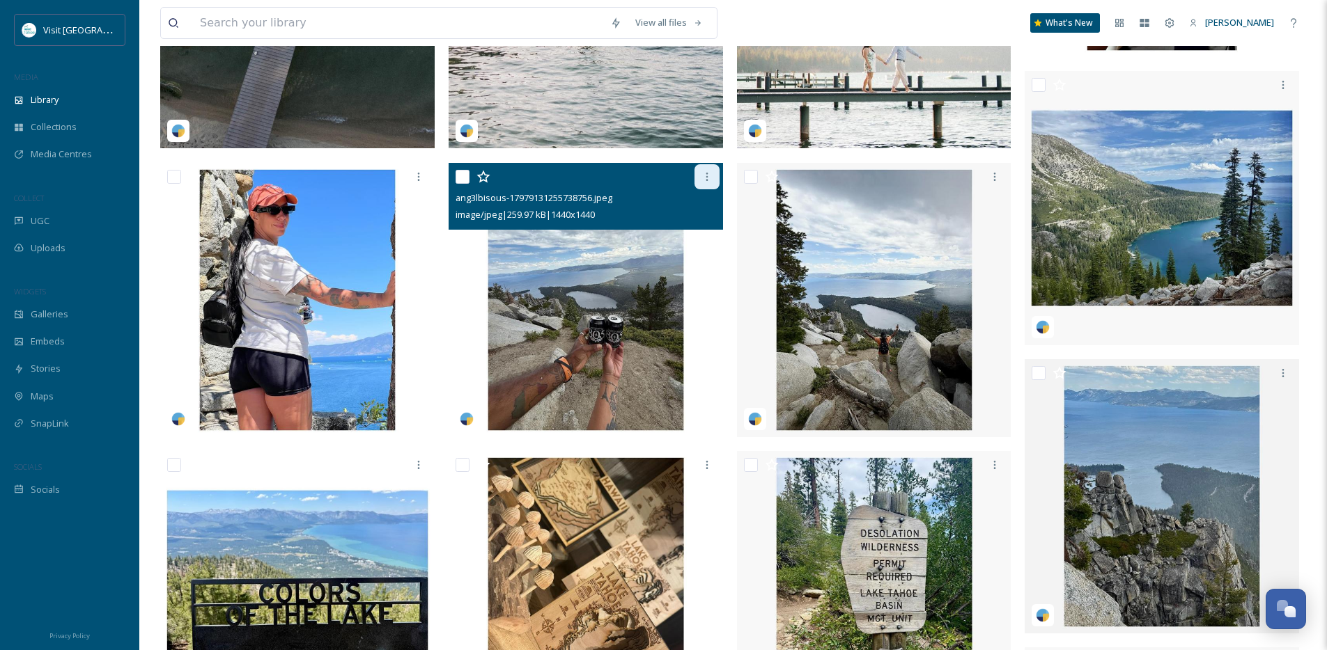
click at [708, 182] on icon at bounding box center [706, 176] width 11 height 11
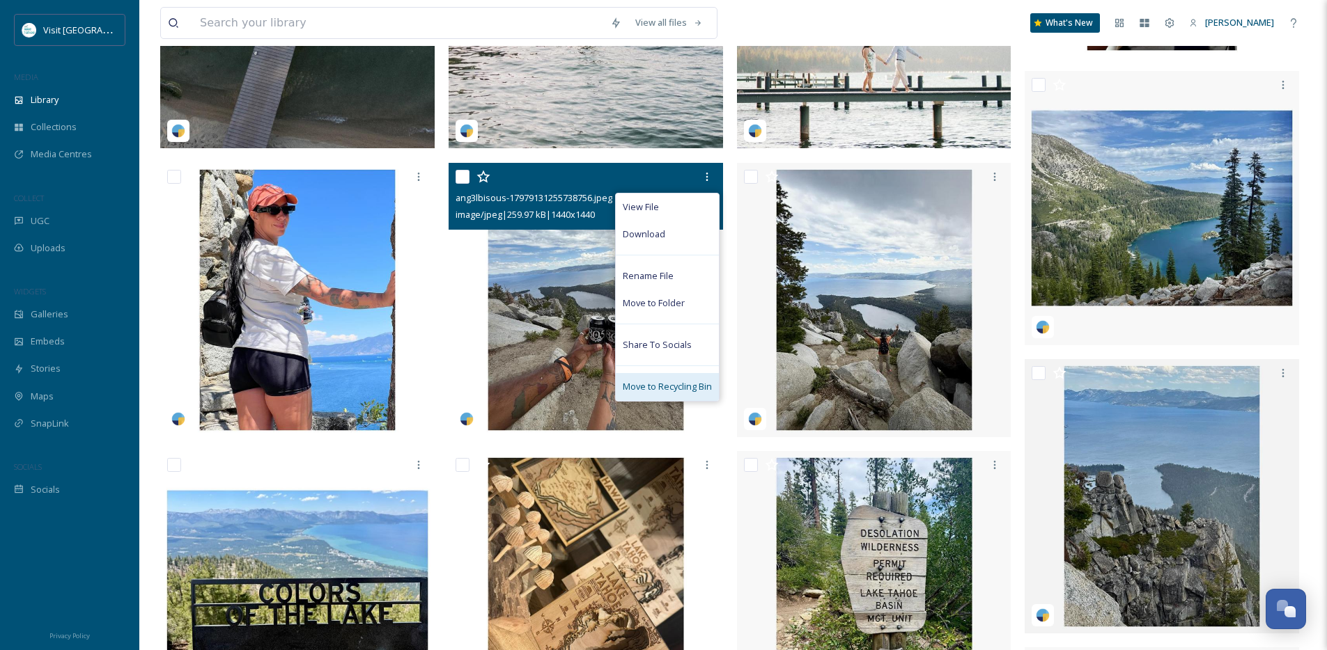
click at [684, 390] on span "Move to Recycling Bin" at bounding box center [667, 386] width 89 height 13
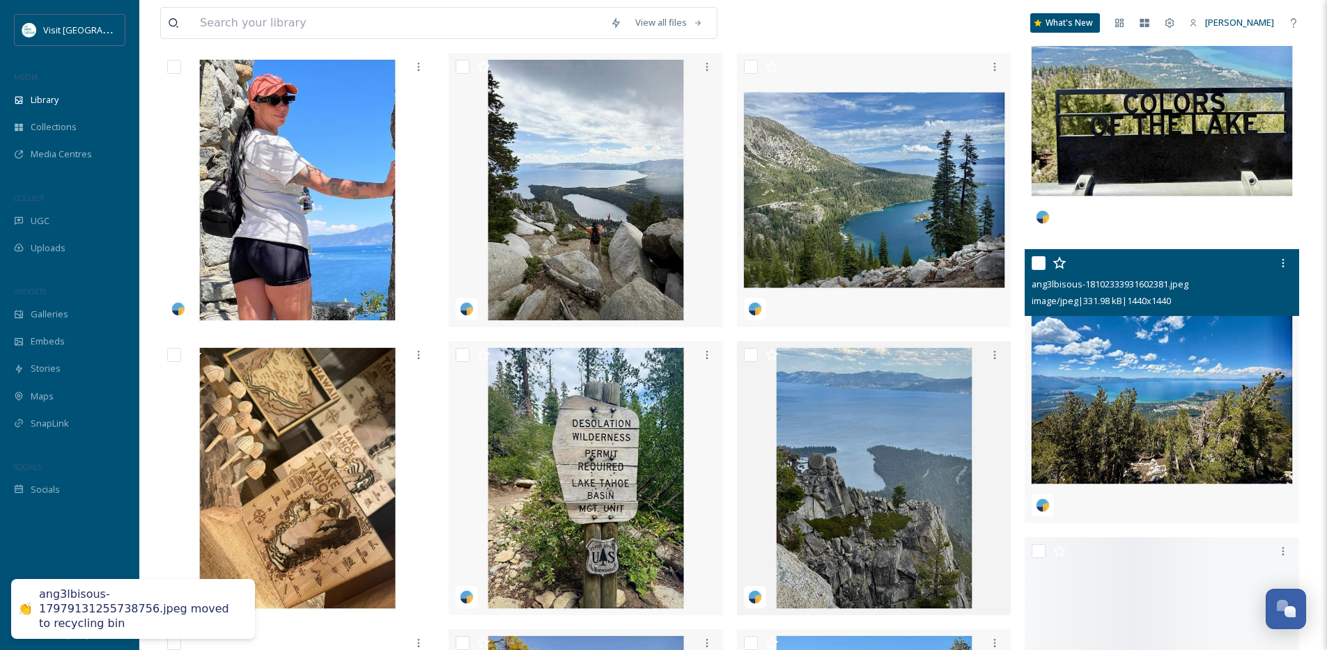
scroll to position [735, 0]
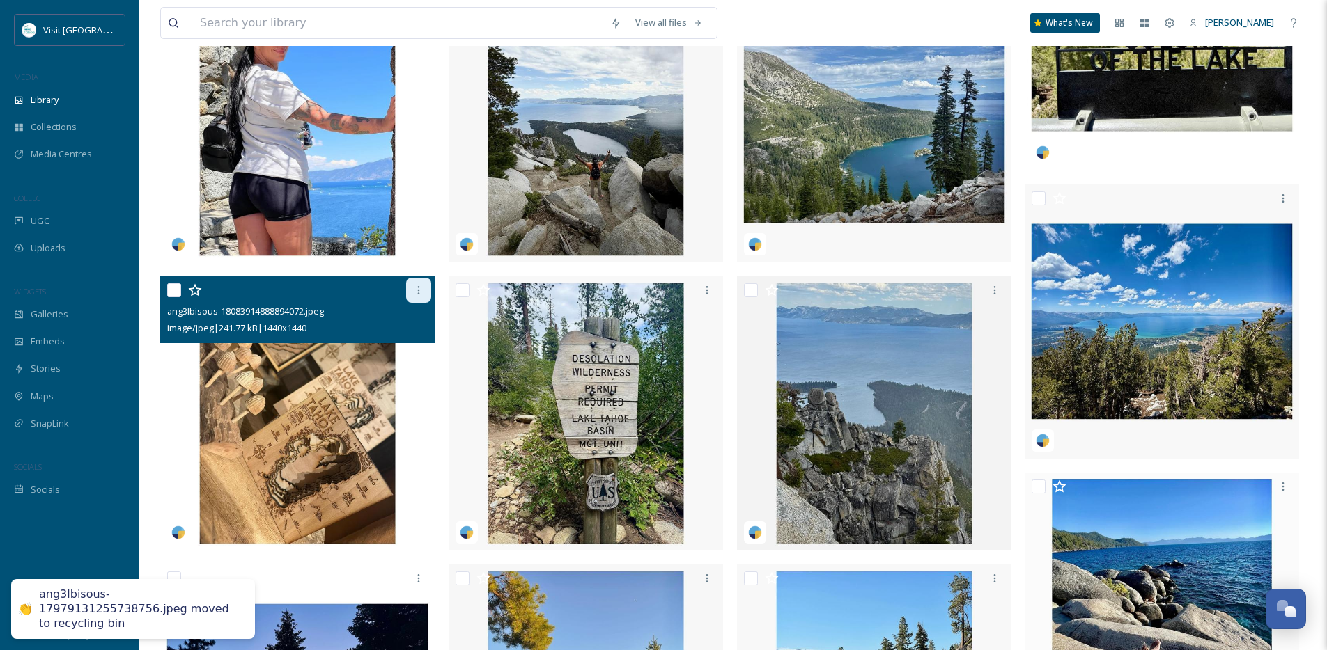
click at [416, 296] on icon at bounding box center [418, 290] width 11 height 11
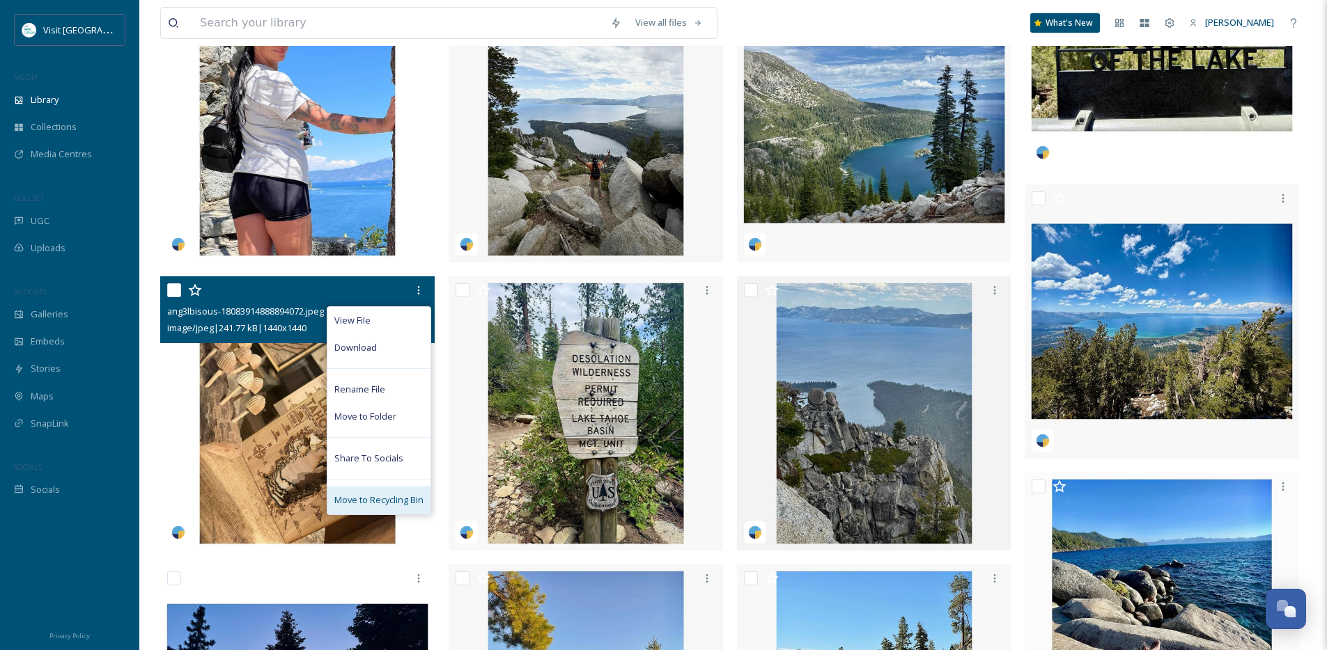
click at [353, 514] on div "Move to Recycling Bin" at bounding box center [378, 500] width 103 height 27
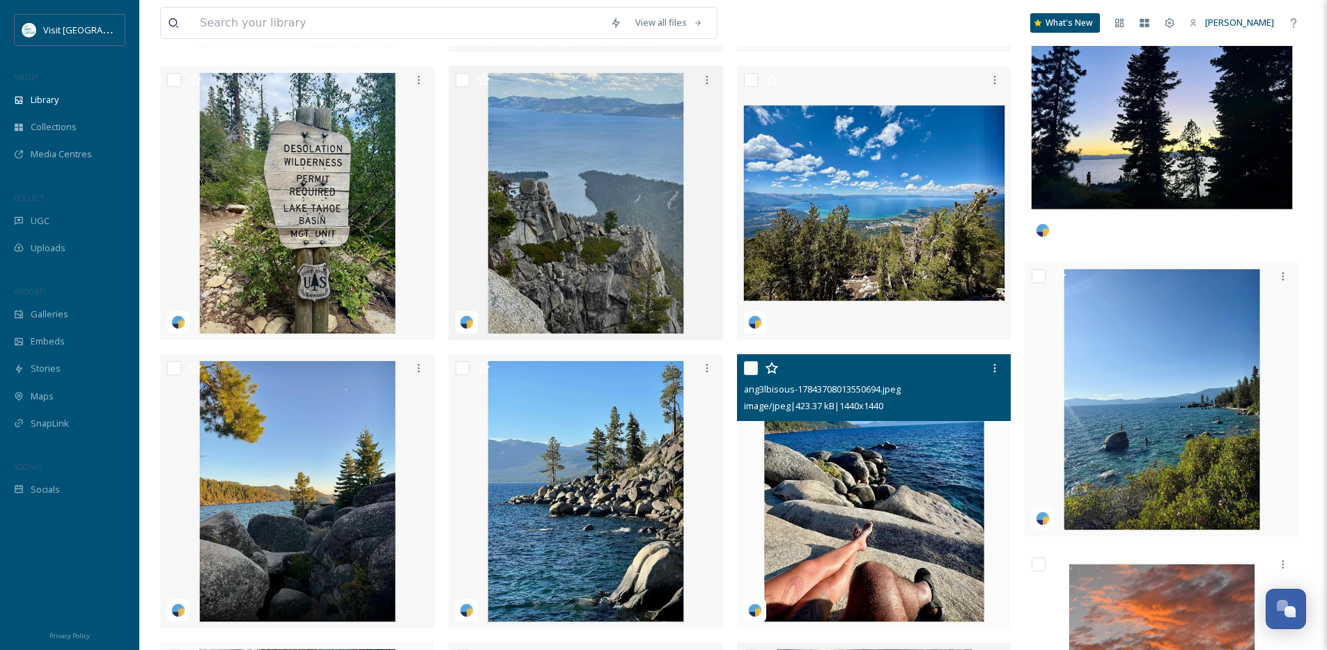
scroll to position [945, 0]
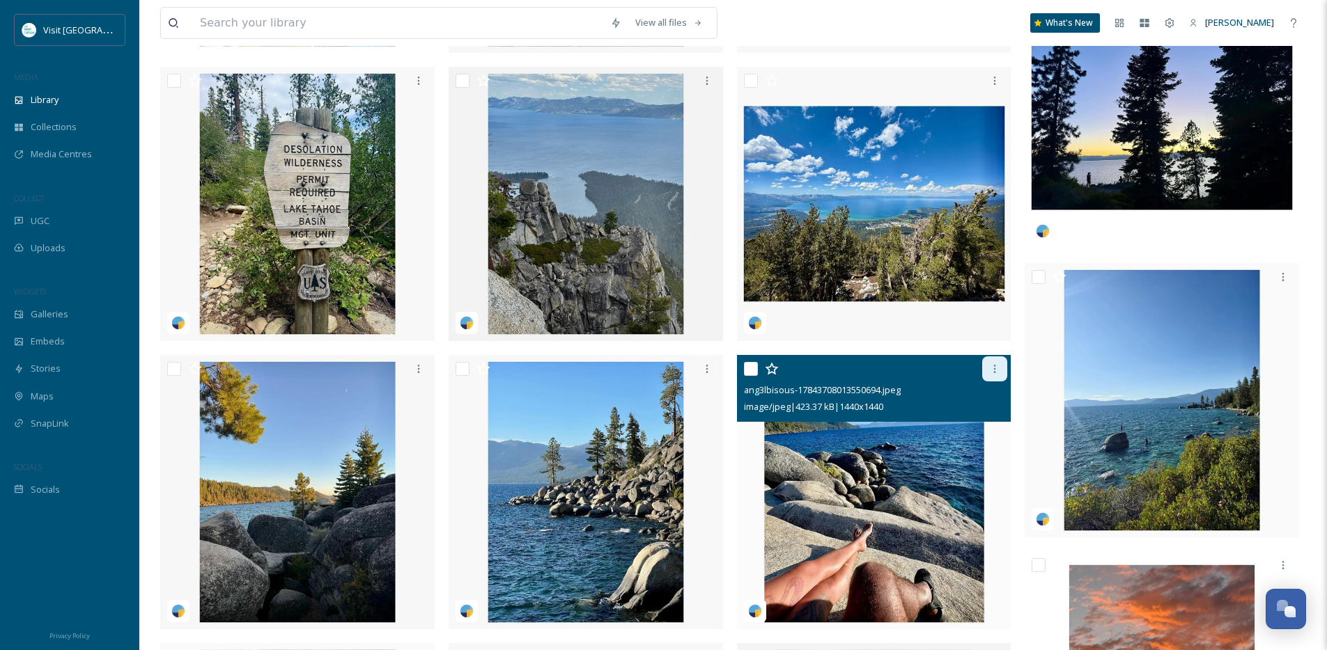
click at [999, 375] on icon at bounding box center [994, 369] width 11 height 11
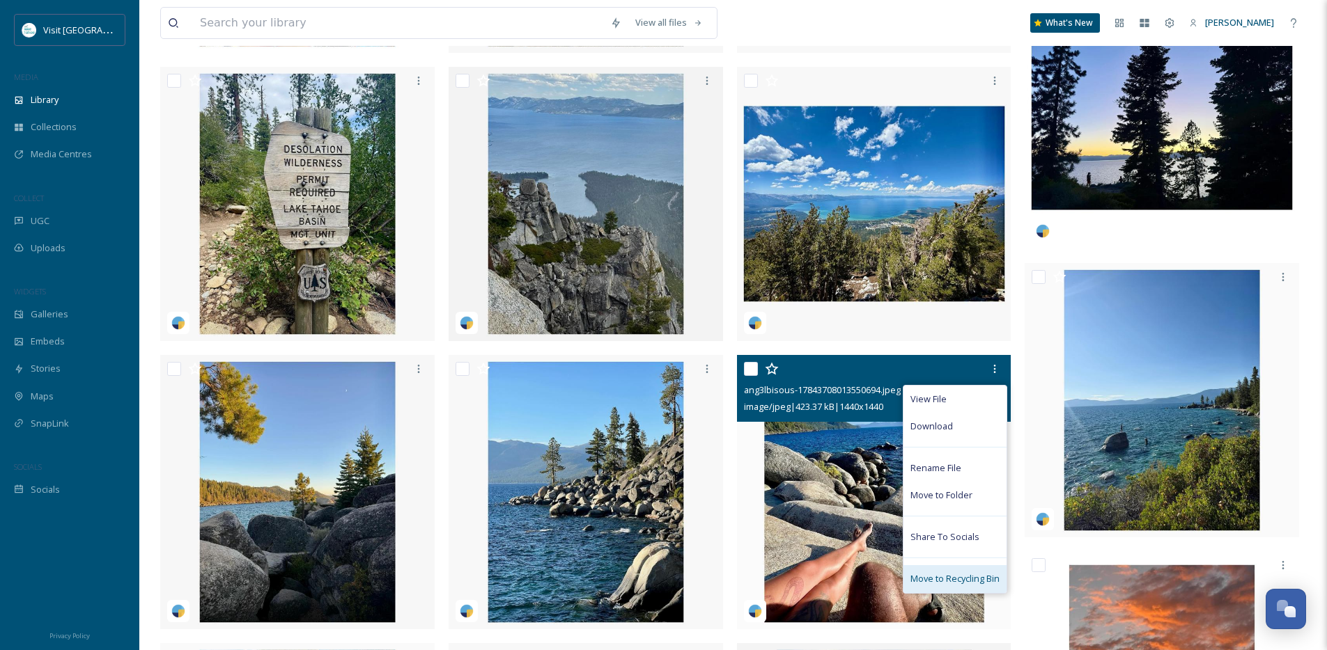
click at [944, 586] on span "Move to Recycling Bin" at bounding box center [954, 578] width 89 height 13
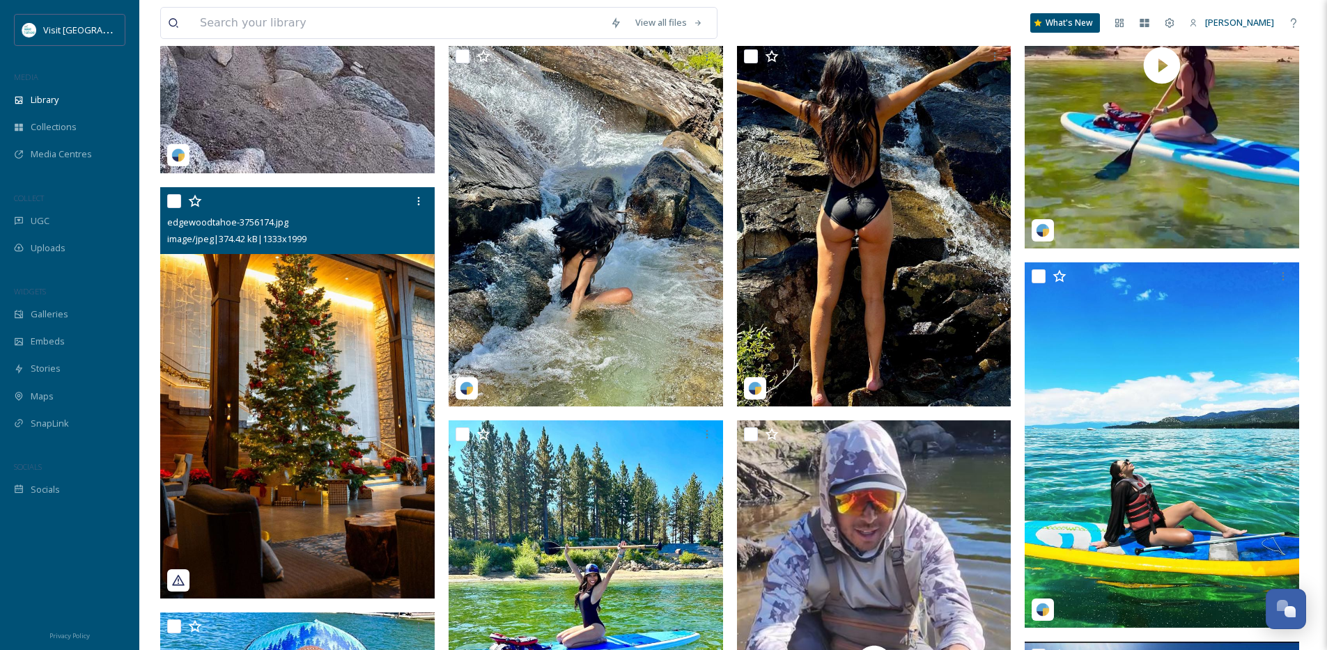
scroll to position [2141, 0]
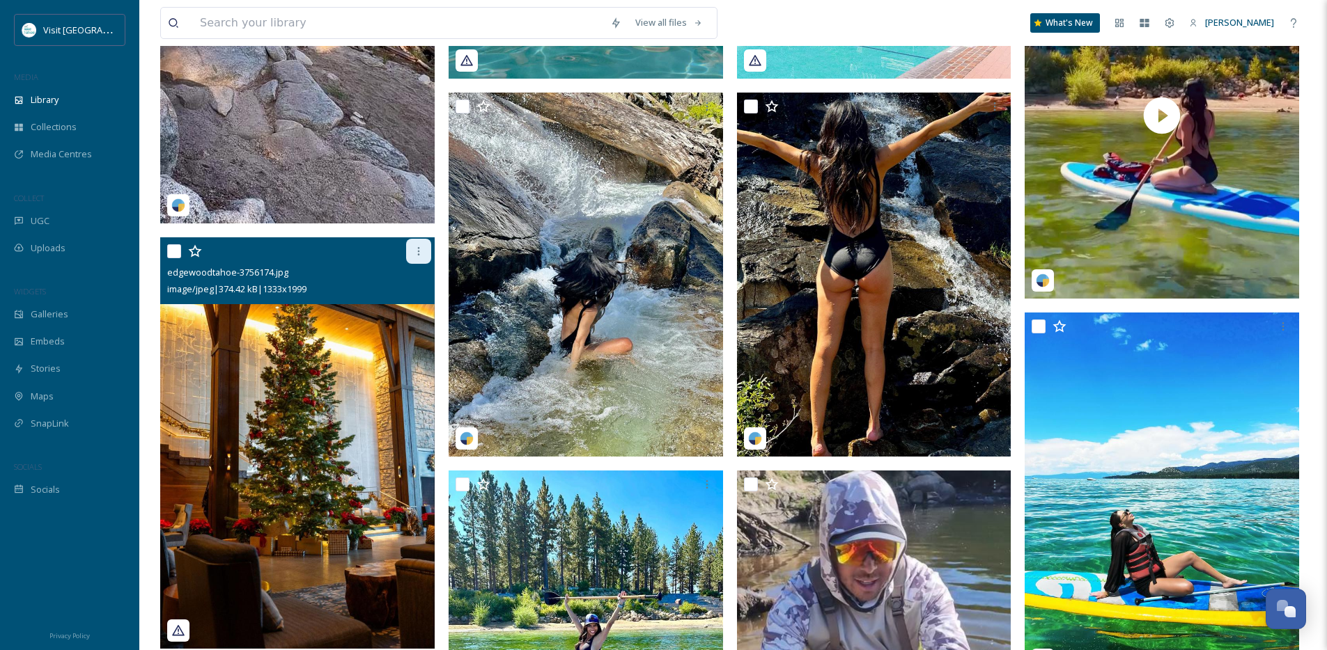
click at [422, 257] on icon at bounding box center [418, 251] width 11 height 11
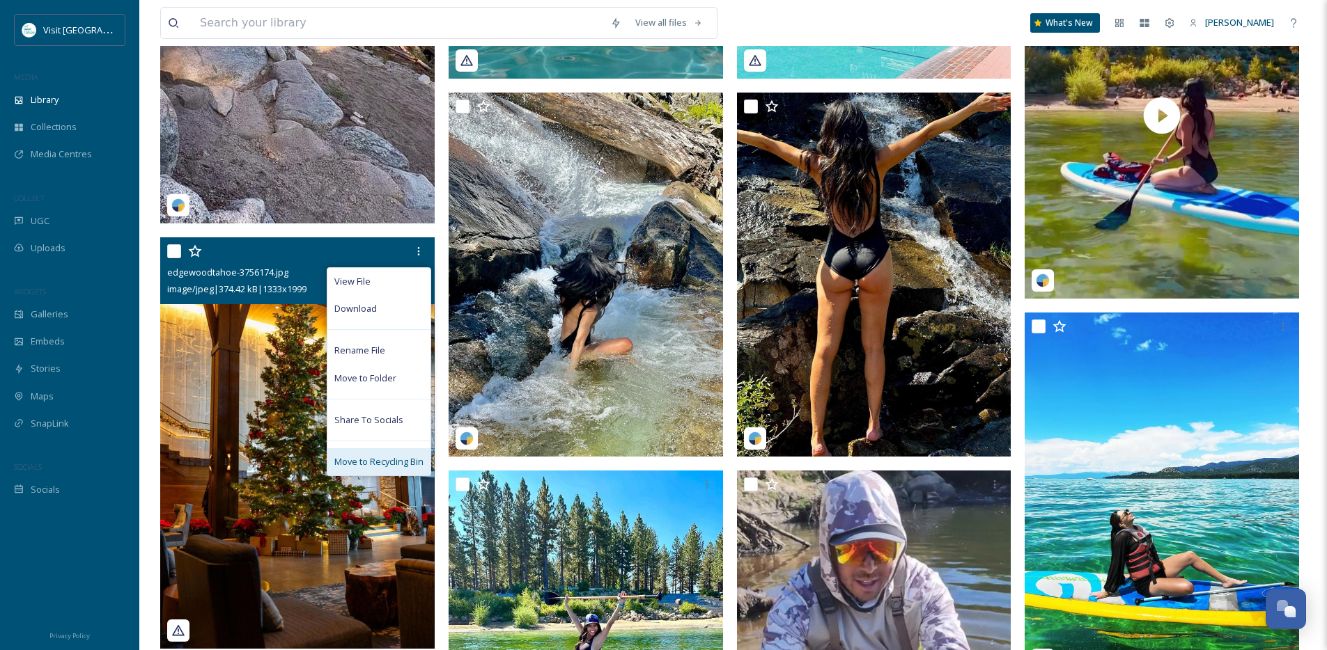
click at [389, 469] on span "Move to Recycling Bin" at bounding box center [378, 461] width 89 height 13
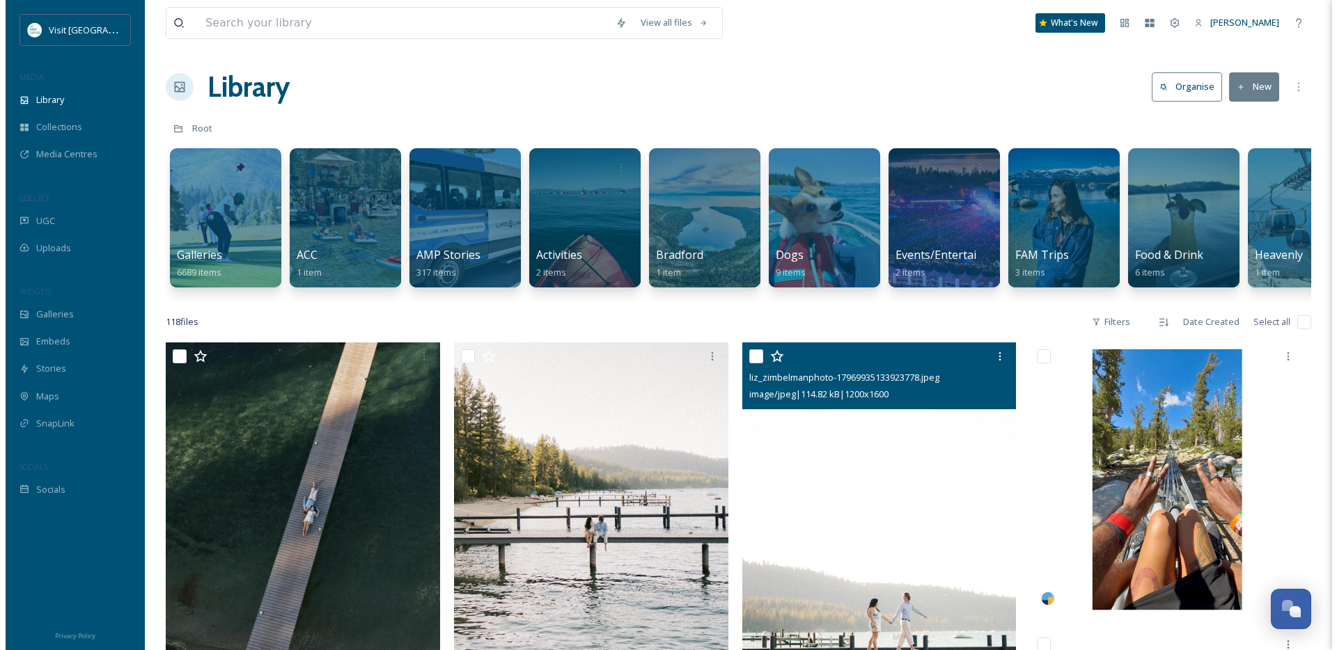
scroll to position [0, 0]
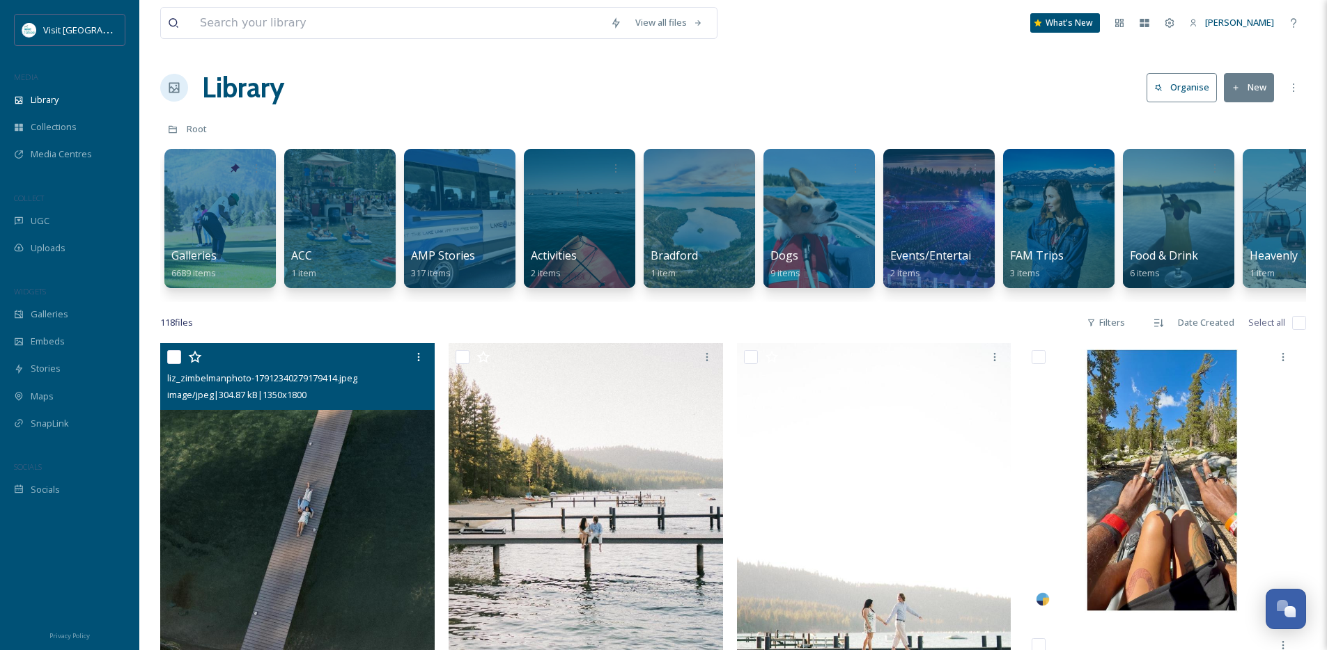
click at [343, 492] on img at bounding box center [297, 526] width 274 height 366
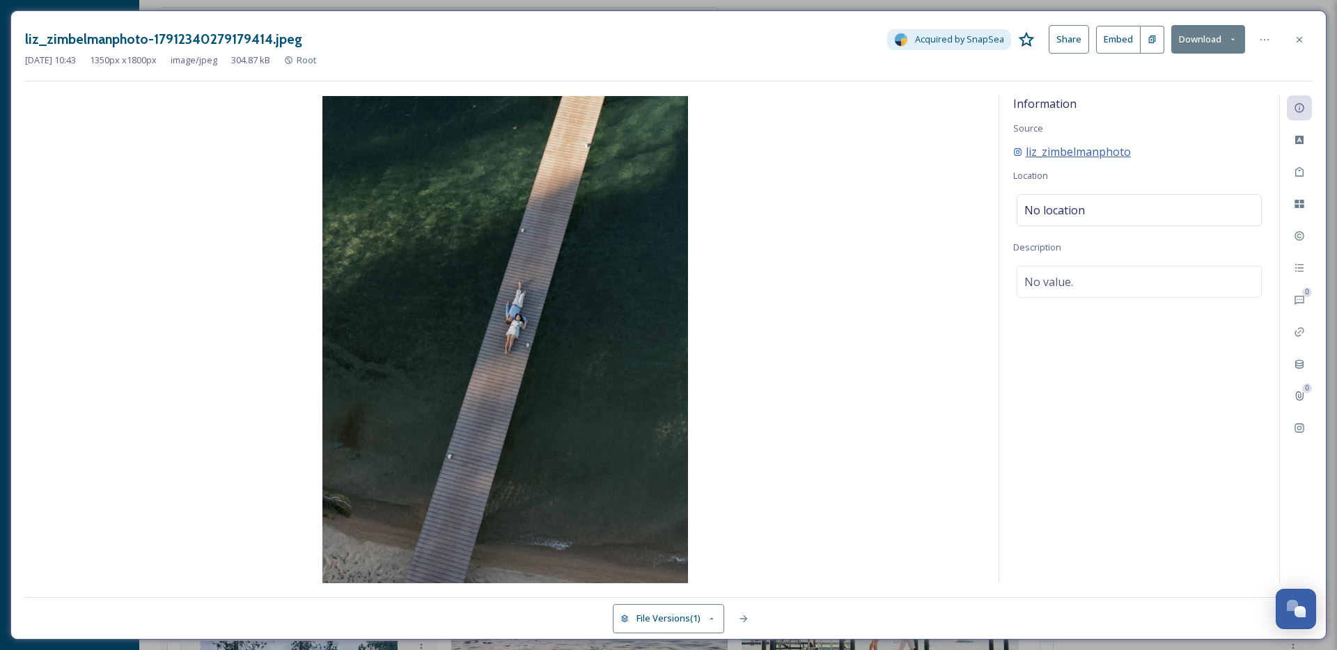
click at [1037, 155] on span "liz_zimbelmanphoto" at bounding box center [1078, 151] width 105 height 17
click at [557, 413] on img at bounding box center [505, 340] width 960 height 488
click at [1272, 38] on div at bounding box center [1264, 39] width 25 height 25
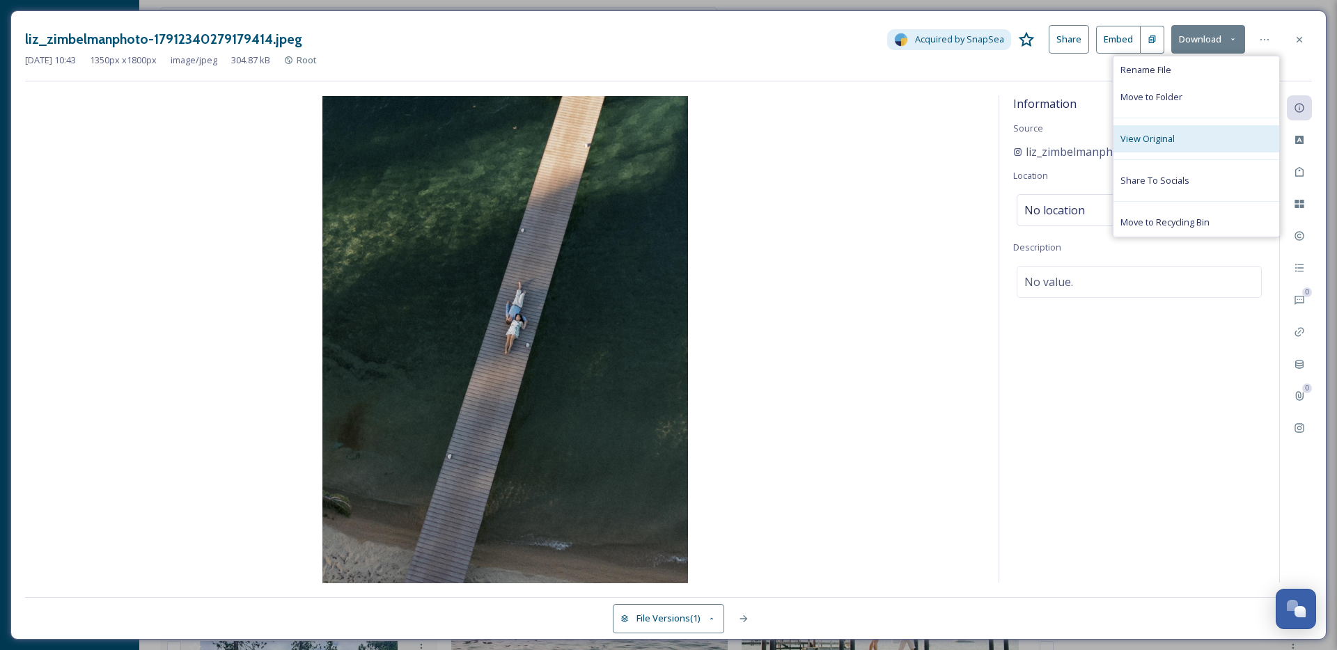
click at [1173, 130] on div "View Original" at bounding box center [1197, 138] width 166 height 27
